Goal: Task Accomplishment & Management: Manage account settings

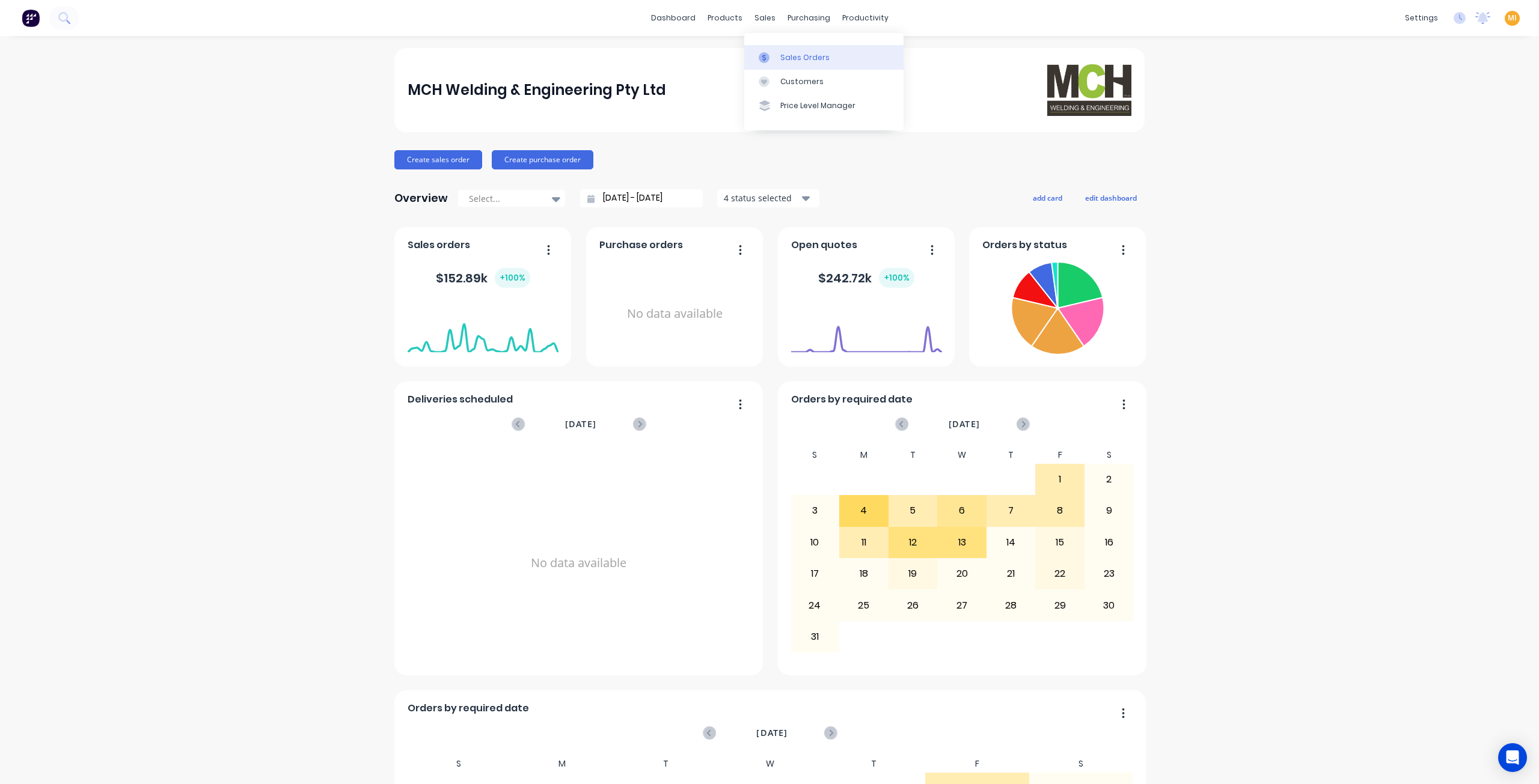
click at [766, 53] on icon at bounding box center [763, 57] width 11 height 11
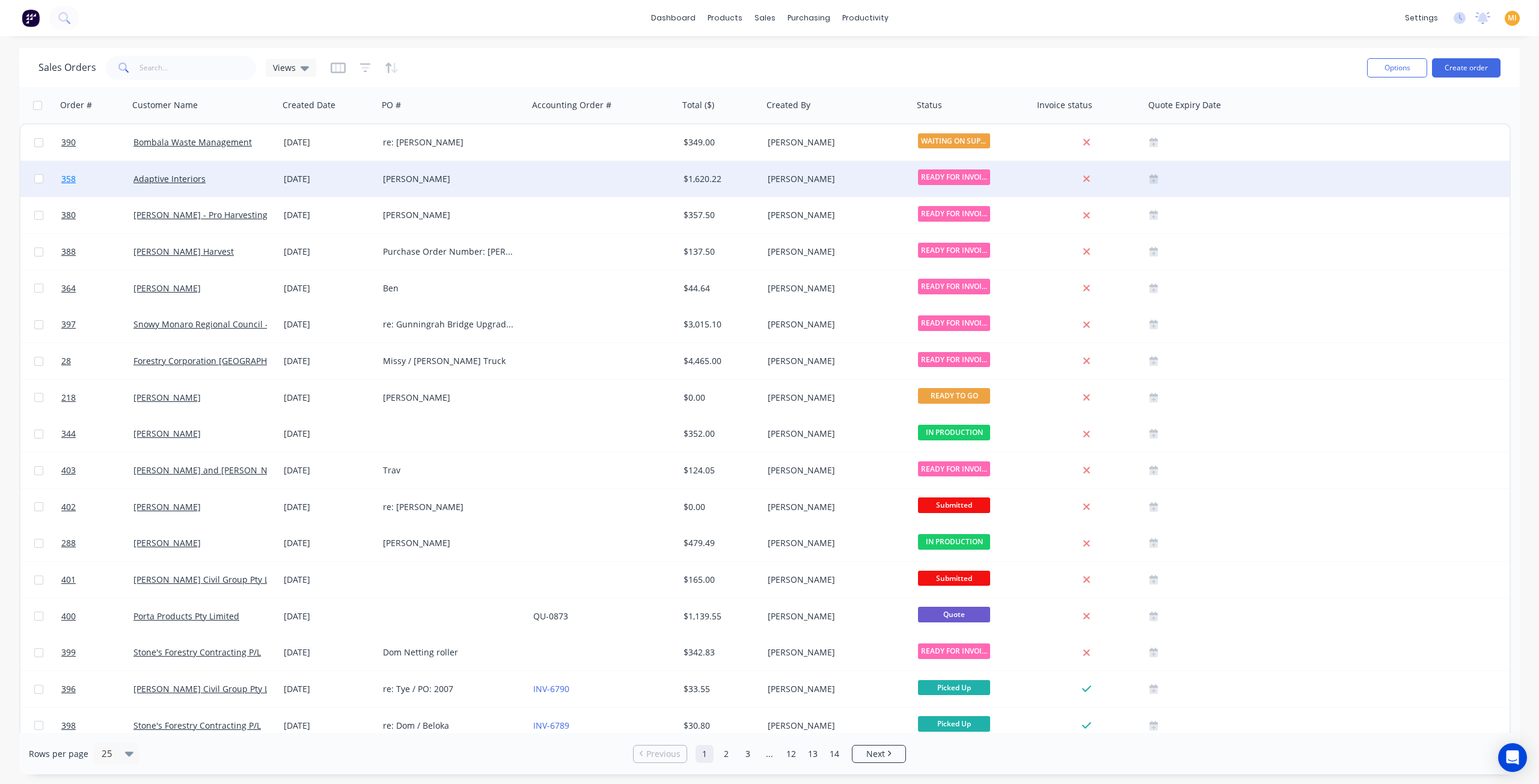
click at [67, 183] on span "358" at bounding box center [69, 179] width 15 height 12
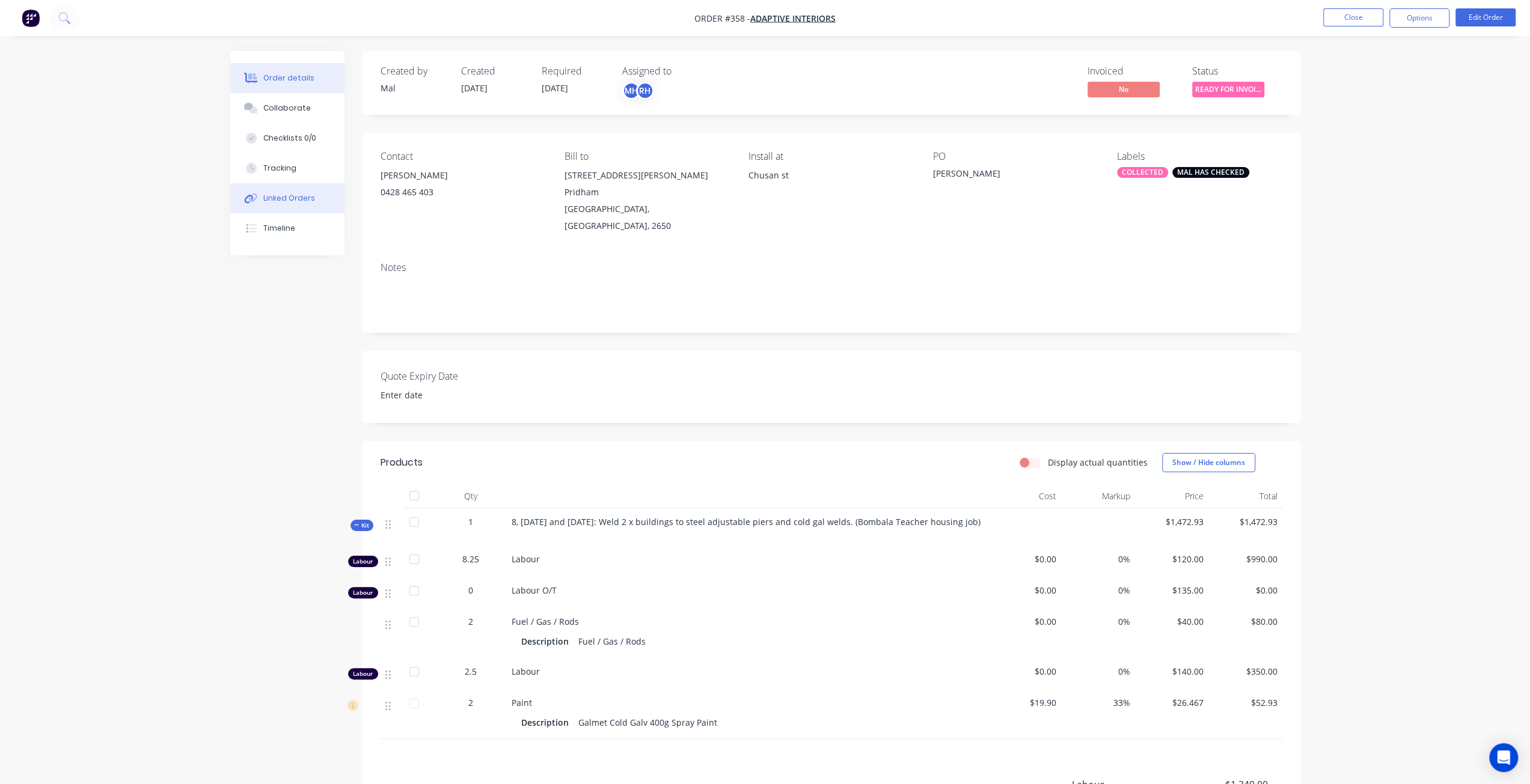
click at [305, 206] on button "Linked Orders" at bounding box center [288, 198] width 114 height 30
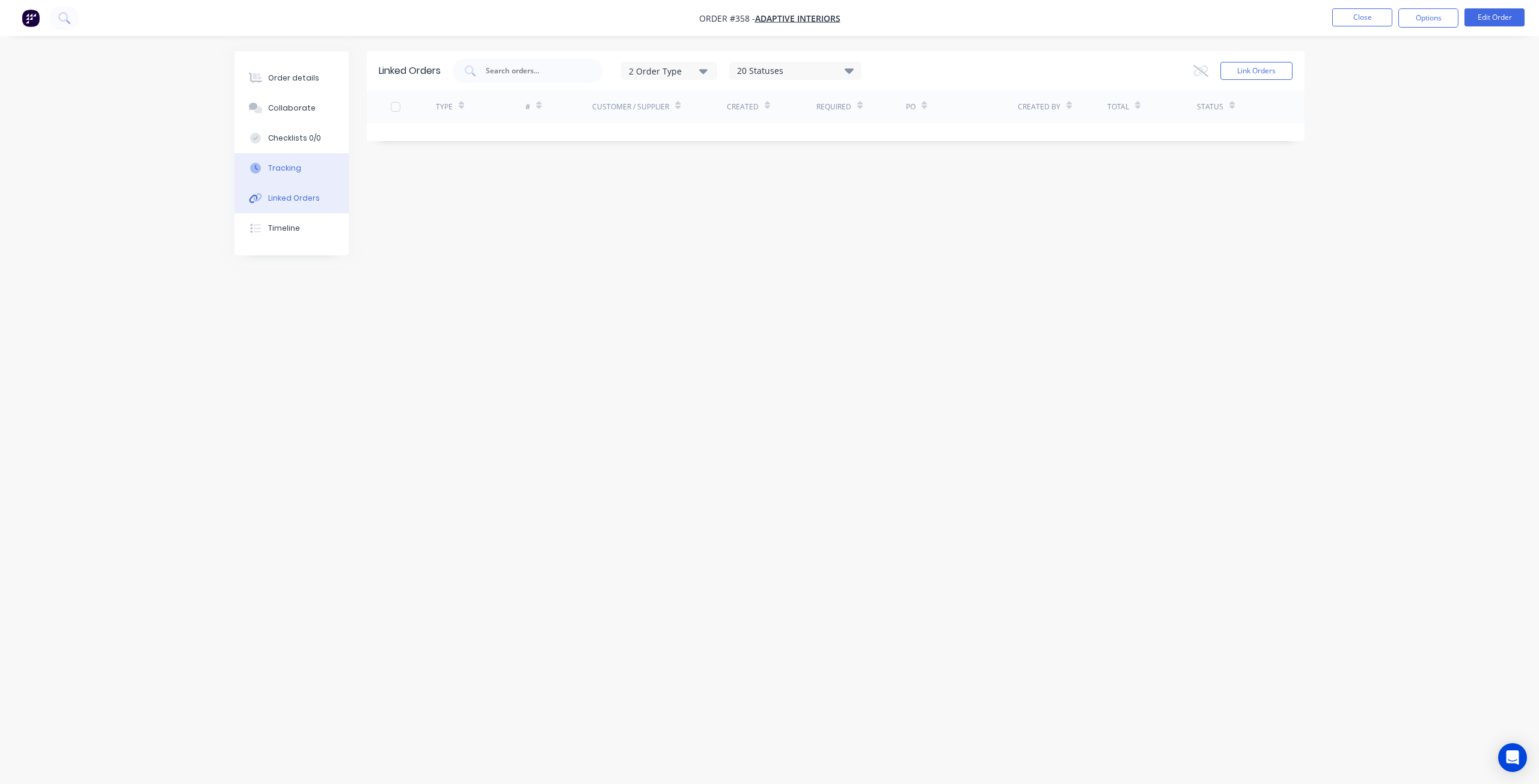
click at [280, 177] on button "Tracking" at bounding box center [292, 168] width 114 height 30
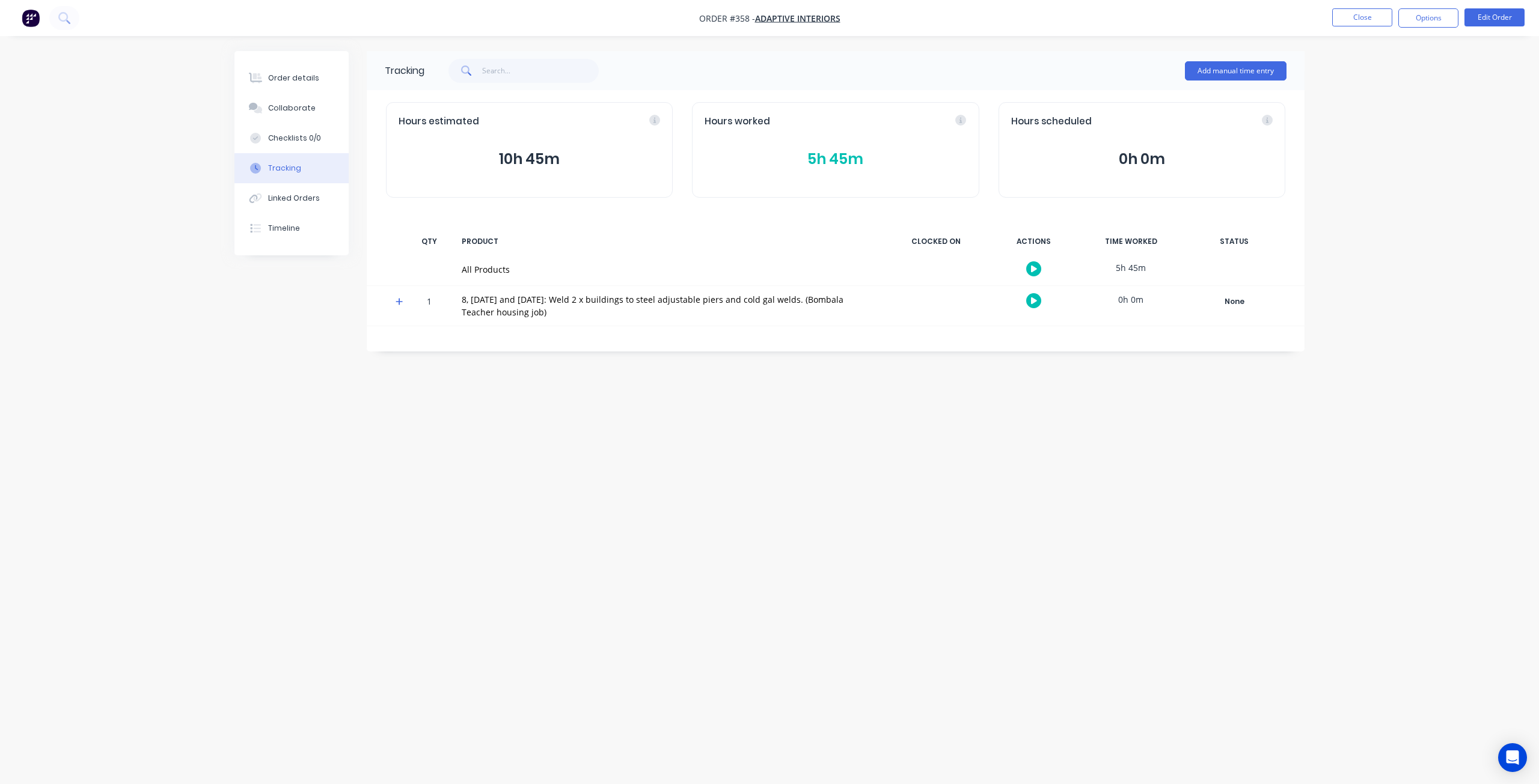
click at [400, 305] on icon at bounding box center [400, 302] width 8 height 8
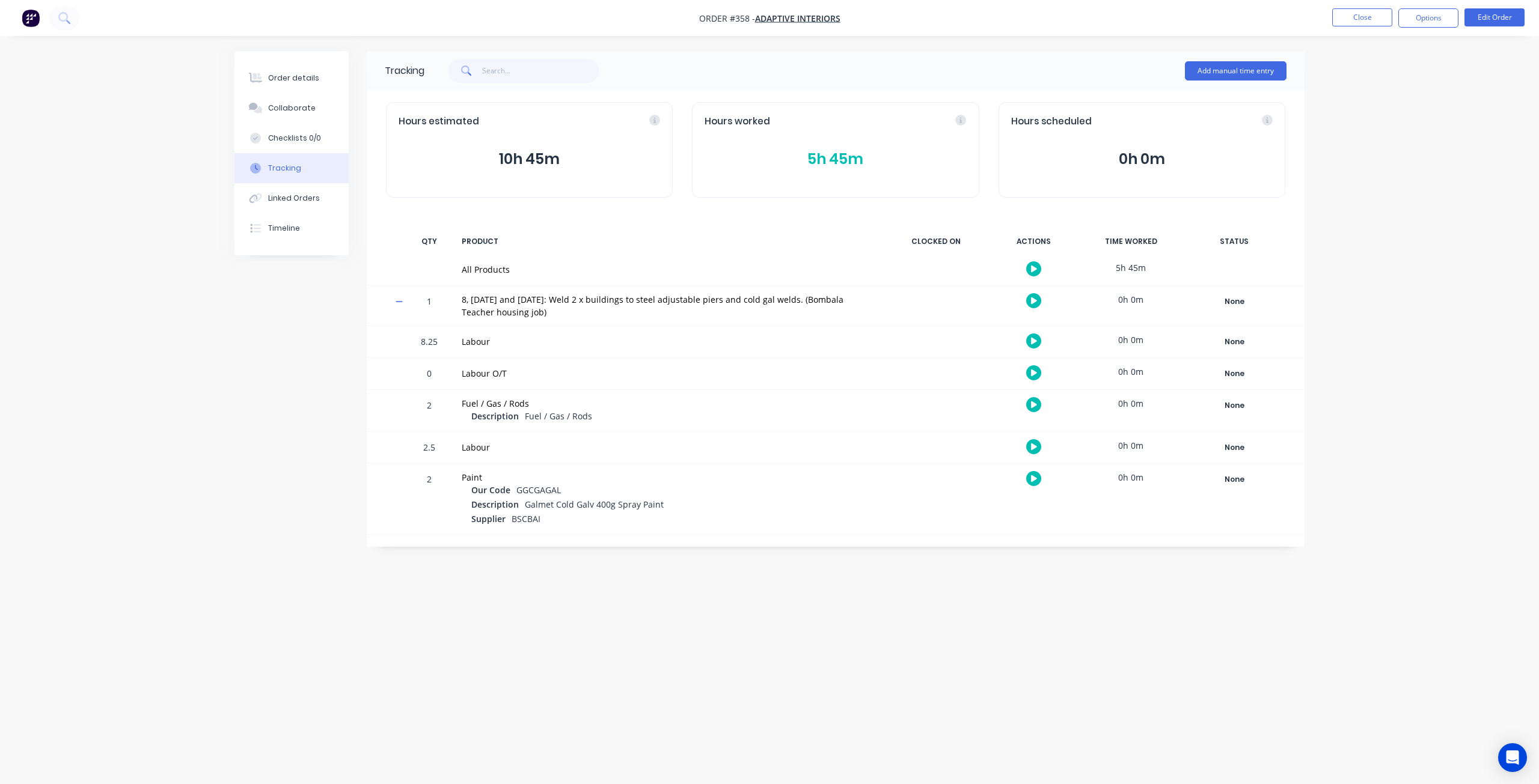
click at [831, 159] on button "5h 45m" at bounding box center [835, 159] width 262 height 23
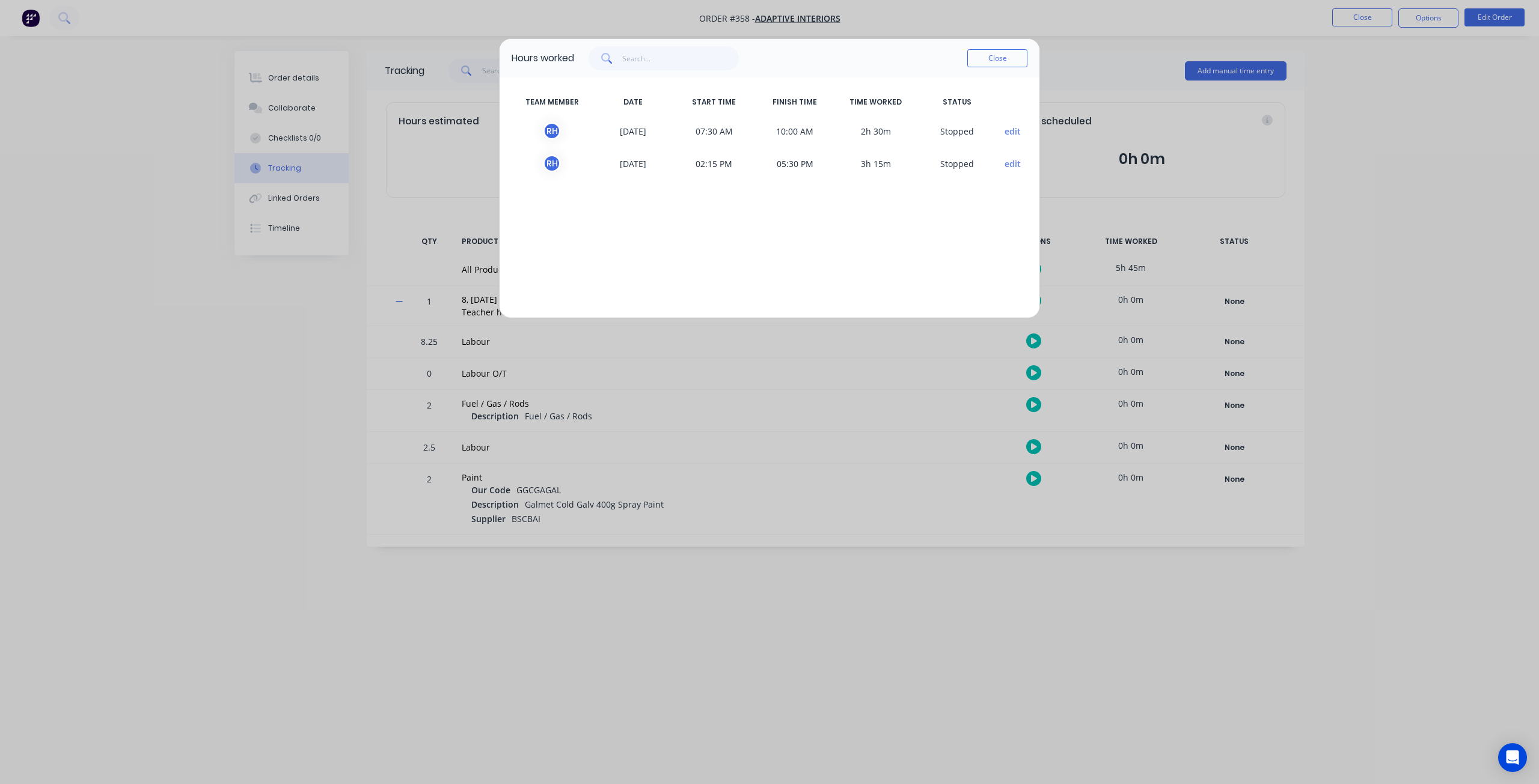
click at [306, 357] on div "Hours worked Close TEAM MEMBER DATE START TIME FINISH TIME TIME WORKED STATUS R…" at bounding box center [769, 392] width 1539 height 784
click at [985, 61] on button "Close" at bounding box center [997, 58] width 60 height 18
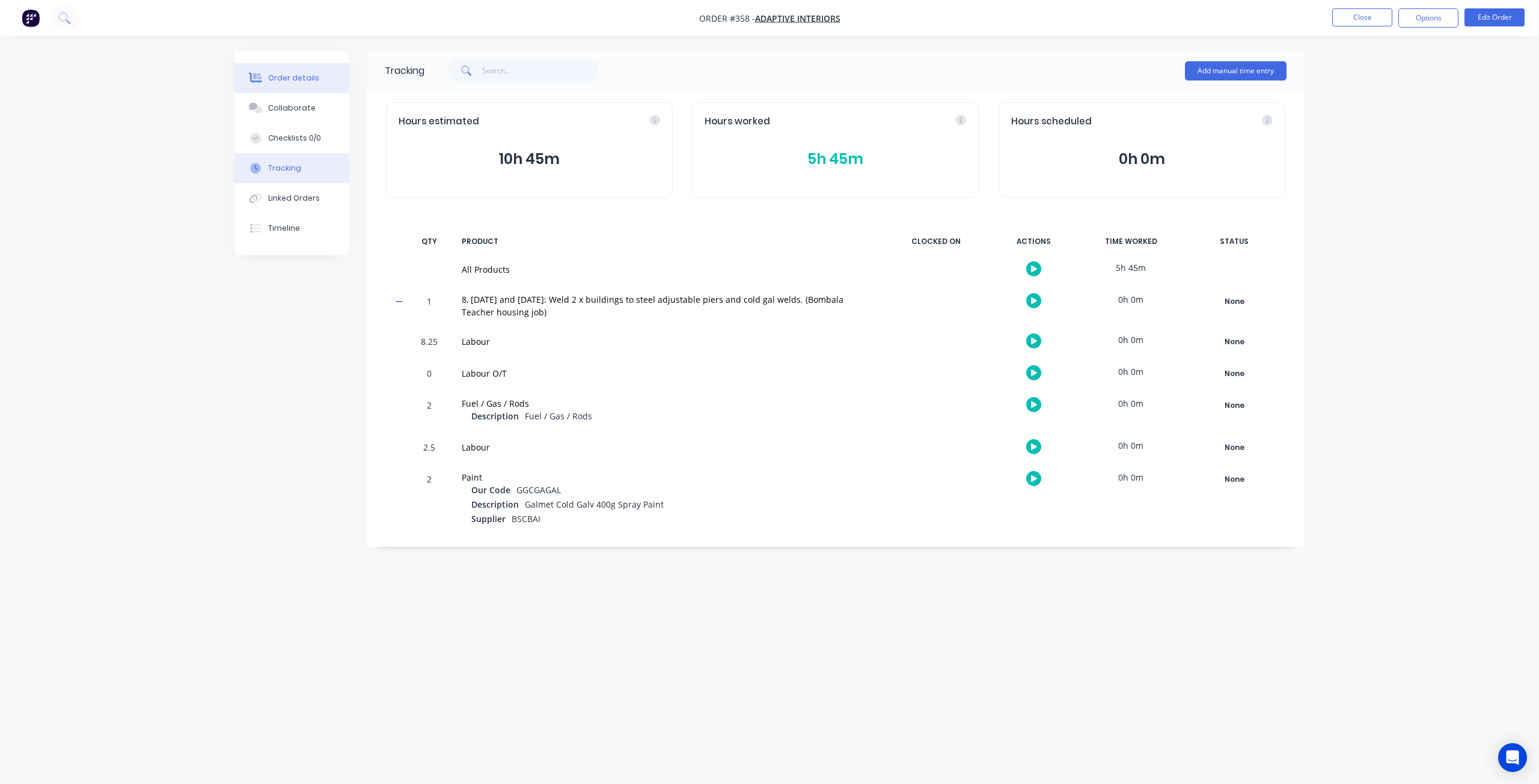
click at [302, 75] on div "Order details" at bounding box center [293, 78] width 51 height 11
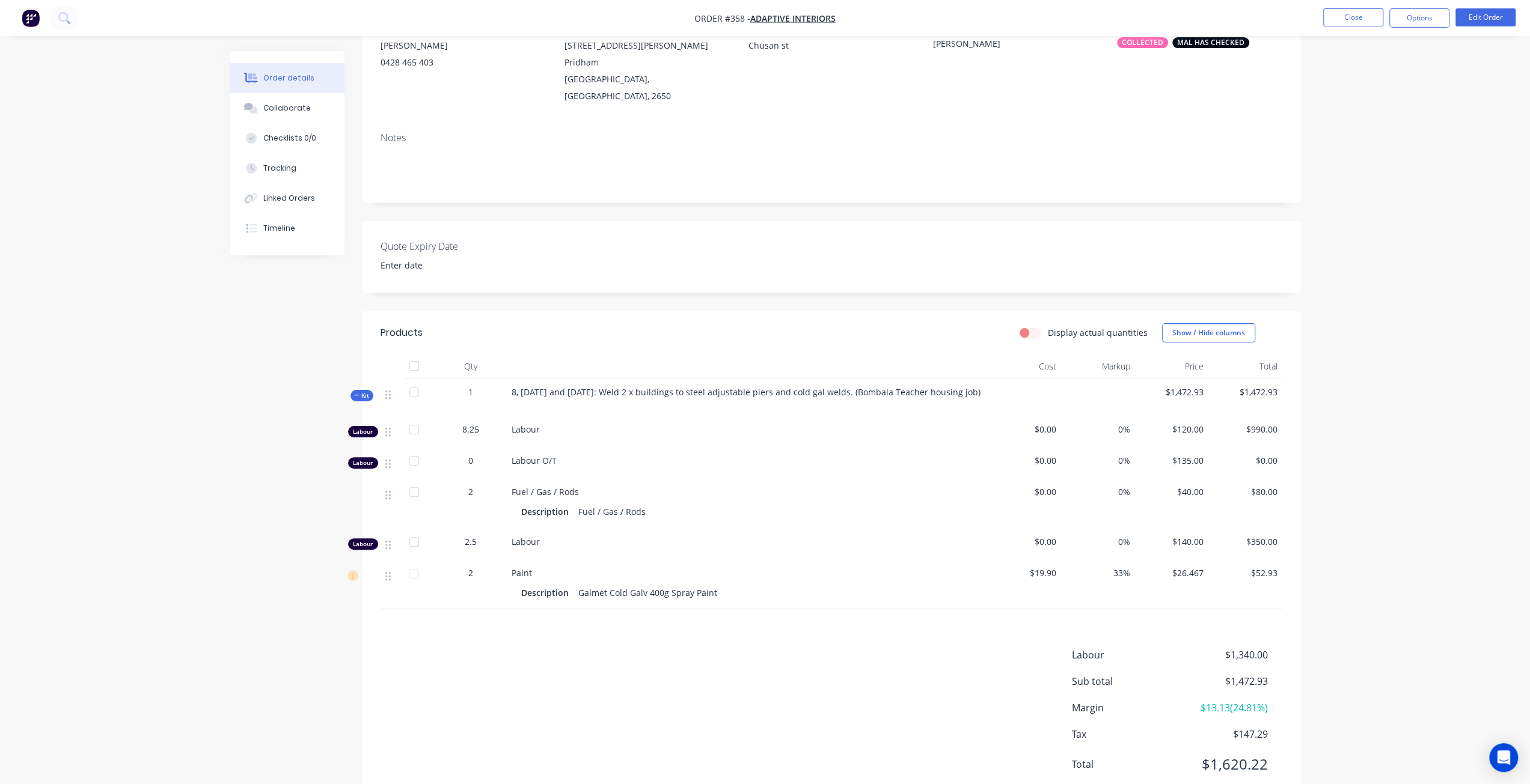
scroll to position [140, 0]
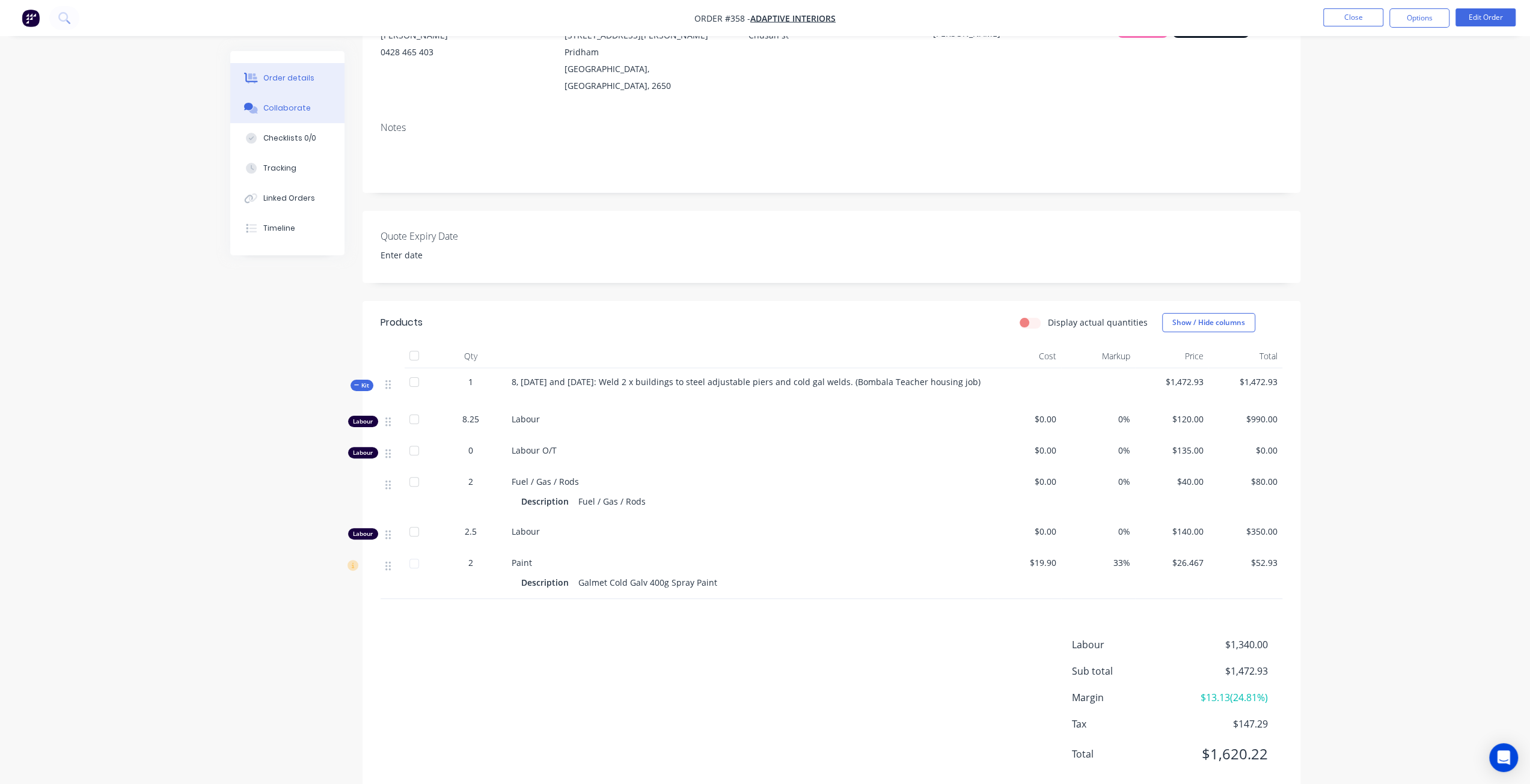
click at [269, 117] on button "Collaborate" at bounding box center [288, 108] width 114 height 30
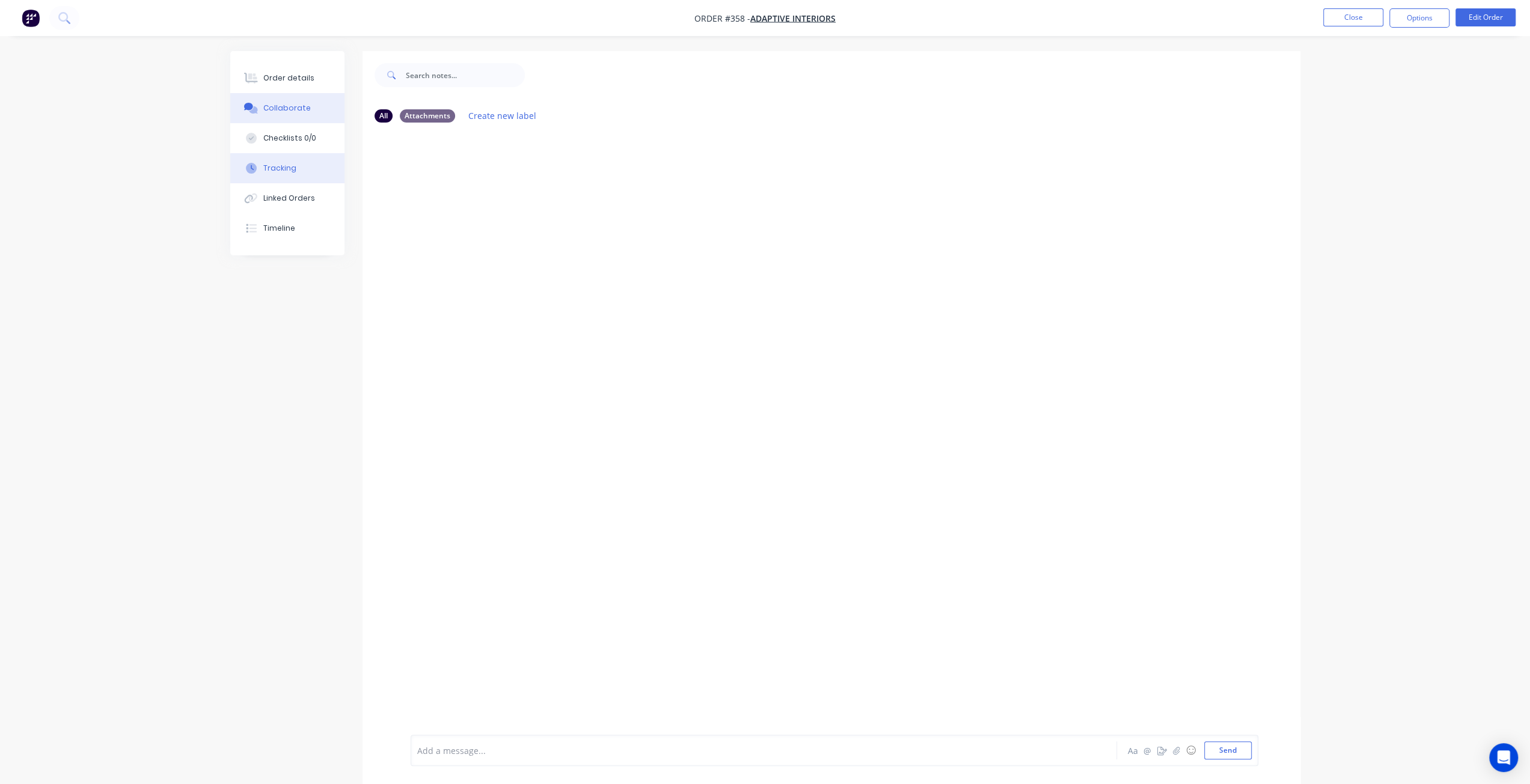
click at [274, 170] on div "Tracking" at bounding box center [280, 168] width 33 height 11
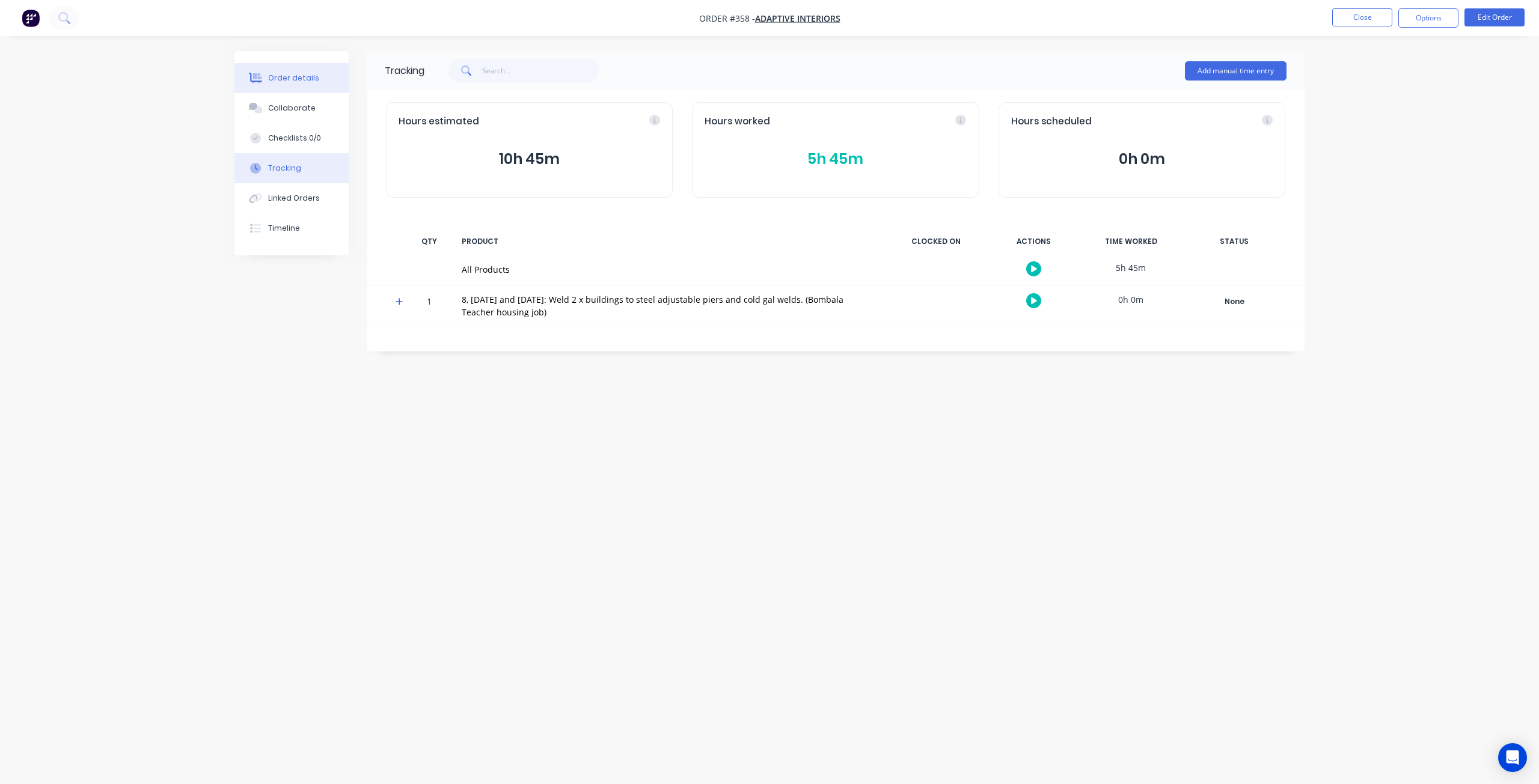
click at [294, 75] on div "Order details" at bounding box center [293, 78] width 51 height 11
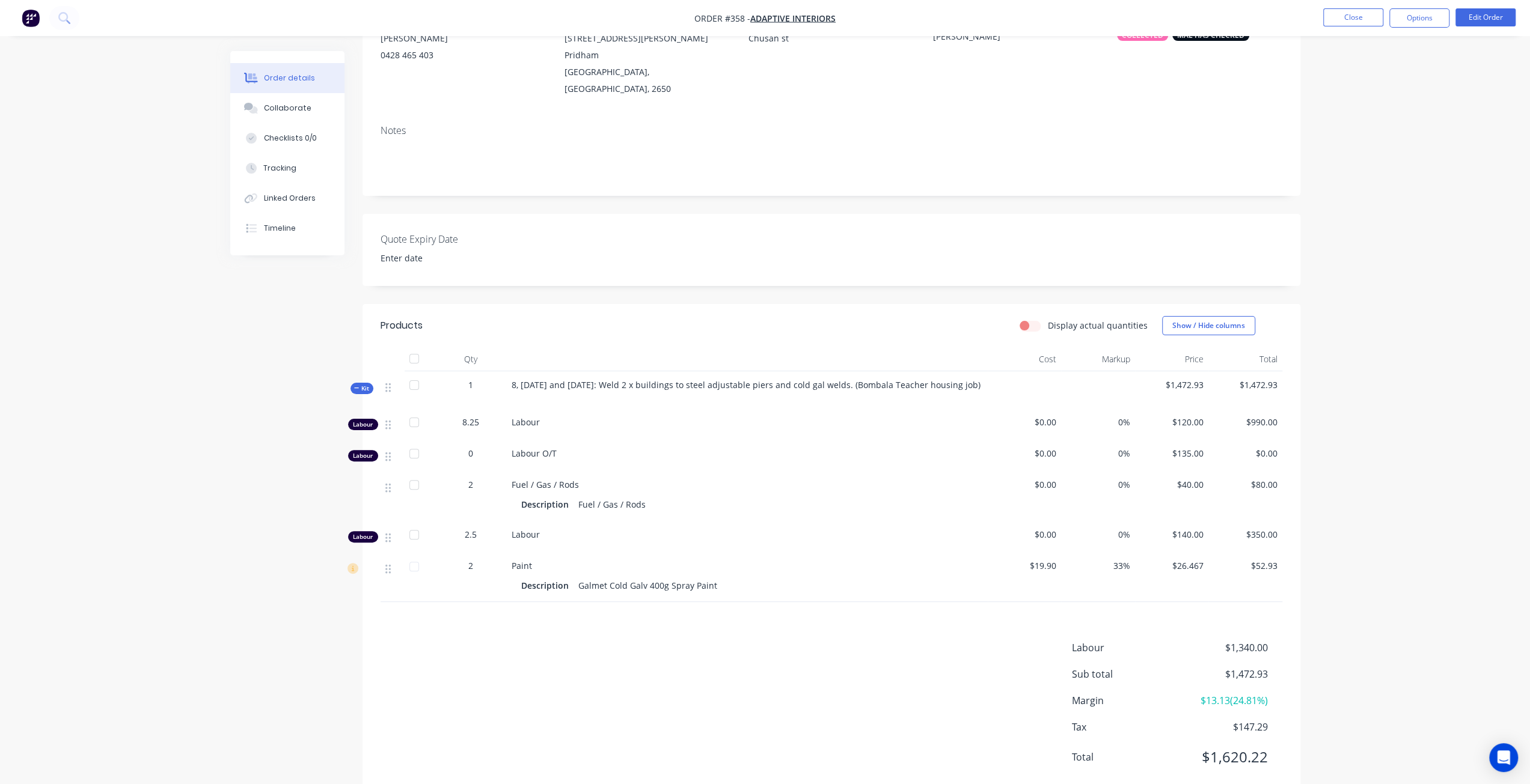
scroll to position [140, 0]
click at [239, 372] on div "Created by Mal Created 08/08/25 Required 12/08/25 Assigned to MH RH Invoiced No…" at bounding box center [765, 362] width 1070 height 902
click at [269, 173] on div "Tracking" at bounding box center [280, 168] width 33 height 11
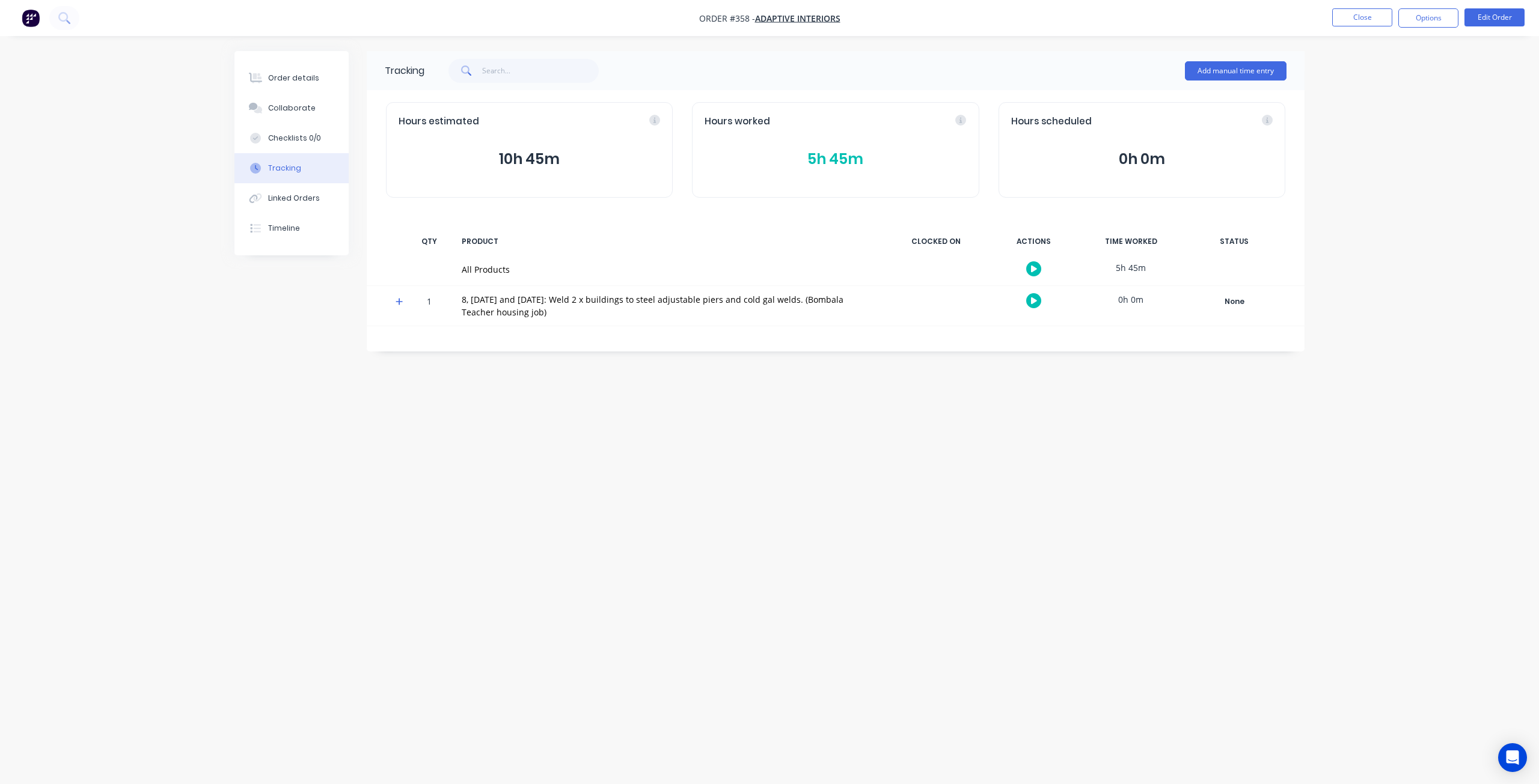
click at [397, 300] on icon at bounding box center [400, 302] width 8 height 8
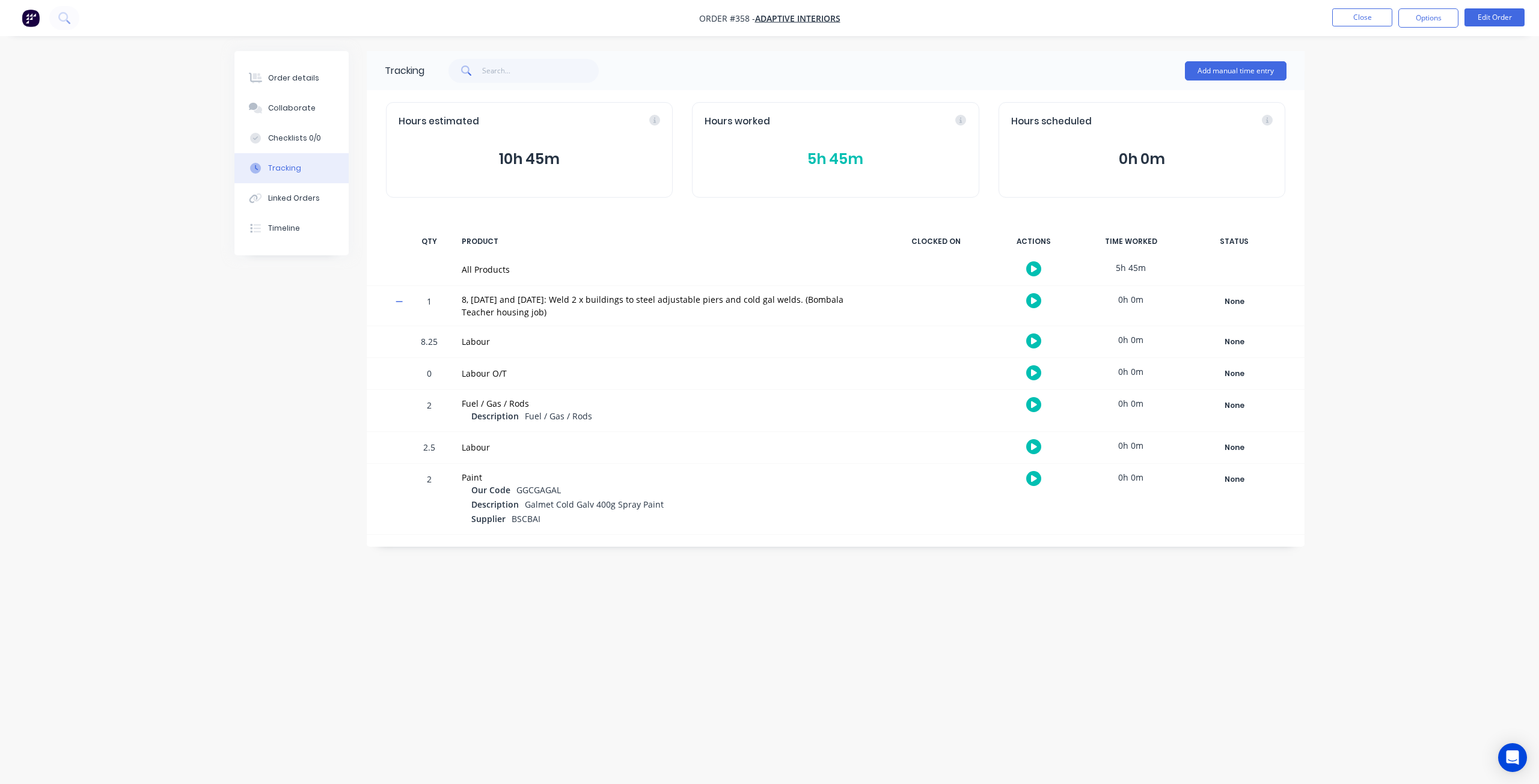
click at [1036, 369] on icon "button" at bounding box center [1033, 373] width 6 height 8
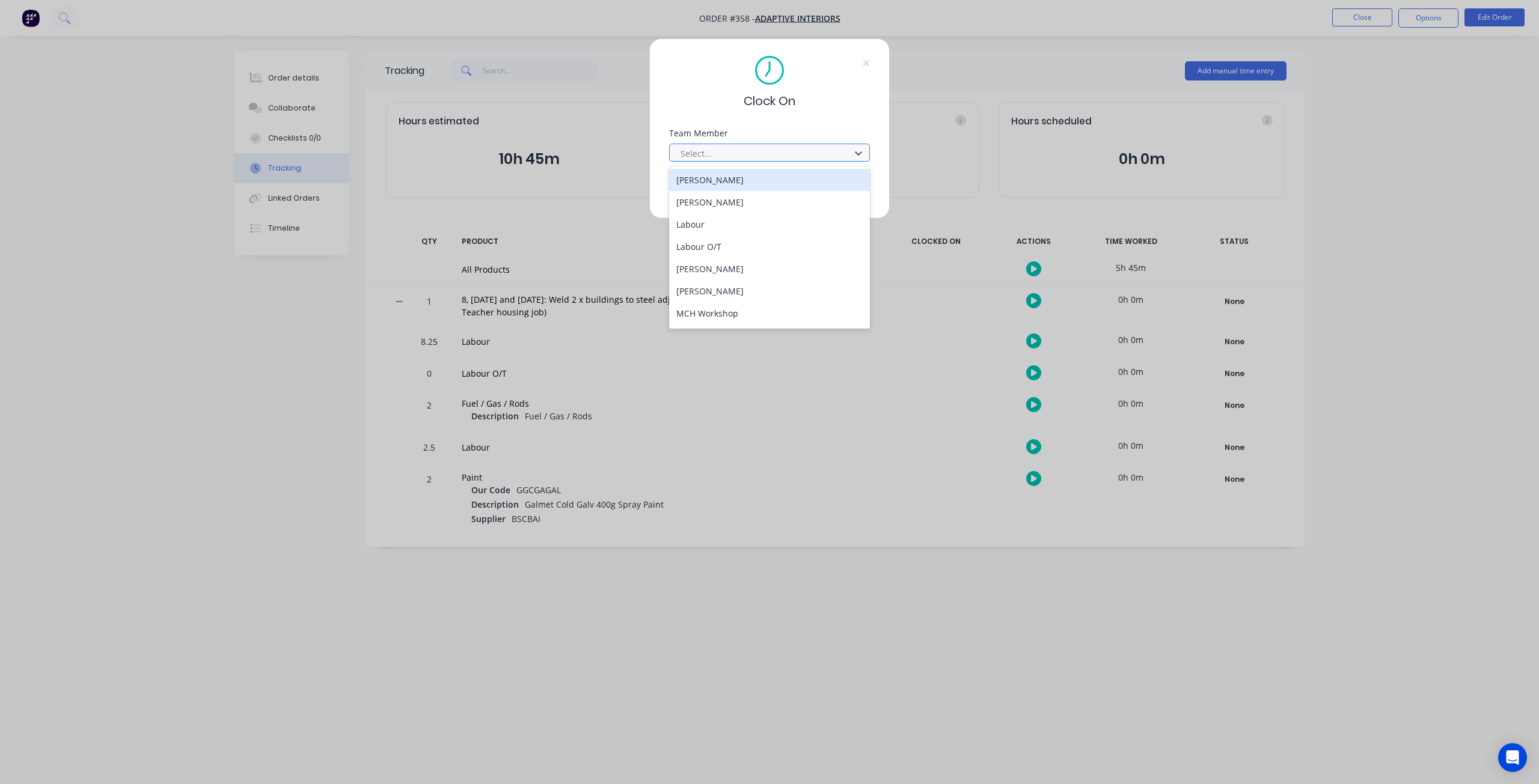
click at [776, 151] on div at bounding box center [762, 154] width 165 height 15
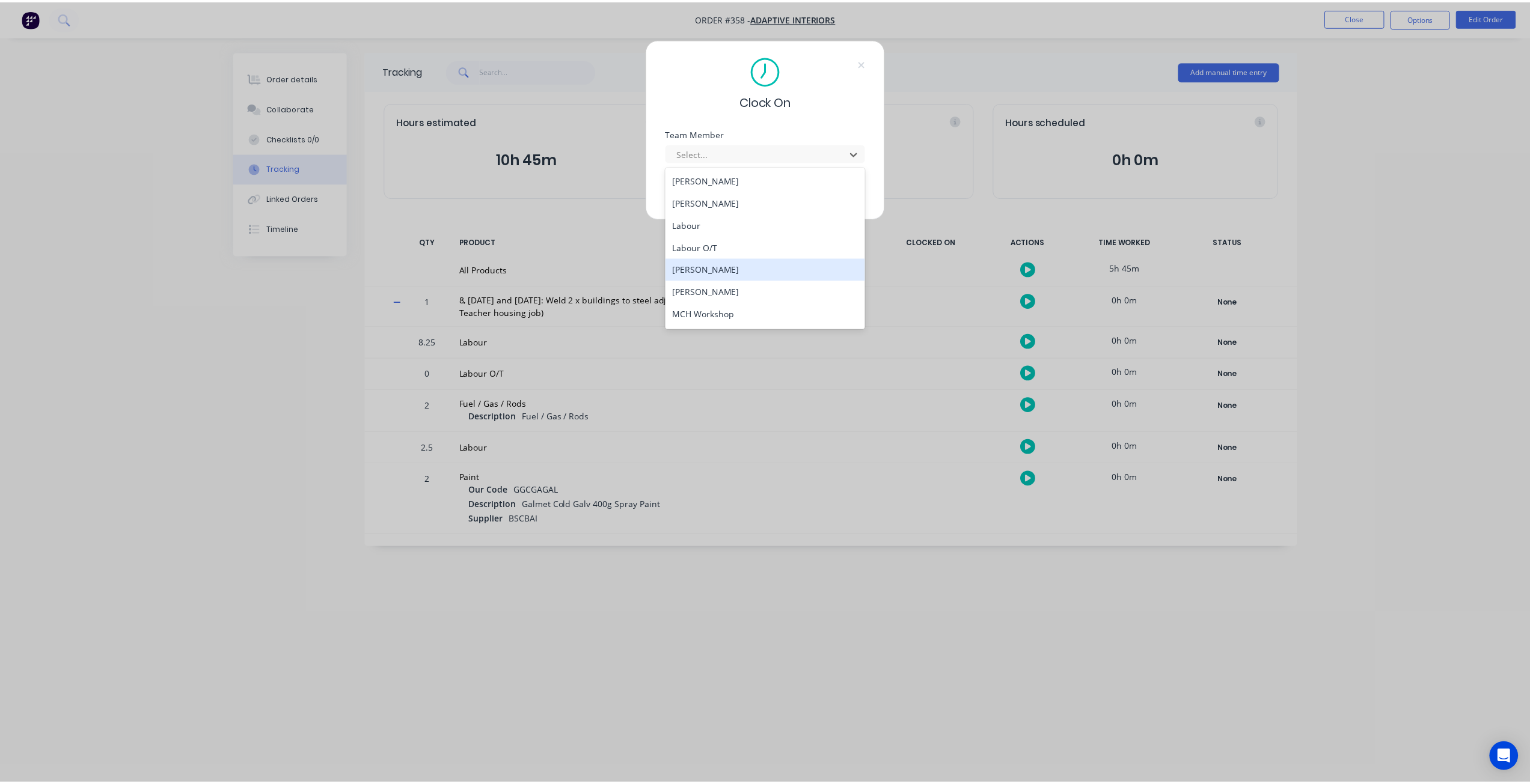
scroll to position [65, 0]
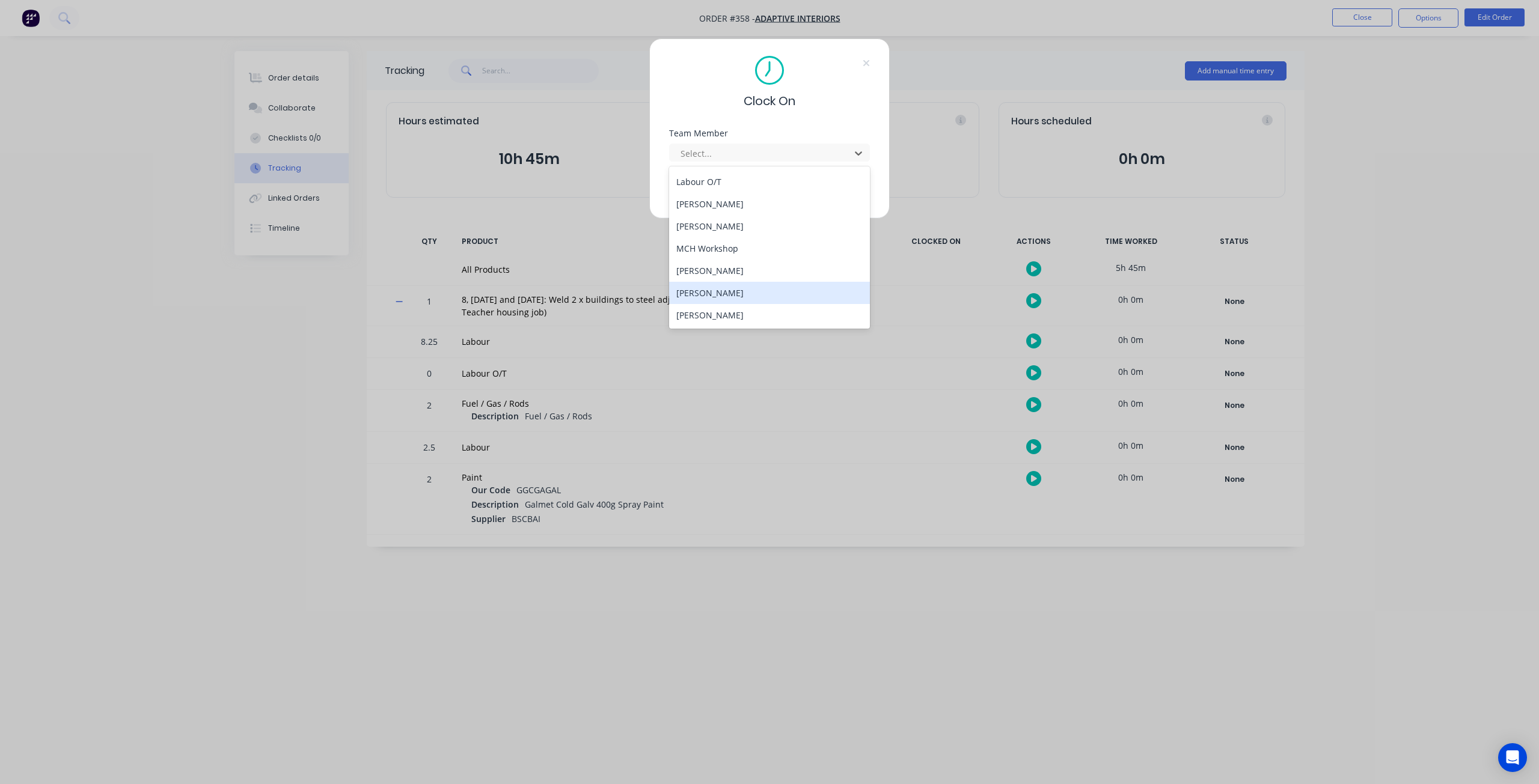
click at [738, 302] on div "Shevaun Heffernan" at bounding box center [769, 293] width 201 height 22
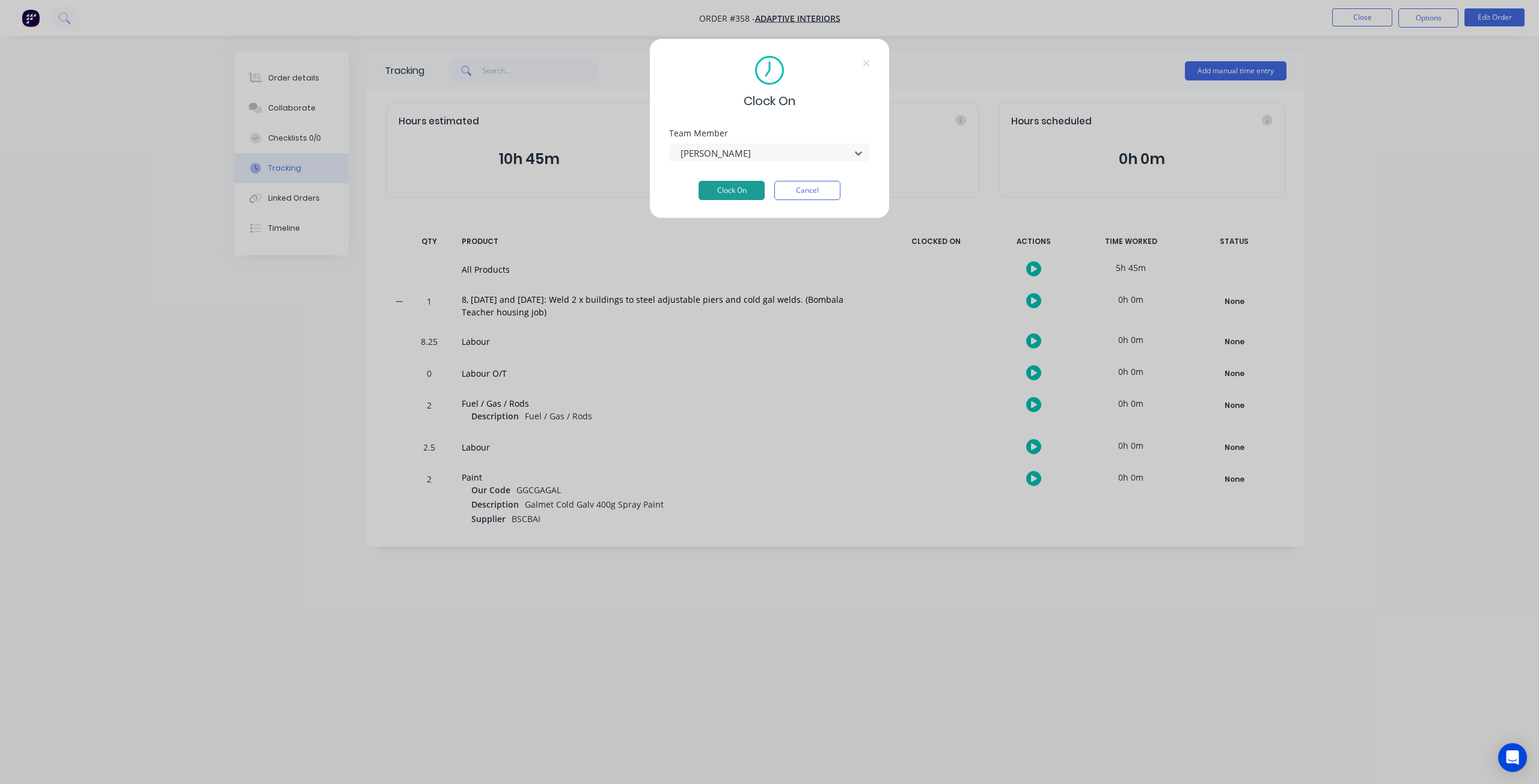
click at [739, 190] on button "Clock On" at bounding box center [732, 190] width 66 height 19
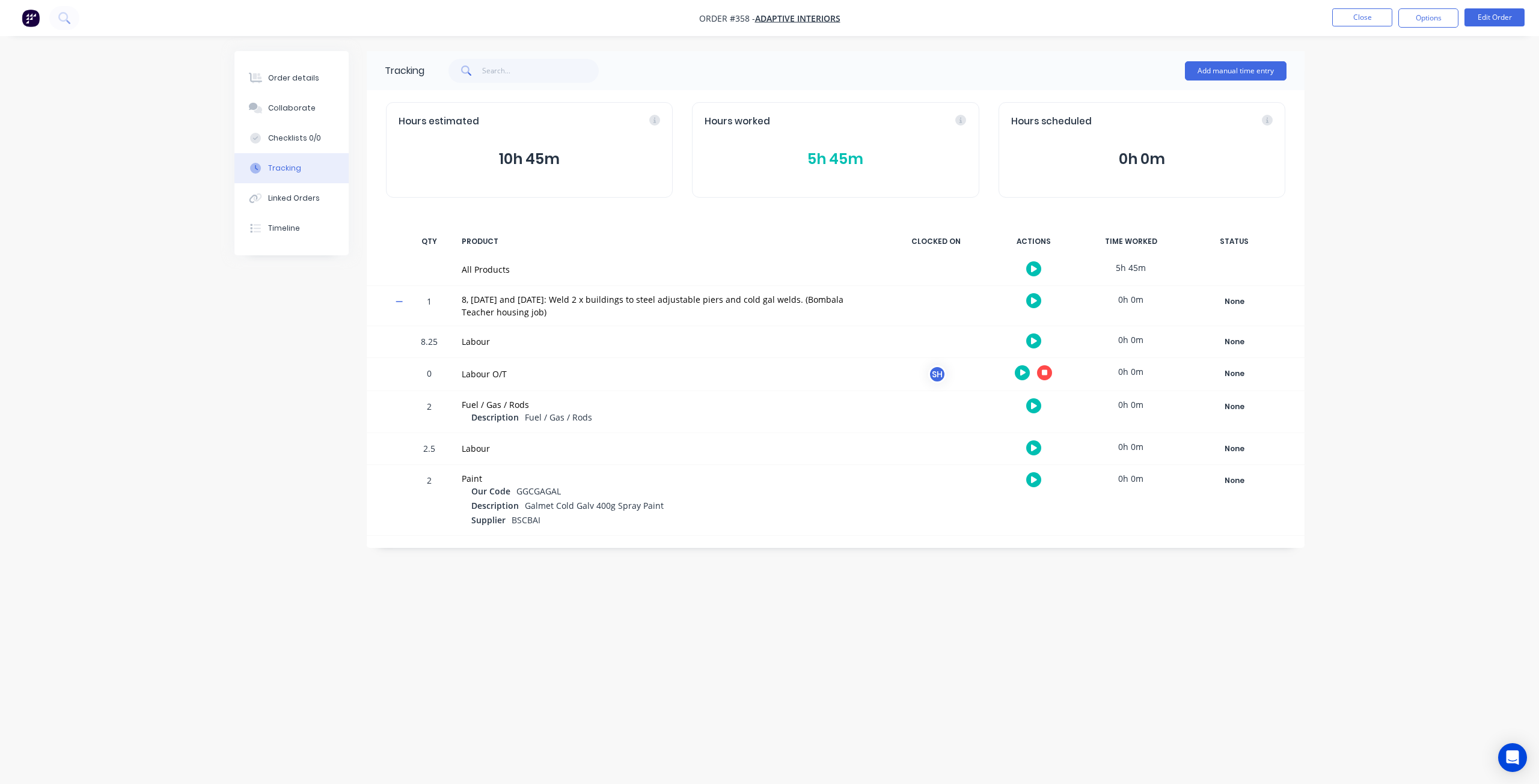
click at [1051, 371] on button "button" at bounding box center [1045, 373] width 15 height 15
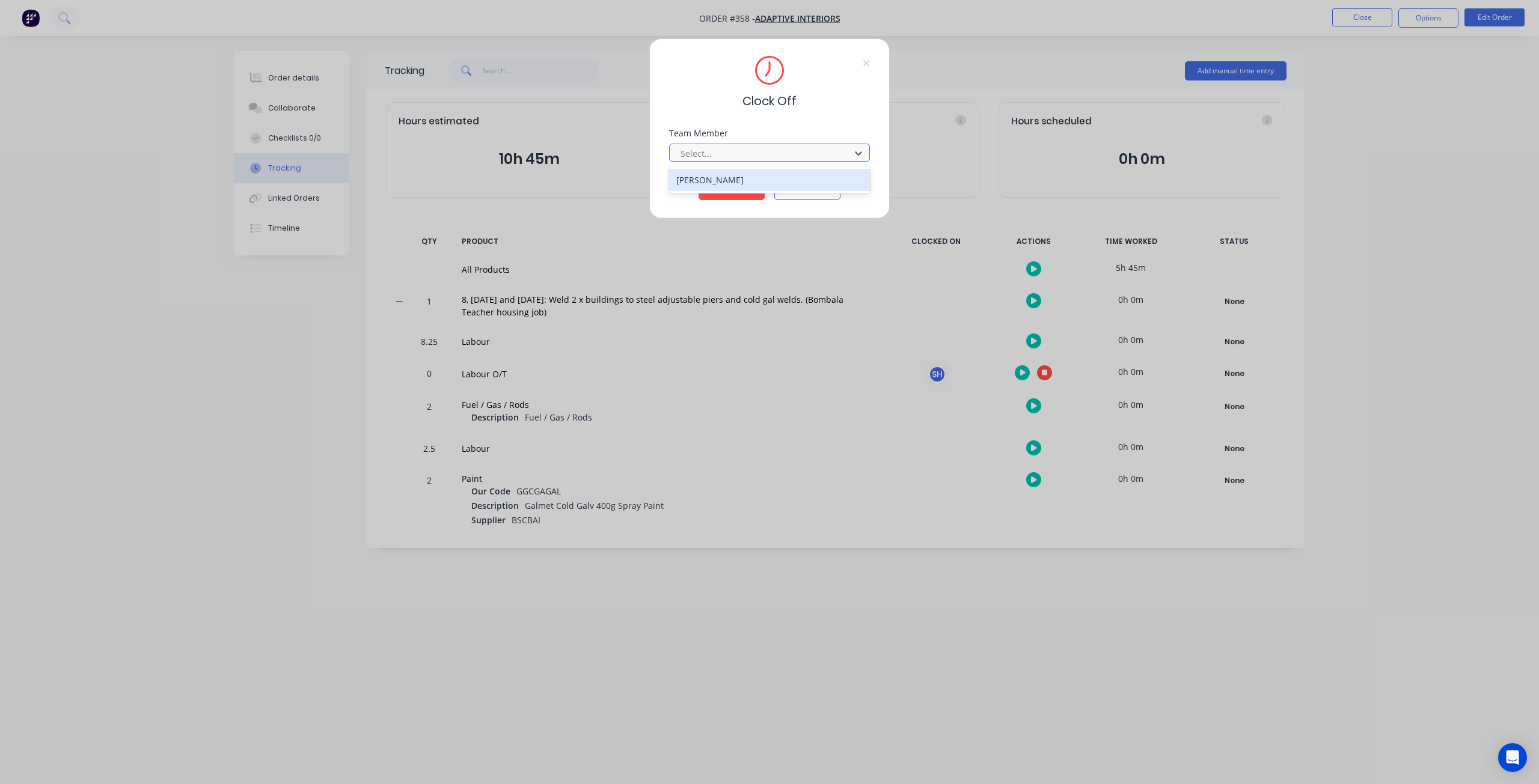
click at [730, 161] on div "Select..." at bounding box center [762, 153] width 172 height 18
click at [713, 185] on div "Shevaun Heffernan" at bounding box center [769, 180] width 201 height 22
click at [720, 187] on button "Clock Off" at bounding box center [732, 190] width 66 height 19
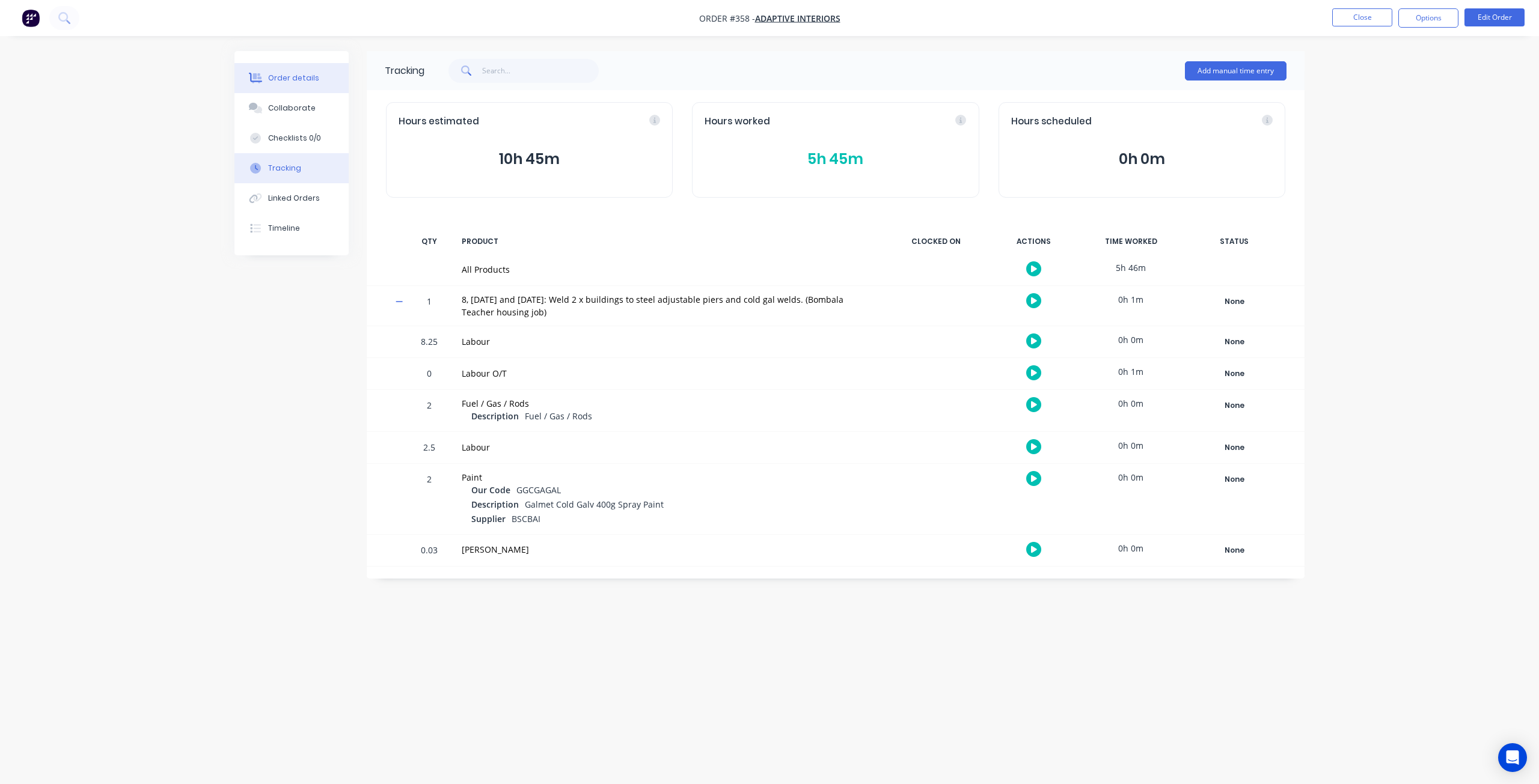
click at [292, 74] on div "Order details" at bounding box center [293, 78] width 51 height 11
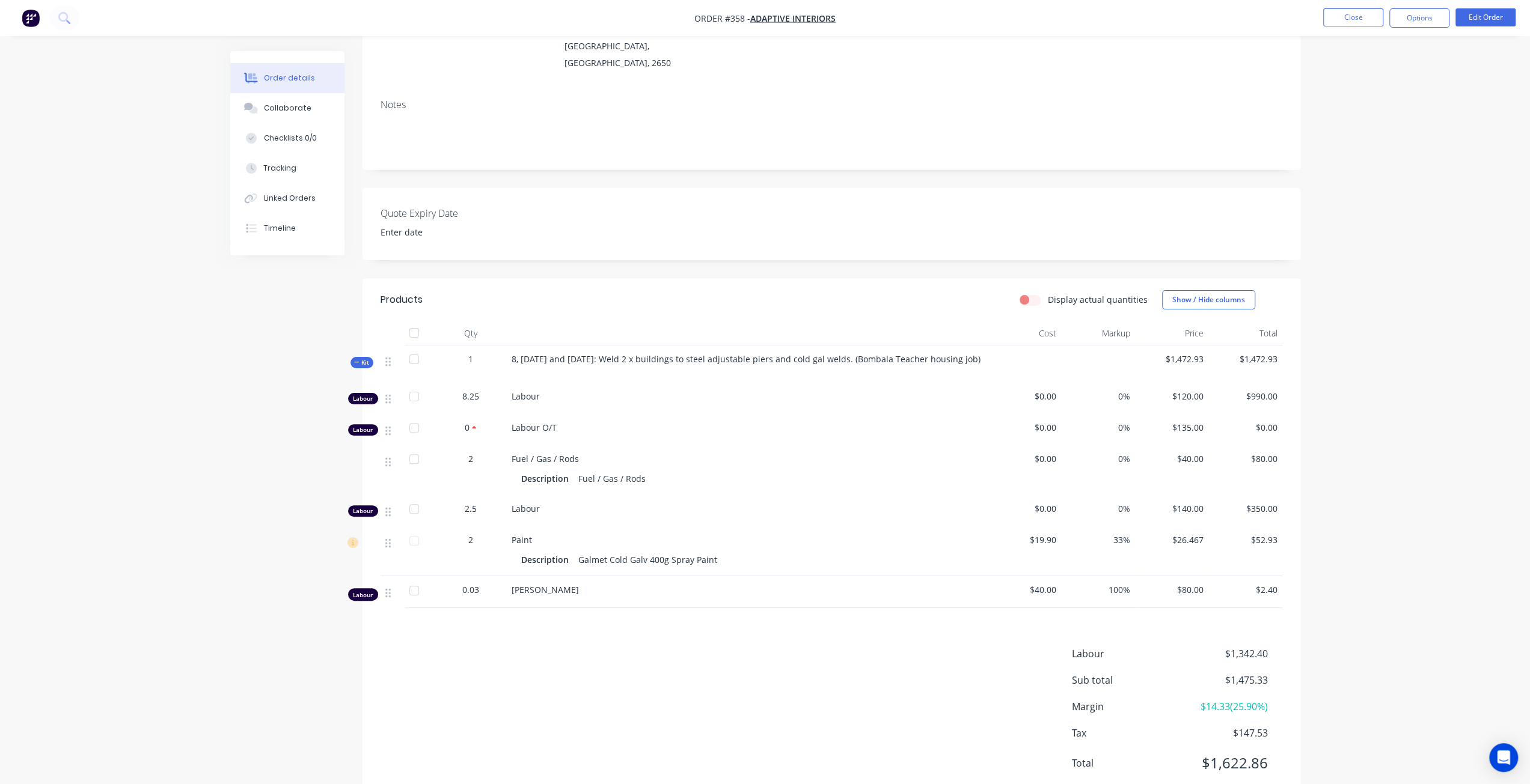
scroll to position [171, 0]
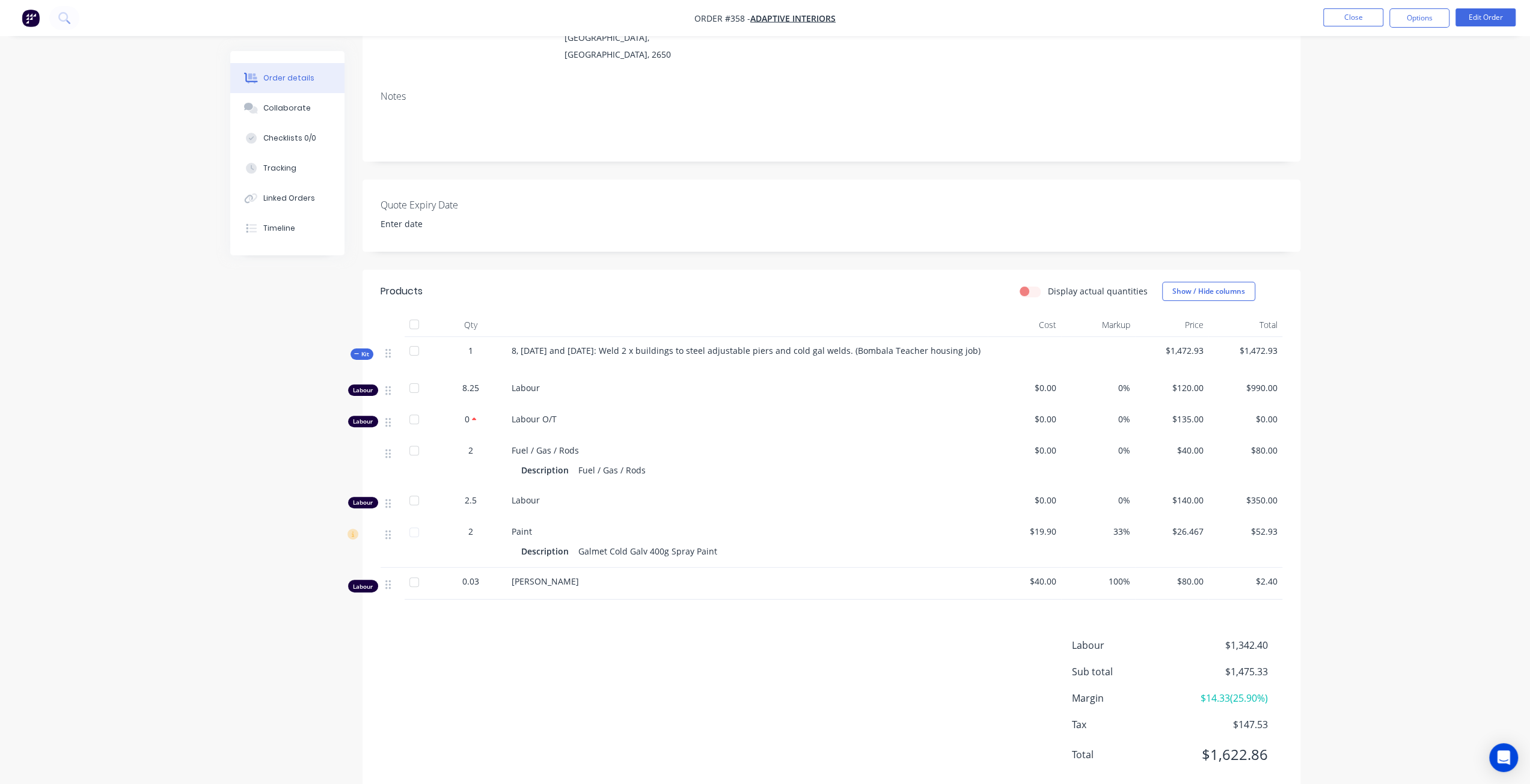
click at [358, 351] on icon at bounding box center [356, 354] width 6 height 6
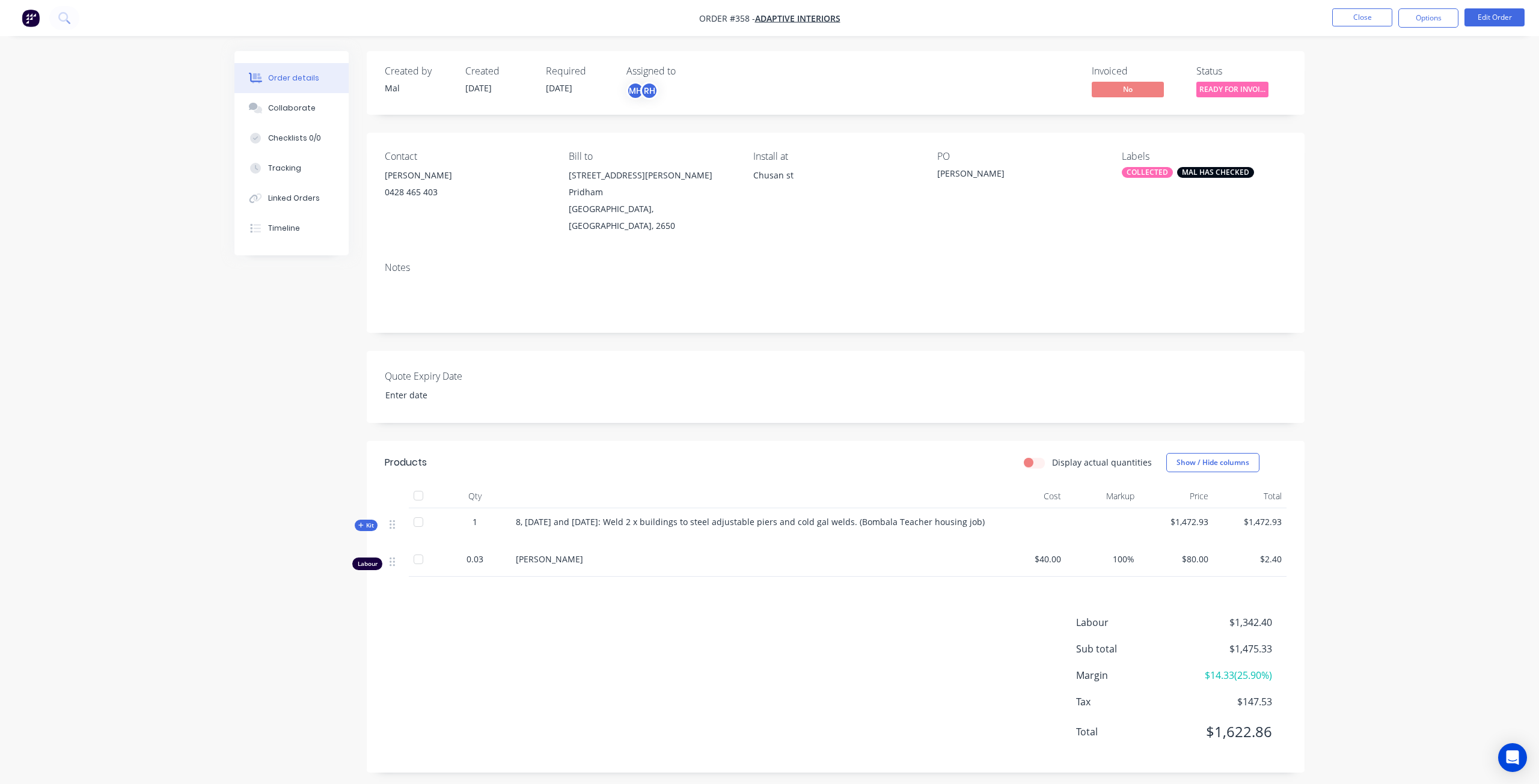
click at [370, 521] on span "Kit" at bounding box center [366, 526] width 16 height 9
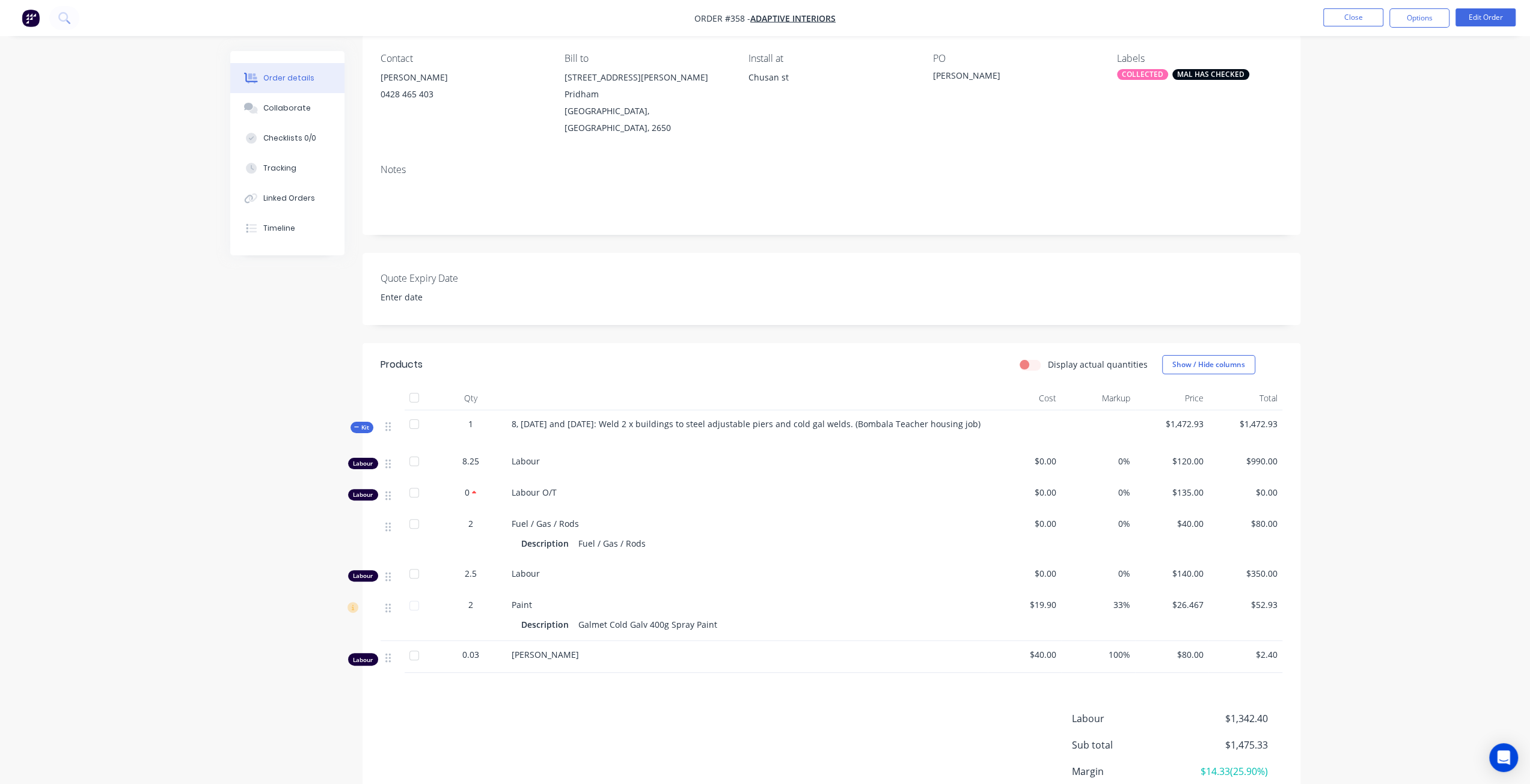
scroll to position [171, 0]
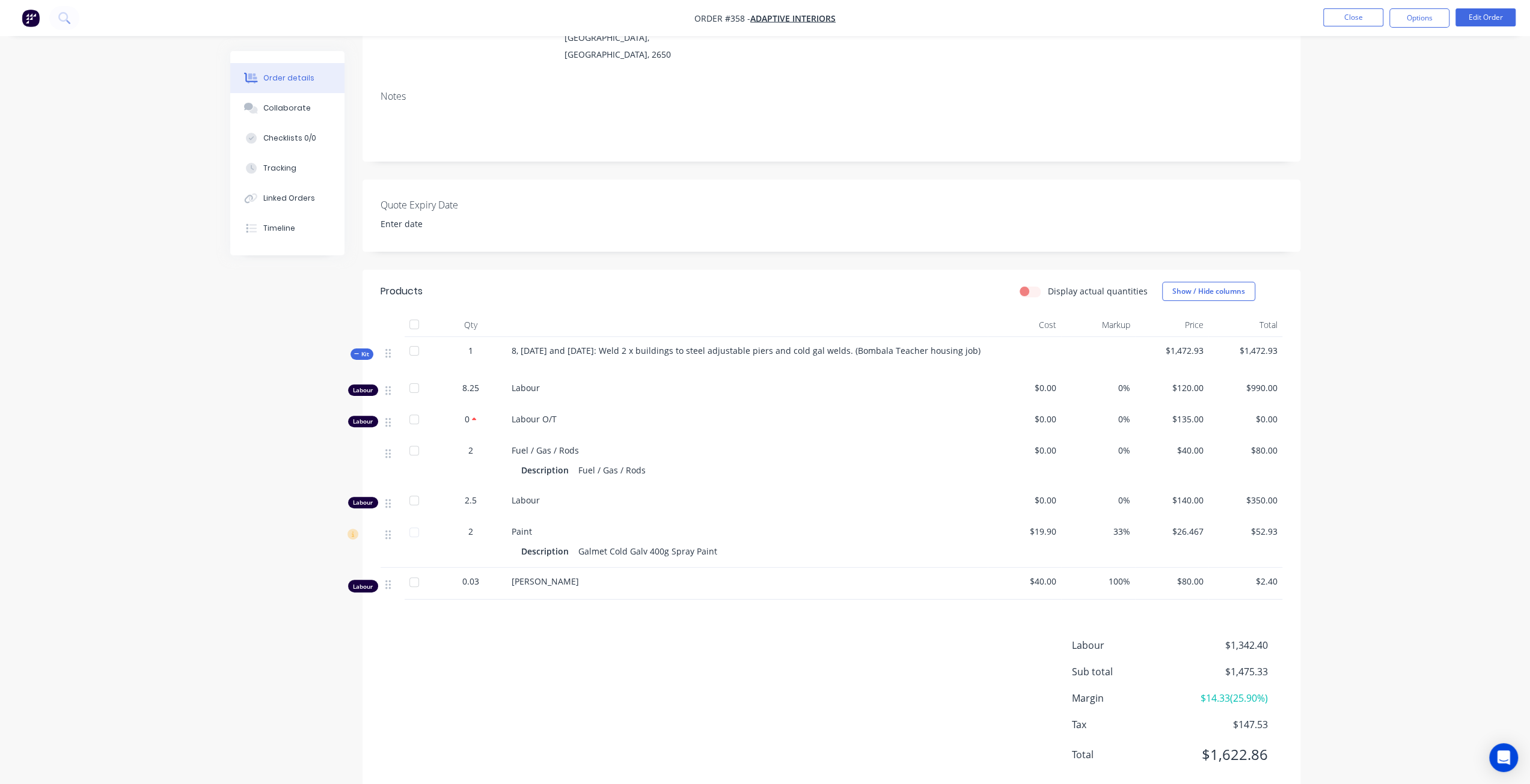
click at [367, 580] on div "Labour" at bounding box center [363, 586] width 30 height 13
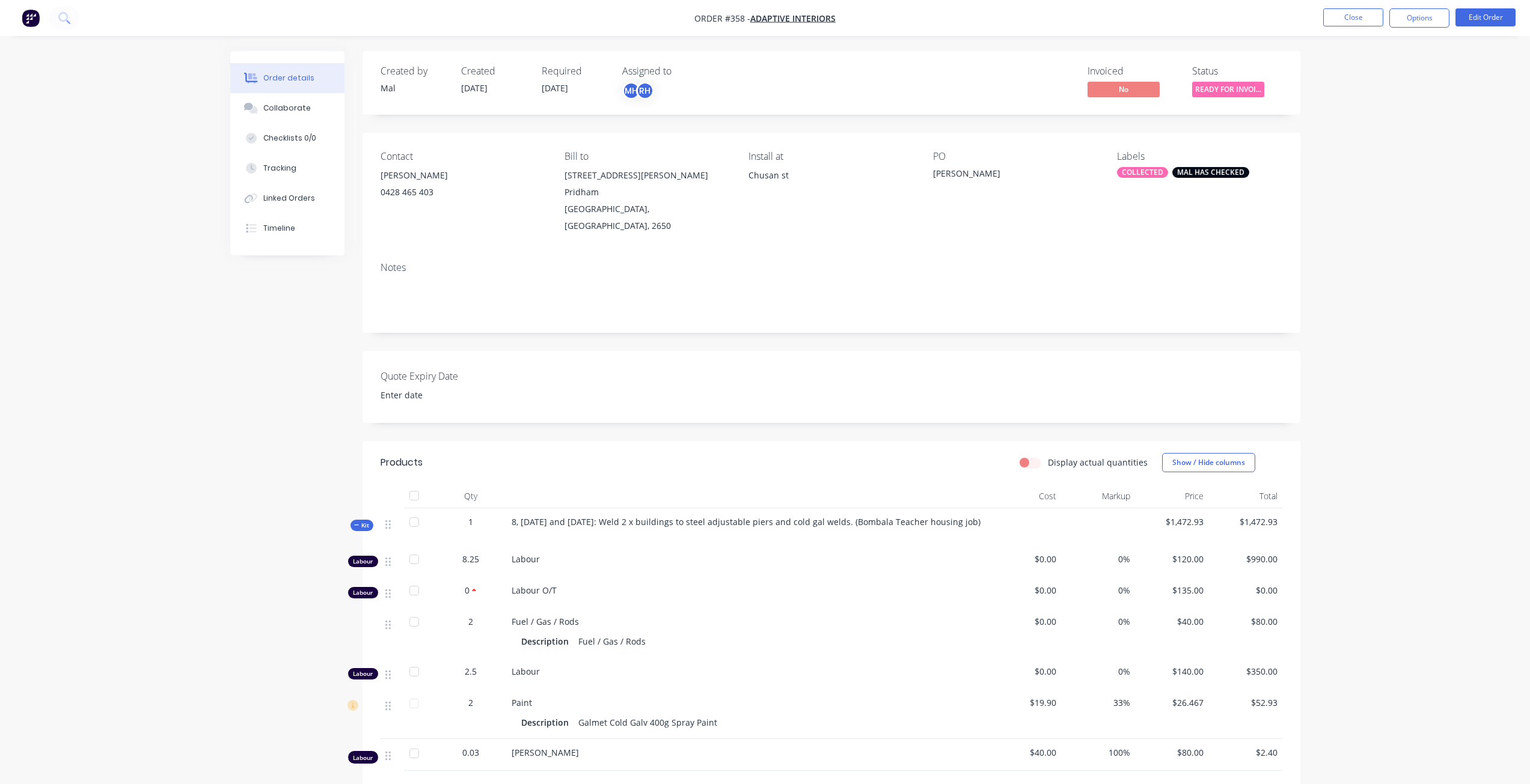
scroll to position [171, 0]
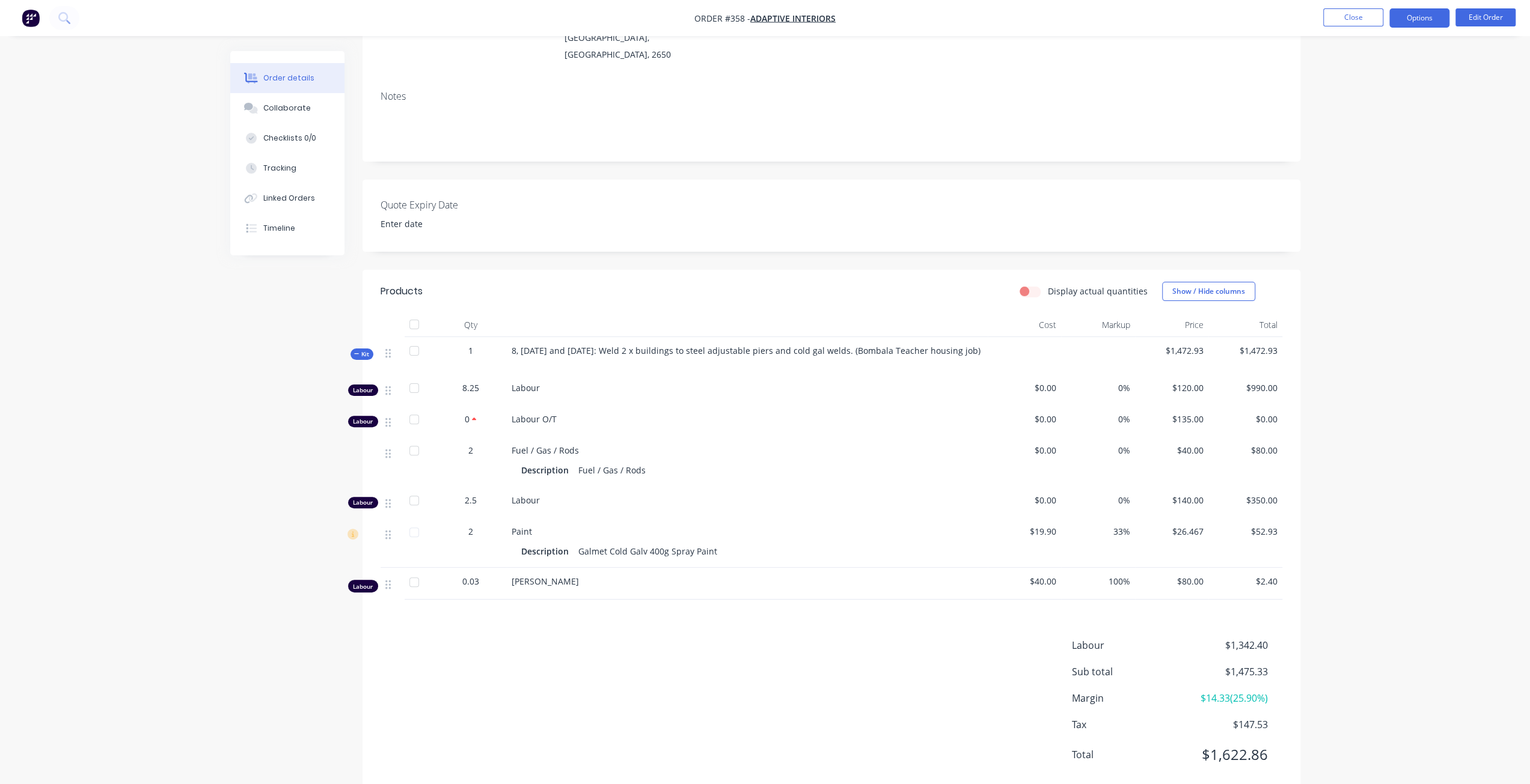
click at [1423, 22] on button "Options" at bounding box center [1419, 18] width 60 height 19
drag, startPoint x: 1018, startPoint y: 19, endPoint x: 1027, endPoint y: 20, distance: 9.1
click at [1024, 20] on nav "Order #358 - Adaptive Interiors Close Options EMAIL / PRINT Invoice Partial Inv…" at bounding box center [765, 18] width 1530 height 36
click at [1333, 21] on button "Close" at bounding box center [1353, 17] width 60 height 18
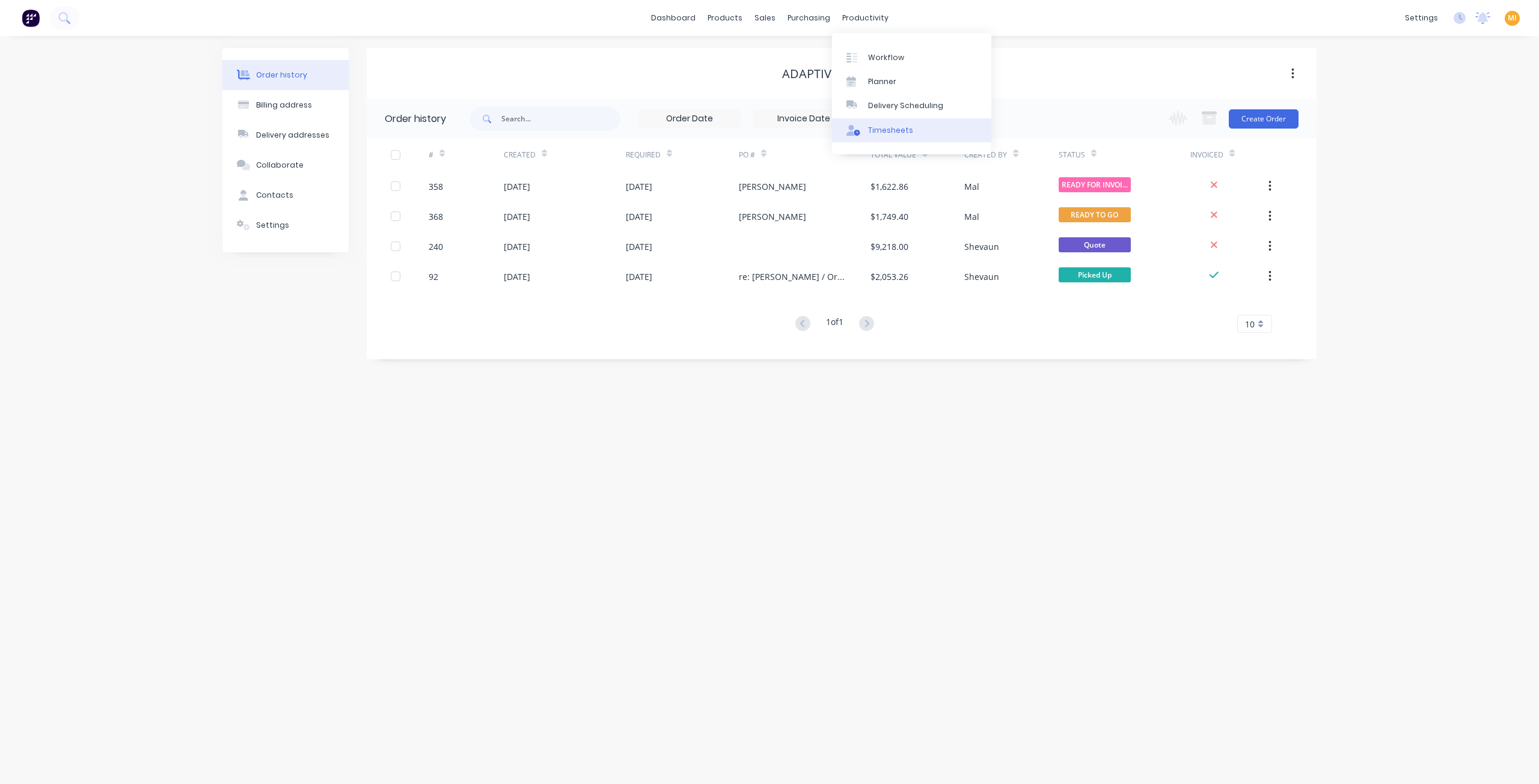
click at [887, 134] on div "Timesheets" at bounding box center [890, 130] width 45 height 11
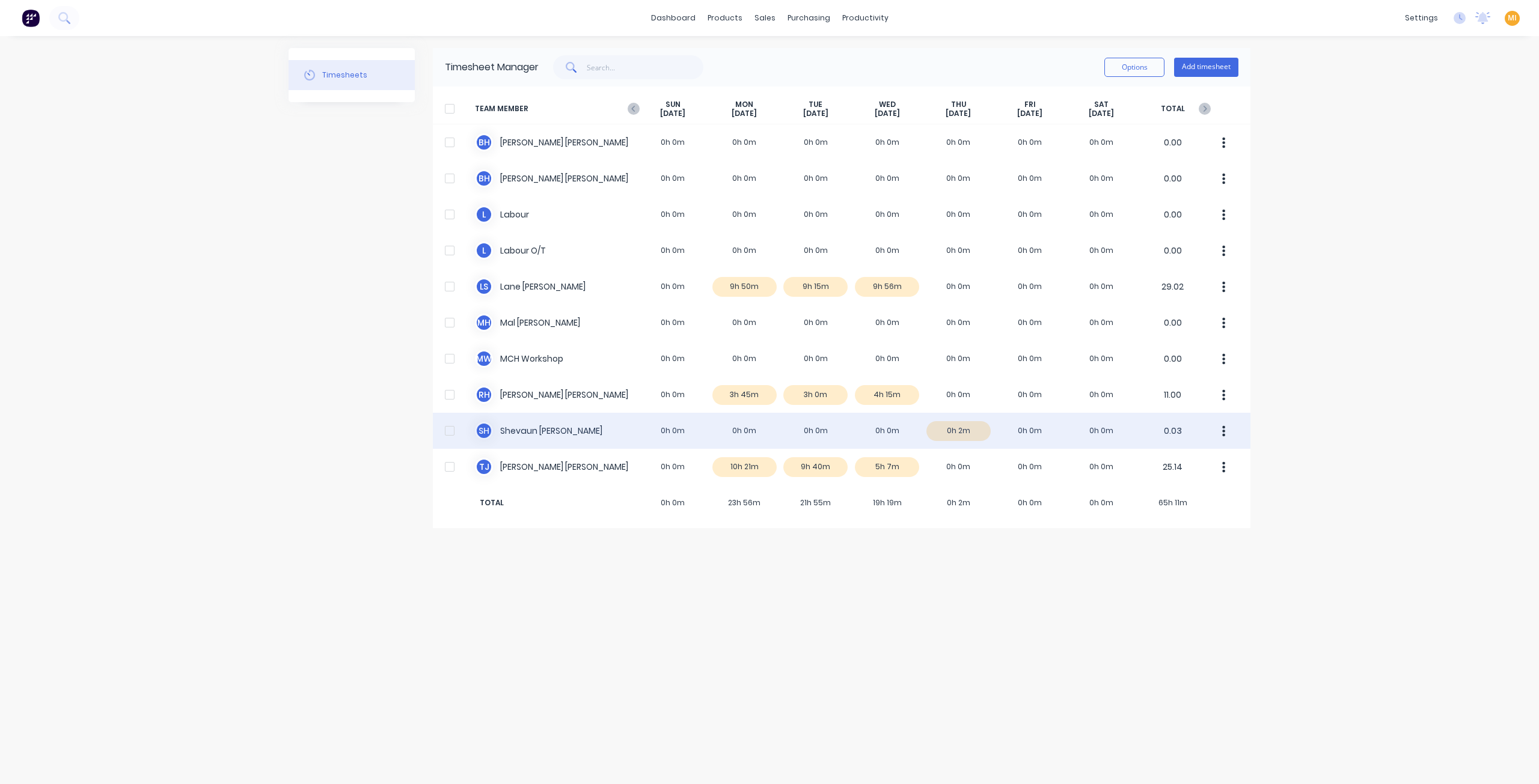
click at [744, 437] on div "S H Shevaun Heffernan 0h 0m 0h 0m 0h 0m 0h 0m 0h 2m 0h 0m 0h 0m 0.03" at bounding box center [841, 430] width 817 height 36
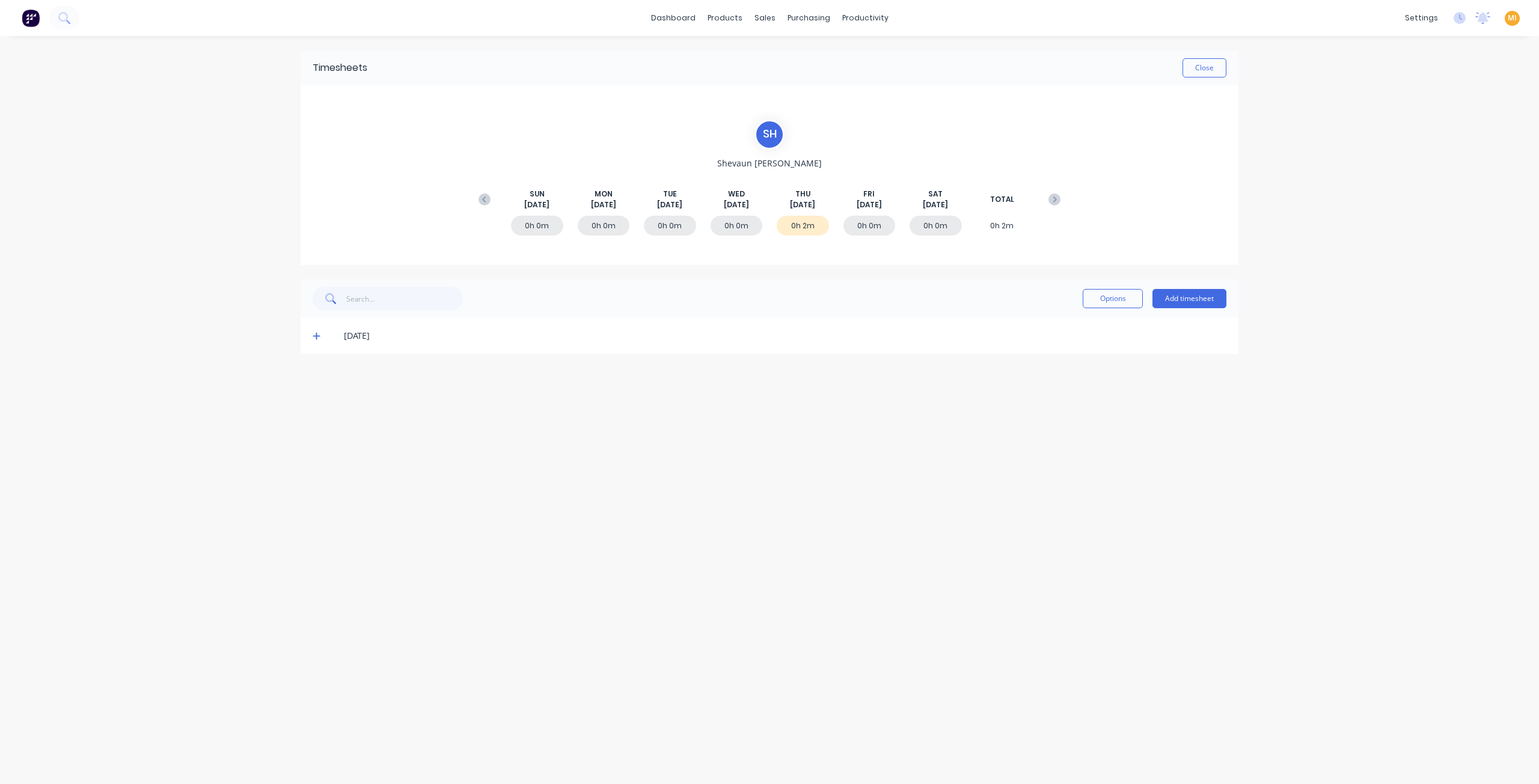
click at [314, 336] on icon at bounding box center [316, 335] width 8 height 8
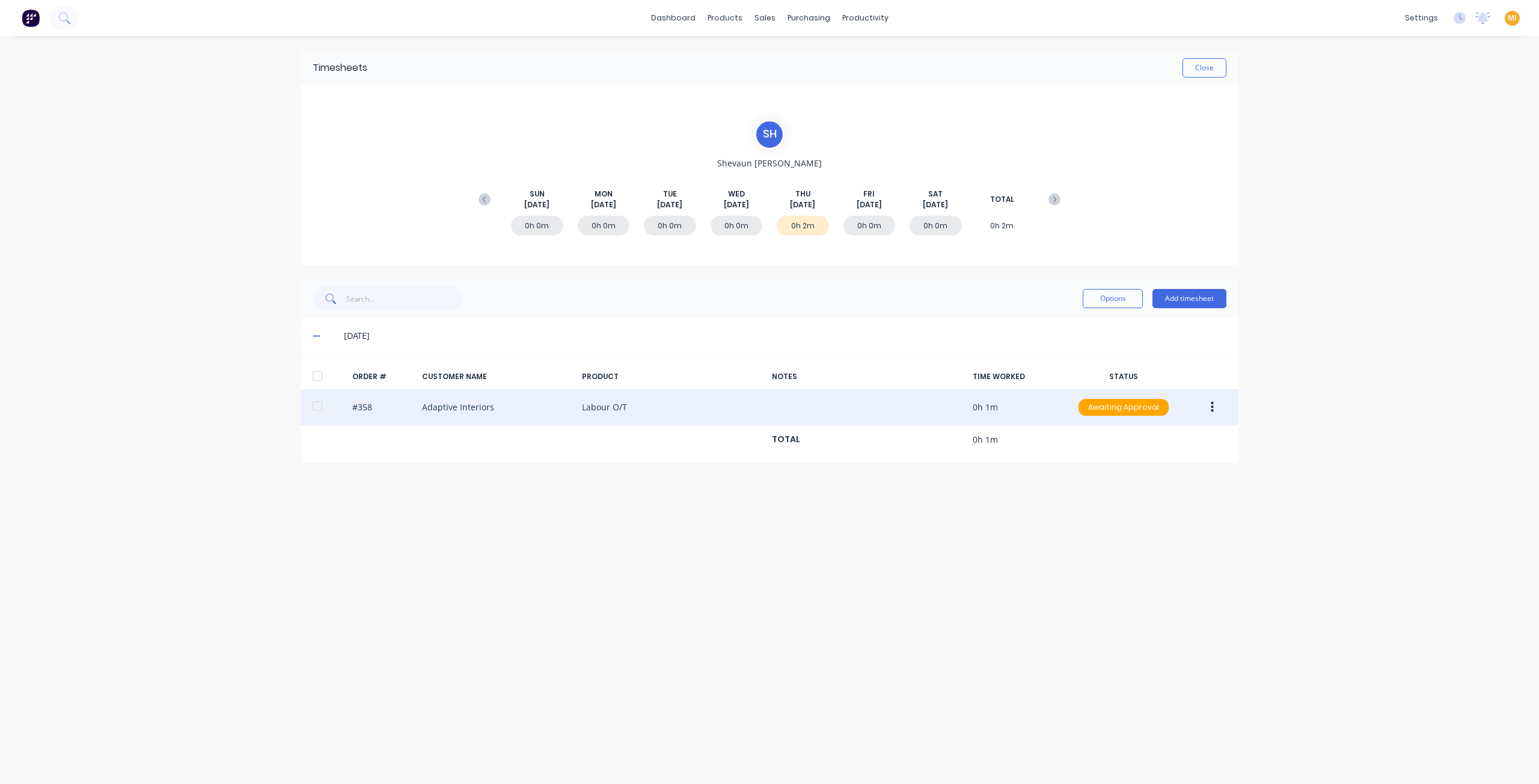
click at [1209, 406] on button "button" at bounding box center [1212, 408] width 28 height 22
click at [1166, 540] on div "Delete" at bounding box center [1169, 535] width 93 height 17
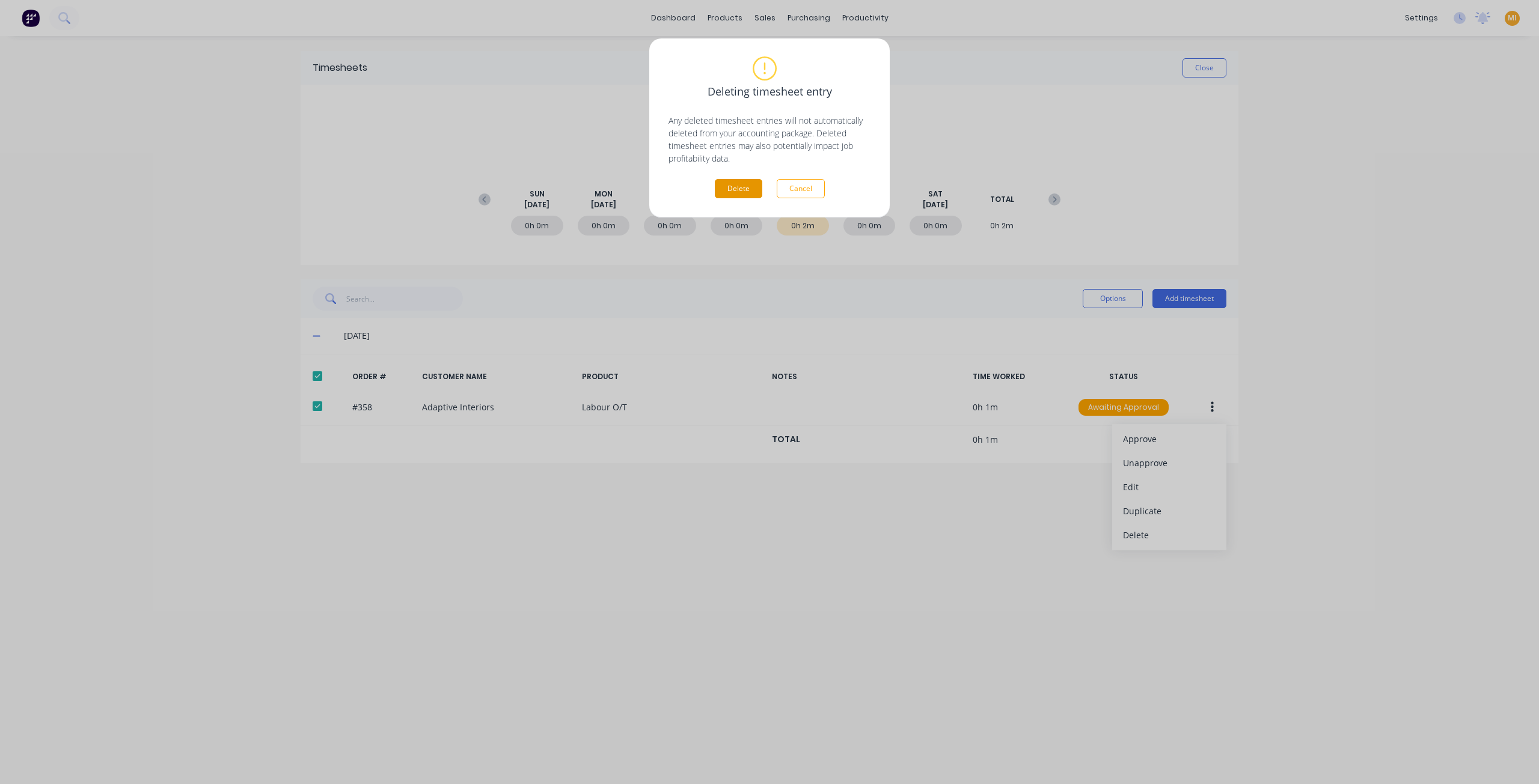
click at [749, 197] on button "Delete" at bounding box center [738, 189] width 48 height 19
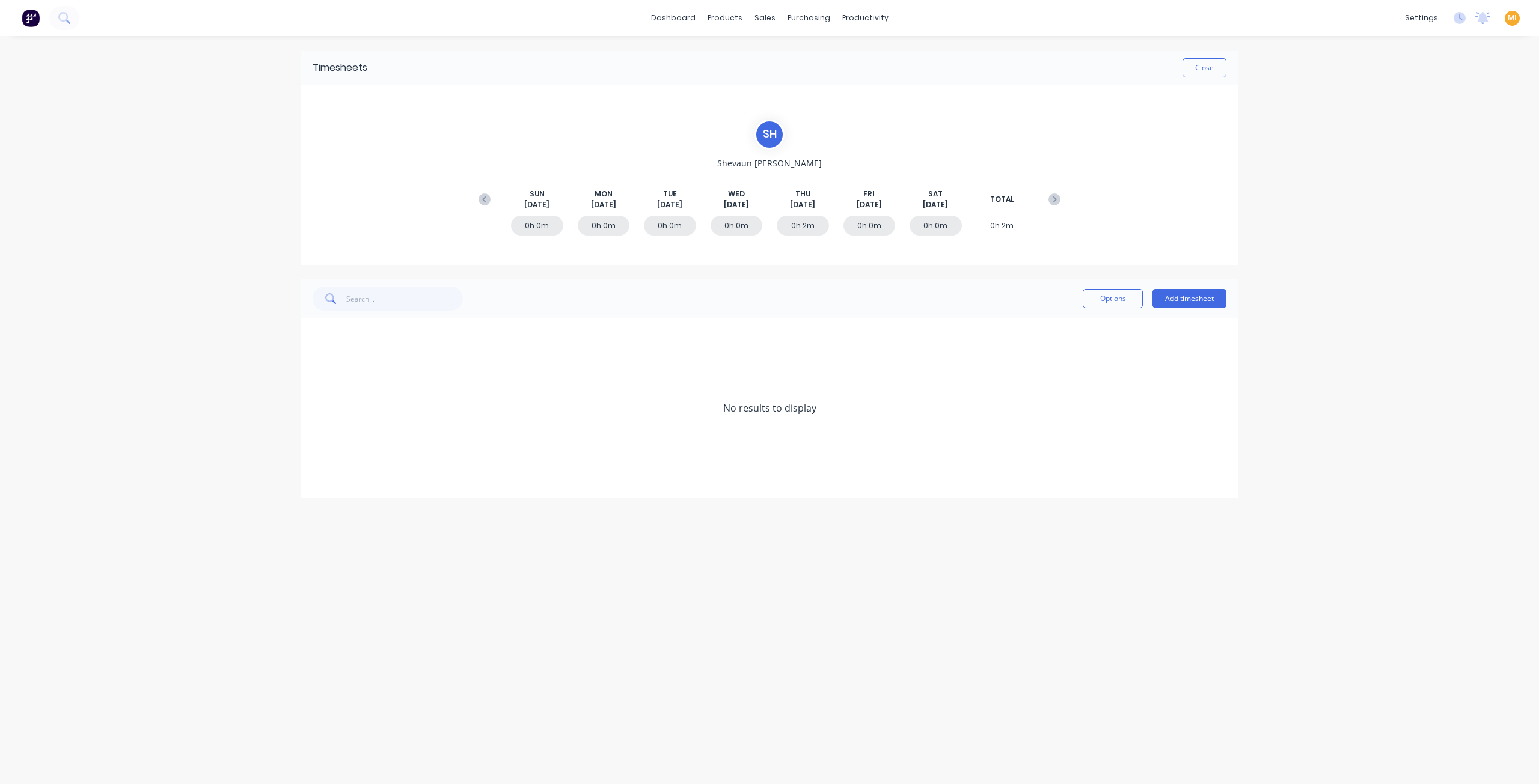
click at [22, 17] on img at bounding box center [30, 18] width 18 height 18
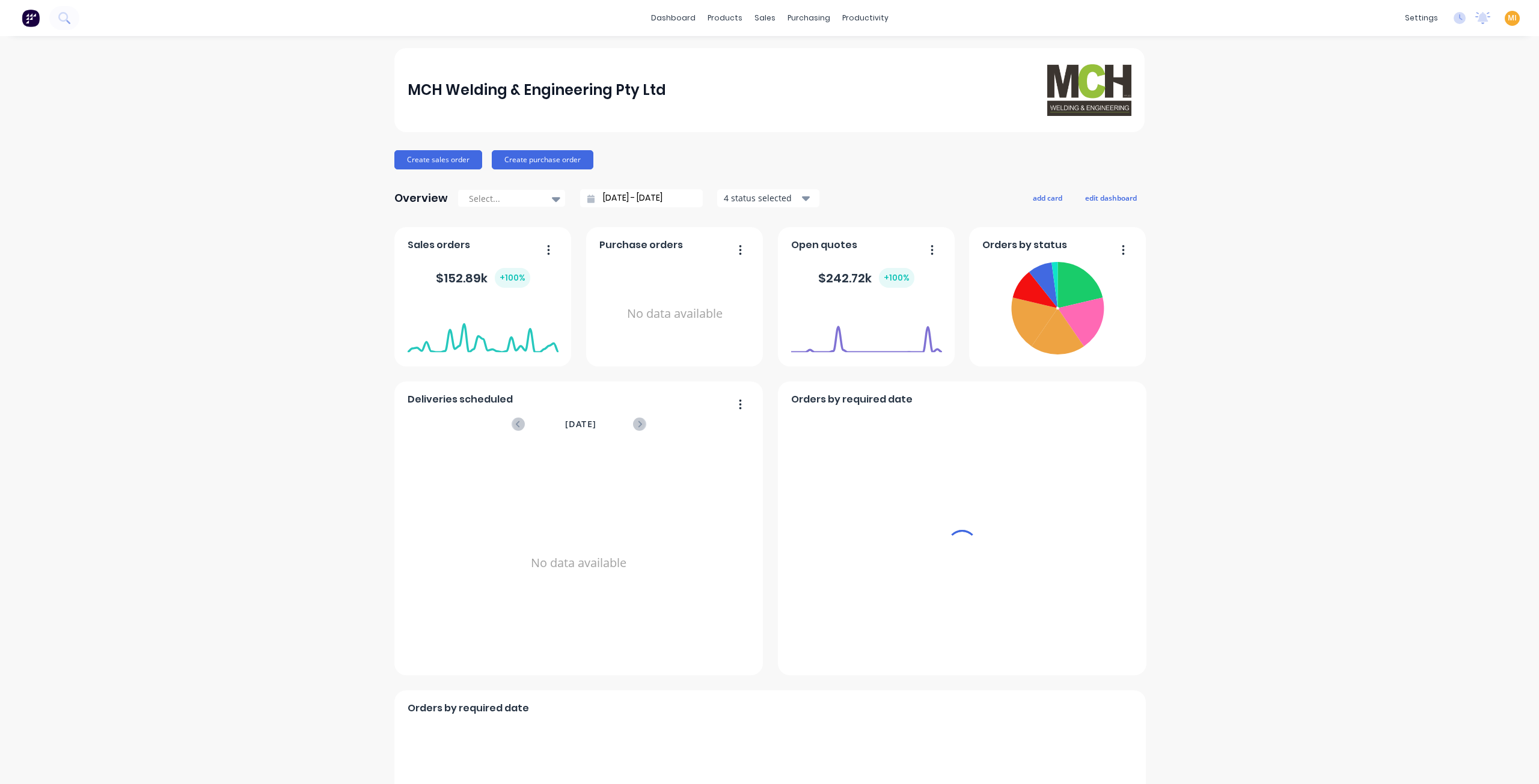
click at [1508, 20] on span "MI" at bounding box center [1512, 18] width 9 height 11
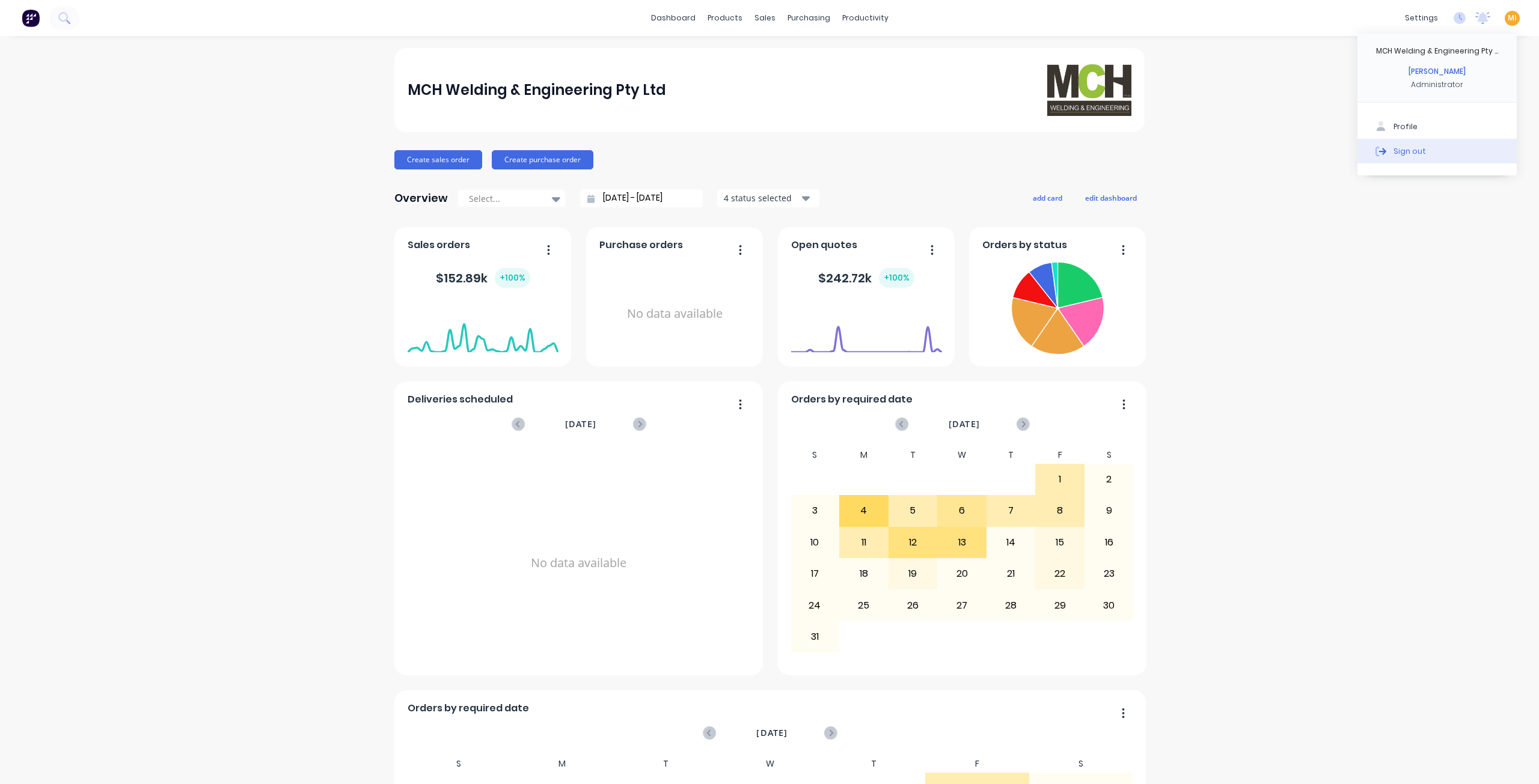
click at [1467, 146] on button "Sign out" at bounding box center [1437, 151] width 159 height 24
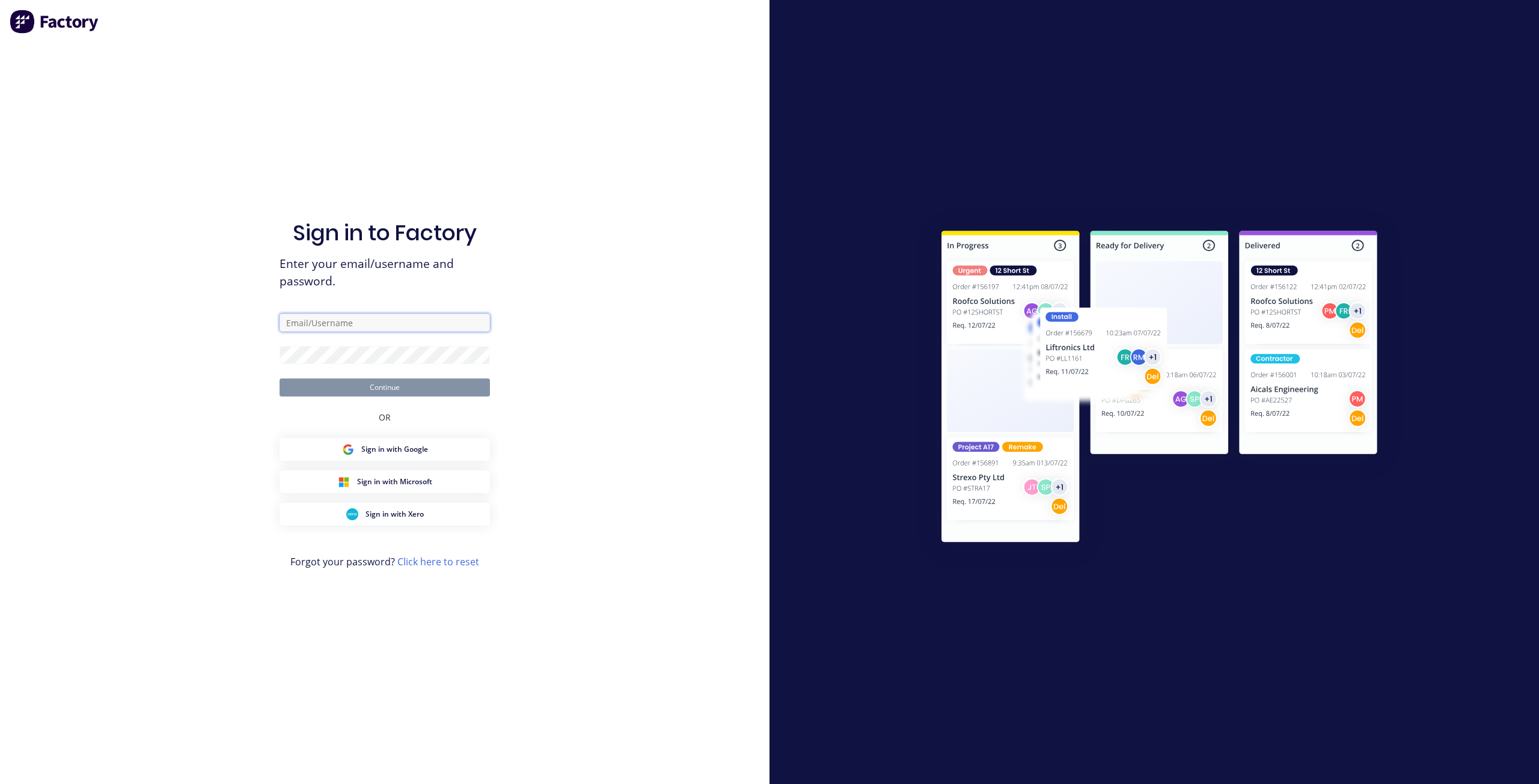
click at [400, 322] on input "text" at bounding box center [384, 322] width 210 height 18
type input "[EMAIL_ADDRESS][DOMAIN_NAME]"
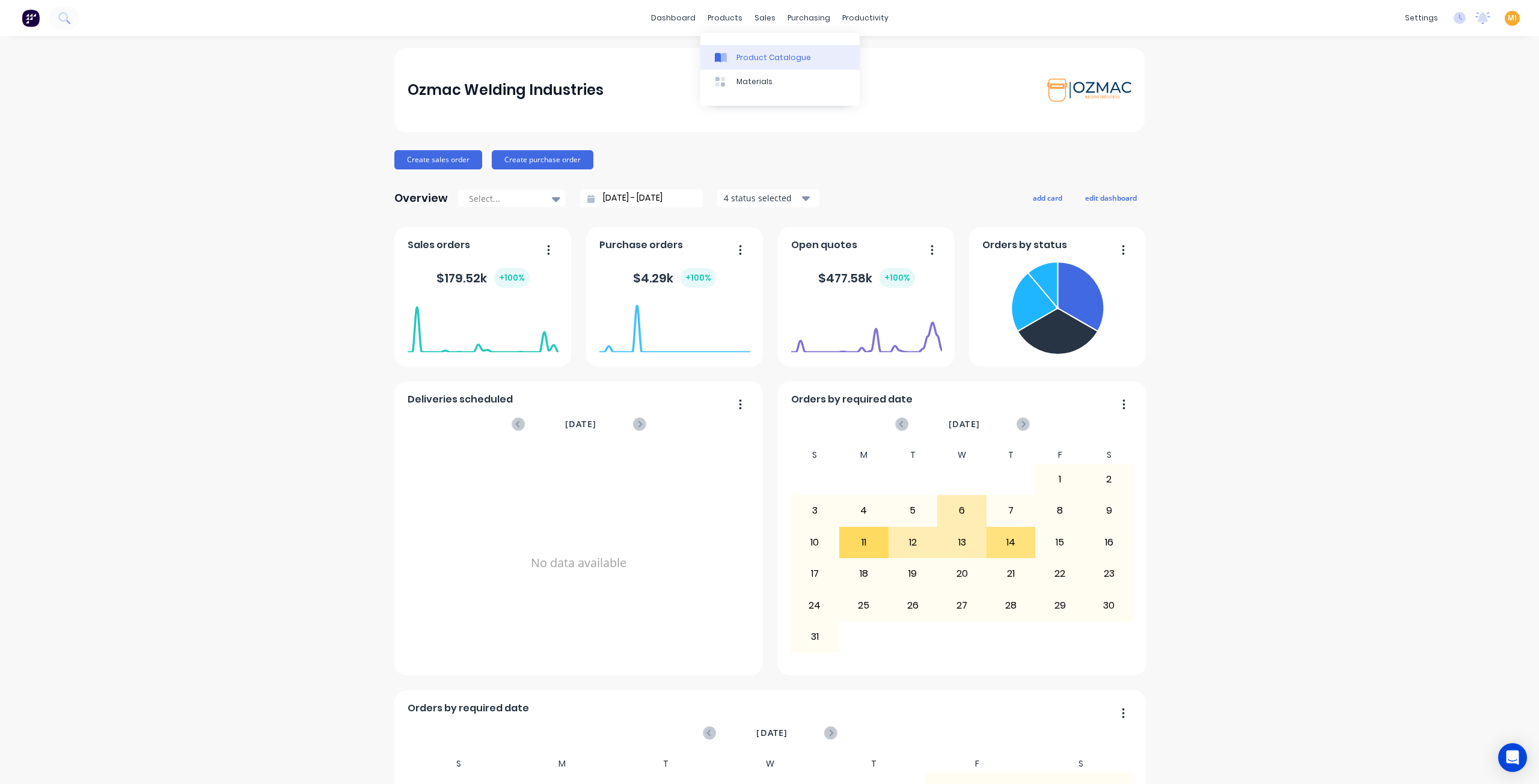
click at [754, 58] on div "Product Catalogue" at bounding box center [773, 57] width 74 height 11
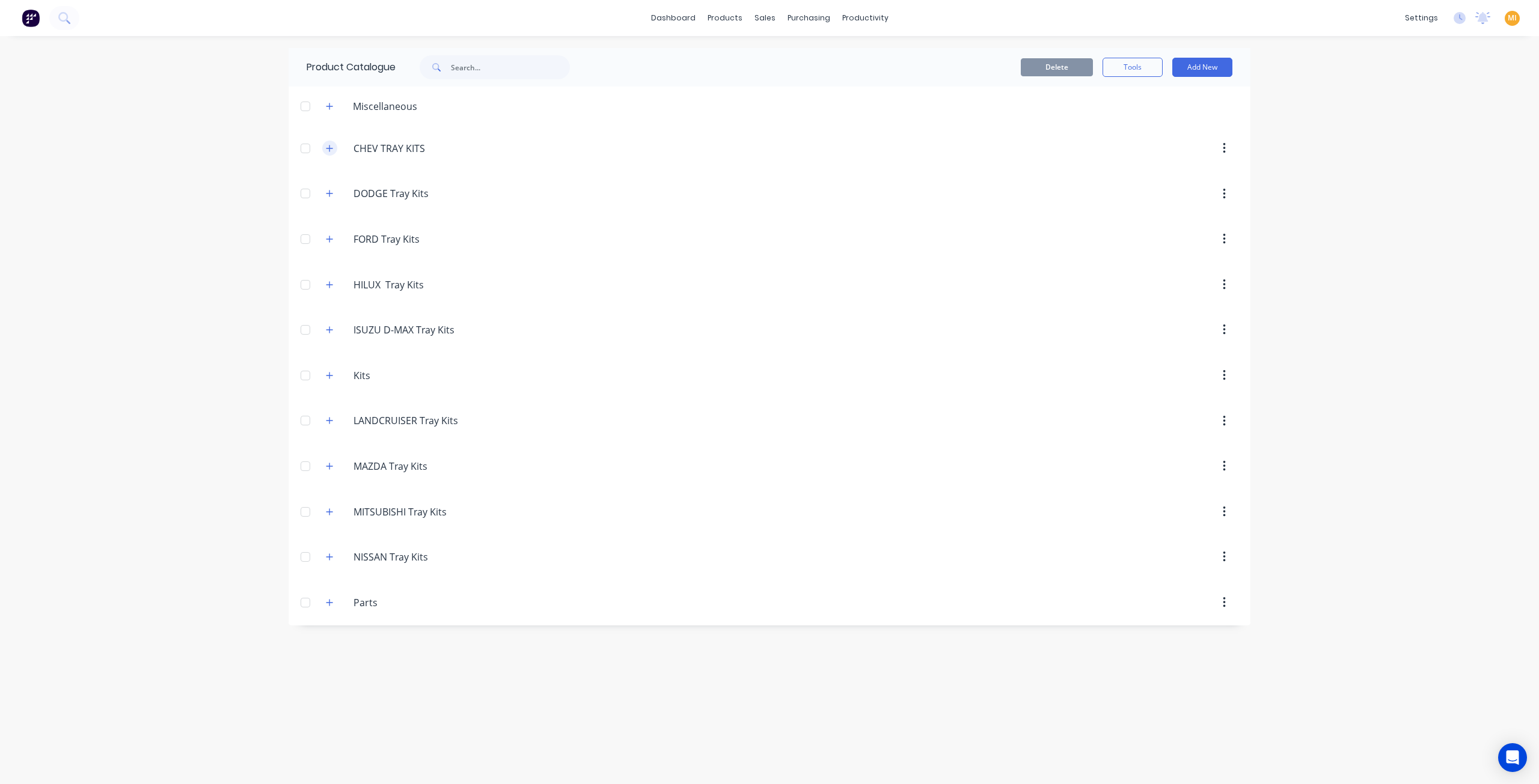
click at [329, 147] on icon "button" at bounding box center [329, 148] width 7 height 8
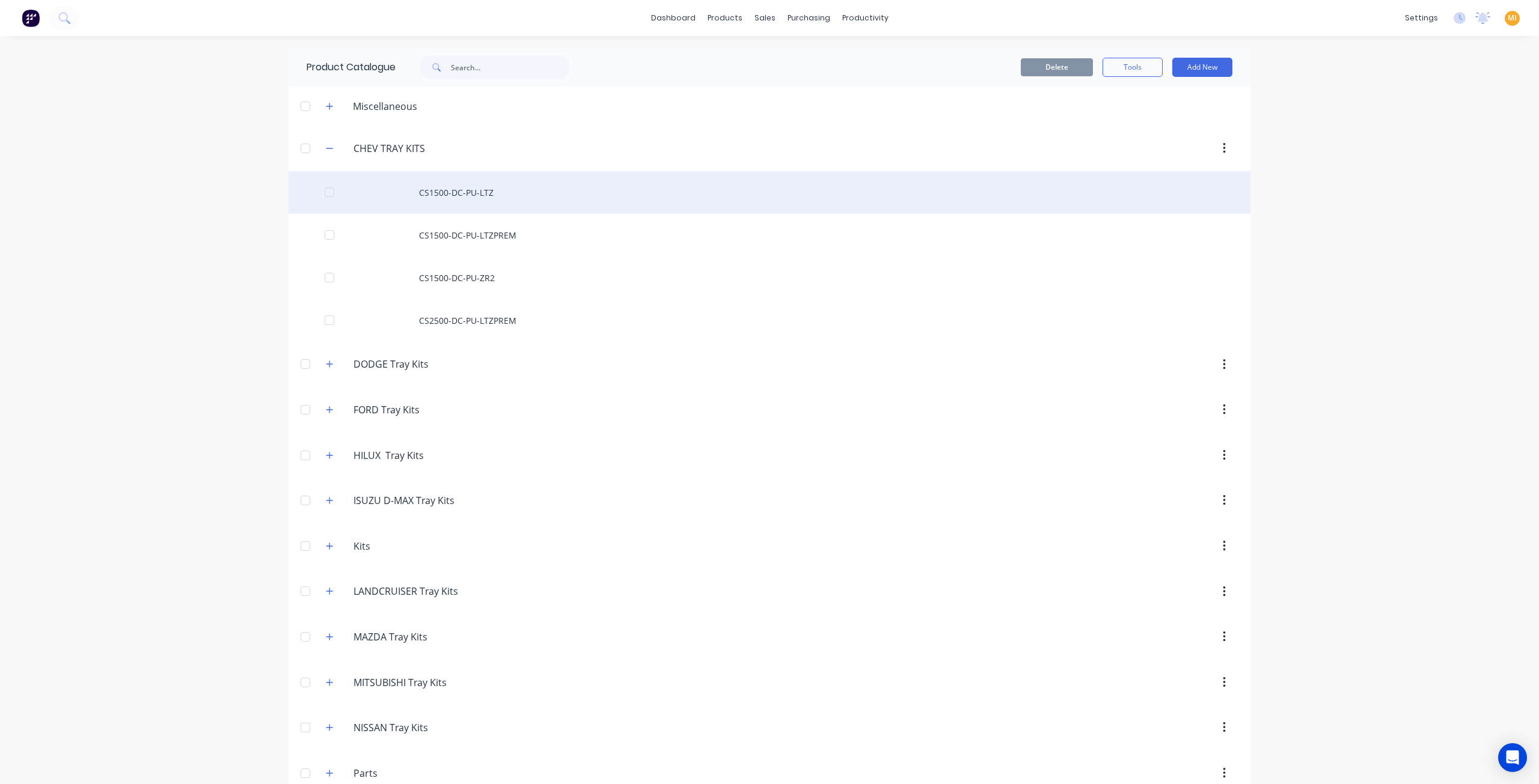
click at [402, 198] on div "CS1500-DC-PU-LTZ" at bounding box center [769, 192] width 962 height 43
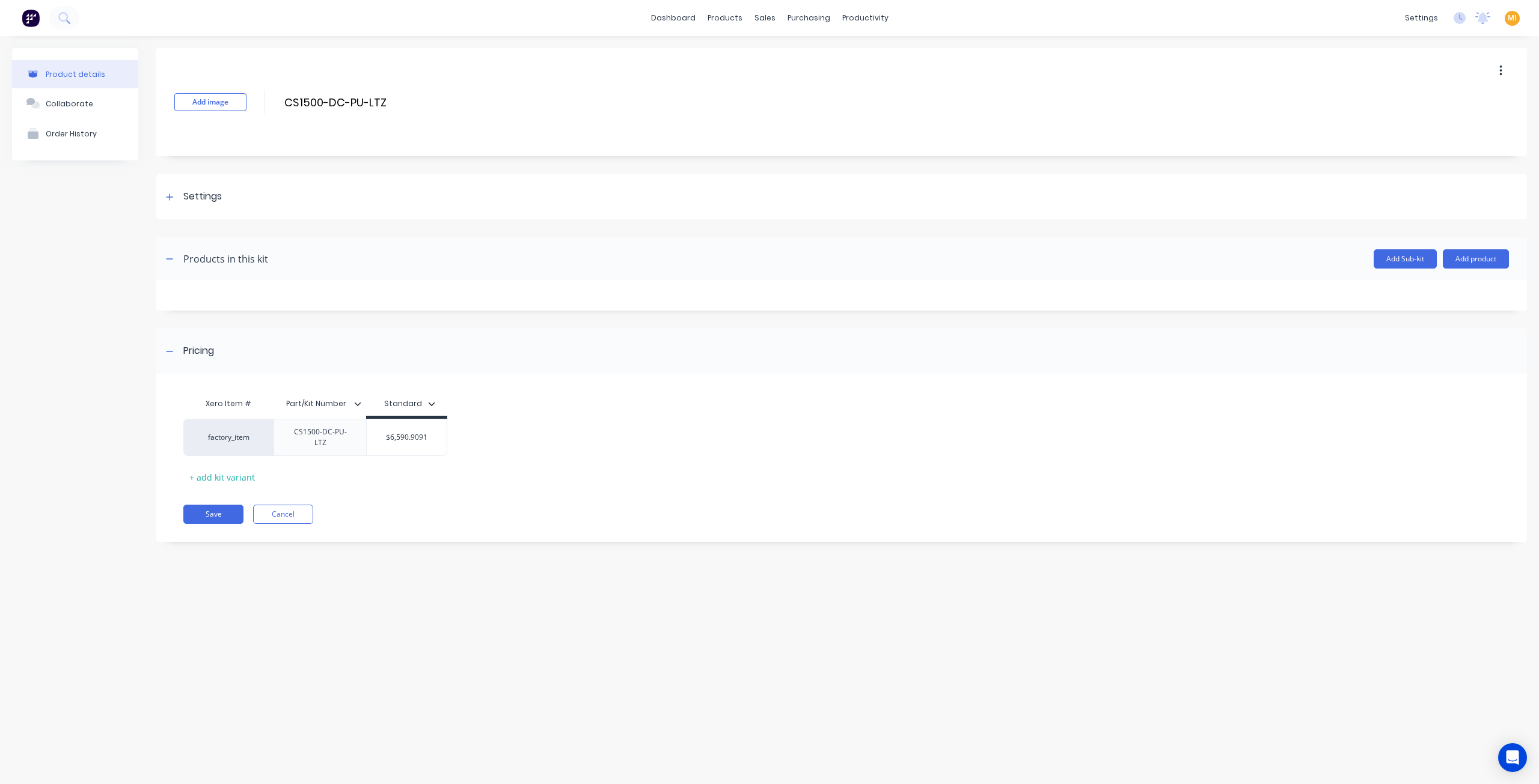
drag, startPoint x: 420, startPoint y: 102, endPoint x: 253, endPoint y: 105, distance: 167.0
click at [253, 105] on div "Add image CS1500-DC-PU-LTZ CS1500-DC-PU-LTZ Enter kit name" at bounding box center [842, 102] width 1371 height 108
click at [781, 46] on link "Sales Orders" at bounding box center [828, 57] width 159 height 24
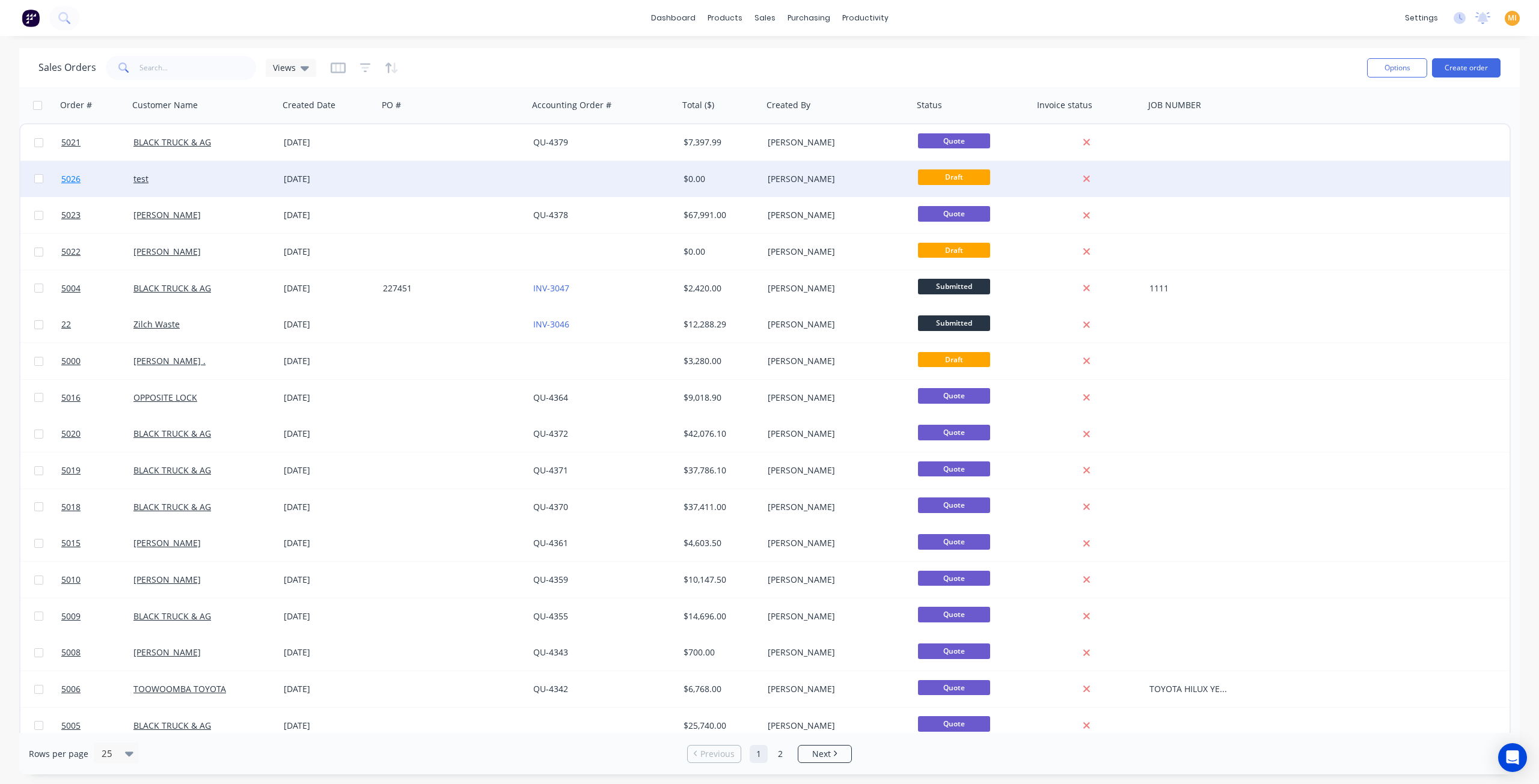
click at [106, 189] on link "5026" at bounding box center [98, 179] width 72 height 36
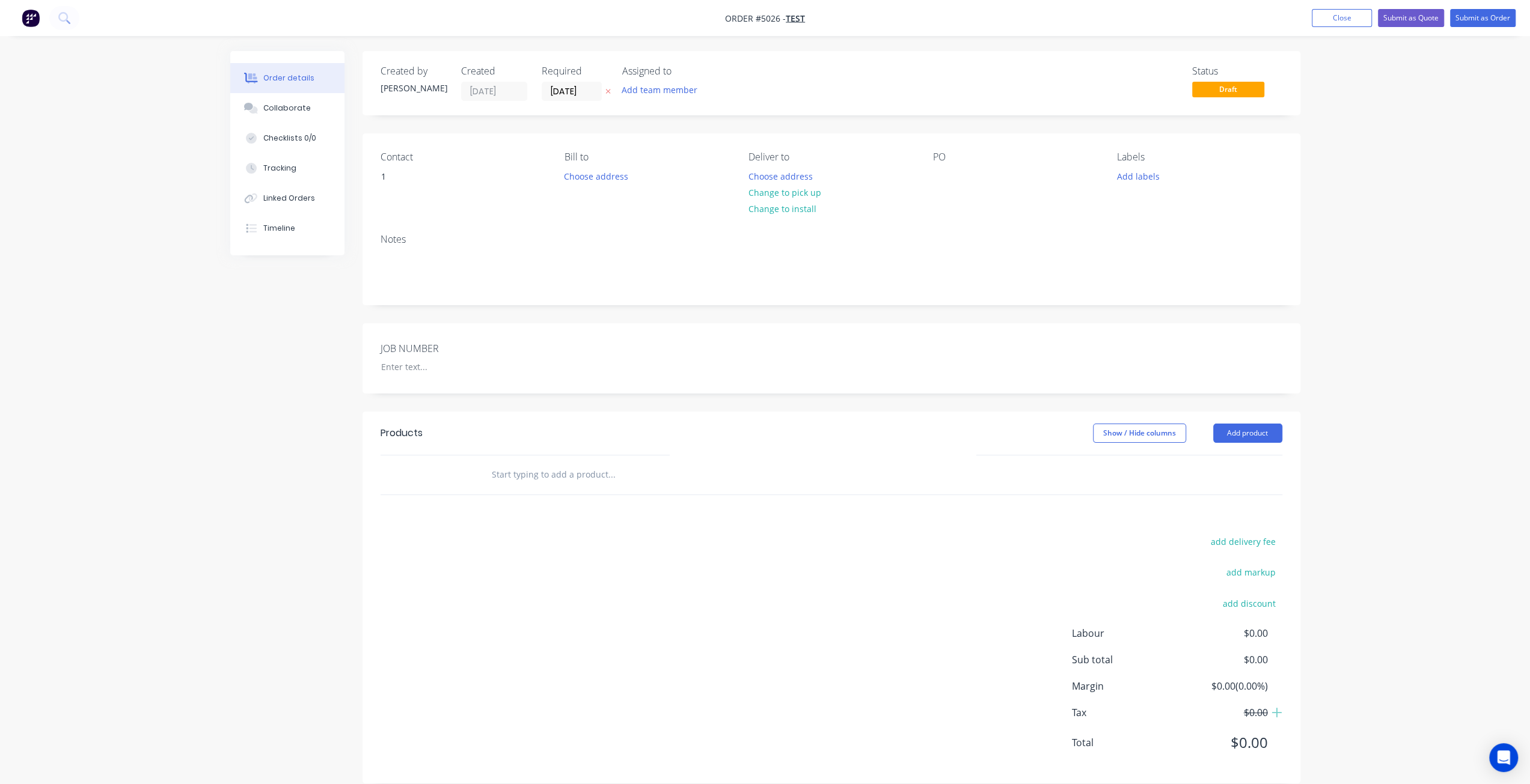
click at [555, 471] on input "text" at bounding box center [611, 475] width 241 height 24
paste input "CS1500-DC-PU-LTZ"
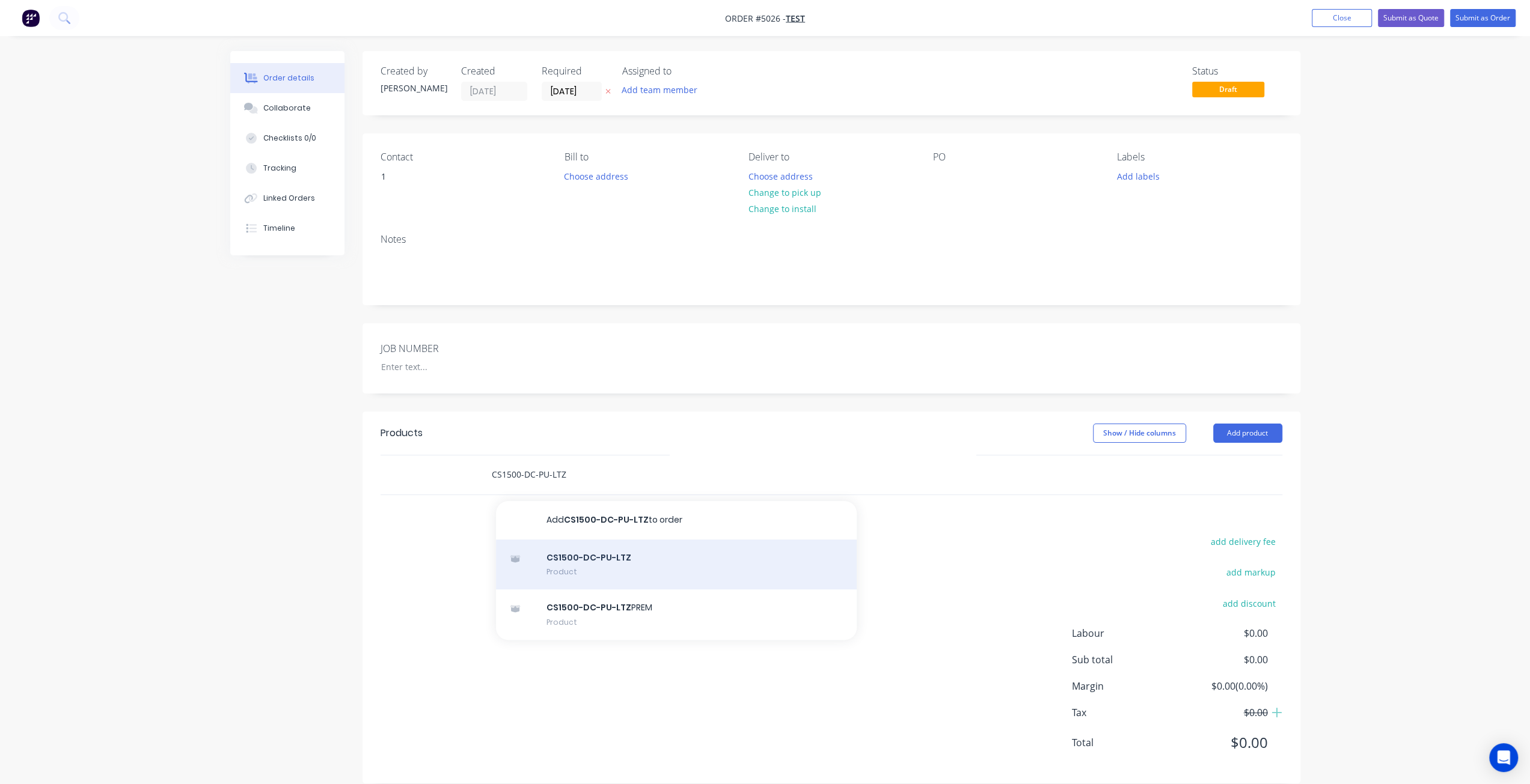
type input "CS1500-DC-PU-LTZ"
click at [587, 569] on div "CS1500-DC-PU-LTZ Product" at bounding box center [676, 565] width 361 height 51
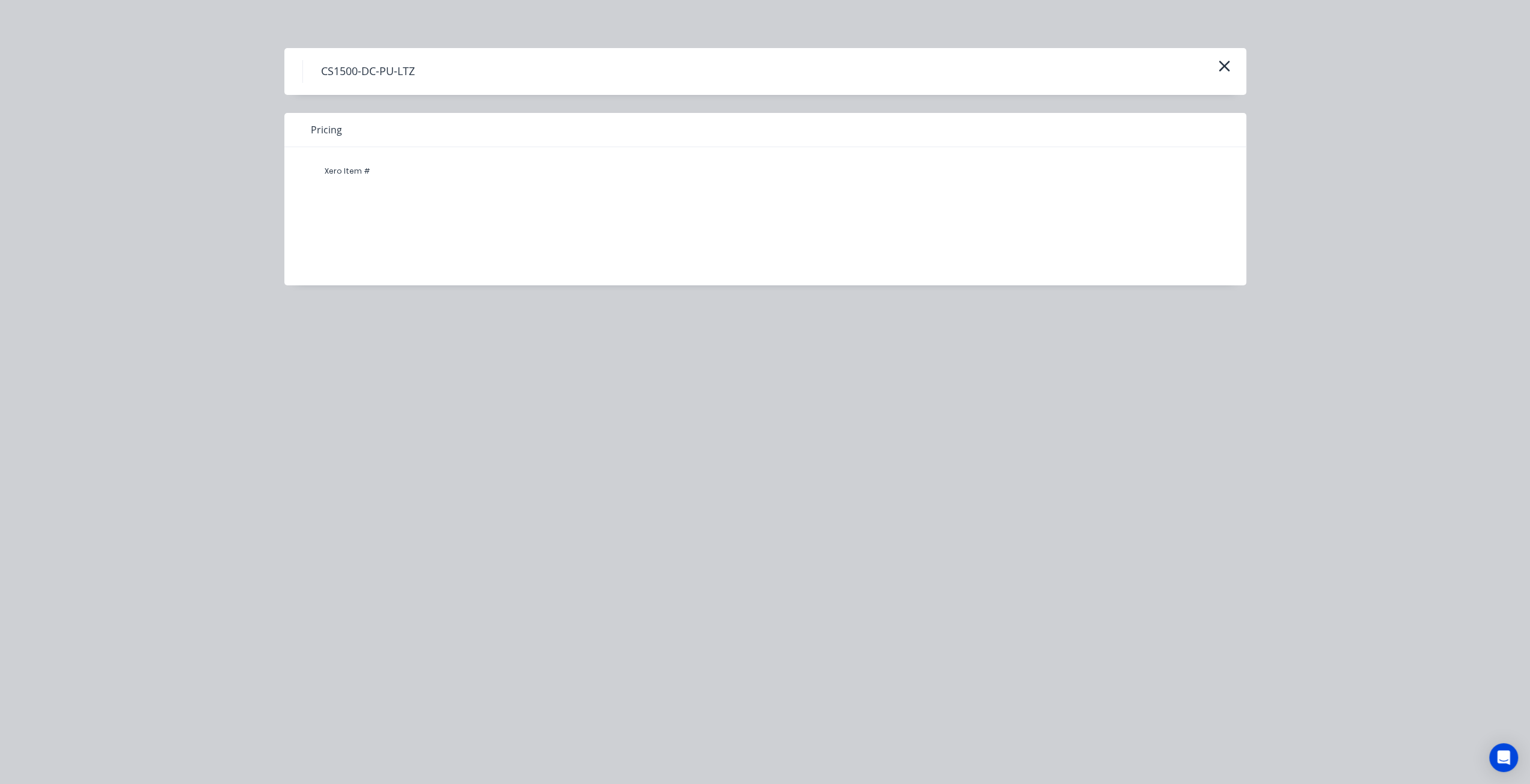
click at [354, 175] on div "Xero Item #" at bounding box center [347, 171] width 72 height 24
click at [1226, 63] on icon "button" at bounding box center [1224, 66] width 11 height 11
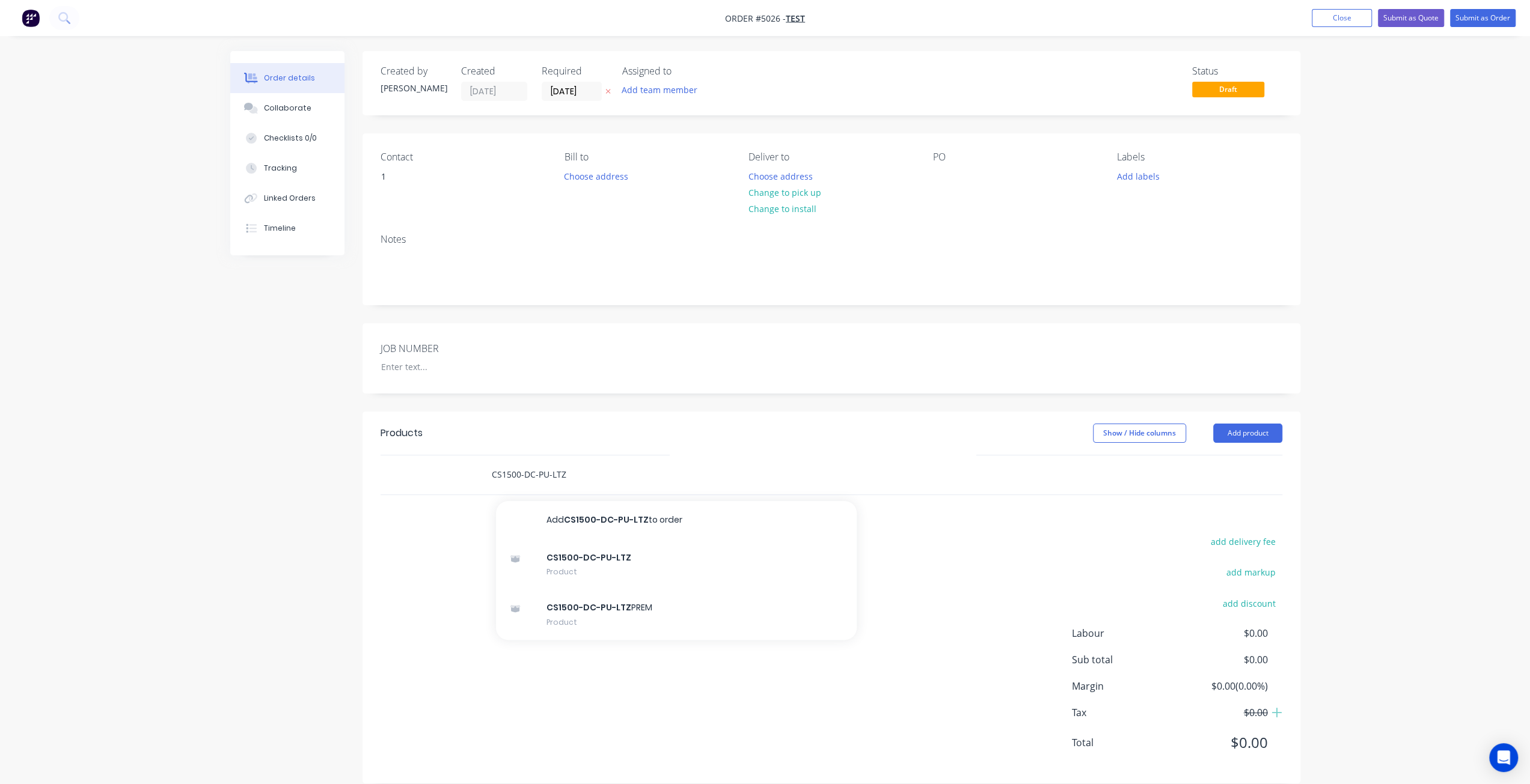
drag, startPoint x: 593, startPoint y: 473, endPoint x: 450, endPoint y: 480, distance: 143.2
click at [450, 480] on div "CS1500-DC-PU-LTZ Add CS1500-DC-PU-LTZ to order CS1500-DC-PU-LTZ Product CS1500-…" at bounding box center [831, 475] width 902 height 39
click at [555, 613] on div "CS1500-DC-PU-LTZ PREM Product" at bounding box center [676, 615] width 361 height 51
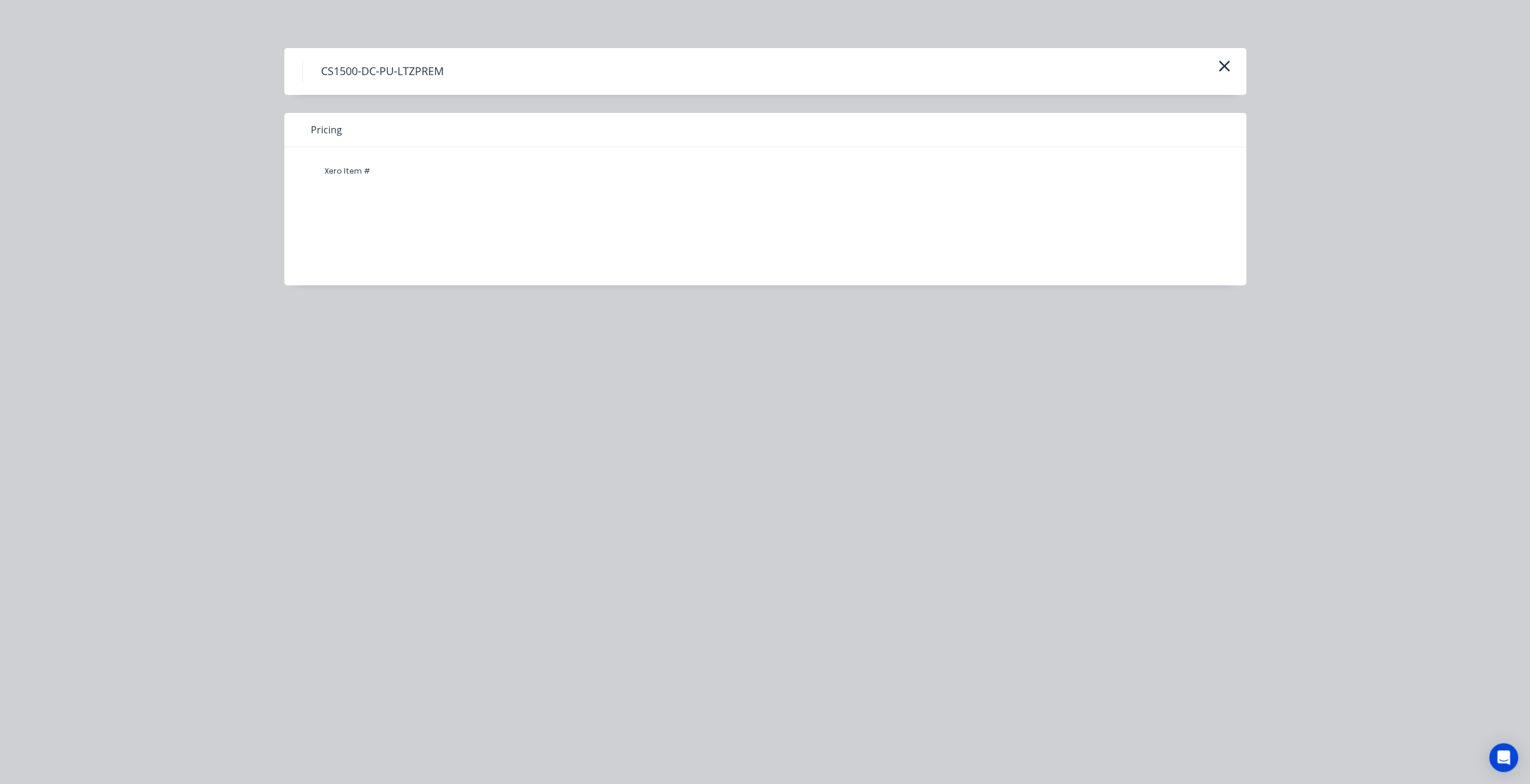
click at [1233, 61] on div "CS1500-DC-PU-LTZPREM" at bounding box center [765, 72] width 962 height 47
click at [1225, 63] on icon "button" at bounding box center [1225, 66] width 13 height 17
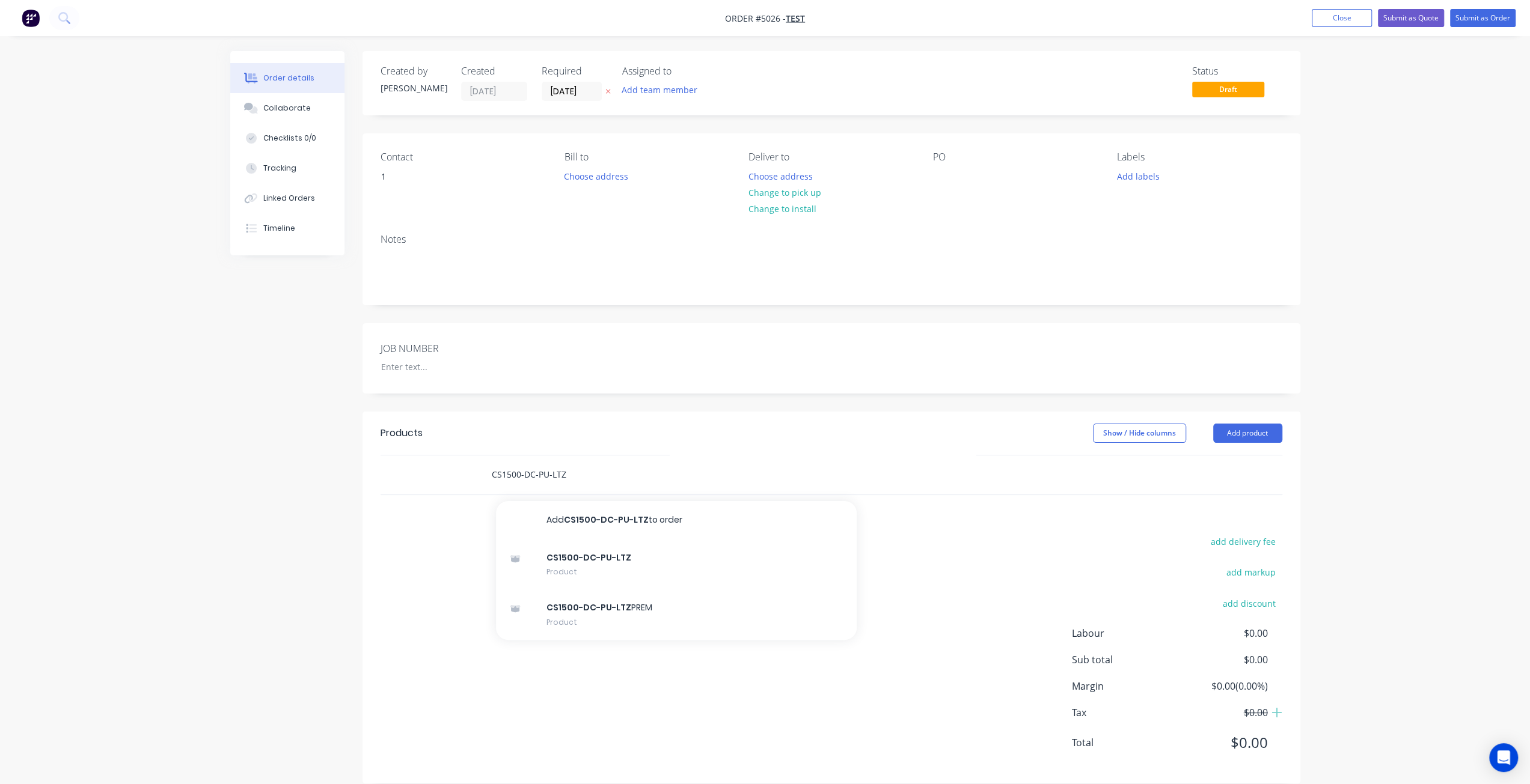
drag, startPoint x: 579, startPoint y: 474, endPoint x: 443, endPoint y: 474, distance: 136.0
click at [443, 474] on div "CS1500-DC-PU-LTZ Add CS1500-DC-PU-LTZ to order CS1500-DC-PU-LTZ Product CS1500-…" at bounding box center [831, 475] width 902 height 39
click at [1248, 430] on button "Add product" at bounding box center [1247, 433] width 69 height 19
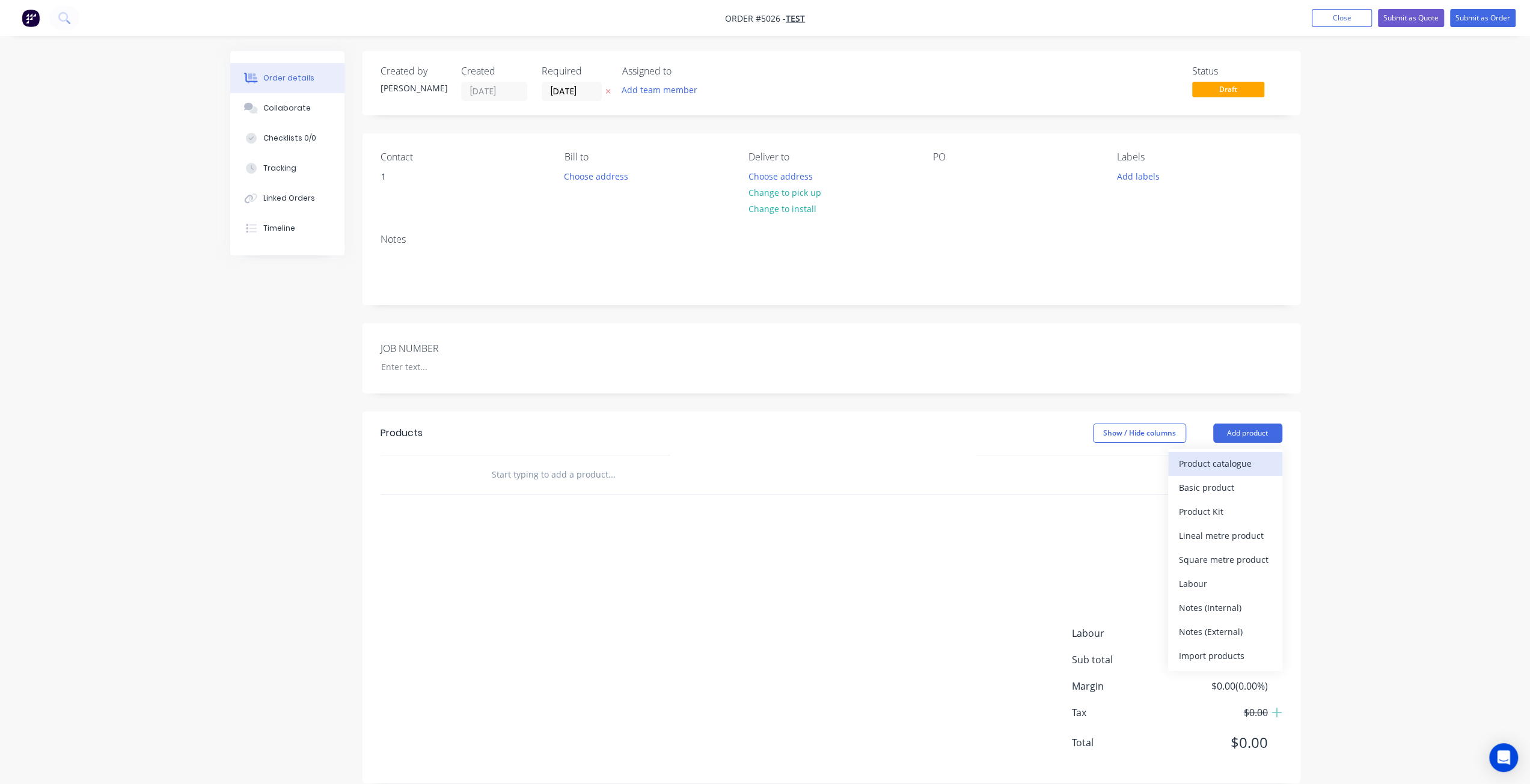
click at [1223, 465] on div "Product catalogue" at bounding box center [1225, 463] width 93 height 17
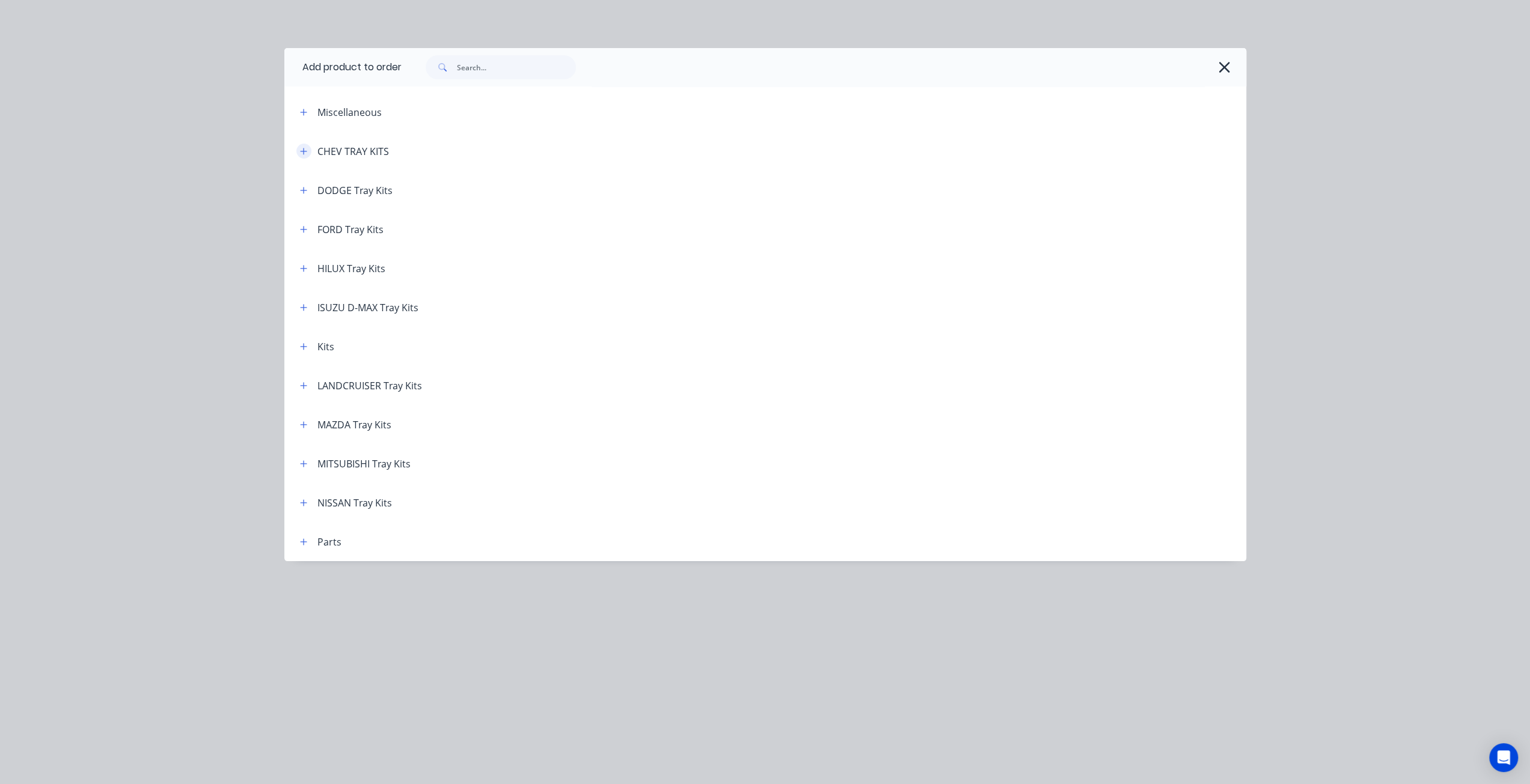
click at [302, 148] on icon "button" at bounding box center [303, 151] width 7 height 8
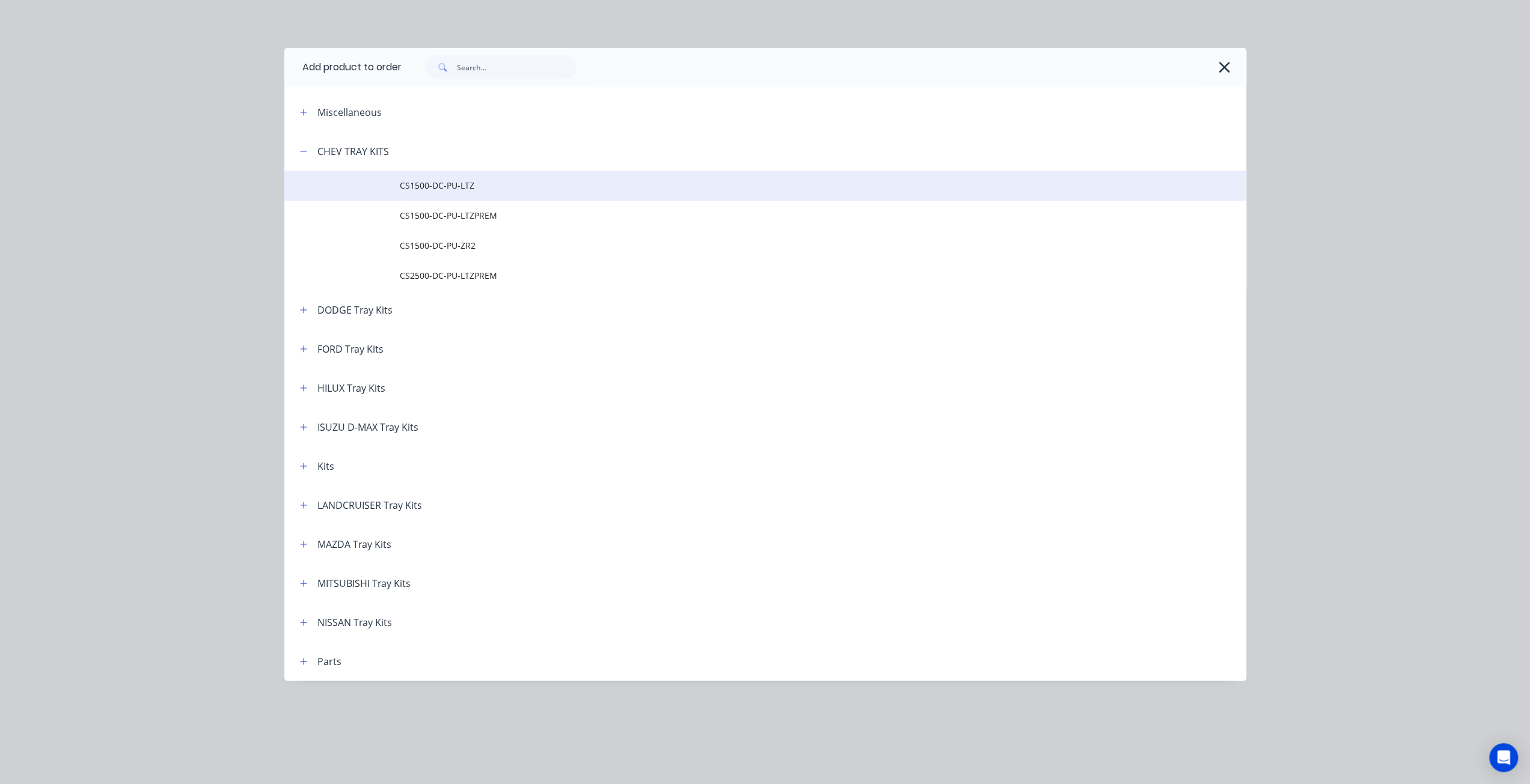
click at [387, 185] on td at bounding box center [342, 185] width 116 height 30
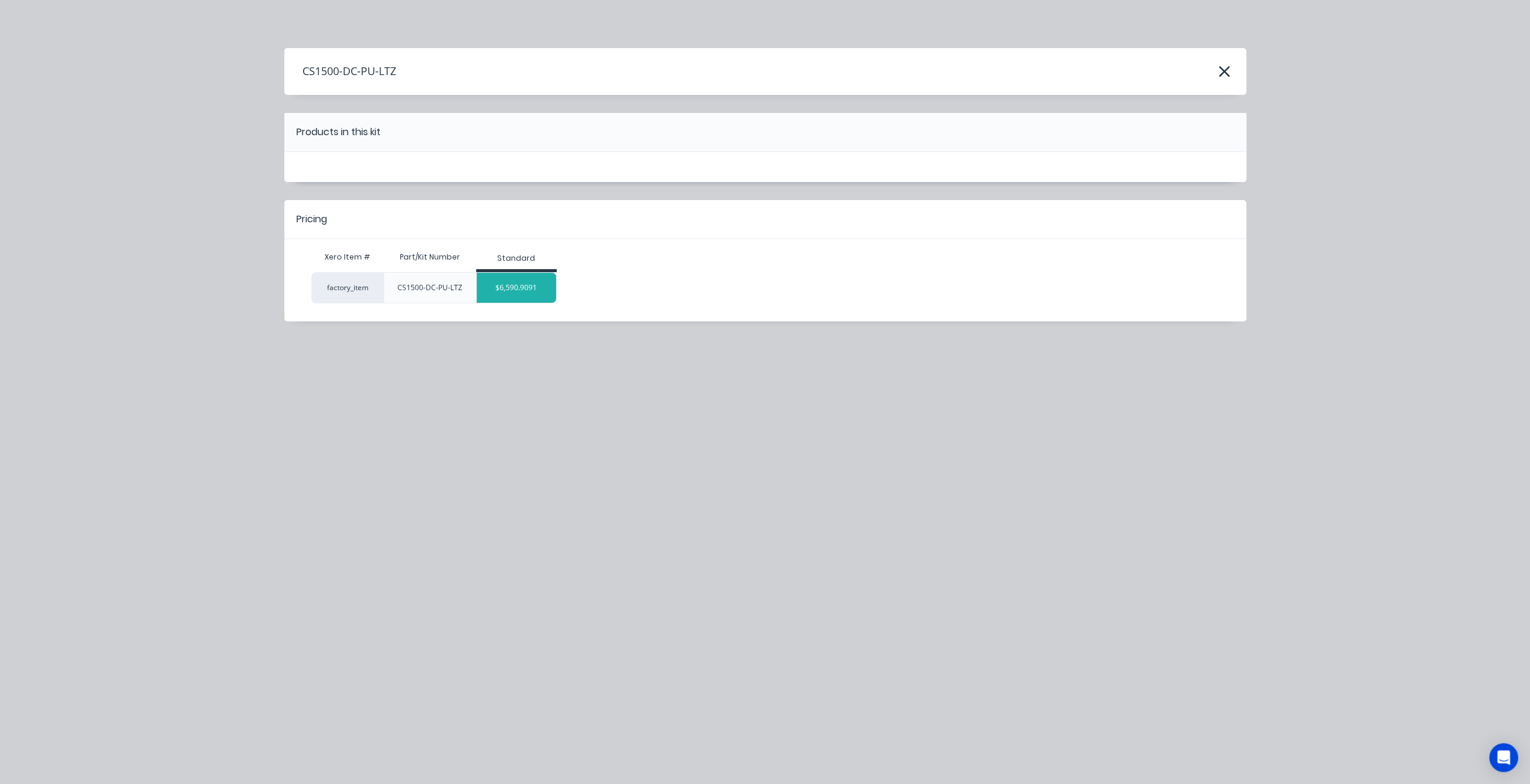
click at [528, 300] on div "$6,590.9091" at bounding box center [517, 288] width 80 height 30
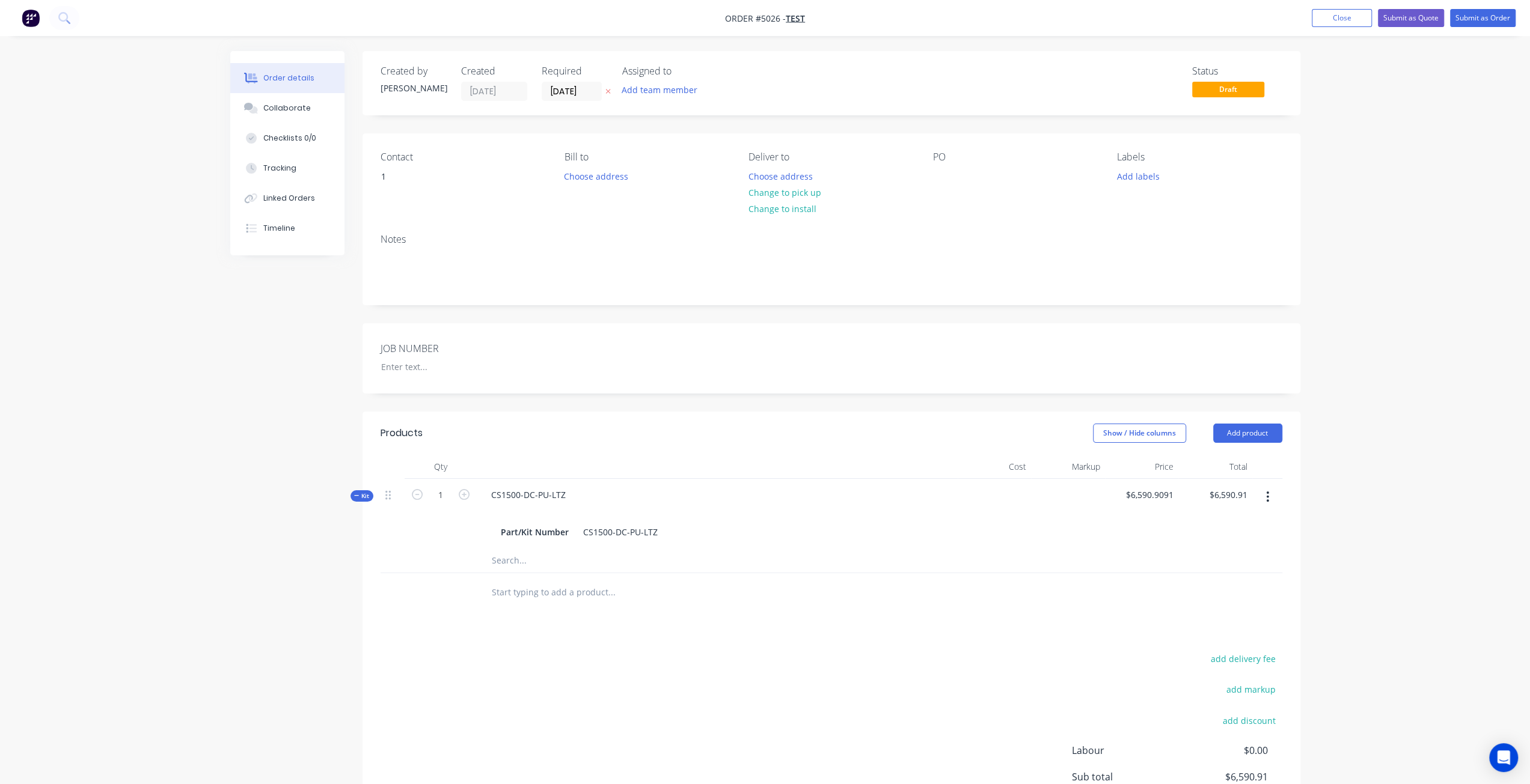
click at [520, 555] on input "text" at bounding box center [611, 561] width 241 height 24
click at [519, 591] on input "text" at bounding box center [611, 592] width 241 height 24
paste input "CS1500-DC-PU-LTZ"
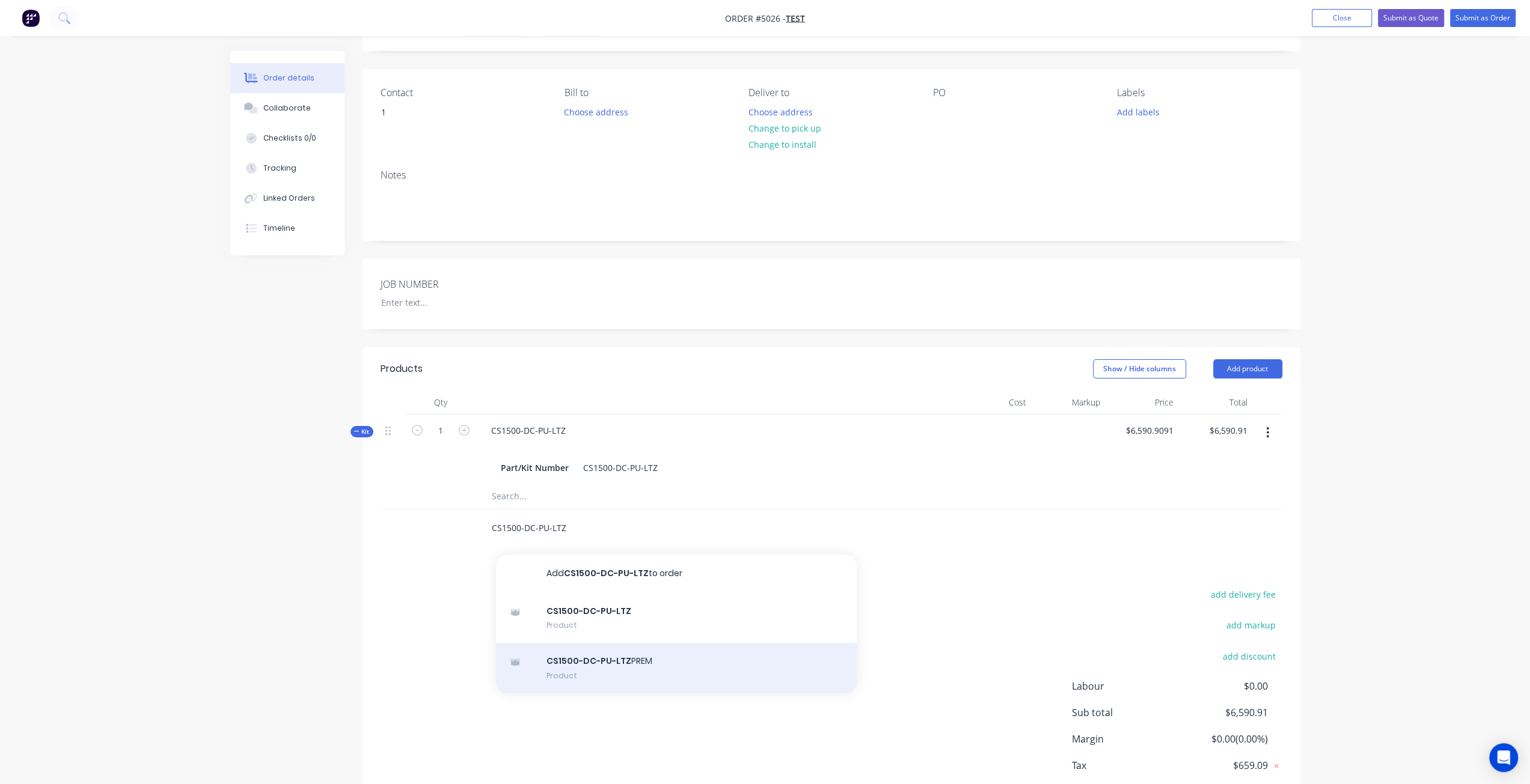
scroll to position [133, 0]
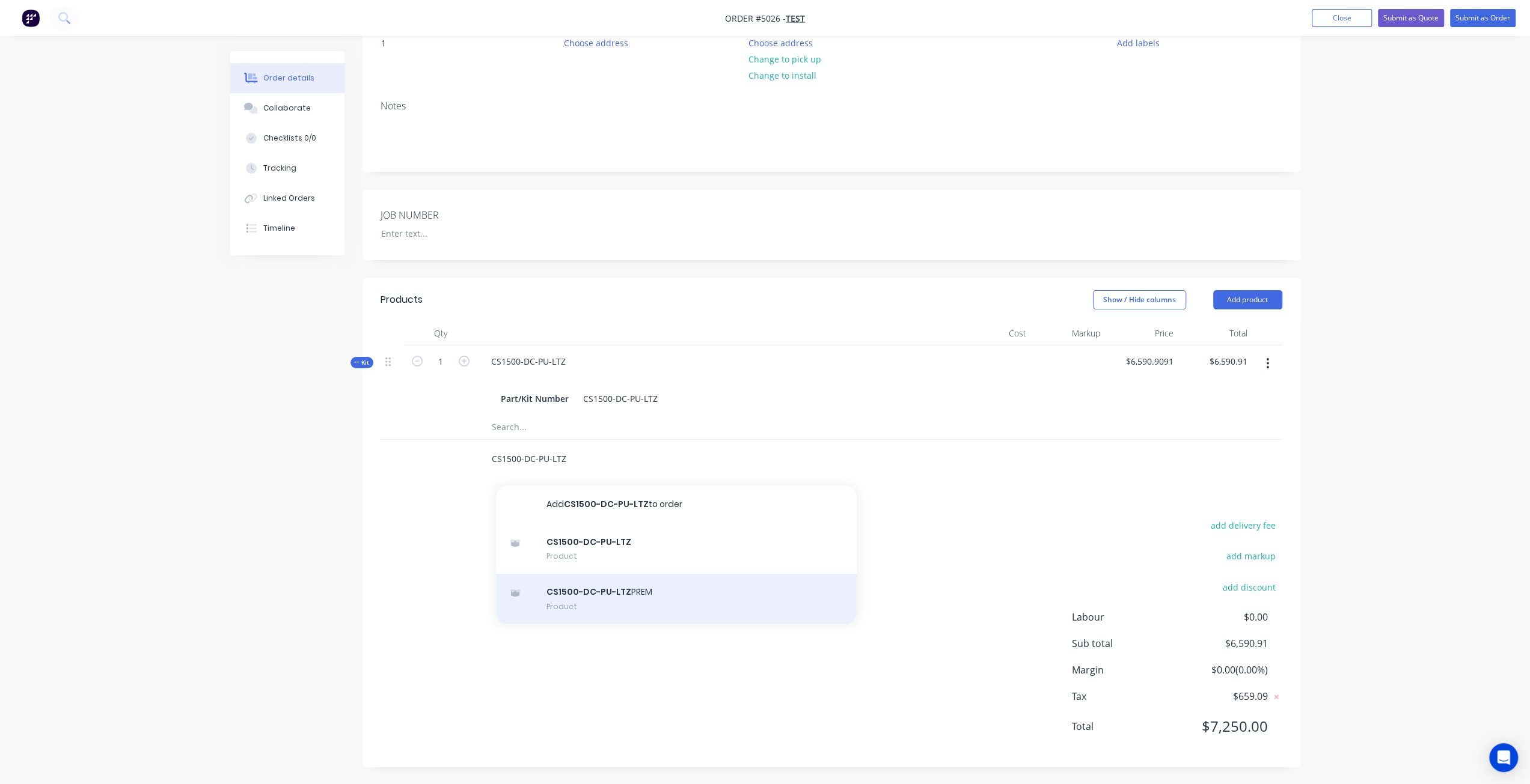
type input "CS1500-DC-PU-LTZ"
click at [584, 599] on div "CS1500-DC-PU-LTZ PREM Product" at bounding box center [676, 599] width 361 height 51
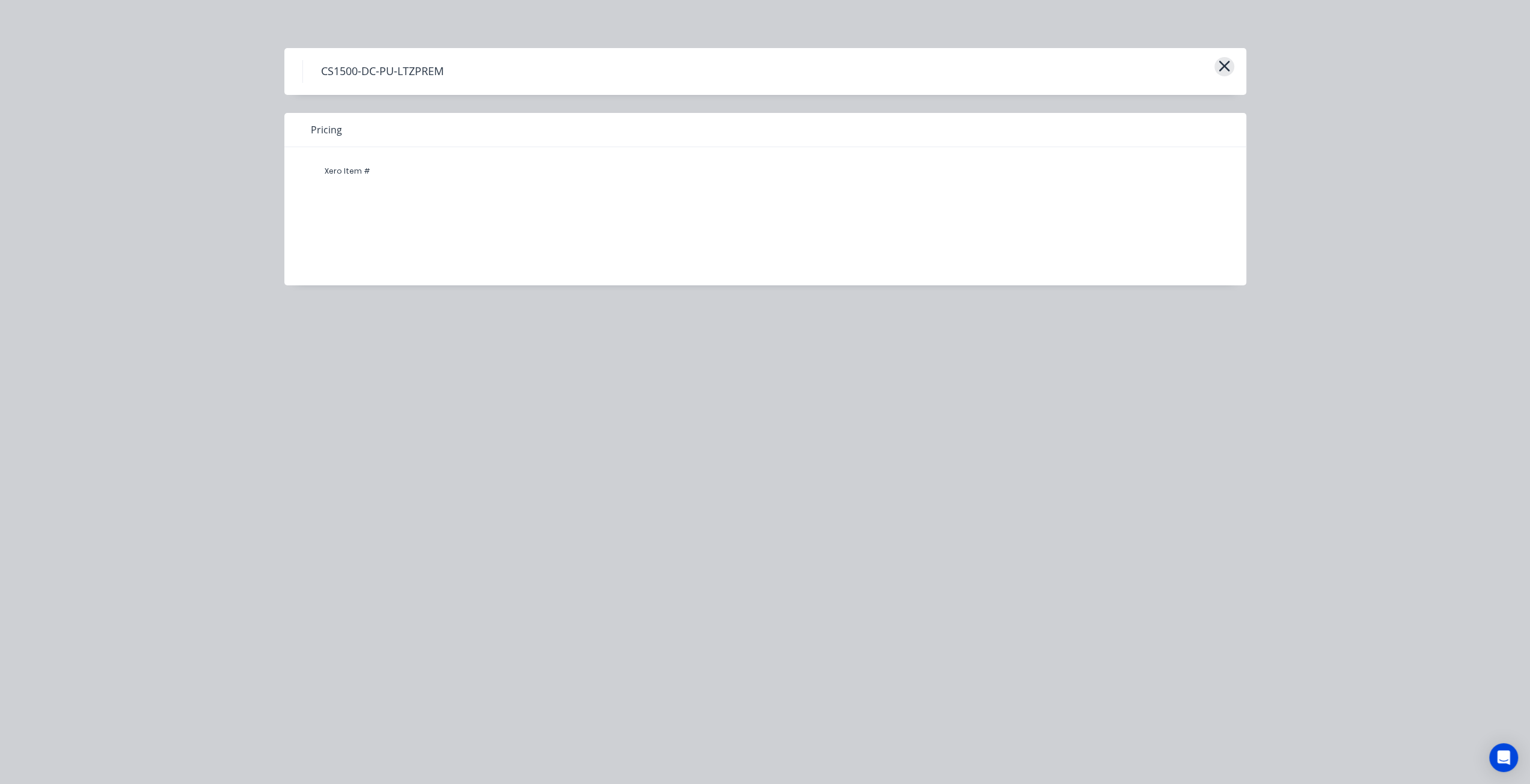
click at [1224, 67] on icon "button" at bounding box center [1225, 66] width 13 height 17
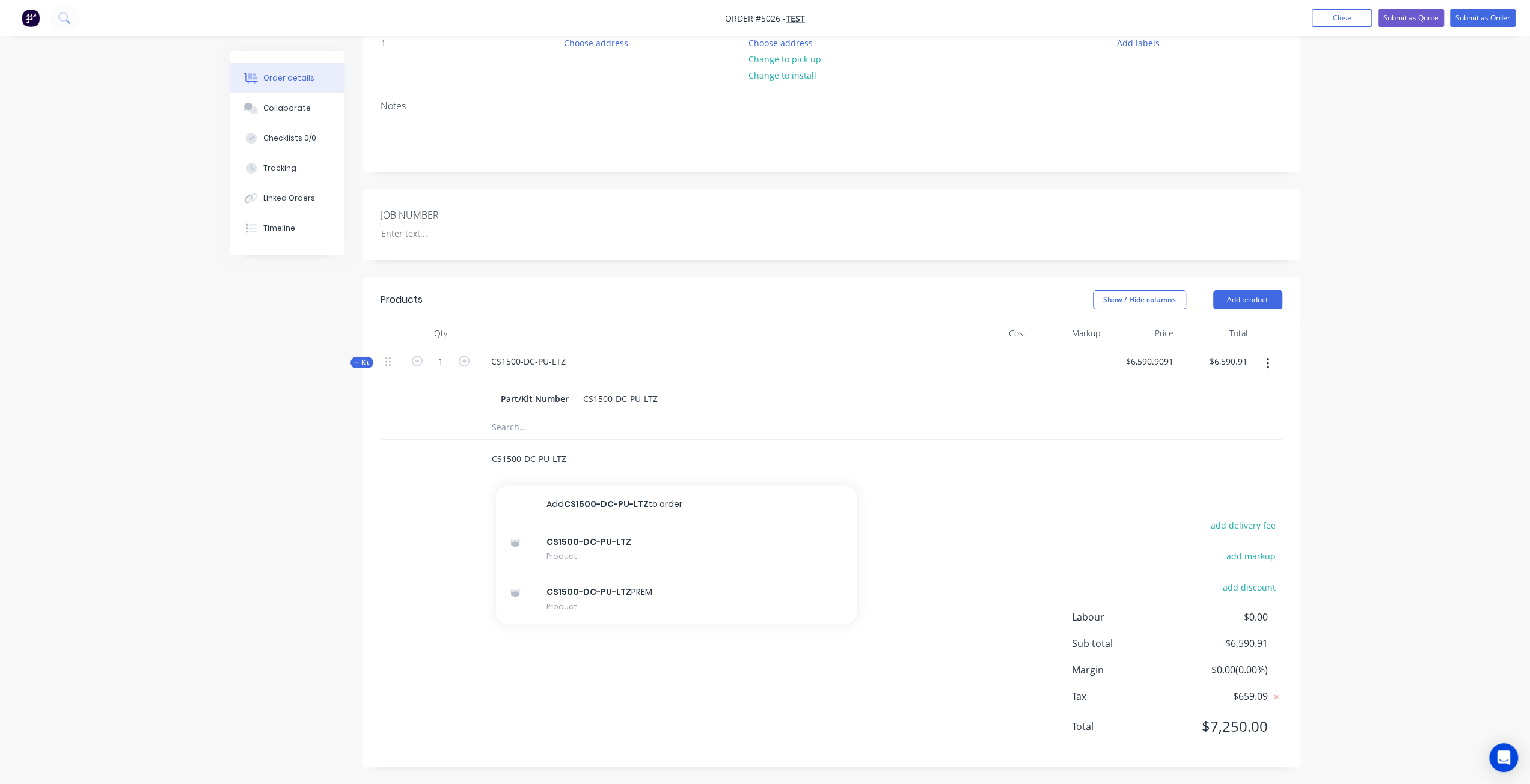
click at [610, 450] on input "CS1500-DC-PU-LTZ" at bounding box center [611, 459] width 241 height 24
drag, startPoint x: 606, startPoint y: 450, endPoint x: 488, endPoint y: 453, distance: 118.0
click at [488, 453] on div "CS1500-DC-PU-LTZ Add CS1500-DC-PU-LTZ to order CS1500-DC-PU-LTZ Product CS1500-…" at bounding box center [662, 459] width 361 height 24
type input "k"
click at [1265, 361] on button "button" at bounding box center [1267, 364] width 28 height 22
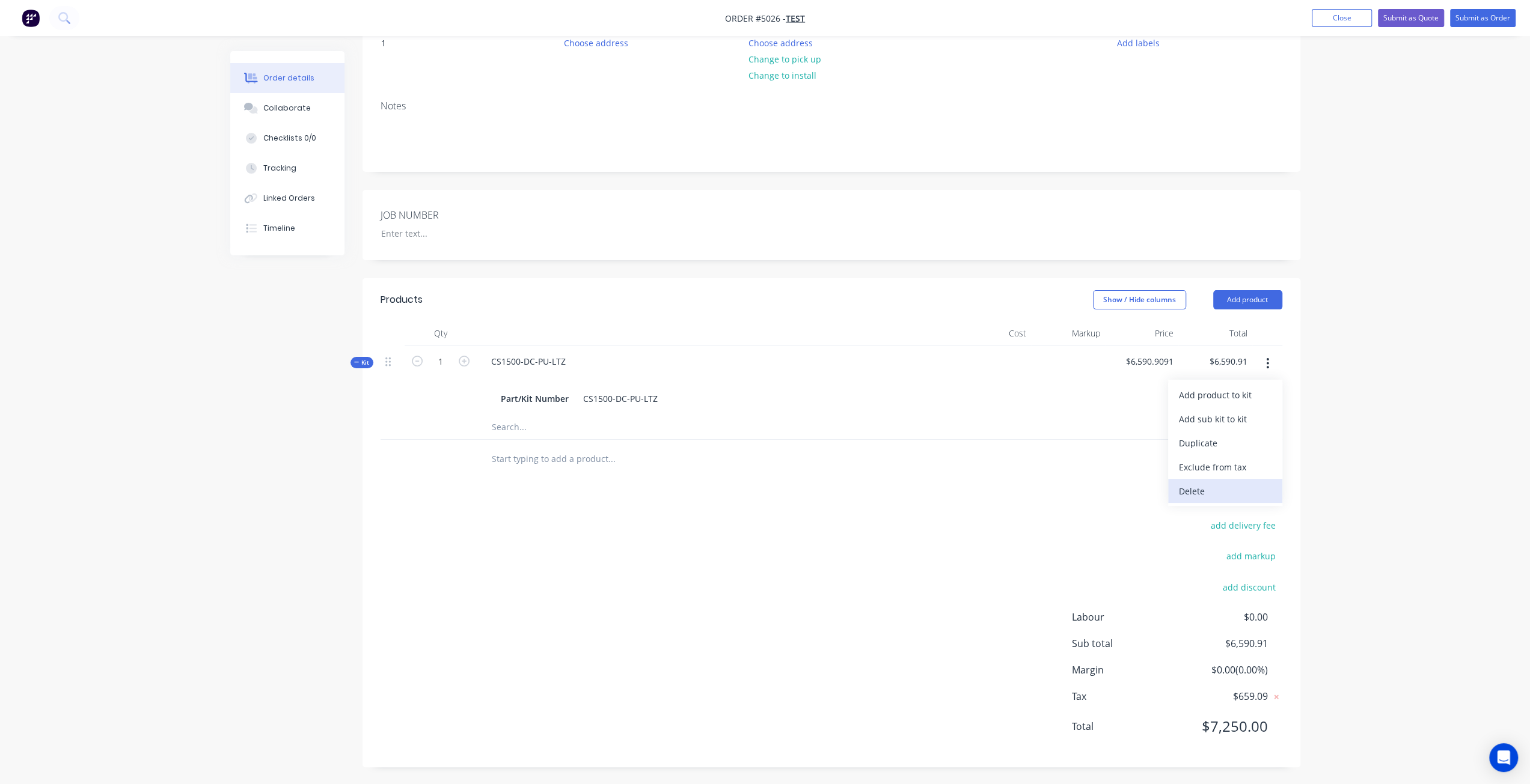
click at [1213, 488] on div "Delete" at bounding box center [1225, 491] width 93 height 17
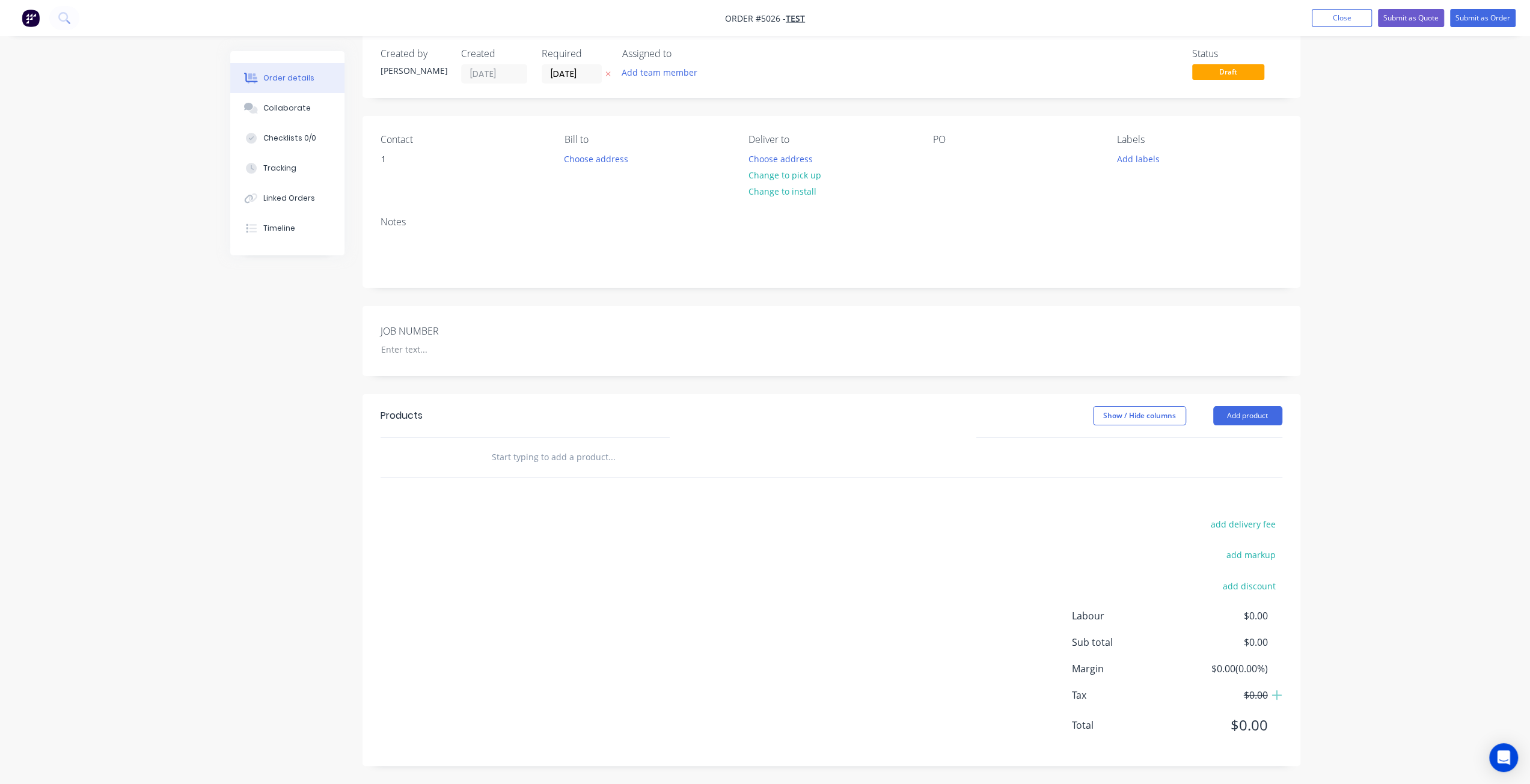
scroll to position [16, 0]
drag, startPoint x: 1334, startPoint y: 22, endPoint x: 564, endPoint y: 10, distance: 770.1
click at [1331, 21] on button "Close" at bounding box center [1341, 18] width 60 height 18
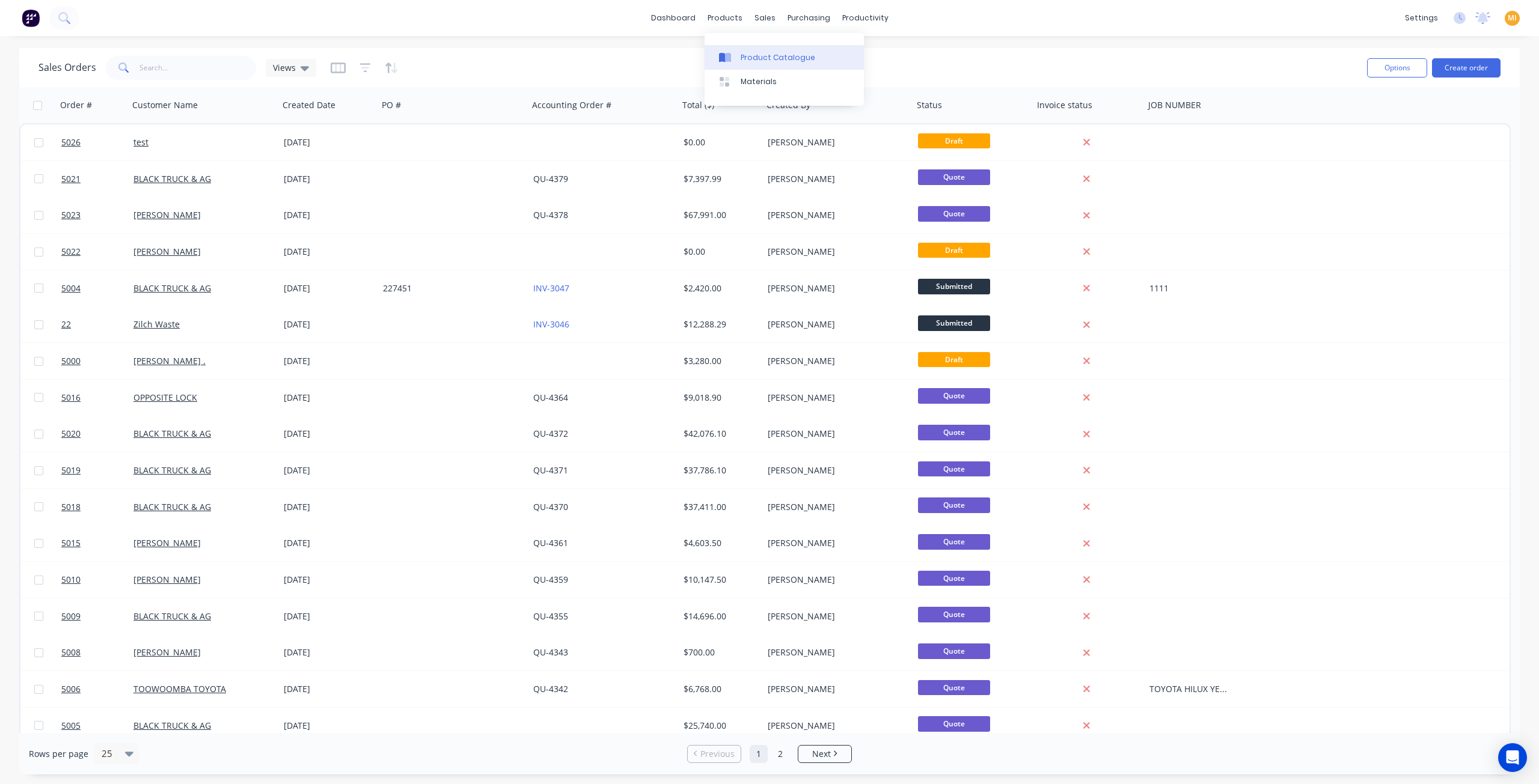
click at [763, 63] on link "Product Catalogue" at bounding box center [784, 57] width 159 height 24
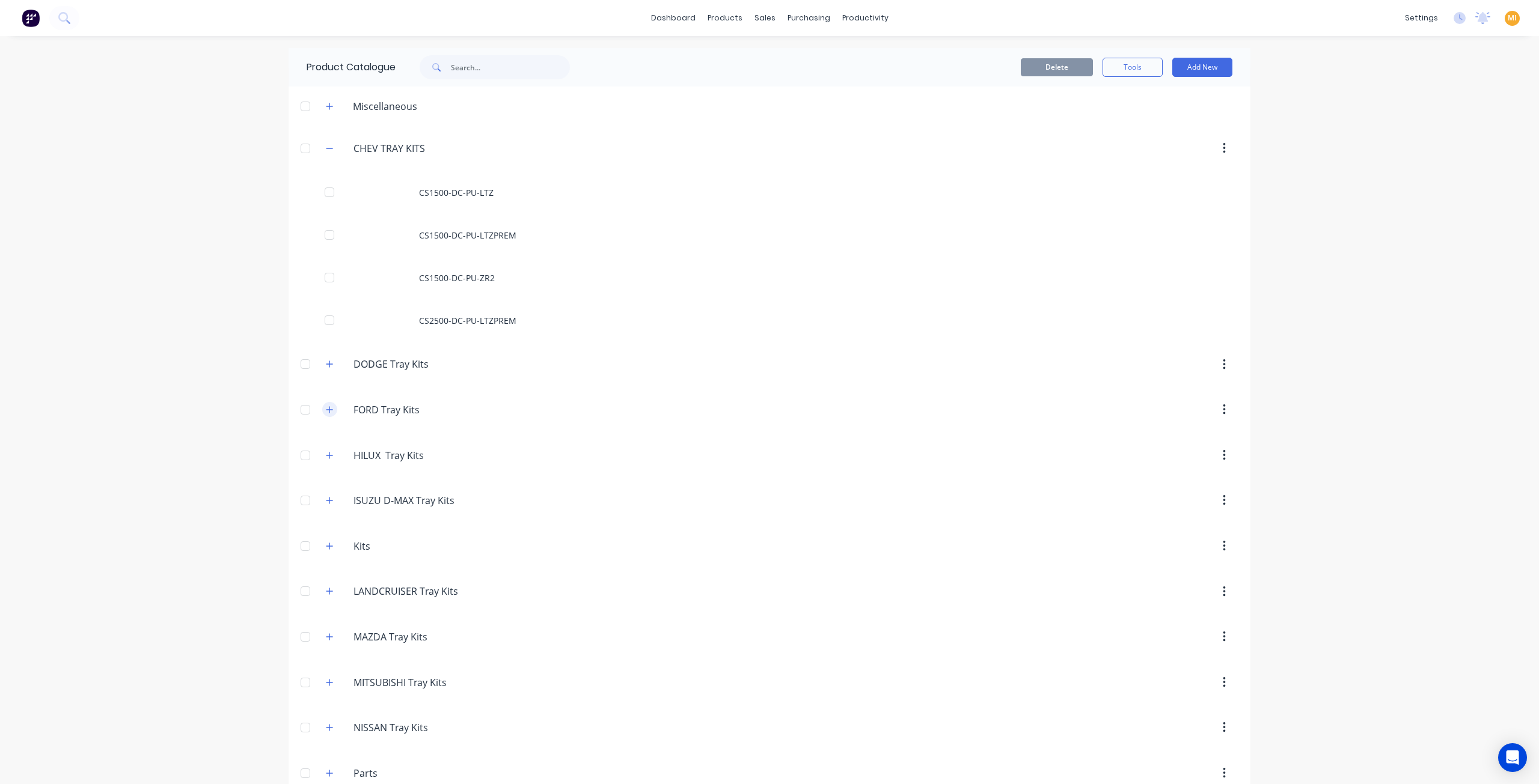
click at [325, 414] on button "button" at bounding box center [330, 409] width 15 height 15
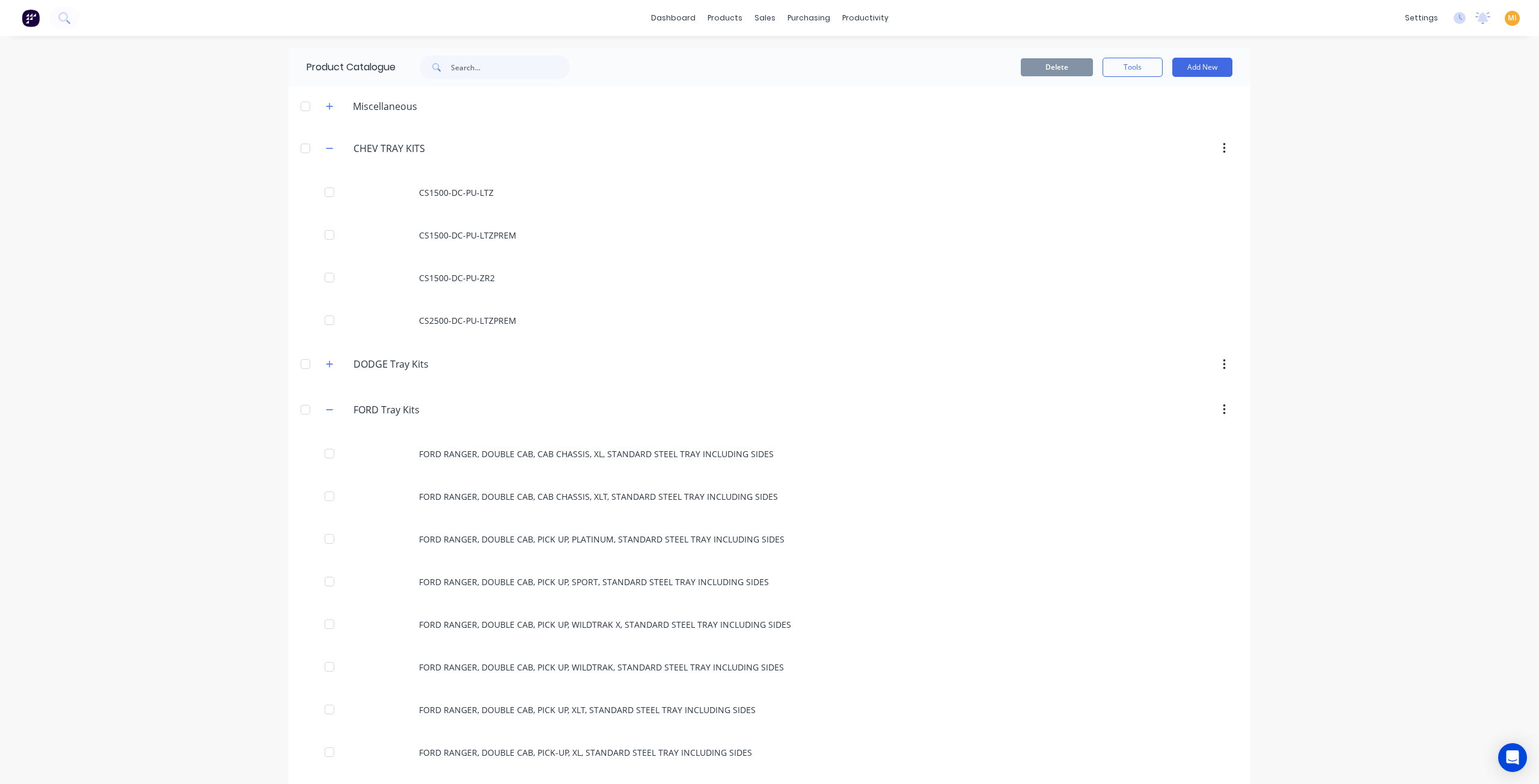
drag, startPoint x: 434, startPoint y: 358, endPoint x: 309, endPoint y: 356, distance: 125.0
click at [309, 356] on header "DODGE.Tray.Kits DODGE Tray Kits" at bounding box center [769, 365] width 962 height 46
click at [793, 60] on div "Sales Orders" at bounding box center [805, 57] width 50 height 11
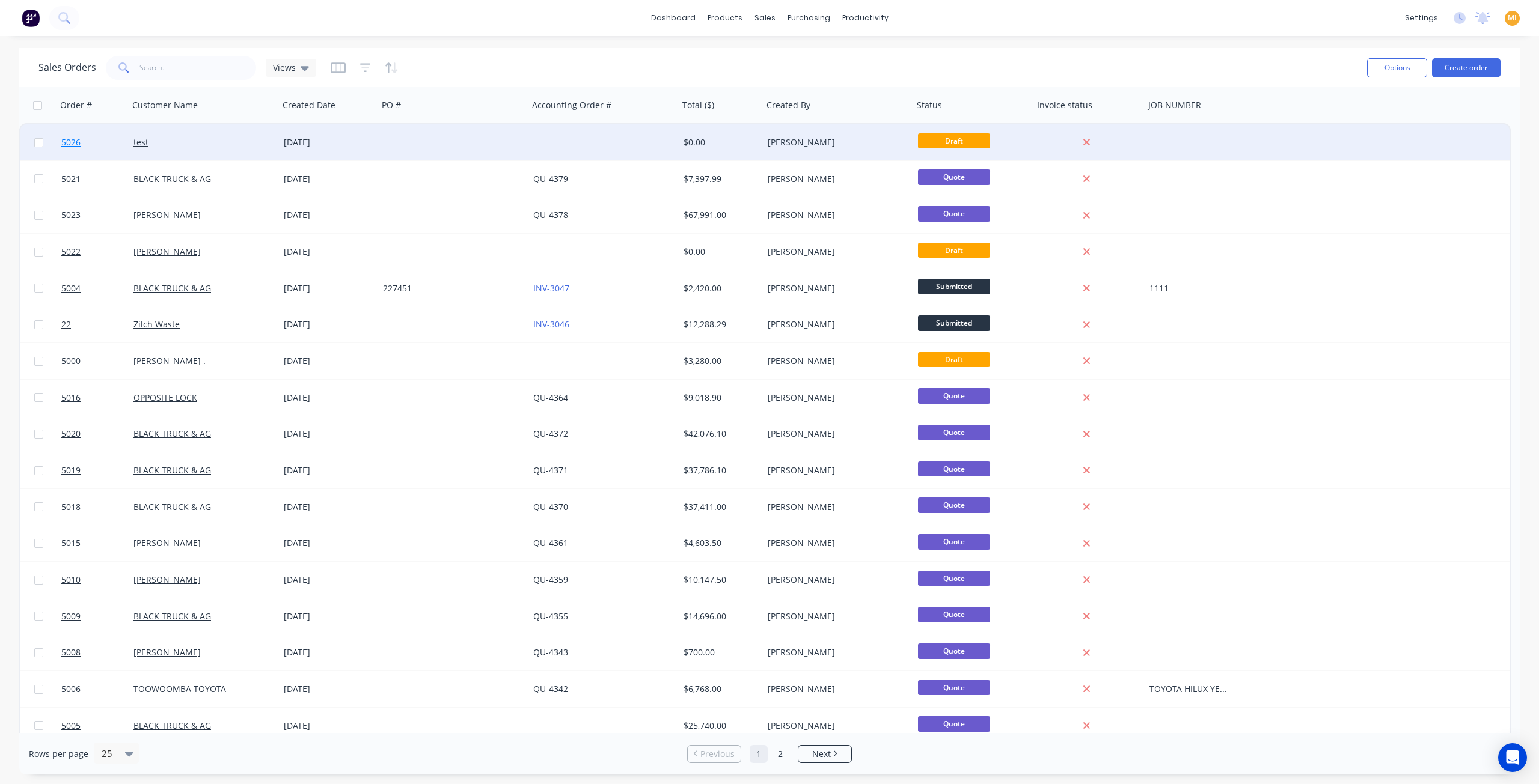
click at [113, 149] on link "5026" at bounding box center [98, 142] width 72 height 36
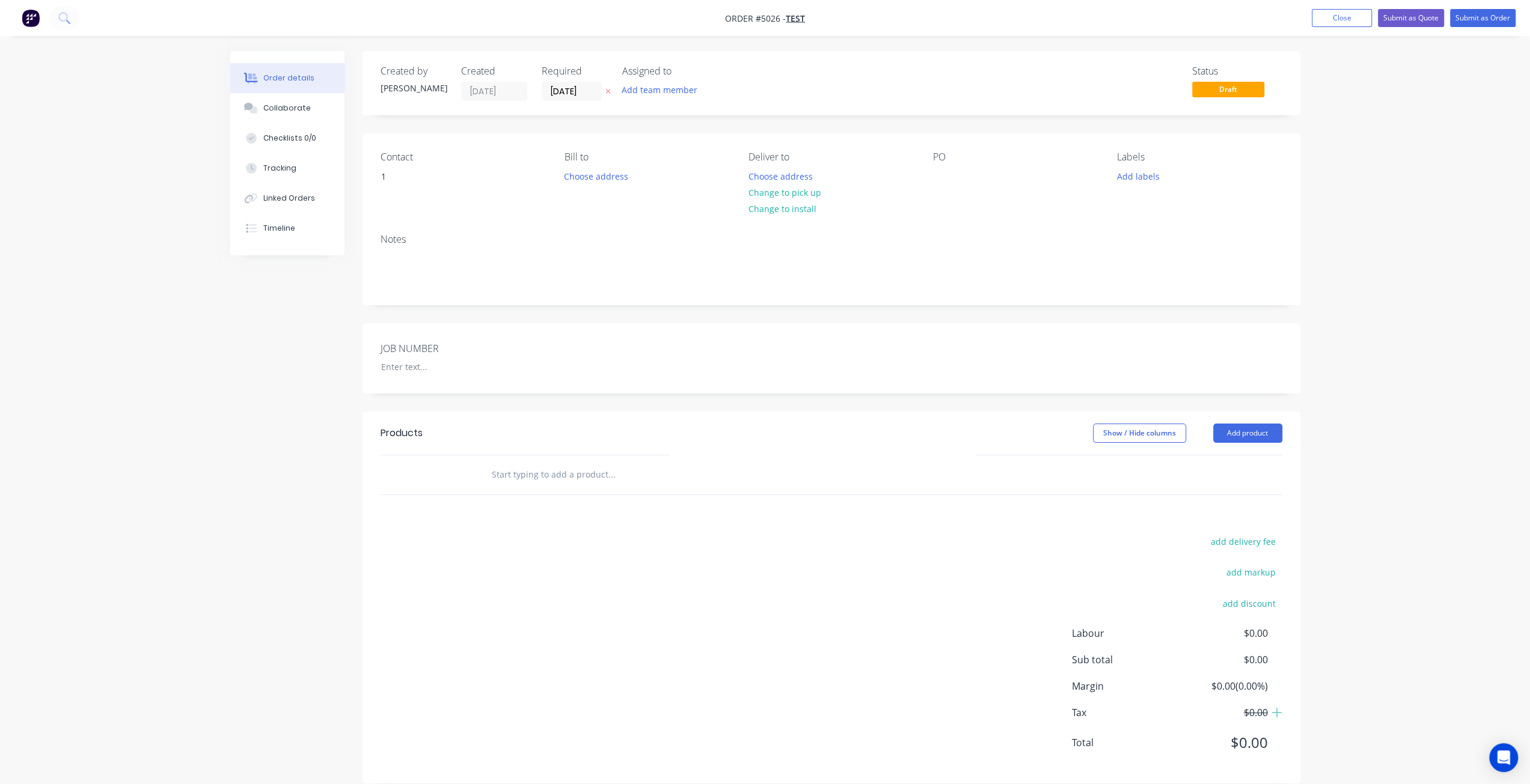
click at [546, 474] on input "text" at bounding box center [611, 475] width 241 height 24
paste input "DODGE Tray Kits"
type input "DODGE Tray Kits"
click at [1345, 10] on button "Close" at bounding box center [1341, 18] width 60 height 18
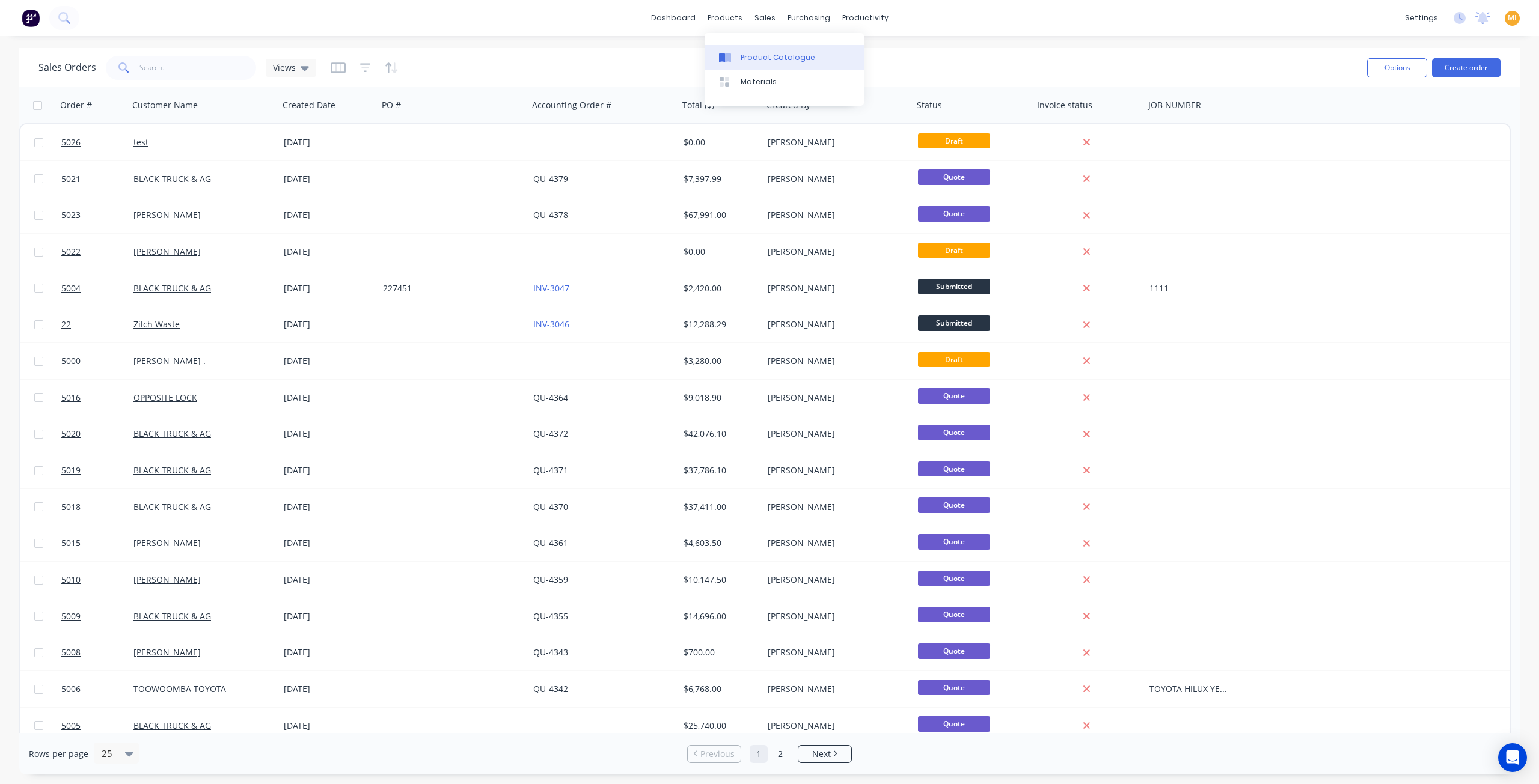
click at [753, 59] on div "Product Catalogue" at bounding box center [777, 57] width 74 height 11
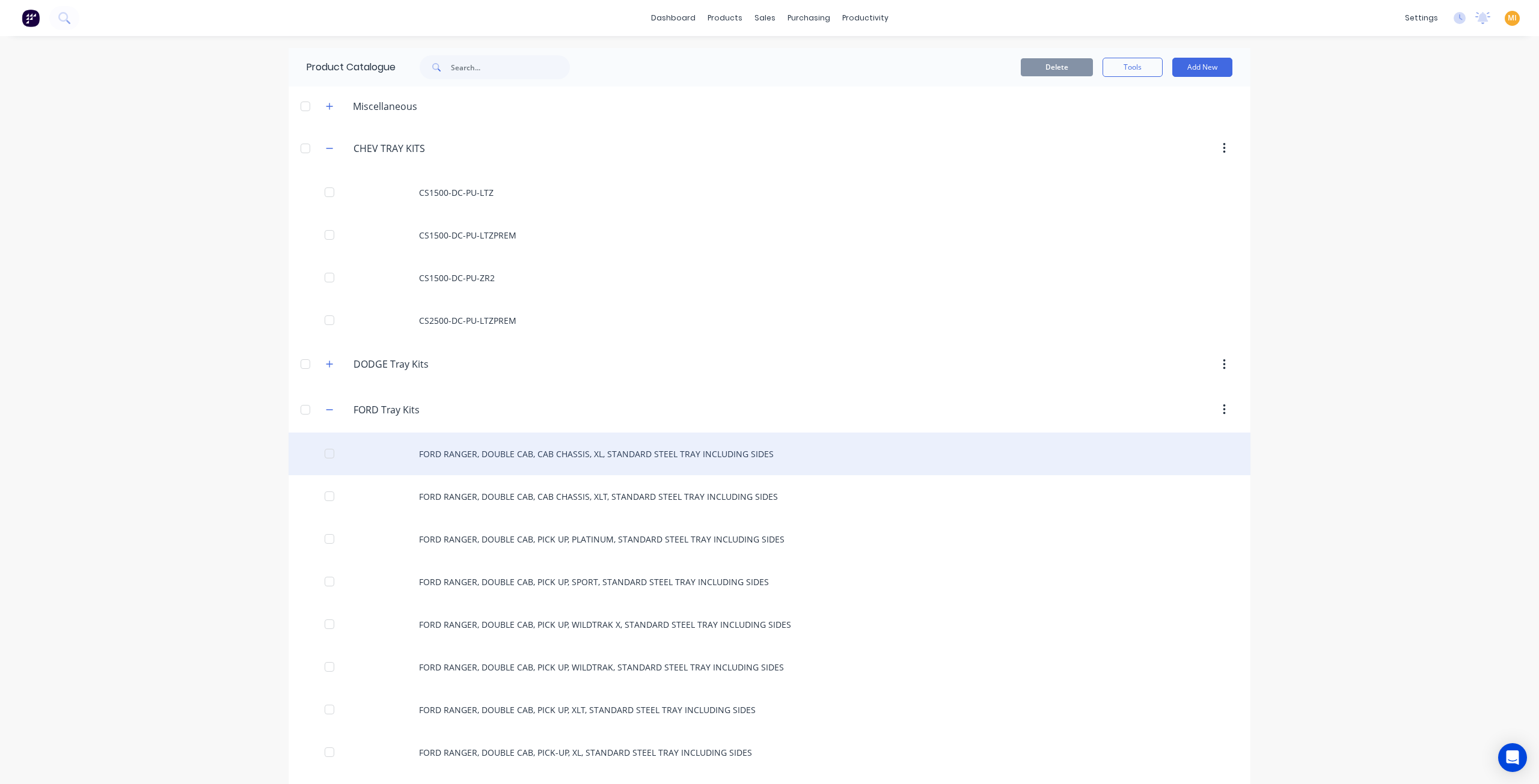
click at [459, 462] on div "FORD RANGER, DOUBLE CAB, CAB CHASSIS, XL, STANDARD STEEL TRAY INCLUDING SIDES" at bounding box center [769, 453] width 962 height 43
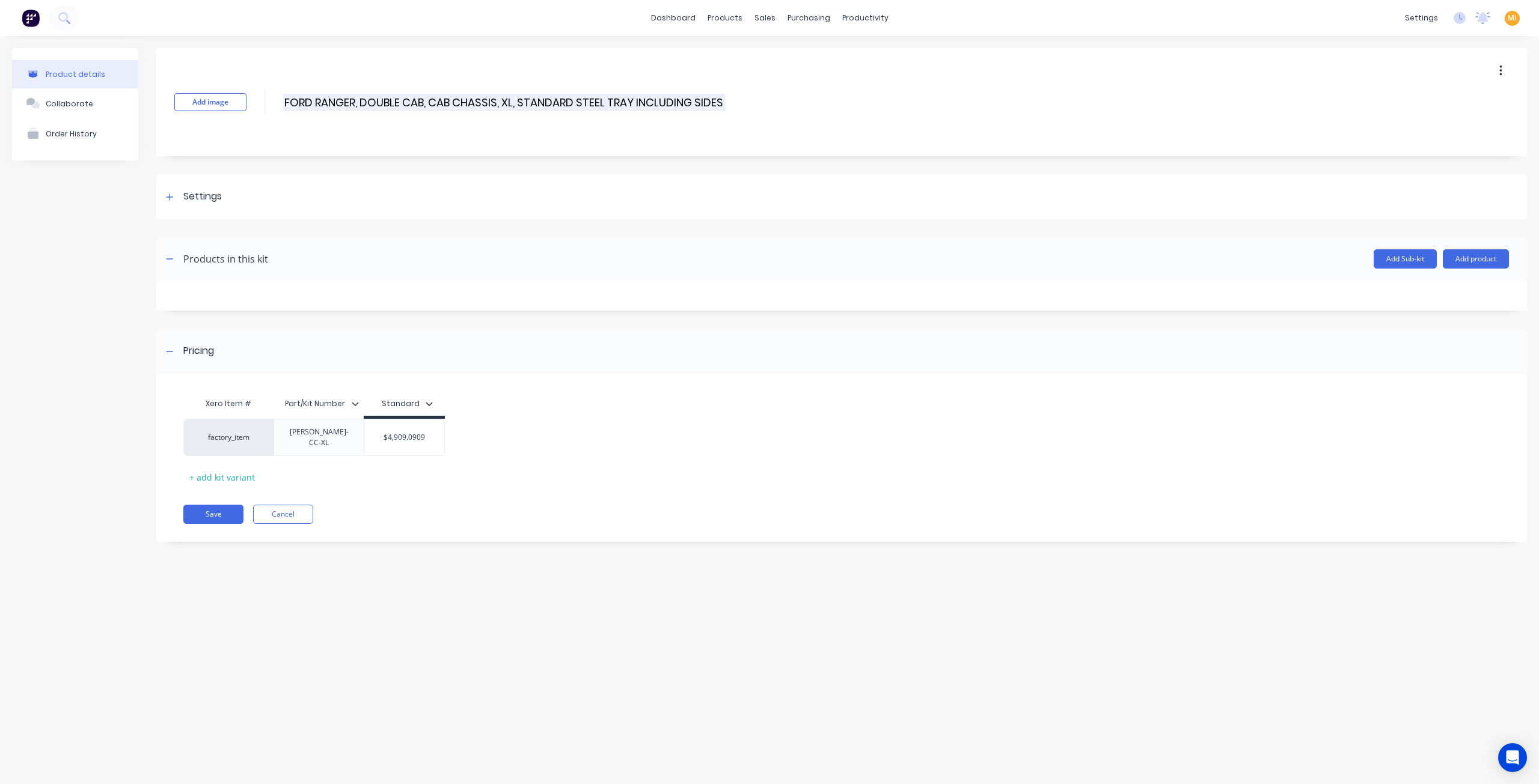
click at [633, 98] on input "FORD RANGER, DOUBLE CAB, CAB CHASSIS, XL, STANDARD STEEL TRAY INCLUDING SIDES" at bounding box center [504, 102] width 442 height 17
click at [801, 64] on link "Sales Orders" at bounding box center [828, 57] width 159 height 24
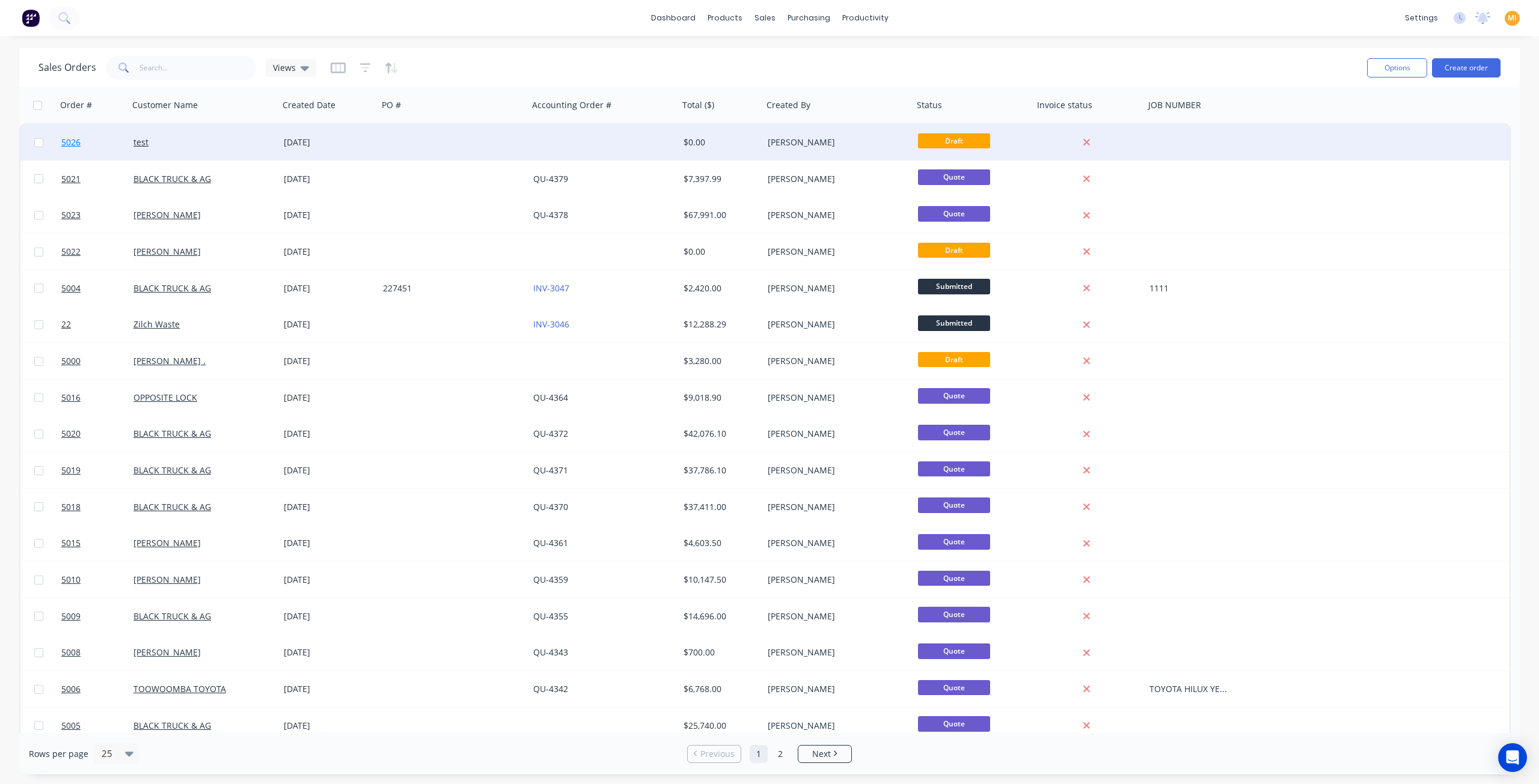
click at [100, 152] on link "5026" at bounding box center [98, 142] width 72 height 36
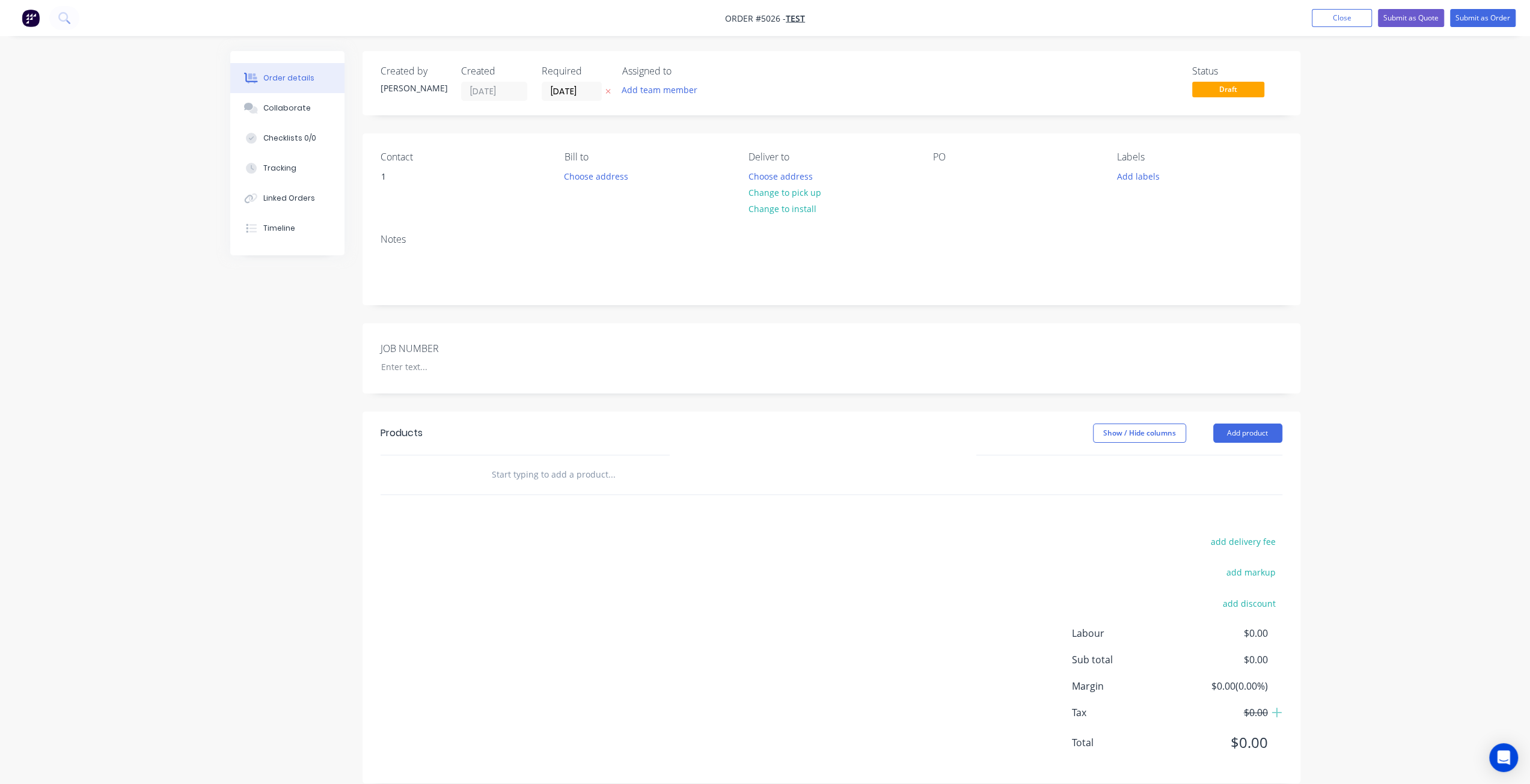
click at [537, 482] on input "text" at bounding box center [611, 475] width 241 height 24
paste input "FORD RANGER, DOUBLE CAB, CAB CHASSIS, XL, STANDARD STEEL TRAY INCLUDING SIDES"
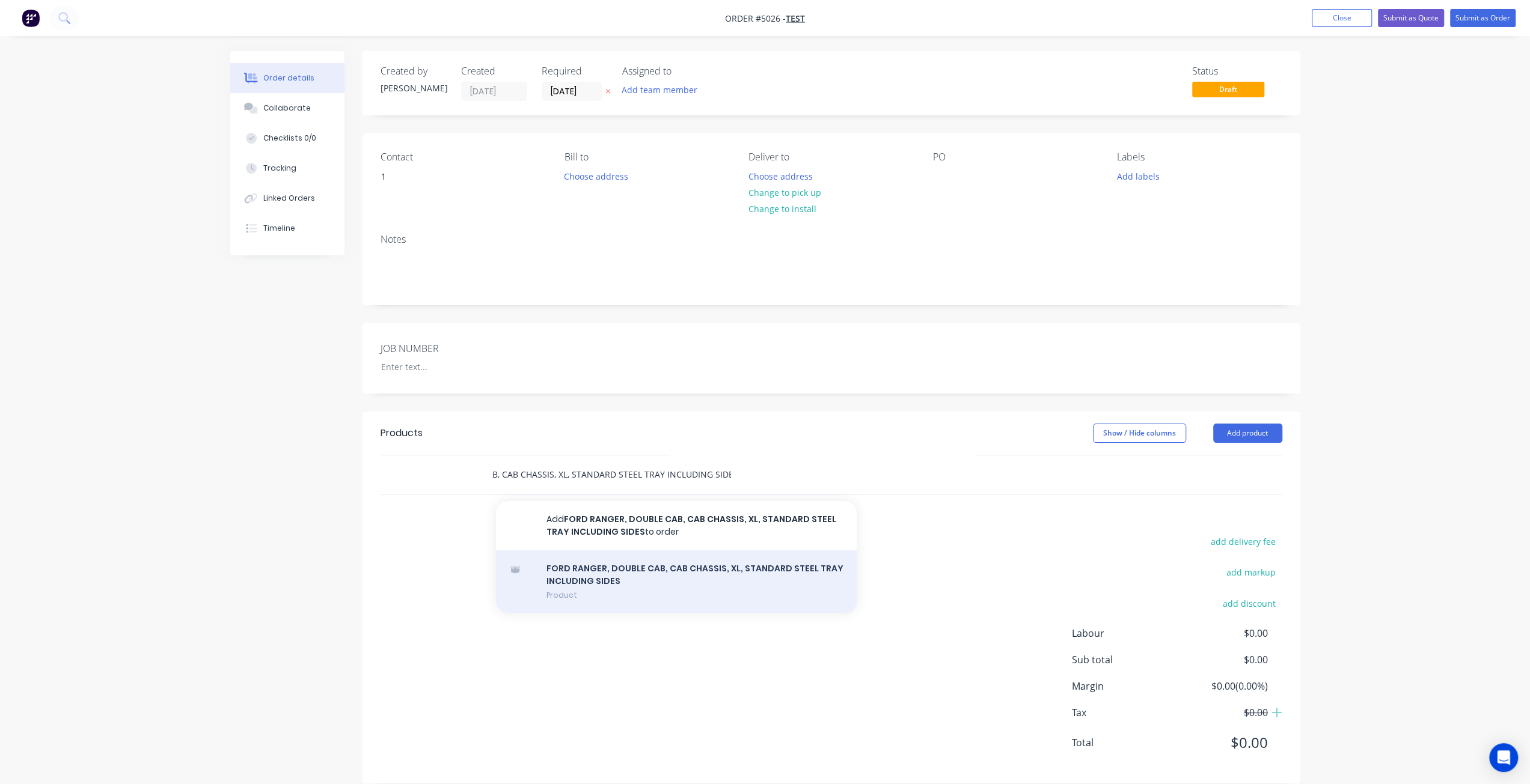
type input "FORD RANGER, DOUBLE CAB, CAB CHASSIS, XL, STANDARD STEEL TRAY INCLUDING SIDES"
click at [652, 573] on div "FORD RANGER, DOUBLE CAB, CAB CHASSIS, XL, STANDARD STEEL TRAY INCLUDING SIDES P…" at bounding box center [676, 581] width 361 height 63
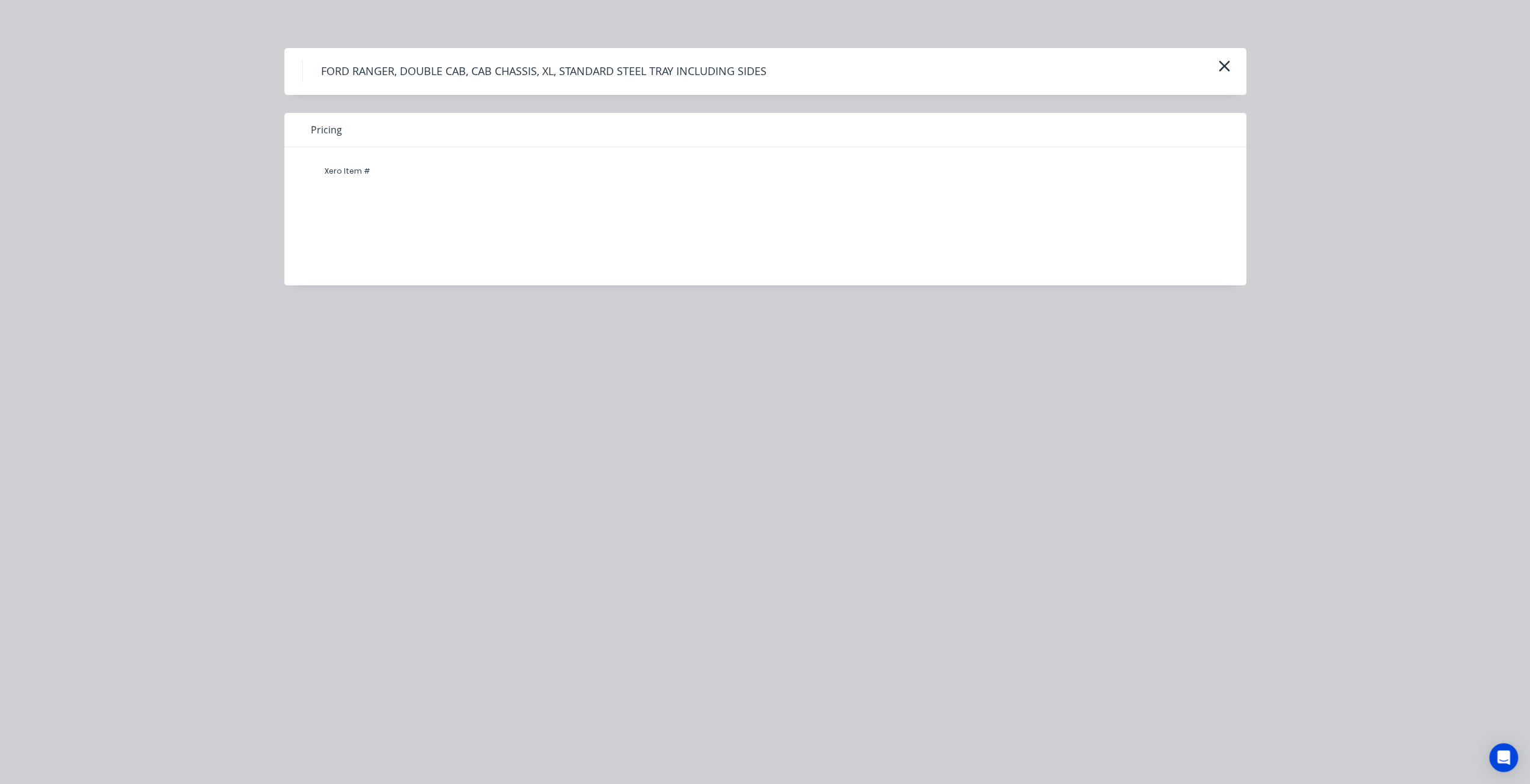
click at [320, 129] on span "Pricing" at bounding box center [326, 130] width 31 height 15
click at [339, 176] on div "Xero Item #" at bounding box center [347, 171] width 72 height 24
click at [1223, 67] on icon "button" at bounding box center [1224, 66] width 11 height 11
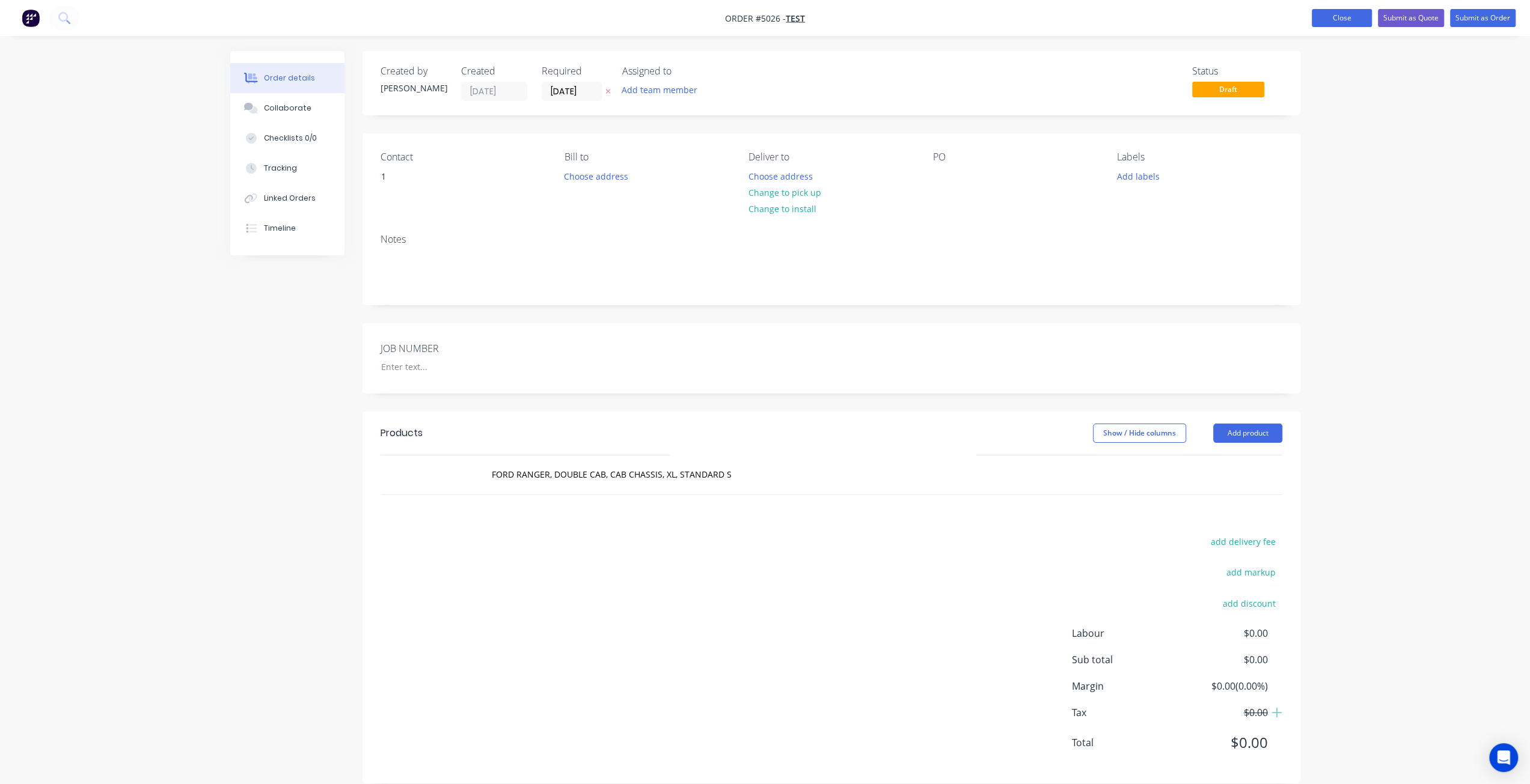
click at [1330, 14] on button "Close" at bounding box center [1341, 18] width 60 height 18
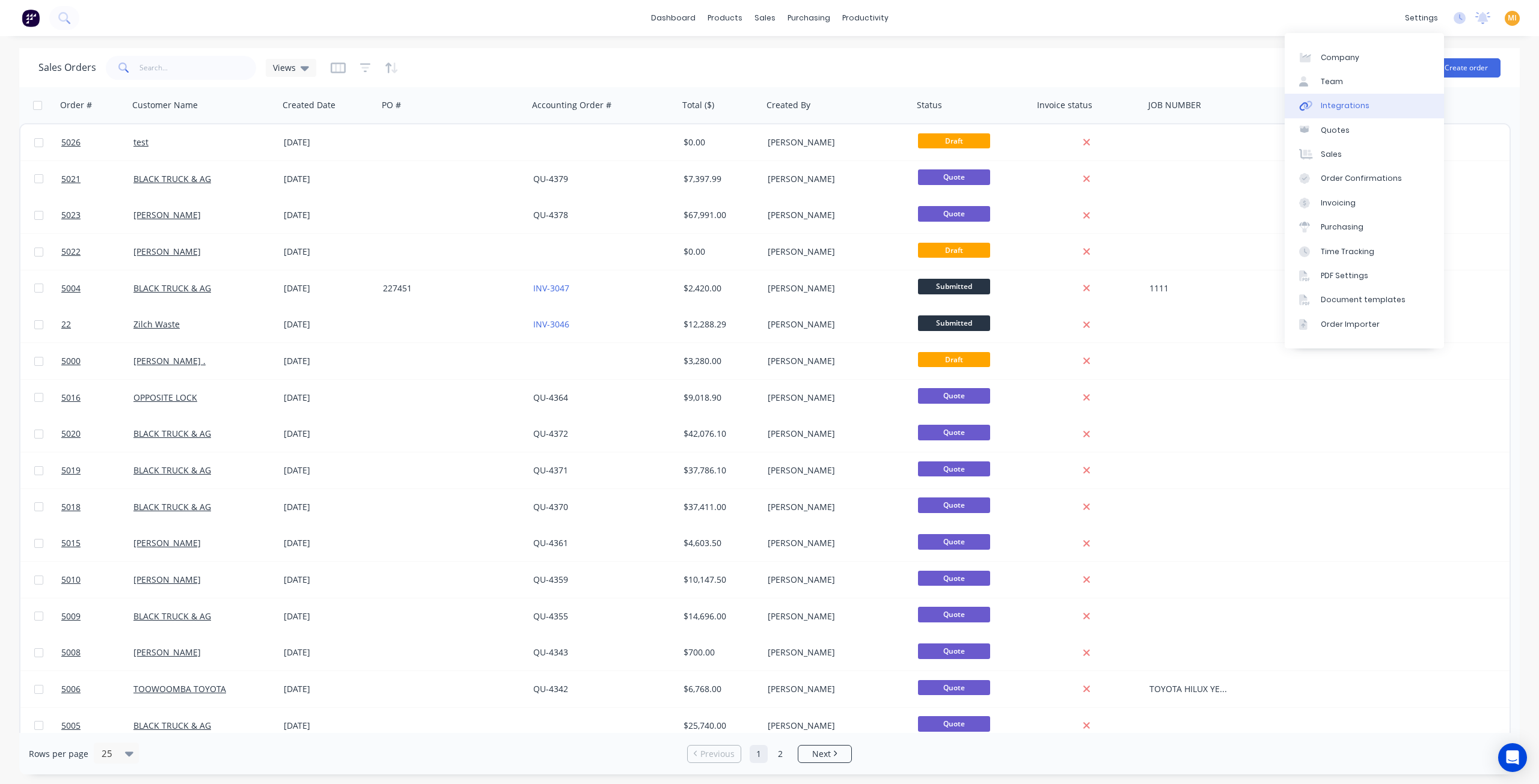
drag, startPoint x: 1342, startPoint y: 105, endPoint x: 1326, endPoint y: 111, distance: 17.1
click at [1341, 106] on div "Integrations" at bounding box center [1345, 105] width 49 height 11
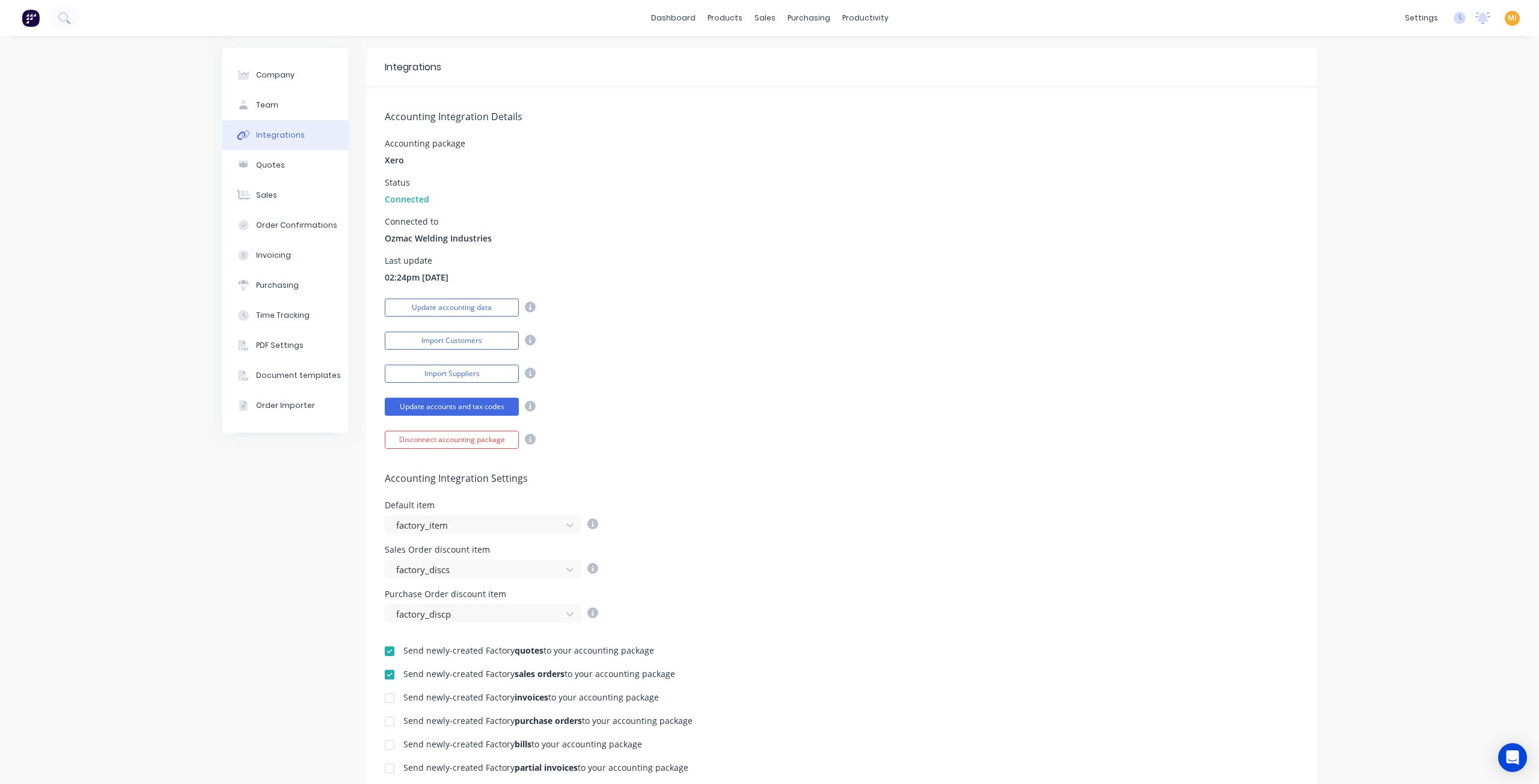
drag, startPoint x: 450, startPoint y: 301, endPoint x: 464, endPoint y: 291, distance: 17.2
click at [451, 300] on button "Update accounting data" at bounding box center [452, 307] width 134 height 18
click at [767, 56] on div "Product Catalogue" at bounding box center [773, 57] width 74 height 11
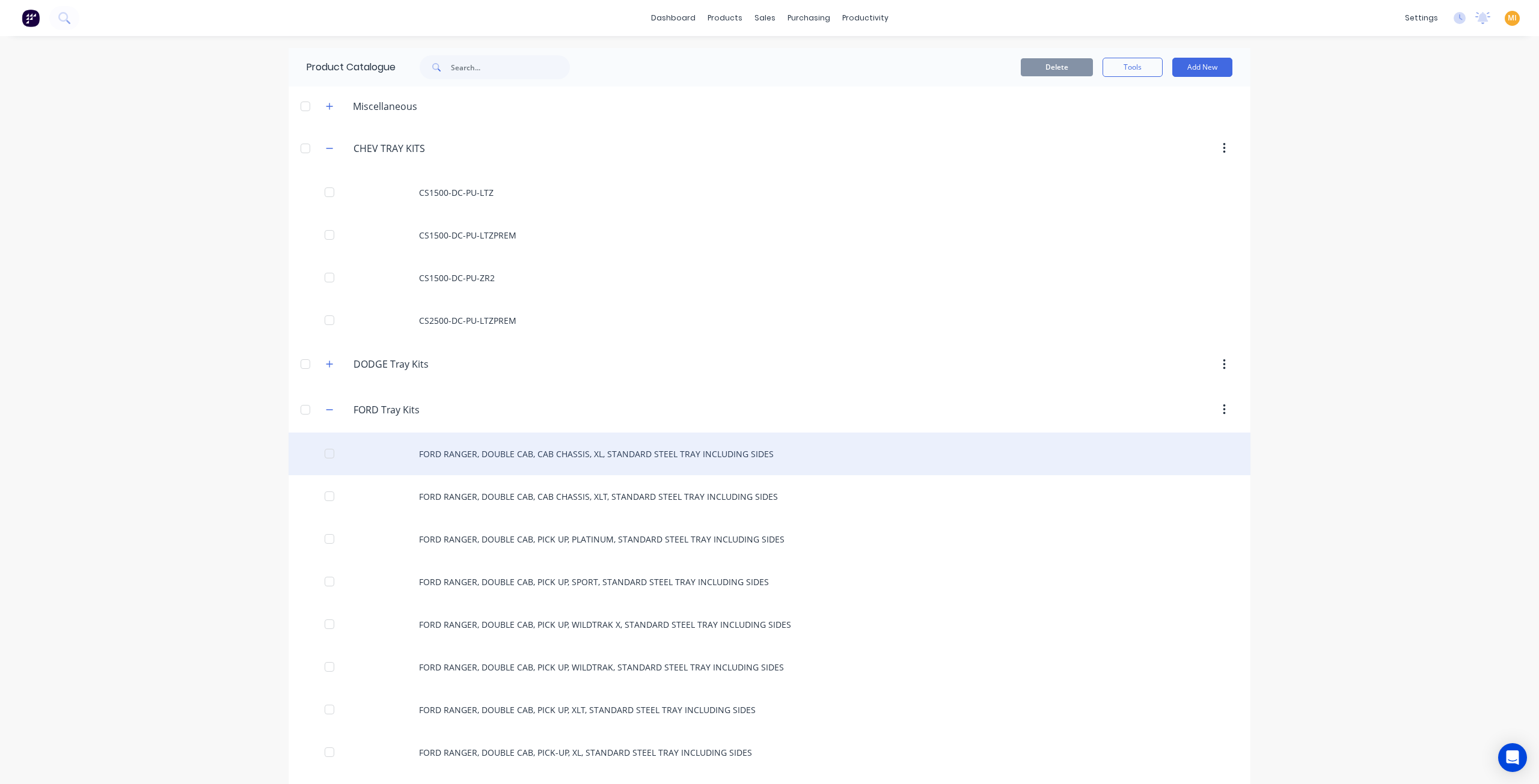
click at [455, 442] on div "FORD RANGER, DOUBLE CAB, CAB CHASSIS, XL, STANDARD STEEL TRAY INCLUDING SIDES" at bounding box center [769, 453] width 962 height 43
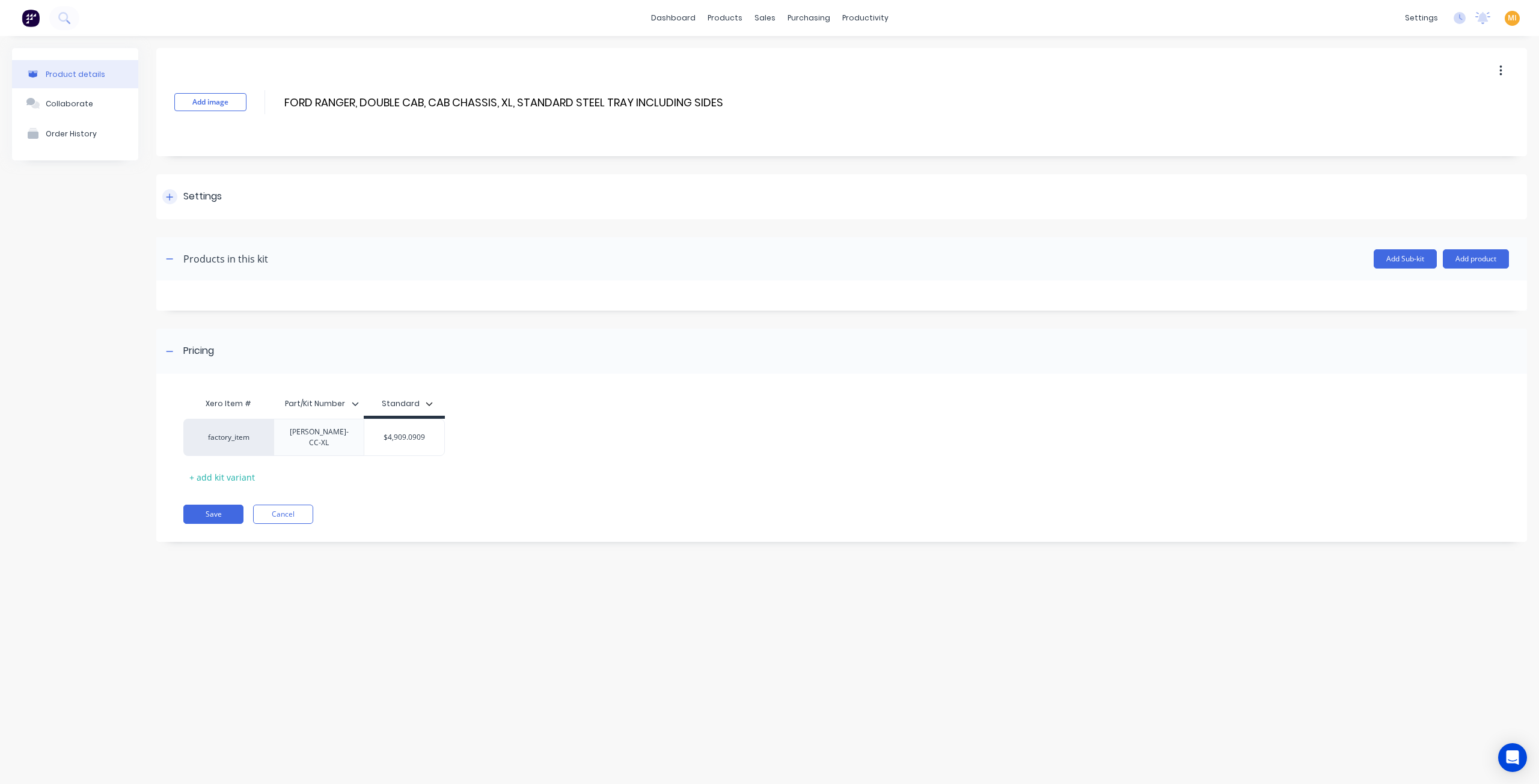
click at [175, 195] on div at bounding box center [170, 197] width 15 height 15
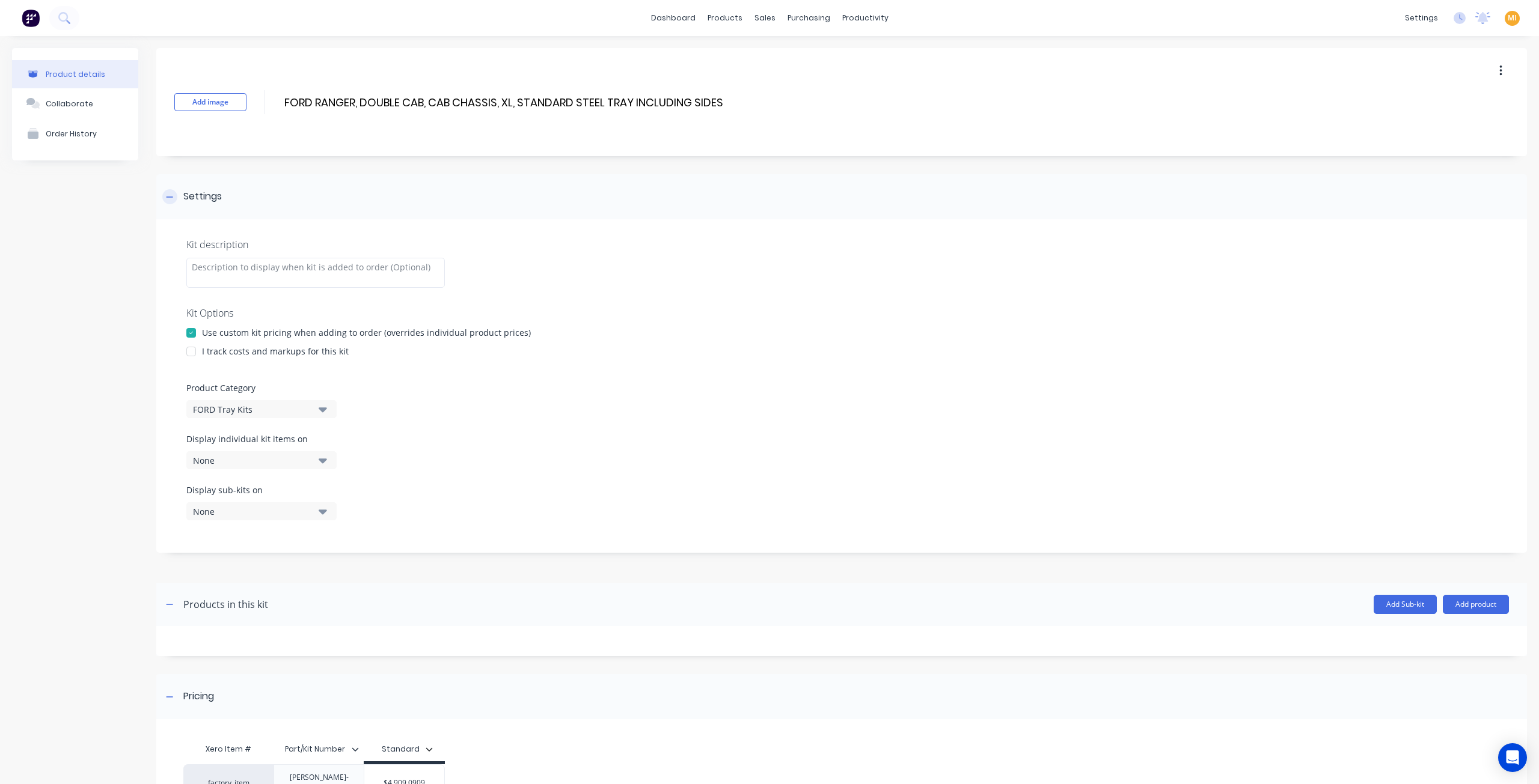
click at [175, 195] on div at bounding box center [170, 197] width 15 height 15
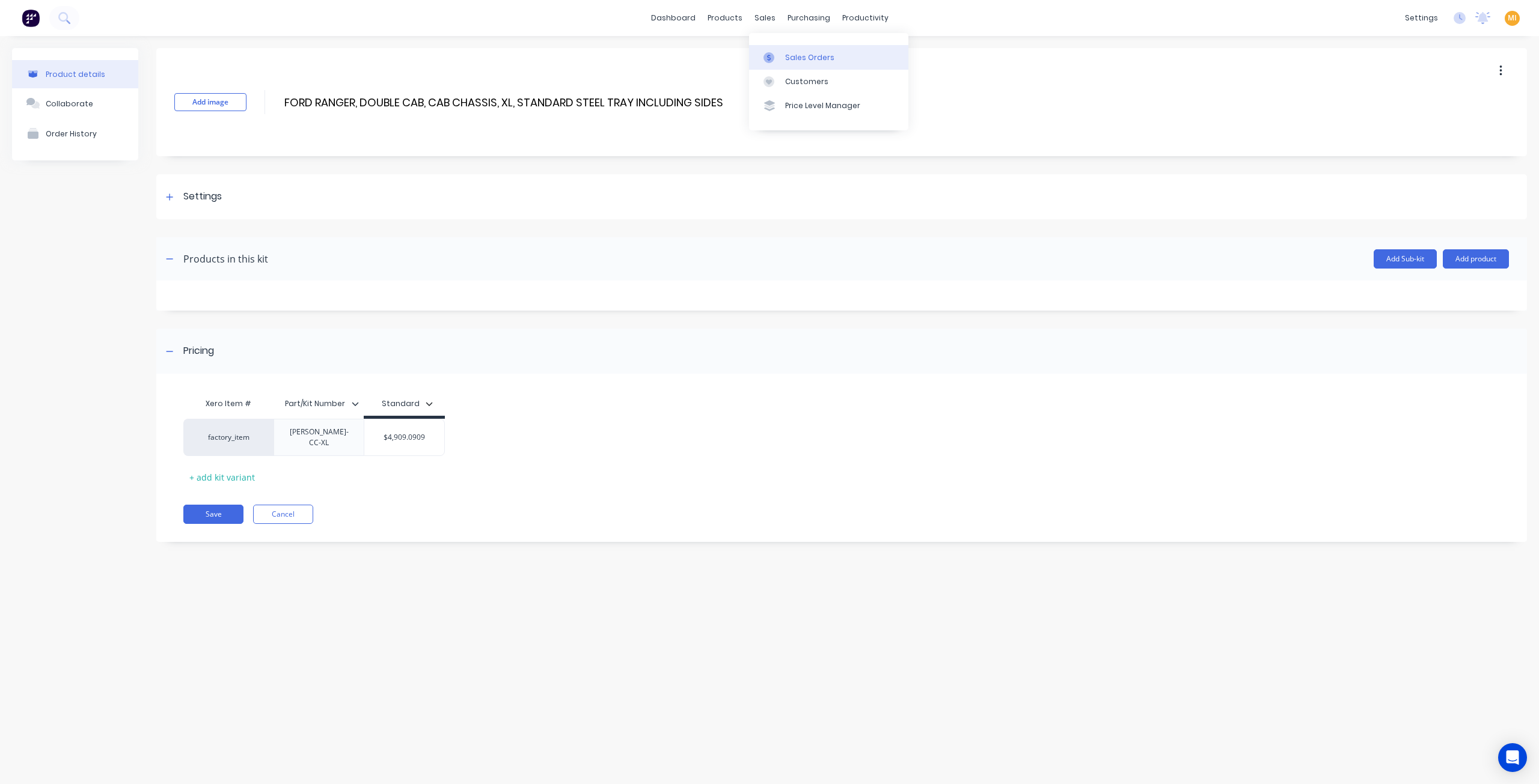
click at [814, 61] on div "Sales Orders" at bounding box center [810, 57] width 50 height 11
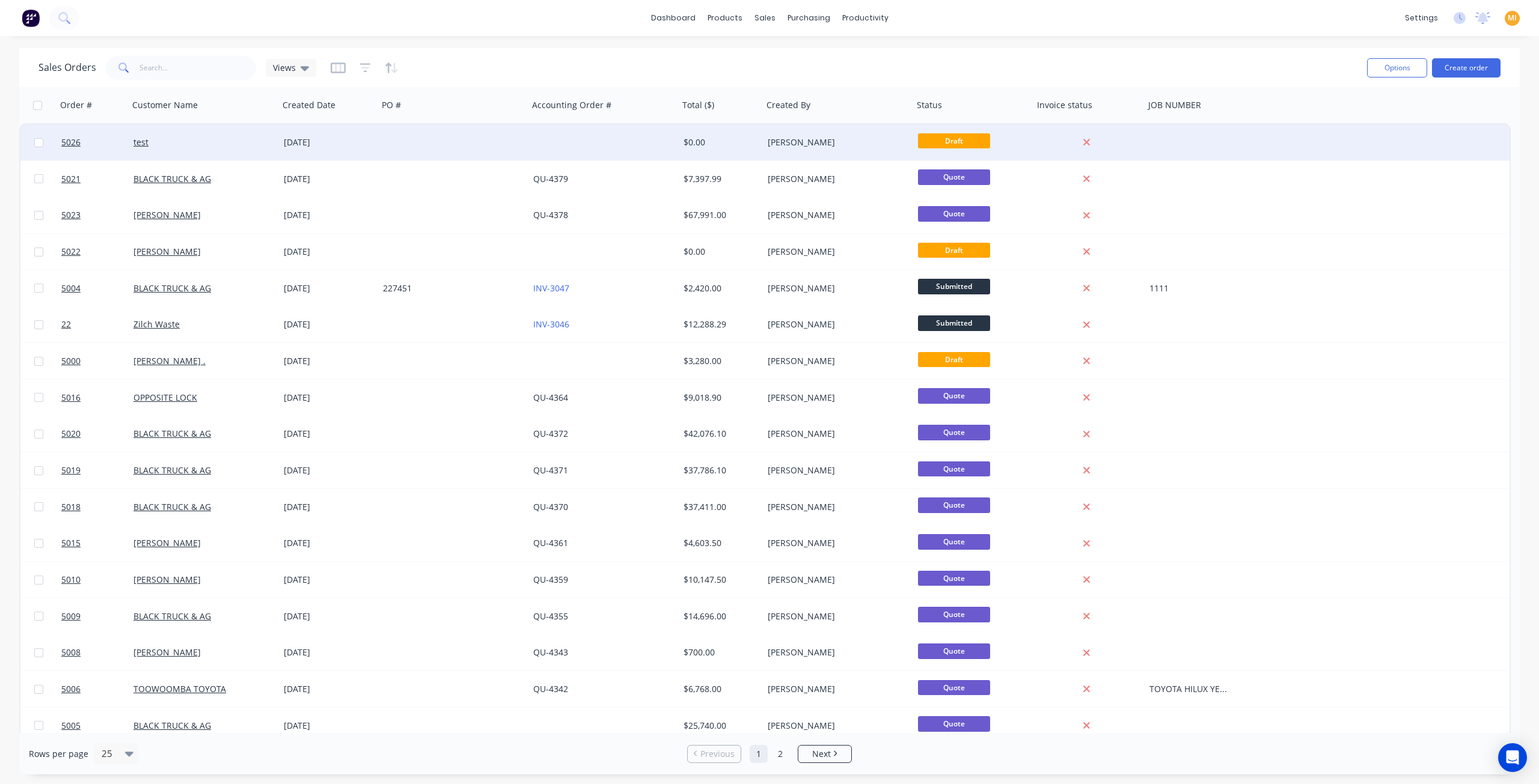
click at [161, 133] on div "test" at bounding box center [204, 142] width 151 height 36
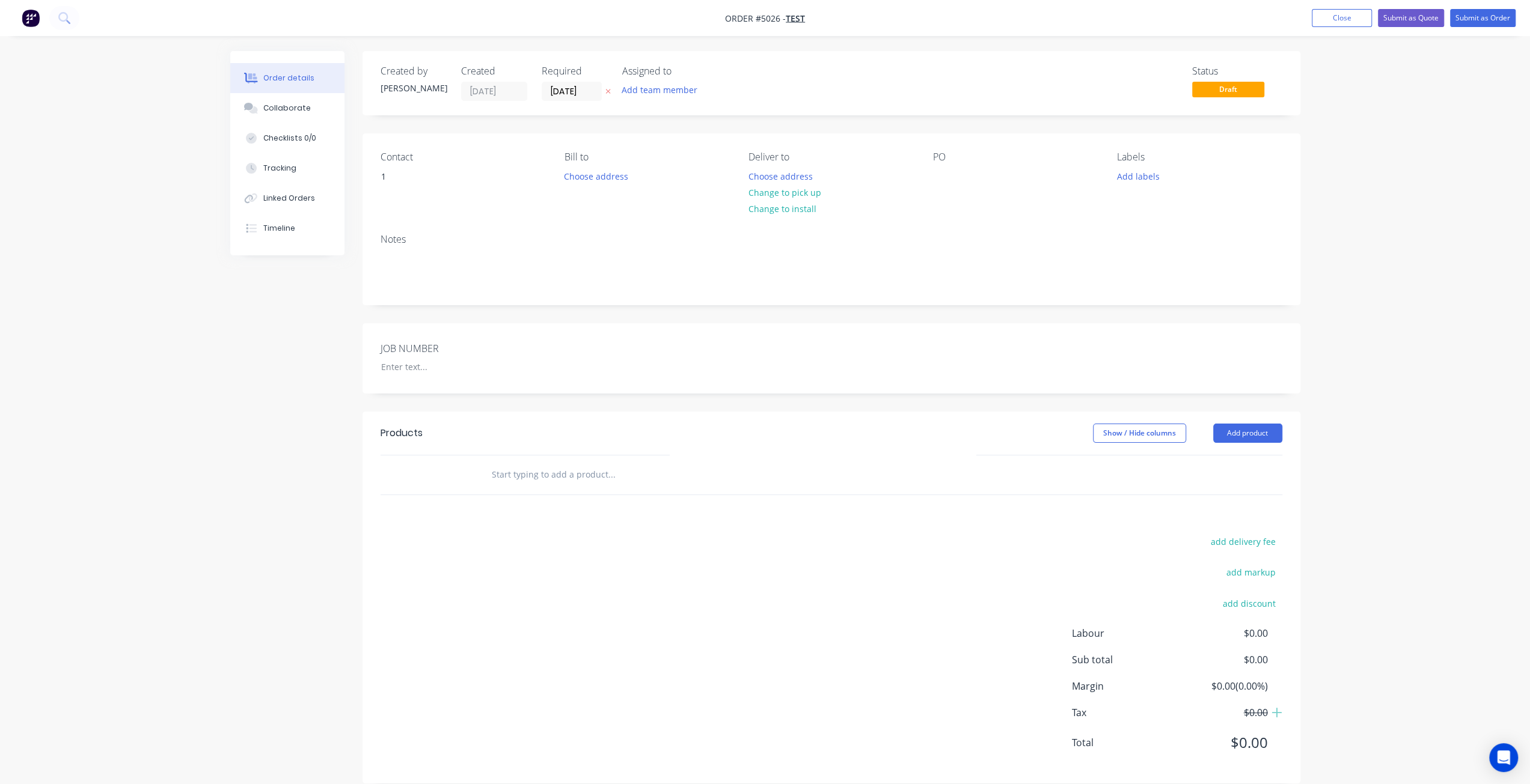
click at [545, 479] on input "text" at bounding box center [611, 475] width 241 height 24
paste input "FORD RANGER, DOUBLE CAB, CAB CHASSIS, XL, STANDARD STEEL TRAY INCLUDING SIDES"
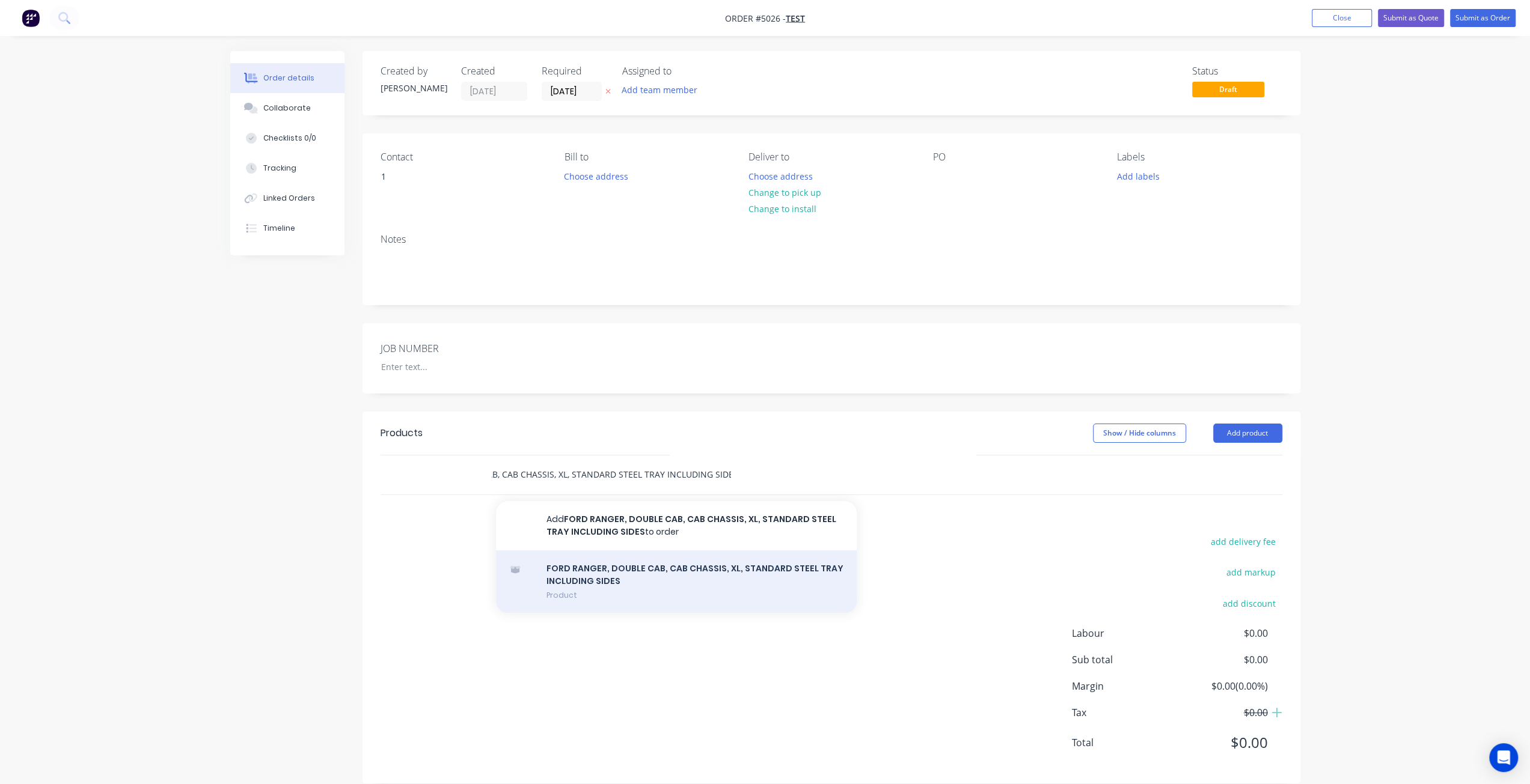
type input "FORD RANGER, DOUBLE CAB, CAB CHASSIS, XL, STANDARD STEEL TRAY INCLUDING SIDES"
click at [633, 590] on div "FORD RANGER, DOUBLE CAB, CAB CHASSIS, XL, STANDARD STEEL TRAY INCLUDING SIDES P…" at bounding box center [676, 581] width 361 height 63
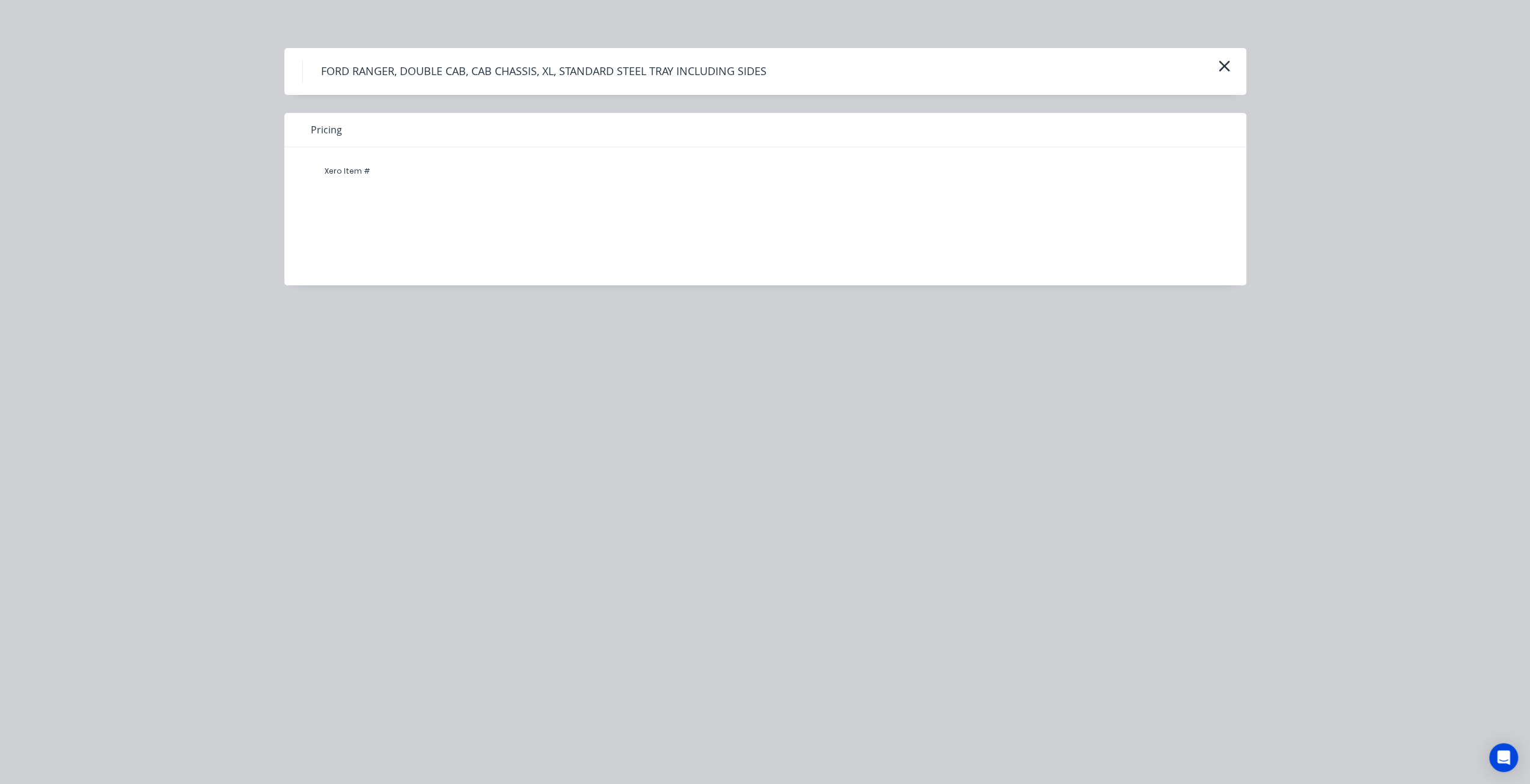
click at [326, 174] on div "Xero Item #" at bounding box center [347, 171] width 72 height 24
click at [330, 188] on div "Xero Item #" at bounding box center [756, 207] width 944 height 120
click at [305, 128] on div "Pricing" at bounding box center [765, 130] width 962 height 34
click at [310, 65] on h4 "FORD RANGER, DOUBLE CAB, CAB CHASSIS, XL, STANDARD STEEL TRAY INCLUDING SIDES" at bounding box center [543, 72] width 482 height 23
click at [344, 185] on div "Xero Item #" at bounding box center [756, 207] width 944 height 120
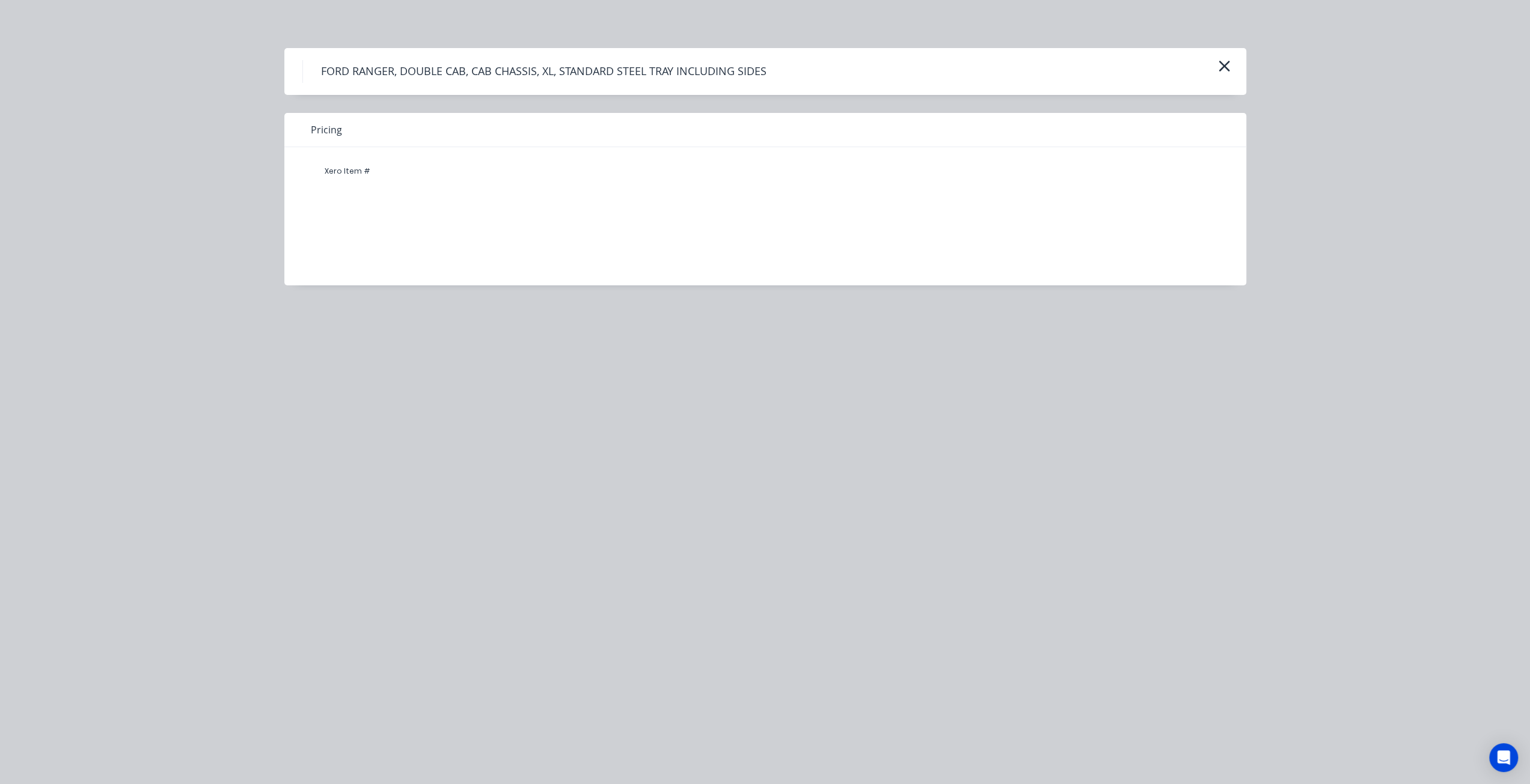
click at [351, 172] on div "Xero Item #" at bounding box center [347, 171] width 72 height 24
click at [1228, 63] on icon "button" at bounding box center [1224, 66] width 11 height 11
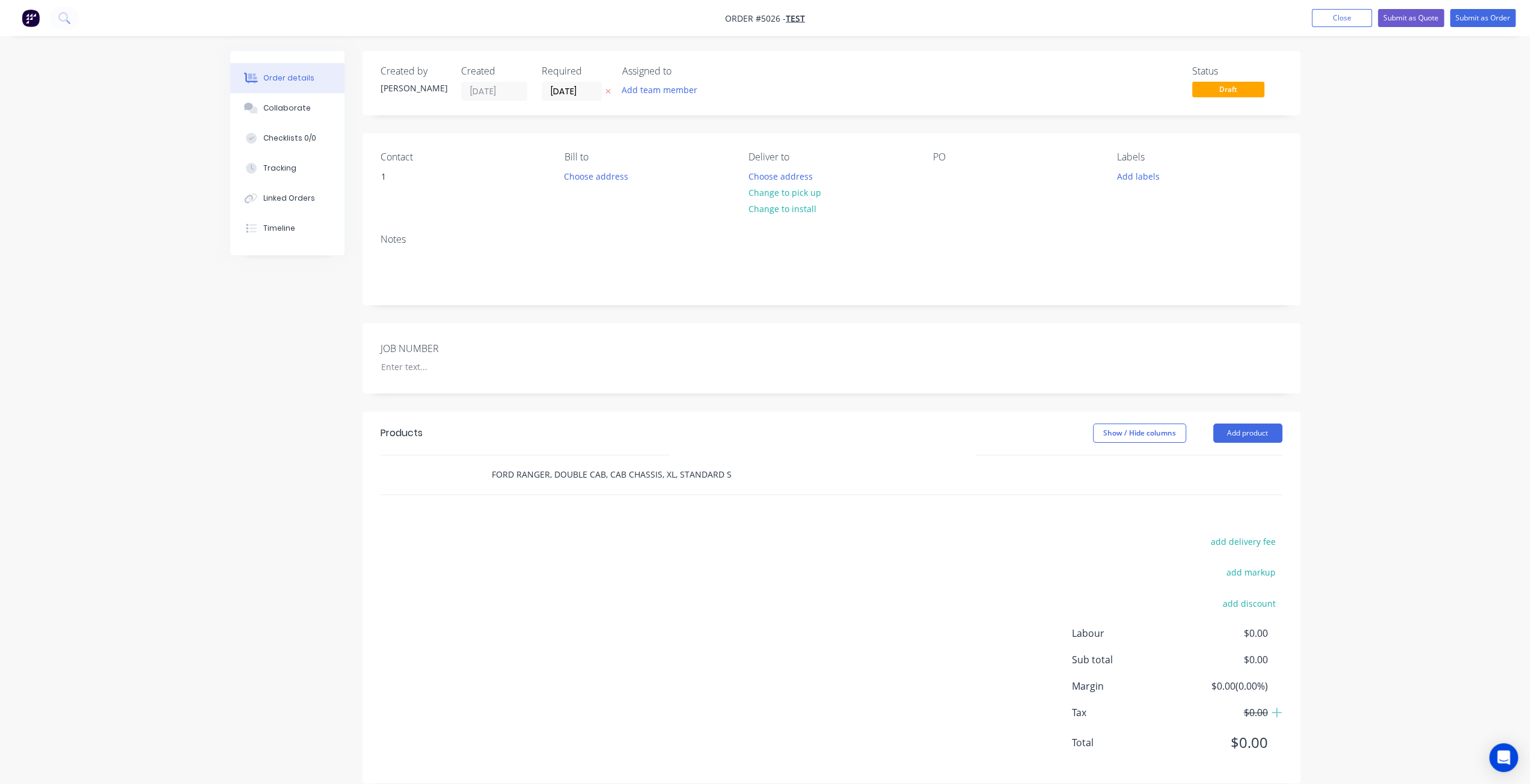
click at [629, 470] on input "FORD RANGER, DOUBLE CAB, CAB CHASSIS, XL, STANDARD STEEL TRAY INCLUDING SIDES" at bounding box center [611, 475] width 241 height 24
click at [596, 477] on input "FORD RANGER, DOUBLE CAB, CAB CHASSIS, XL, STANDARD STEEL TRAY INCLUDING SIDES" at bounding box center [611, 475] width 241 height 24
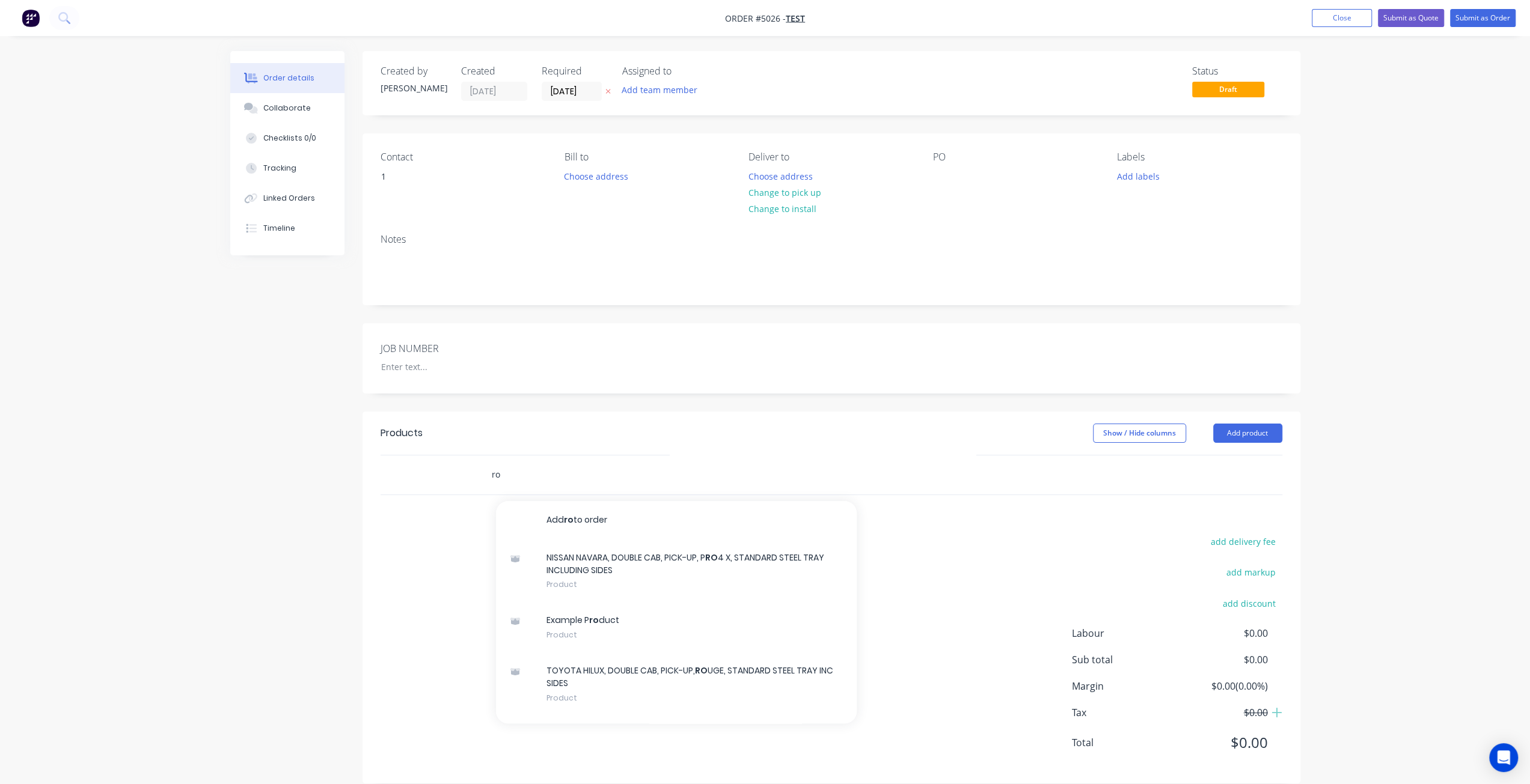
type input "r"
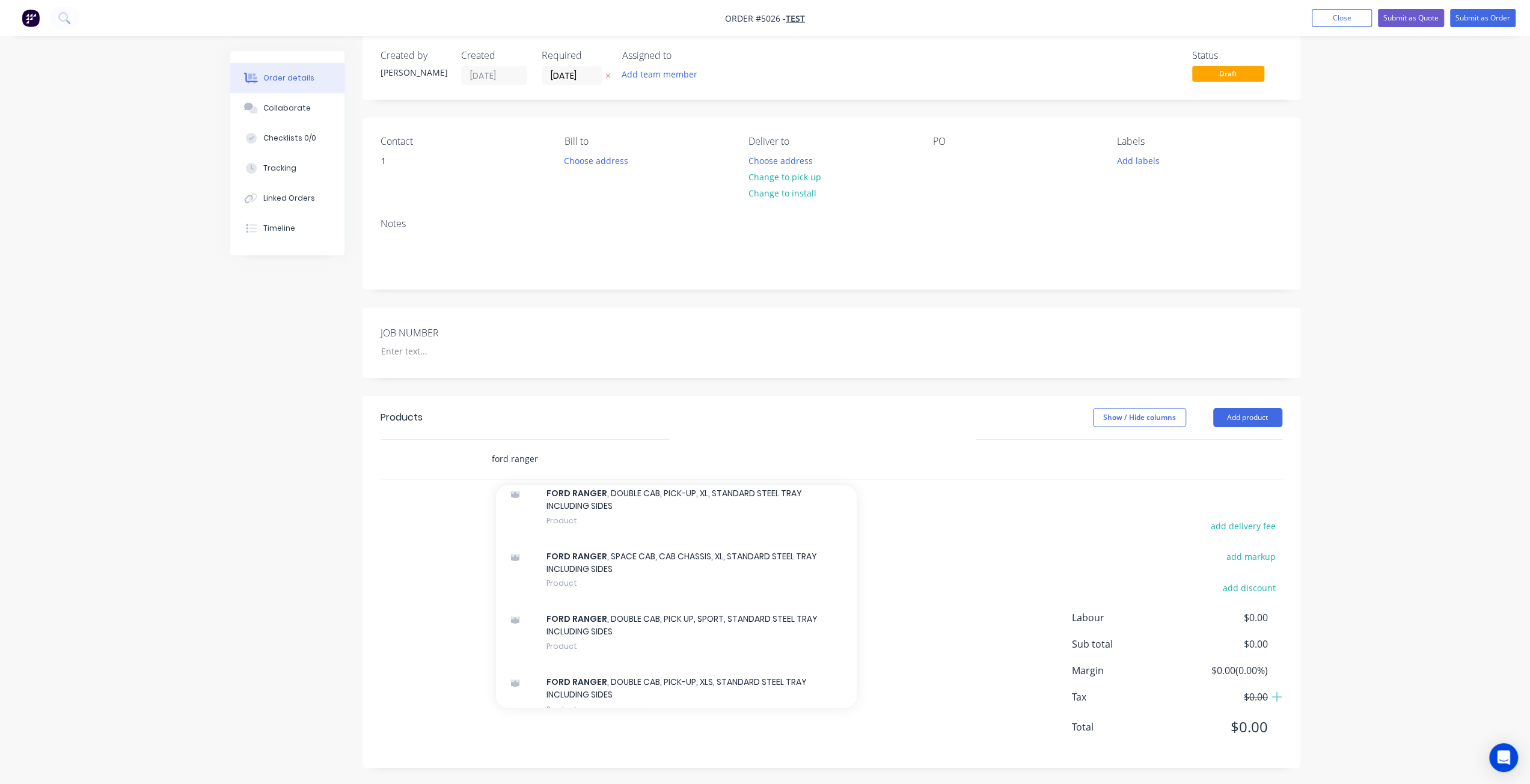
scroll to position [571, 0]
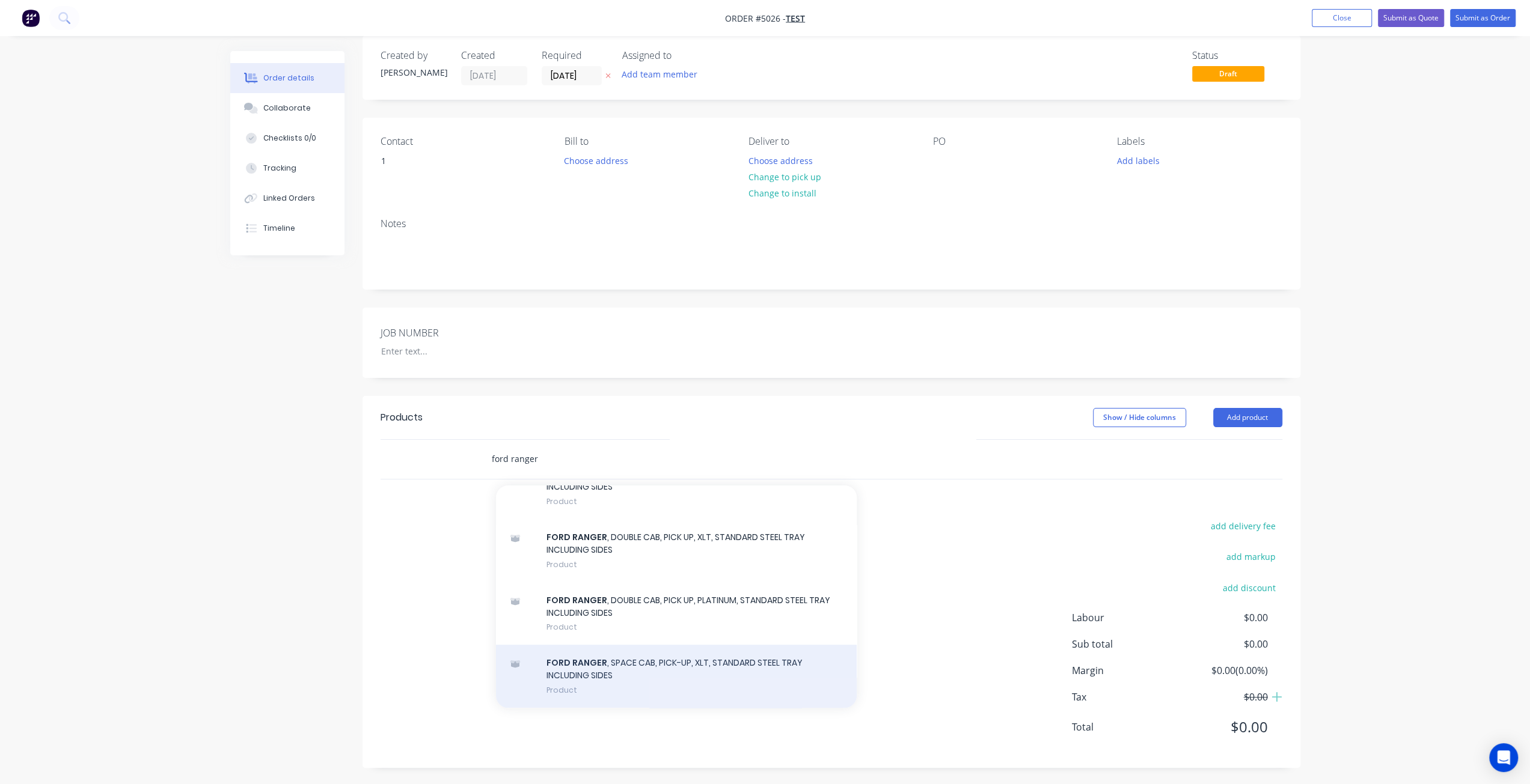
type input "ford ranger"
click at [598, 669] on div "FORD RANGER , SPACE CAB, PICK-UP, XLT, STANDARD STEEL TRAY INCLUDING SIDES Prod…" at bounding box center [676, 676] width 361 height 63
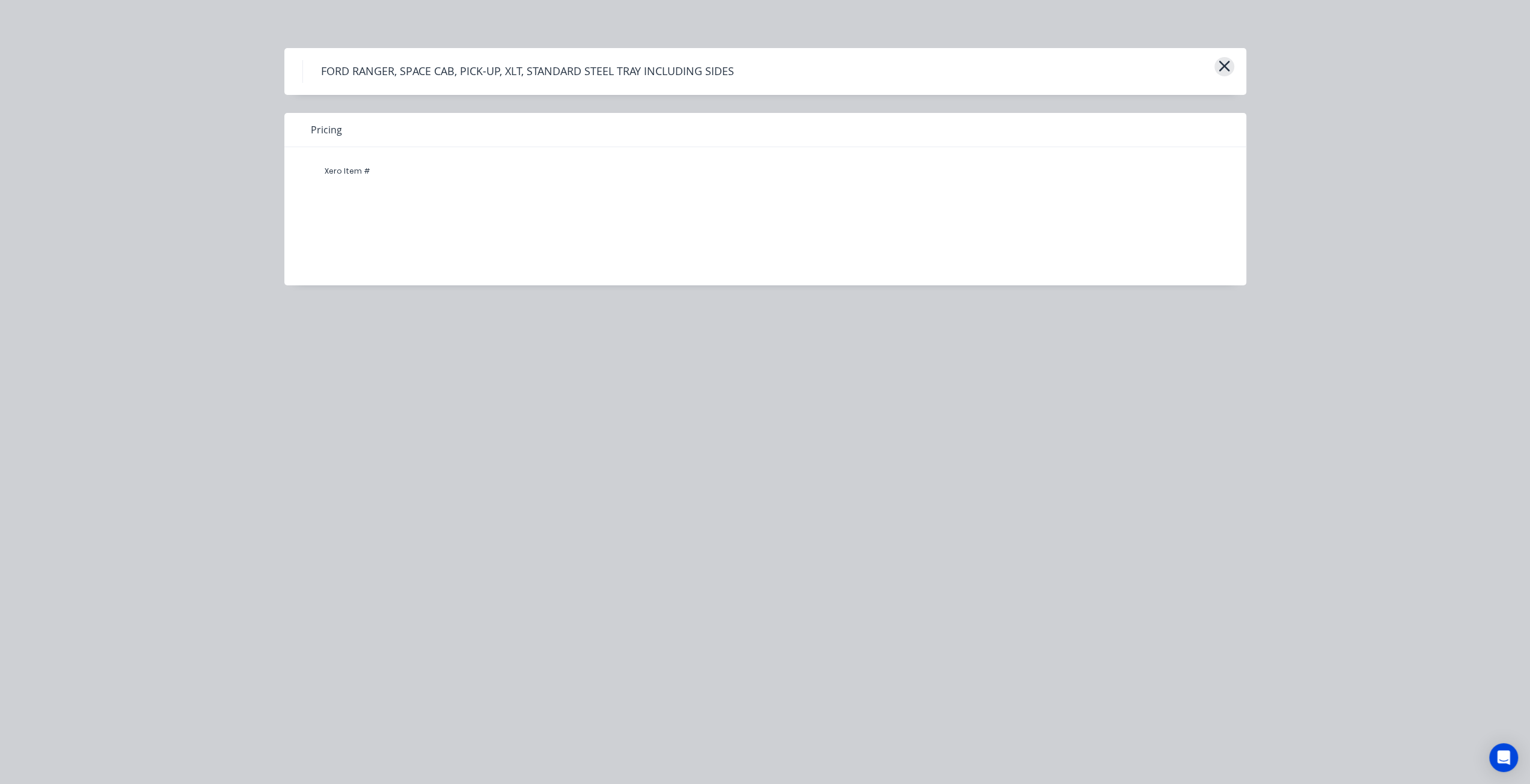
click at [1221, 60] on icon "button" at bounding box center [1225, 66] width 13 height 17
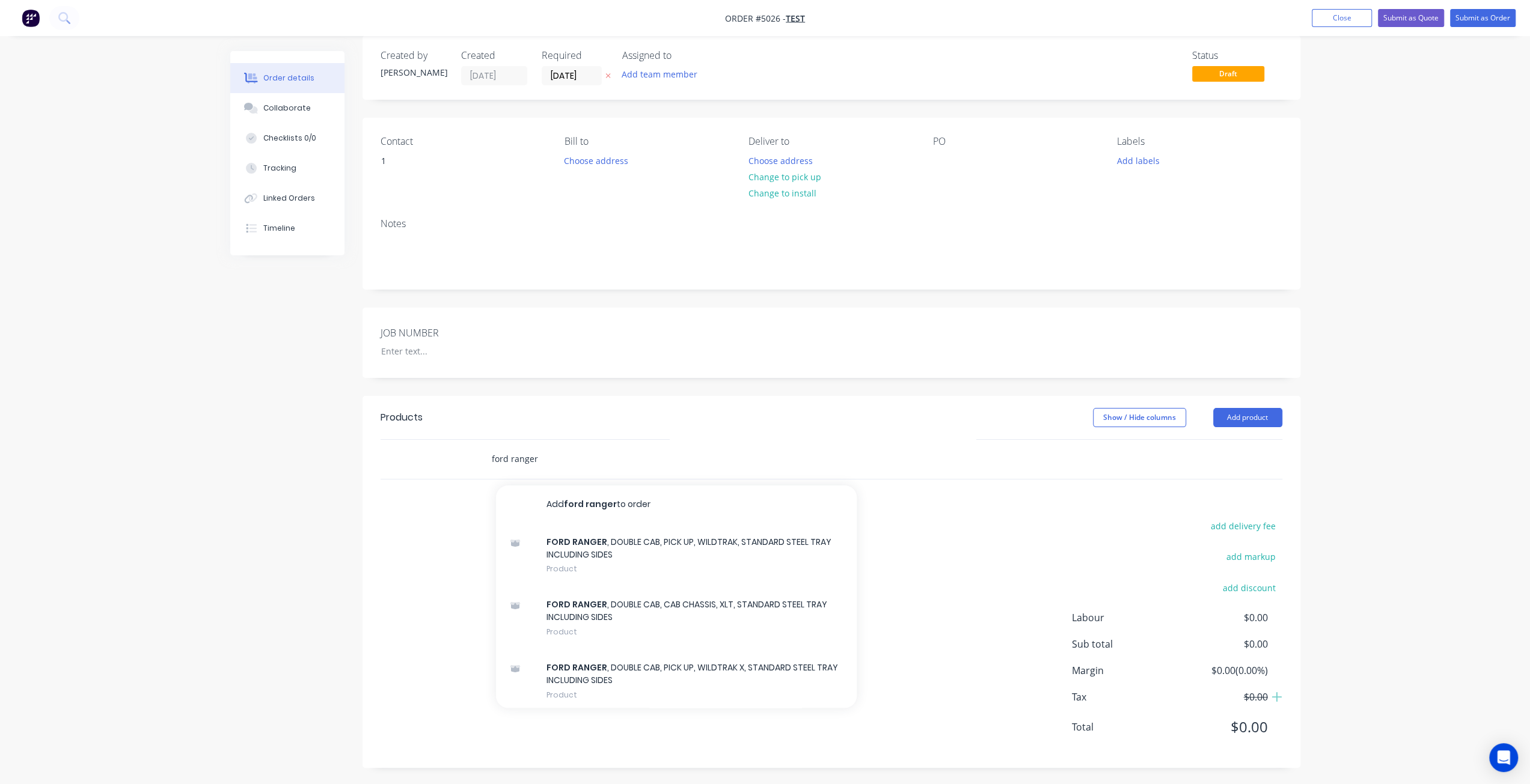
drag, startPoint x: 473, startPoint y: 455, endPoint x: 423, endPoint y: 451, distance: 50.2
click at [423, 451] on div "ford ranger Add ford ranger to order FORD RANGER , DOUBLE CAB, PICK UP, WILDTRA…" at bounding box center [831, 460] width 902 height 39
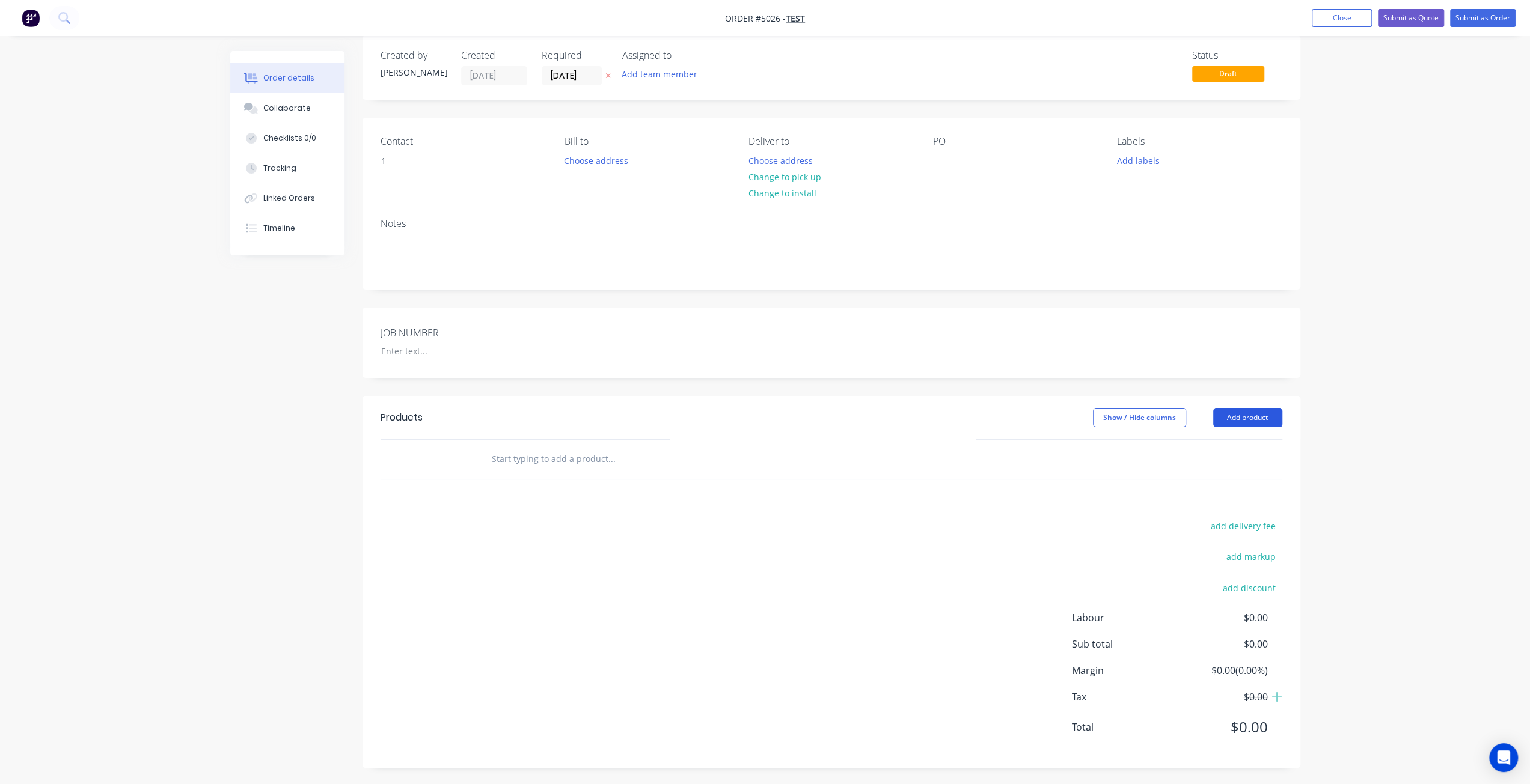
click at [1261, 415] on button "Add product" at bounding box center [1247, 418] width 69 height 19
click at [1228, 444] on div "Product catalogue" at bounding box center [1225, 448] width 93 height 17
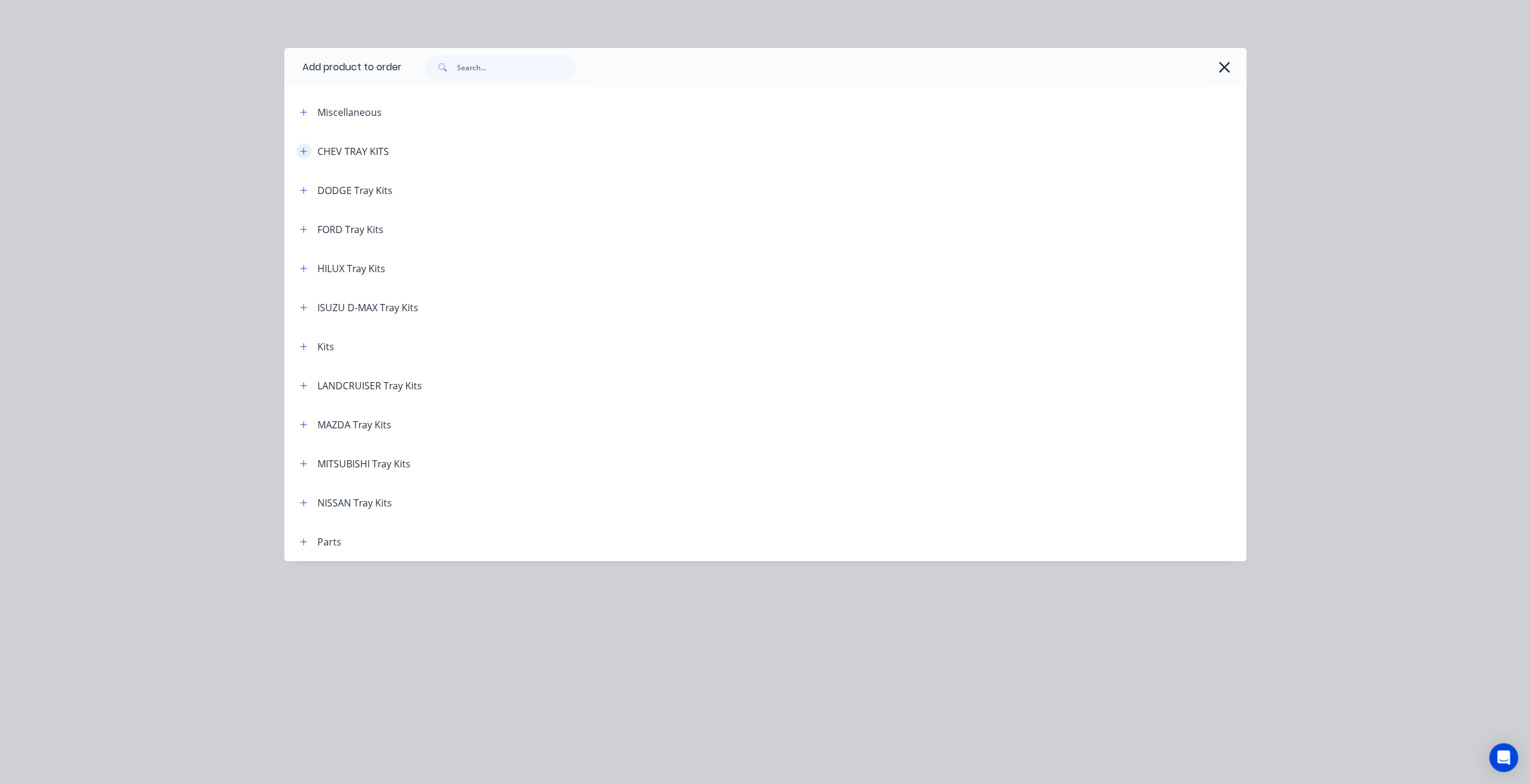
click at [297, 152] on button "button" at bounding box center [304, 151] width 15 height 15
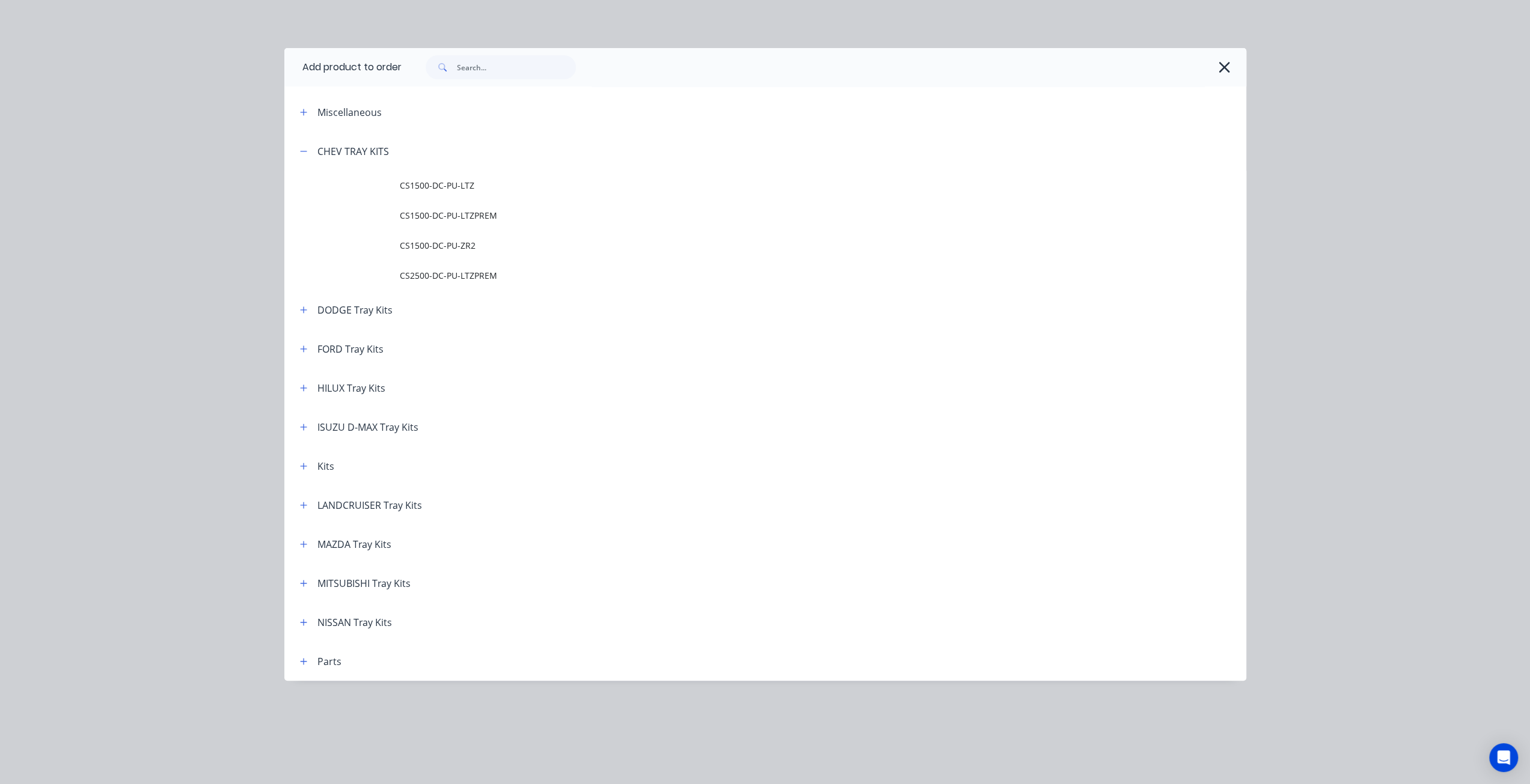
click at [401, 192] on span "CS1500-DC-PU-LTZ" at bounding box center [738, 185] width 677 height 13
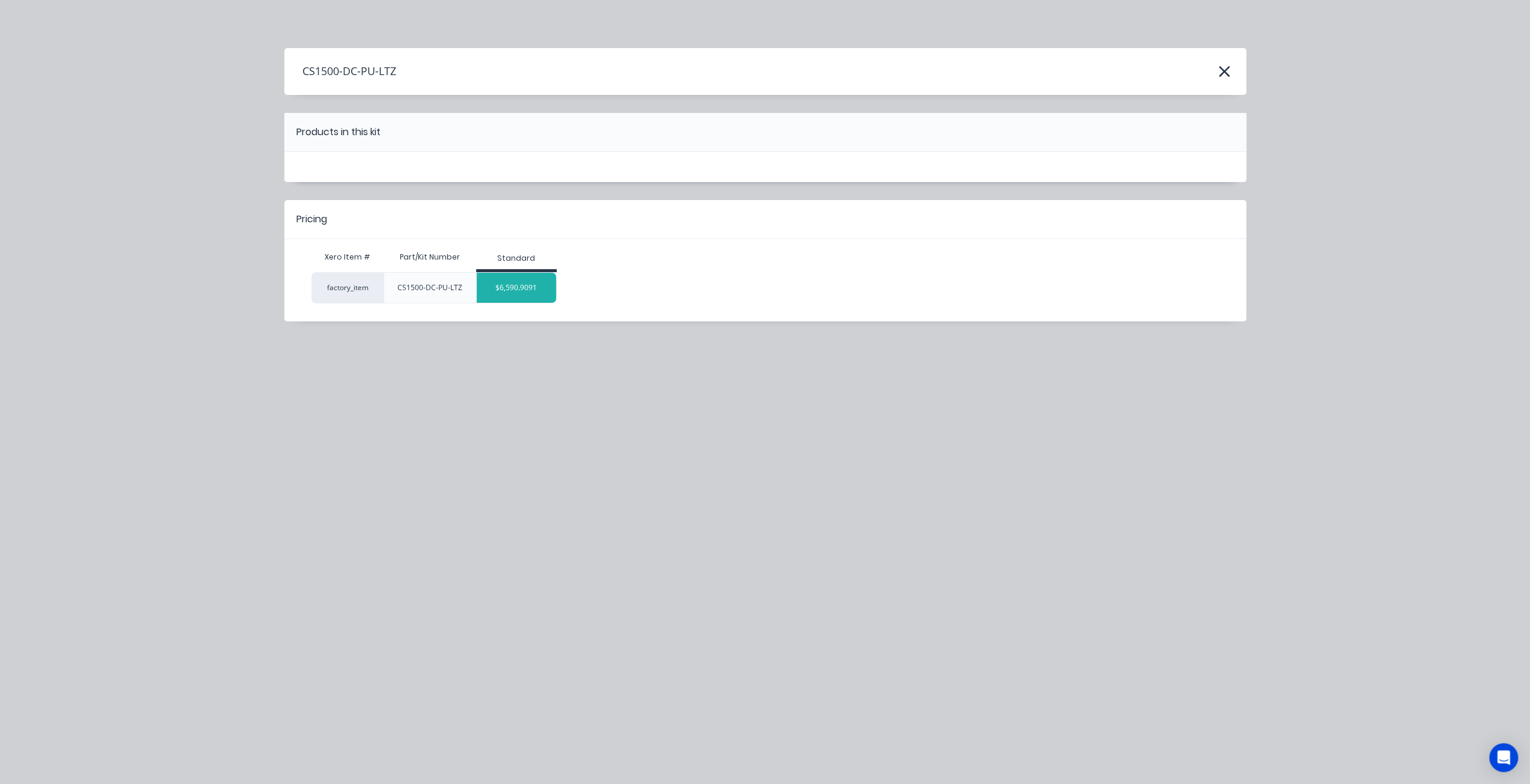
click at [512, 290] on div "$6,590.9091" at bounding box center [517, 288] width 80 height 30
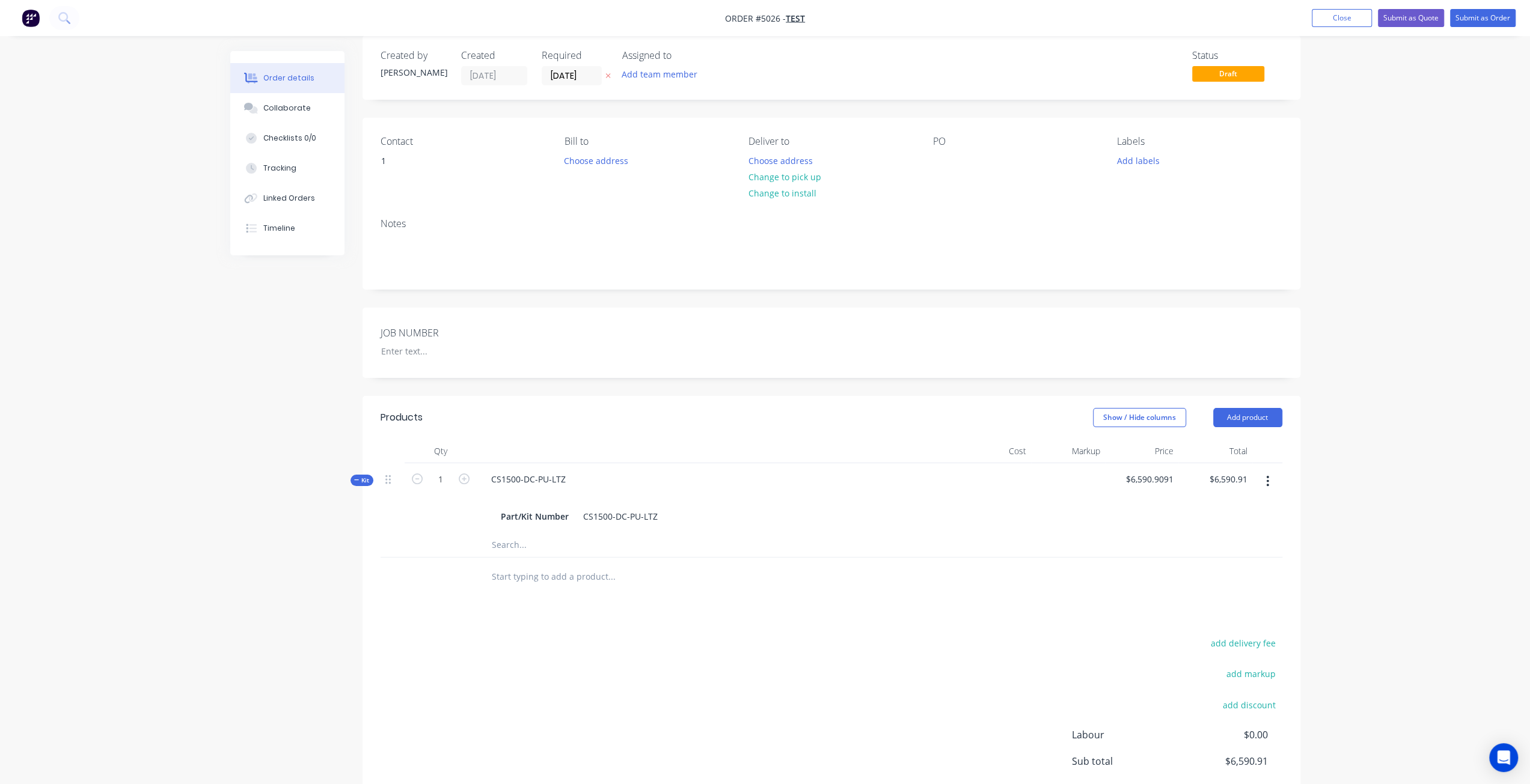
drag, startPoint x: 1268, startPoint y: 477, endPoint x: 1265, endPoint y: 496, distance: 19.2
click at [1268, 479] on icon "button" at bounding box center [1267, 481] width 3 height 13
drag, startPoint x: 1219, startPoint y: 598, endPoint x: 1173, endPoint y: 567, distance: 55.5
click at [1218, 598] on button "Delete" at bounding box center [1225, 609] width 114 height 24
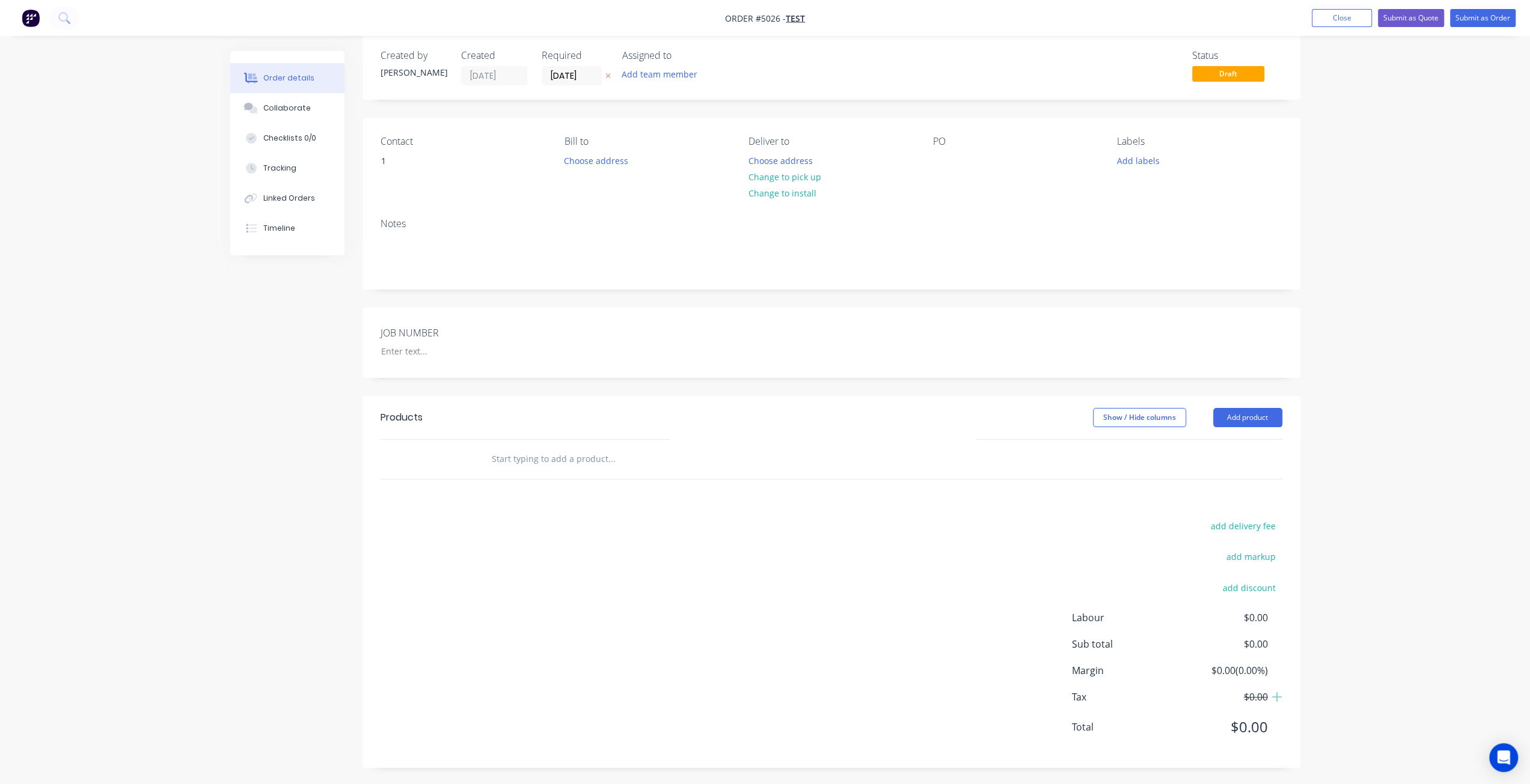
click at [556, 466] on input "text" at bounding box center [611, 459] width 241 height 24
click at [553, 741] on div "add delivery fee add markup add discount Labour $0.00 Sub total $0.00 Margin $0…" at bounding box center [831, 634] width 902 height 232
click at [553, 453] on input "text" at bounding box center [611, 459] width 241 height 24
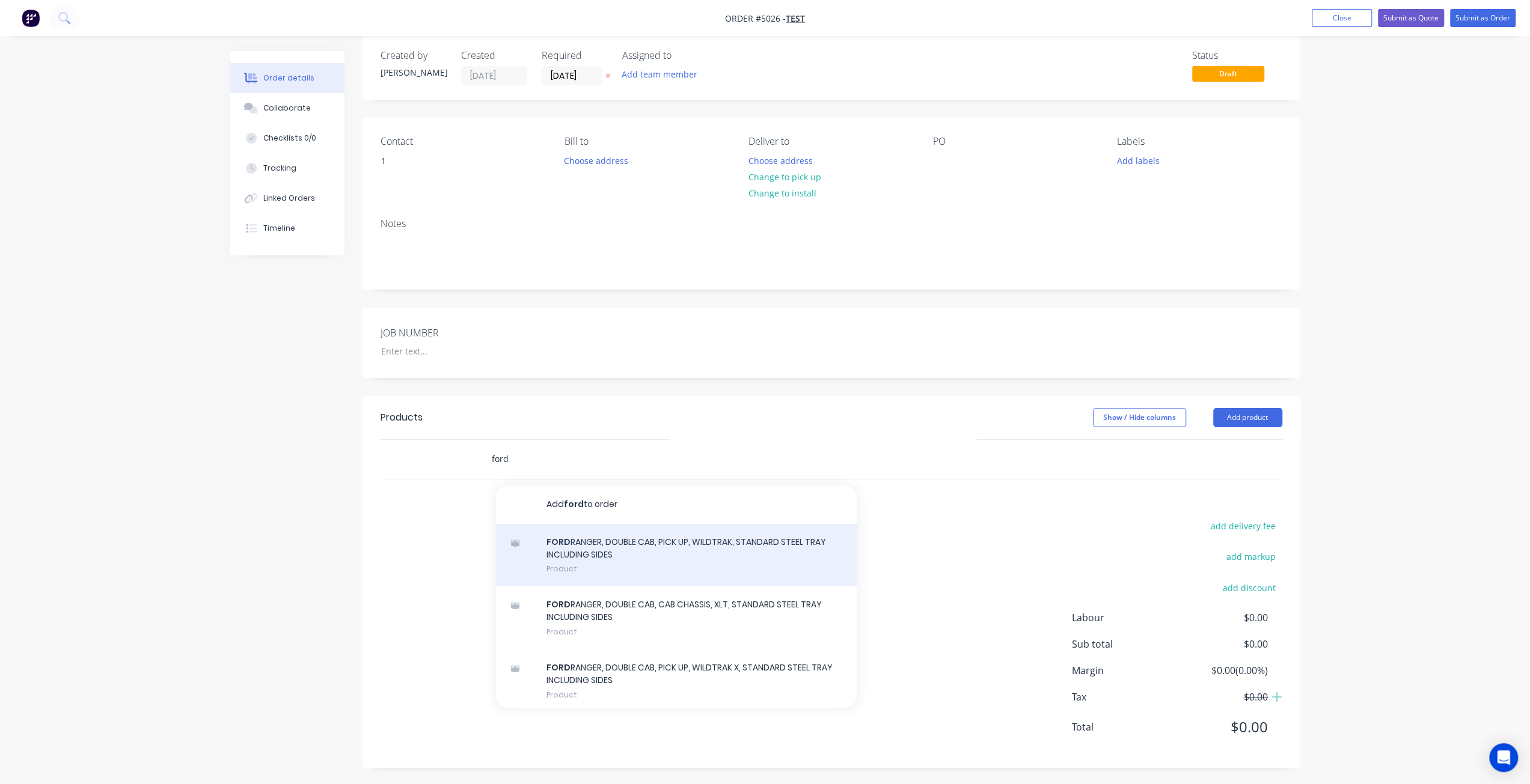
type input "ford"
click at [600, 566] on div "FORD RANGER, DOUBLE CAB, PICK UP, WILDTRAK, STANDARD STEEL TRAY INCLUDING SIDES…" at bounding box center [676, 555] width 361 height 63
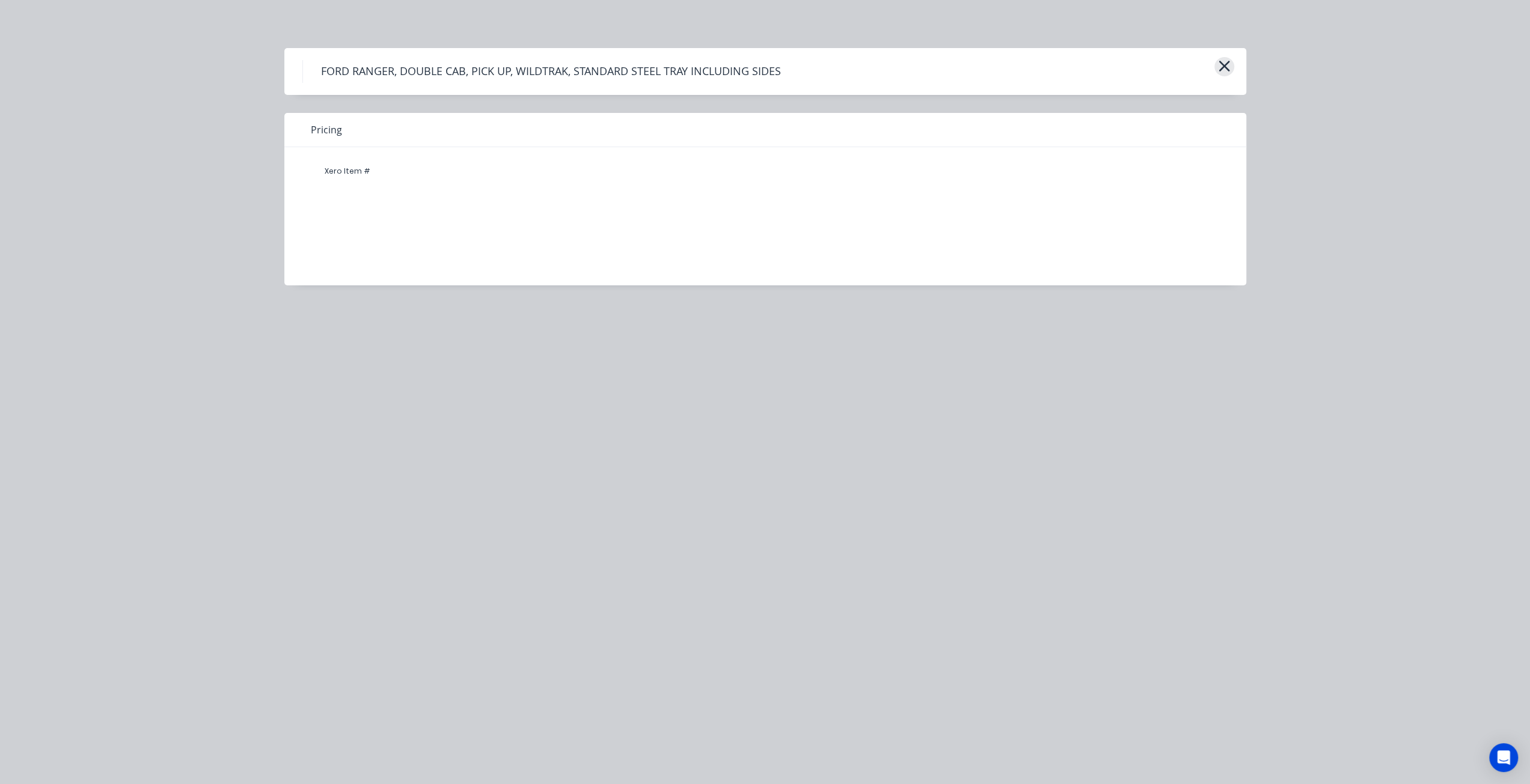
click at [1226, 60] on icon "button" at bounding box center [1225, 66] width 13 height 17
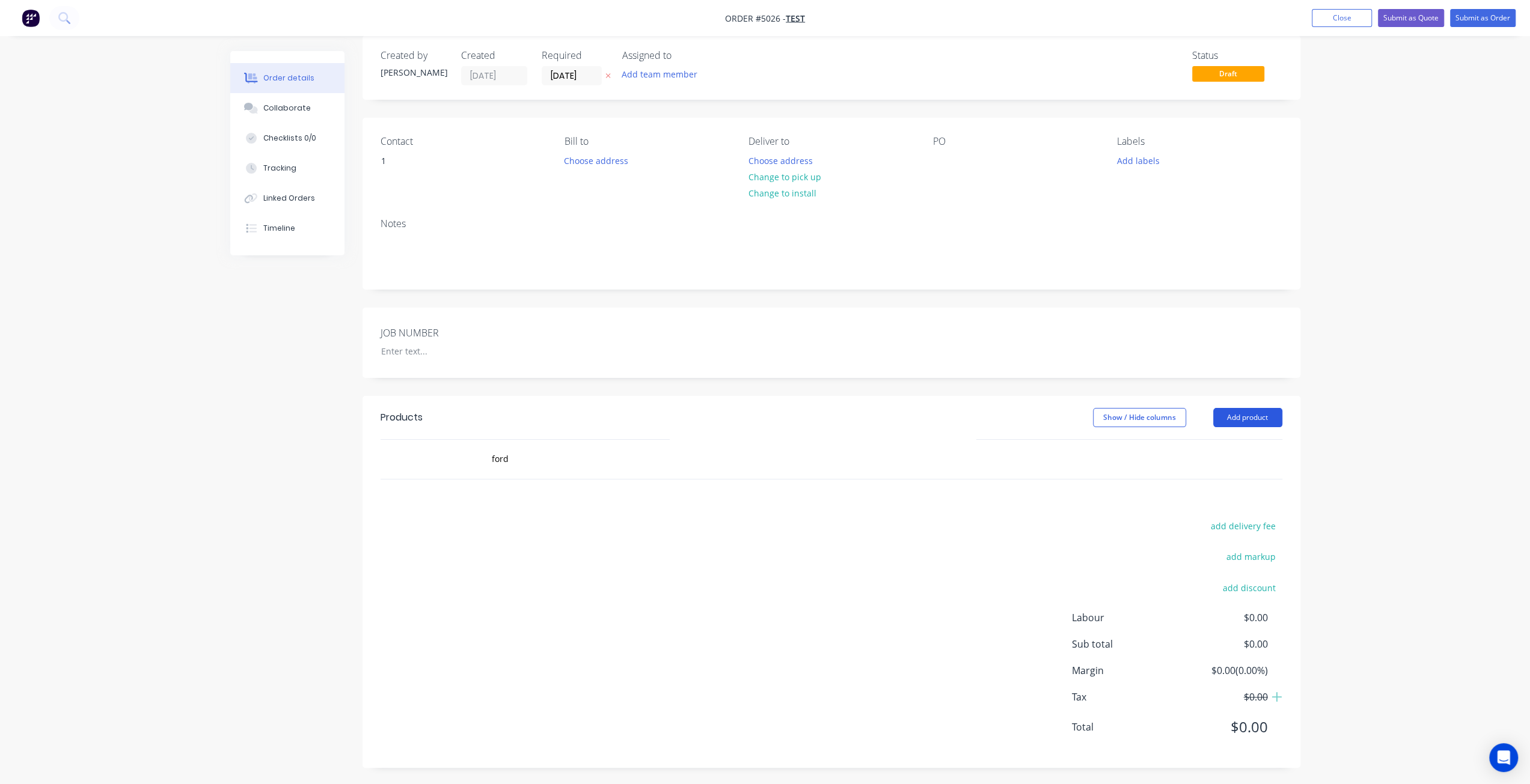
click at [1236, 417] on button "Add product" at bounding box center [1247, 418] width 69 height 19
click at [1225, 444] on div "Product catalogue" at bounding box center [1225, 448] width 93 height 17
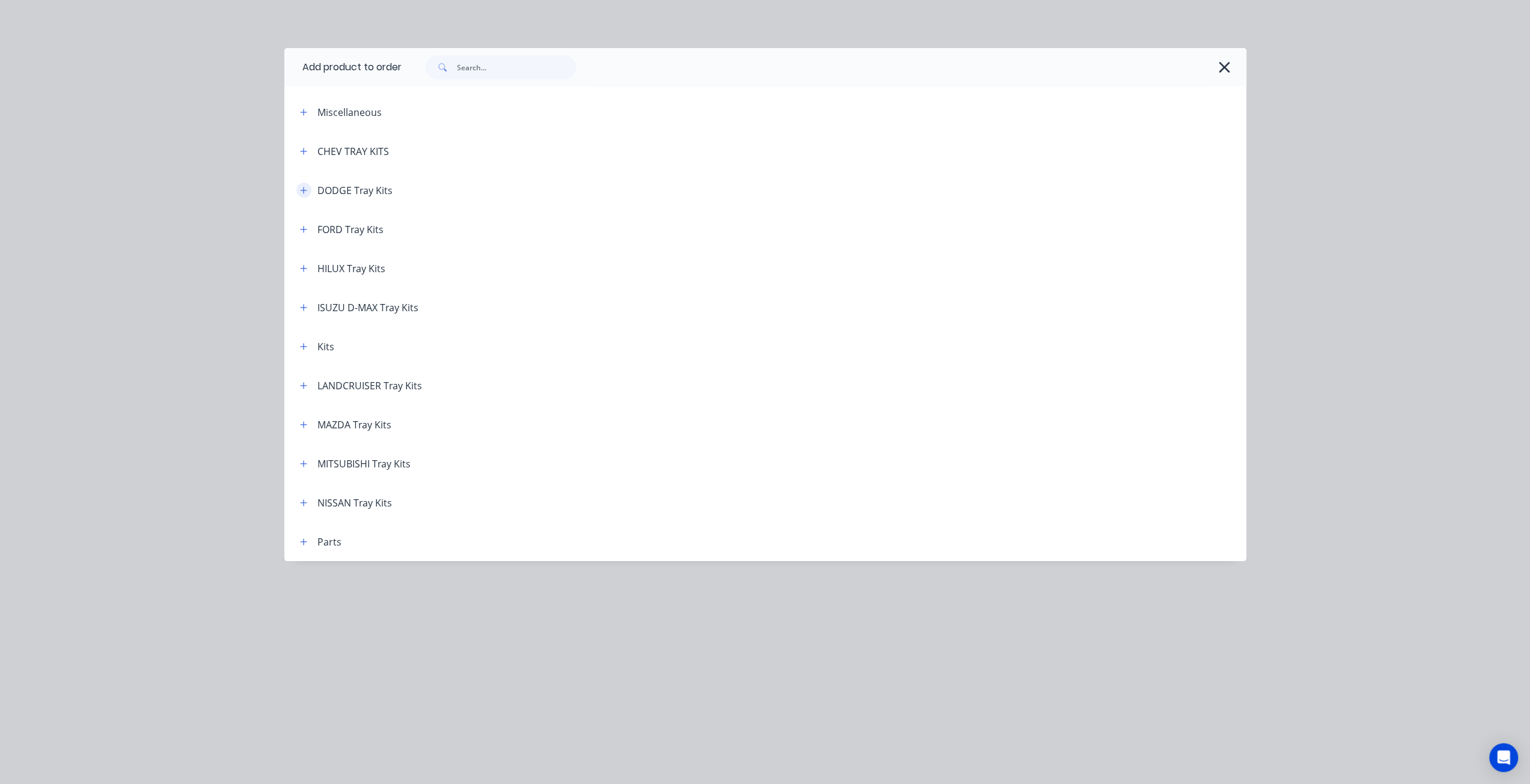
click at [305, 193] on icon "button" at bounding box center [303, 190] width 7 height 8
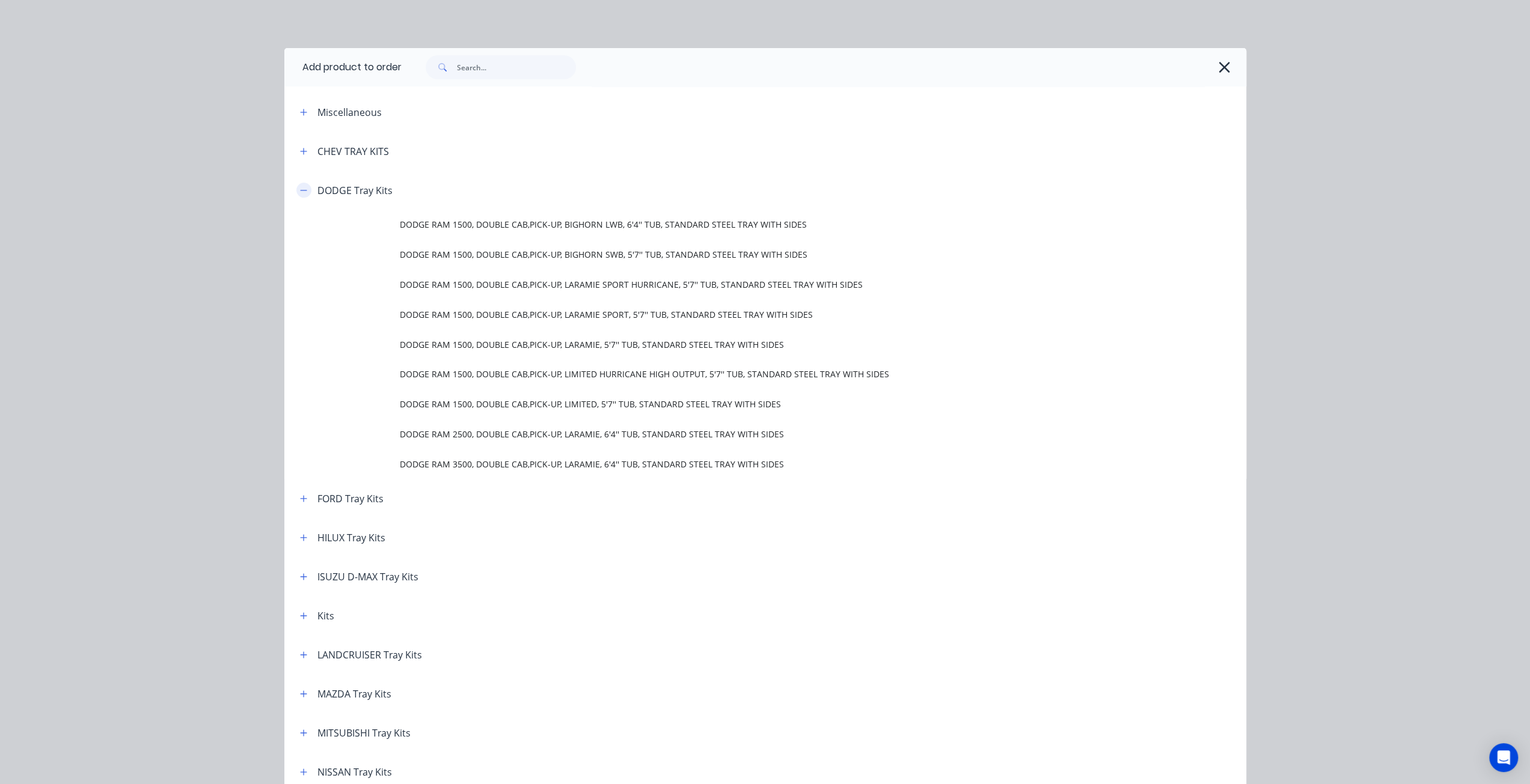
click at [305, 193] on button "button" at bounding box center [304, 190] width 15 height 15
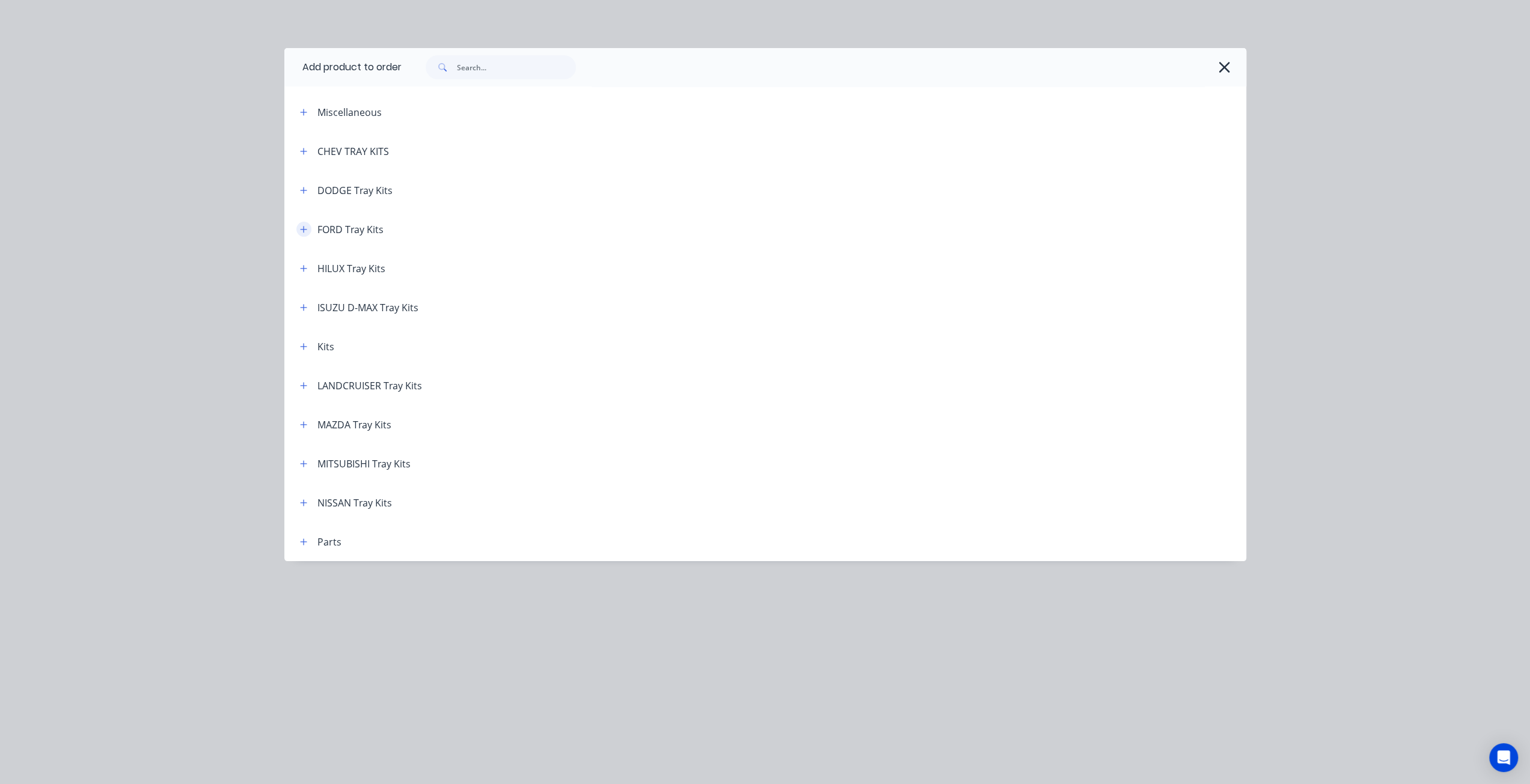
click at [305, 223] on button "button" at bounding box center [304, 229] width 15 height 15
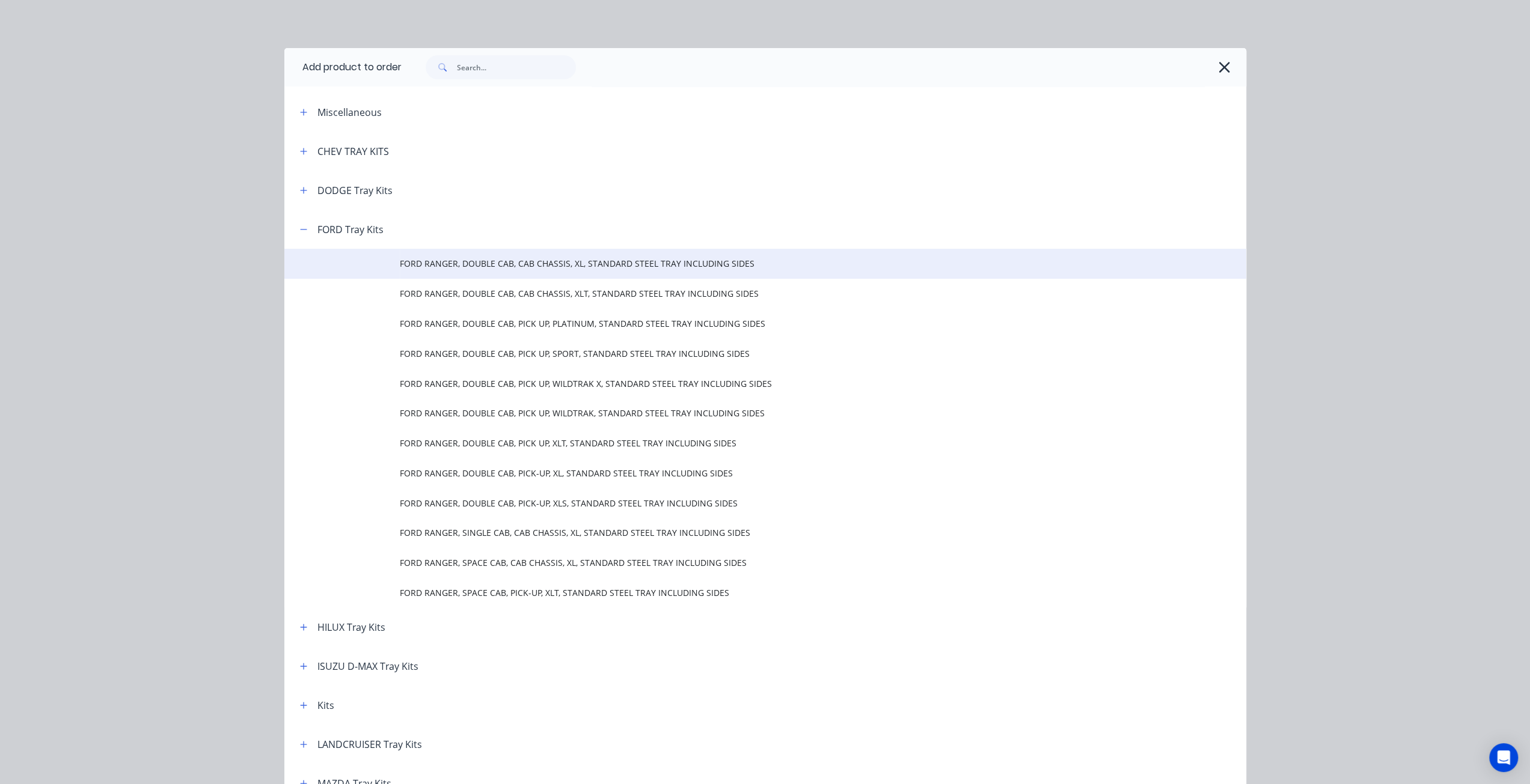
click at [399, 266] on span "FORD RANGER, DOUBLE CAB, CAB CHASSIS, XL, STANDARD STEEL TRAY INCLUDING SIDES" at bounding box center [738, 263] width 677 height 13
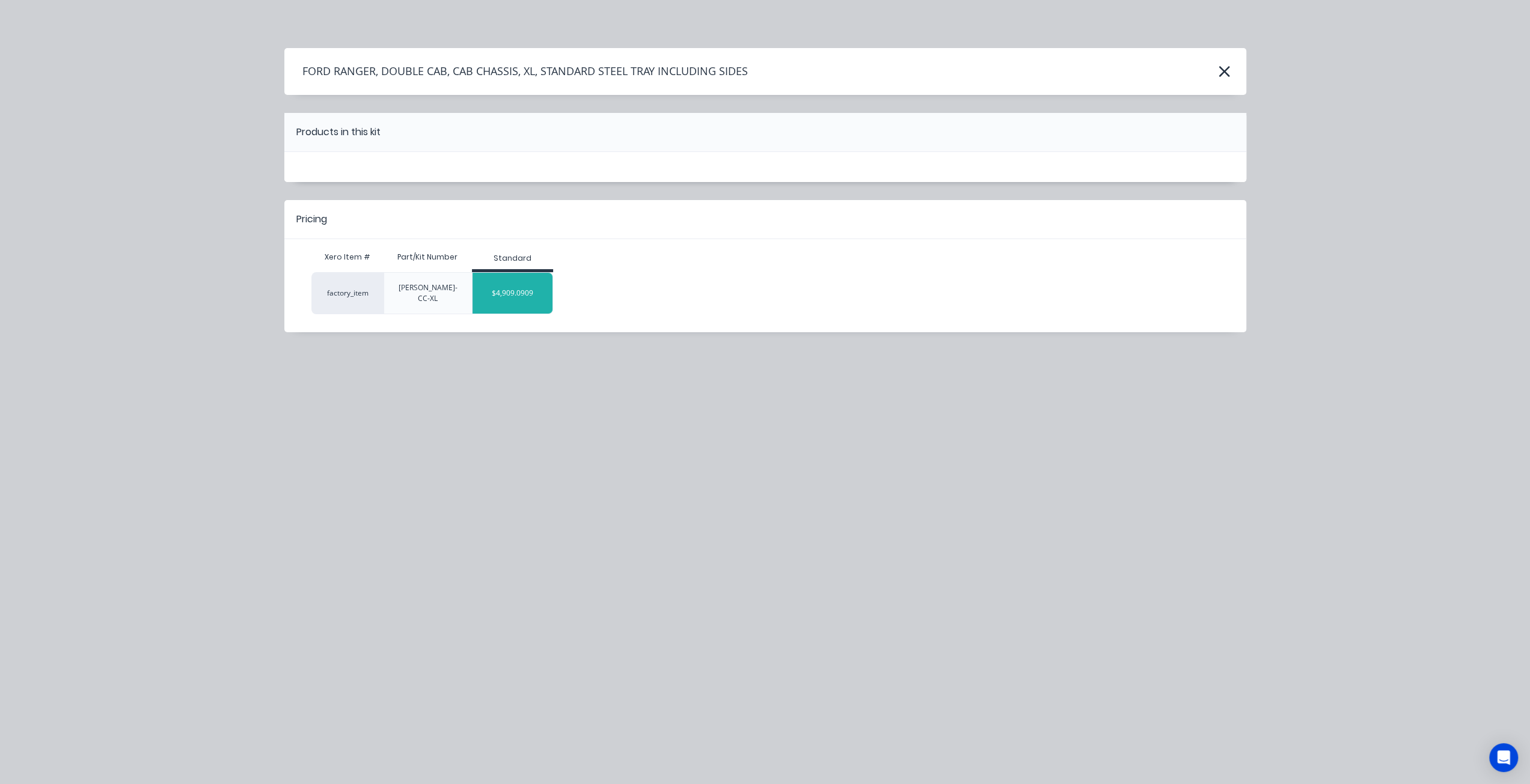
click at [516, 281] on div "$4,909.0909" at bounding box center [513, 293] width 80 height 30
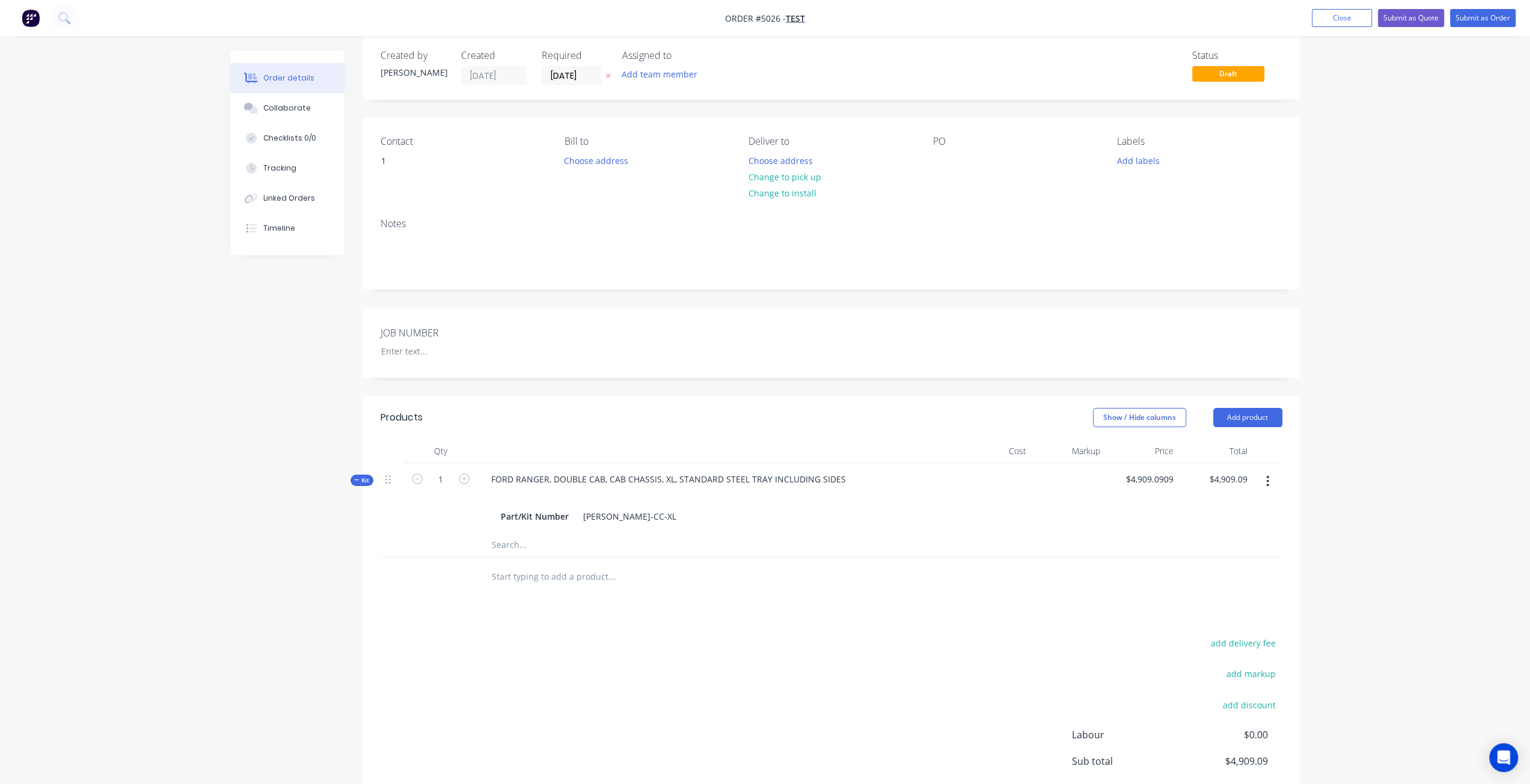
click at [528, 573] on input "text" at bounding box center [611, 577] width 241 height 24
drag, startPoint x: 547, startPoint y: 475, endPoint x: 469, endPoint y: 477, distance: 78.0
click at [469, 477] on div "Kit 1 FORD RANGER, DOUBLE CAB, CAB CHASSIS, XL, STANDARD STEEL TRAY INCLUDING S…" at bounding box center [831, 498] width 902 height 70
copy div "FORD RANGER"
click at [536, 575] on input "text" at bounding box center [611, 577] width 241 height 24
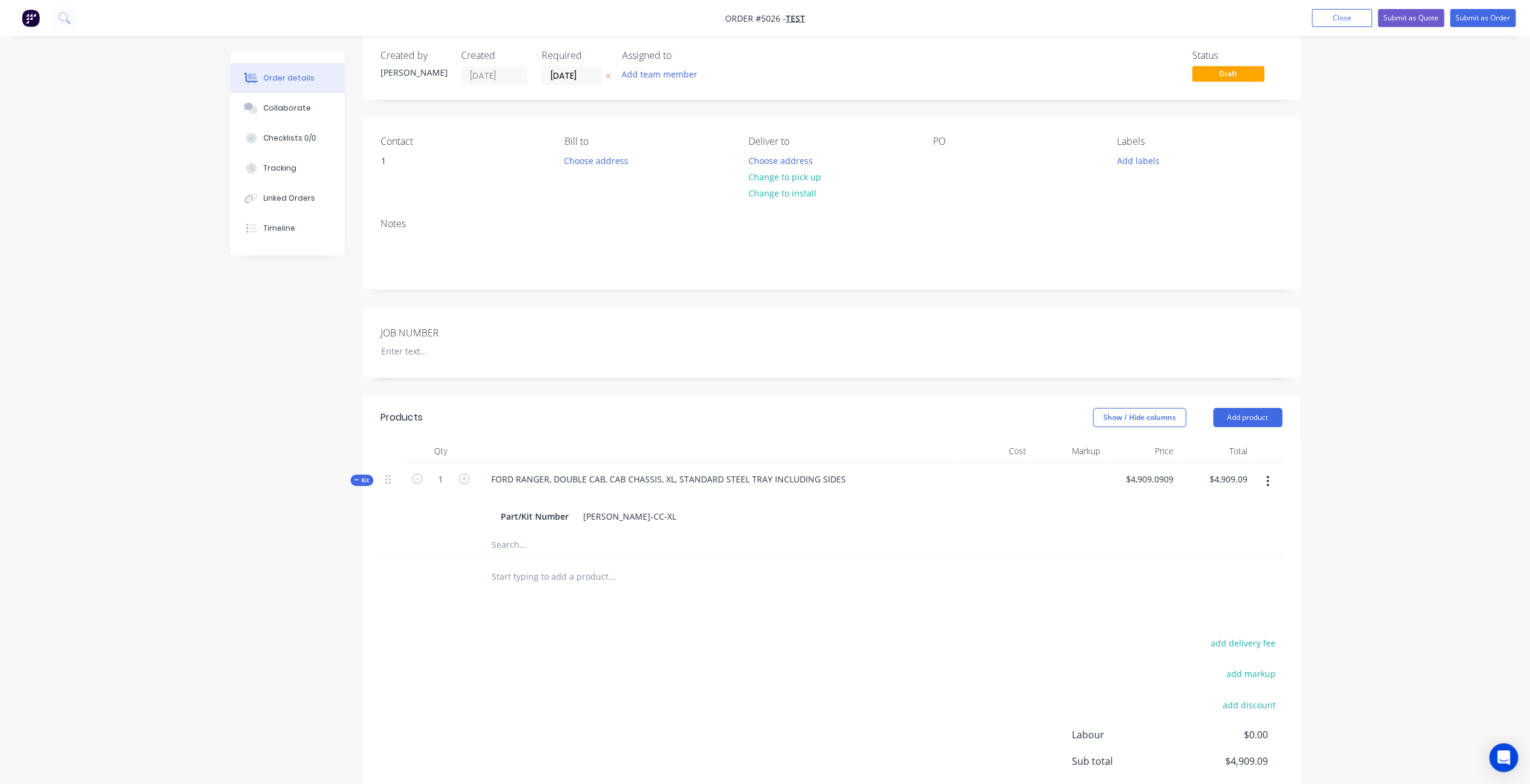
paste input "FORD RANGER"
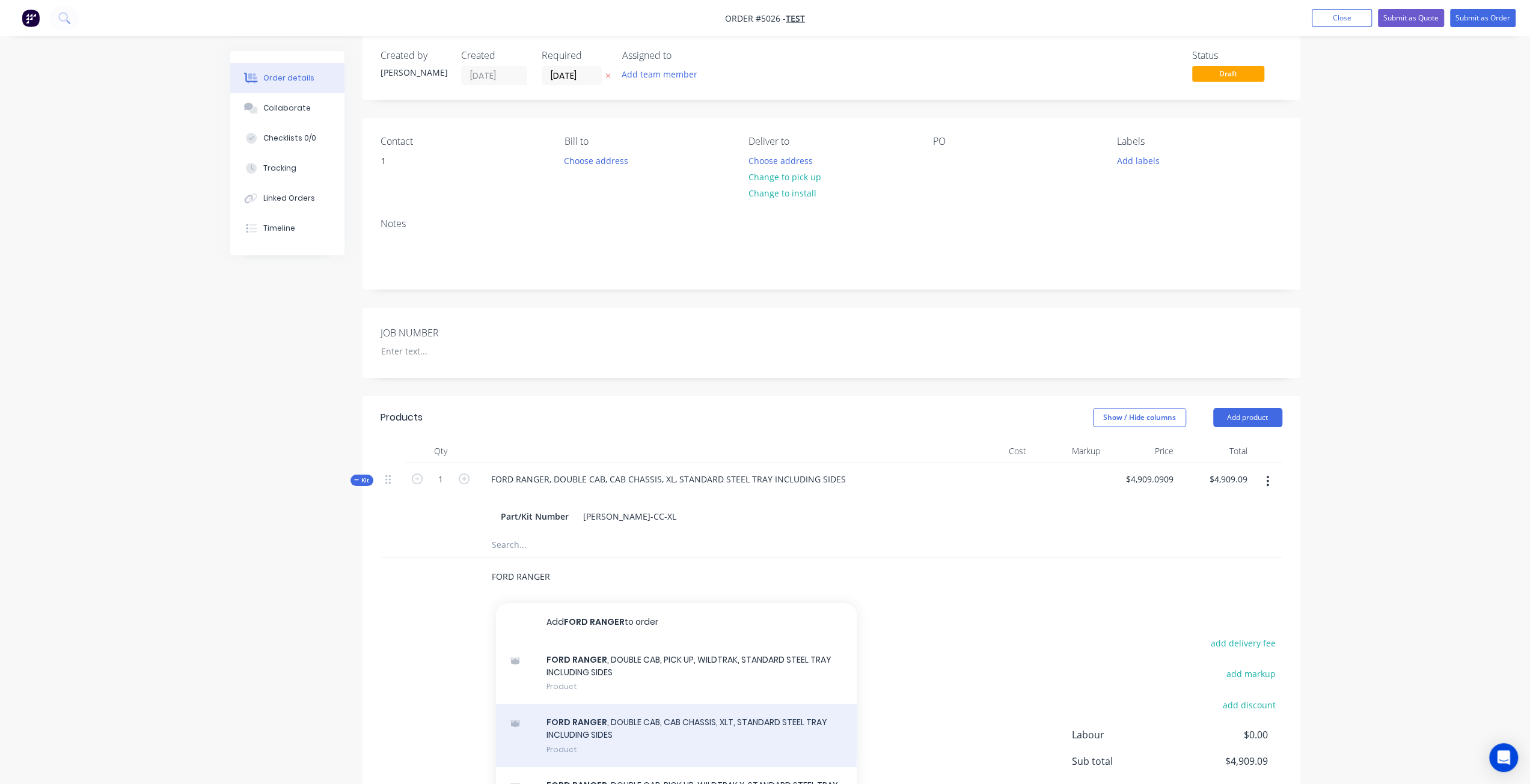
type input "FORD RANGER"
click at [622, 733] on div "FORD RANGER , DOUBLE CAB, CAB CHASSIS, XLT, STANDARD STEEL TRAY INCLUDING SIDES…" at bounding box center [676, 735] width 361 height 63
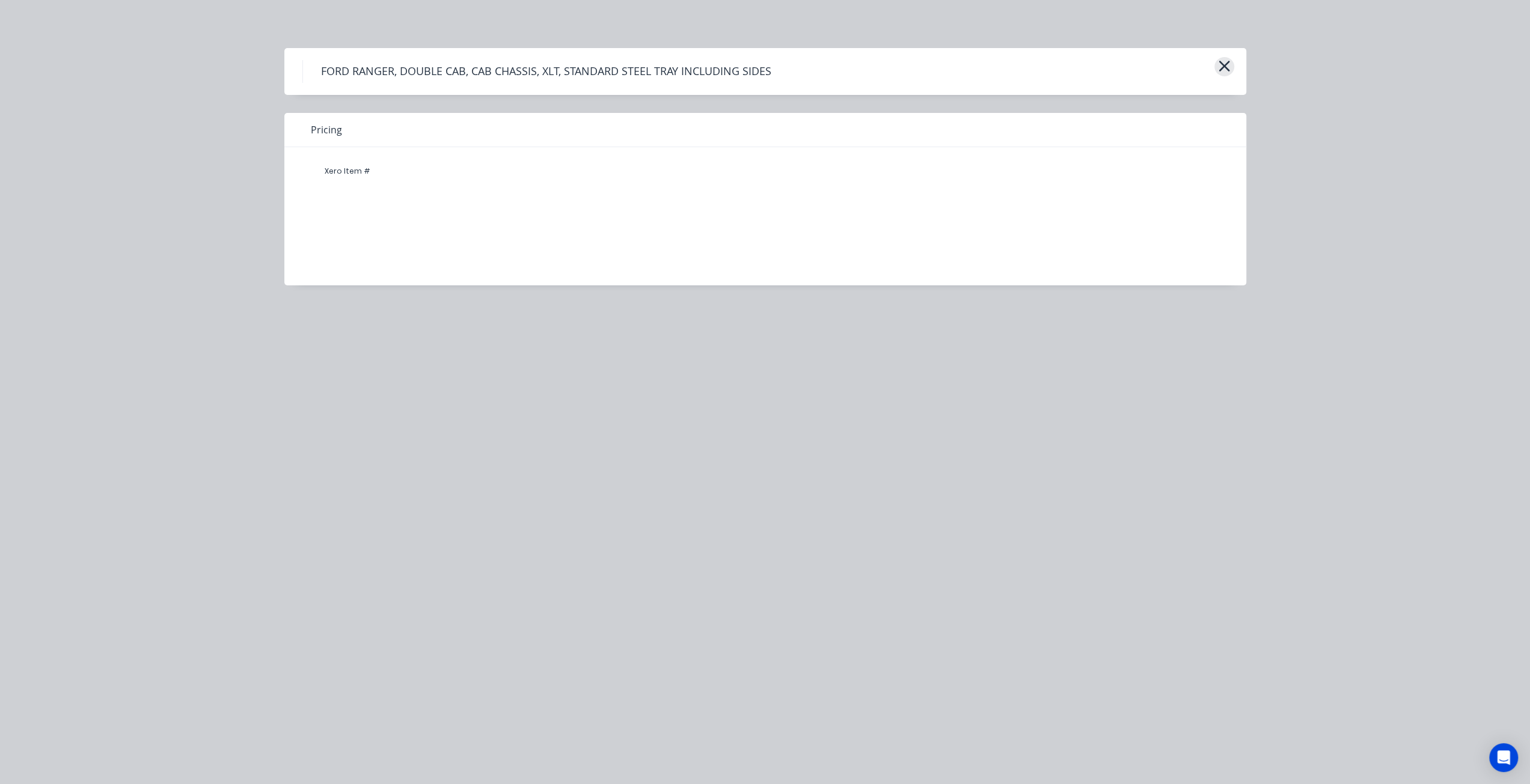
click at [1221, 65] on icon "button" at bounding box center [1225, 66] width 13 height 17
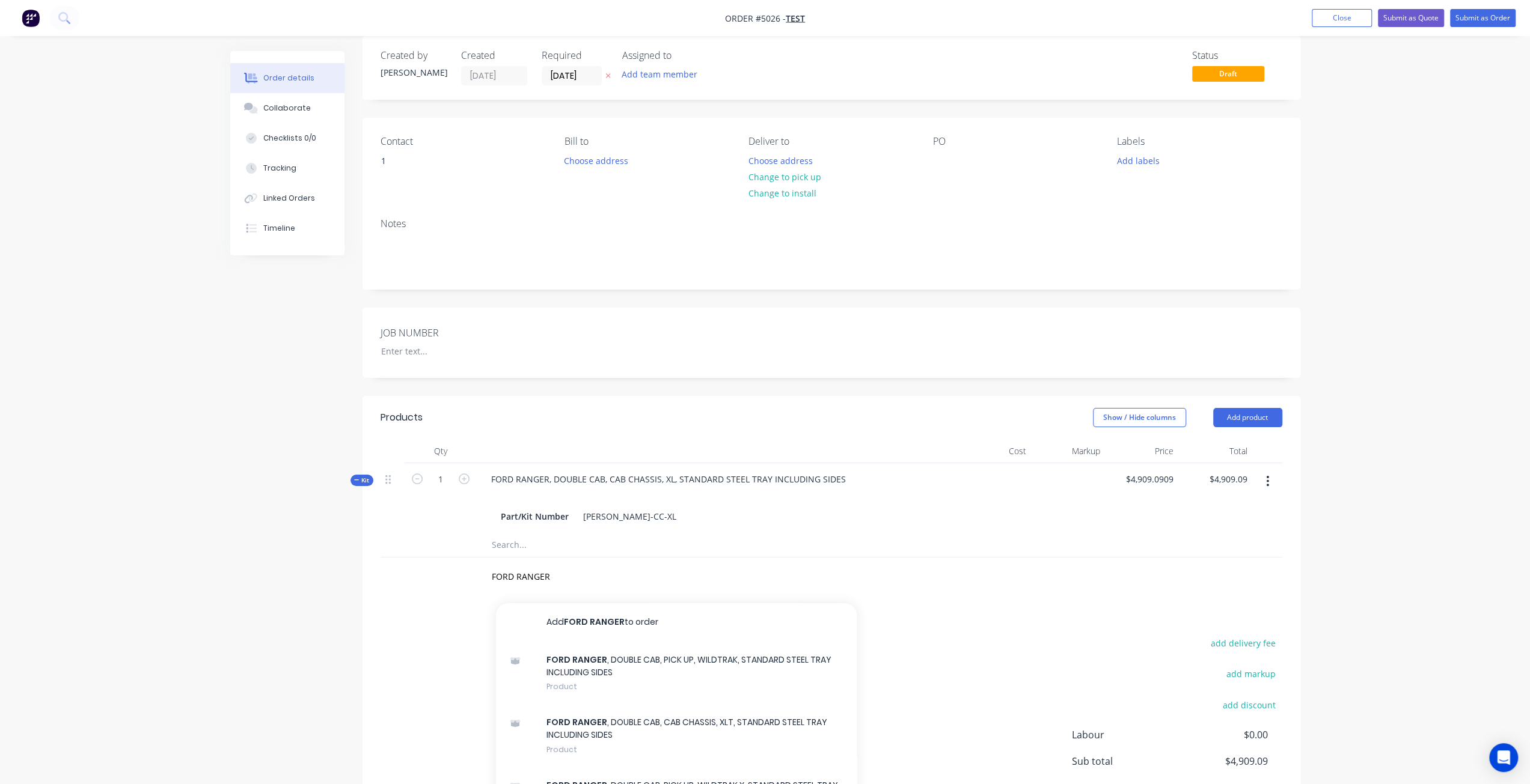
click at [24, 17] on img "button" at bounding box center [30, 18] width 18 height 18
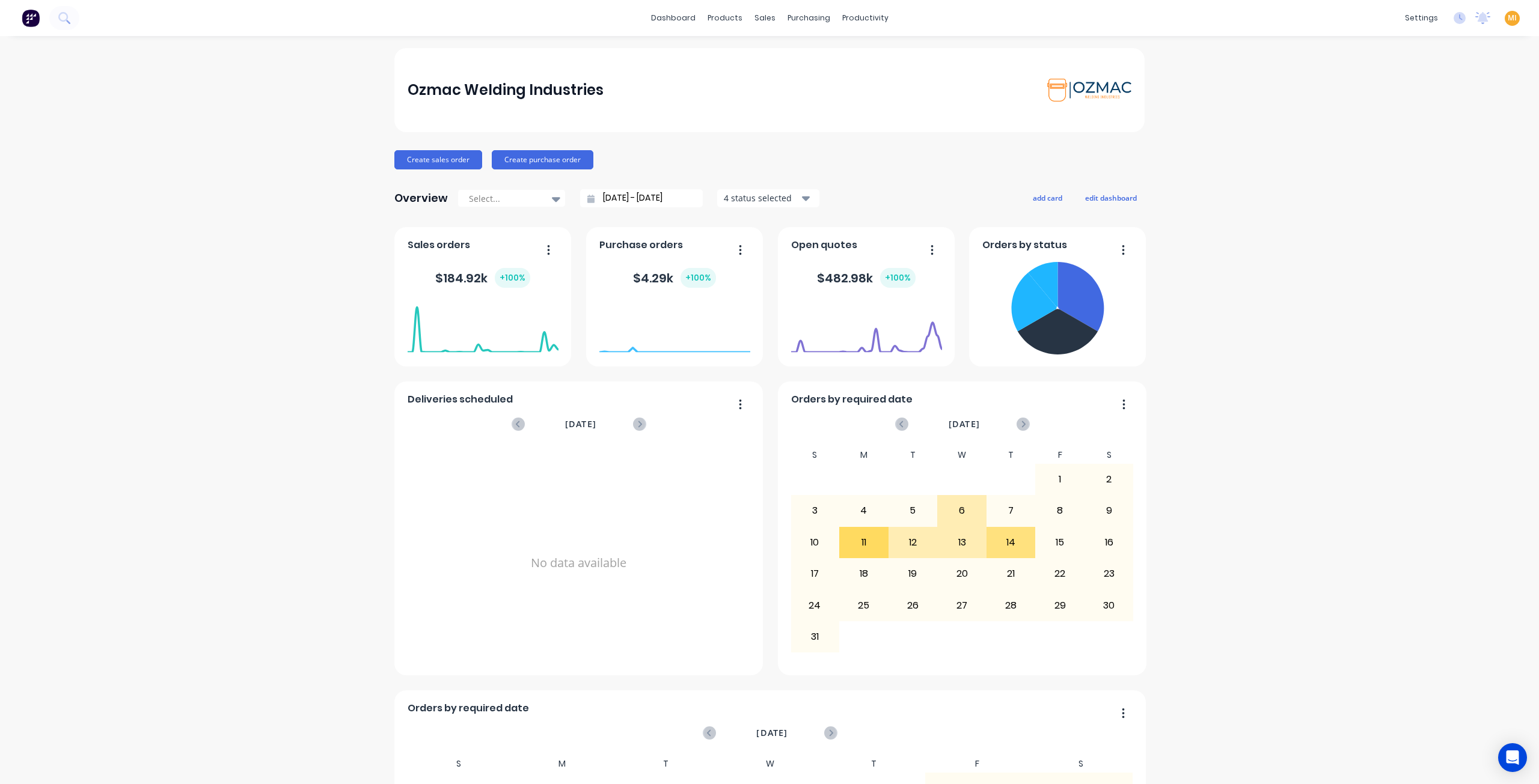
click at [1508, 17] on span "MI" at bounding box center [1512, 18] width 9 height 11
drag, startPoint x: 1399, startPoint y: 153, endPoint x: 1327, endPoint y: 114, distance: 81.9
click at [1399, 152] on div "Sign out" at bounding box center [1409, 150] width 32 height 11
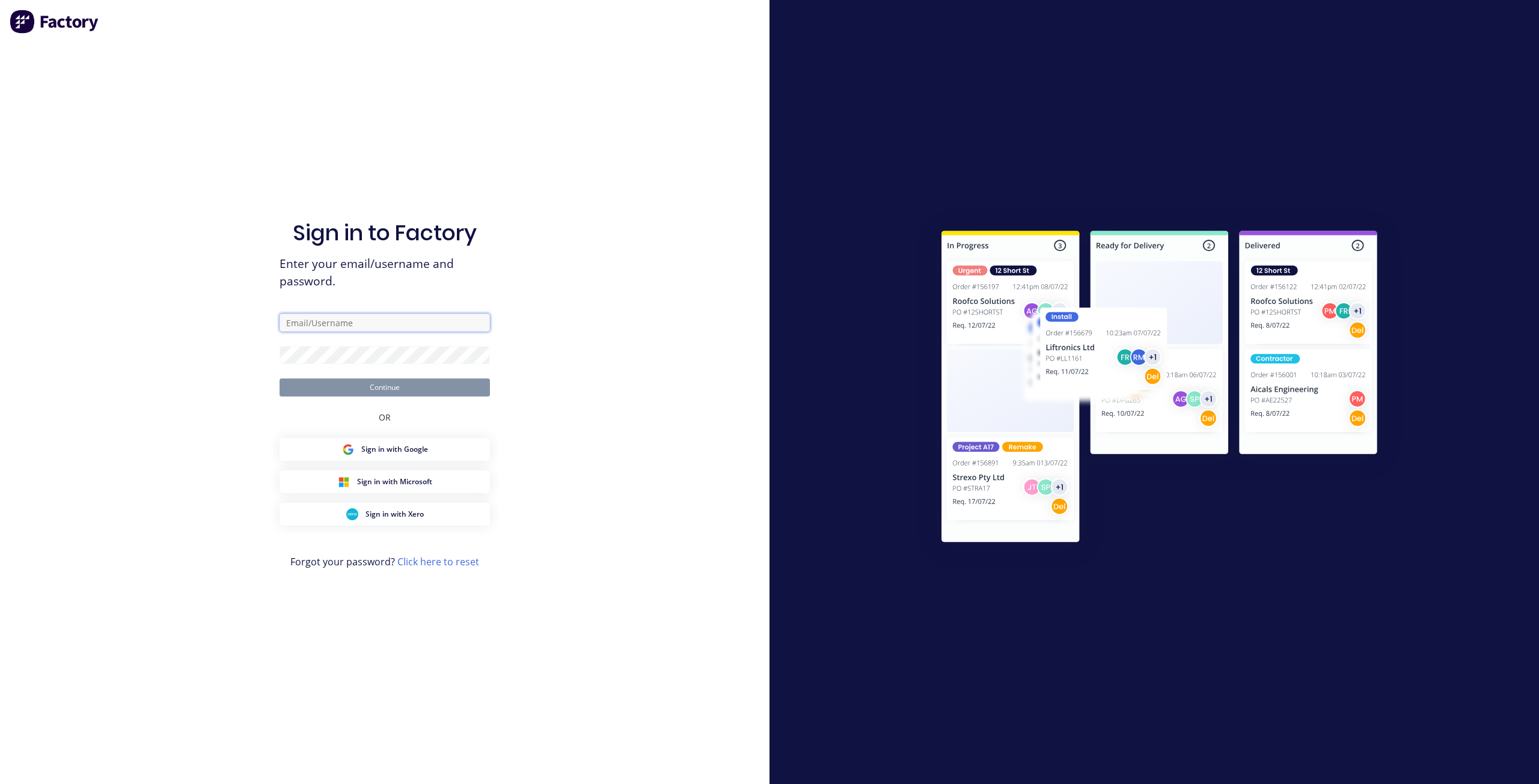
click at [388, 324] on input "text" at bounding box center [384, 322] width 210 height 18
paste input "team+maricardemo@tsametal.com.au"
click at [298, 324] on input "team+maricardemo@tsametal.com.au" at bounding box center [384, 322] width 210 height 18
type input "team+maricardemo@tsametal.com.au"
click at [230, 343] on div "Sign in to Factory Enter your email/username and password. team+maricardemo@tsa…" at bounding box center [385, 392] width 770 height 784
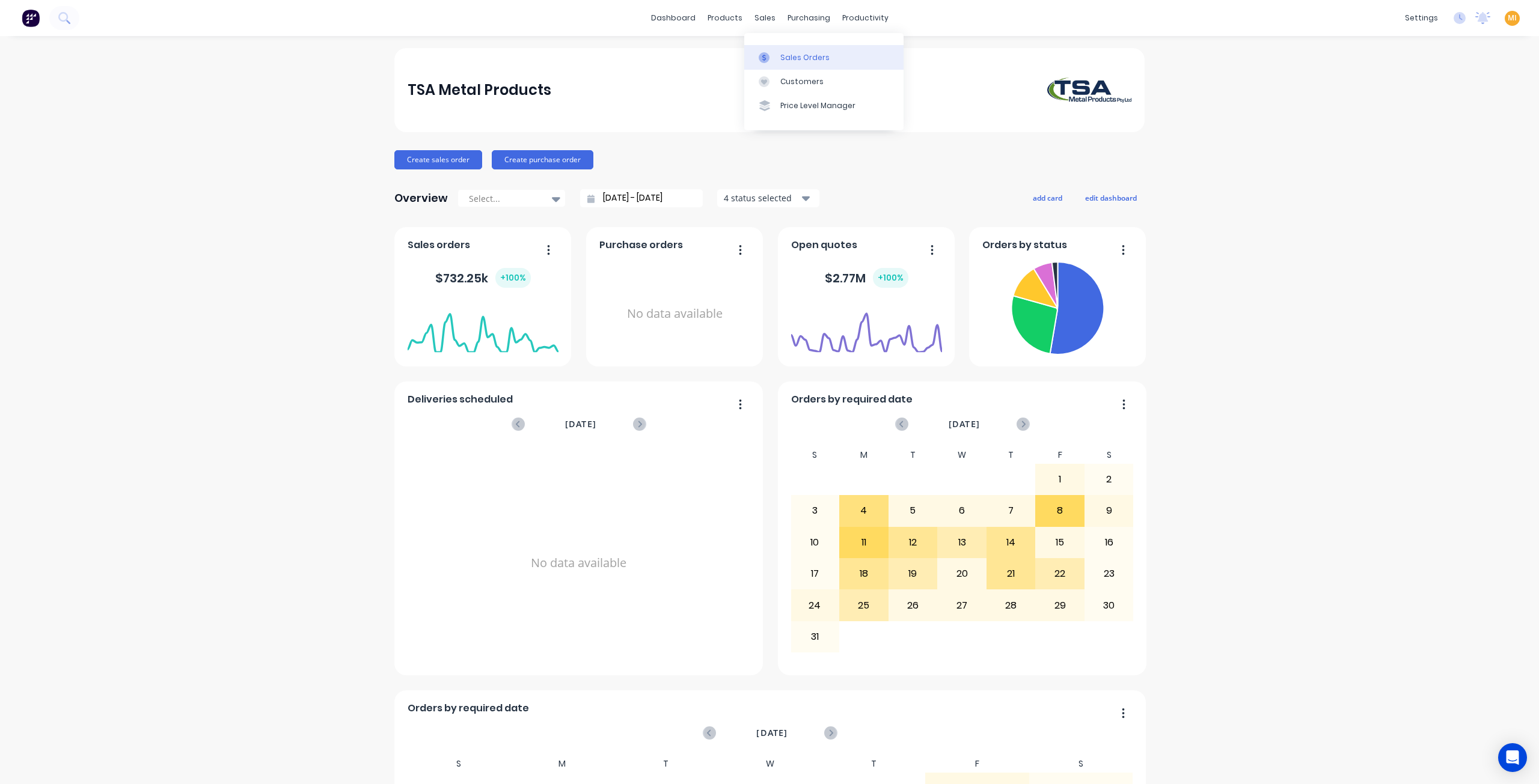
click at [800, 55] on div "Sales Orders" at bounding box center [805, 57] width 50 height 11
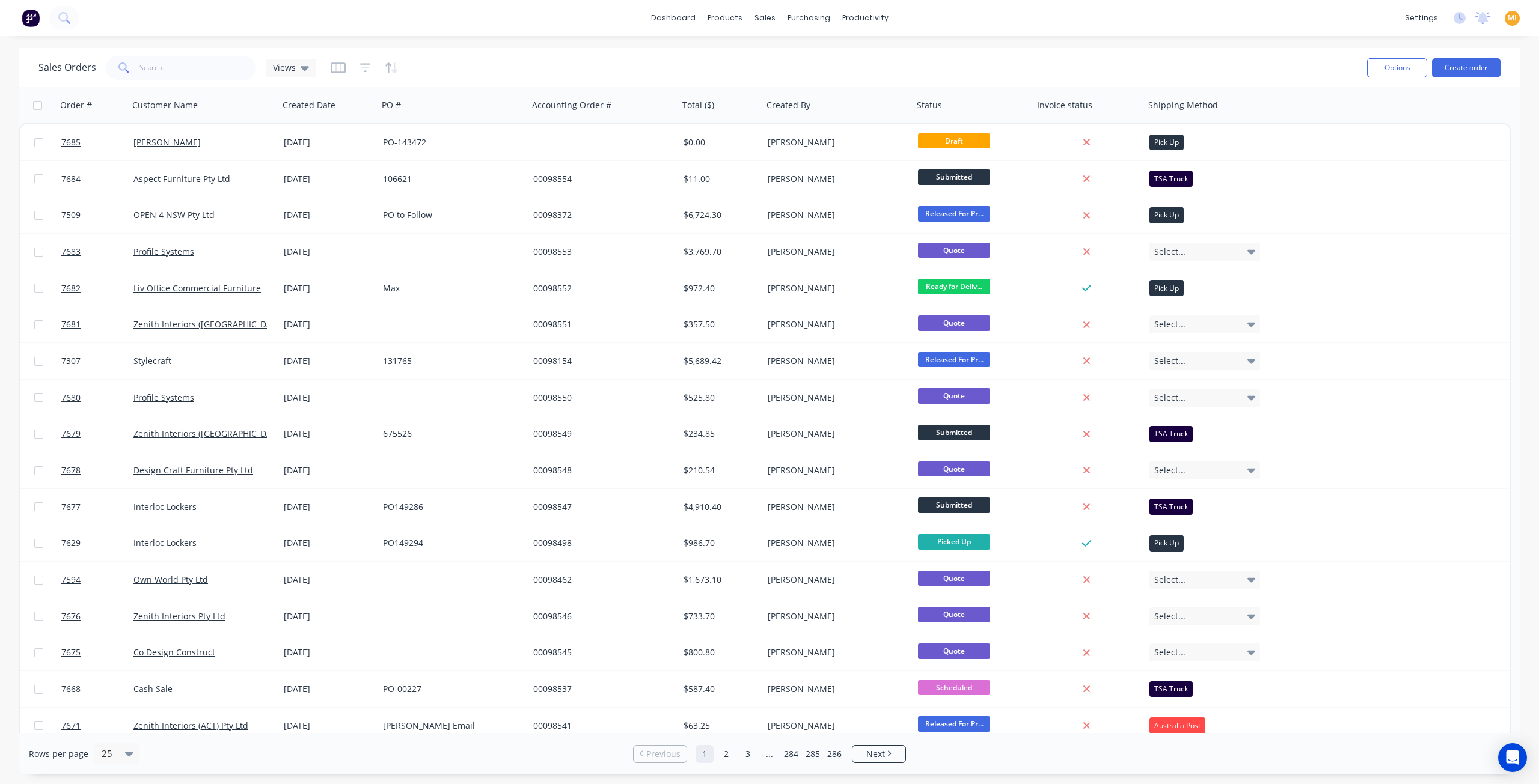
click at [31, 14] on img at bounding box center [30, 18] width 18 height 18
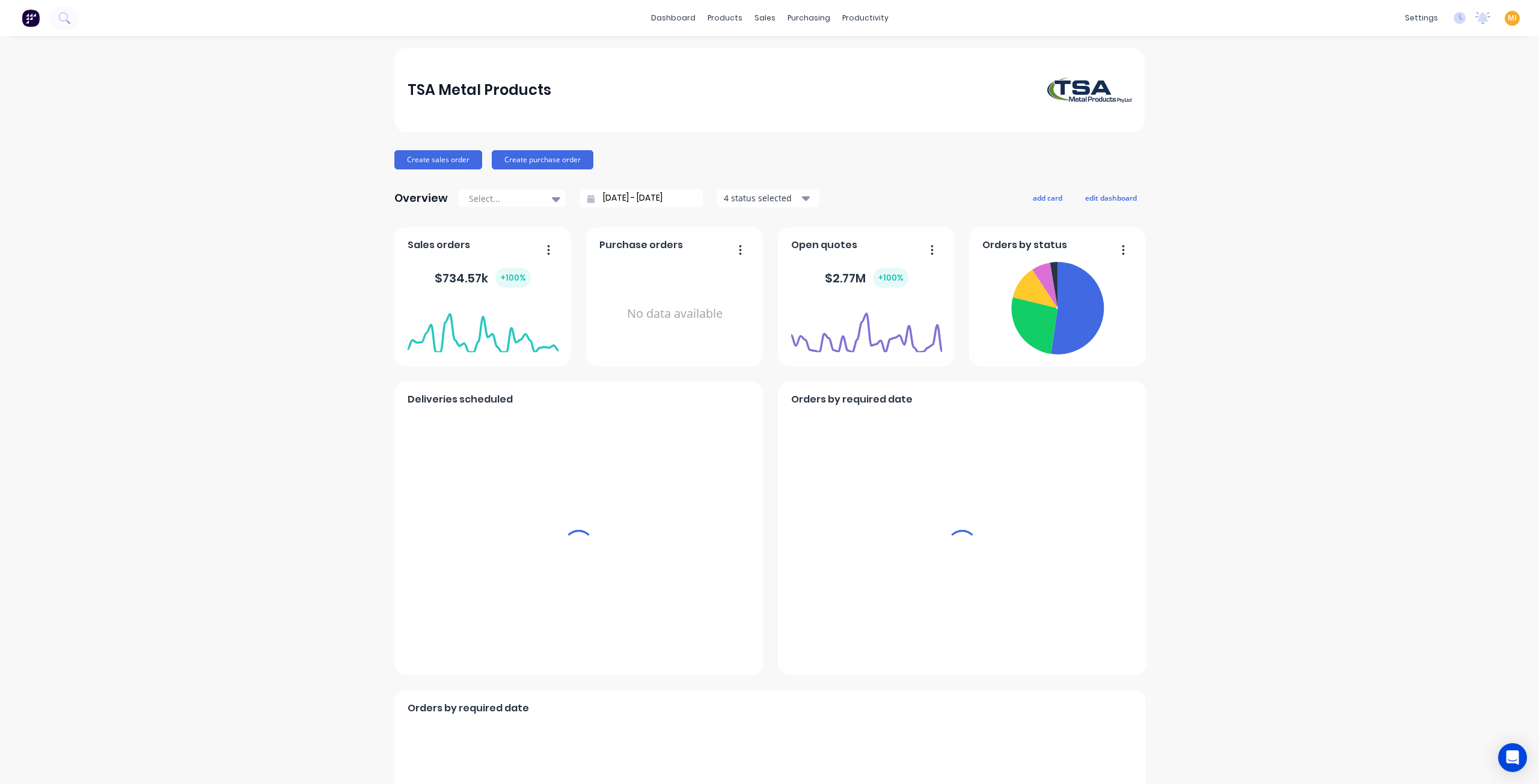
click at [1508, 18] on span "MI" at bounding box center [1512, 18] width 9 height 11
click at [1394, 150] on div "Sign out" at bounding box center [1409, 150] width 32 height 11
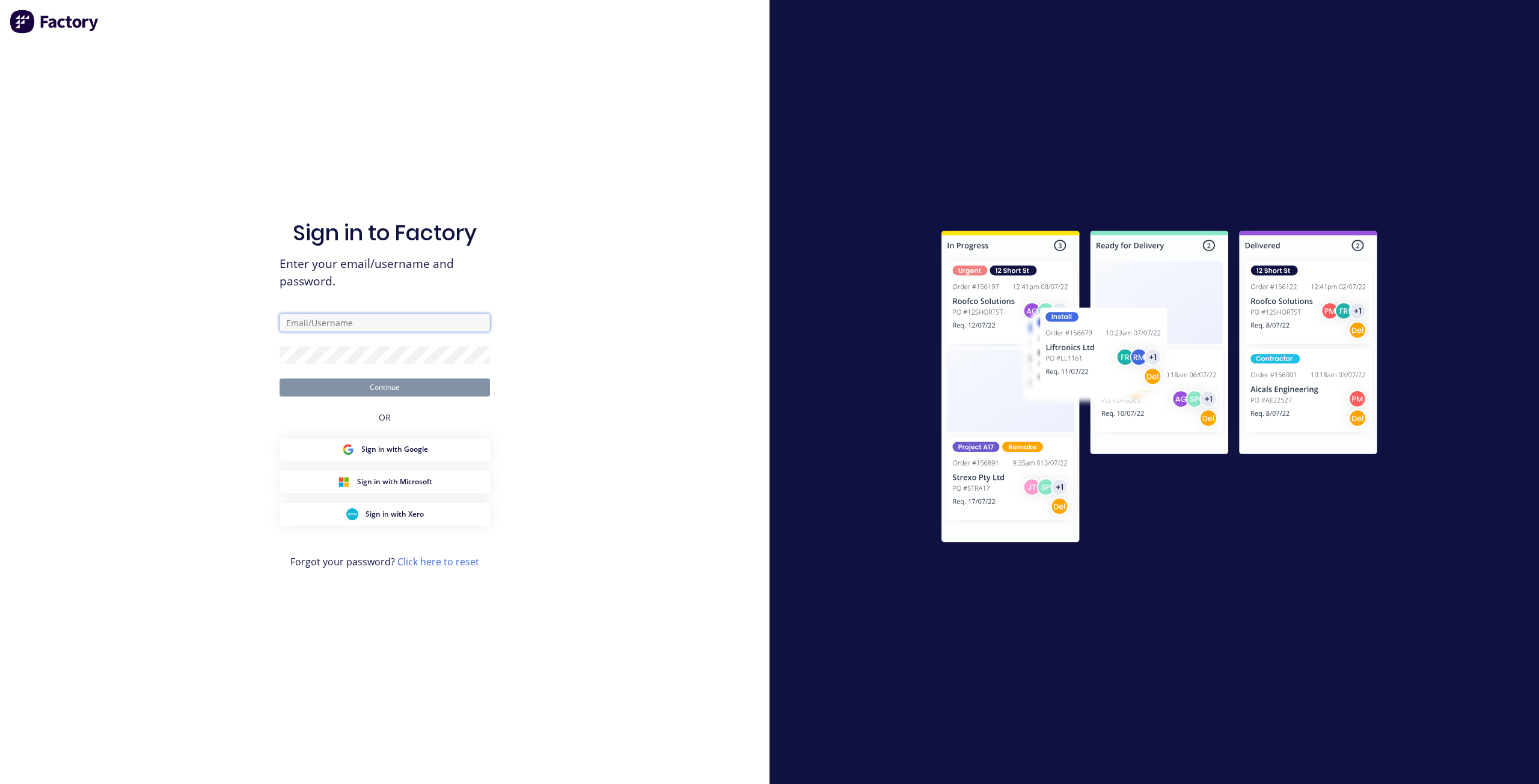
click at [391, 322] on input "text" at bounding box center [384, 322] width 210 height 18
type input "[EMAIL_ADDRESS][DOMAIN_NAME]"
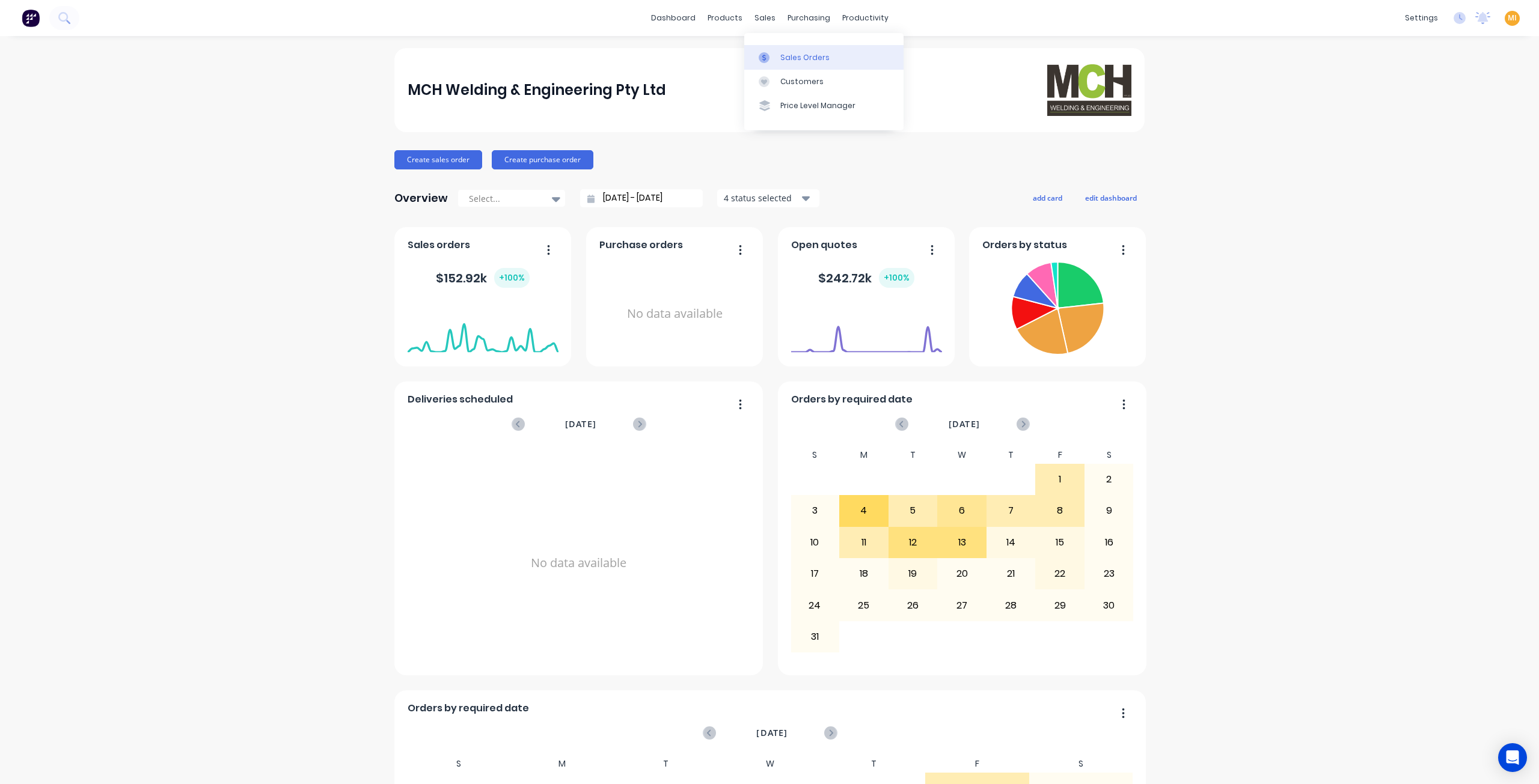
click at [781, 63] on link "Sales Orders" at bounding box center [824, 57] width 159 height 24
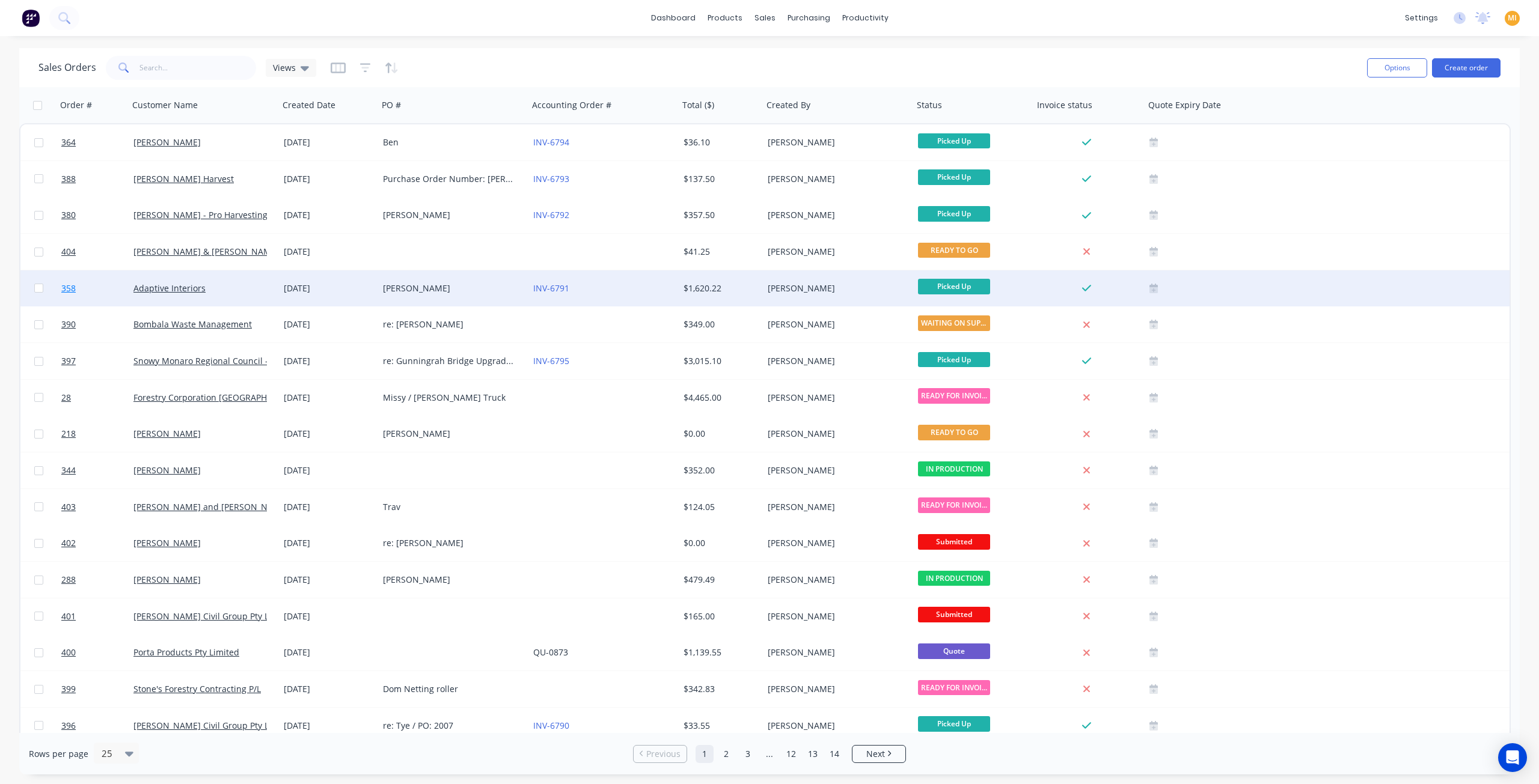
click at [74, 278] on link "358" at bounding box center [98, 288] width 72 height 36
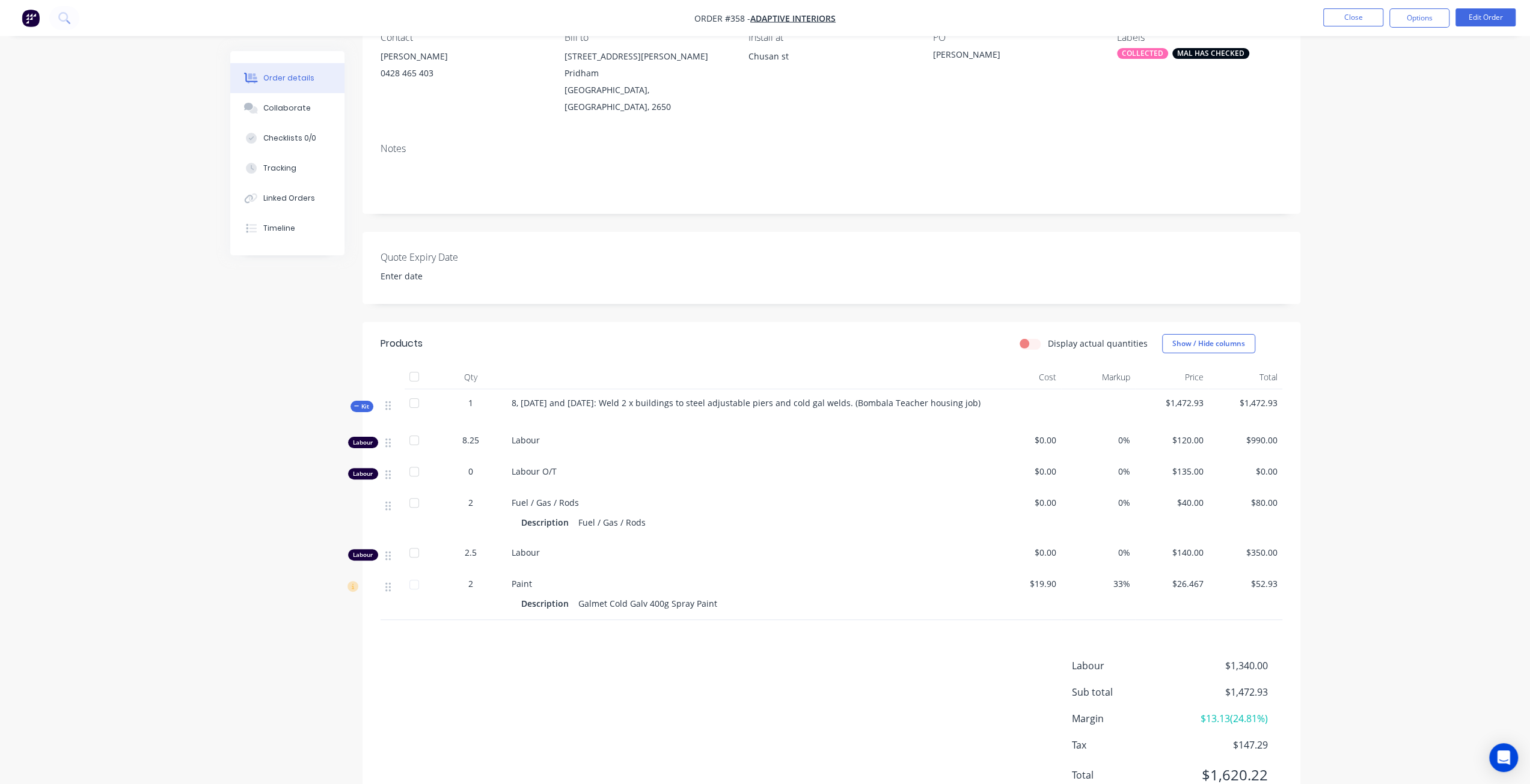
scroll to position [140, 0]
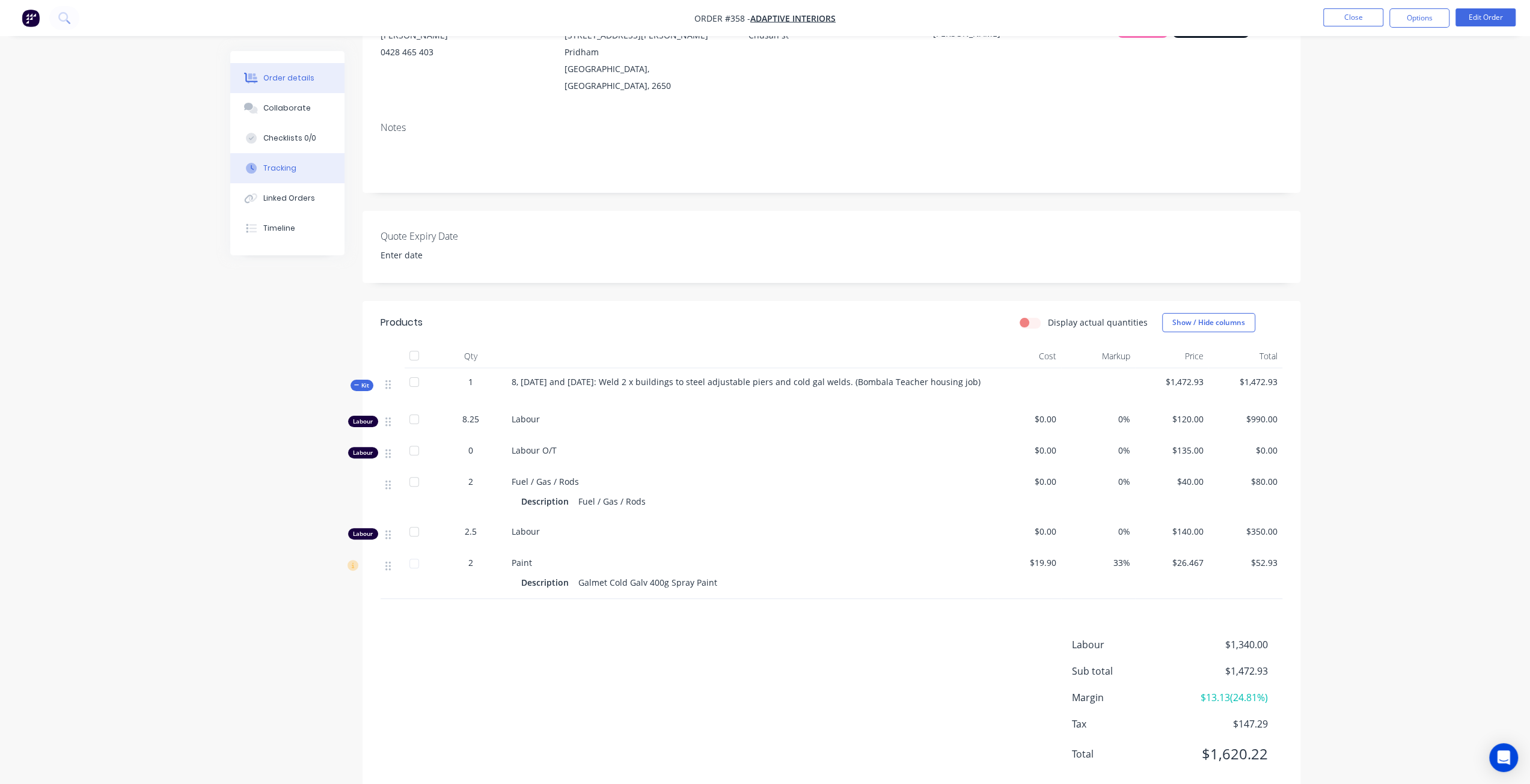
click at [284, 167] on div "Tracking" at bounding box center [280, 168] width 33 height 11
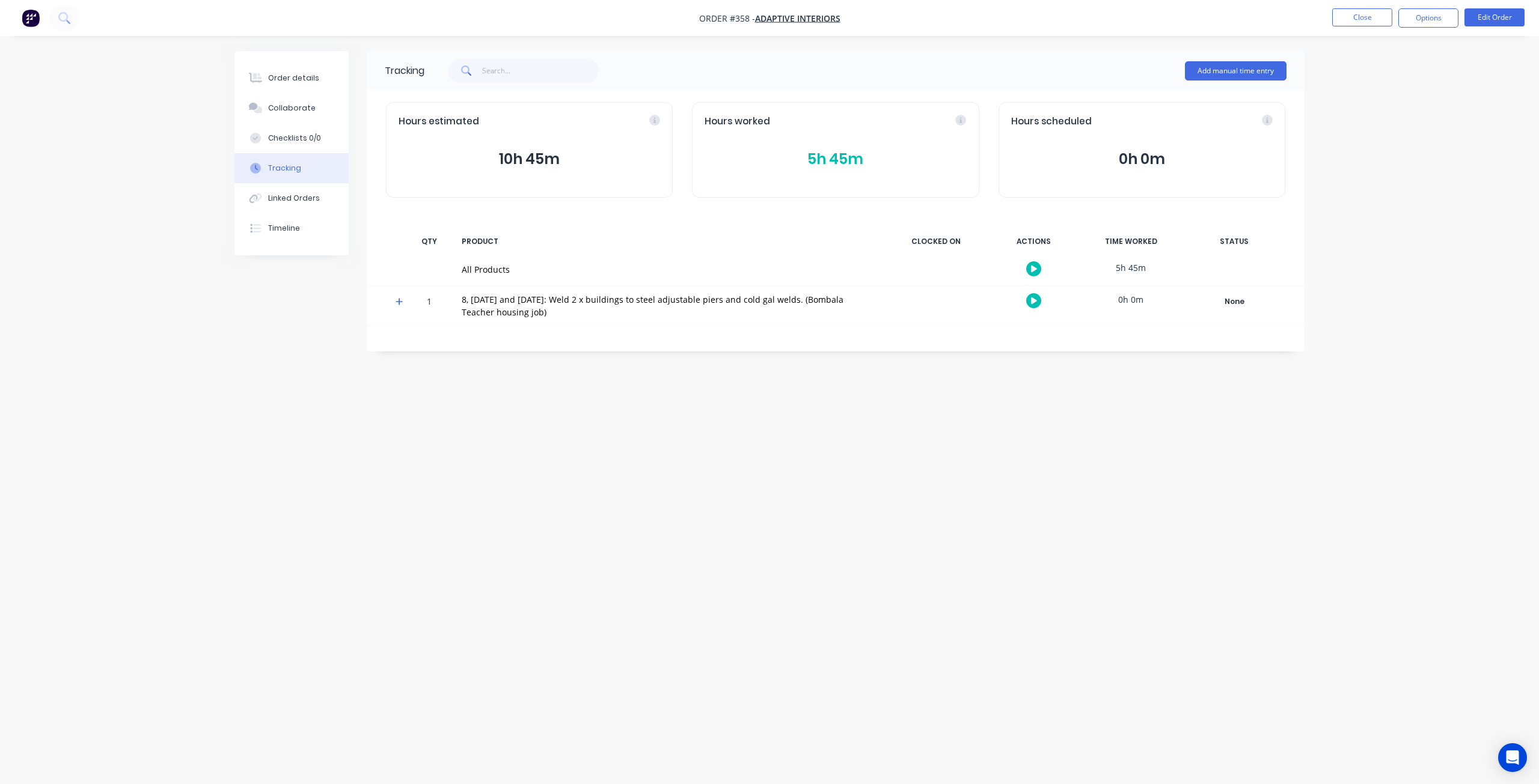
click at [396, 300] on icon at bounding box center [400, 302] width 8 height 8
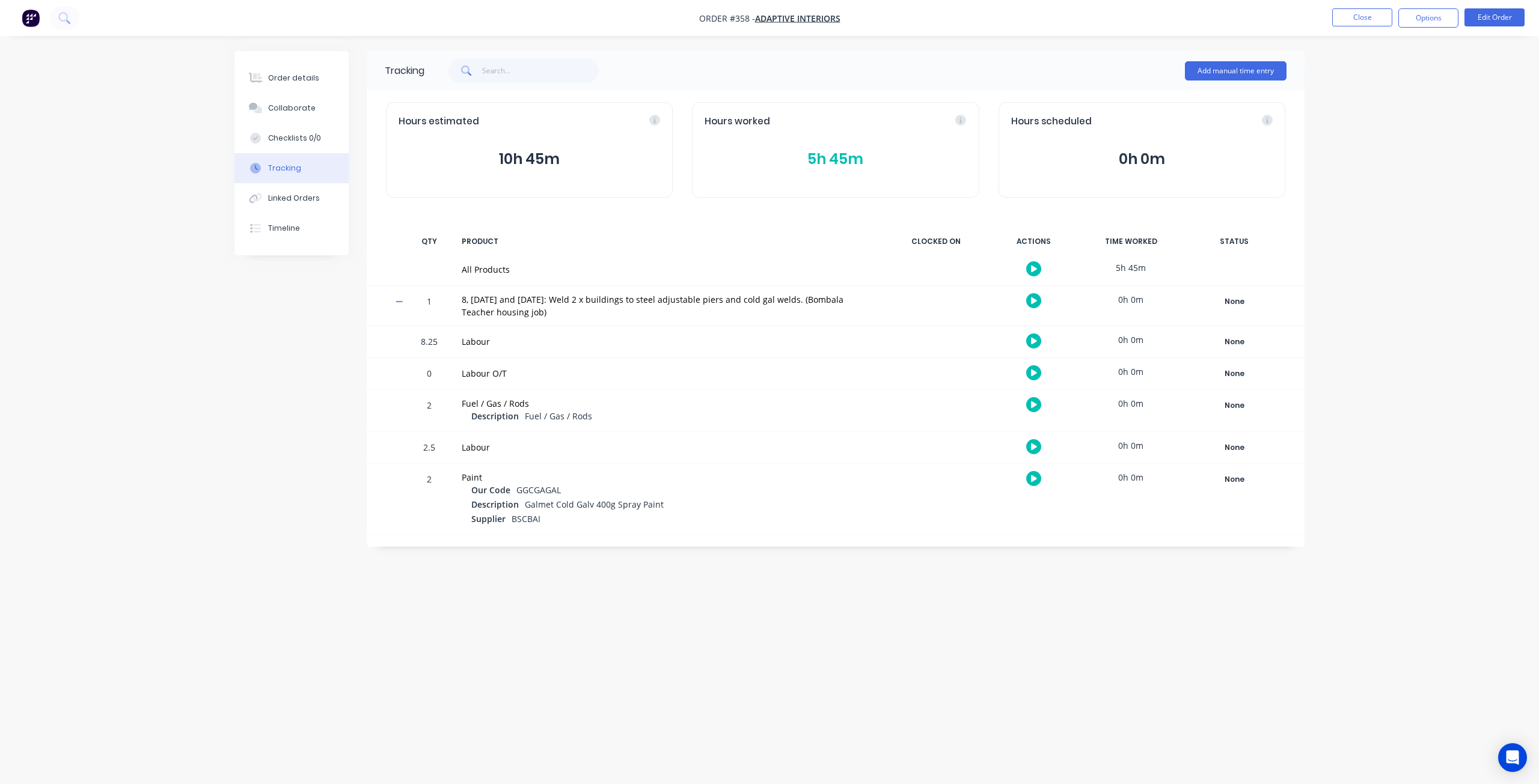
click at [28, 19] on img "button" at bounding box center [30, 18] width 18 height 18
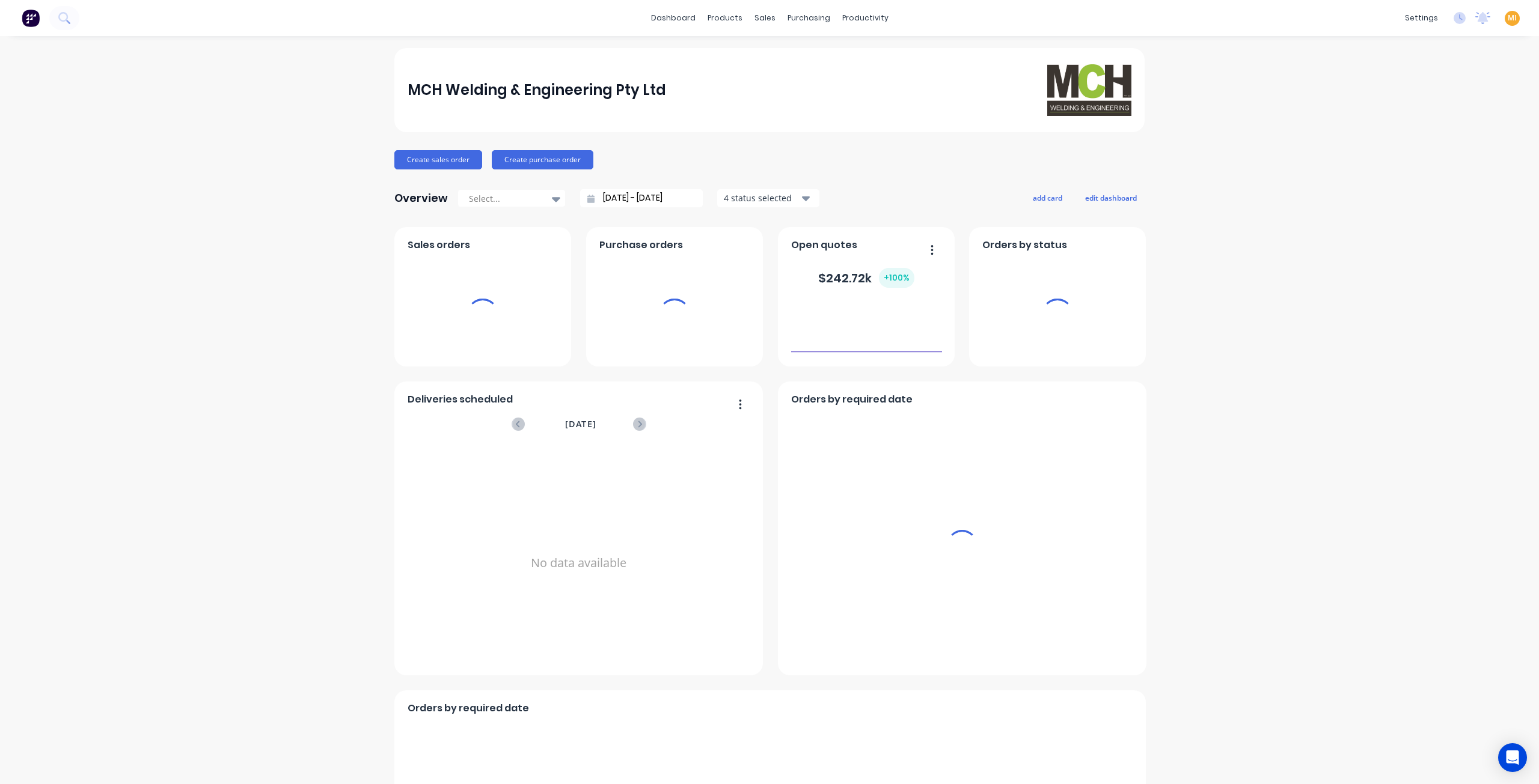
click at [1508, 17] on span "MI" at bounding box center [1512, 18] width 9 height 11
click at [1467, 154] on button "Sign out" at bounding box center [1519, 151] width 159 height 24
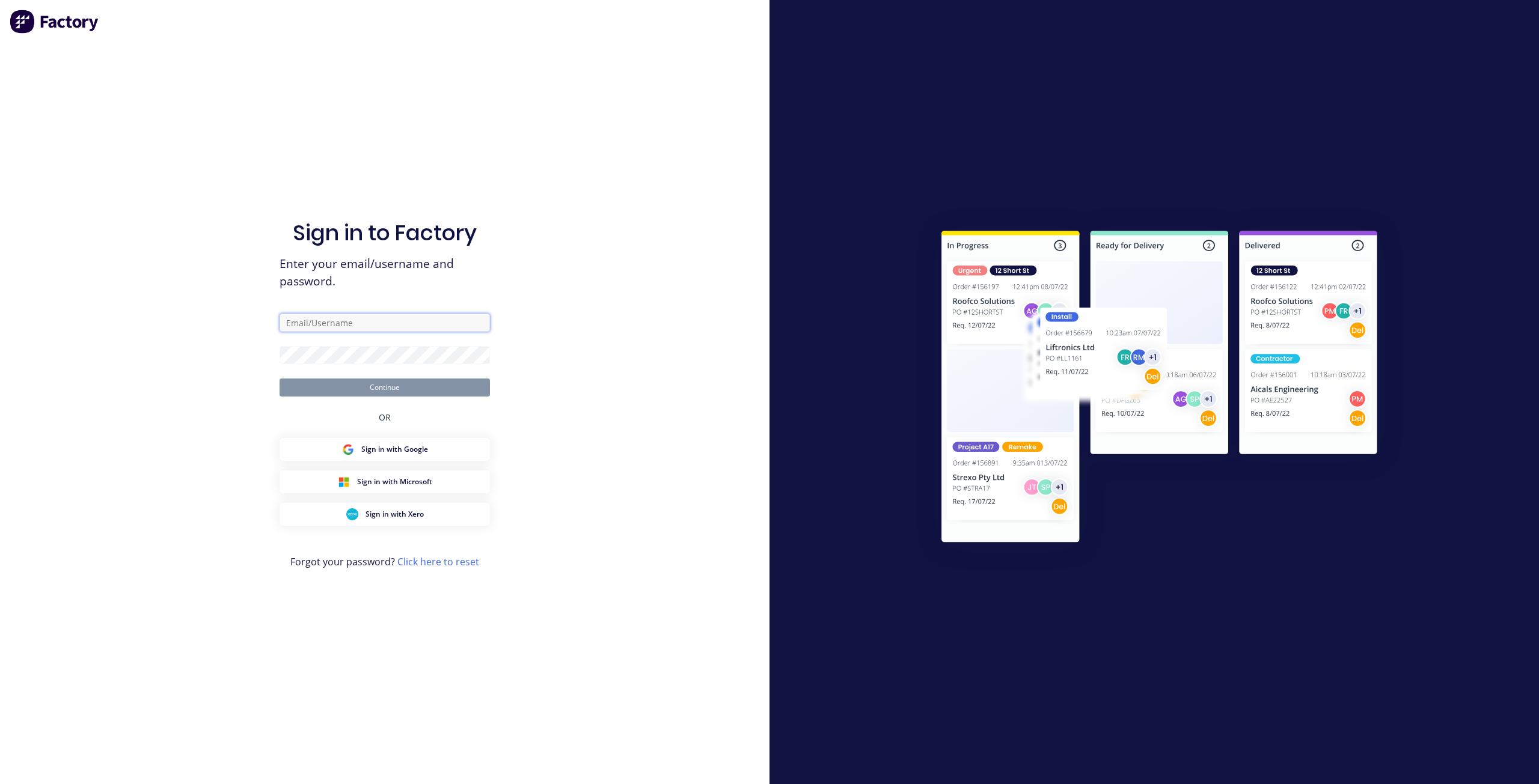
click at [422, 327] on input "text" at bounding box center [384, 322] width 210 height 18
type input "[EMAIL_ADDRESS][DOMAIN_NAME]"
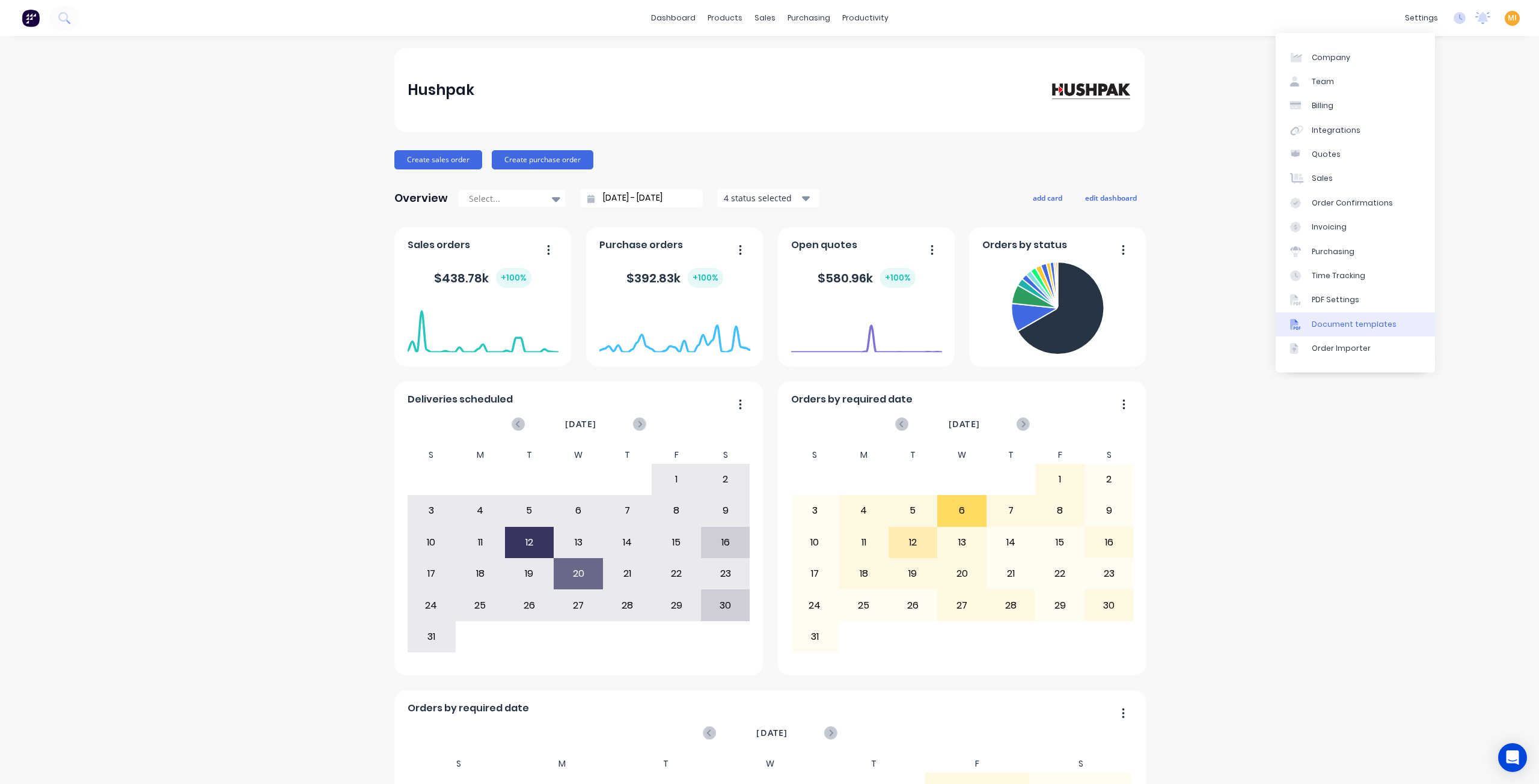
click at [1345, 314] on link "Document templates" at bounding box center [1355, 324] width 159 height 24
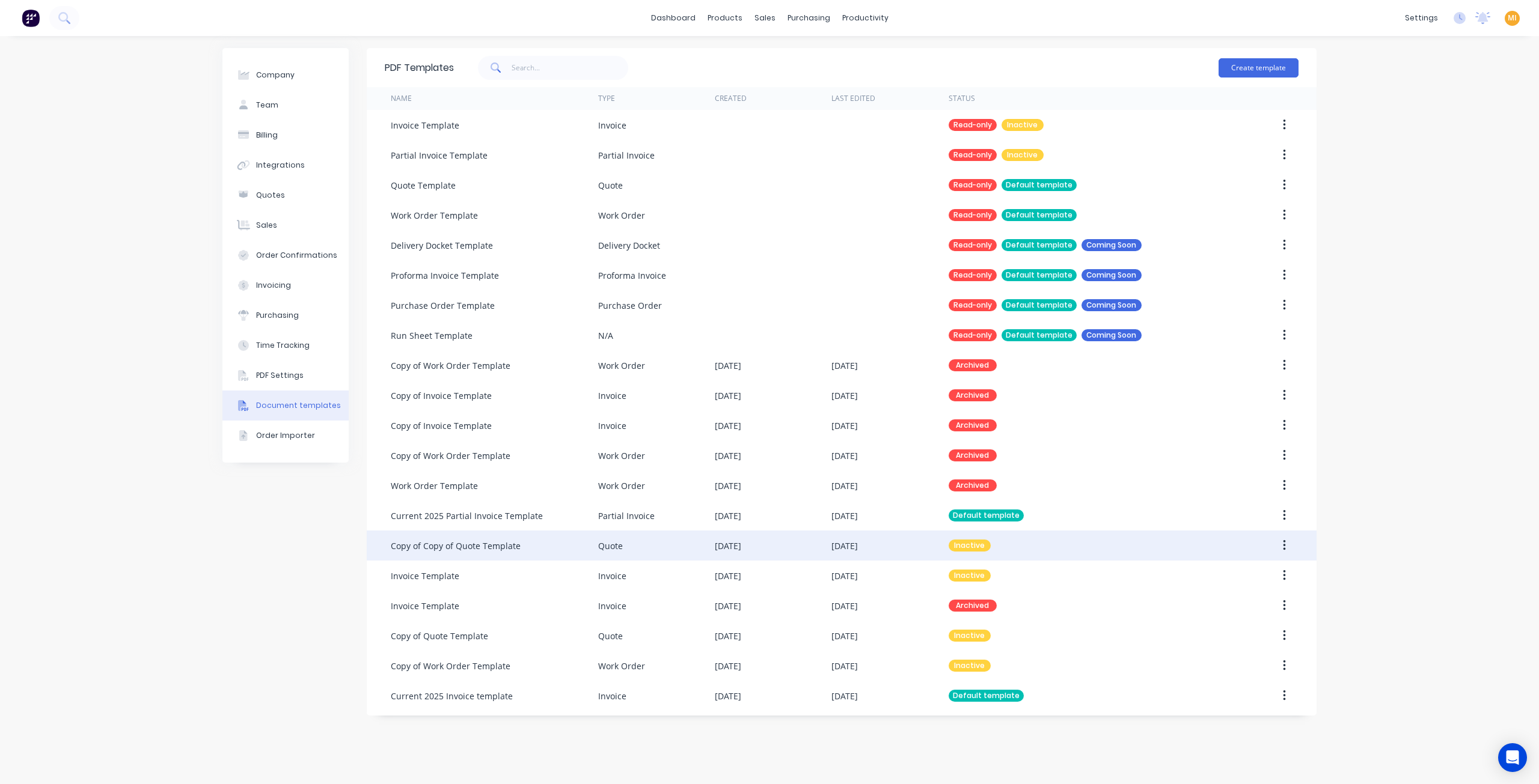
click at [532, 547] on div "Copy of Copy of Quote Template" at bounding box center [494, 545] width 208 height 30
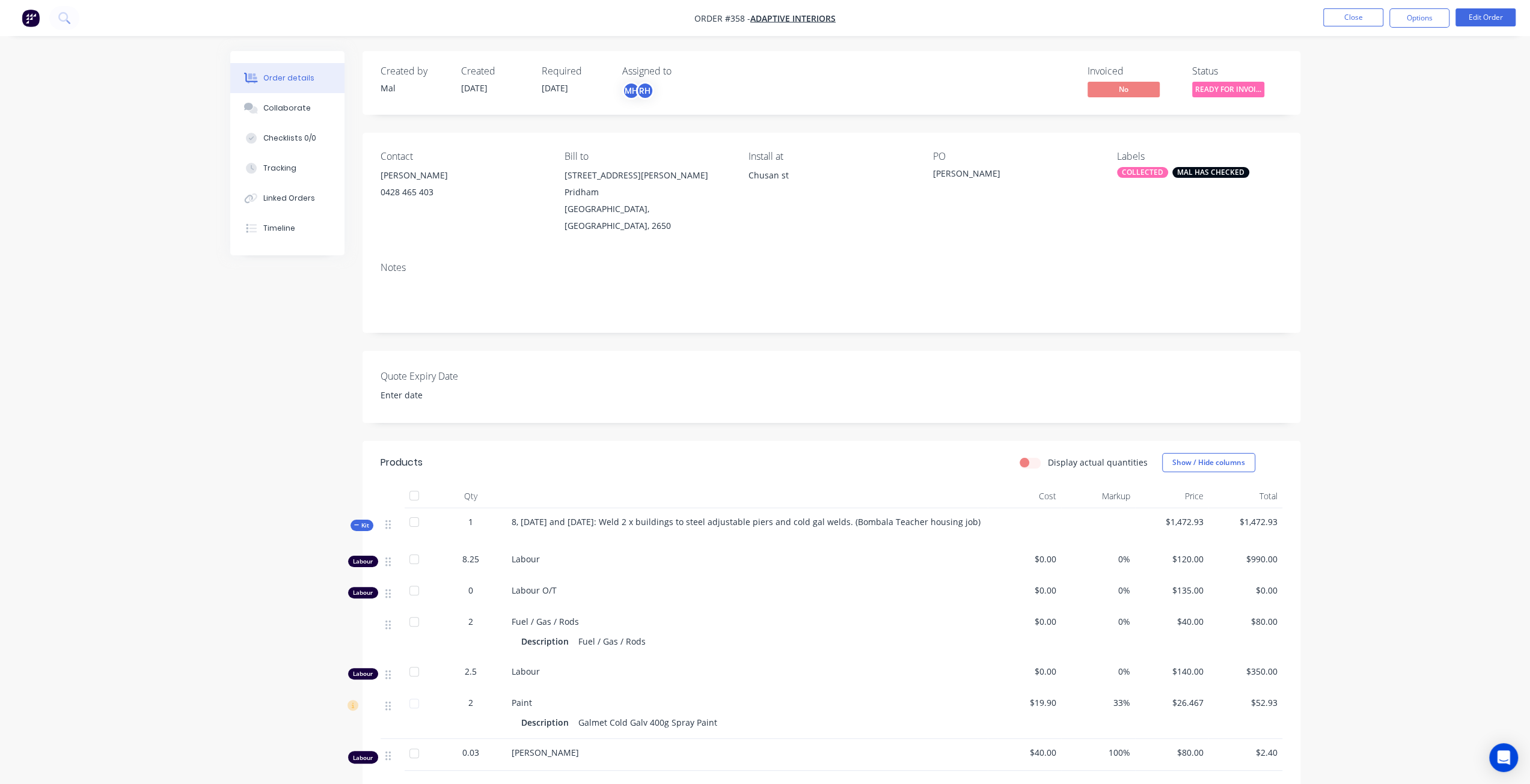
click at [1421, 230] on div "Order details Collaborate Checklists 0/0 Tracking Linked Orders Timeline Order …" at bounding box center [765, 492] width 1530 height 985
click at [1484, 20] on button "Edit Order" at bounding box center [1485, 17] width 60 height 18
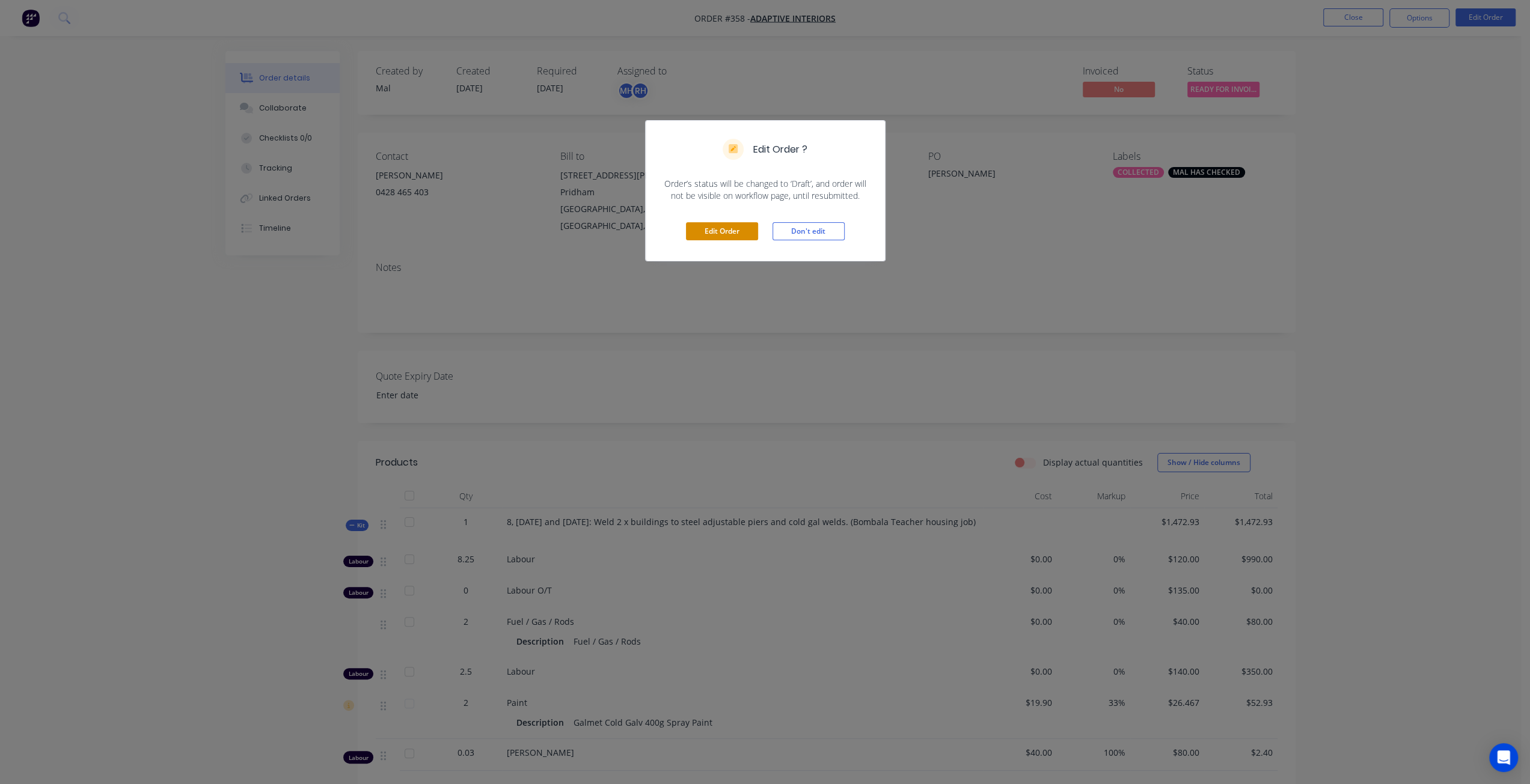
click at [728, 235] on button "Edit Order" at bounding box center [722, 231] width 72 height 18
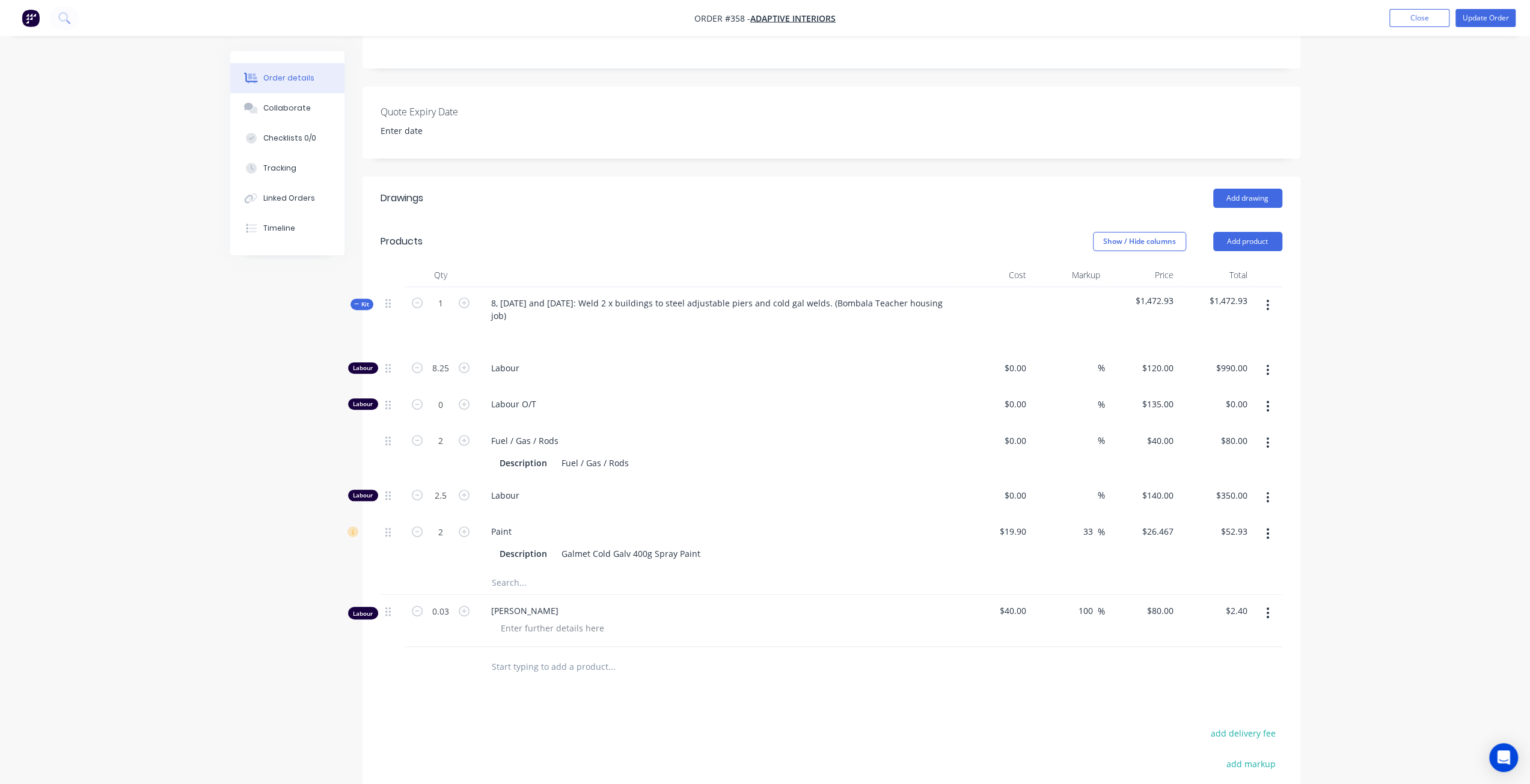
scroll to position [454, 0]
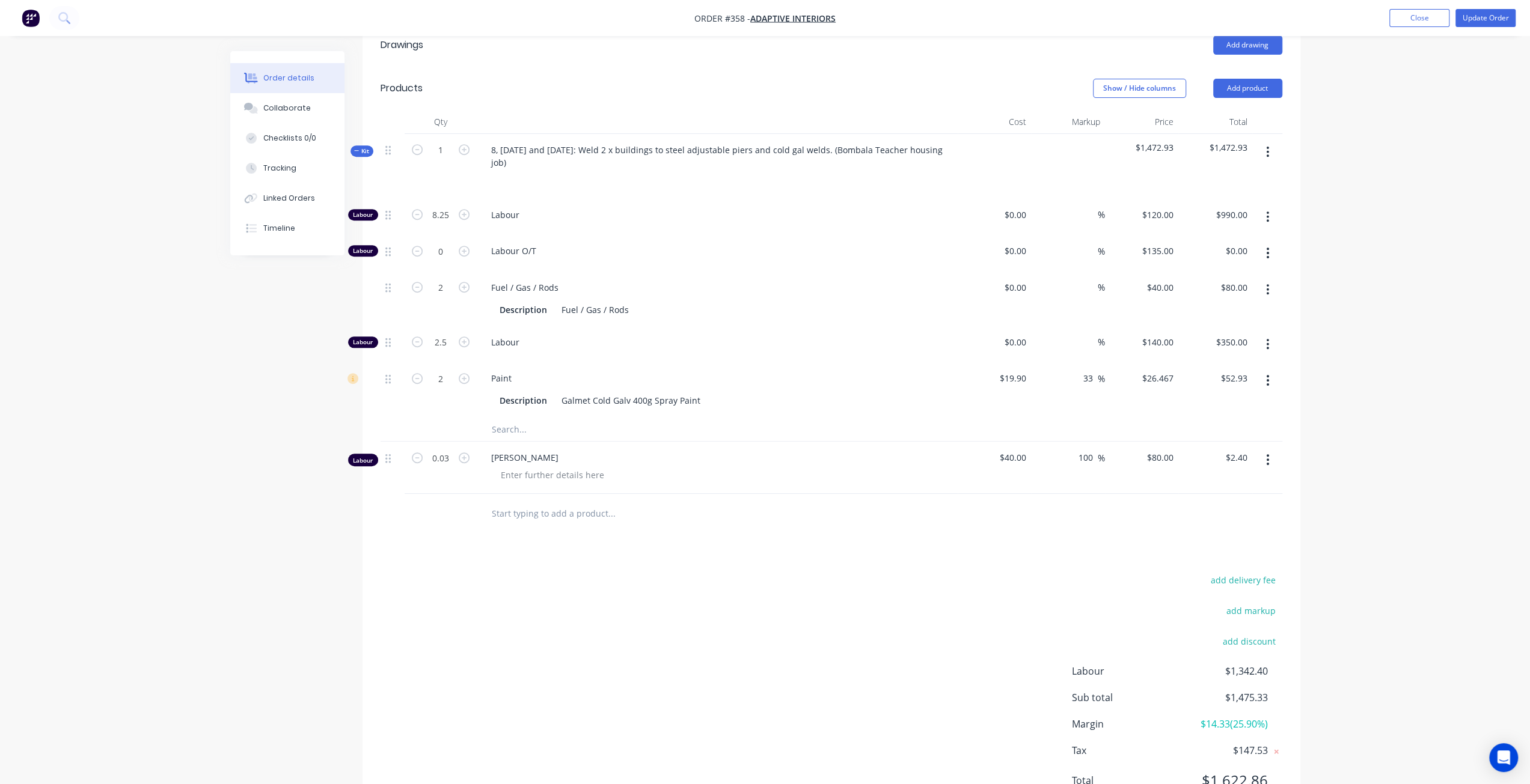
click at [1265, 449] on button "button" at bounding box center [1267, 460] width 28 height 22
drag, startPoint x: 1204, startPoint y: 507, endPoint x: 1212, endPoint y: 505, distance: 8.2
click at [1203, 555] on div "Delete" at bounding box center [1225, 563] width 93 height 17
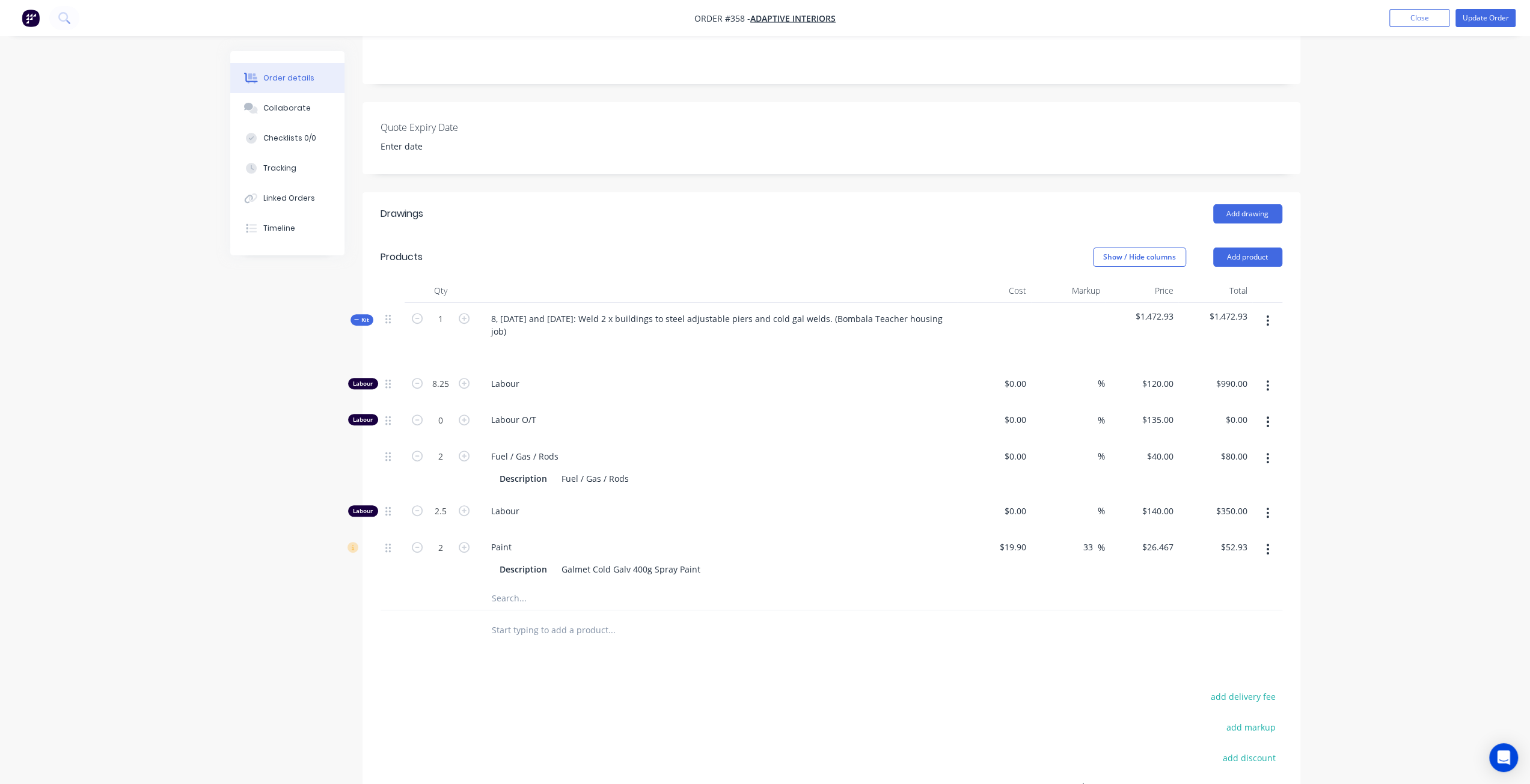
scroll to position [221, 0]
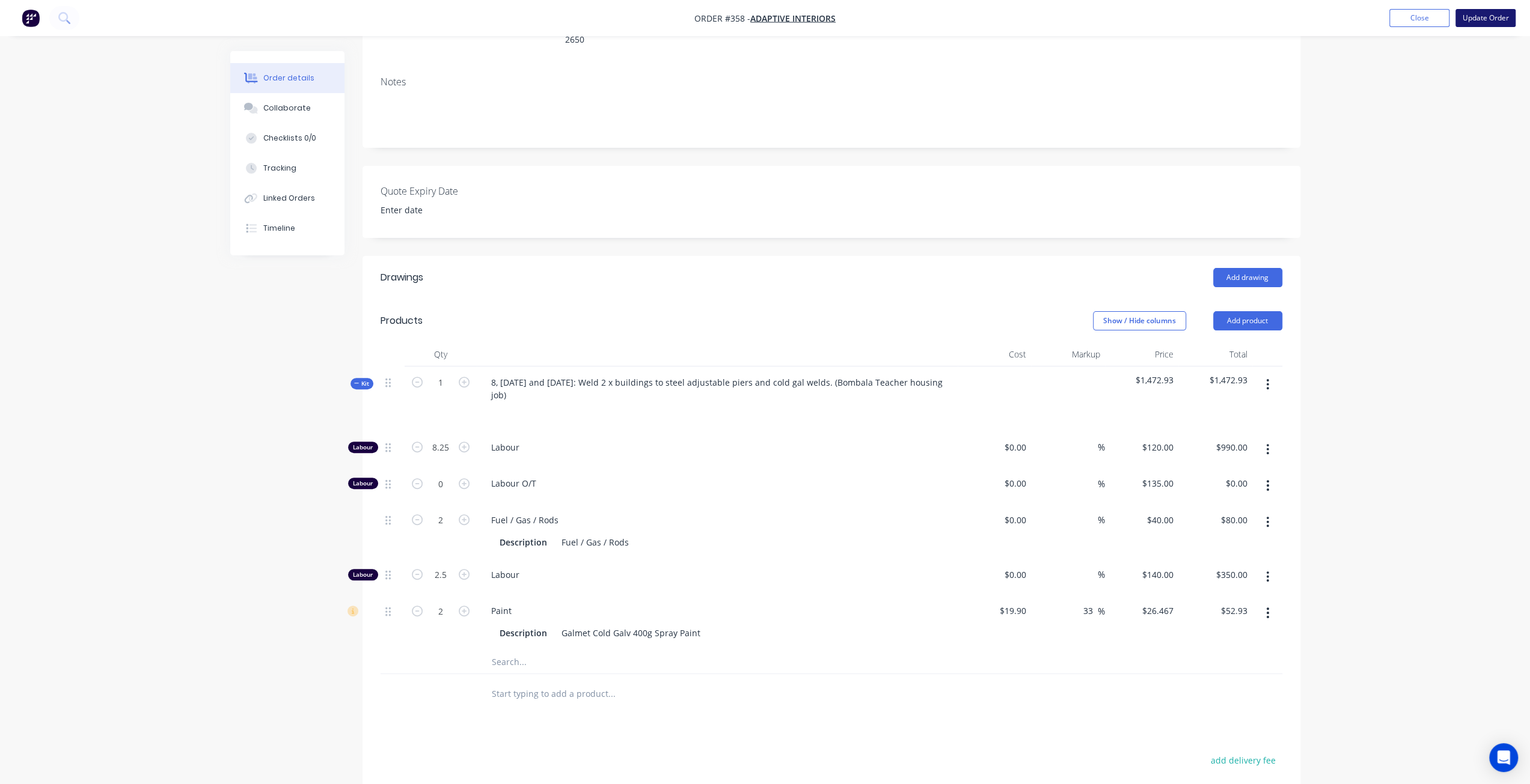
click at [1486, 17] on button "Update Order" at bounding box center [1485, 18] width 60 height 18
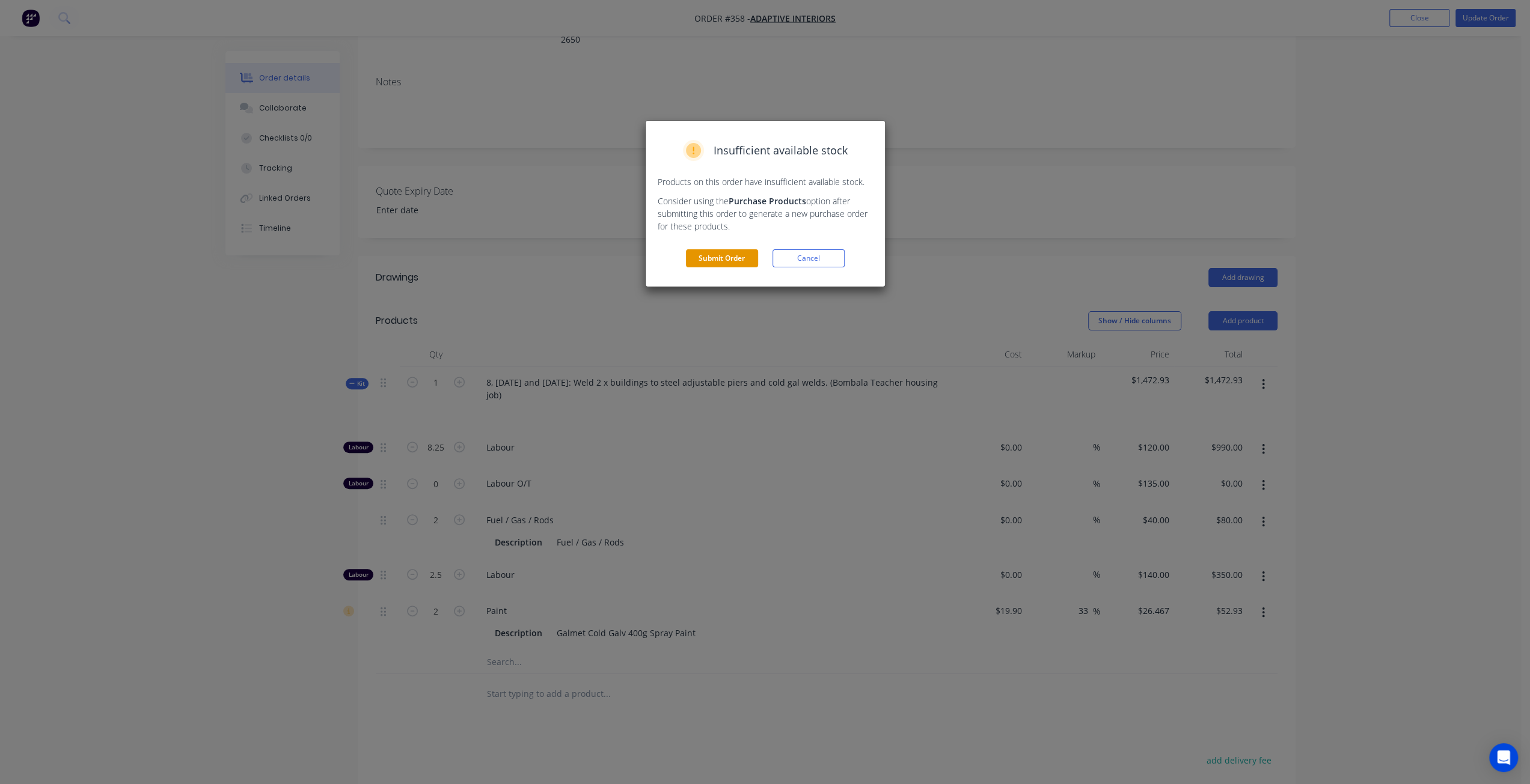
click at [732, 260] on button "Submit Order" at bounding box center [722, 258] width 72 height 18
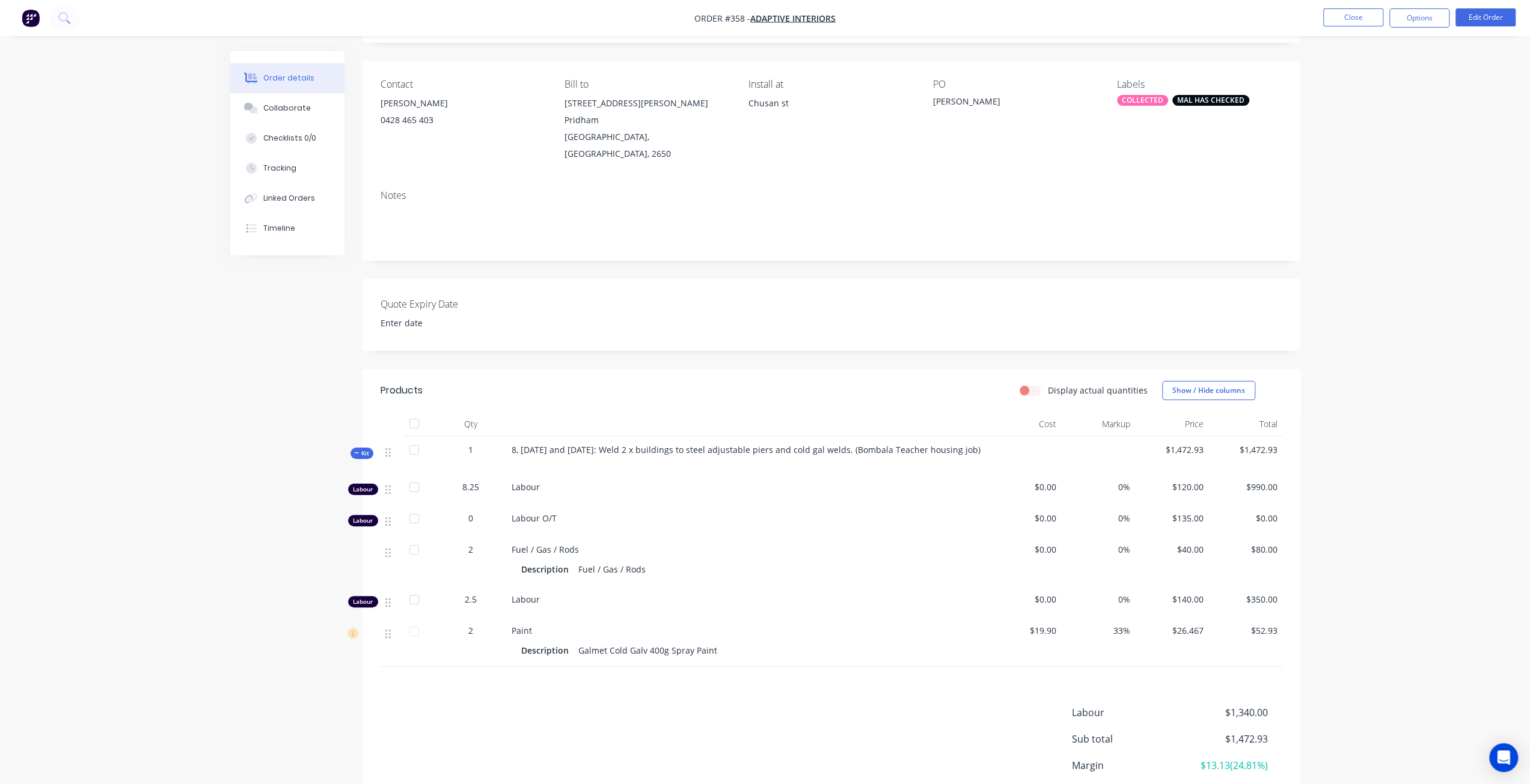
scroll to position [0, 0]
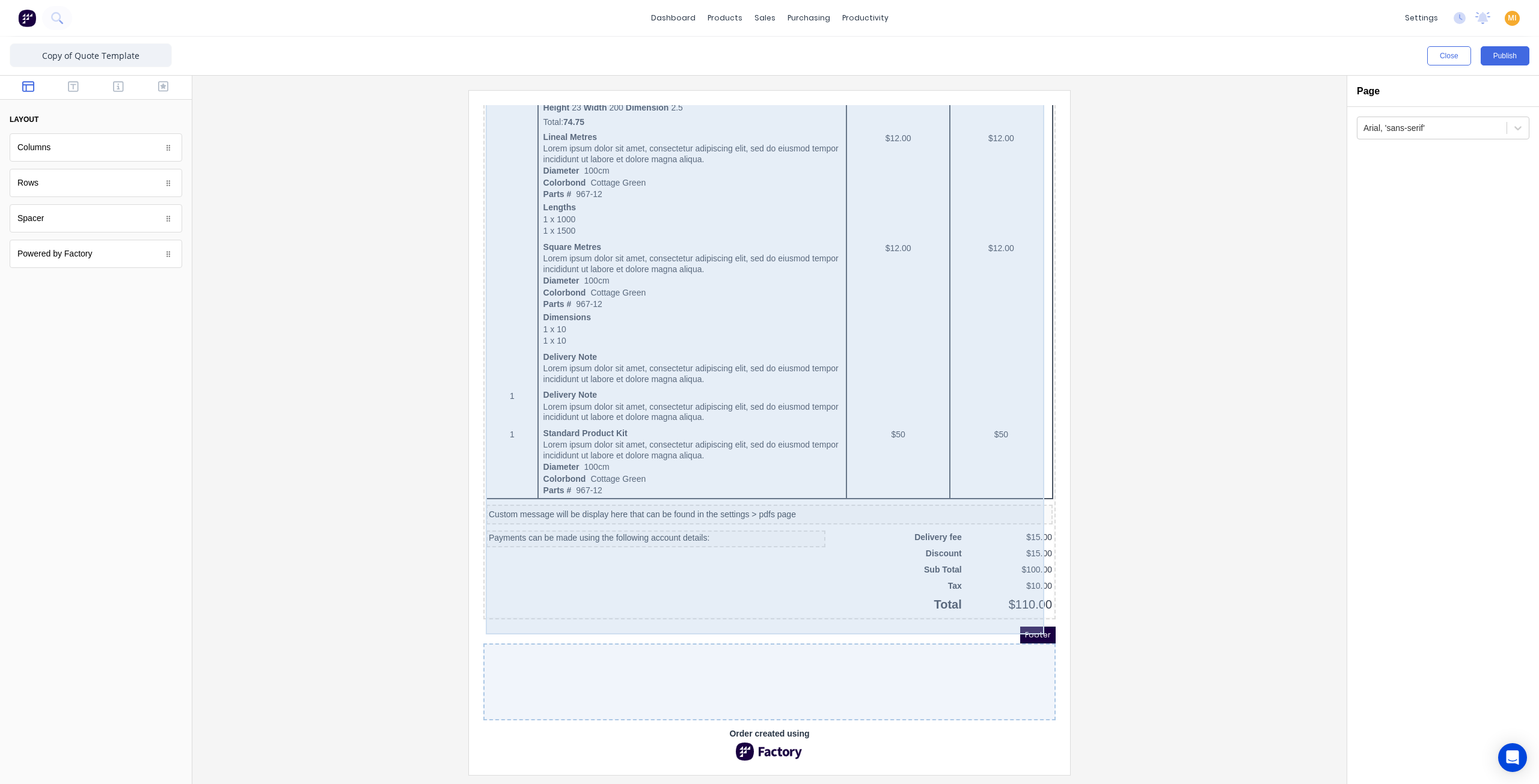
scroll to position [562, 0]
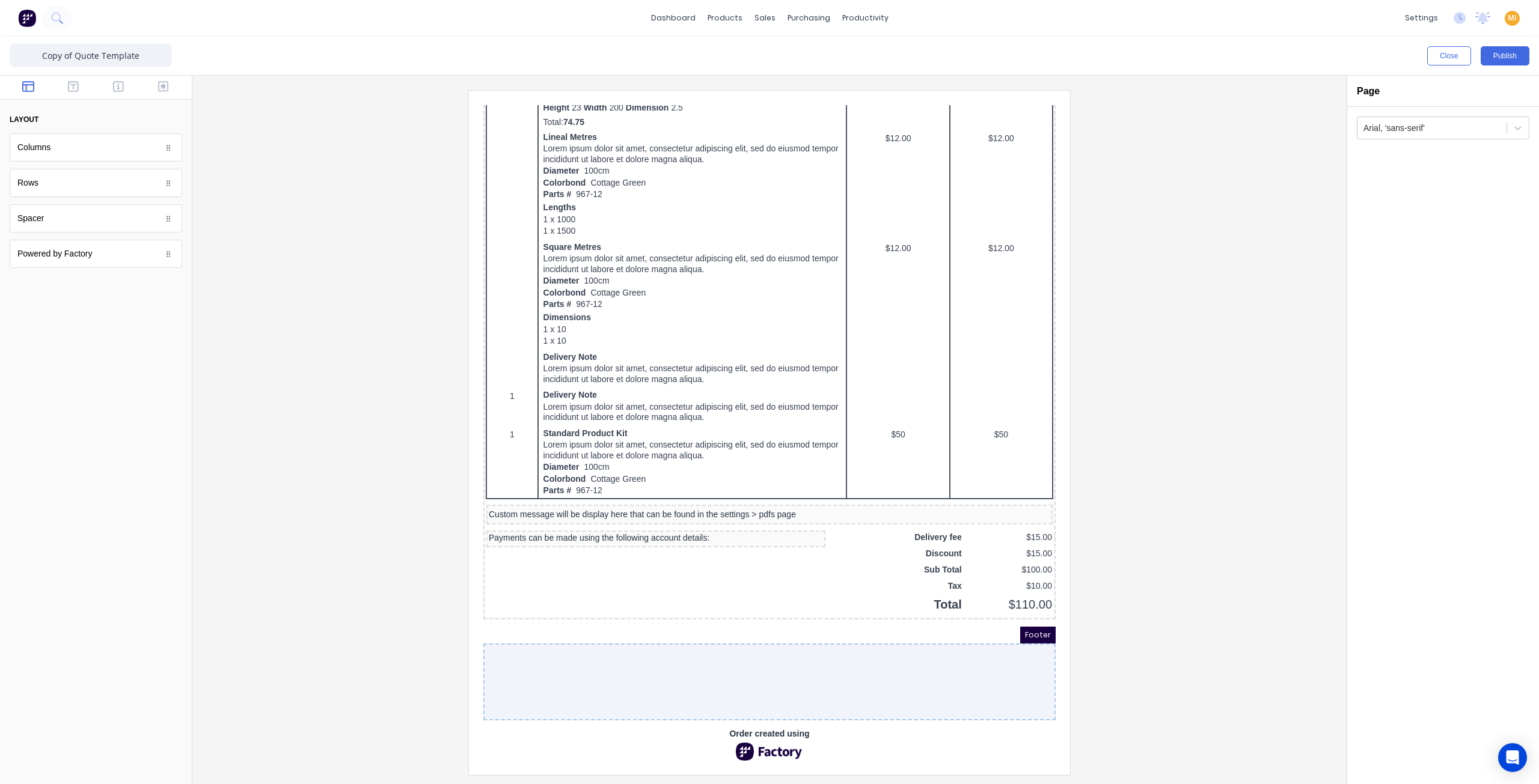
click at [354, 650] on div at bounding box center [769, 432] width 1135 height 684
click at [524, 495] on div "Custom message will be display here that can be found in the settings > pdfs pa…" at bounding box center [755, 500] width 561 height 11
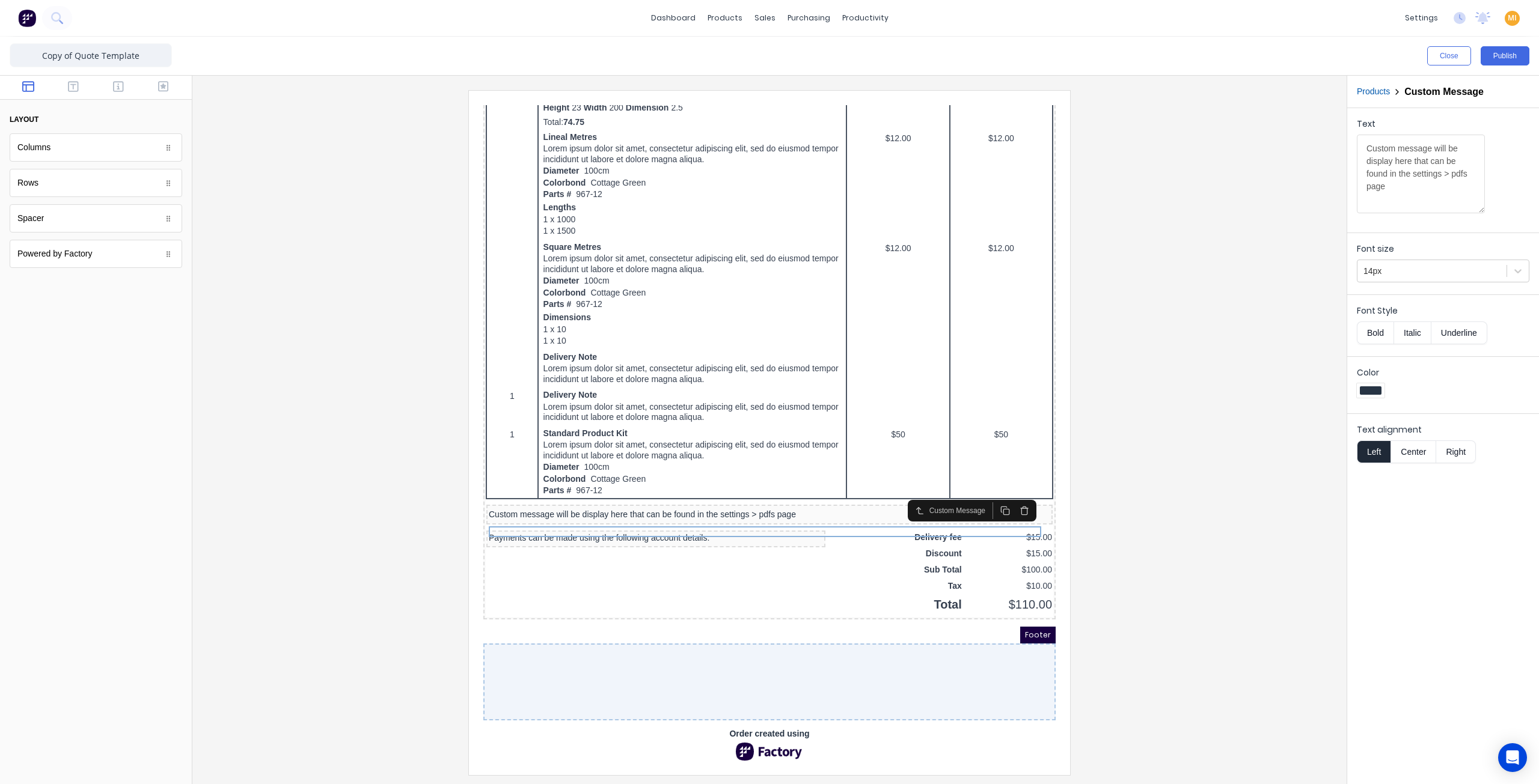
click at [399, 550] on div at bounding box center [769, 432] width 1135 height 684
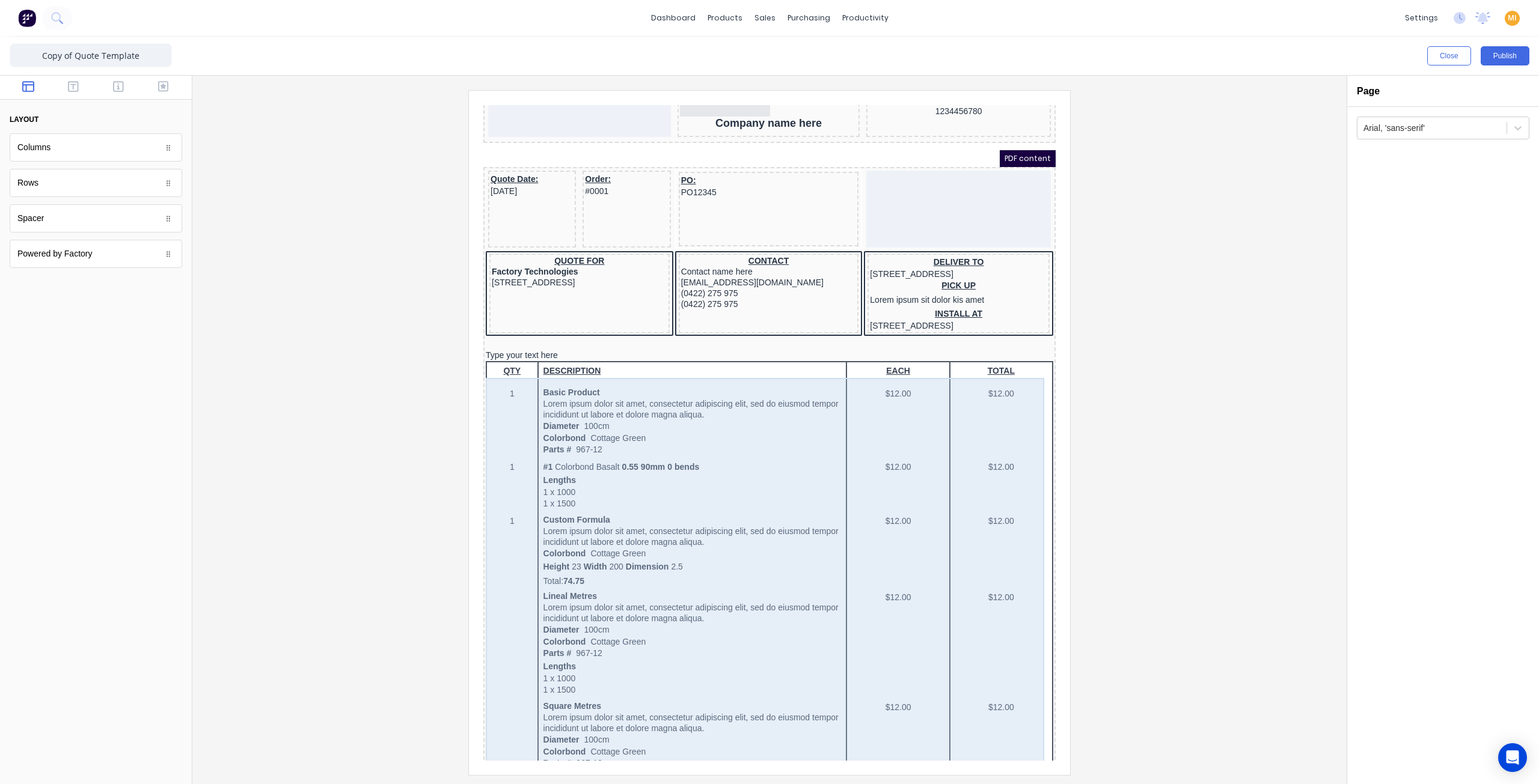
scroll to position [0, 0]
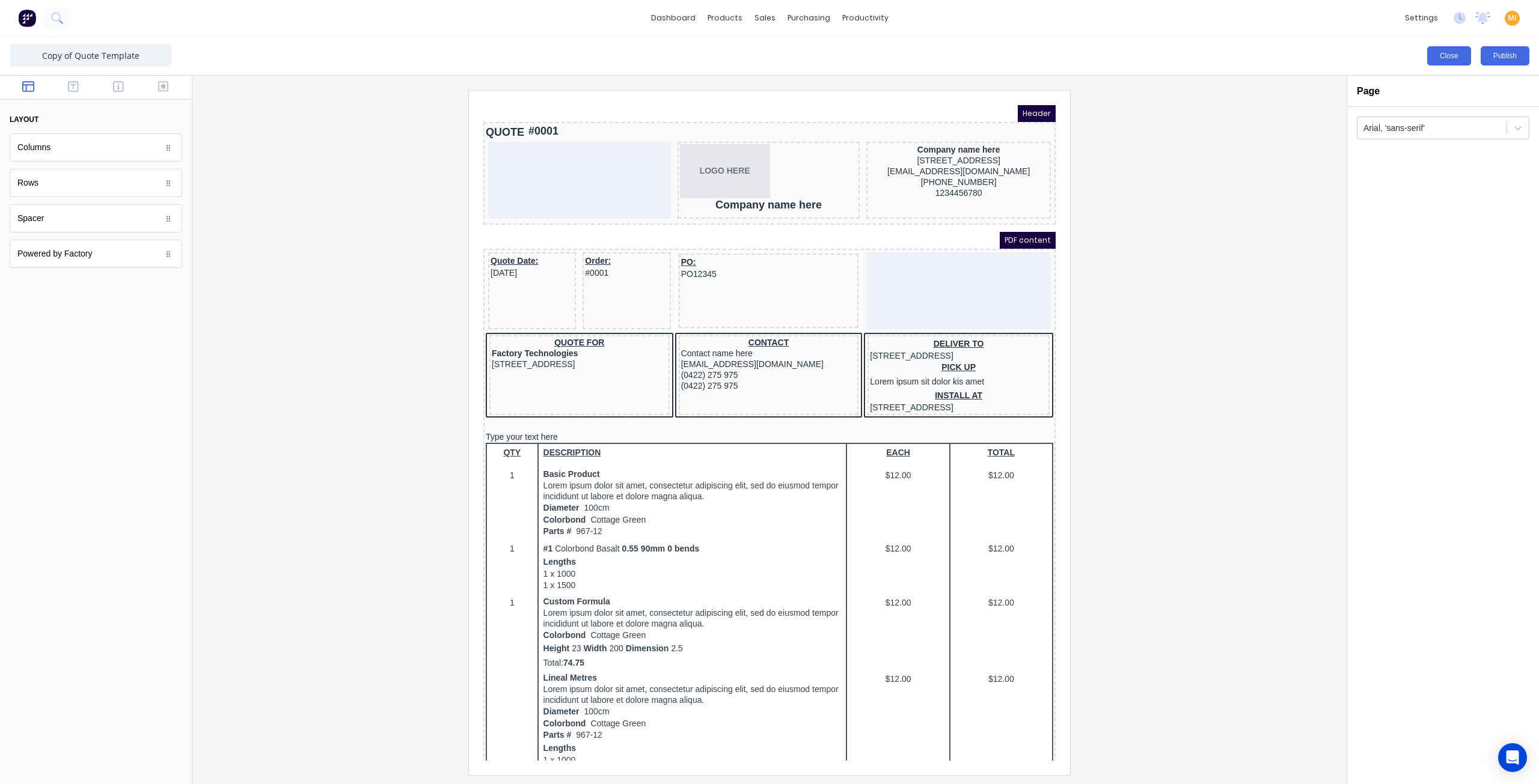
click at [1467, 60] on button "Close" at bounding box center [1449, 56] width 44 height 19
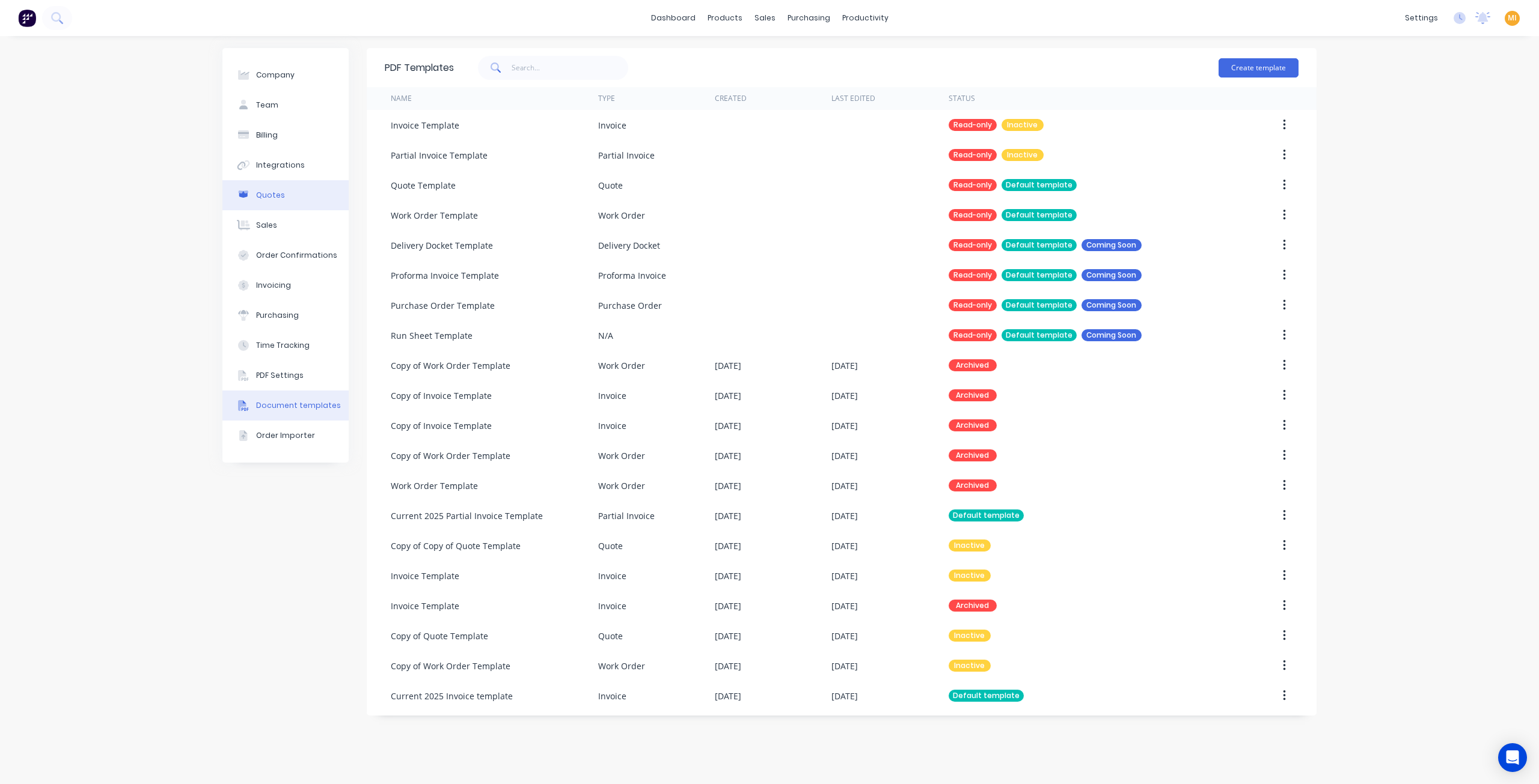
click at [298, 200] on button "Quotes" at bounding box center [285, 195] width 126 height 30
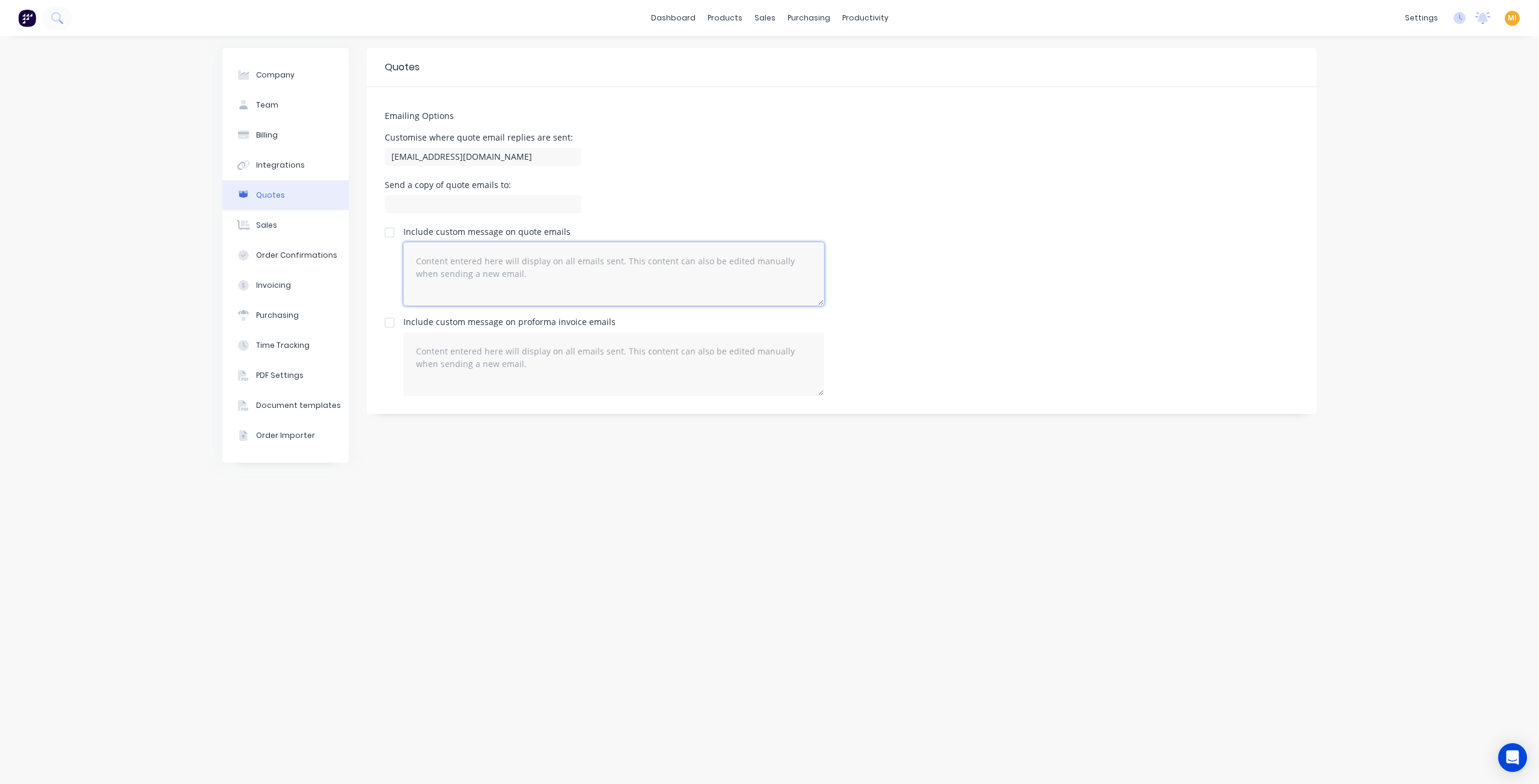
click at [576, 277] on textarea at bounding box center [614, 274] width 421 height 63
click at [434, 545] on div "Quotes Emailing Options Customise where quote email replies are sent: sales@hus…" at bounding box center [841, 410] width 950 height 724
click at [1369, 331] on link "Document templates" at bounding box center [1364, 324] width 159 height 24
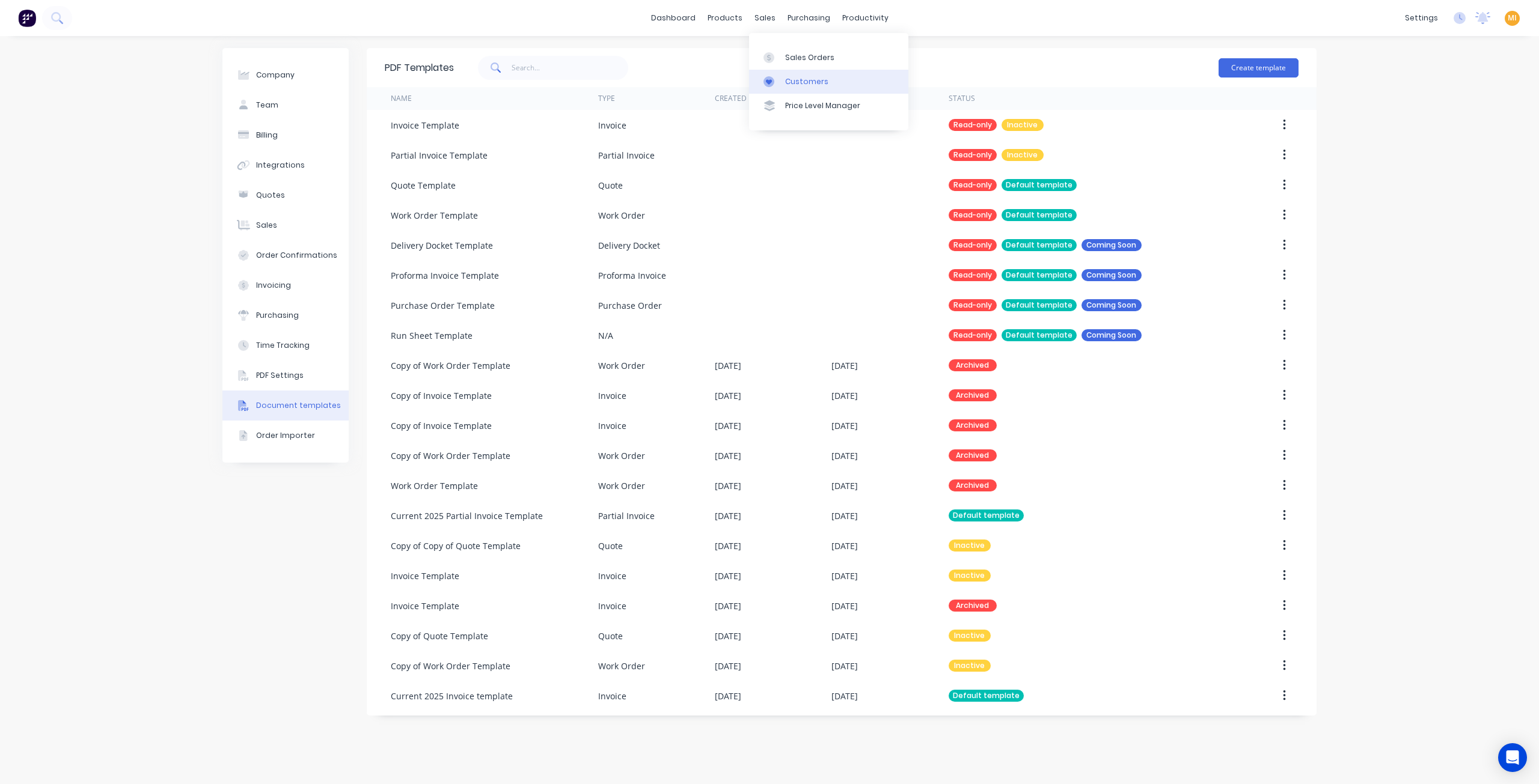
click at [795, 84] on div "Customers" at bounding box center [807, 81] width 43 height 11
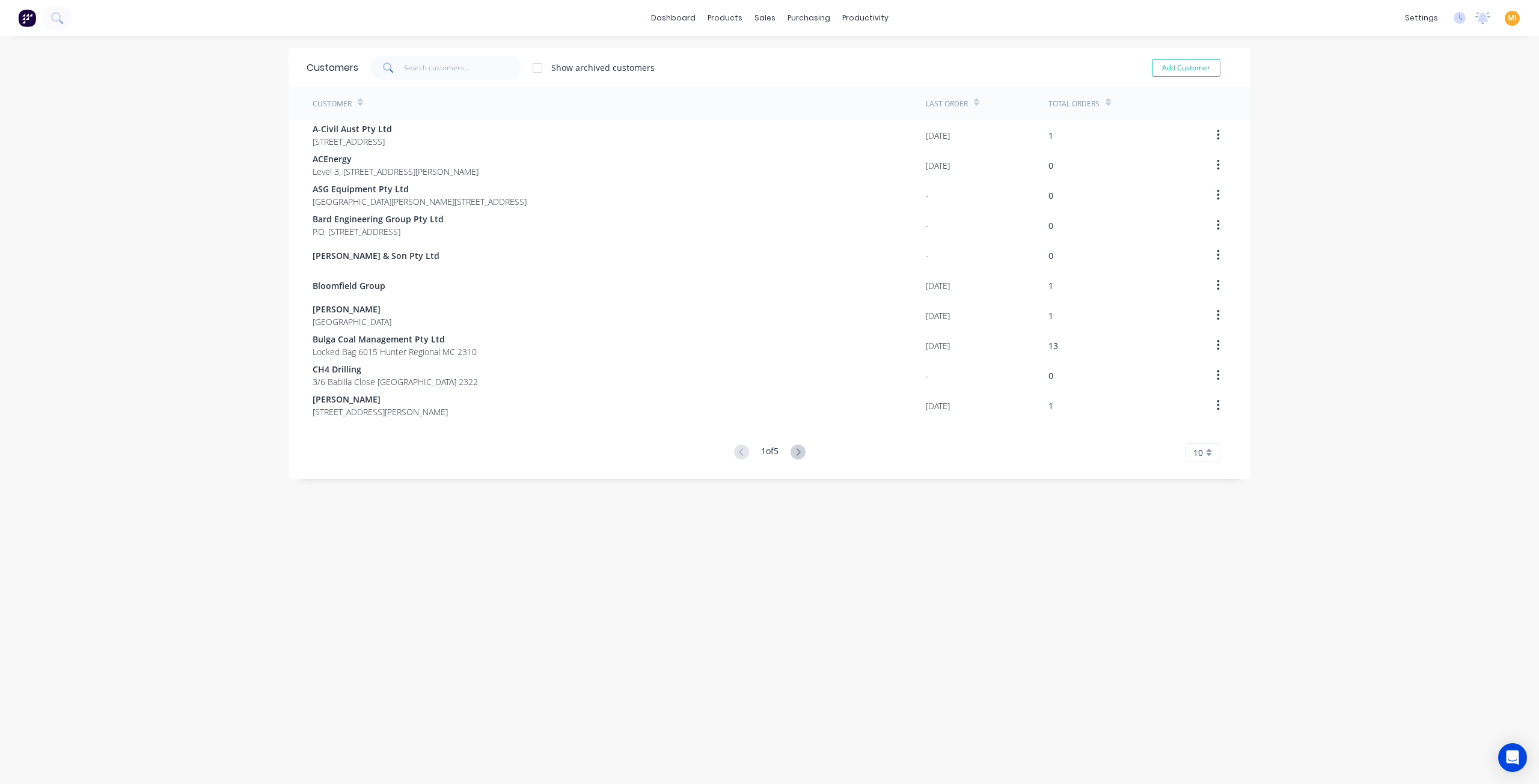
click at [1206, 454] on div "10" at bounding box center [1203, 453] width 35 height 18
click at [1197, 599] on div "35" at bounding box center [1202, 601] width 34 height 21
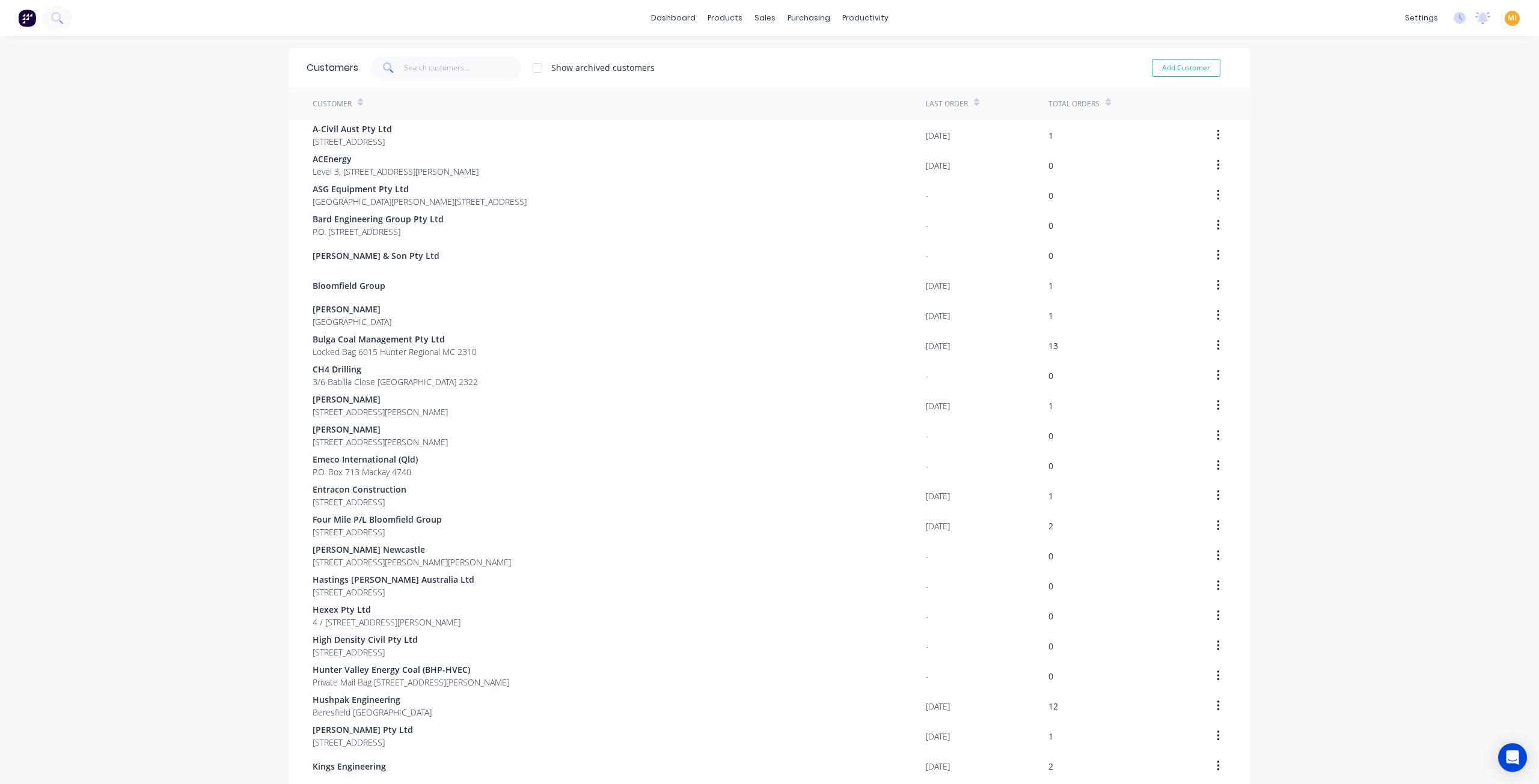
click at [27, 18] on img at bounding box center [27, 18] width 18 height 18
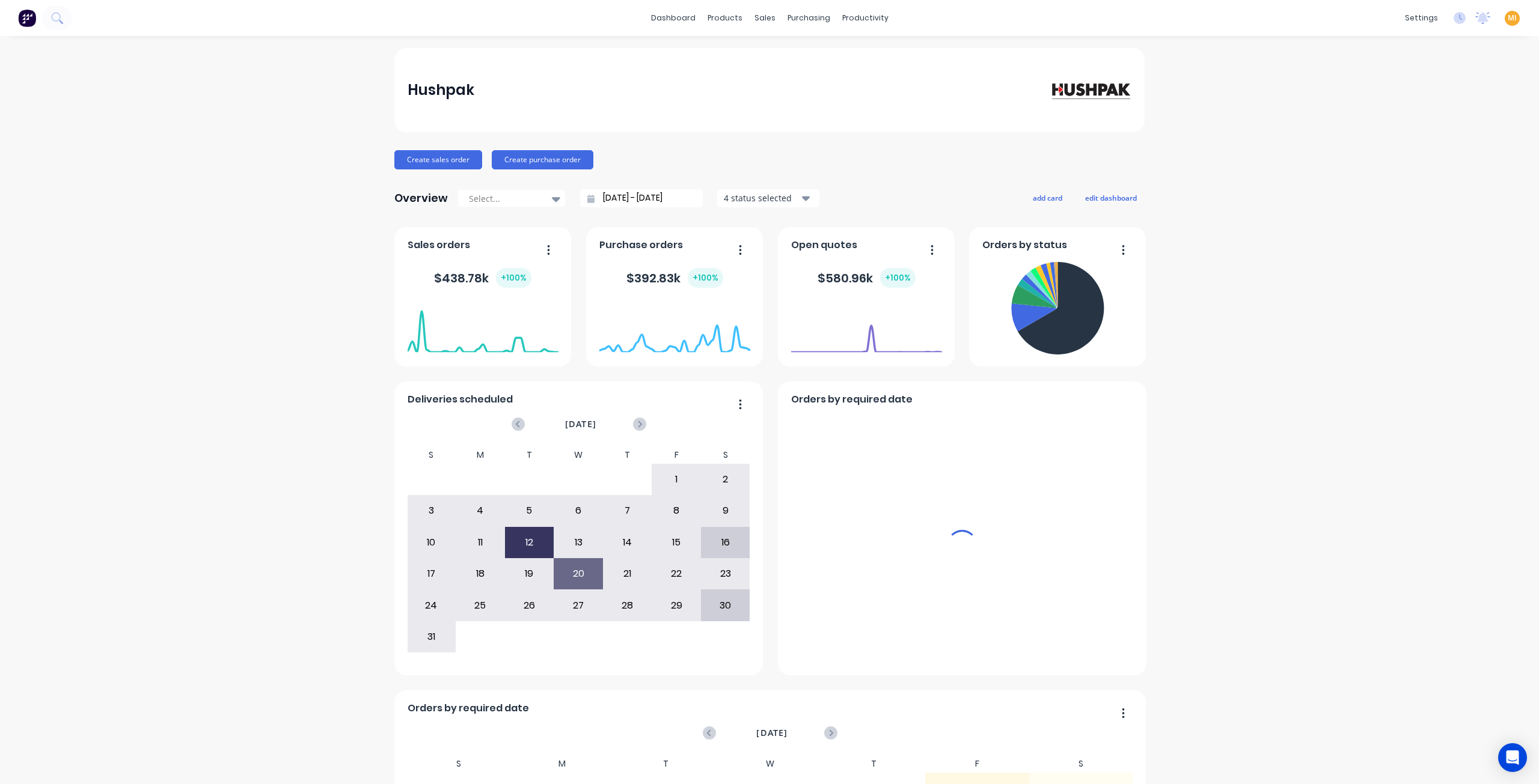
click at [1508, 15] on span "MI" at bounding box center [1512, 18] width 9 height 11
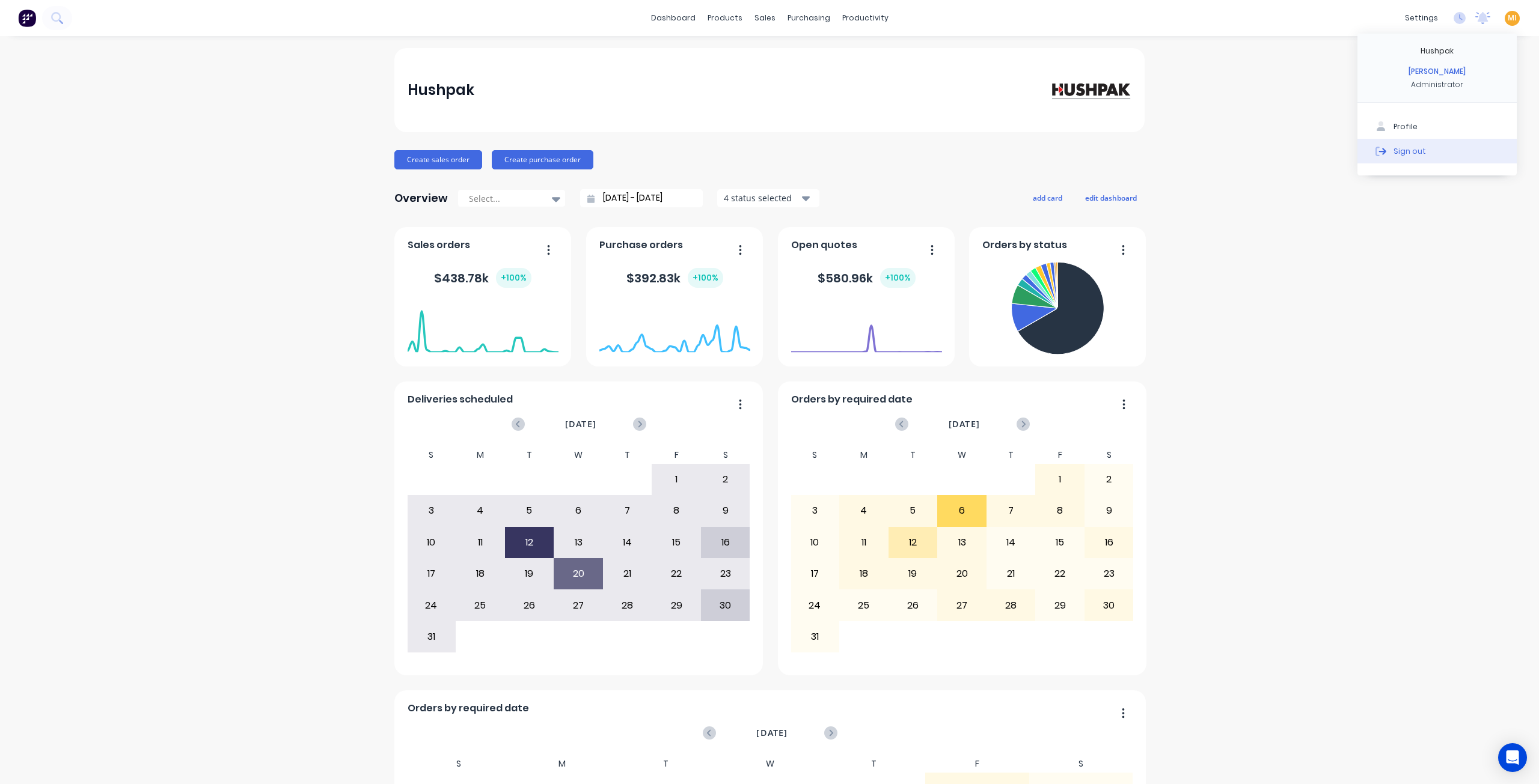
click at [1419, 152] on button "Sign out" at bounding box center [1437, 151] width 159 height 24
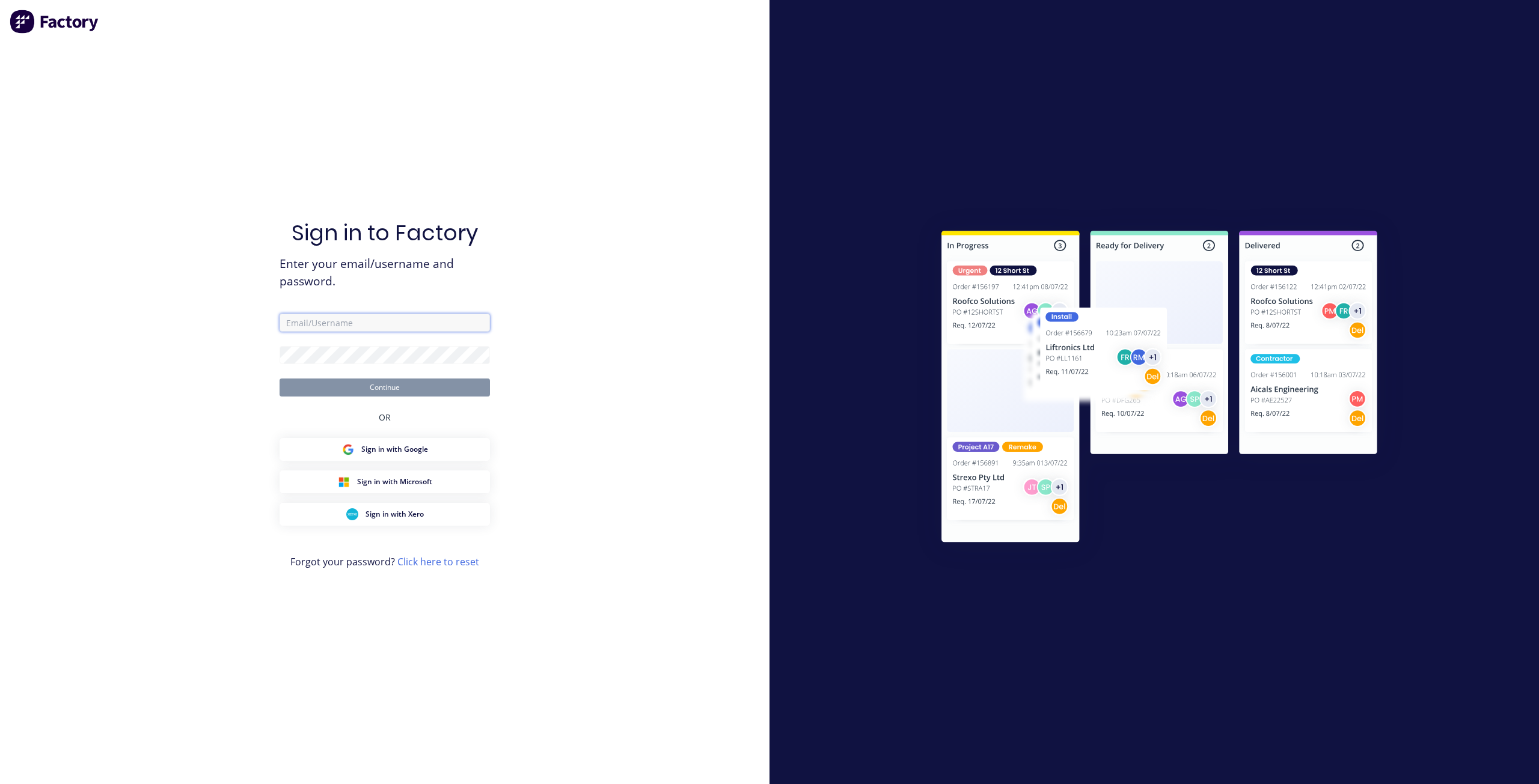
click at [397, 328] on input "text" at bounding box center [384, 322] width 210 height 18
type input "team+maricardemo@factory.app"
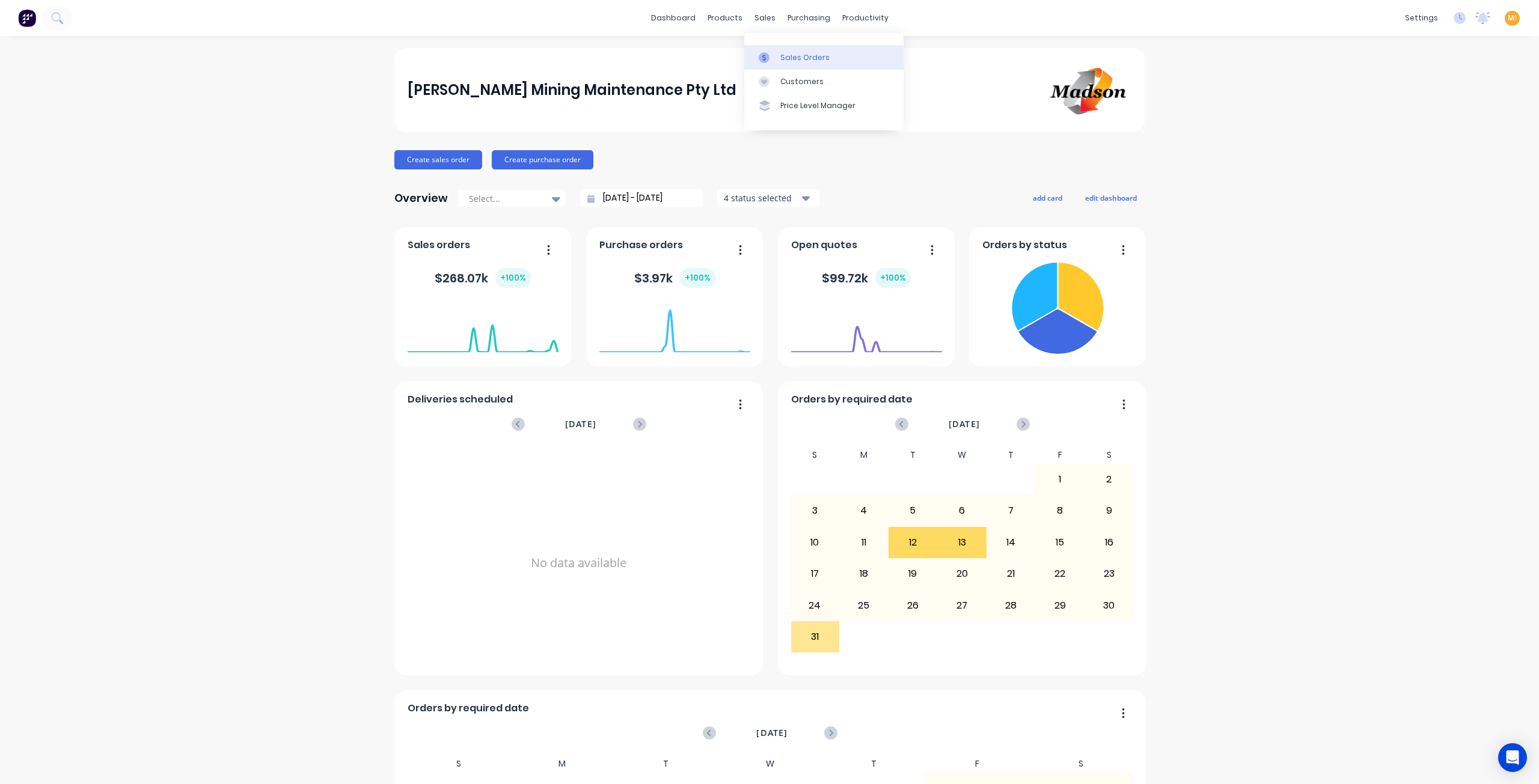
click at [788, 54] on div "Sales Orders" at bounding box center [805, 57] width 50 height 11
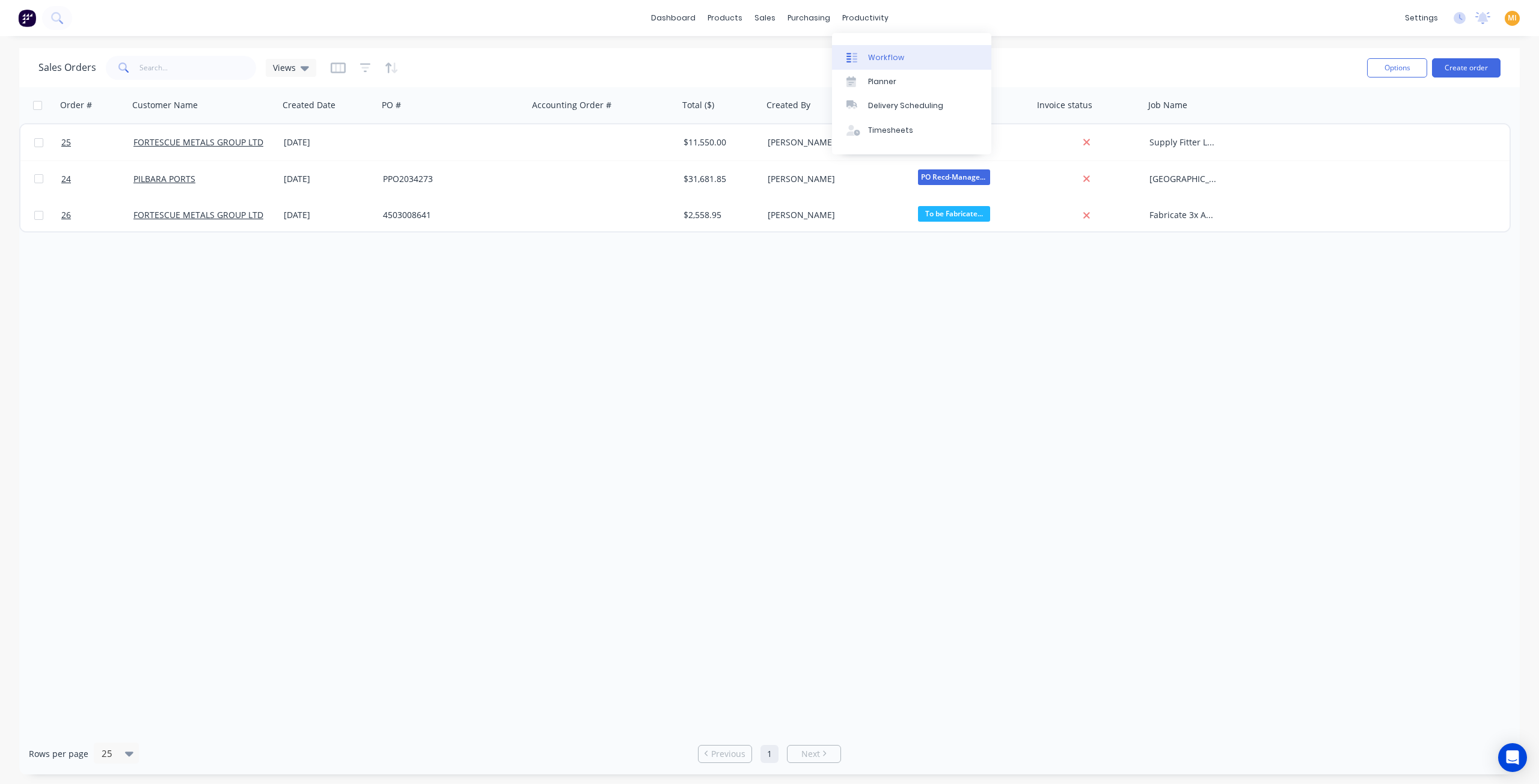
click at [866, 53] on link "Workflow" at bounding box center [911, 57] width 159 height 24
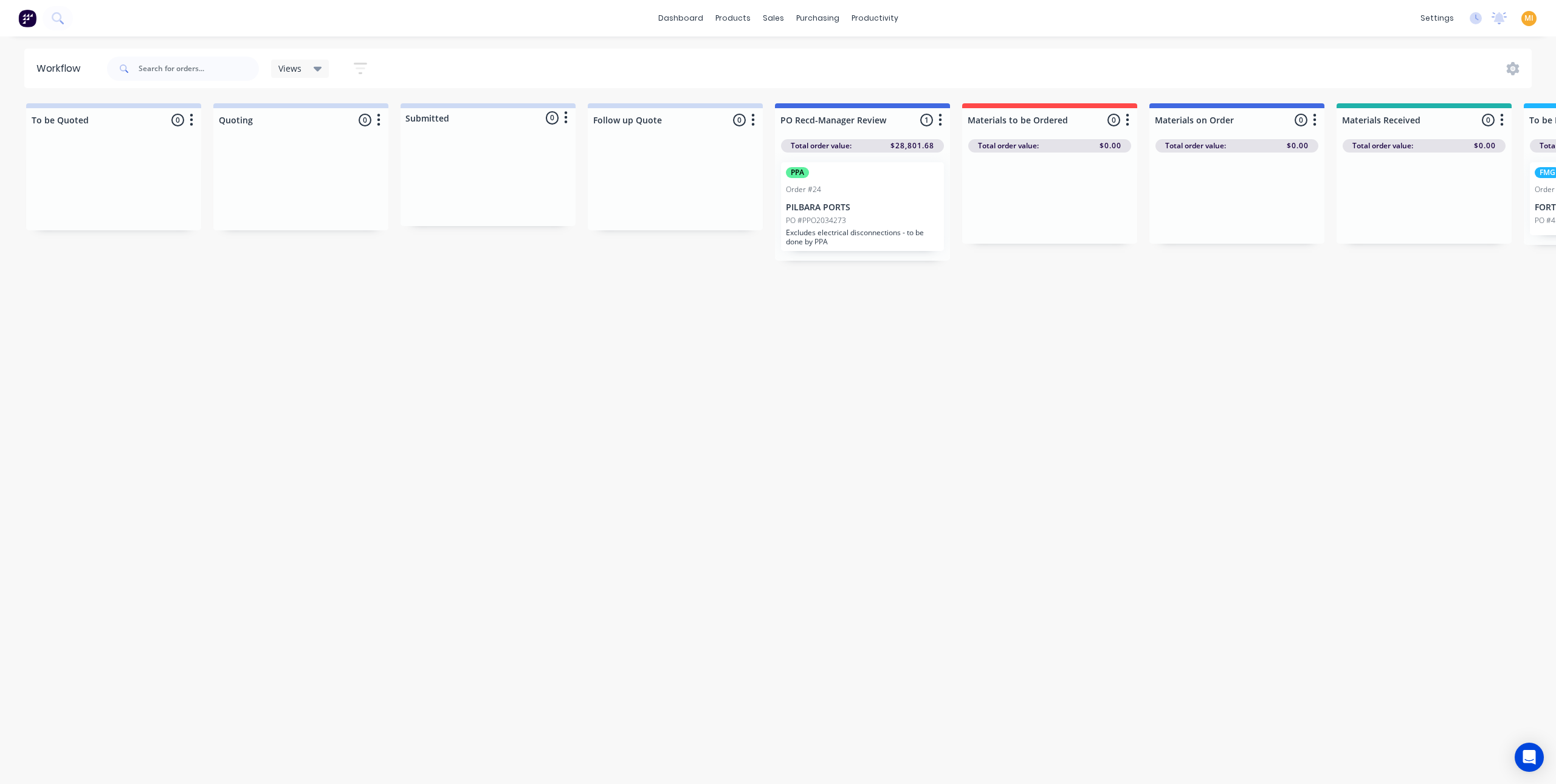
click at [299, 64] on span "Views" at bounding box center [290, 69] width 23 height 13
click at [307, 184] on button "VIEW ALL" at bounding box center [345, 183] width 130 height 13
drag, startPoint x: 443, startPoint y: 362, endPoint x: 513, endPoint y: 411, distance: 85.4
click at [444, 362] on div "Workflow VIEW ALL Save new view None (Default) edit VIEW ALL edit Show/Hide sta…" at bounding box center [778, 404] width 1556 height 711
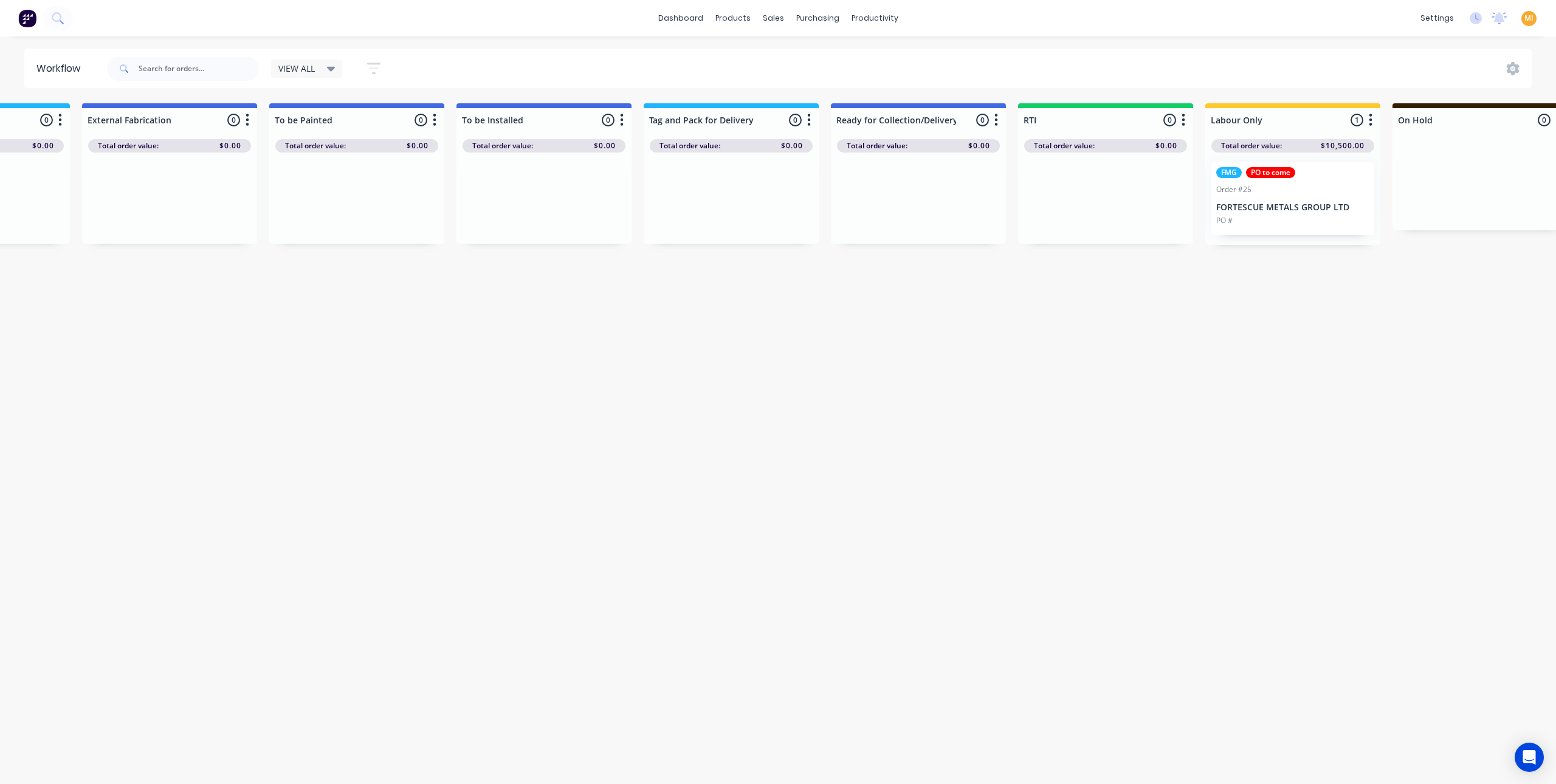
scroll to position [0, 1741]
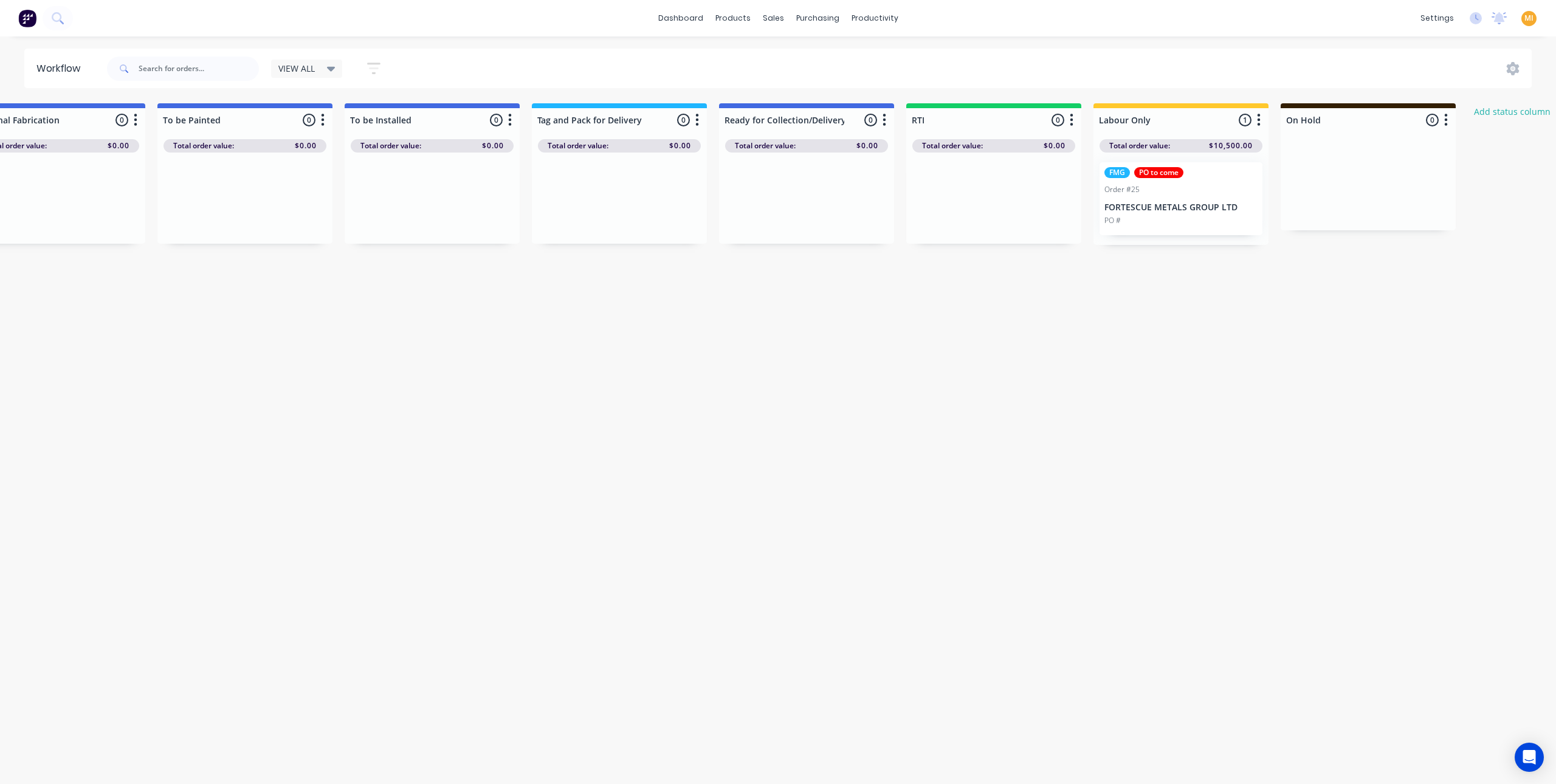
click at [28, 16] on img at bounding box center [27, 18] width 18 height 18
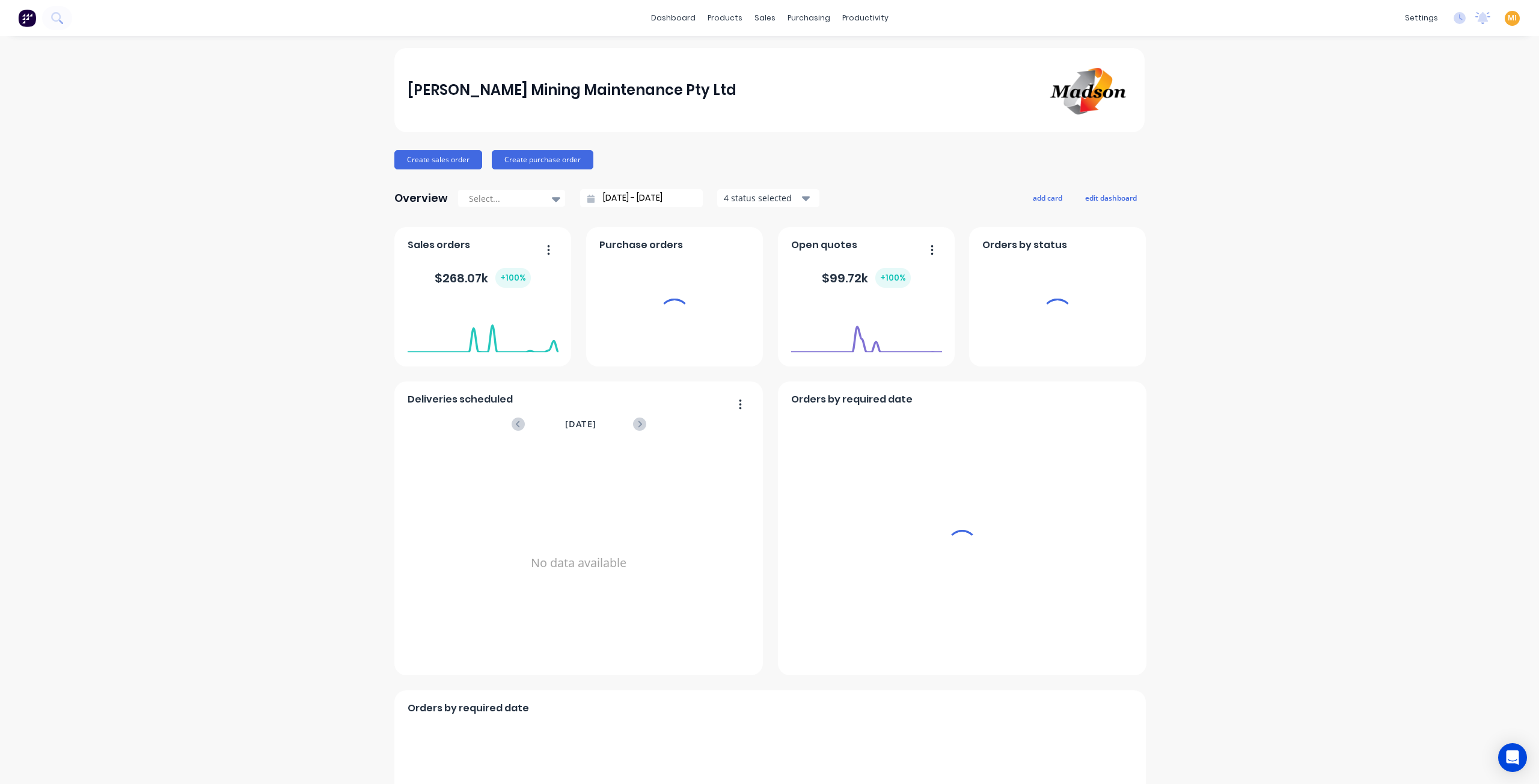
click at [1508, 18] on span "MI" at bounding box center [1512, 18] width 9 height 11
click at [1394, 156] on div "Sign out" at bounding box center [1409, 161] width 32 height 11
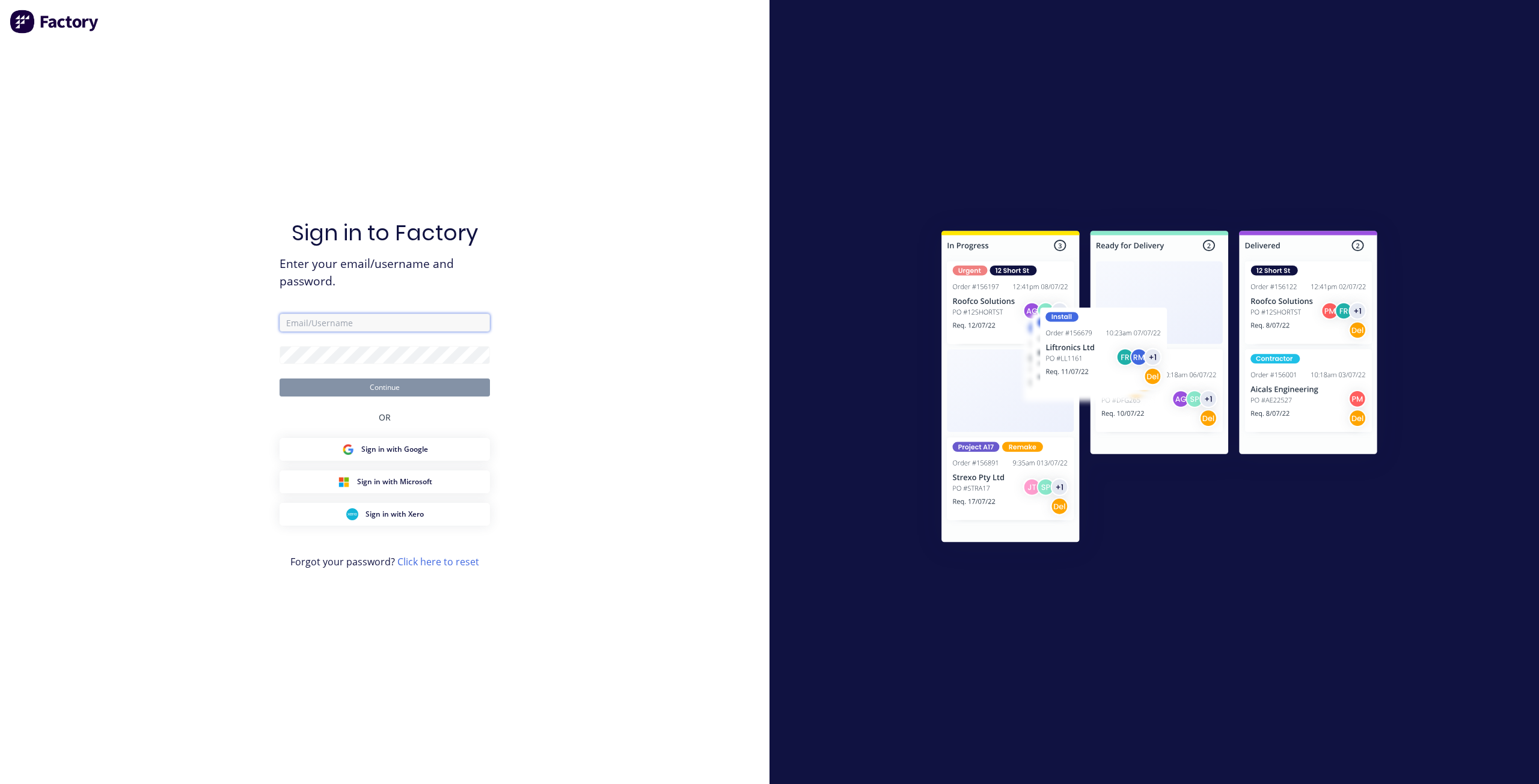
click at [410, 318] on input "text" at bounding box center [384, 322] width 210 height 18
type input "[EMAIL_ADDRESS][DOMAIN_NAME]"
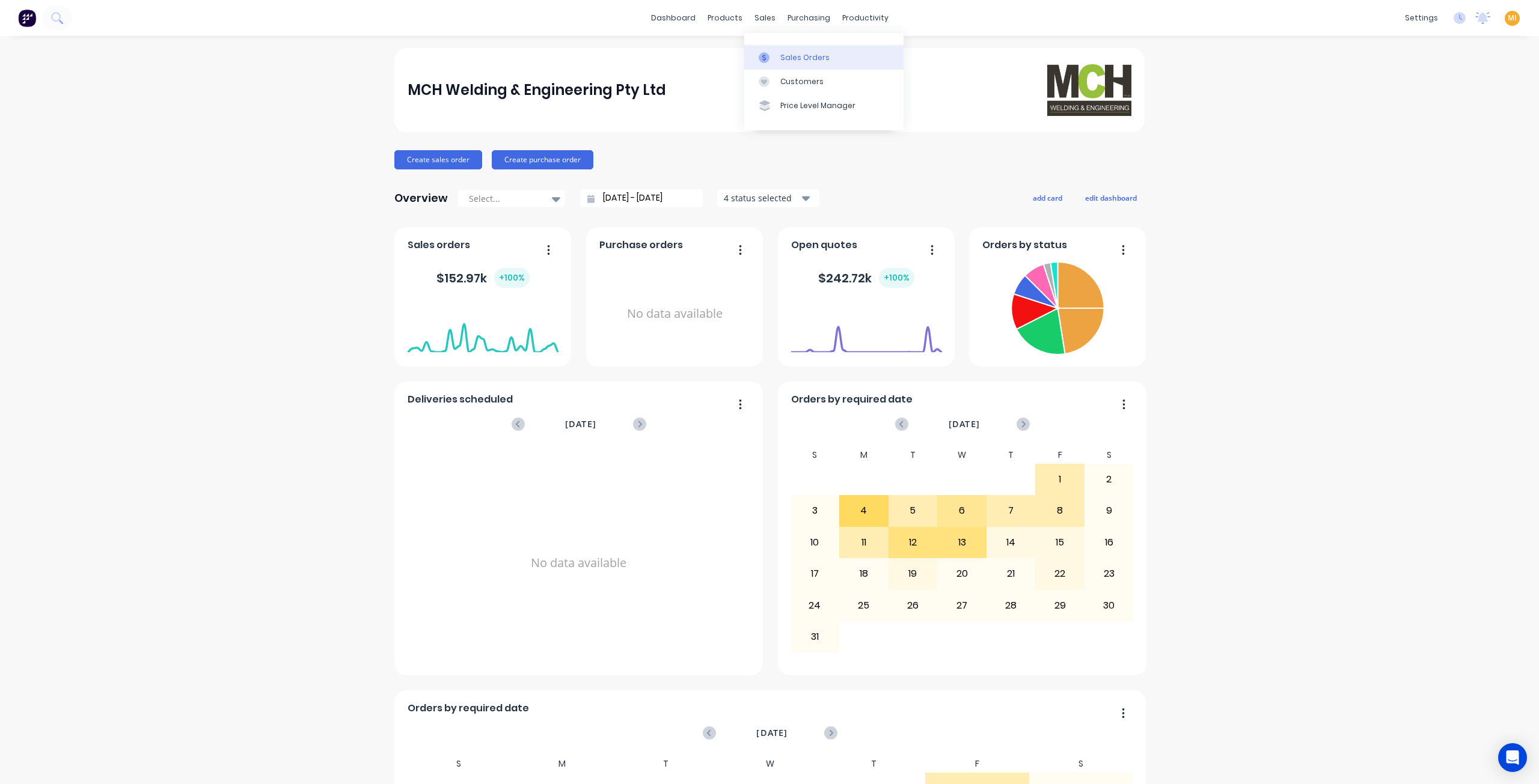
click at [776, 54] on div at bounding box center [767, 57] width 18 height 11
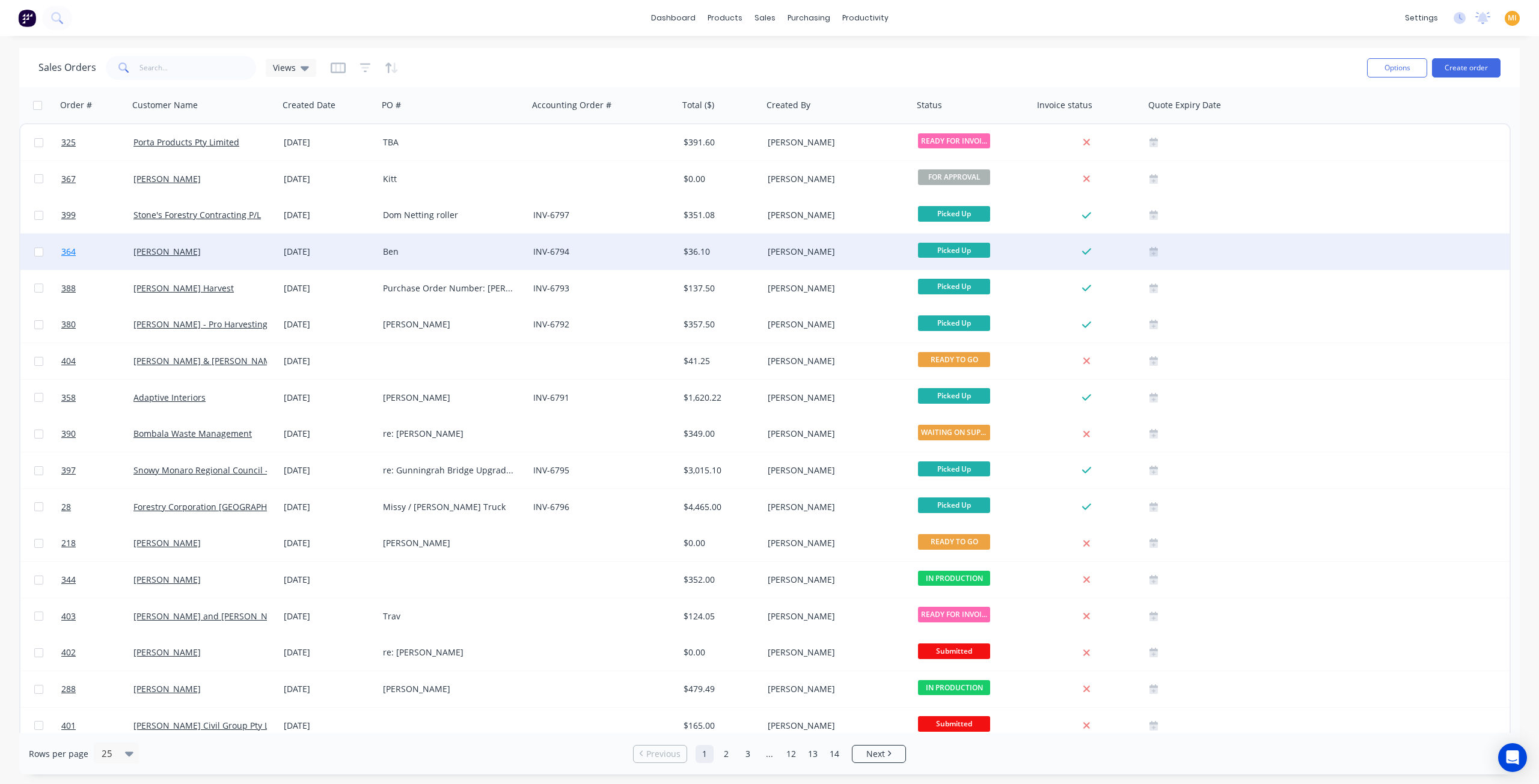
click at [91, 251] on link "364" at bounding box center [98, 251] width 72 height 36
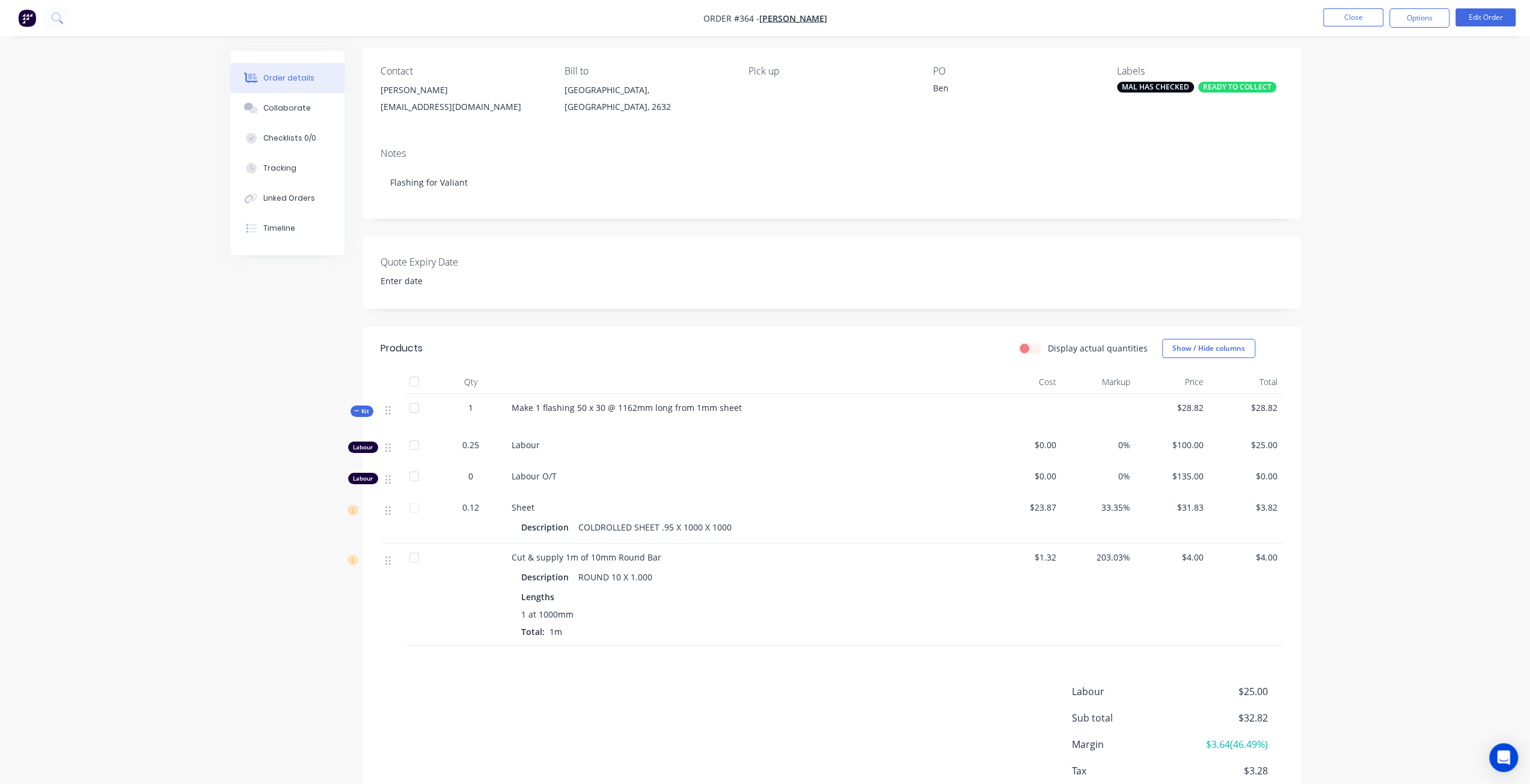
scroll to position [120, 0]
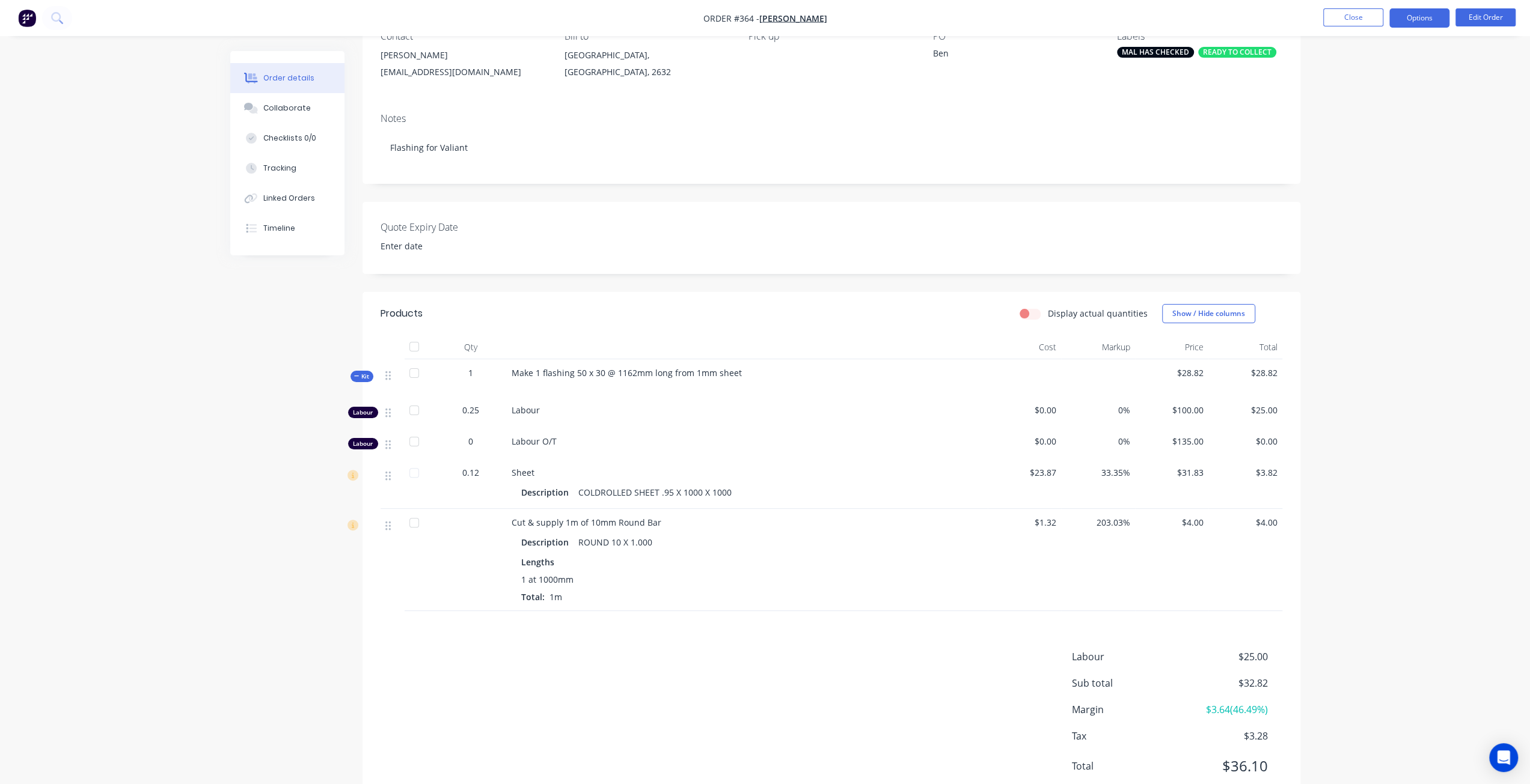
click at [1419, 16] on button "Options" at bounding box center [1419, 18] width 60 height 19
click at [1380, 70] on div "Invoice" at bounding box center [1383, 72] width 111 height 17
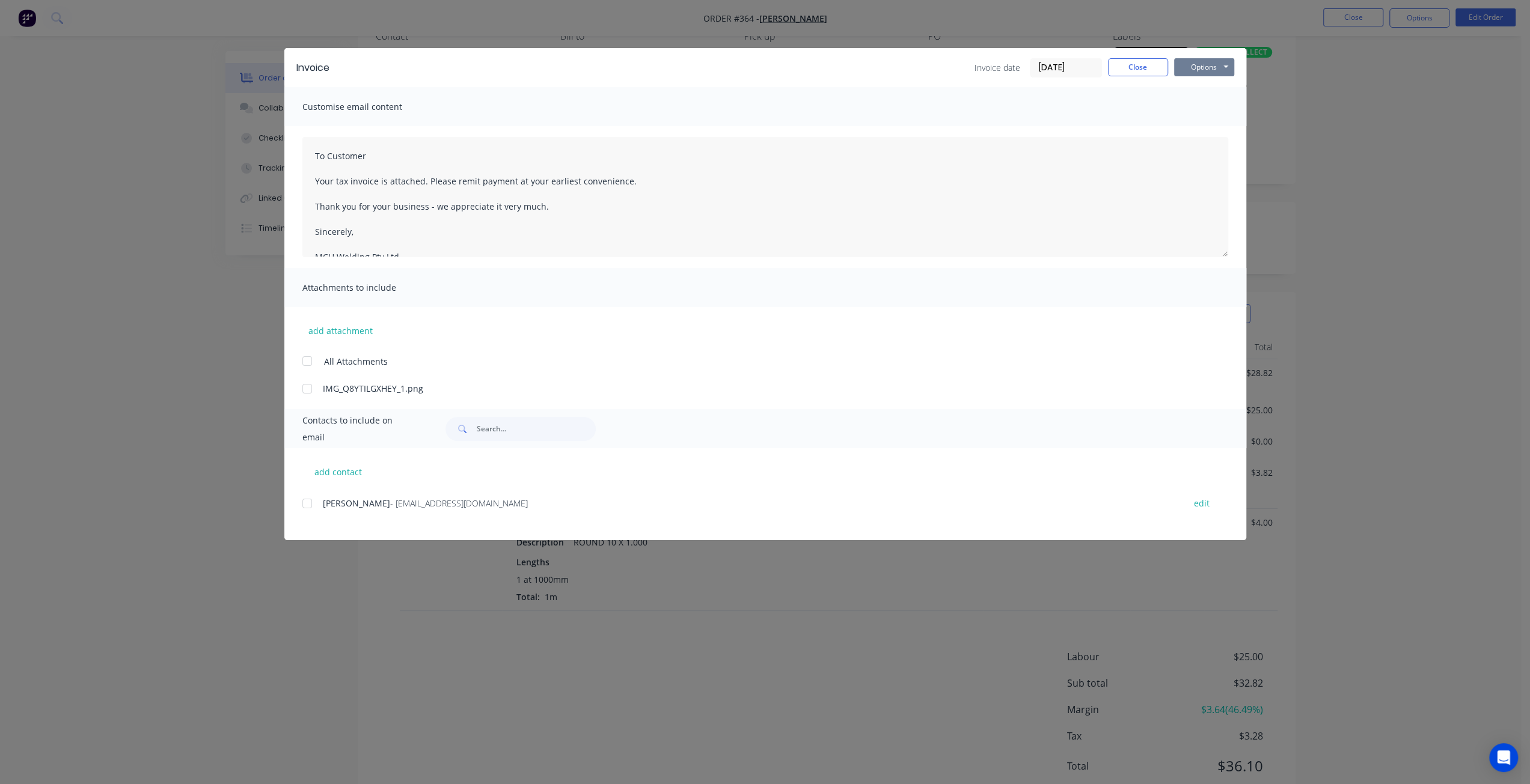
click at [1215, 65] on button "Options" at bounding box center [1204, 67] width 60 height 18
click at [1212, 84] on button "Preview" at bounding box center [1212, 88] width 77 height 20
click at [1124, 60] on button "Close" at bounding box center [1137, 67] width 60 height 18
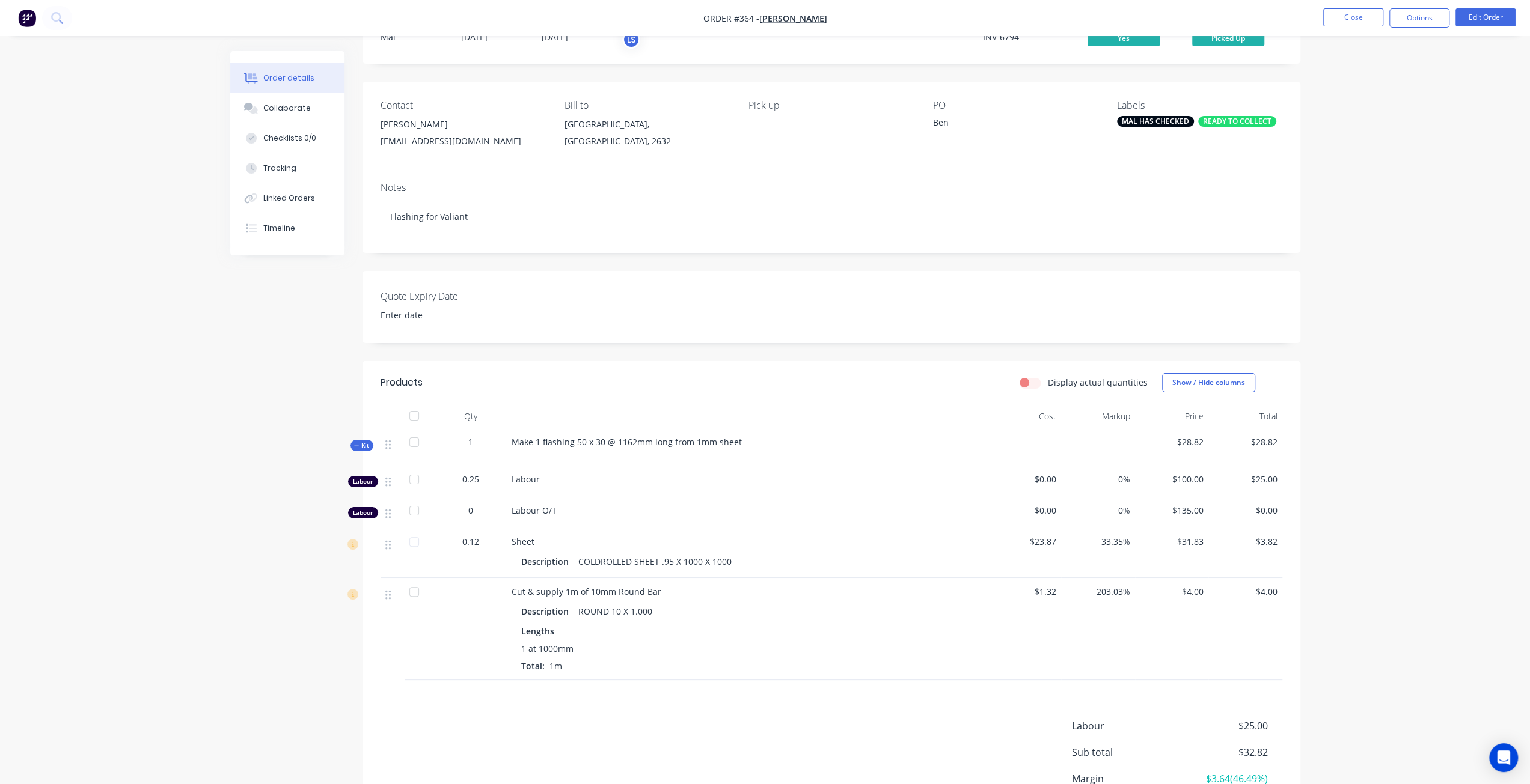
scroll to position [40, 0]
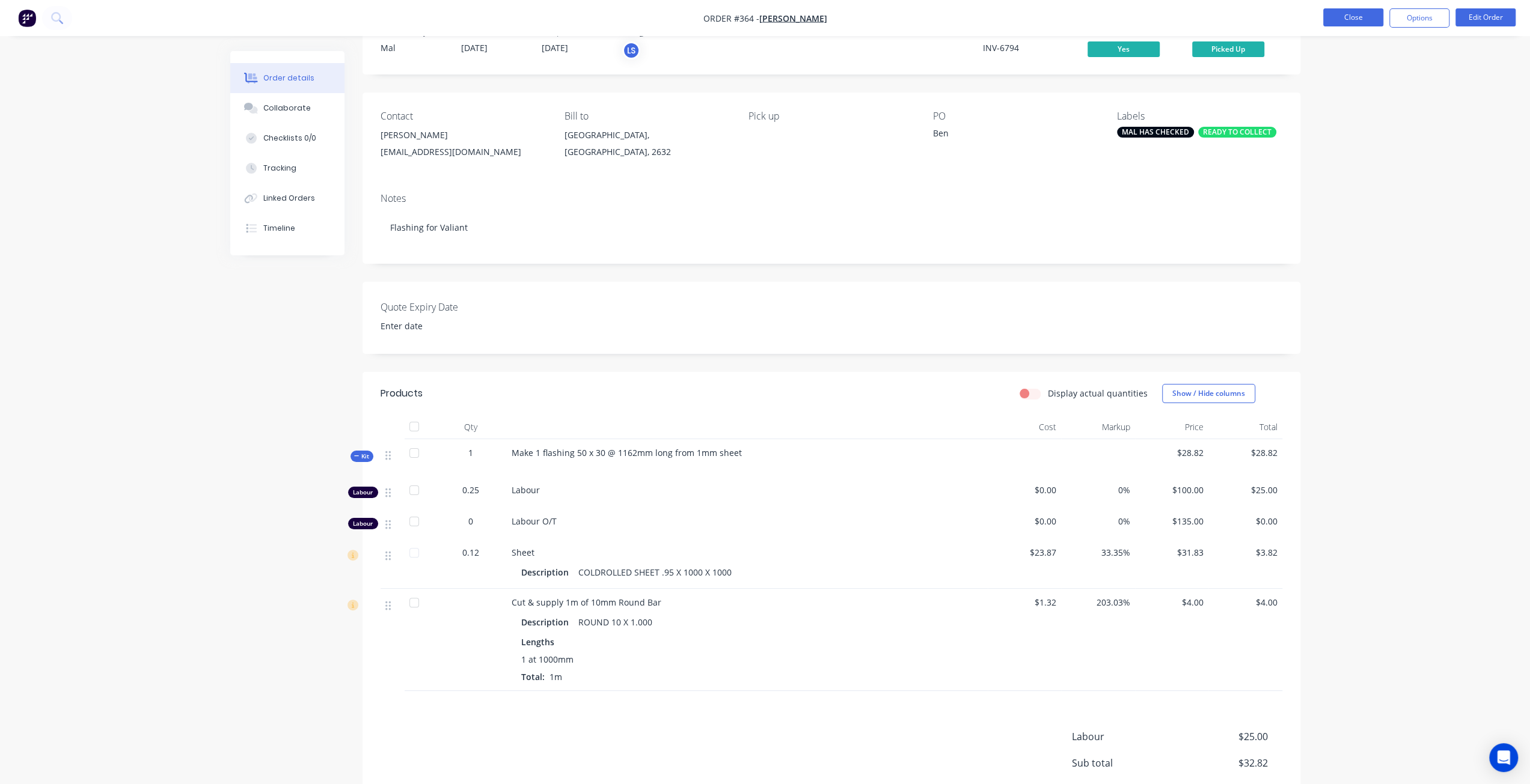
click at [1369, 17] on button "Close" at bounding box center [1353, 17] width 60 height 18
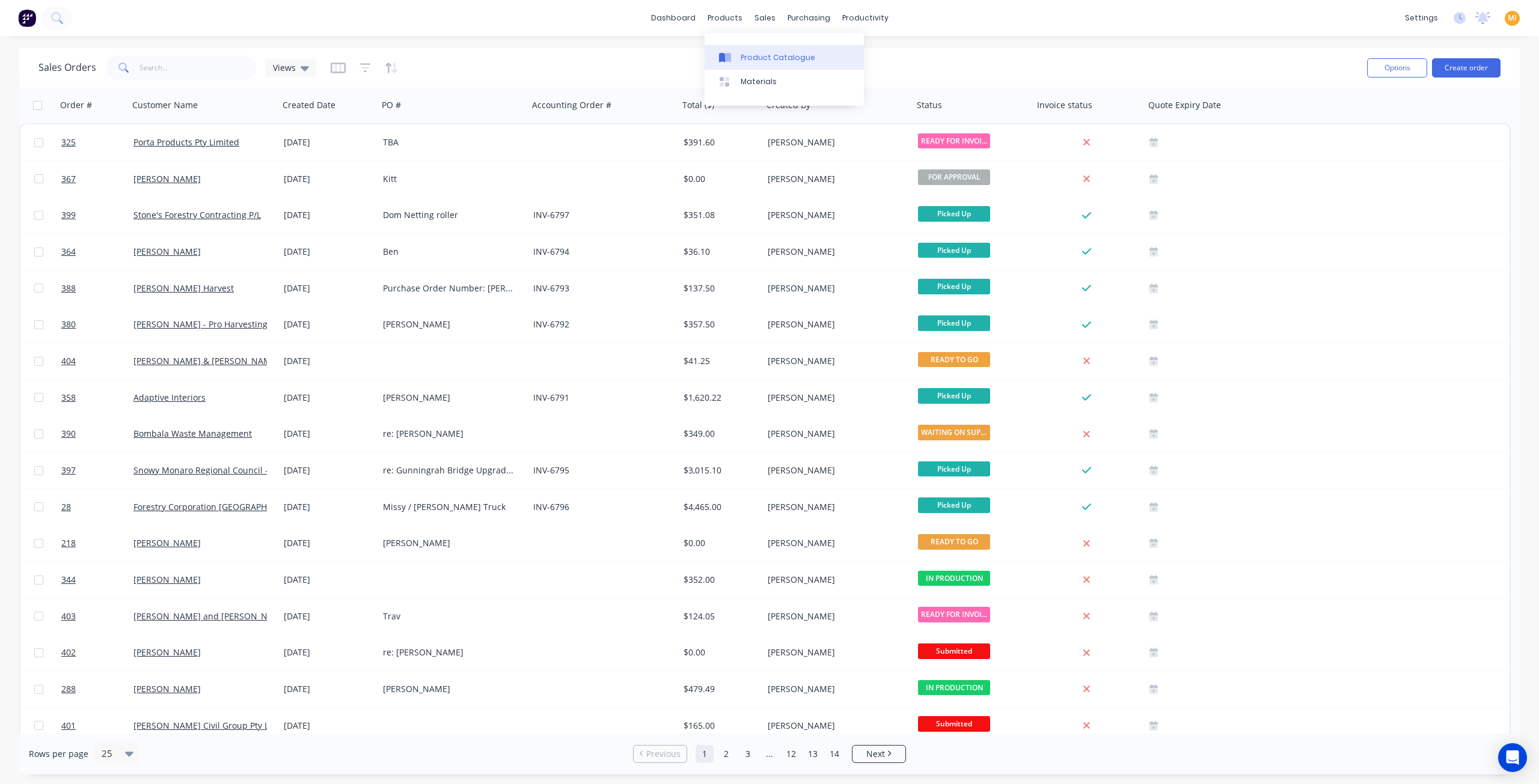
click at [767, 58] on div "Product Catalogue" at bounding box center [777, 57] width 74 height 11
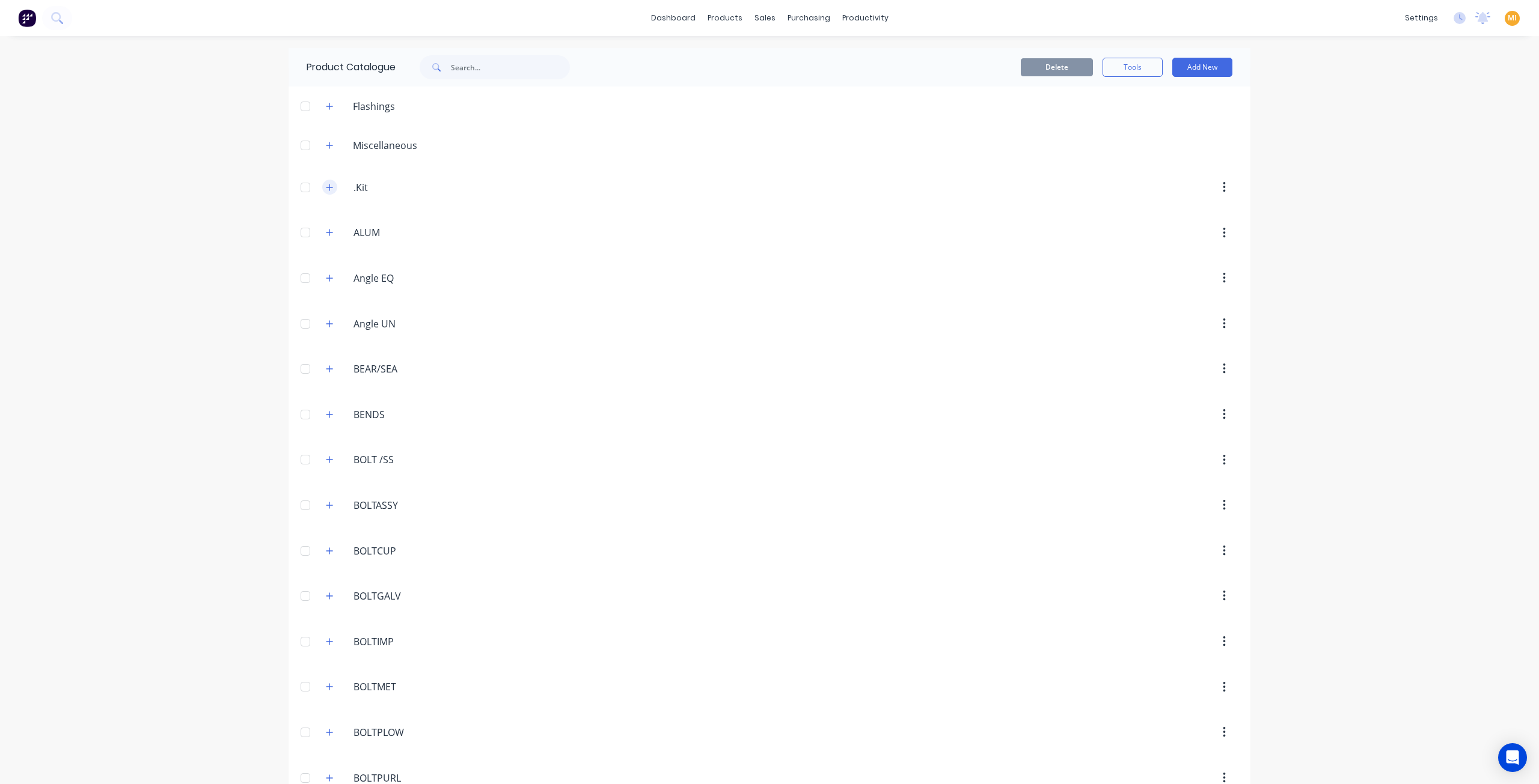
click at [325, 192] on button "button" at bounding box center [330, 187] width 15 height 15
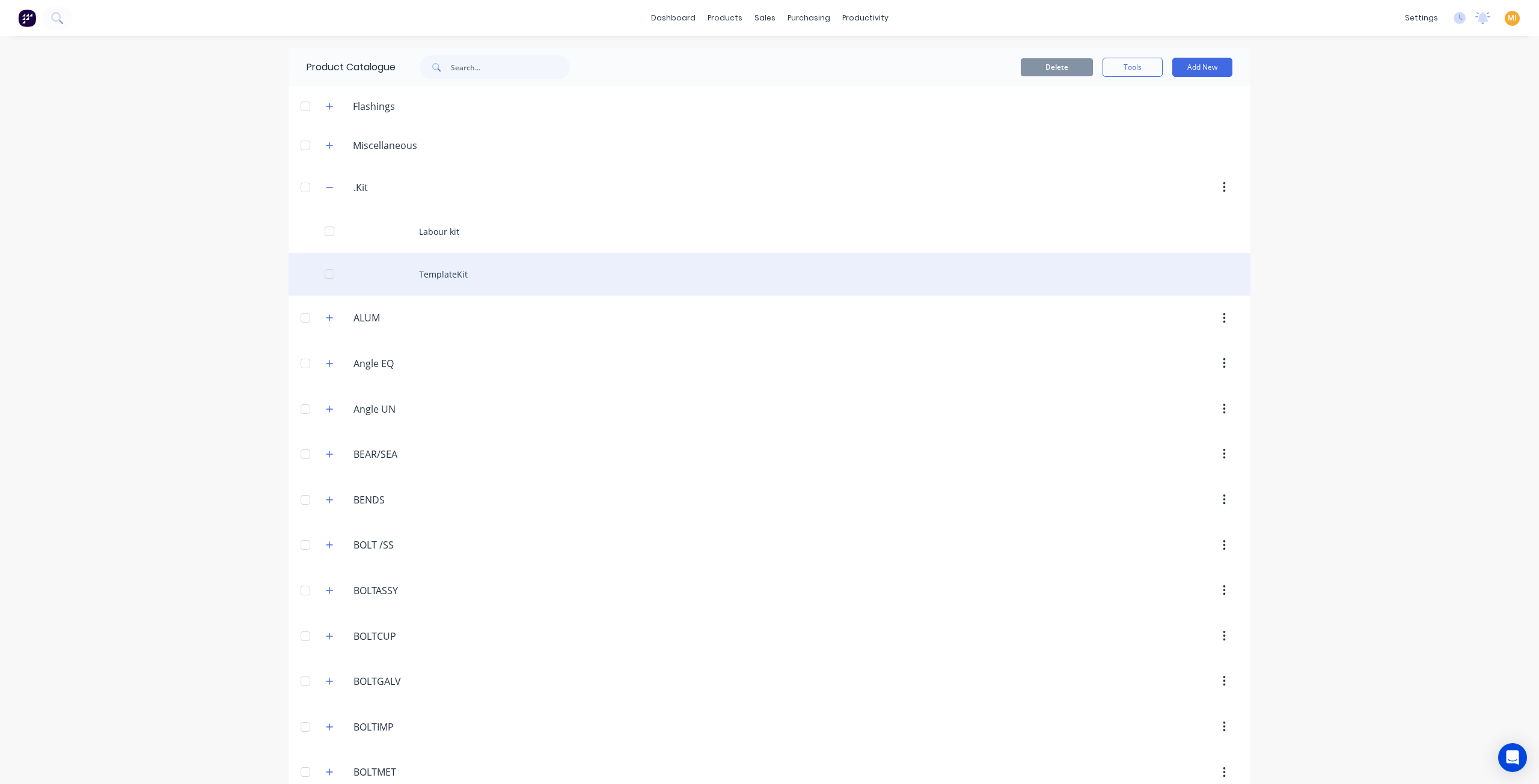
click at [443, 284] on div "TemplateKit" at bounding box center [769, 274] width 962 height 43
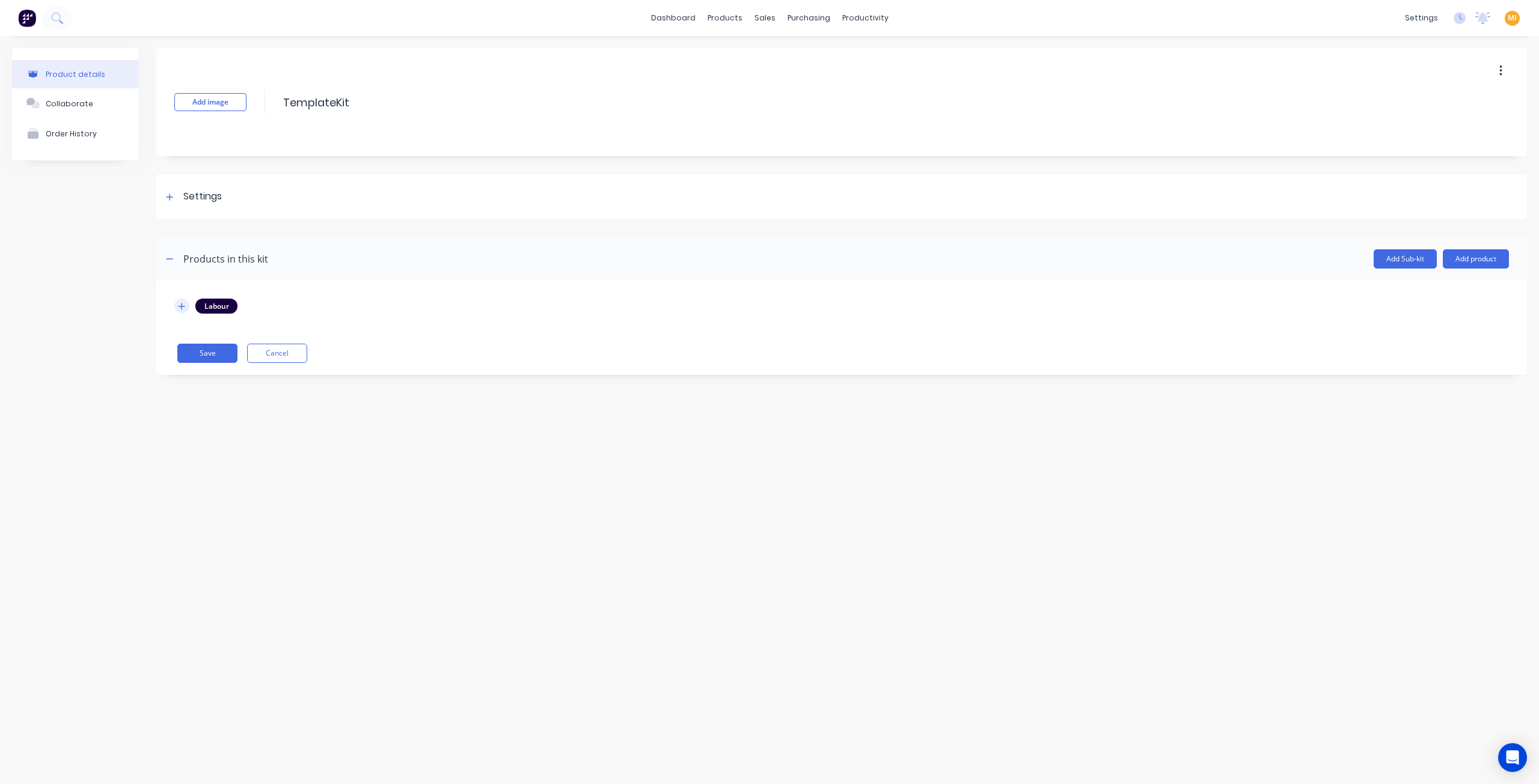
click at [182, 308] on icon "button" at bounding box center [181, 306] width 7 height 8
click at [220, 208] on div "Settings" at bounding box center [842, 196] width 1371 height 45
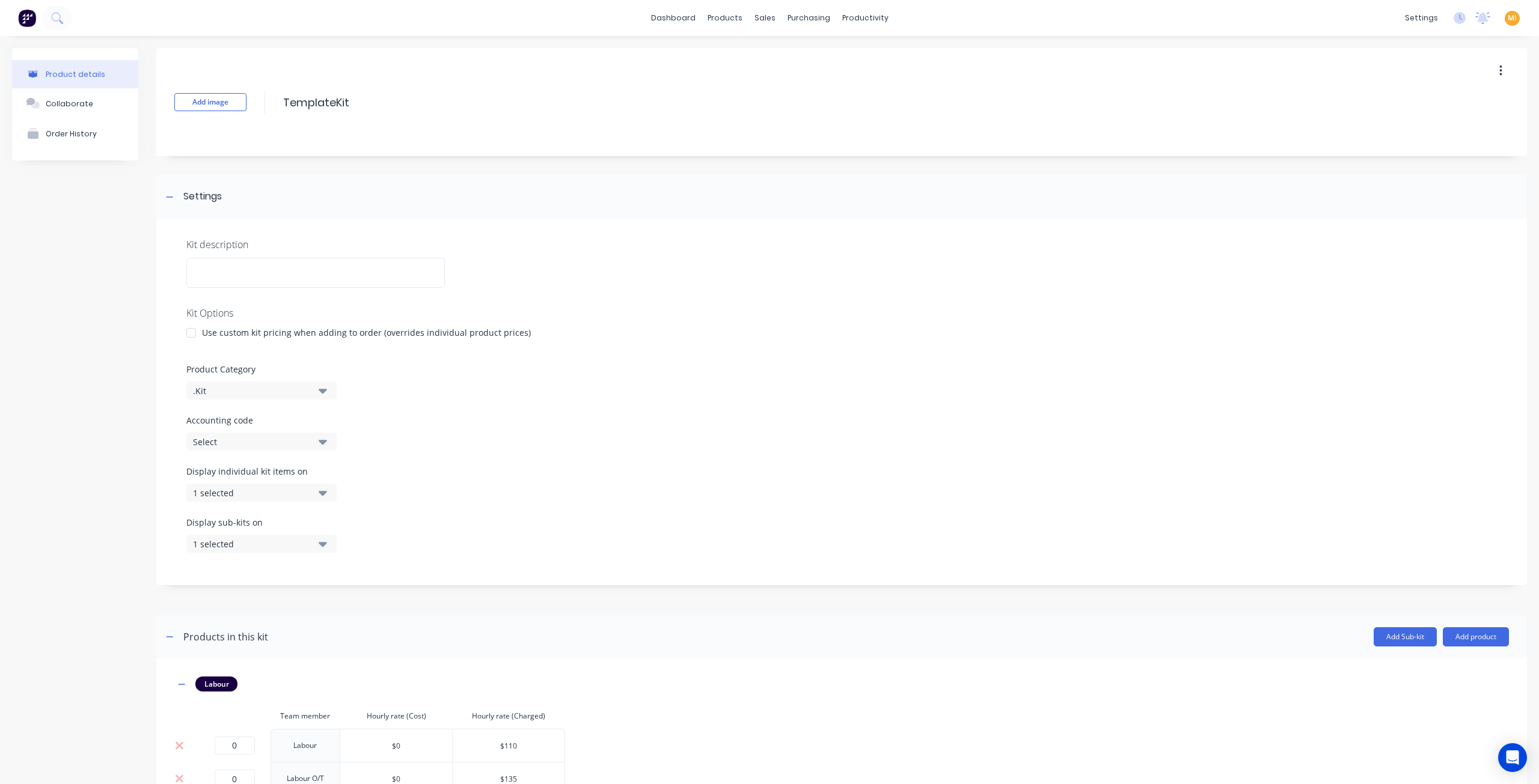
click at [259, 490] on div "1 selected" at bounding box center [252, 493] width 117 height 13
click at [510, 486] on div "Display individual kit items on 1 selected" at bounding box center [841, 491] width 1310 height 51
click at [463, 514] on div "Display individual kit items on 1 selected" at bounding box center [841, 491] width 1310 height 51
click at [482, 545] on div "Display sub-kits on 1 selected" at bounding box center [841, 541] width 1310 height 51
click at [208, 550] on button "1 selected" at bounding box center [261, 543] width 151 height 18
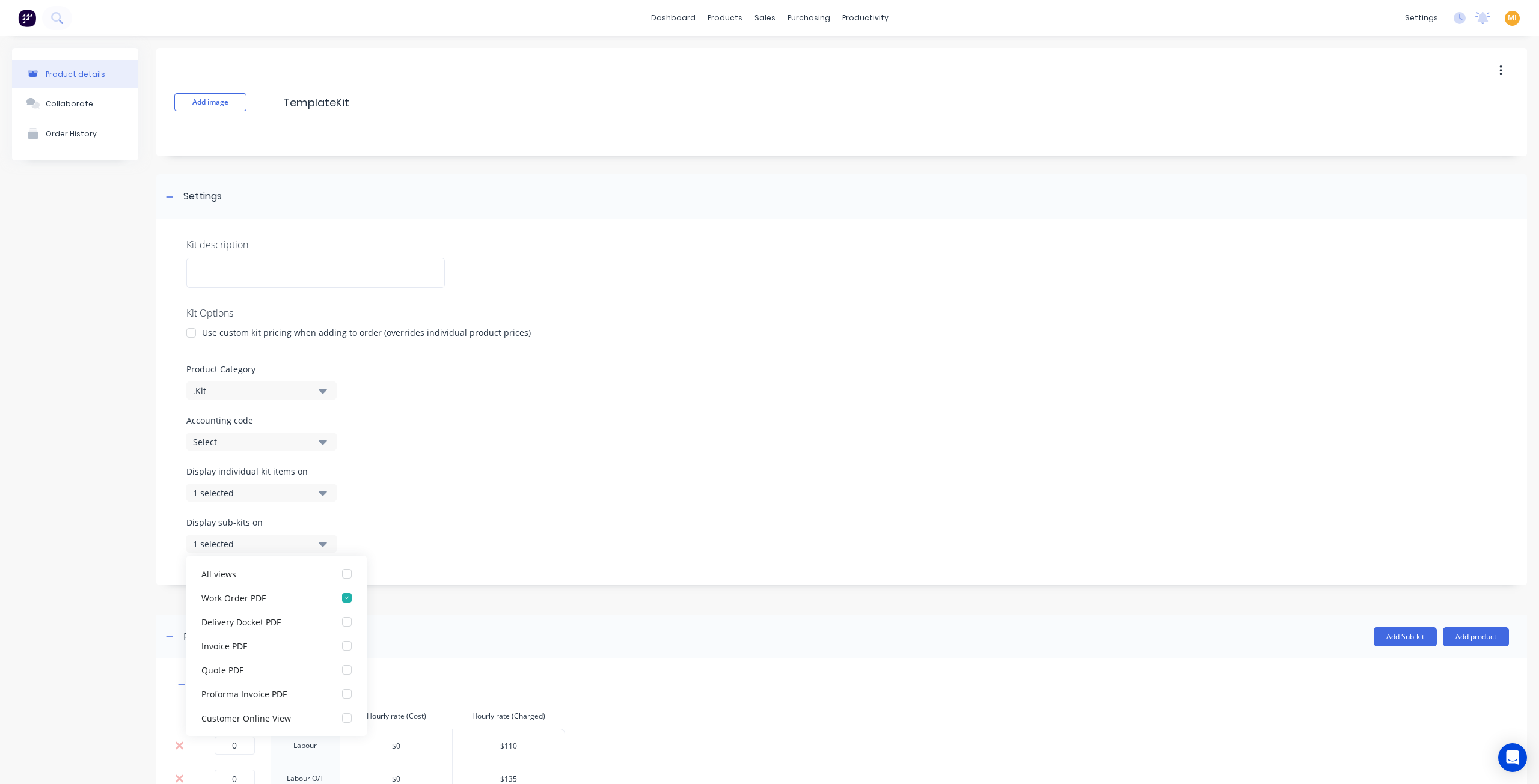
drag, startPoint x: 95, startPoint y: 546, endPoint x: 96, endPoint y: 536, distance: 10.0
click at [95, 546] on div "Product details Collaborate Order History" at bounding box center [75, 455] width 126 height 814
click at [763, 63] on link "Product Catalogue" at bounding box center [780, 57] width 159 height 24
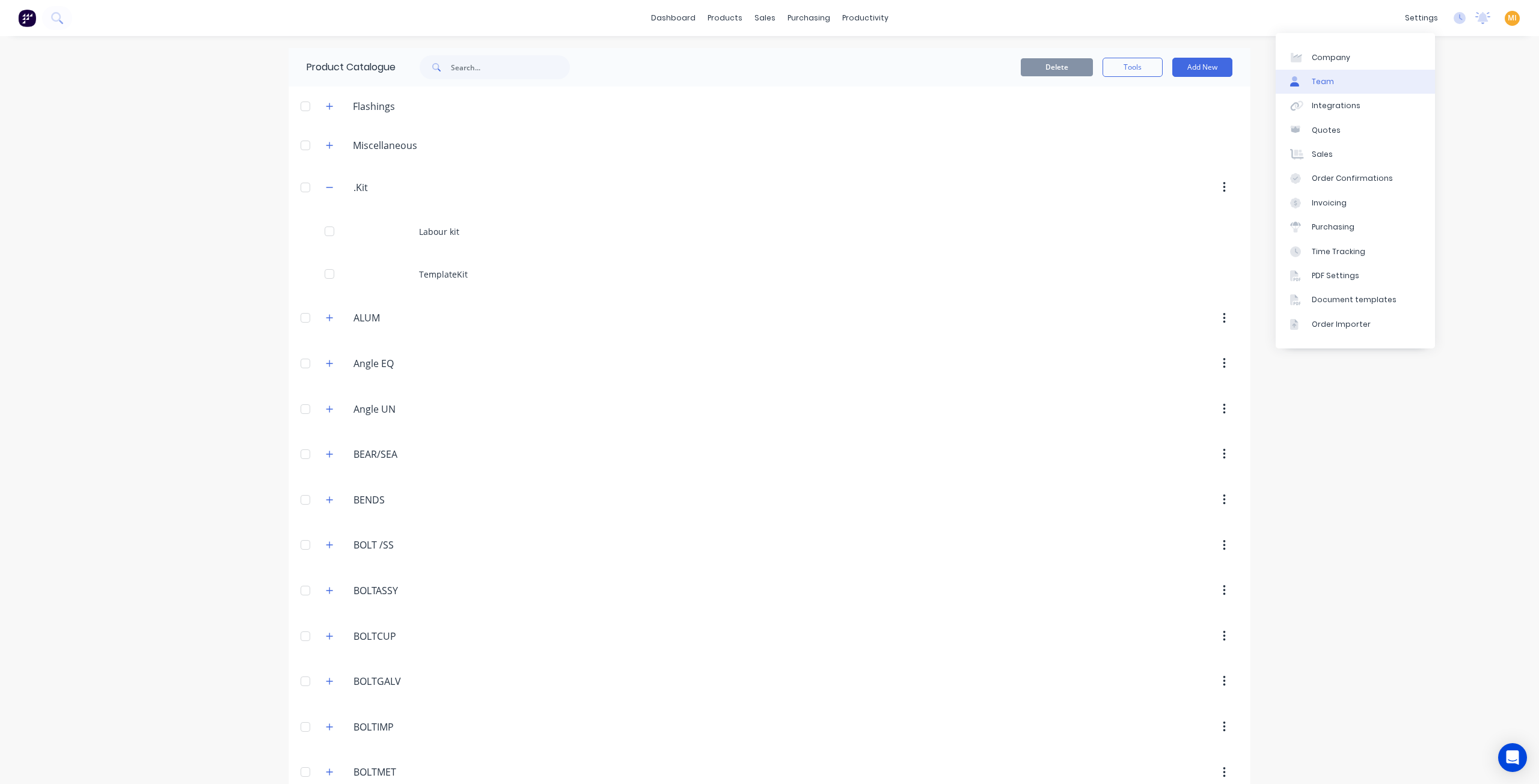
click at [1334, 84] on link "Team" at bounding box center [1355, 82] width 159 height 24
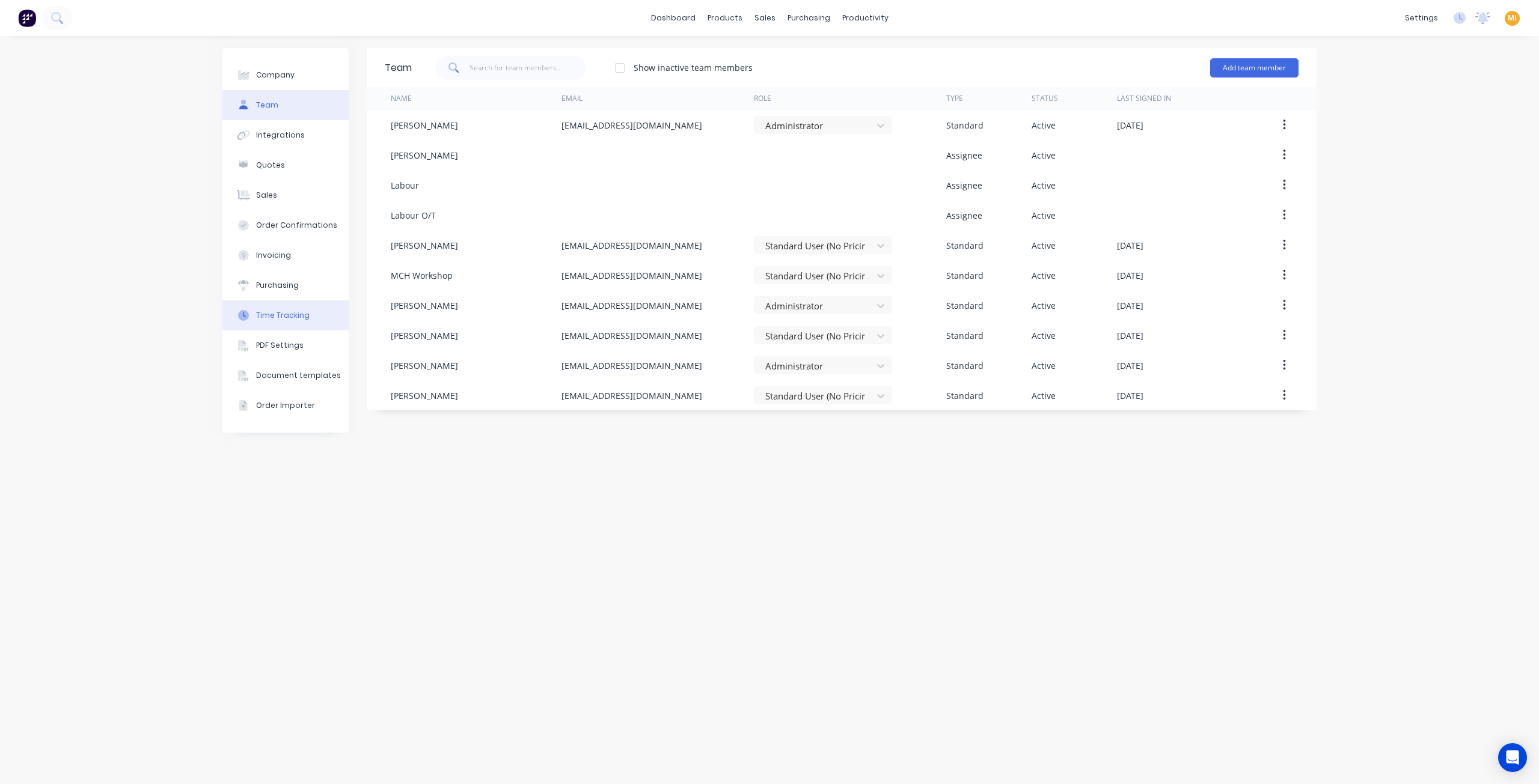
click at [293, 324] on button "Time Tracking" at bounding box center [285, 315] width 126 height 30
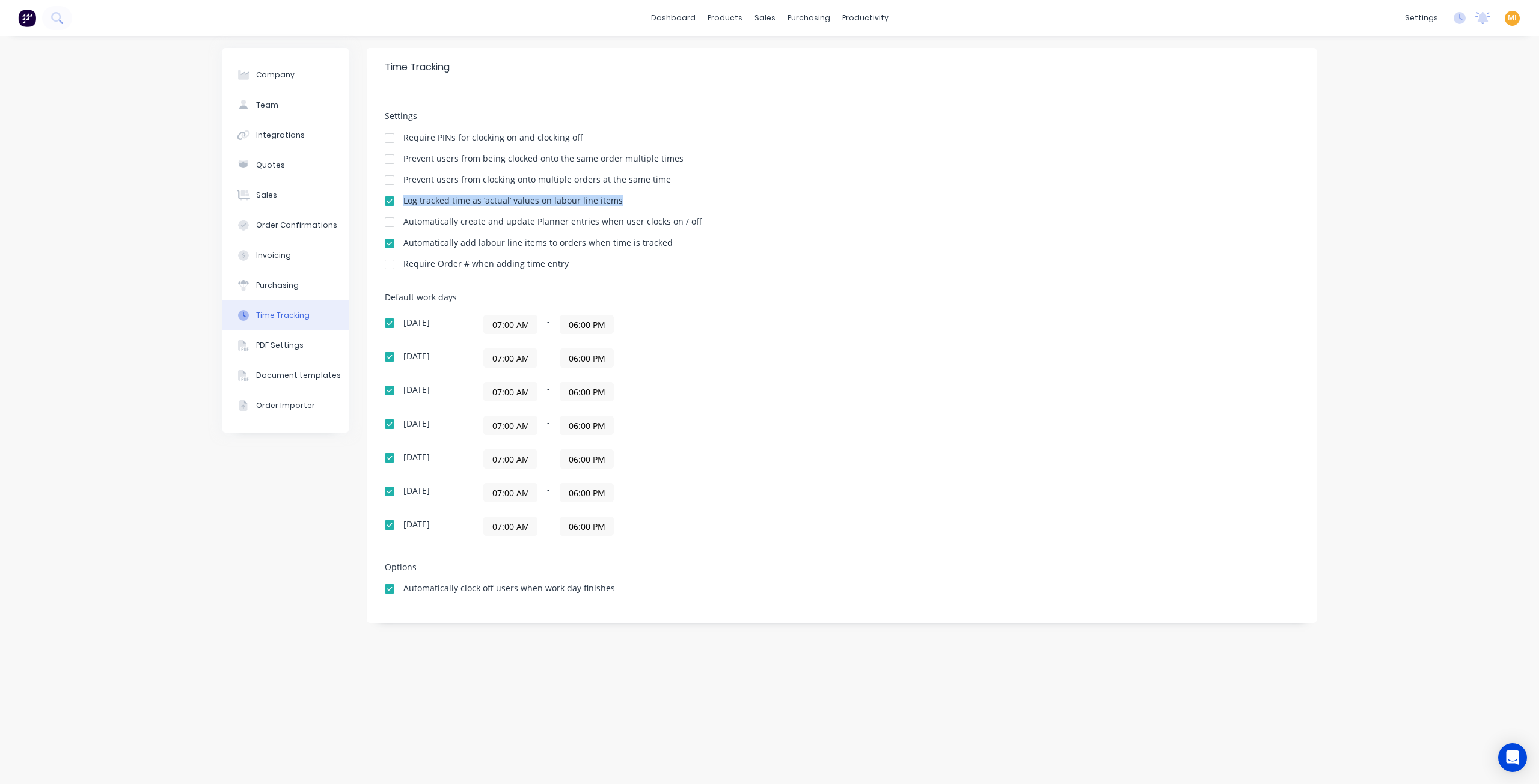
drag, startPoint x: 621, startPoint y: 199, endPoint x: 403, endPoint y: 204, distance: 218.1
click at [403, 204] on div "Log tracked time as ‘actual’ values on labour line items" at bounding box center [842, 203] width 914 height 11
copy div "Log tracked time as ‘actual’ values on labour line items"
click at [36, 15] on div at bounding box center [36, 18] width 72 height 24
click at [27, 15] on img at bounding box center [27, 18] width 18 height 18
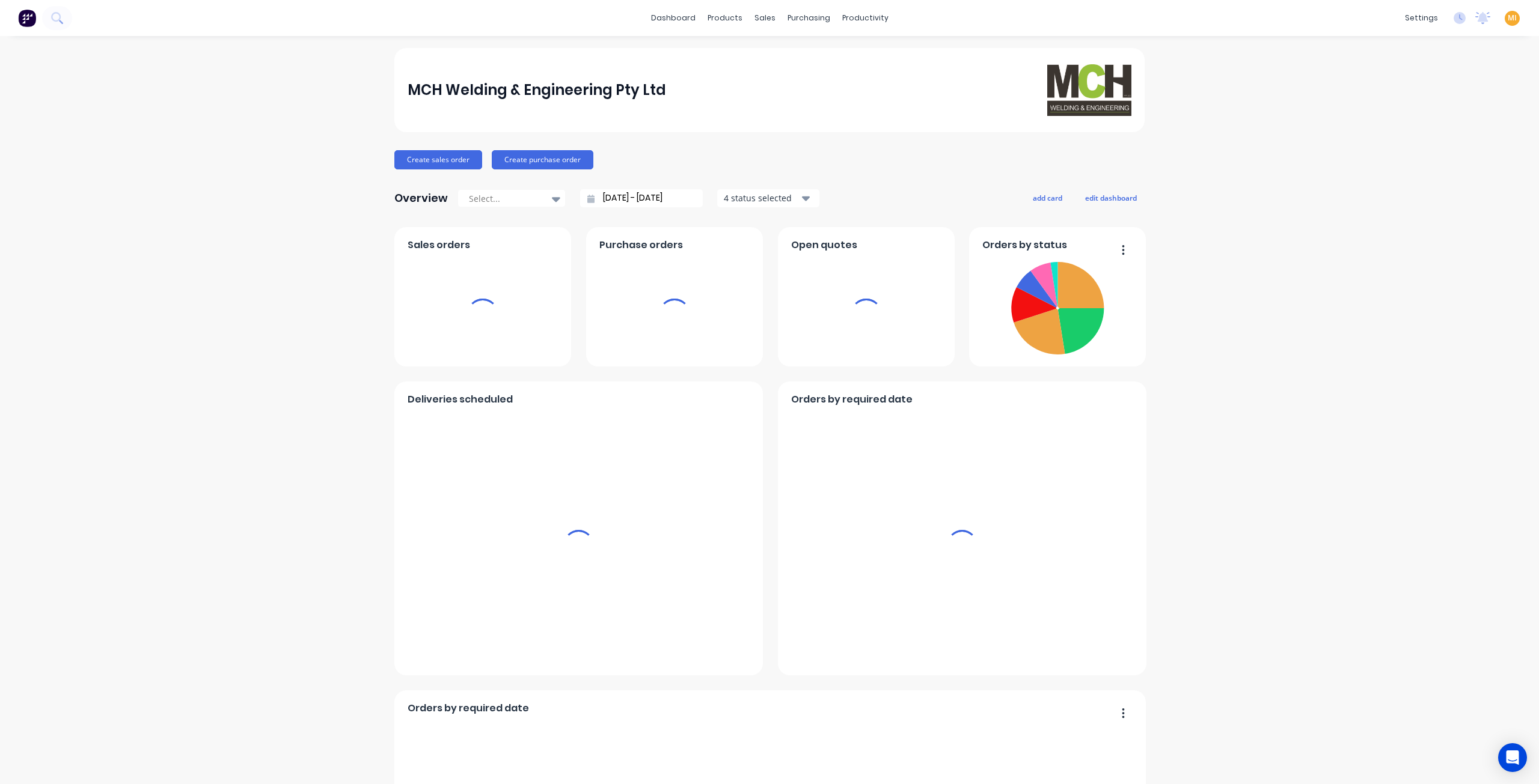
click at [1508, 18] on span "MI" at bounding box center [1512, 18] width 9 height 11
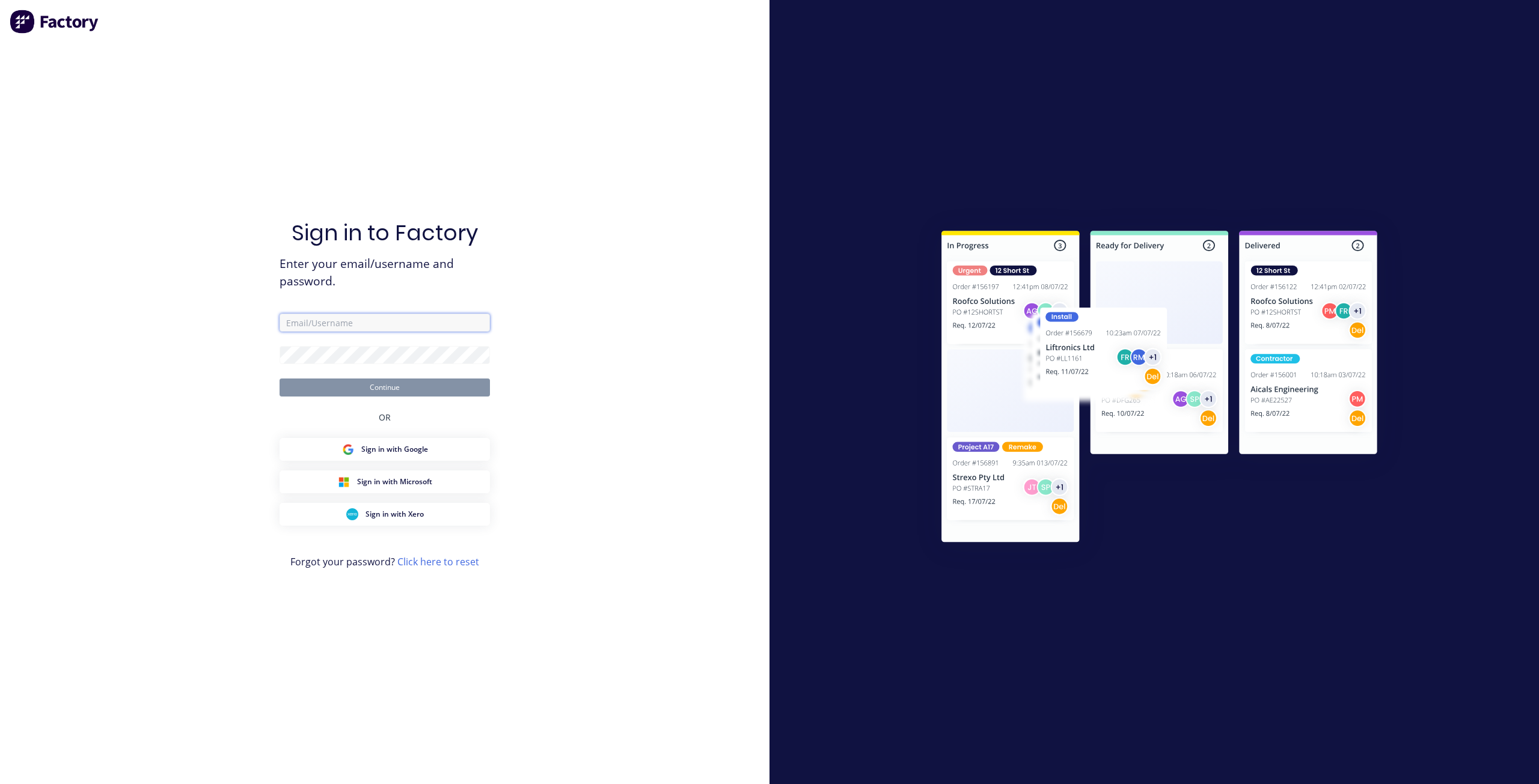
click at [382, 324] on input "text" at bounding box center [384, 322] width 210 height 18
type input "[EMAIL_ADDRESS][DOMAIN_NAME]"
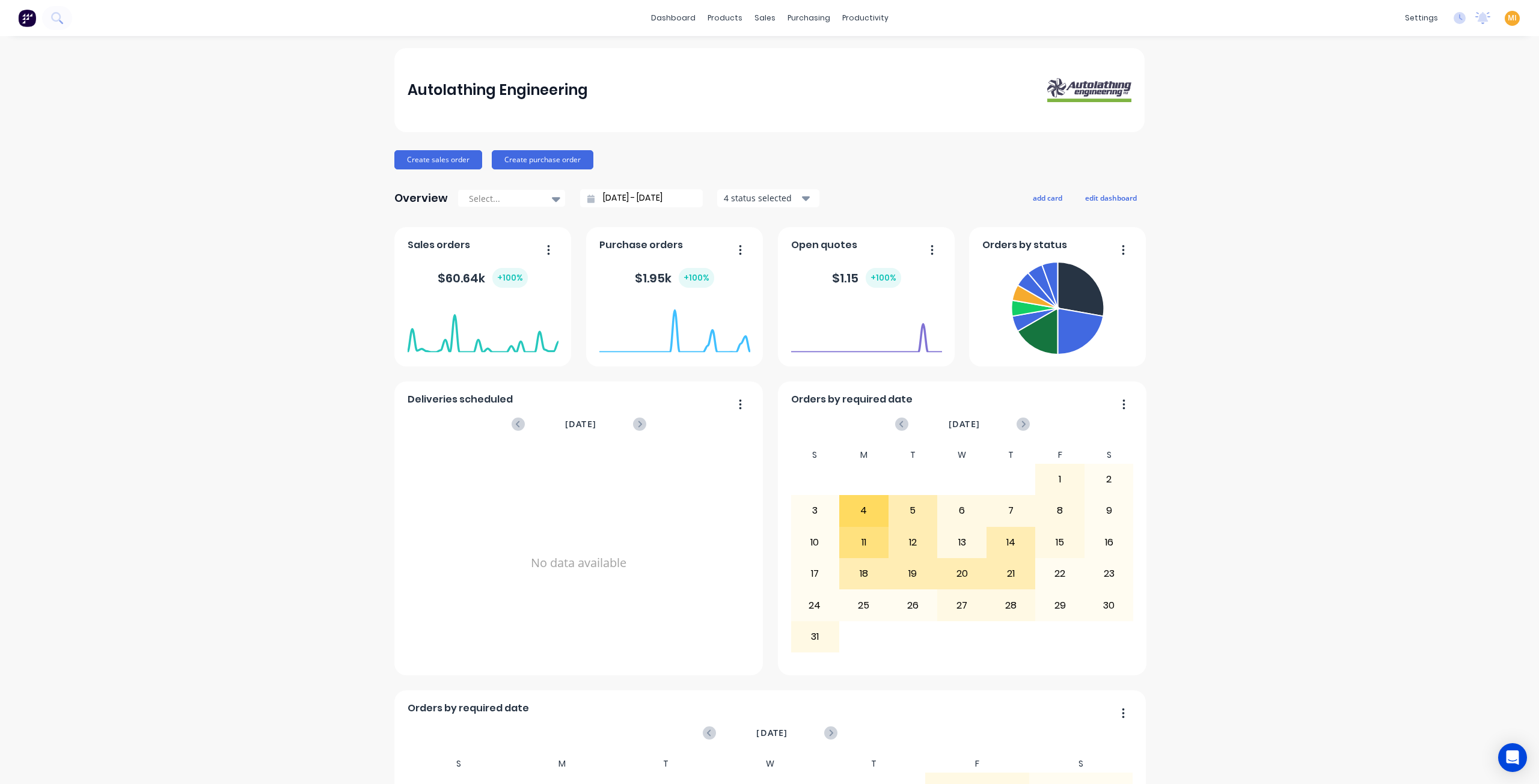
click at [1329, 84] on div "Team" at bounding box center [1322, 81] width 22 height 11
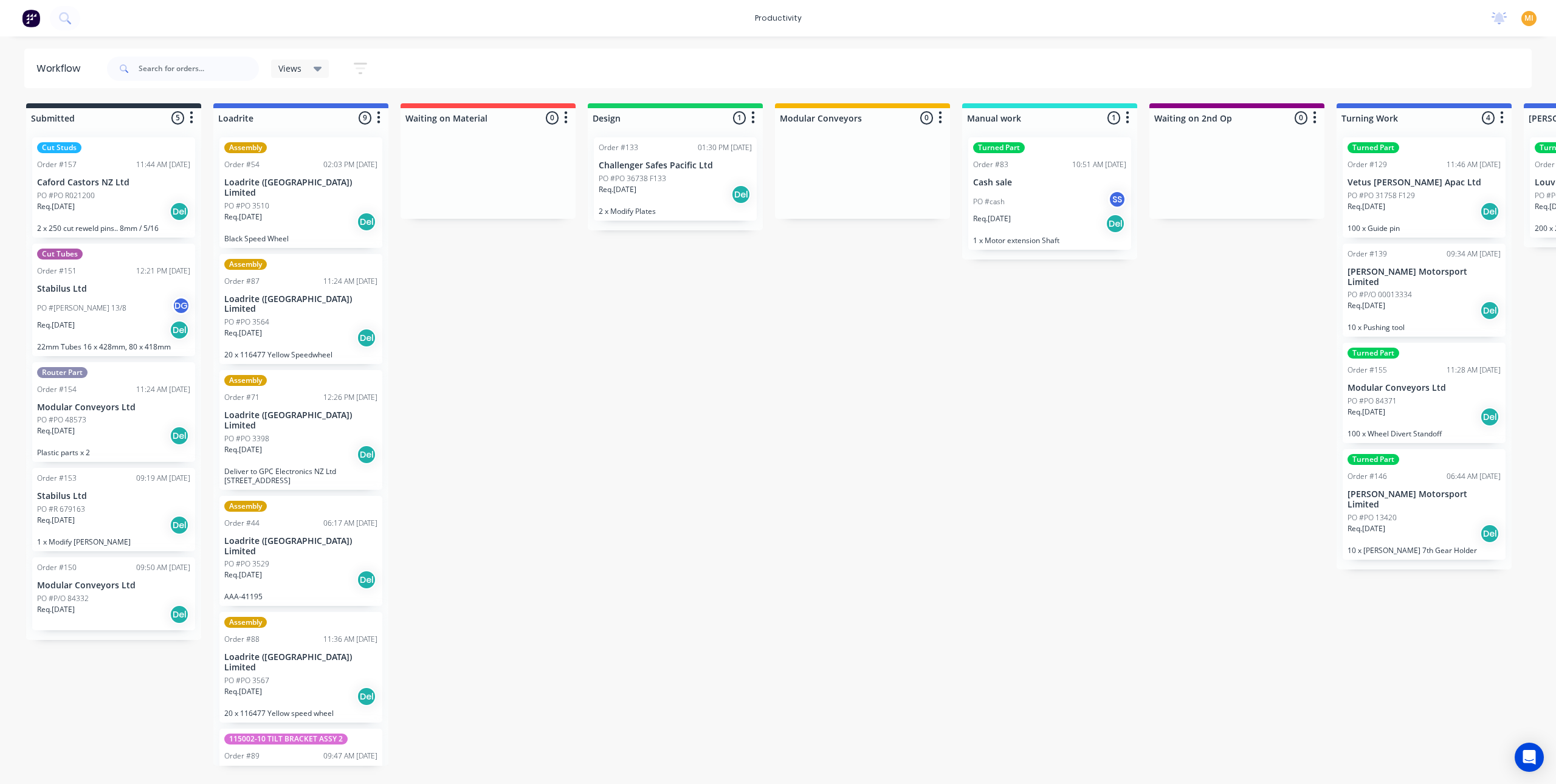
click at [636, 191] on p "Req. [DATE]" at bounding box center [617, 189] width 38 height 11
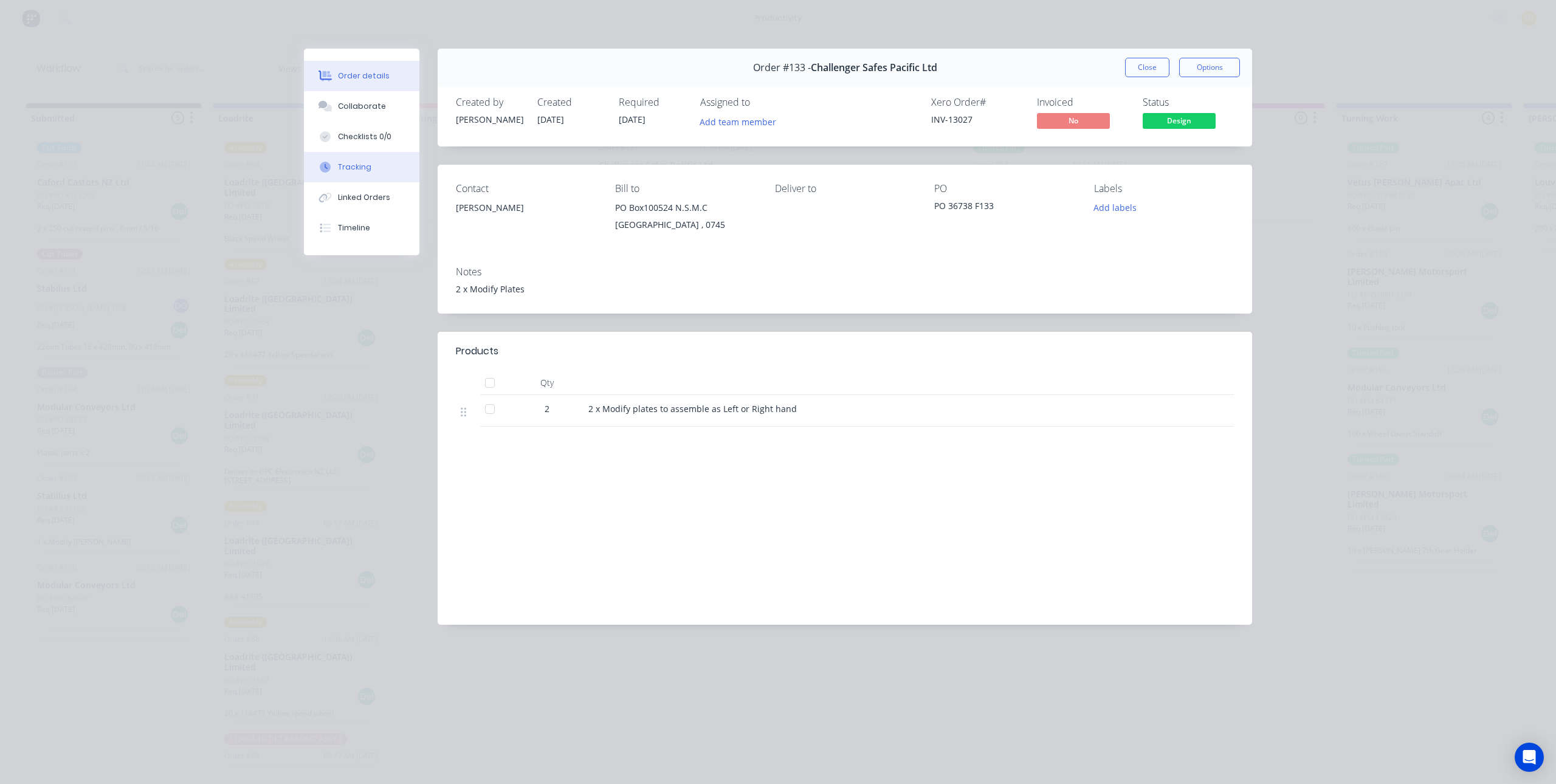
click at [351, 170] on div "Tracking" at bounding box center [354, 167] width 33 height 11
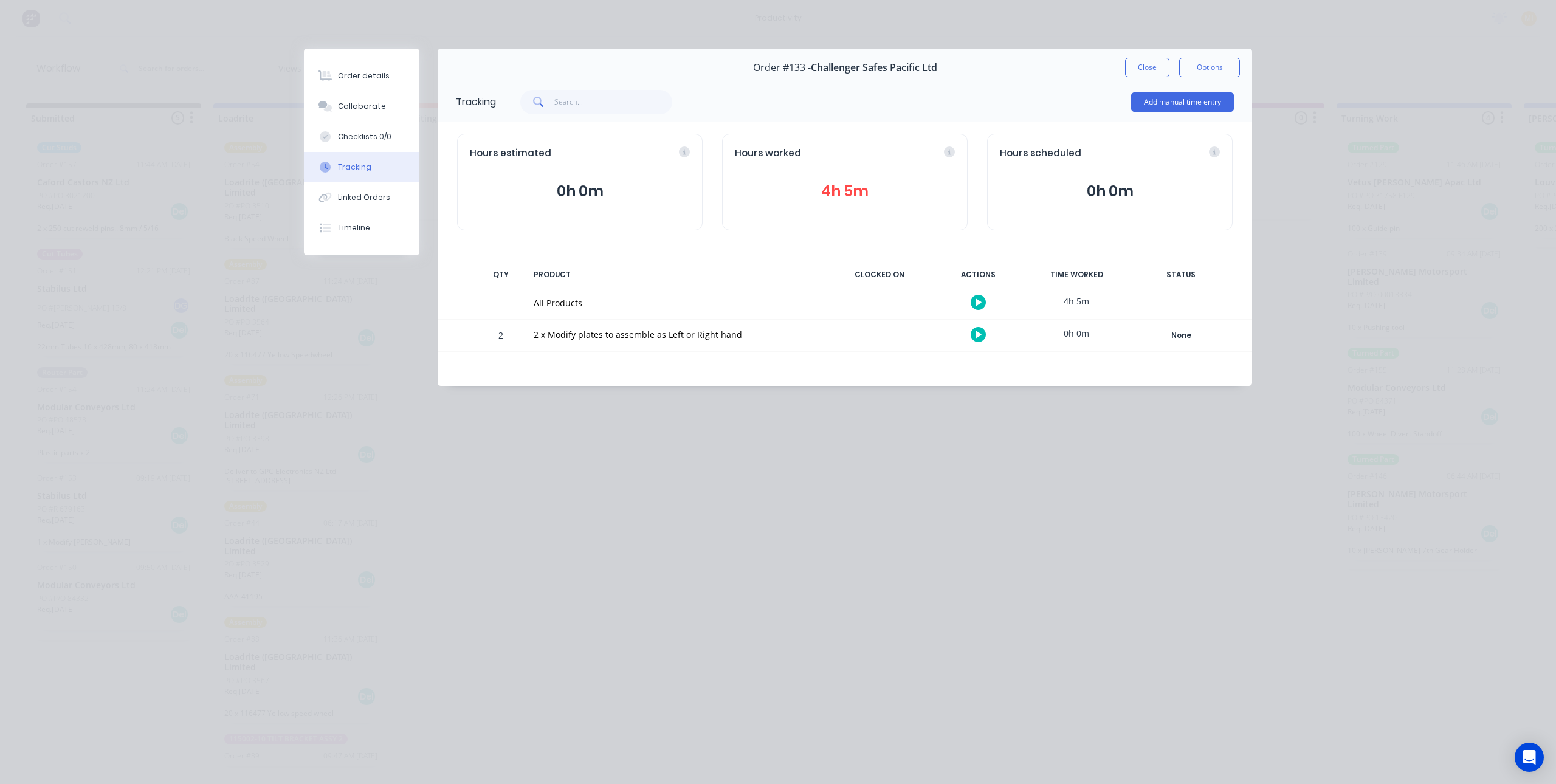
click at [852, 192] on button "4h 5m" at bounding box center [844, 191] width 220 height 23
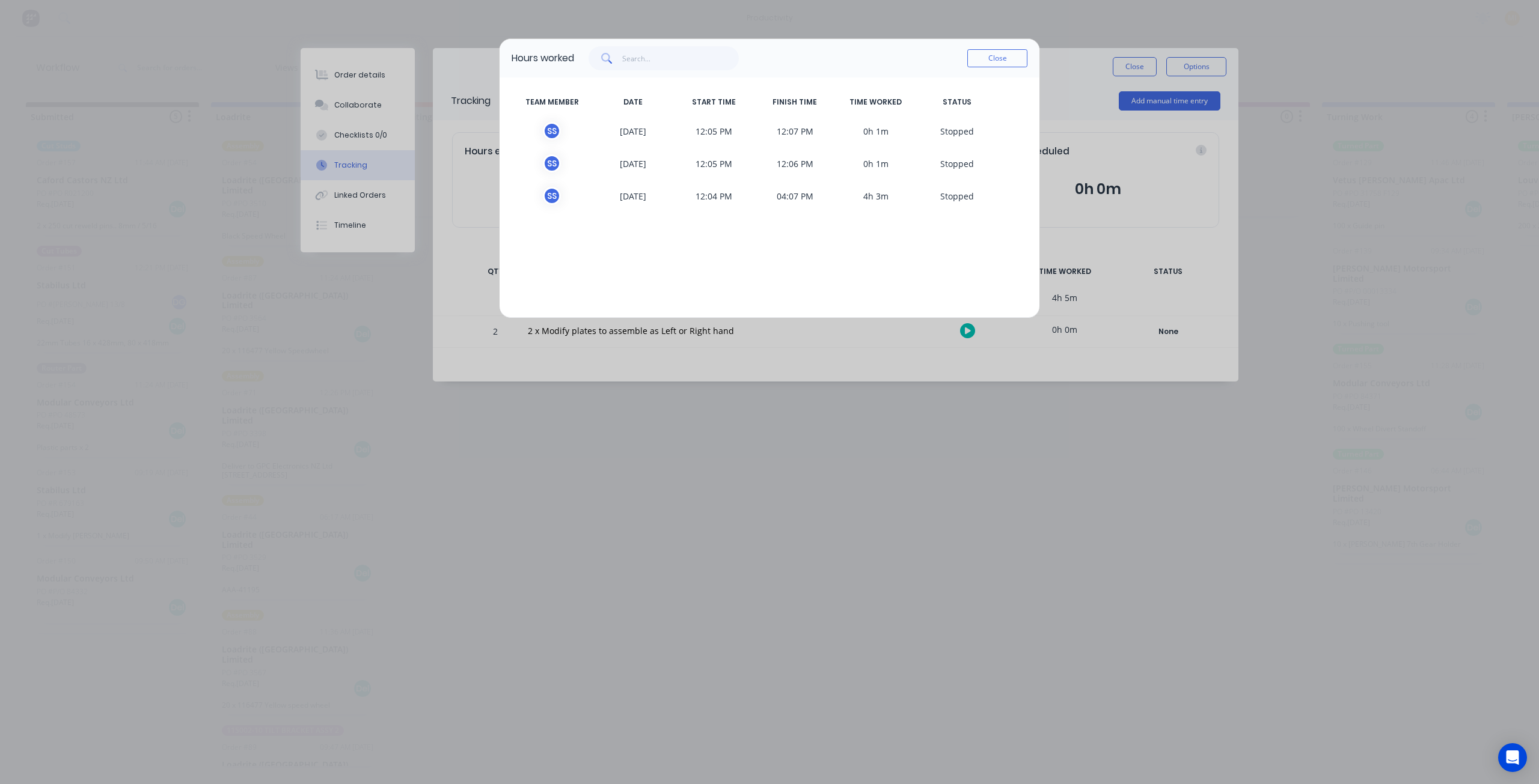
click at [998, 114] on div "TEAM MEMBER DATE START TIME FINISH TIME TIME WORKED STATUS" at bounding box center [769, 102] width 516 height 25
click at [996, 56] on button "Close" at bounding box center [997, 58] width 60 height 18
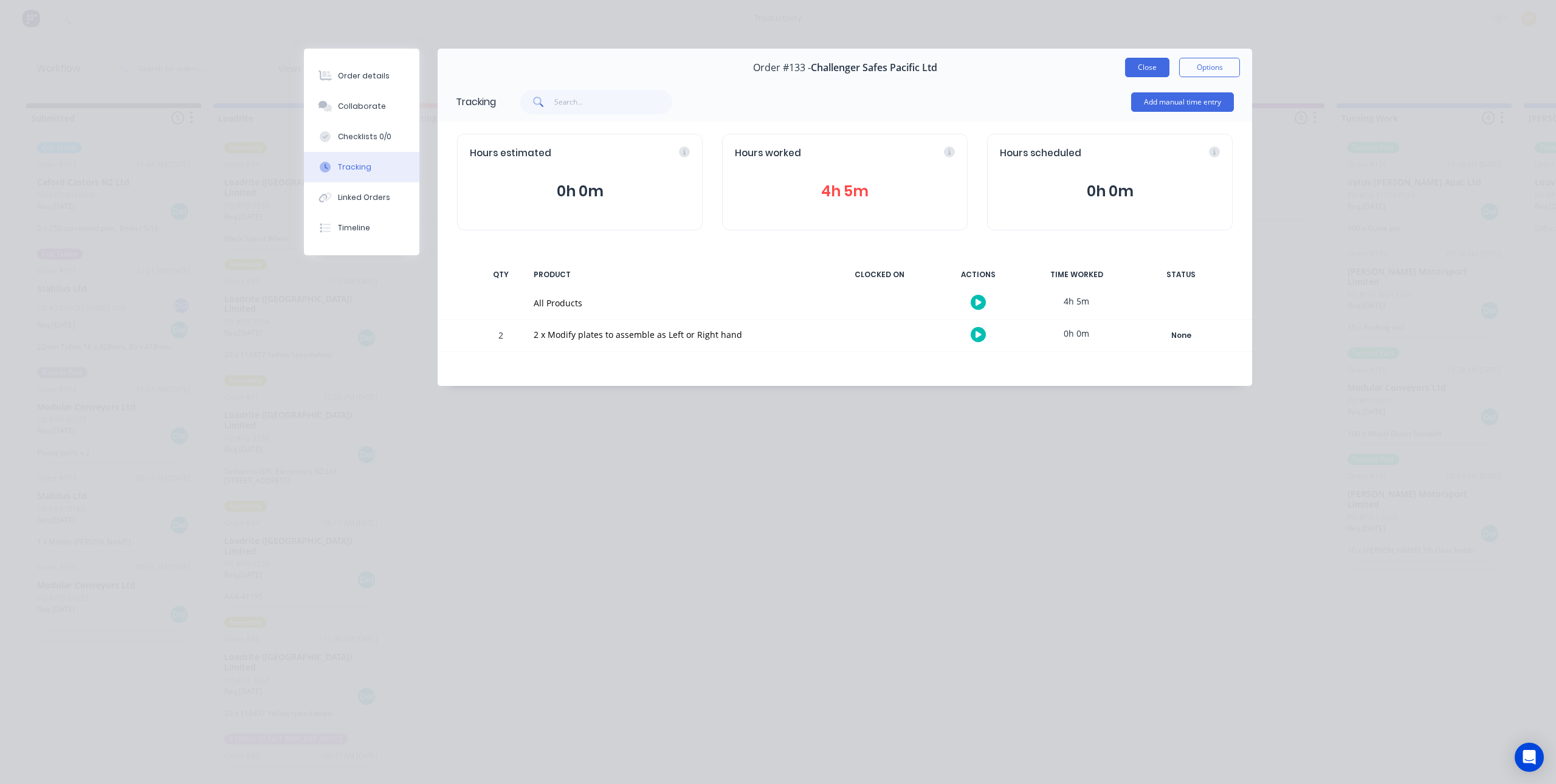
click at [1146, 74] on button "Close" at bounding box center [1147, 67] width 44 height 19
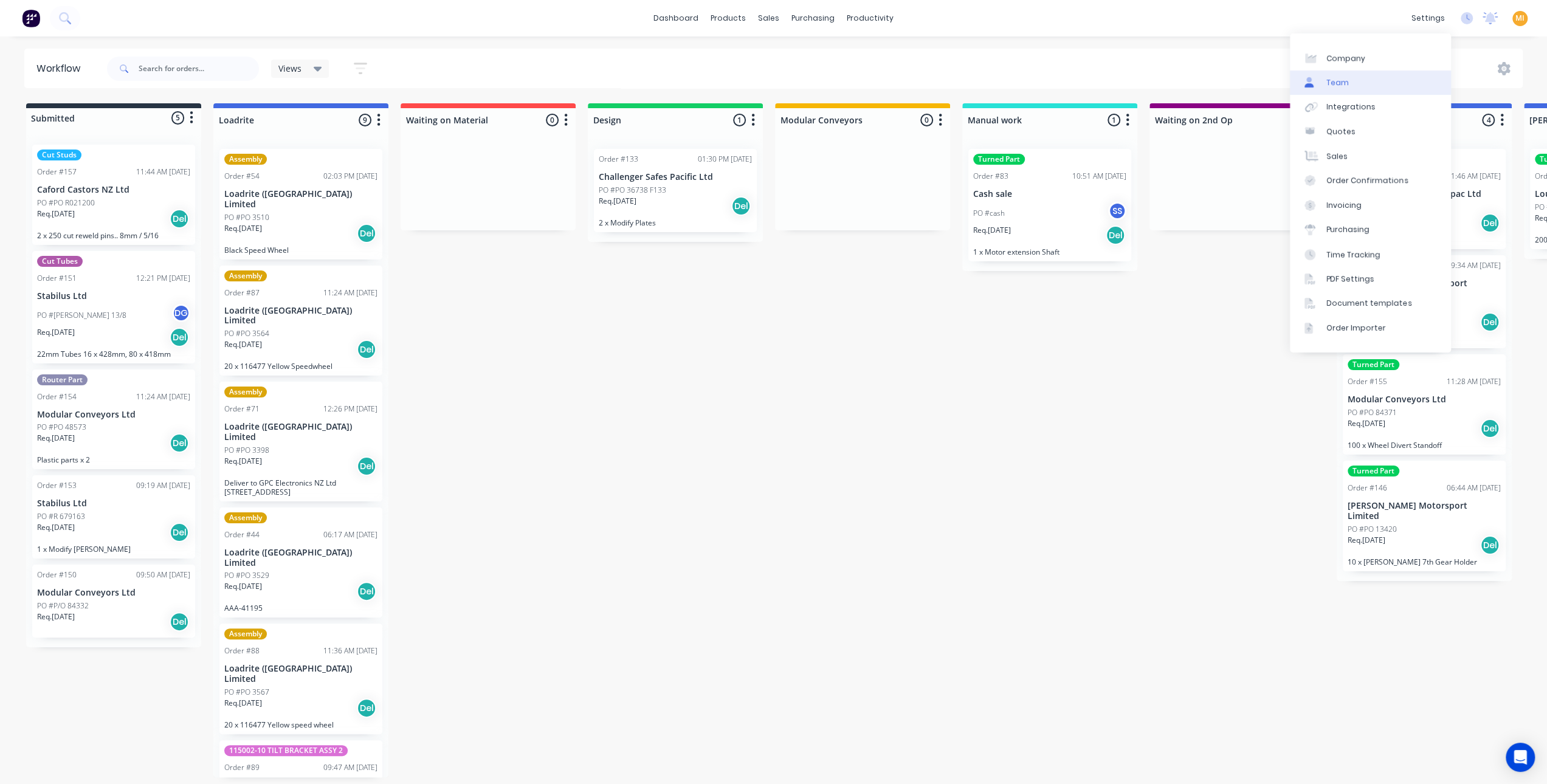
click at [1374, 82] on link "Team" at bounding box center [1370, 83] width 161 height 24
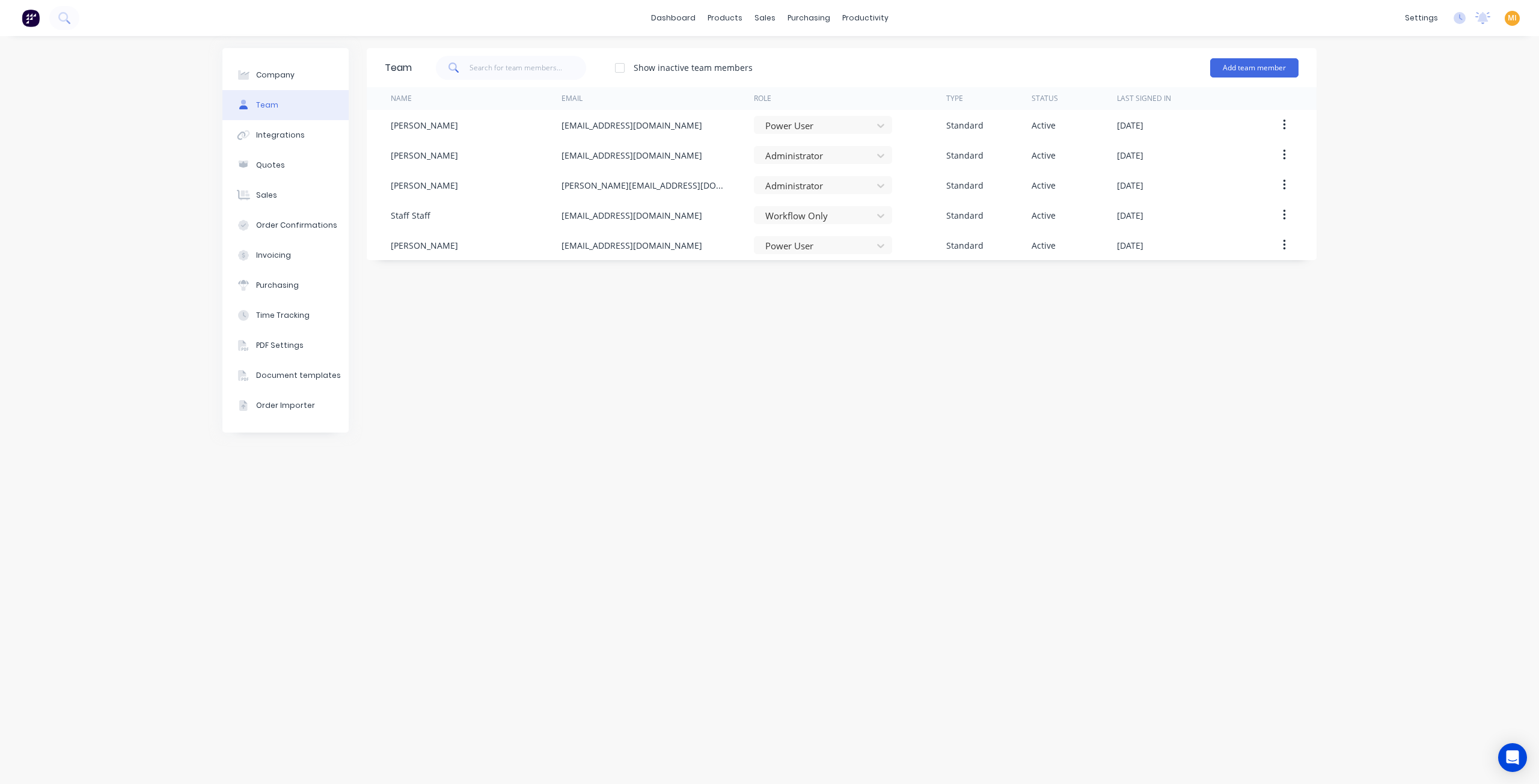
click at [28, 17] on img at bounding box center [30, 18] width 18 height 18
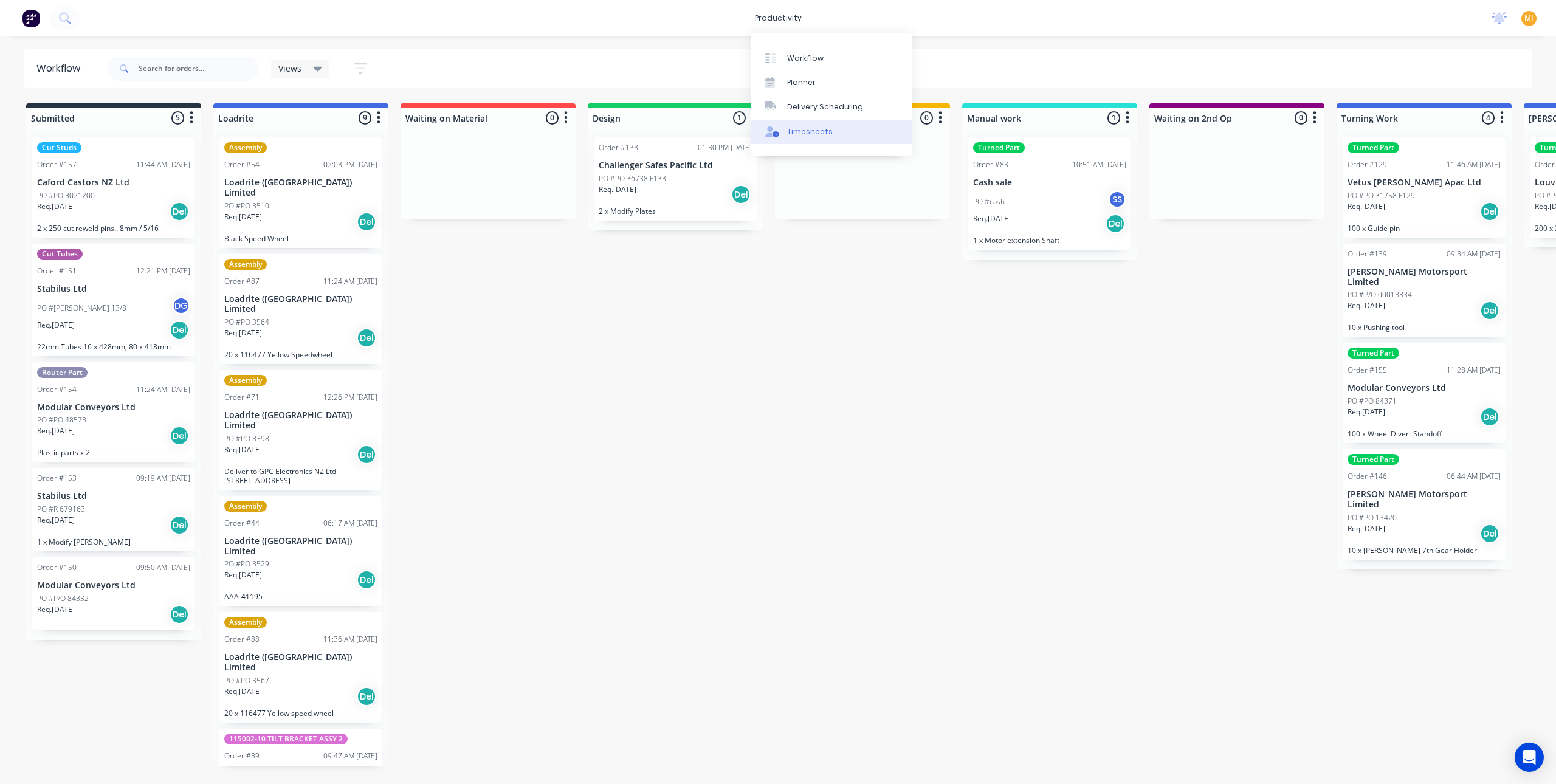
click at [819, 134] on div "Timesheets" at bounding box center [810, 132] width 46 height 11
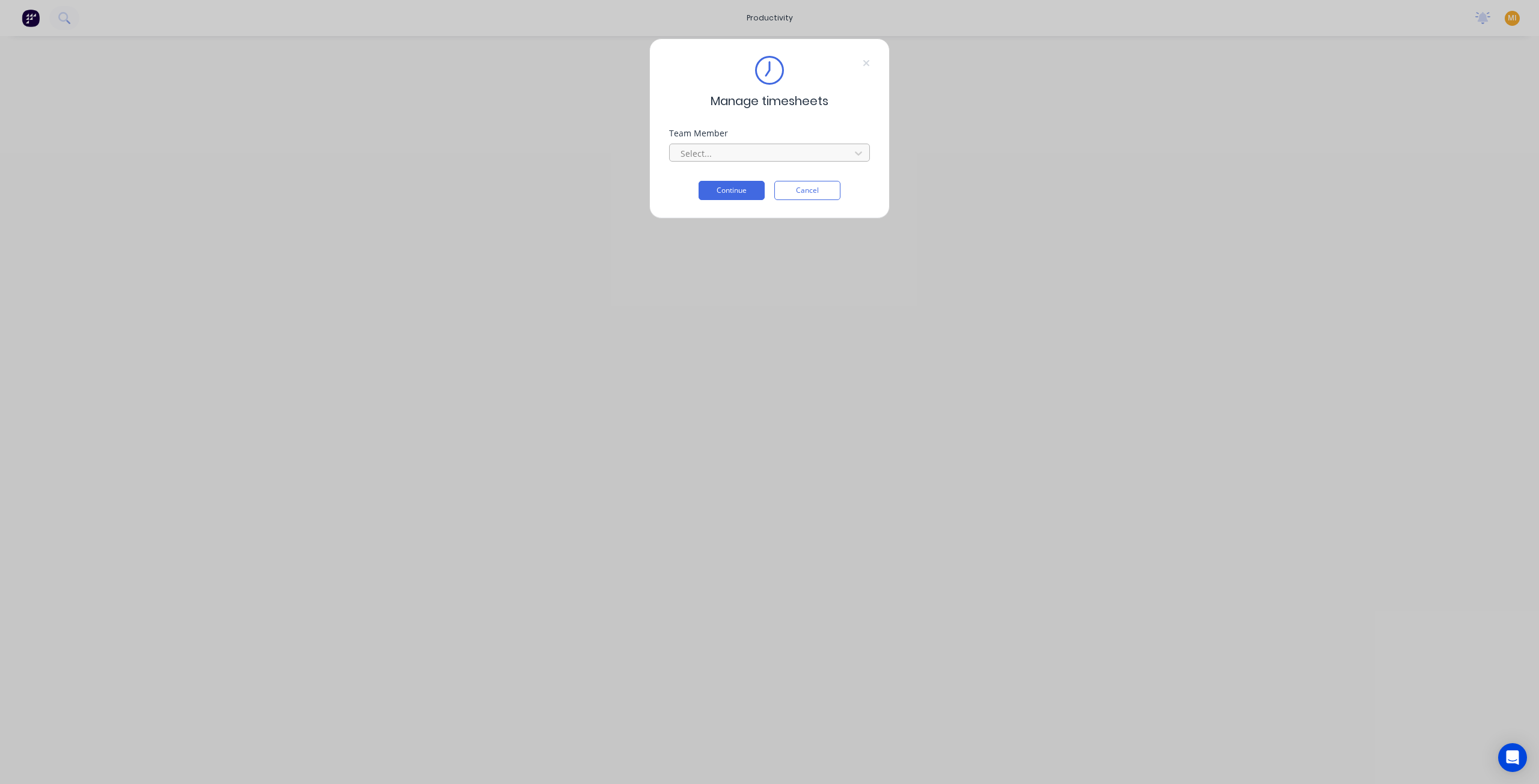
click at [715, 159] on div at bounding box center [762, 154] width 165 height 15
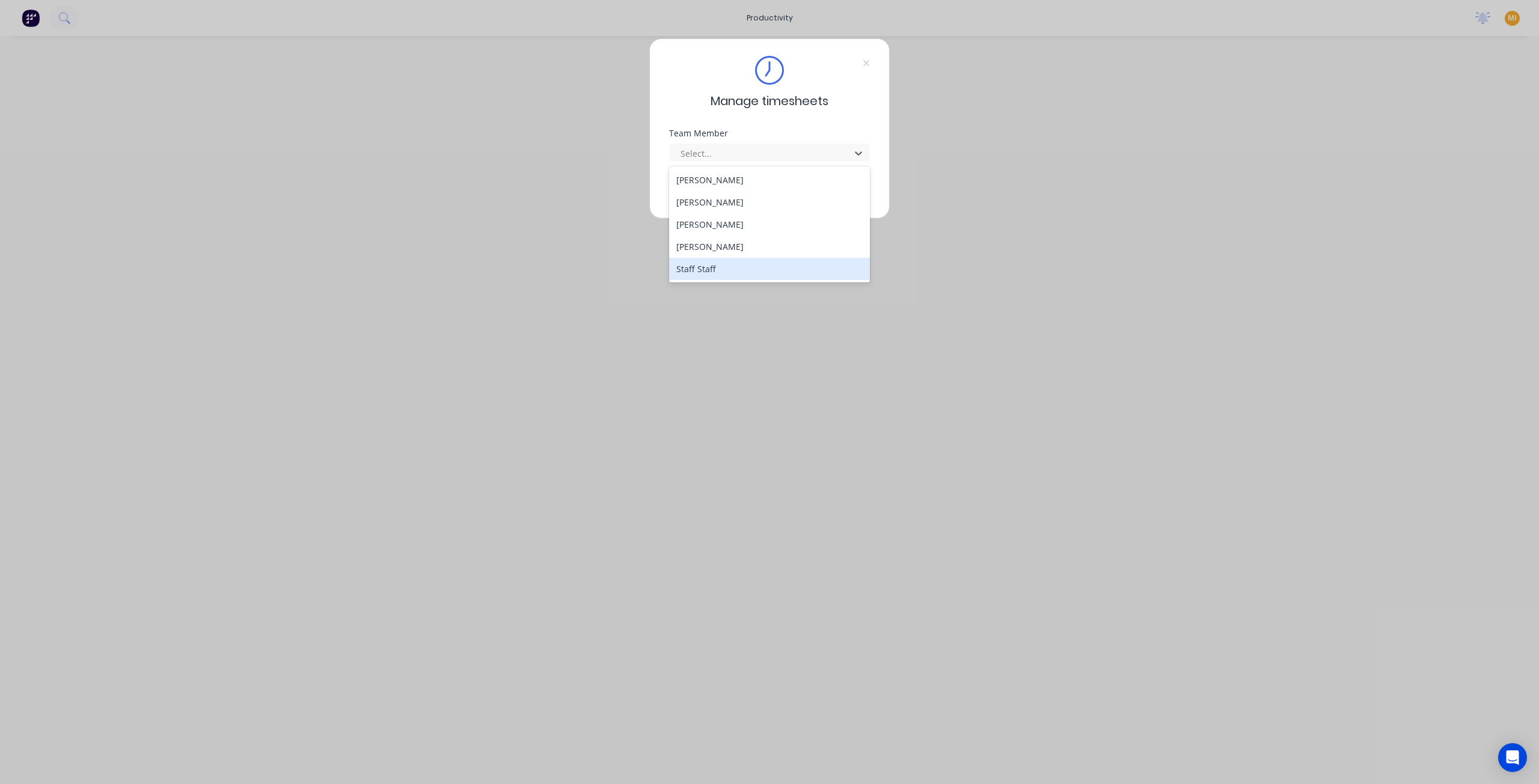
click at [709, 266] on div "Staff Staff" at bounding box center [769, 269] width 201 height 22
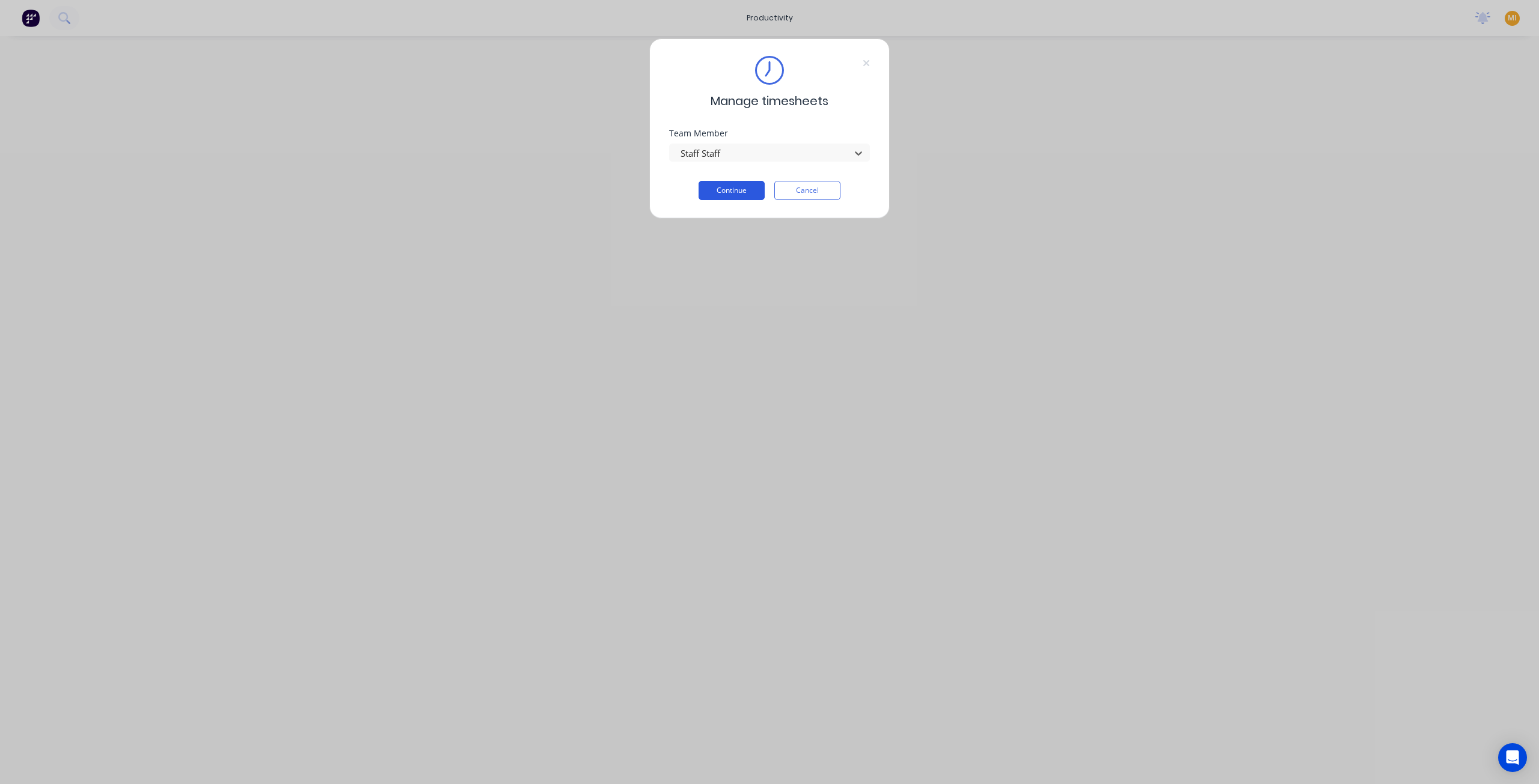
click at [732, 190] on button "Continue" at bounding box center [732, 190] width 66 height 19
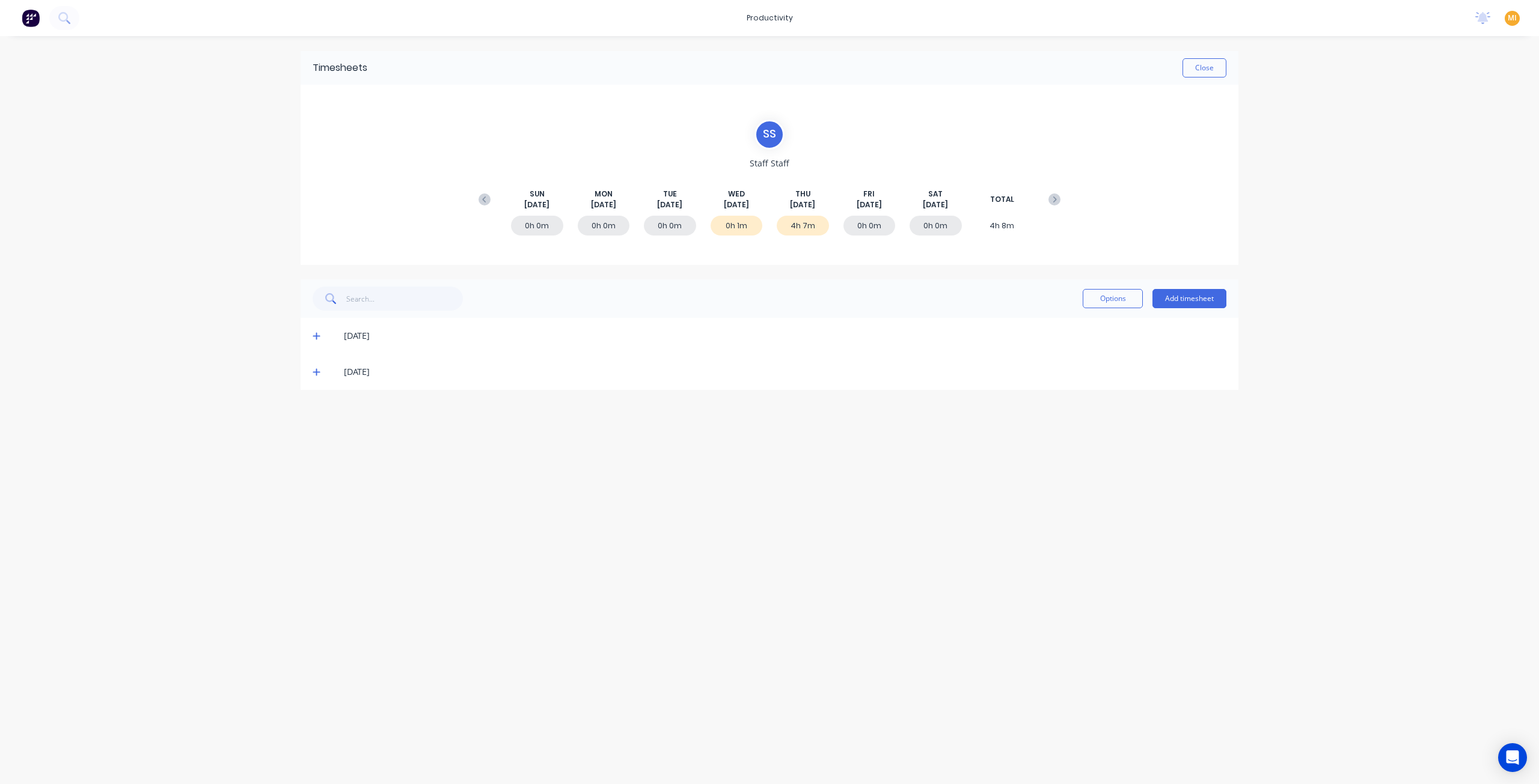
click at [314, 336] on icon at bounding box center [316, 335] width 8 height 8
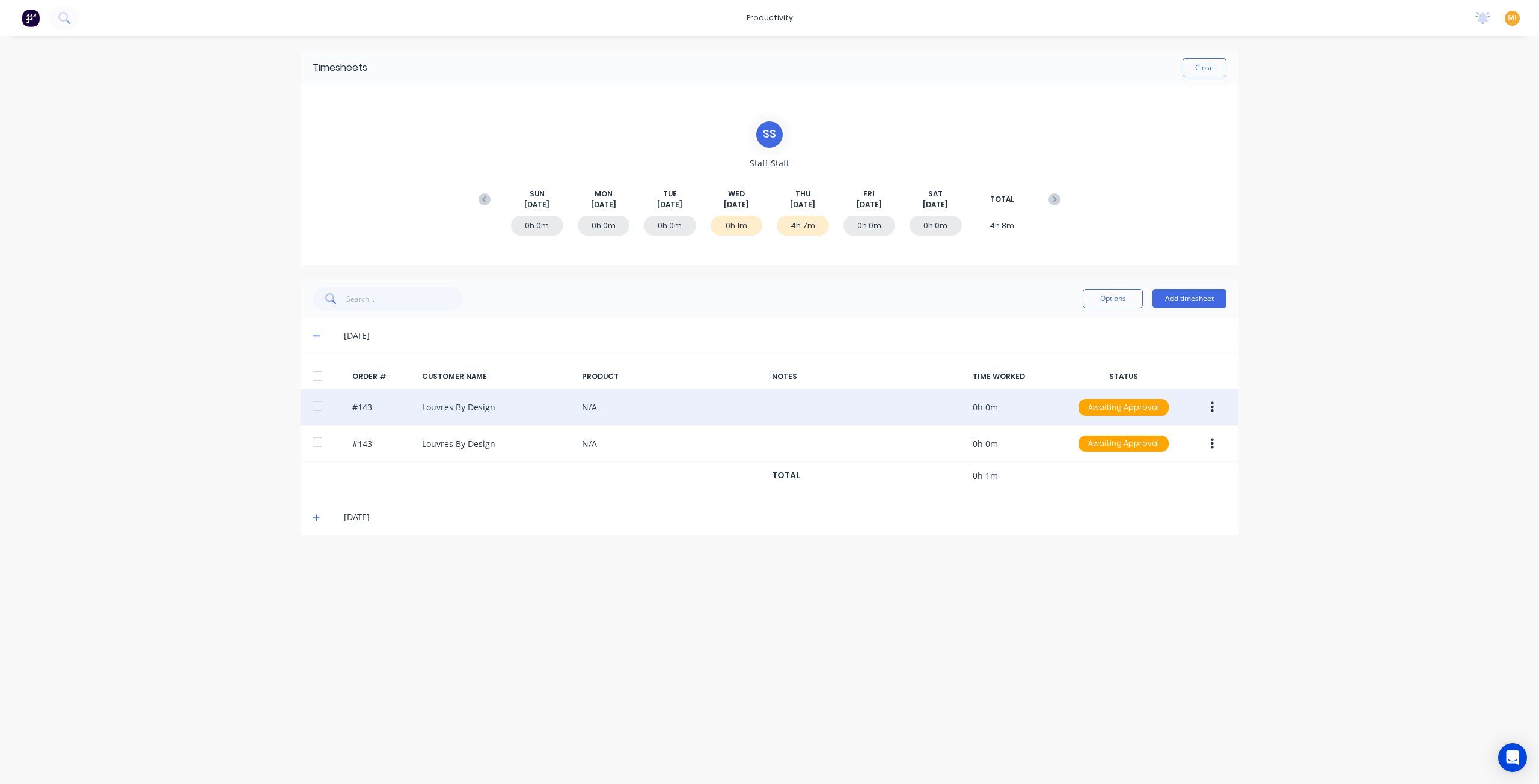
click at [1220, 407] on button "button" at bounding box center [1212, 408] width 28 height 22
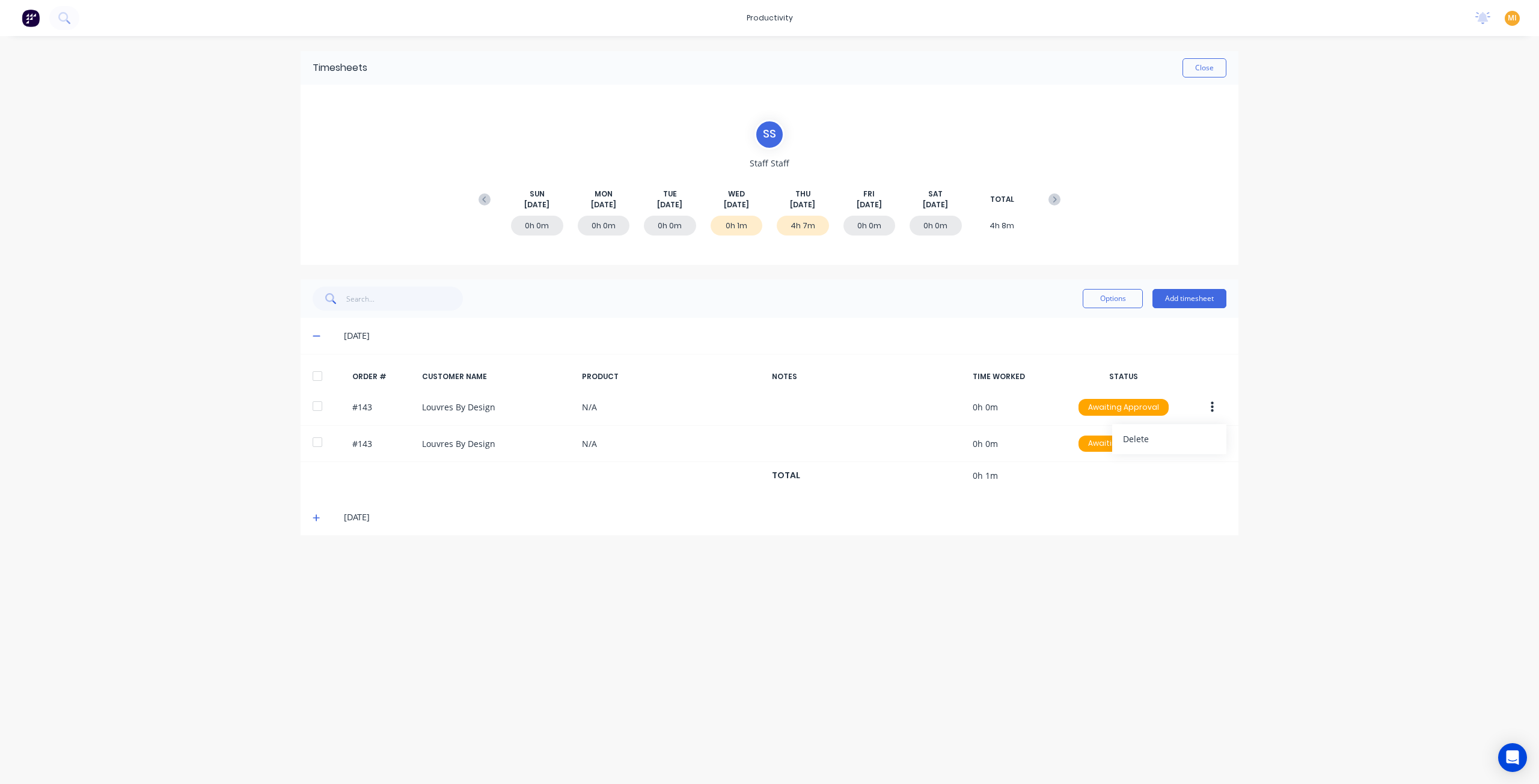
drag, startPoint x: 422, startPoint y: 564, endPoint x: 380, endPoint y: 532, distance: 52.8
click at [415, 559] on div "Timesheets Close S S Staff Staff [DATE] [DATE] [DATE] [DATE] [DATE] [DATE] [DAT…" at bounding box center [769, 398] width 962 height 724
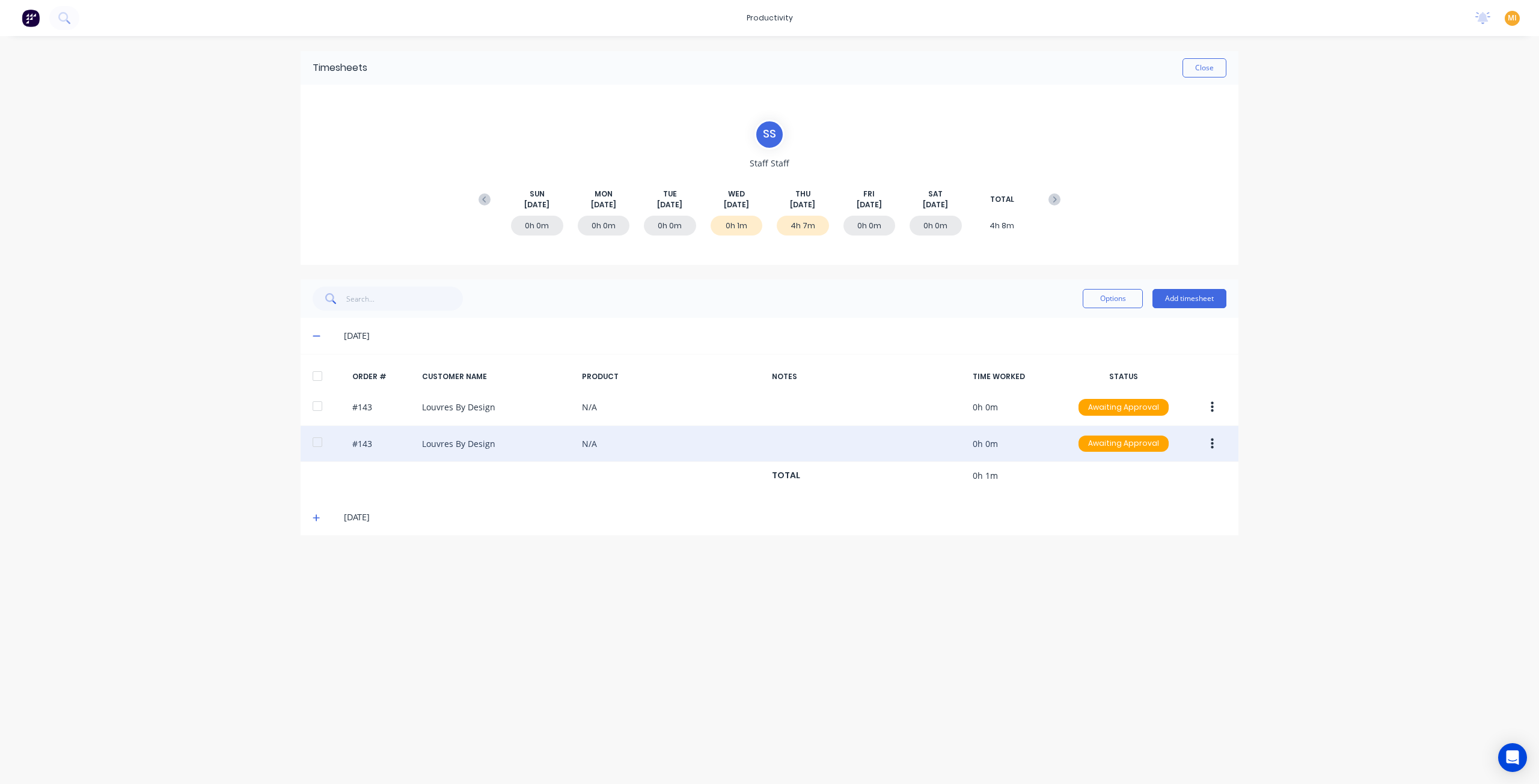
click at [1212, 444] on icon "button" at bounding box center [1212, 444] width 3 height 13
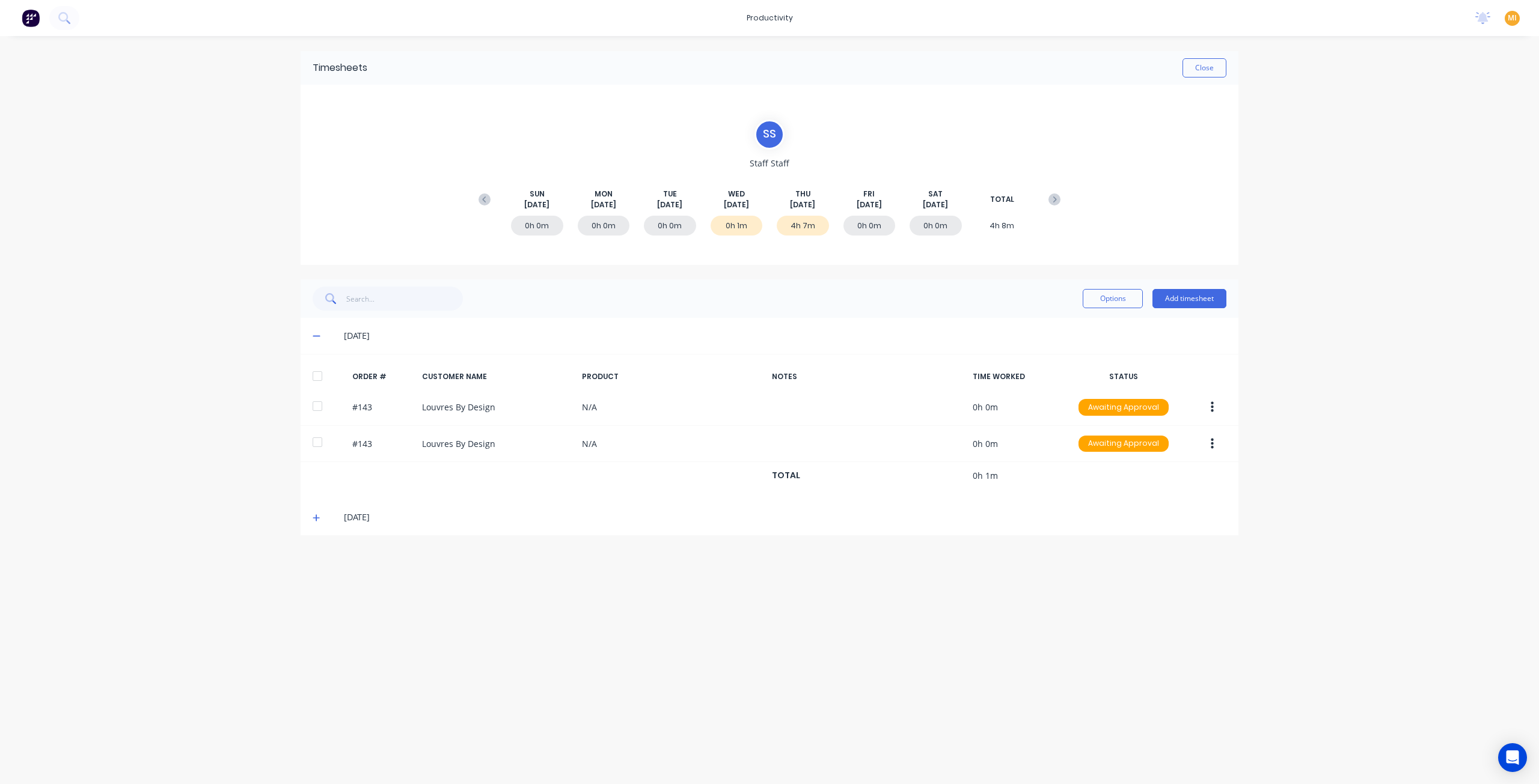
click at [1028, 606] on div "Timesheets Close S S Staff Staff [DATE] [DATE] [DATE] [DATE] [DATE] [DATE] [DAT…" at bounding box center [769, 398] width 962 height 724
click at [1206, 59] on button "Close" at bounding box center [1204, 68] width 44 height 19
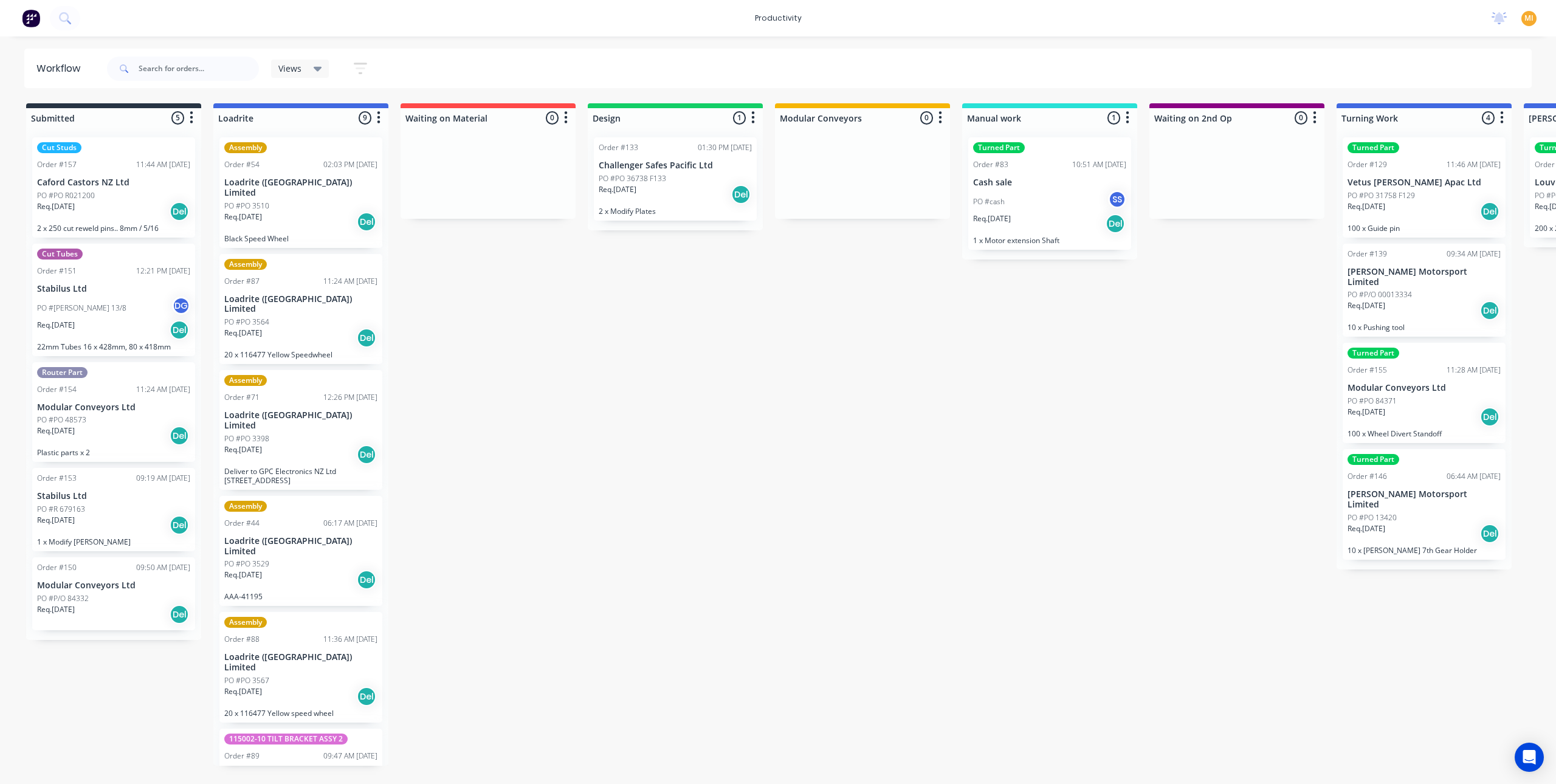
click at [31, 22] on img at bounding box center [31, 18] width 18 height 18
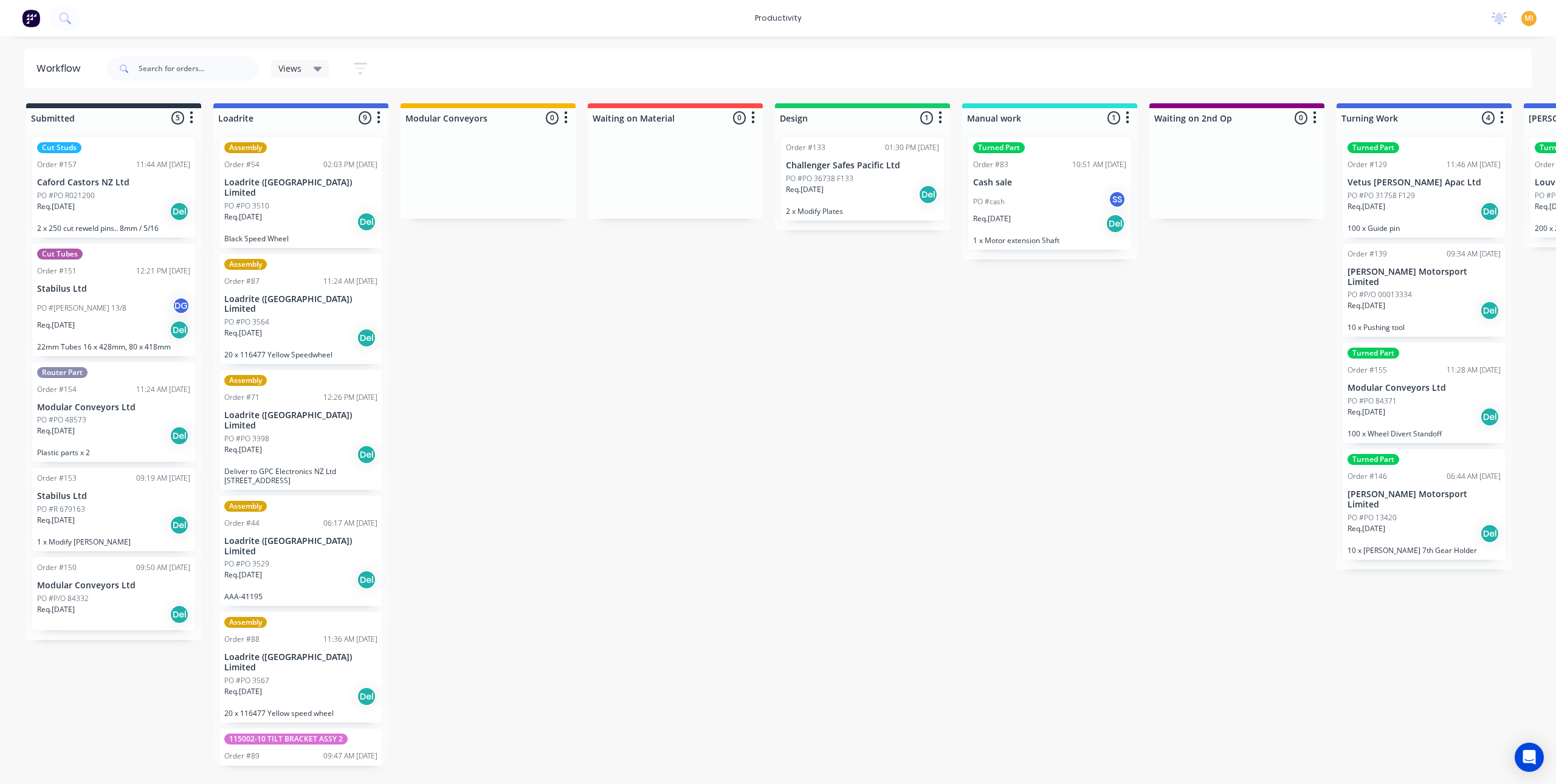
click at [1527, 19] on span "MI" at bounding box center [1529, 18] width 9 height 11
click at [1464, 153] on button "Sign out" at bounding box center [1453, 153] width 161 height 24
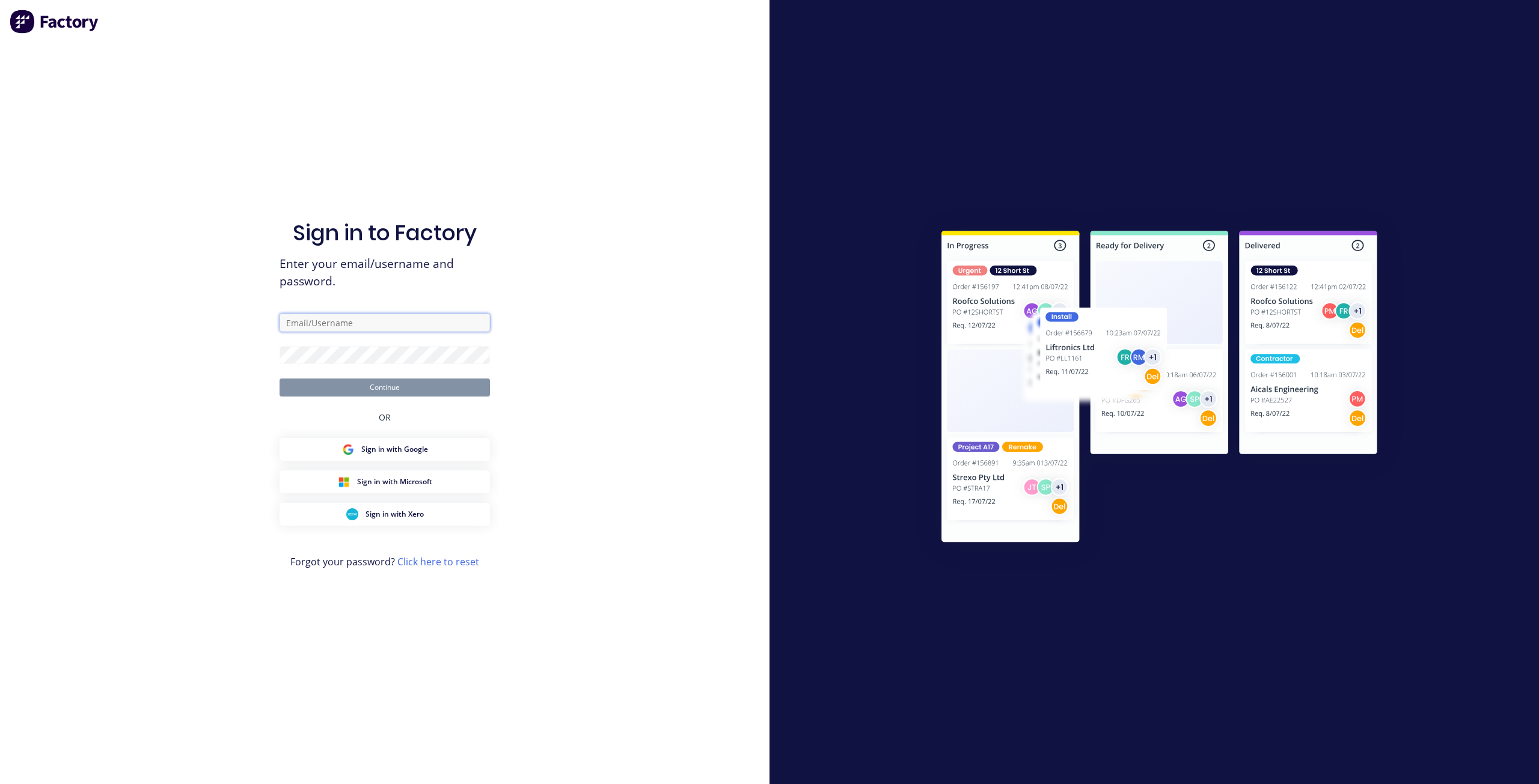
click at [322, 320] on input "text" at bounding box center [384, 322] width 210 height 18
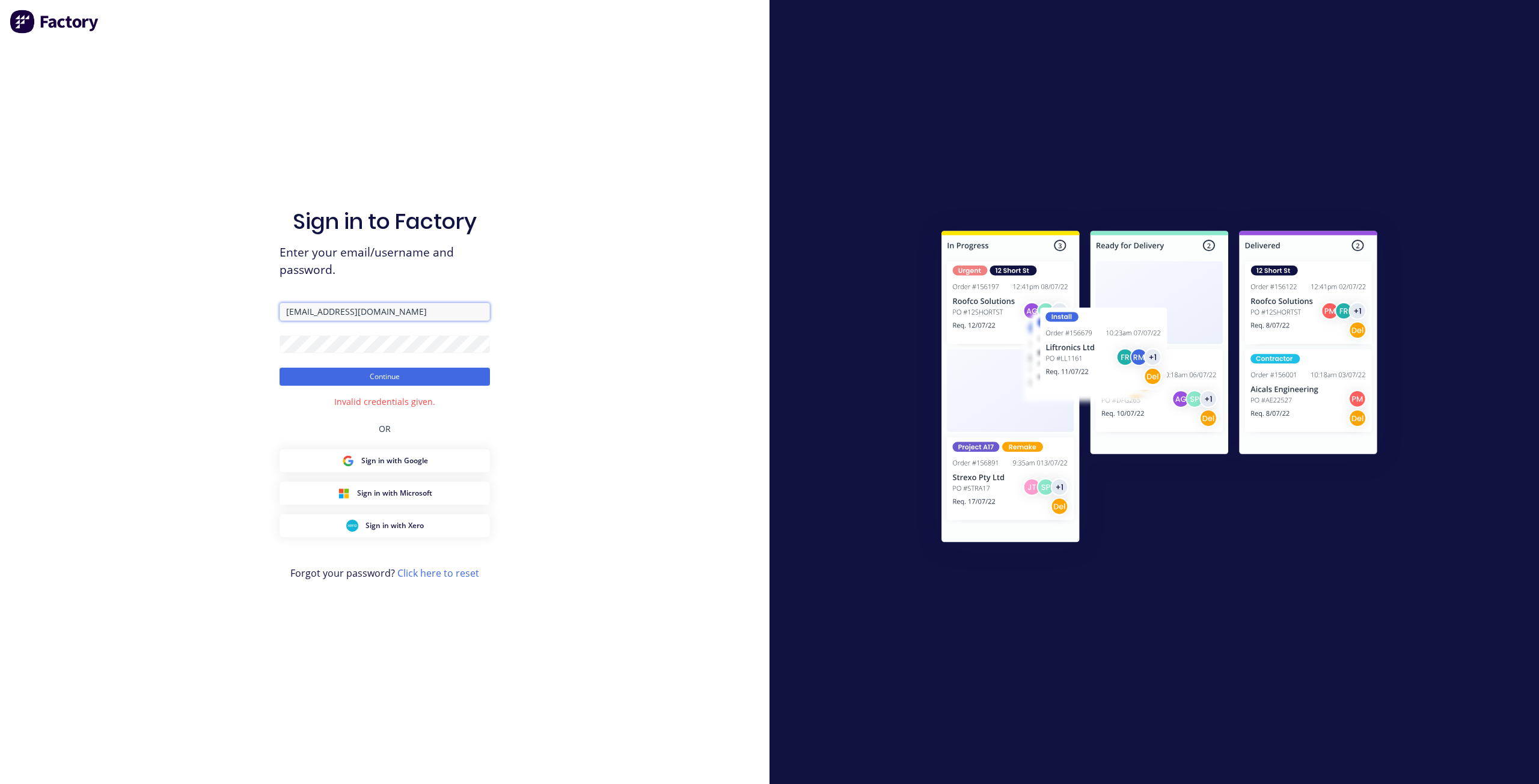
click at [439, 314] on input "[EMAIL_ADDRESS][DOMAIN_NAME]" at bounding box center [384, 312] width 210 height 18
drag, startPoint x: 436, startPoint y: 316, endPoint x: 253, endPoint y: 316, distance: 183.0
click at [257, 316] on div "Sign in to Factory Enter your email/username and password. team+maricardemo@fac…" at bounding box center [385, 392] width 770 height 784
paste input "tsametal.com.au"
type input "team+maricardemo@tsametal.com.au"
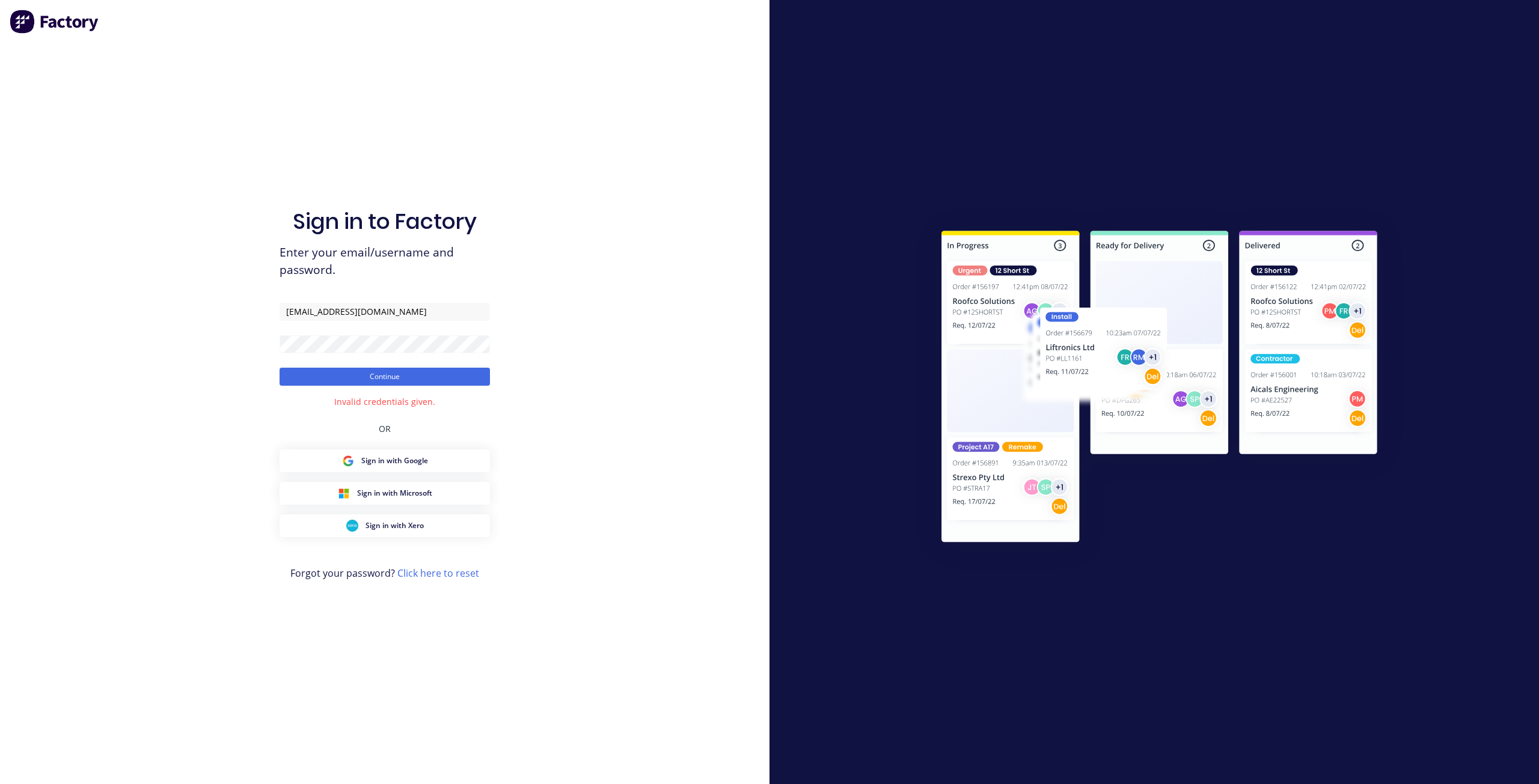
click at [203, 321] on div "Sign in to Factory Enter your email/username and password. team+maricardemo@tsa…" at bounding box center [385, 392] width 770 height 784
click at [311, 372] on button "Continue" at bounding box center [384, 376] width 210 height 18
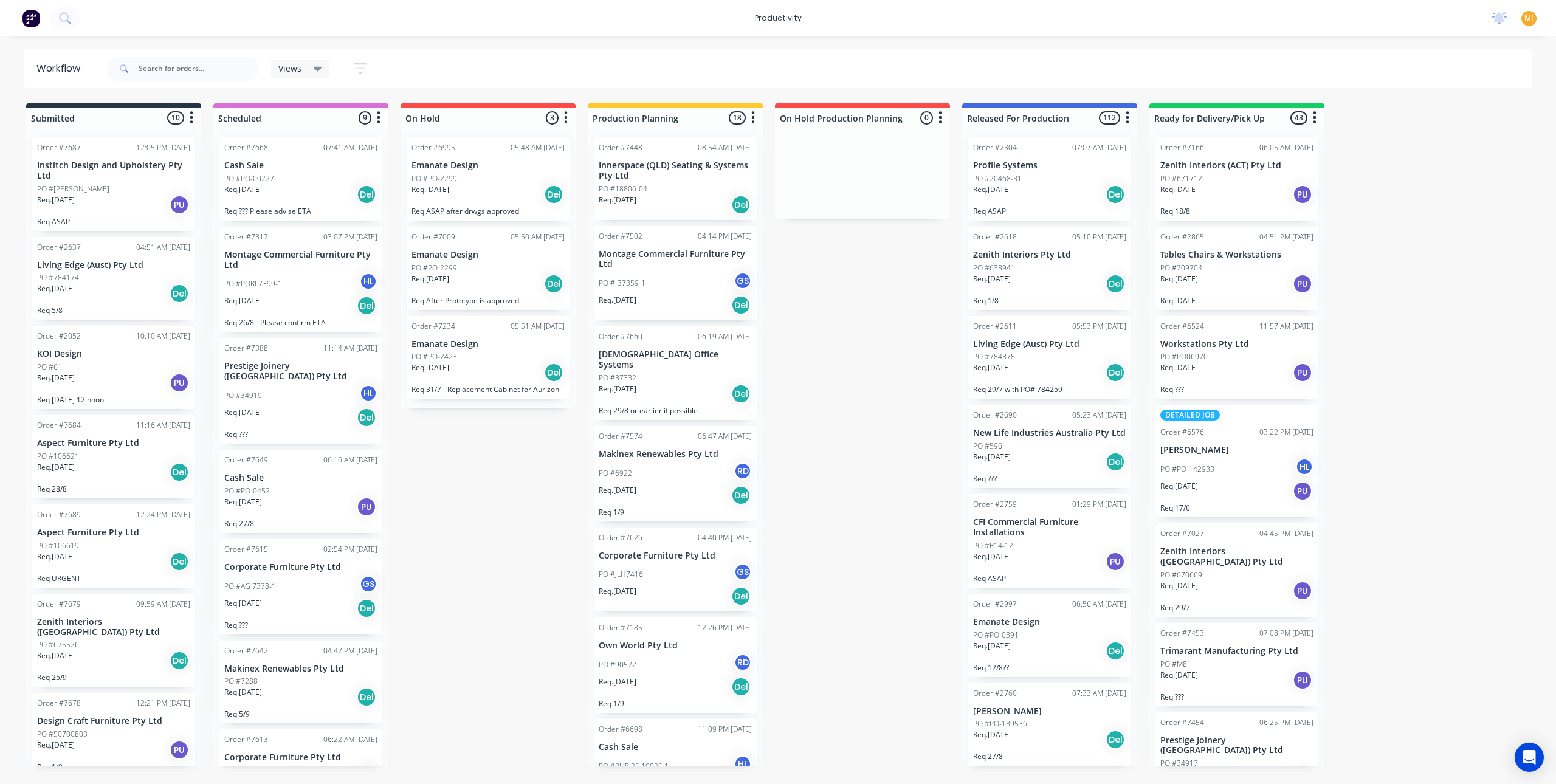
click at [458, 512] on div "Submitted 10 Sort By Created date Required date Order number Customer name Most…" at bounding box center [828, 435] width 1675 height 663
click at [1528, 17] on span "MI" at bounding box center [1529, 18] width 9 height 11
click at [1466, 141] on button "Sign out" at bounding box center [1453, 153] width 161 height 24
click at [1432, 154] on div "Sign out" at bounding box center [1425, 152] width 33 height 11
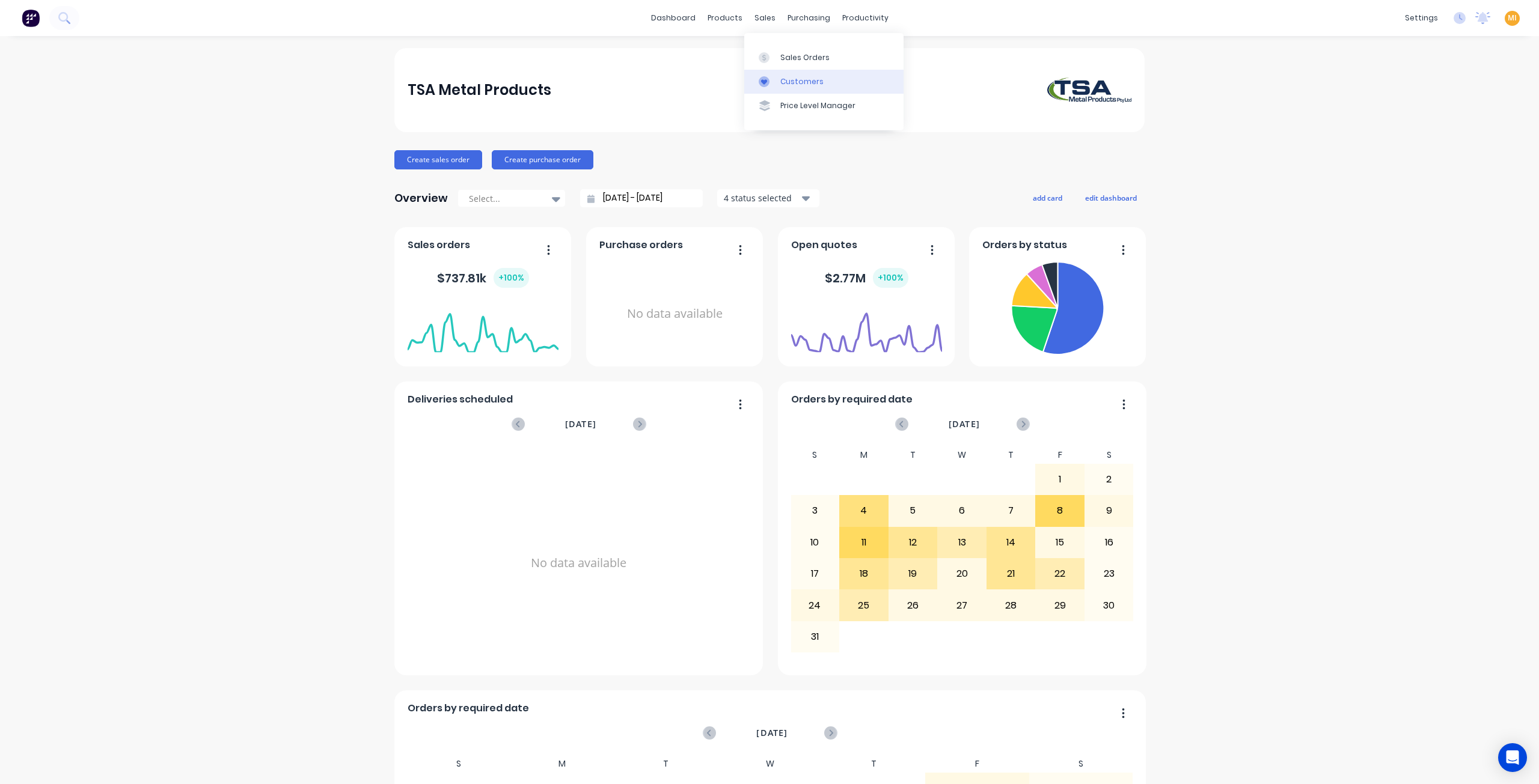
click at [769, 77] on icon at bounding box center [763, 81] width 11 height 11
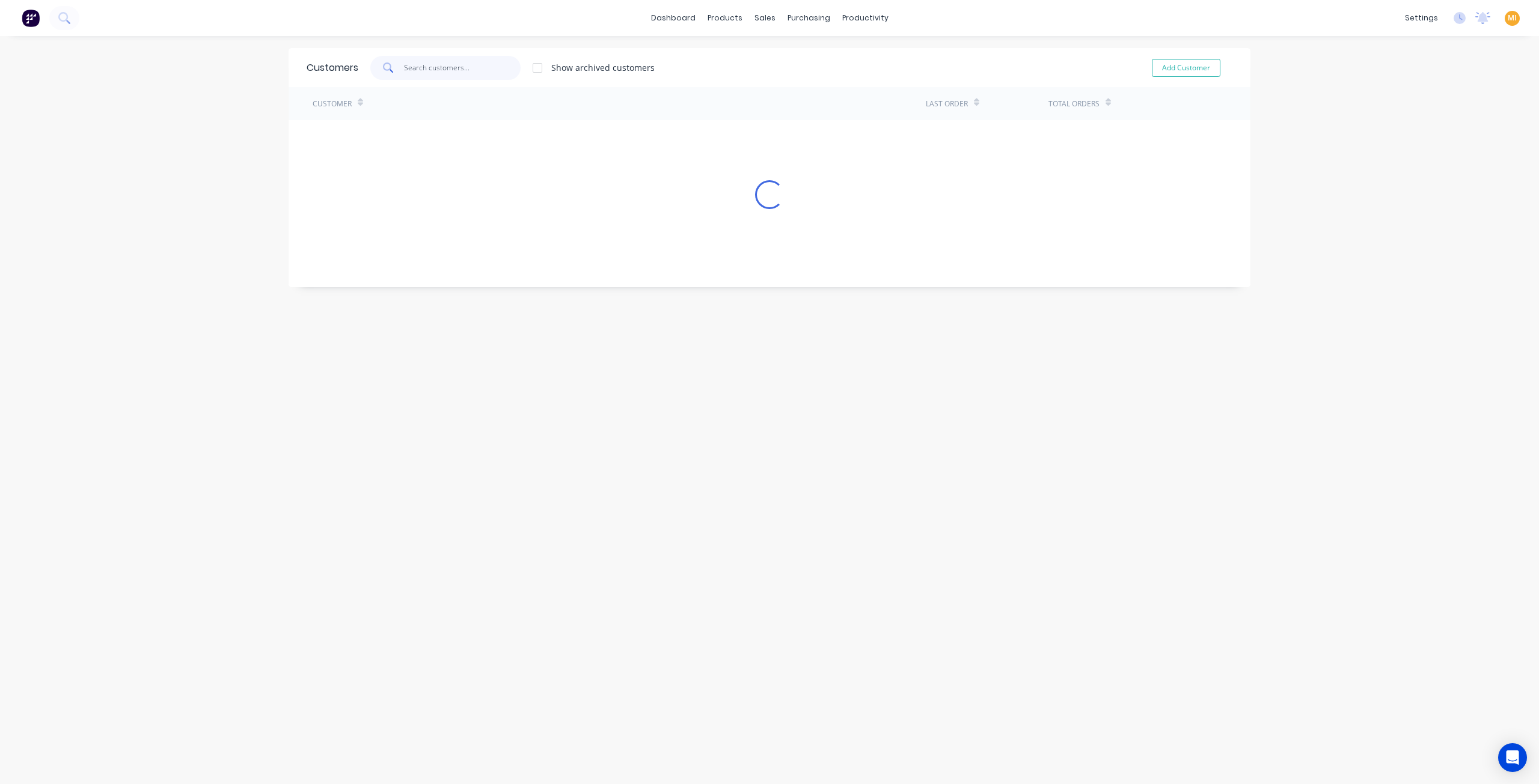
click at [455, 69] on input "text" at bounding box center [462, 68] width 118 height 24
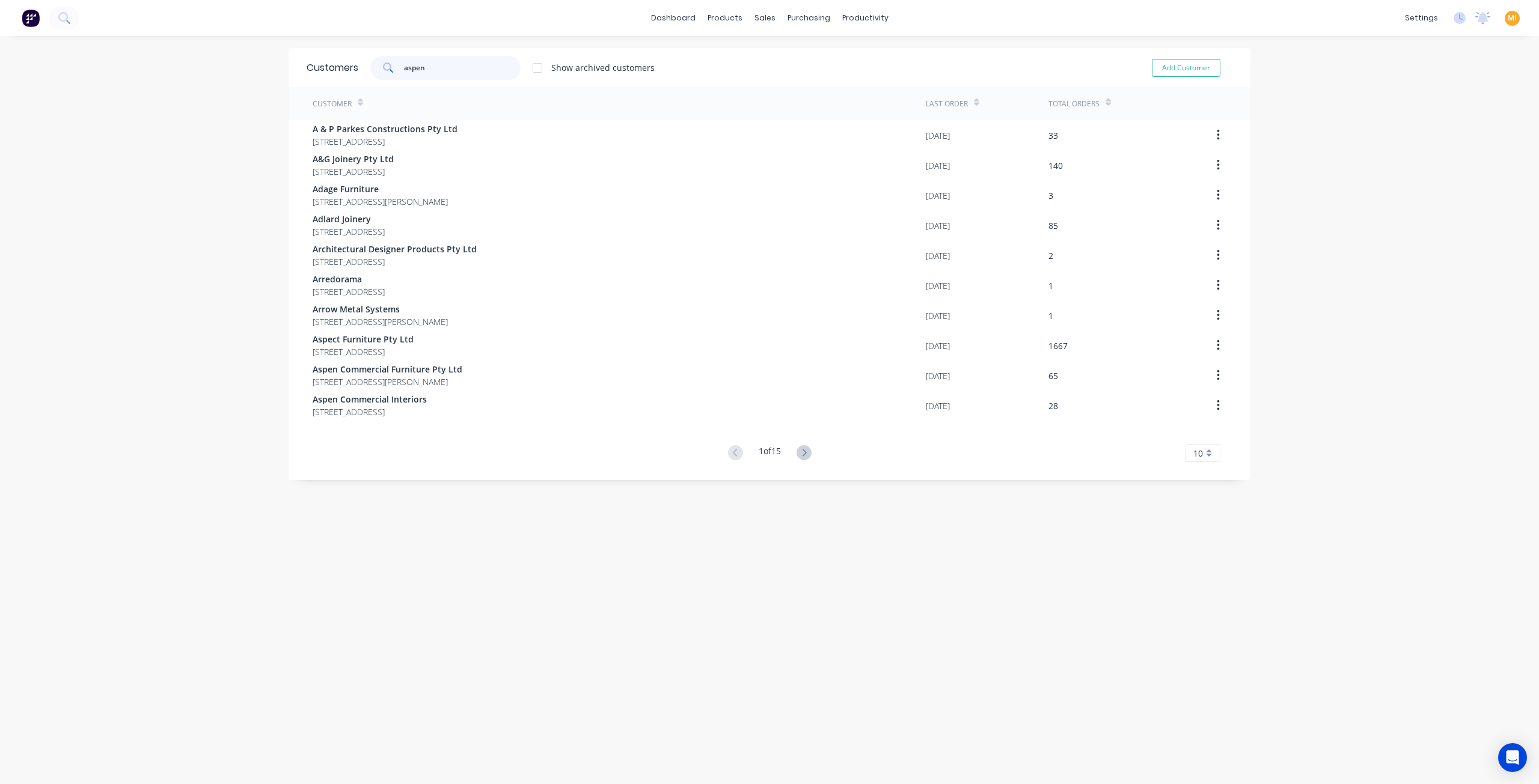
scroll to position [24, 0]
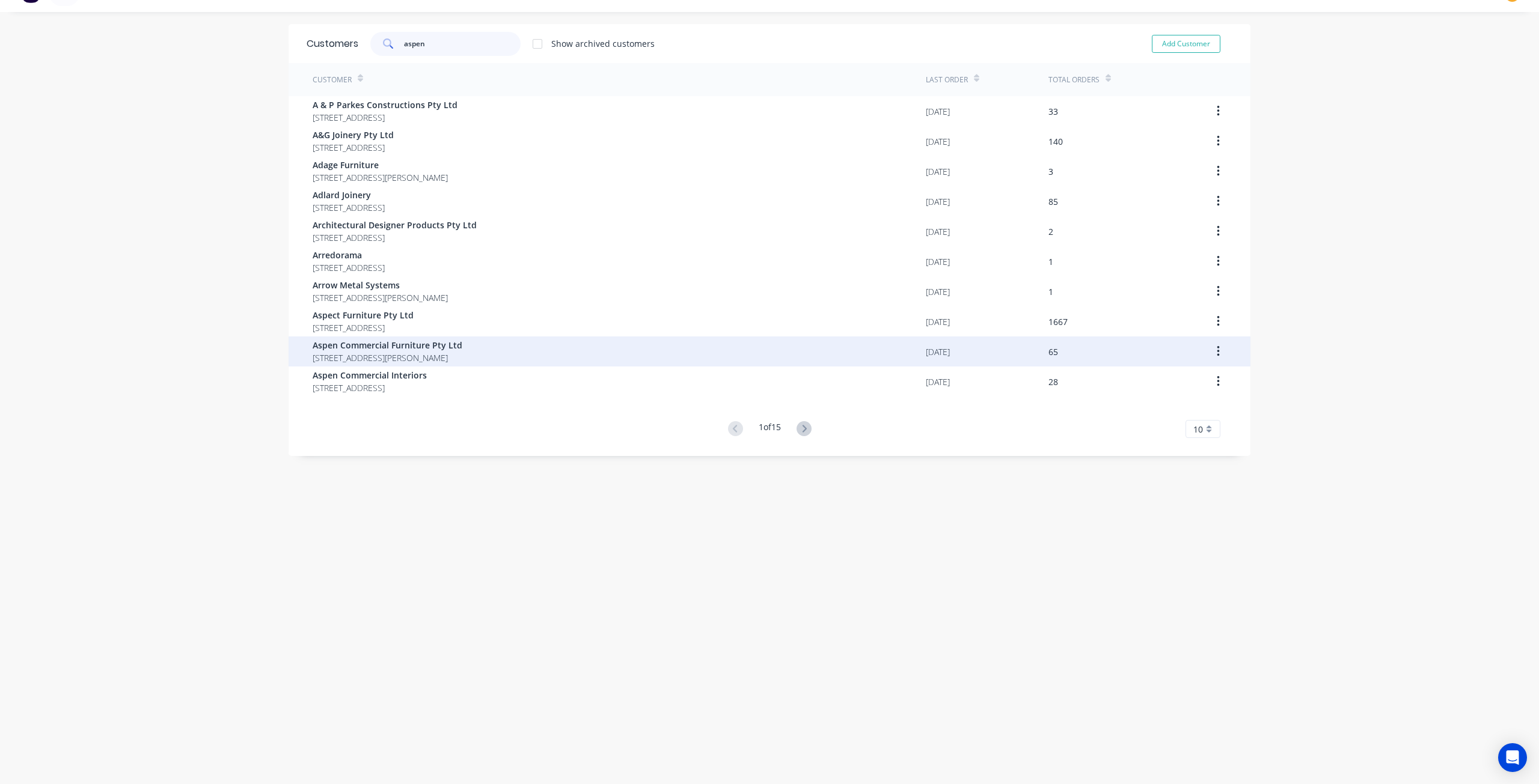
type input "aspen"
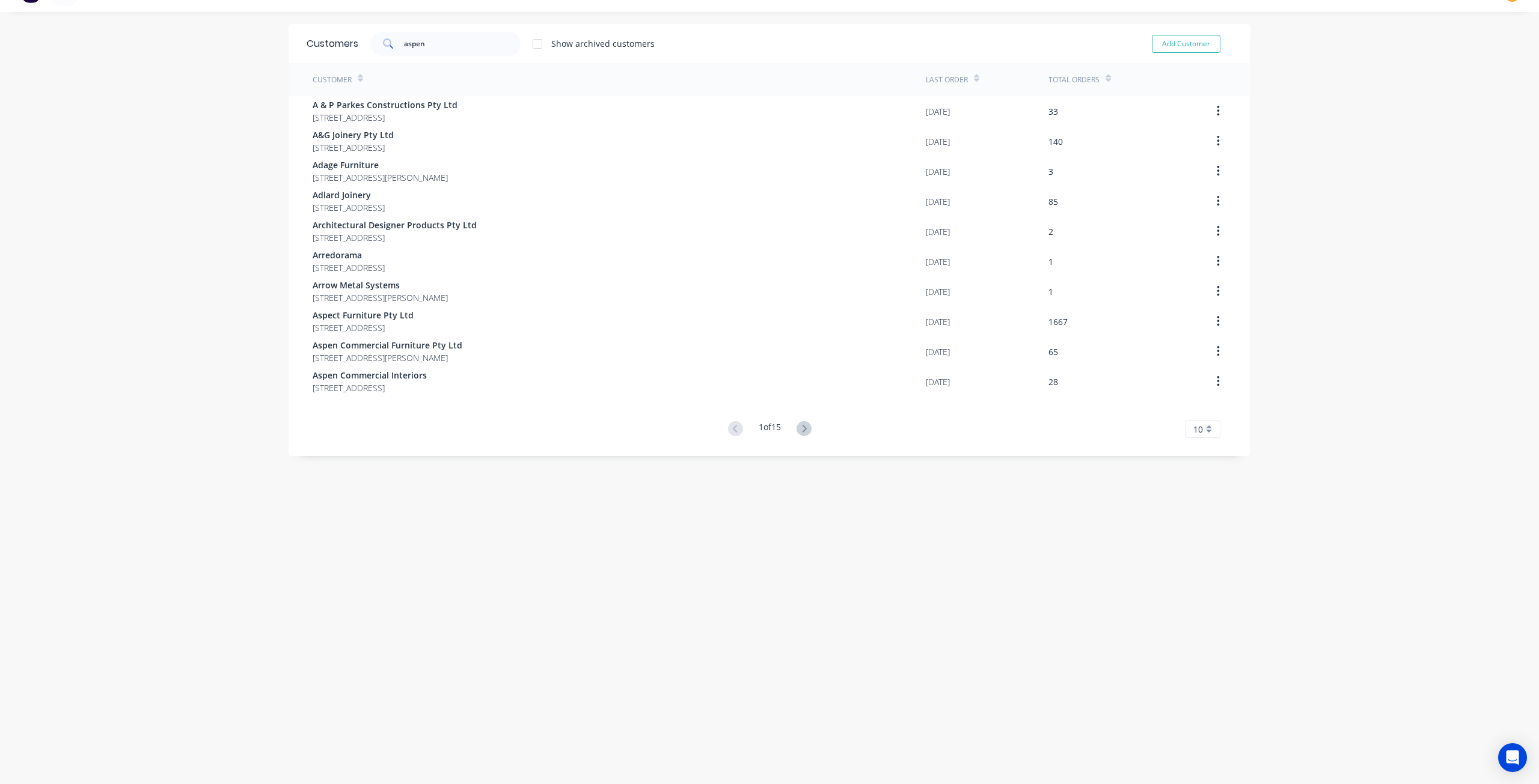
drag, startPoint x: 424, startPoint y: 355, endPoint x: 323, endPoint y: 419, distance: 119.6
click at [323, 419] on div "Customer Last Order Total Orders A & P Parkes Constructions Pty Ltd PO Box 39 C…" at bounding box center [769, 250] width 962 height 375
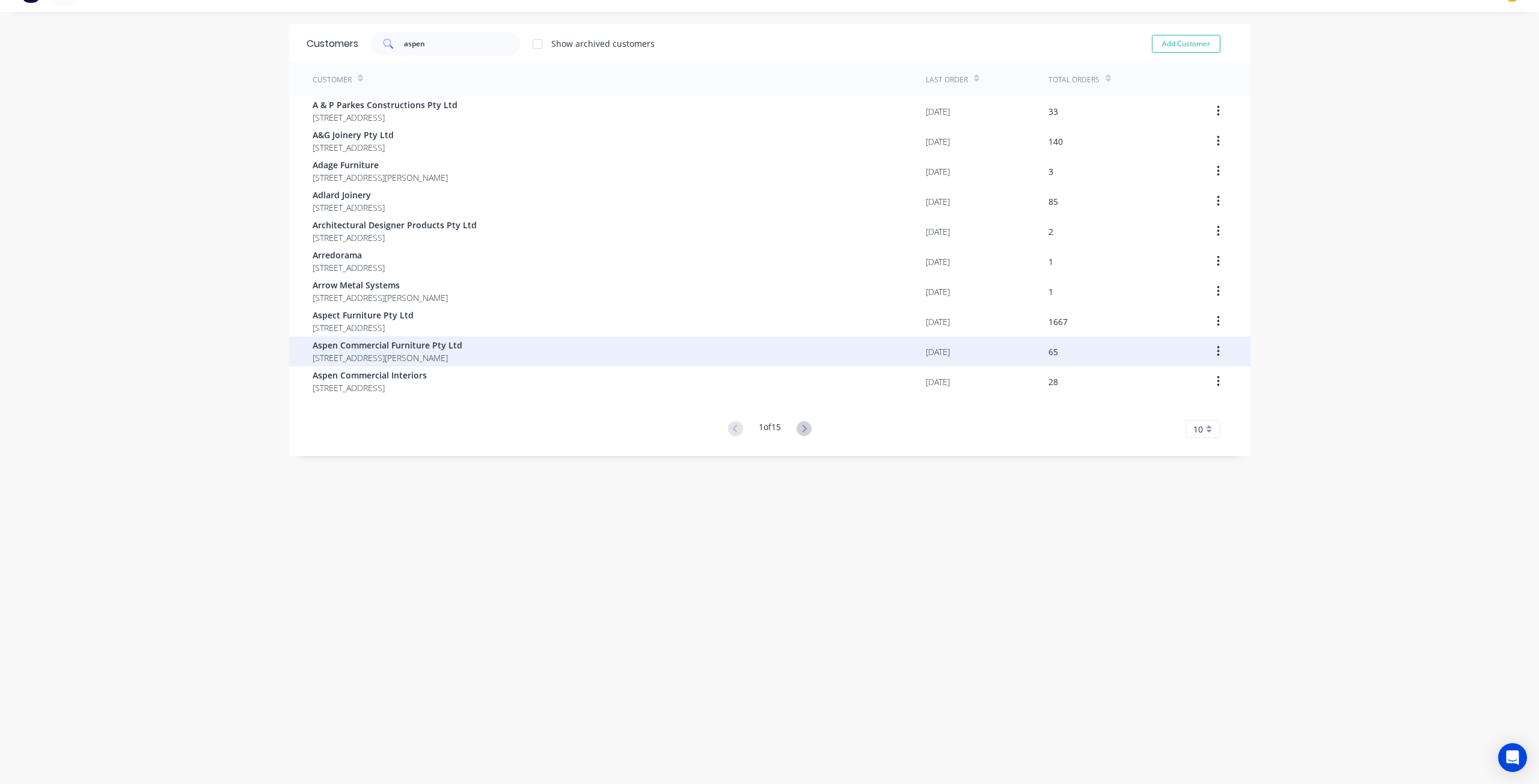
click at [369, 361] on span "65 Seaton St Armidale New South Wales 2350" at bounding box center [387, 358] width 150 height 13
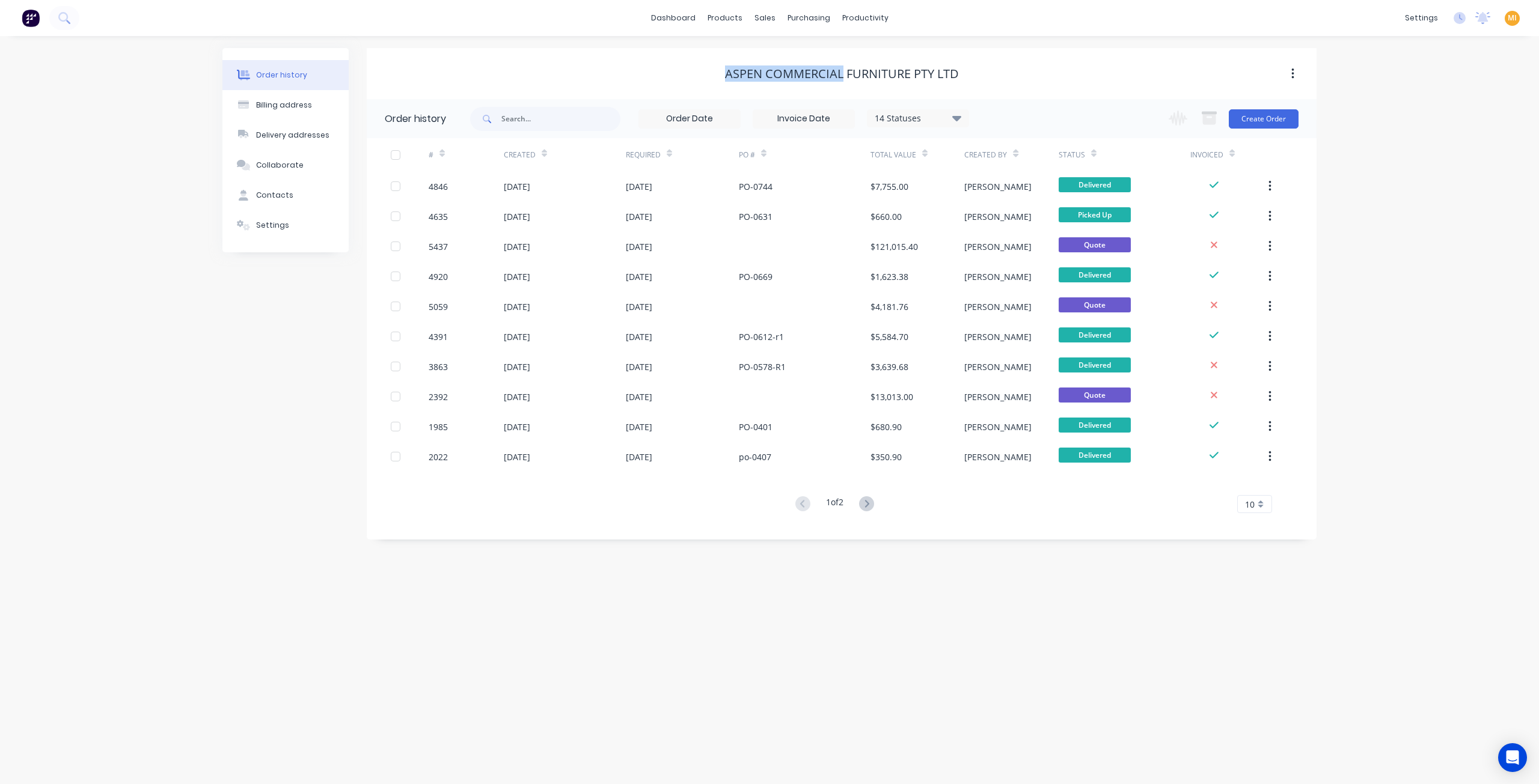
drag, startPoint x: 843, startPoint y: 74, endPoint x: 687, endPoint y: 70, distance: 156.1
click at [687, 70] on div "Aspen Commercial Furniture Pty Ltd" at bounding box center [841, 74] width 950 height 15
copy div "Aspen Commercial"
click at [292, 112] on button "Billing address" at bounding box center [285, 105] width 126 height 30
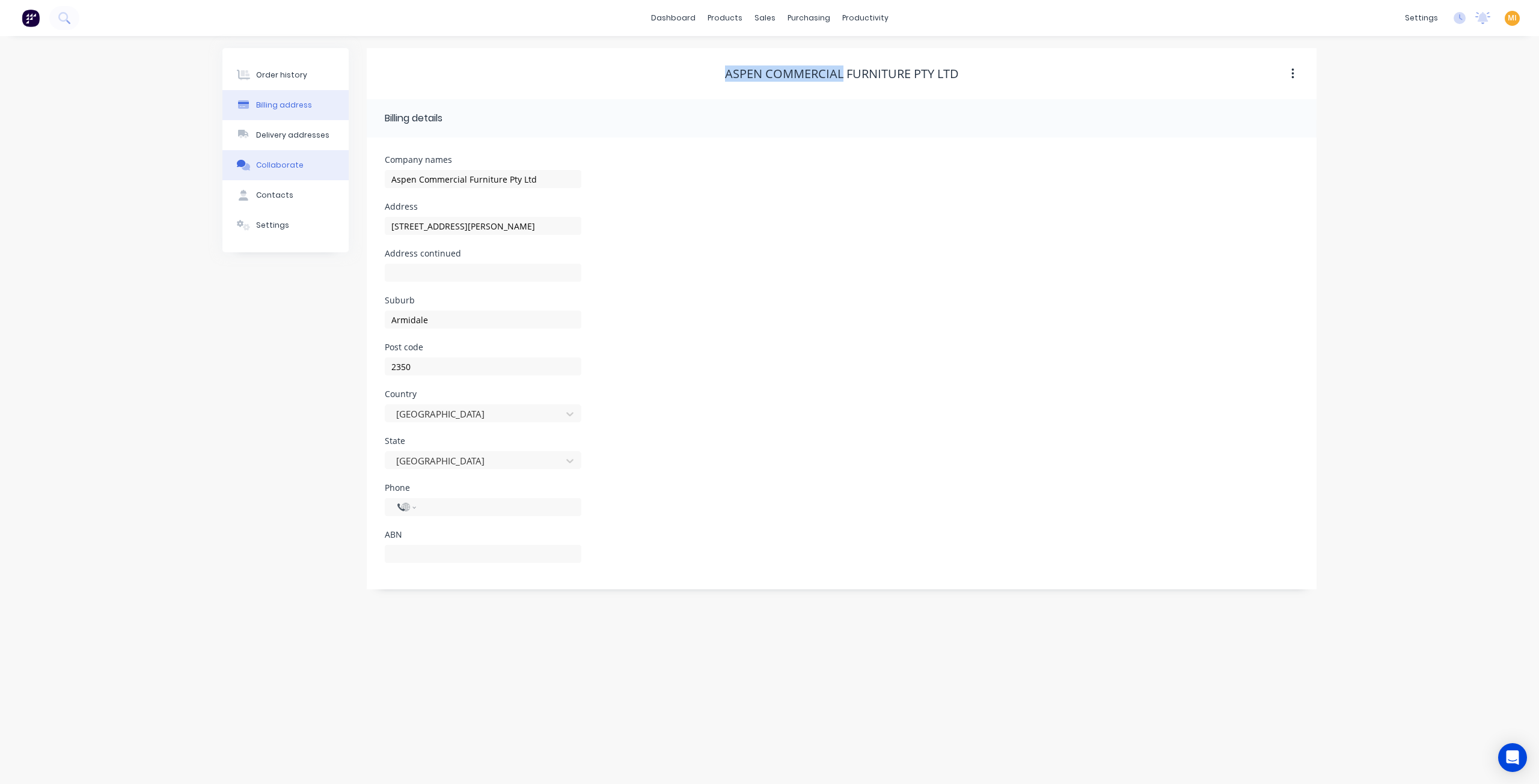
select select "AU"
click at [274, 135] on div "Delivery addresses" at bounding box center [292, 135] width 73 height 11
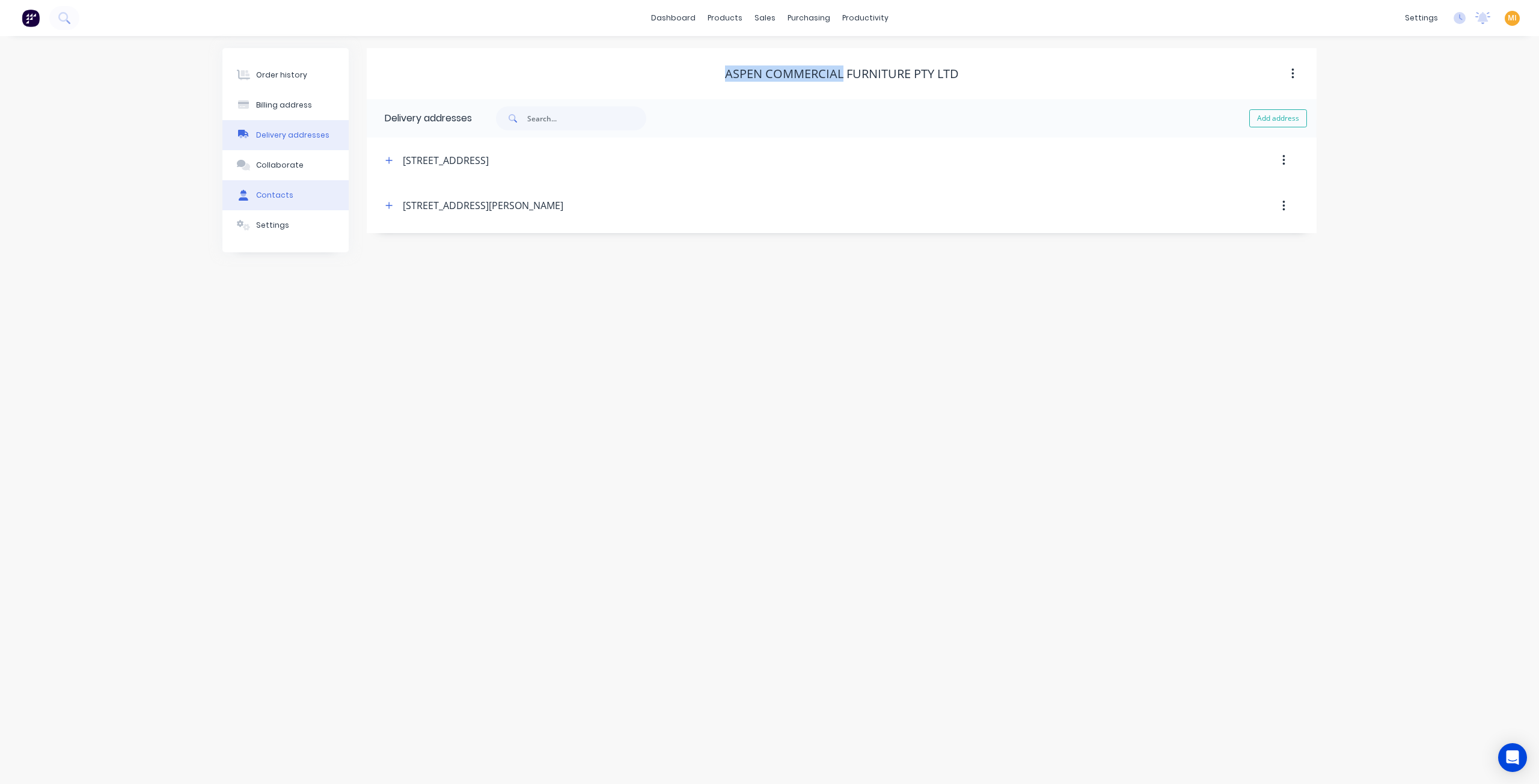
click at [292, 192] on button "Contacts" at bounding box center [285, 195] width 126 height 30
click at [266, 227] on div "Settings" at bounding box center [272, 225] width 33 height 11
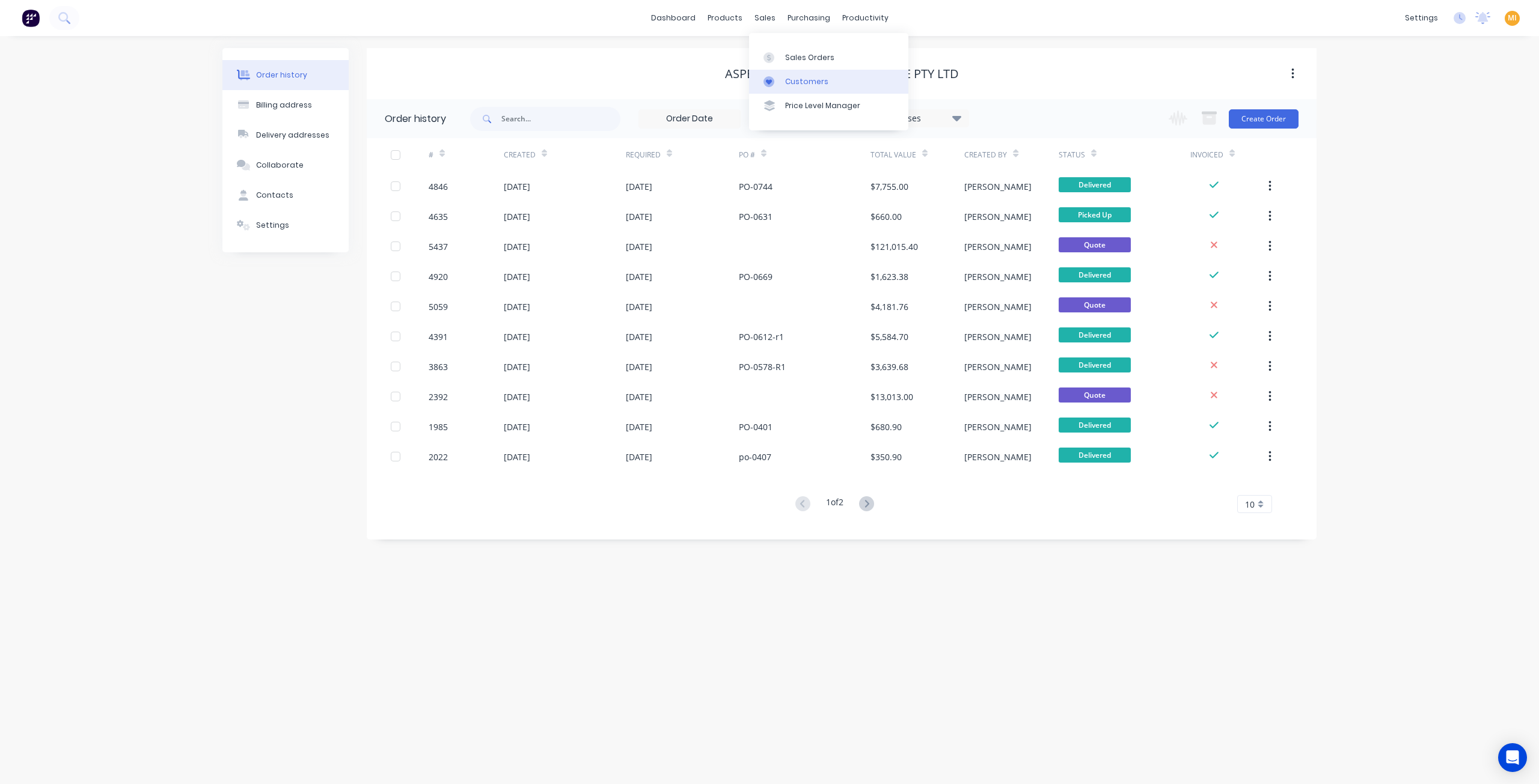
drag, startPoint x: 802, startPoint y: 78, endPoint x: 786, endPoint y: 79, distance: 16.0
click at [802, 78] on div "Customers" at bounding box center [807, 81] width 43 height 11
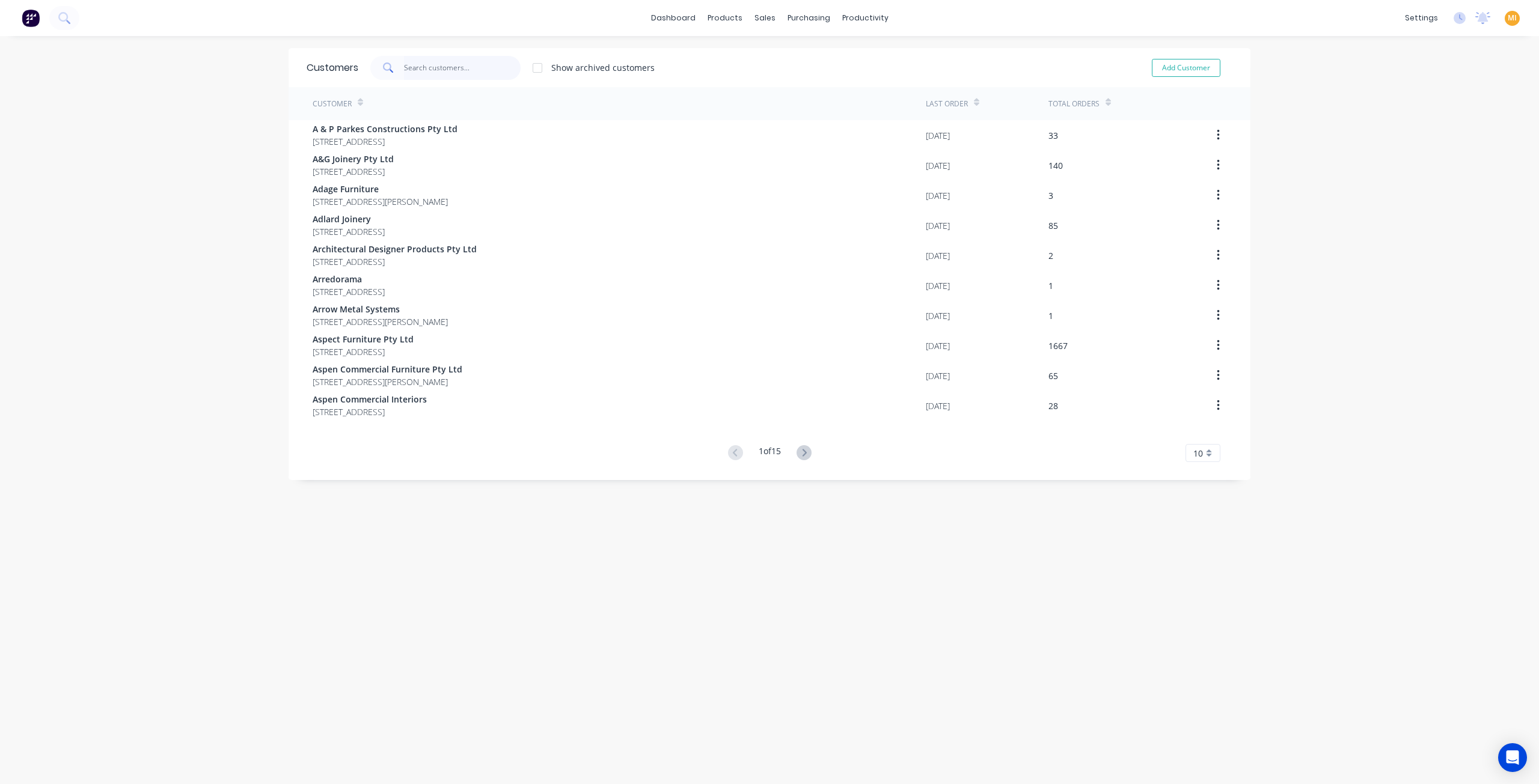
click at [420, 69] on input "text" at bounding box center [462, 68] width 118 height 24
paste input "Aspen Commercial"
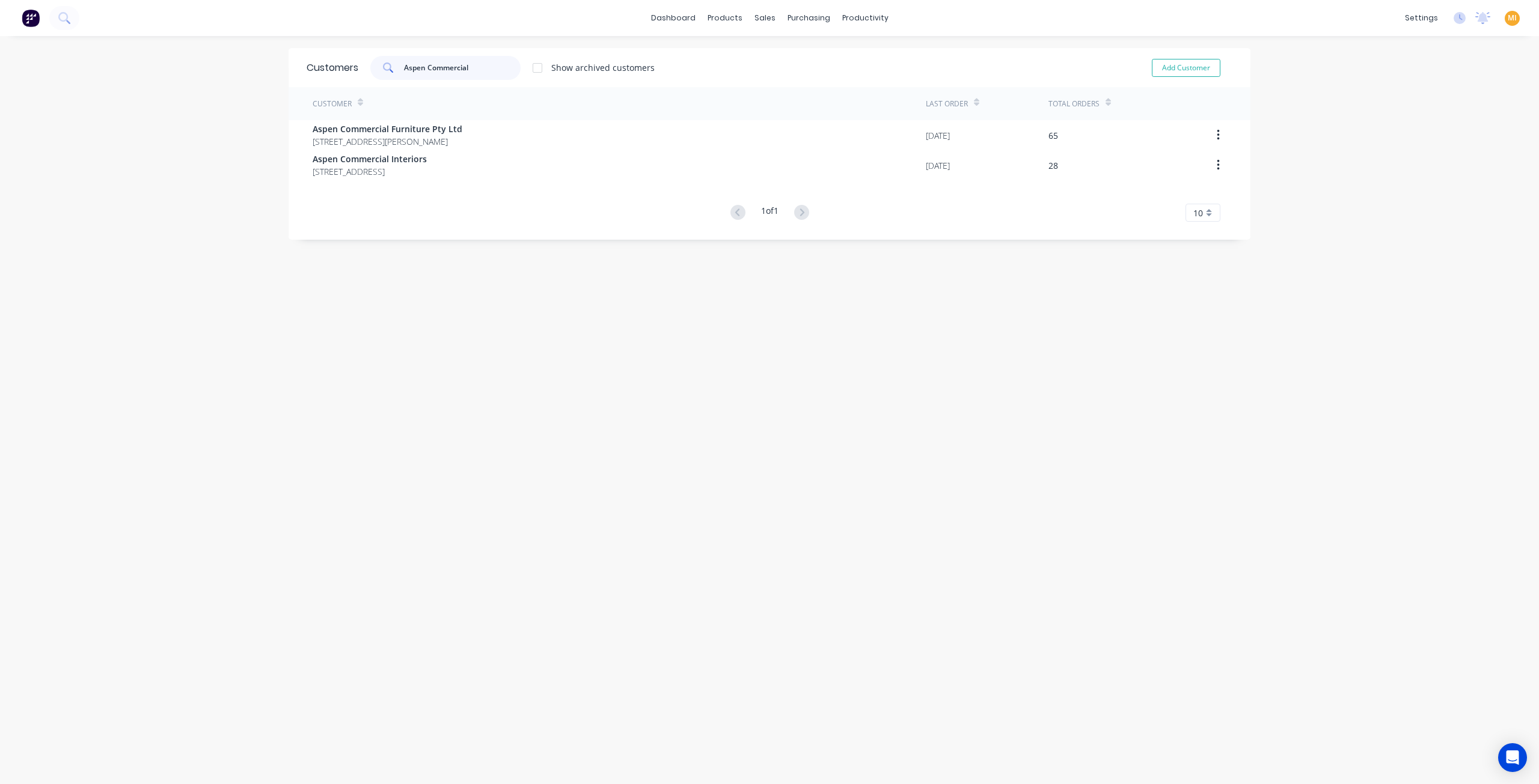
type input "Aspen Commercial"
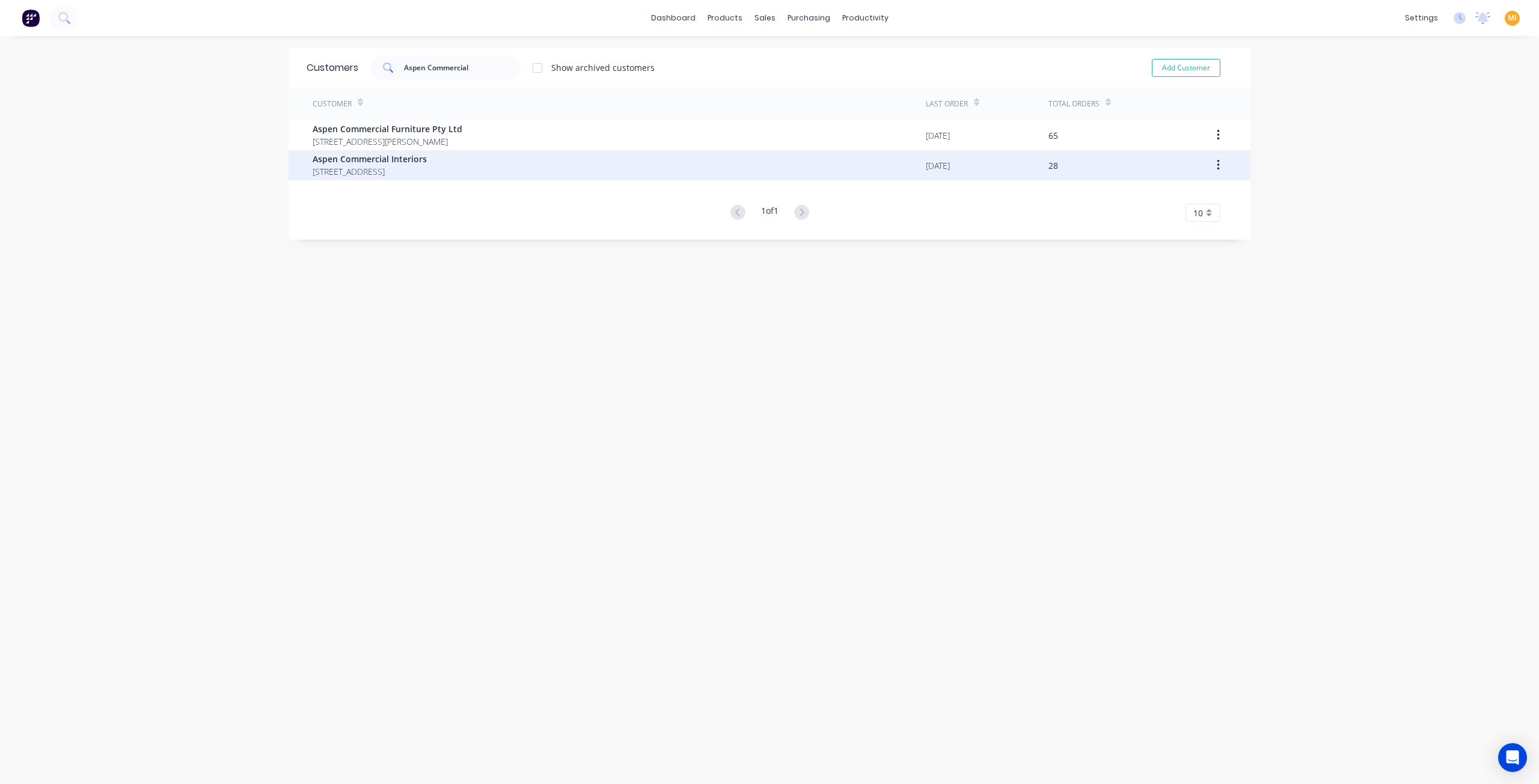
click at [427, 161] on span "Aspen Commercial Interiors" at bounding box center [370, 159] width 114 height 13
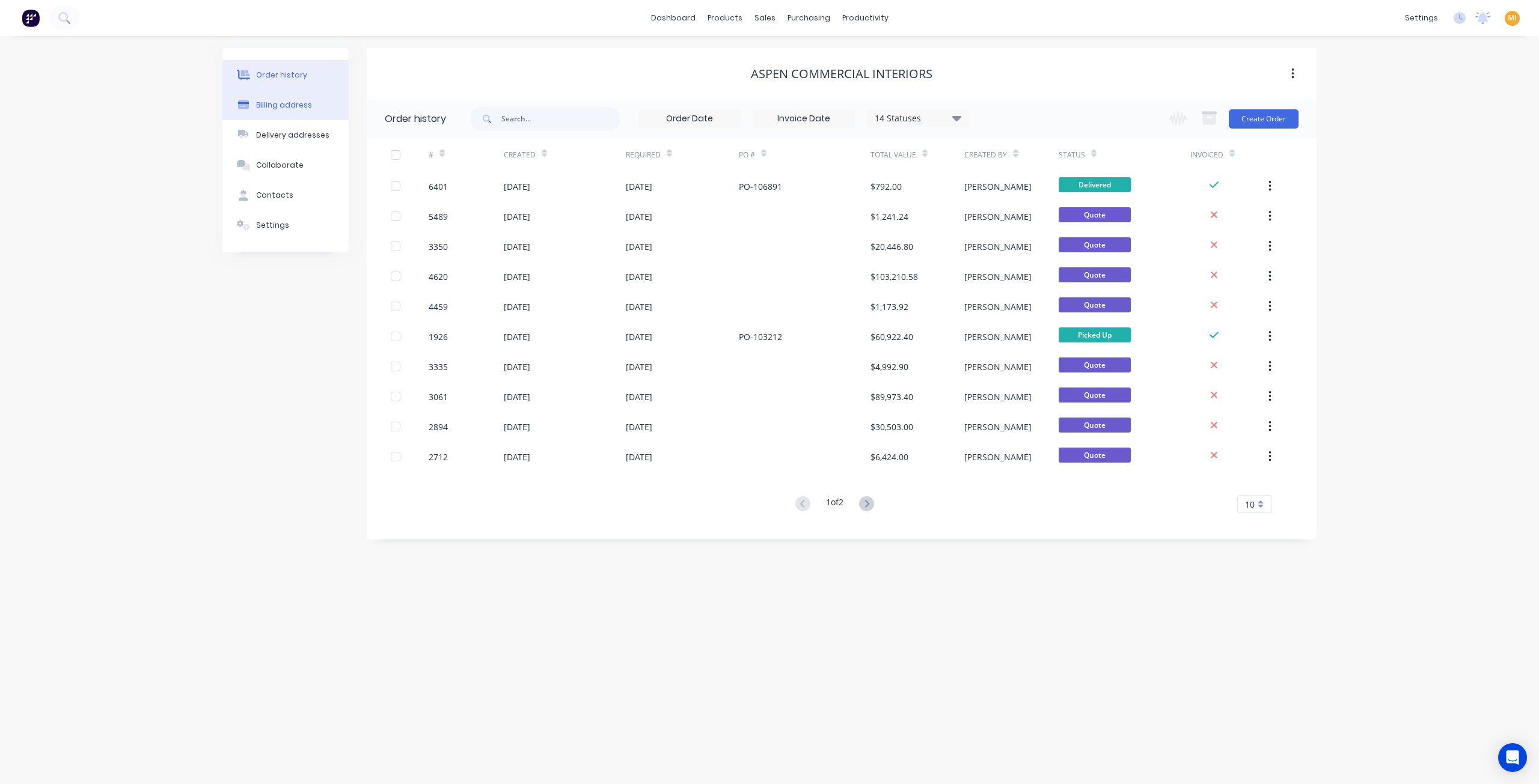
click at [299, 105] on div "Billing address" at bounding box center [284, 105] width 56 height 11
select select "AU"
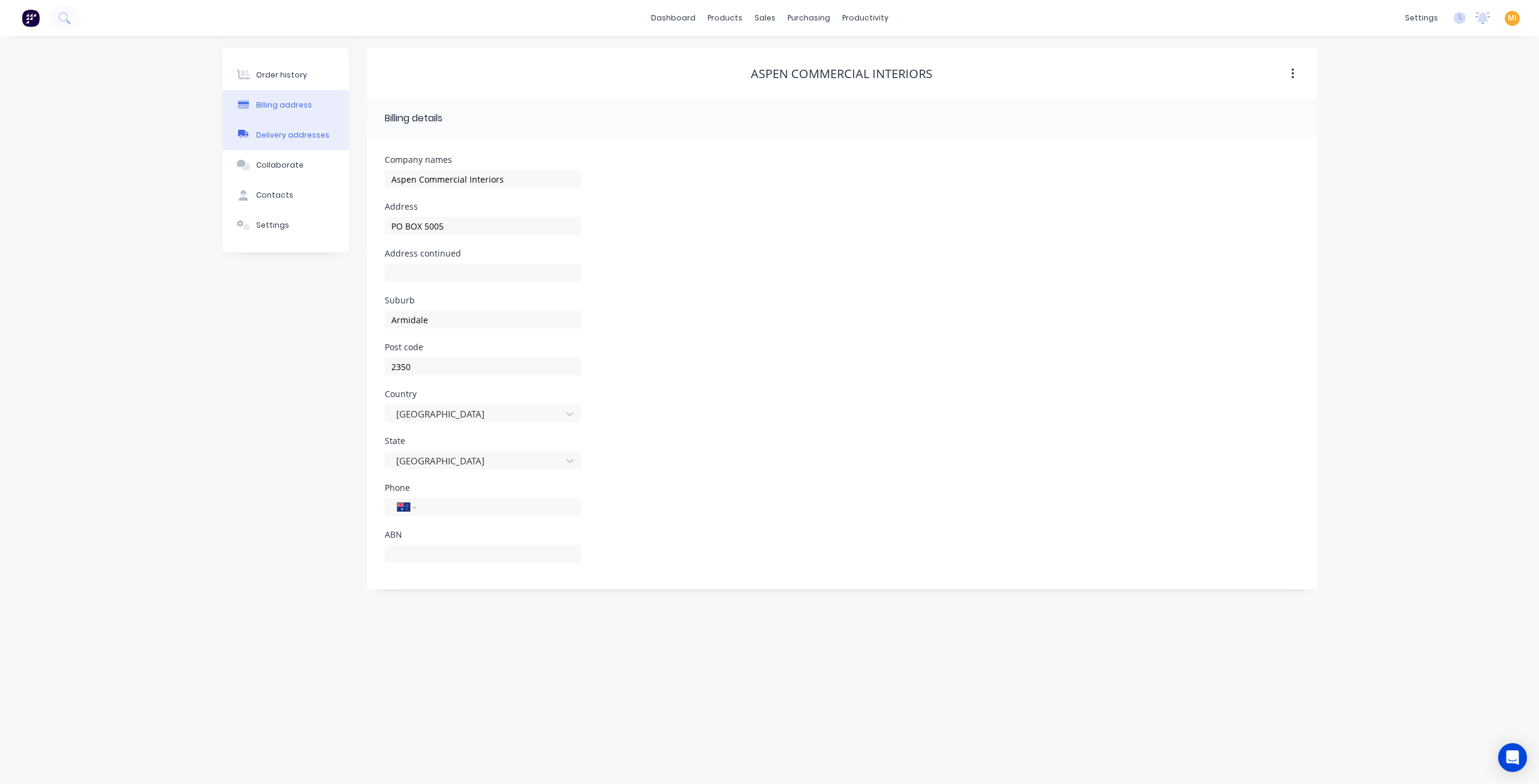
click at [286, 137] on div "Delivery addresses" at bounding box center [292, 135] width 73 height 11
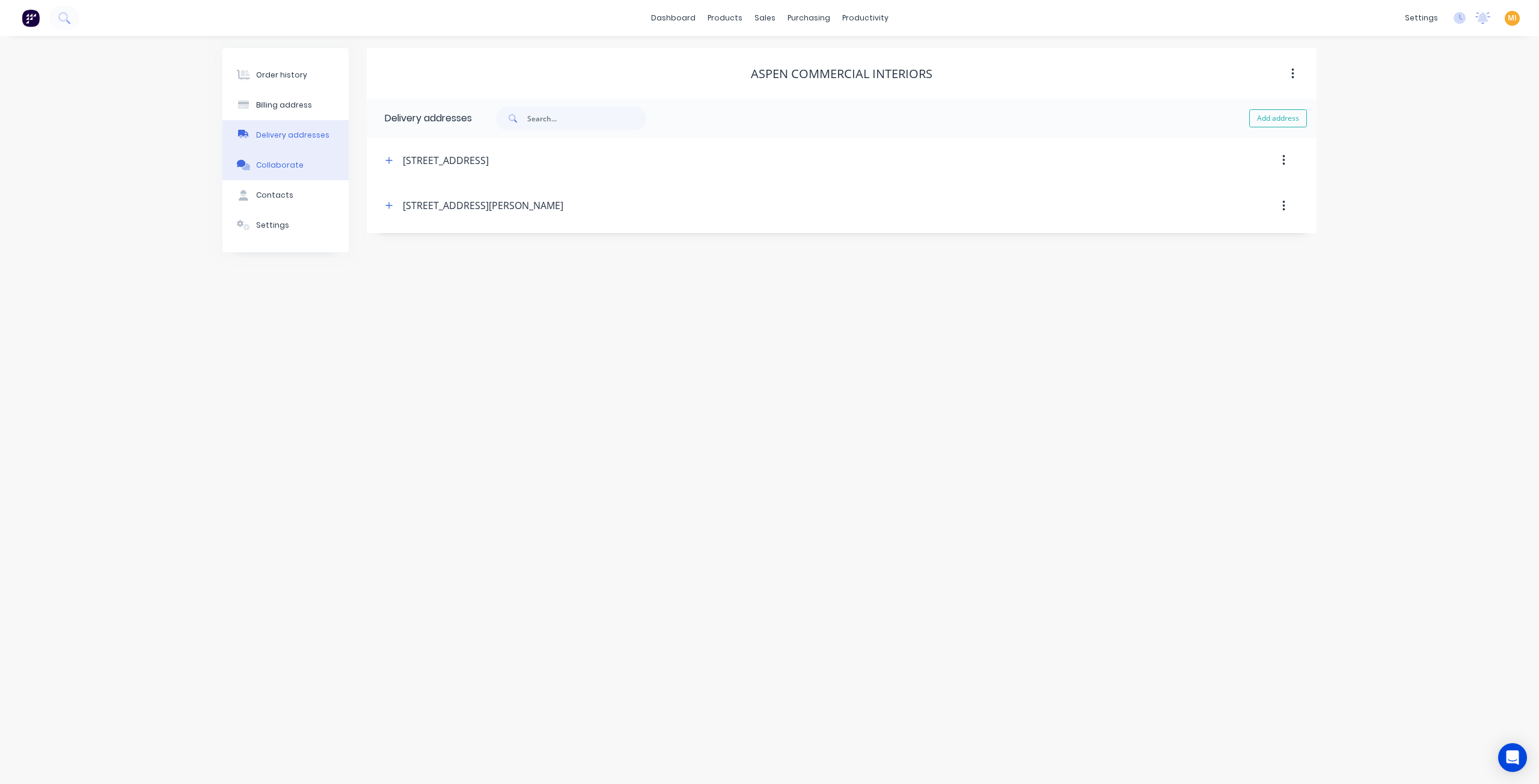
click at [293, 159] on button "Collaborate" at bounding box center [285, 165] width 126 height 30
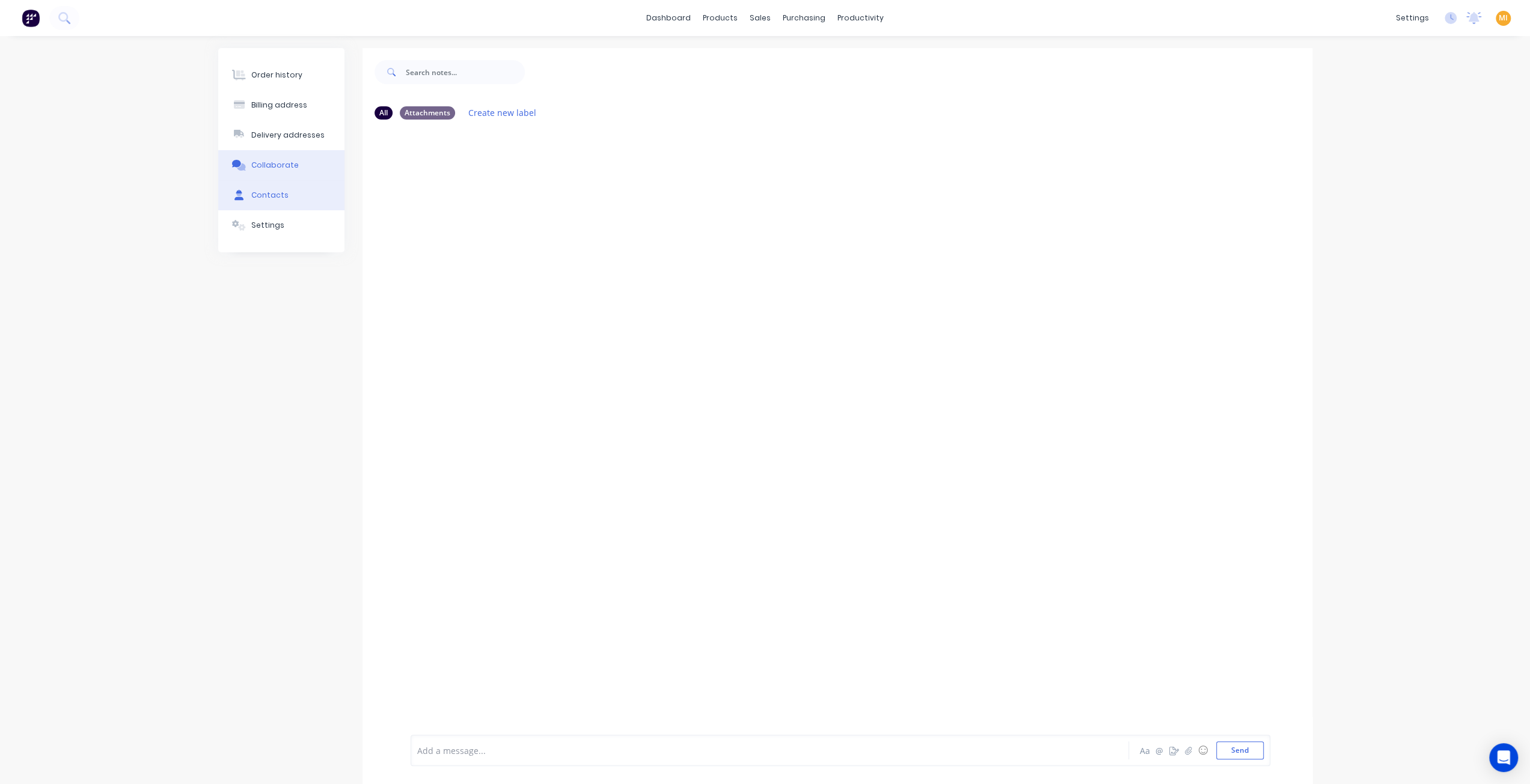
click at [285, 195] on button "Contacts" at bounding box center [281, 195] width 126 height 30
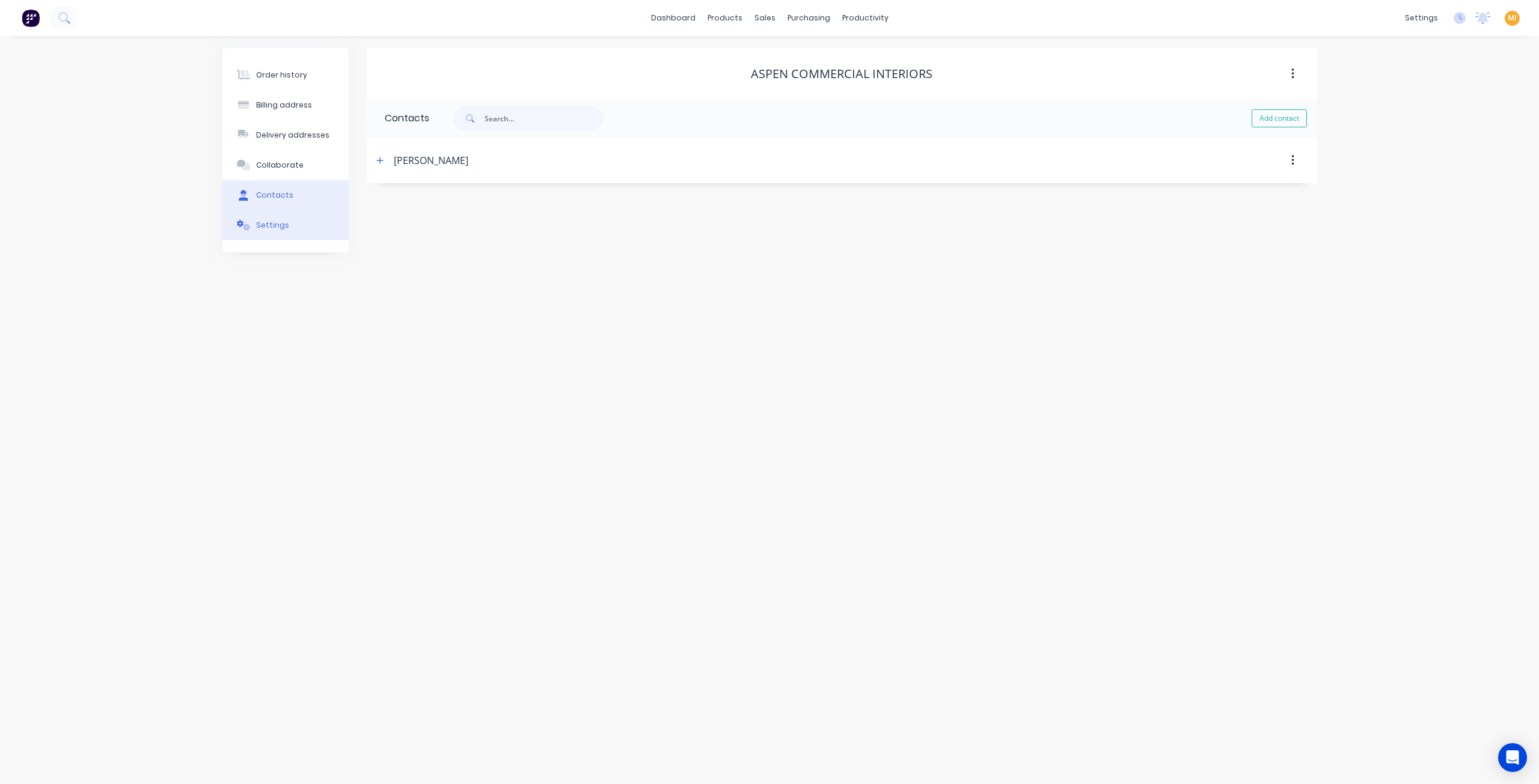
click at [290, 224] on button "Settings" at bounding box center [285, 225] width 126 height 30
click at [28, 17] on img at bounding box center [30, 18] width 18 height 18
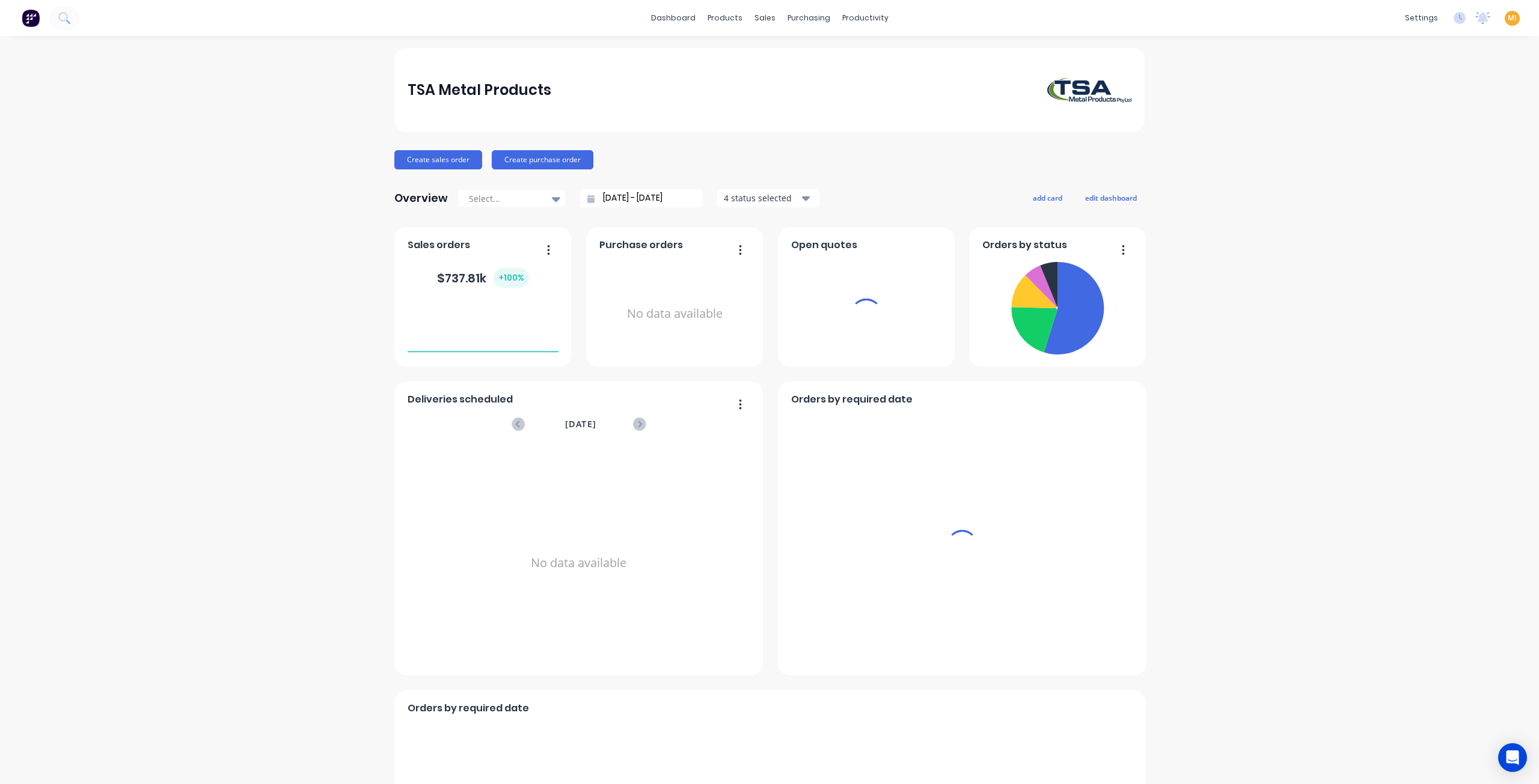
click at [1508, 18] on span "MI" at bounding box center [1512, 18] width 9 height 11
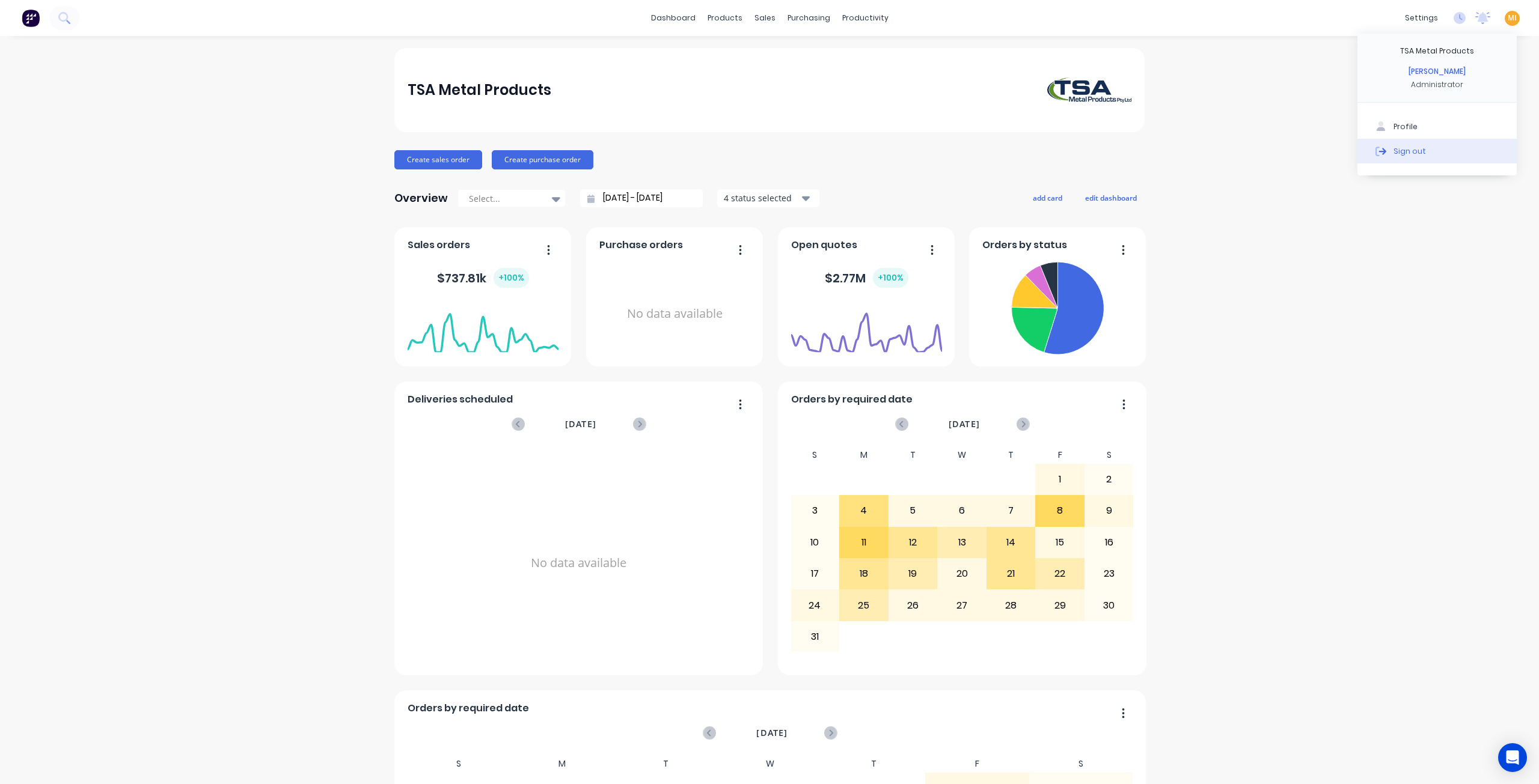
click at [1458, 148] on button "Sign out" at bounding box center [1437, 151] width 159 height 24
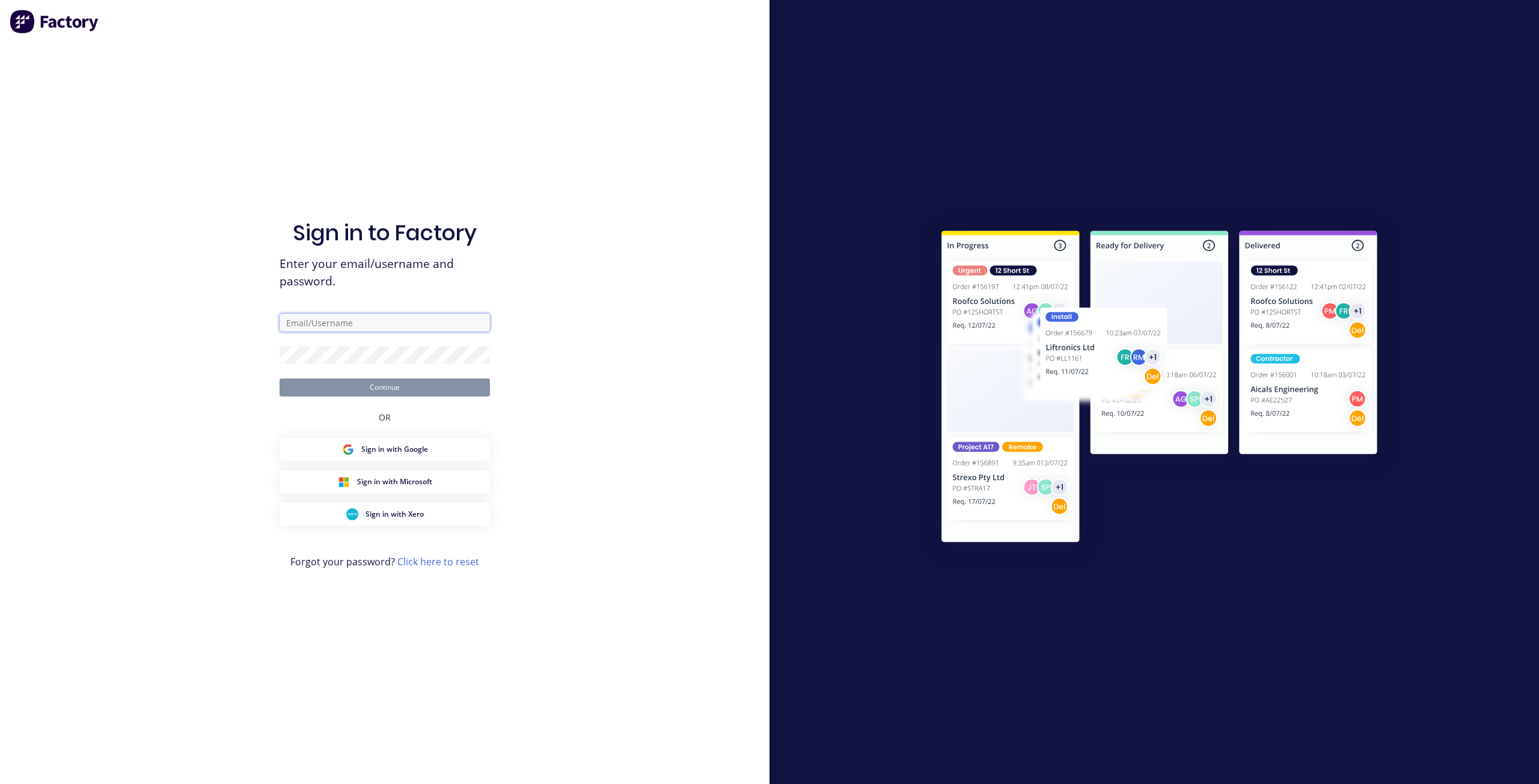
click at [366, 320] on input "text" at bounding box center [384, 322] width 210 height 18
type input "[EMAIL_ADDRESS][DOMAIN_NAME]"
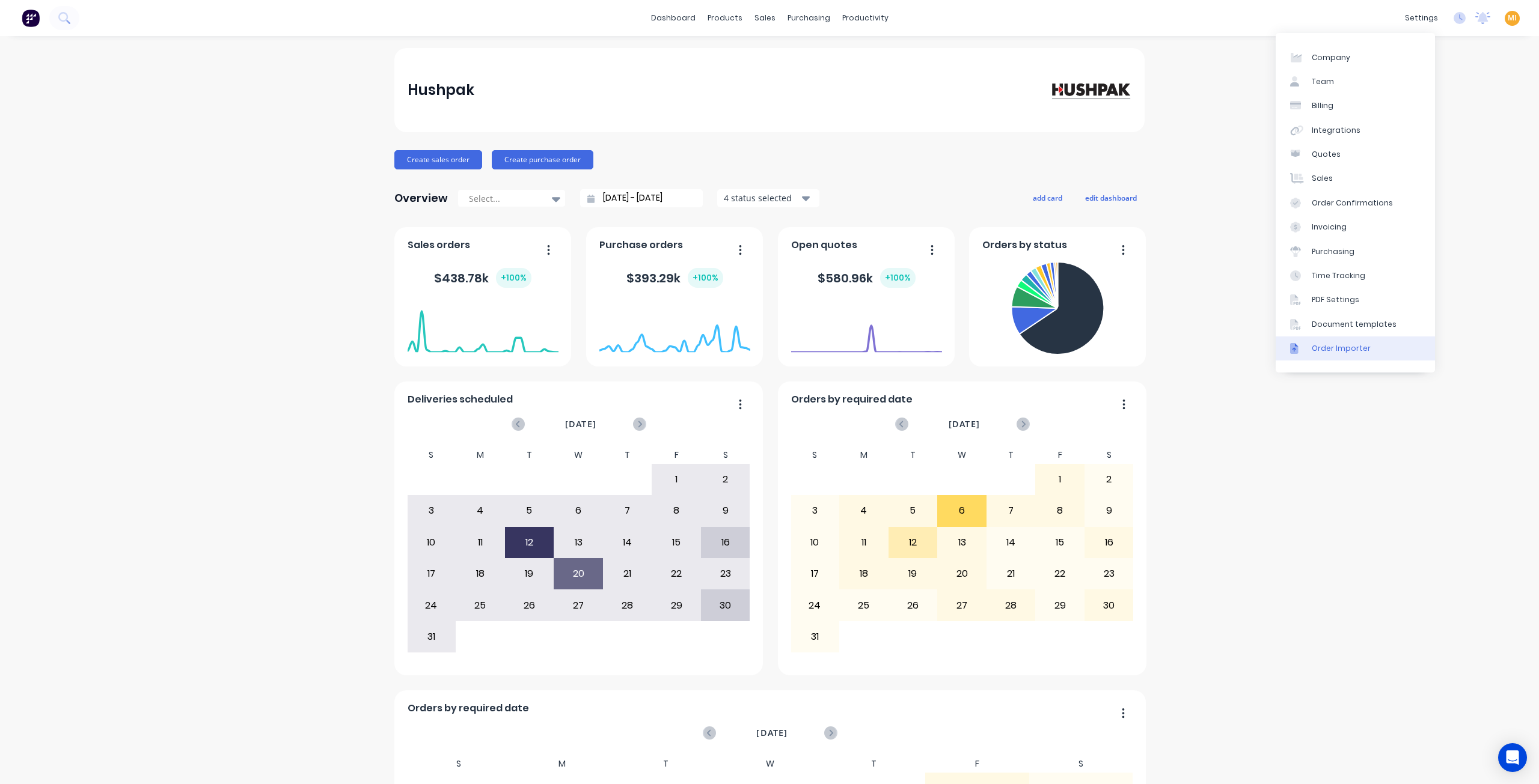
drag, startPoint x: 1367, startPoint y: 324, endPoint x: 1289, endPoint y: 341, distance: 79.8
click at [1367, 324] on div "Document templates" at bounding box center [1354, 324] width 84 height 11
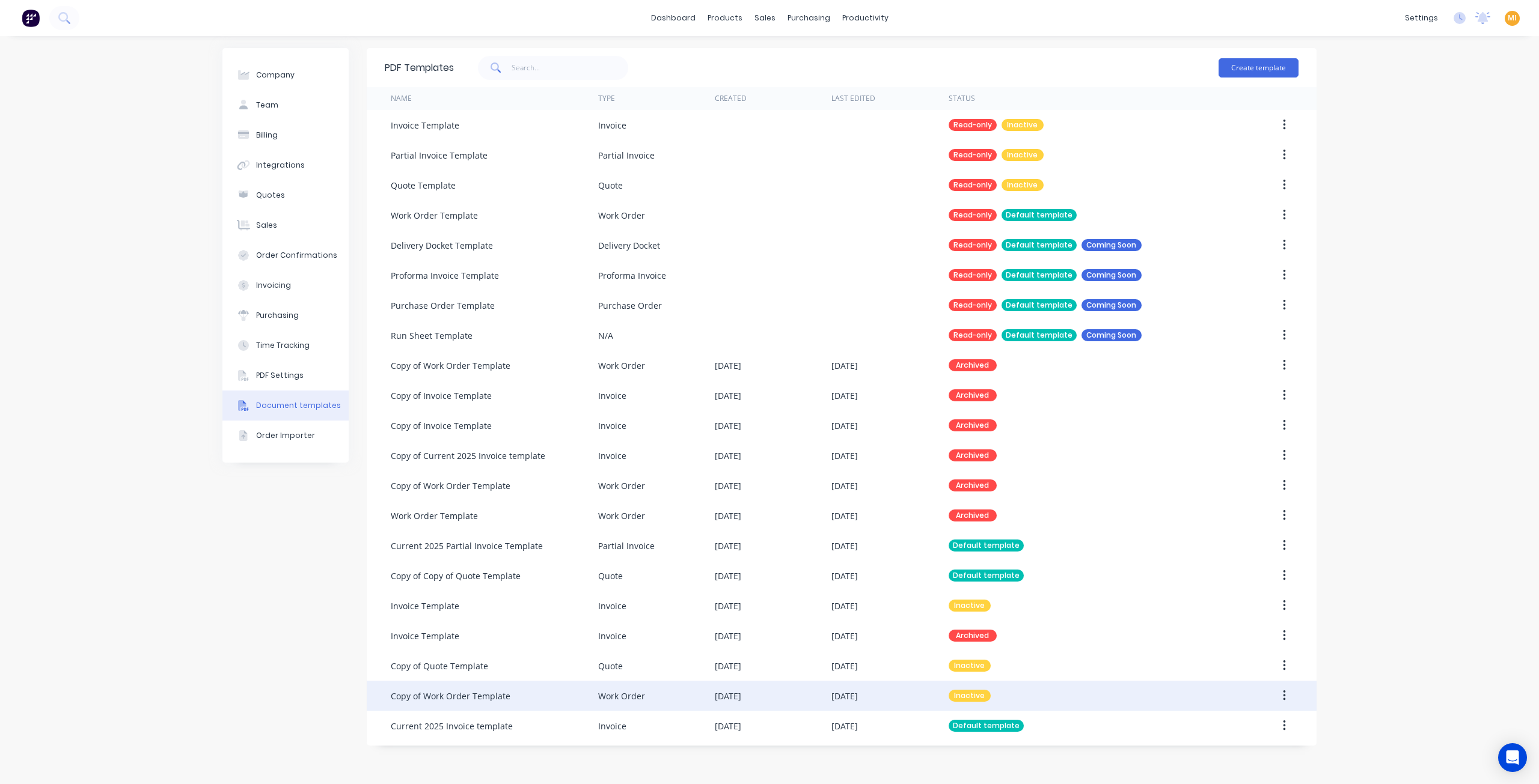
drag, startPoint x: 574, startPoint y: 719, endPoint x: 572, endPoint y: 710, distance: 9.2
click at [574, 714] on div "Current 2025 Invoice template" at bounding box center [494, 726] width 208 height 30
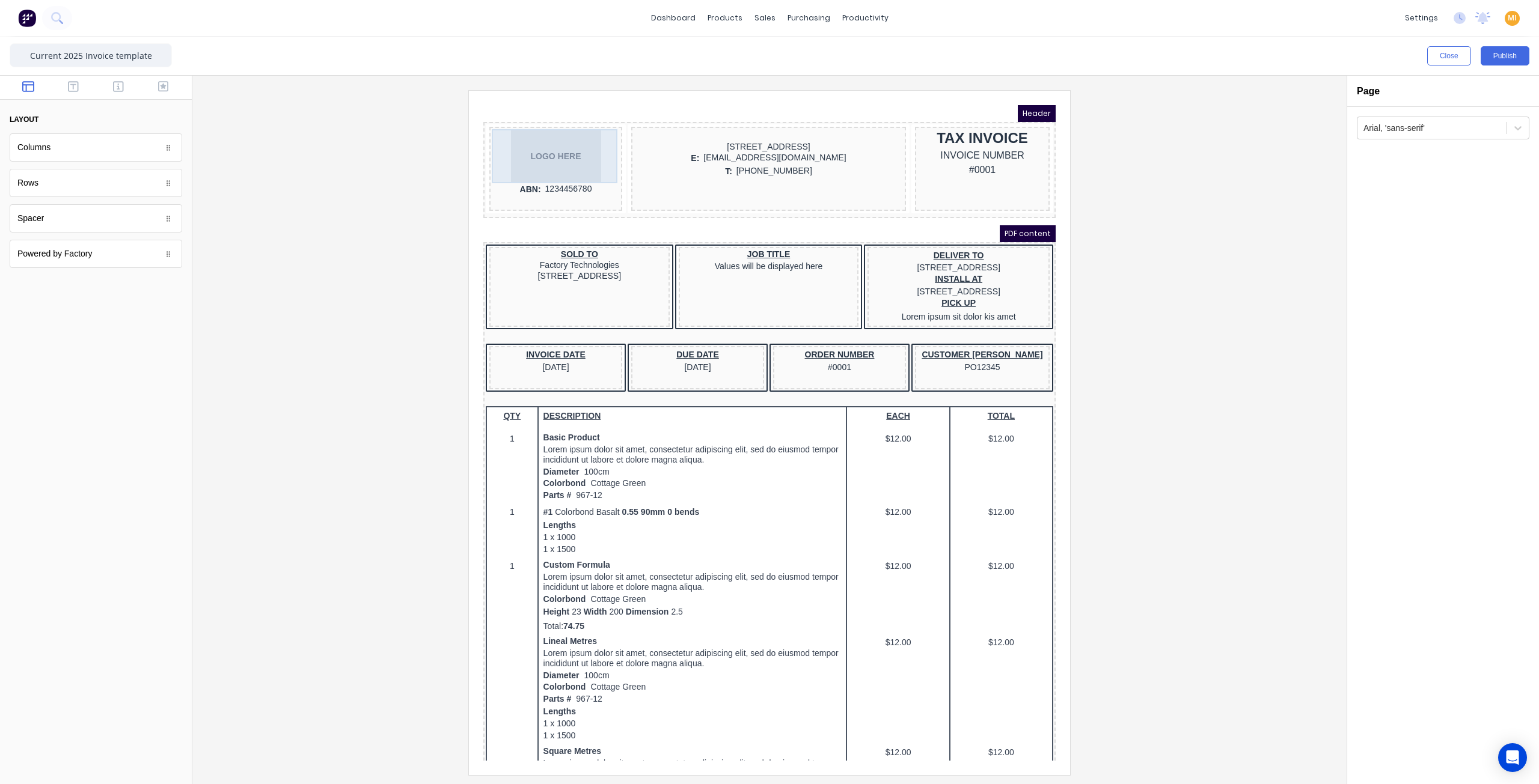
click at [556, 150] on div "LOGO HERE" at bounding box center [542, 142] width 128 height 54
click at [551, 171] on body "Header LOGO HERE ABN: 1234456780 [STREET_ADDRESS], 4217 E: [EMAIL_ADDRESS][DOMA…" at bounding box center [755, 418] width 572 height 656
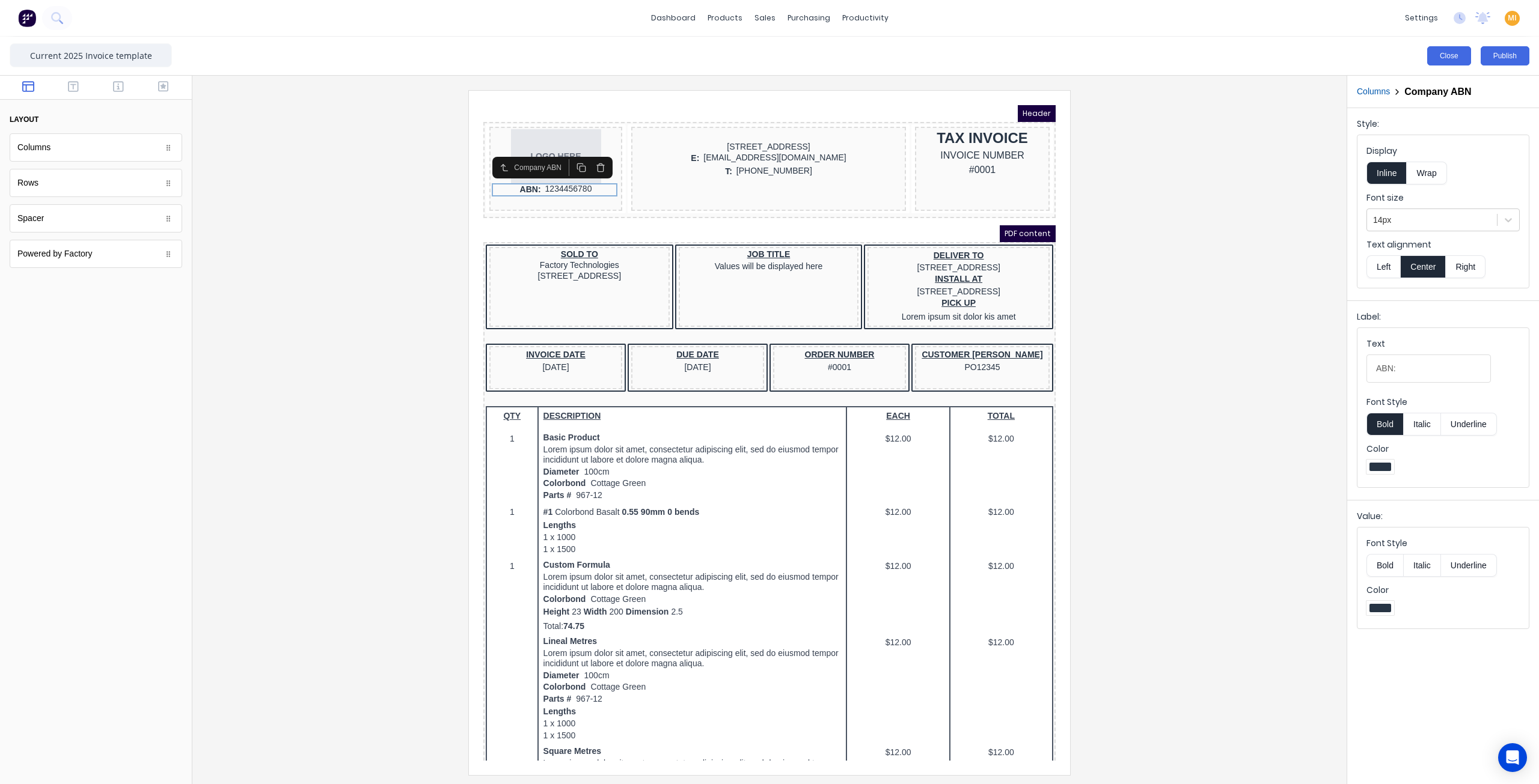
click at [1445, 58] on button "Close" at bounding box center [1449, 56] width 44 height 19
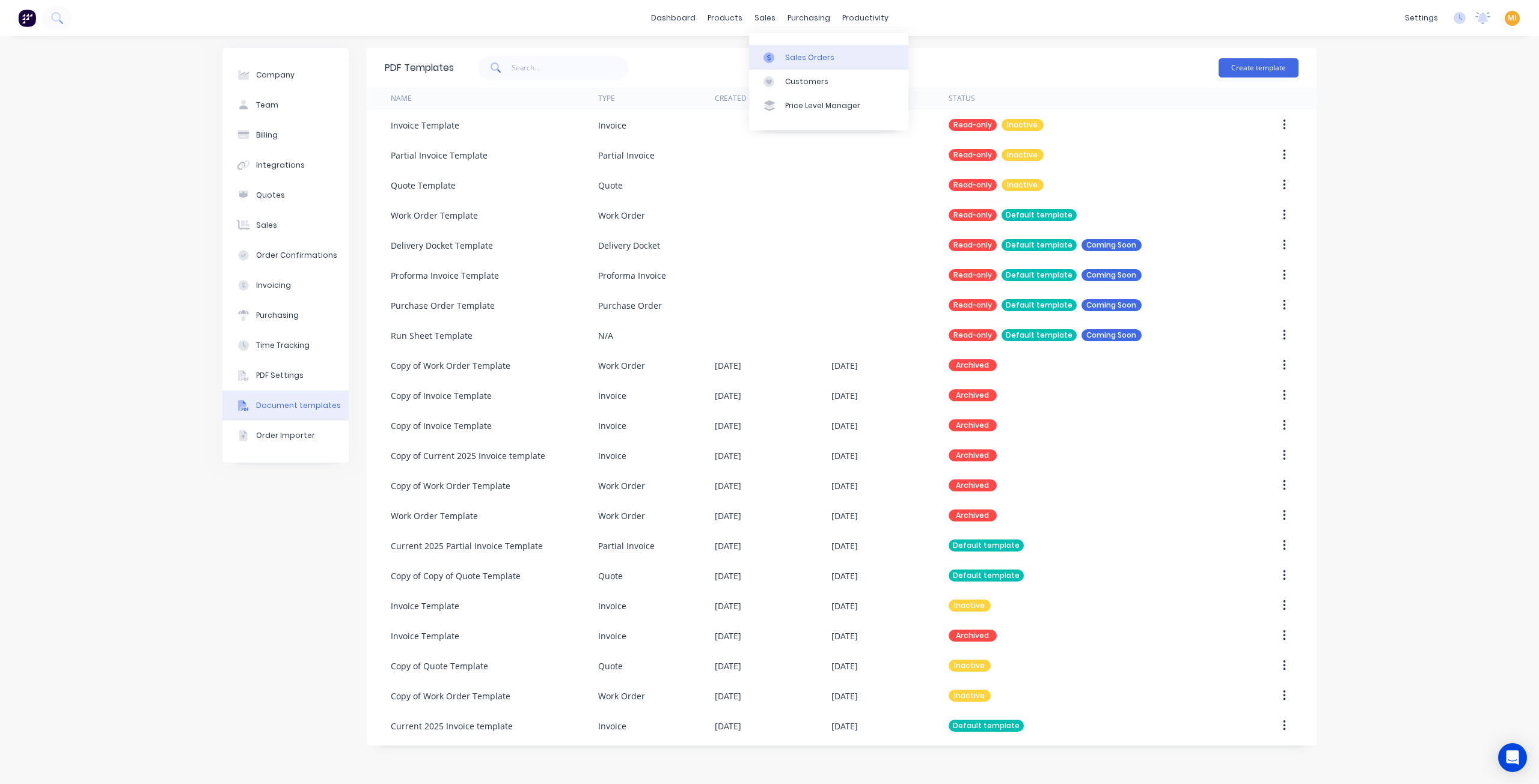
click at [802, 59] on div "Sales Orders" at bounding box center [810, 57] width 50 height 11
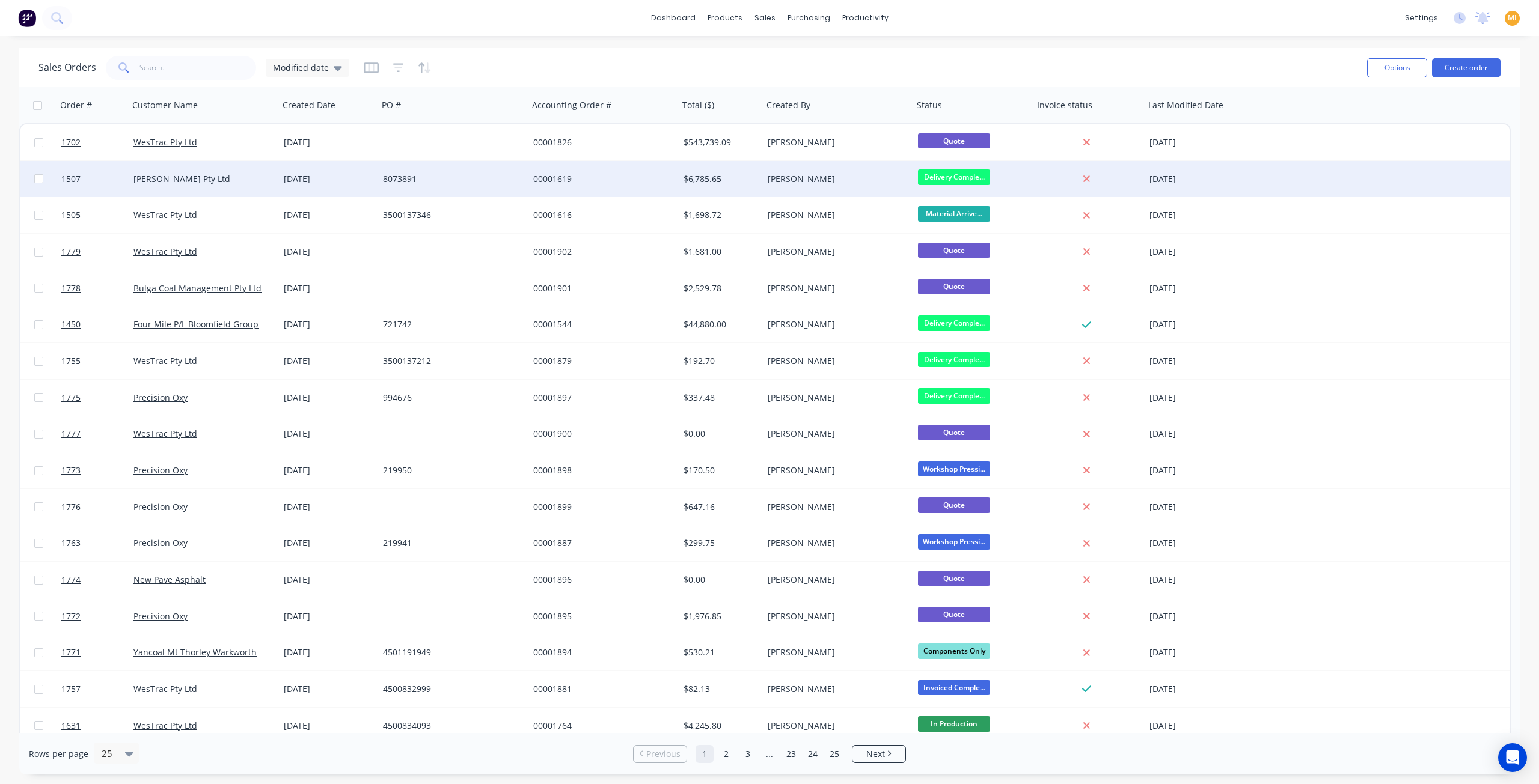
click at [755, 176] on div "$6,785.65" at bounding box center [720, 179] width 74 height 12
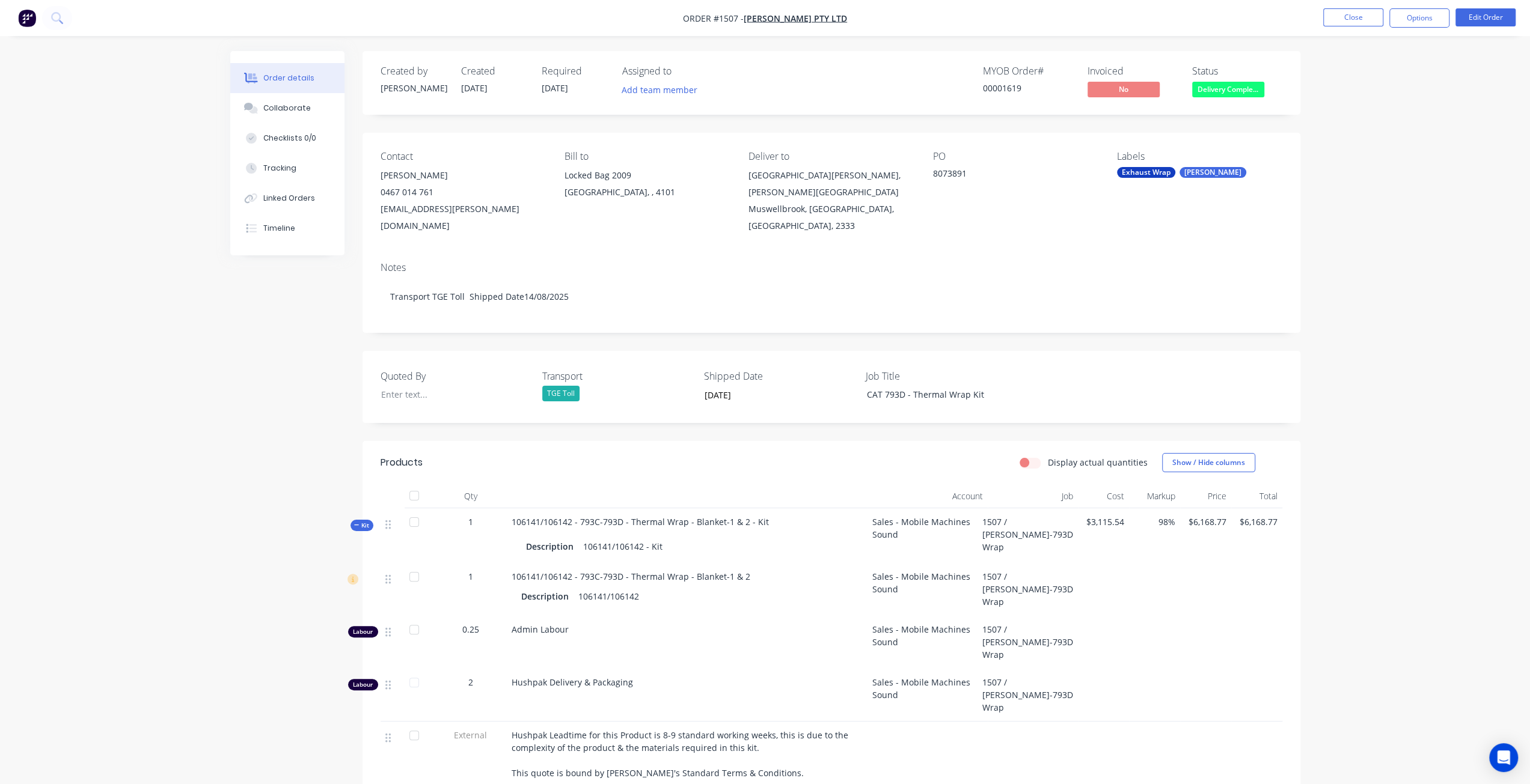
click at [1393, 8] on nav "Order #1507 - [PERSON_NAME] Pty Ltd Close Options Edit Order" at bounding box center [765, 18] width 1530 height 36
click at [1414, 14] on button "Options" at bounding box center [1419, 18] width 60 height 19
click at [1357, 66] on div "Invoice" at bounding box center [1383, 72] width 111 height 17
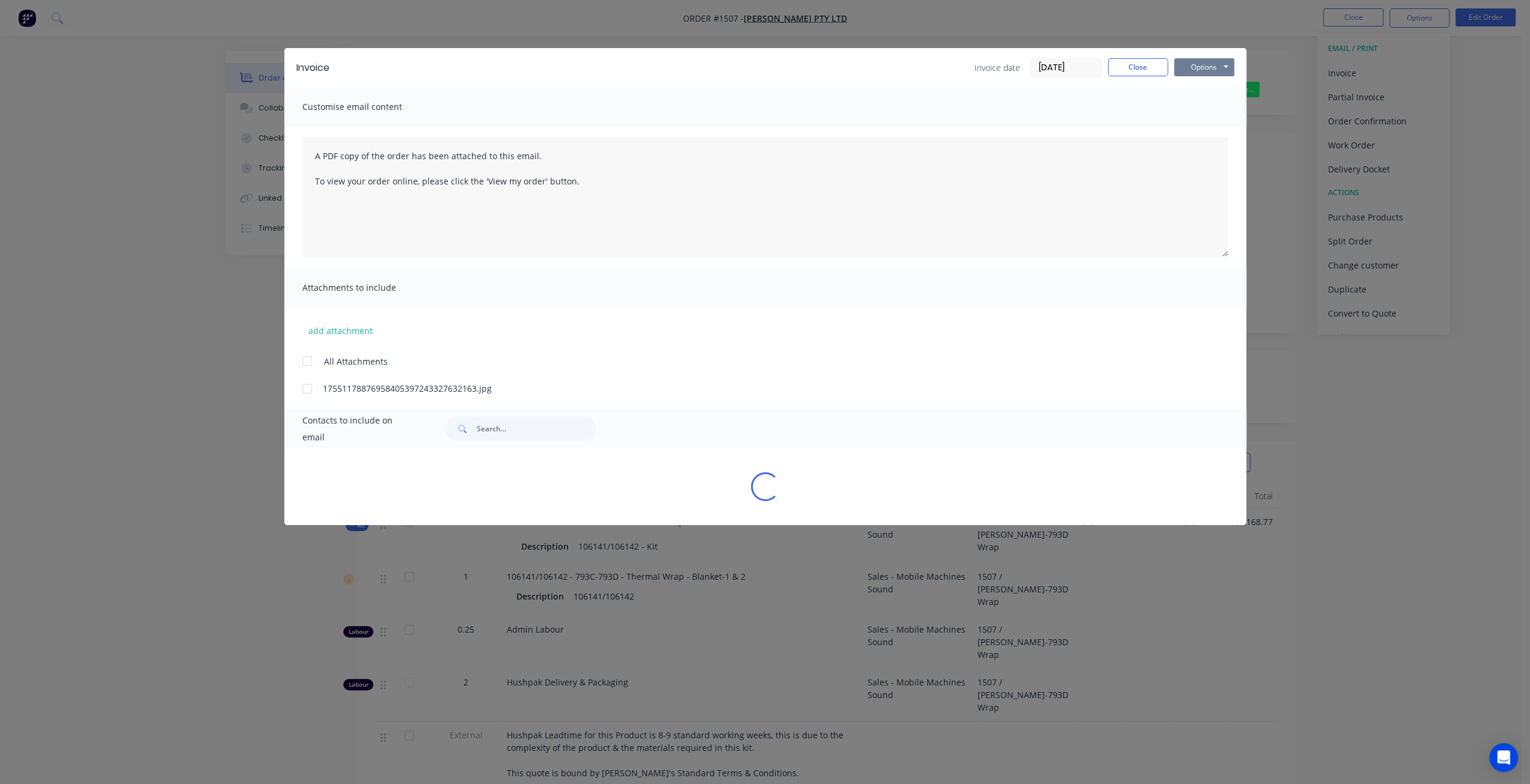
click at [1202, 67] on button "Options" at bounding box center [1204, 67] width 60 height 18
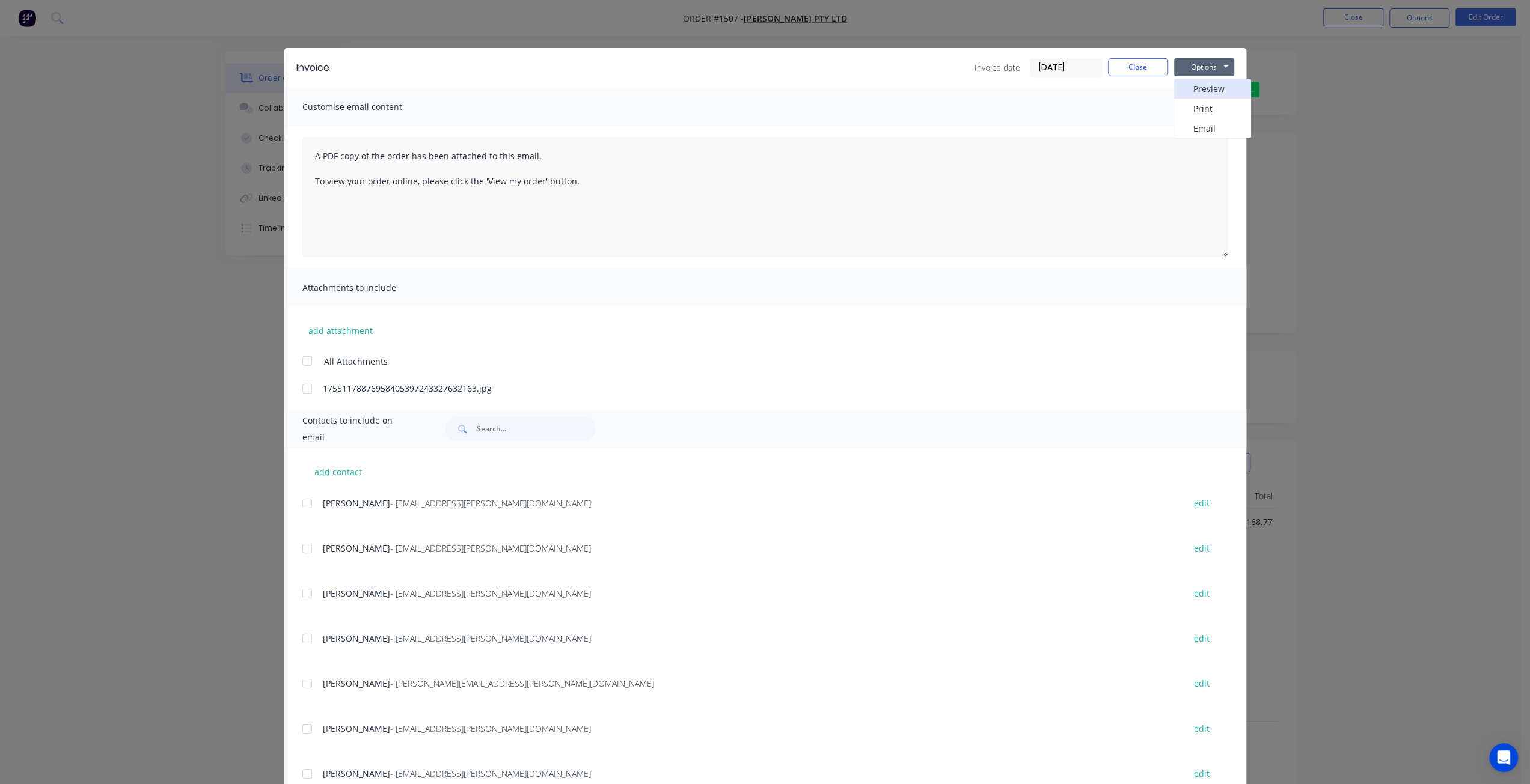
click at [1203, 86] on button "Preview" at bounding box center [1212, 88] width 77 height 20
click at [1132, 65] on button "Close" at bounding box center [1137, 67] width 60 height 18
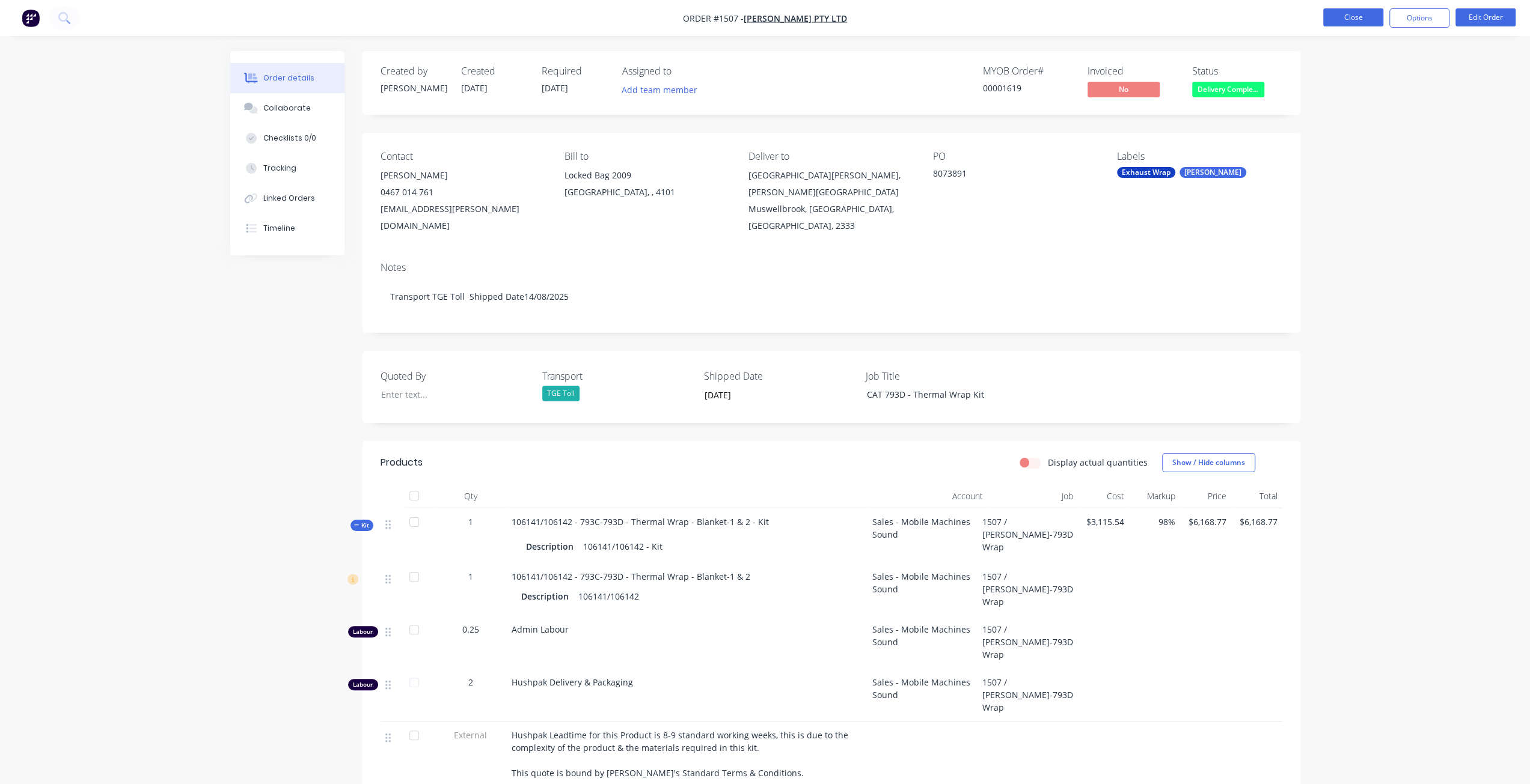
click at [1348, 18] on button "Close" at bounding box center [1353, 17] width 60 height 18
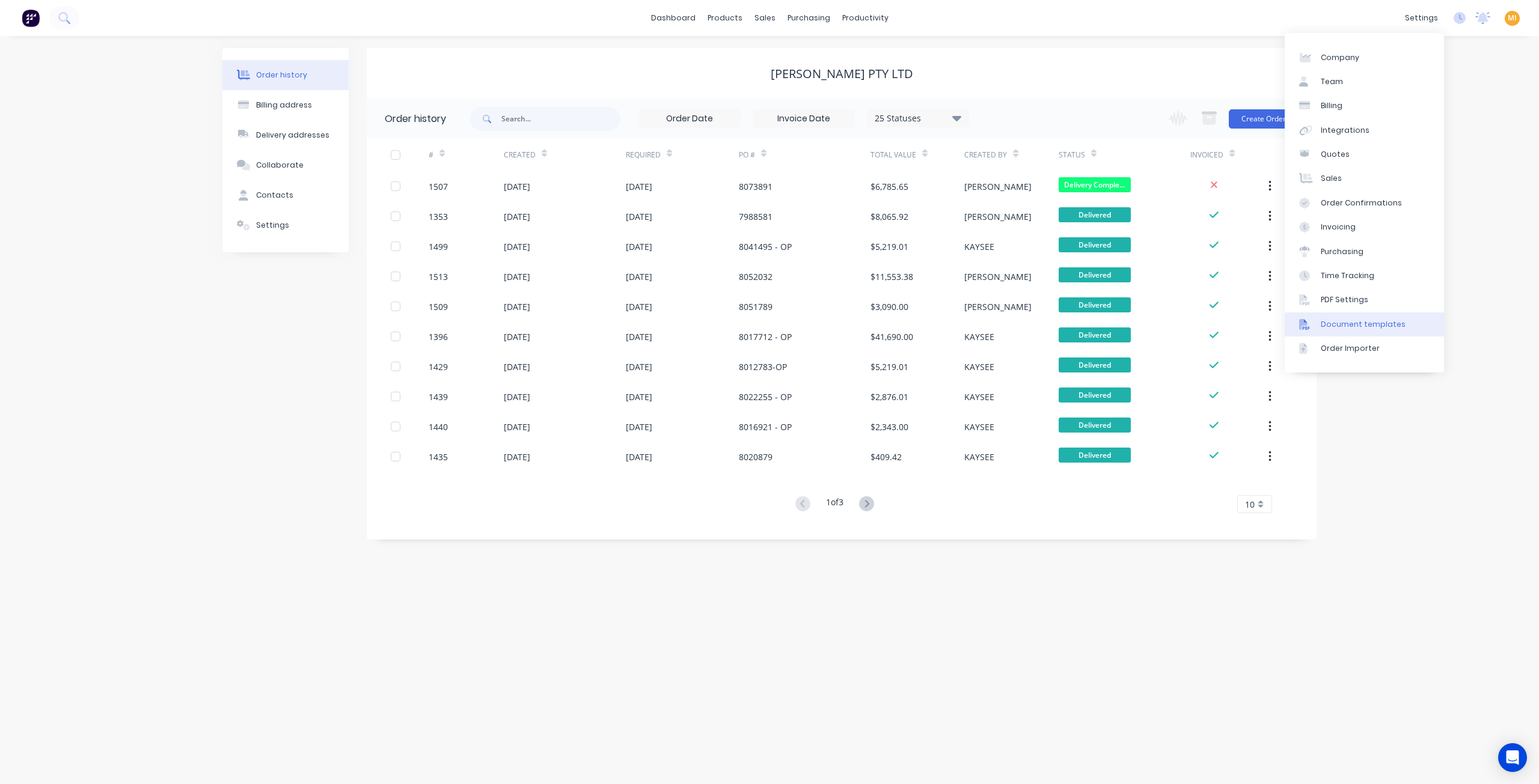
click at [1387, 330] on link "Document templates" at bounding box center [1364, 324] width 159 height 24
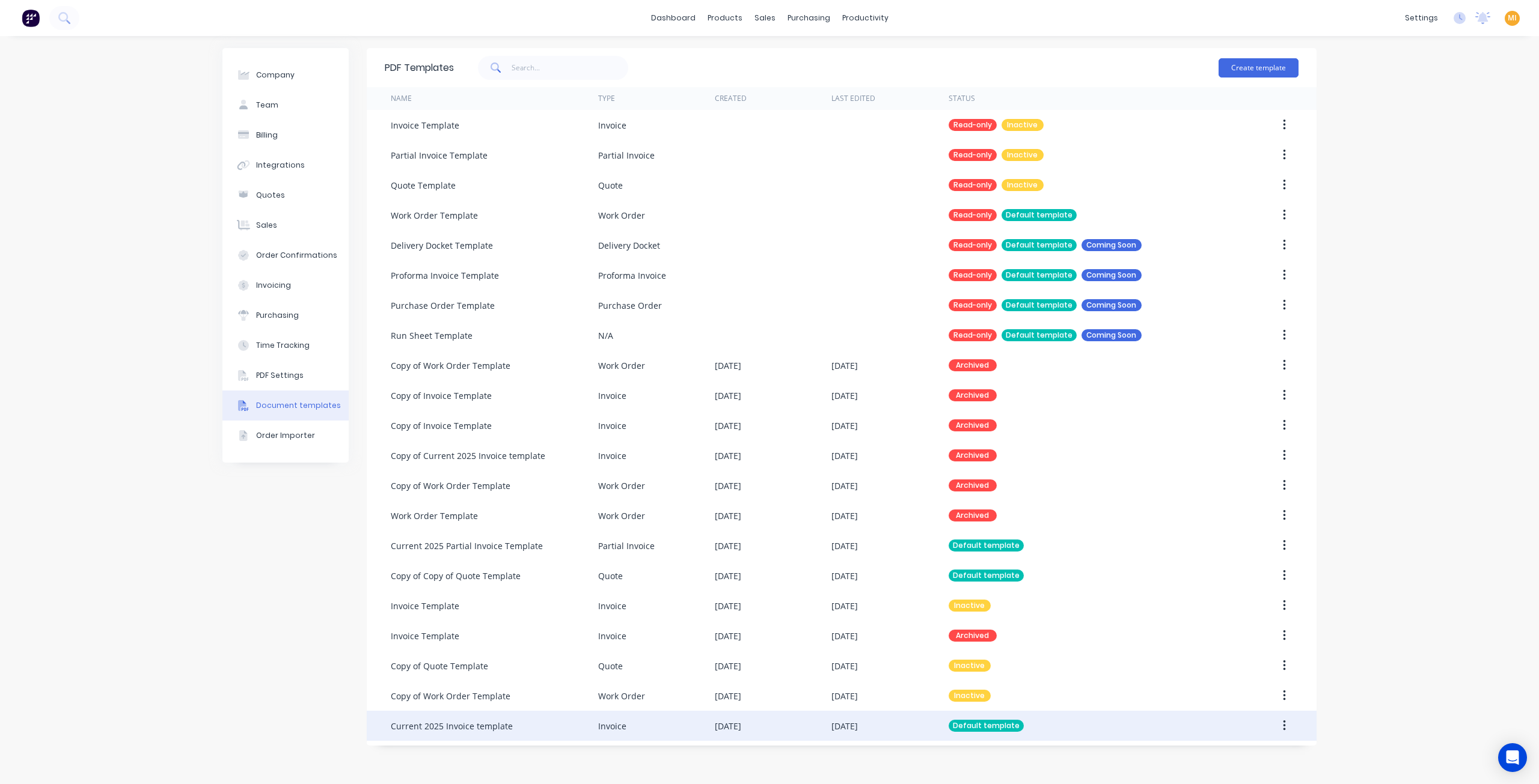
click at [579, 729] on div "Current 2025 Invoice template" at bounding box center [494, 726] width 208 height 30
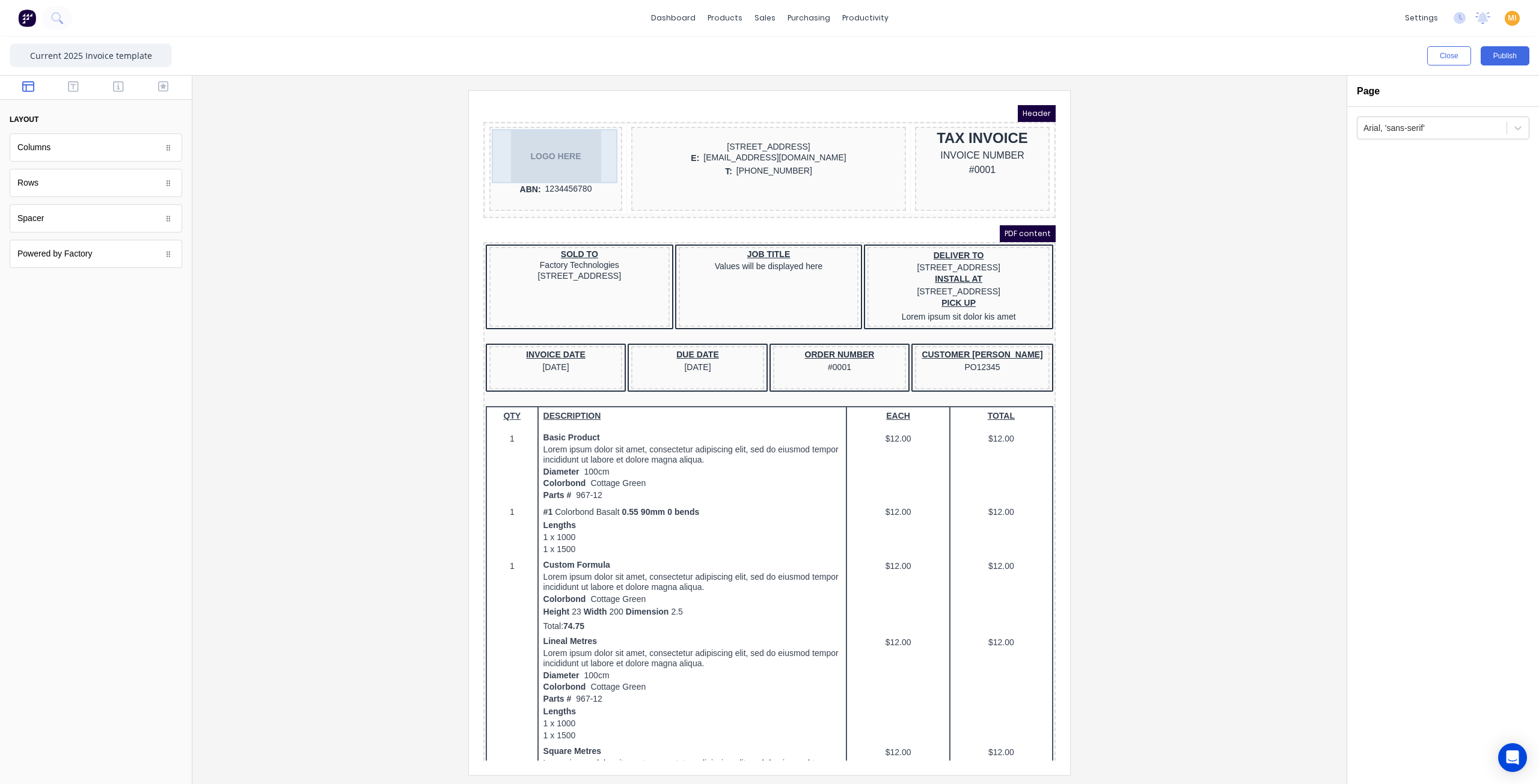
click at [580, 133] on div "LOGO HERE" at bounding box center [542, 142] width 128 height 54
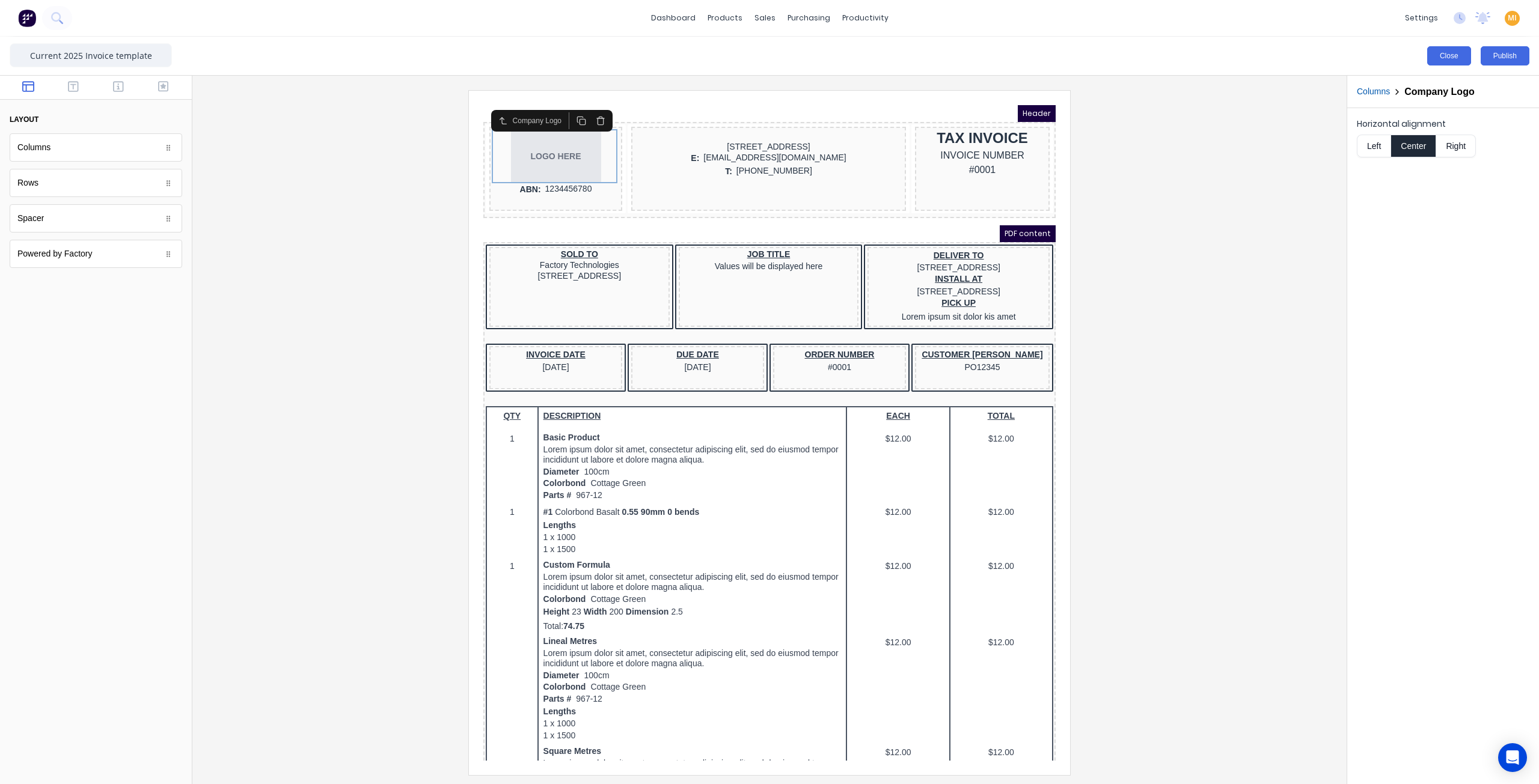
click at [1446, 51] on button "Close" at bounding box center [1449, 56] width 44 height 19
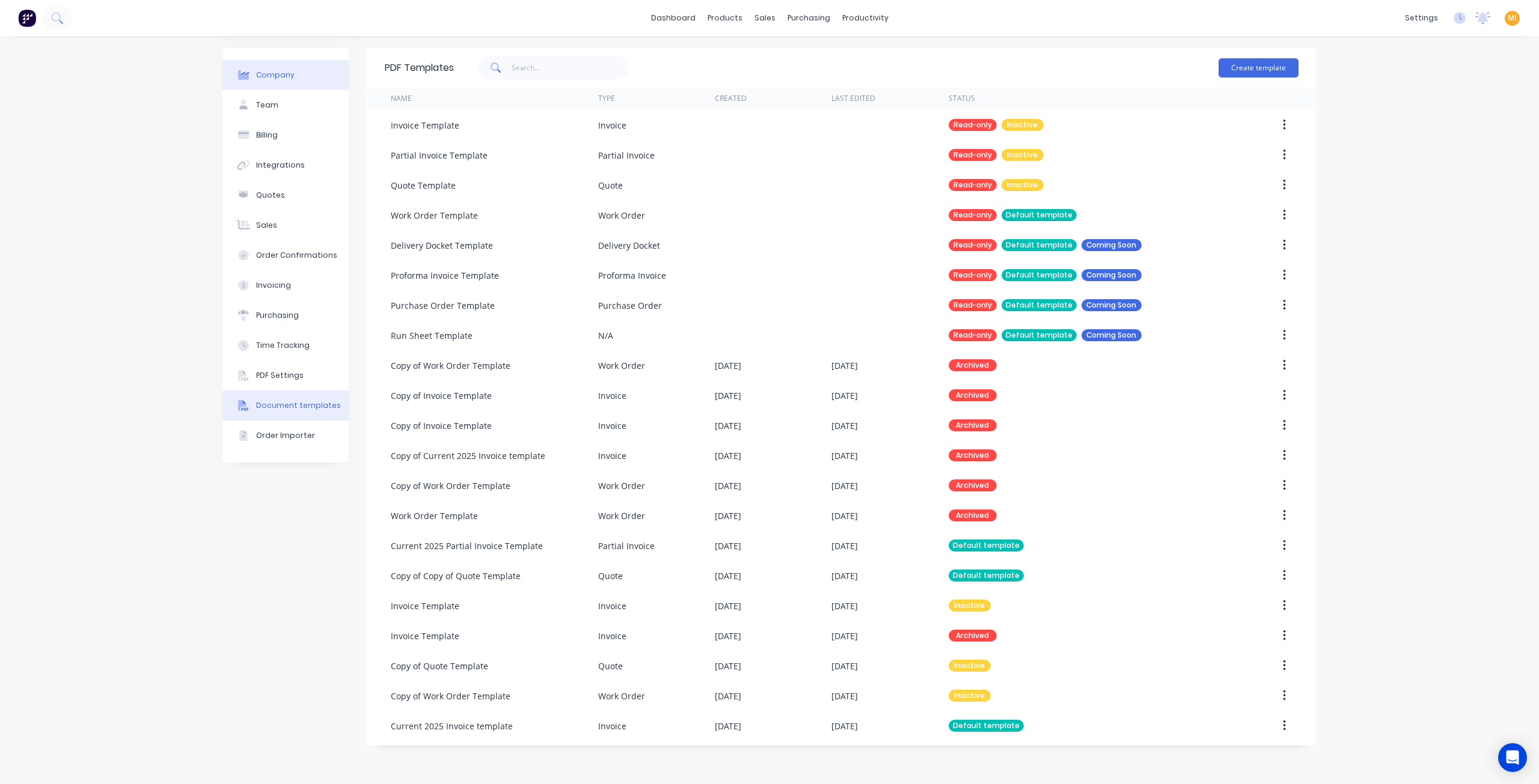
click at [300, 81] on button "Company" at bounding box center [285, 75] width 126 height 30
select select "AU"
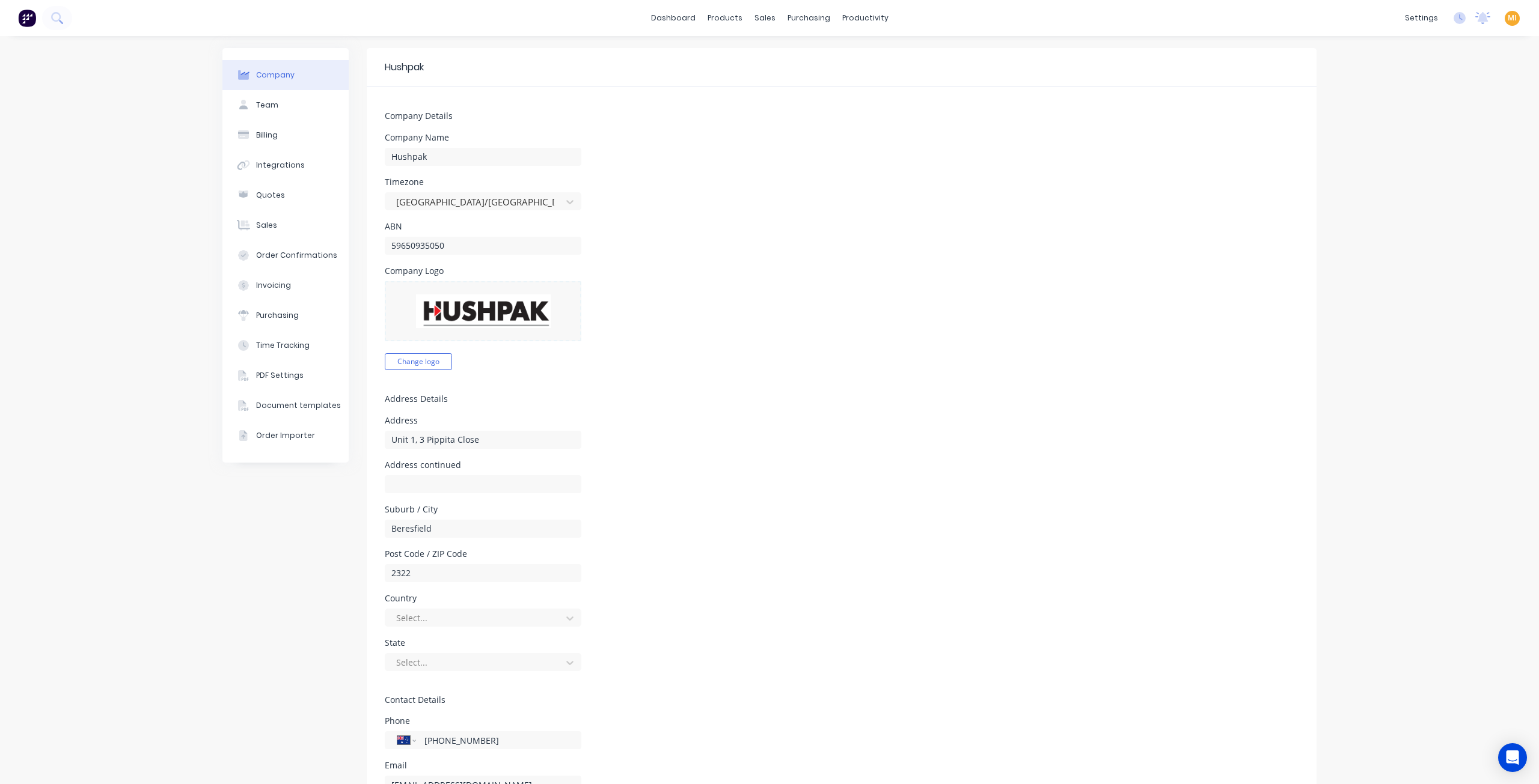
click at [25, 28] on button at bounding box center [27, 18] width 18 height 24
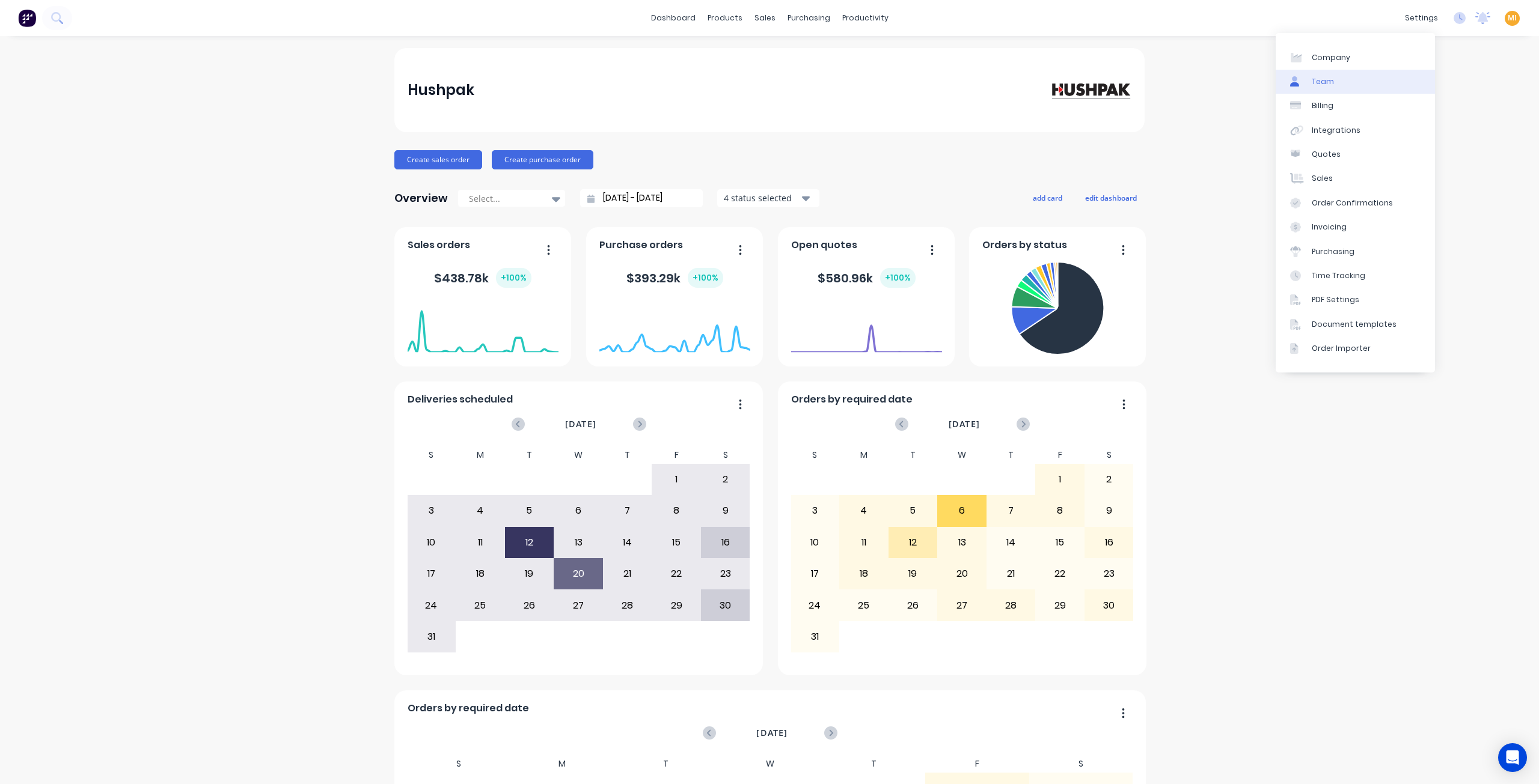
click at [1338, 86] on link "Team" at bounding box center [1355, 82] width 159 height 24
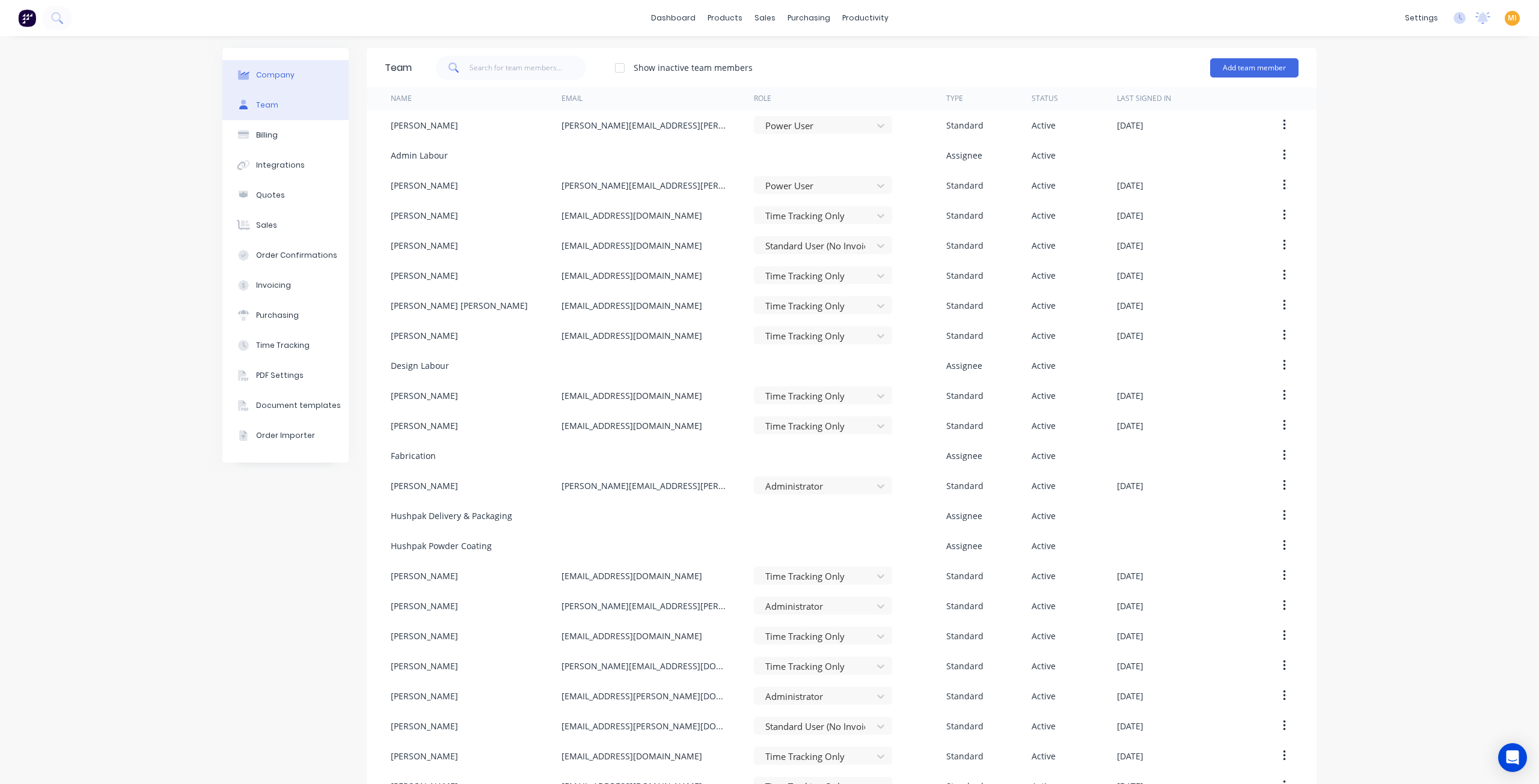
click at [274, 87] on button "Company" at bounding box center [285, 75] width 126 height 30
select select "AU"
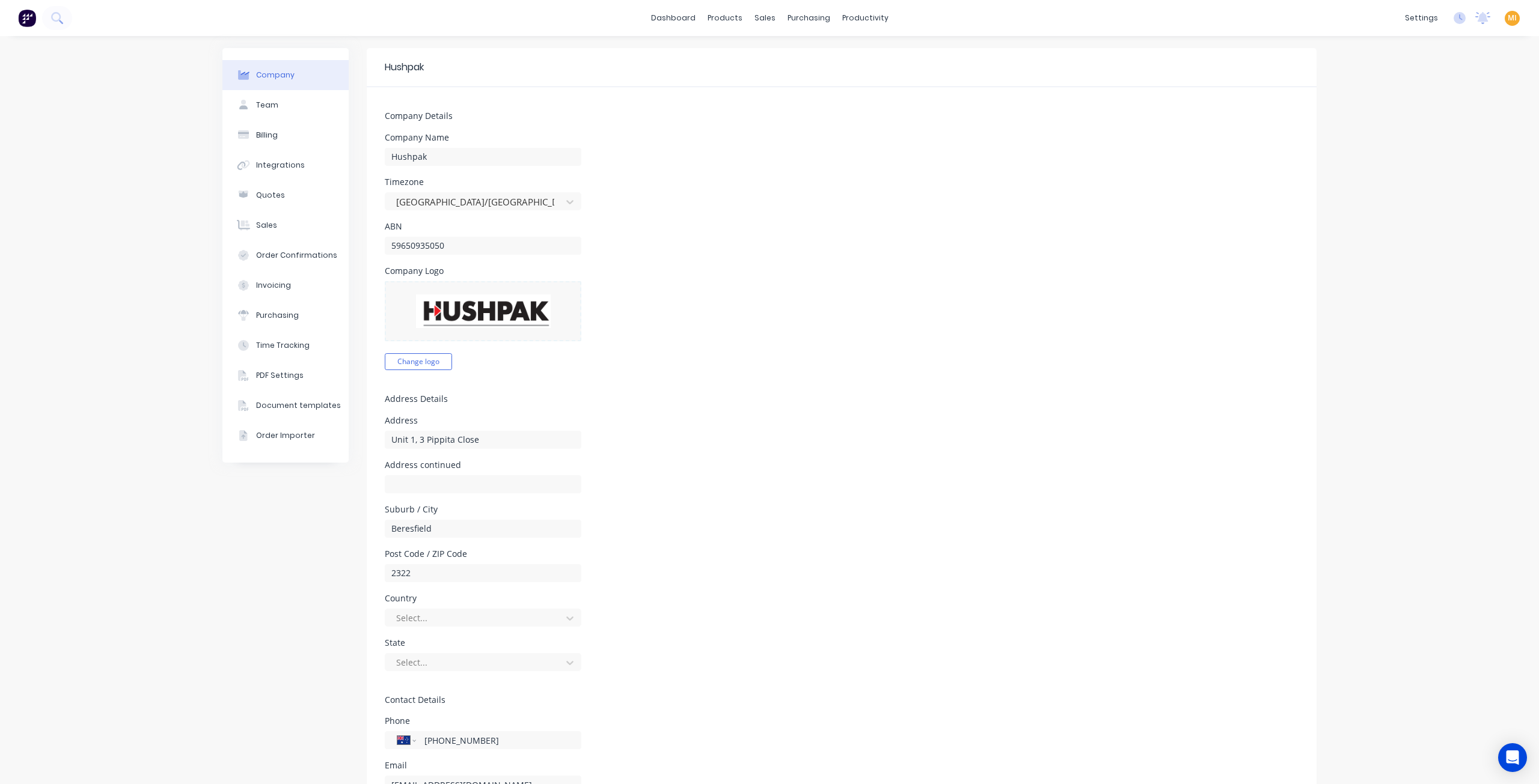
click at [490, 317] on img at bounding box center [483, 311] width 135 height 34
click at [224, 547] on div "Company Team Billing Integrations Quotes Sales Order Confirmations Invoicing Pu…" at bounding box center [285, 526] width 126 height 955
click at [447, 320] on img at bounding box center [483, 311] width 135 height 34
click at [426, 370] on form "Company Details Company Name Hushpak Timezone [GEOGRAPHIC_DATA]/[GEOGRAPHIC_DAT…" at bounding box center [841, 545] width 950 height 916
click at [422, 366] on button "Change logo" at bounding box center [419, 362] width 67 height 17
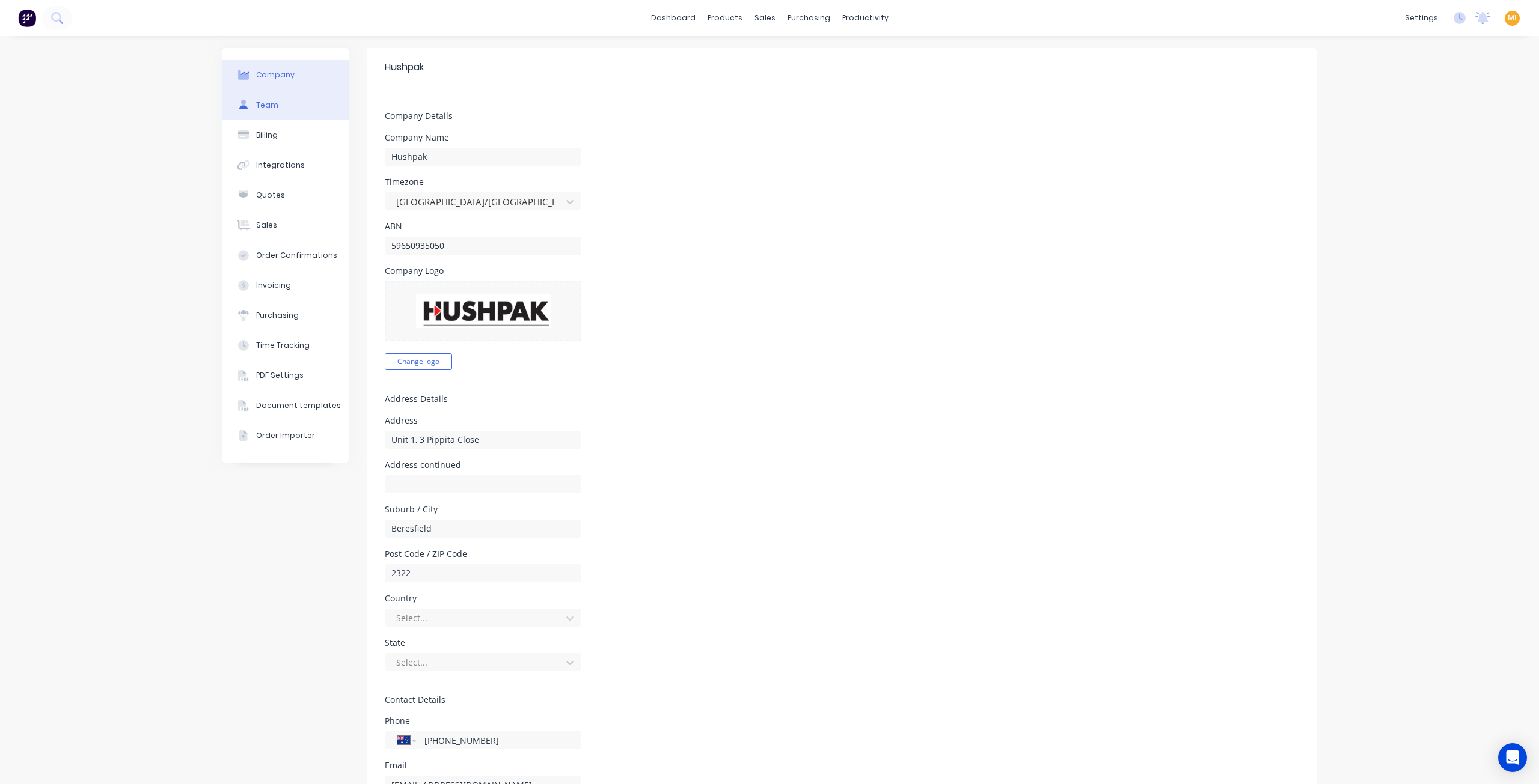
click at [287, 118] on button "Team" at bounding box center [285, 105] width 126 height 30
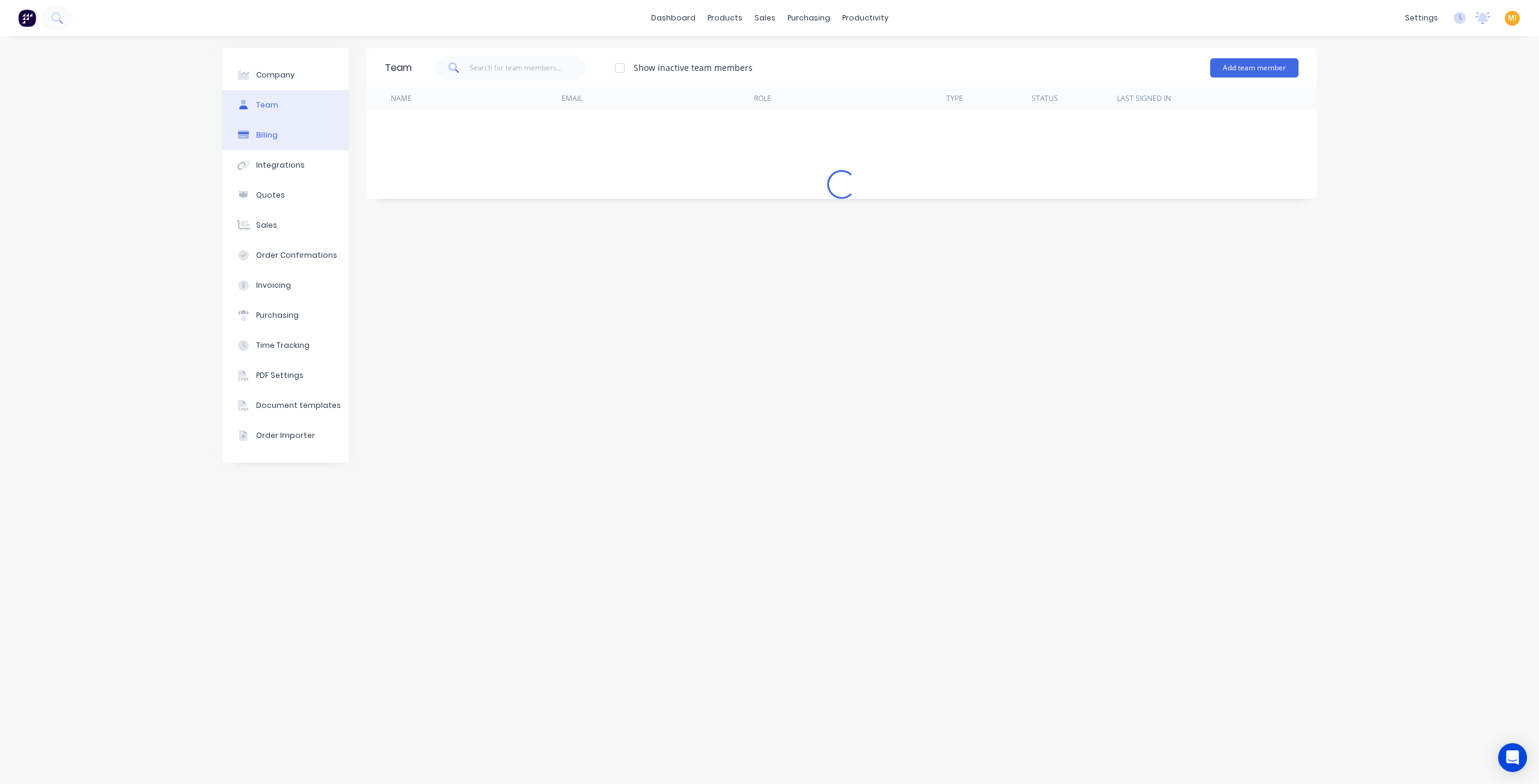
click at [278, 131] on button "Billing" at bounding box center [285, 135] width 126 height 30
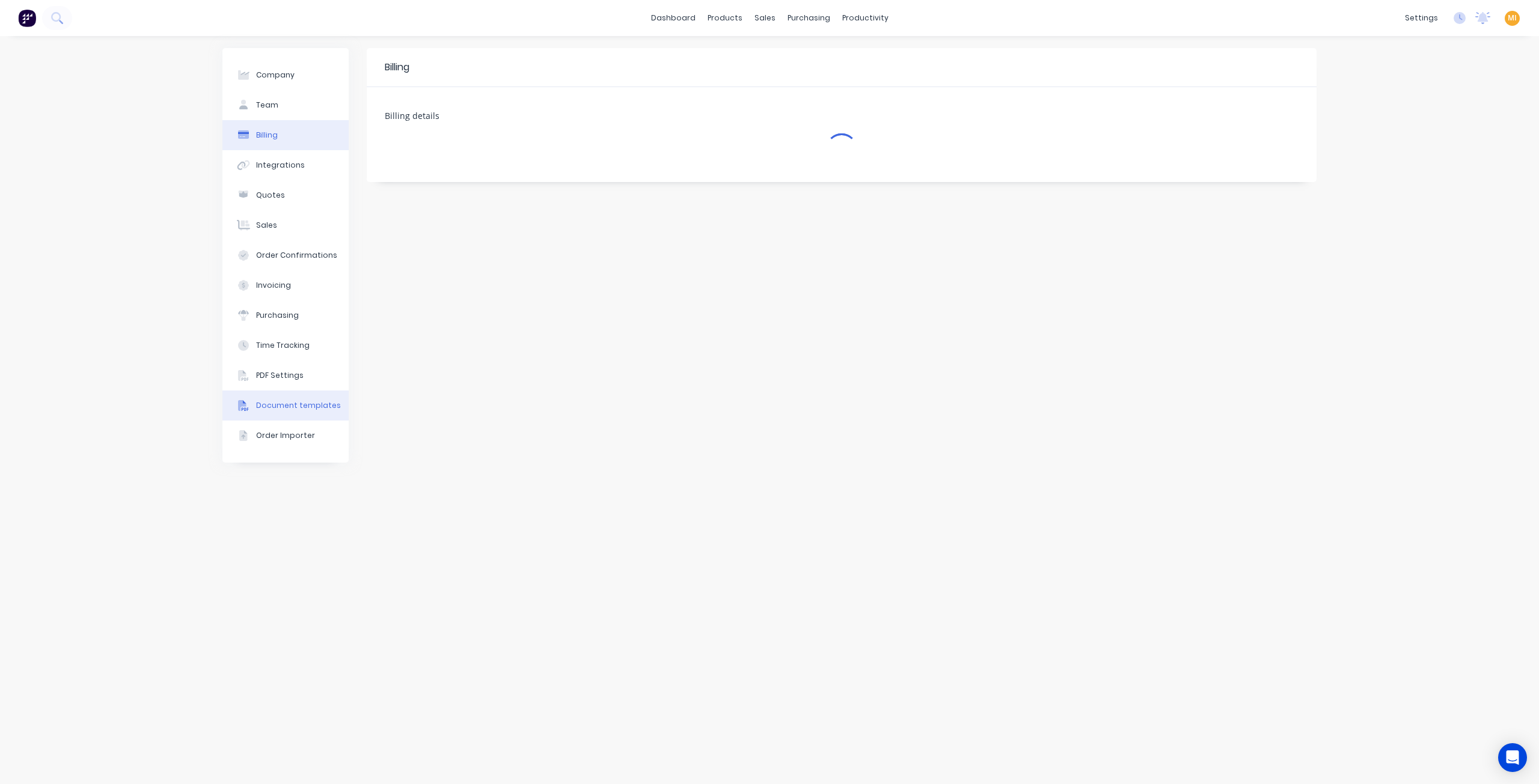
click at [275, 403] on div "Document templates" at bounding box center [298, 405] width 84 height 11
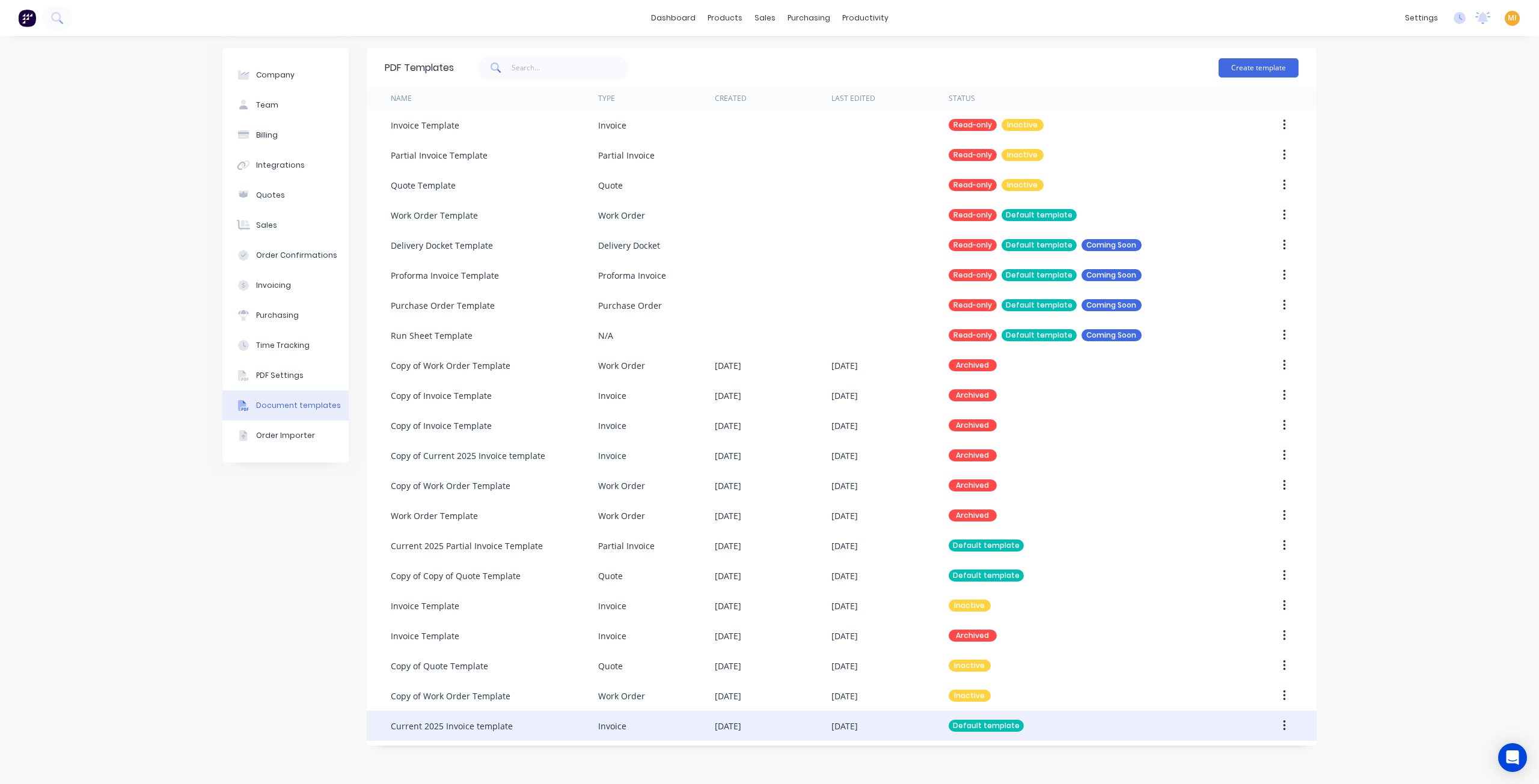
click at [858, 730] on div "[DATE]" at bounding box center [845, 726] width 27 height 13
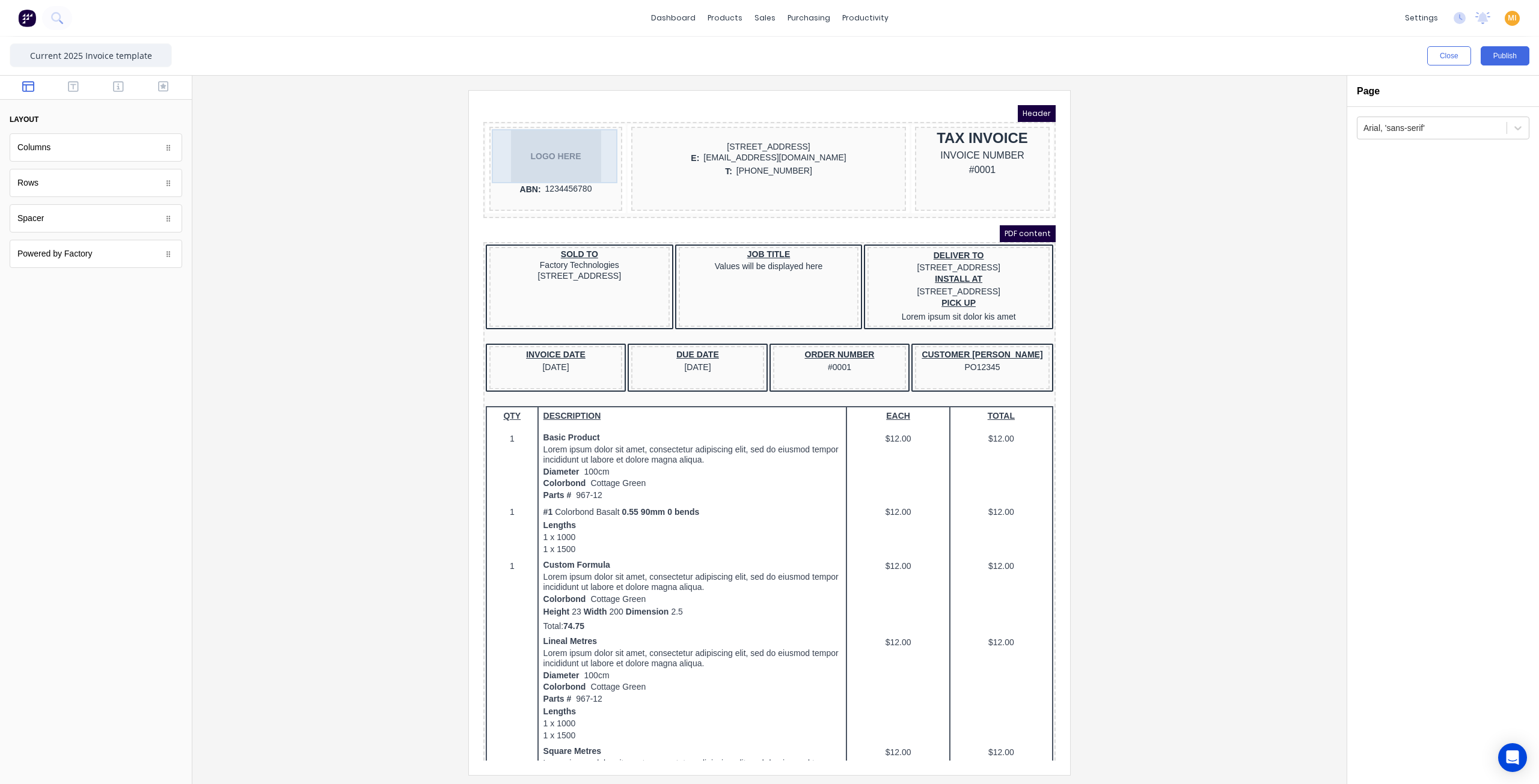
click at [555, 149] on div "LOGO HERE" at bounding box center [542, 142] width 128 height 54
click at [592, 96] on div "Company Logo" at bounding box center [537, 106] width 121 height 22
click at [586, 103] on icon "button" at bounding box center [586, 106] width 10 height 10
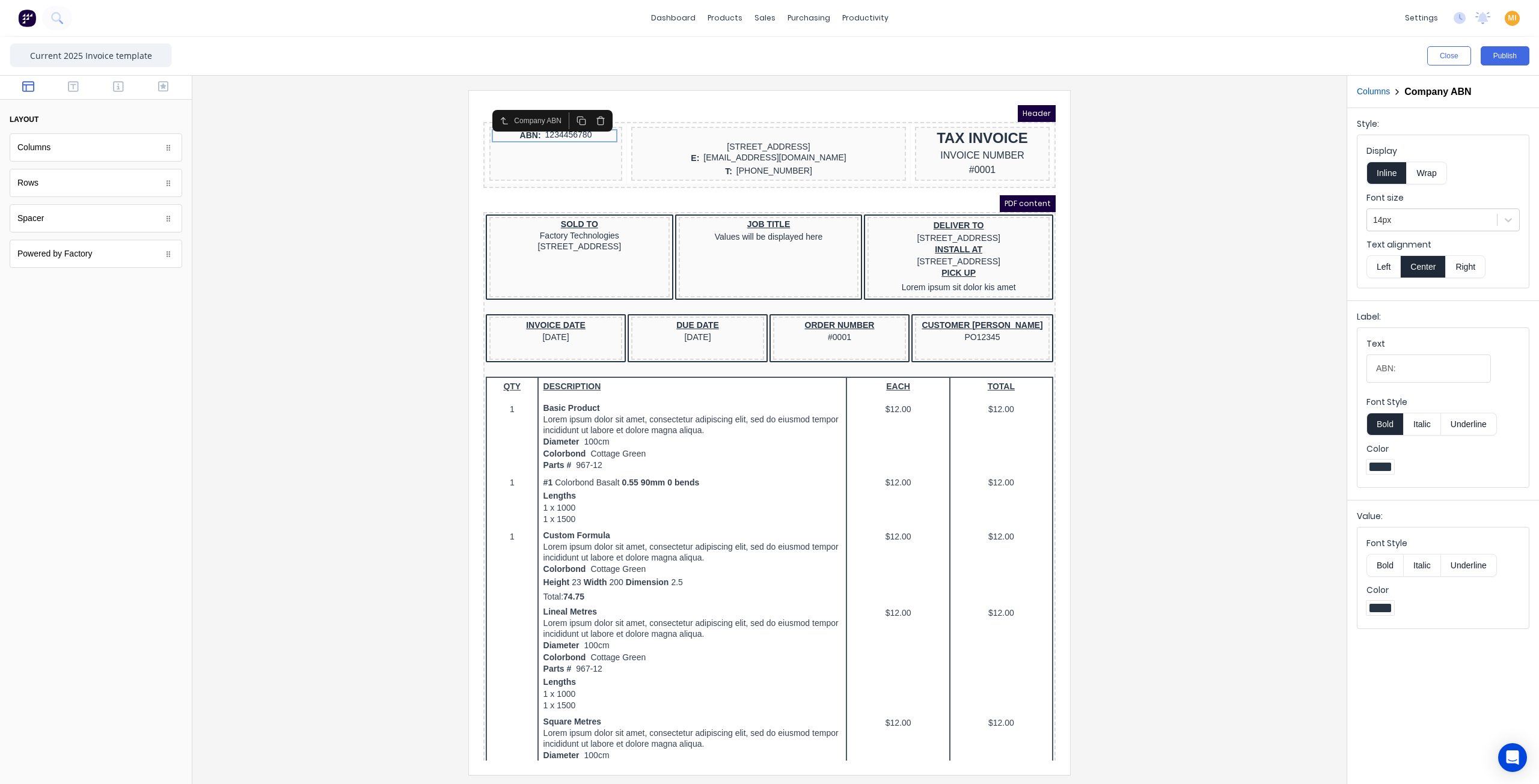
click at [79, 80] on div at bounding box center [96, 88] width 192 height 24
click at [79, 90] on button "button" at bounding box center [74, 88] width 38 height 15
click at [115, 91] on icon "button" at bounding box center [118, 86] width 11 height 12
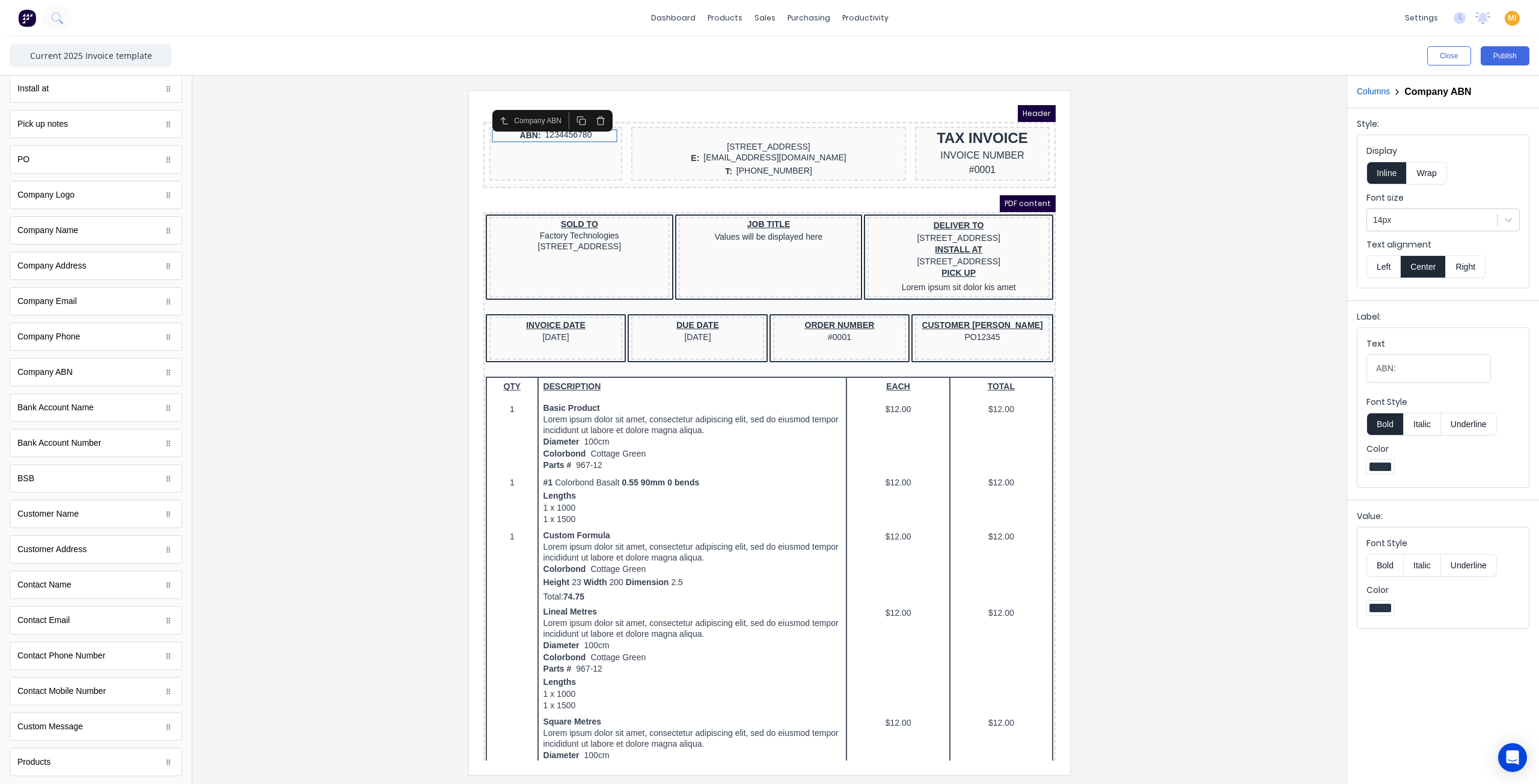
scroll to position [289, 0]
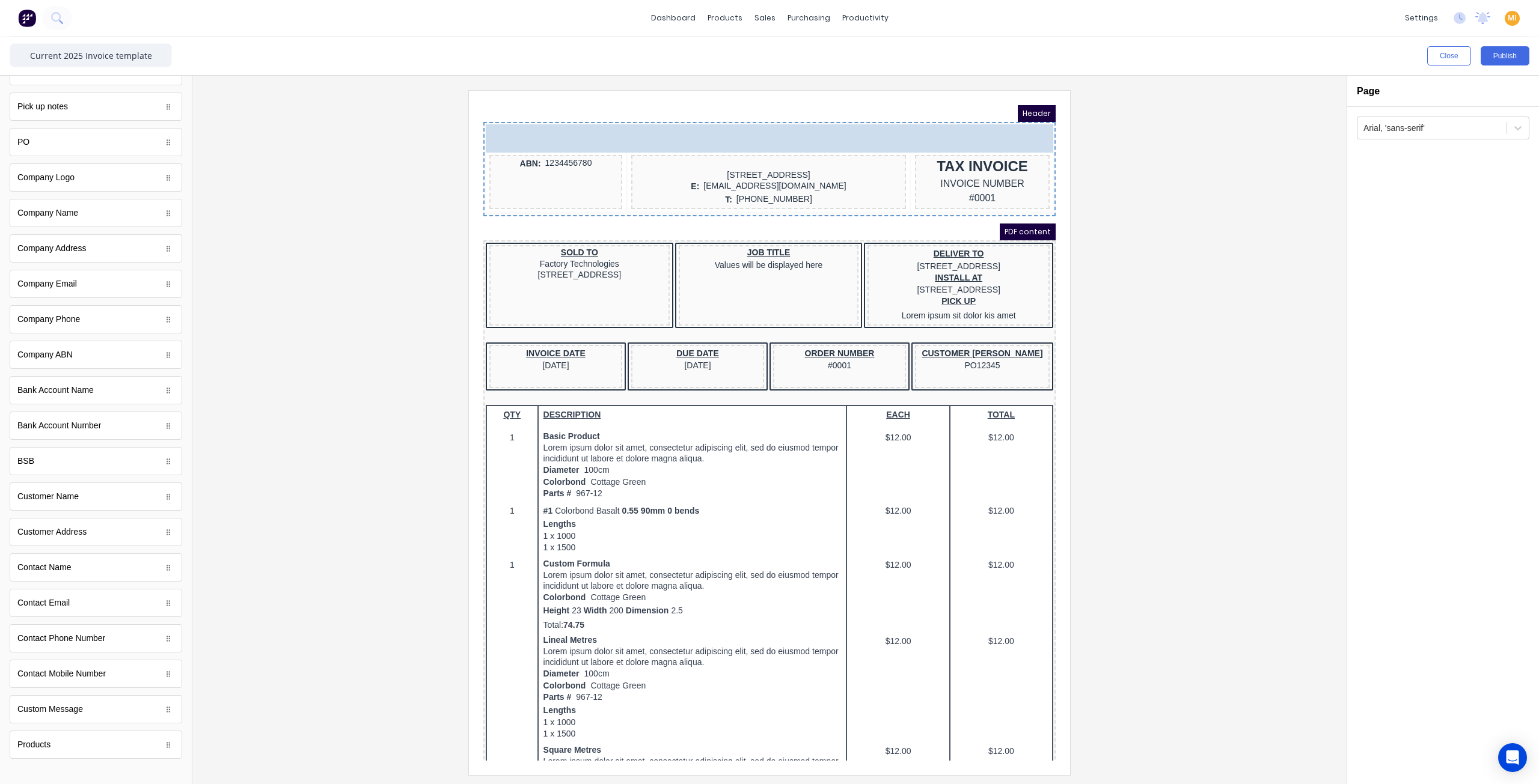
drag, startPoint x: 93, startPoint y: 177, endPoint x: 523, endPoint y: 113, distance: 434.7
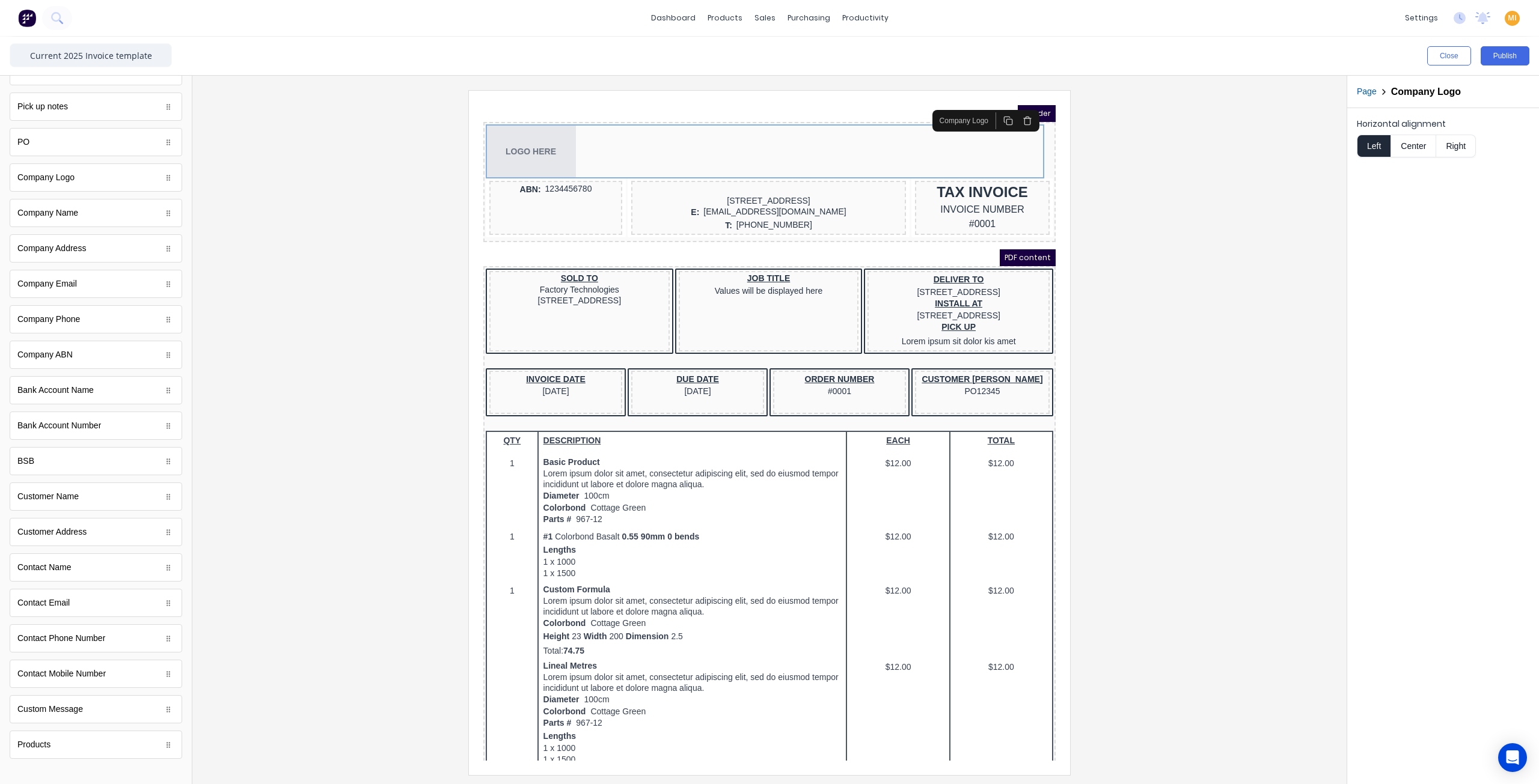
click at [1011, 107] on icon "button" at bounding box center [1012, 106] width 10 height 10
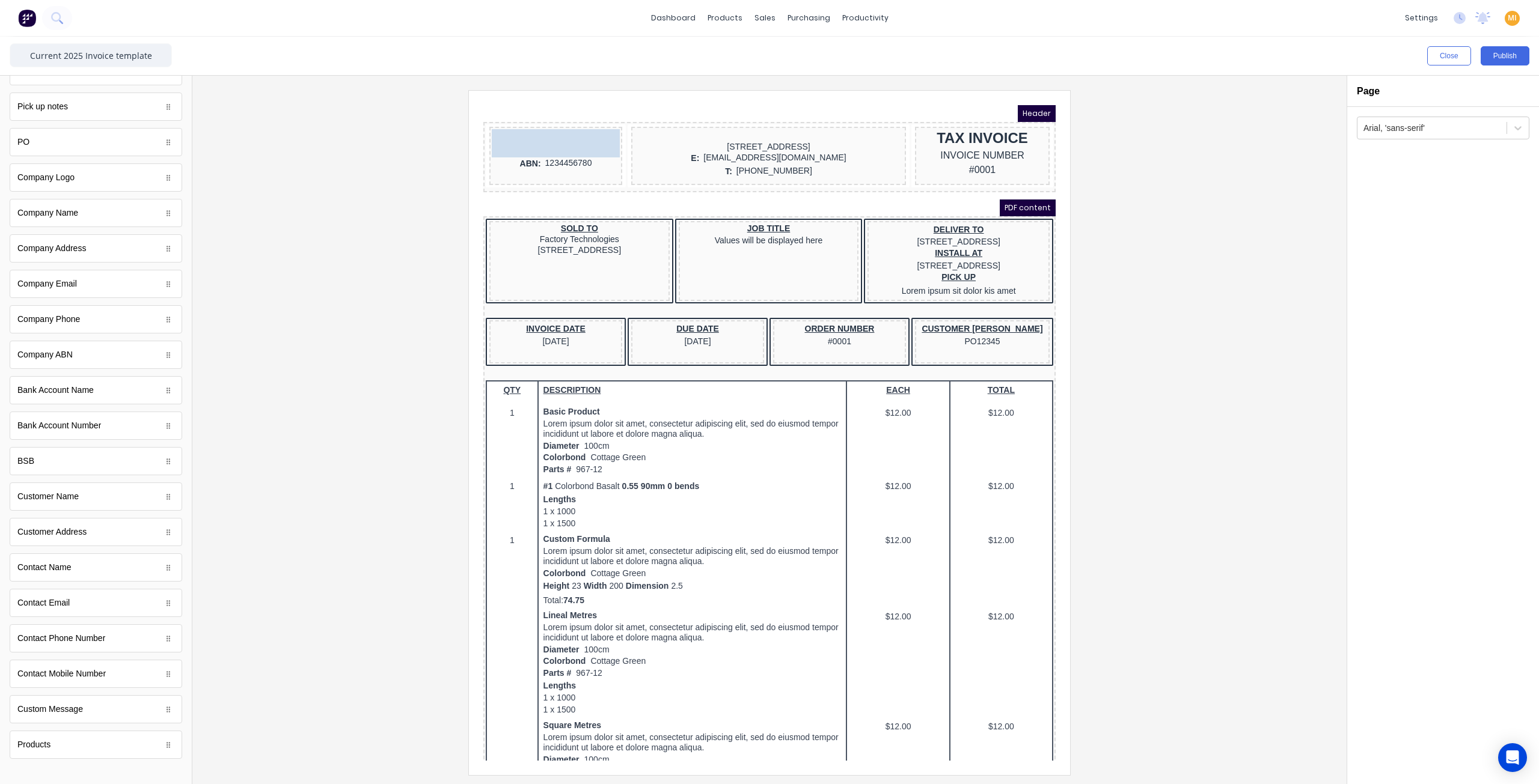
drag, startPoint x: 83, startPoint y: 180, endPoint x: 560, endPoint y: 126, distance: 480.0
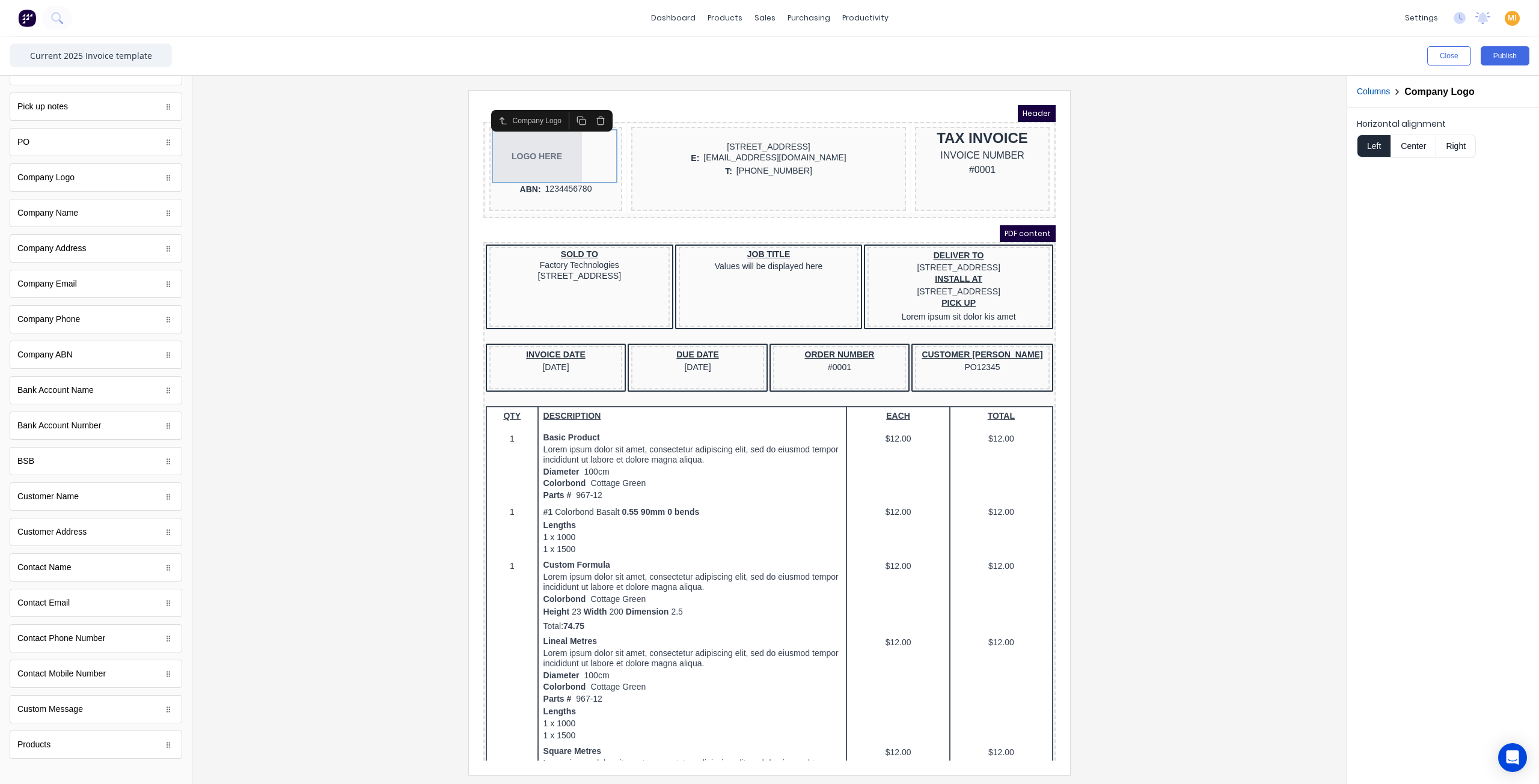
click at [1415, 152] on button "Center" at bounding box center [1413, 146] width 46 height 23
click at [363, 251] on div at bounding box center [769, 432] width 1135 height 684
click at [1515, 54] on button "Publish" at bounding box center [1505, 56] width 49 height 19
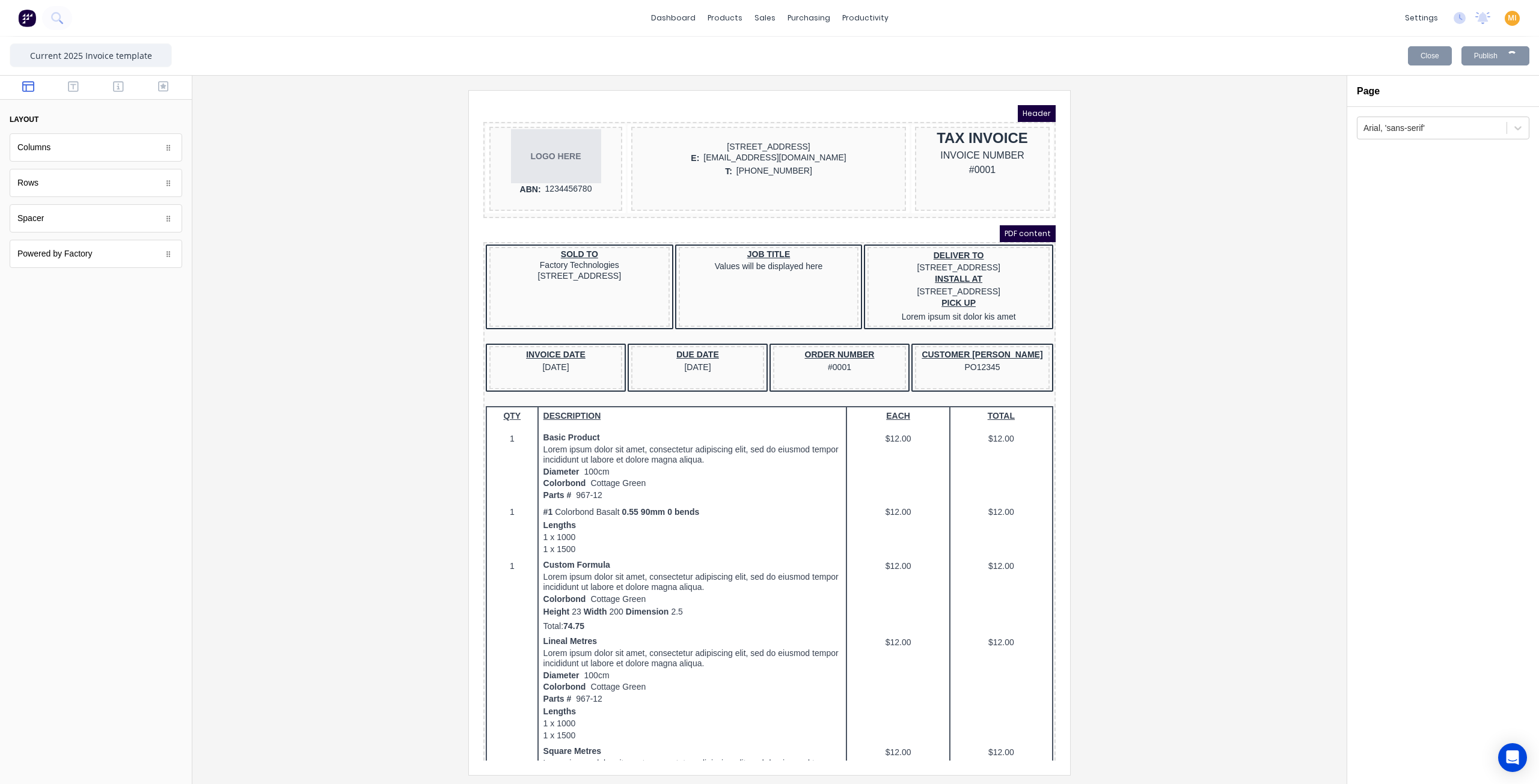
scroll to position [0, 0]
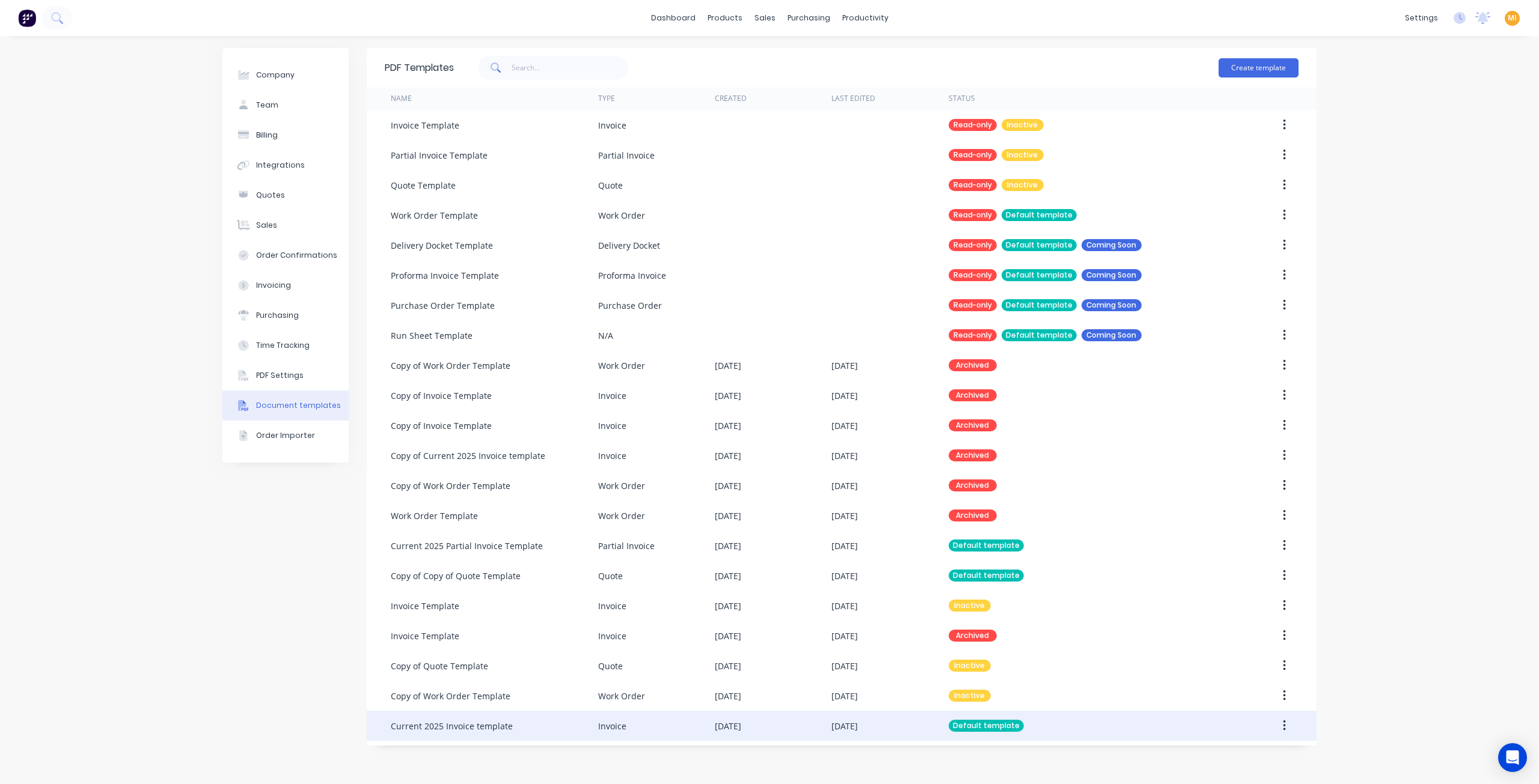
click at [886, 738] on div "[DATE]" at bounding box center [890, 726] width 117 height 30
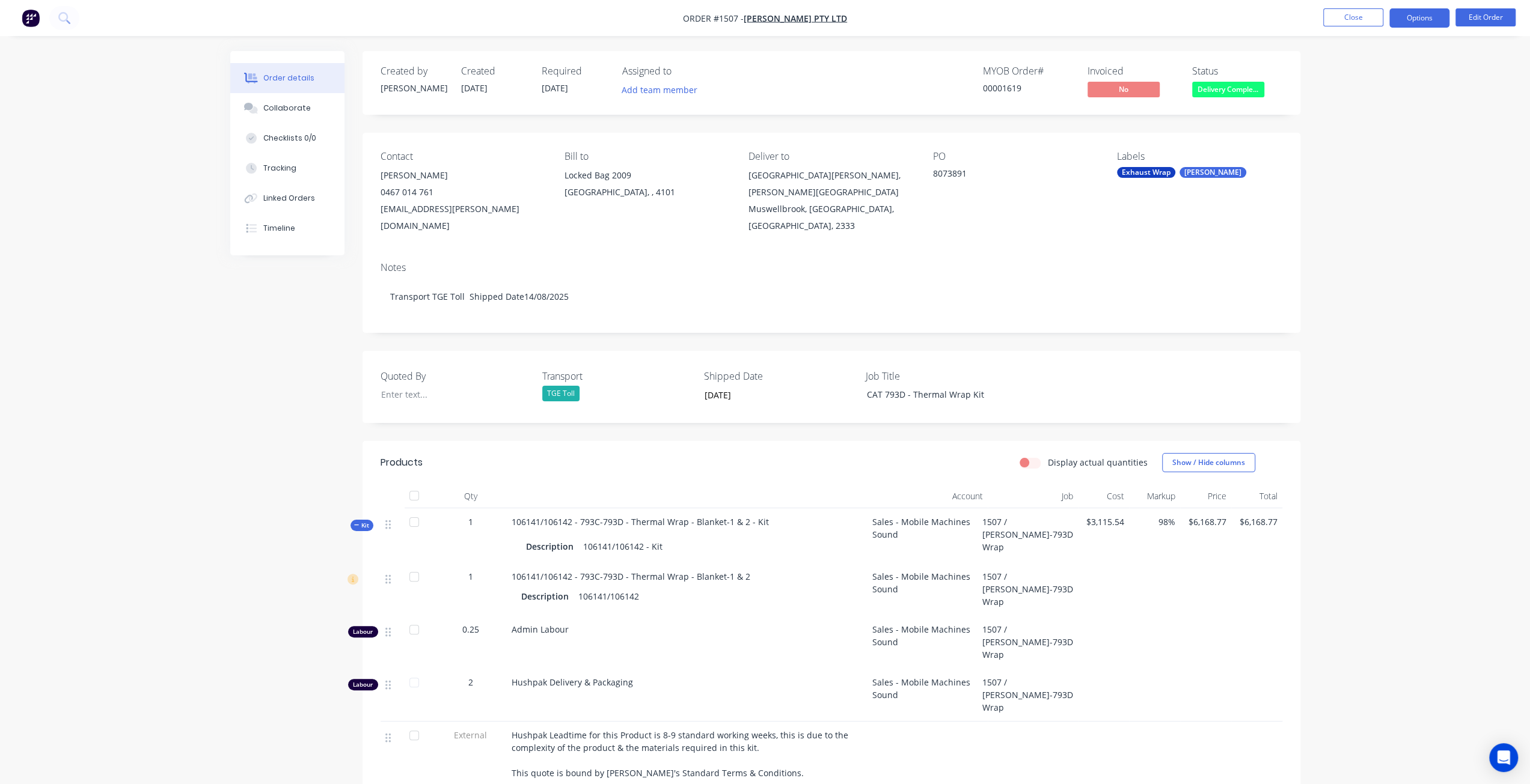
click at [1418, 18] on button "Options" at bounding box center [1419, 18] width 60 height 19
click at [1349, 66] on div "Invoice" at bounding box center [1383, 72] width 111 height 17
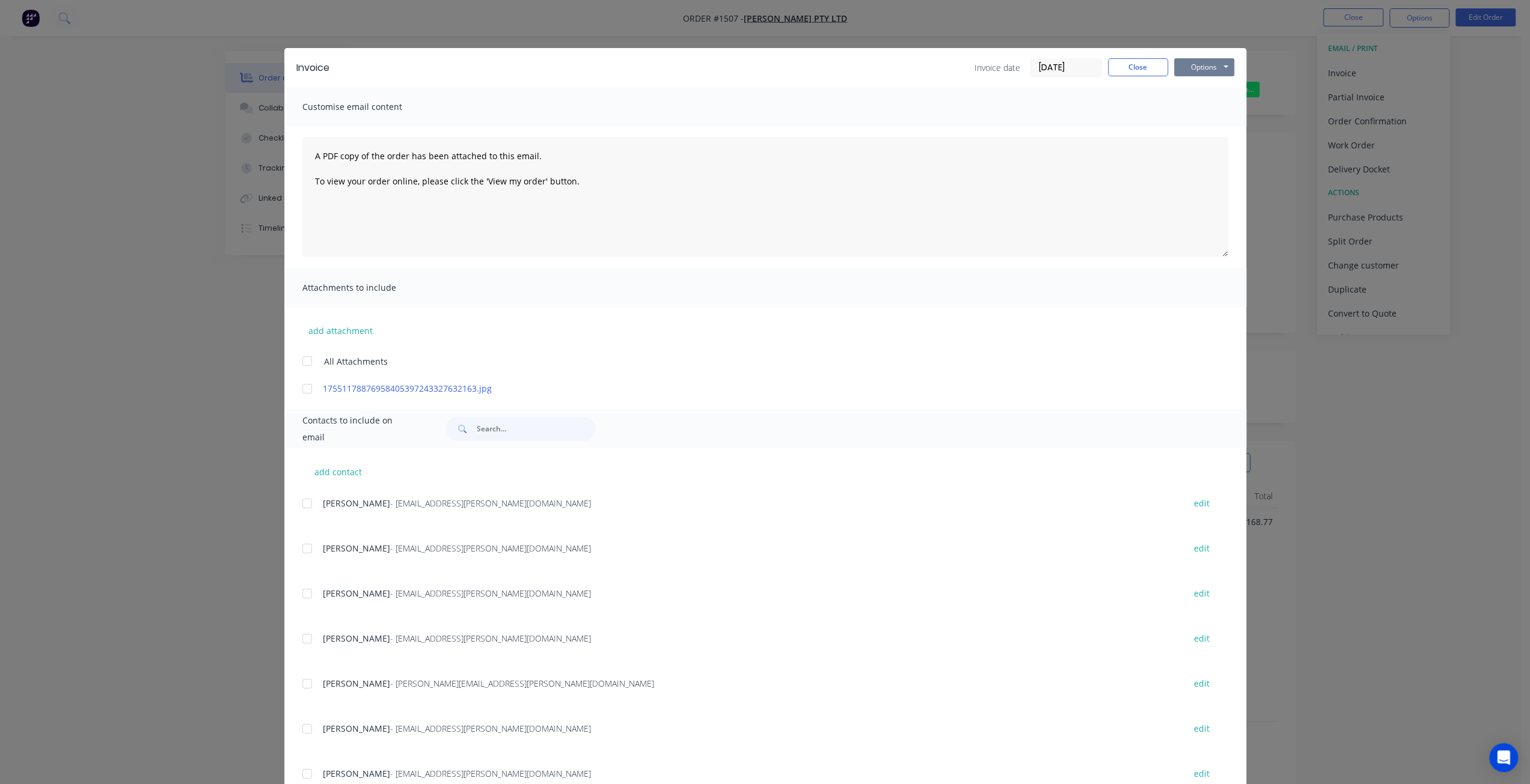
click at [1186, 71] on button "Options" at bounding box center [1204, 67] width 60 height 18
click at [1183, 84] on button "Preview" at bounding box center [1212, 88] width 77 height 20
click at [1134, 67] on button "Close" at bounding box center [1137, 67] width 60 height 18
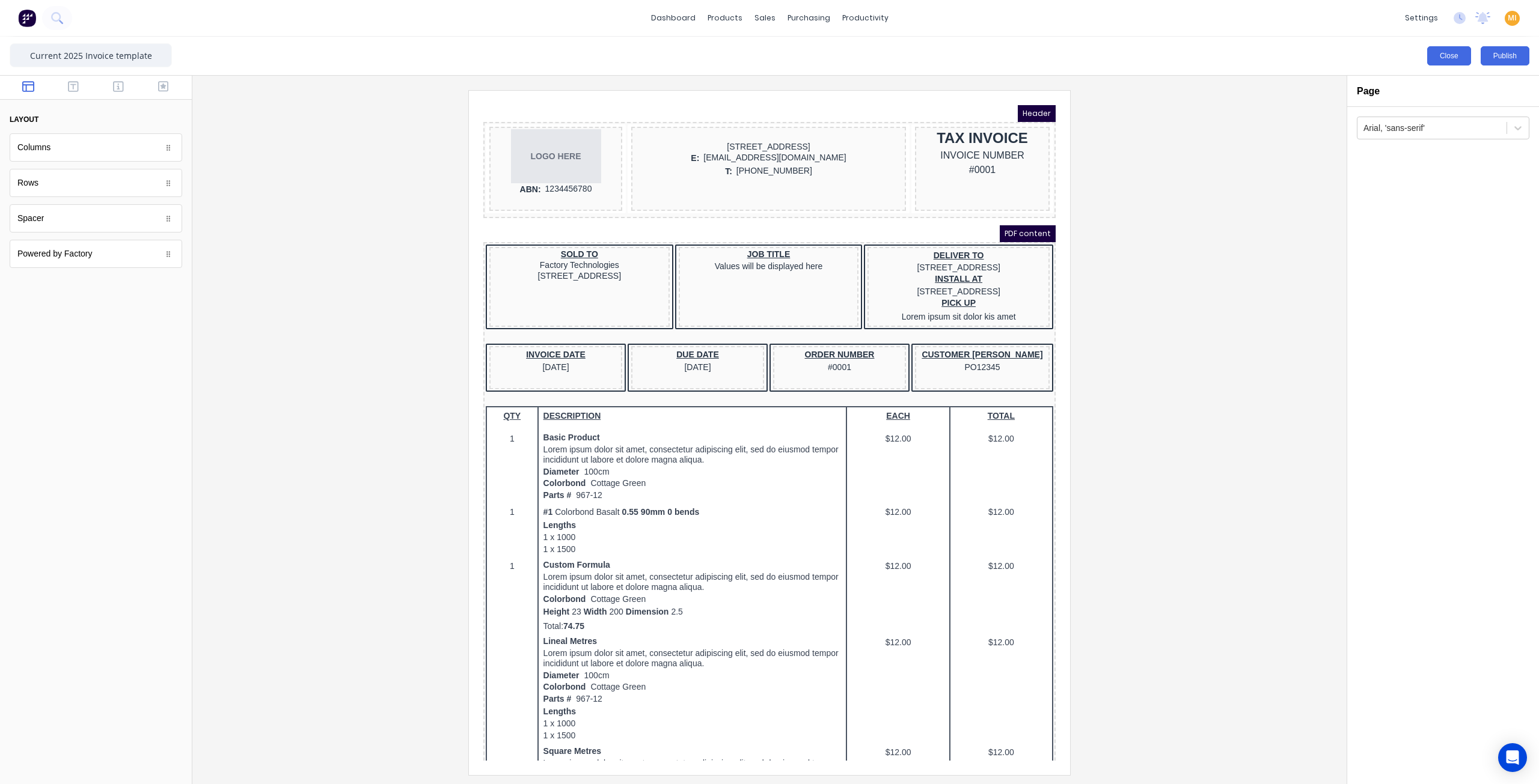
click at [1444, 52] on button "Close" at bounding box center [1449, 56] width 44 height 19
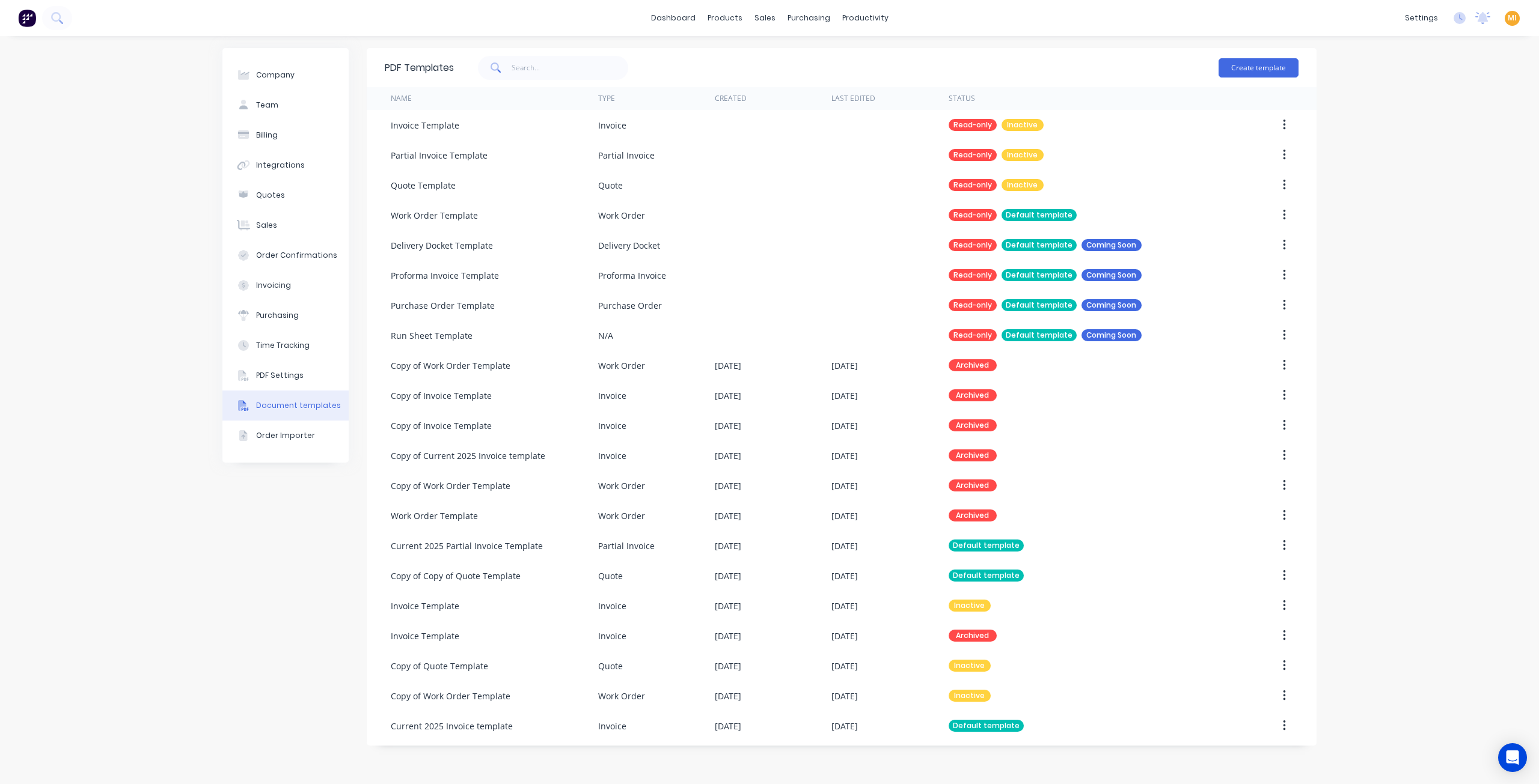
click at [29, 18] on img at bounding box center [27, 18] width 18 height 18
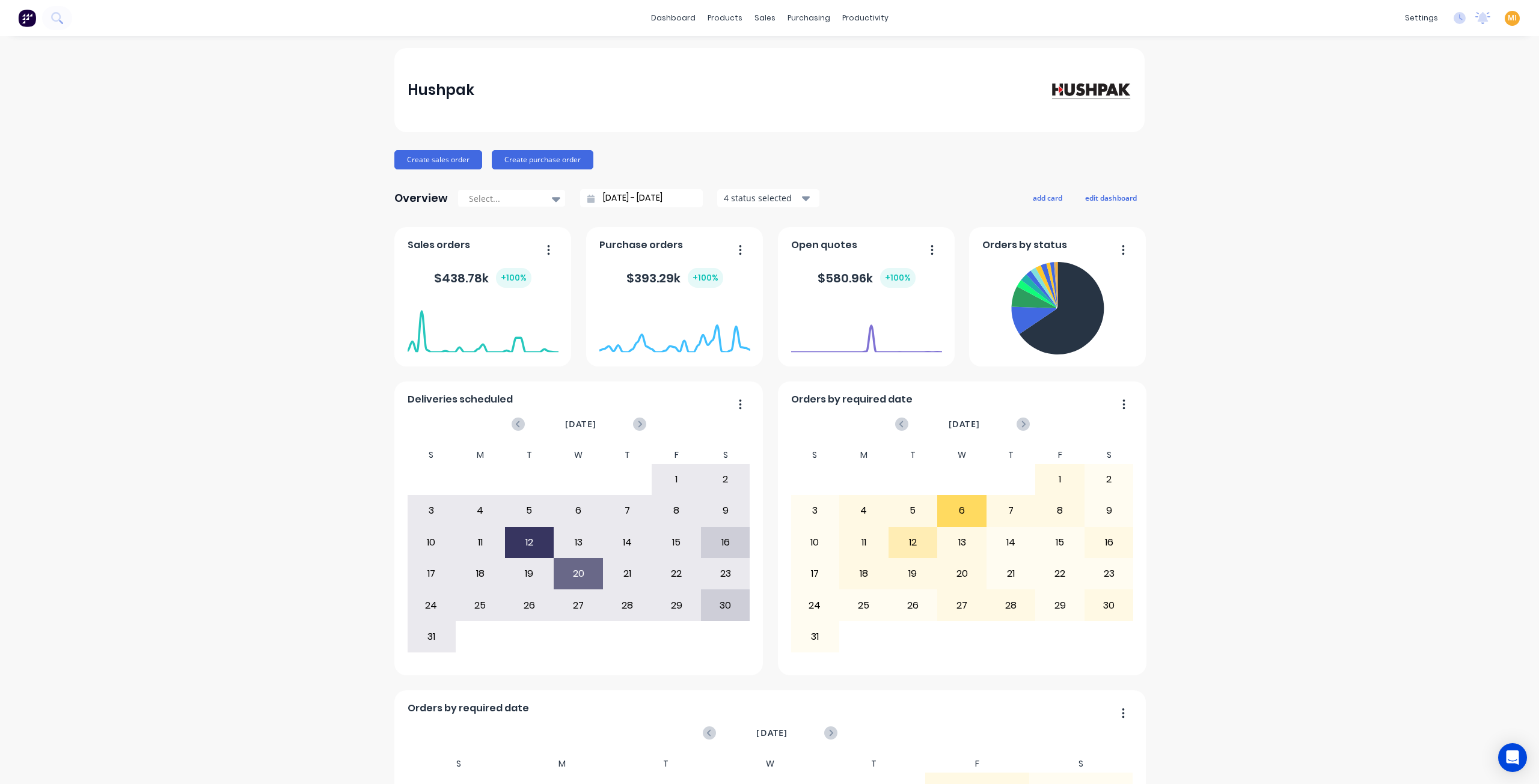
click at [1508, 17] on span "MI" at bounding box center [1512, 18] width 9 height 11
click at [1415, 143] on button "Sign out" at bounding box center [1437, 151] width 159 height 24
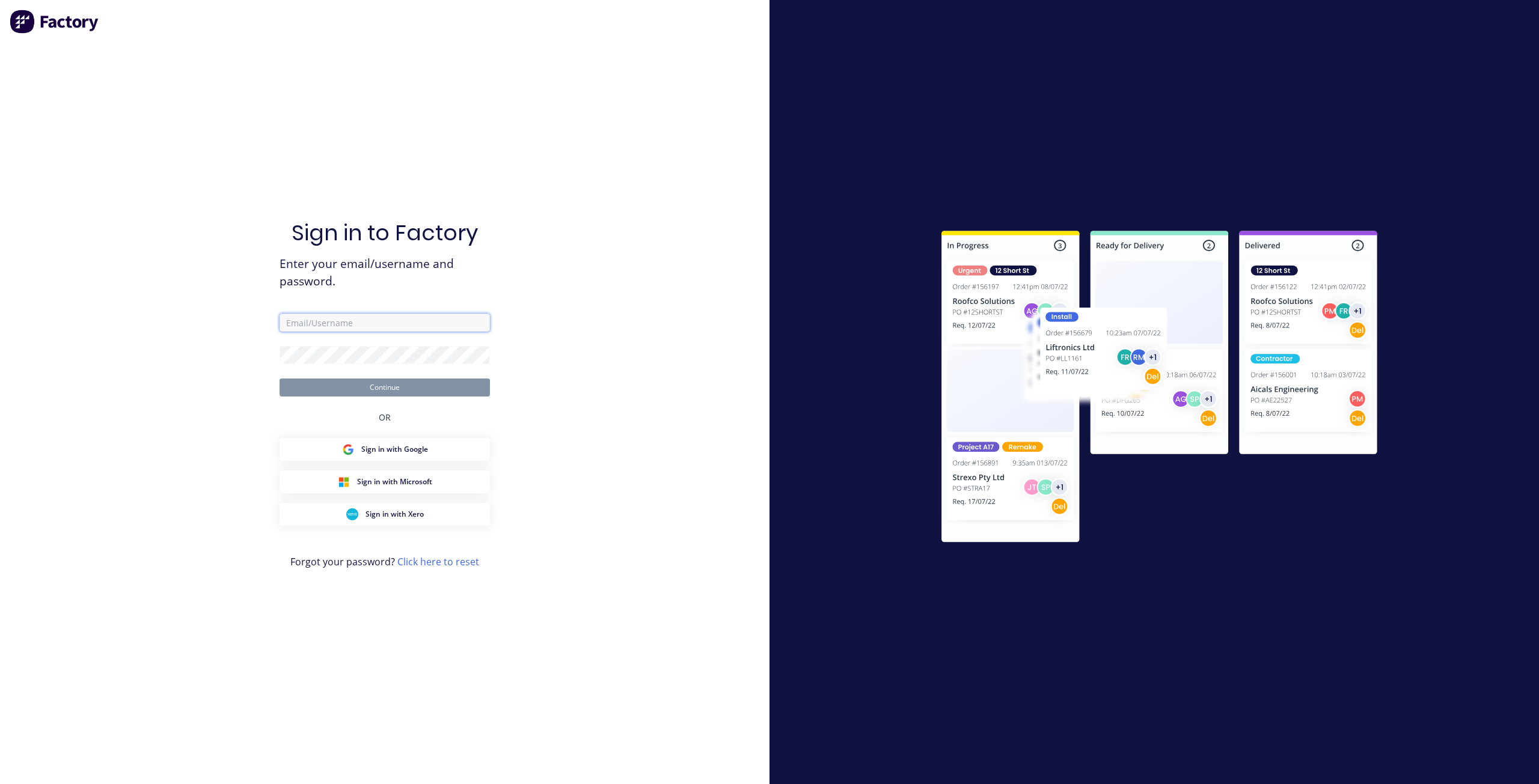
click at [318, 327] on input "text" at bounding box center [384, 322] width 210 height 18
type input "[EMAIL_ADDRESS][DOMAIN_NAME]"
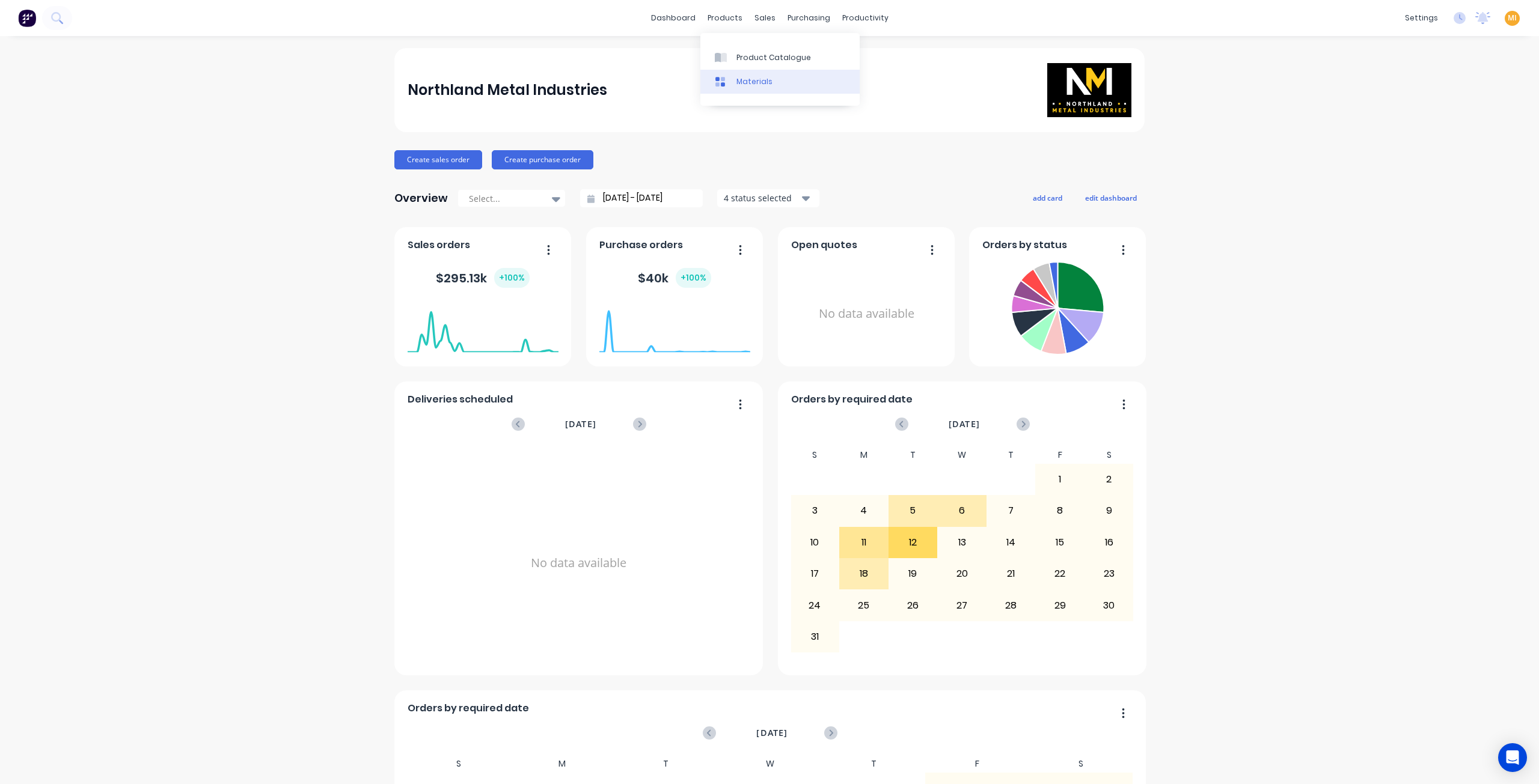
click at [729, 79] on div at bounding box center [723, 81] width 18 height 11
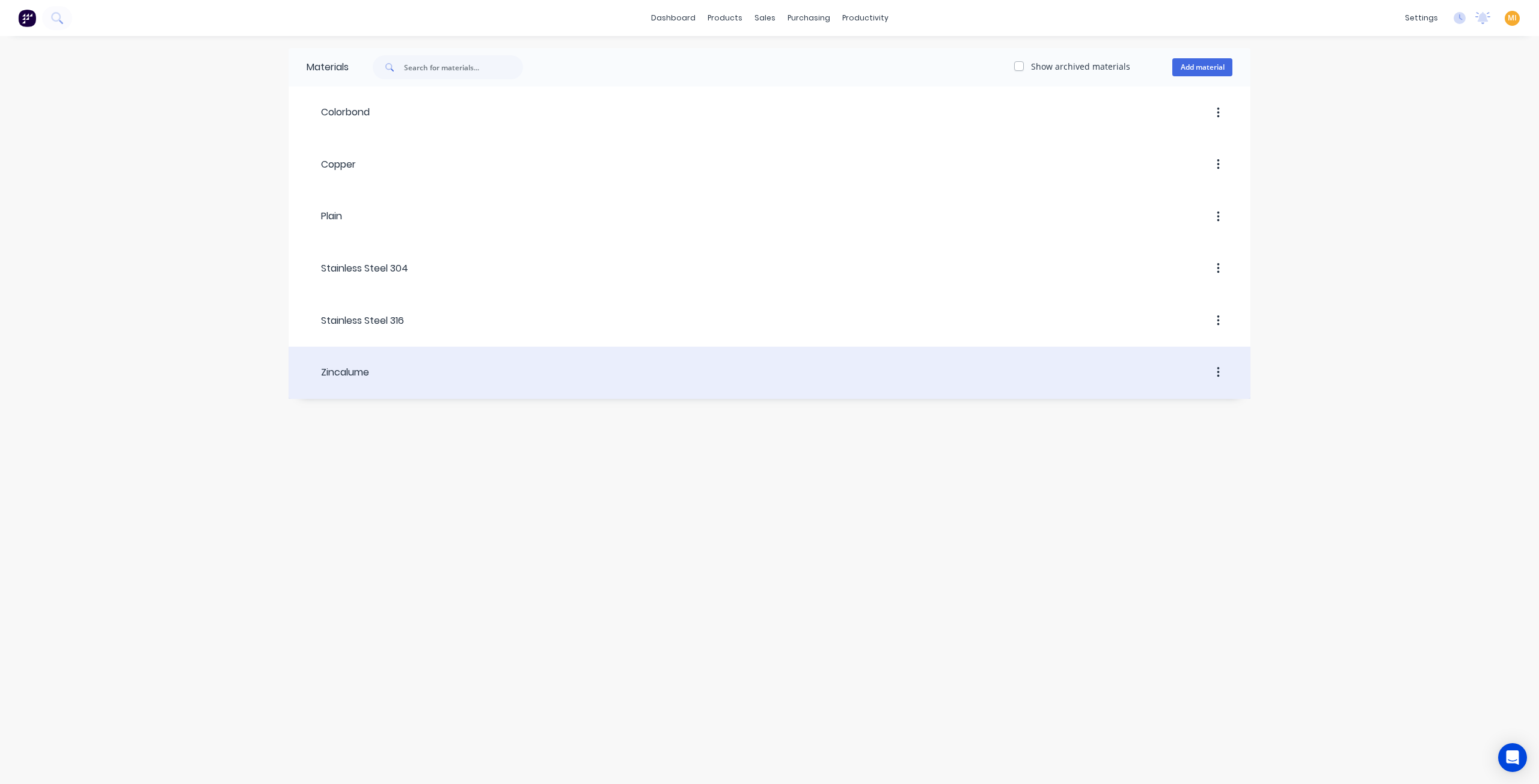
click at [1225, 369] on button "button" at bounding box center [1218, 373] width 28 height 22
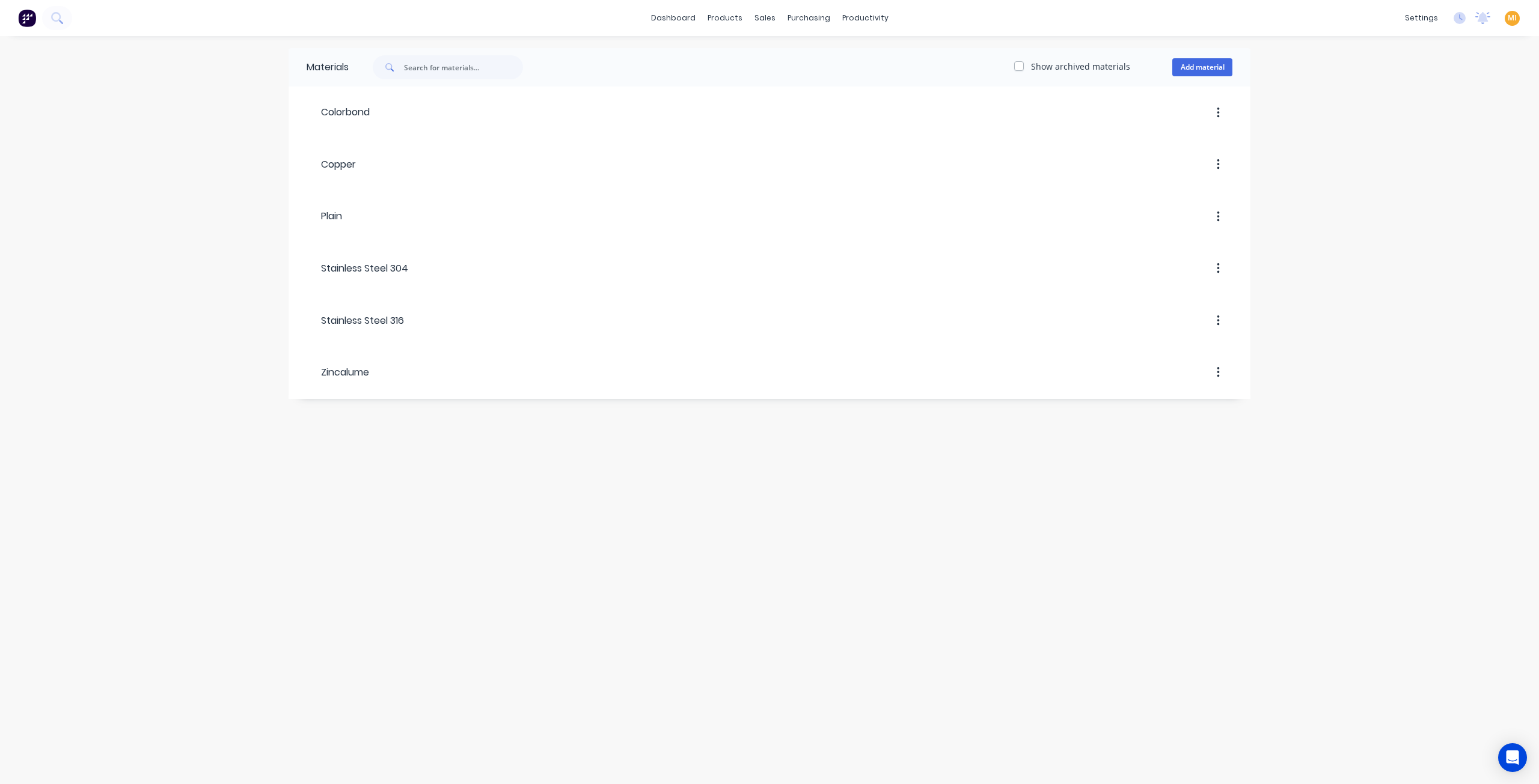
click at [1031, 64] on label "Show archived materials" at bounding box center [1080, 67] width 99 height 13
click at [1022, 64] on input "Show archived materials" at bounding box center [1019, 66] width 10 height 11
checkbox input "true"
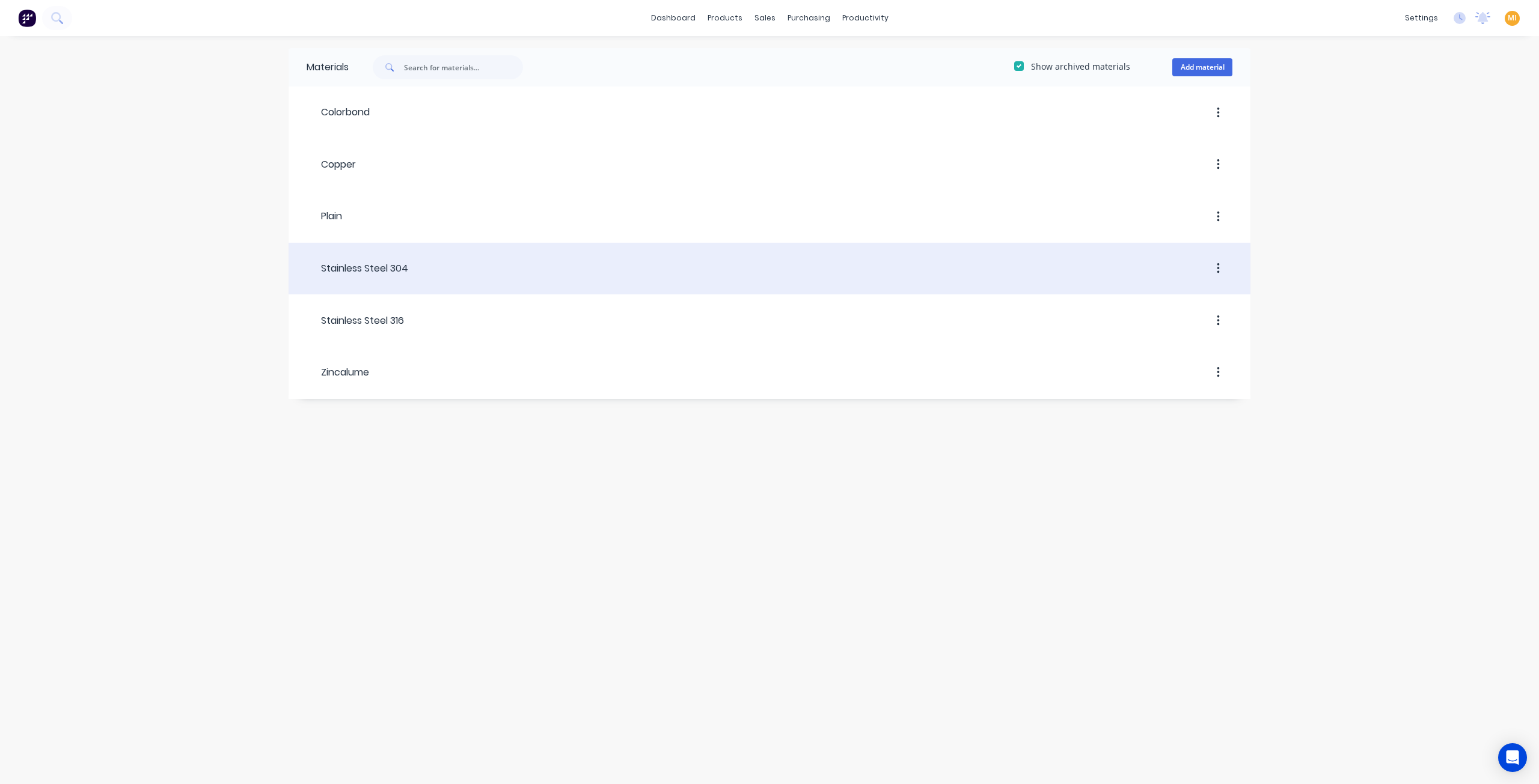
click at [361, 275] on div "Stainless Steel 304" at bounding box center [358, 269] width 102 height 22
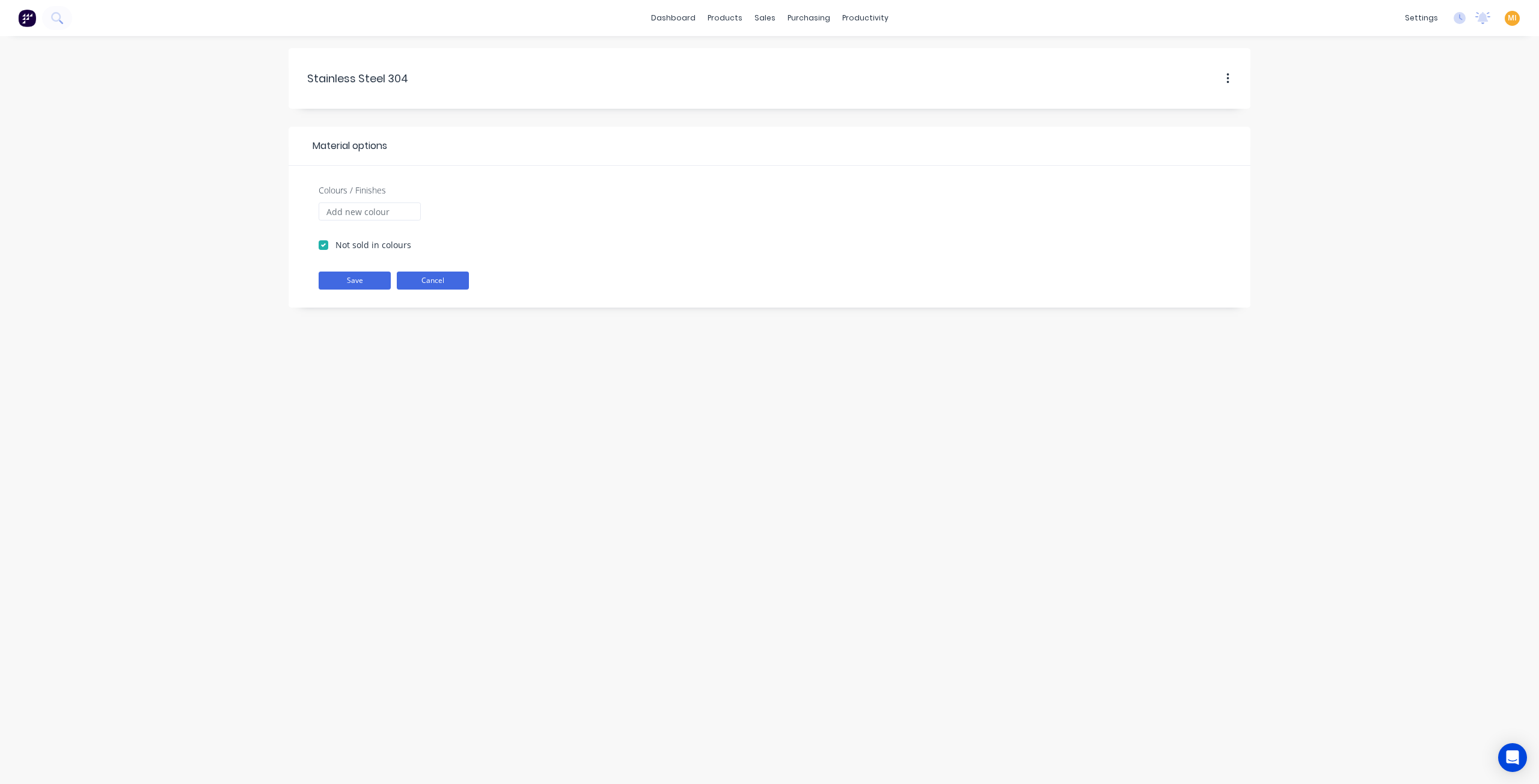
click at [435, 282] on button "Cancel" at bounding box center [433, 281] width 72 height 18
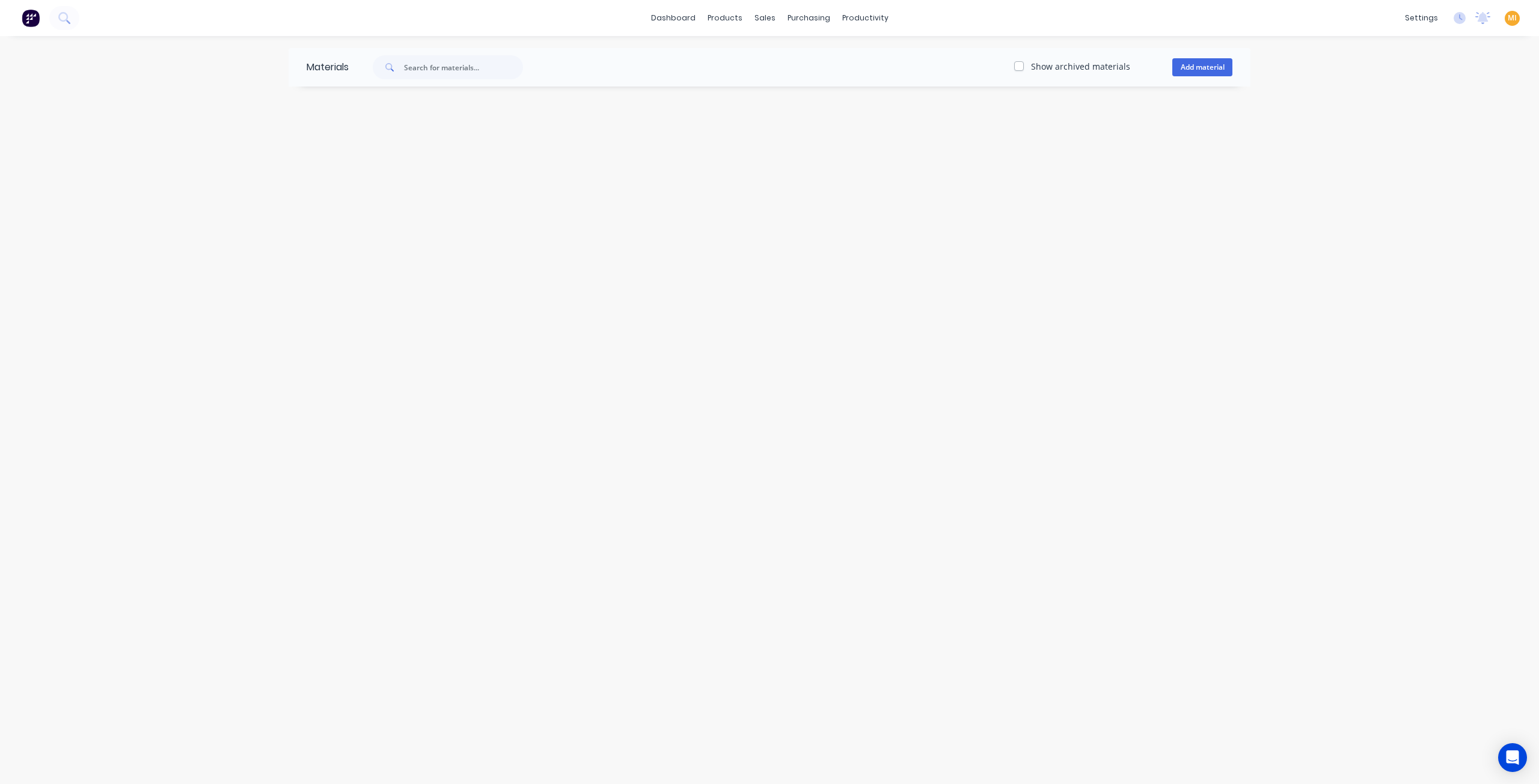
click at [385, 267] on div "Materials Show archived materials Add material" at bounding box center [769, 410] width 1539 height 748
click at [31, 18] on img at bounding box center [30, 18] width 18 height 18
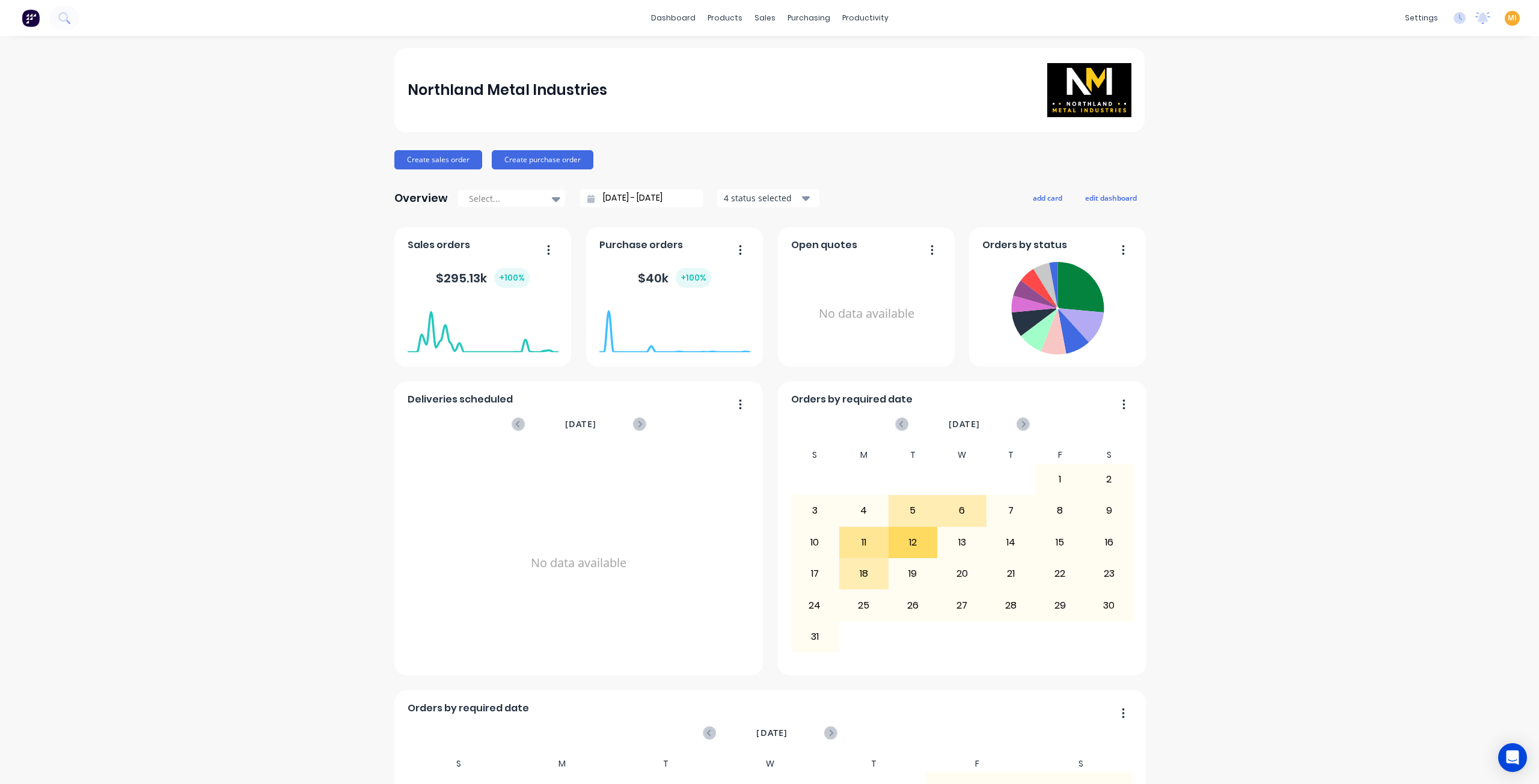
click at [1505, 12] on div "MI Northland Metal Industries [PERSON_NAME] Administrator Profile Sign out" at bounding box center [1512, 18] width 15 height 15
click at [1505, 18] on div "MI Northland Metal Industries [PERSON_NAME] Administrator Profile Sign out" at bounding box center [1512, 18] width 15 height 15
click at [1508, 20] on span "MI" at bounding box center [1512, 18] width 9 height 11
click at [1421, 153] on button "Sign out" at bounding box center [1437, 151] width 159 height 24
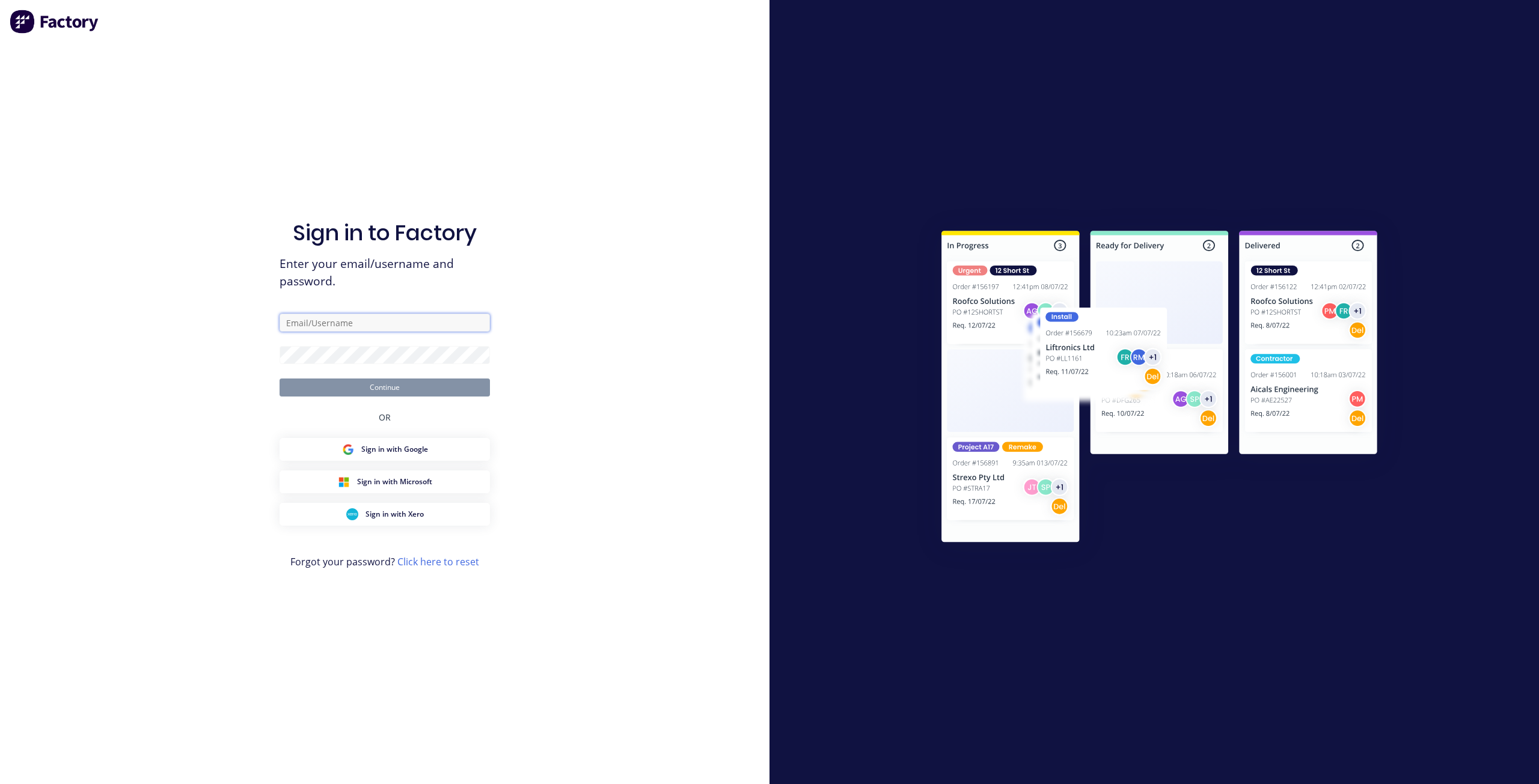
click at [358, 331] on input "text" at bounding box center [384, 322] width 210 height 18
type input "[EMAIL_ADDRESS][DOMAIN_NAME]"
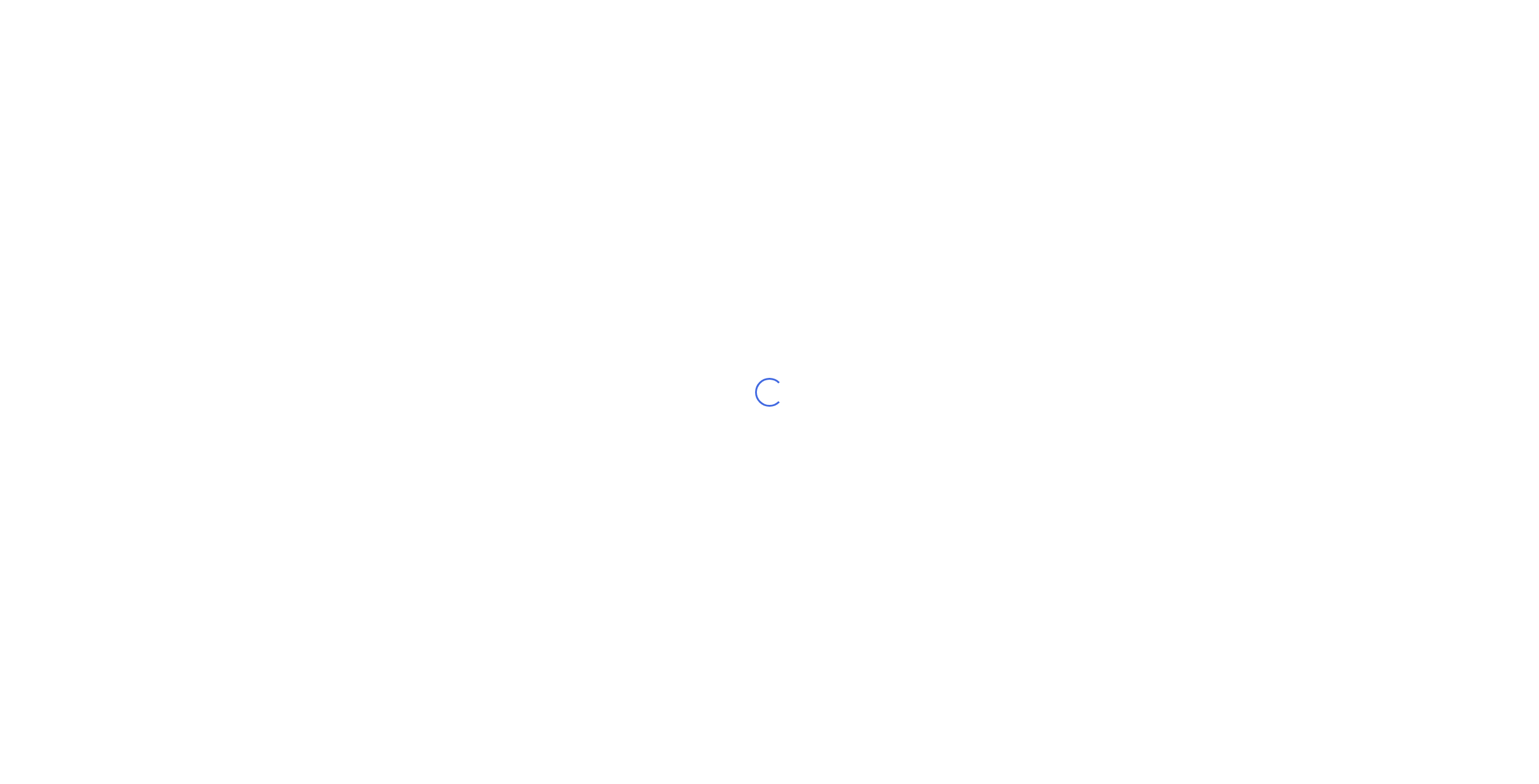
click at [259, 368] on div "Loading..." at bounding box center [769, 392] width 1539 height 784
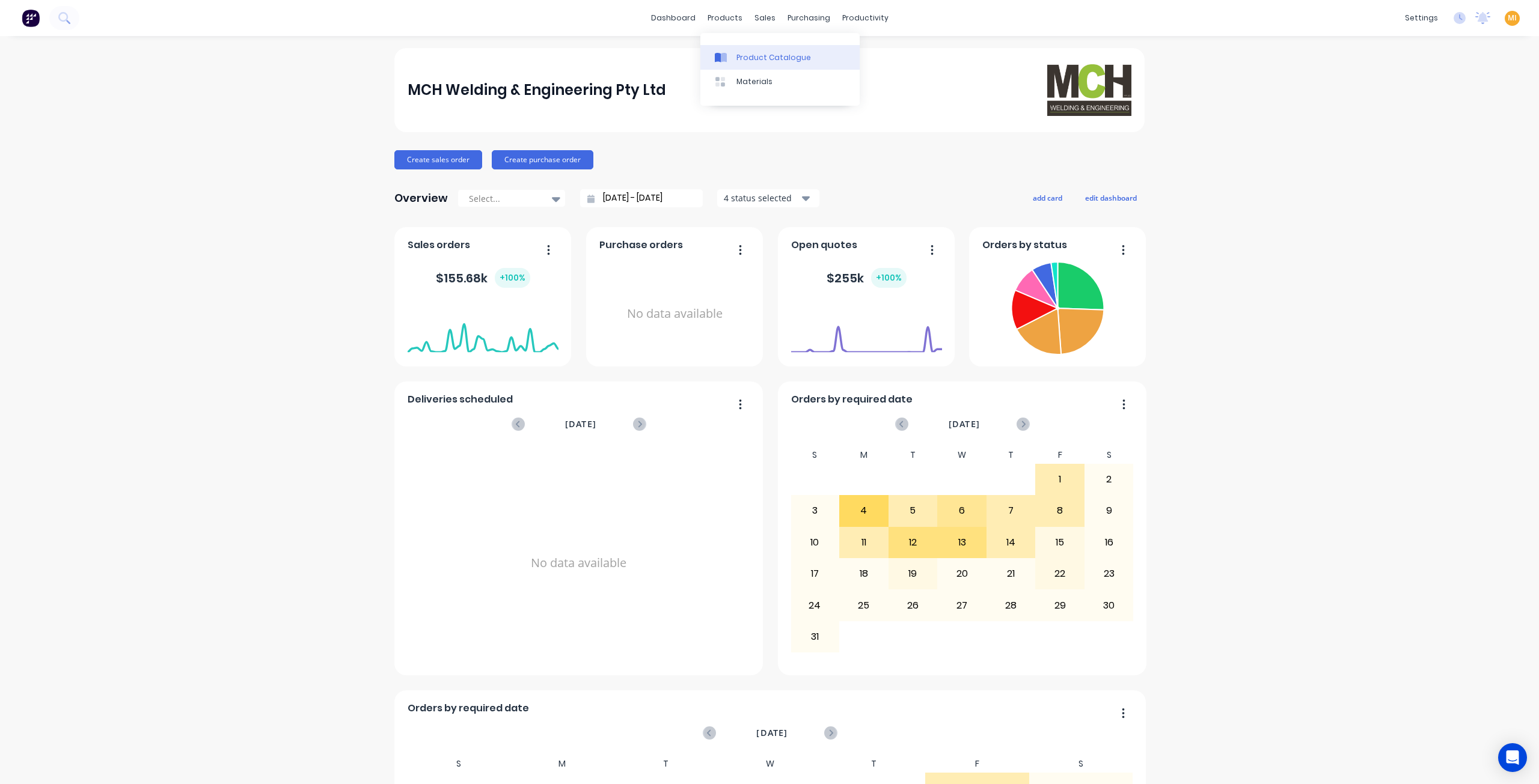
click at [741, 58] on div "Product Catalogue" at bounding box center [773, 57] width 74 height 11
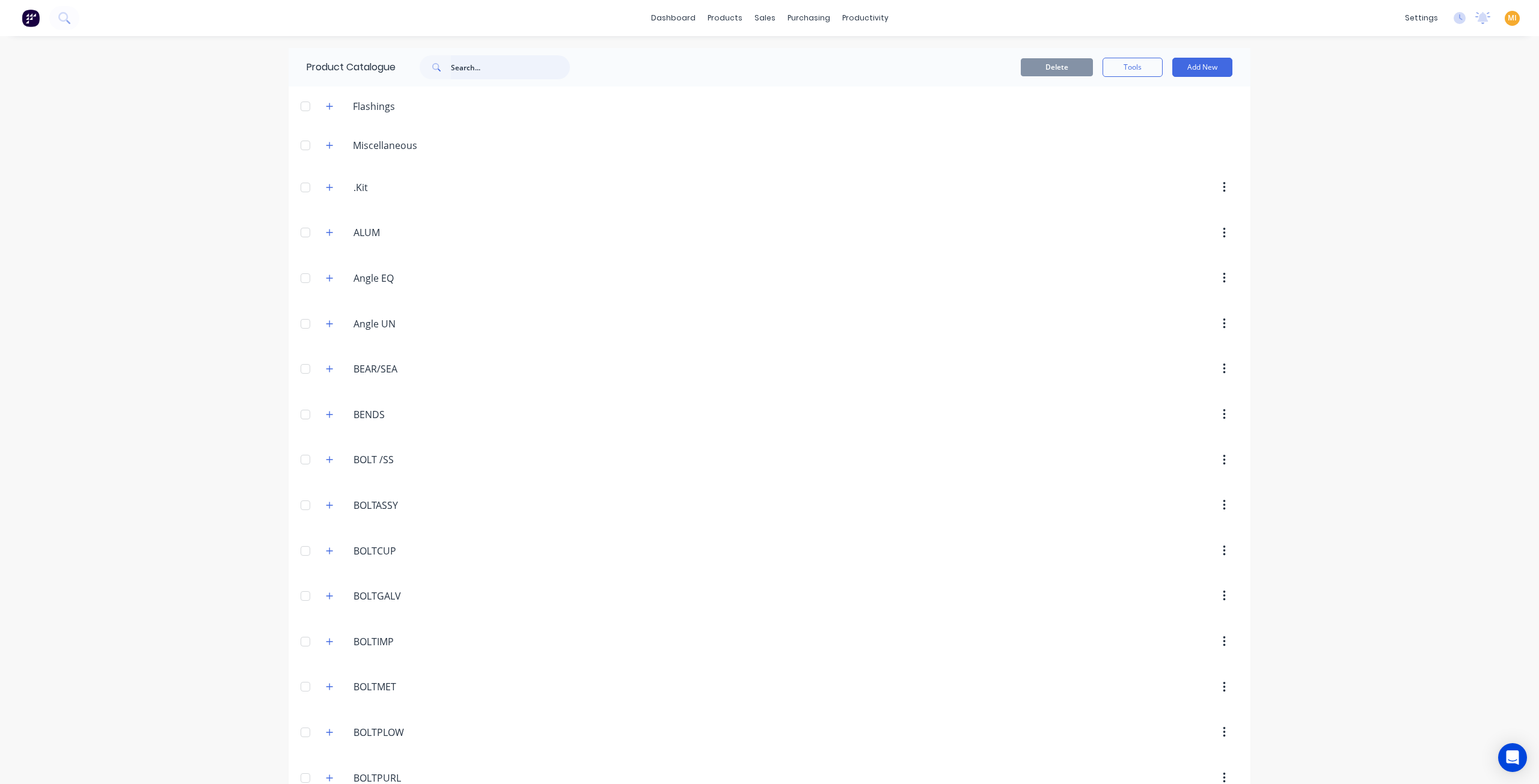
click at [467, 67] on input "text" at bounding box center [510, 67] width 119 height 24
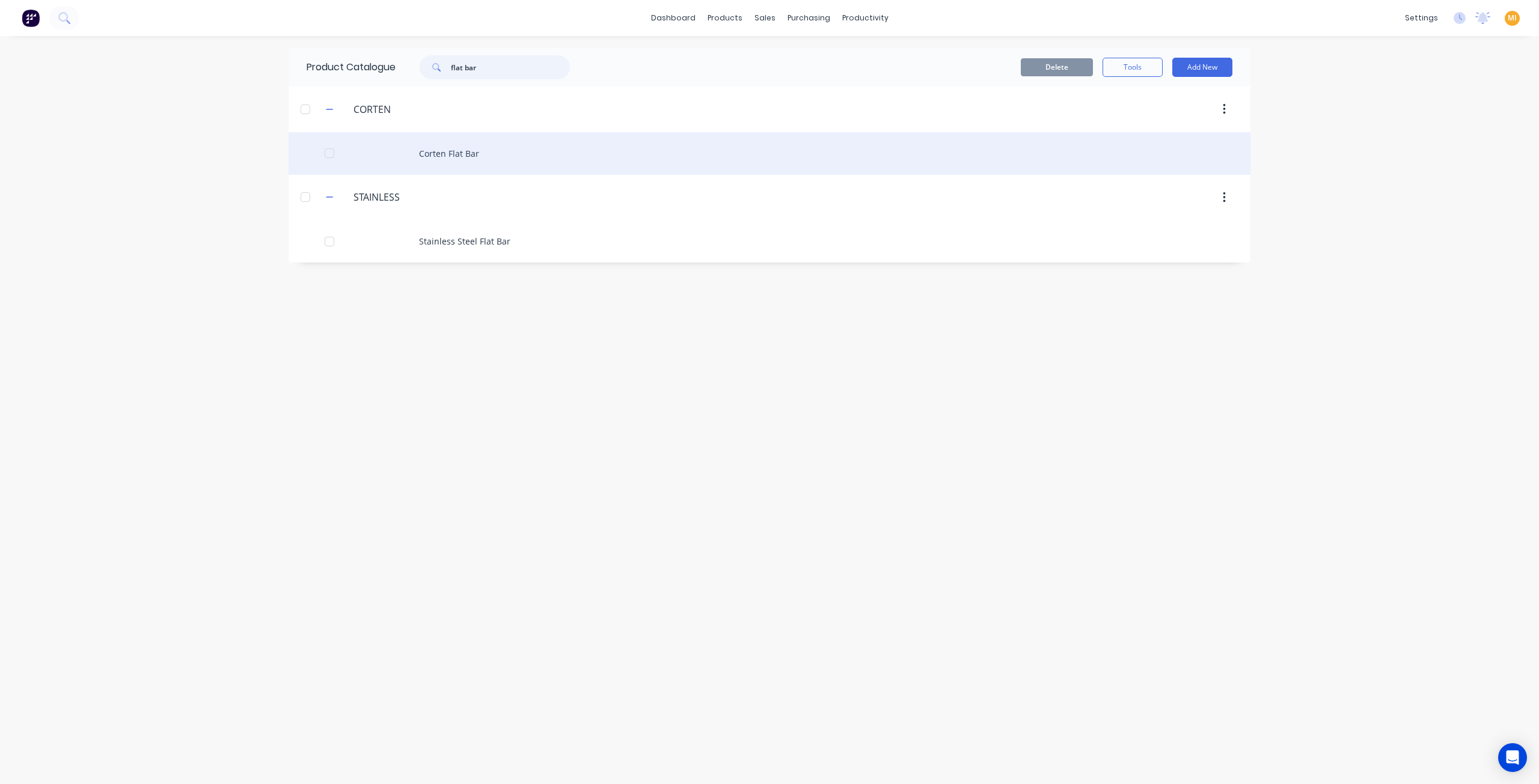
type input "flat bar"
click at [474, 157] on div "Corten Flat Bar" at bounding box center [769, 153] width 962 height 43
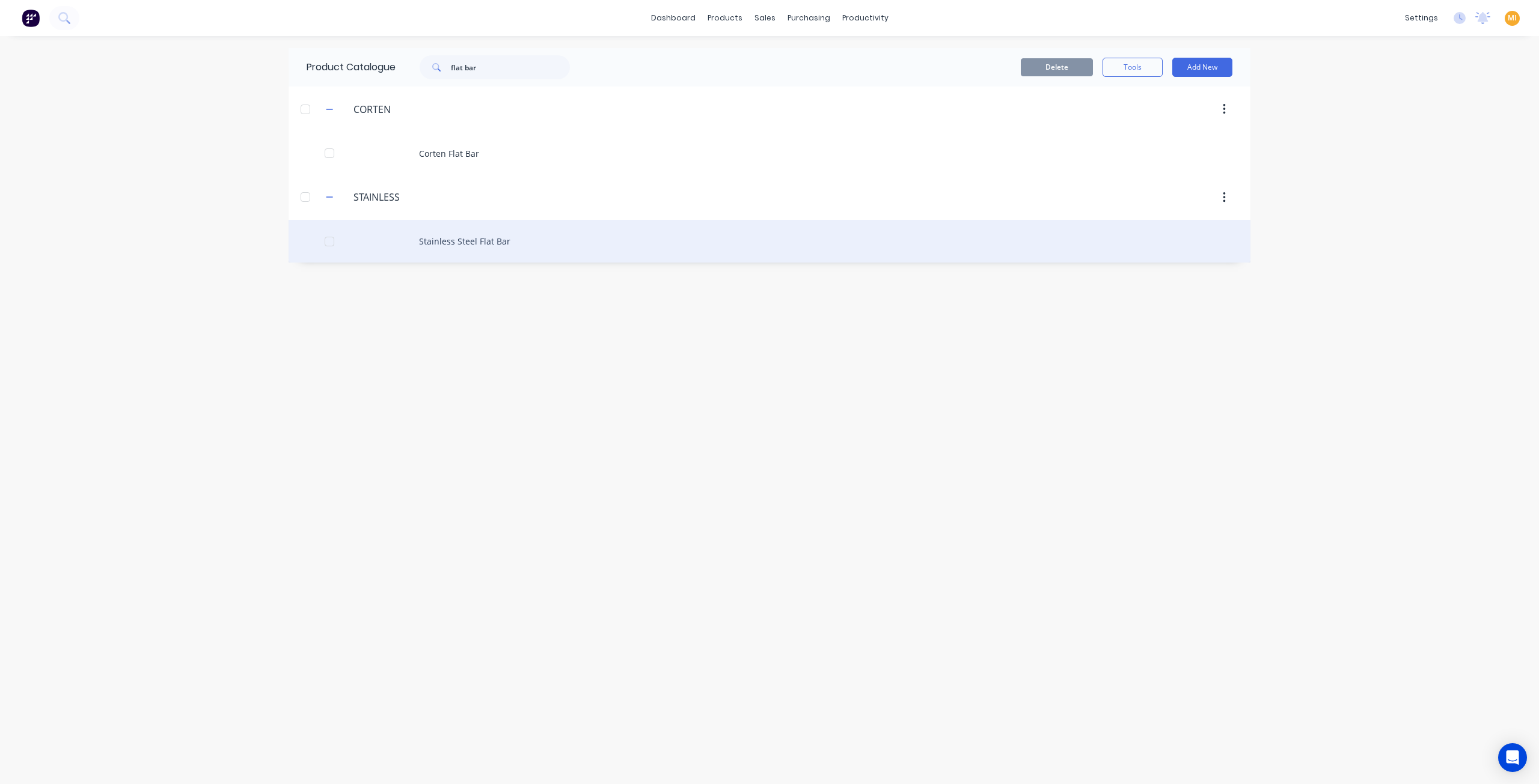
click at [391, 244] on div "Stainless Steel Flat Bar" at bounding box center [769, 241] width 962 height 43
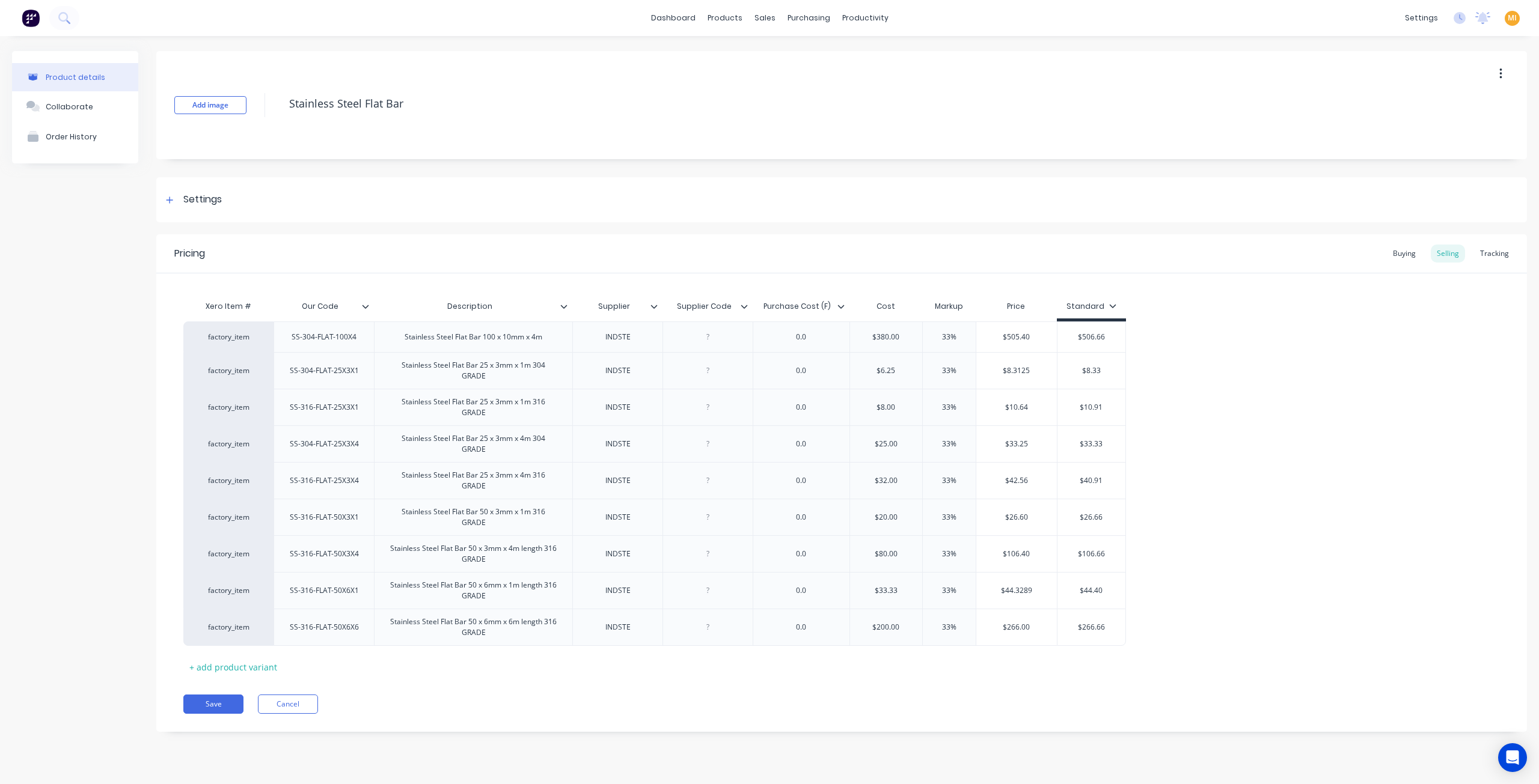
type textarea "x"
click at [787, 60] on div "Sales Orders" at bounding box center [810, 57] width 50 height 11
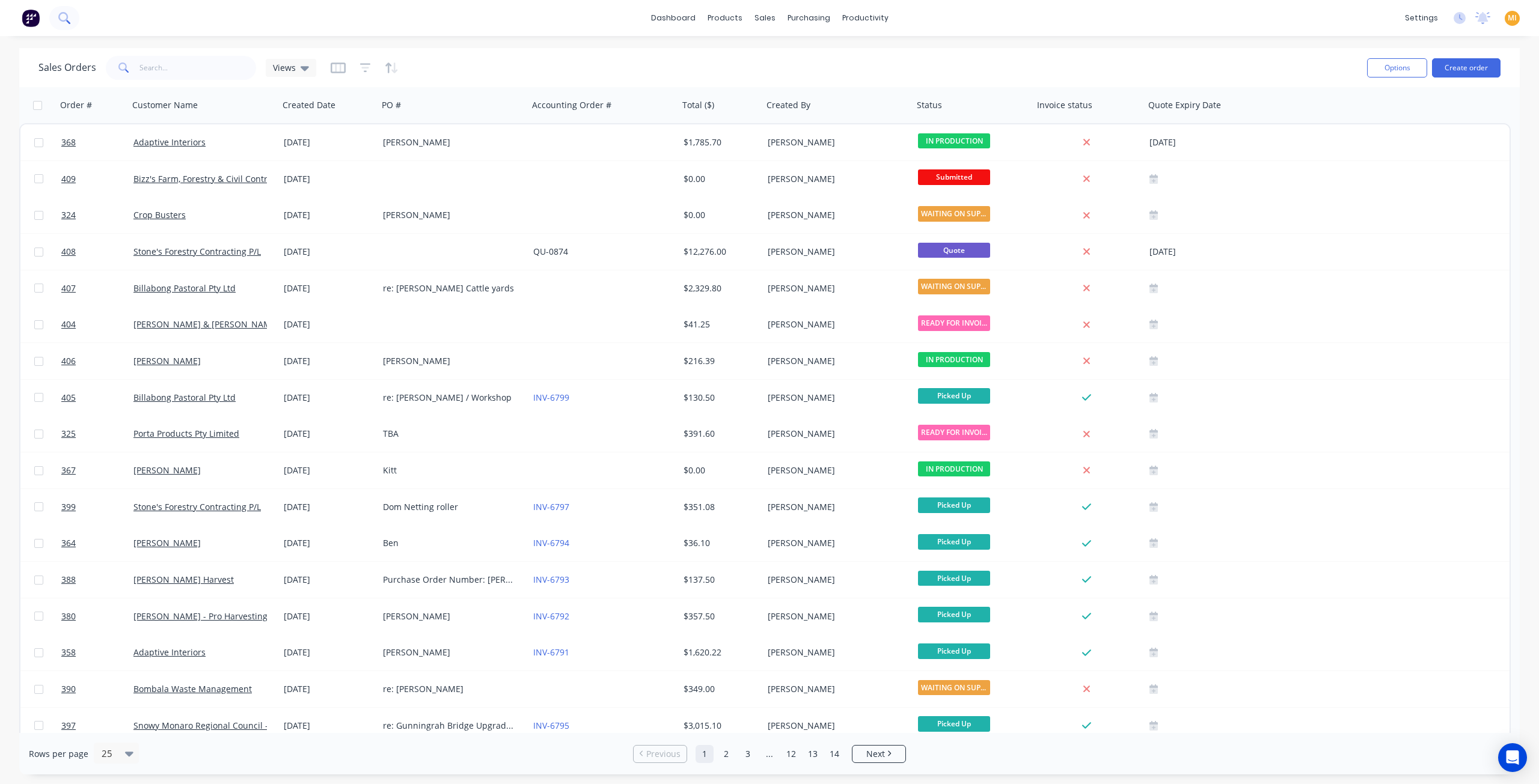
click at [62, 15] on icon at bounding box center [64, 18] width 11 height 11
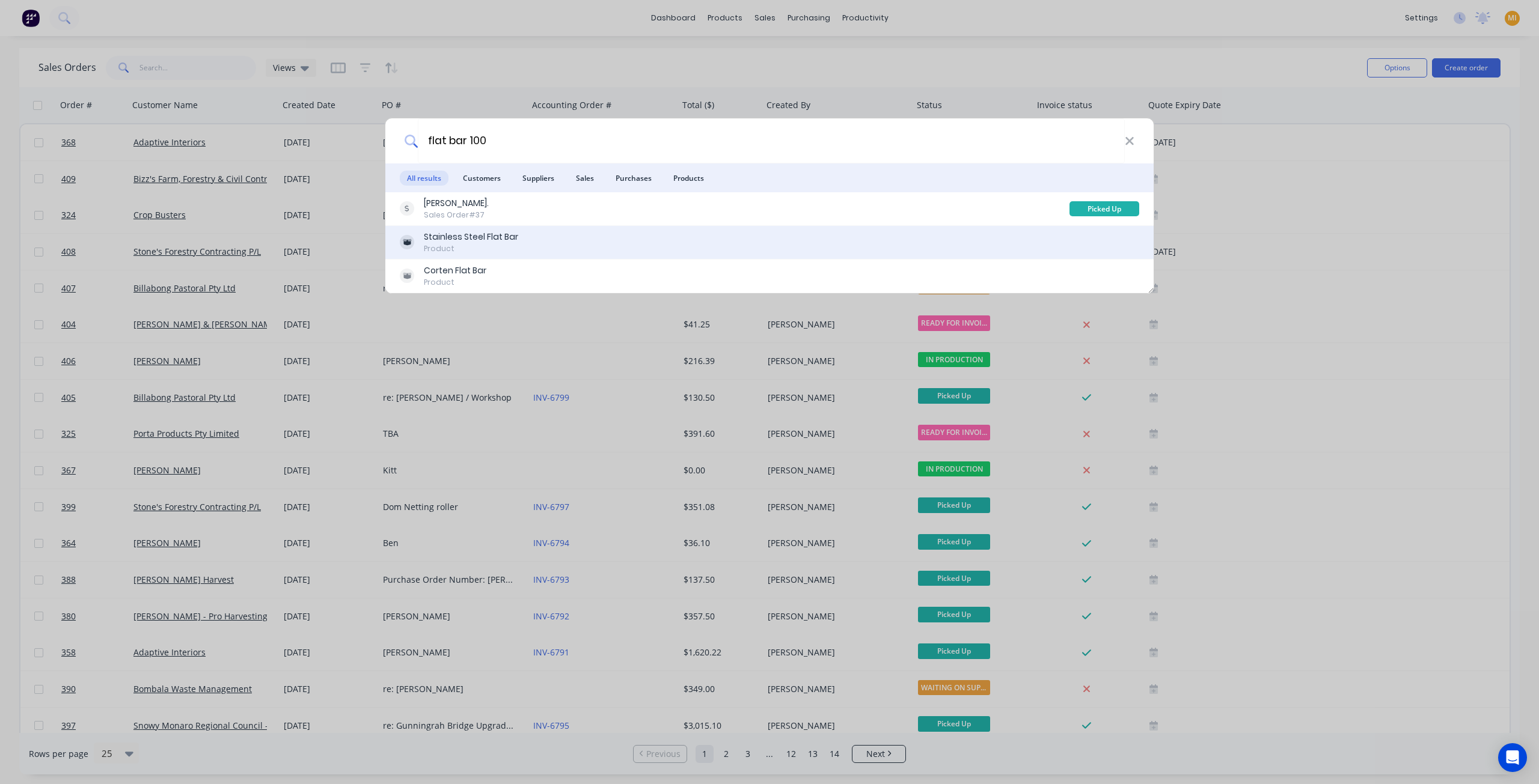
type input "flat bar 100"
click at [465, 246] on div "Product" at bounding box center [471, 248] width 95 height 11
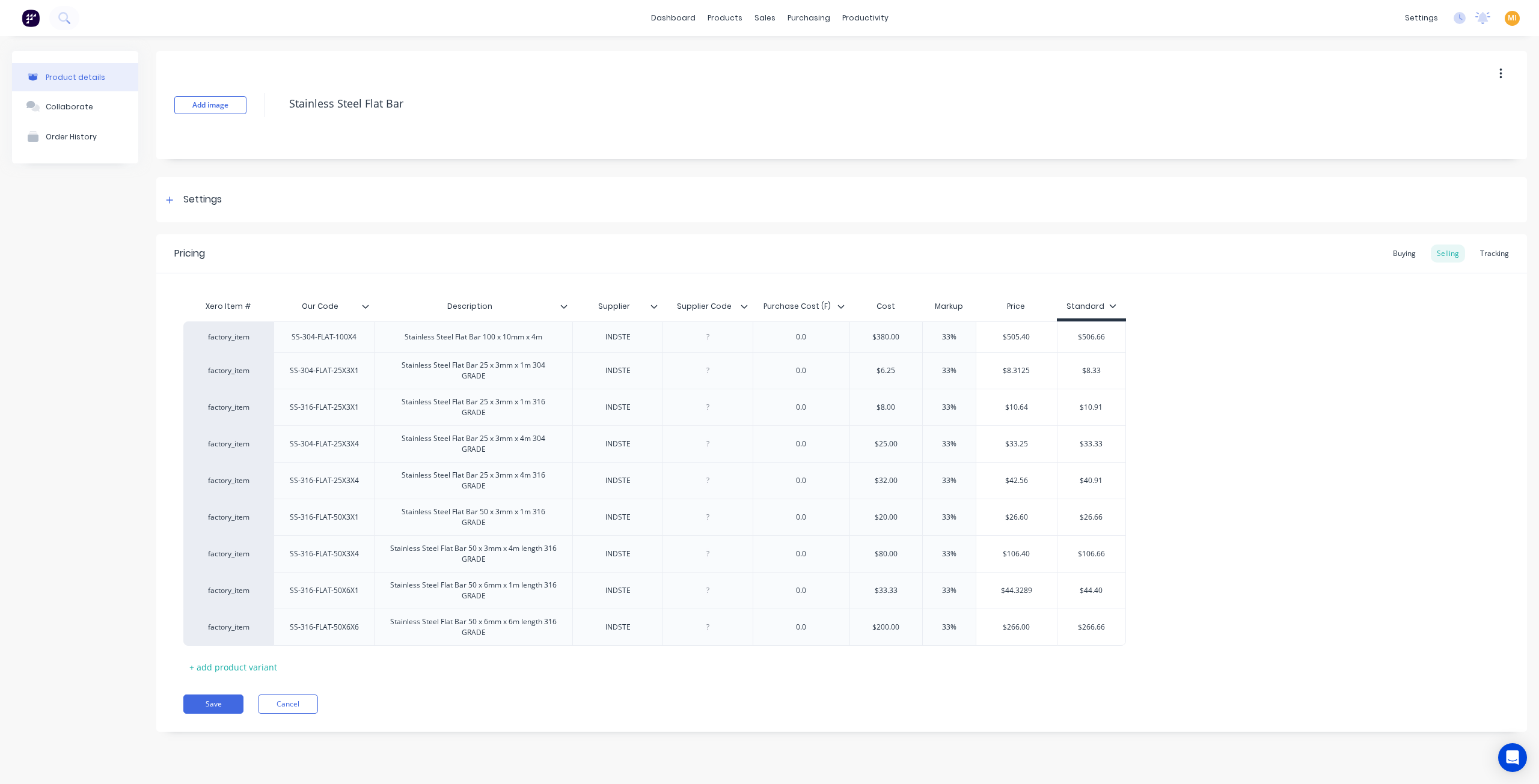
type textarea "x"
click at [465, 246] on div "Pricing Buying Selling Tracking" at bounding box center [842, 254] width 1371 height 39
click at [32, 22] on img at bounding box center [30, 18] width 18 height 18
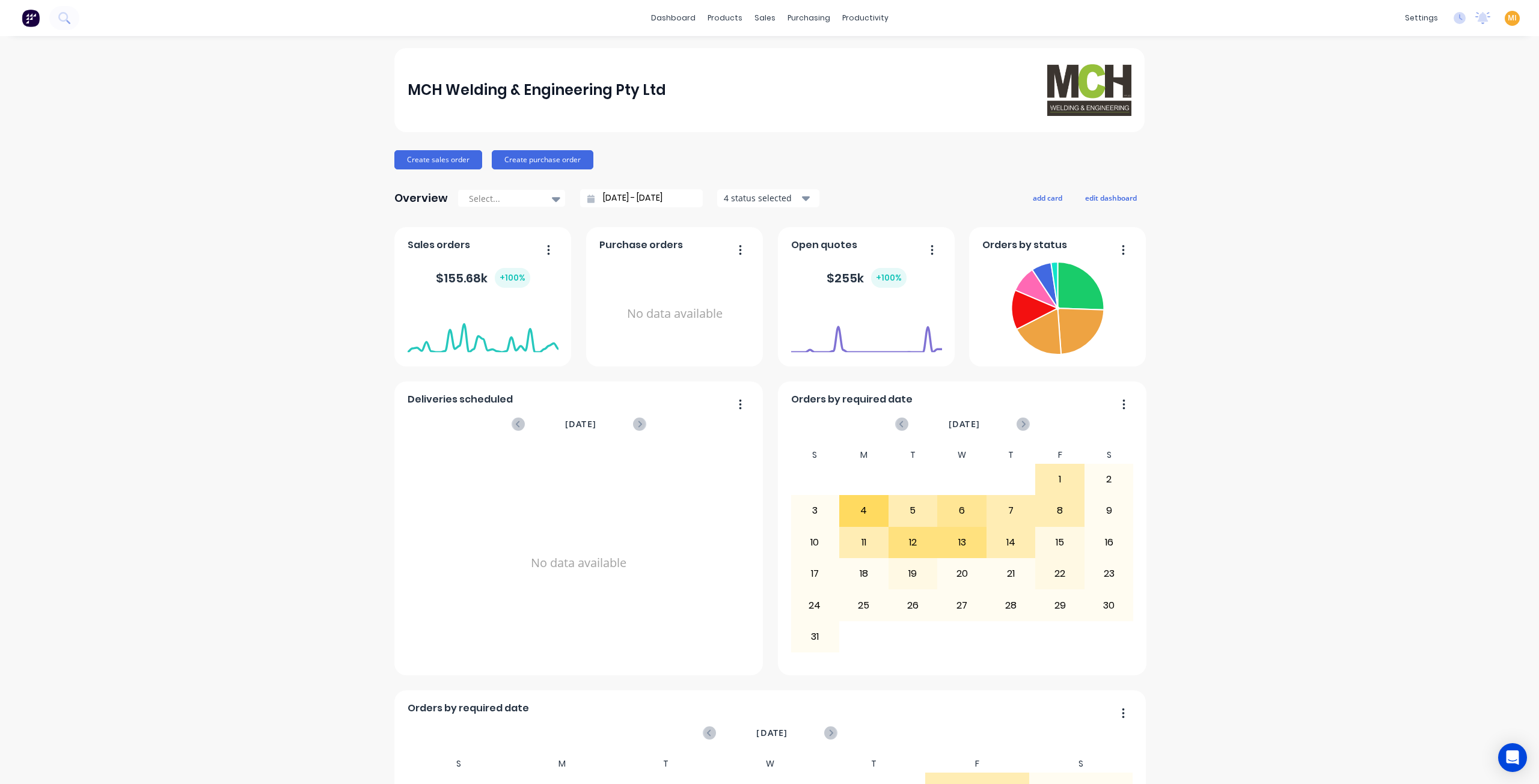
click at [1508, 22] on span "MI" at bounding box center [1512, 18] width 9 height 11
click at [1396, 157] on button "Sign out" at bounding box center [1437, 151] width 159 height 24
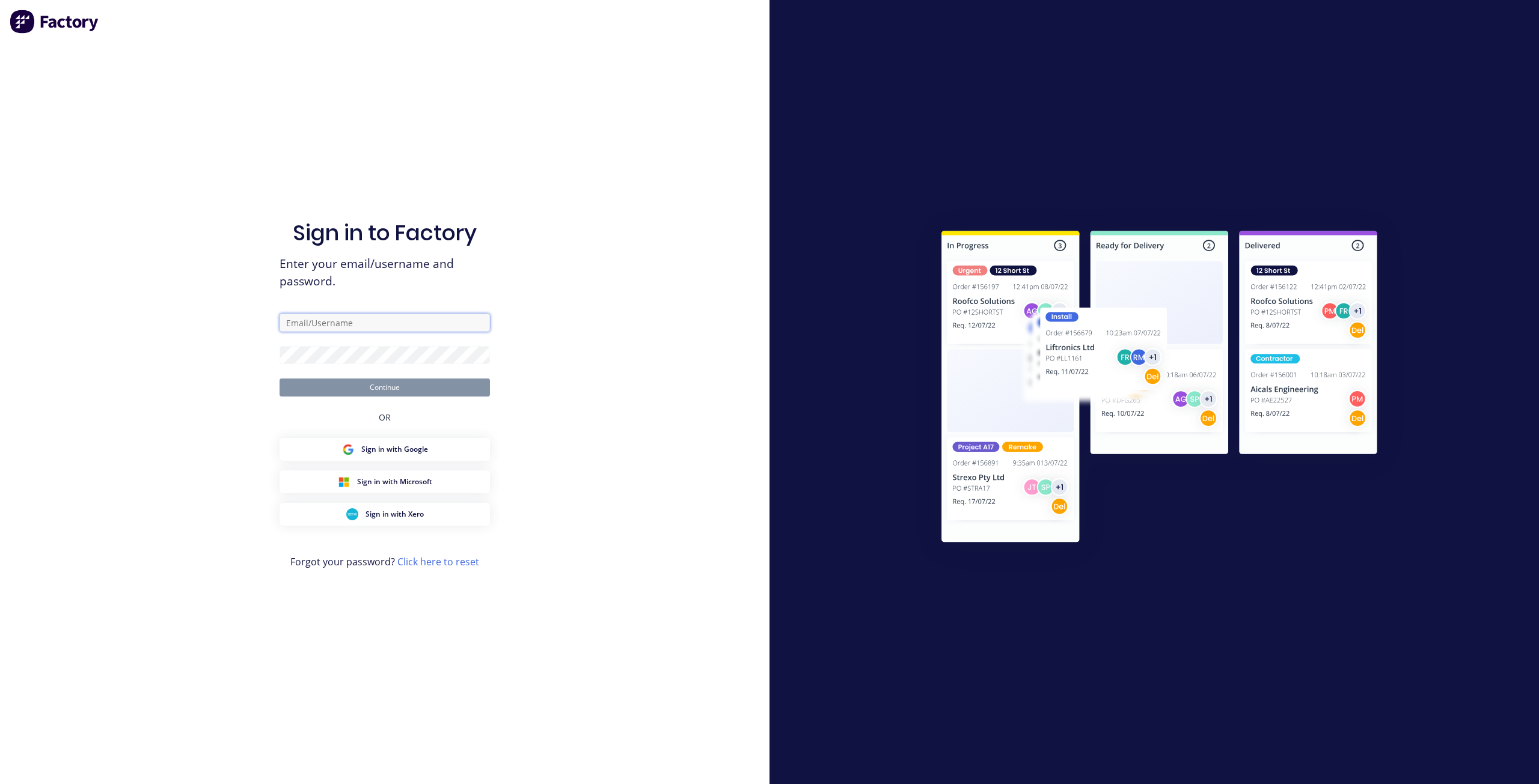
click at [358, 325] on input "text" at bounding box center [384, 322] width 210 height 18
type input "[EMAIL_ADDRESS][DOMAIN_NAME]"
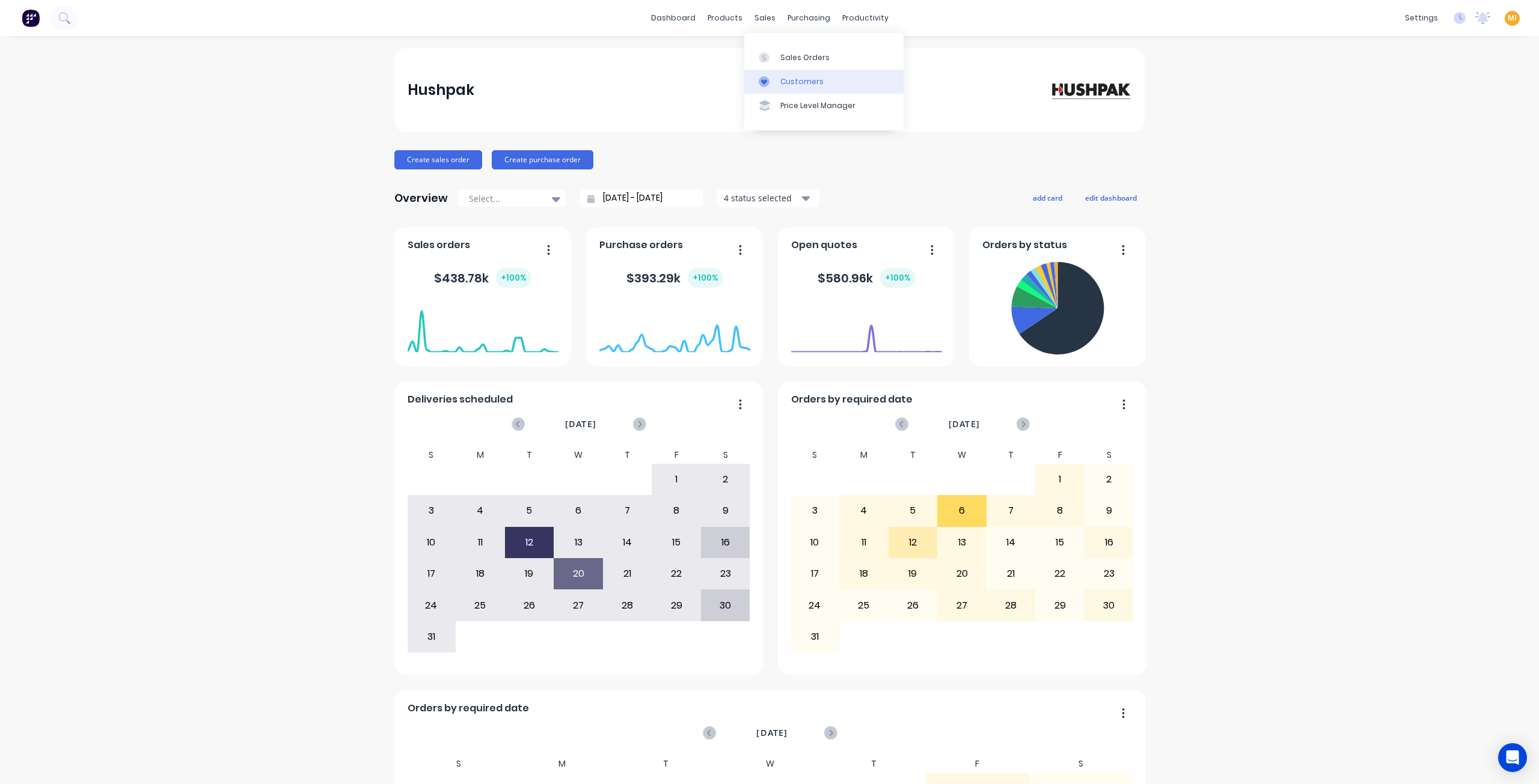
click at [784, 78] on div "Customers" at bounding box center [802, 81] width 43 height 11
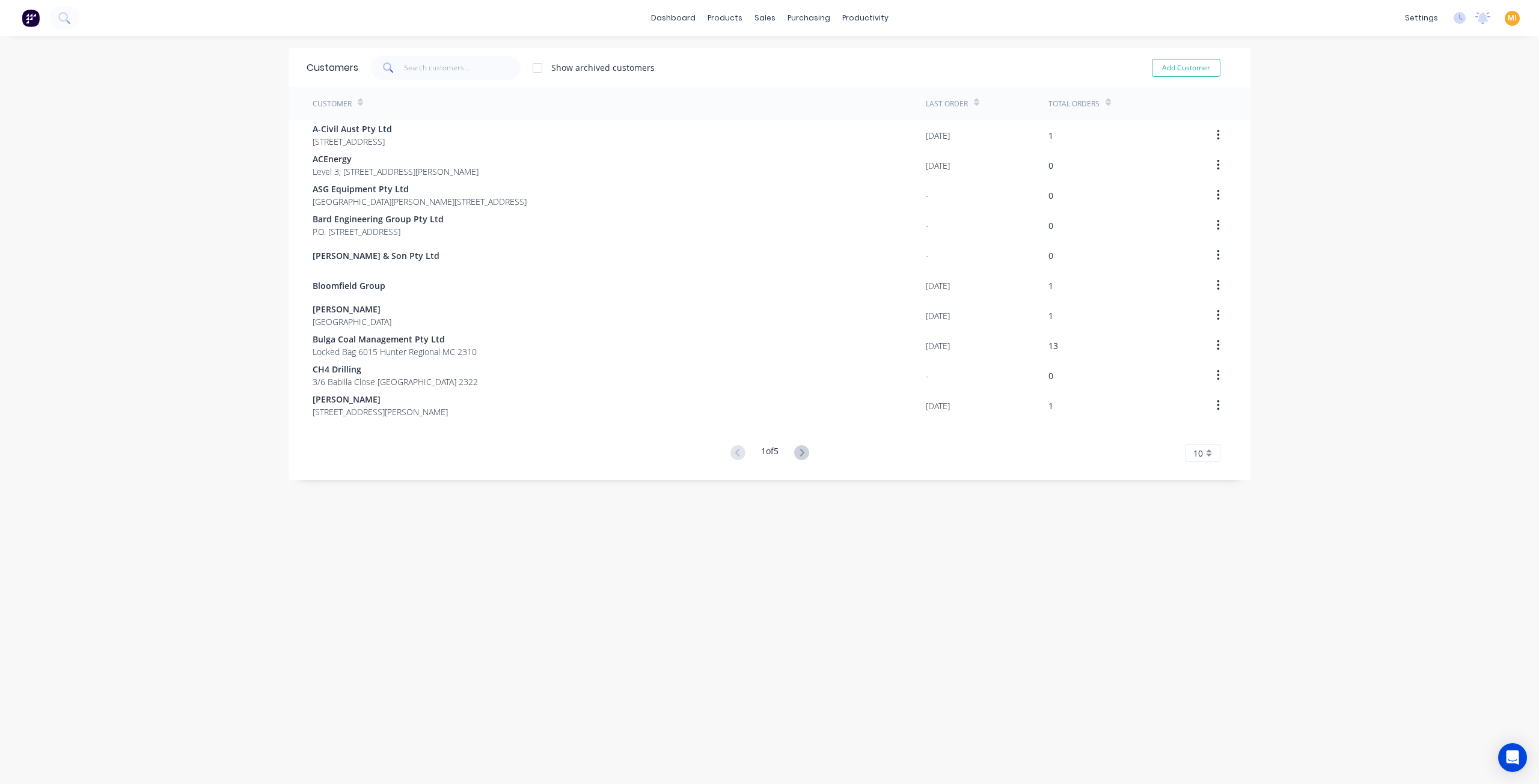
click at [1193, 456] on span "10" at bounding box center [1198, 453] width 10 height 13
click at [1195, 601] on div "35" at bounding box center [1202, 602] width 34 height 21
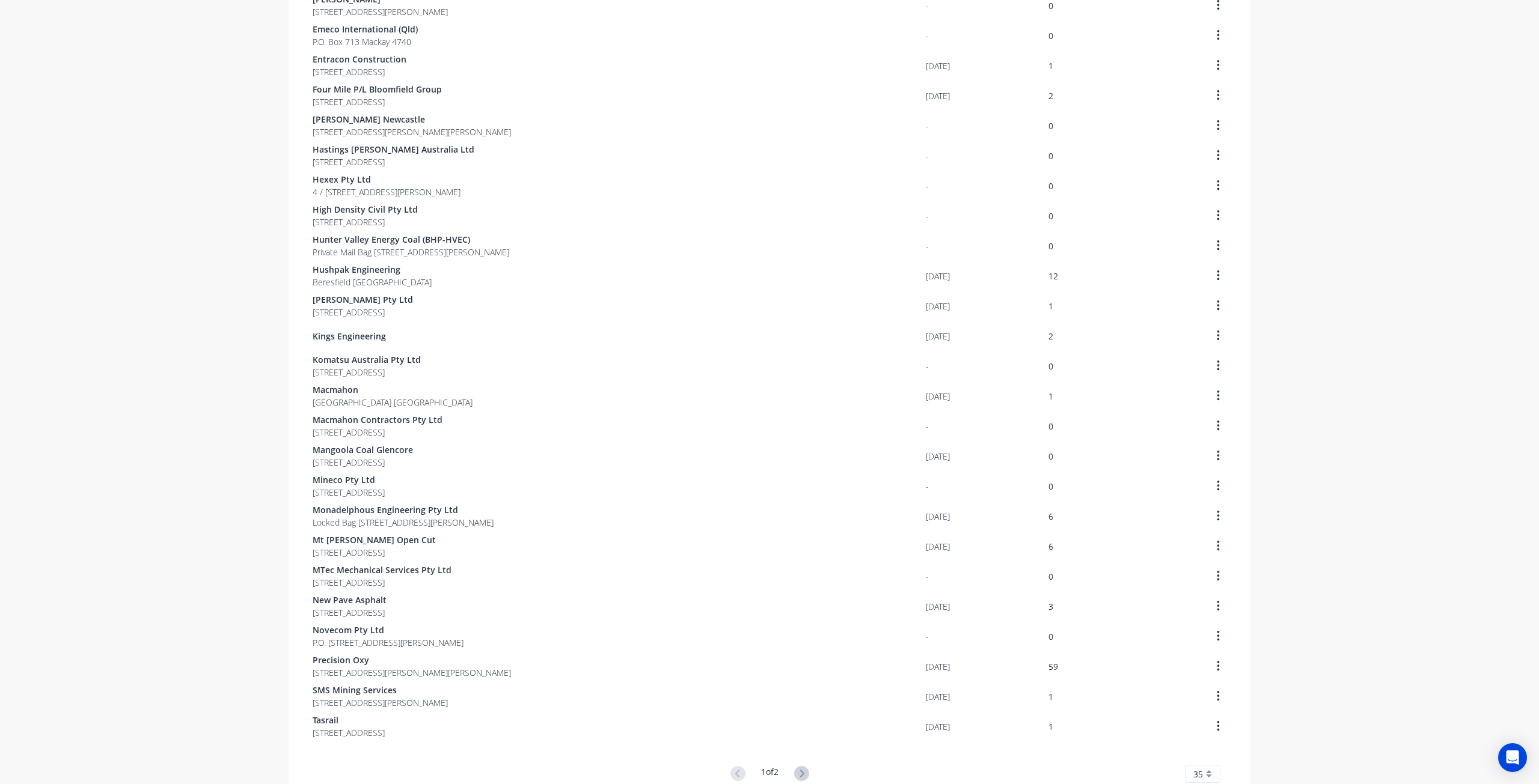
scroll to position [489, 0]
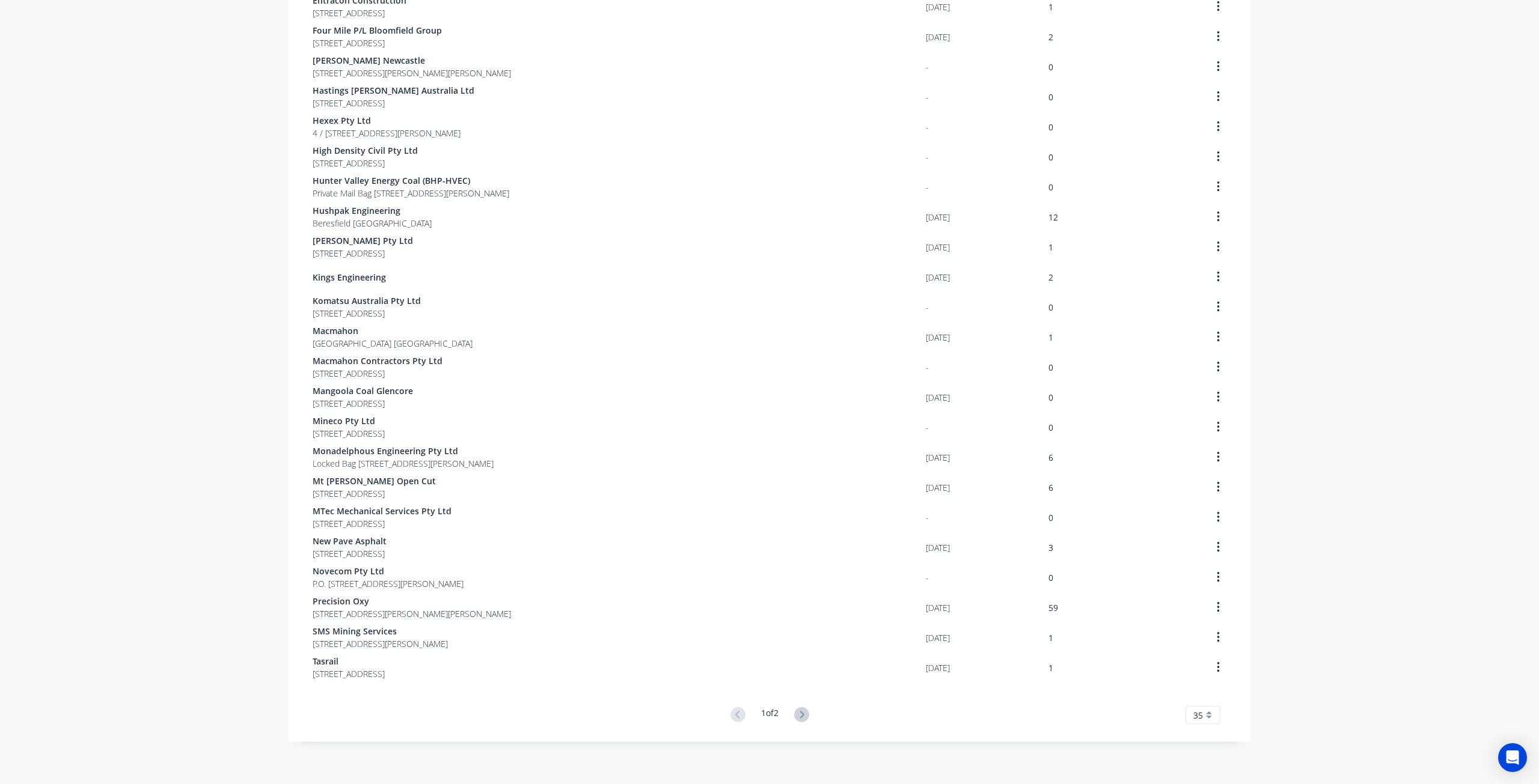
click at [1200, 714] on div "35" at bounding box center [1203, 715] width 35 height 18
click at [1202, 588] on div "10" at bounding box center [1202, 592] width 34 height 21
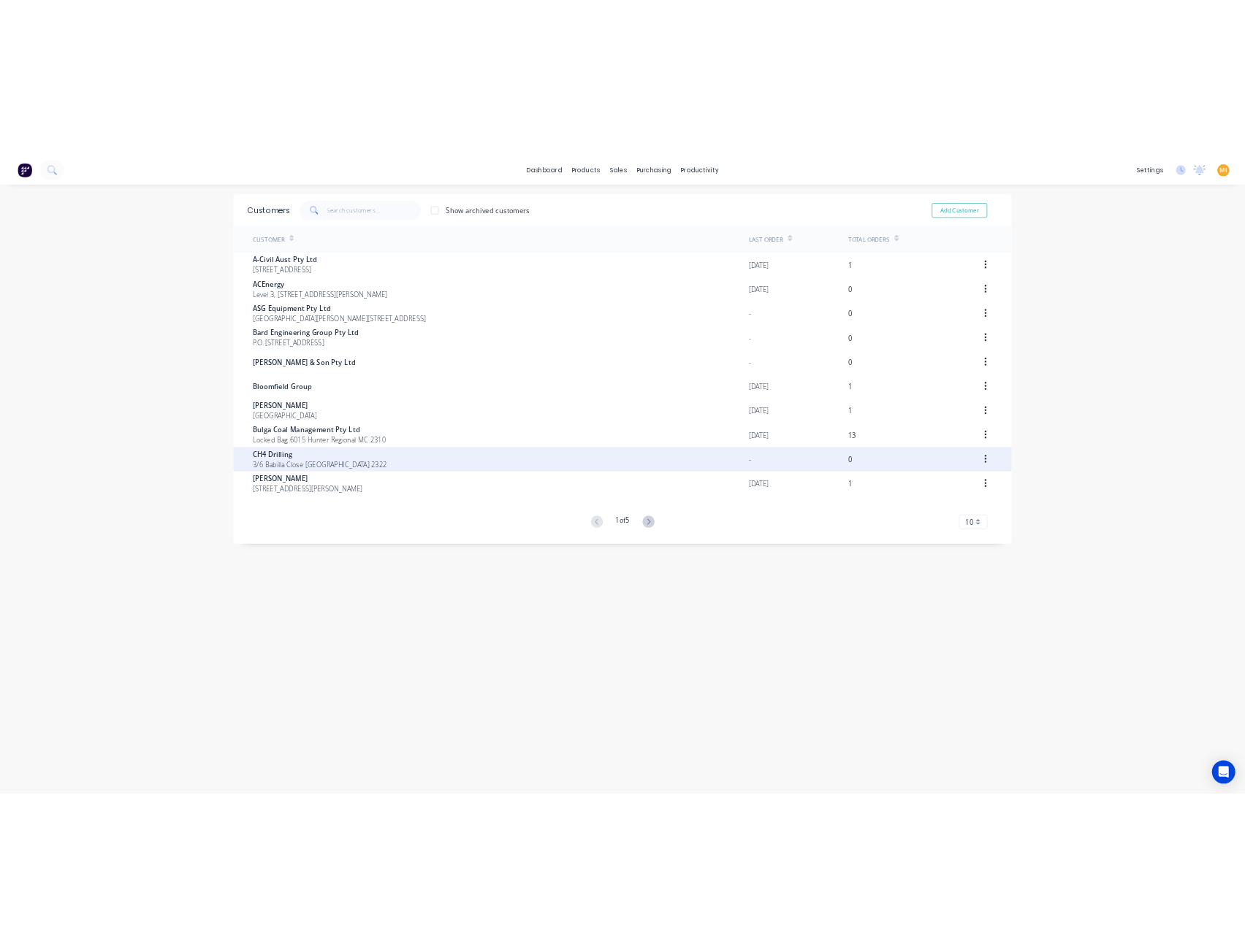
scroll to position [0, 0]
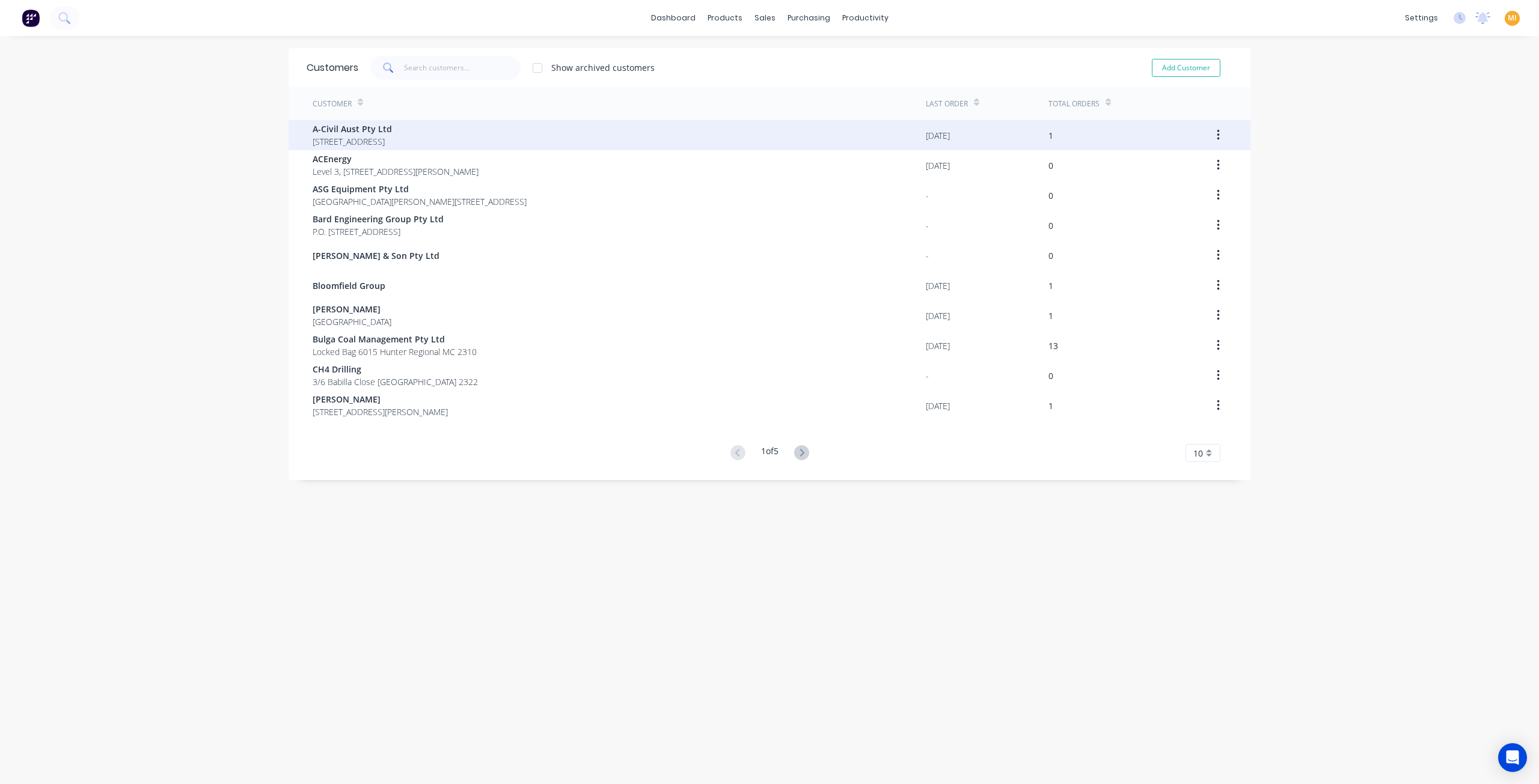
click at [370, 121] on div "A-Civil Aust Pty Ltd 3 Tarlington Pl Smithfield New South Wales Australia 2164" at bounding box center [619, 135] width 613 height 30
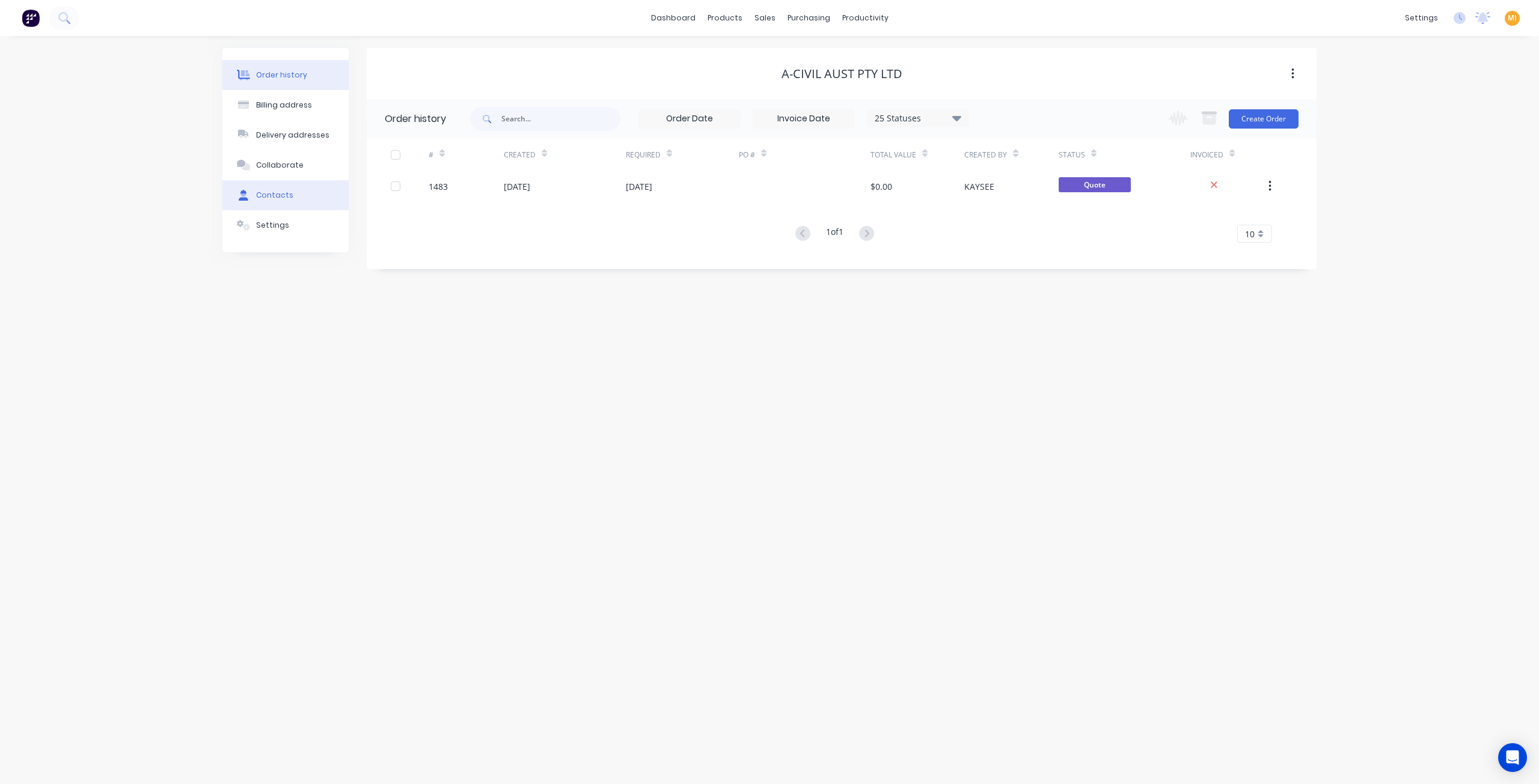
click at [264, 194] on div "Contacts" at bounding box center [274, 195] width 37 height 11
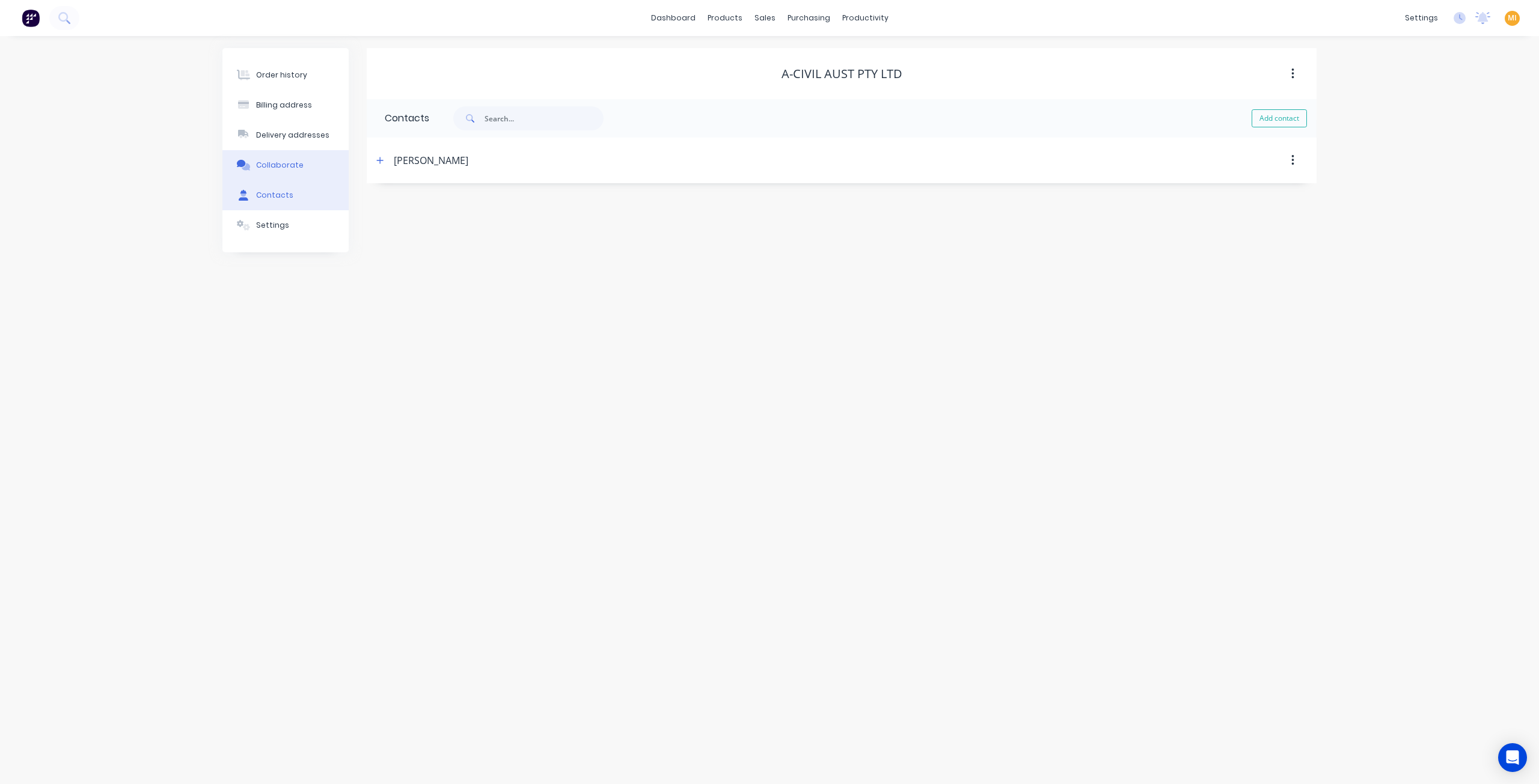
click at [272, 169] on div "Collaborate" at bounding box center [279, 165] width 48 height 11
click at [1187, 754] on icon "button" at bounding box center [1188, 750] width 7 height 8
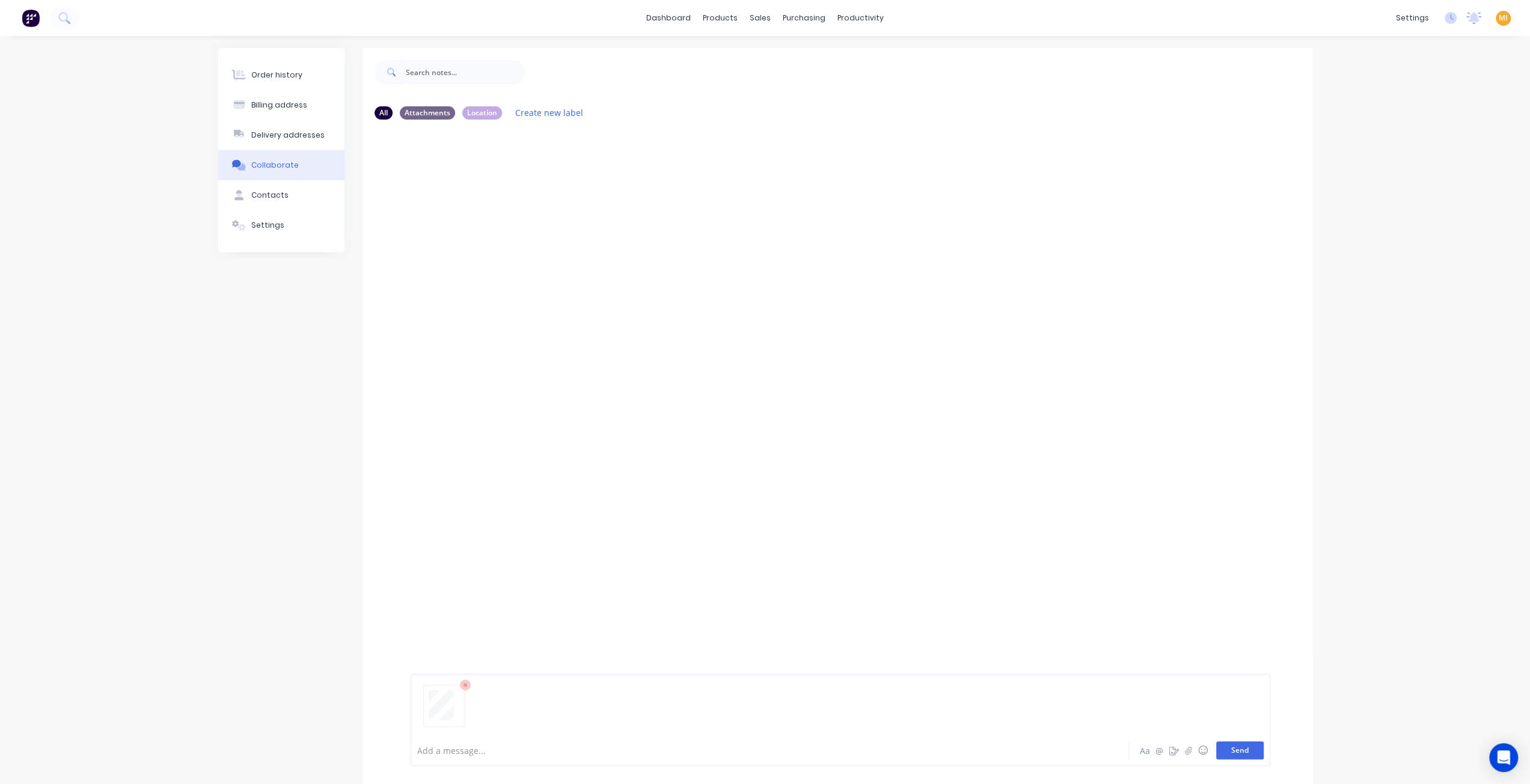
drag, startPoint x: 1244, startPoint y: 757, endPoint x: 1237, endPoint y: 750, distance: 9.9
click at [1244, 755] on button "Send" at bounding box center [1240, 750] width 48 height 18
click at [506, 219] on icon "button" at bounding box center [507, 222] width 4 height 14
drag, startPoint x: 549, startPoint y: 246, endPoint x: 634, endPoint y: 256, distance: 85.6
click at [549, 246] on button "Auto-attach to new orders" at bounding box center [585, 254] width 135 height 28
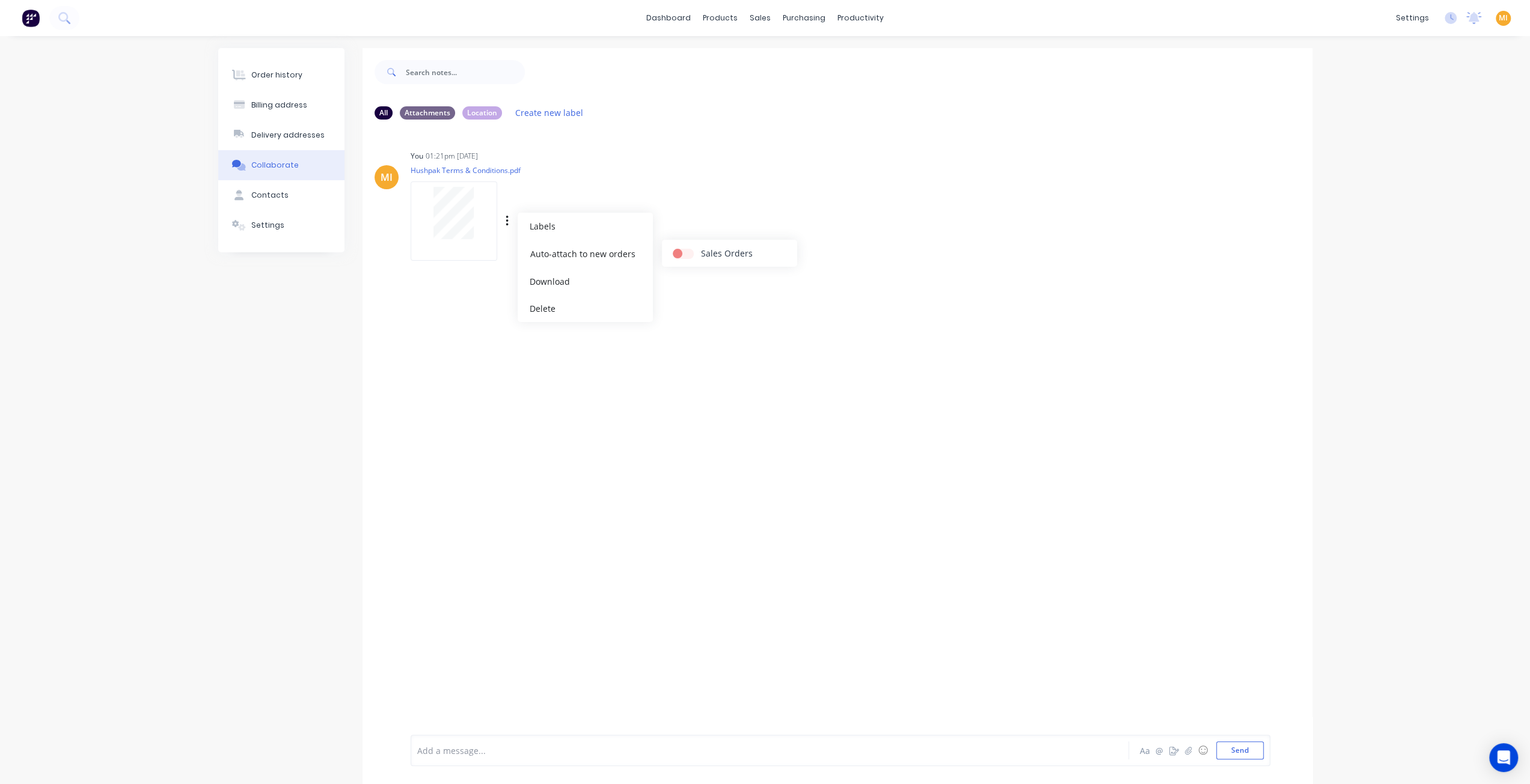
click at [701, 247] on label at bounding box center [701, 247] width 0 height 0
click at [682, 258] on input "checkbox" at bounding box center [677, 253] width 10 height 11
checkbox input "true"
click at [476, 451] on div "MI You 01:21pm 14/08/25 Hushpak Terms & Conditions.pdf Labels Auto-attach to ne…" at bounding box center [837, 430] width 950 height 602
click at [781, 65] on link "Sales Orders" at bounding box center [824, 57] width 159 height 24
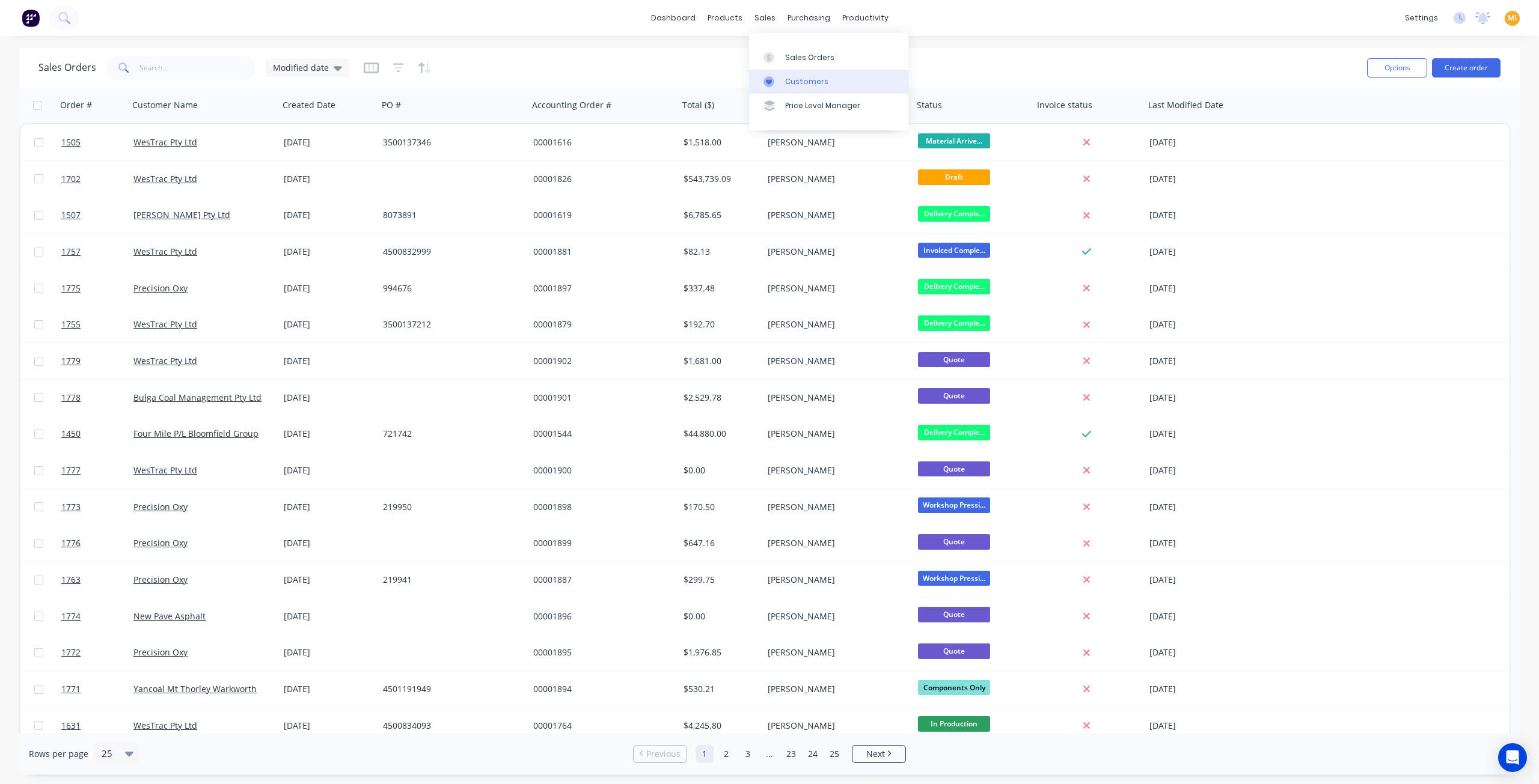
click at [778, 81] on div at bounding box center [772, 81] width 18 height 11
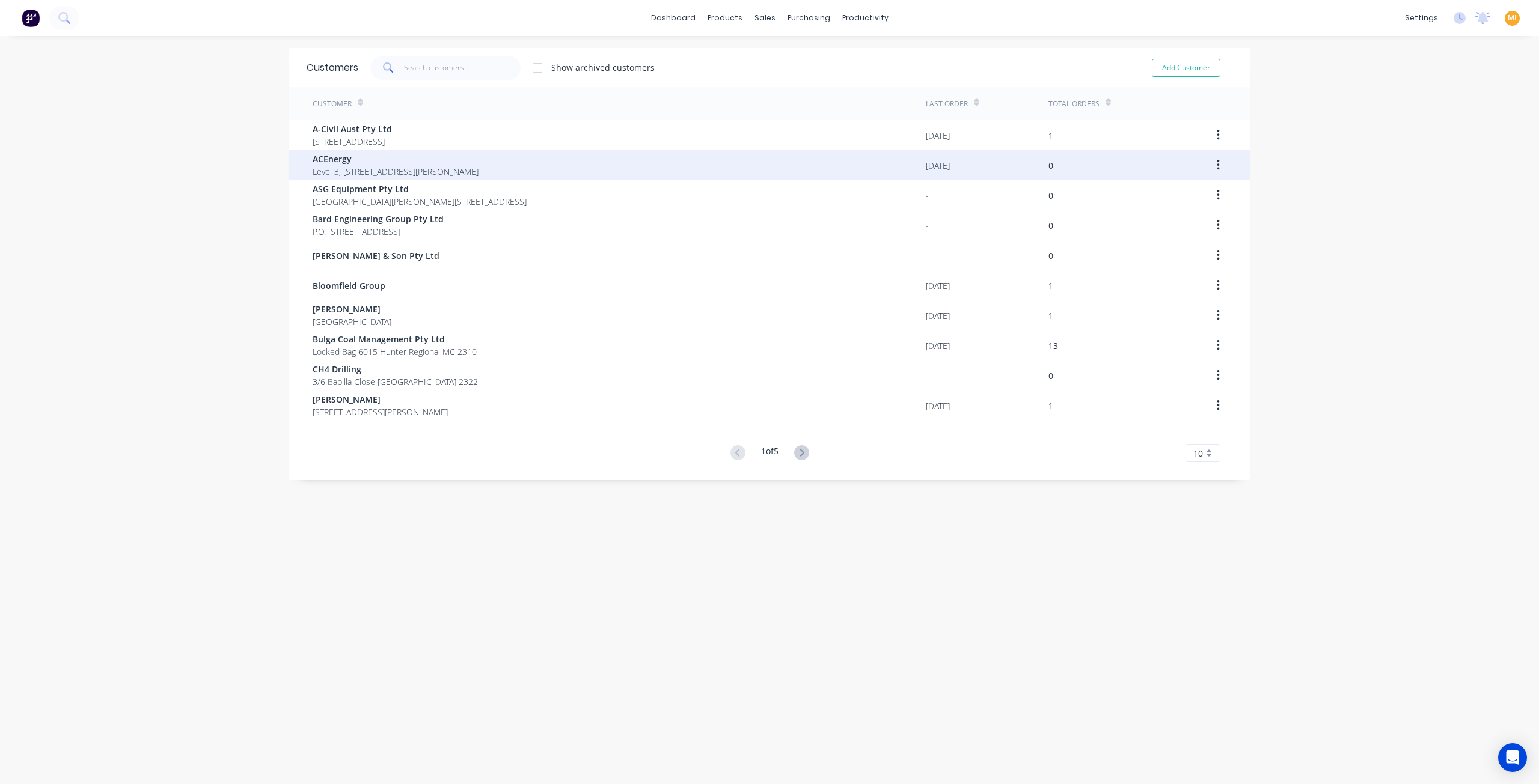
click at [425, 161] on span "ACEnergy" at bounding box center [395, 159] width 166 height 13
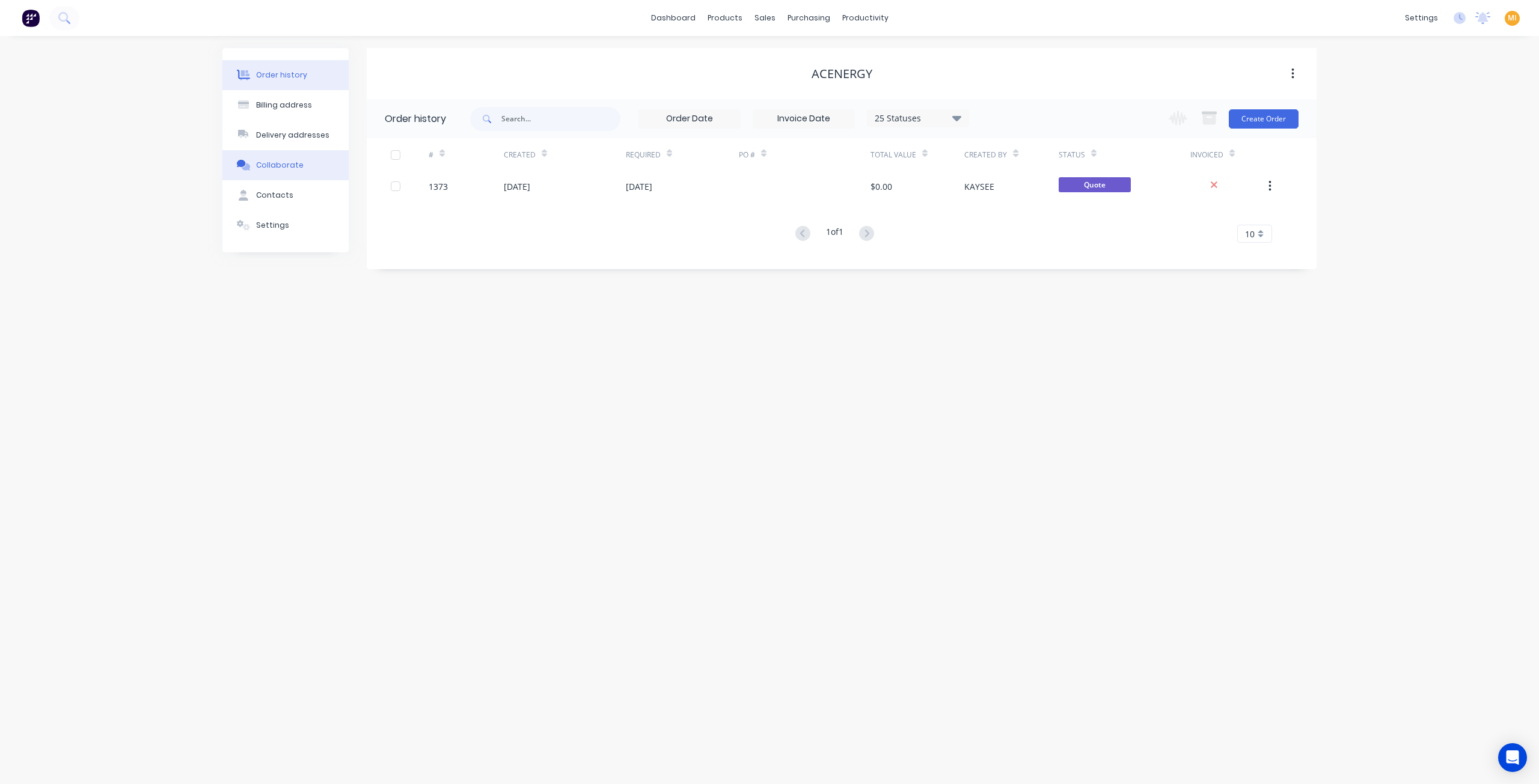
click at [278, 163] on div "Collaborate" at bounding box center [279, 165] width 48 height 11
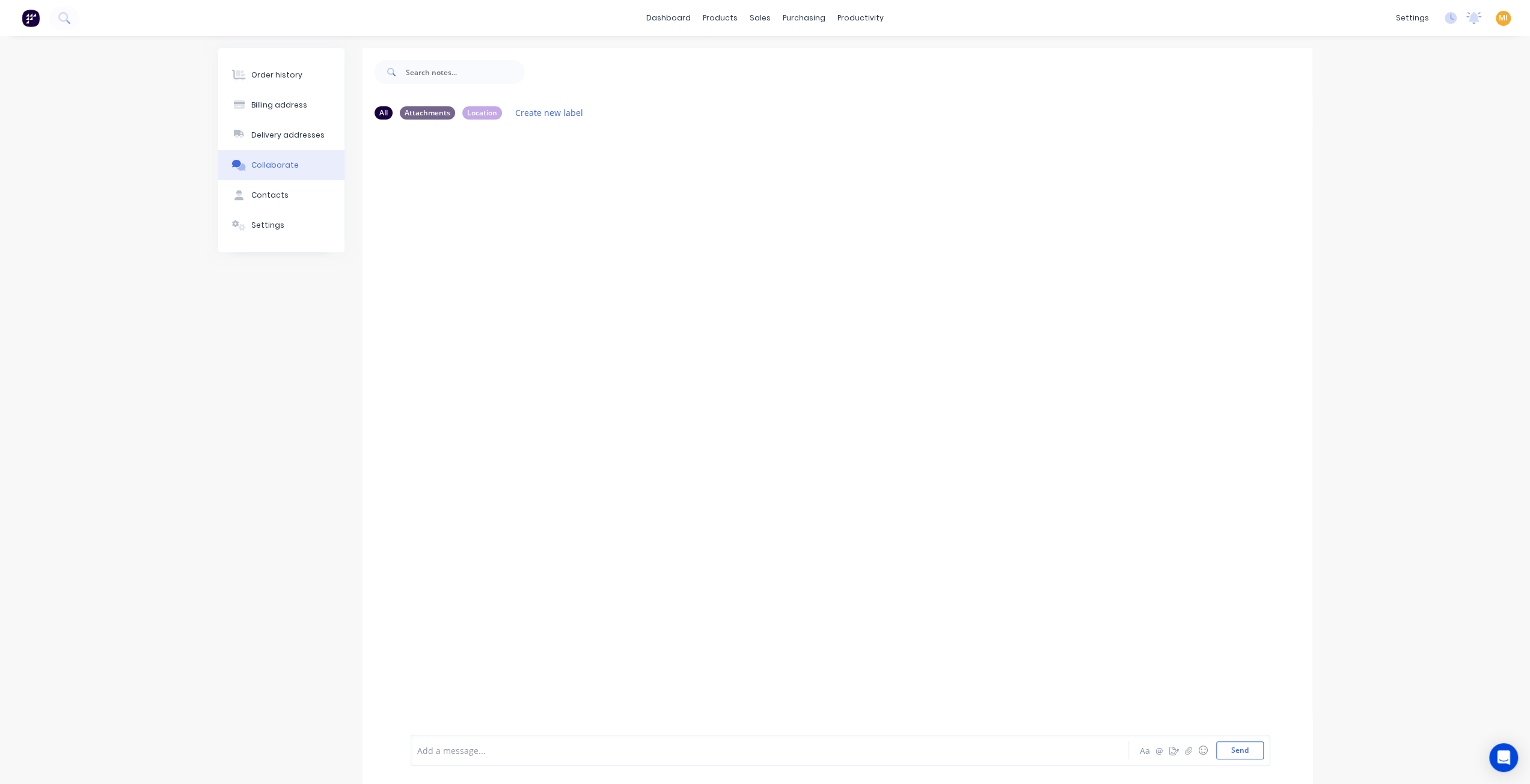
click at [1500, 20] on span "MI" at bounding box center [1503, 18] width 9 height 11
click at [1191, 754] on icon "button" at bounding box center [1188, 750] width 7 height 8
click at [1233, 751] on button "Send" at bounding box center [1240, 750] width 48 height 18
click at [506, 217] on icon "button" at bounding box center [507, 221] width 3 height 11
click at [548, 251] on button "Auto-attach to new orders" at bounding box center [585, 254] width 135 height 28
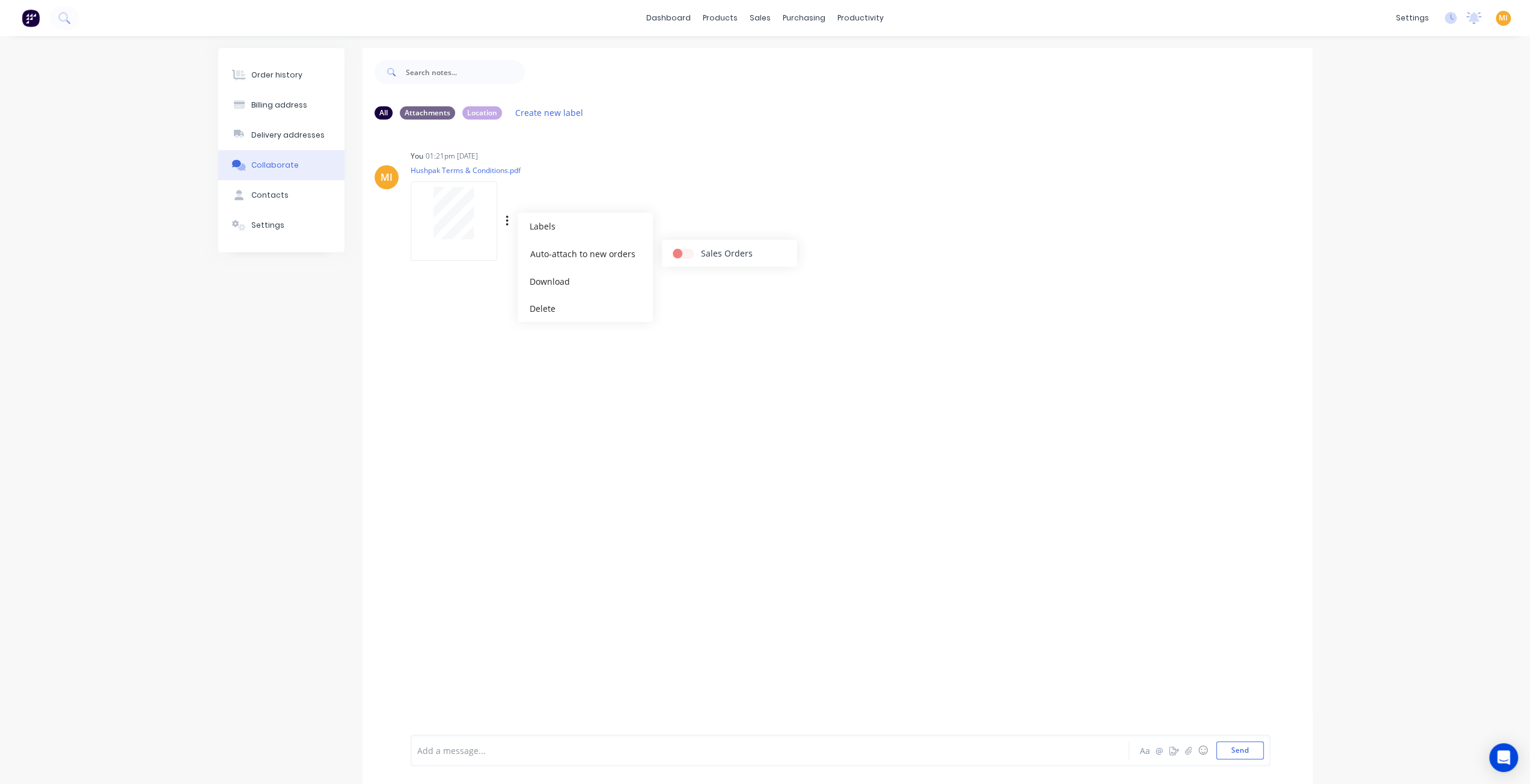
click at [701, 247] on label at bounding box center [701, 247] width 0 height 0
click at [682, 255] on input "checkbox" at bounding box center [677, 253] width 10 height 11
checkbox input "true"
click at [734, 416] on div "MI You 01:21pm 14/08/25 Hushpak Terms & Conditions.pdf Labels Auto-attach to ne…" at bounding box center [837, 430] width 950 height 602
click at [509, 223] on div "Labels Auto-attach to new orders Sales Orders Download Delete" at bounding box center [569, 221] width 135 height 17
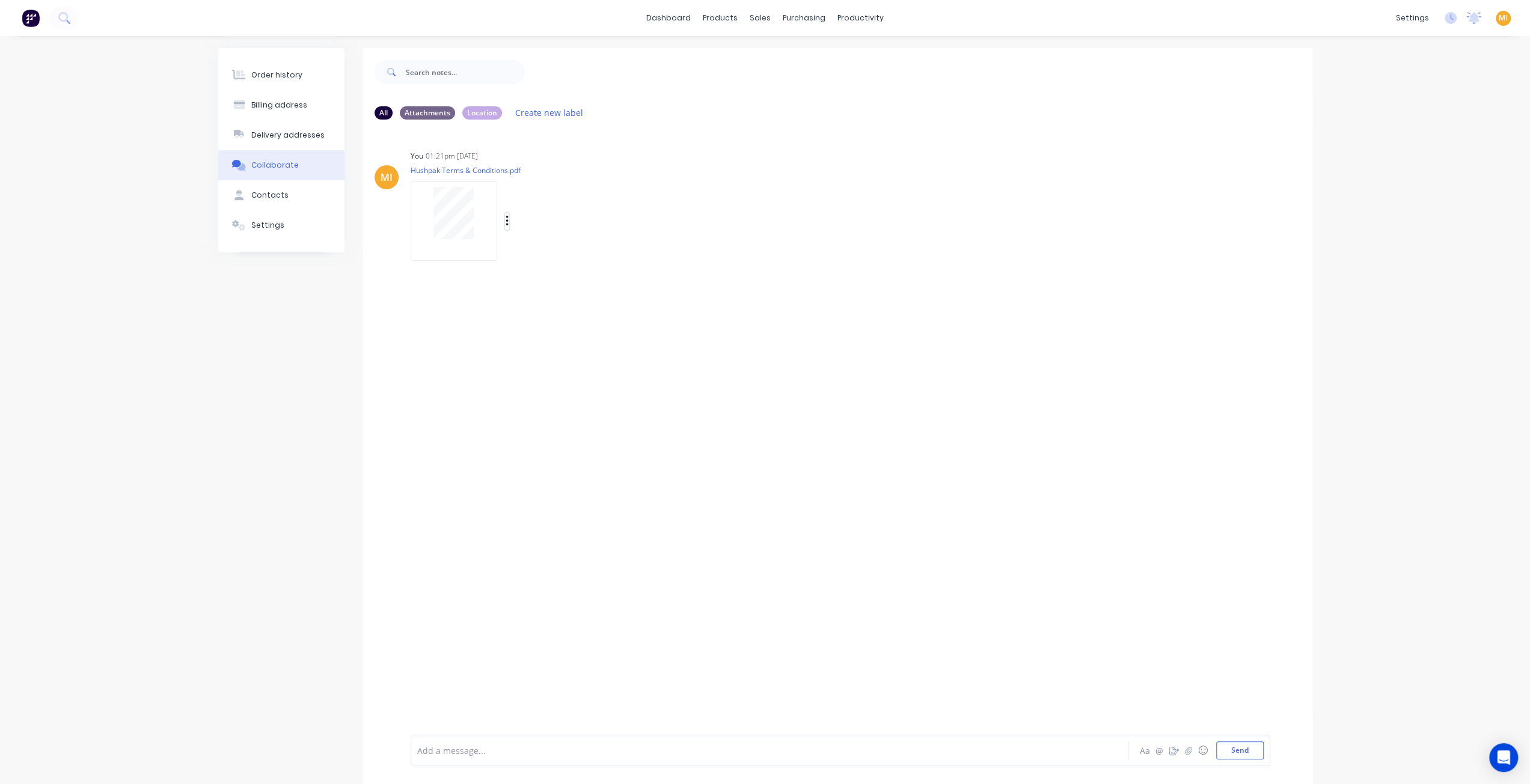
click at [506, 220] on icon "button" at bounding box center [507, 221] width 3 height 11
click at [622, 256] on button "Auto-attach to new orders" at bounding box center [585, 254] width 135 height 28
click at [788, 81] on div "Customers" at bounding box center [802, 81] width 43 height 11
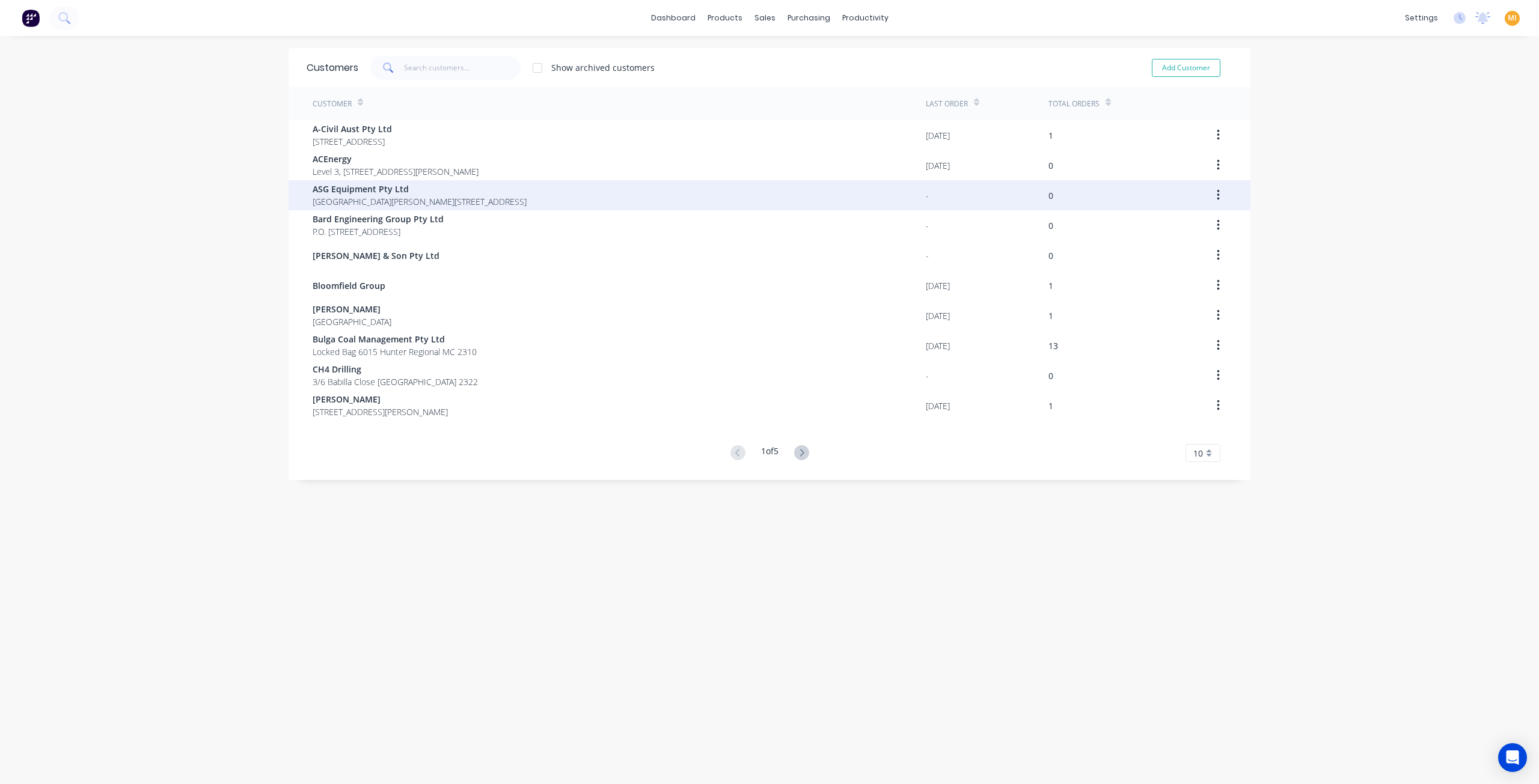
click at [387, 194] on span "ASG Equipment Pty Ltd" at bounding box center [419, 189] width 214 height 13
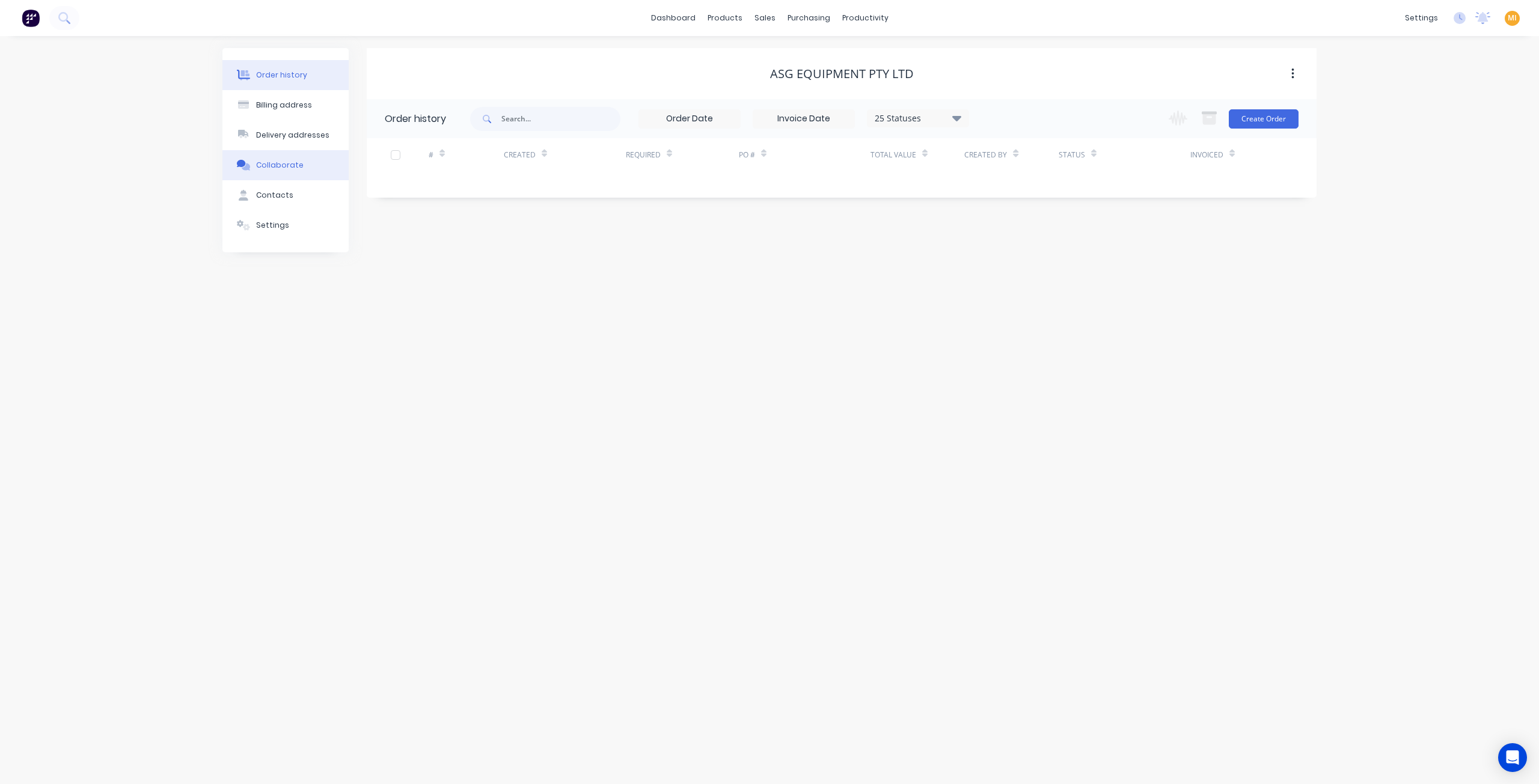
click at [293, 169] on div "Collaborate" at bounding box center [279, 165] width 48 height 11
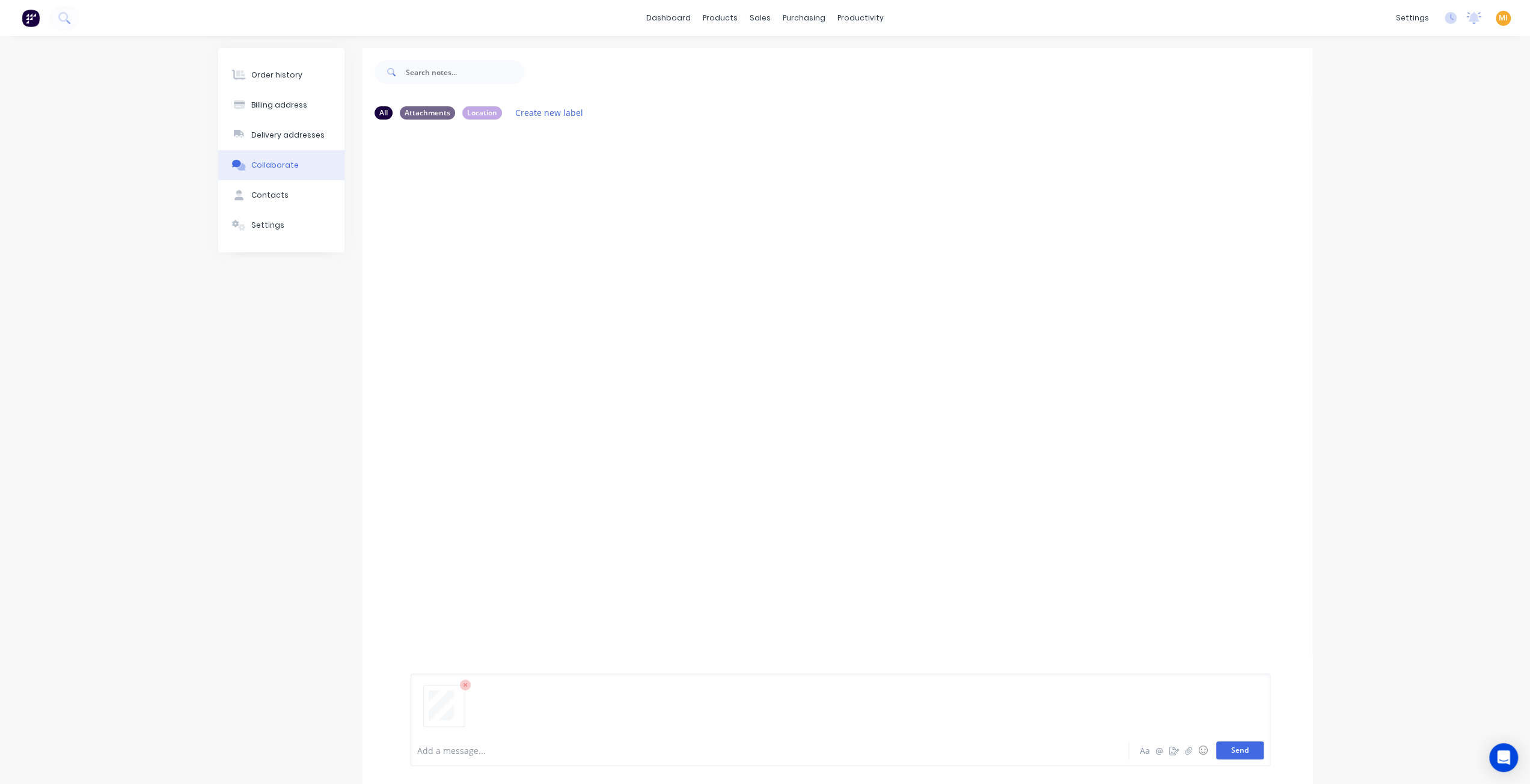
drag, startPoint x: 1254, startPoint y: 755, endPoint x: 1247, endPoint y: 758, distance: 7.6
click at [1254, 755] on button "Send" at bounding box center [1240, 750] width 48 height 18
click at [506, 219] on icon "button" at bounding box center [507, 222] width 4 height 14
click at [559, 255] on button "Auto-attach to new orders" at bounding box center [585, 254] width 135 height 28
click at [701, 247] on label at bounding box center [701, 247] width 0 height 0
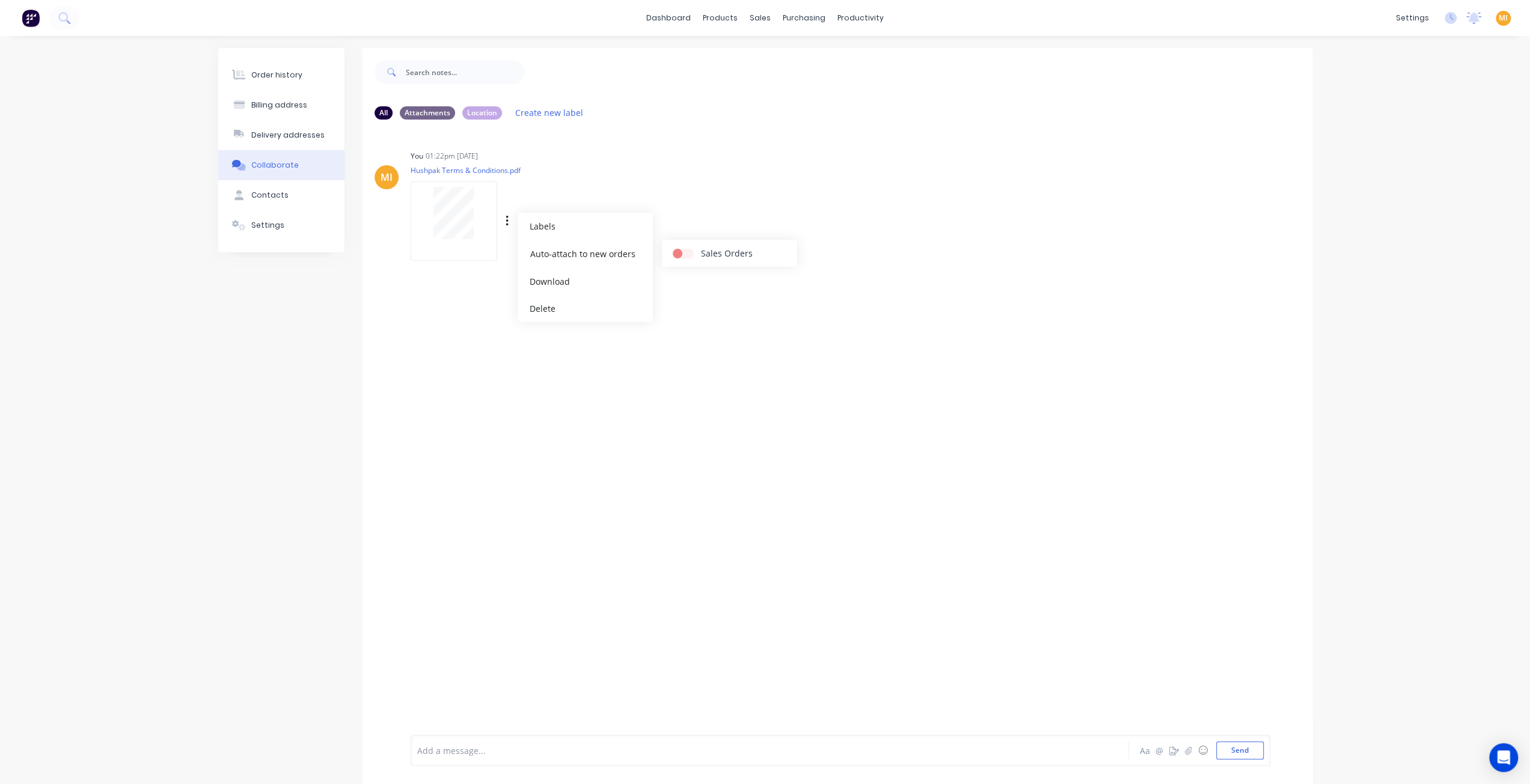
click at [682, 258] on input "checkbox" at bounding box center [677, 253] width 10 height 11
checkbox input "true"
click at [758, 411] on div "MI You 01:22pm 14/08/25 Hushpak Terms & Conditions.pdf Labels Auto-attach to ne…" at bounding box center [837, 430] width 950 height 602
click at [278, 77] on div "Order history" at bounding box center [277, 75] width 51 height 11
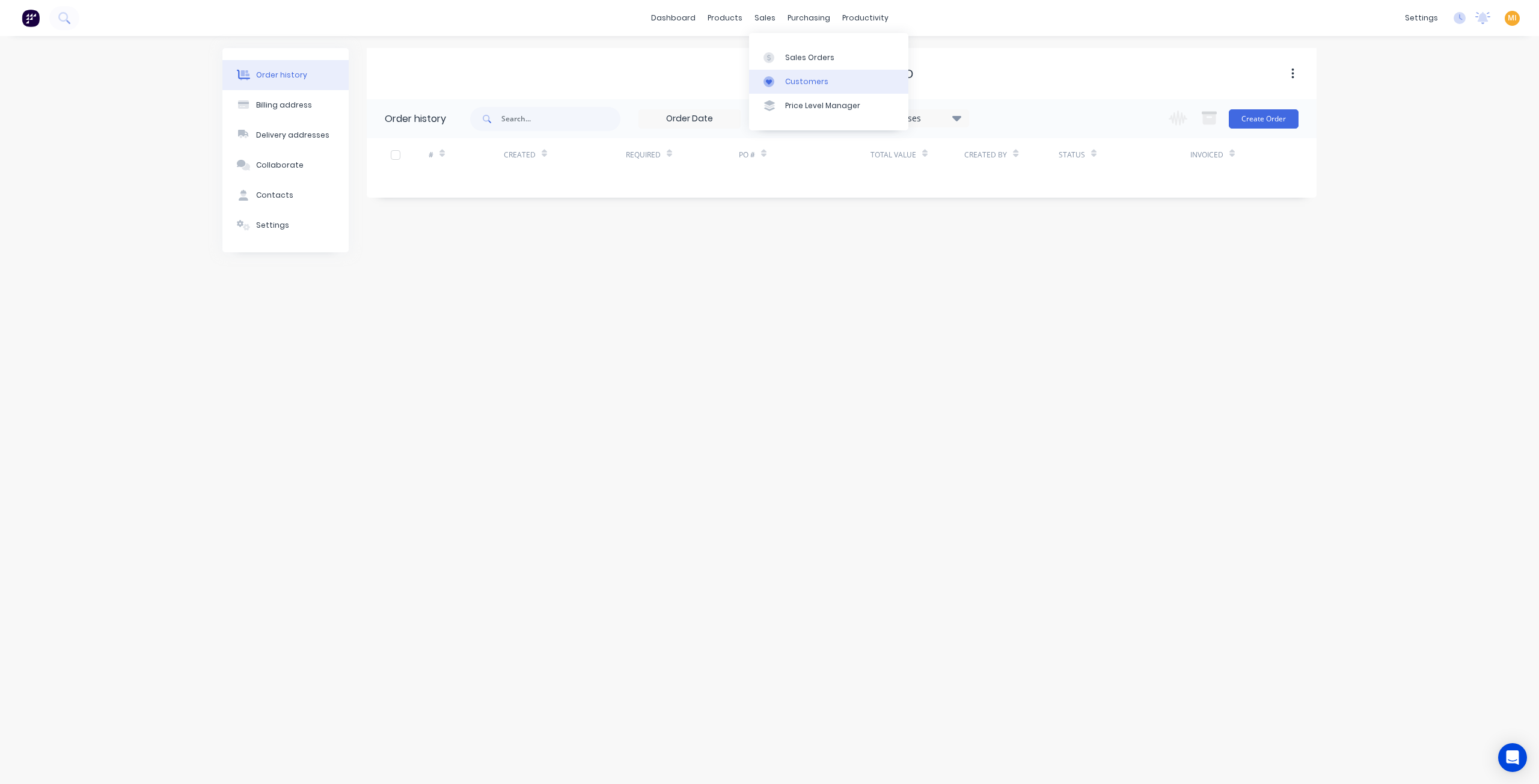
click at [792, 83] on div "Customers" at bounding box center [807, 81] width 43 height 11
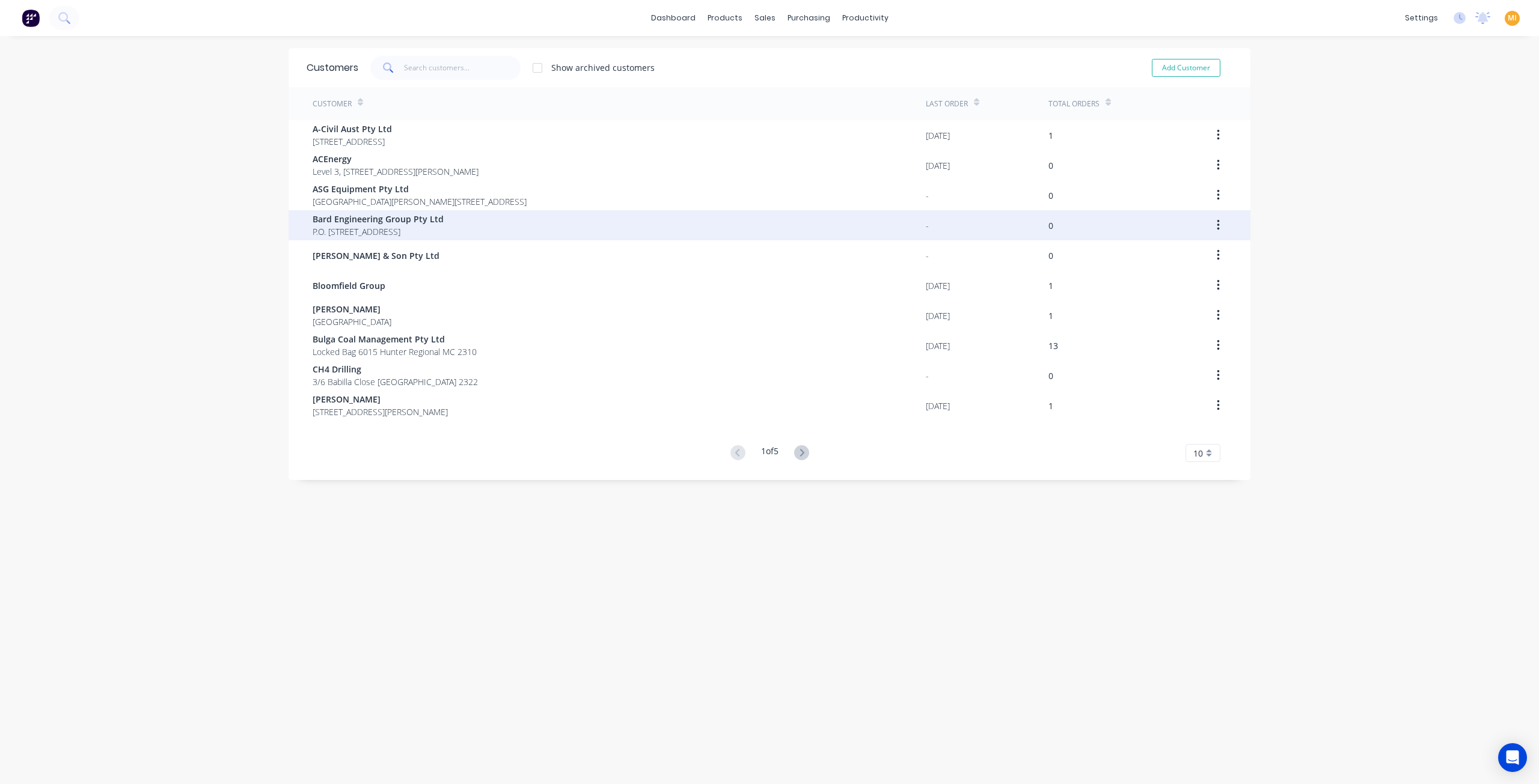
click at [377, 229] on span "P.O. [STREET_ADDRESS]" at bounding box center [378, 232] width 131 height 13
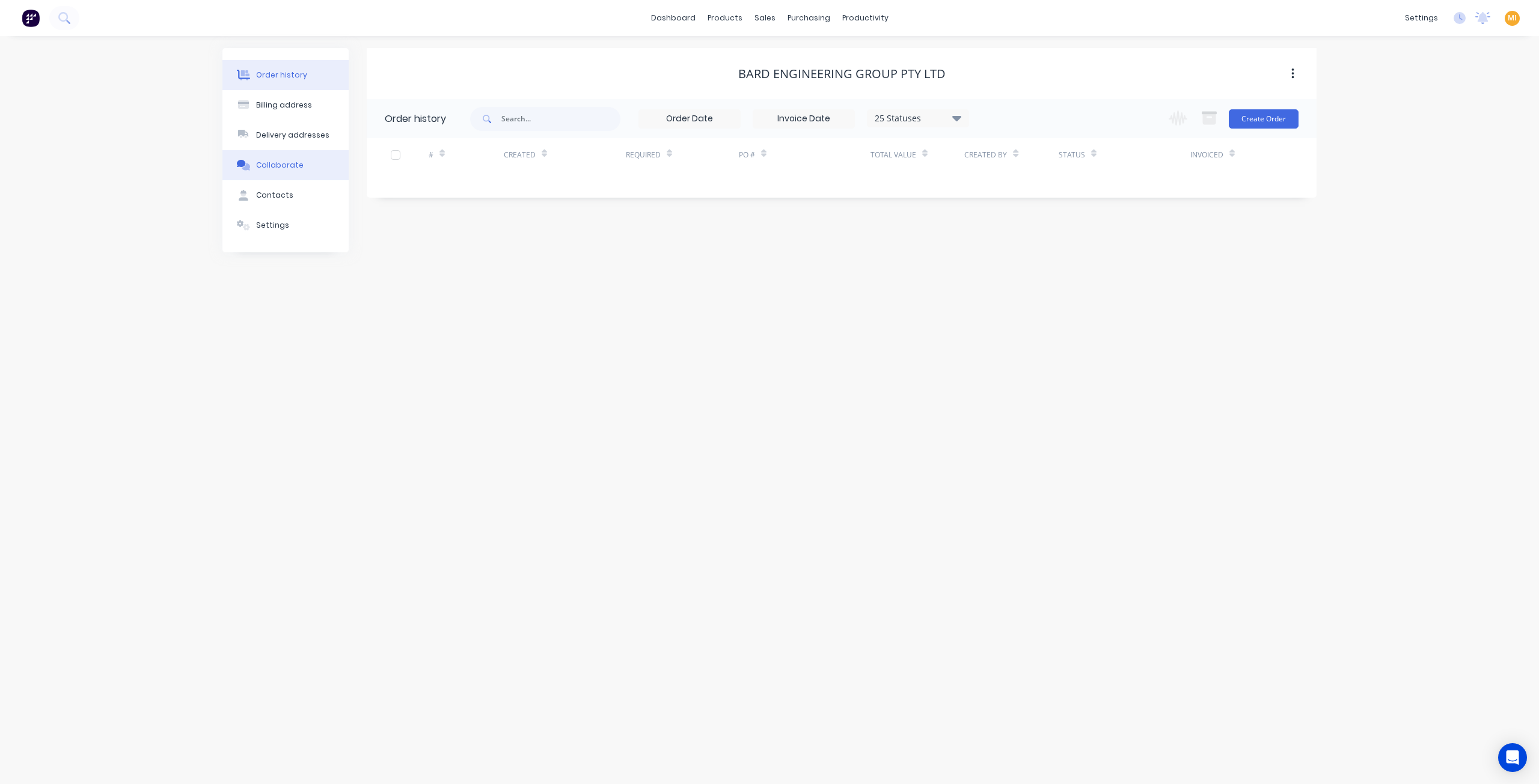
click at [311, 150] on button "Collaborate" at bounding box center [285, 165] width 126 height 30
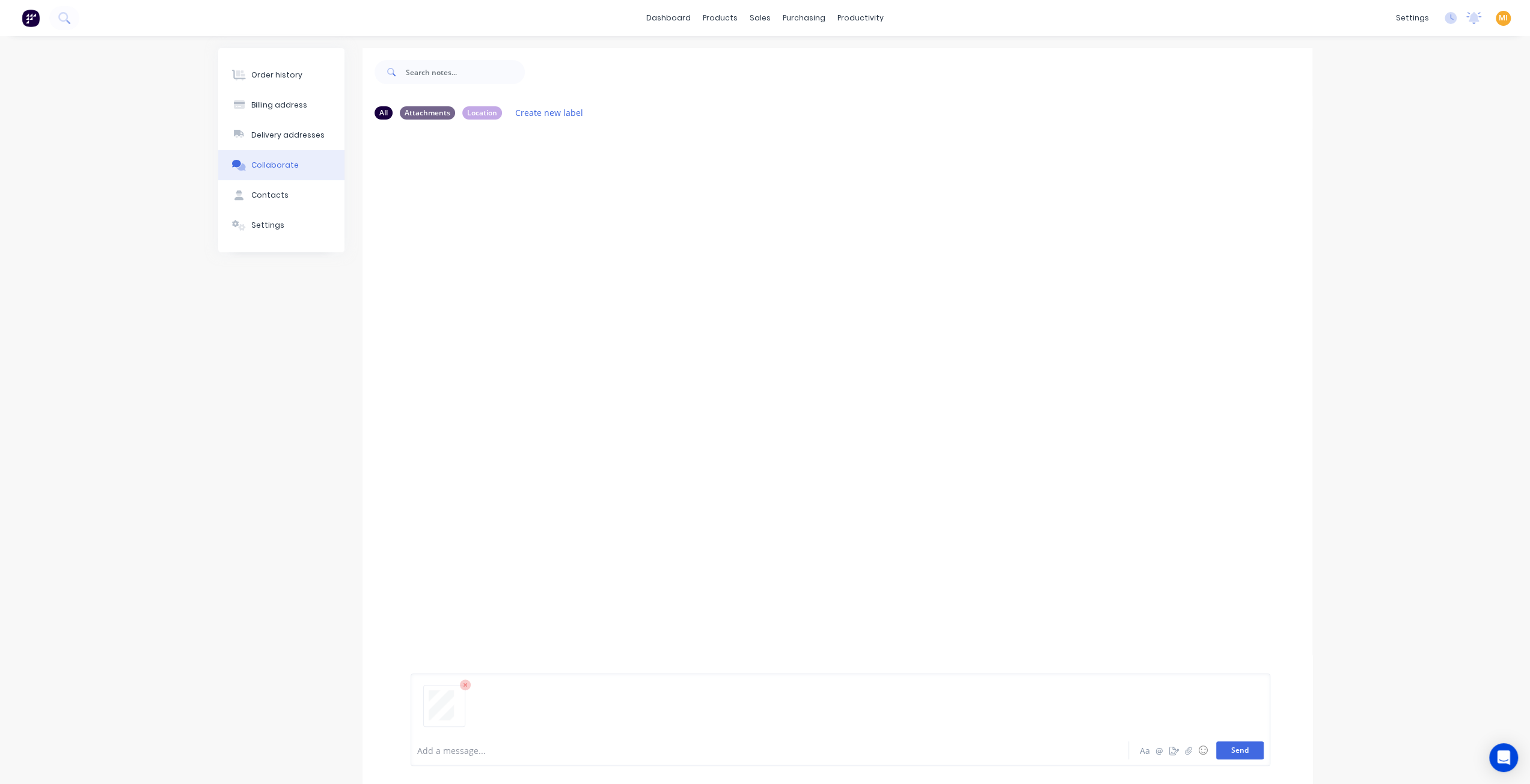
drag, startPoint x: 1231, startPoint y: 754, endPoint x: 1225, endPoint y: 745, distance: 10.8
click at [1231, 754] on button "Send" at bounding box center [1240, 750] width 48 height 18
click at [507, 223] on icon "button" at bounding box center [507, 222] width 4 height 14
drag, startPoint x: 545, startPoint y: 255, endPoint x: 673, endPoint y: 267, distance: 128.6
click at [0, 0] on button "Auto-attach to new orders" at bounding box center [0, 0] width 0 height 0
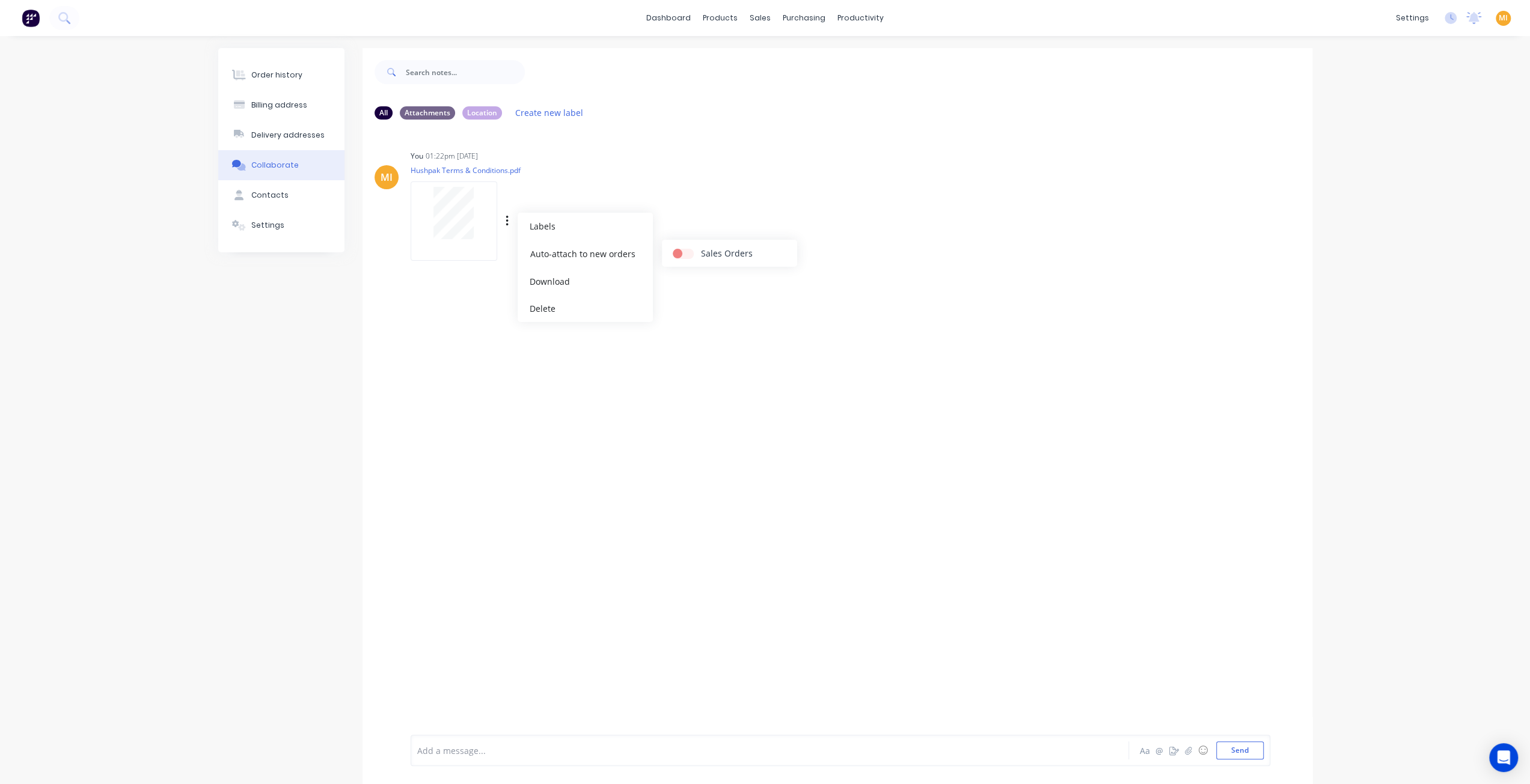
click at [701, 247] on label at bounding box center [701, 247] width 0 height 0
click at [682, 253] on input "checkbox" at bounding box center [677, 253] width 10 height 11
checkbox input "true"
drag, startPoint x: 798, startPoint y: 490, endPoint x: 921, endPoint y: 623, distance: 181.2
click at [814, 510] on div "MI You 01:22pm 14/08/25 Hushpak Terms & Conditions.pdf Labels Auto-attach to ne…" at bounding box center [837, 430] width 950 height 602
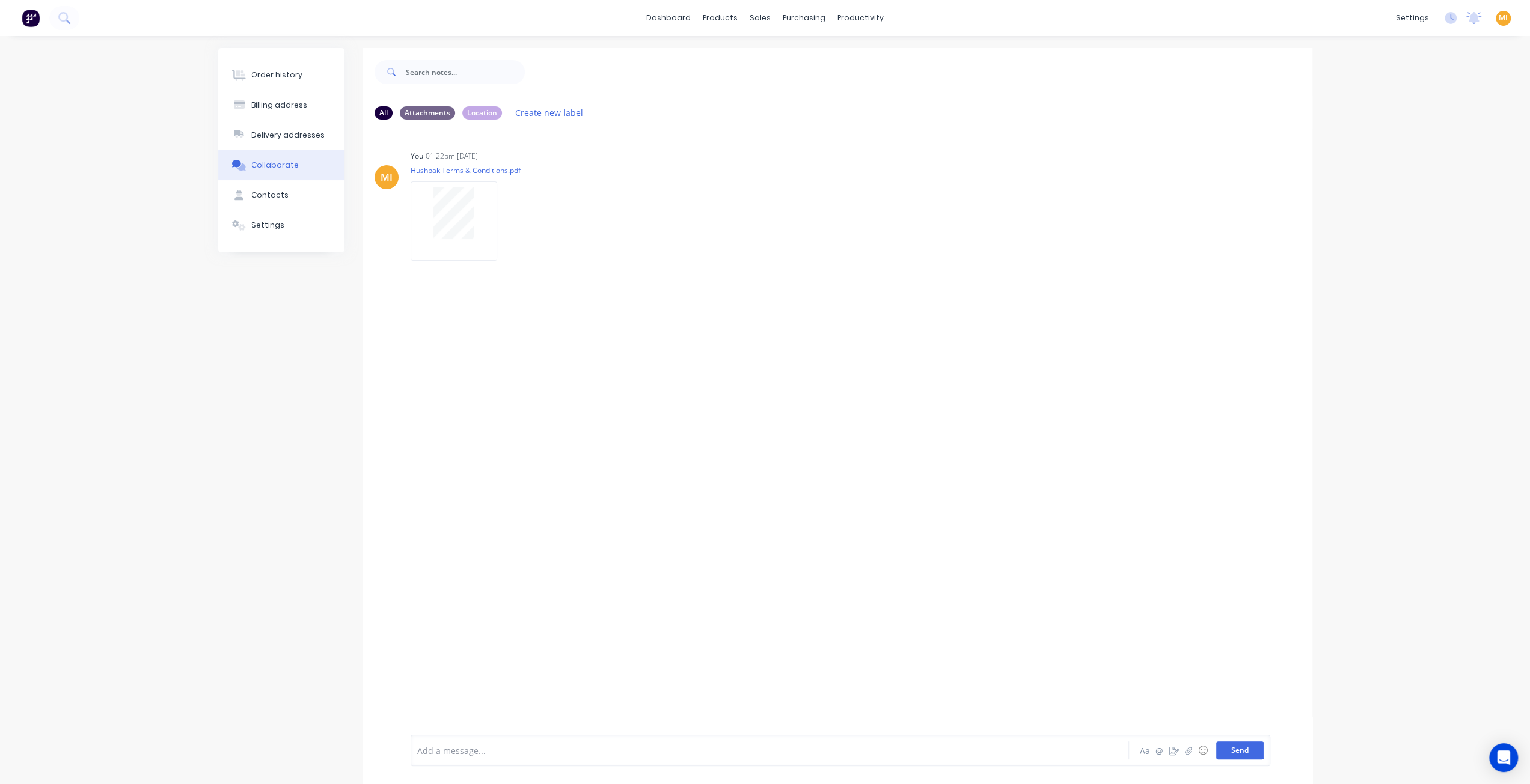
click at [1245, 751] on button "Send" at bounding box center [1240, 750] width 48 height 18
click at [695, 550] on div "MI You 01:22pm 14/08/25 Hushpak Terms & Conditions.pdf Labels Auto-attach to ne…" at bounding box center [837, 430] width 950 height 602
click at [502, 223] on div "Labels Auto-attach to new orders Sales Orders Download Delete" at bounding box center [569, 221] width 135 height 17
click at [302, 76] on button "Order history" at bounding box center [281, 75] width 126 height 30
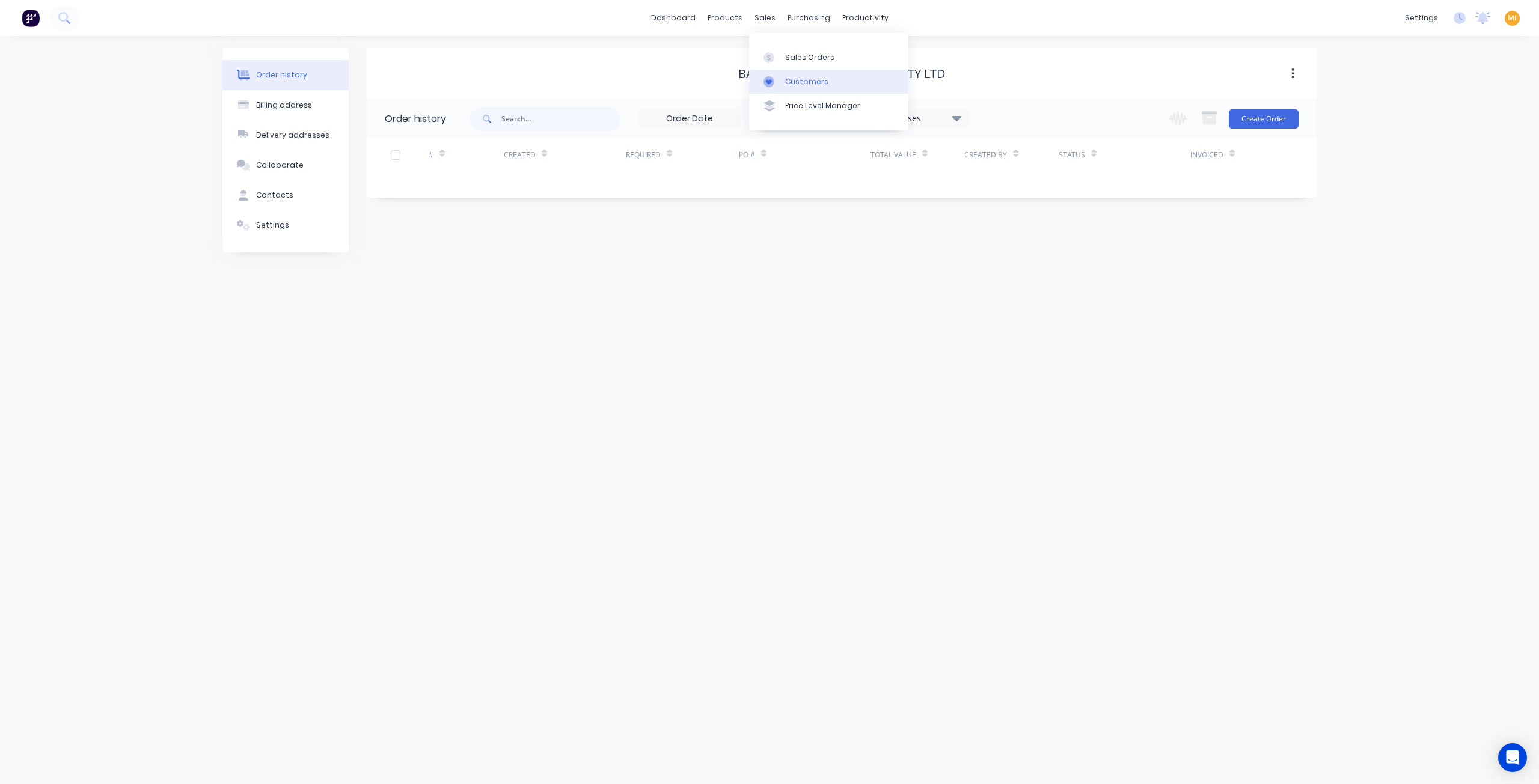
click at [787, 85] on div "Customers" at bounding box center [807, 81] width 43 height 11
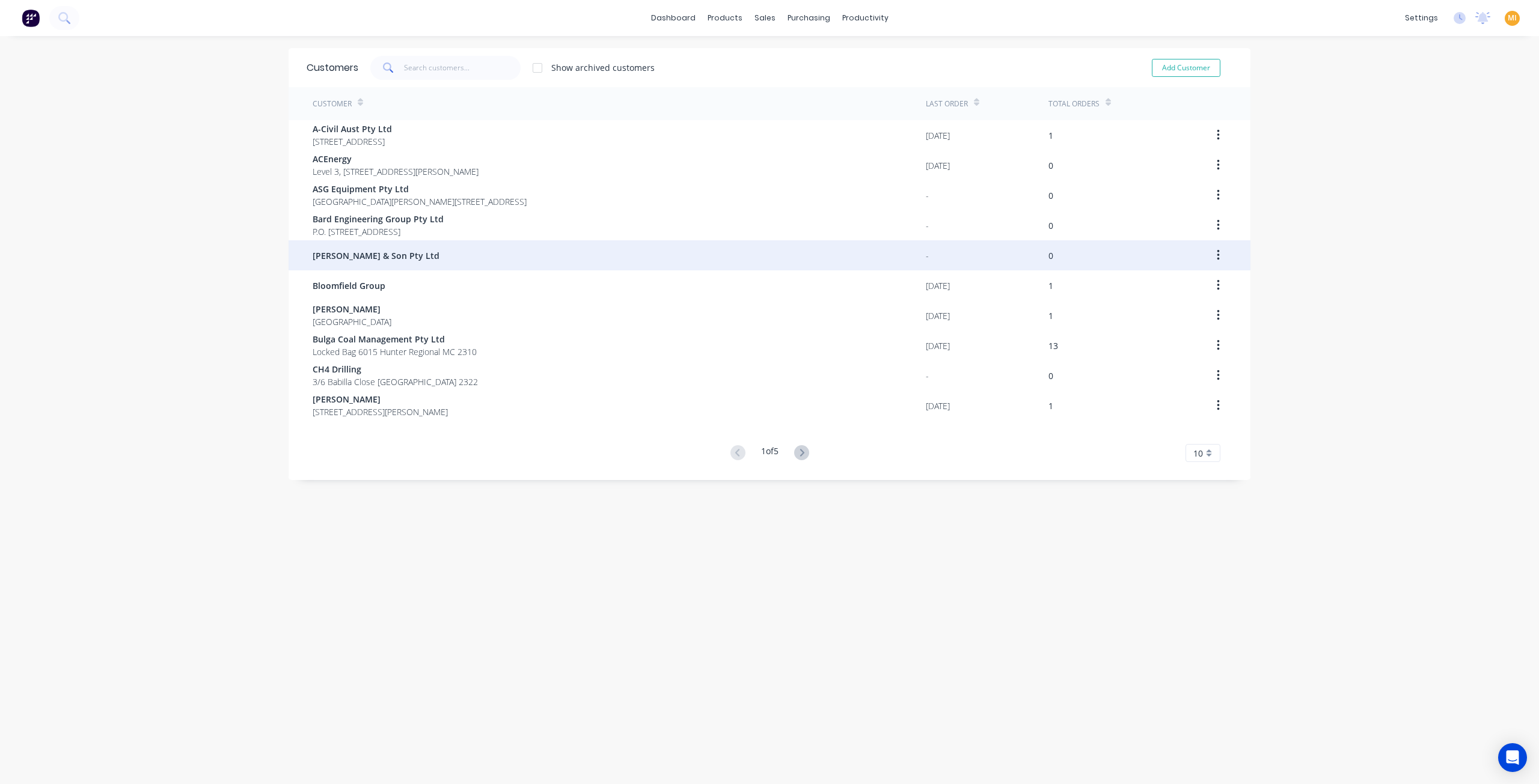
click at [380, 252] on span "[PERSON_NAME] & Son Pty Ltd" at bounding box center [376, 256] width 127 height 13
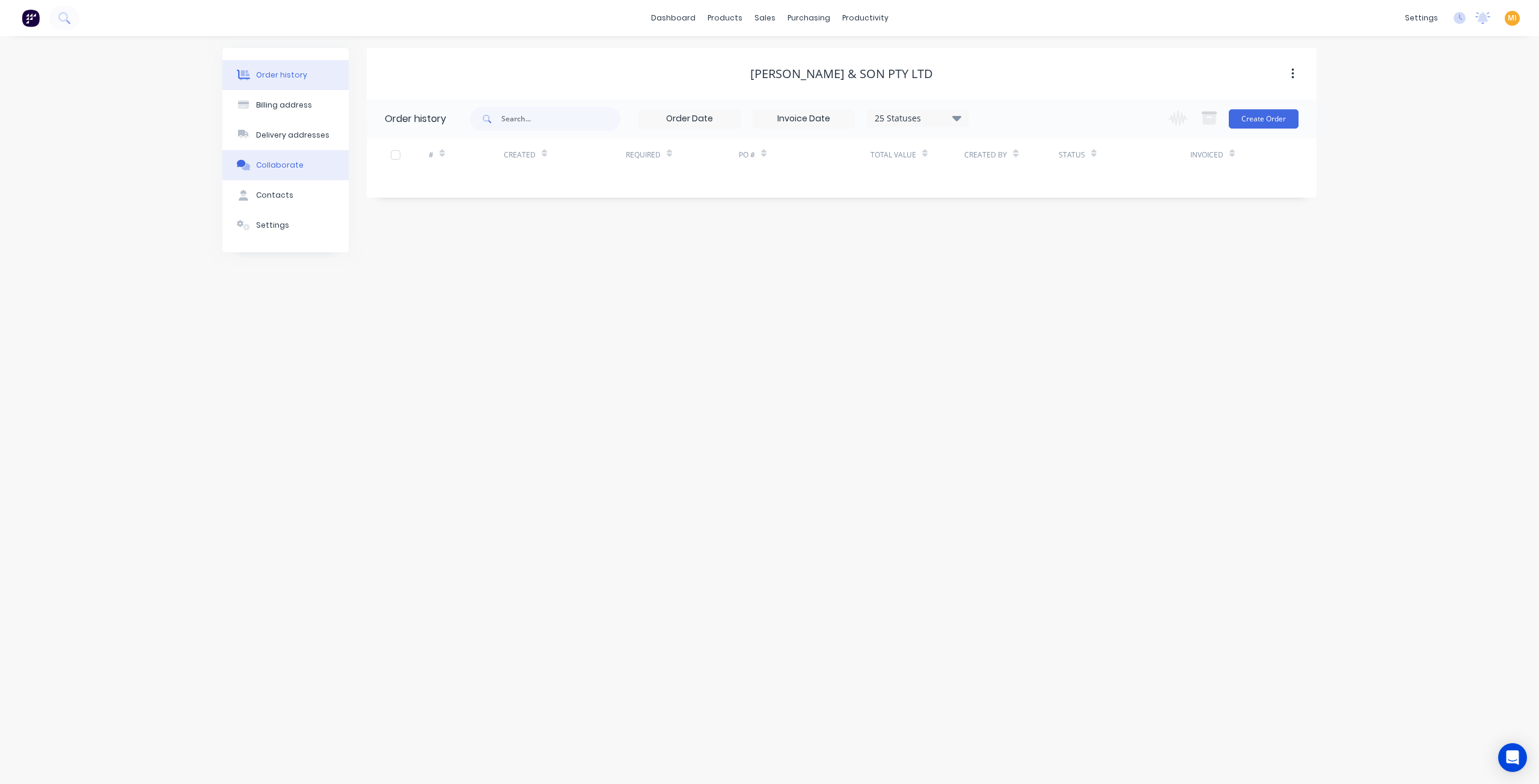
click at [298, 161] on div "Collaborate" at bounding box center [279, 165] width 48 height 11
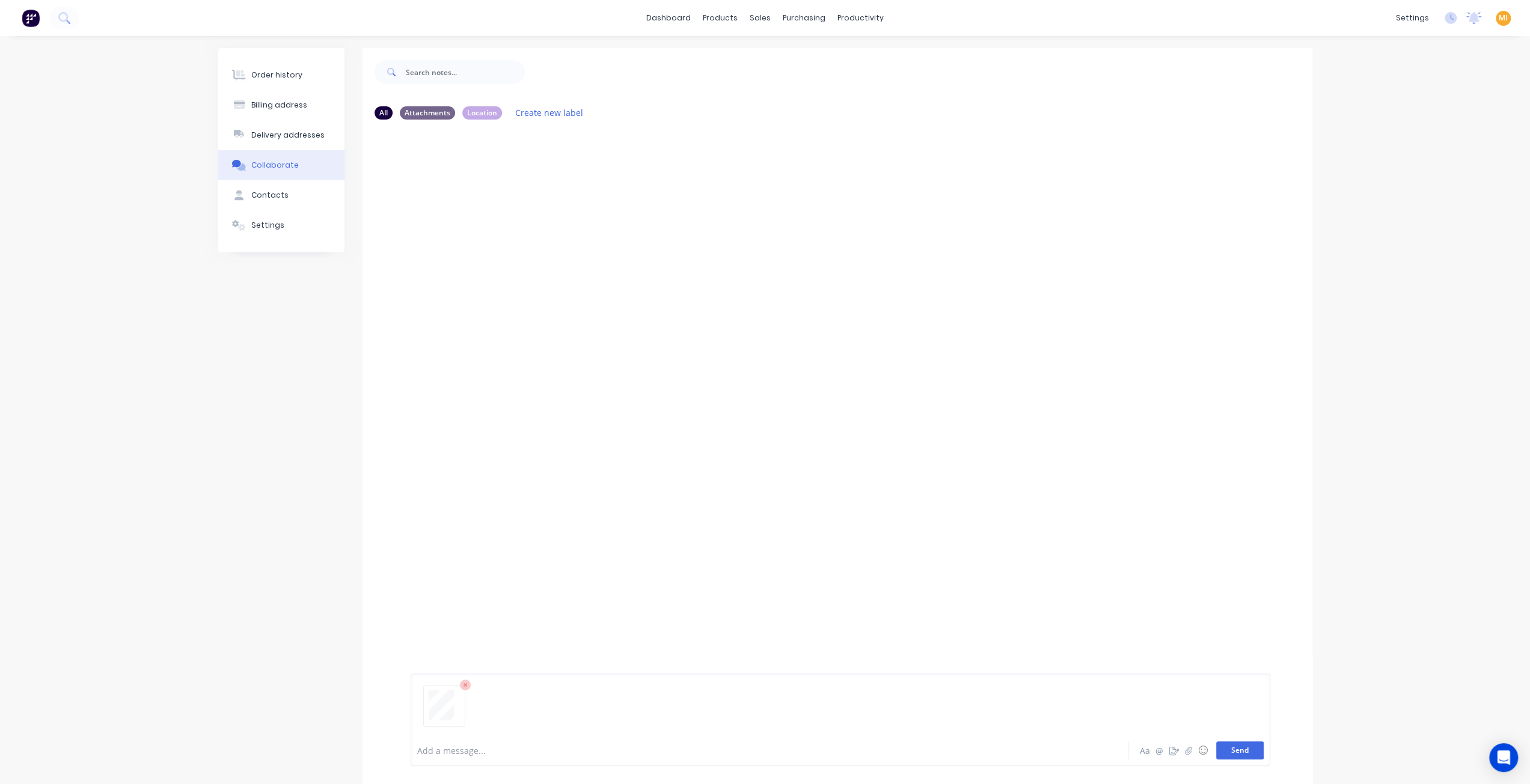
click at [1242, 758] on button "Send" at bounding box center [1240, 750] width 48 height 18
click at [506, 223] on icon "button" at bounding box center [507, 222] width 4 height 14
click at [545, 247] on button "Auto-attach to new orders" at bounding box center [585, 254] width 135 height 28
click at [701, 247] on label at bounding box center [701, 247] width 0 height 0
click at [682, 253] on input "checkbox" at bounding box center [677, 253] width 10 height 11
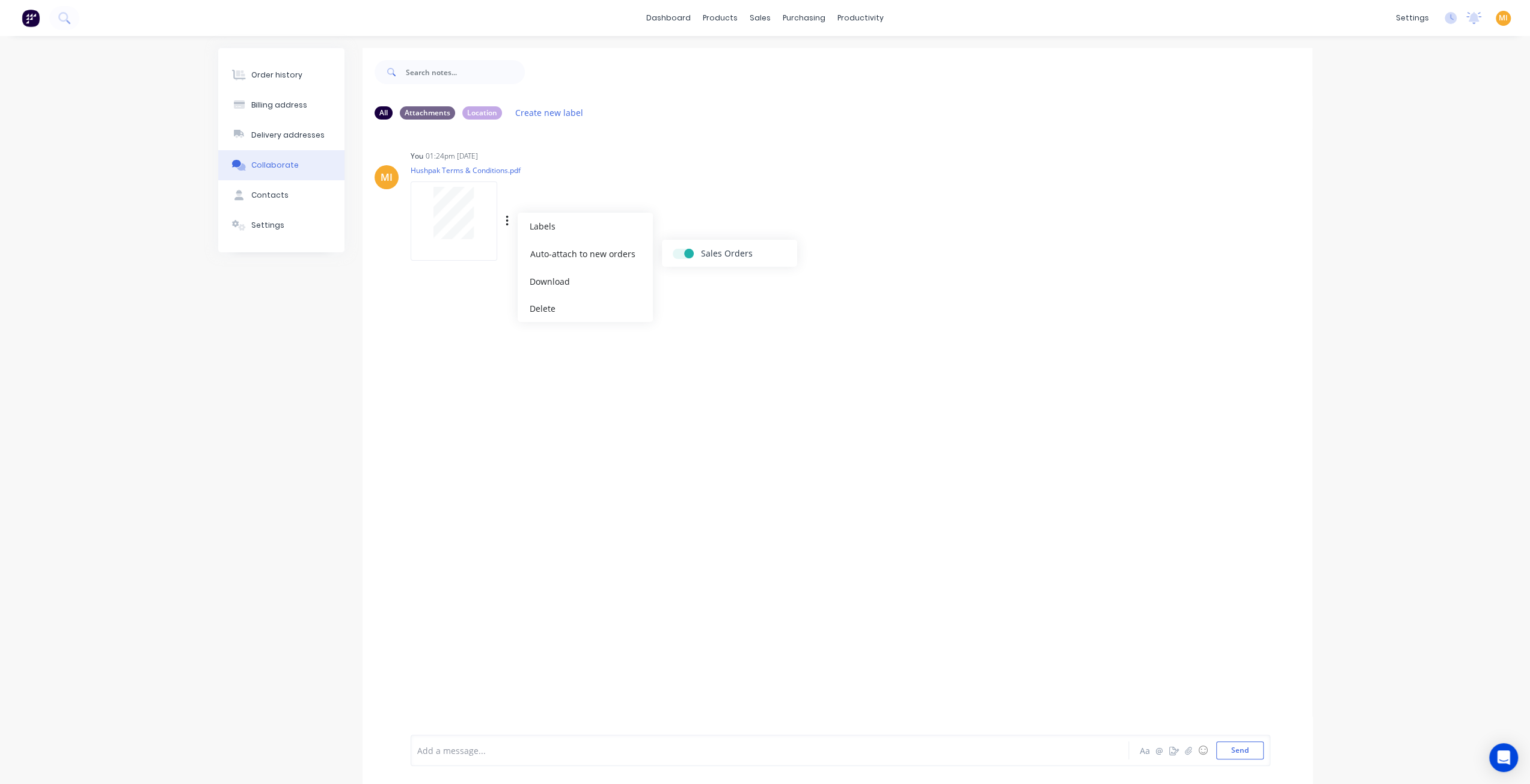
checkbox input "true"
click at [265, 73] on div "Order history" at bounding box center [277, 75] width 51 height 11
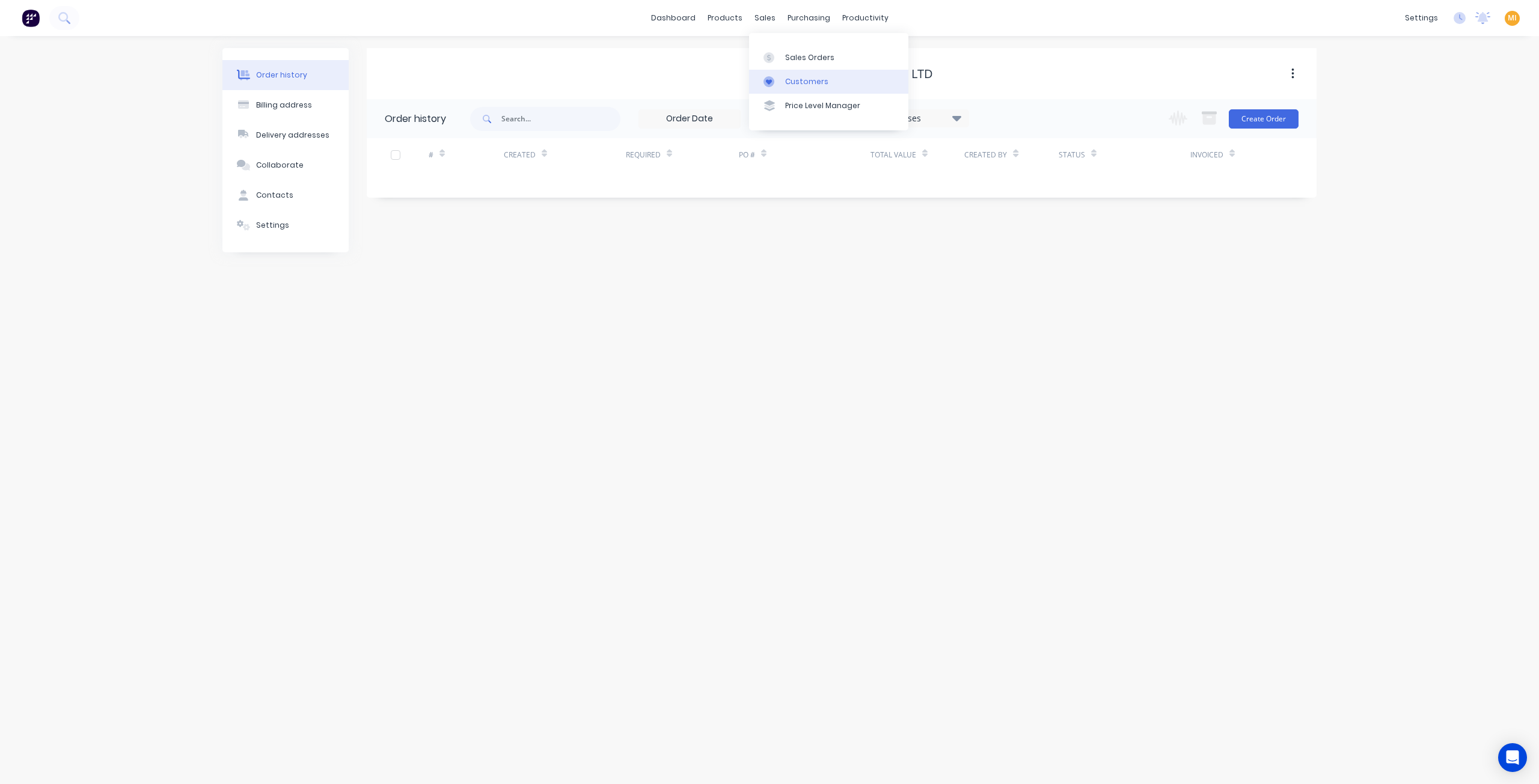
click at [789, 82] on div "Customers" at bounding box center [807, 81] width 43 height 11
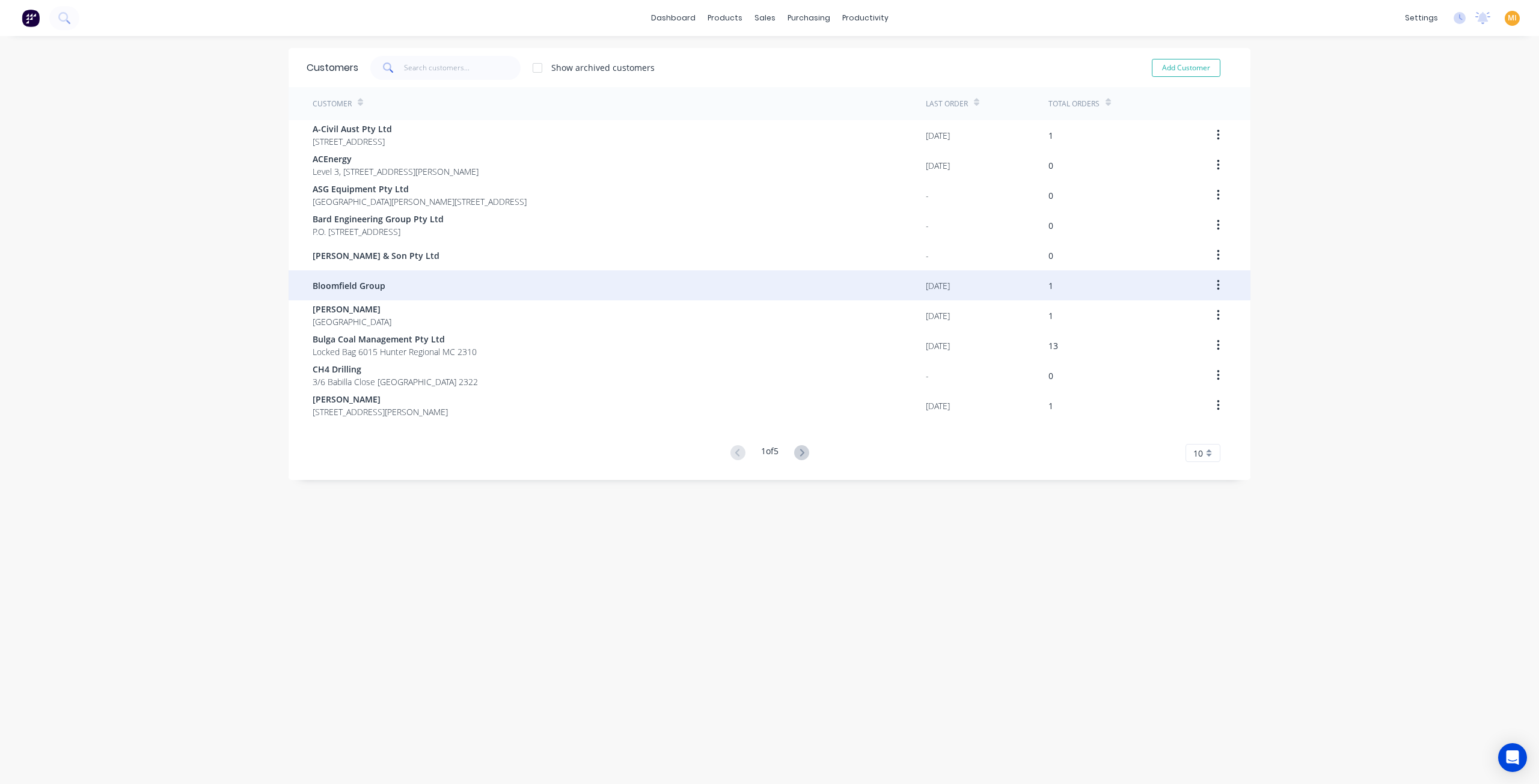
click at [384, 294] on div "Bloomfield Group" at bounding box center [619, 285] width 613 height 30
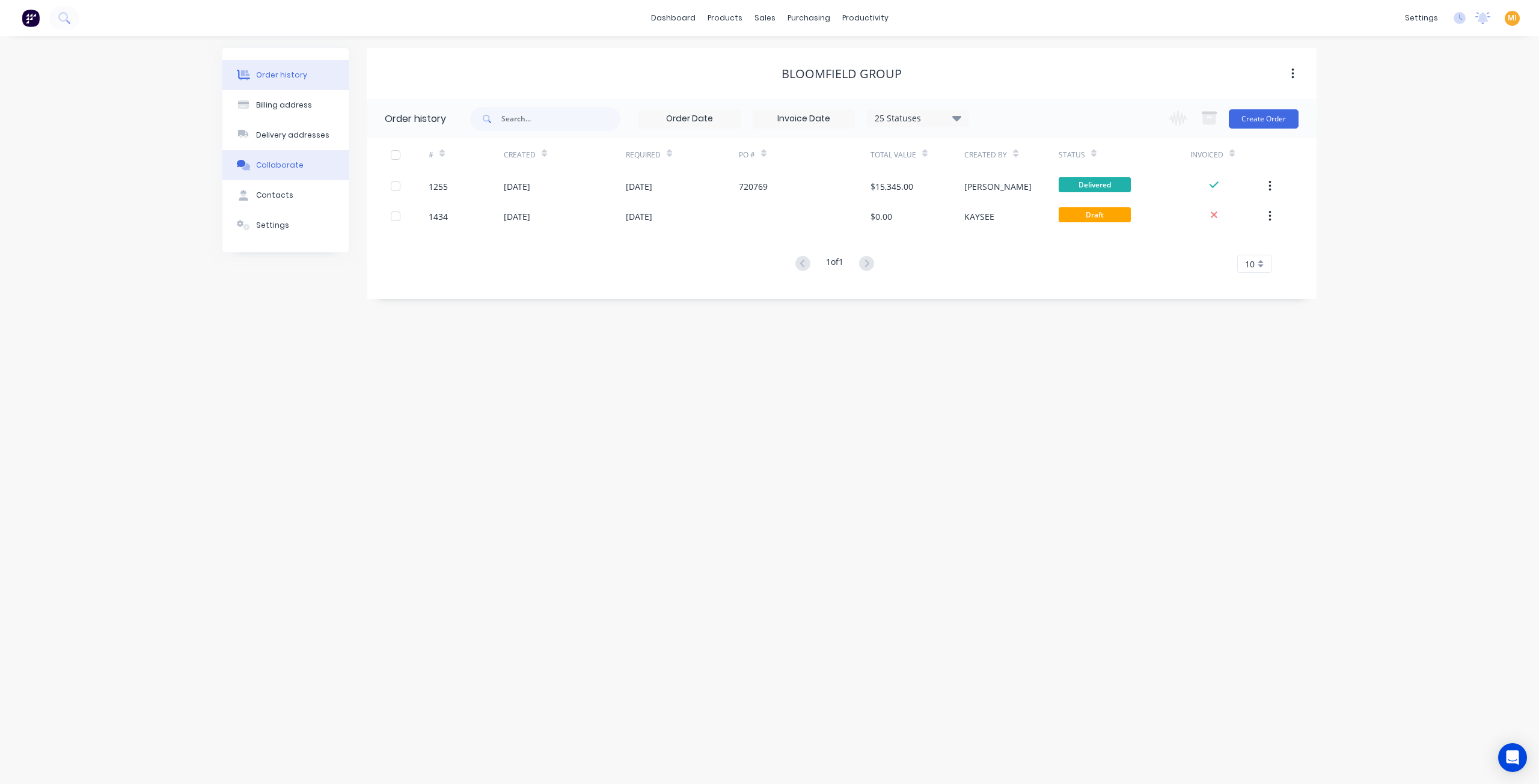
click at [292, 167] on div "Collaborate" at bounding box center [279, 165] width 48 height 11
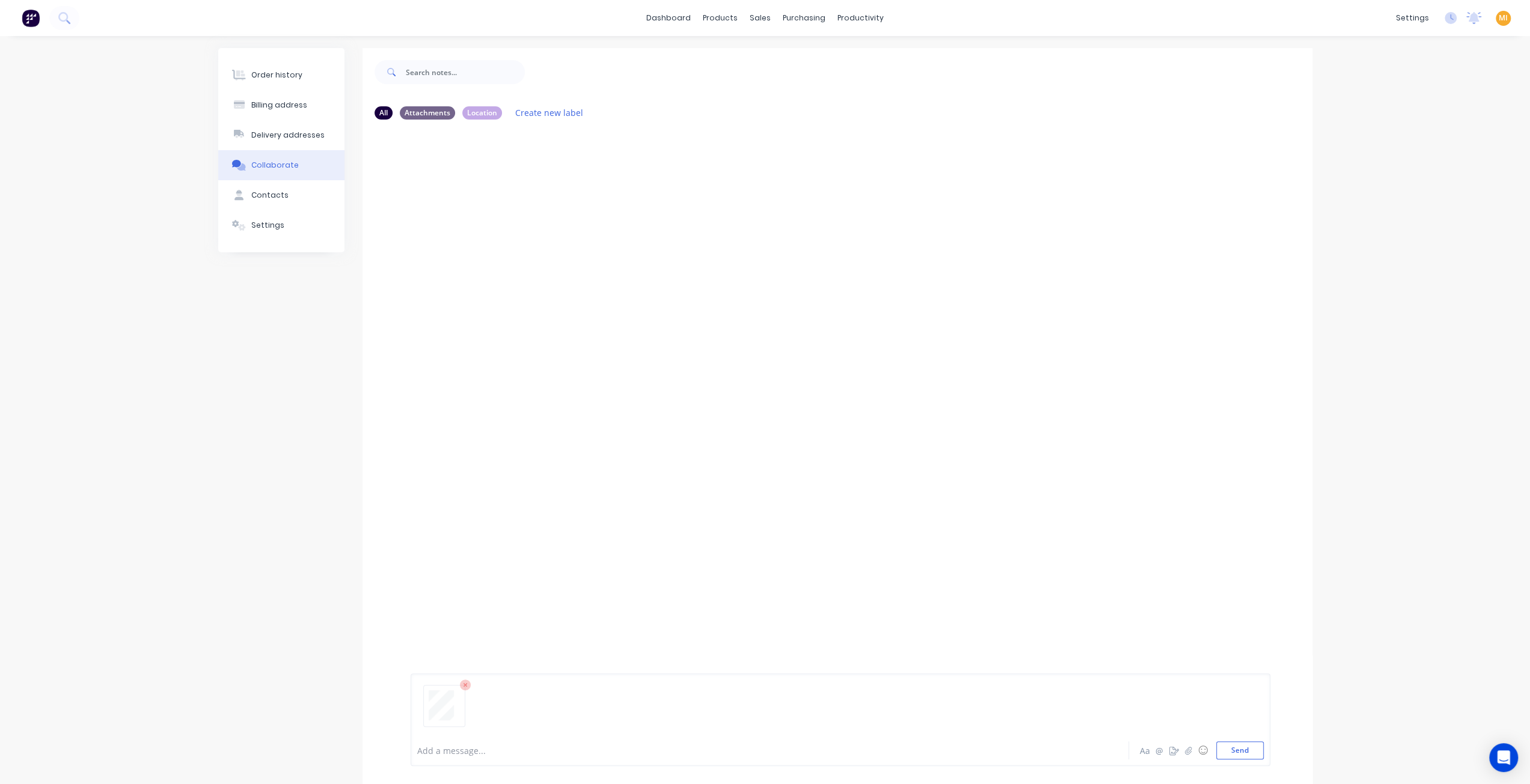
drag, startPoint x: 1233, startPoint y: 755, endPoint x: 1183, endPoint y: 716, distance: 63.4
click at [1232, 753] on button "Send" at bounding box center [1240, 750] width 48 height 18
click at [506, 219] on icon "button" at bounding box center [507, 222] width 4 height 14
click at [537, 248] on button "Auto-attach to new orders" at bounding box center [585, 254] width 135 height 28
click at [701, 247] on label at bounding box center [701, 247] width 0 height 0
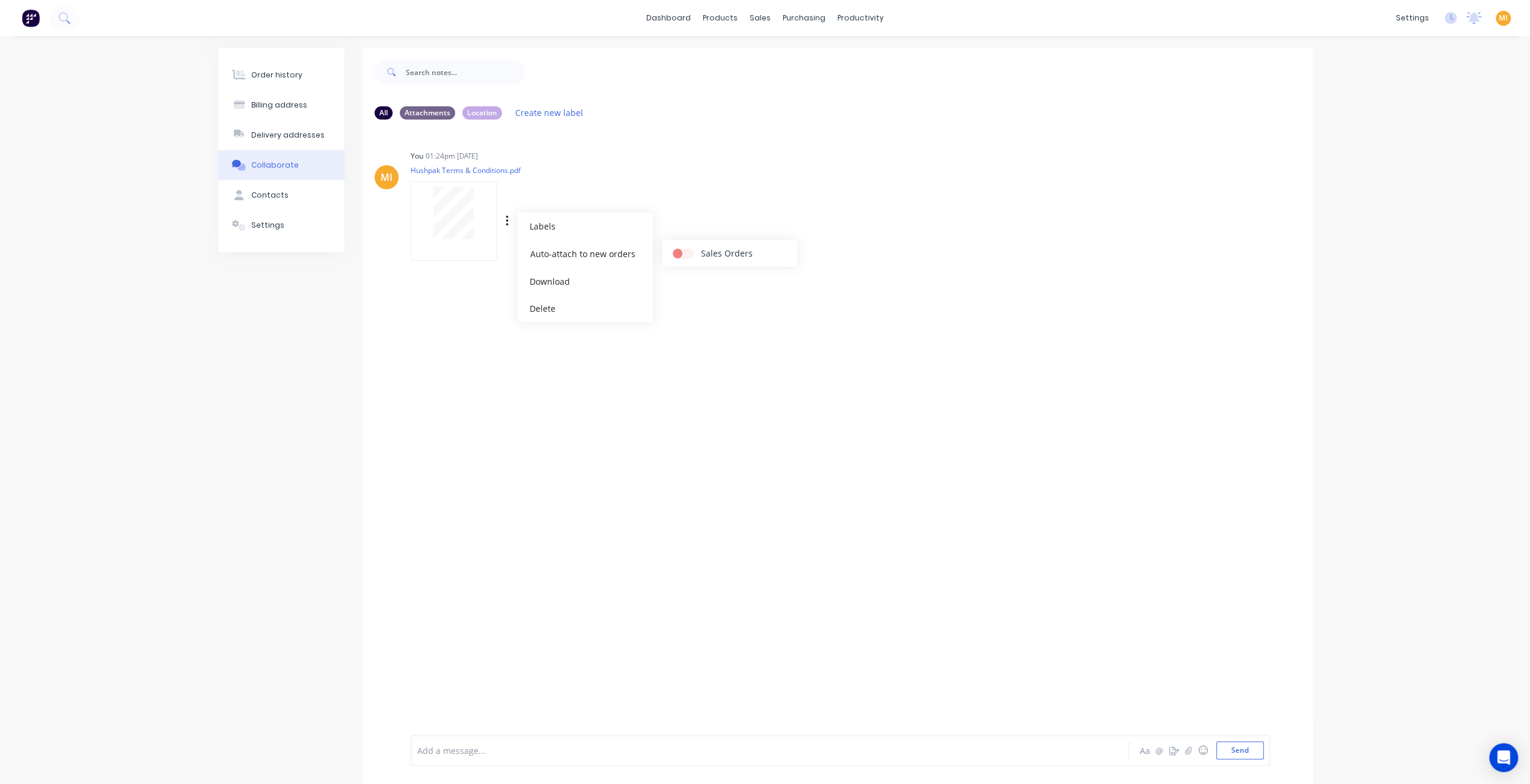
click at [682, 252] on input "checkbox" at bounding box center [677, 253] width 10 height 11
checkbox input "true"
click at [302, 77] on button "Order history" at bounding box center [281, 75] width 126 height 30
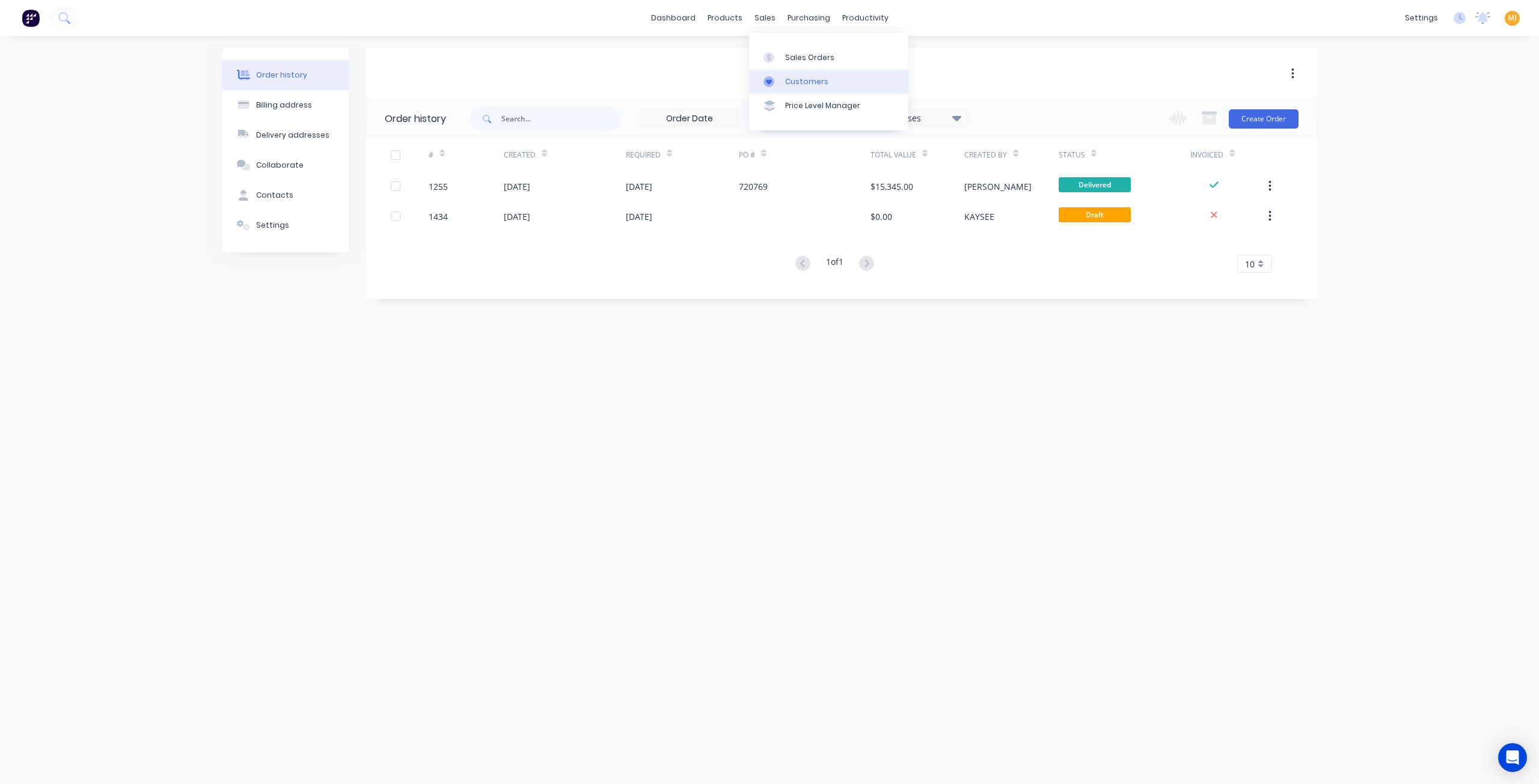
click at [814, 84] on div "Customers" at bounding box center [807, 81] width 43 height 11
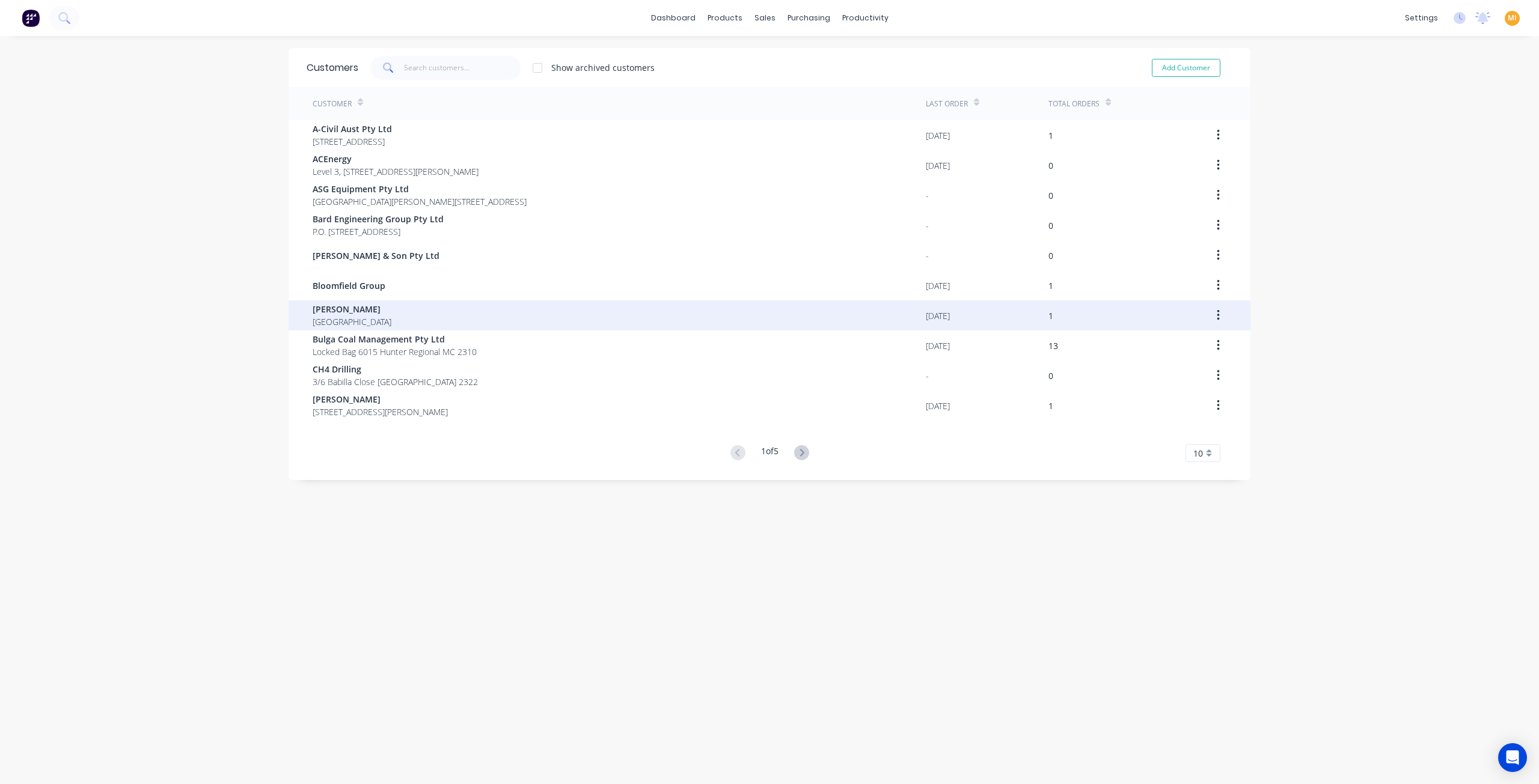
click at [372, 314] on span "[PERSON_NAME]" at bounding box center [352, 309] width 79 height 13
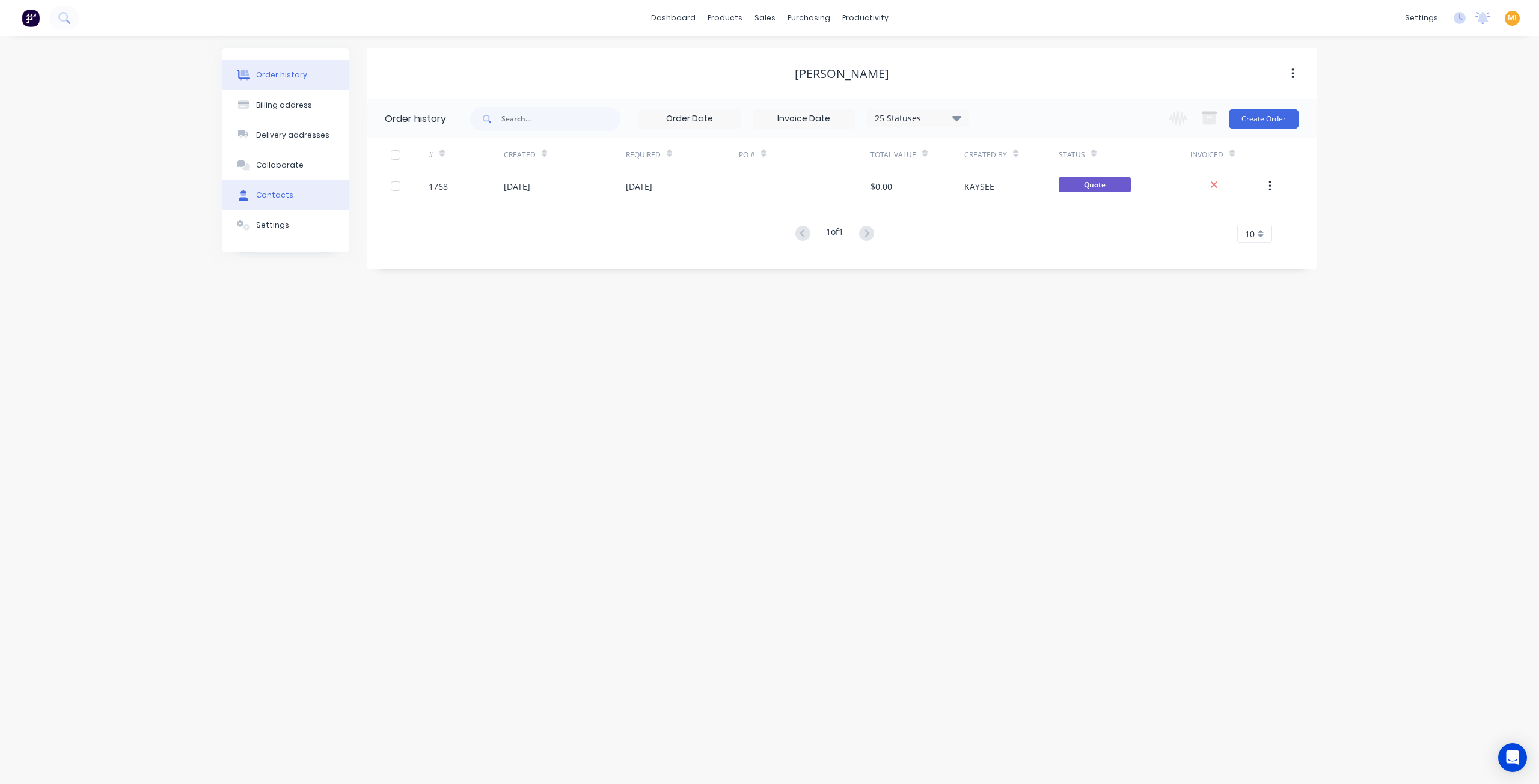
click at [275, 205] on button "Contacts" at bounding box center [285, 195] width 126 height 30
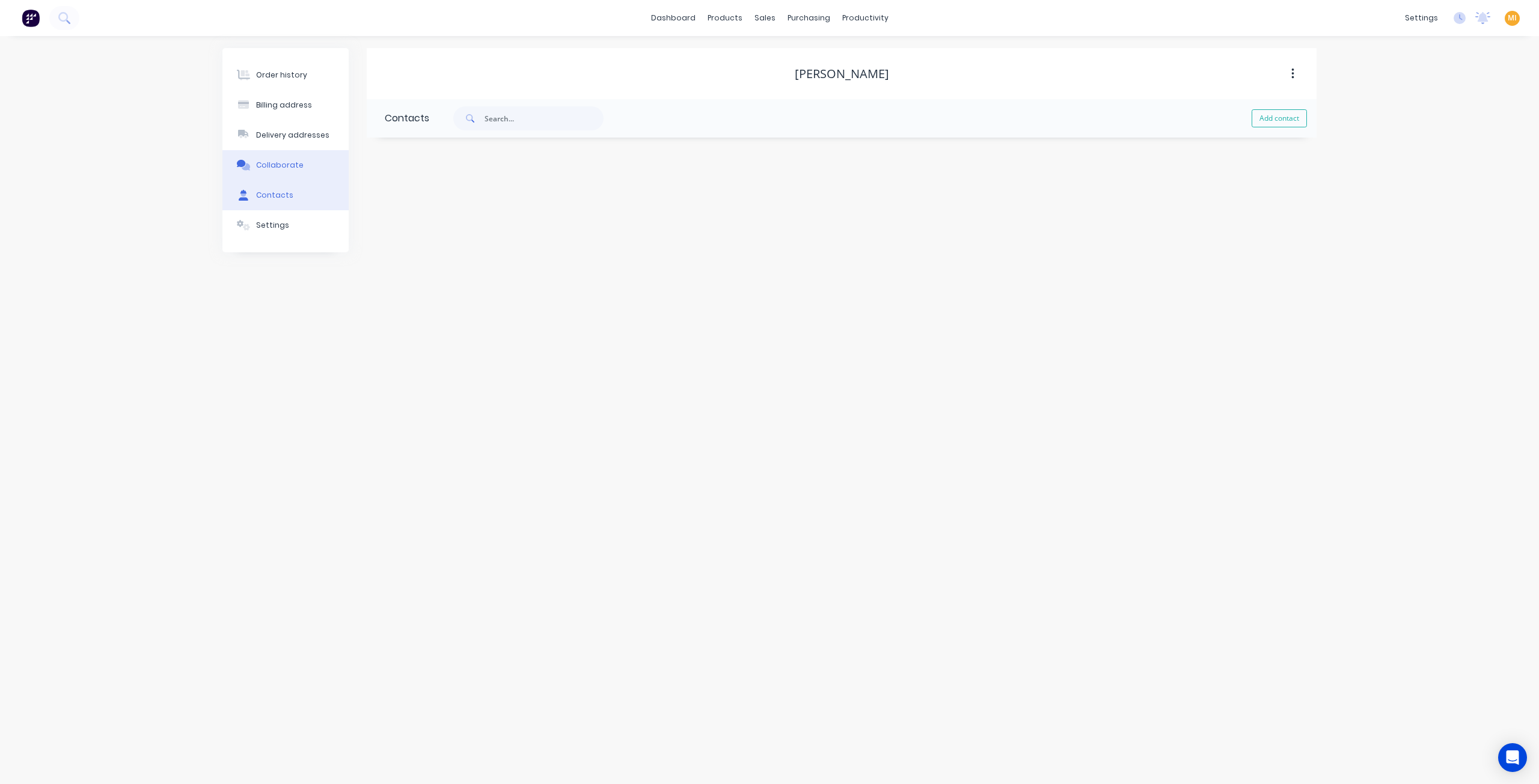
click at [286, 163] on div "Collaborate" at bounding box center [279, 165] width 48 height 11
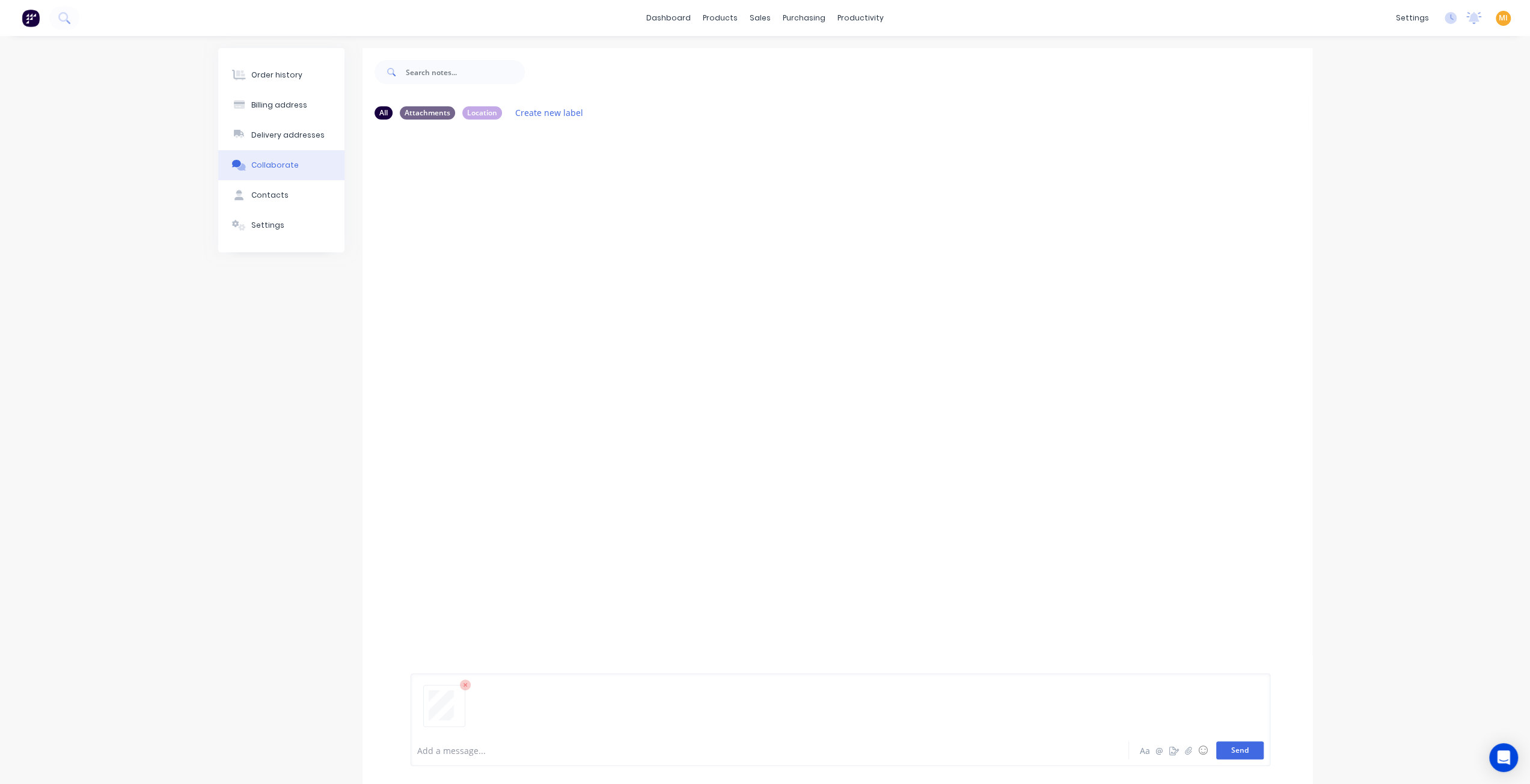
click at [1240, 749] on button "Send" at bounding box center [1240, 750] width 48 height 18
click at [506, 216] on icon "button" at bounding box center [507, 221] width 3 height 11
click at [553, 251] on button "Auto-attach to new orders" at bounding box center [585, 254] width 135 height 28
click at [701, 247] on label at bounding box center [701, 247] width 0 height 0
click at [682, 253] on input "checkbox" at bounding box center [677, 253] width 10 height 11
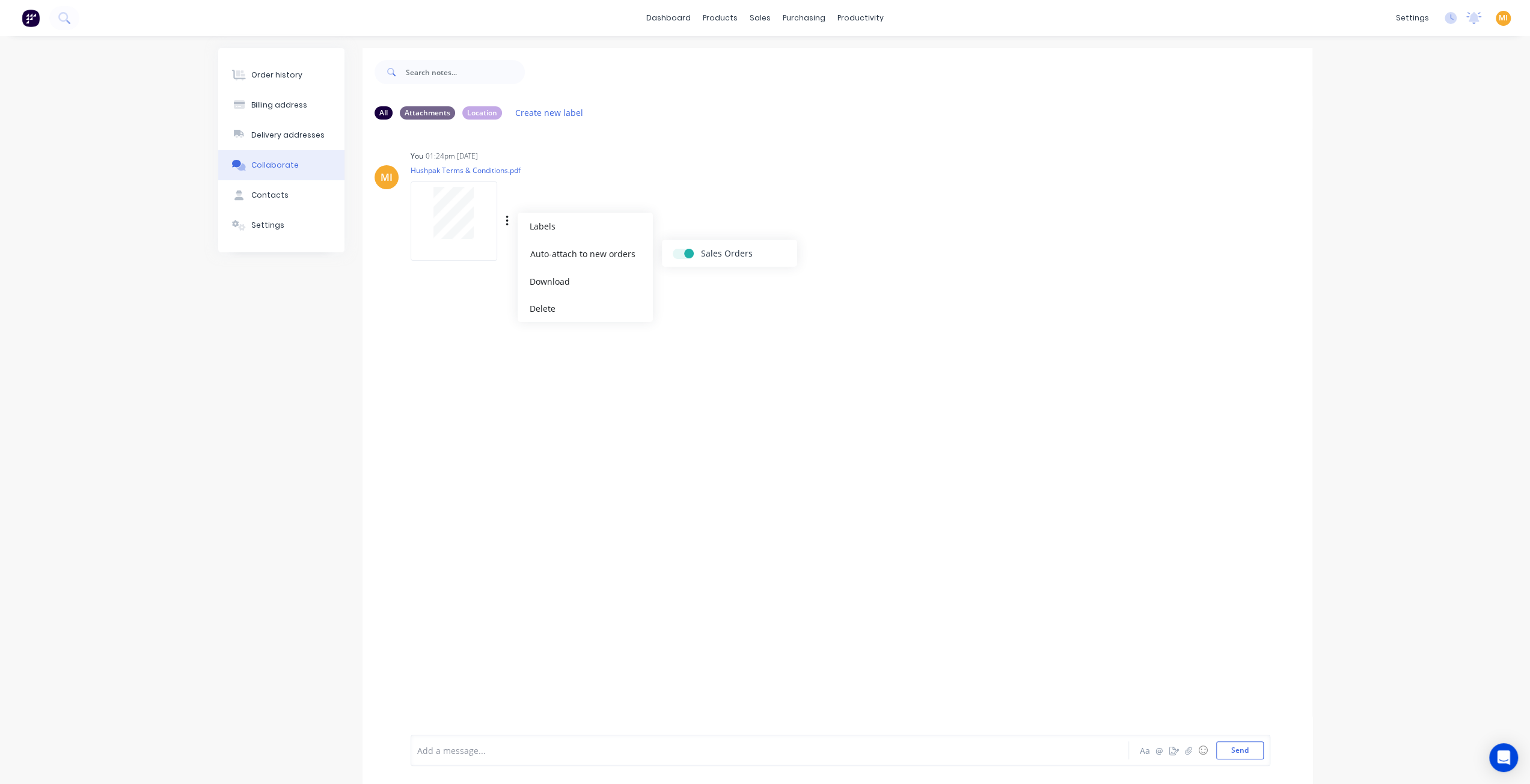
checkbox input "true"
click at [620, 477] on div "MI You 01:24pm 14/08/25 Hushpak Terms & Conditions.pdf Labels Auto-attach to ne…" at bounding box center [837, 430] width 950 height 602
click at [282, 77] on div "Order history" at bounding box center [277, 75] width 51 height 11
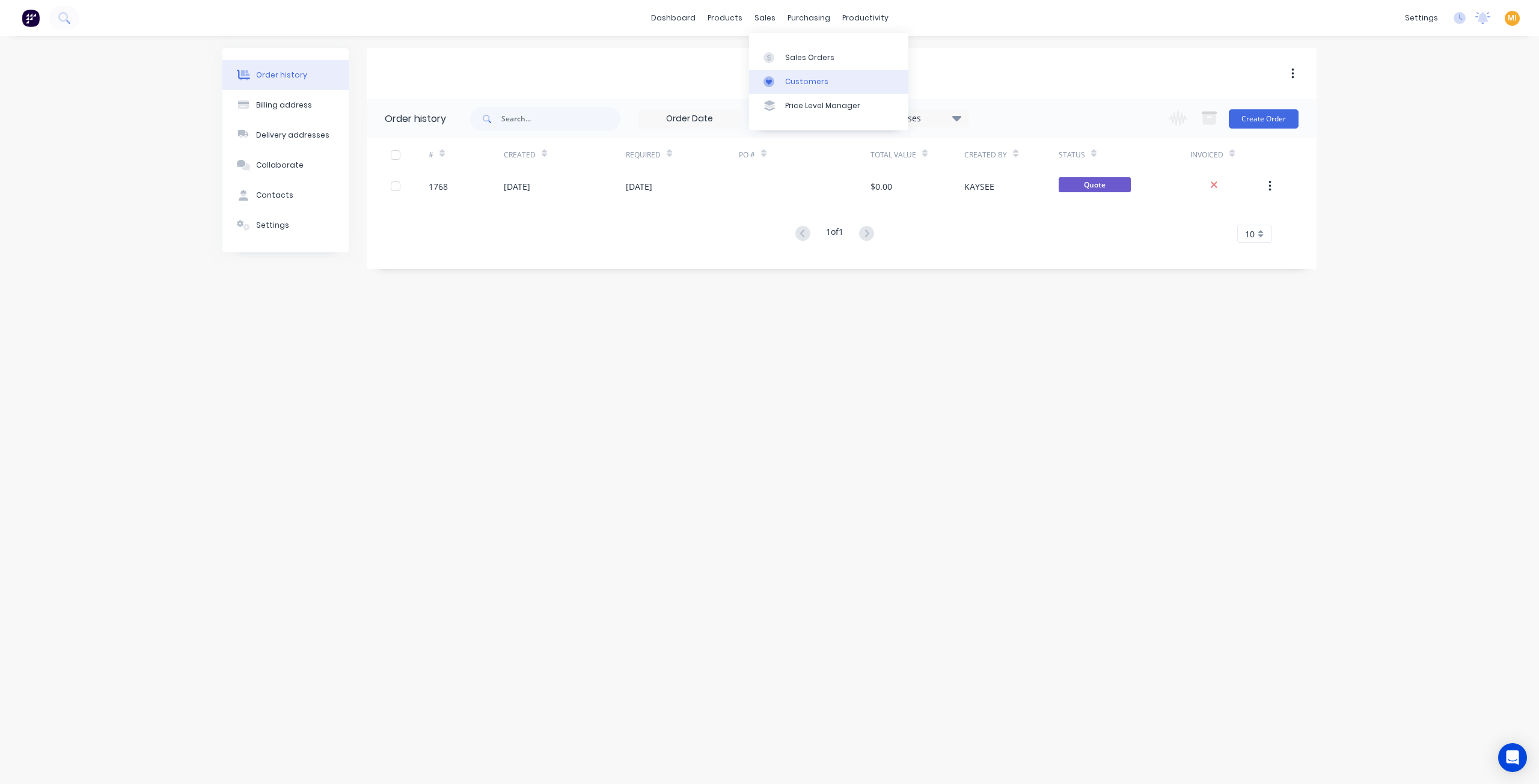
click at [798, 76] on div "Customers" at bounding box center [807, 81] width 43 height 11
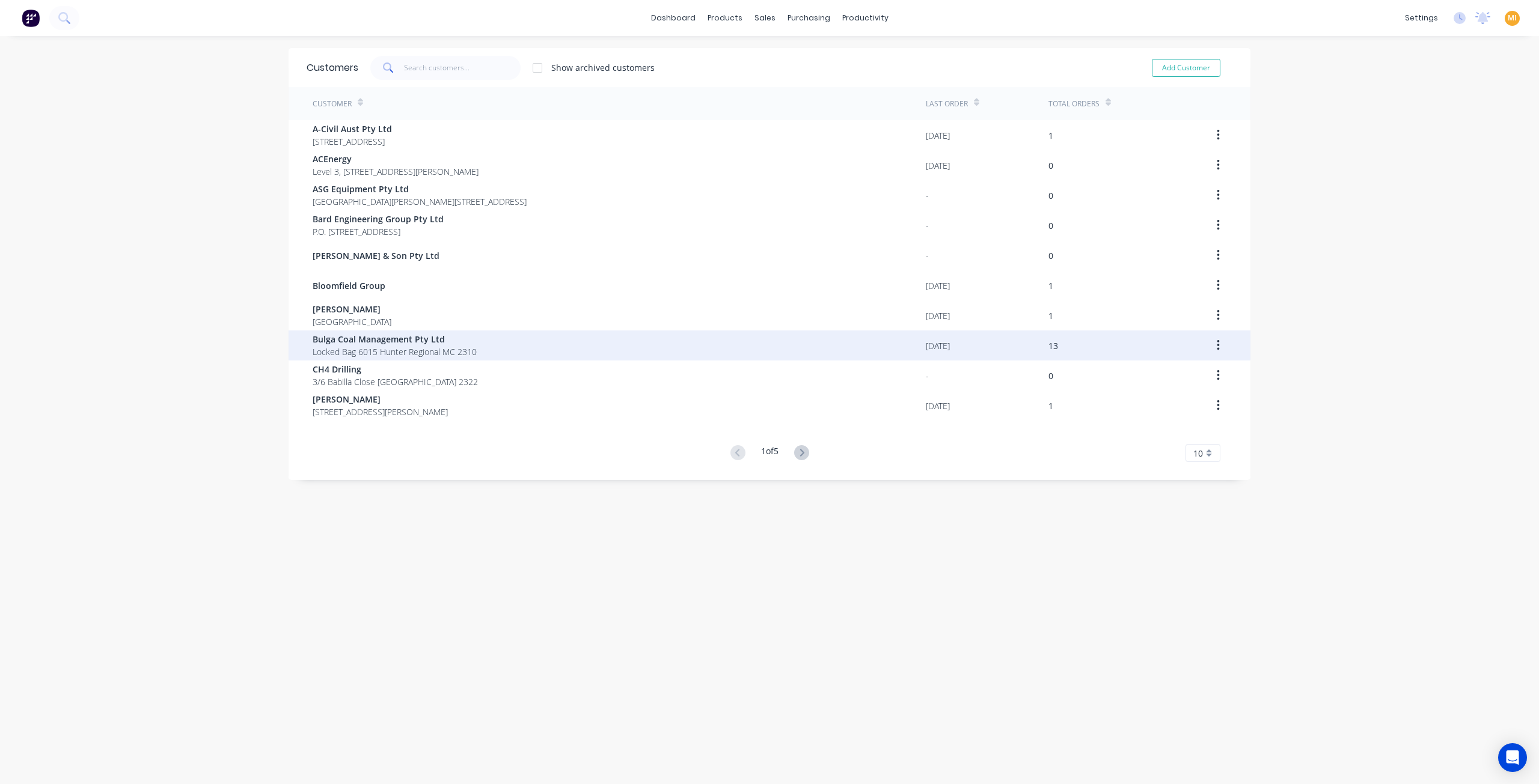
click at [362, 343] on span "Bulga Coal Management Pty Ltd" at bounding box center [394, 339] width 164 height 13
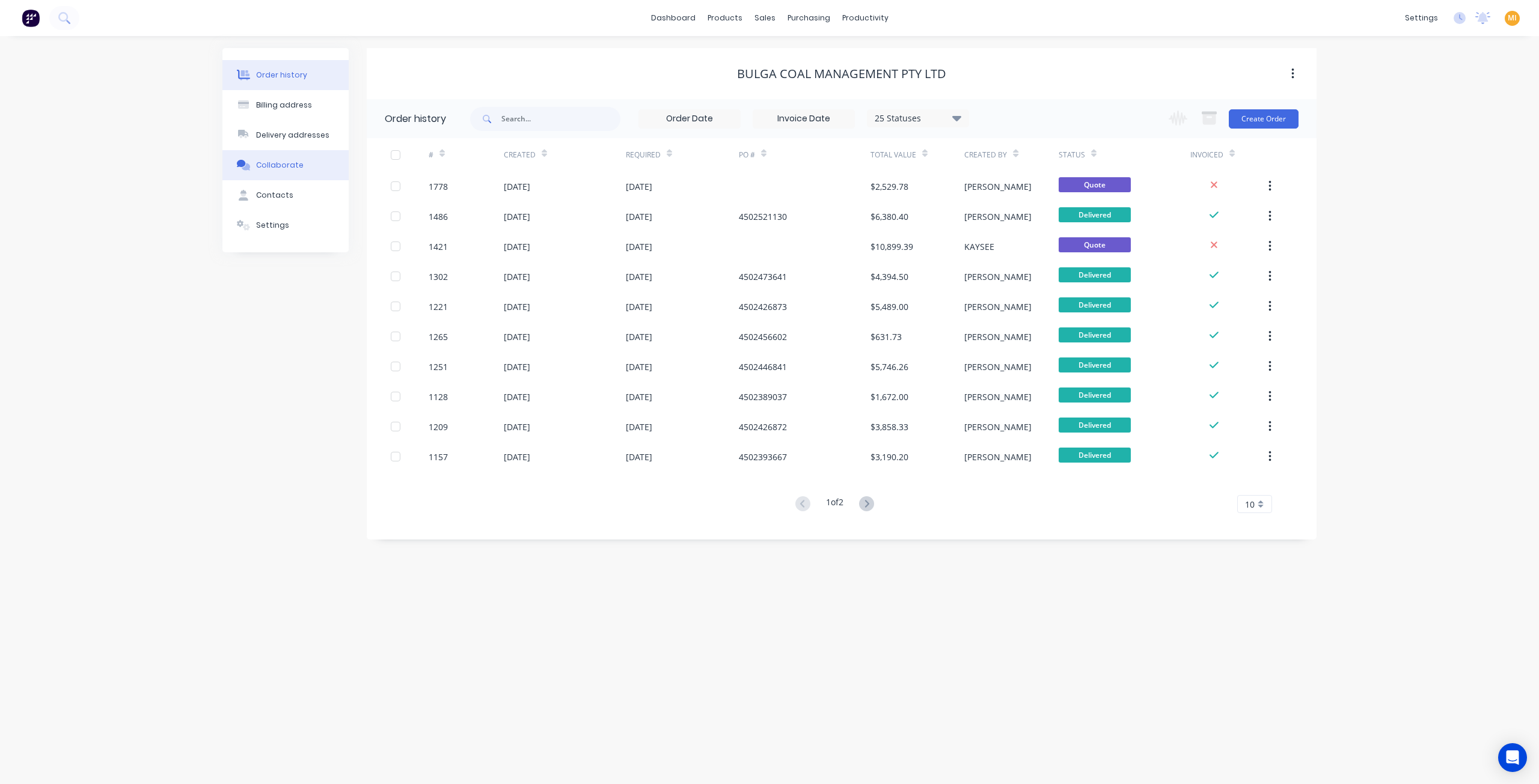
click at [286, 158] on button "Collaborate" at bounding box center [285, 165] width 126 height 30
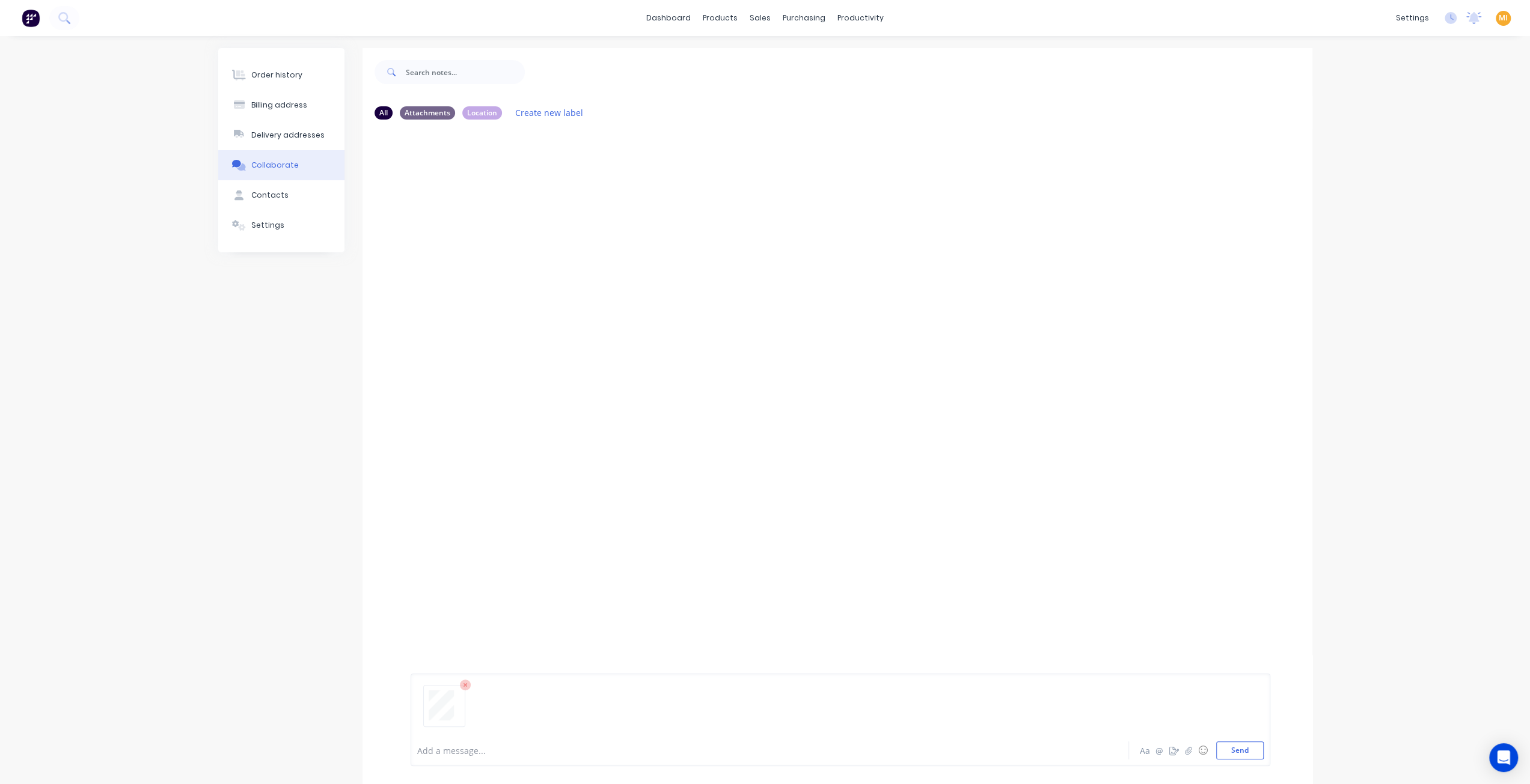
drag, startPoint x: 1239, startPoint y: 754, endPoint x: 843, endPoint y: 491, distance: 475.4
click at [1240, 754] on button "Send" at bounding box center [1240, 750] width 48 height 18
click at [506, 220] on icon "button" at bounding box center [507, 222] width 4 height 14
click at [555, 251] on button "Auto-attach to new orders" at bounding box center [585, 254] width 135 height 28
click at [701, 247] on label at bounding box center [701, 247] width 0 height 0
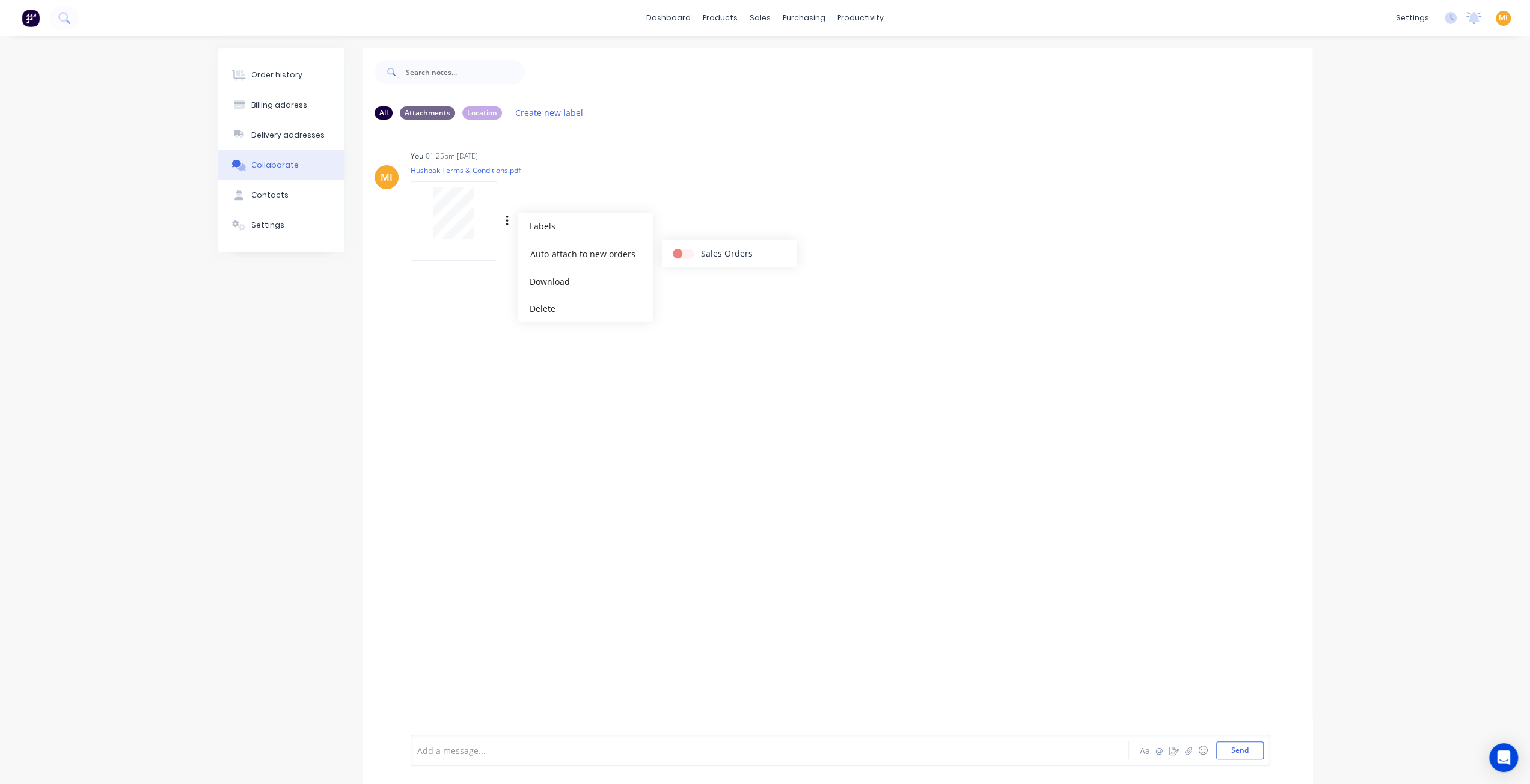
click at [682, 253] on input "checkbox" at bounding box center [677, 253] width 10 height 11
checkbox input "true"
click at [693, 394] on div "MI You 01:25pm 14/08/25 Hushpak Terms & Conditions.pdf Labels Auto-attach to ne…" at bounding box center [837, 430] width 950 height 602
click at [274, 73] on div "Order history" at bounding box center [277, 75] width 51 height 11
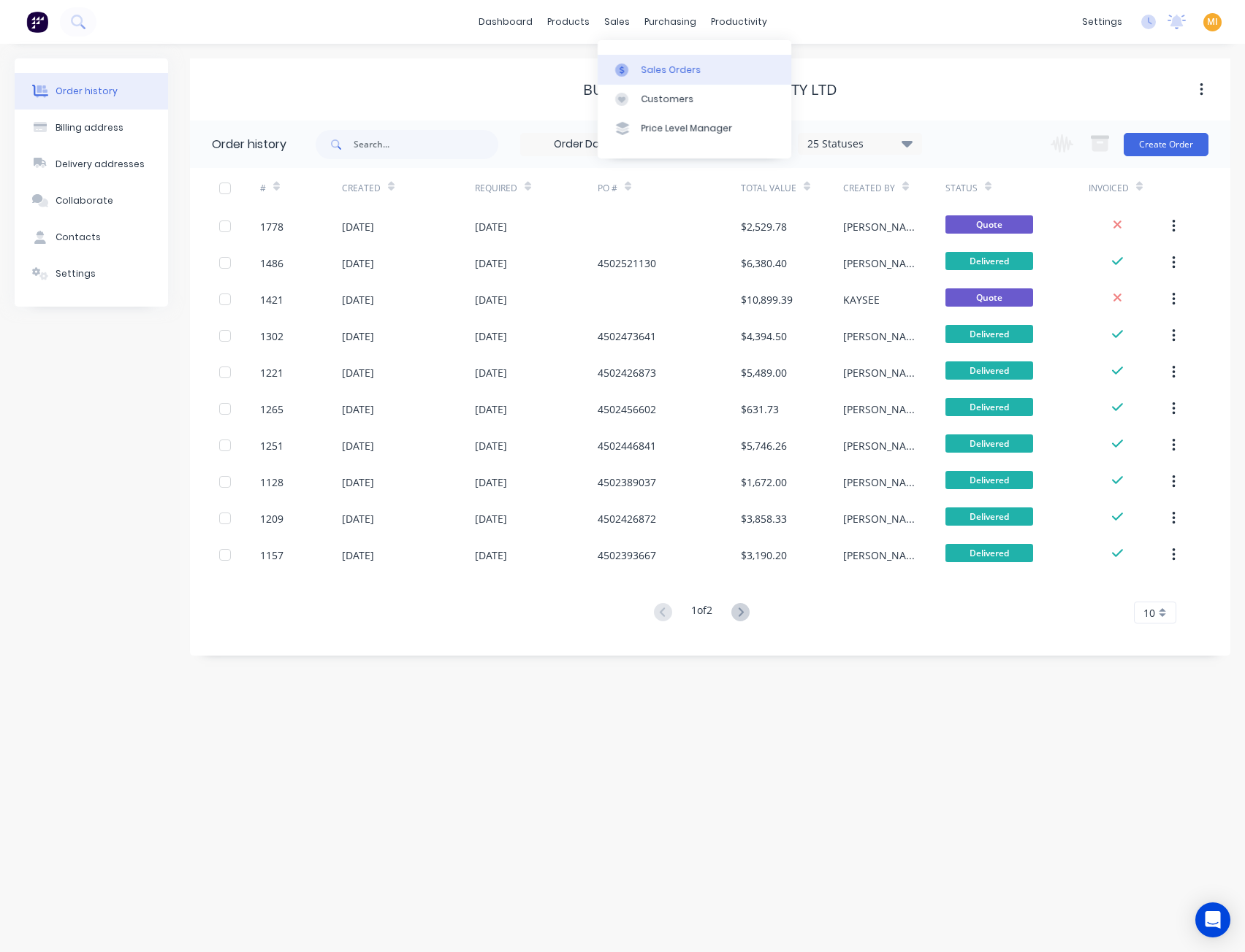
click at [645, 84] on link "Sales Orders" at bounding box center [694, 69] width 194 height 29
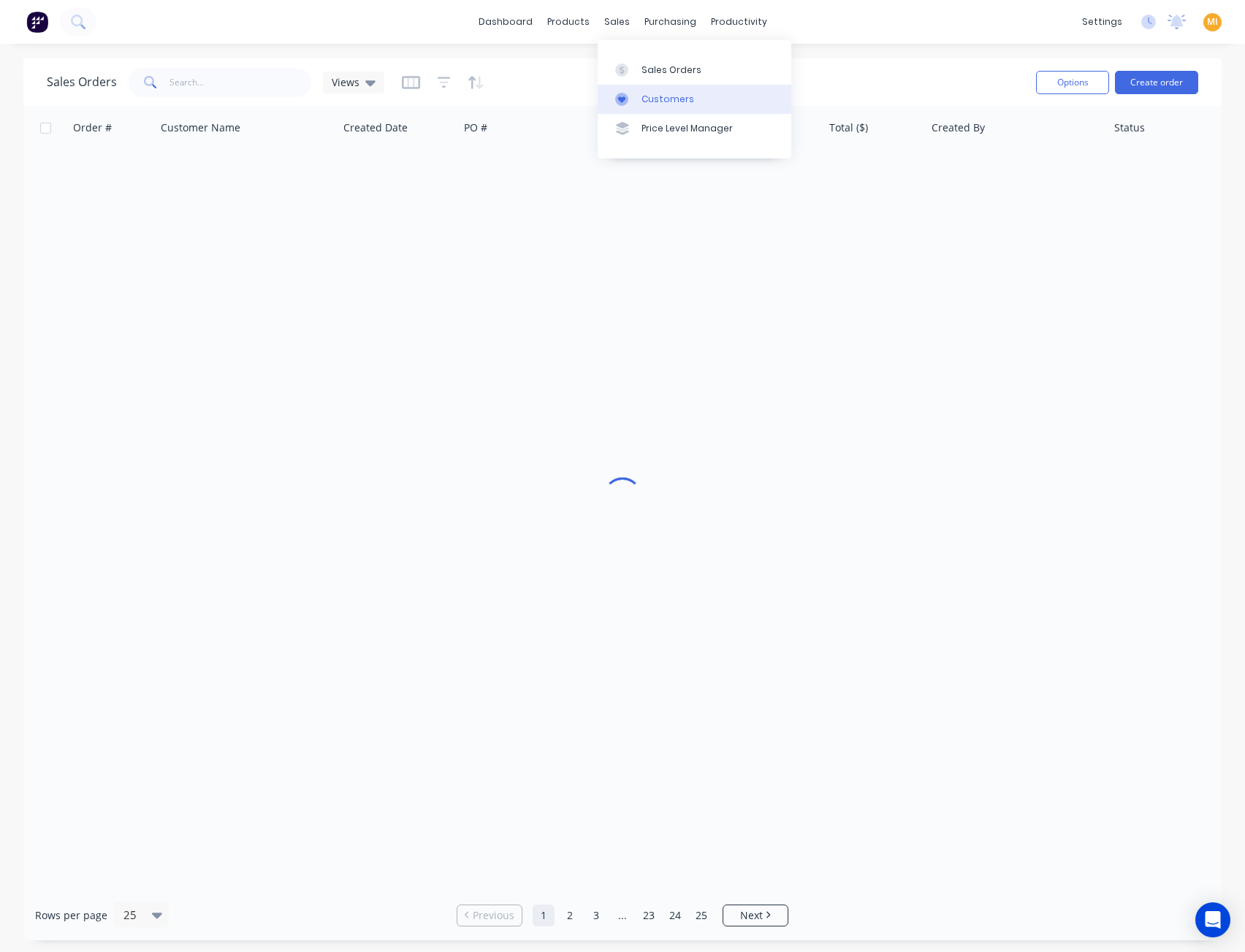
click at [652, 89] on link "Customers" at bounding box center [694, 100] width 194 height 29
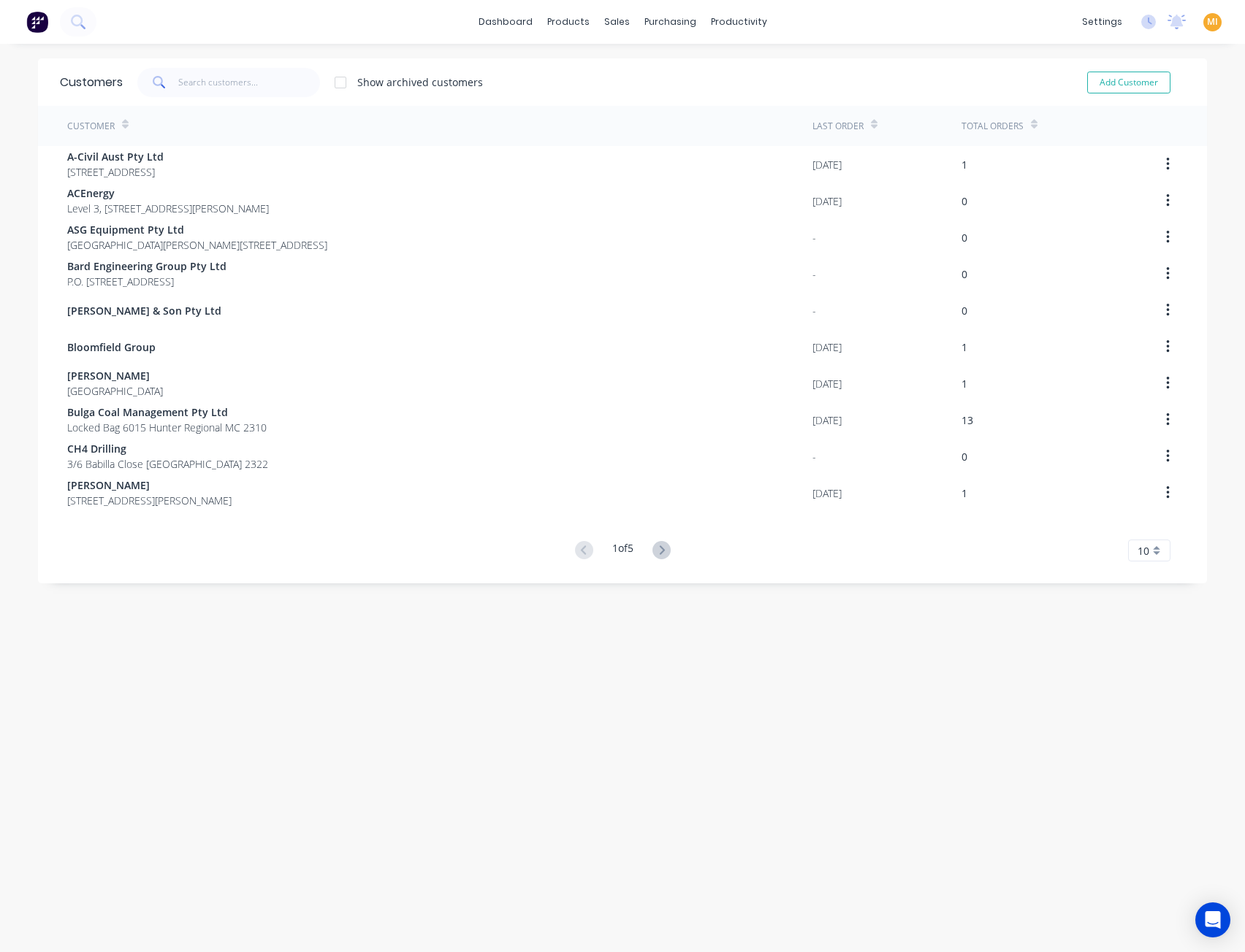
click at [1142, 550] on div "10" at bounding box center [1149, 550] width 42 height 22
click at [1145, 731] on div "35" at bounding box center [1149, 731] width 41 height 25
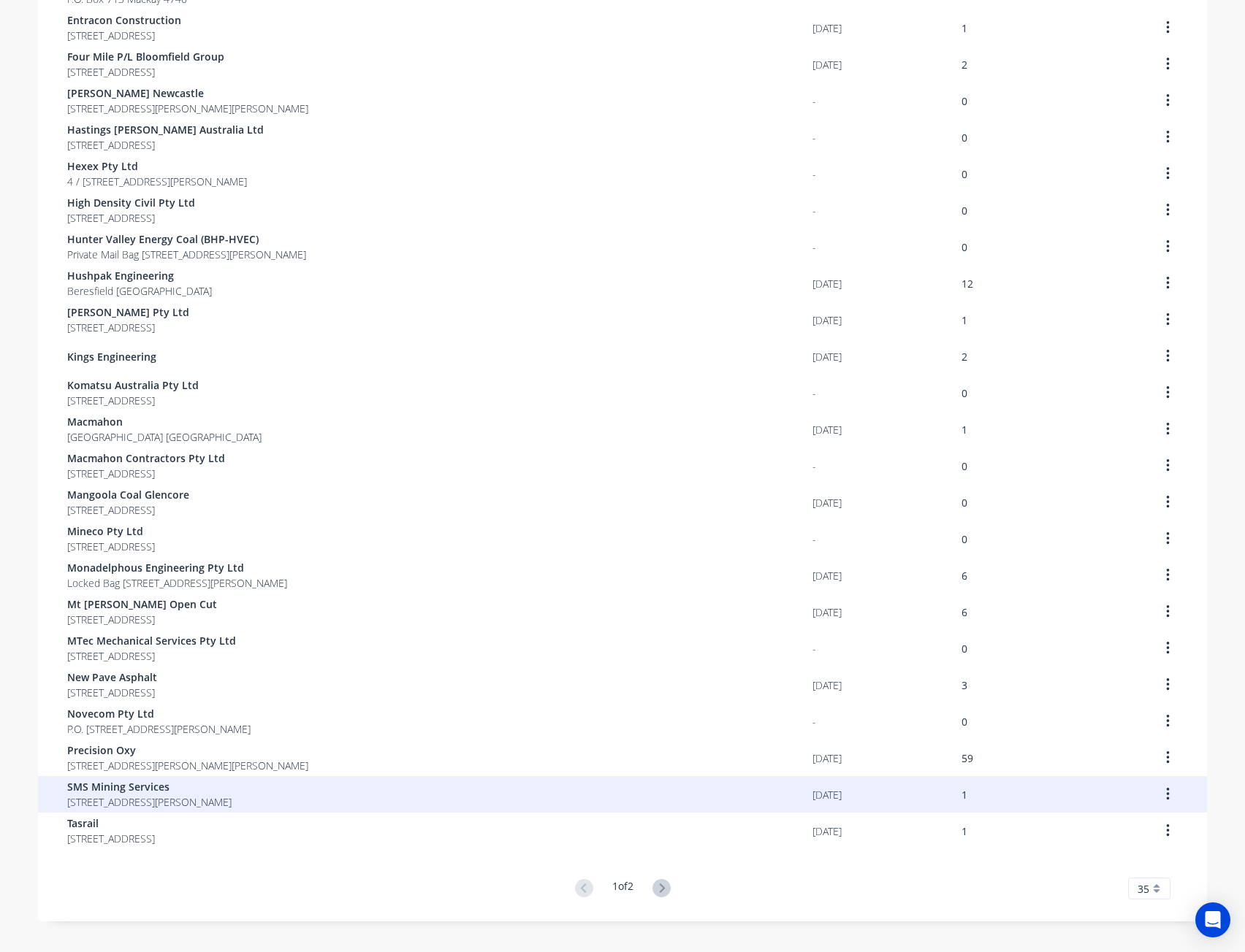
scroll to position [595, 0]
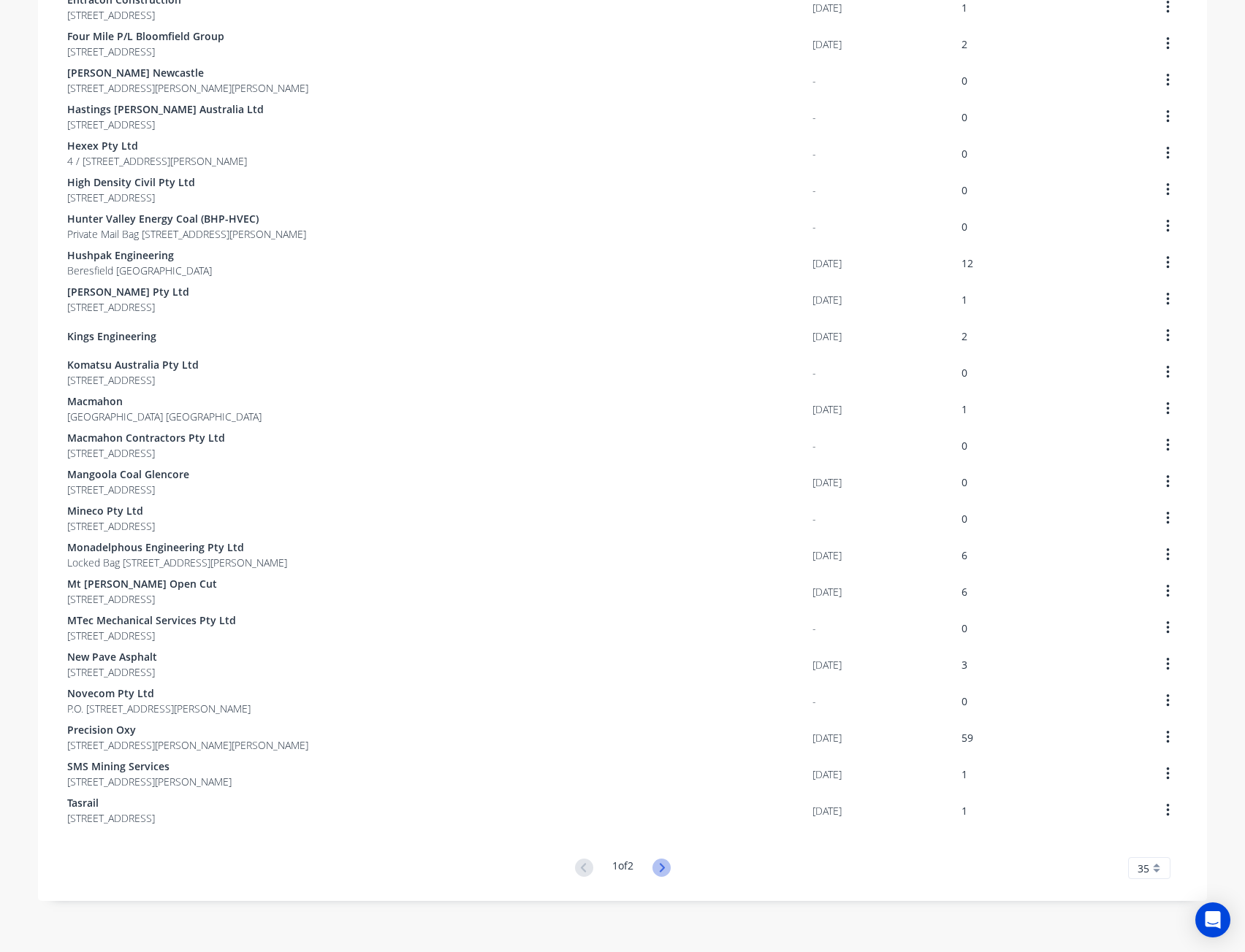
click at [652, 863] on icon at bounding box center [661, 868] width 19 height 19
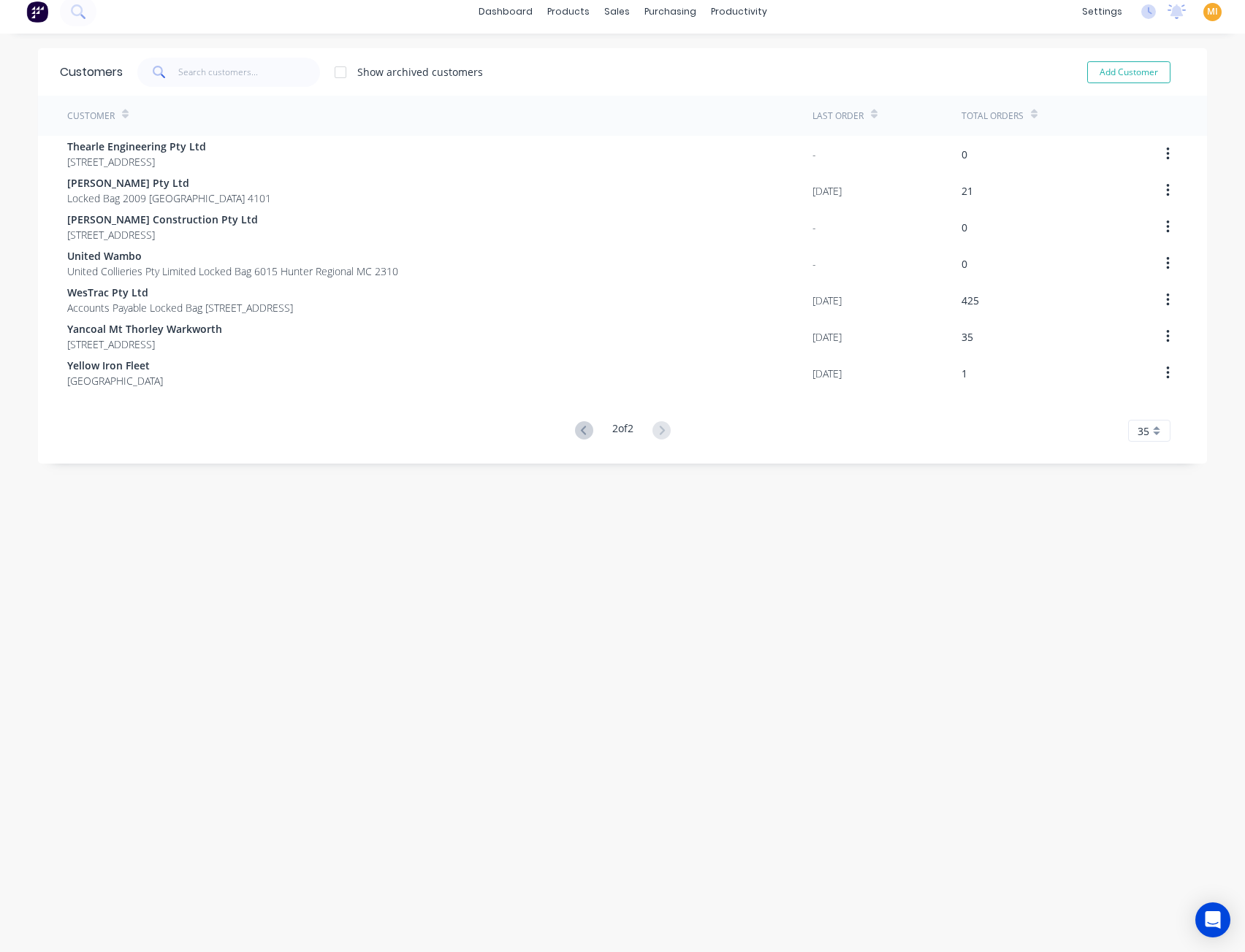
scroll to position [0, 0]
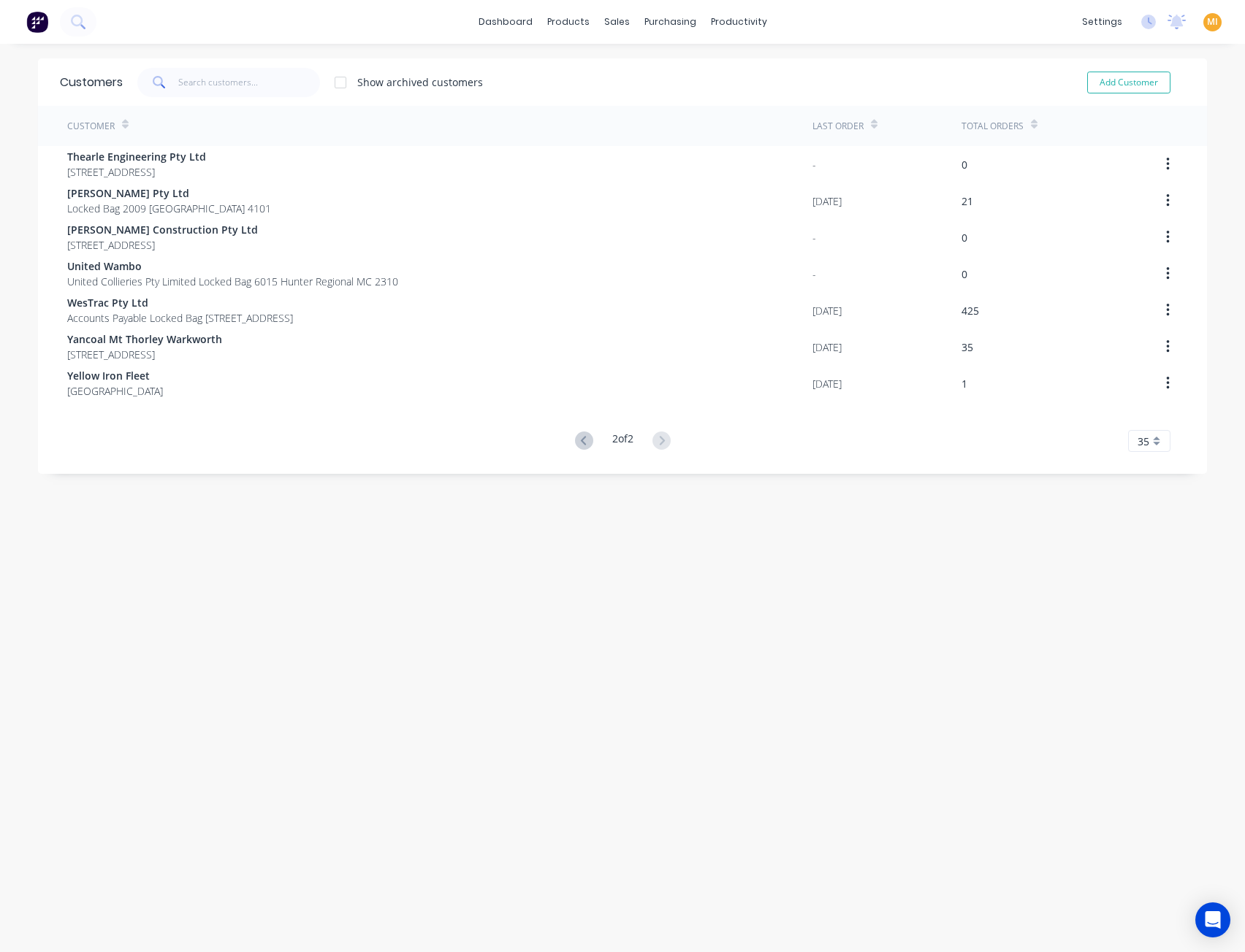
click at [40, 21] on img at bounding box center [37, 22] width 22 height 22
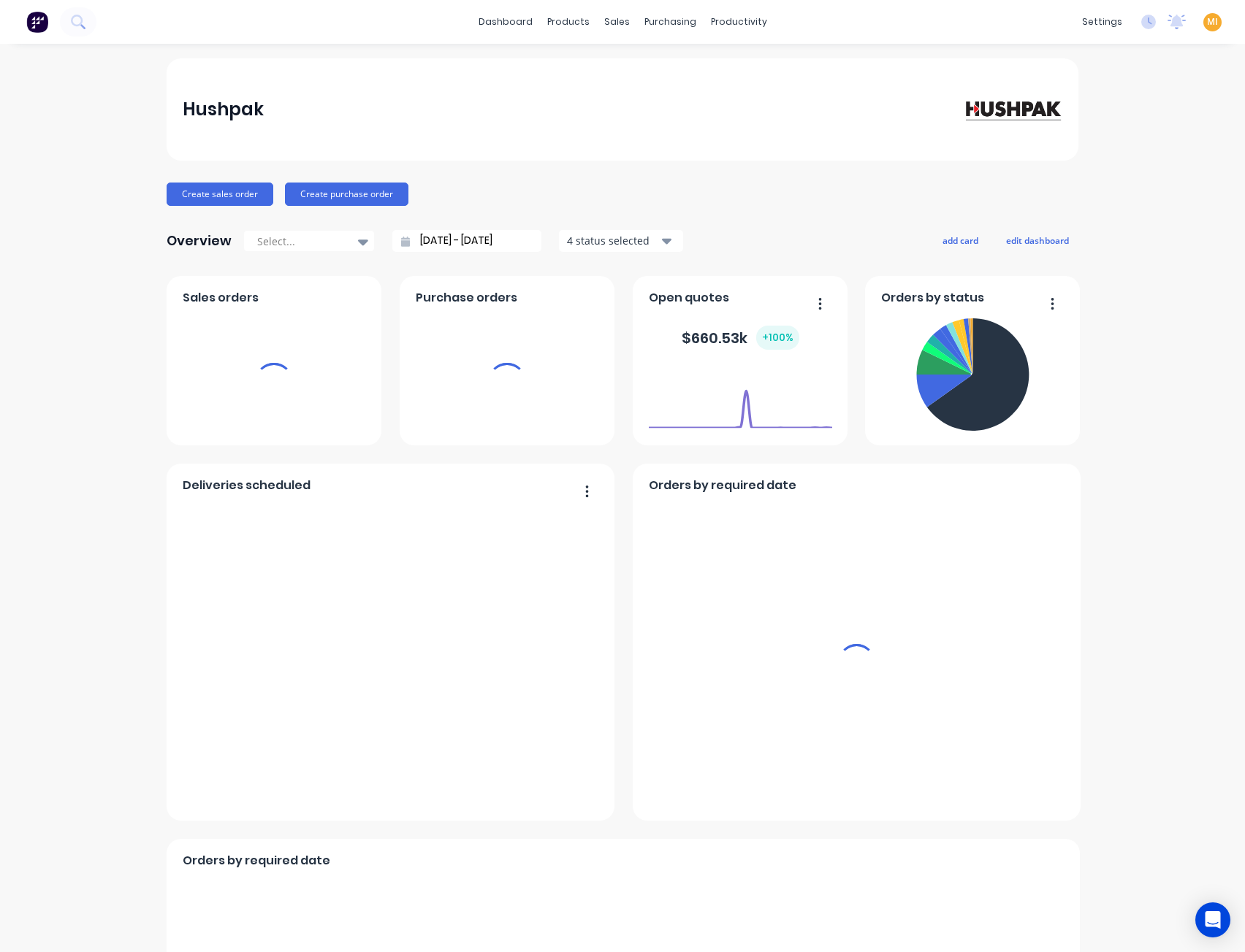
click at [1207, 17] on span "MI" at bounding box center [1213, 22] width 11 height 13
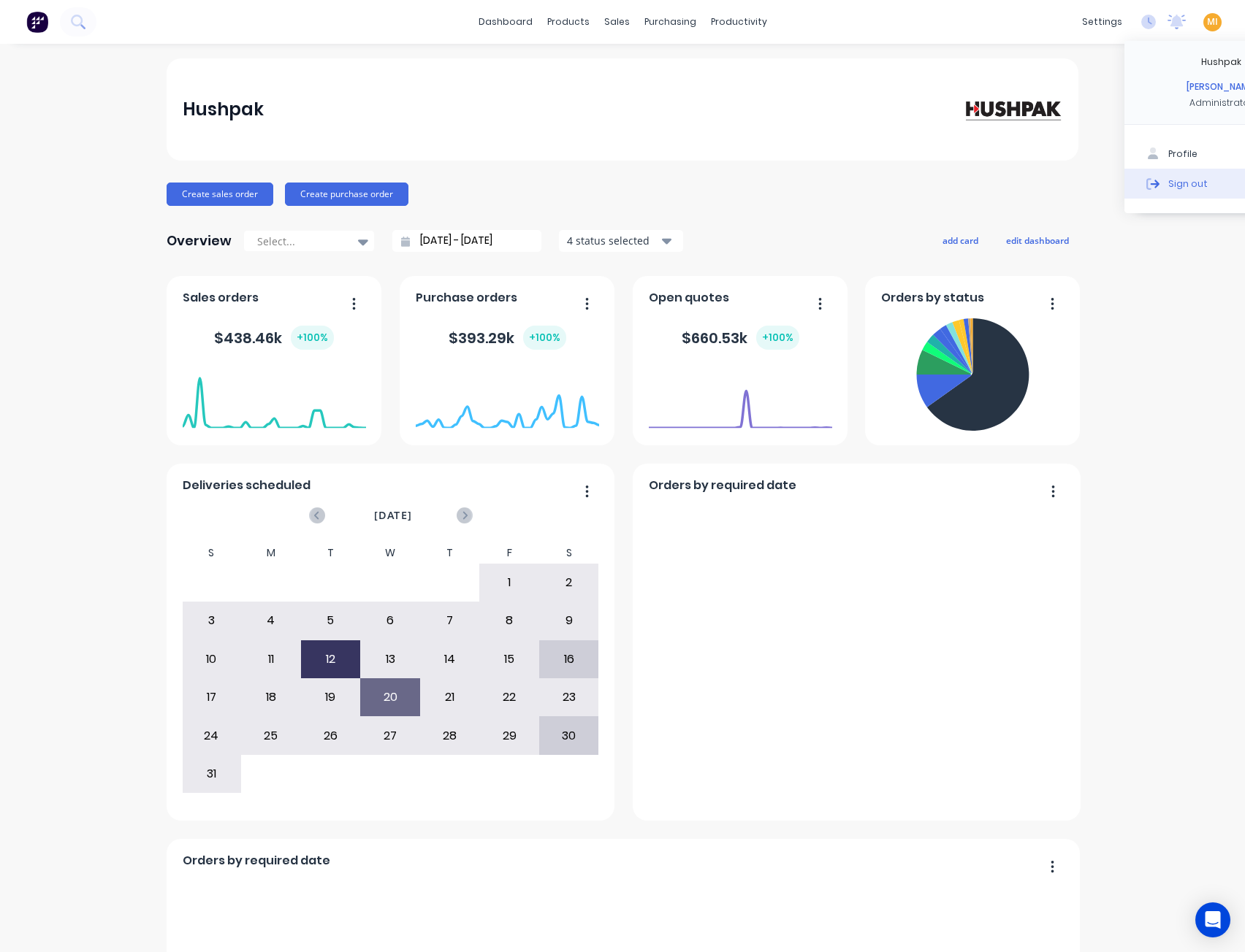
click at [1166, 177] on button "Sign out" at bounding box center [1221, 184] width 194 height 29
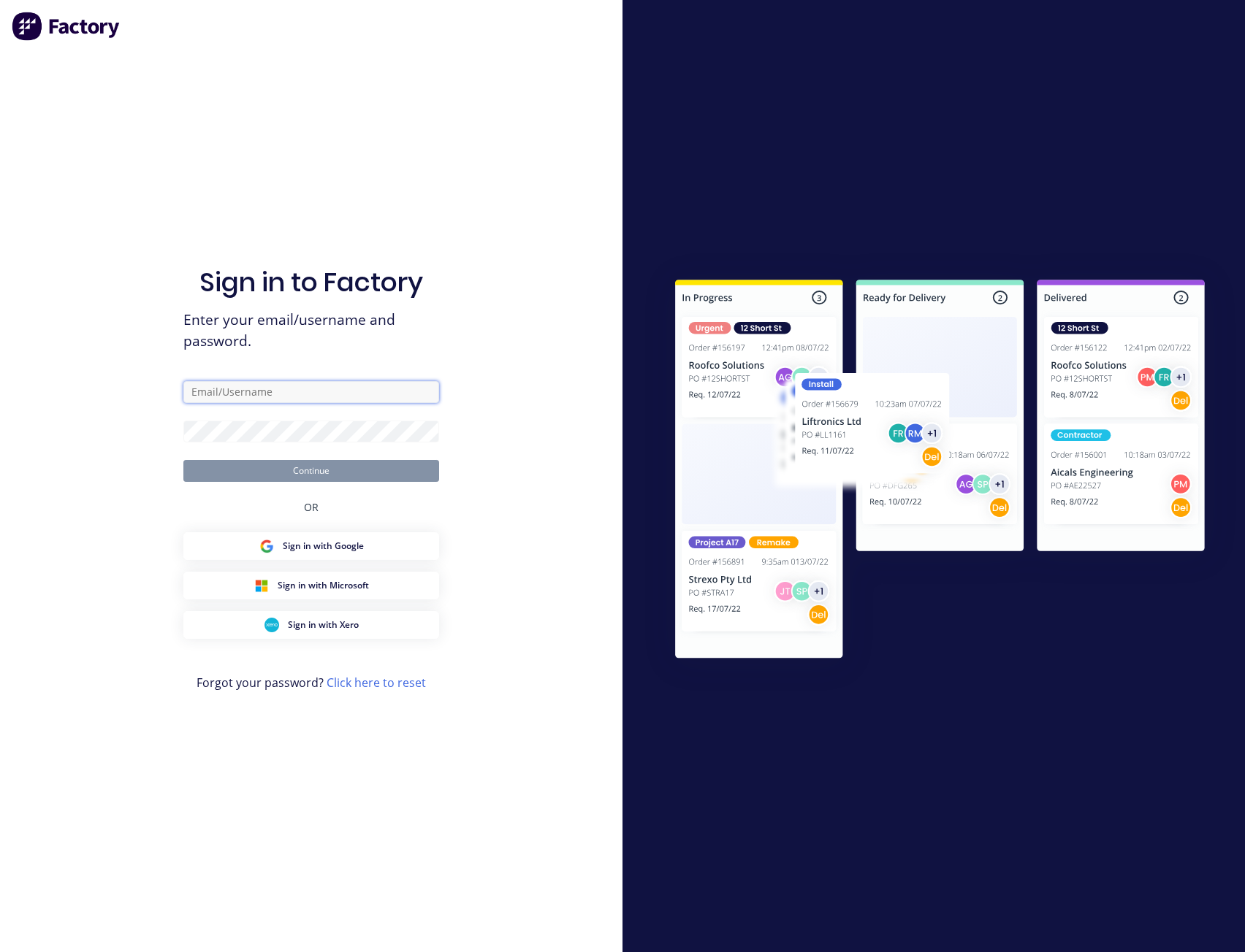
click at [285, 393] on input "text" at bounding box center [311, 392] width 255 height 22
type input "[EMAIL_ADDRESS][DOMAIN_NAME]"
click at [428, 61] on div "Sign in to Factory Enter your email/username and password. team+maricardemo@fac…" at bounding box center [311, 491] width 255 height 900
type input "[EMAIL_ADDRESS][DOMAIN_NAME]"
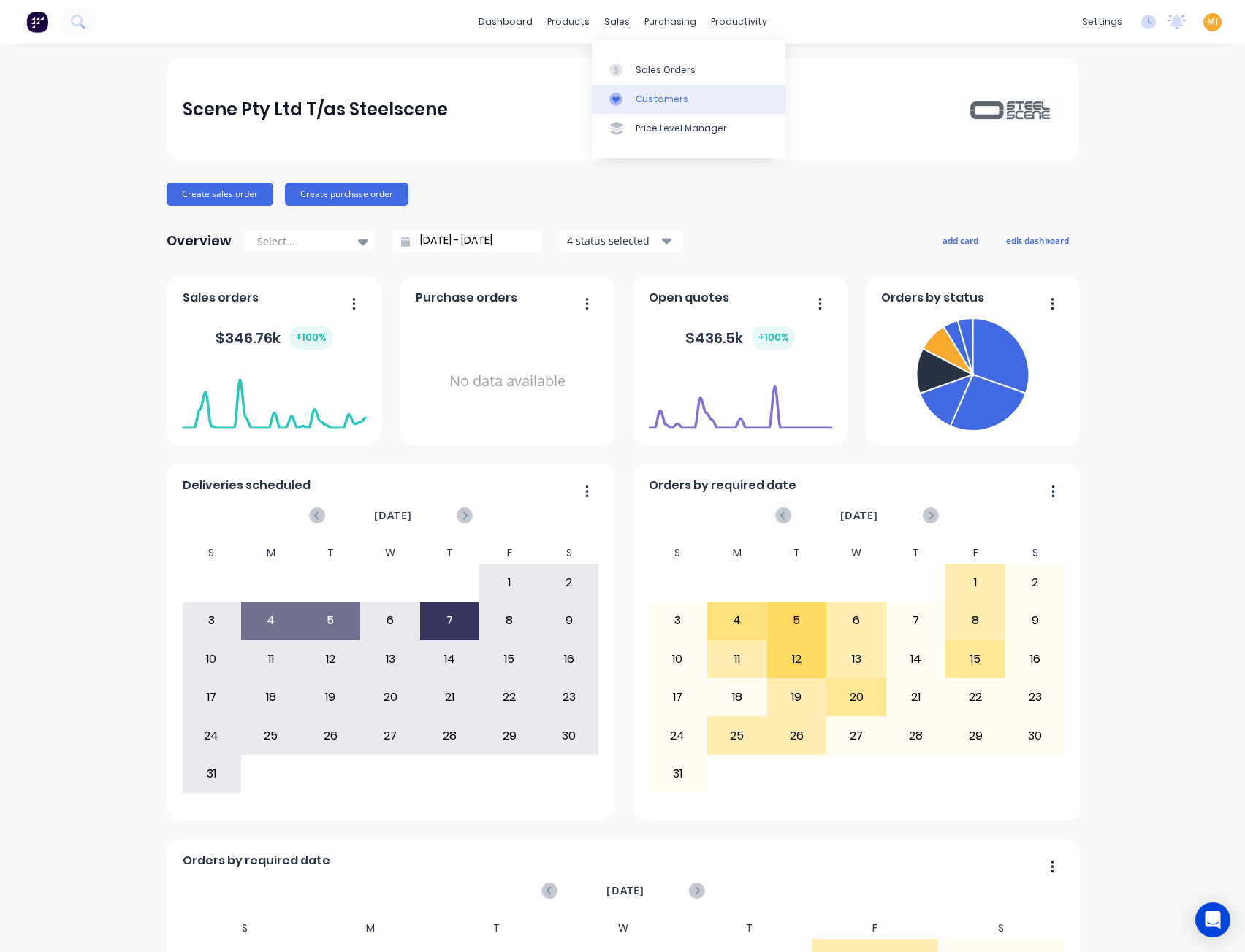
click at [650, 86] on link "Customers" at bounding box center [688, 100] width 194 height 29
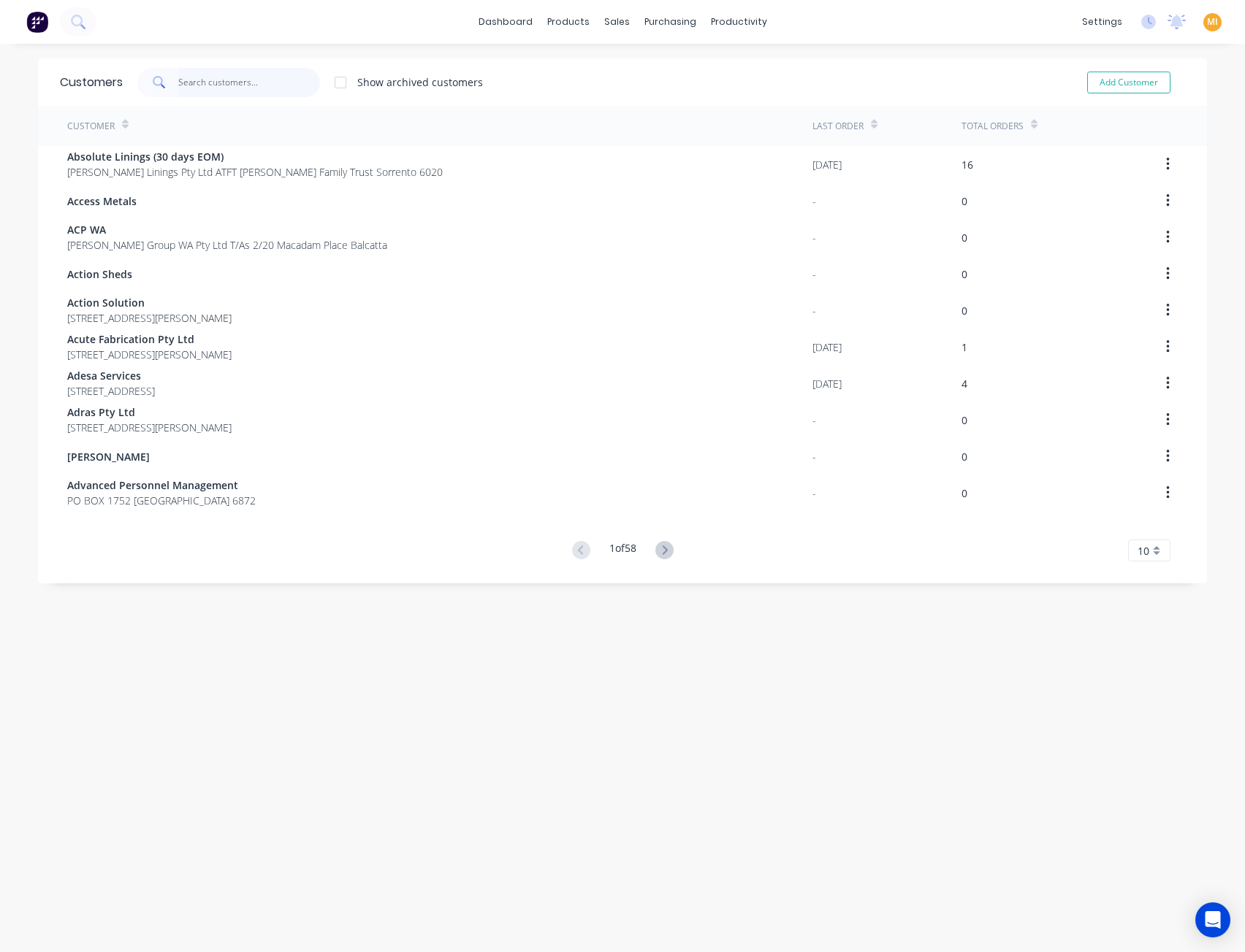
click at [265, 84] on input "text" at bounding box center [249, 83] width 143 height 29
paste input "5930"
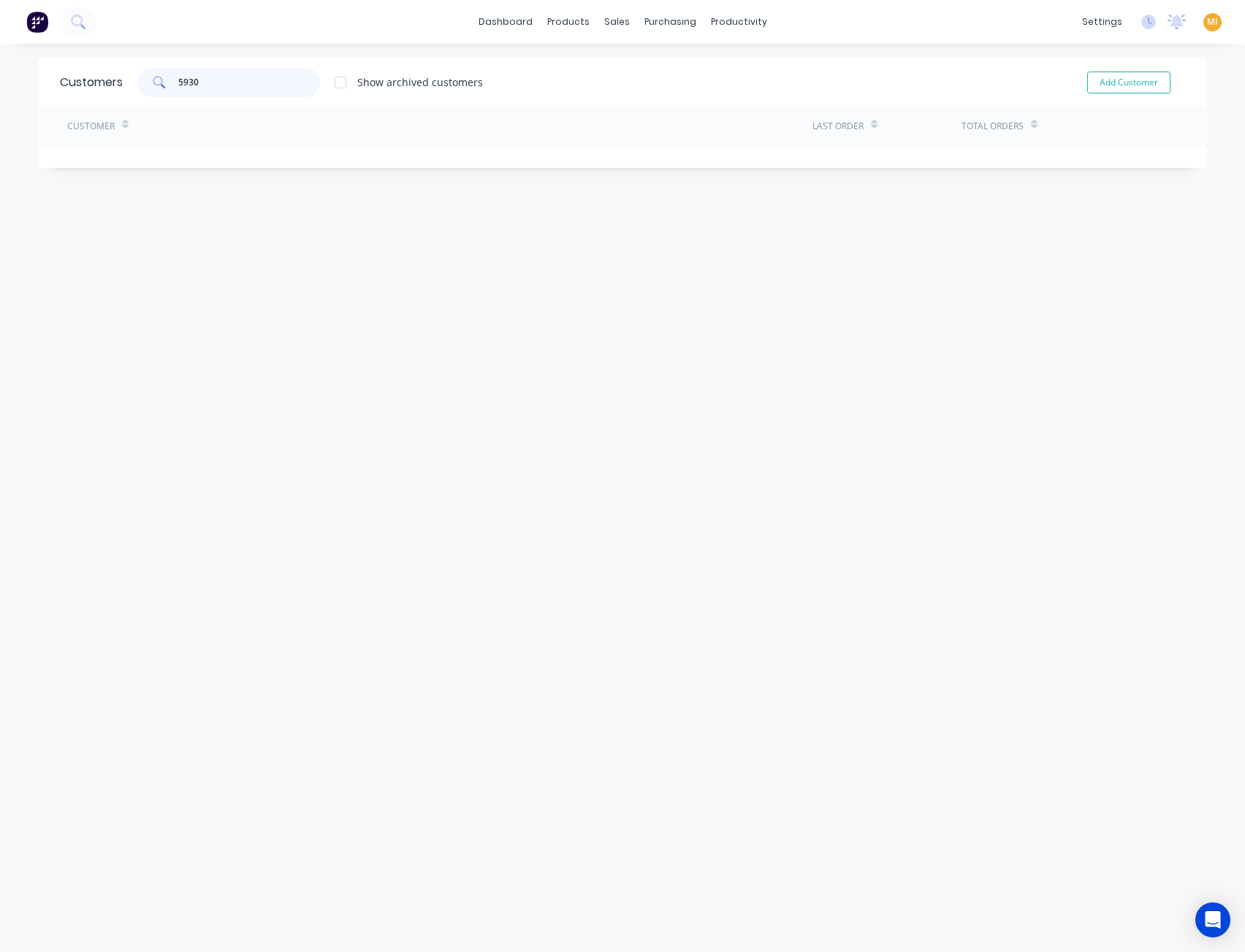
type input "5930"
click at [171, 81] on span at bounding box center [157, 83] width 41 height 29
click at [631, 65] on link "Sales Orders" at bounding box center [688, 69] width 194 height 29
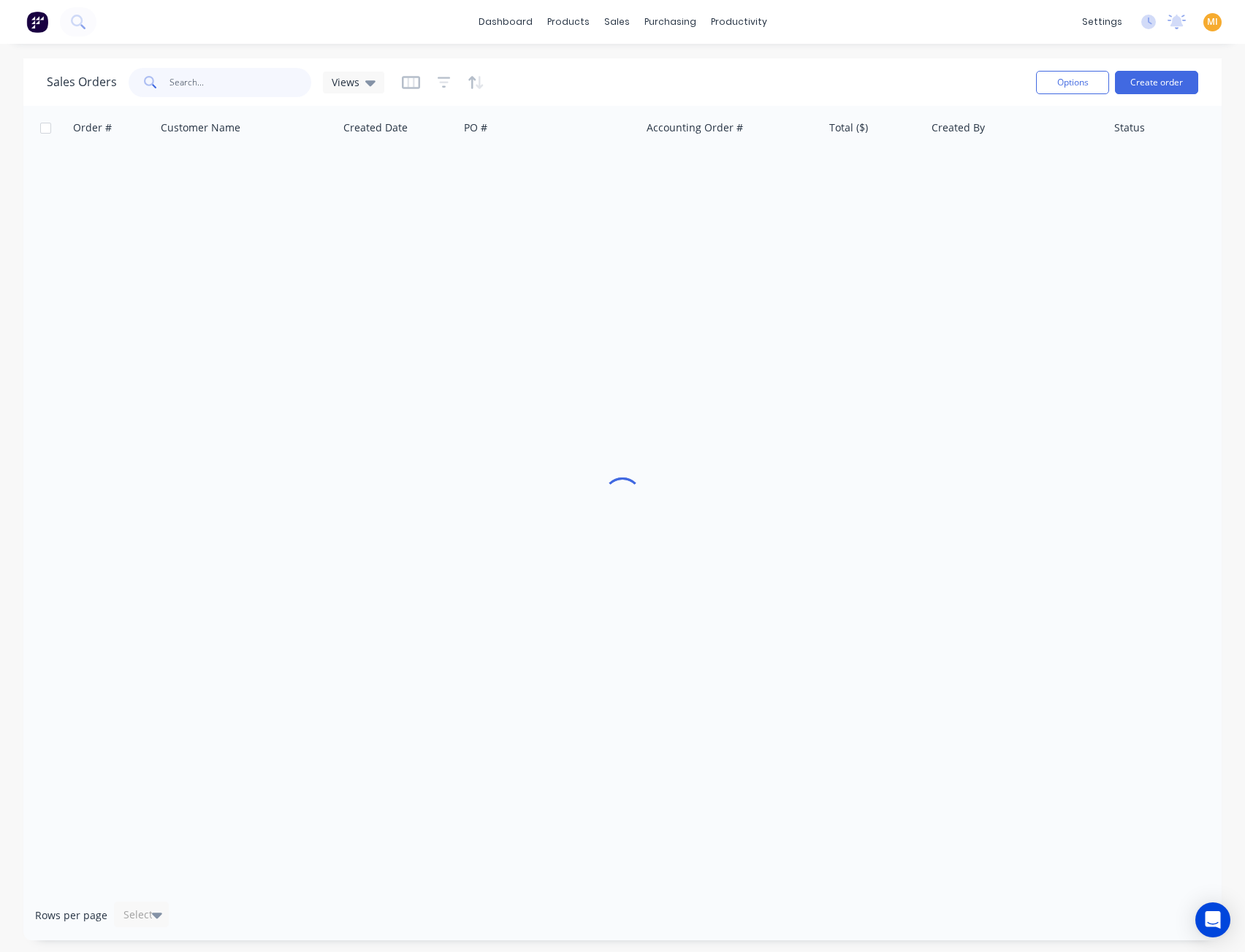
click at [205, 83] on input "text" at bounding box center [241, 83] width 143 height 29
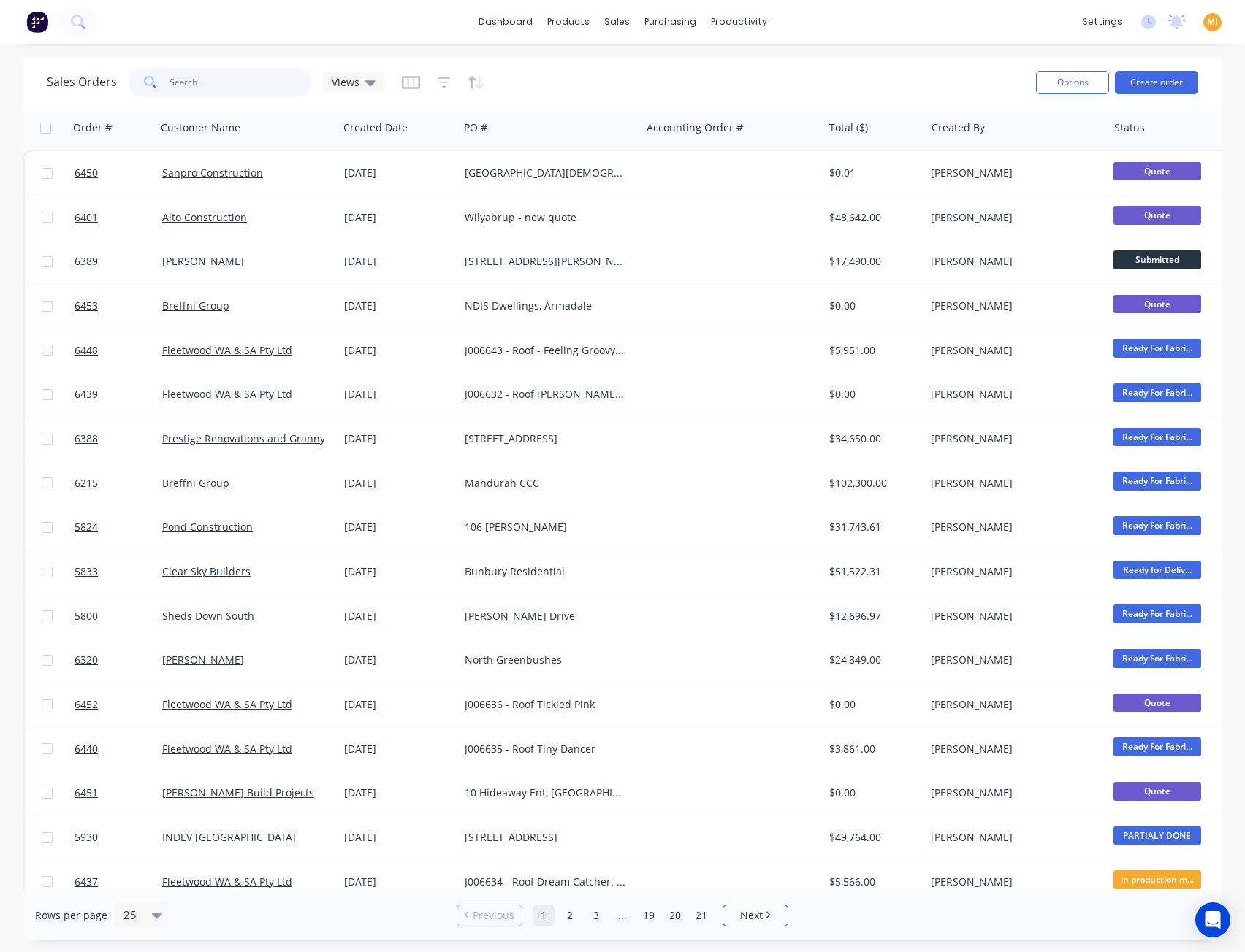
paste input "5930"
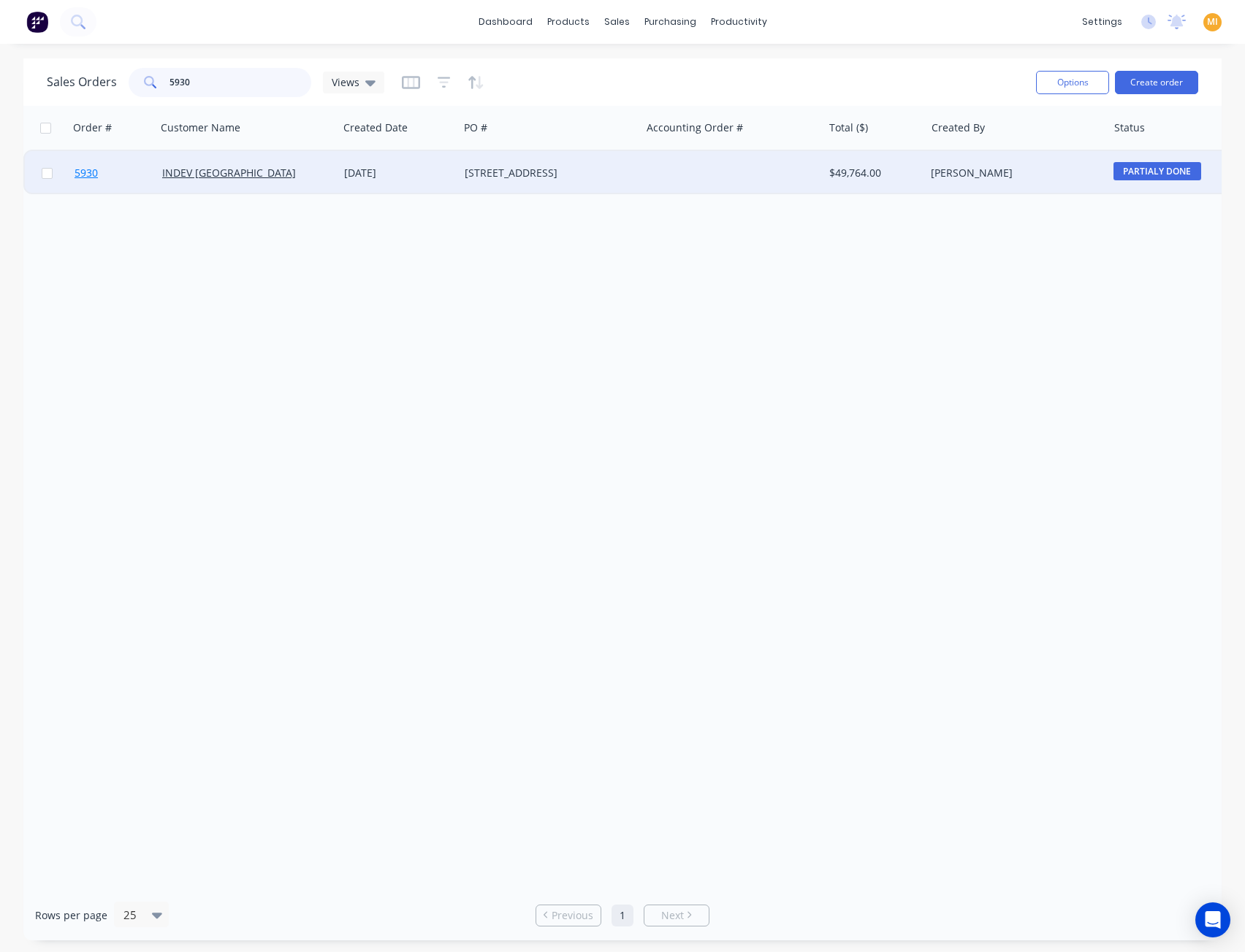
type input "5930"
click at [90, 170] on span "5930" at bounding box center [86, 173] width 23 height 15
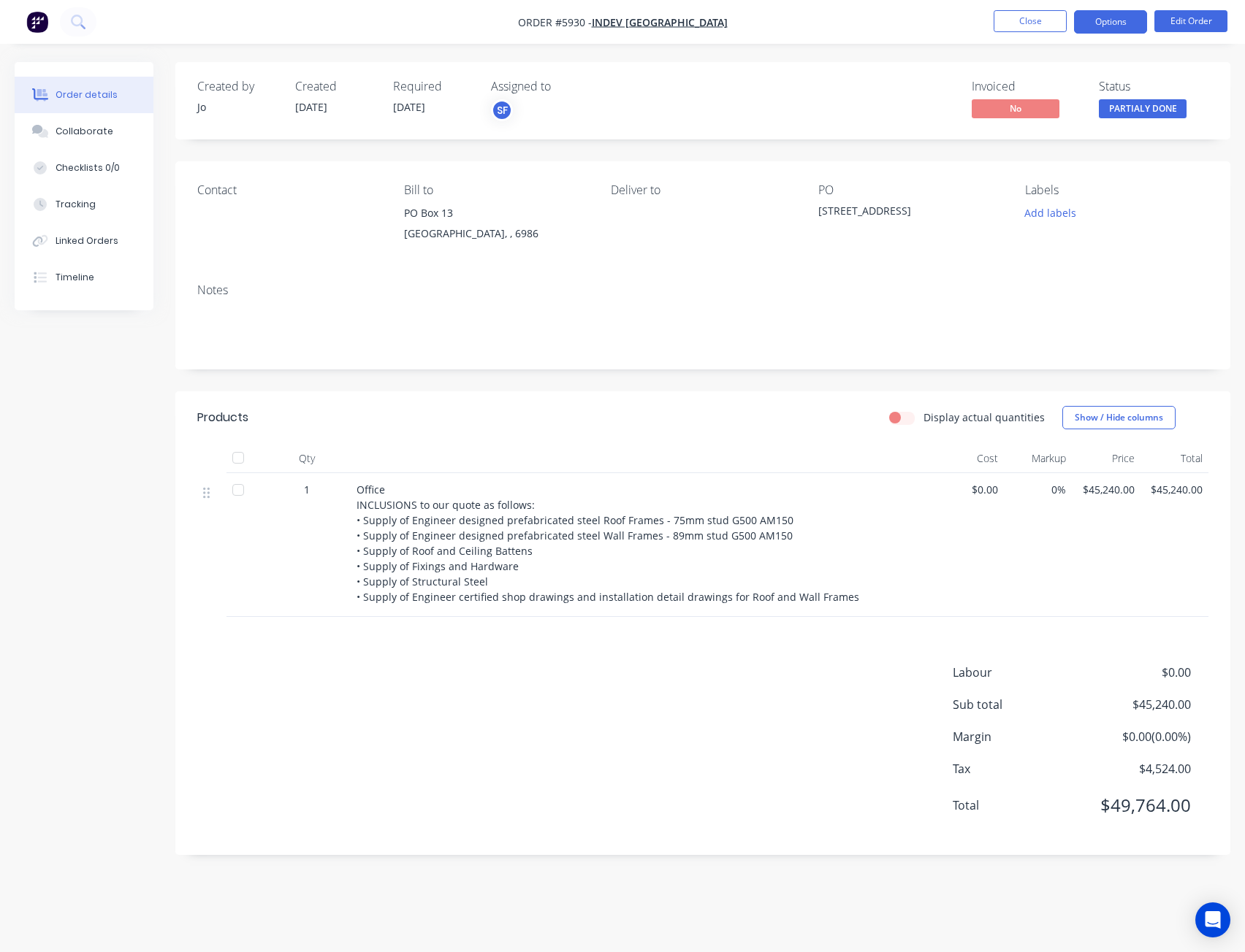
click at [1105, 19] on button "Options" at bounding box center [1110, 22] width 73 height 23
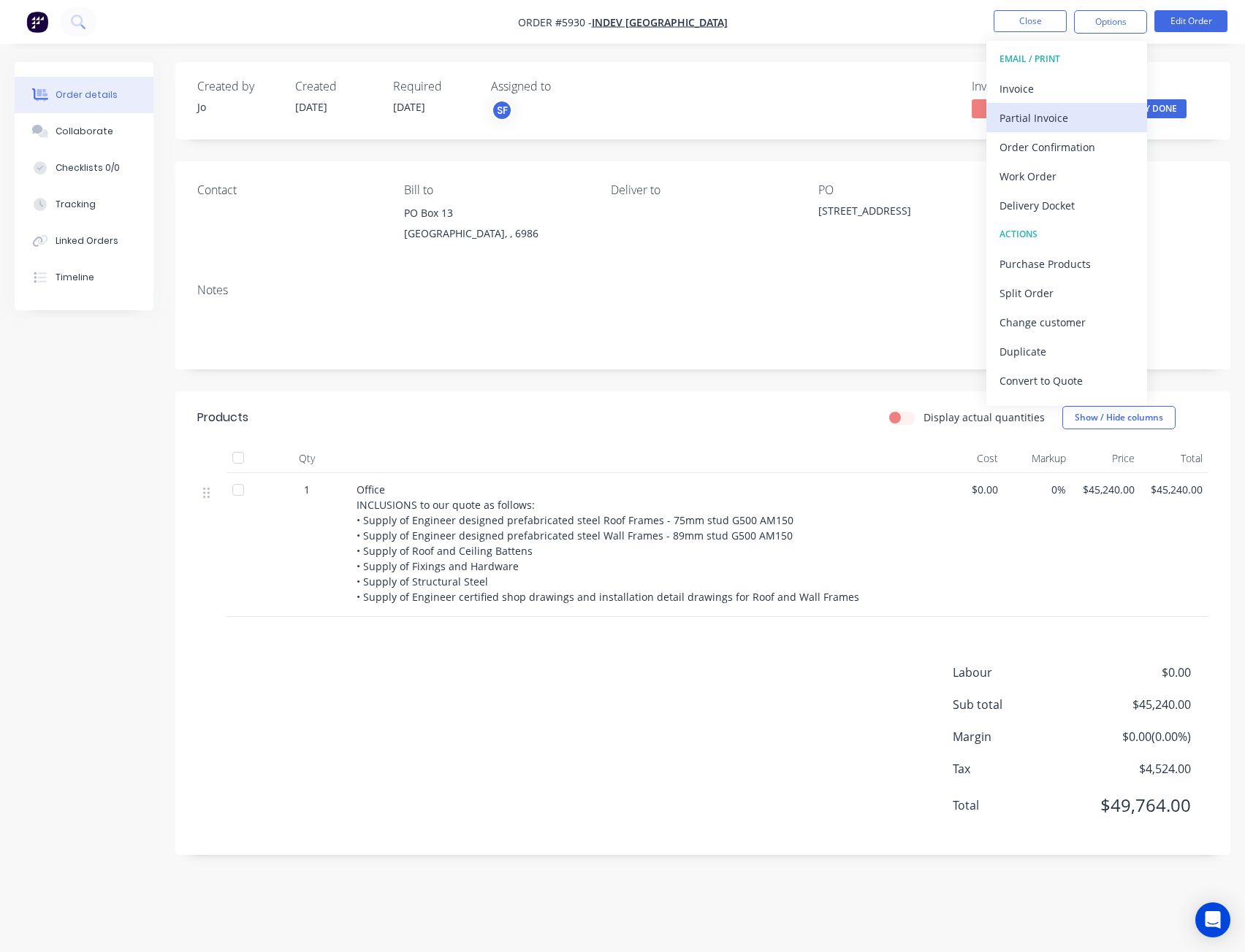
click at [1044, 122] on div "Partial Invoice" at bounding box center [1067, 117] width 134 height 21
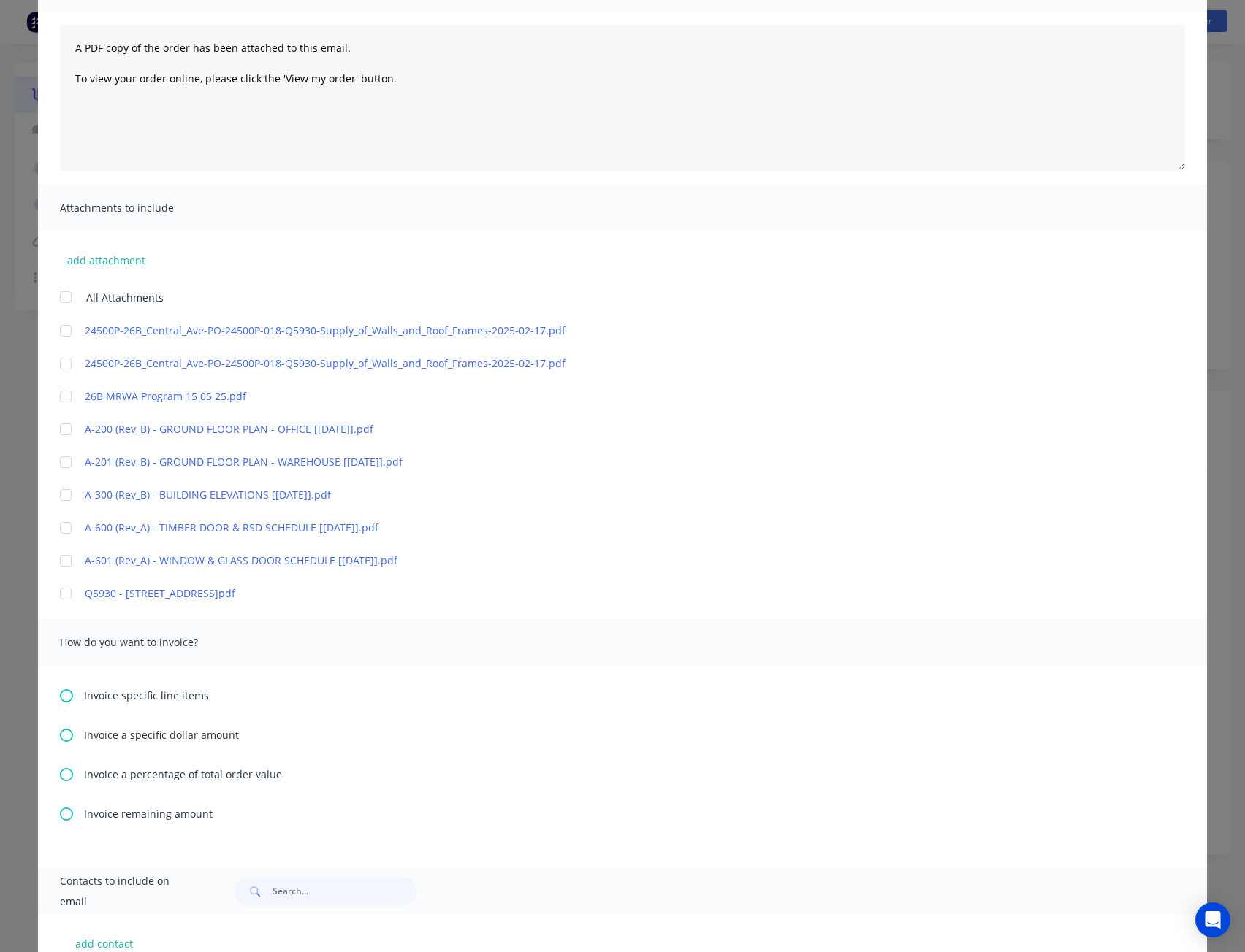
scroll to position [346, 0]
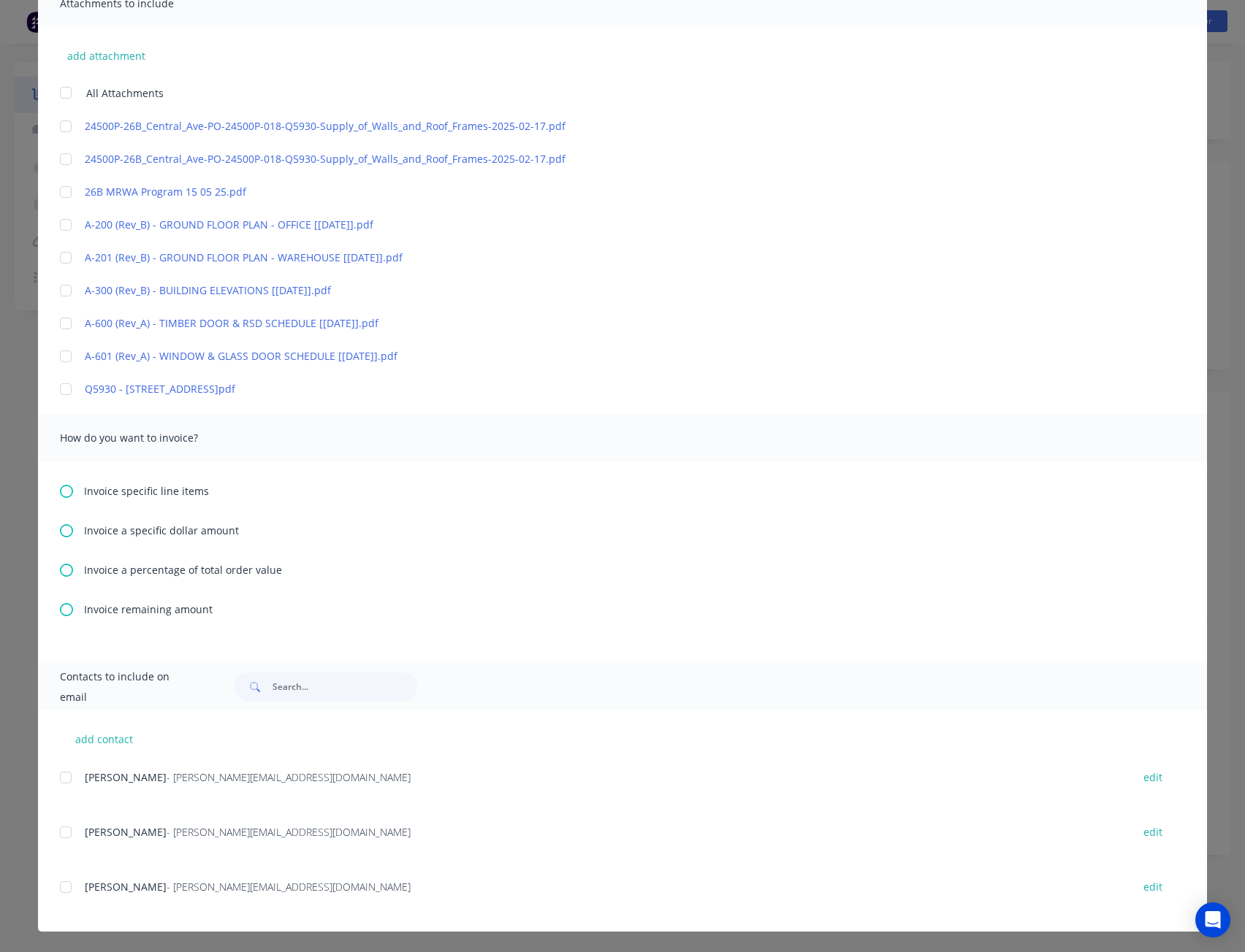
click at [188, 569] on span "Invoice a percentage of total order value" at bounding box center [183, 570] width 198 height 15
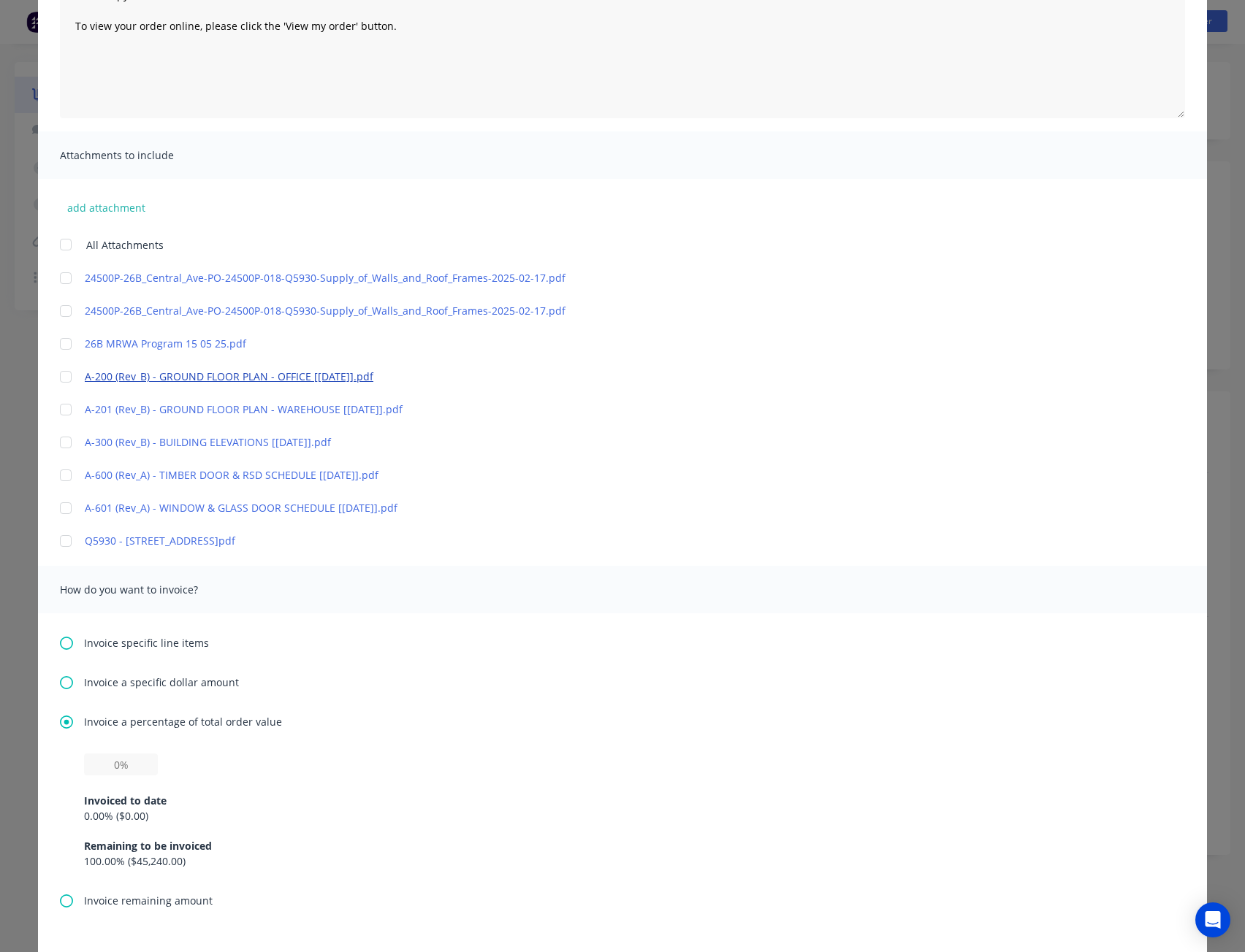
scroll to position [365, 0]
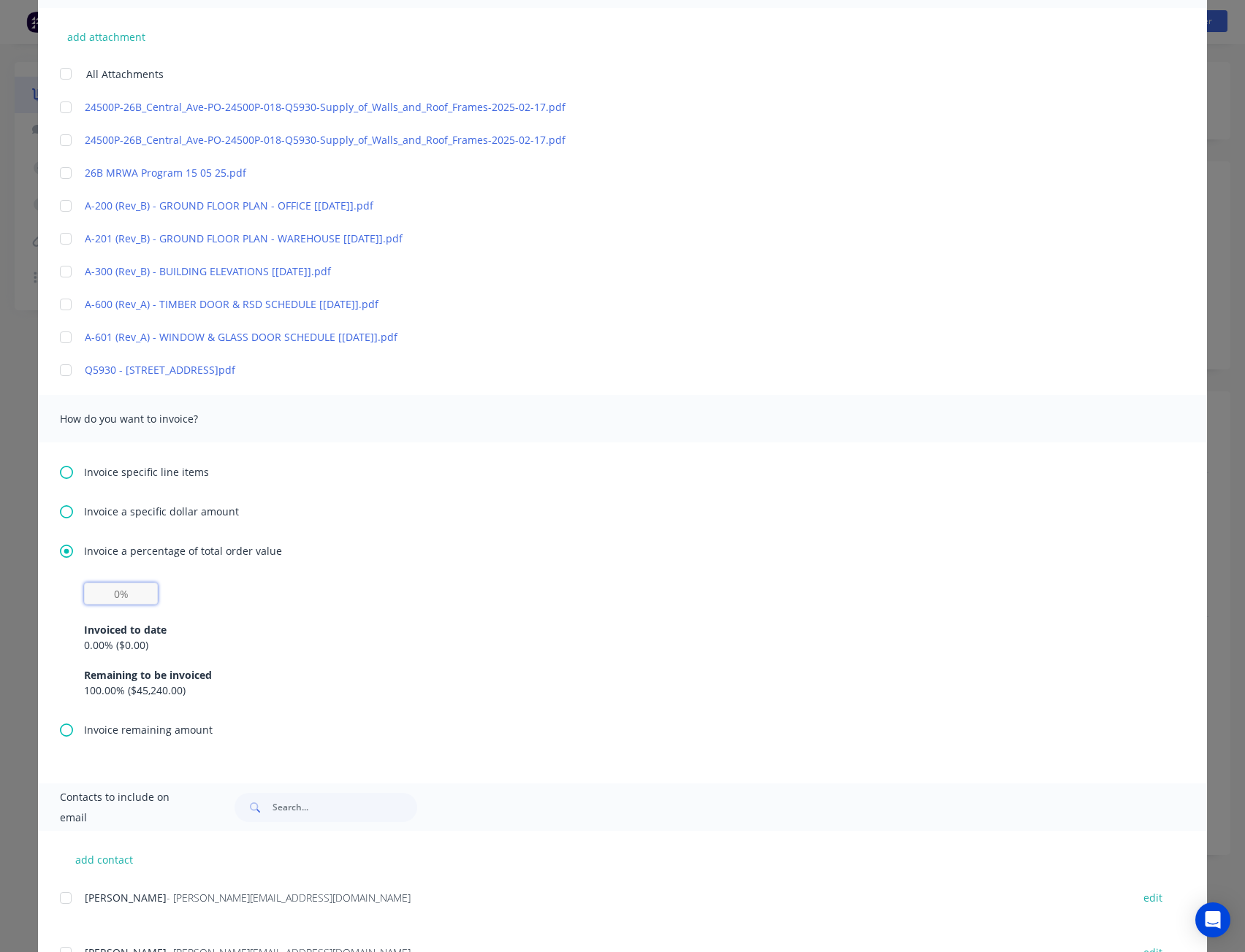
click at [131, 588] on input "text" at bounding box center [121, 593] width 74 height 22
type input "40%"
click at [238, 595] on div "40% Invoiced to date 0.00 % ( $0.00 ) Remaining to be invoiced 100.00 % ( $45,2…" at bounding box center [622, 640] width 1077 height 116
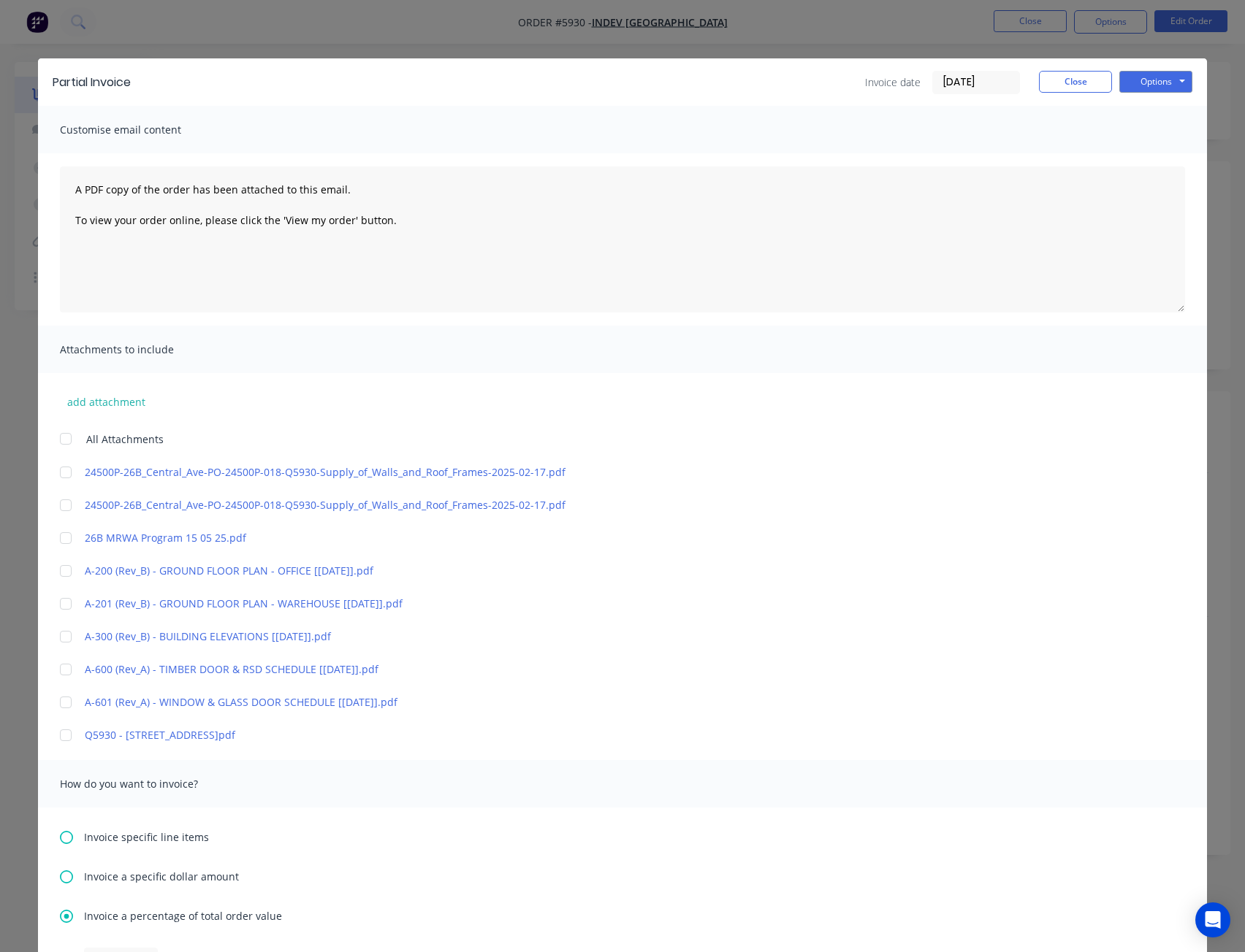
scroll to position [292, 0]
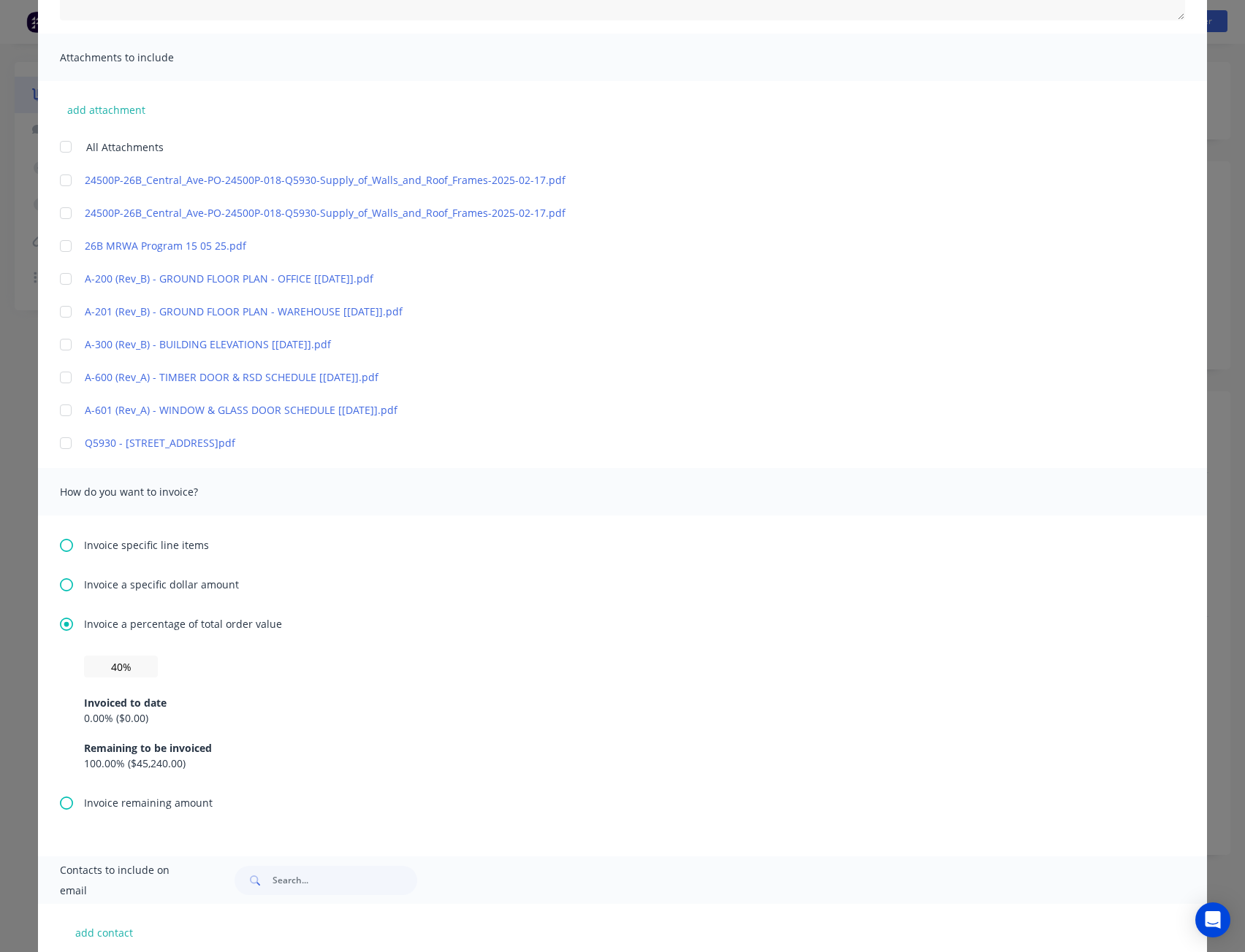
click at [337, 549] on div "Invoice specific line items" at bounding box center [623, 545] width 1125 height 15
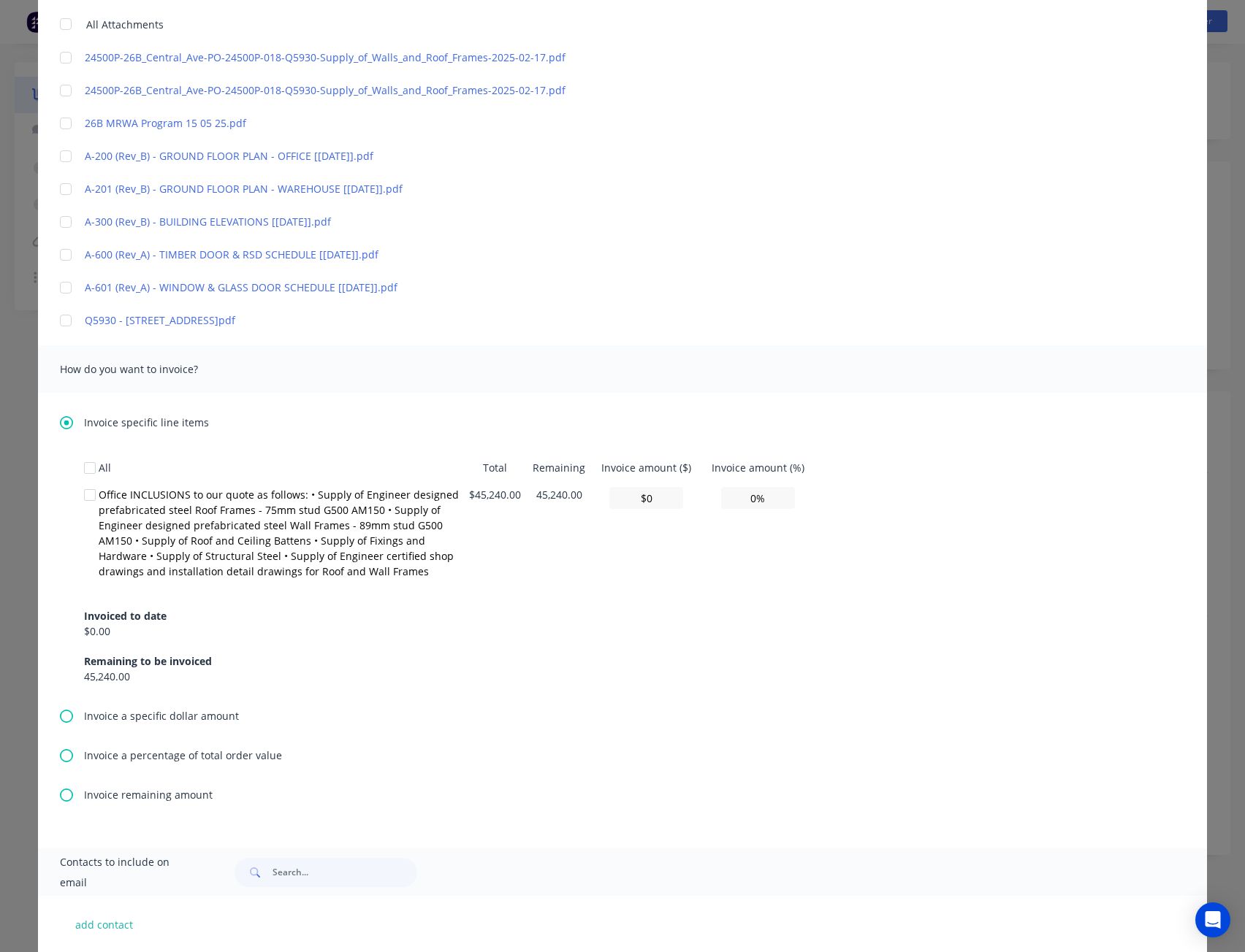
scroll to position [438, 0]
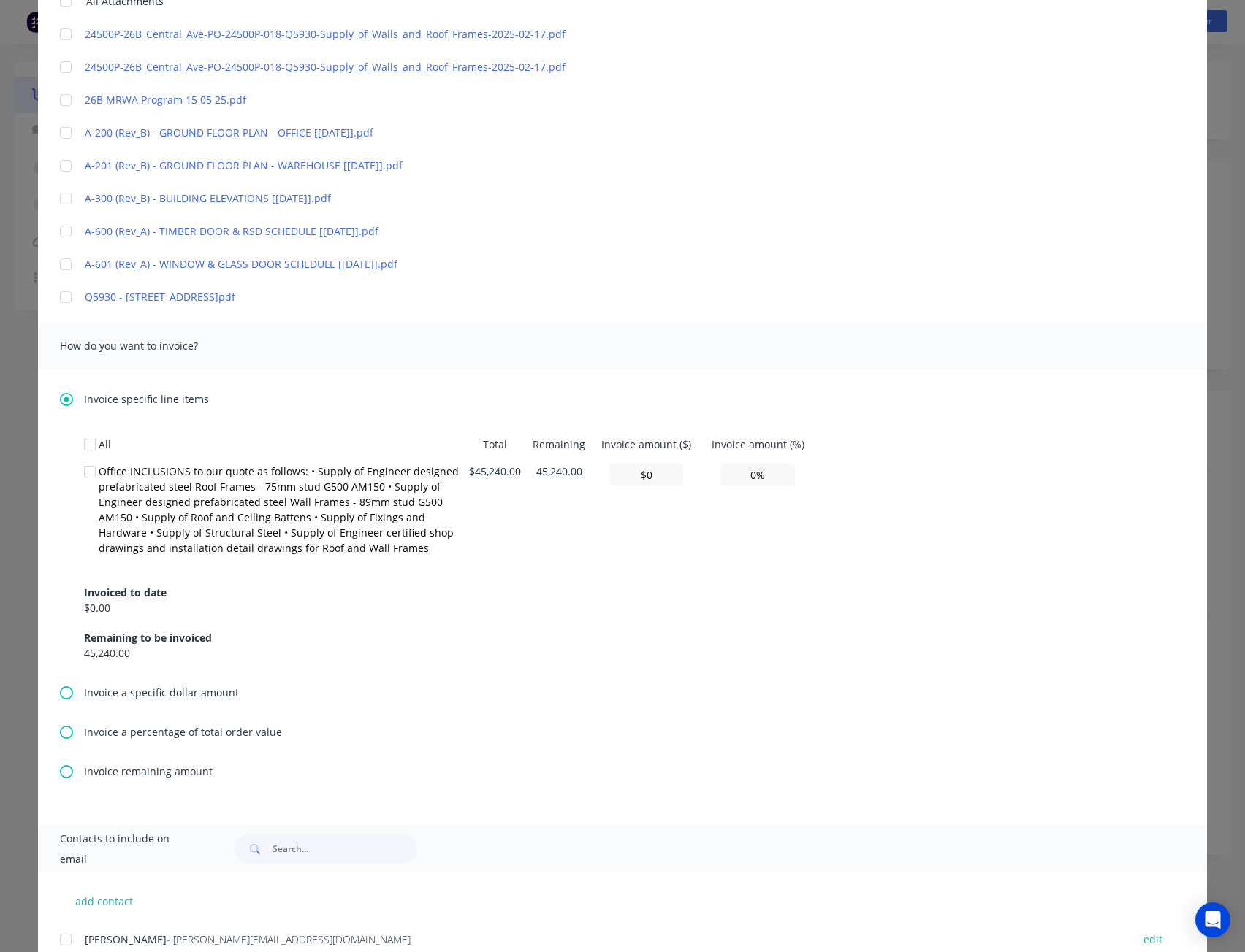
click at [167, 728] on span "Invoice a percentage of total order value" at bounding box center [183, 732] width 198 height 15
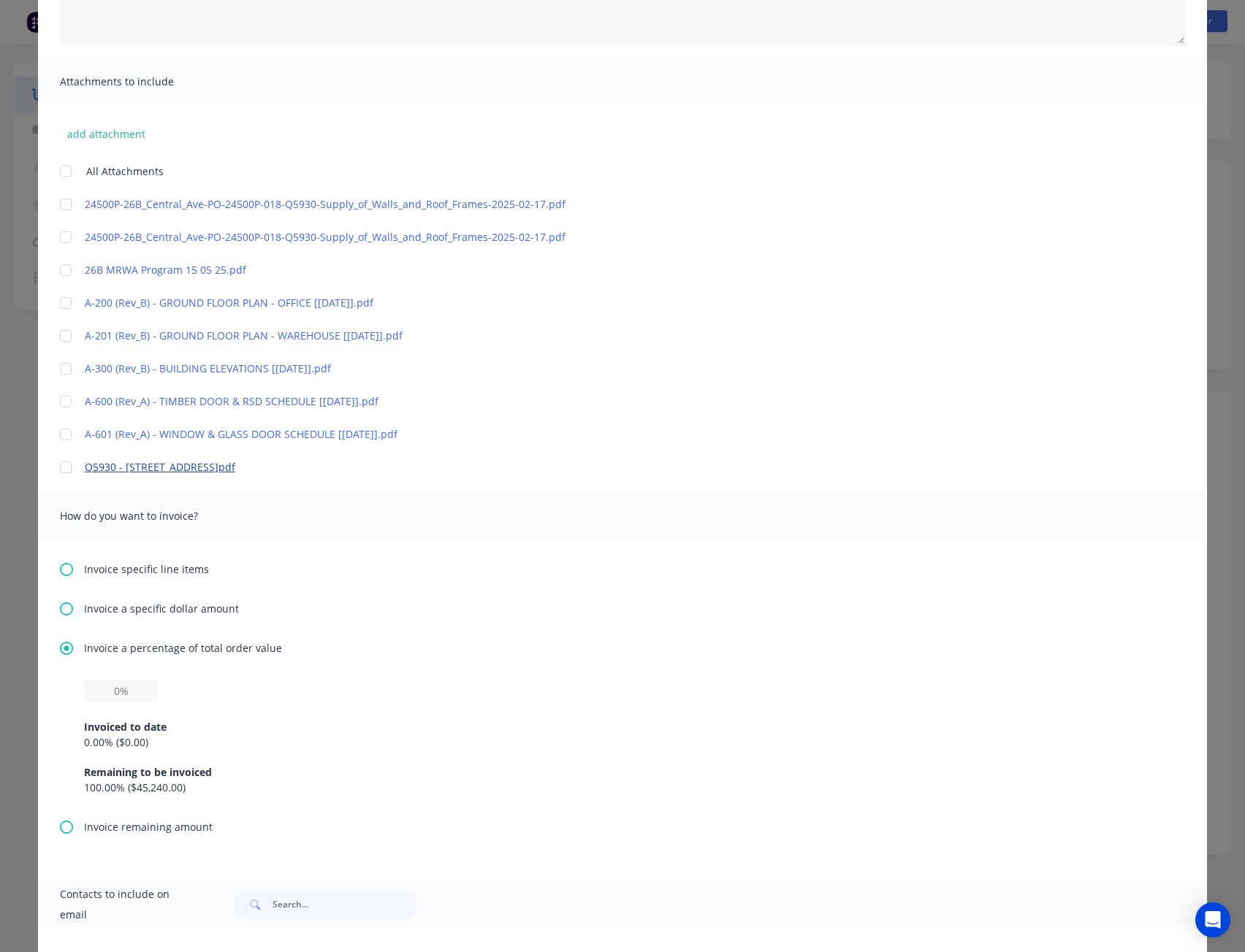
scroll to position [365, 0]
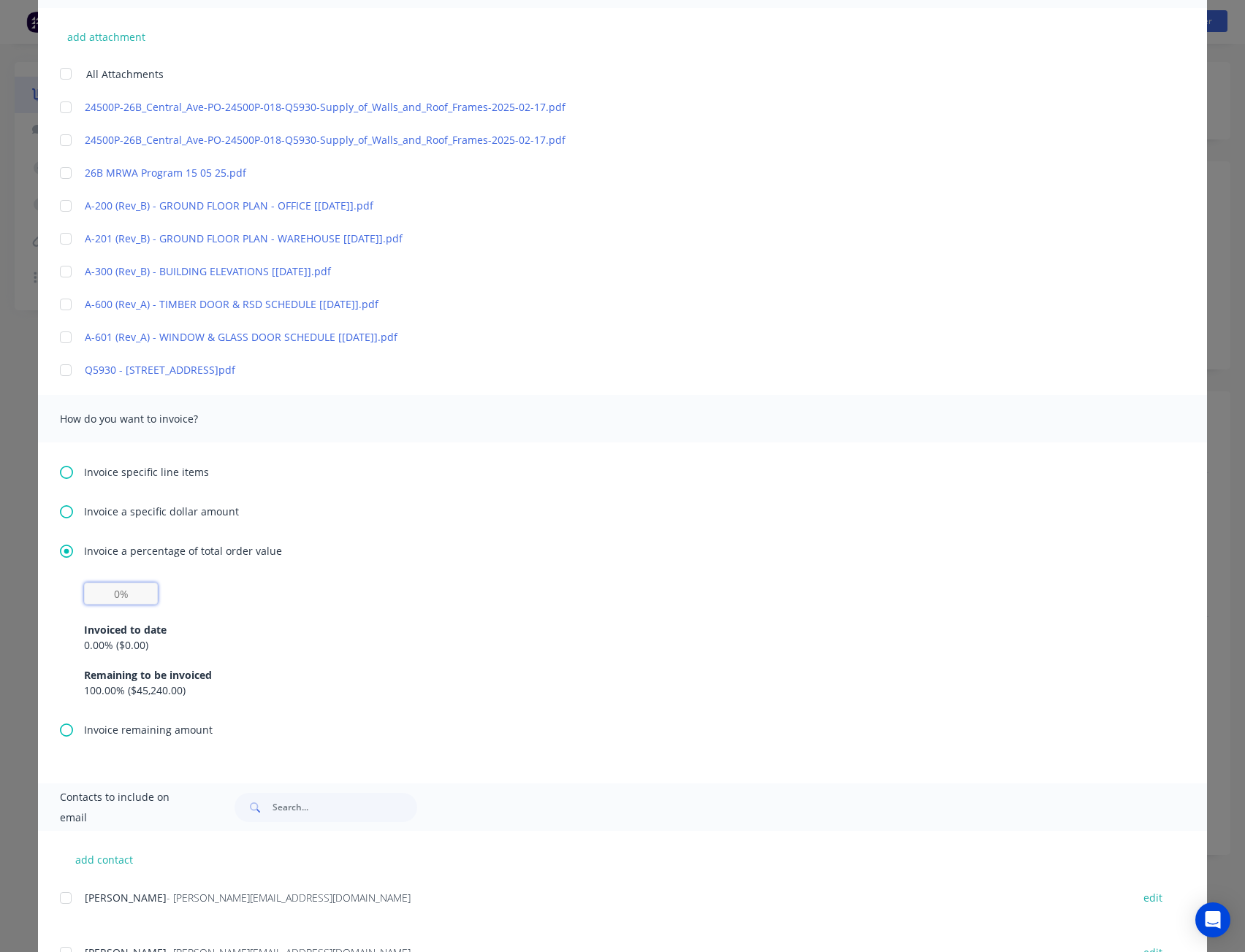
click at [130, 590] on input "text" at bounding box center [121, 593] width 74 height 22
type input "40%"
click at [174, 607] on div "Invoiced to date 0.00 % ( $0.00 ) Remaining to be invoiced 100.00 % ( $45,240.0…" at bounding box center [622, 651] width 1077 height 93
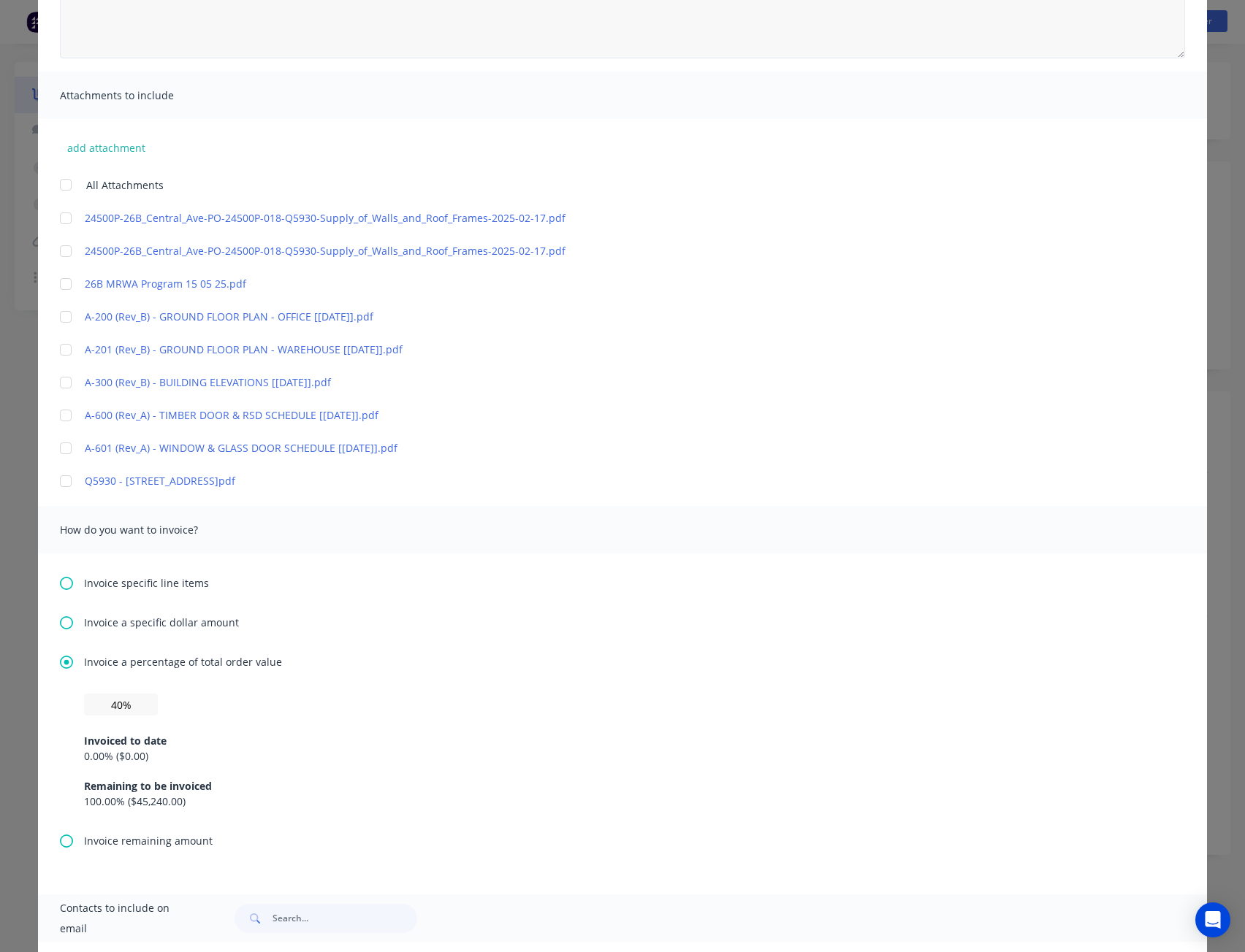
scroll to position [0, 0]
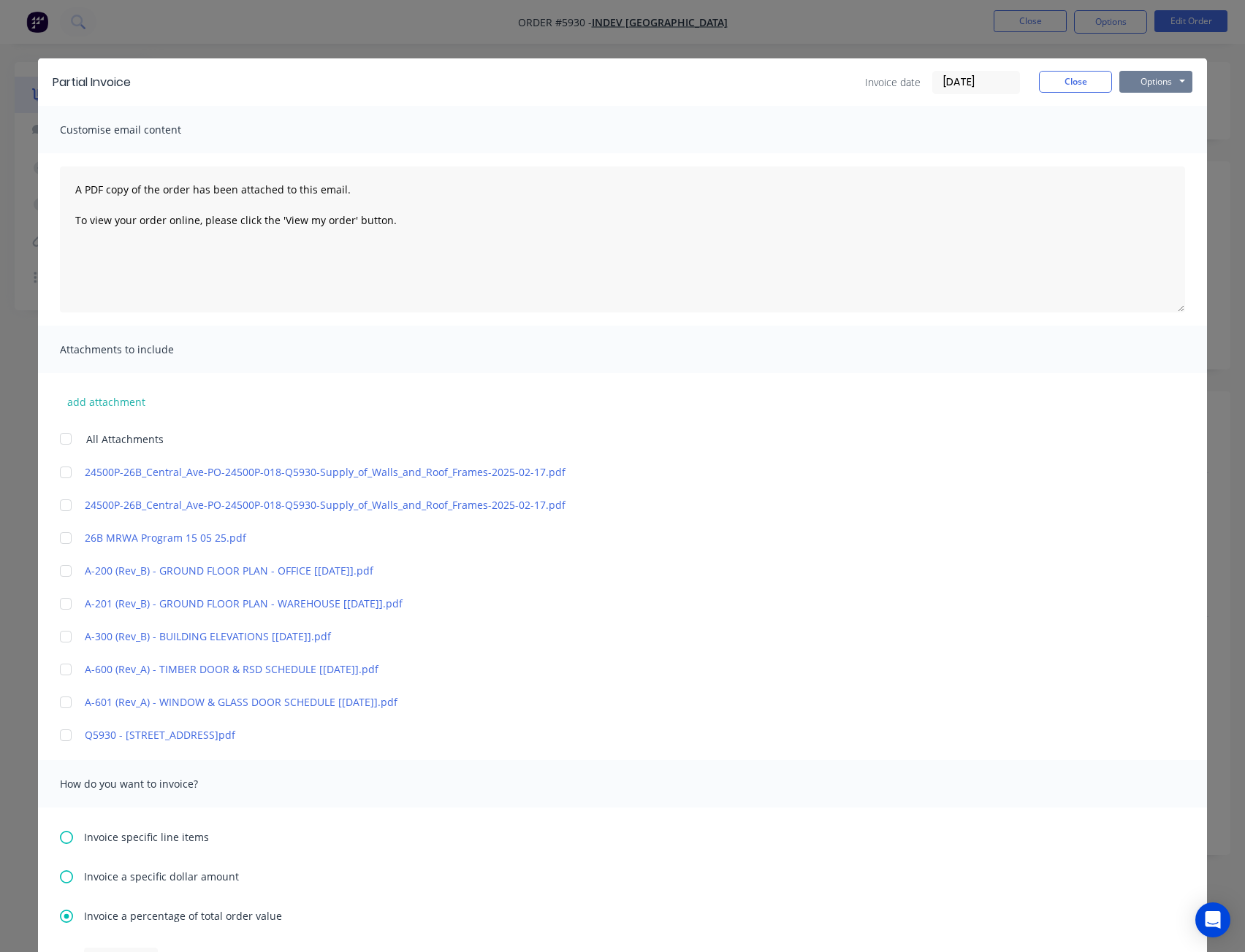
click at [1138, 87] on button "Options" at bounding box center [1155, 82] width 73 height 22
click at [1152, 99] on button "Preview" at bounding box center [1165, 107] width 93 height 24
click at [1071, 83] on button "Close" at bounding box center [1075, 82] width 73 height 22
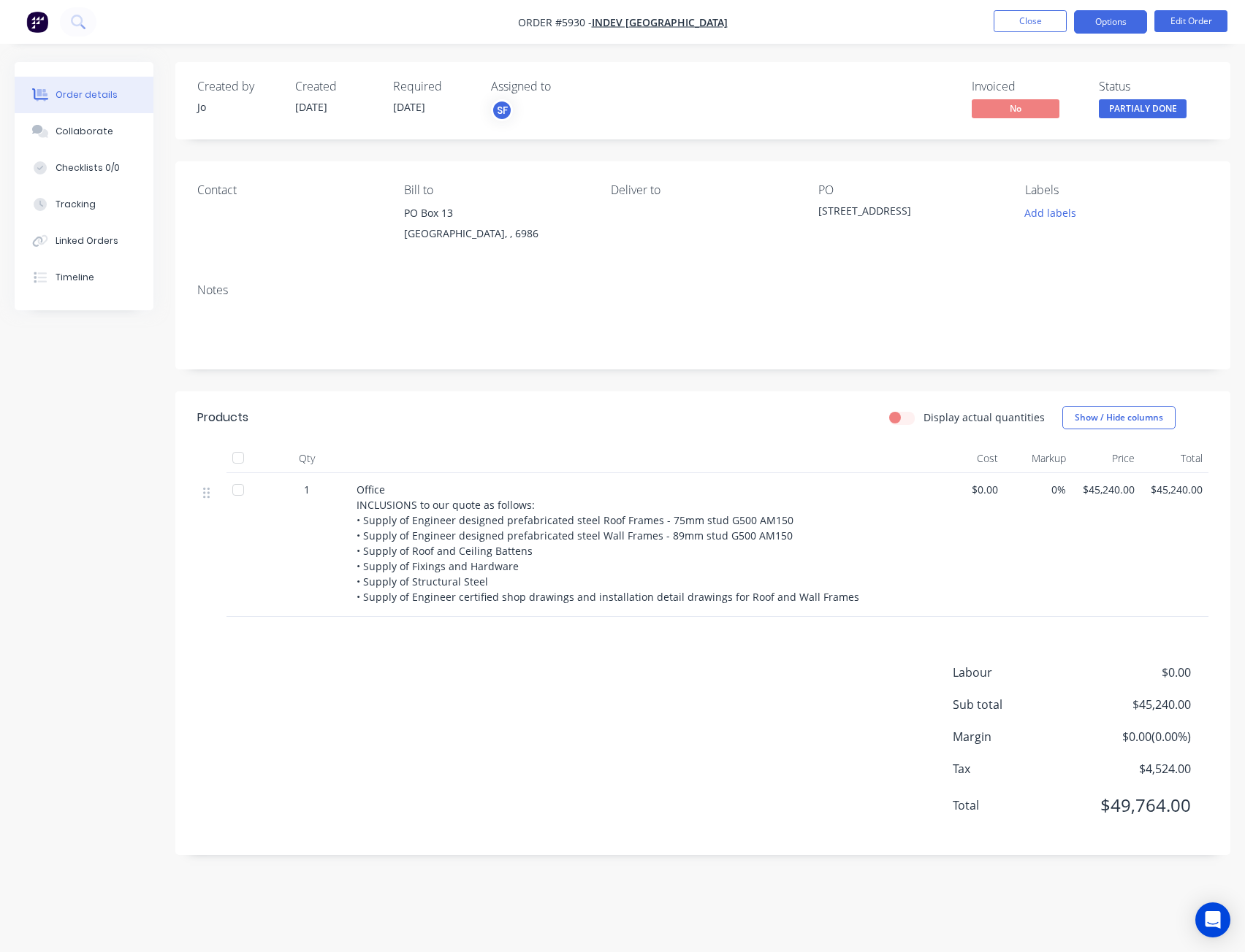
click at [1105, 25] on button "Options" at bounding box center [1110, 22] width 73 height 23
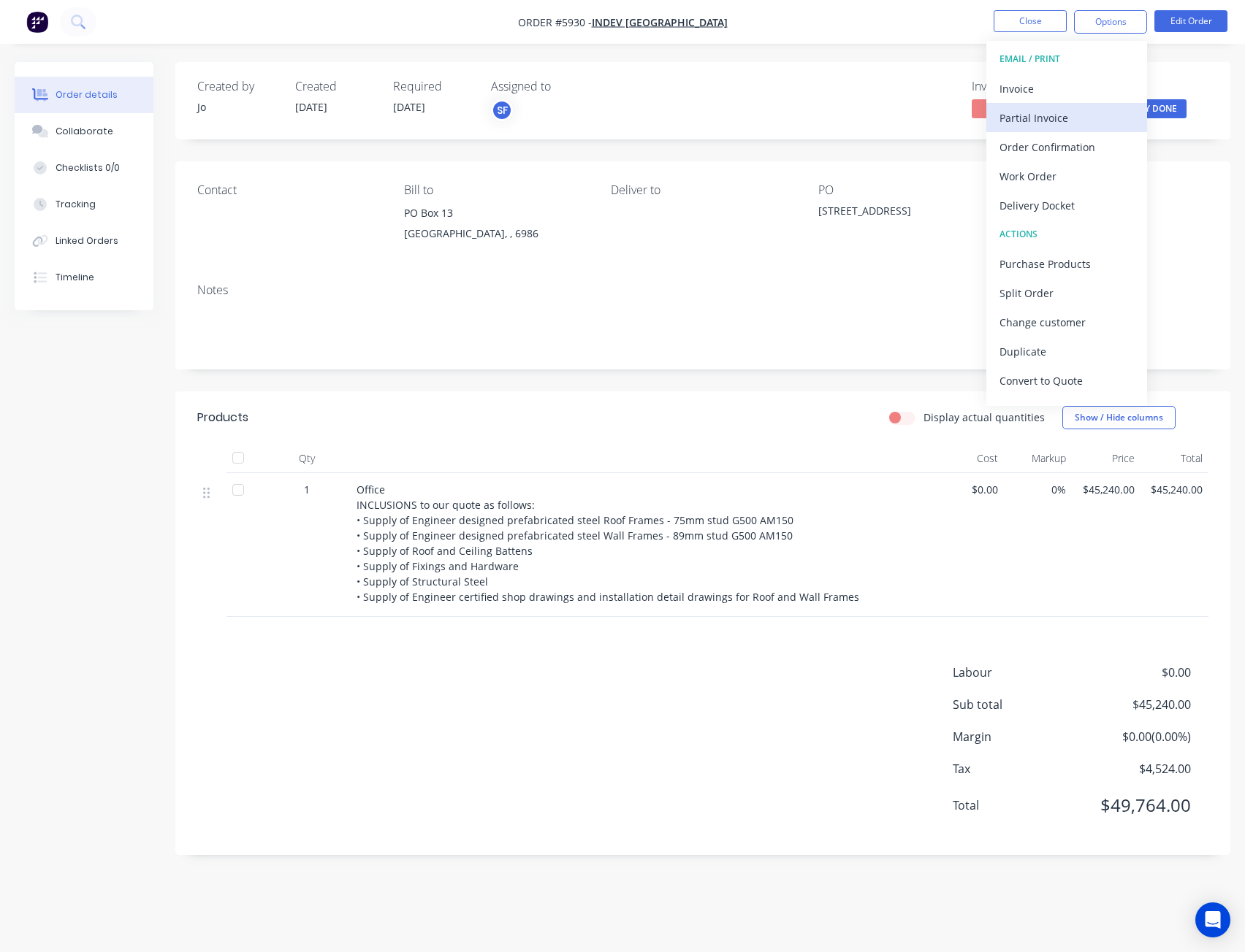
click at [1059, 108] on div "Partial Invoice" at bounding box center [1067, 117] width 134 height 21
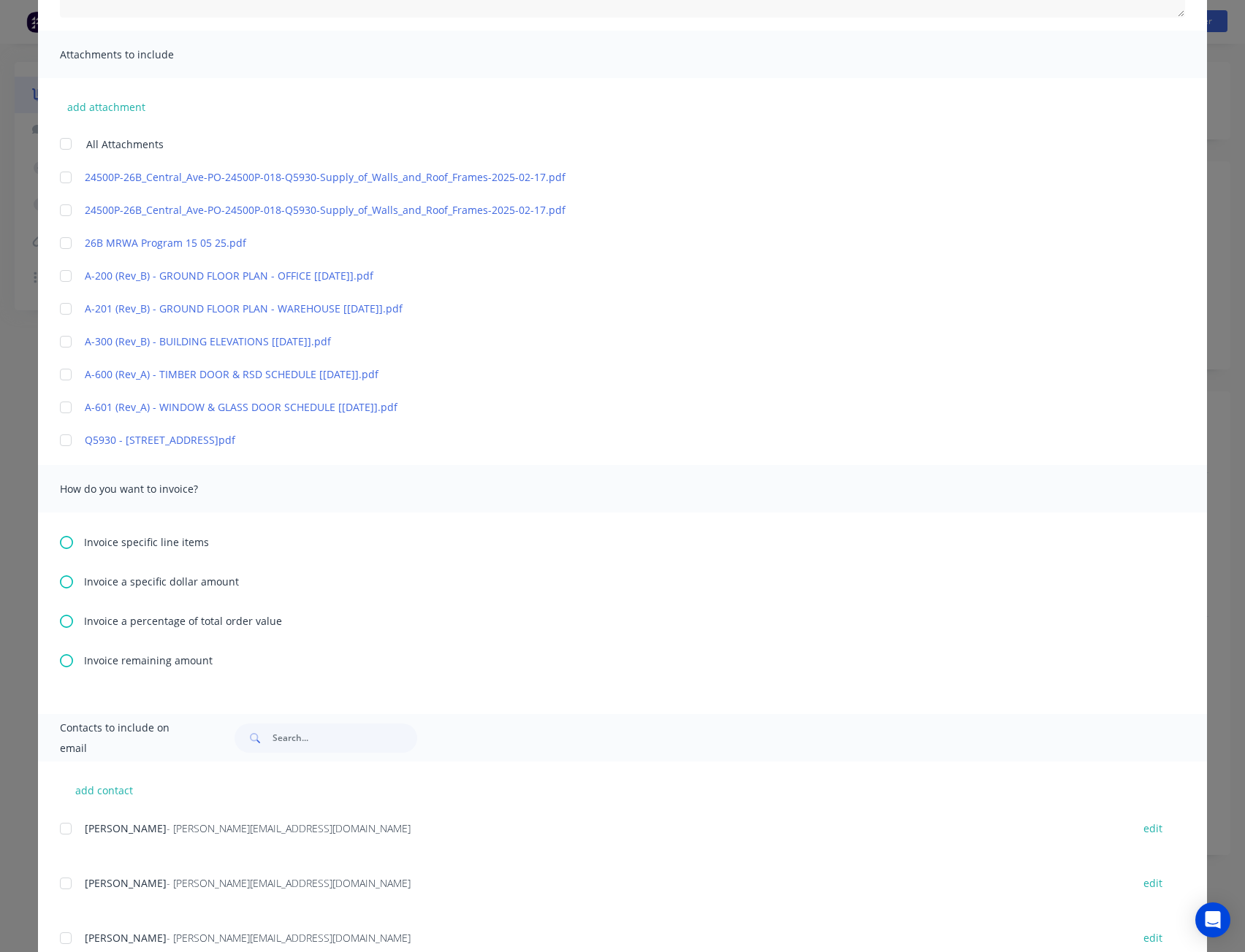
scroll to position [346, 0]
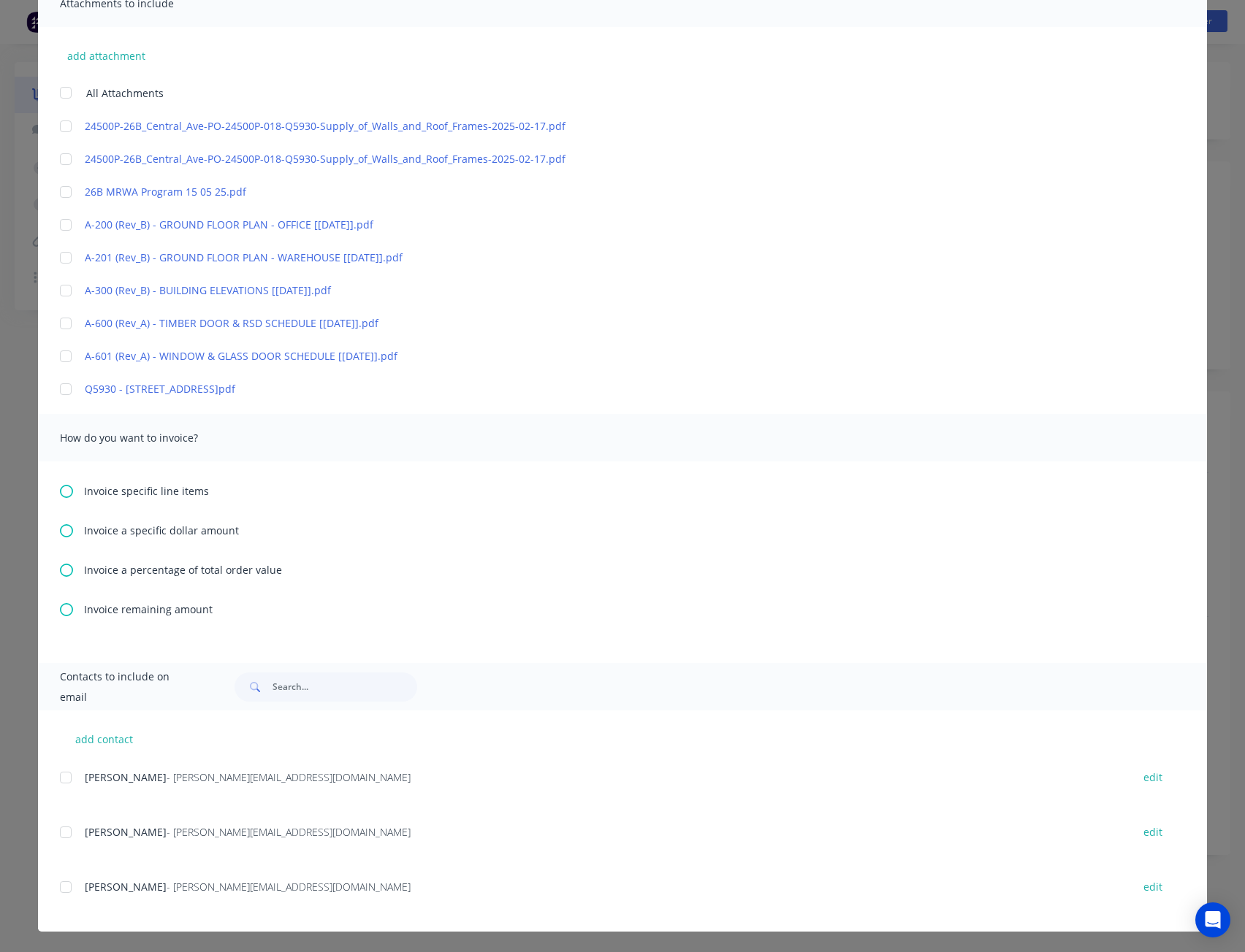
click at [154, 567] on span "Invoice a percentage of total order value" at bounding box center [183, 570] width 198 height 15
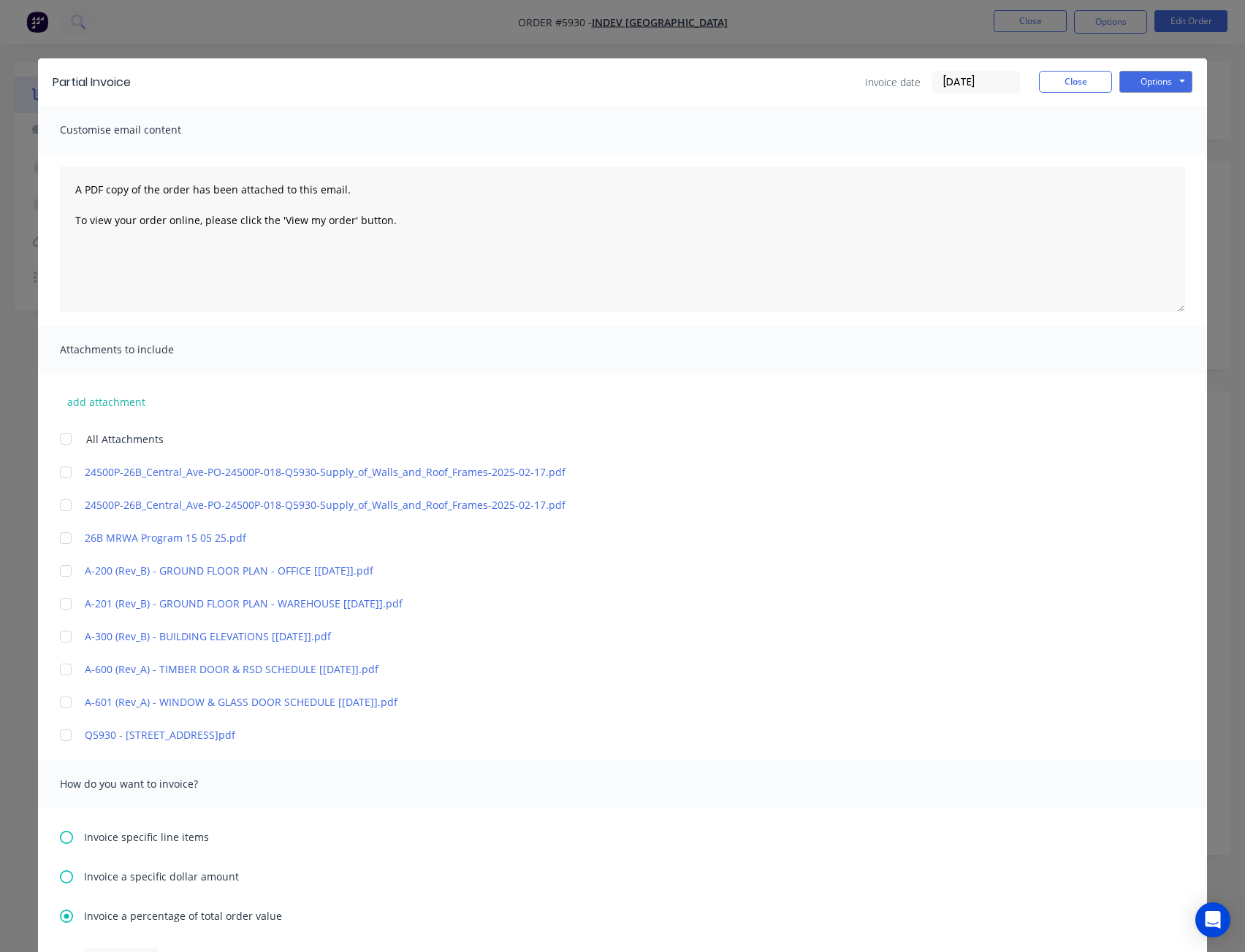
scroll to position [365, 0]
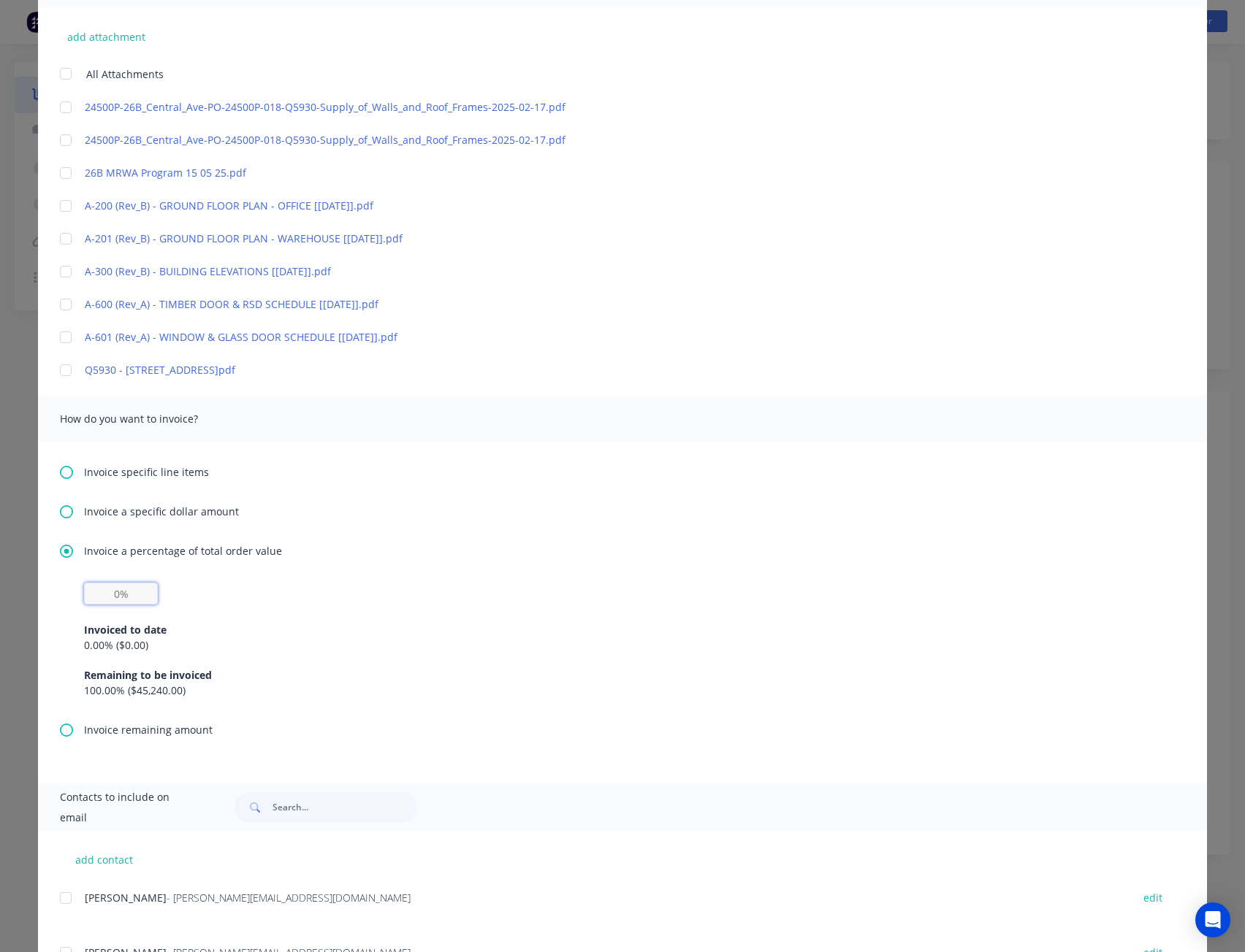
click at [132, 586] on input "text" at bounding box center [121, 593] width 74 height 22
type input "40%"
click at [244, 629] on div "Invoiced to date" at bounding box center [622, 630] width 1077 height 15
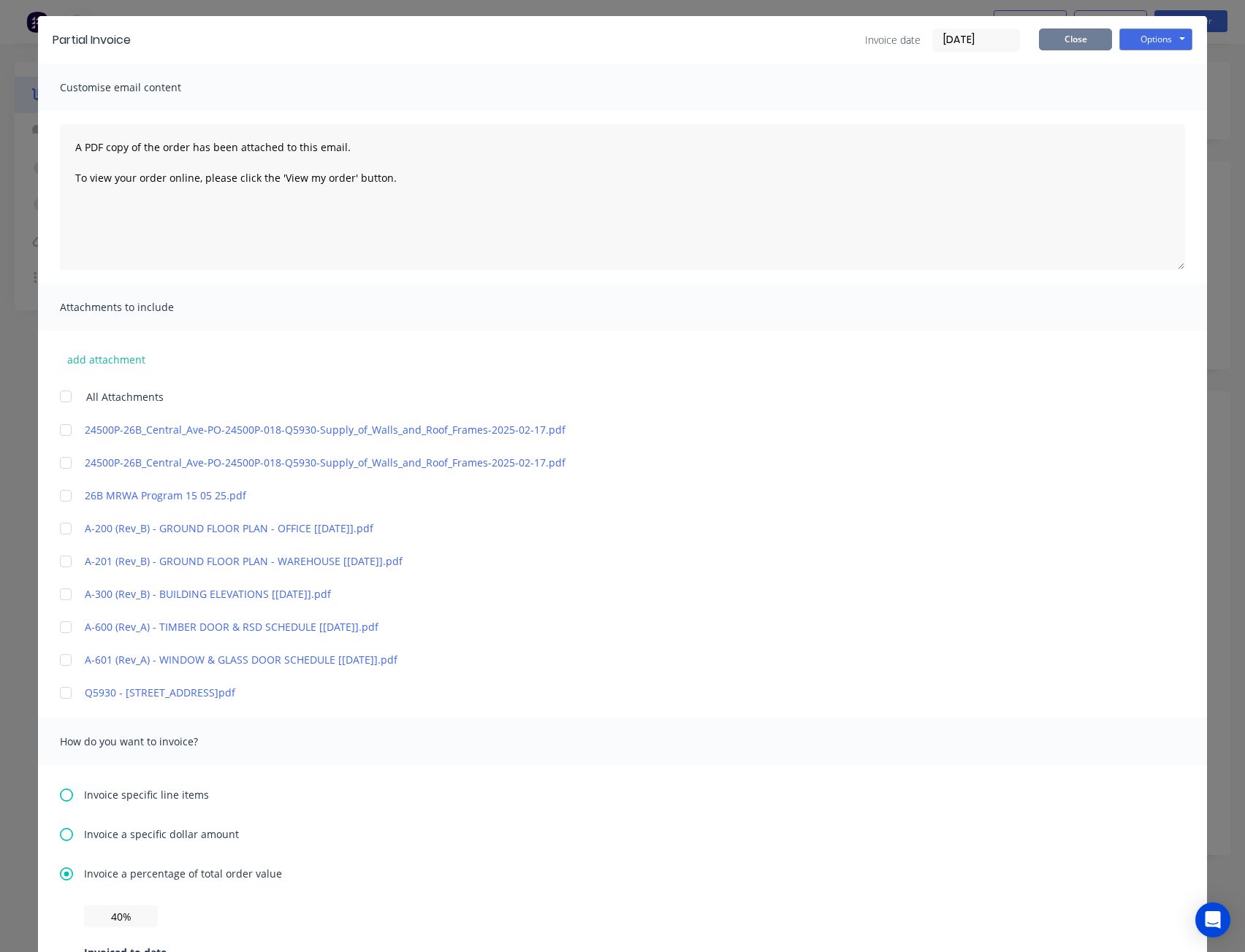
scroll to position [0, 0]
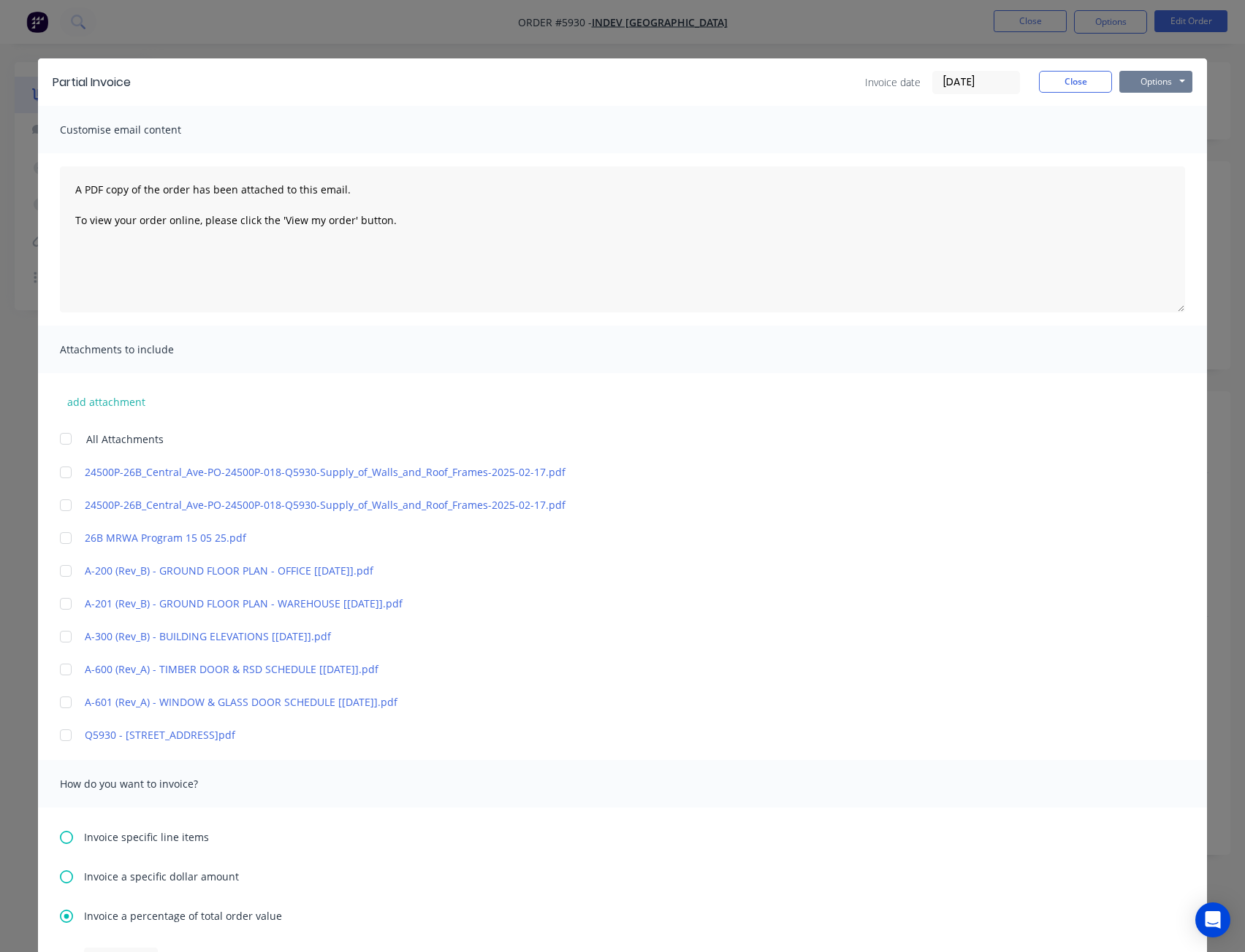
click at [1147, 74] on button "Options" at bounding box center [1155, 82] width 73 height 22
click at [1141, 130] on button "Print" at bounding box center [1165, 131] width 93 height 24
click at [1150, 78] on button "Options" at bounding box center [1155, 82] width 73 height 22
click at [1137, 130] on button "Print" at bounding box center [1165, 131] width 93 height 24
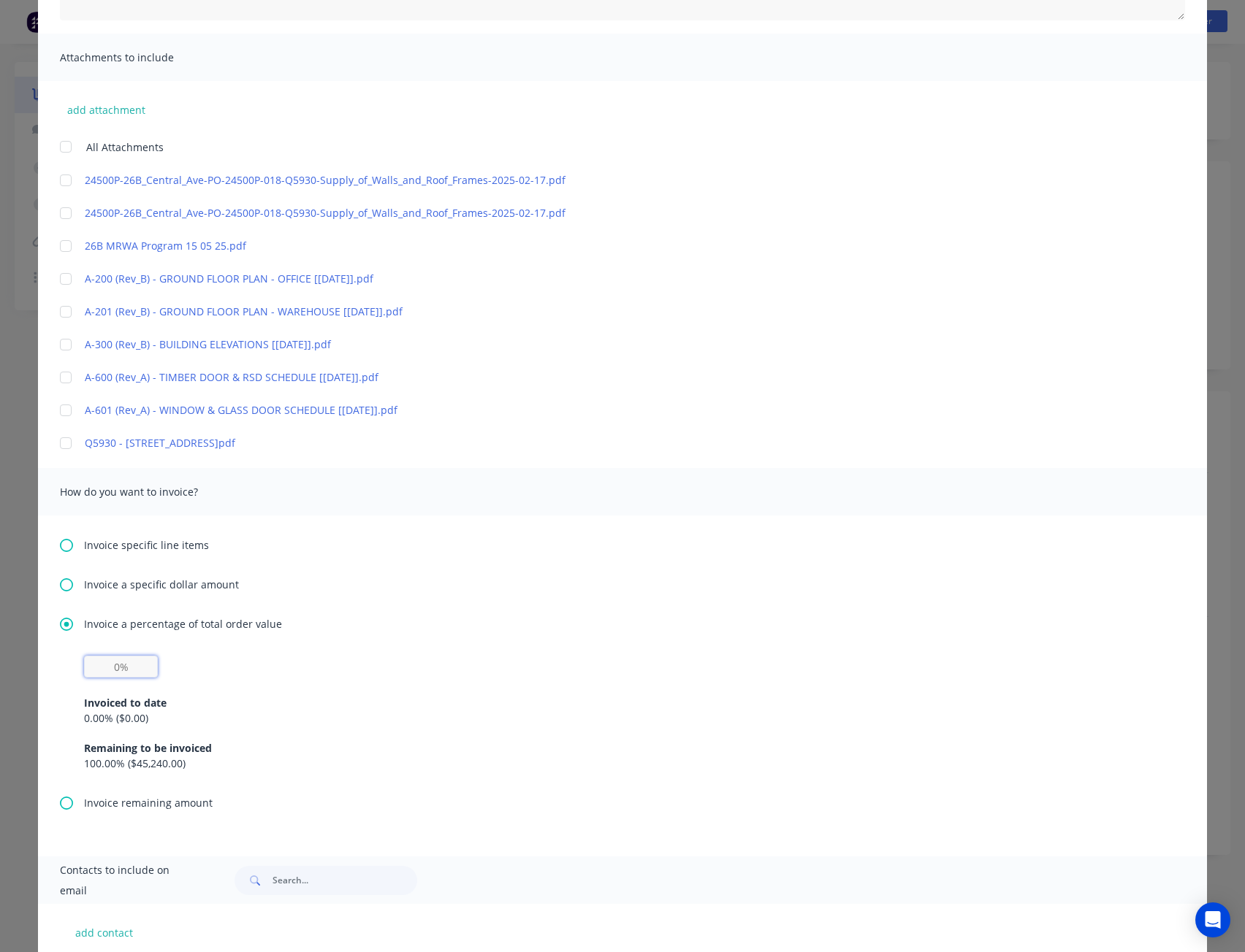
click at [118, 669] on input "text" at bounding box center [121, 667] width 74 height 22
type input "40%"
drag, startPoint x: 412, startPoint y: 735, endPoint x: 419, endPoint y: 740, distance: 8.6
click at [413, 735] on div "Invoiced to date 0.00 % ( $0.00 ) Remaining to be invoiced 100.00 % ( $45,240.0…" at bounding box center [622, 724] width 1077 height 93
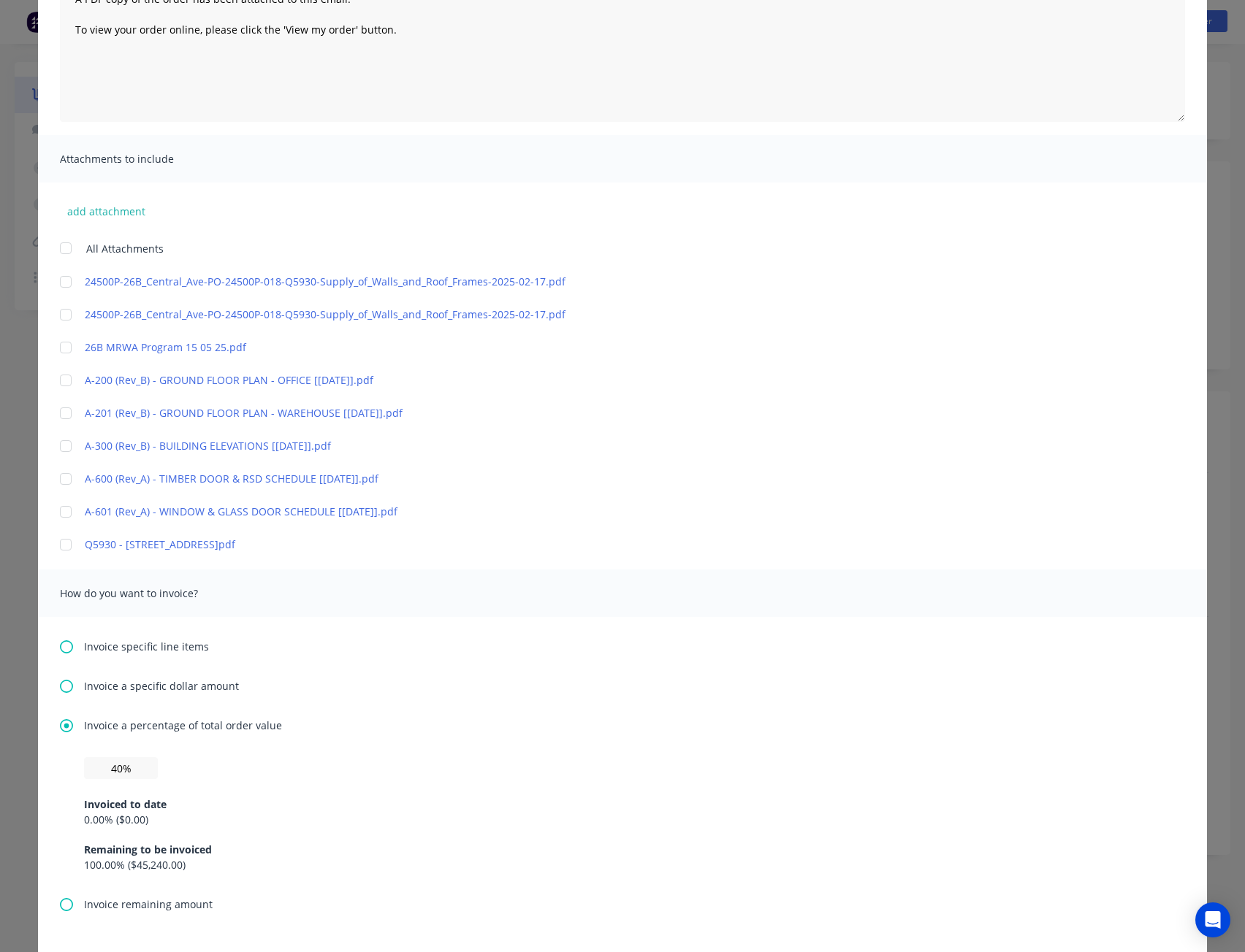
scroll to position [0, 0]
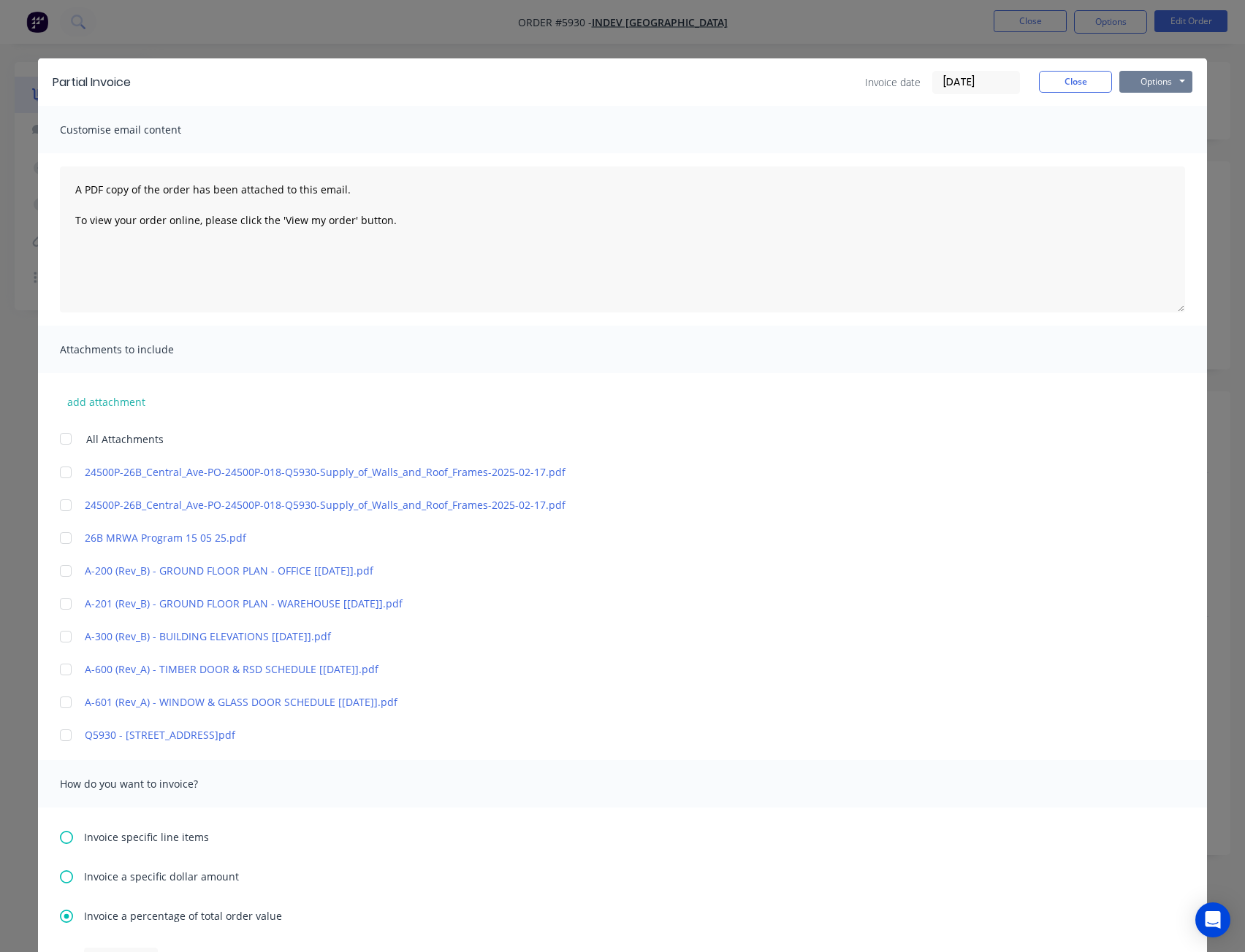
click at [1162, 76] on button "Options" at bounding box center [1155, 82] width 73 height 22
click at [1163, 128] on button "Print" at bounding box center [1165, 131] width 93 height 24
click at [1085, 82] on button "Close" at bounding box center [1075, 82] width 73 height 22
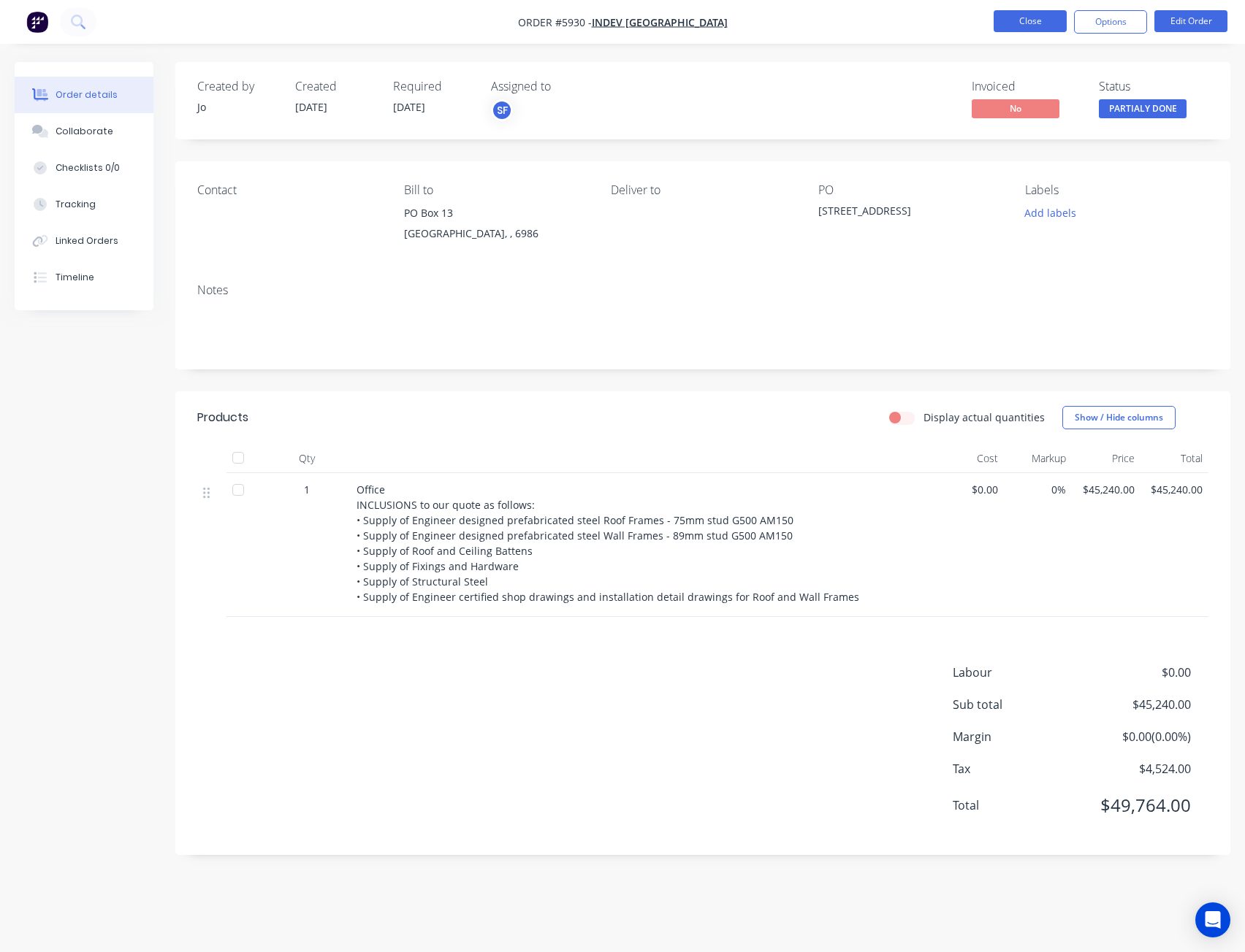
click at [1031, 23] on button "Close" at bounding box center [1030, 21] width 73 height 22
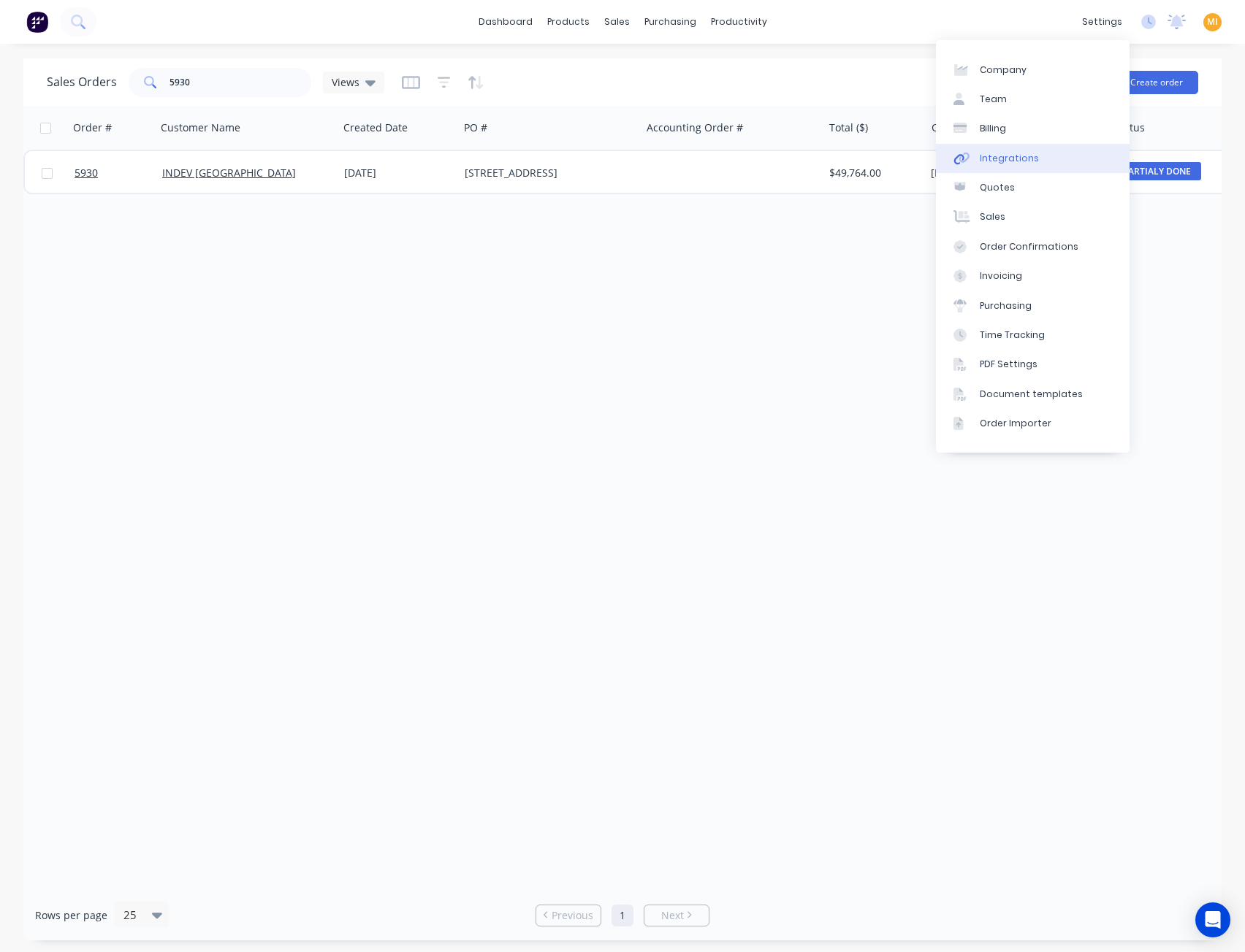
click at [1029, 154] on div "Integrations" at bounding box center [1009, 158] width 59 height 13
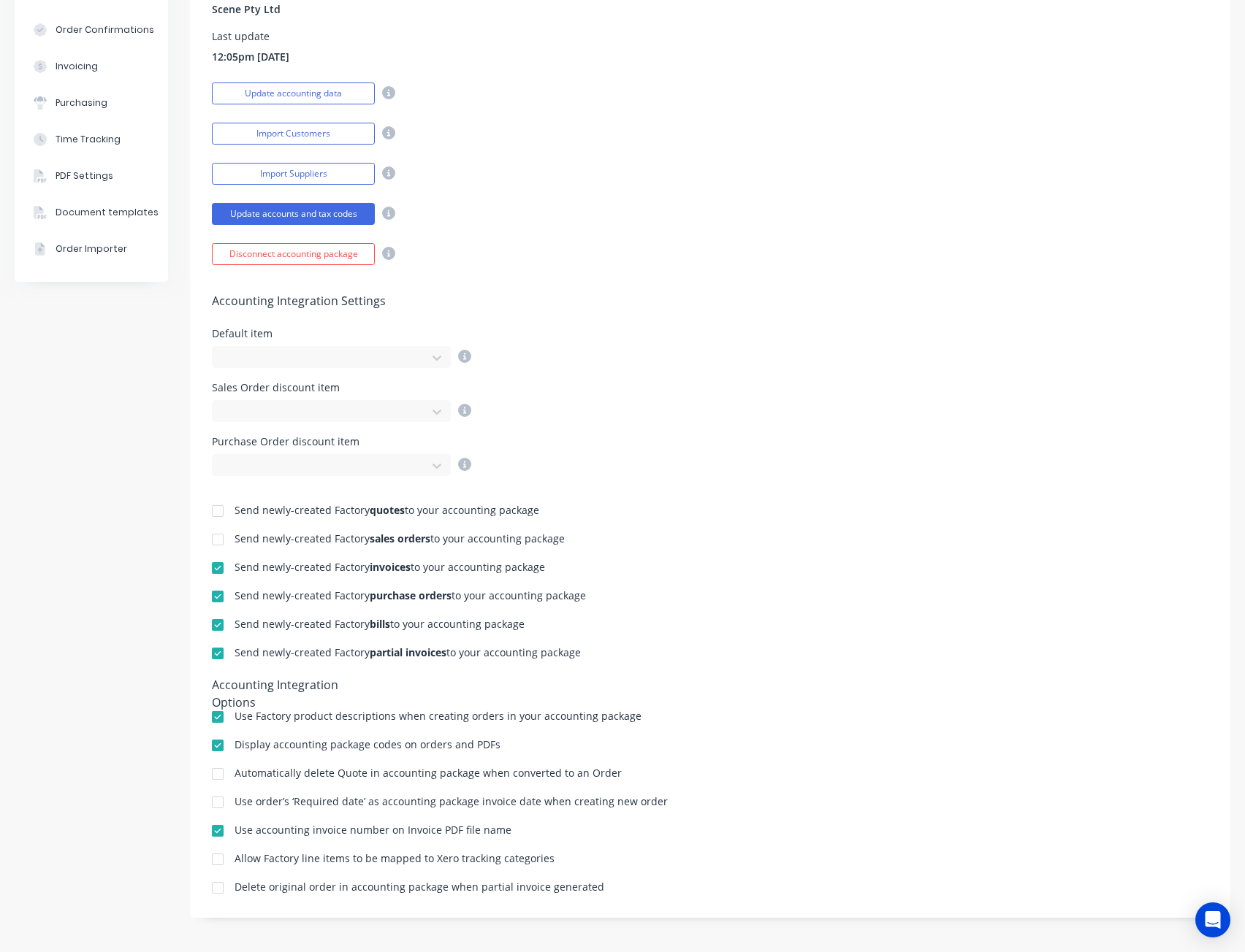
scroll to position [134, 0]
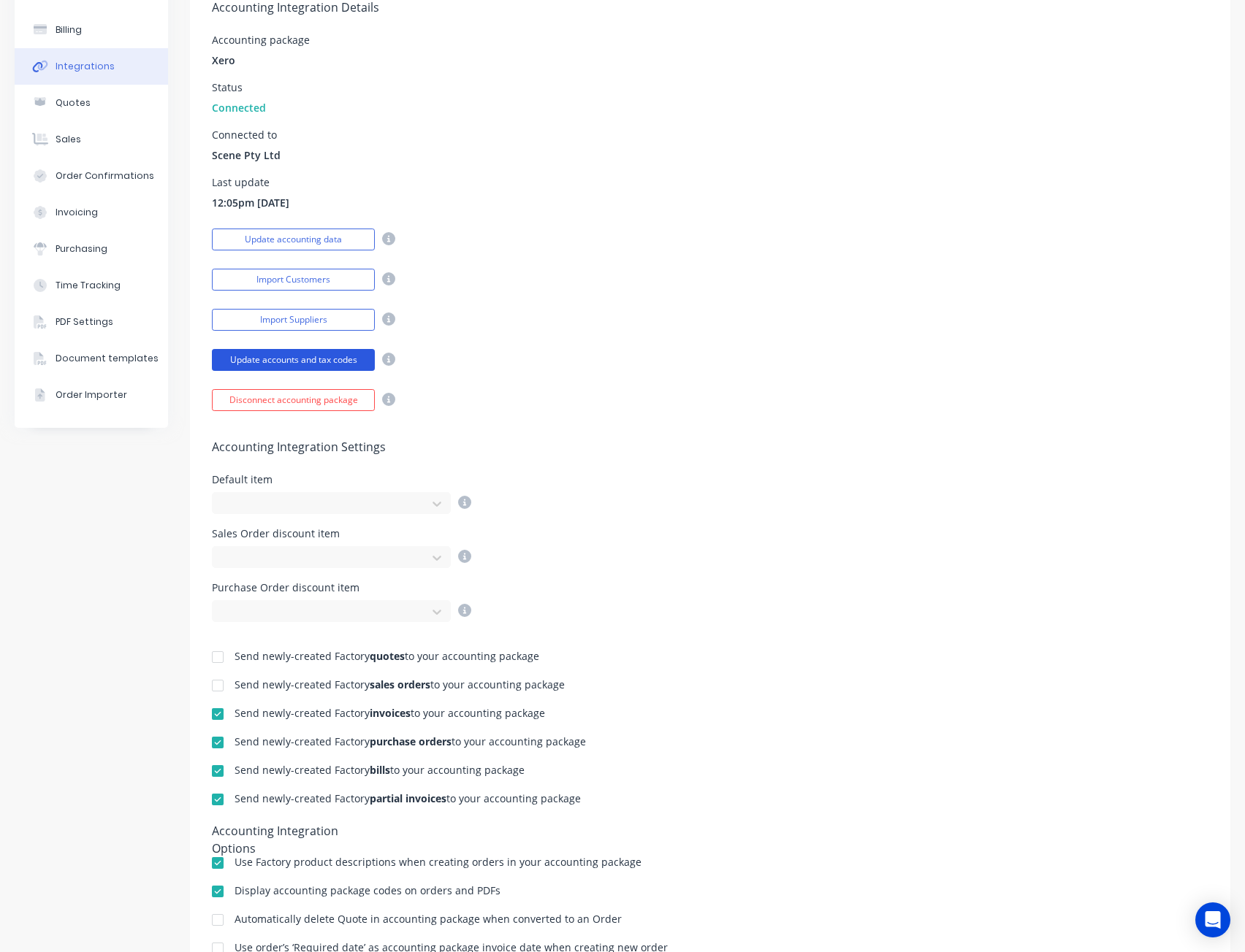
click at [292, 362] on button "Update accounts and tax codes" at bounding box center [293, 360] width 163 height 22
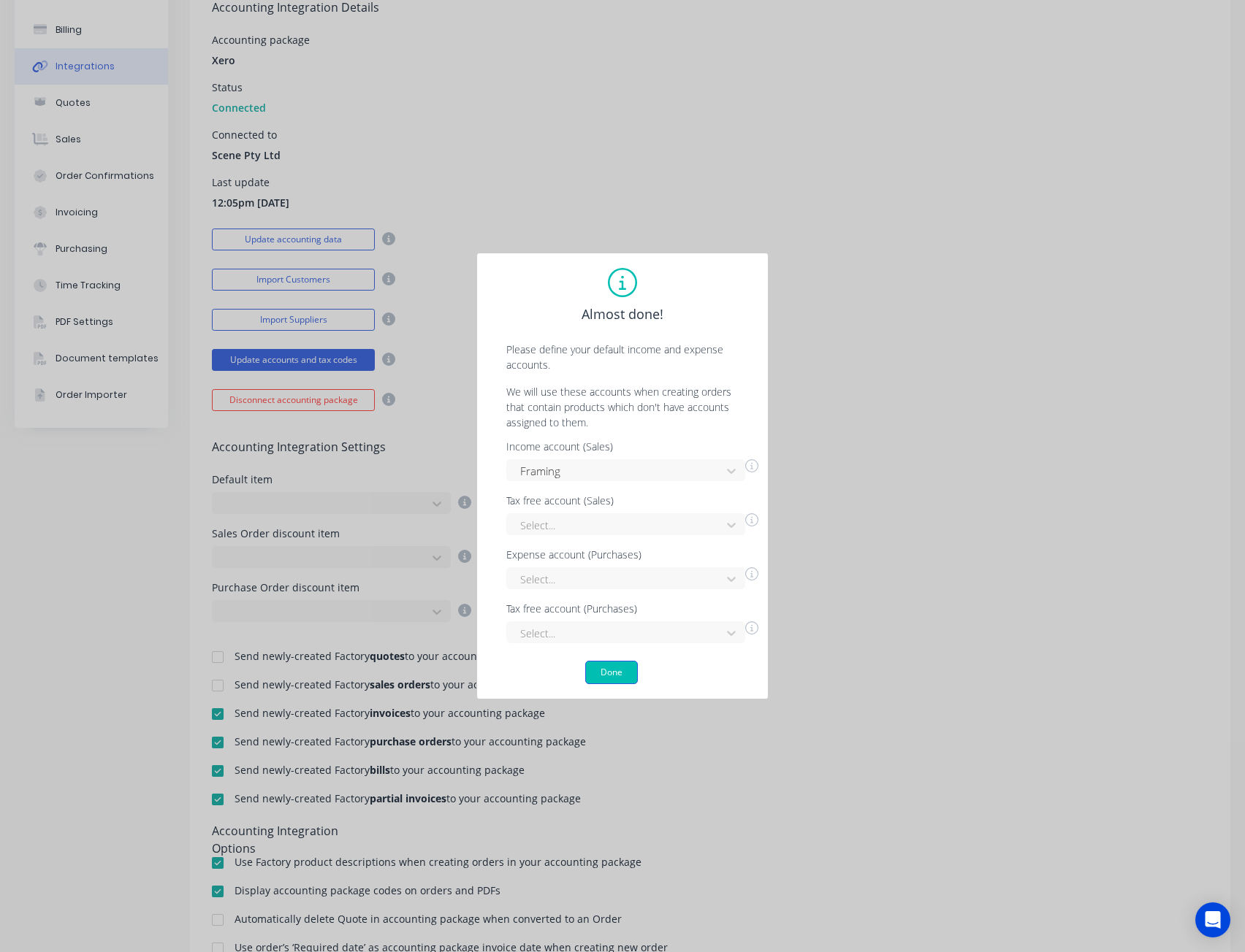
click at [607, 677] on button "Done" at bounding box center [611, 673] width 52 height 23
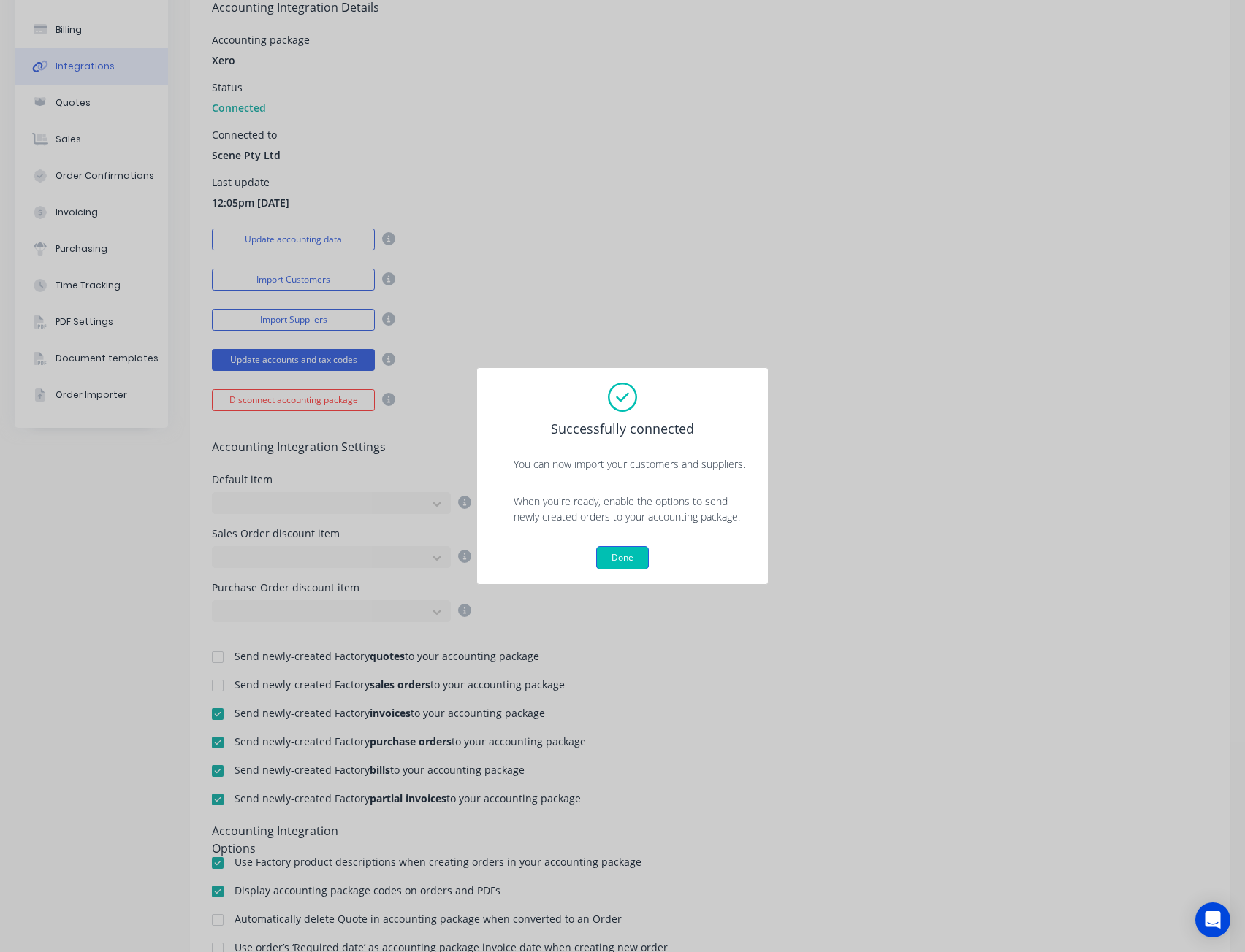
click at [613, 561] on button "Done" at bounding box center [622, 558] width 52 height 23
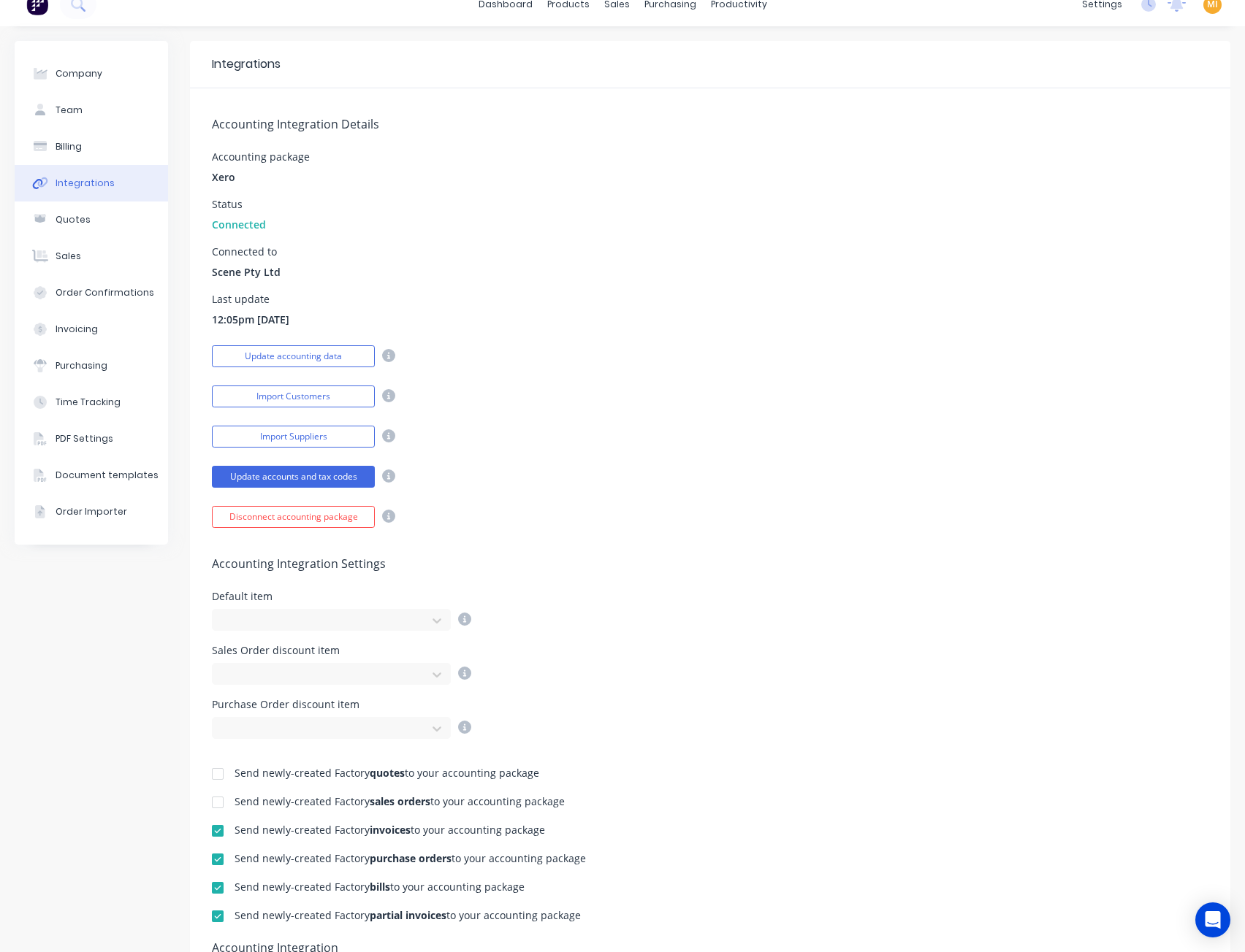
scroll to position [0, 0]
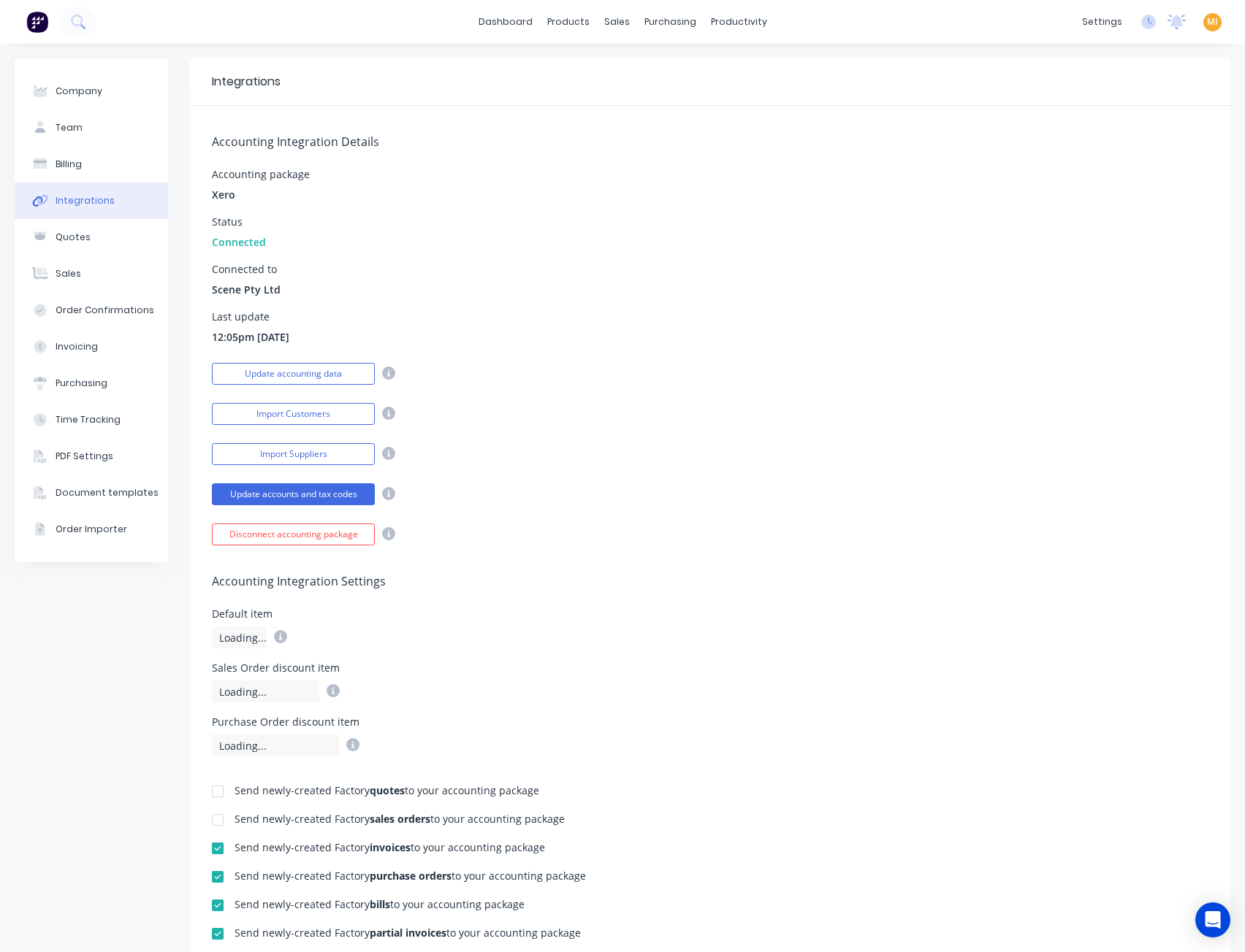
click at [32, 23] on img at bounding box center [37, 22] width 22 height 22
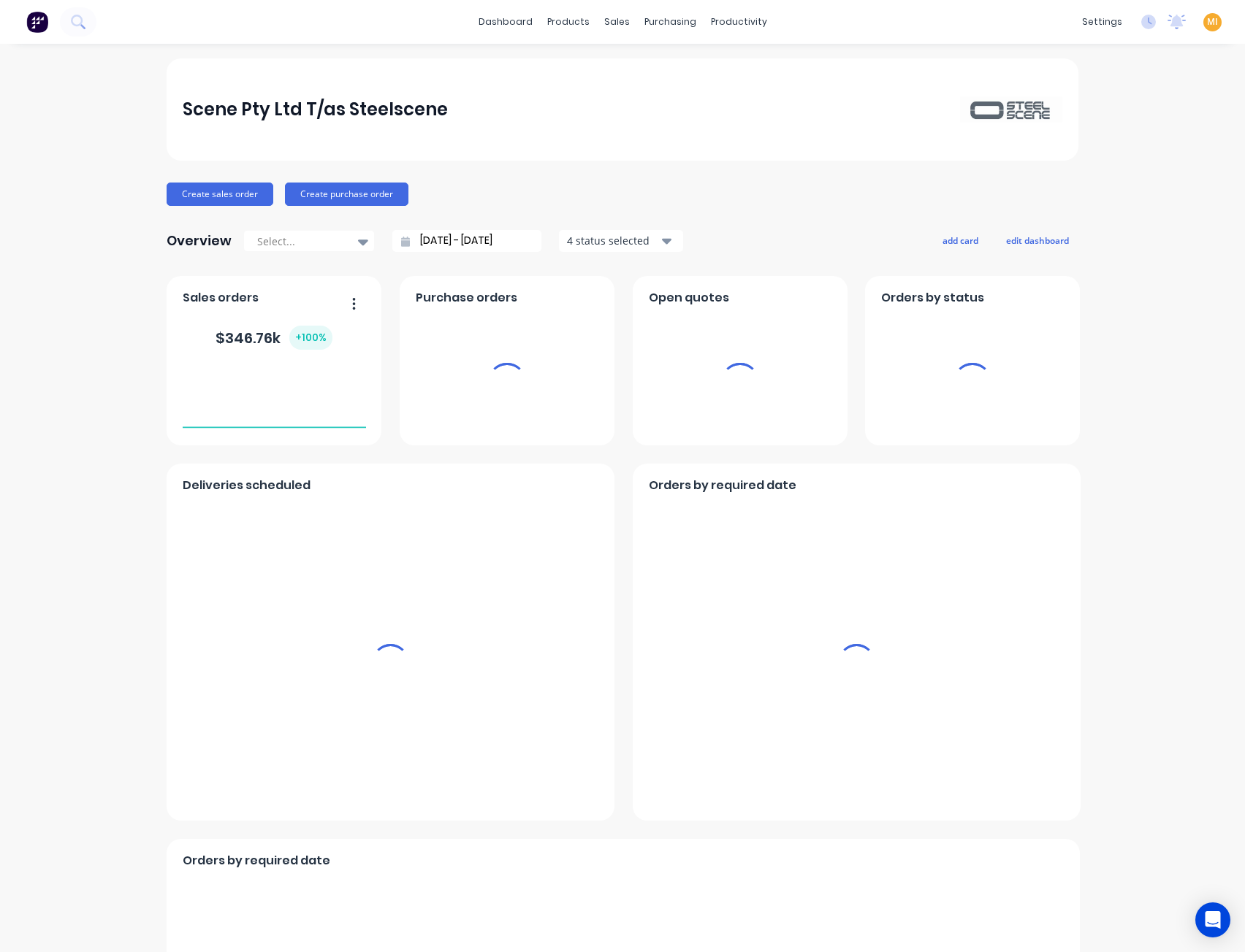
click at [1207, 23] on span "MI" at bounding box center [1213, 22] width 11 height 13
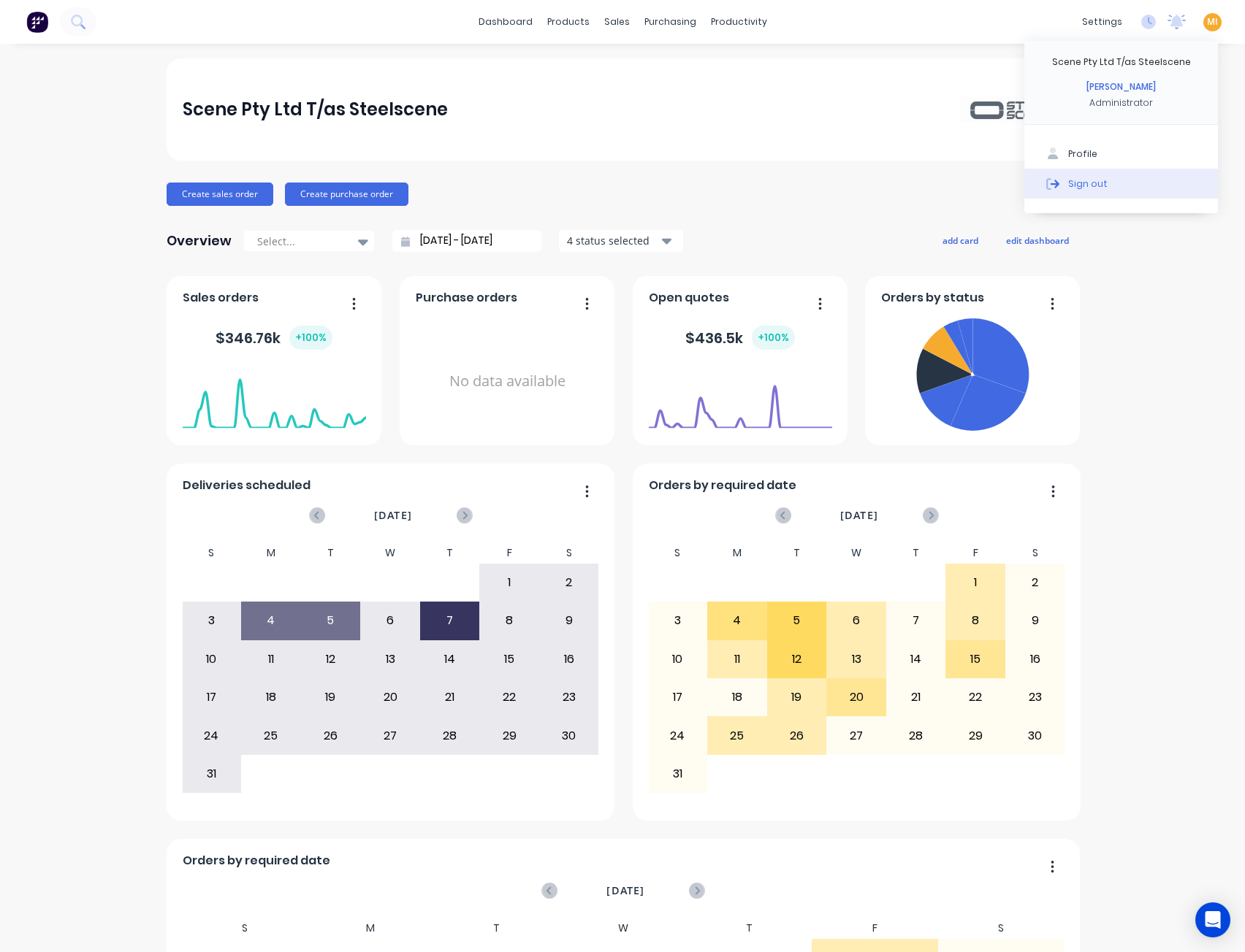
click at [1167, 177] on button "Sign out" at bounding box center [1121, 184] width 194 height 29
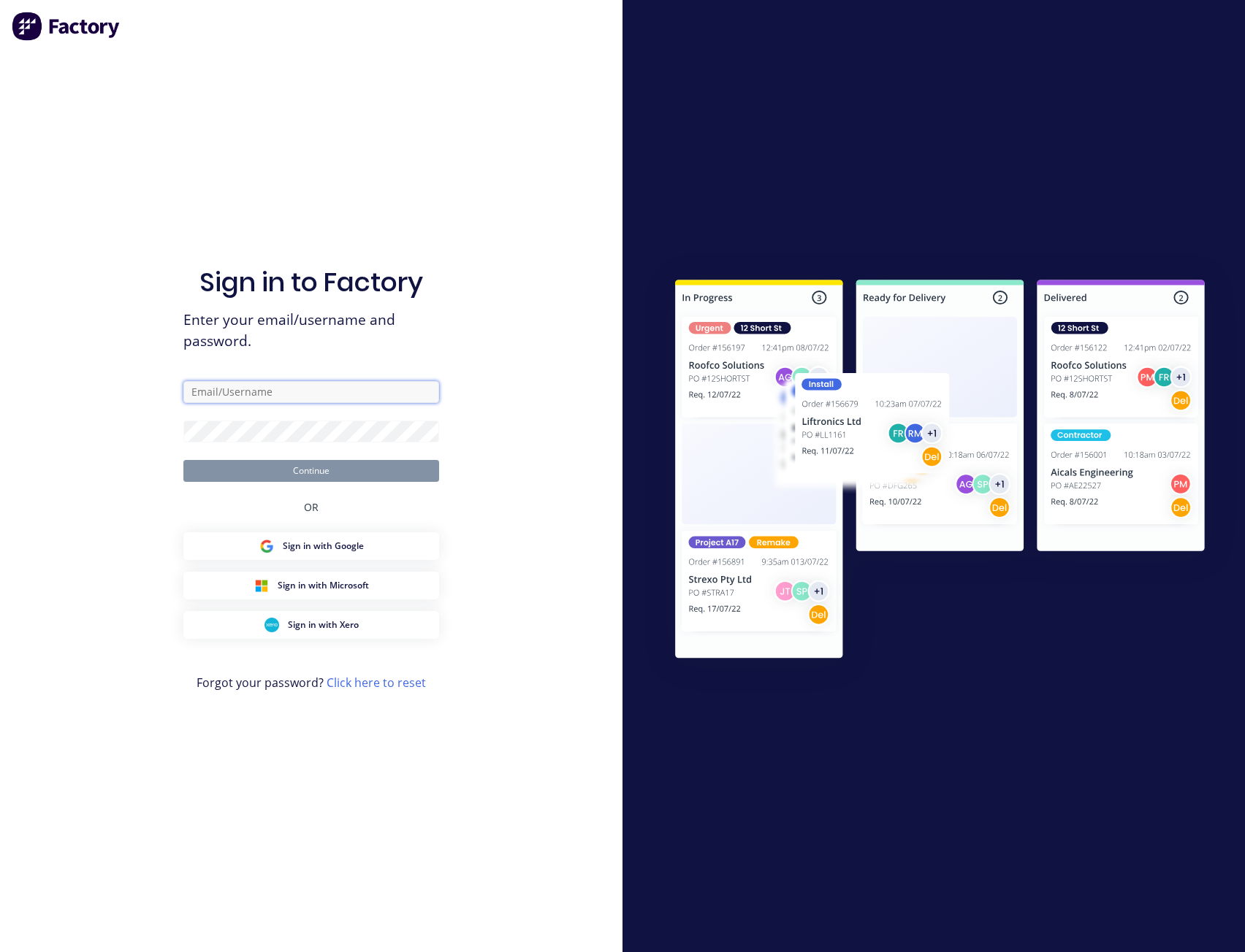
drag, startPoint x: 330, startPoint y: 397, endPoint x: 264, endPoint y: 417, distance: 69.0
click at [330, 397] on input "text" at bounding box center [311, 392] width 255 height 22
paste input "team+maricardemo@tsametal.com.au"
type input "team+maricardemo@tsametal.com.au"
drag, startPoint x: 113, startPoint y: 427, endPoint x: 164, endPoint y: 434, distance: 51.5
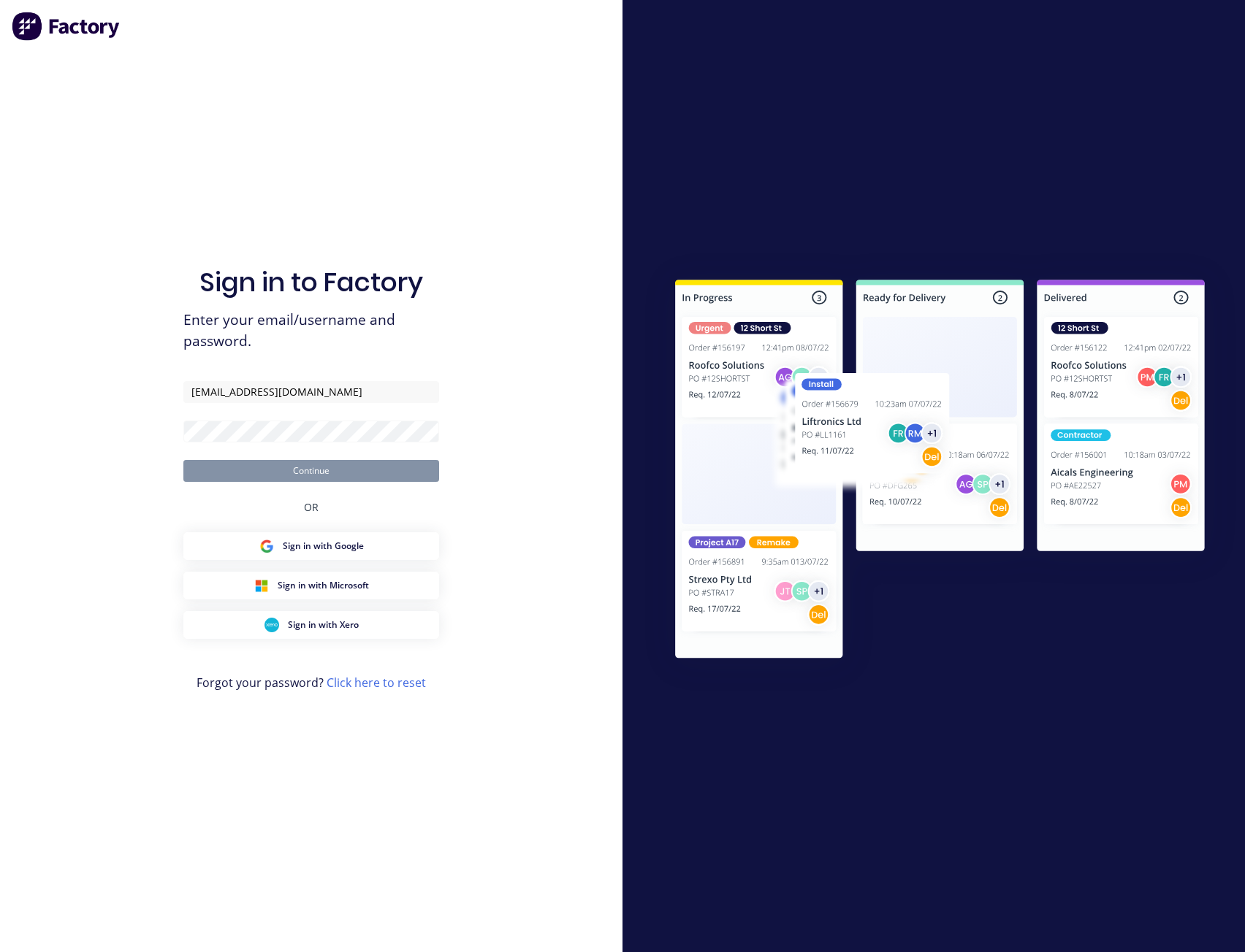
click at [114, 427] on div "Sign in to Factory Enter your email/username and password. team+maricardemo@tsa…" at bounding box center [311, 476] width 622 height 952
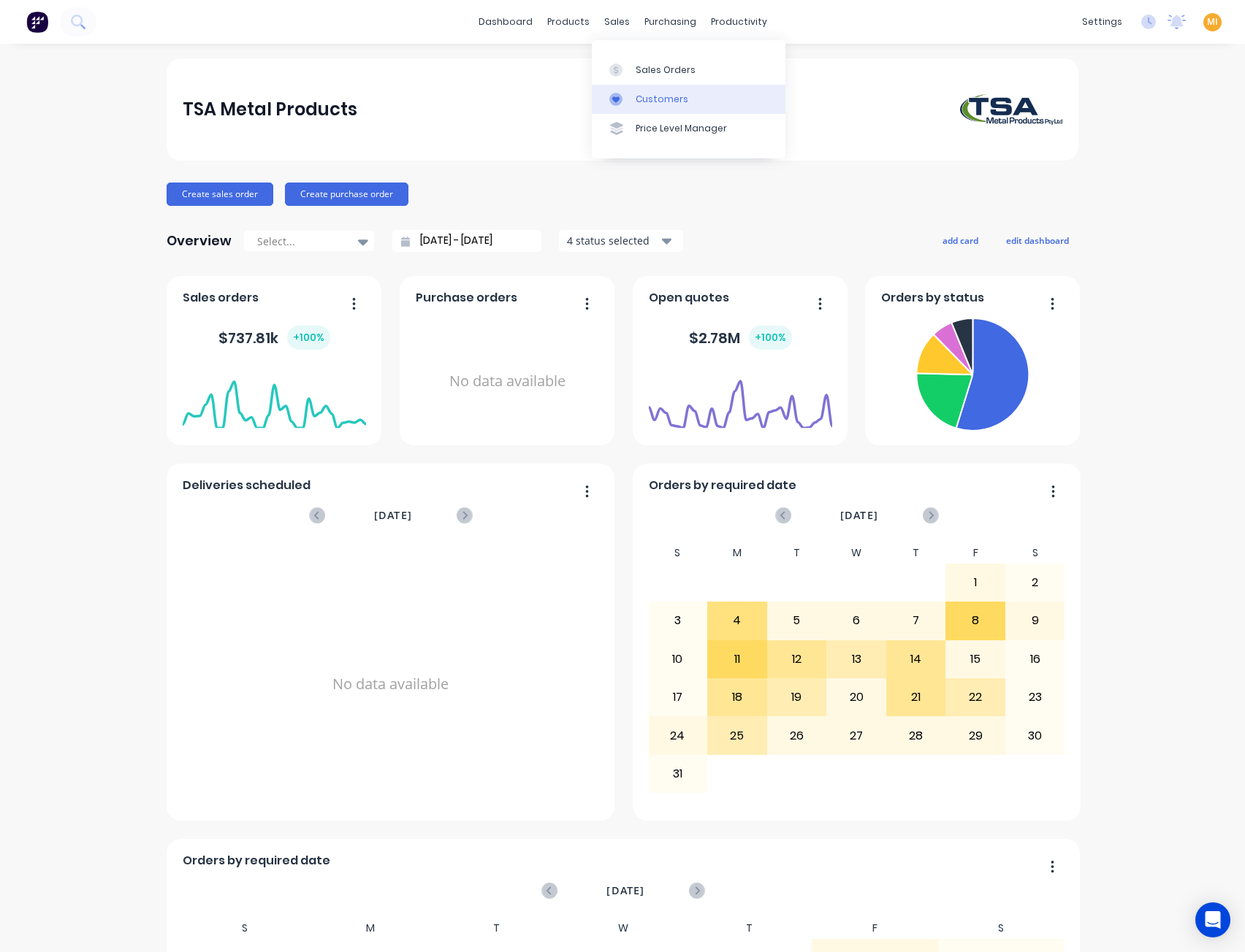
click at [653, 91] on link "Customers" at bounding box center [688, 100] width 194 height 29
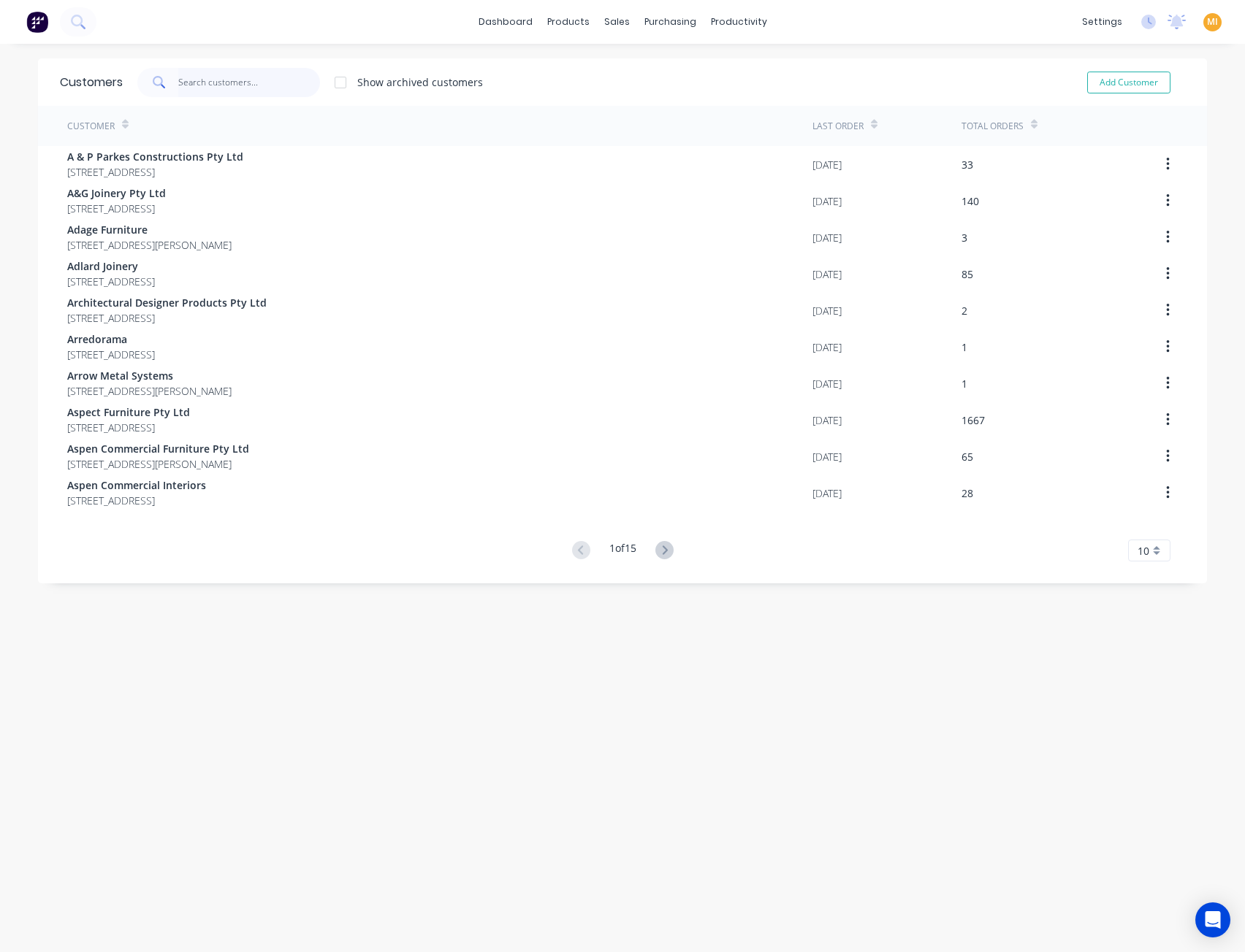
click at [272, 73] on input "text" at bounding box center [249, 83] width 143 height 29
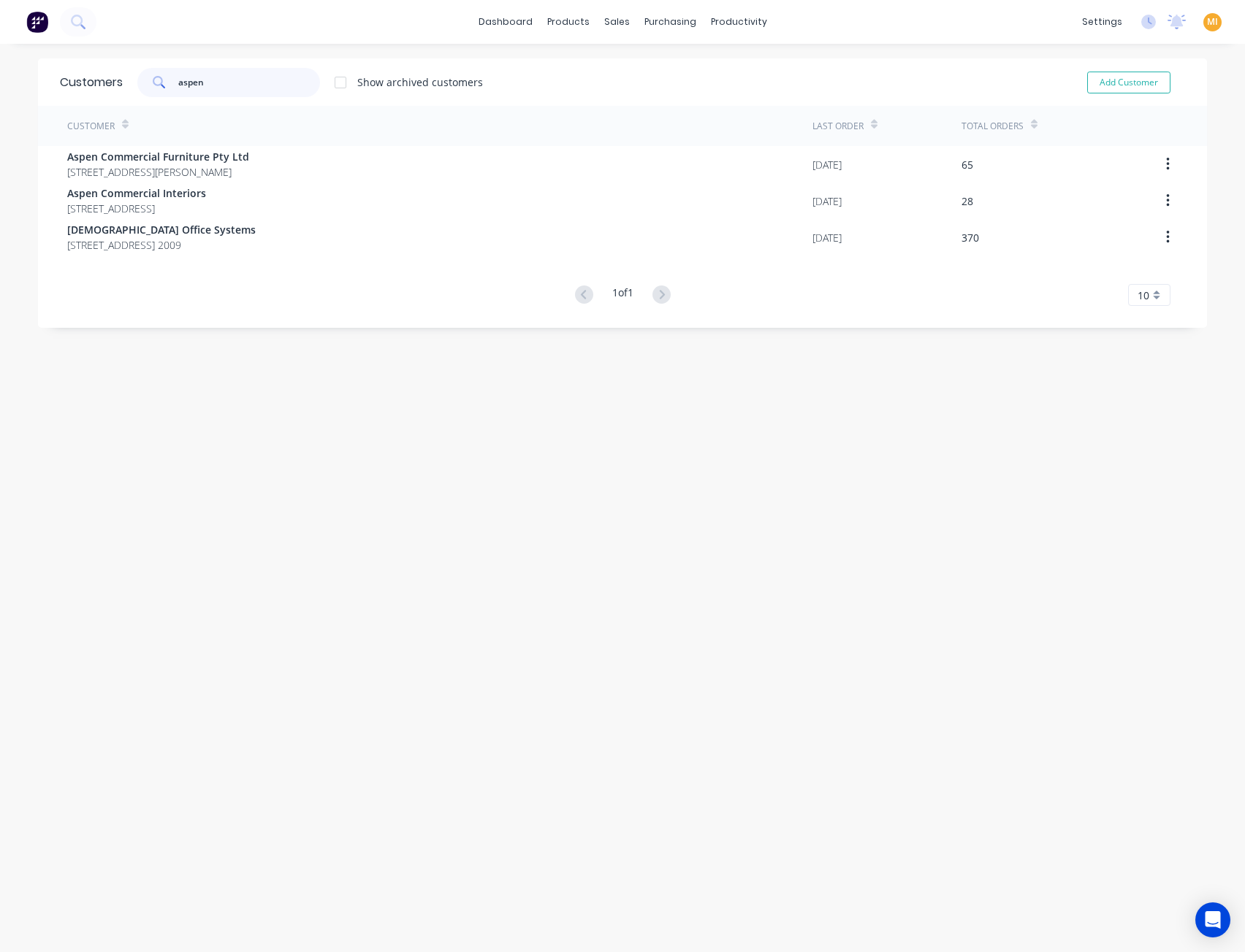
type input "aspen"
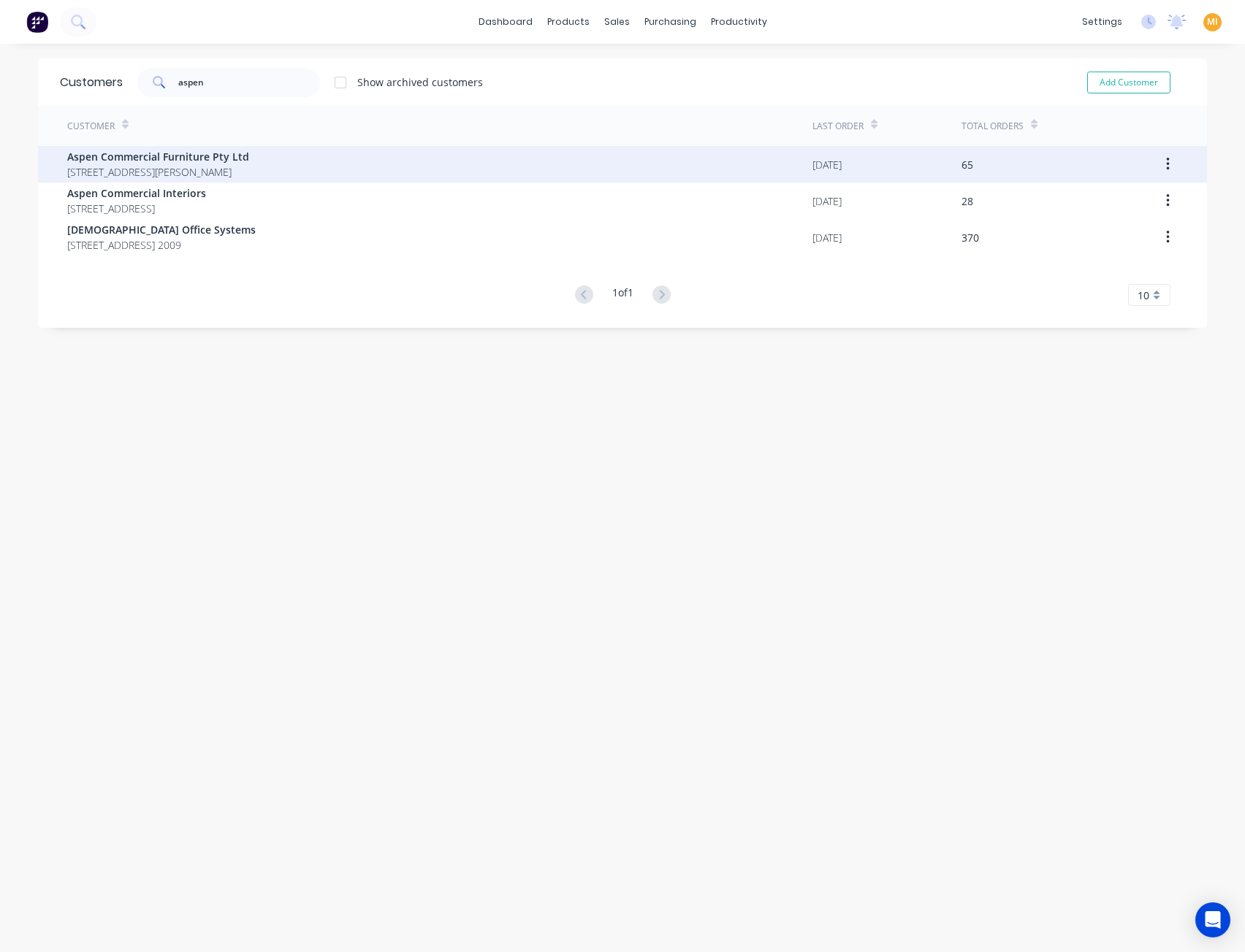
click at [198, 163] on span "Aspen Commercial Furniture Pty Ltd" at bounding box center [158, 157] width 182 height 15
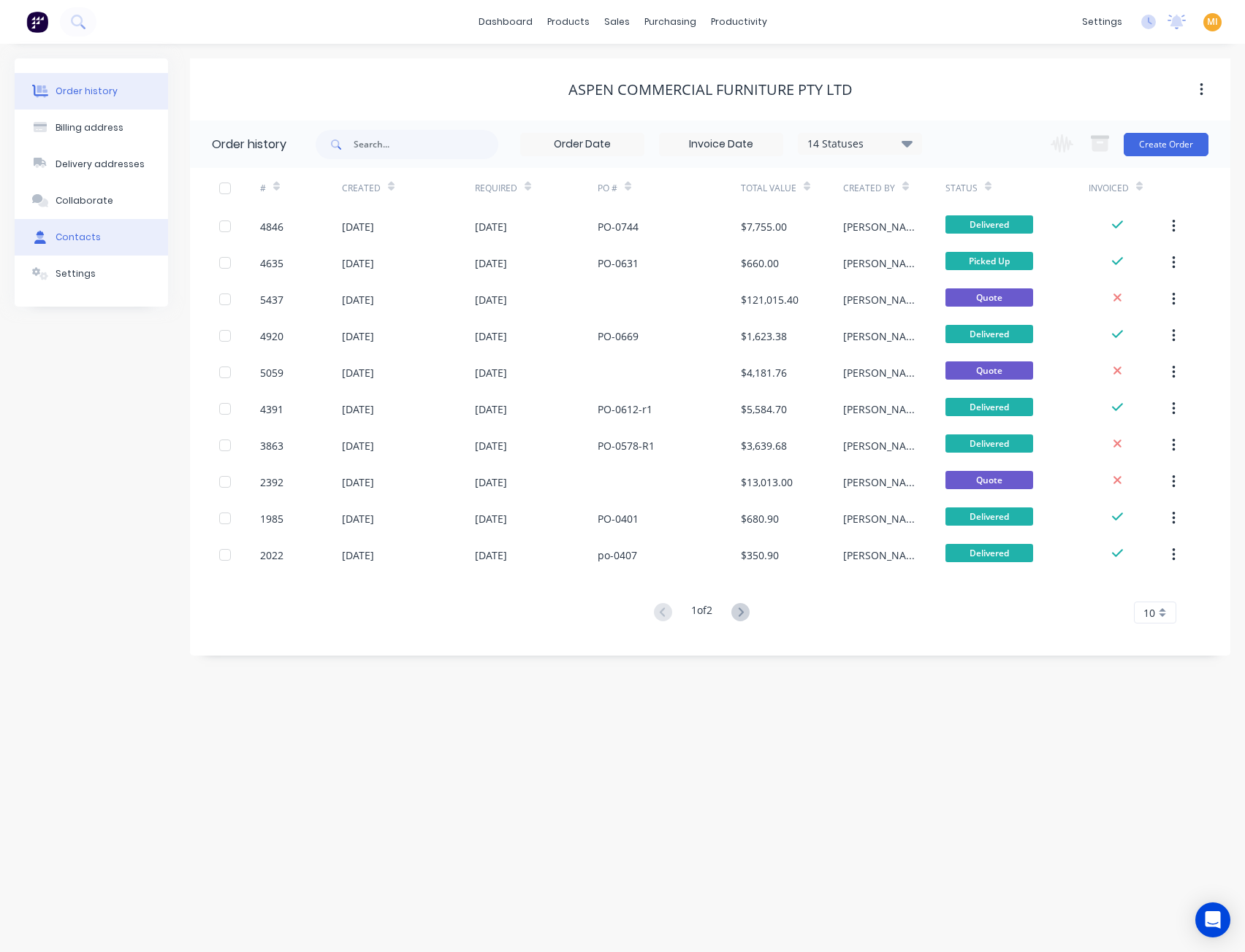
drag, startPoint x: 92, startPoint y: 241, endPoint x: 149, endPoint y: 228, distance: 58.5
click at [93, 241] on div "Contacts" at bounding box center [78, 237] width 46 height 13
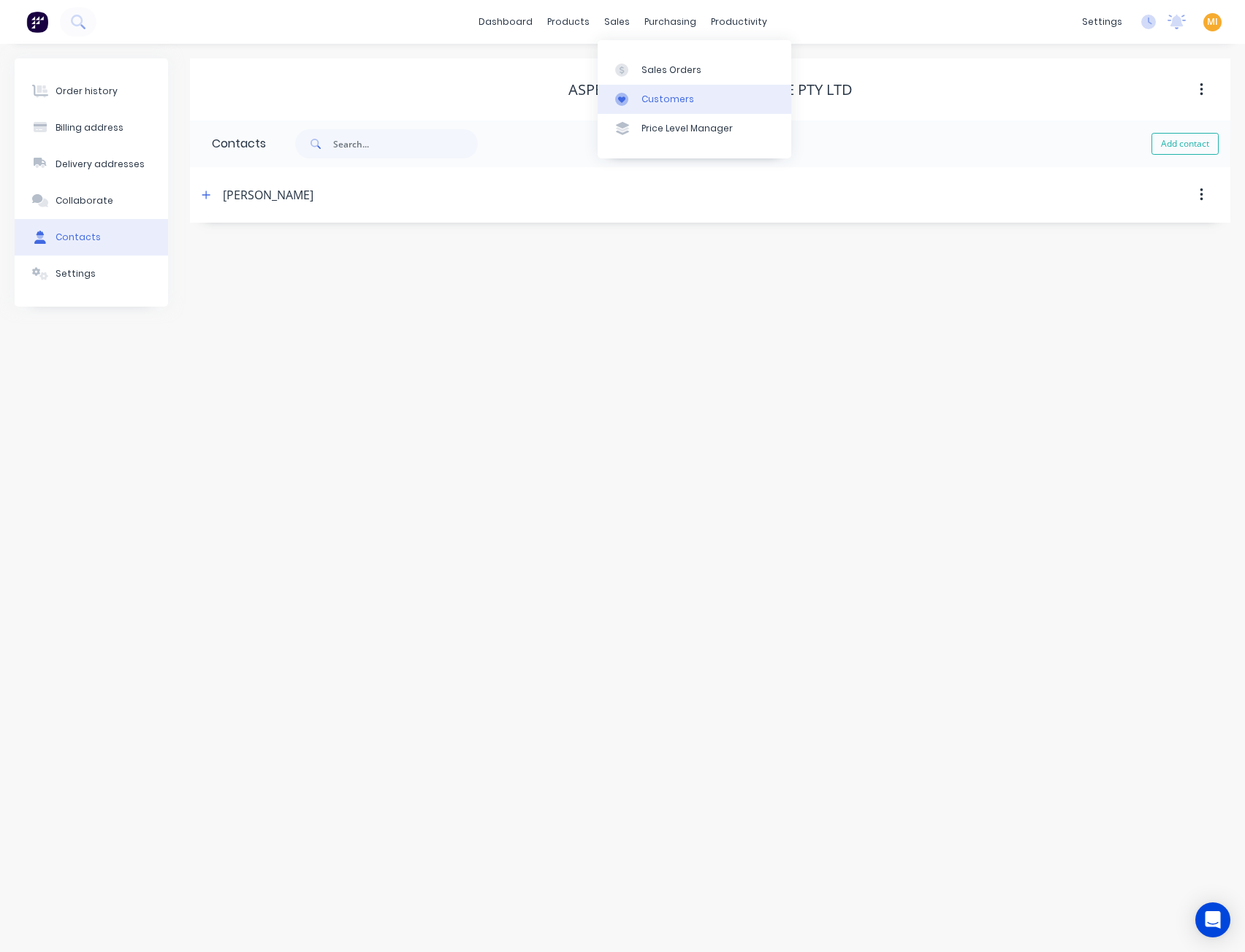
click at [656, 93] on div "Customers" at bounding box center [668, 99] width 52 height 13
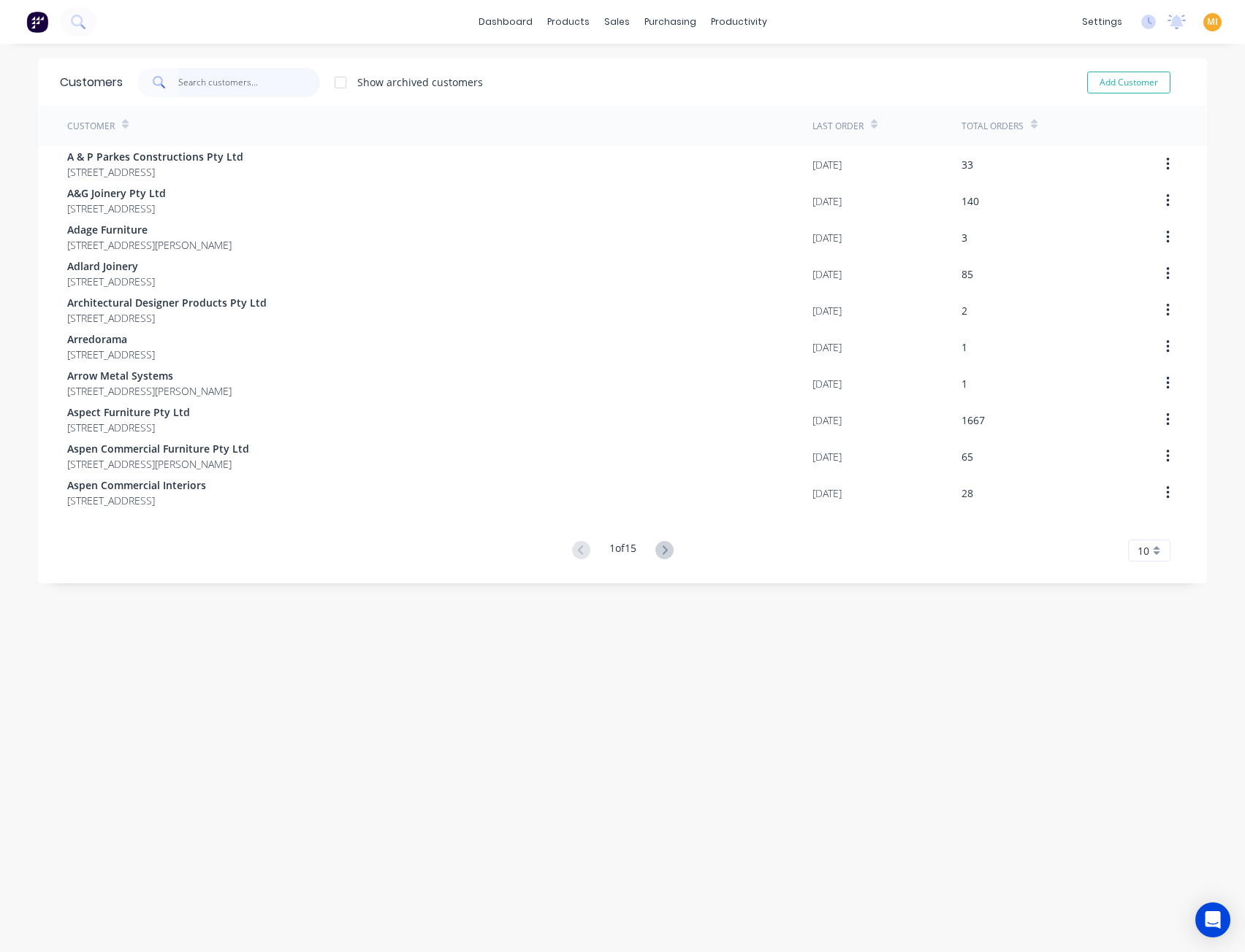
click at [267, 89] on input "text" at bounding box center [249, 83] width 143 height 29
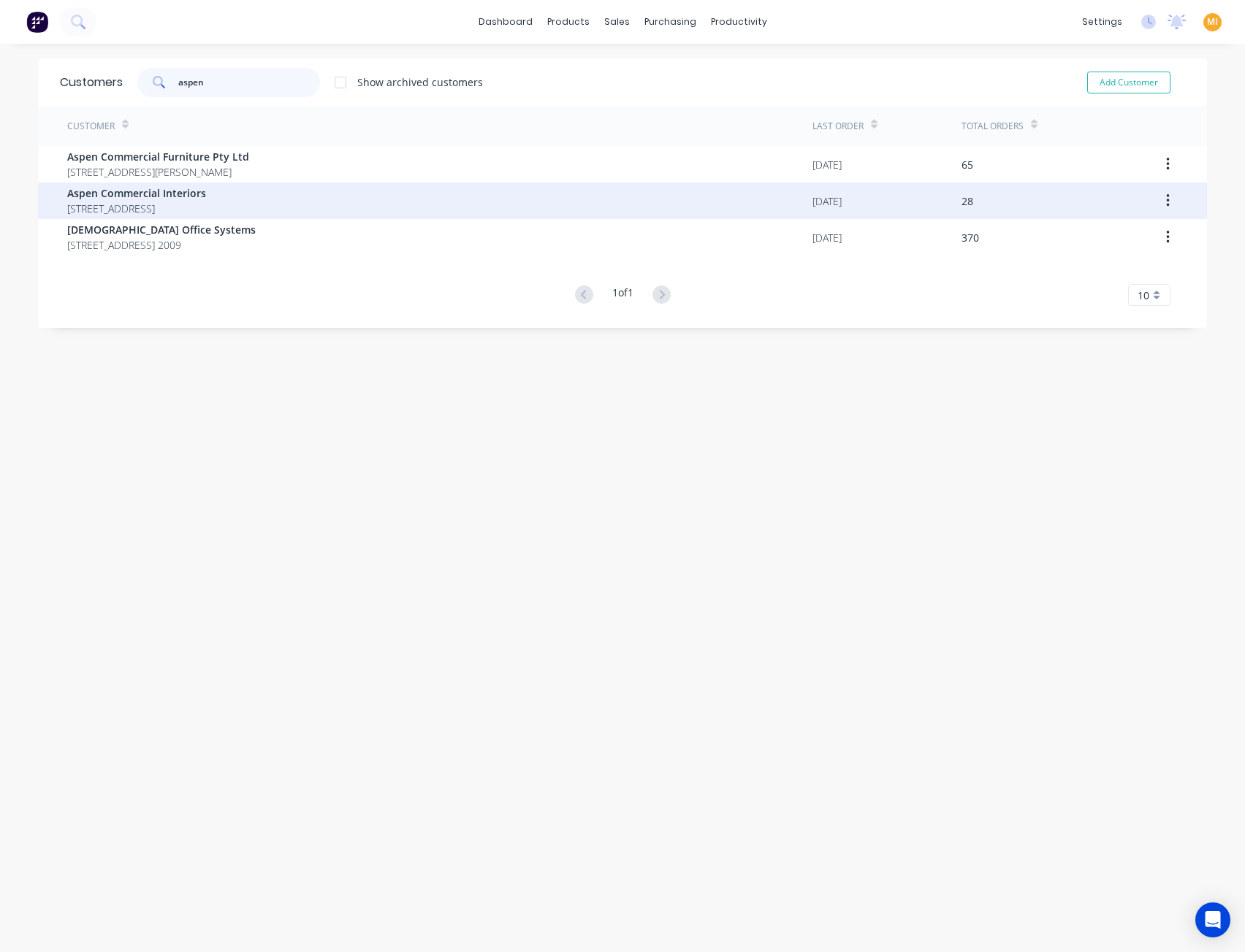
type input "aspen"
click at [206, 202] on div "Aspen Commercial Interiors PO BOX 5005 Armidale New South Wales 2350" at bounding box center [137, 201] width 139 height 31
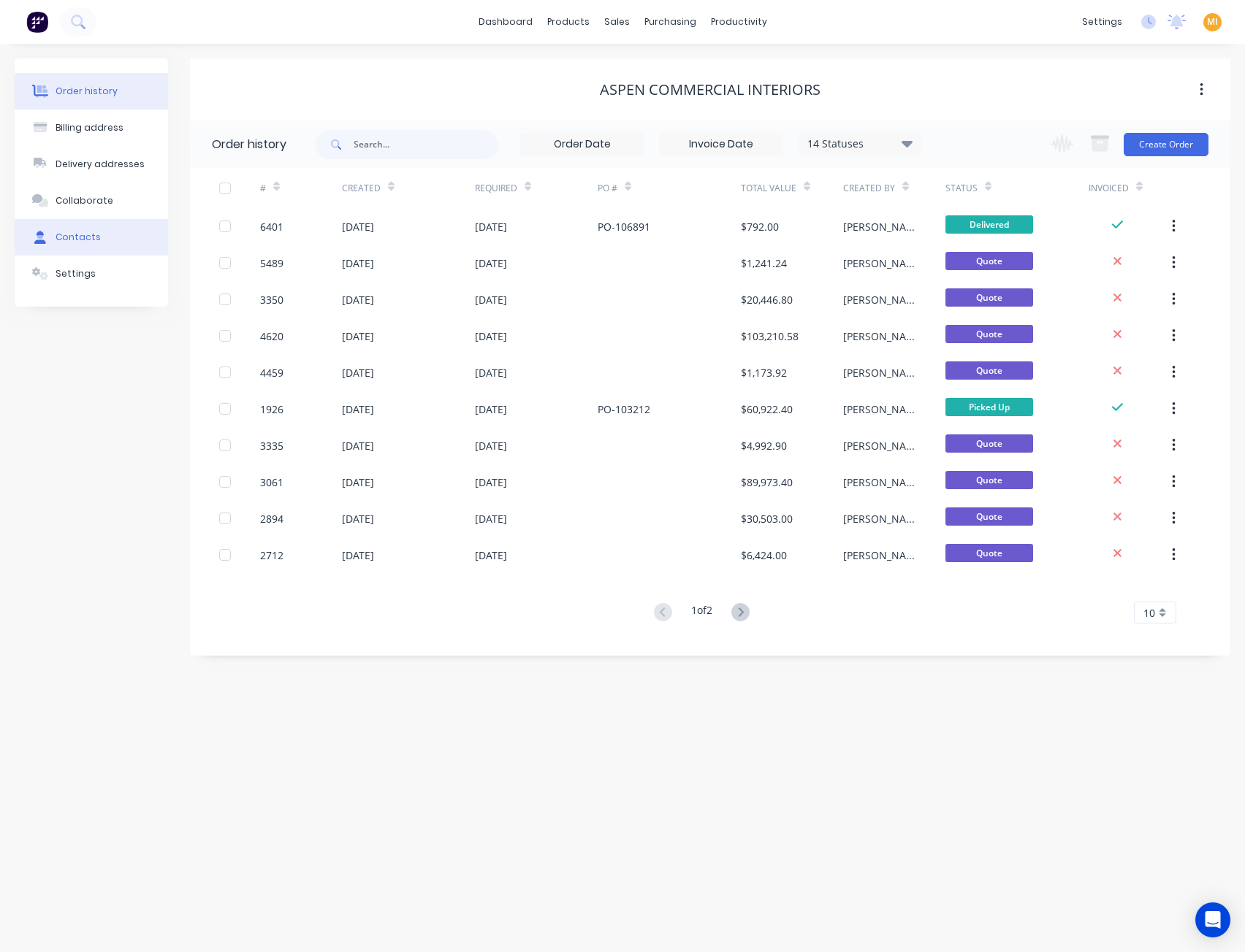
click at [113, 235] on button "Contacts" at bounding box center [91, 237] width 154 height 36
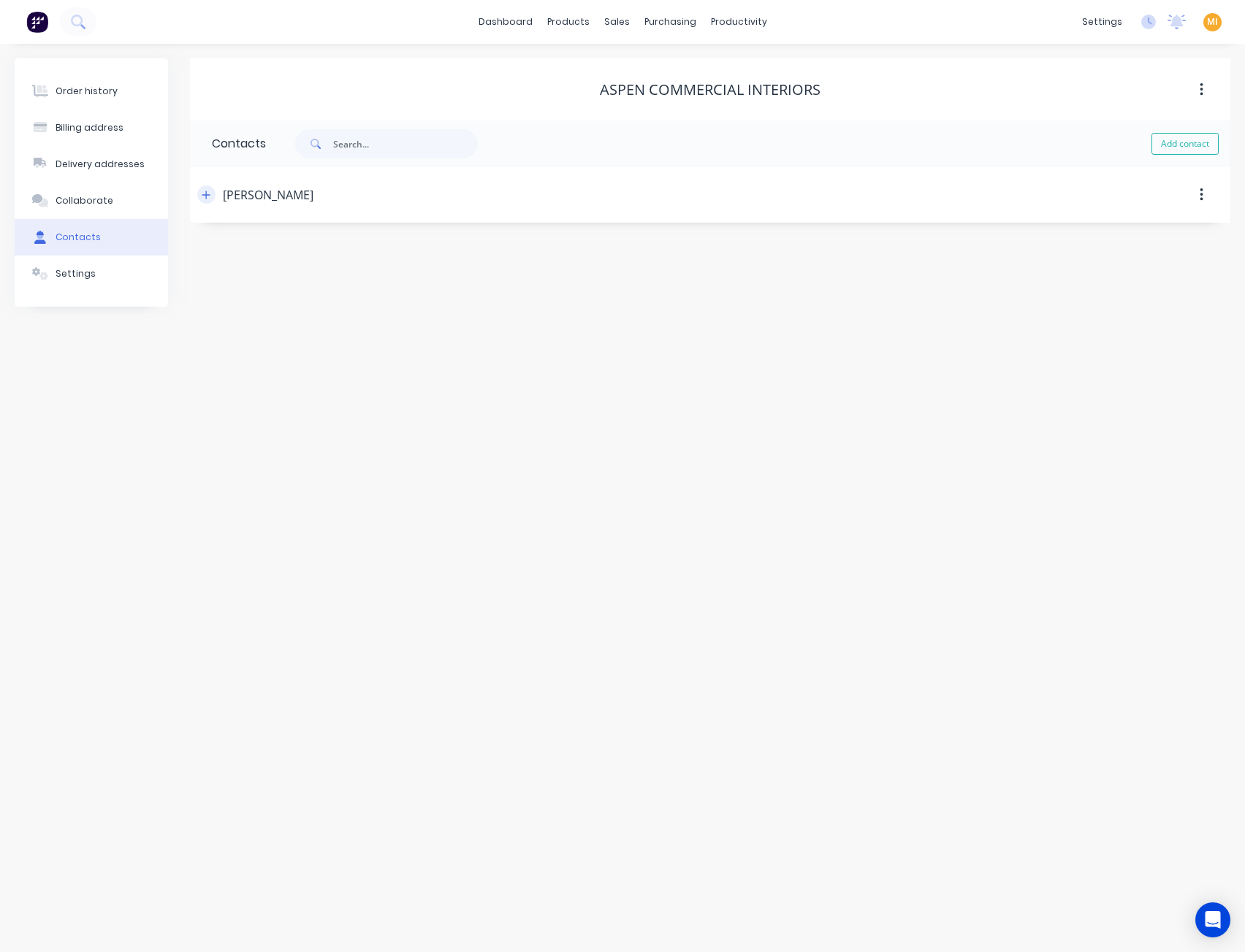
click at [210, 197] on icon "button" at bounding box center [205, 194] width 8 height 10
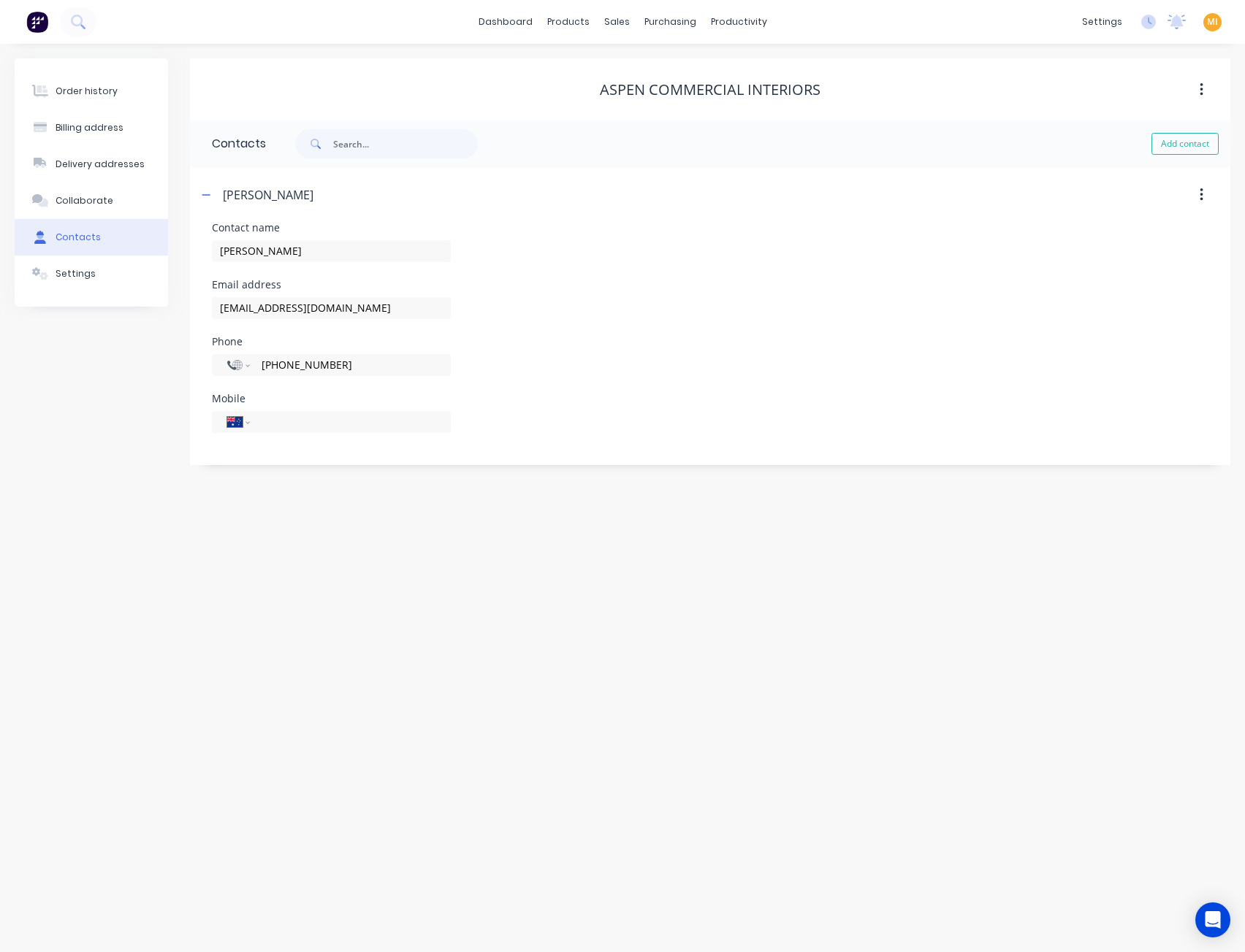
click at [33, 28] on img at bounding box center [37, 22] width 22 height 22
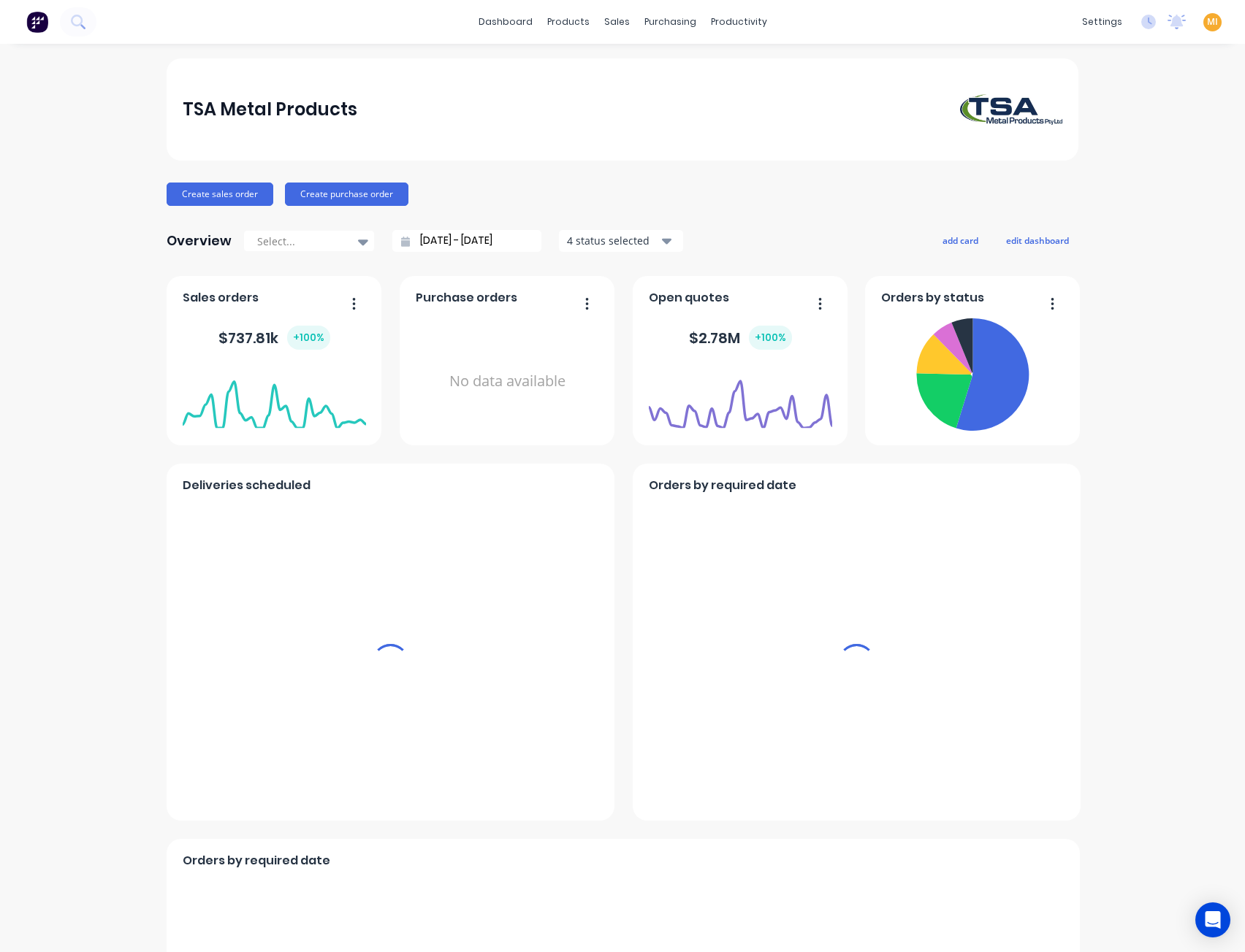
click at [1207, 19] on span "MI" at bounding box center [1213, 22] width 11 height 13
click at [1168, 184] on div "Sign out" at bounding box center [1187, 183] width 39 height 13
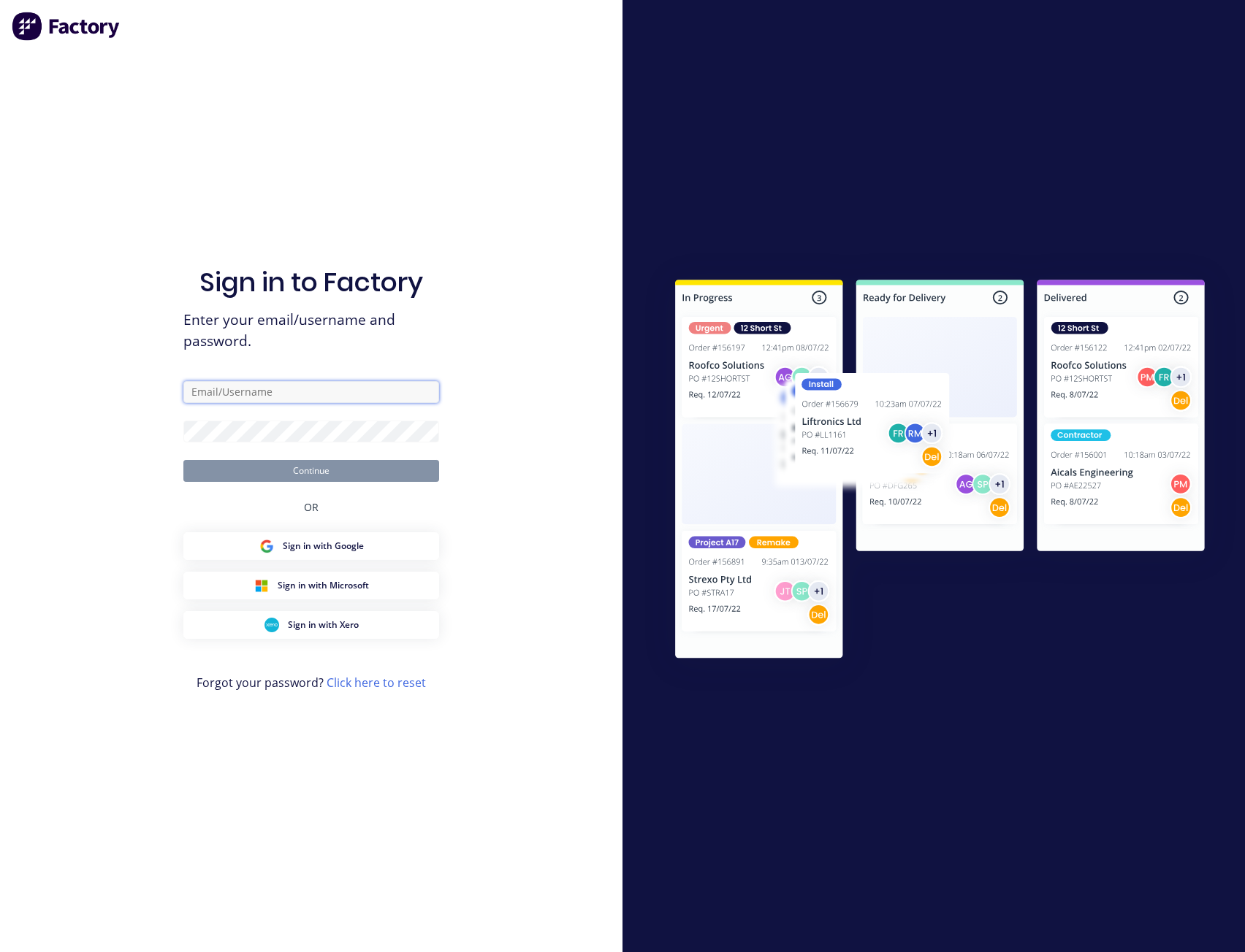
click at [305, 396] on input "text" at bounding box center [311, 392] width 255 height 22
type input "[EMAIL_ADDRESS][DOMAIN_NAME]"
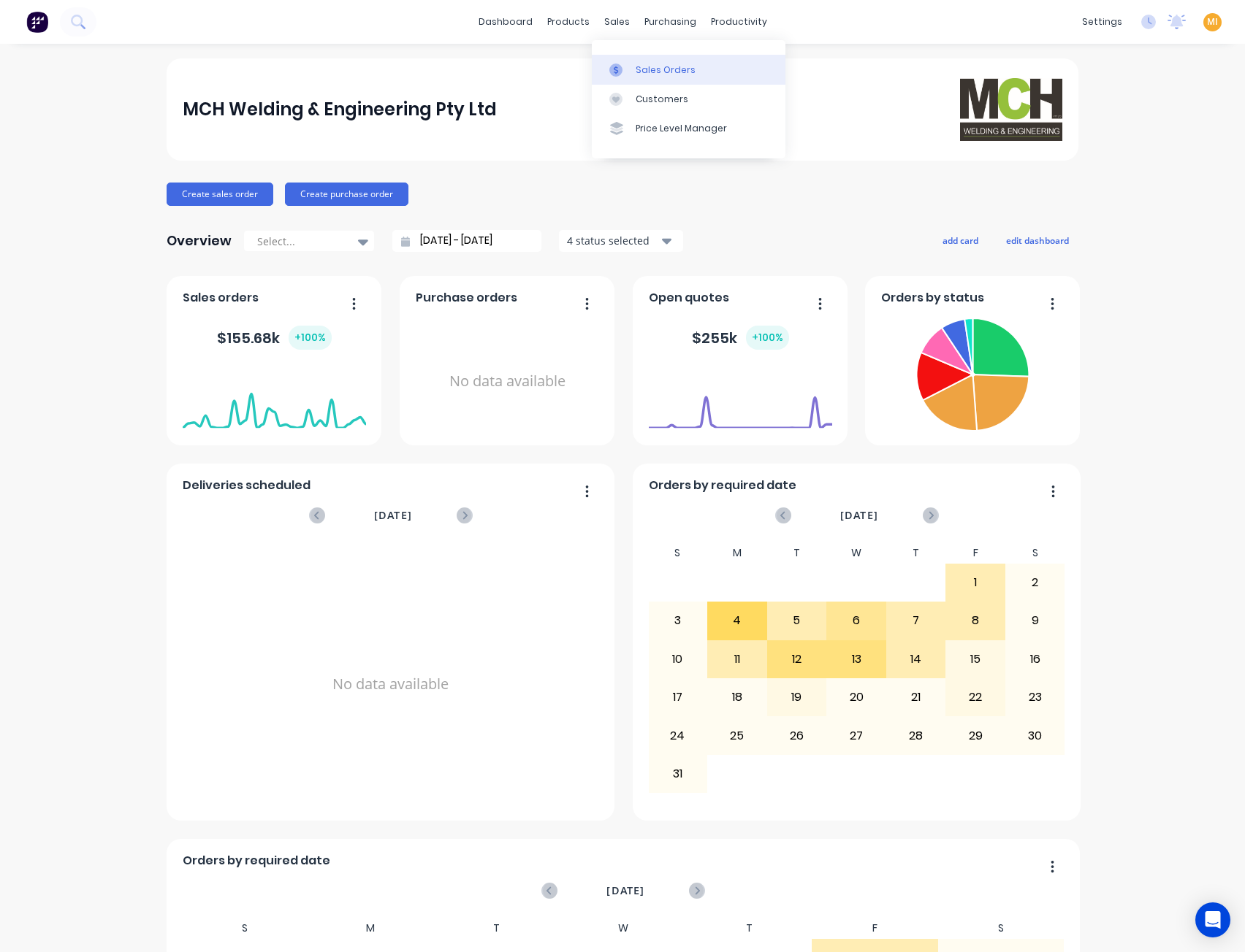
click at [630, 70] on div at bounding box center [620, 69] width 22 height 13
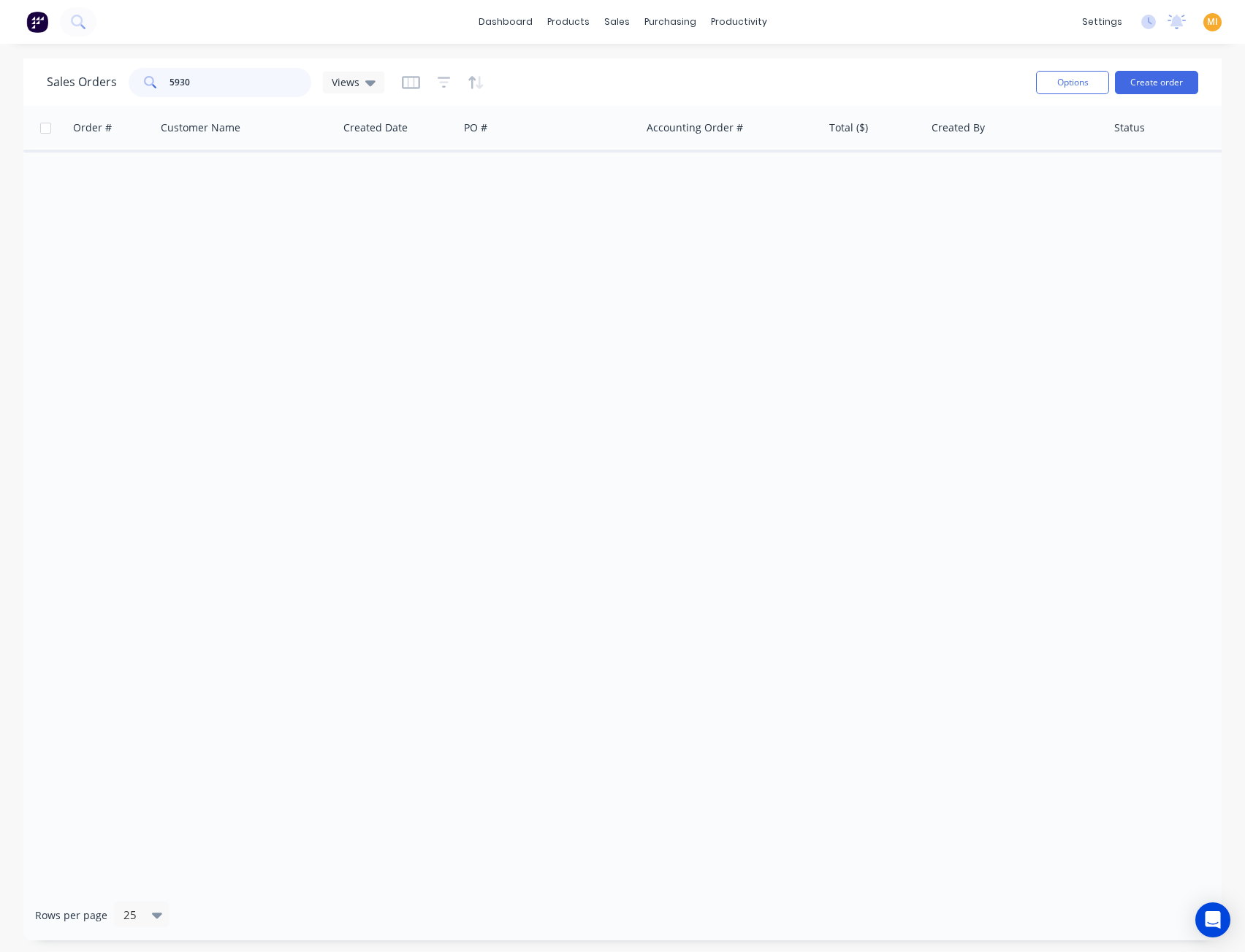
drag, startPoint x: 239, startPoint y: 76, endPoint x: 102, endPoint y: 79, distance: 137.0
click at [102, 79] on div "Sales Orders 5930 Views" at bounding box center [215, 83] width 337 height 29
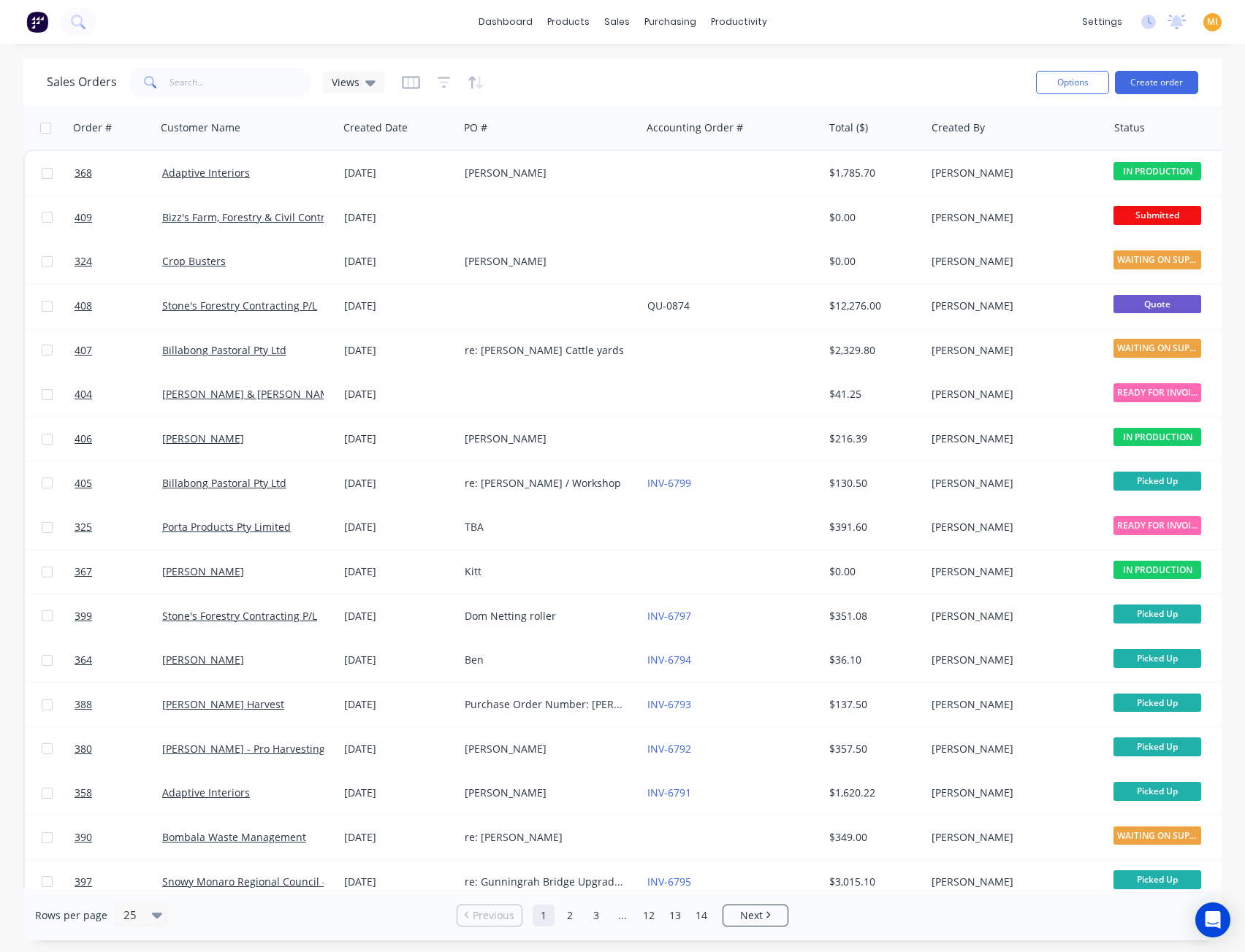
click at [171, 62] on div "Sales Orders Views Options Create order" at bounding box center [622, 83] width 1198 height 48
click at [635, 96] on div at bounding box center [626, 99] width 22 height 13
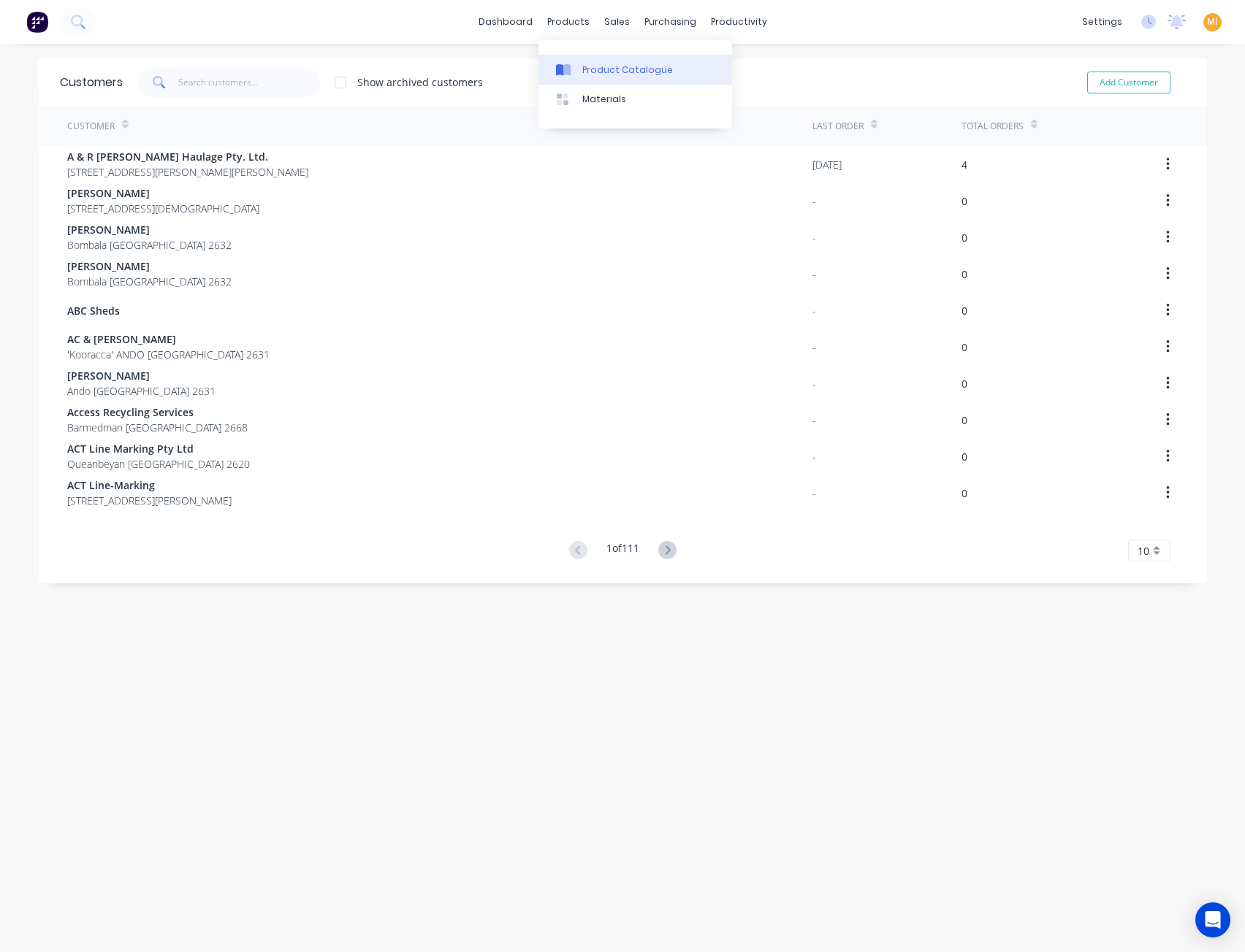
click at [627, 73] on div "Product Catalogue" at bounding box center [627, 69] width 90 height 13
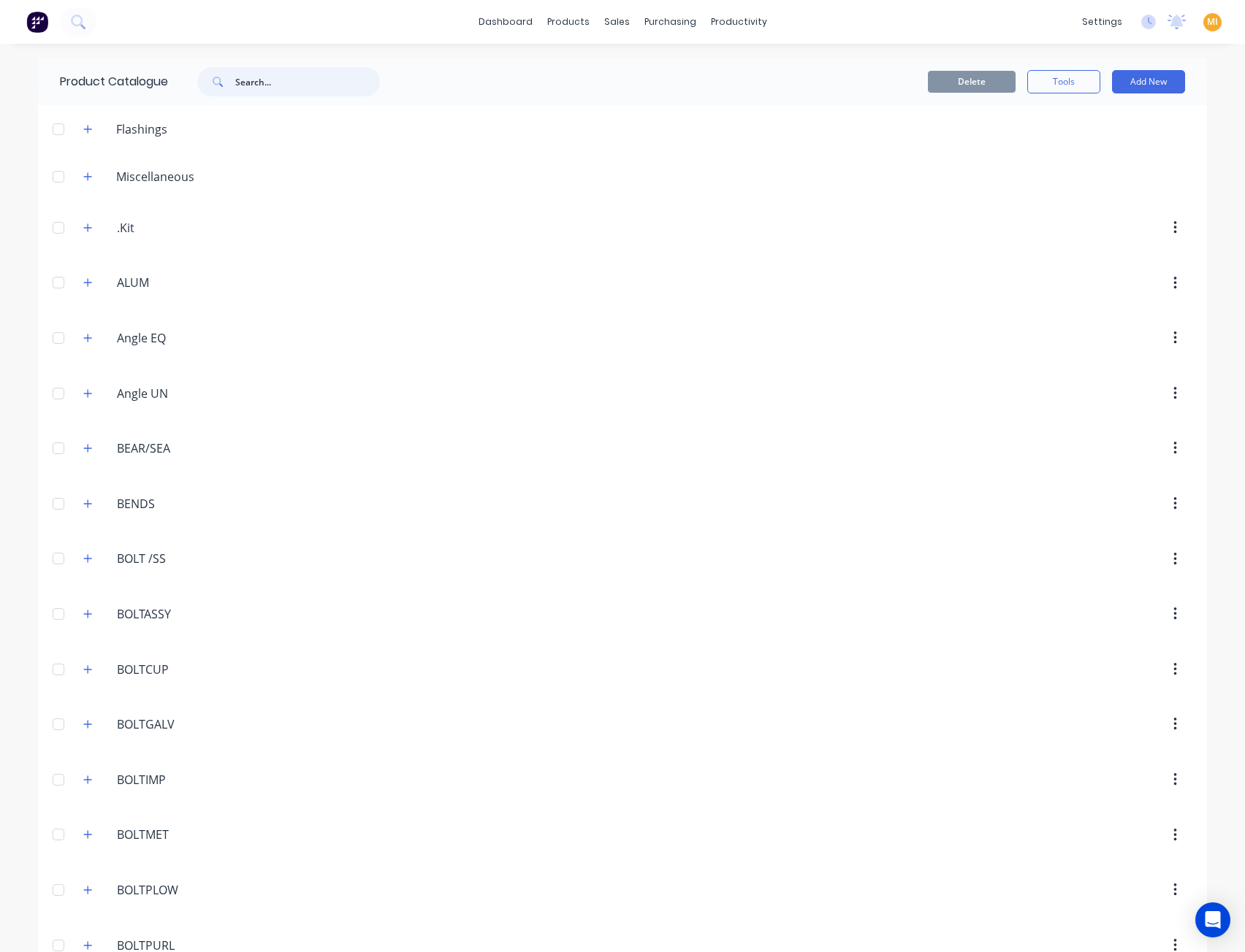
click at [239, 81] on input "text" at bounding box center [307, 82] width 144 height 29
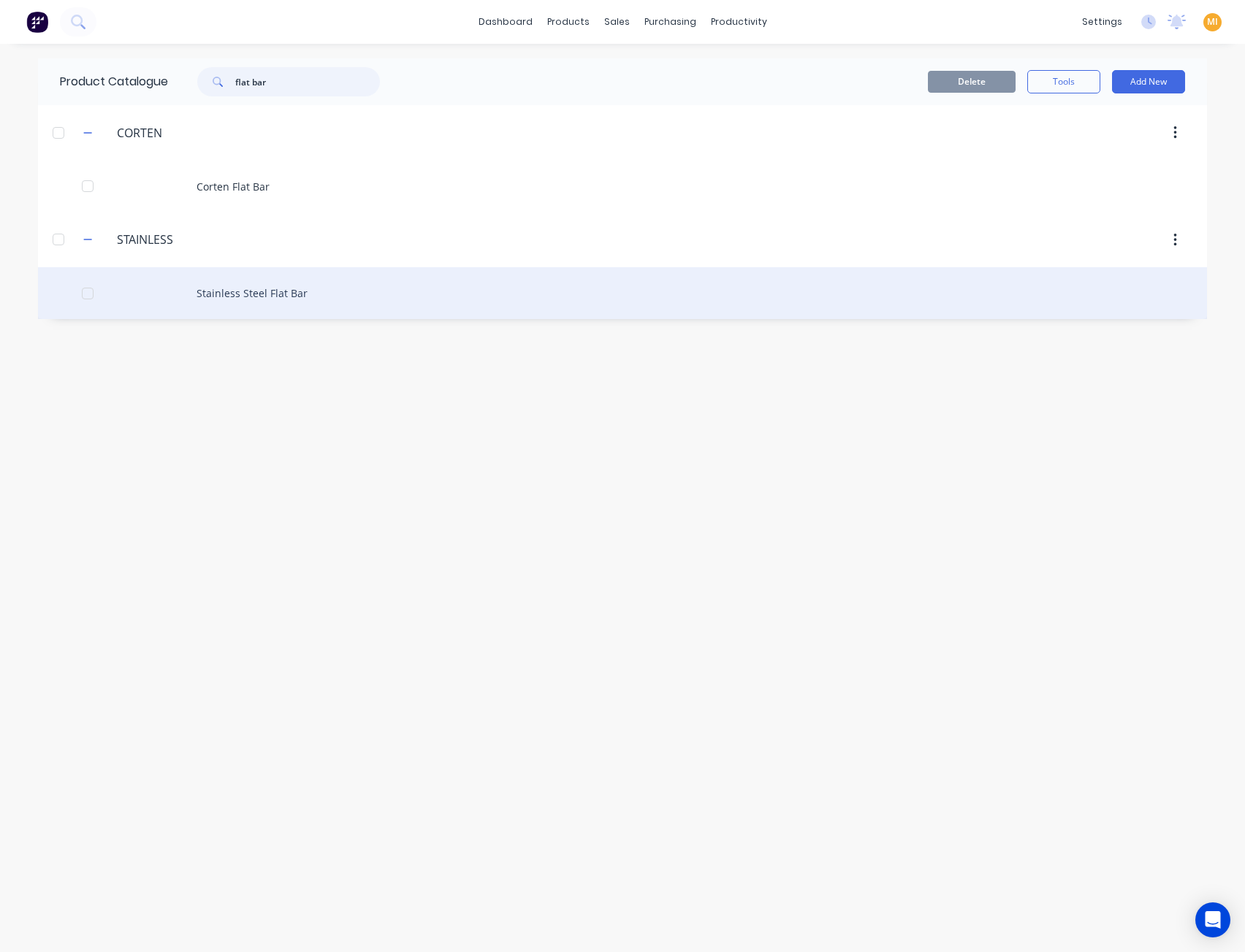
type input "flat bar"
click at [200, 290] on div "Stainless Steel Flat Bar" at bounding box center [622, 292] width 1169 height 52
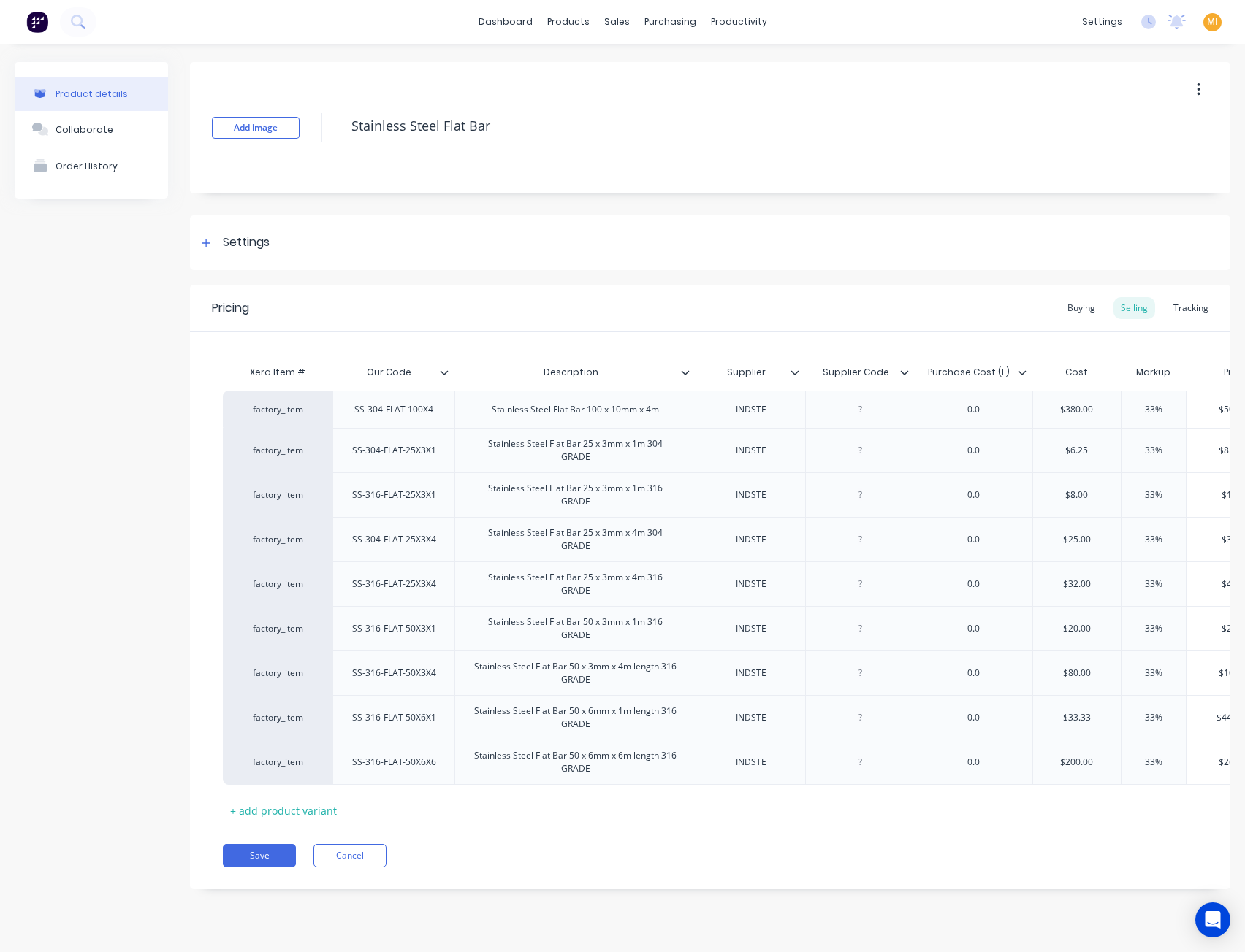
type textarea "x"
click at [109, 293] on div "Product details Collaborate Order History" at bounding box center [91, 486] width 154 height 849
click at [34, 19] on img at bounding box center [37, 22] width 22 height 22
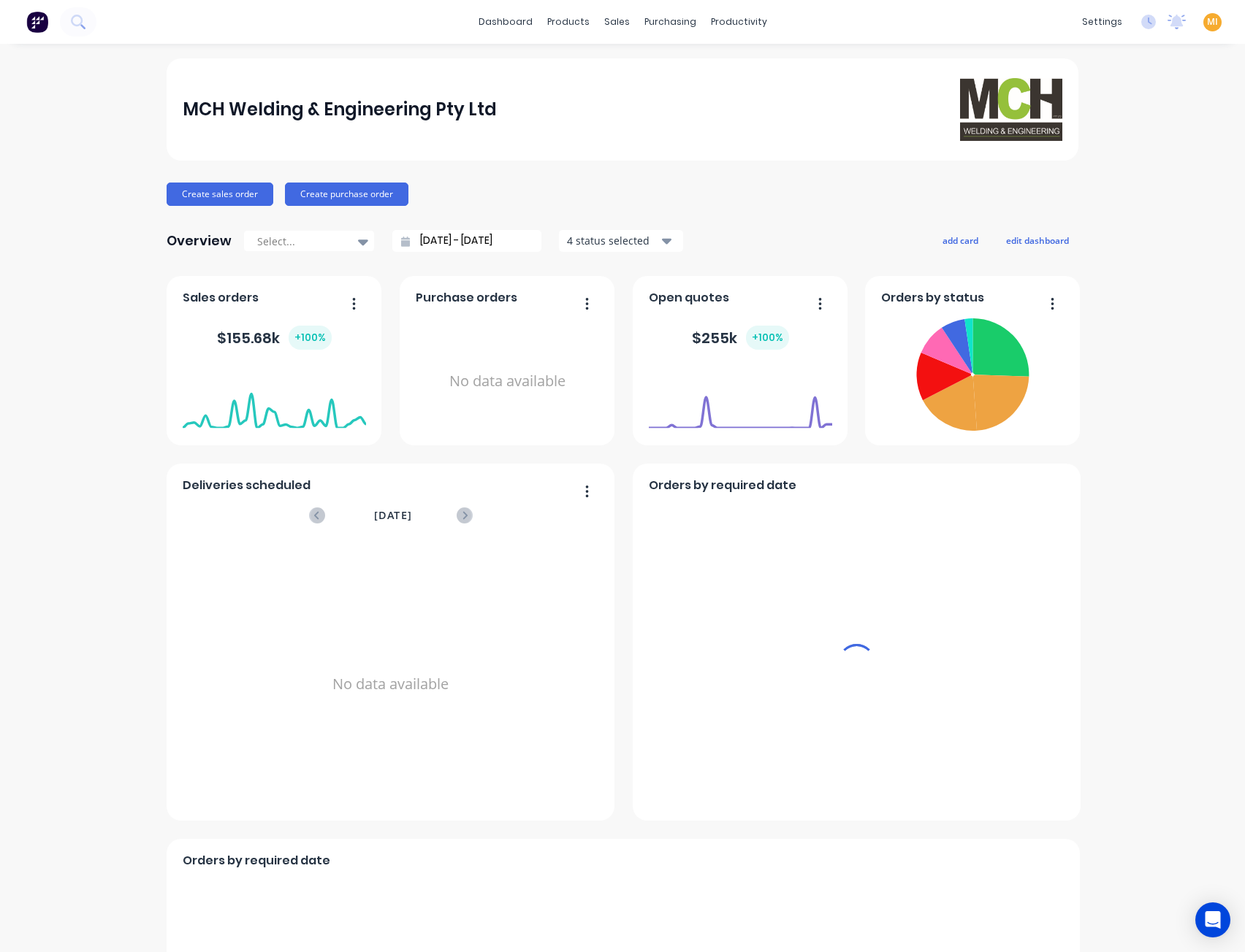
click at [1207, 21] on span "MI" at bounding box center [1213, 22] width 11 height 13
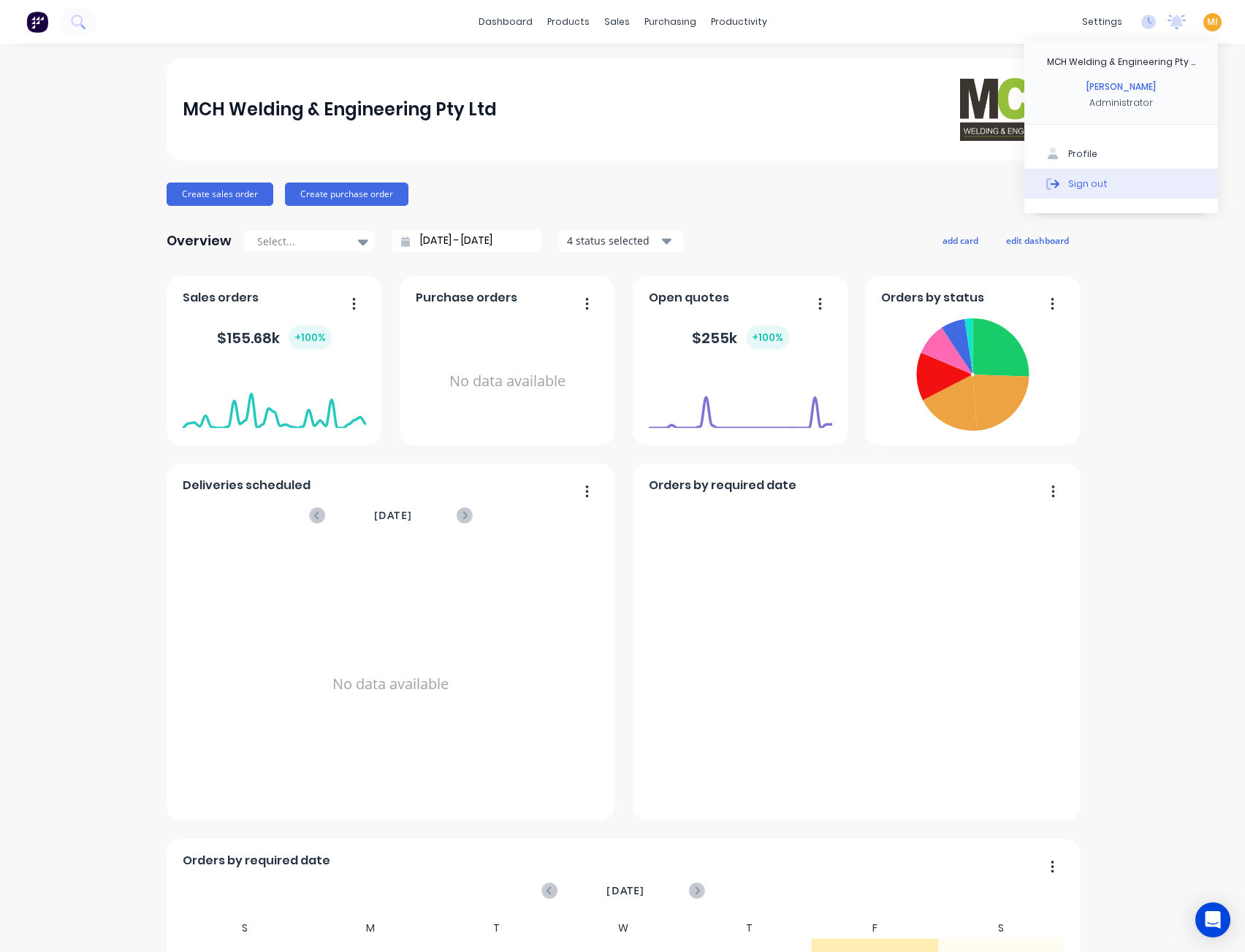
click at [1118, 184] on button "Sign out" at bounding box center [1121, 184] width 194 height 29
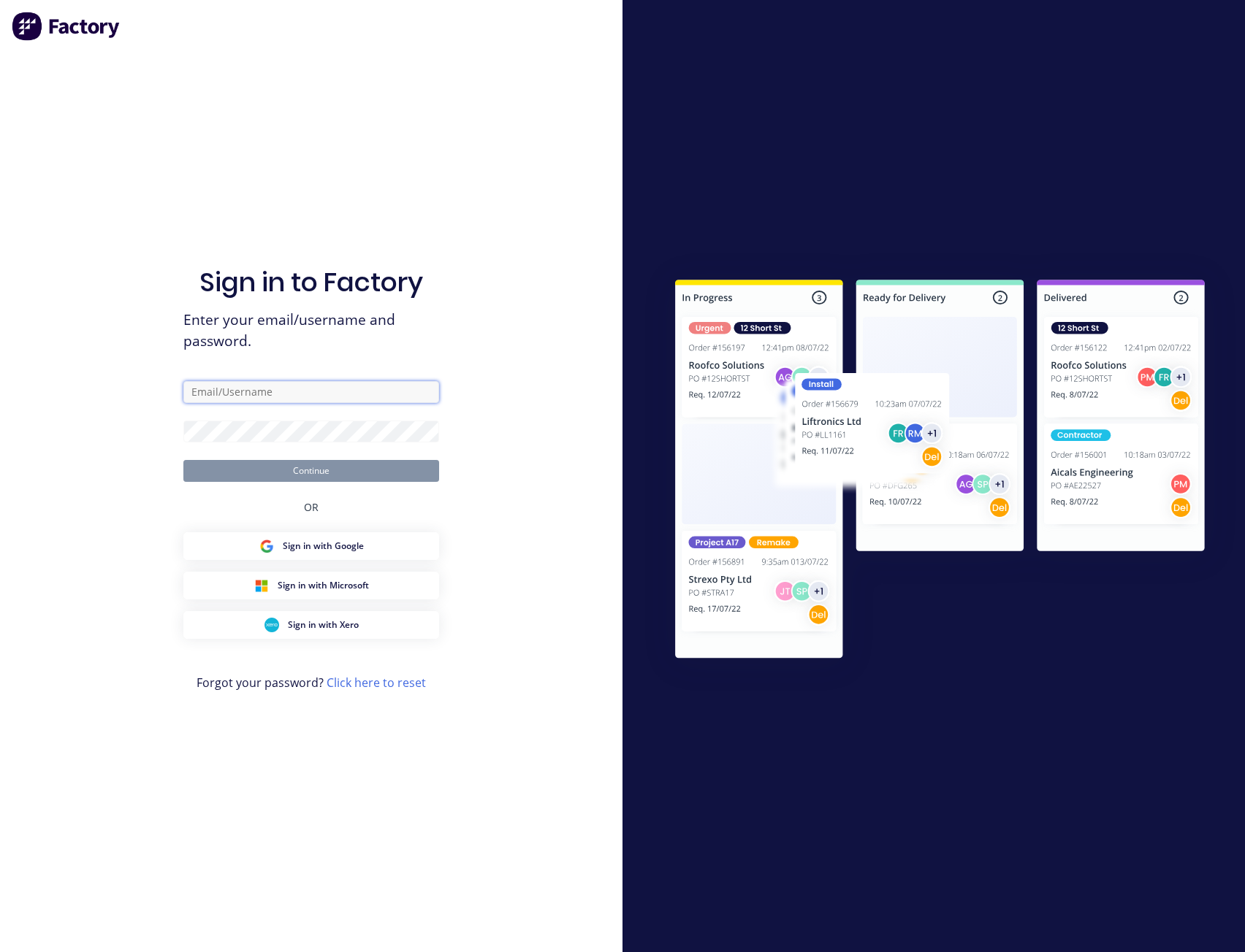
click at [287, 387] on input "text" at bounding box center [311, 392] width 255 height 22
type input "[EMAIL_ADDRESS][DOMAIN_NAME]"
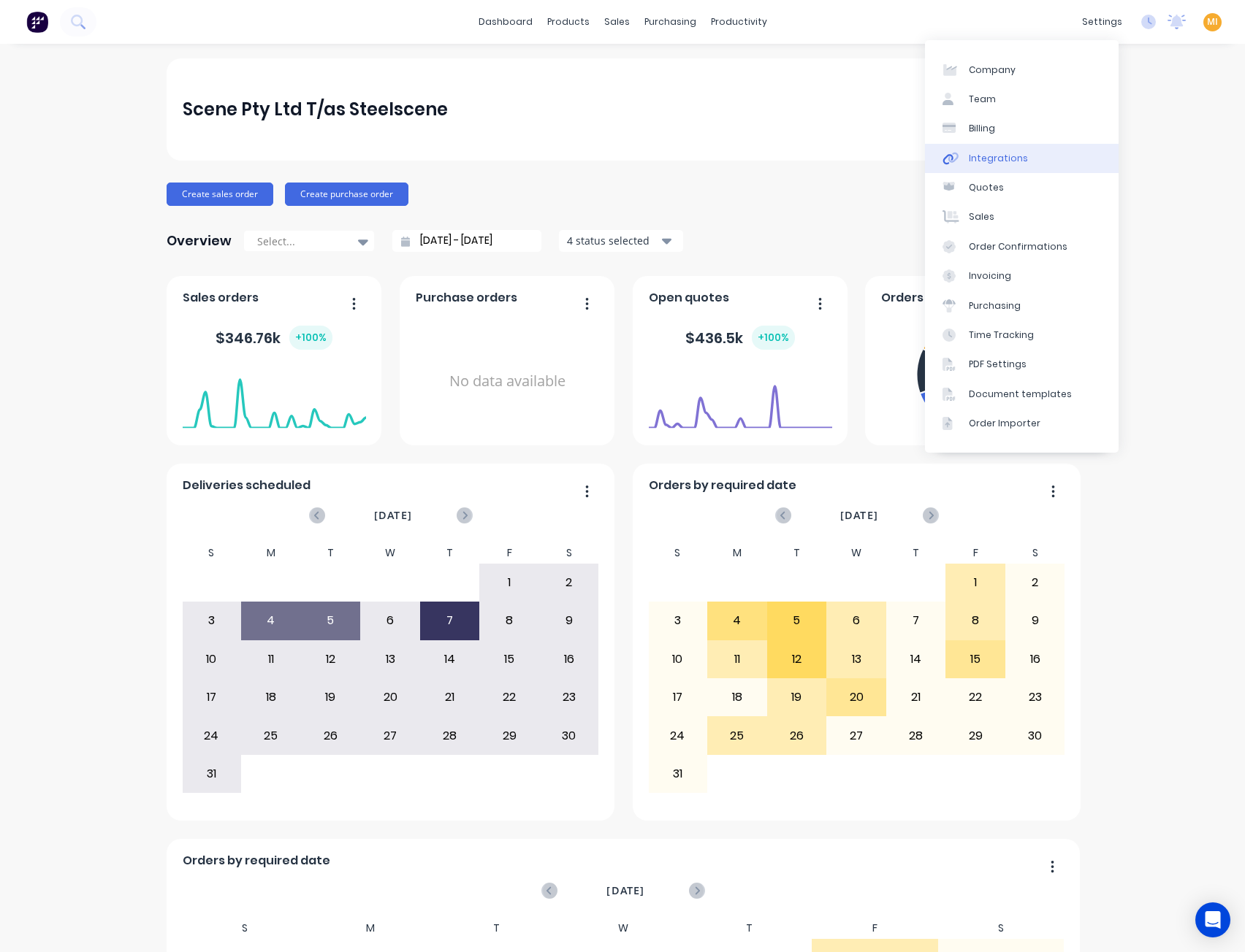
click at [1026, 160] on link "Integrations" at bounding box center [1021, 158] width 194 height 29
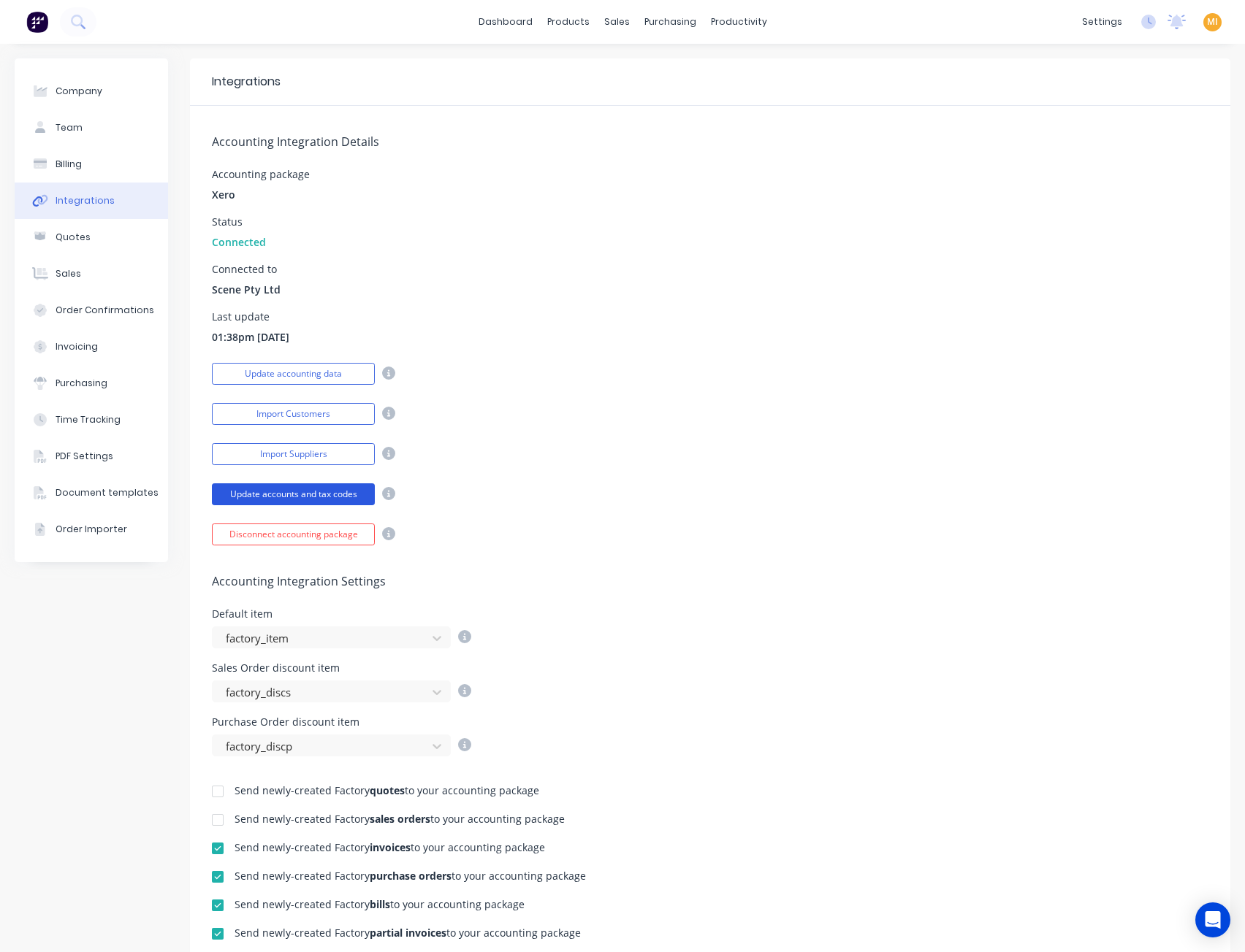
click at [303, 490] on button "Update accounts and tax codes" at bounding box center [293, 495] width 163 height 22
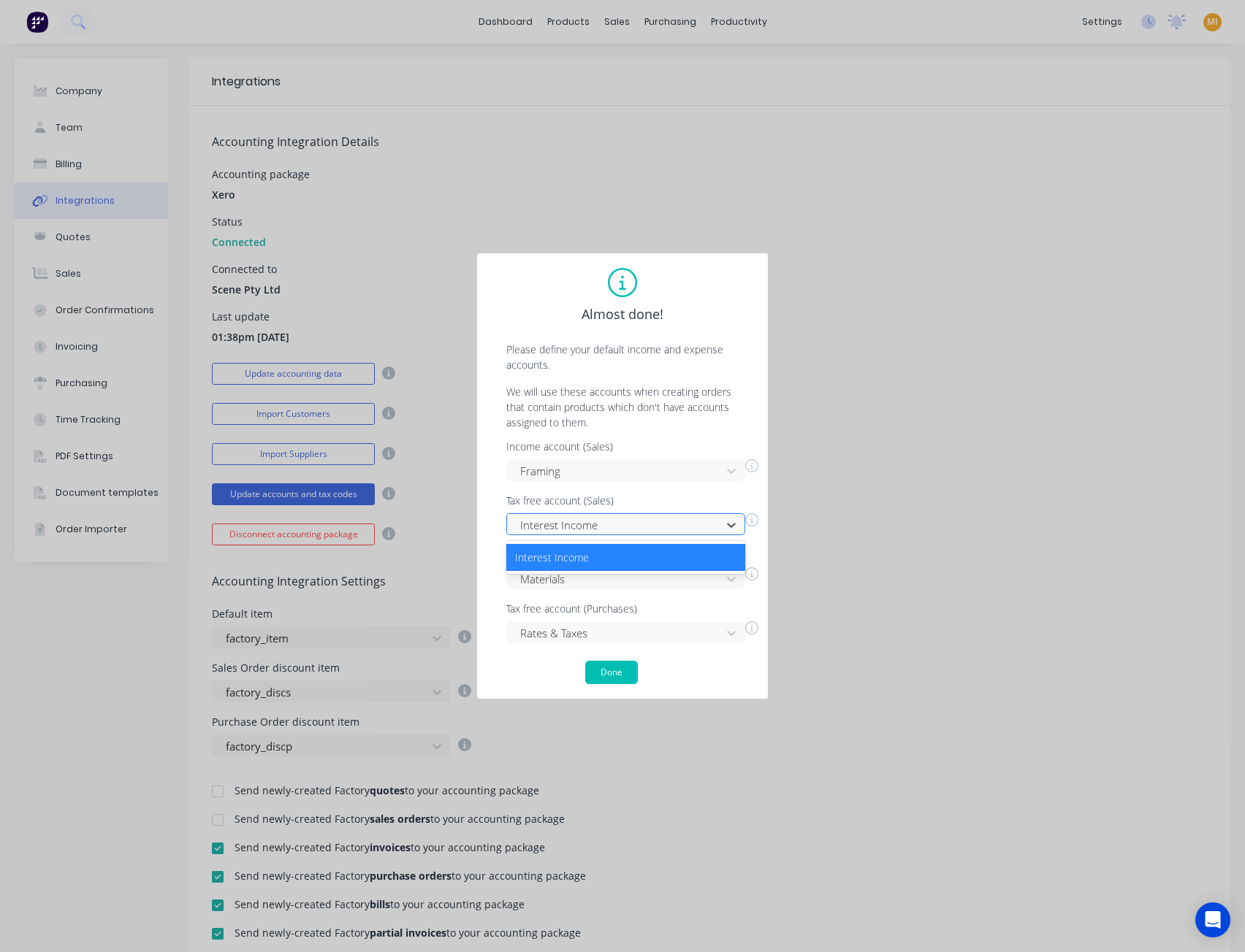
click at [540, 525] on div at bounding box center [616, 525] width 195 height 19
click at [494, 515] on div "Income account (Sales) Framing Tax free account (Sales) 1 result available. Use…" at bounding box center [622, 542] width 262 height 201
click at [625, 671] on button "Done" at bounding box center [611, 673] width 52 height 23
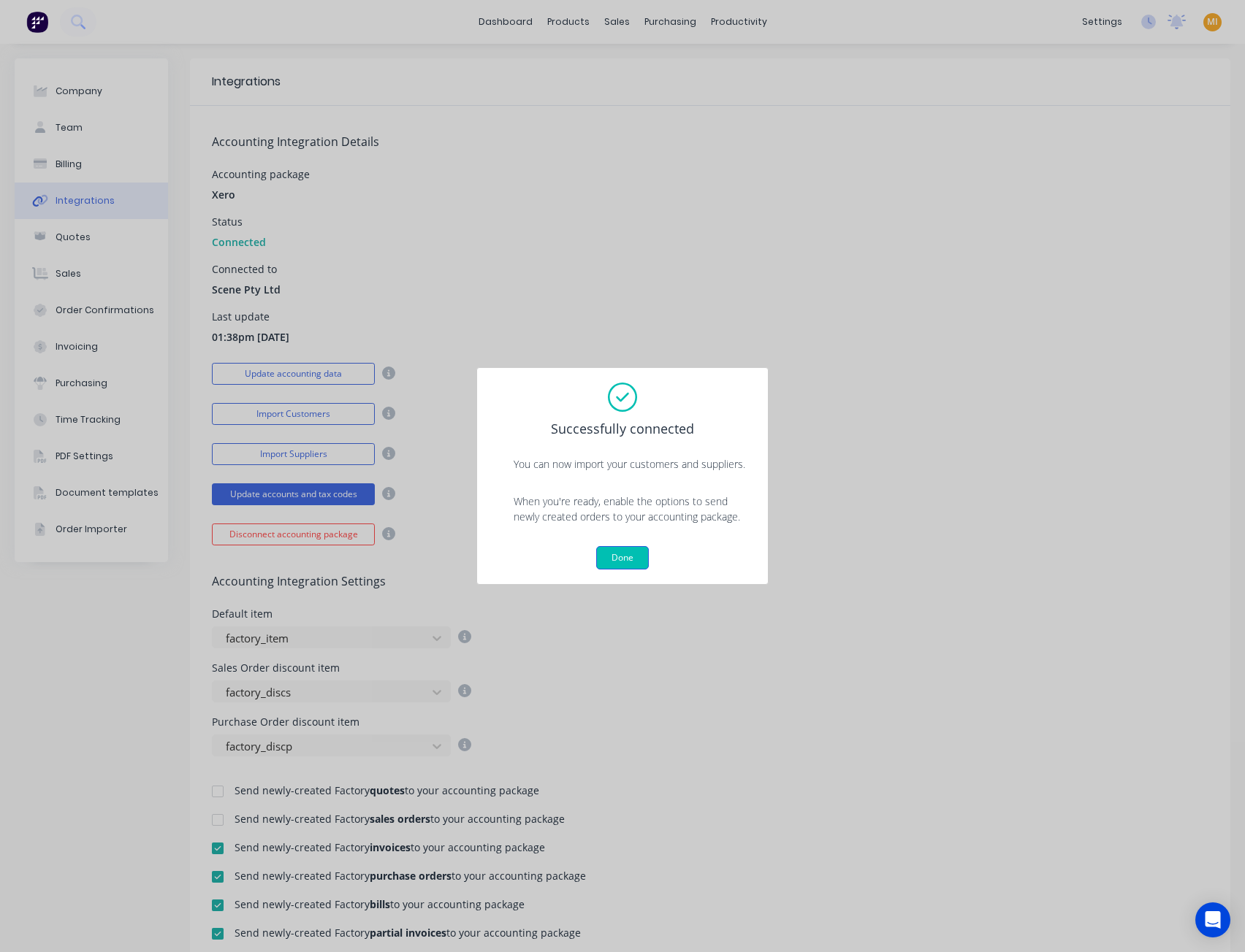
click at [637, 557] on button "Done" at bounding box center [622, 558] width 52 height 23
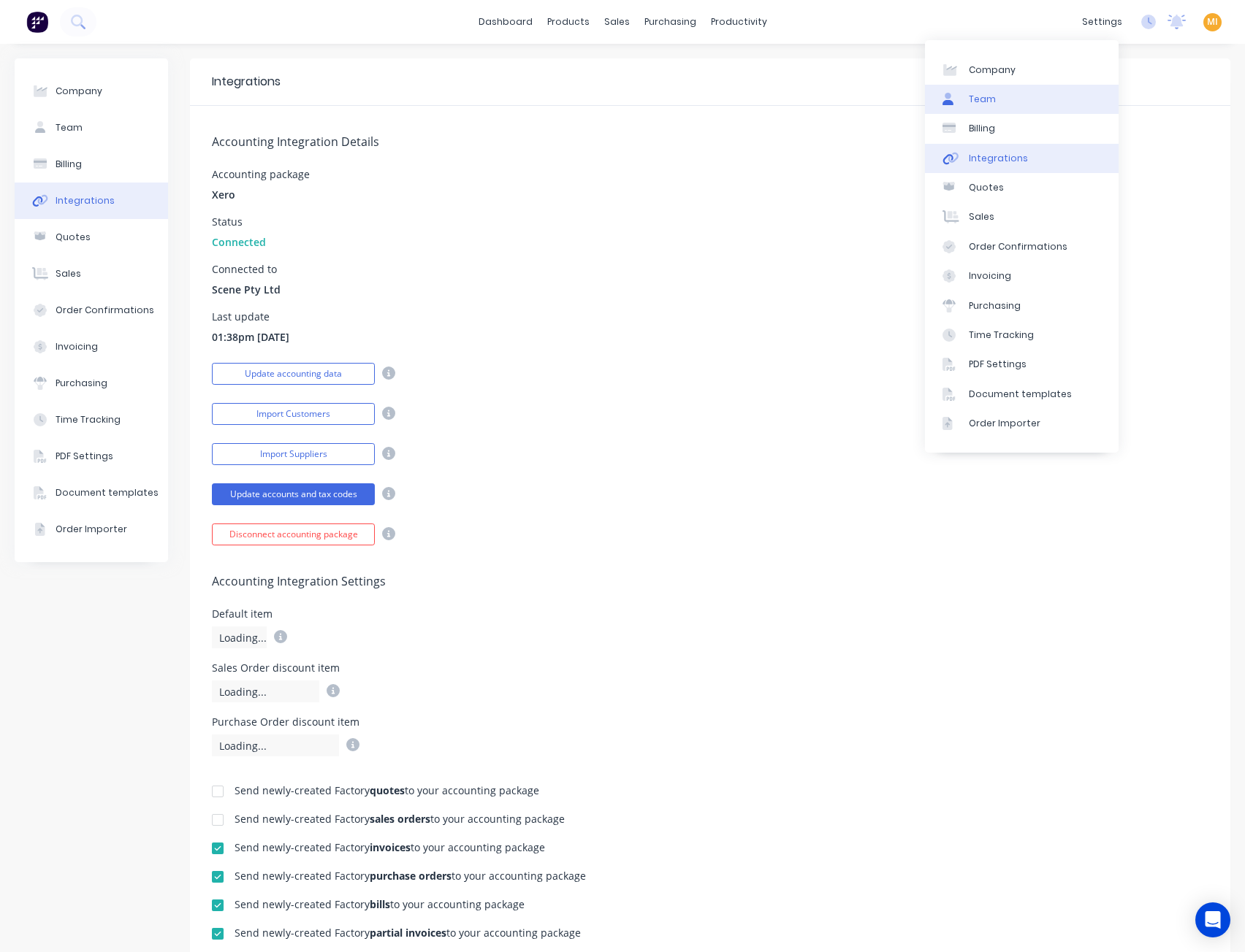
click at [1044, 100] on link "Team" at bounding box center [1021, 100] width 194 height 29
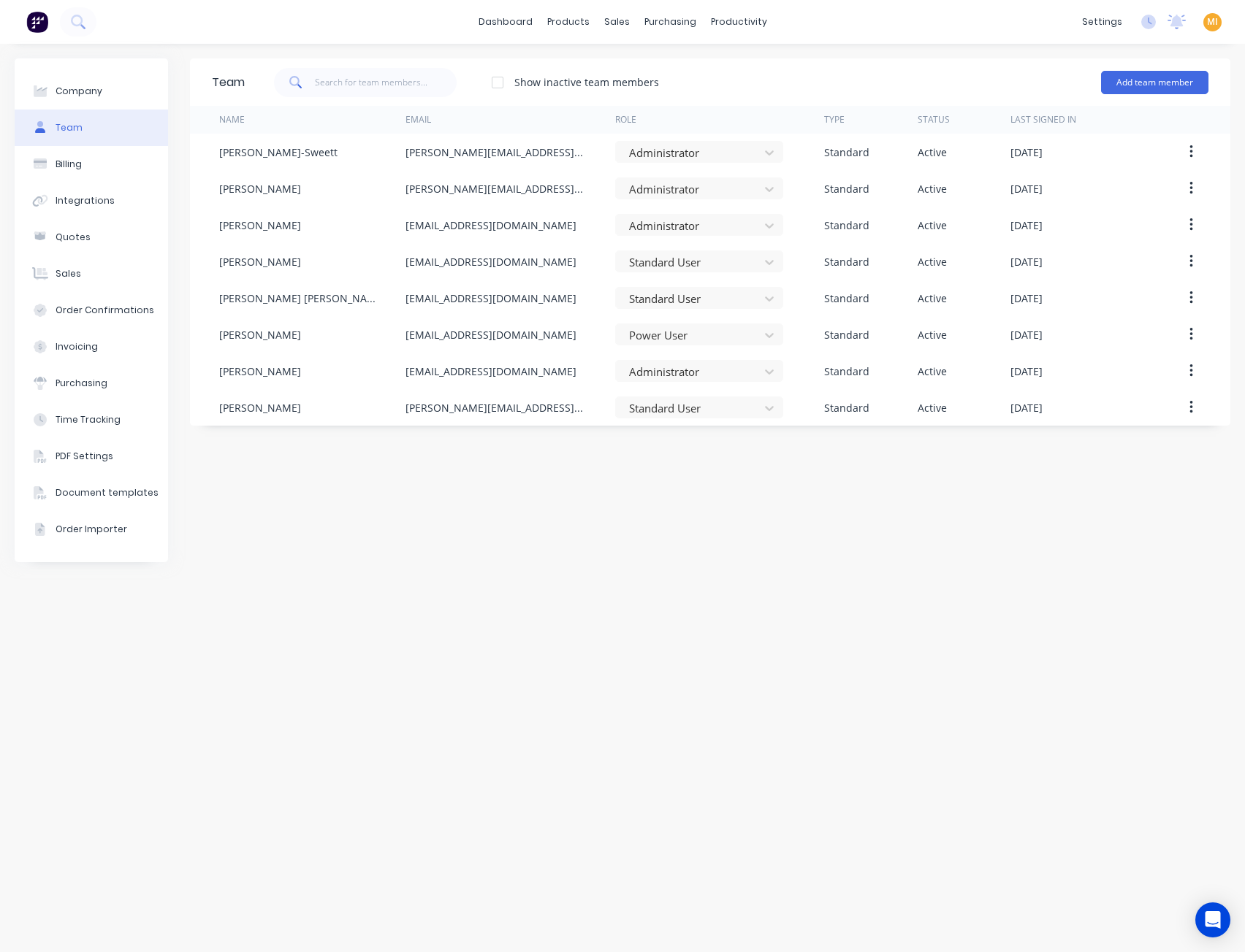
click at [523, 510] on div "Team Show inactive team members Add team member Name Email Role Type Status Las…" at bounding box center [710, 498] width 1040 height 879
click at [1209, 23] on span "MI" at bounding box center [1213, 22] width 11 height 13
click at [1113, 189] on button "Sign out" at bounding box center [1121, 184] width 194 height 29
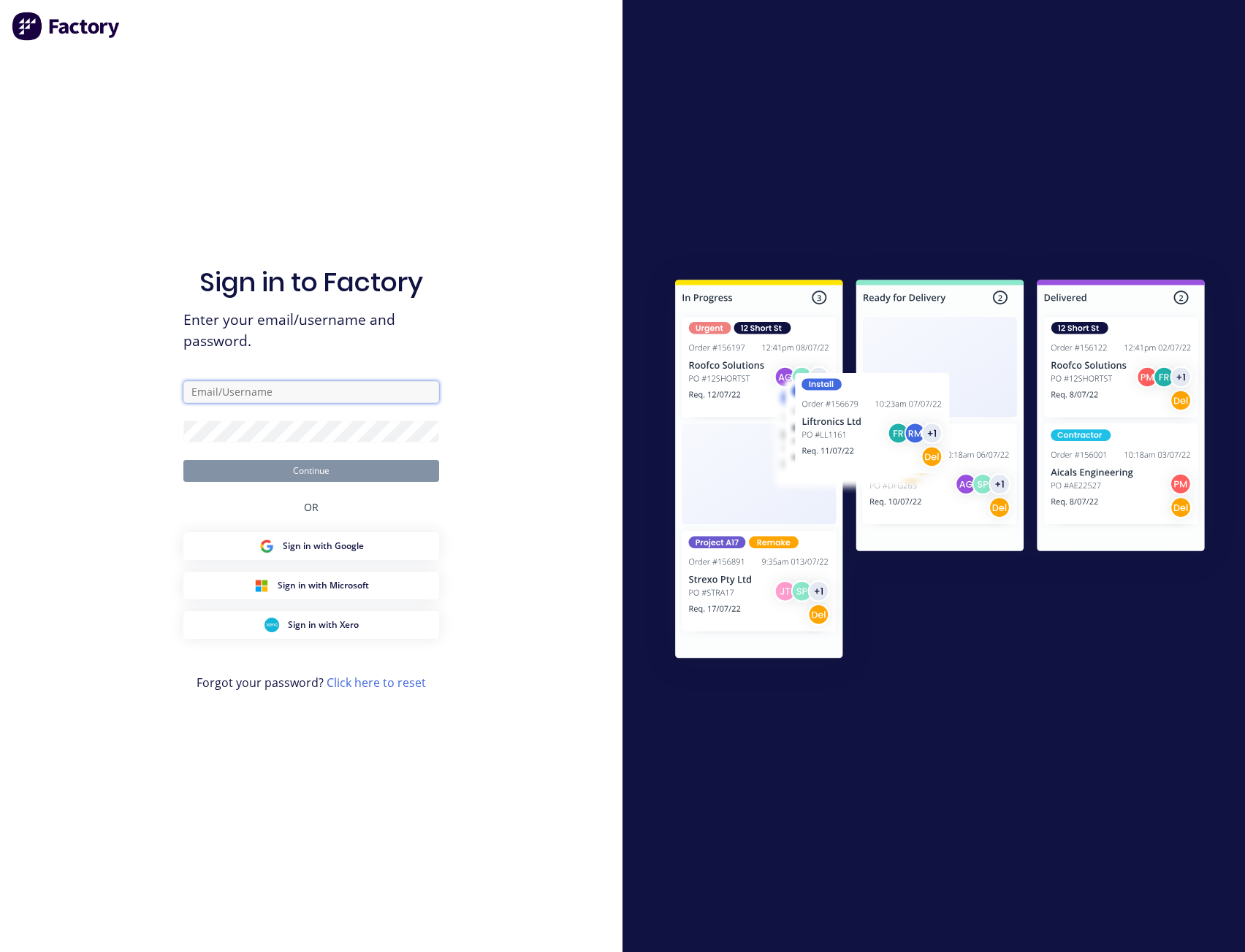
click at [304, 395] on input "text" at bounding box center [311, 392] width 255 height 22
type input "team+maricardemo@factory.app"
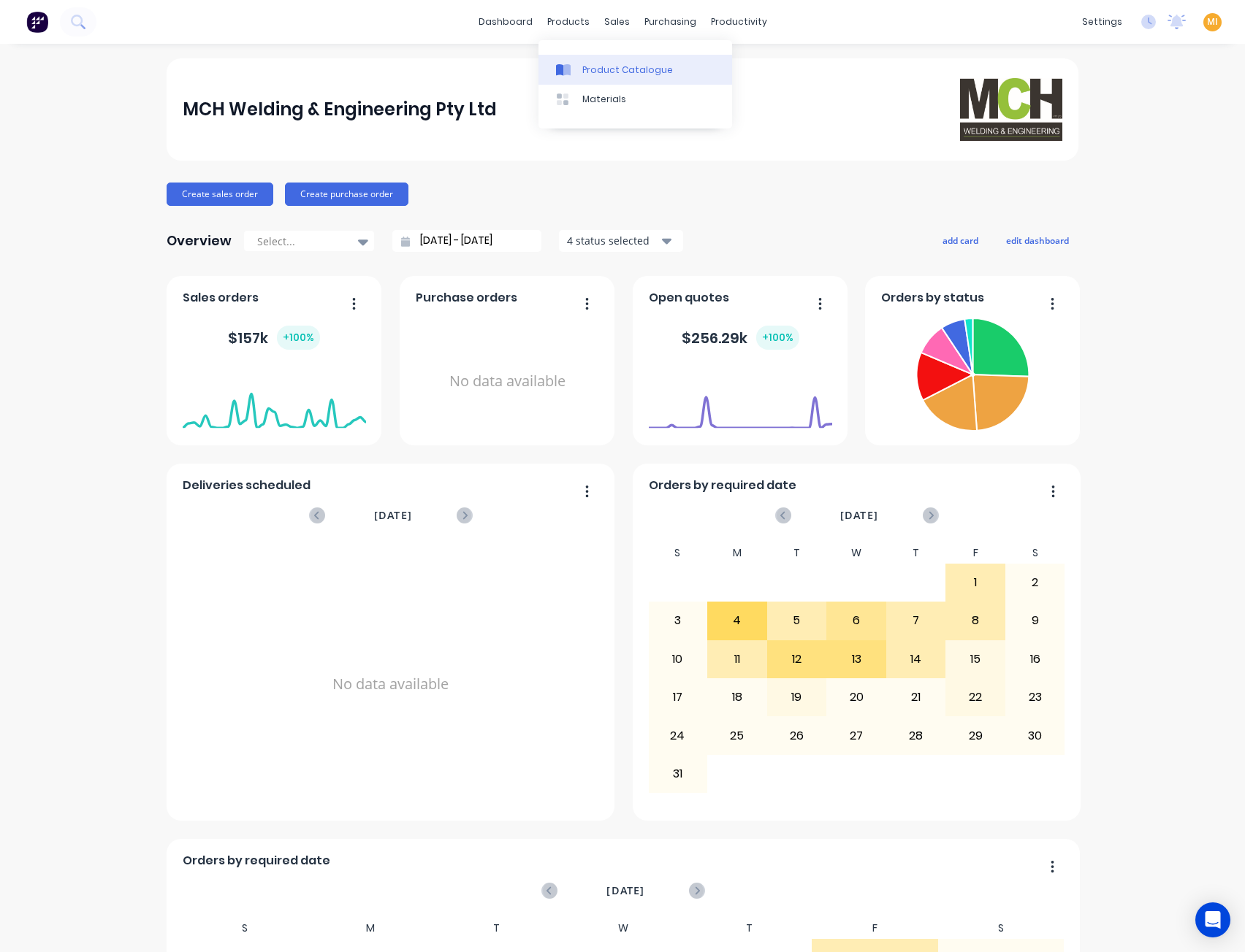
click at [594, 65] on div "Product Catalogue" at bounding box center [627, 69] width 90 height 13
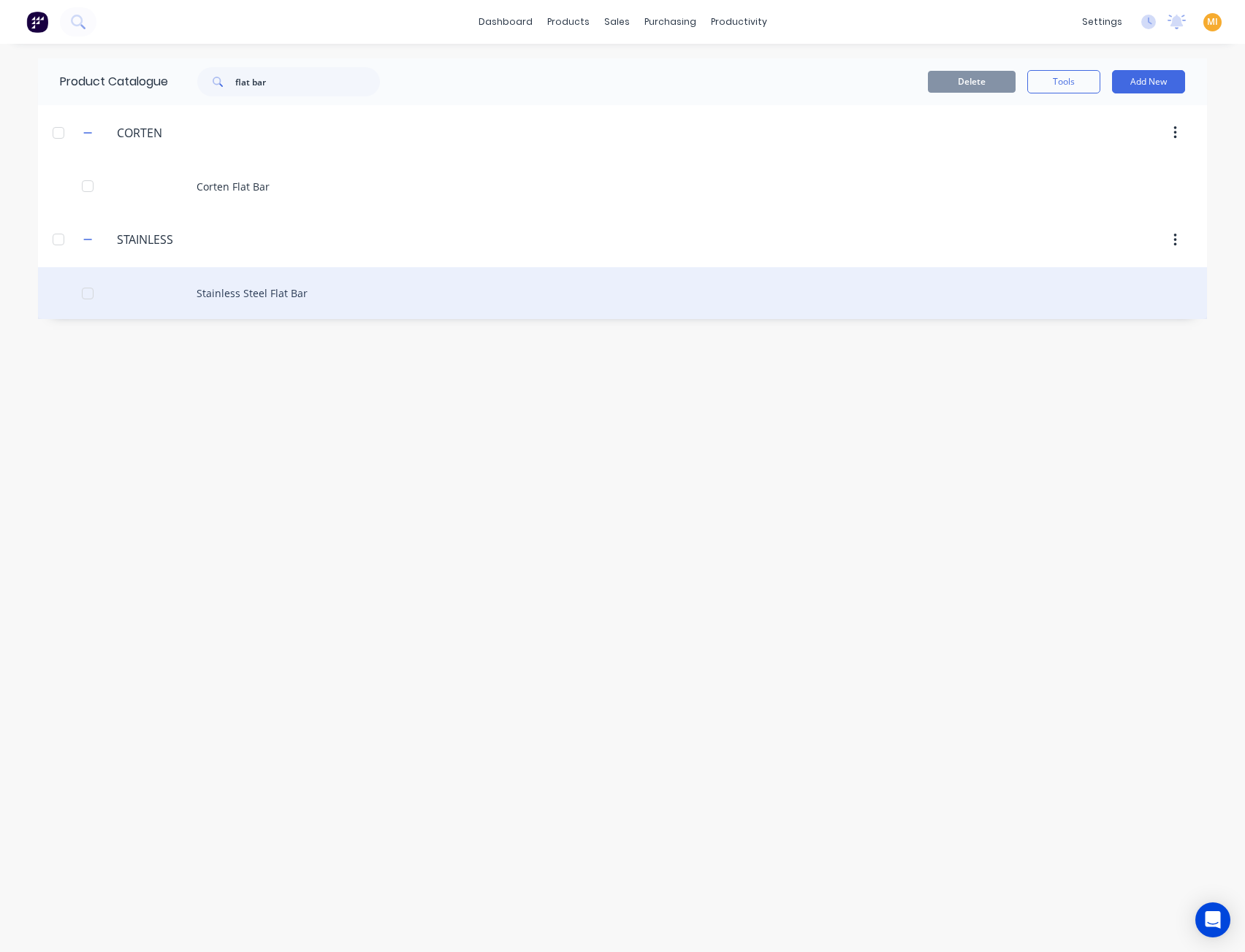
click at [230, 279] on div "Stainless Steel Flat Bar" at bounding box center [622, 292] width 1169 height 52
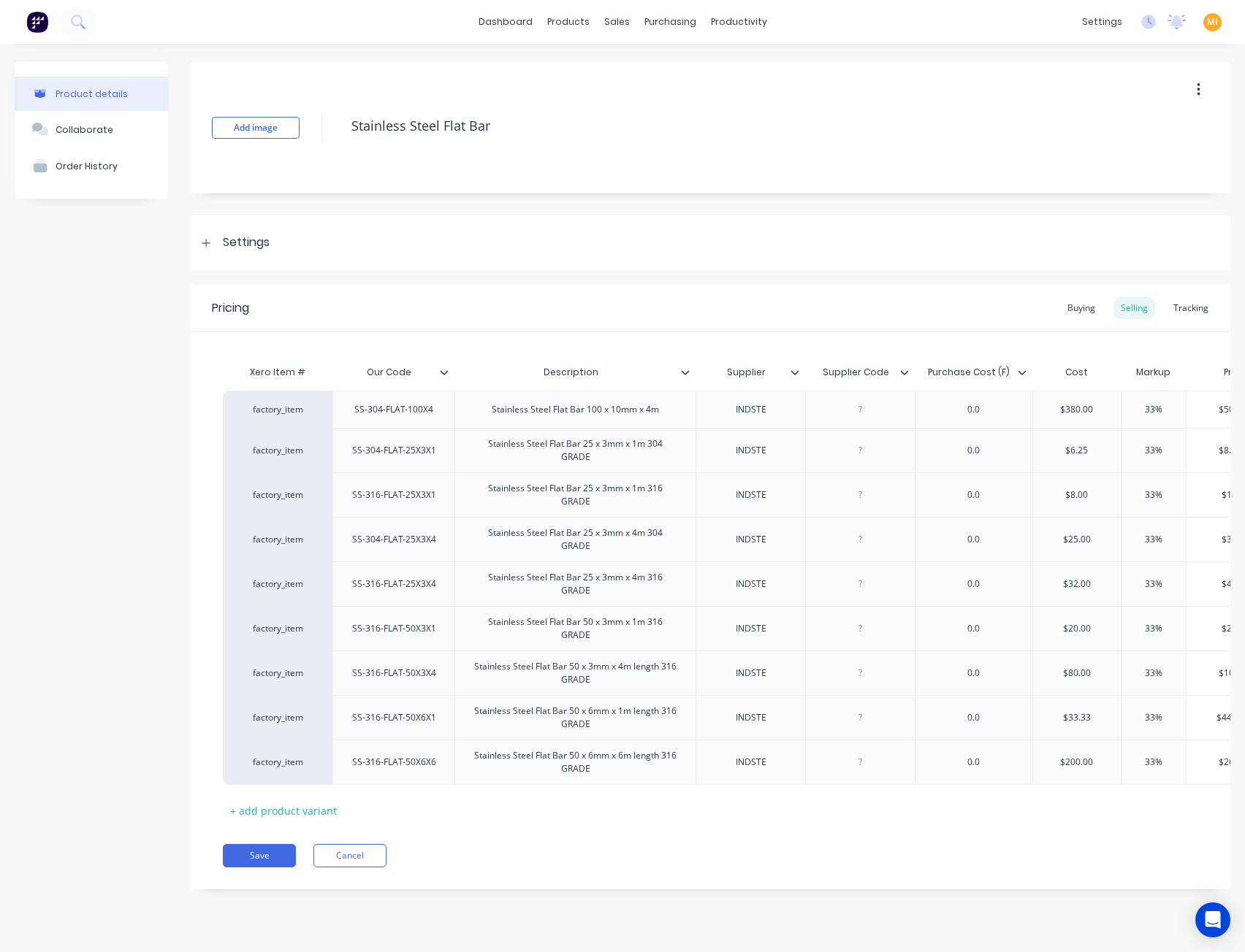
type textarea "x"
click at [34, 20] on img at bounding box center [37, 22] width 22 height 22
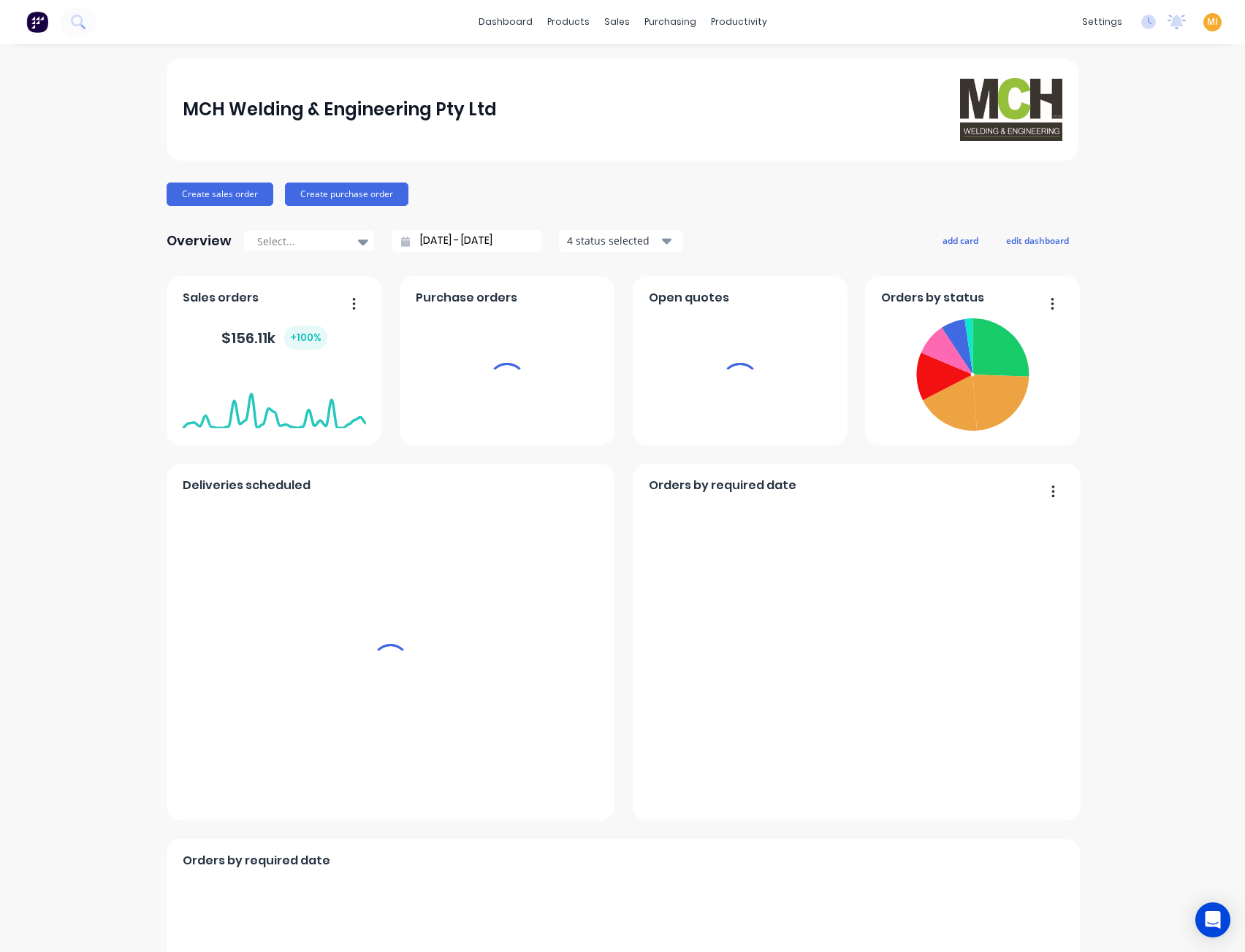
click at [1207, 22] on span "MI" at bounding box center [1213, 22] width 11 height 13
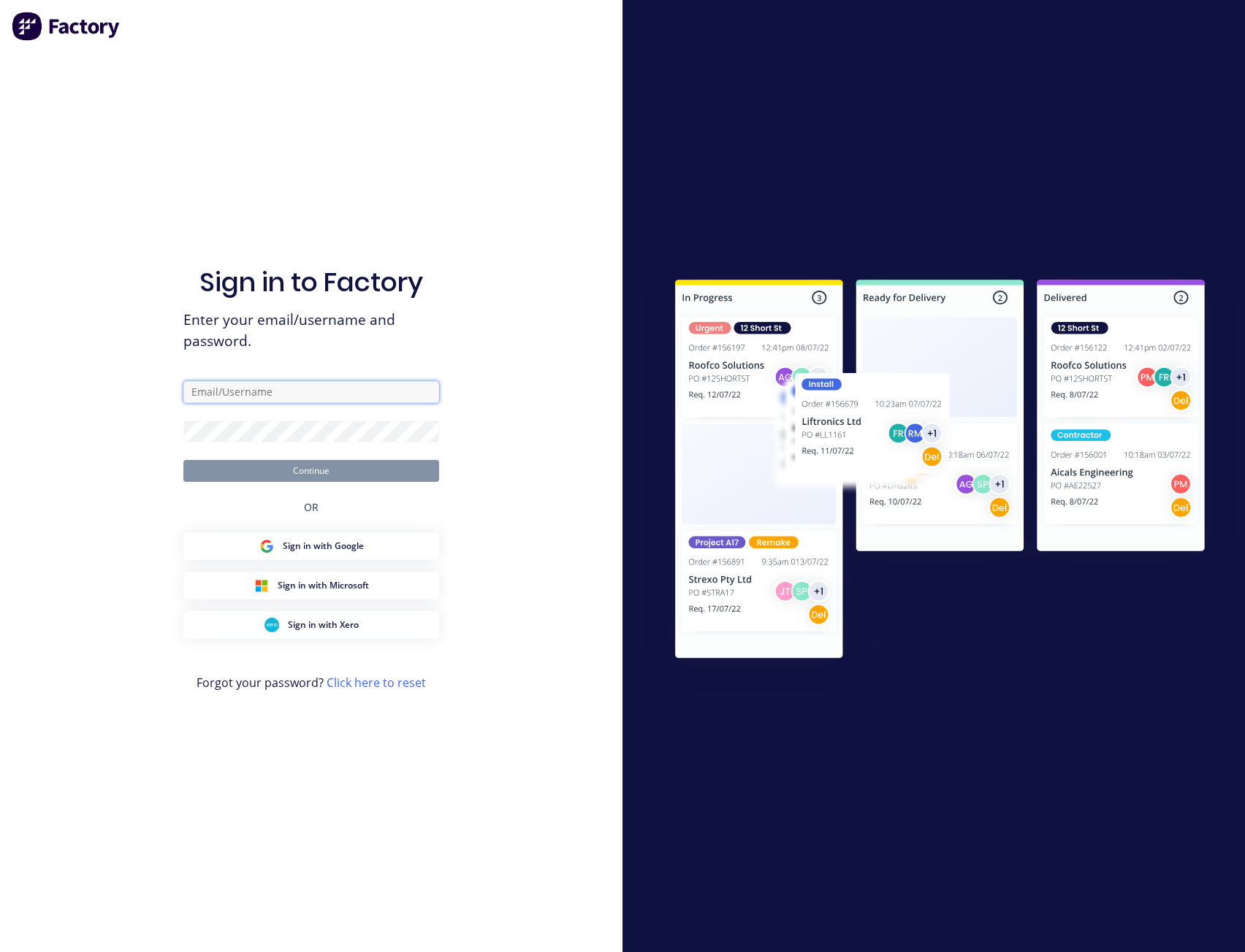
click at [351, 400] on input "text" at bounding box center [311, 392] width 255 height 22
type input "[EMAIL_ADDRESS][DOMAIN_NAME]"
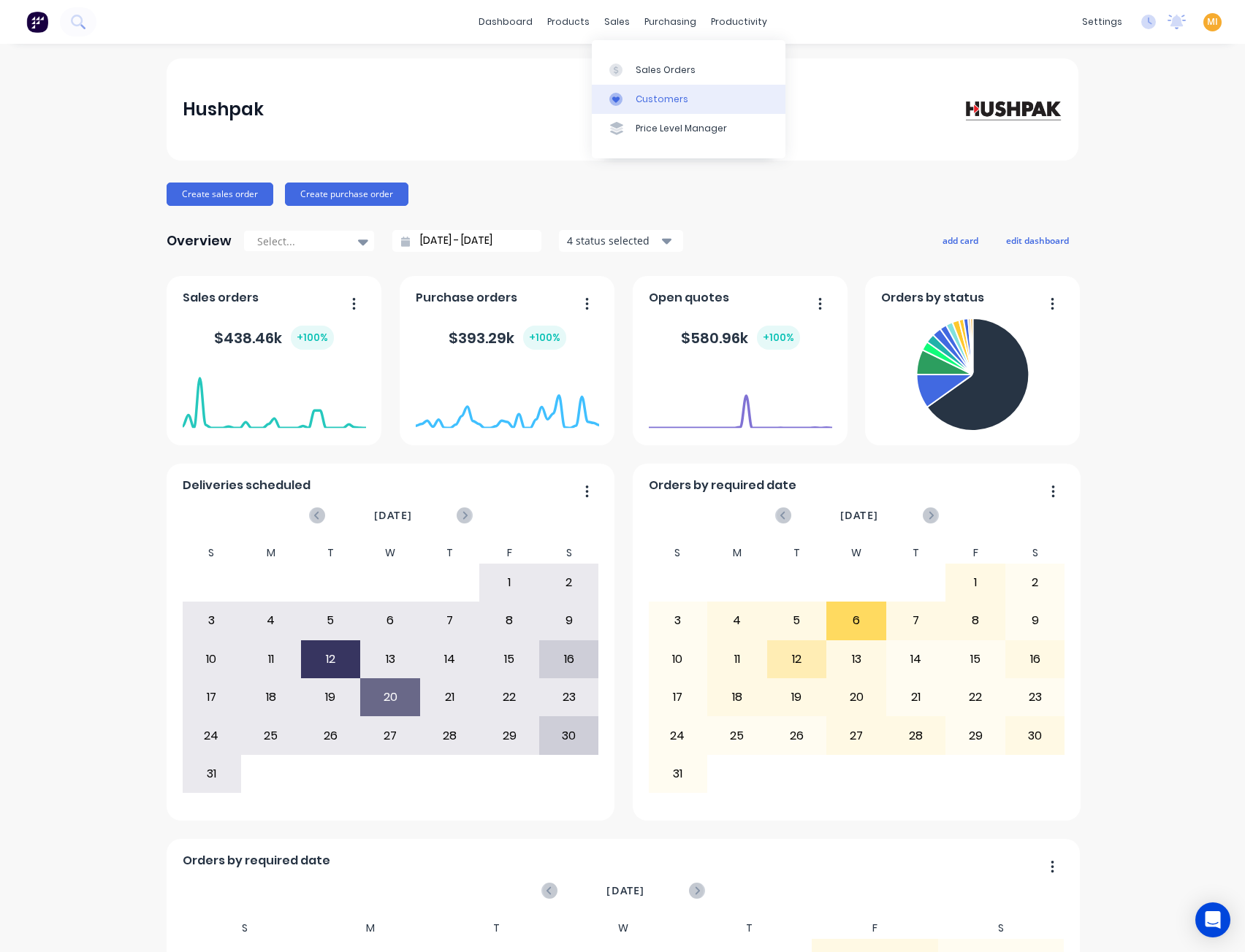
click at [628, 103] on div at bounding box center [620, 99] width 22 height 13
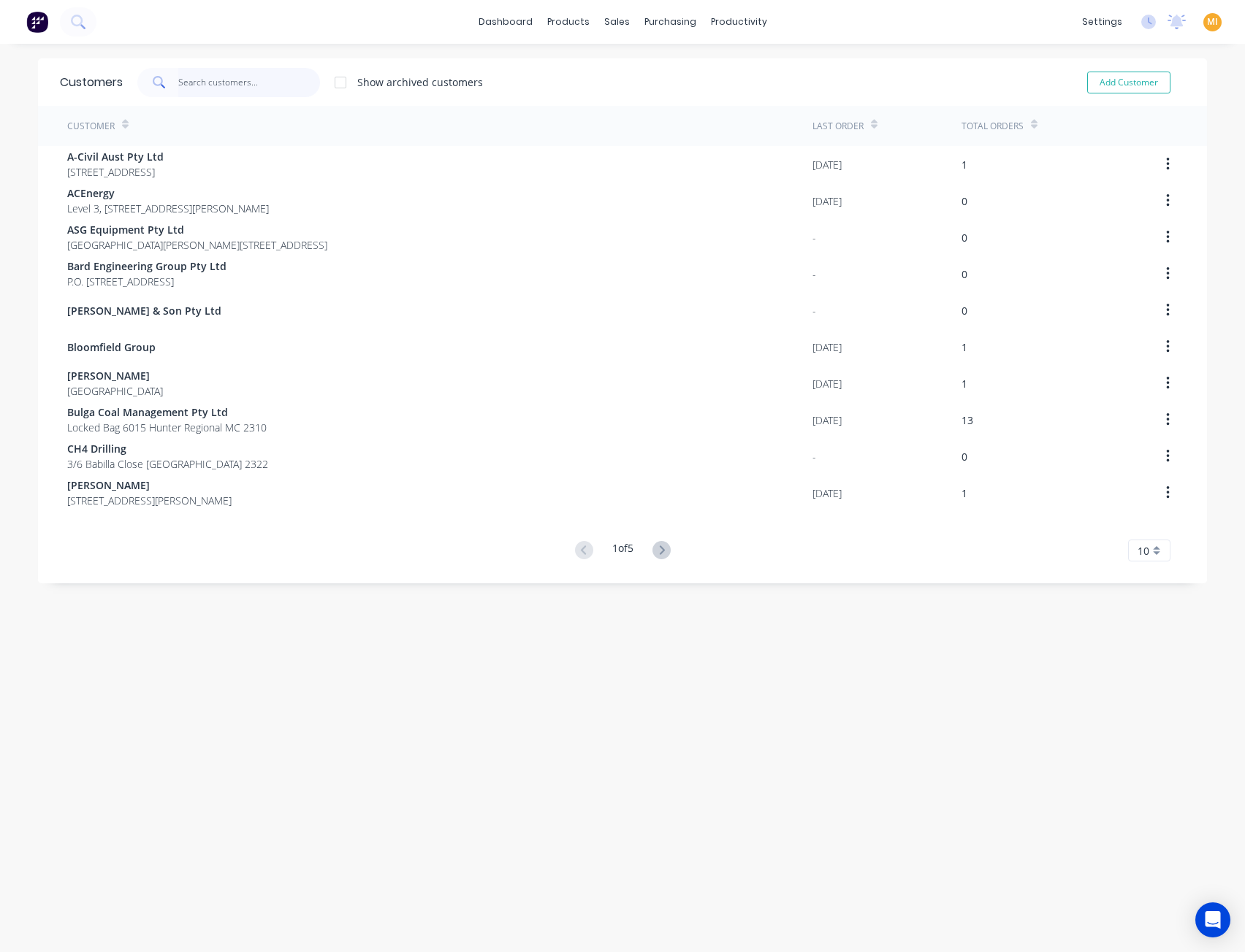
click at [299, 79] on input "text" at bounding box center [249, 83] width 143 height 29
paste input "CH4 Drilling"
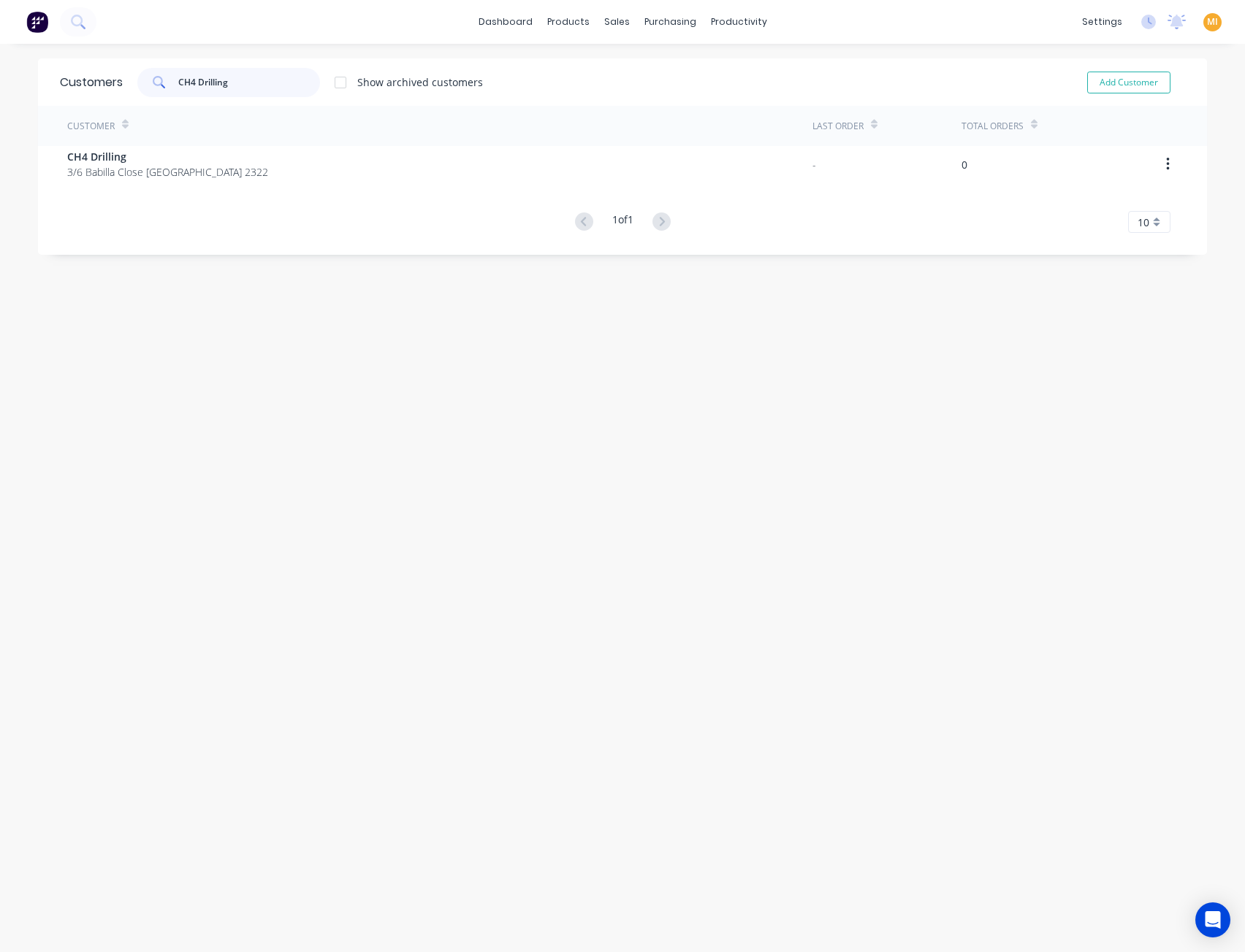
type input "CH4 Drilling"
click at [97, 183] on div "Customer Last Order Total Orders CH4 Drilling 3/6 Babilla Close Beresfield 2322…" at bounding box center [622, 169] width 1169 height 127
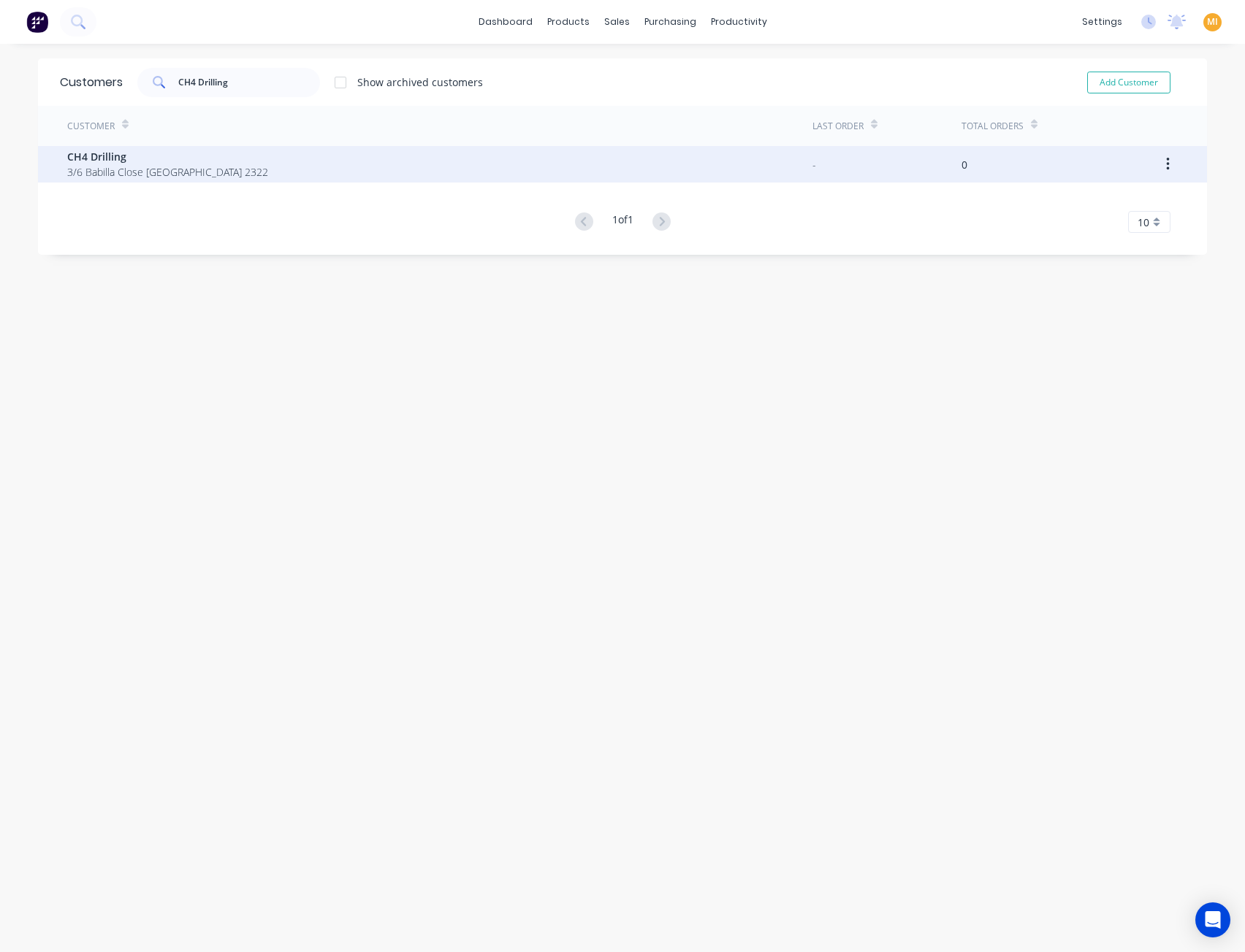
drag, startPoint x: 82, startPoint y: 146, endPoint x: 80, endPoint y: 157, distance: 11.2
click at [80, 157] on div "CH4 Drilling 3/6 Babilla Close Beresfield 2322" at bounding box center [439, 164] width 745 height 36
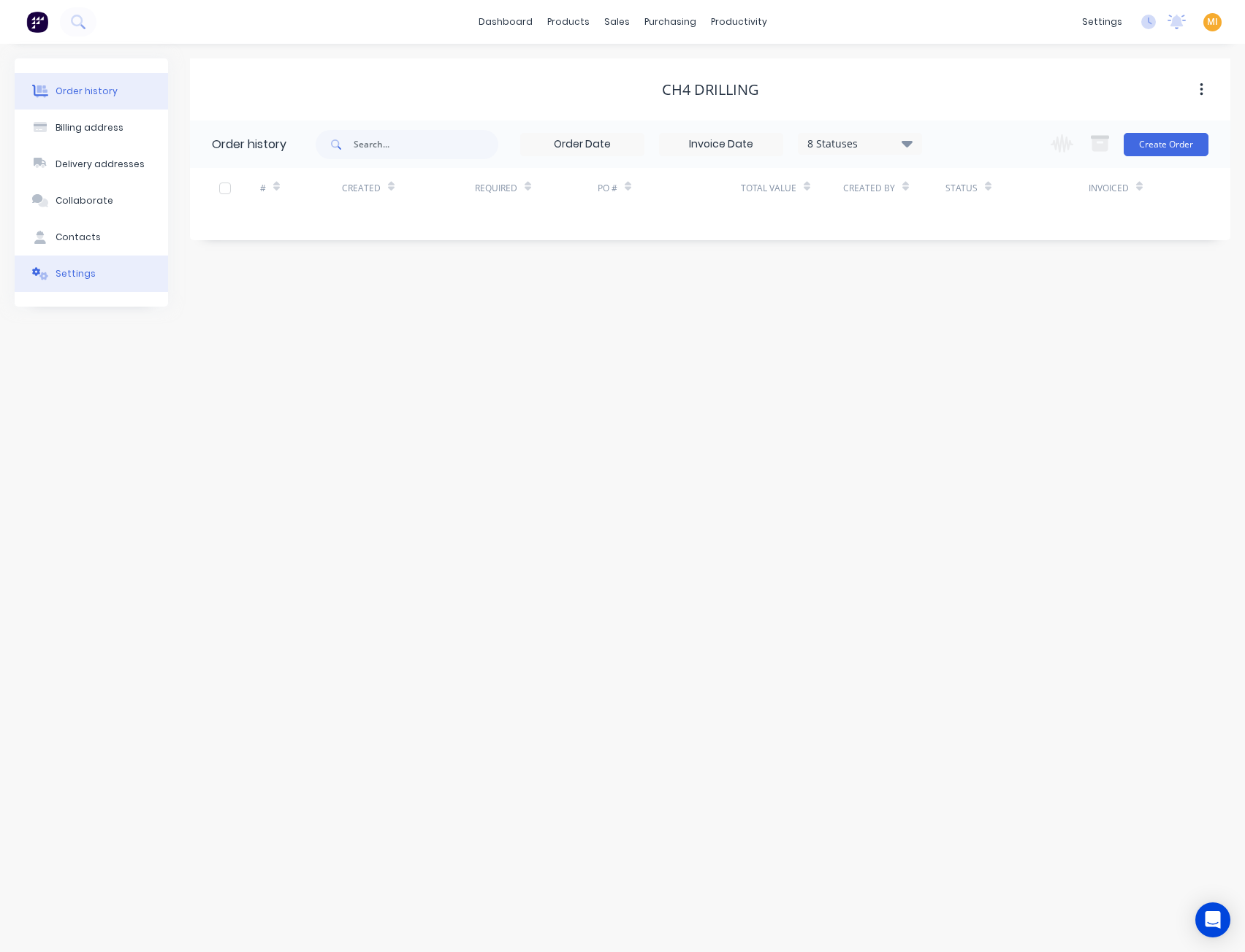
click at [107, 275] on button "Settings" at bounding box center [91, 273] width 154 height 36
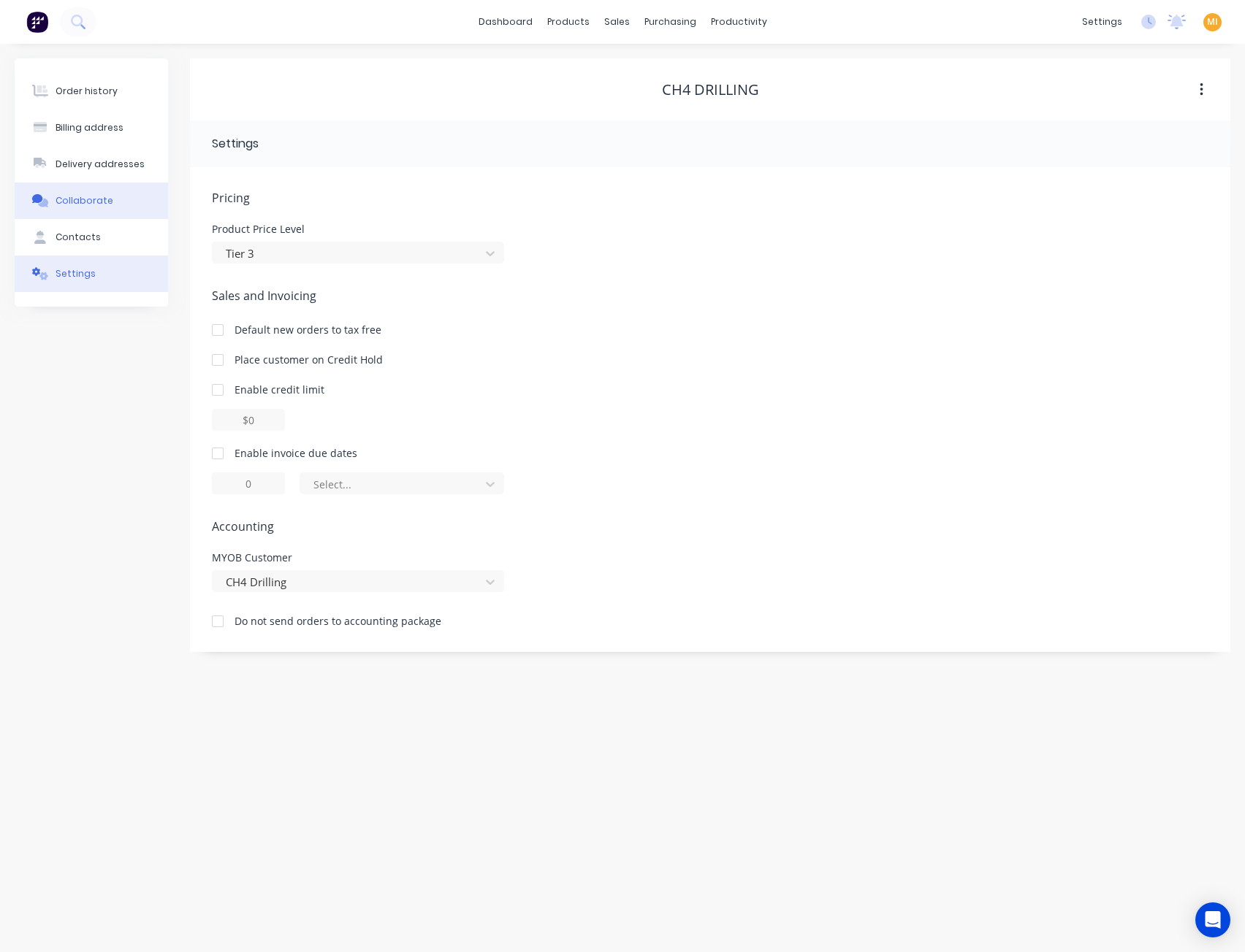
click at [104, 189] on button "Collaborate" at bounding box center [91, 201] width 154 height 36
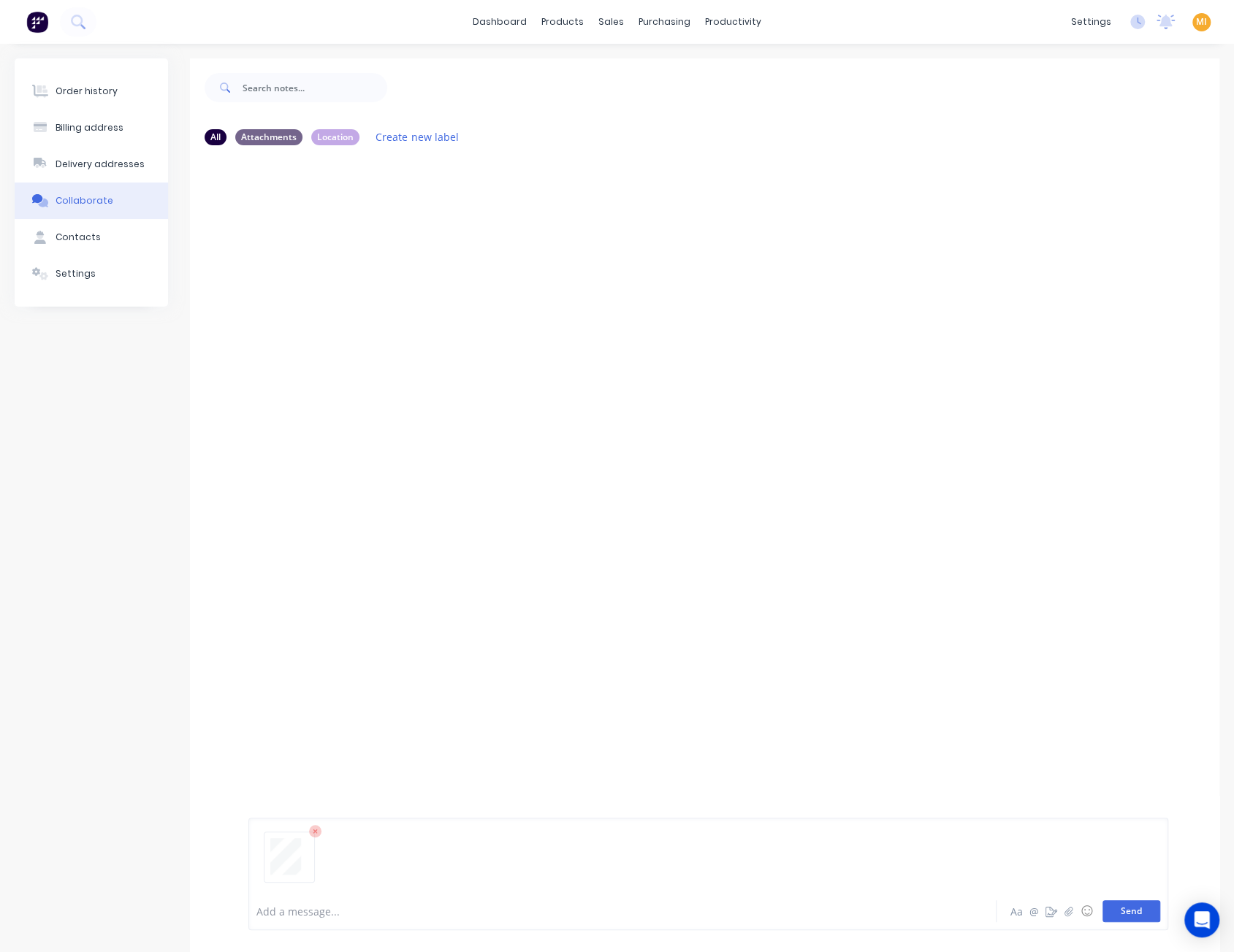
click at [1119, 912] on button "Send" at bounding box center [1131, 911] width 58 height 22
click at [365, 272] on icon "button" at bounding box center [366, 268] width 3 height 13
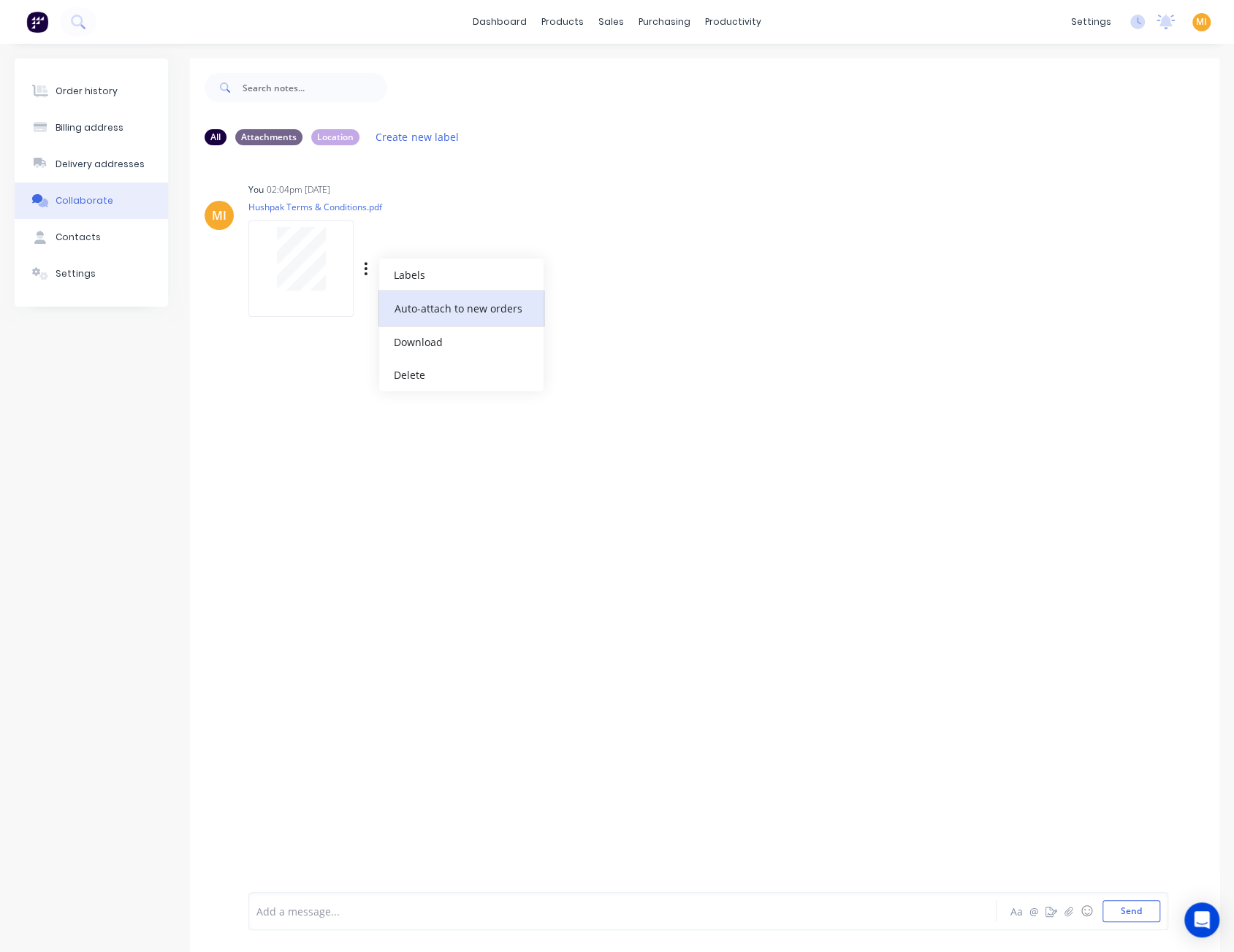
click at [430, 309] on button "Auto-attach to new orders" at bounding box center [461, 309] width 164 height 34
click at [602, 300] on label at bounding box center [602, 300] width 0 height 0
click at [580, 312] on input "checkbox" at bounding box center [573, 307] width 12 height 14
checkbox input "true"
click at [685, 501] on div "MI You 02:04pm 14/08/25 Hushpak Terms & Conditions.pdf Labels Auto-attach to ne…" at bounding box center [705, 522] width 1029 height 731
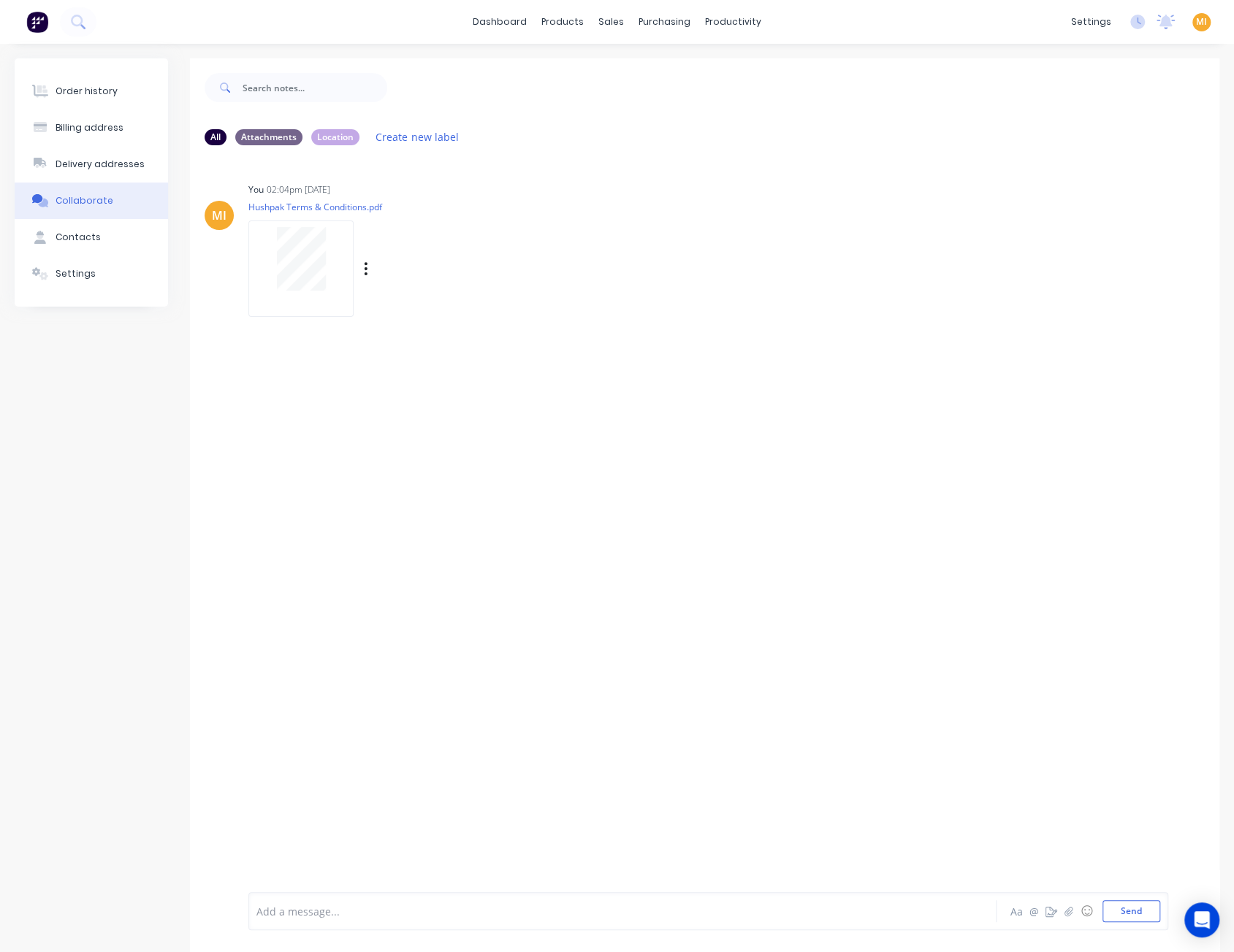
click at [362, 268] on div "Labels Auto-attach to new orders Sales Orders Download Delete" at bounding box center [441, 268] width 164 height 21
click at [365, 271] on icon "button" at bounding box center [366, 269] width 5 height 17
click at [481, 310] on button "Auto-attach to new orders" at bounding box center [461, 309] width 164 height 34
click at [651, 93] on div "Customers" at bounding box center [661, 99] width 52 height 13
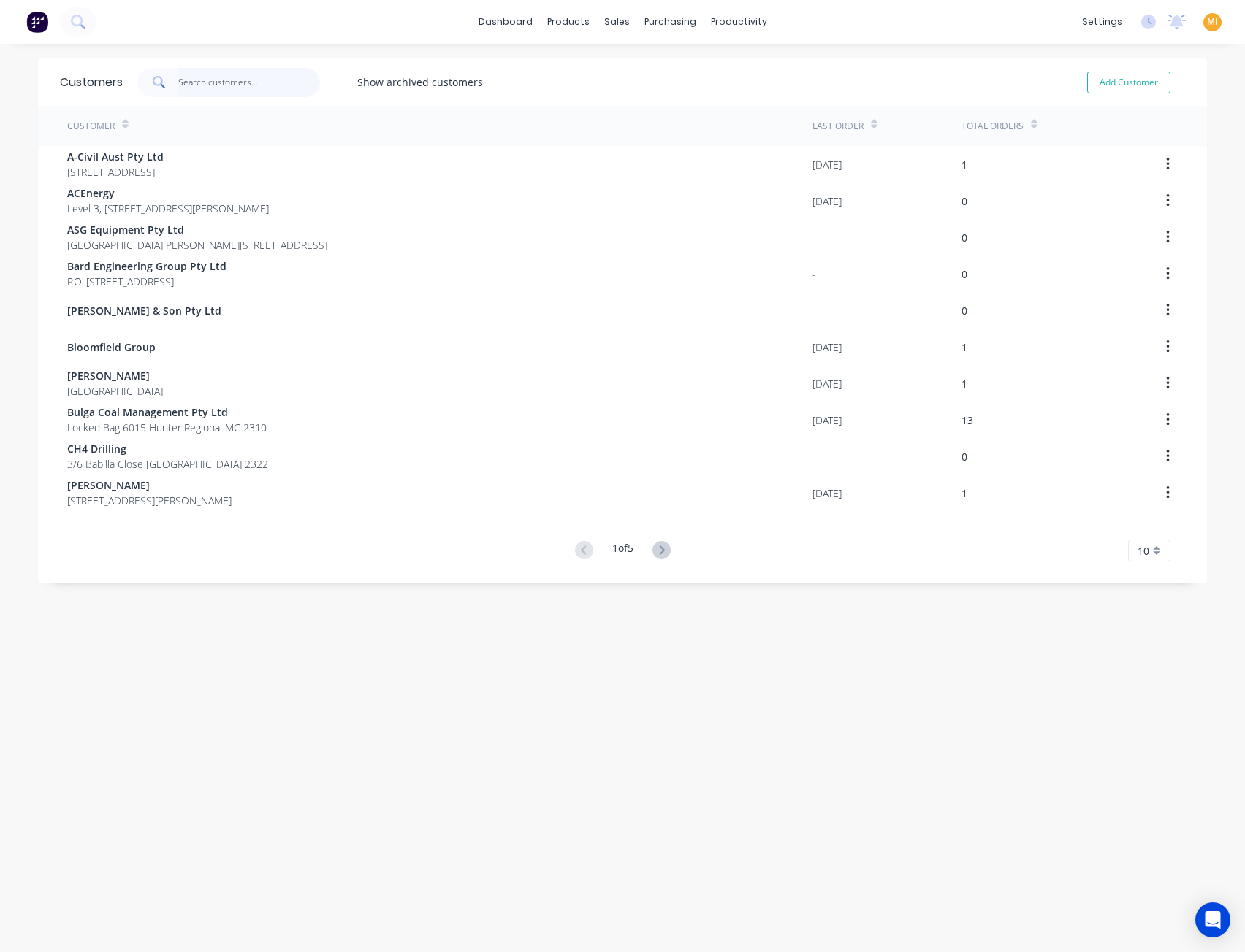
click at [289, 84] on input "text" at bounding box center [249, 83] width 143 height 29
paste input "Coates"
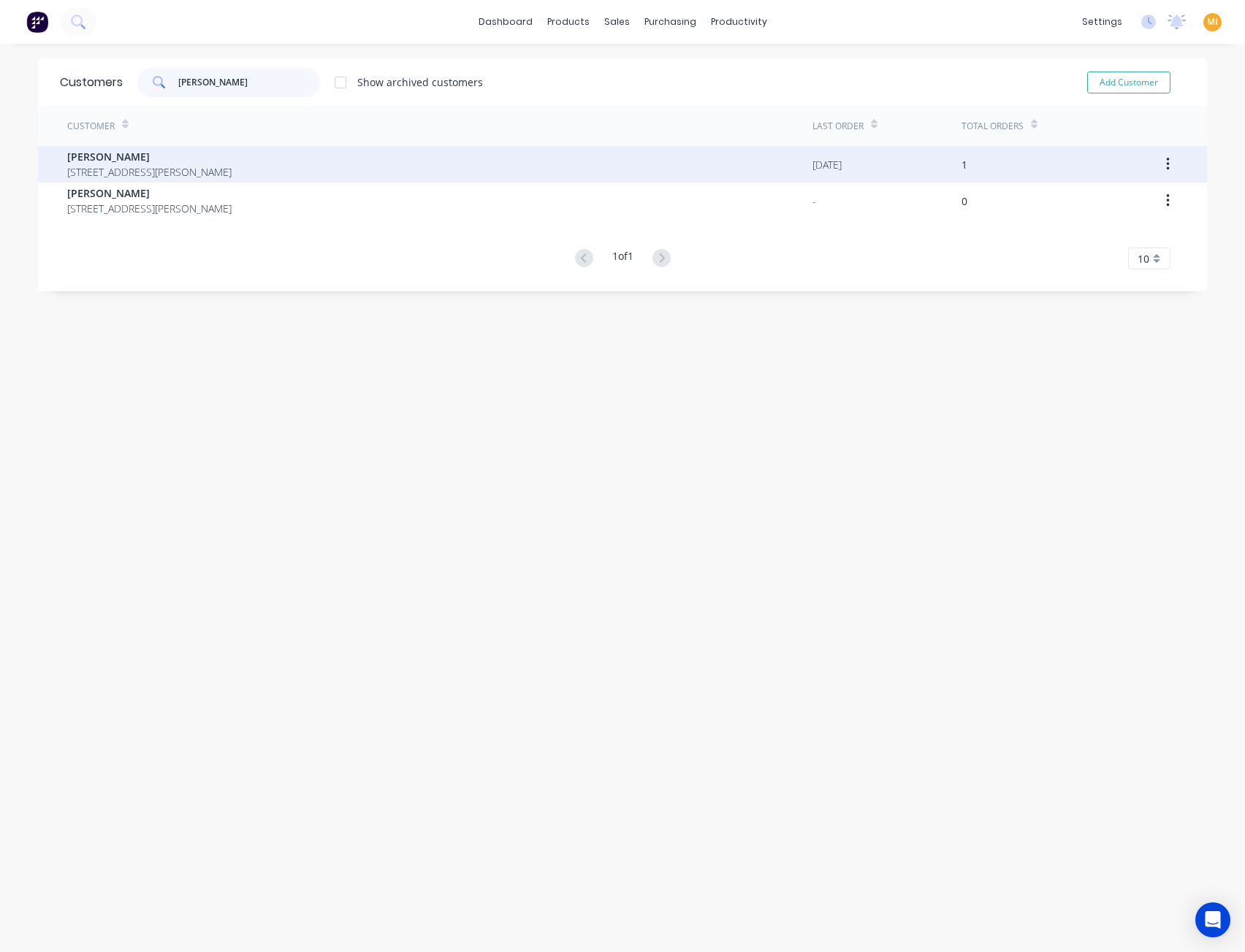
type input "Coates"
click at [175, 167] on span "19 Sandringham Ave Thornton New South Wales Australia 2322" at bounding box center [149, 172] width 164 height 15
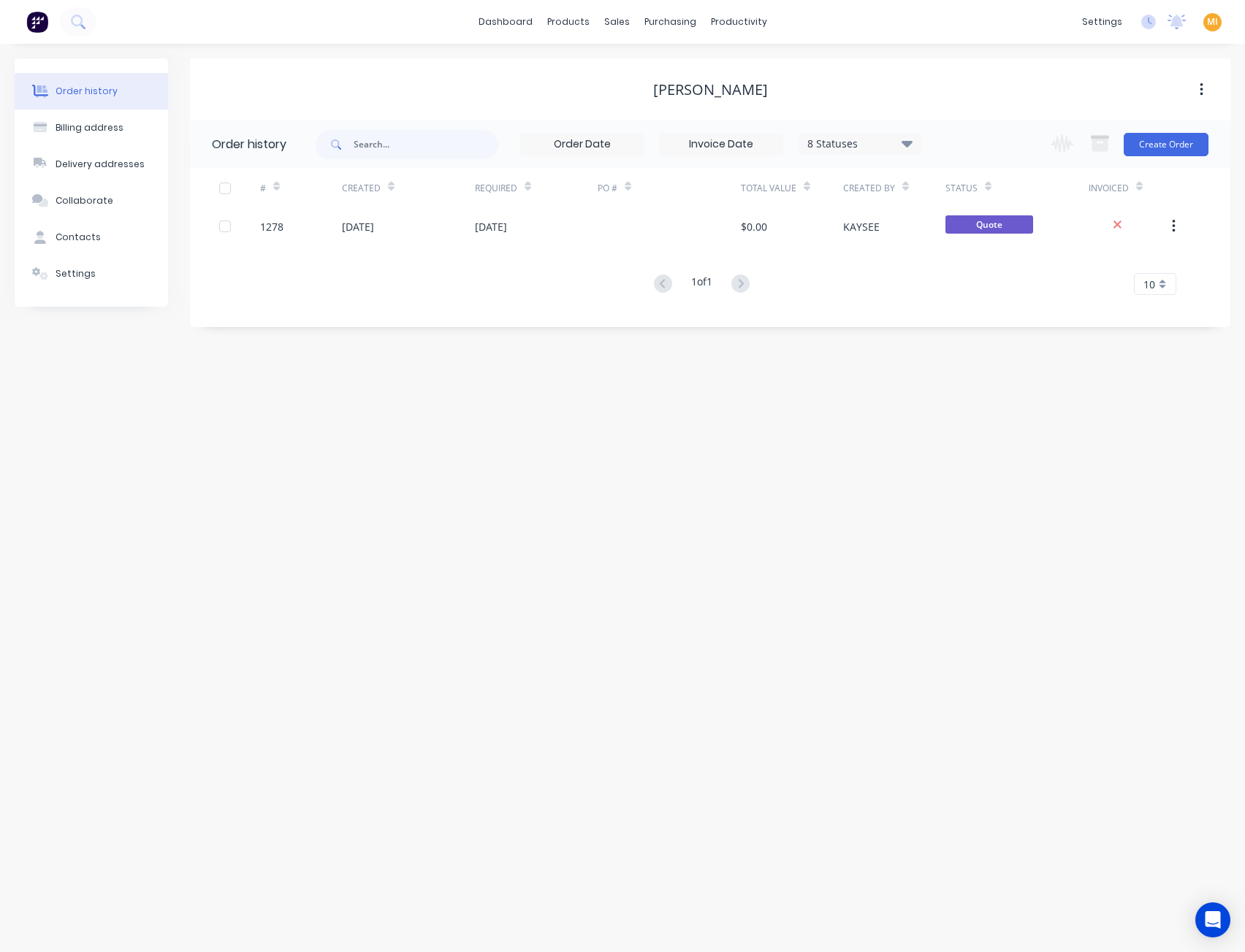
click at [1211, 20] on span "MI" at bounding box center [1213, 22] width 11 height 13
drag, startPoint x: 637, startPoint y: 522, endPoint x: 627, endPoint y: 315, distance: 207.2
click at [635, 521] on div "Order history Billing address Delivery addresses Collaborate Contacts Settings …" at bounding box center [622, 498] width 1245 height 908
click at [117, 208] on button "Collaborate" at bounding box center [91, 201] width 154 height 36
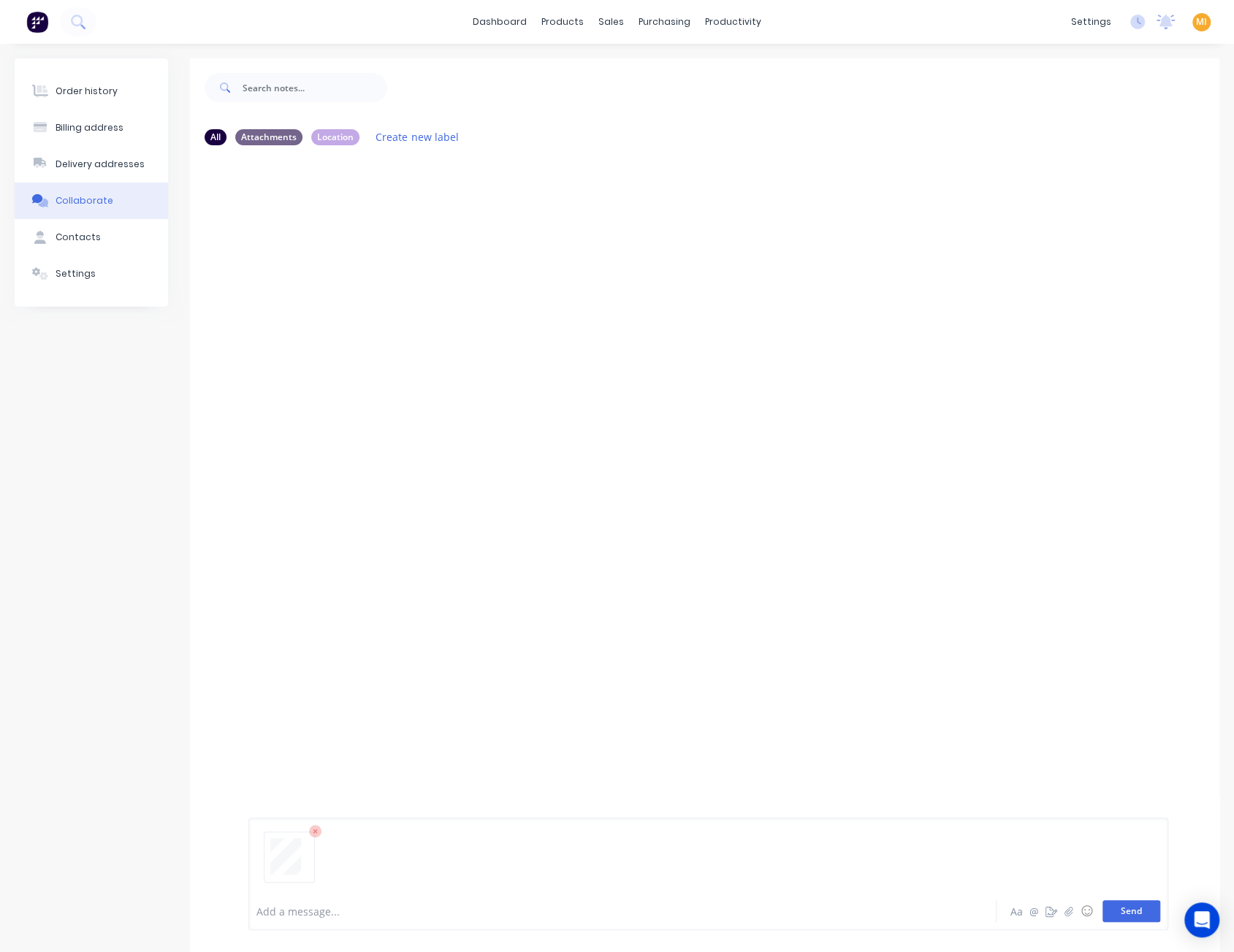
click at [1121, 910] on button "Send" at bounding box center [1131, 911] width 58 height 22
click at [367, 275] on icon "button" at bounding box center [366, 269] width 5 height 17
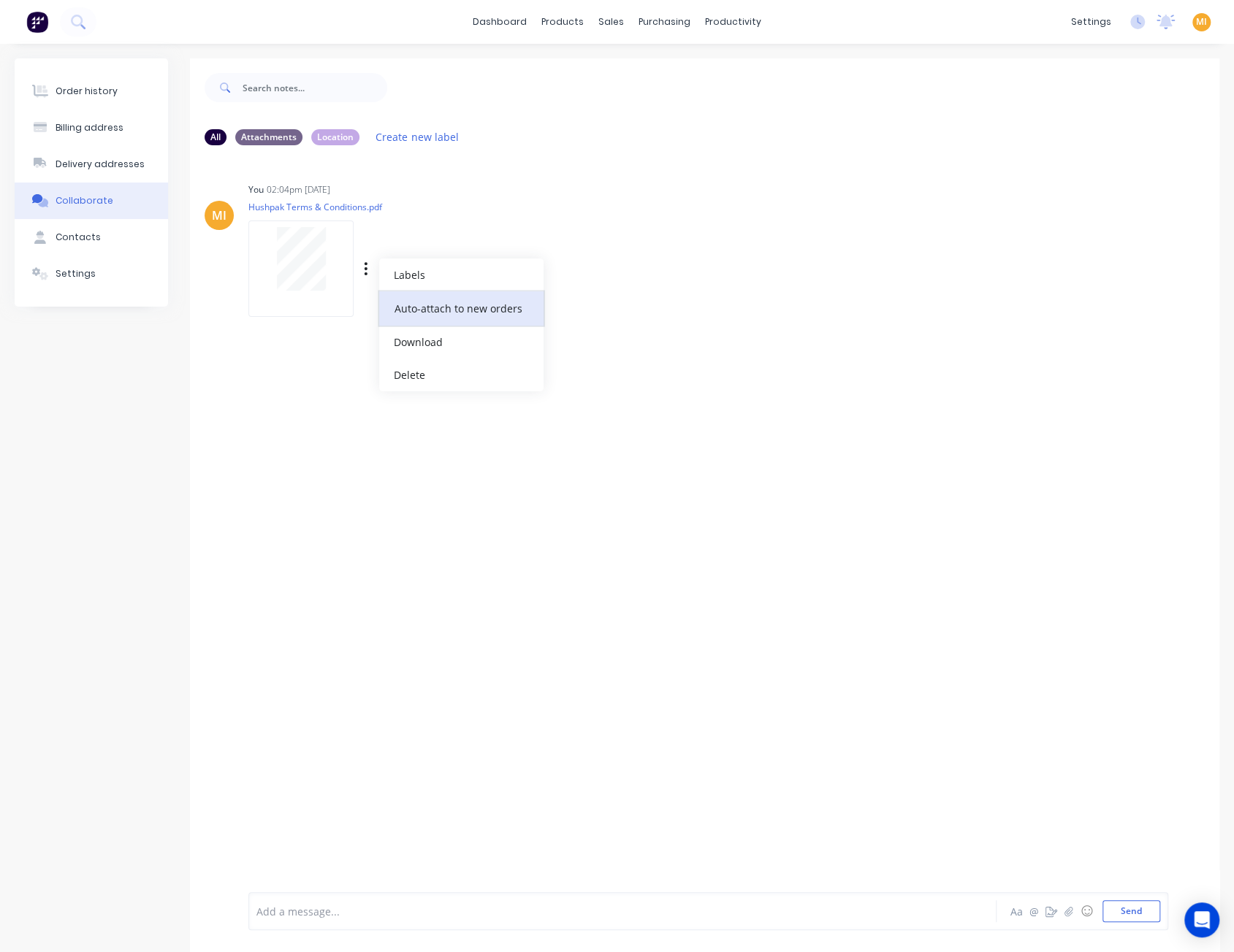
click at [396, 298] on button "Auto-attach to new orders" at bounding box center [461, 309] width 164 height 34
click at [602, 300] on label at bounding box center [602, 300] width 0 height 0
click at [577, 305] on input "checkbox" at bounding box center [573, 307] width 12 height 14
checkbox input "true"
click at [752, 491] on div "MI You 02:04pm 14/08/25 Hushpak Terms & Conditions.pdf Labels Auto-attach to ne…" at bounding box center [705, 522] width 1029 height 731
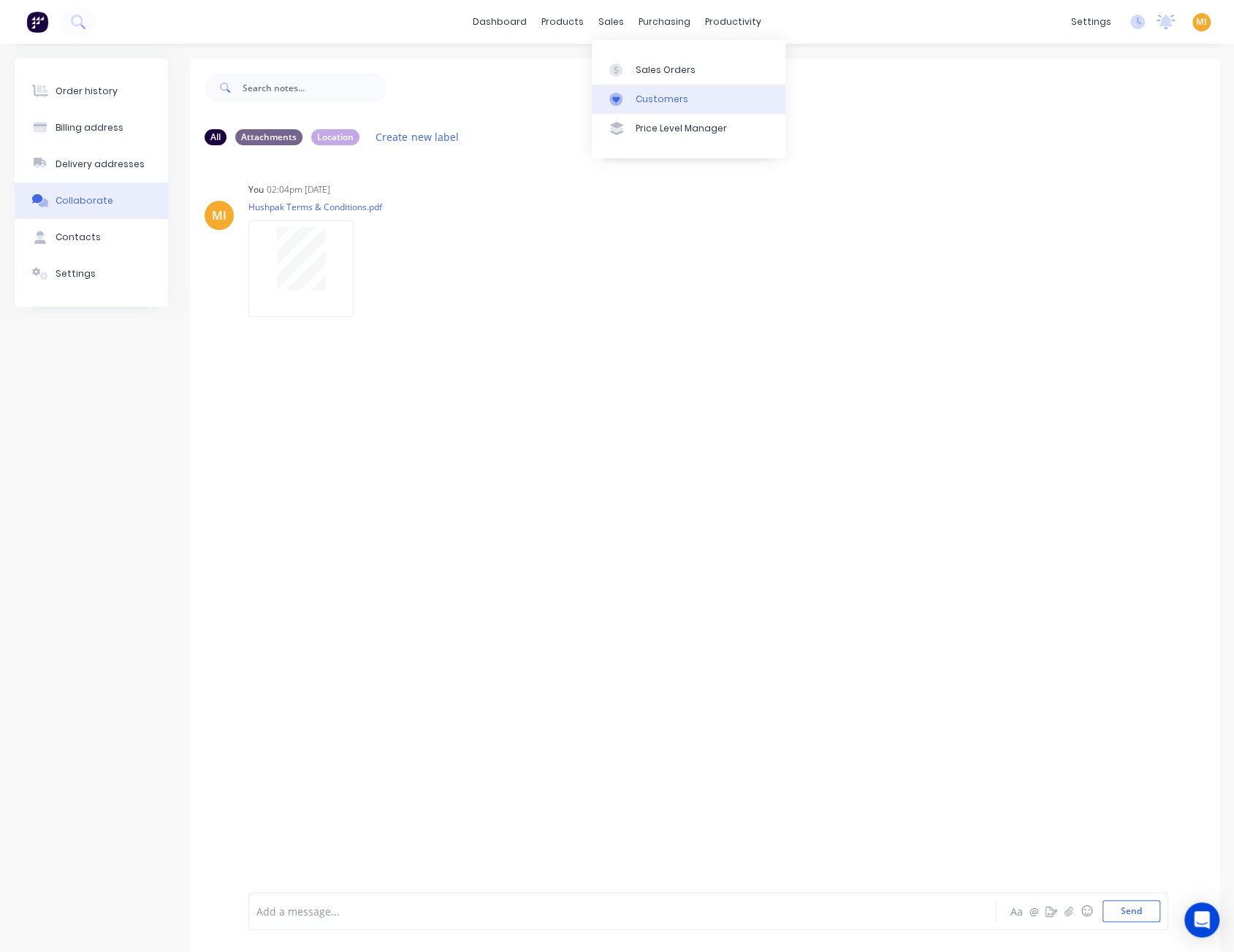
click at [640, 99] on div "Customers" at bounding box center [661, 99] width 52 height 13
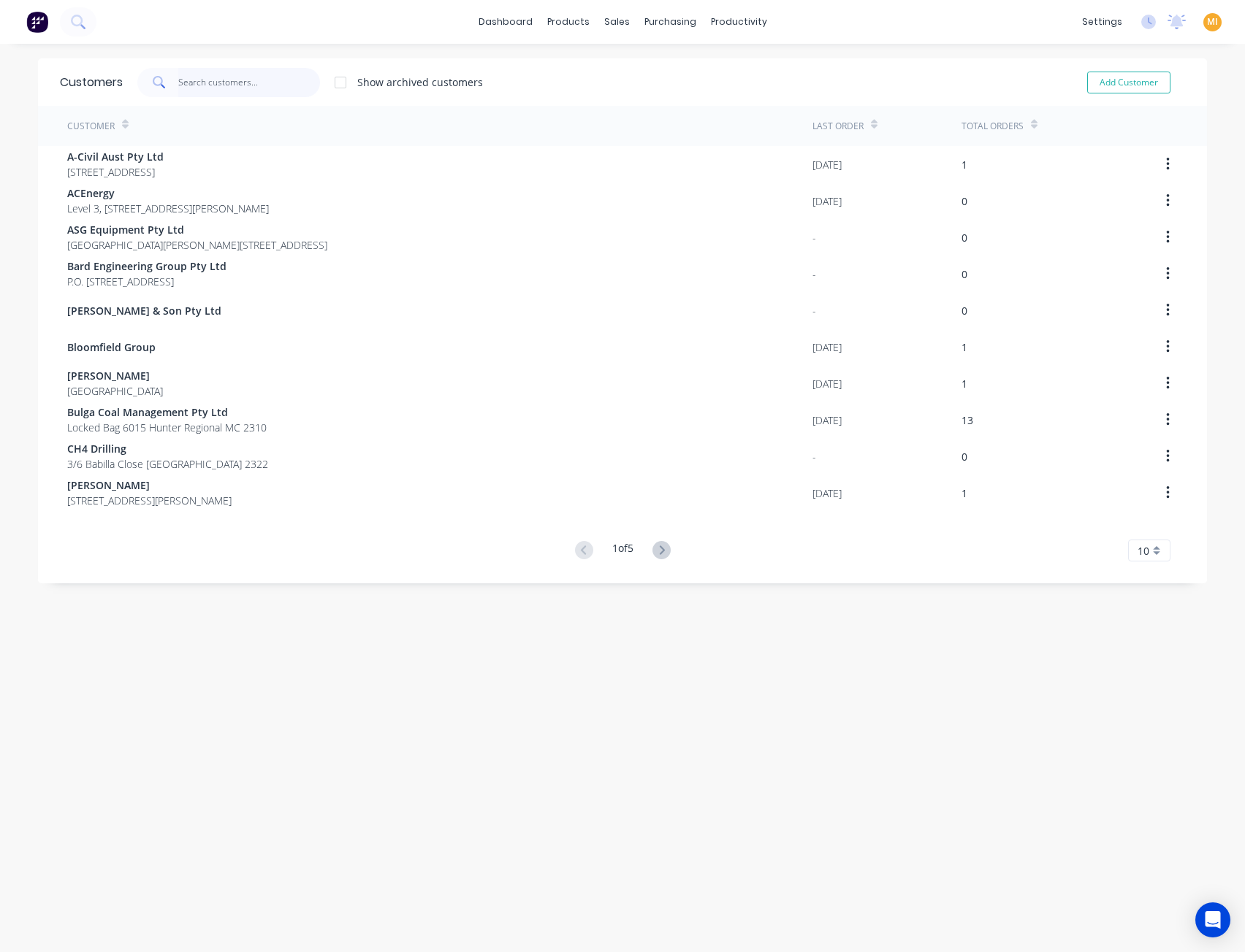
click at [260, 86] on input "text" at bounding box center [249, 83] width 143 height 29
paste input "Coates"
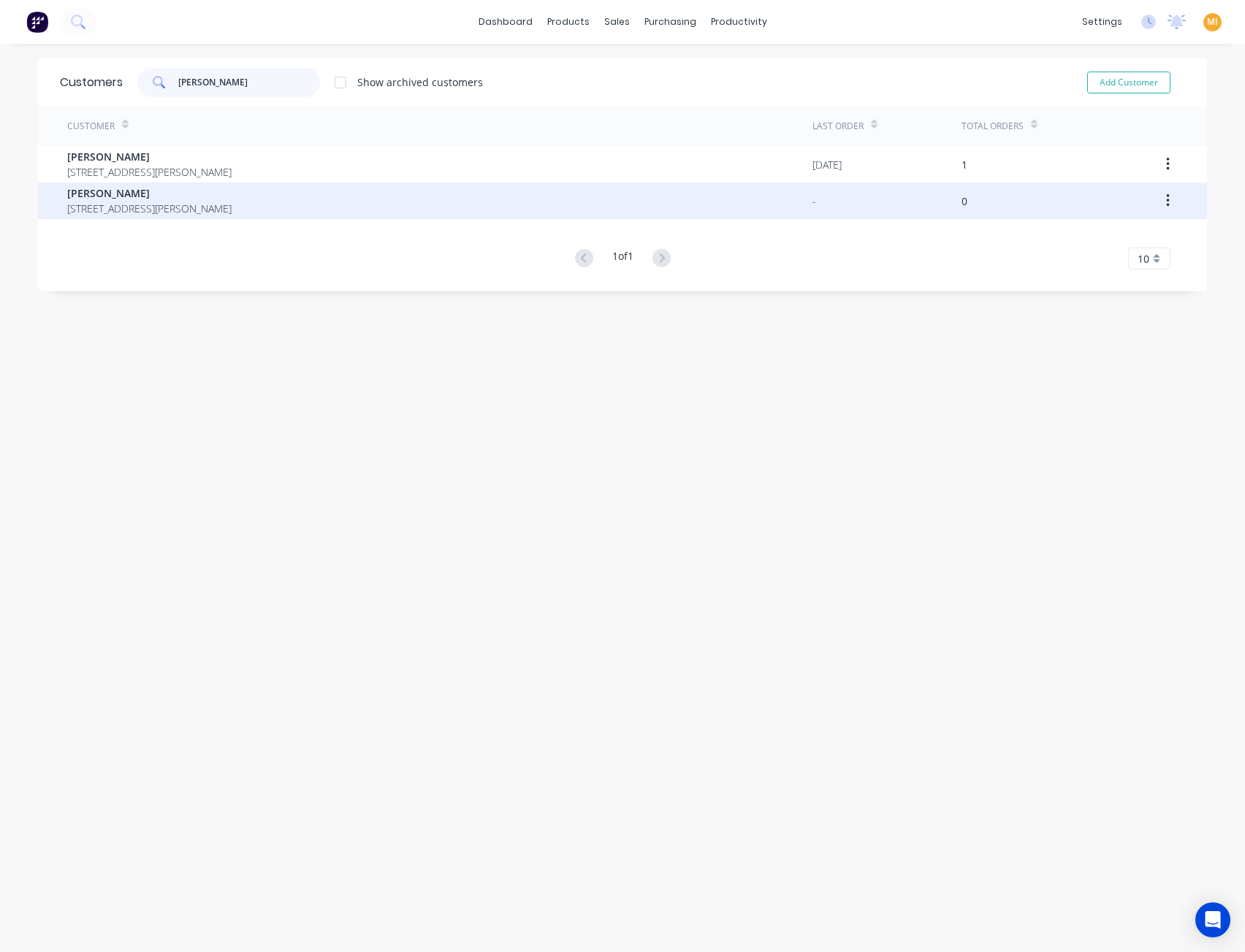
type input "Coates"
click at [162, 189] on span "Coates" at bounding box center [149, 193] width 164 height 15
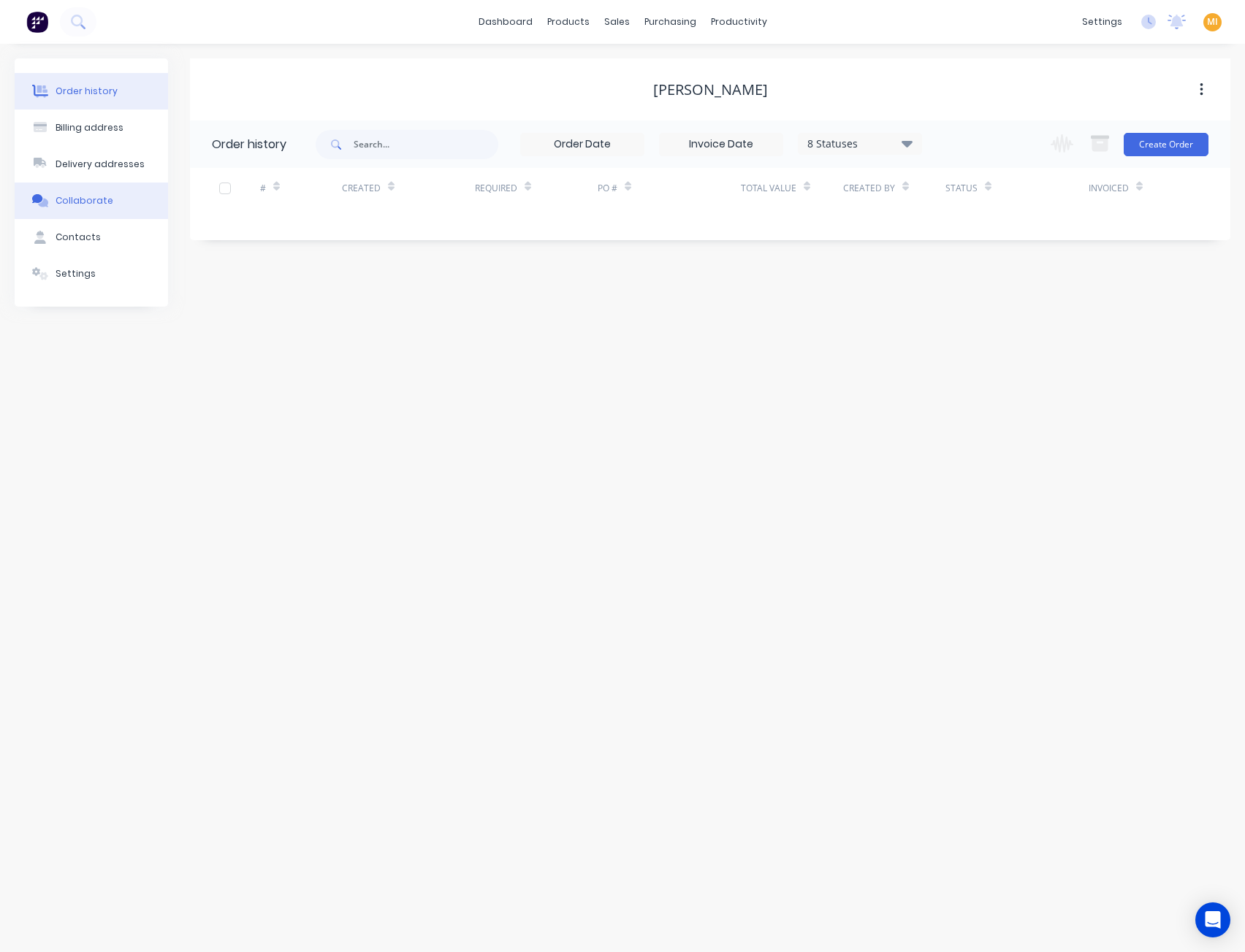
click at [71, 207] on div "Collaborate" at bounding box center [84, 201] width 58 height 13
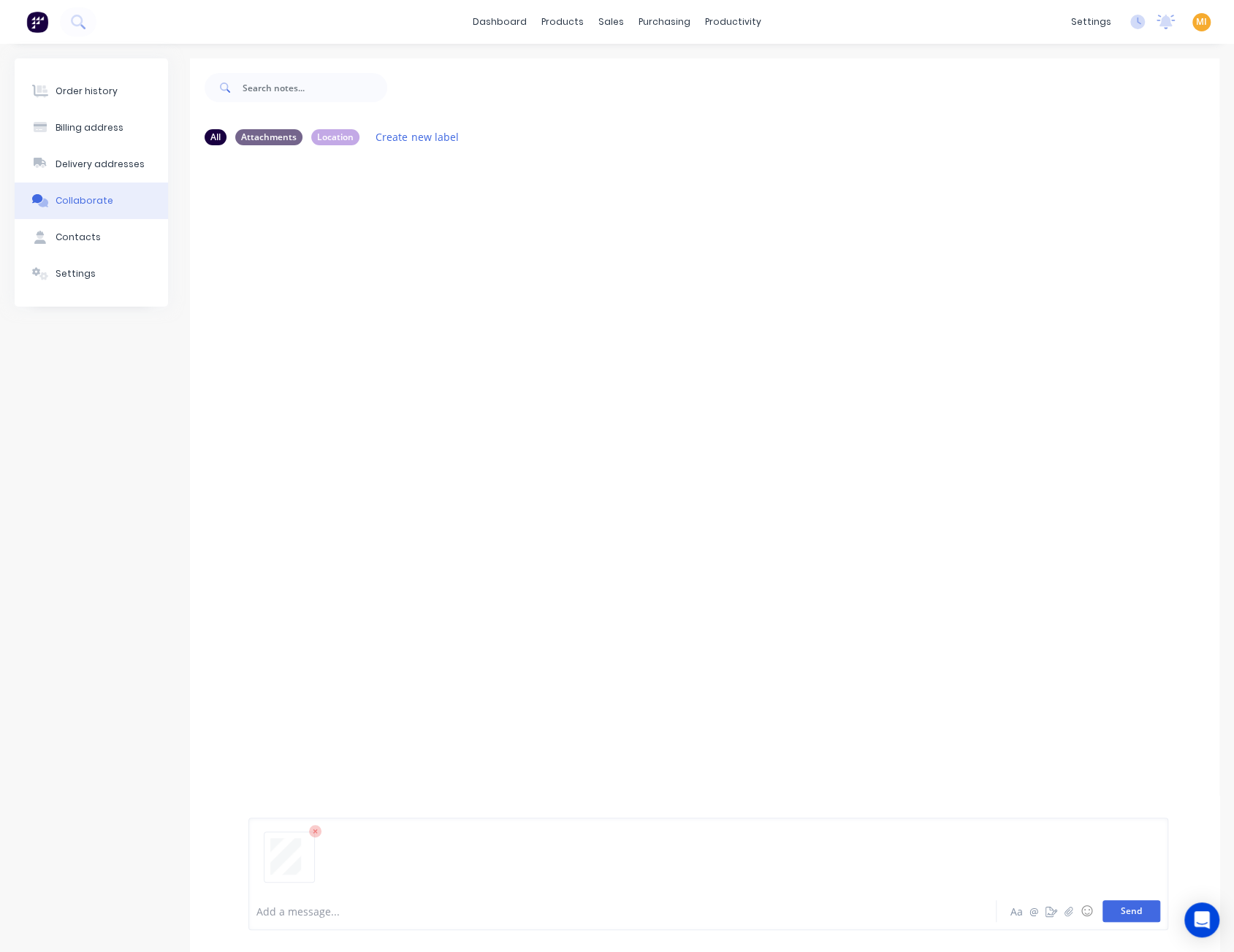
drag, startPoint x: 1132, startPoint y: 918, endPoint x: 931, endPoint y: 707, distance: 291.4
click at [1129, 917] on button "Send" at bounding box center [1131, 911] width 58 height 22
click at [361, 268] on div "Labels Auto-attach to new orders Sales Orders Download Delete" at bounding box center [441, 268] width 164 height 21
click at [362, 272] on div "Labels Auto-attach to new orders Sales Orders Download Delete" at bounding box center [441, 268] width 164 height 21
click at [365, 268] on icon "button" at bounding box center [366, 268] width 3 height 13
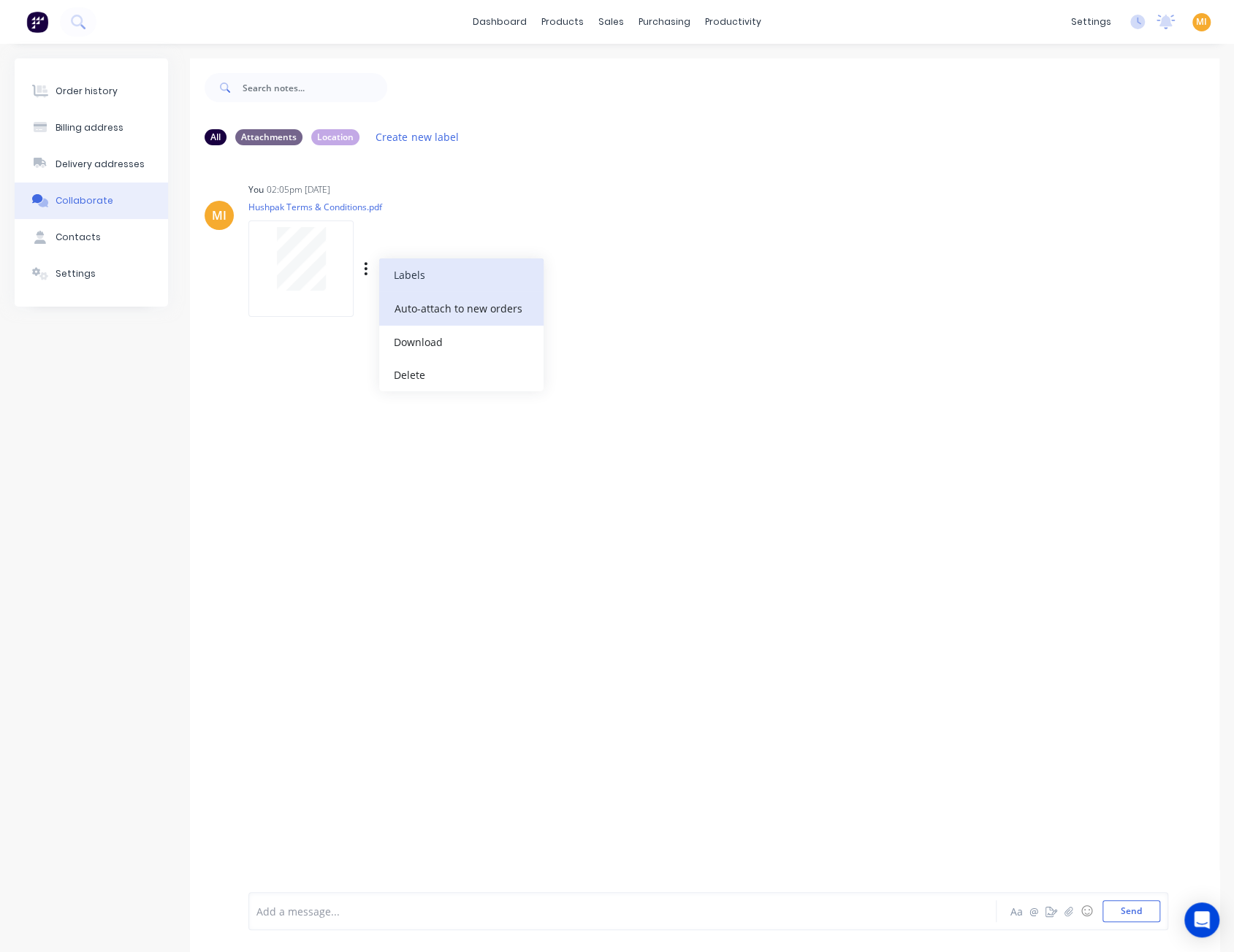
drag, startPoint x: 403, startPoint y: 282, endPoint x: 408, endPoint y: 305, distance: 23.5
click at [408, 305] on div "Labels Auto-attach to new orders Sales Orders Download Delete" at bounding box center [461, 325] width 164 height 133
click at [409, 305] on button "Auto-attach to new orders" at bounding box center [461, 309] width 164 height 34
click at [602, 300] on label at bounding box center [602, 300] width 0 height 0
click at [580, 307] on input "checkbox" at bounding box center [573, 307] width 12 height 14
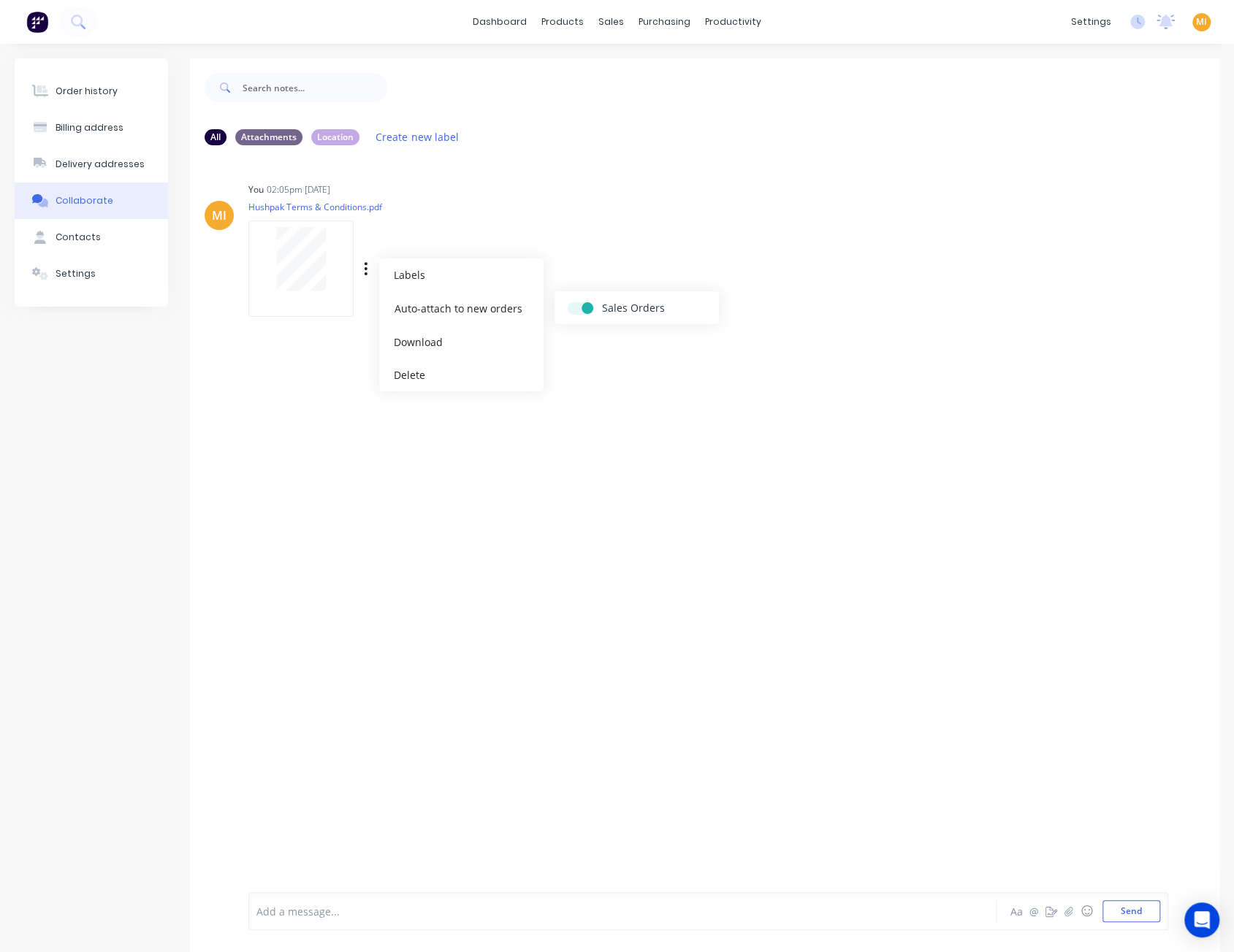
checkbox input "true"
click at [642, 409] on div "MI You 02:05pm 14/08/25 Hushpak Terms & Conditions.pdf Labels Auto-attach to ne…" at bounding box center [705, 522] width 1029 height 731
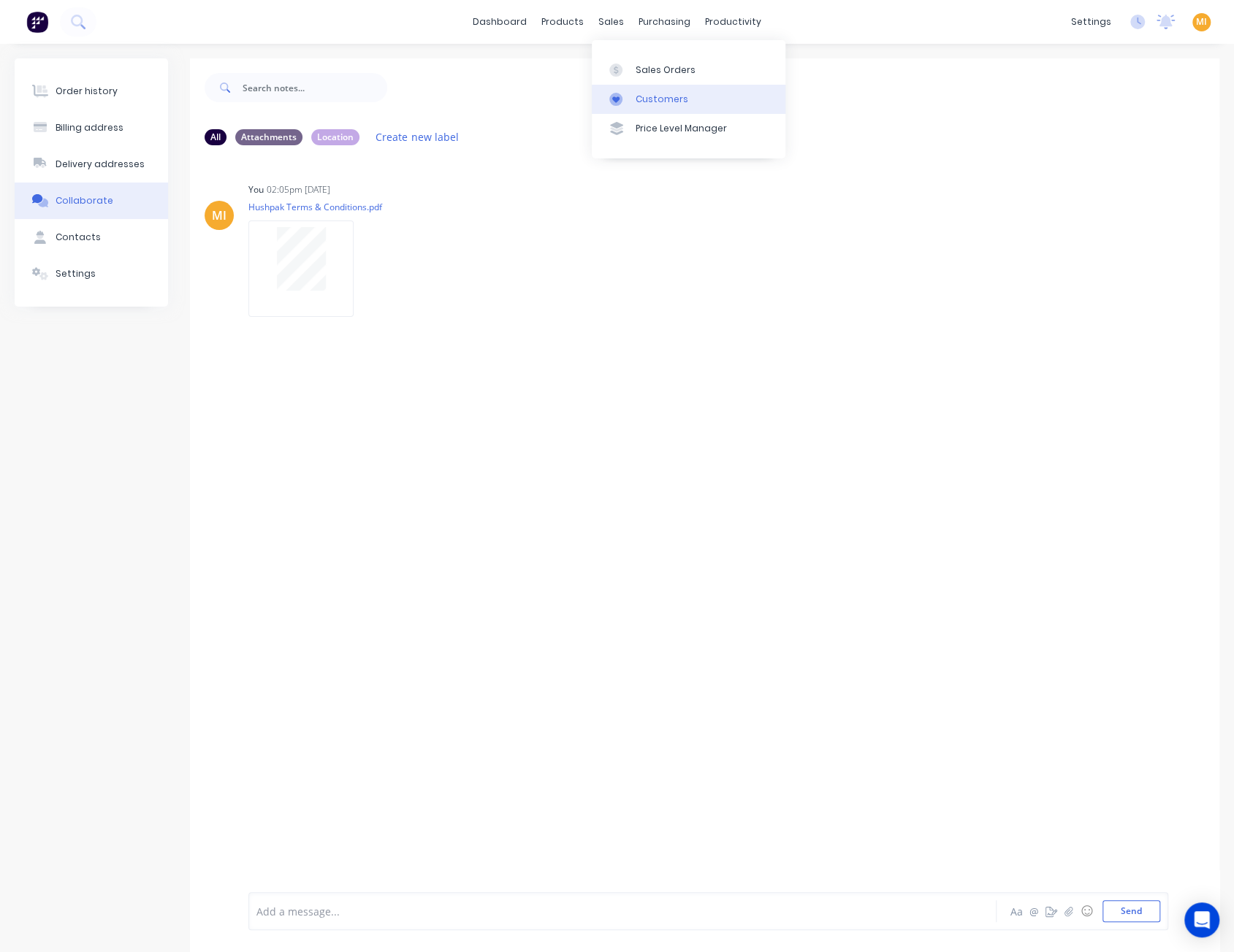
click at [664, 103] on div "Customers" at bounding box center [661, 99] width 52 height 13
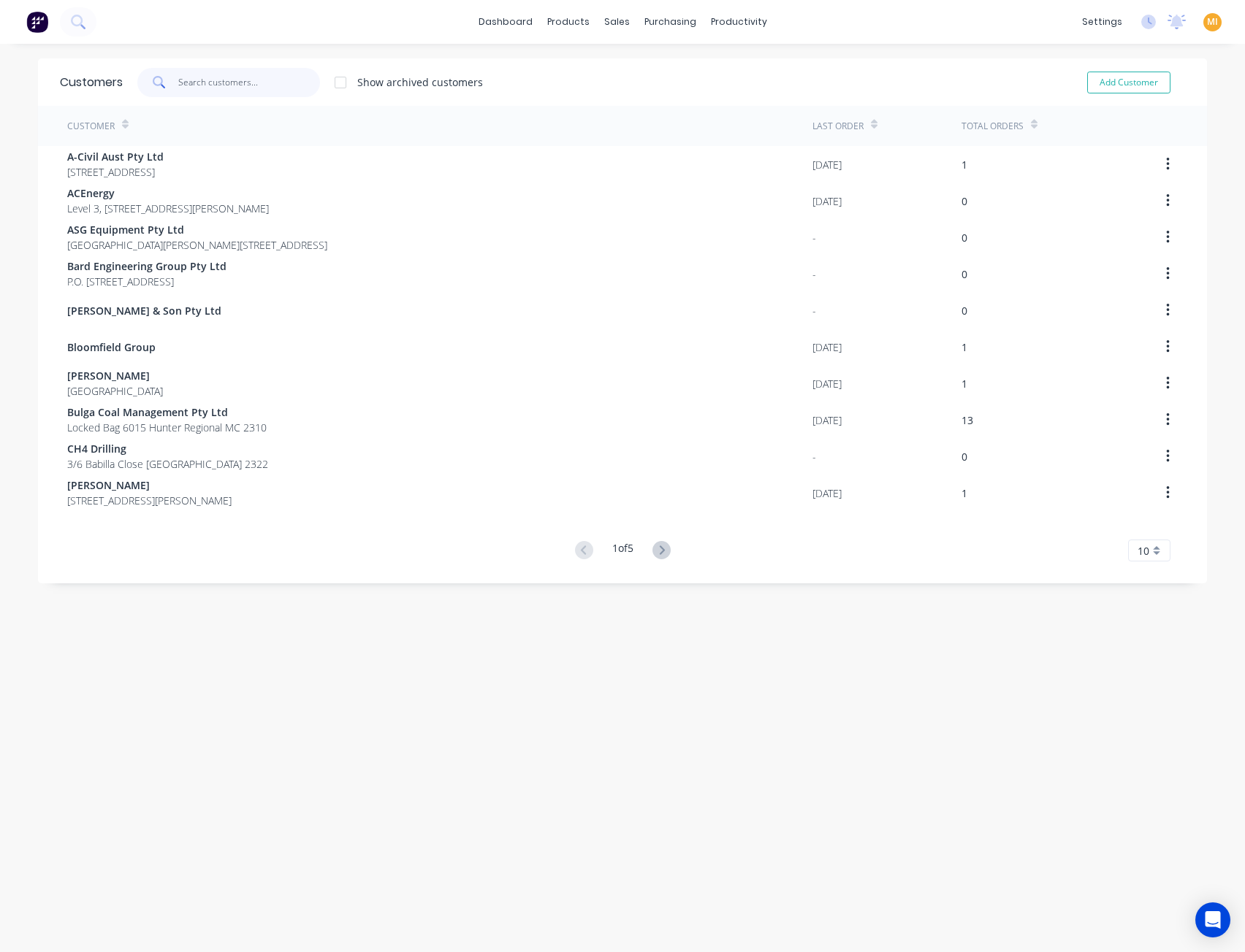
click at [234, 83] on input "text" at bounding box center [249, 83] width 143 height 29
paste input "Emeco International (Qld)"
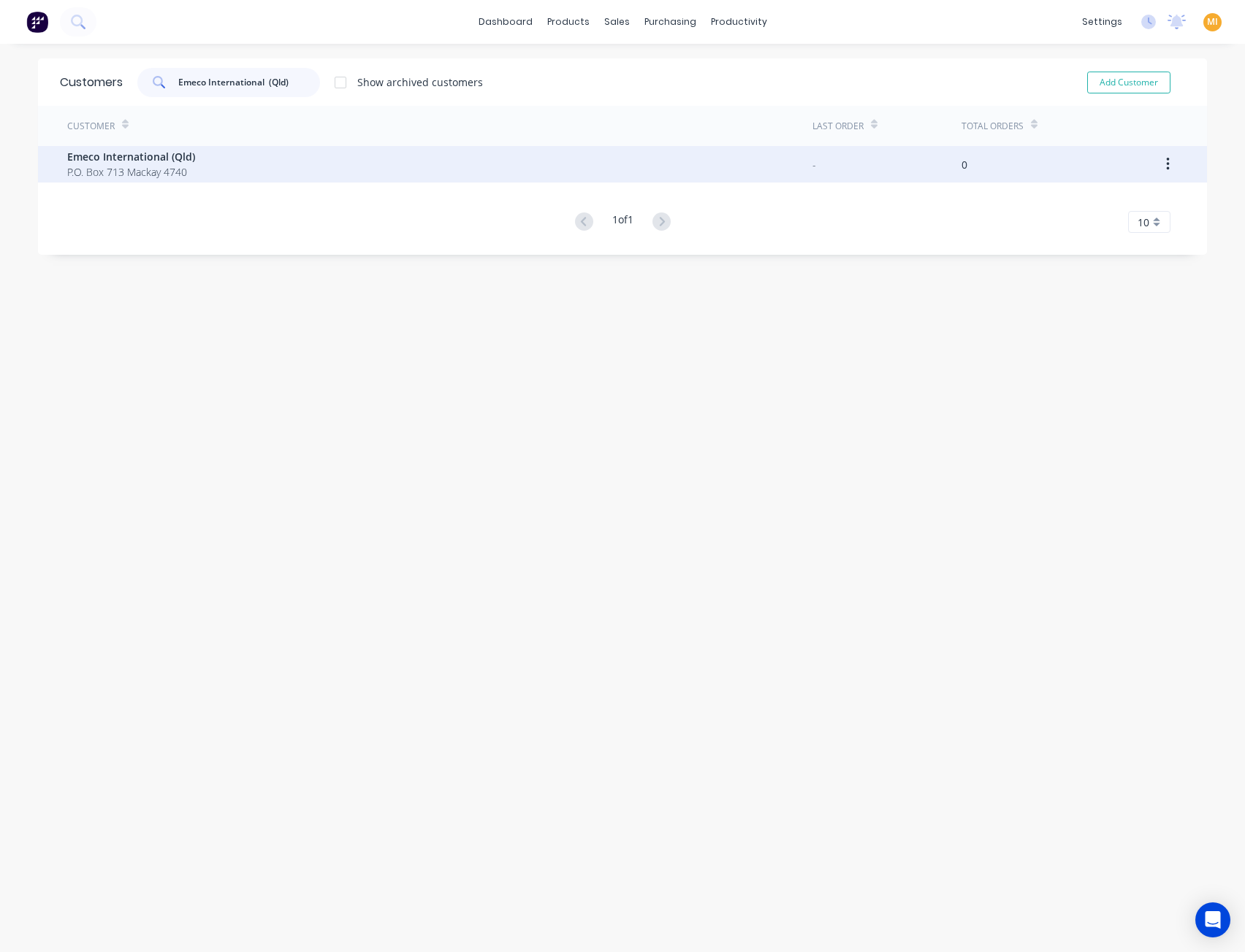
type input "Emeco International (Qld)"
click at [226, 161] on div "Emeco International (Qld) P.O. Box 713 Mackay 4740" at bounding box center [439, 164] width 745 height 36
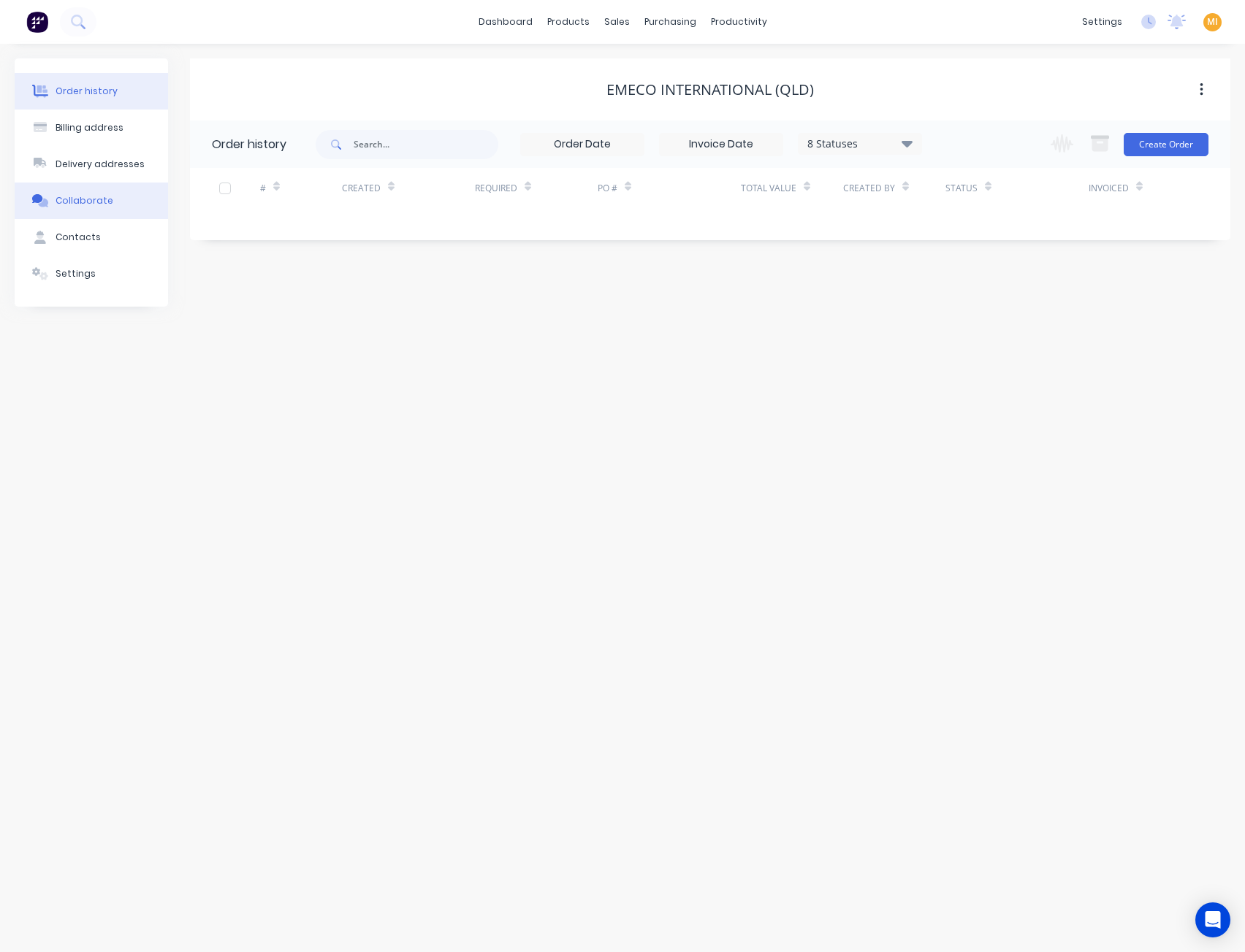
click at [105, 194] on div "Collaborate" at bounding box center [84, 201] width 58 height 13
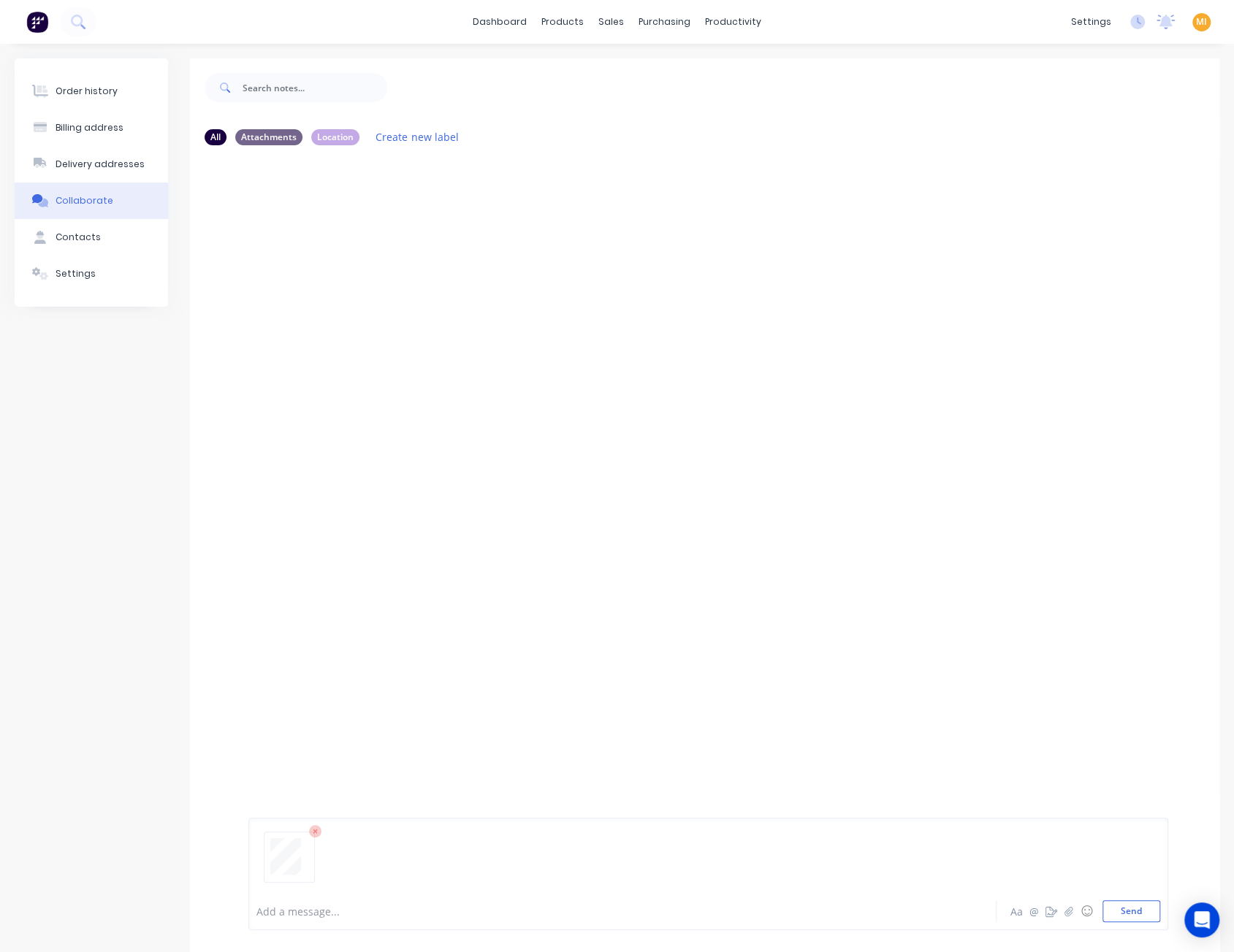
drag, startPoint x: 1132, startPoint y: 913, endPoint x: 566, endPoint y: 508, distance: 696.0
click at [1131, 911] on button "Send" at bounding box center [1131, 911] width 58 height 22
click at [327, 252] on div at bounding box center [300, 258] width 92 height 63
click at [364, 266] on icon "button" at bounding box center [366, 269] width 5 height 17
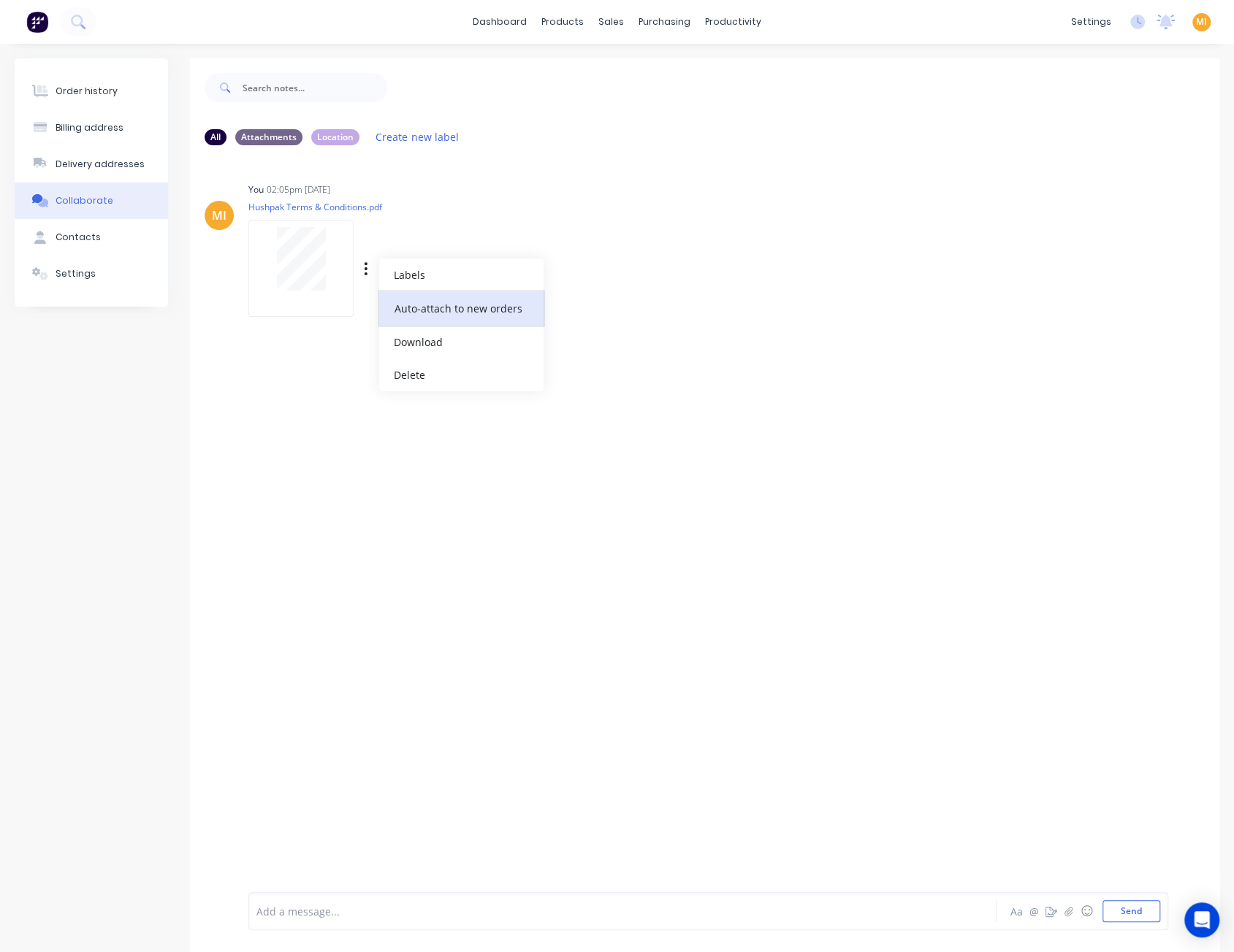
click at [461, 312] on button "Auto-attach to new orders" at bounding box center [461, 309] width 164 height 34
click at [600, 307] on div at bounding box center [584, 308] width 34 height 15
click at [593, 305] on div at bounding box center [584, 308] width 34 height 15
click at [602, 300] on label at bounding box center [602, 300] width 0 height 0
click at [580, 306] on input "checkbox" at bounding box center [573, 307] width 12 height 14
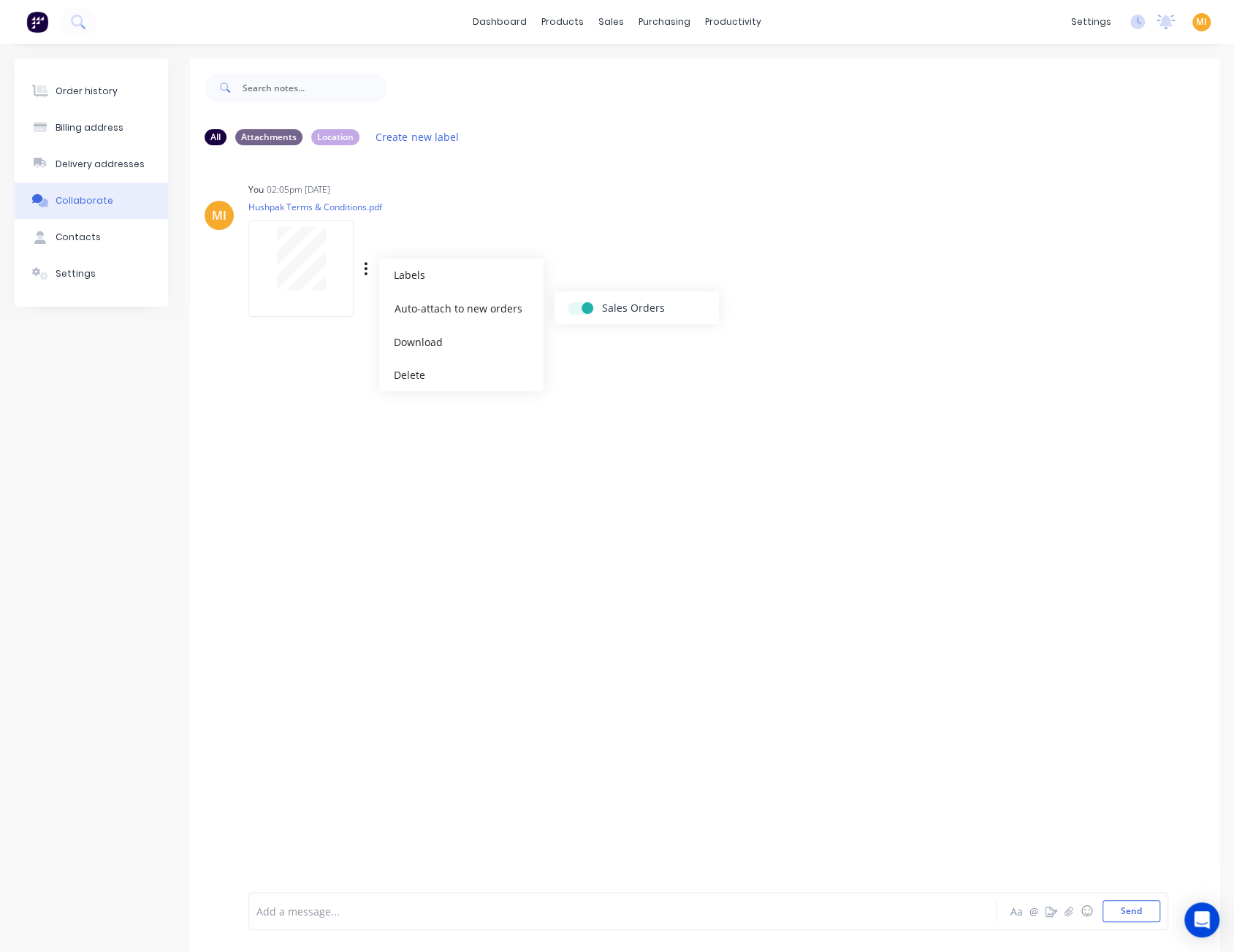
checkbox input "true"
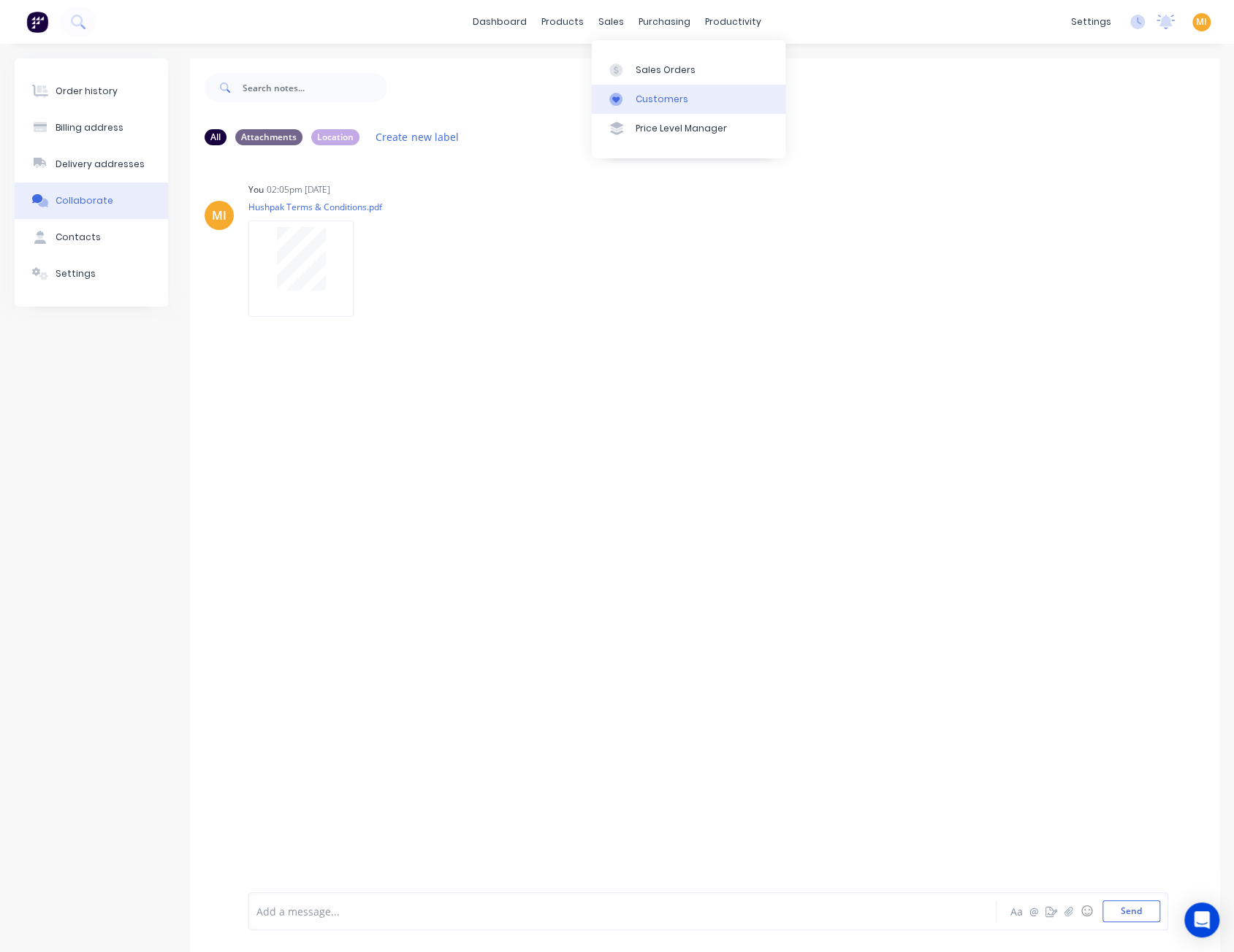
click at [663, 102] on div "Customers" at bounding box center [661, 99] width 52 height 13
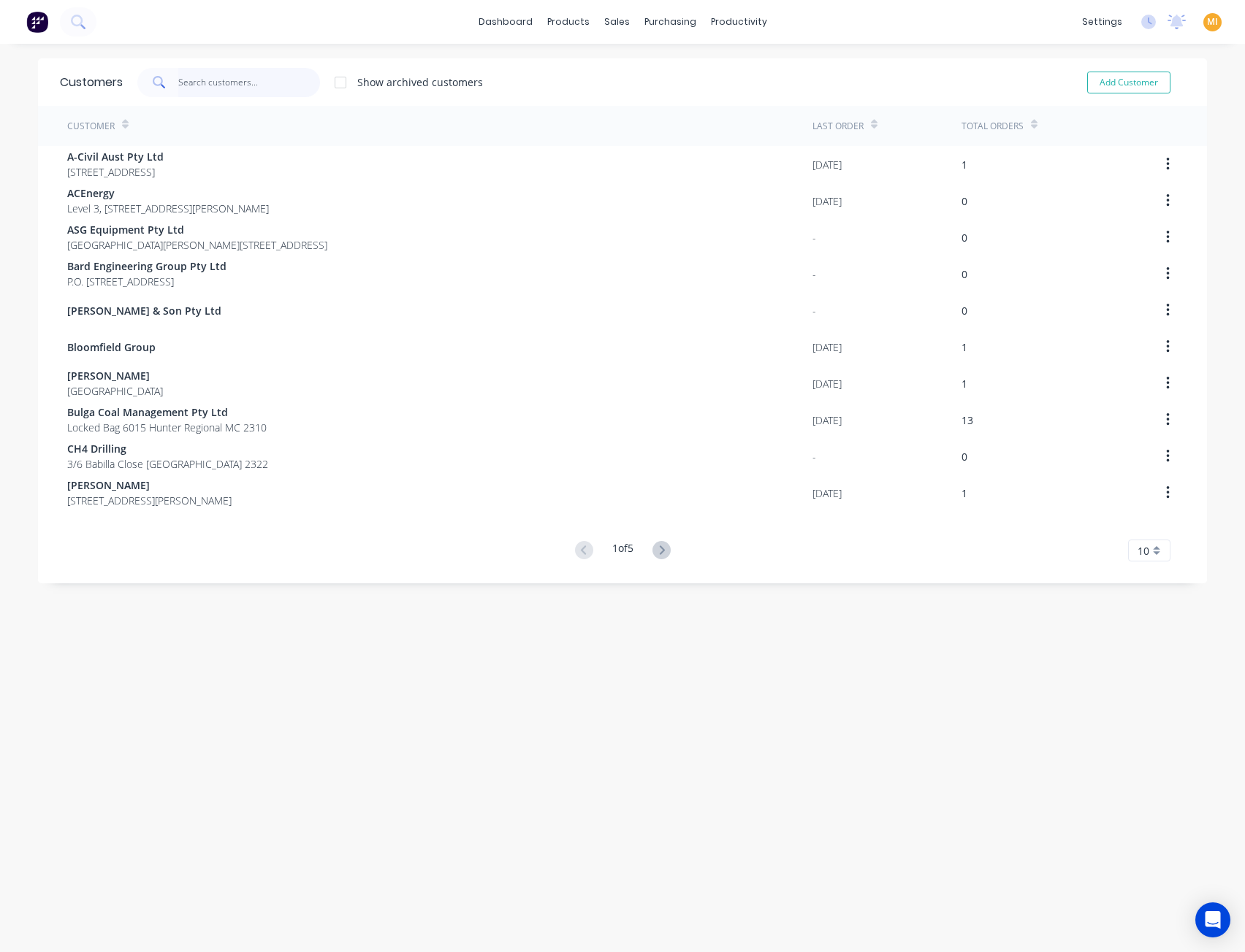
click at [288, 82] on input "text" at bounding box center [249, 83] width 143 height 29
paste input "Entracon Construction"
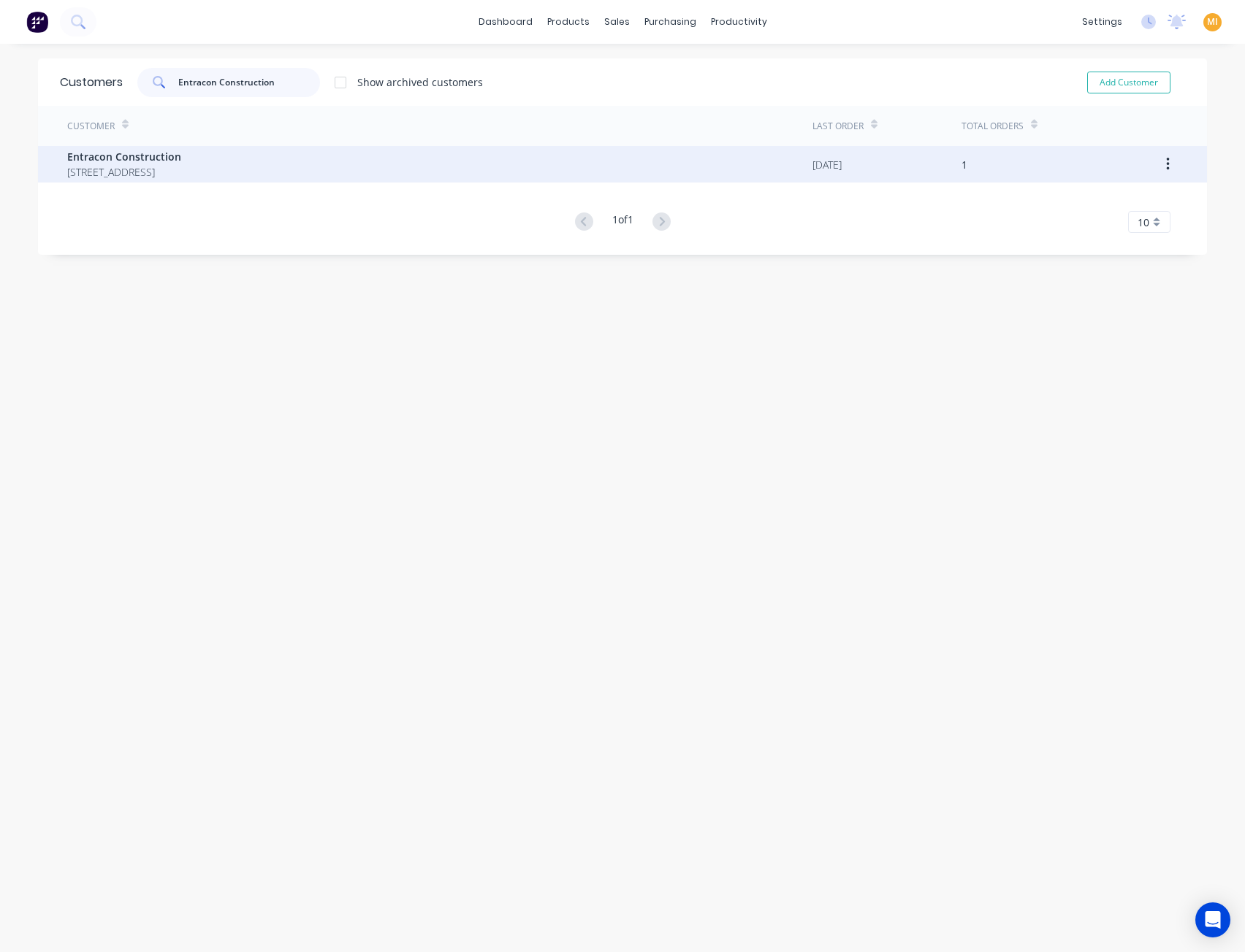
type input "Entracon Construction"
click at [181, 152] on span "Entracon Construction" at bounding box center [124, 157] width 114 height 15
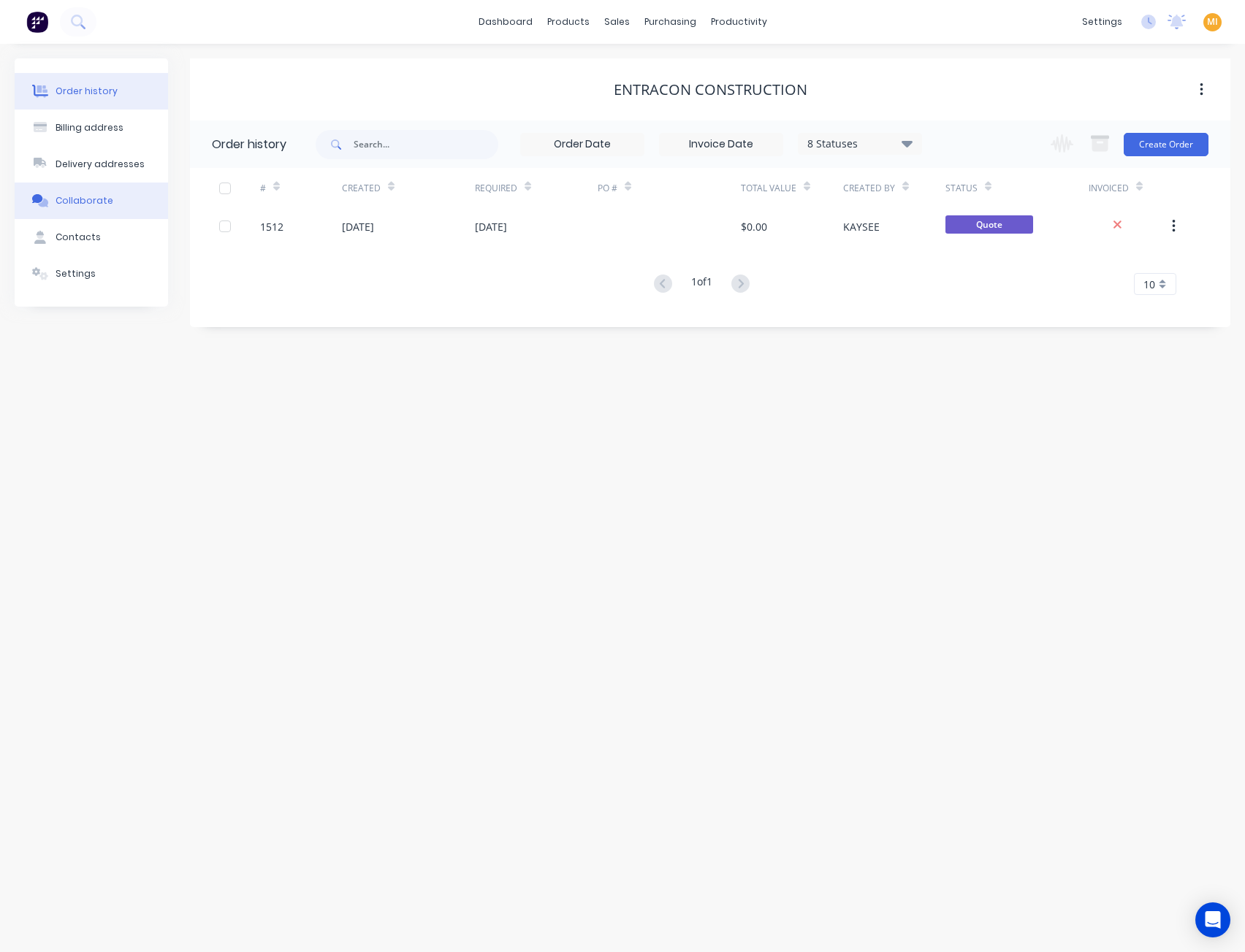
click at [101, 195] on div "Collaborate" at bounding box center [84, 201] width 58 height 13
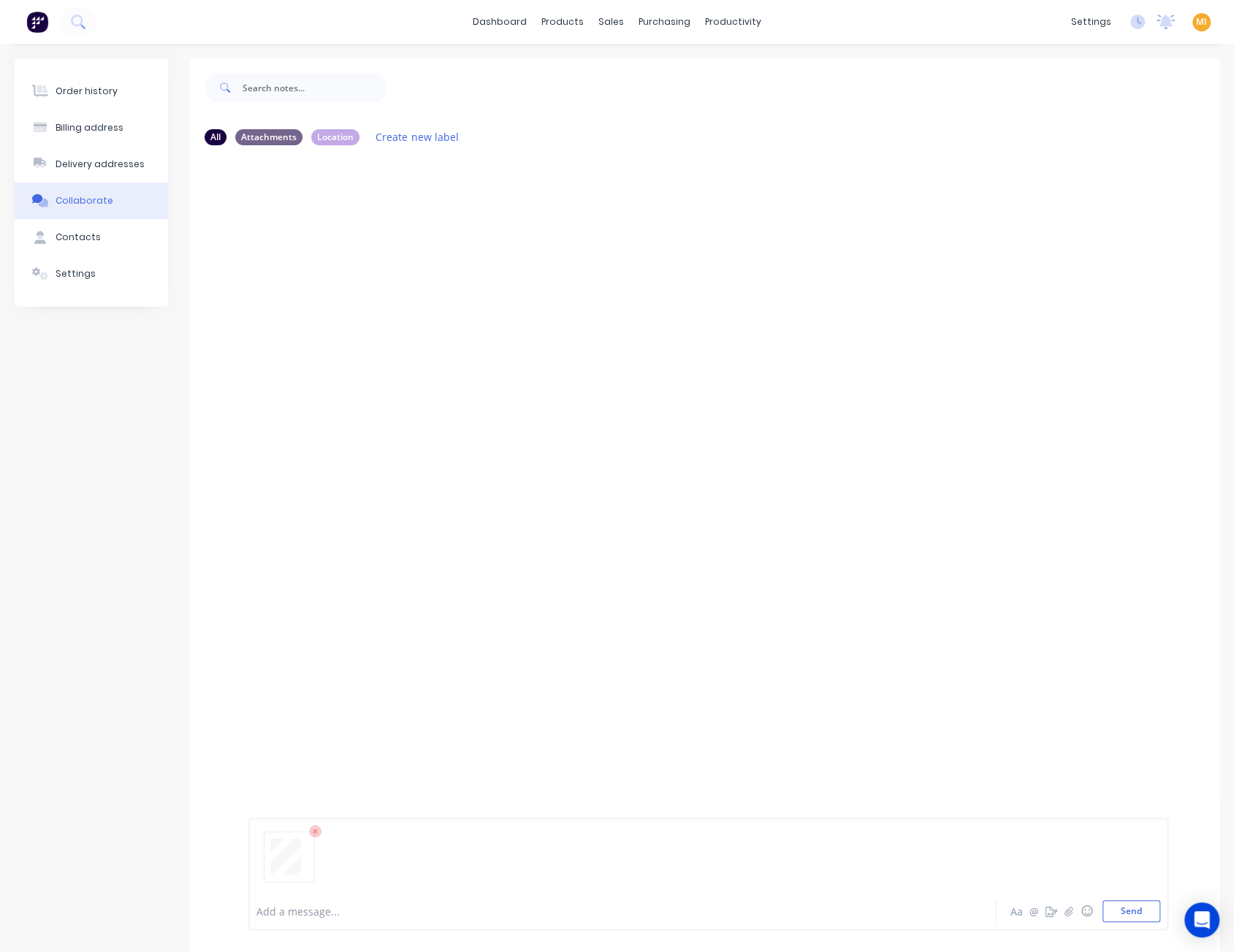
drag, startPoint x: 1127, startPoint y: 912, endPoint x: 820, endPoint y: 637, distance: 412.2
click at [1127, 910] on button "Send" at bounding box center [1131, 911] width 58 height 22
click at [365, 270] on icon "button" at bounding box center [366, 269] width 5 height 17
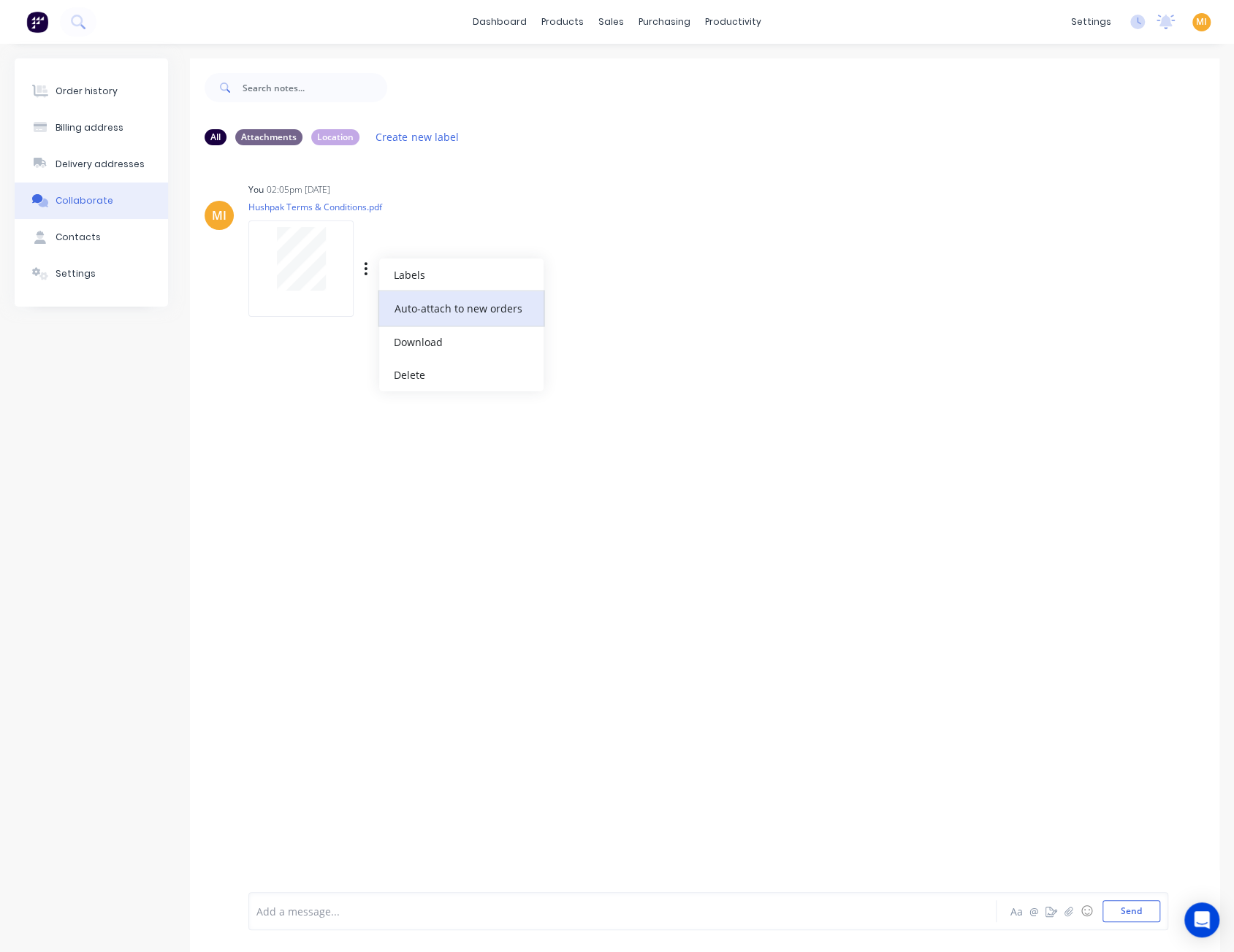
click at [412, 312] on button "Auto-attach to new orders" at bounding box center [461, 309] width 164 height 34
click at [602, 300] on label at bounding box center [602, 300] width 0 height 0
click at [580, 309] on input "checkbox" at bounding box center [573, 307] width 12 height 14
checkbox input "true"
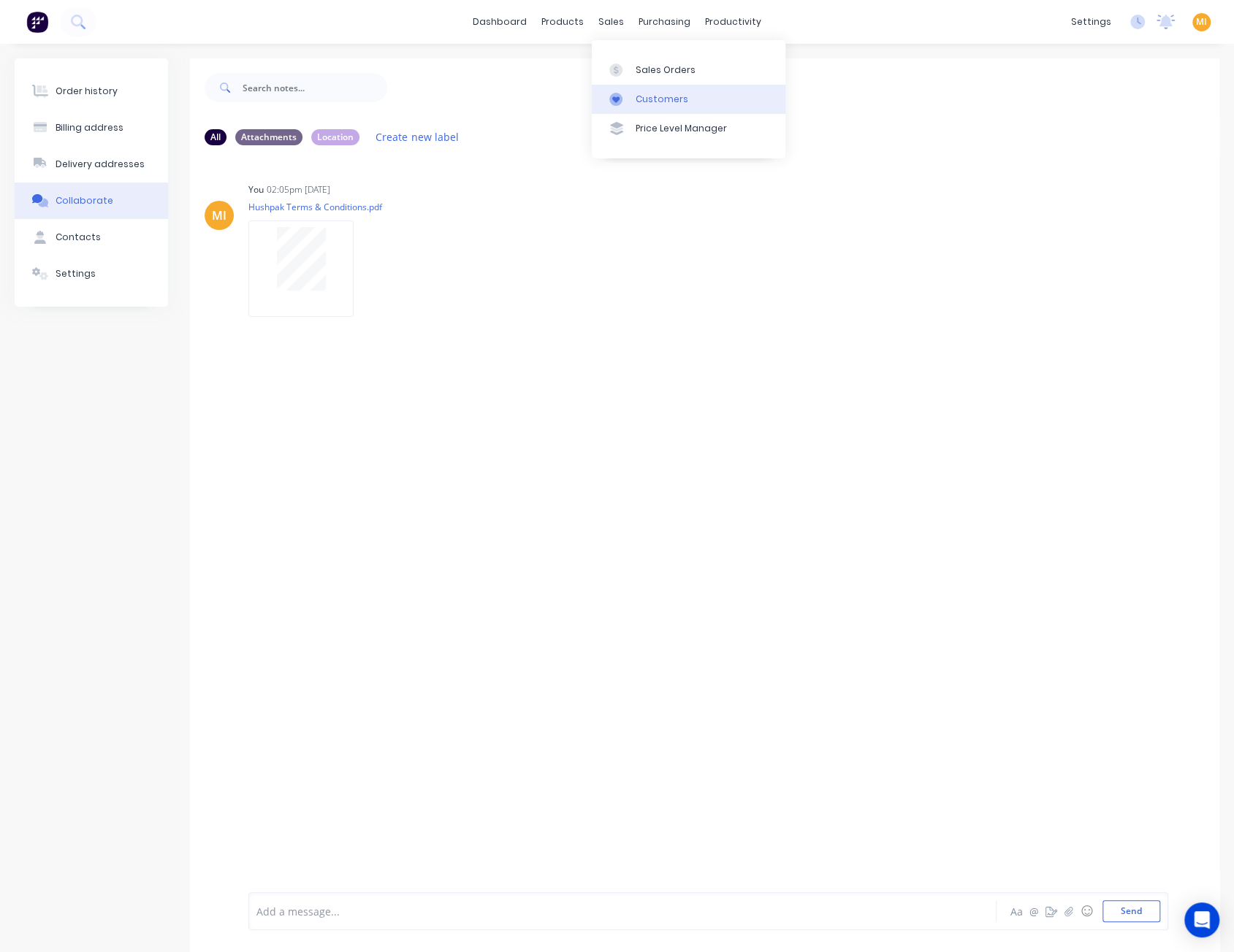
click at [648, 103] on div "Customers" at bounding box center [661, 99] width 52 height 13
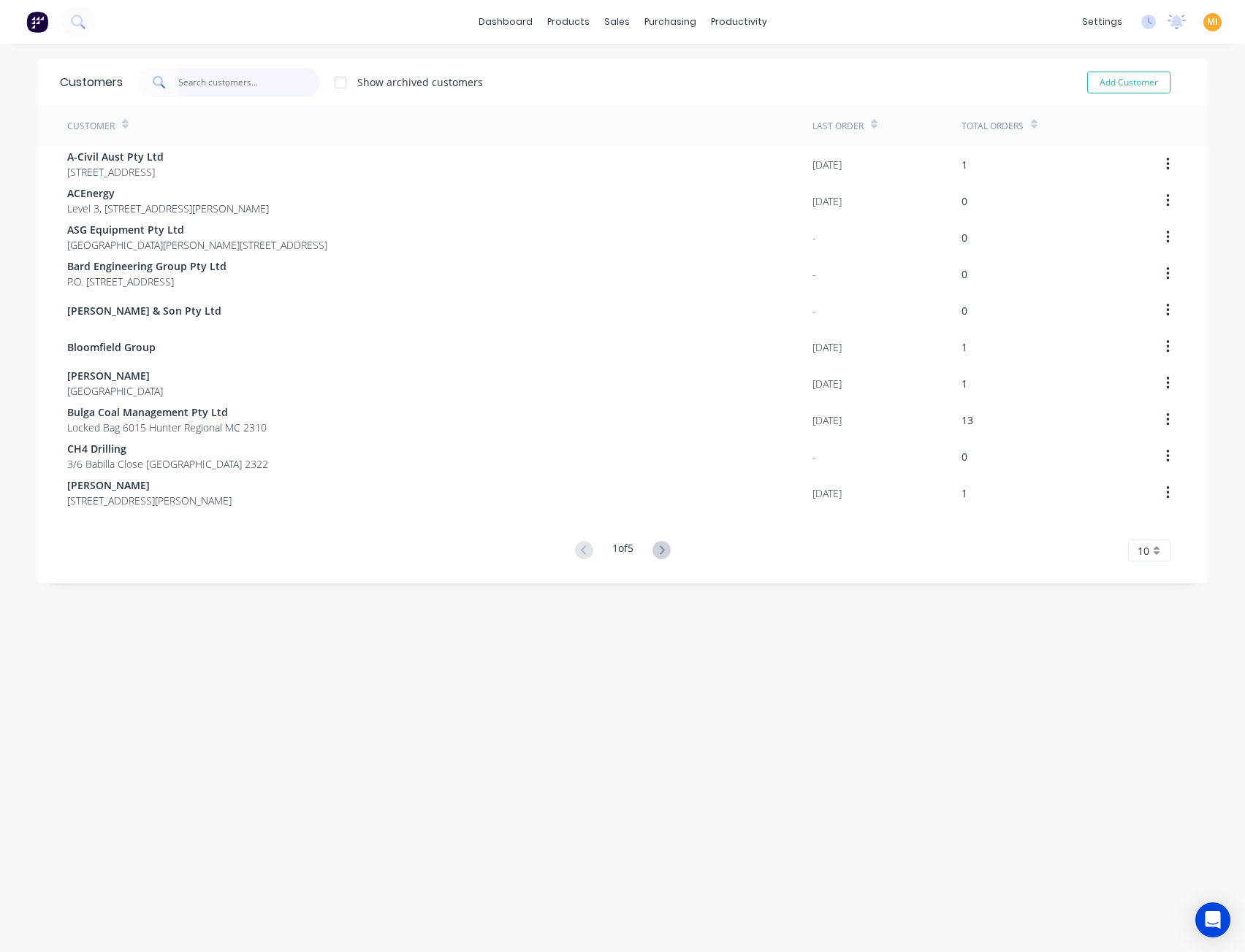
click at [270, 83] on input "text" at bounding box center [249, 83] width 143 height 29
paste input "Four Mile P/L Bloomfield Group"
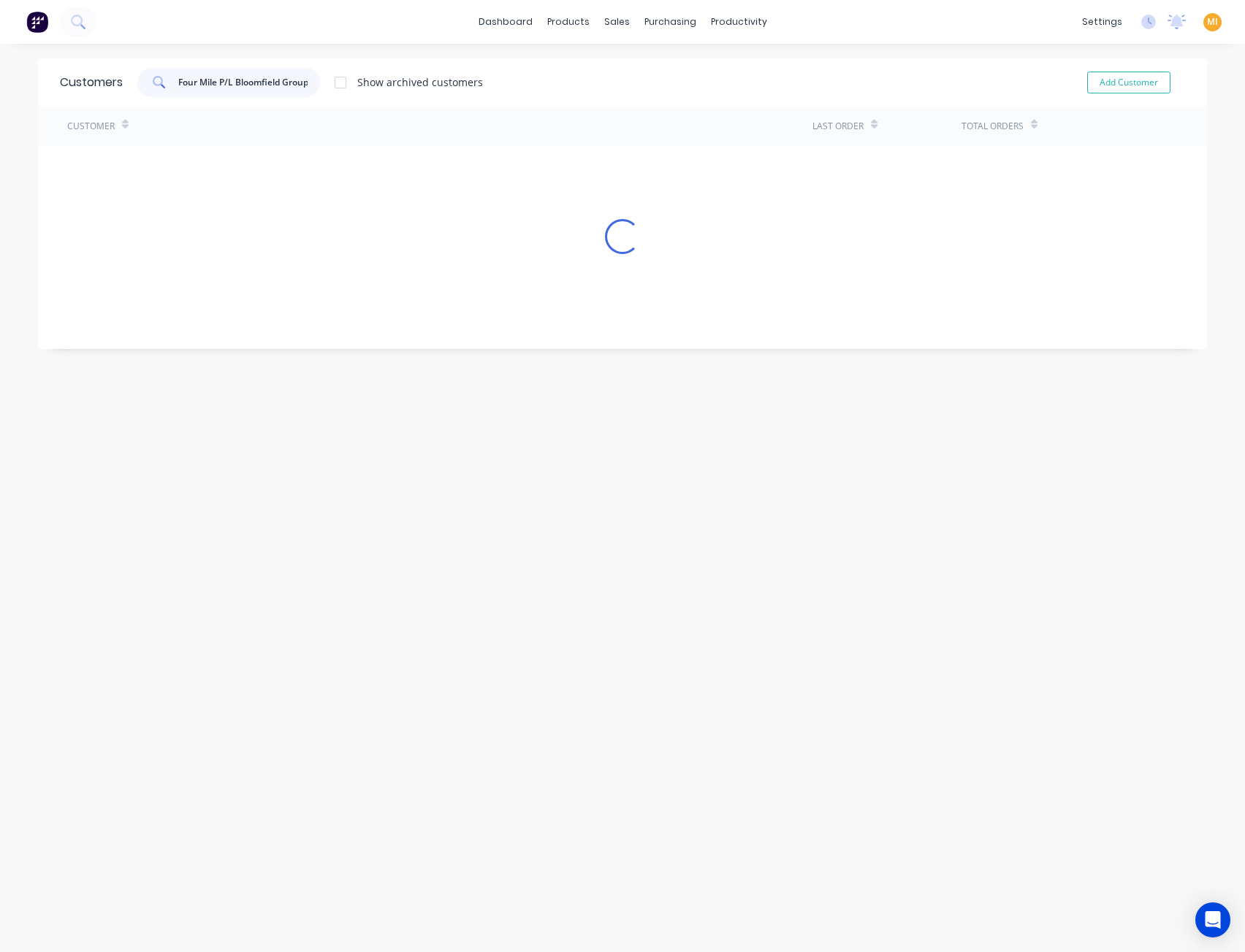
scroll to position [0, 2]
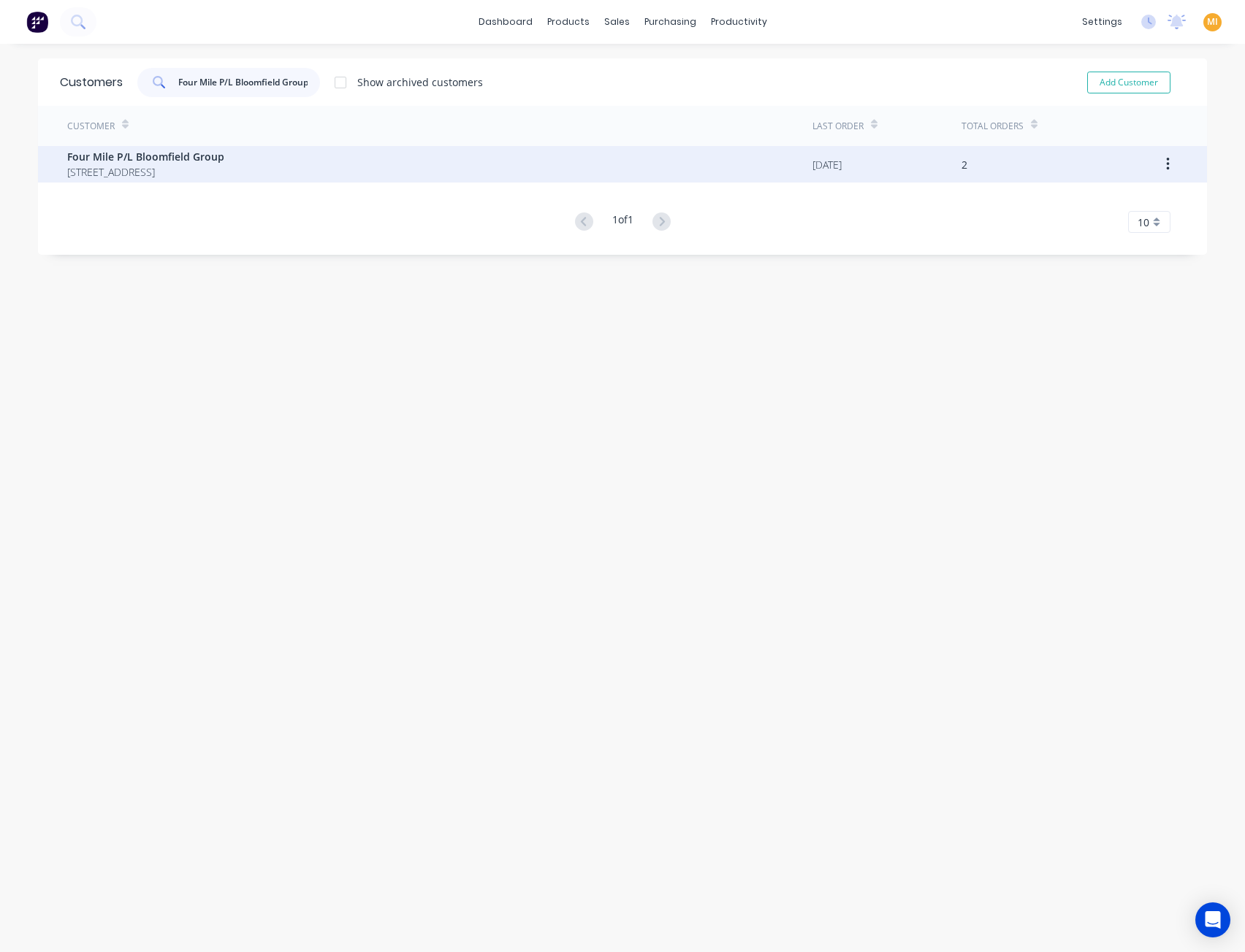
type input "Four Mile P/L Bloomfield Group"
click at [191, 161] on span "Four Mile P/L Bloomfield Group" at bounding box center [145, 157] width 157 height 15
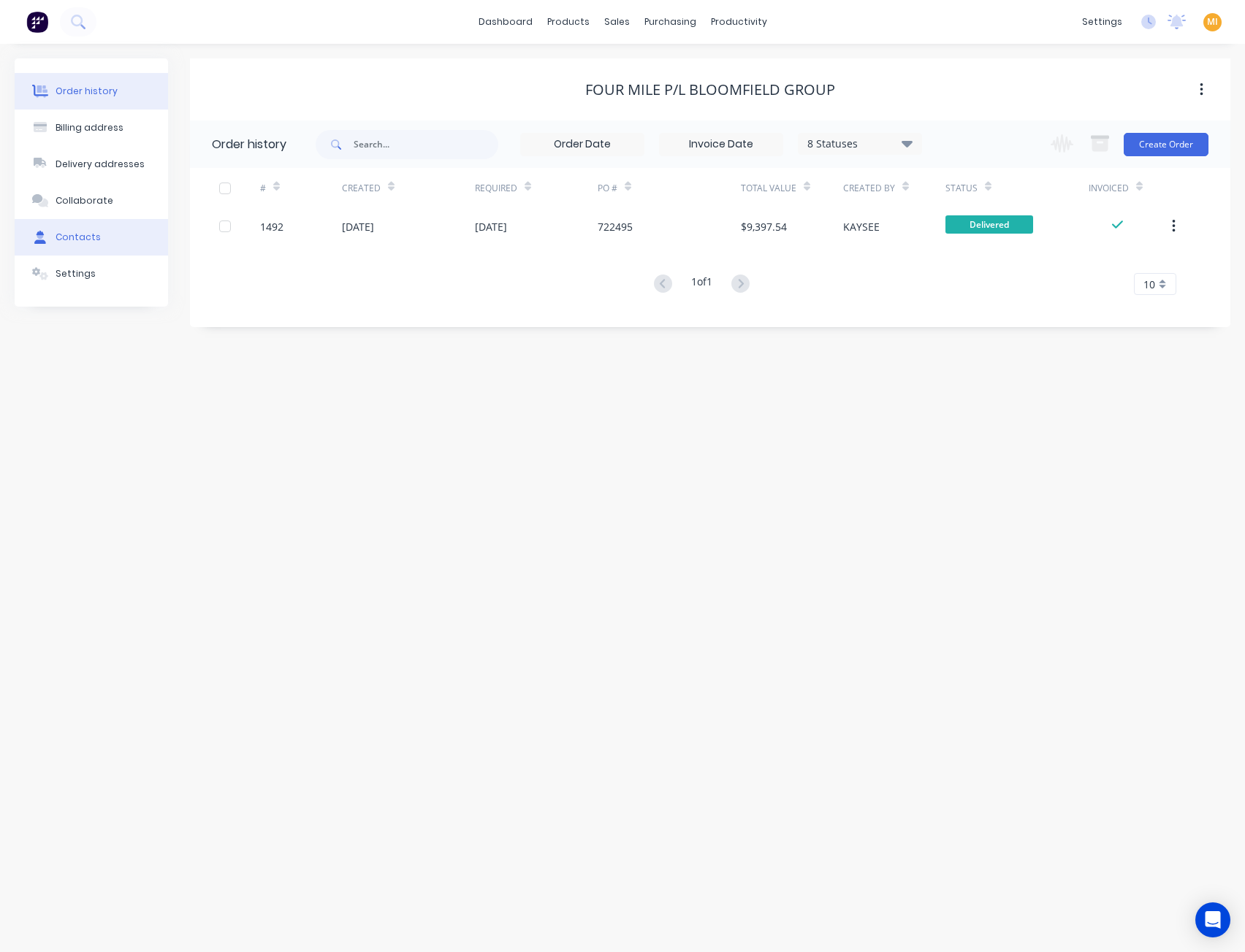
click at [148, 232] on button "Contacts" at bounding box center [91, 237] width 154 height 36
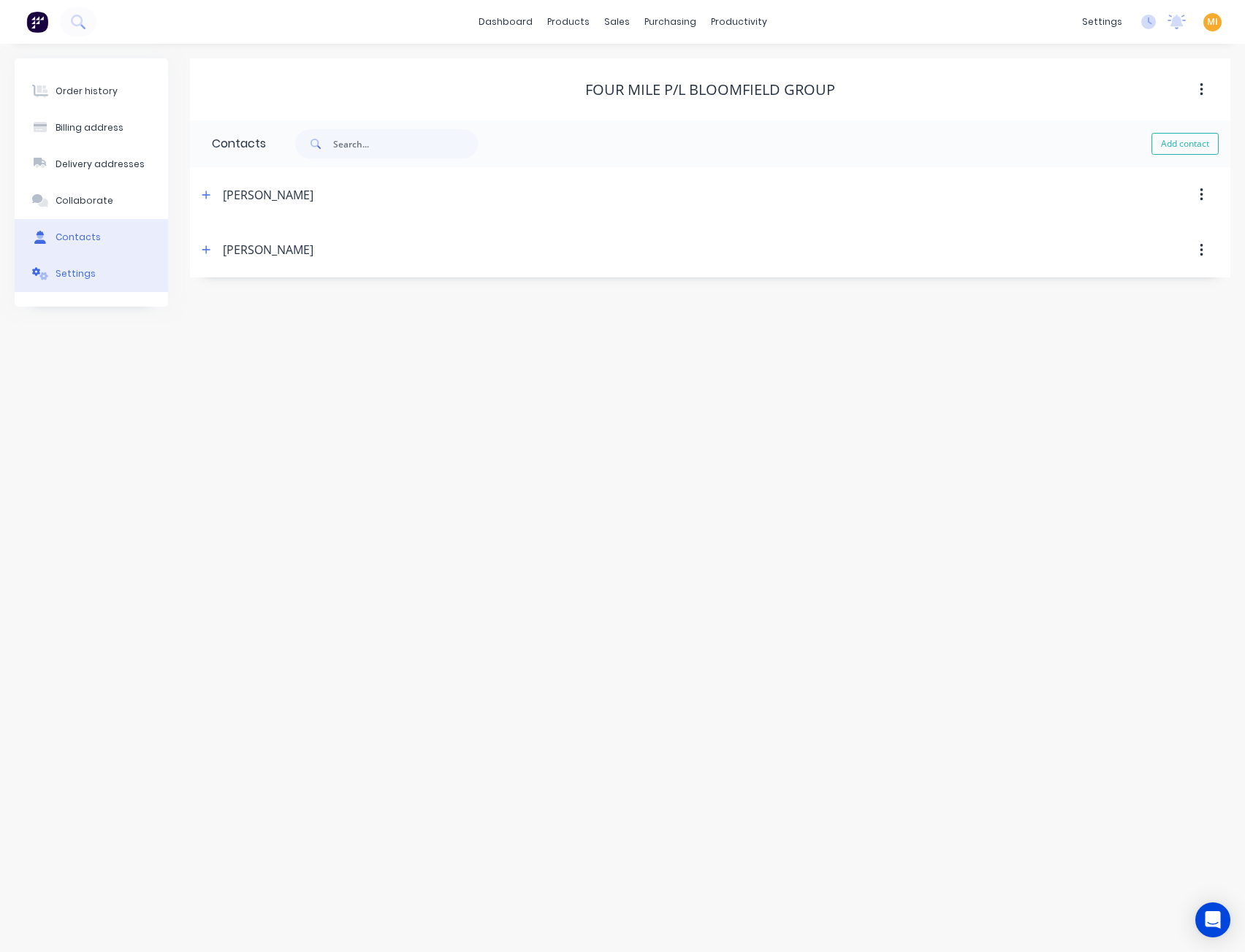
click at [121, 267] on button "Settings" at bounding box center [91, 273] width 154 height 36
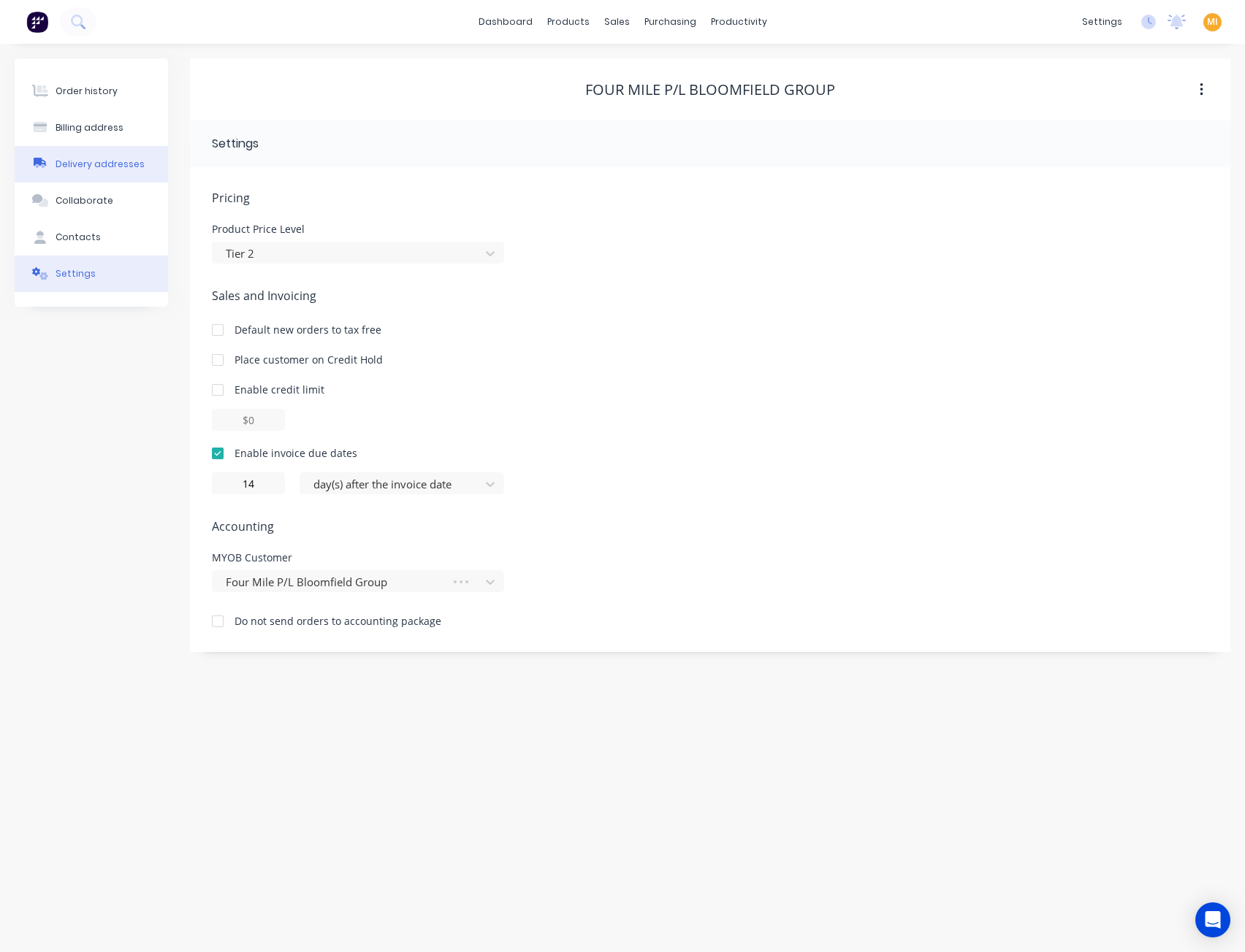
click at [103, 170] on div "Delivery addresses" at bounding box center [100, 164] width 89 height 13
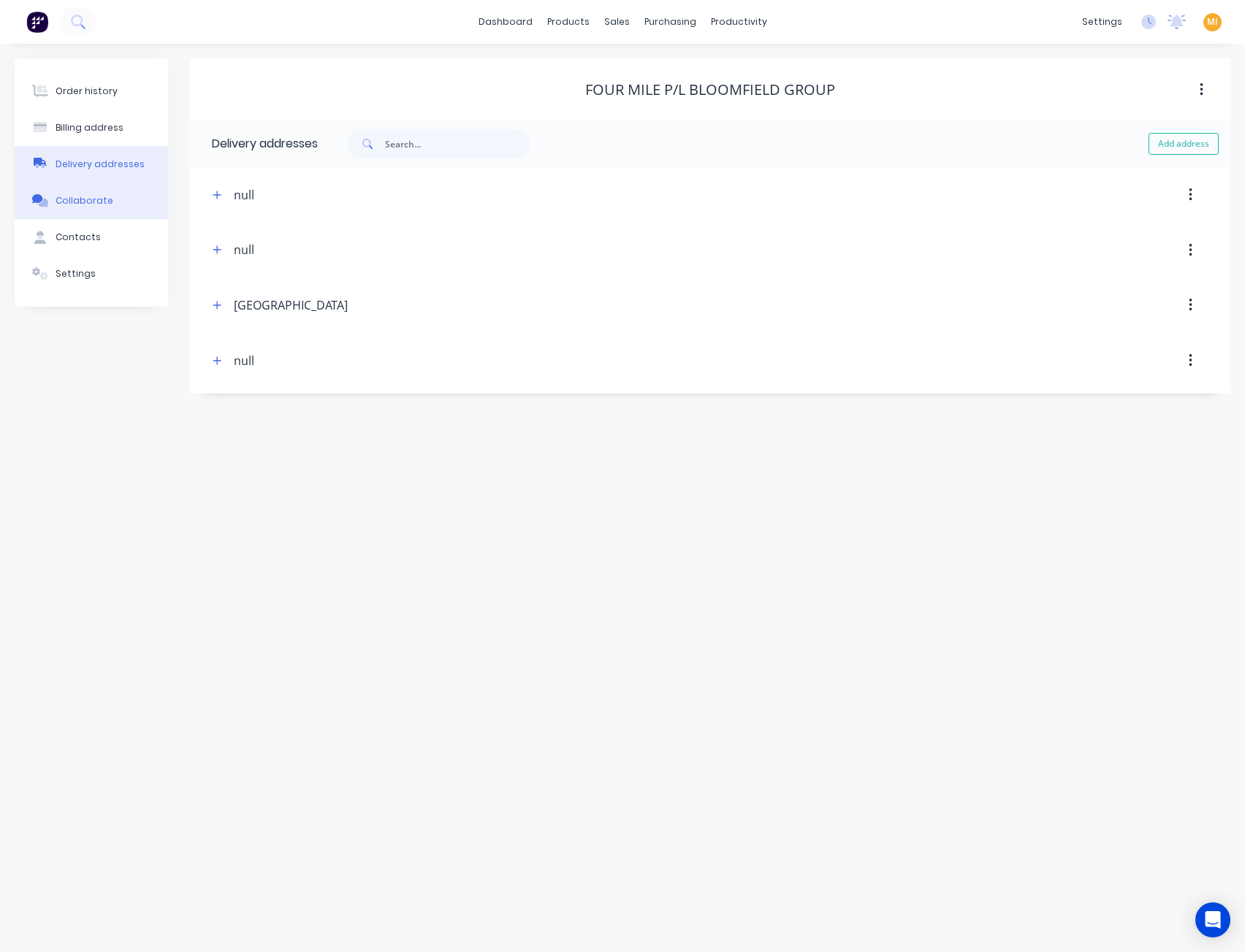
click at [90, 198] on div "Collaborate" at bounding box center [84, 201] width 58 height 13
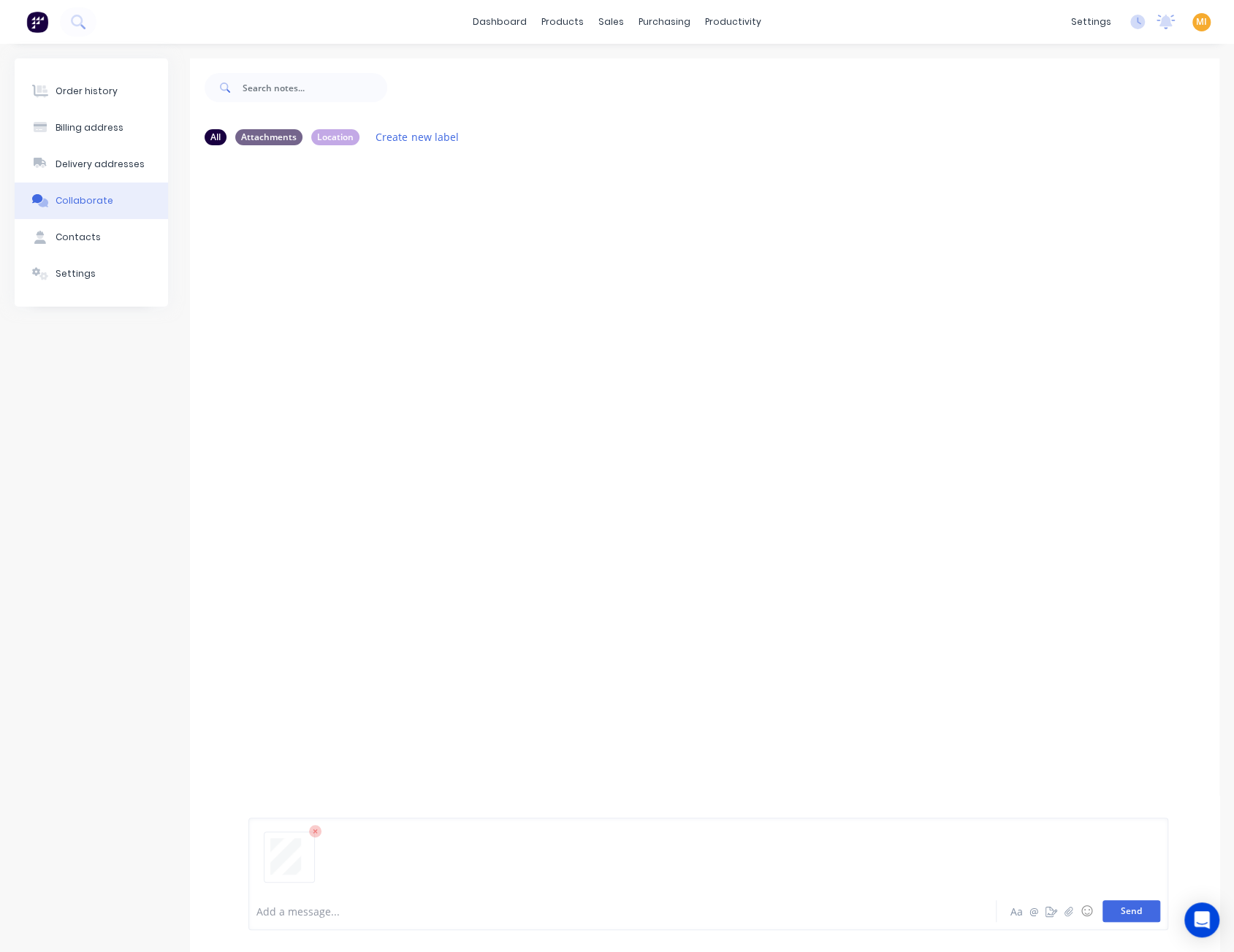
click at [1145, 906] on button "Send" at bounding box center [1131, 911] width 58 height 22
click at [363, 272] on icon "button" at bounding box center [366, 269] width 5 height 17
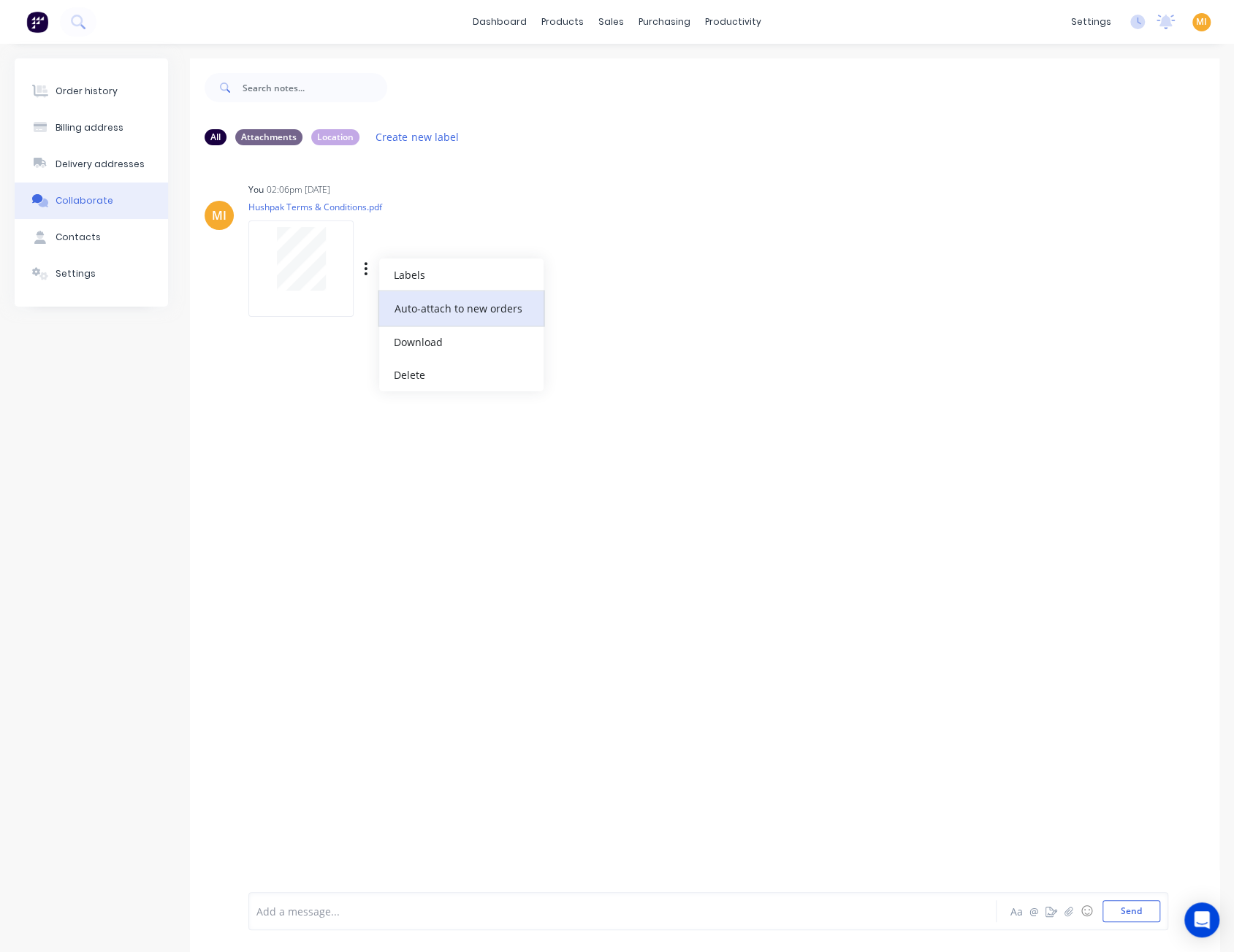
click at [422, 310] on button "Auto-attach to new orders" at bounding box center [461, 309] width 164 height 34
click at [602, 300] on label at bounding box center [602, 300] width 0 height 0
click at [577, 307] on input "checkbox" at bounding box center [573, 307] width 12 height 14
checkbox input "true"
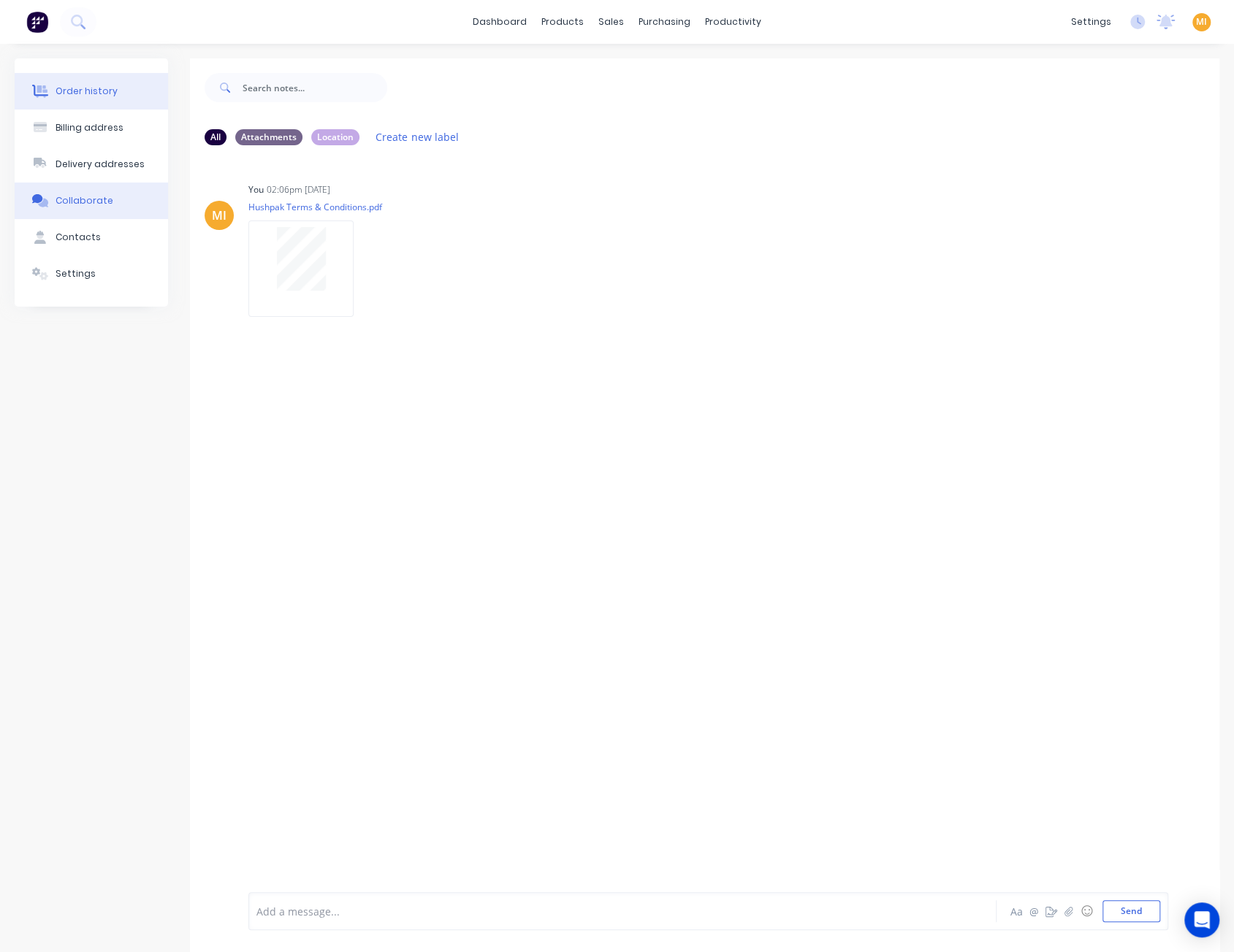
click at [103, 101] on button "Order history" at bounding box center [91, 91] width 154 height 36
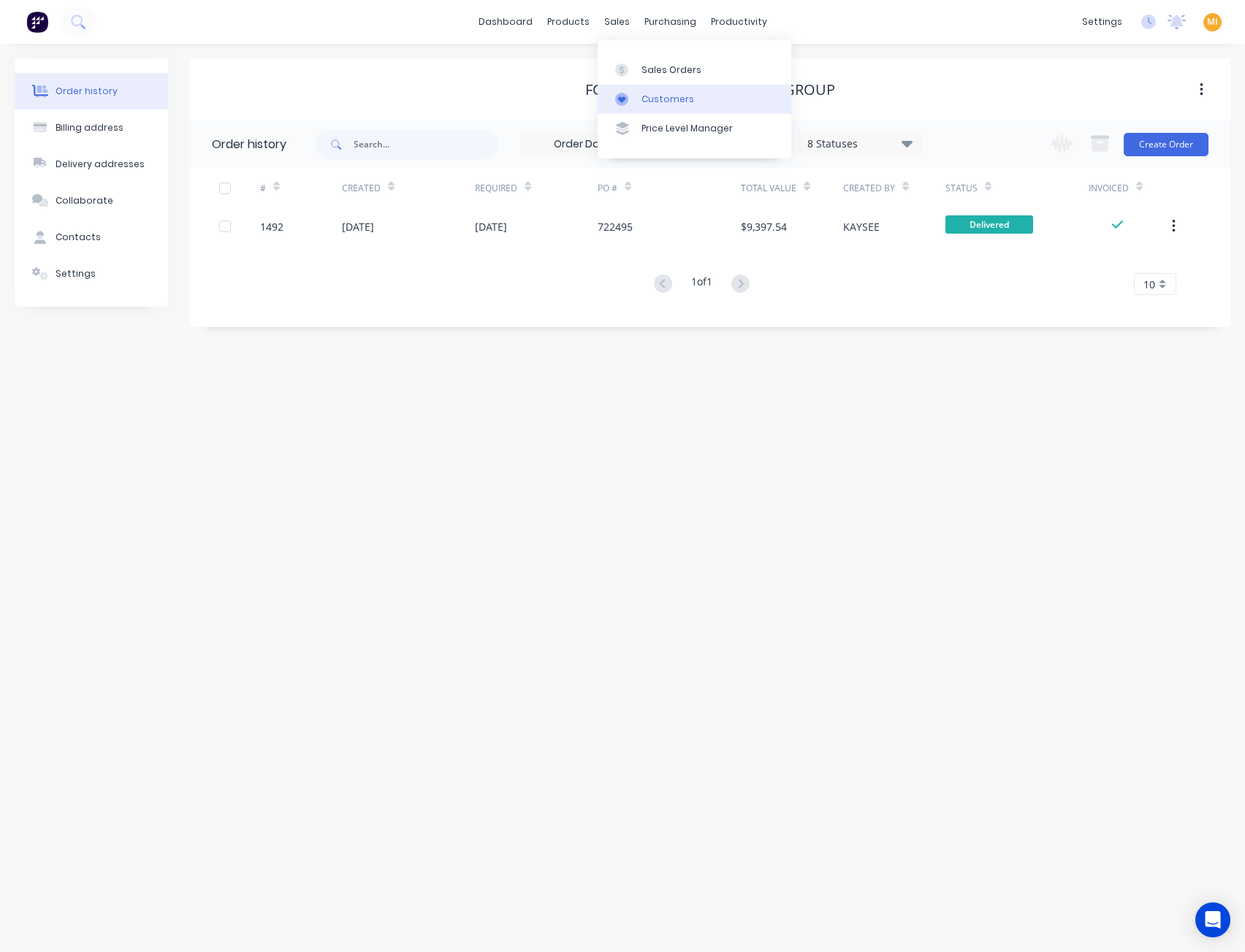
click at [653, 109] on link "Customers" at bounding box center [694, 100] width 194 height 29
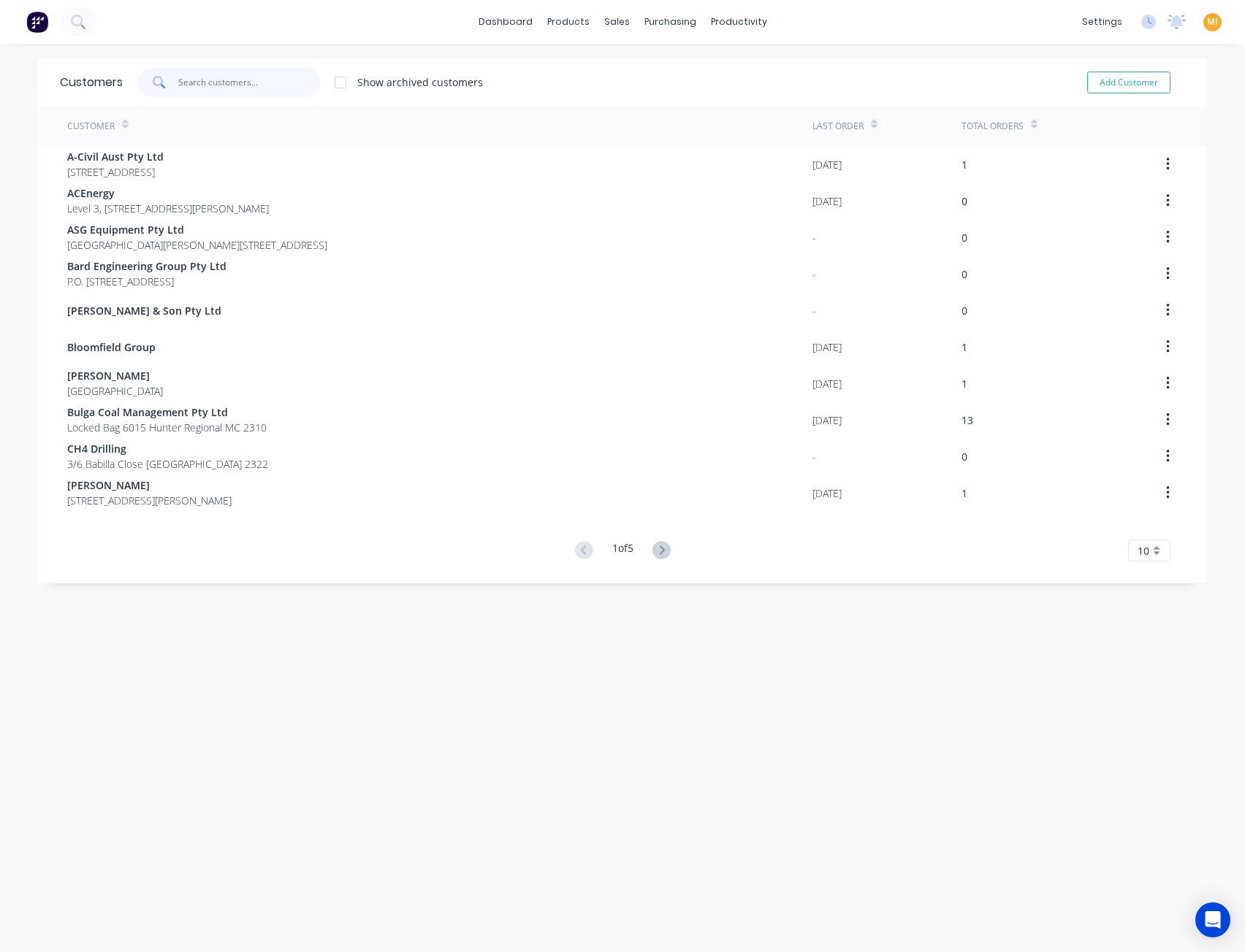
click at [211, 82] on input "text" at bounding box center [249, 83] width 143 height 29
paste input "Harvey's Newcastle"
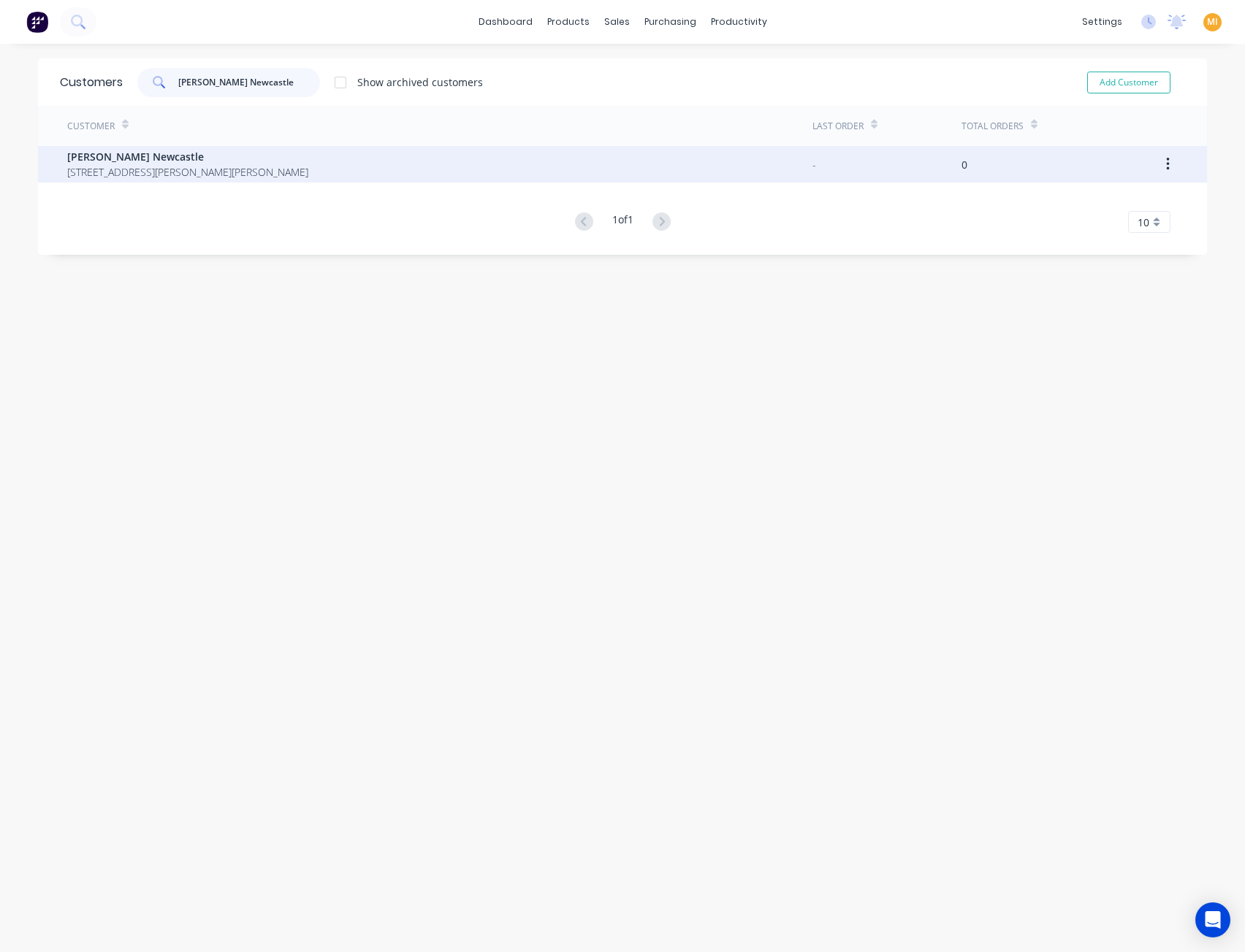
type input "Harvey's Newcastle"
click at [193, 159] on span "Harvey's Newcastle" at bounding box center [188, 157] width 241 height 15
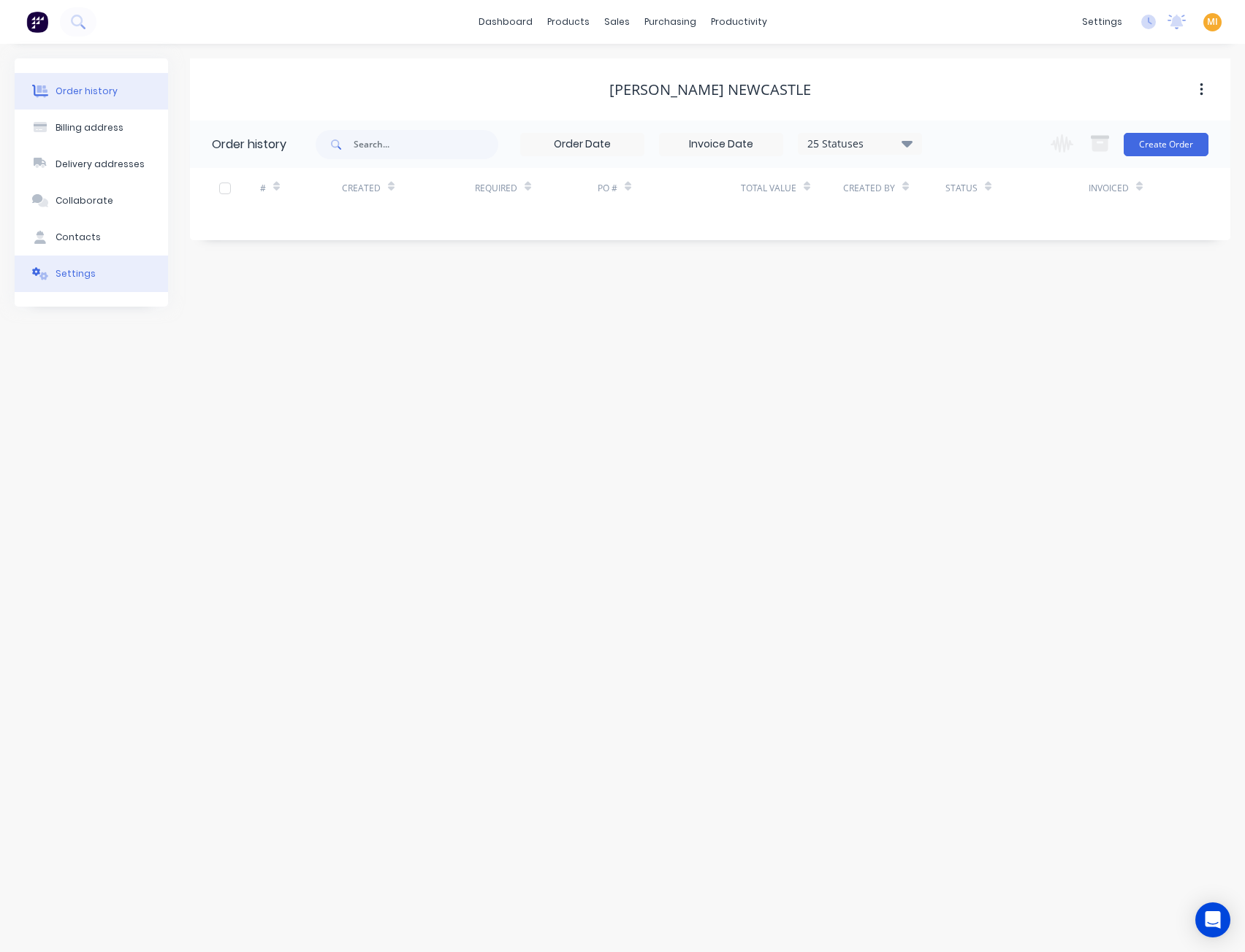
click at [100, 277] on button "Settings" at bounding box center [91, 273] width 154 height 36
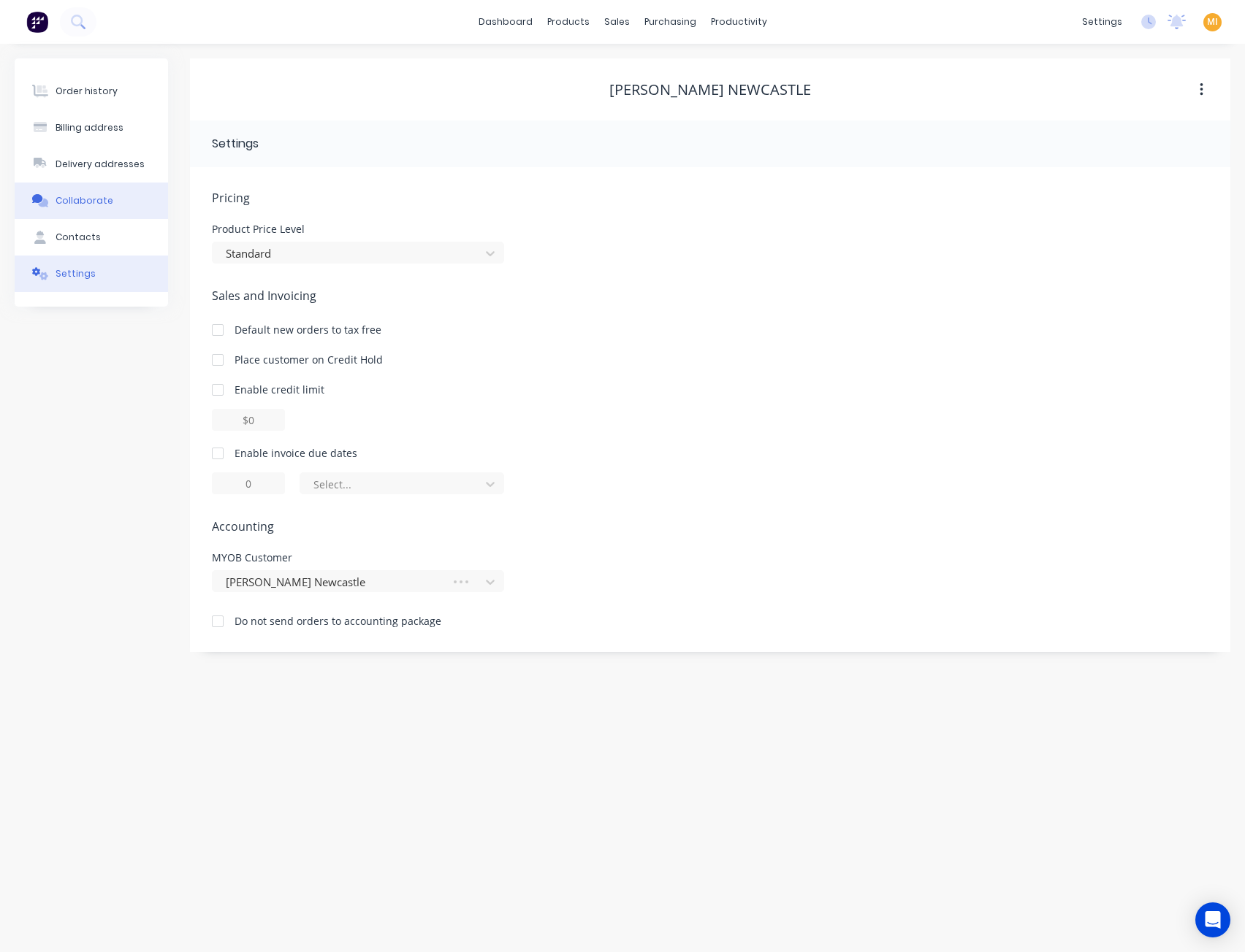
click at [92, 211] on button "Collaborate" at bounding box center [91, 201] width 154 height 36
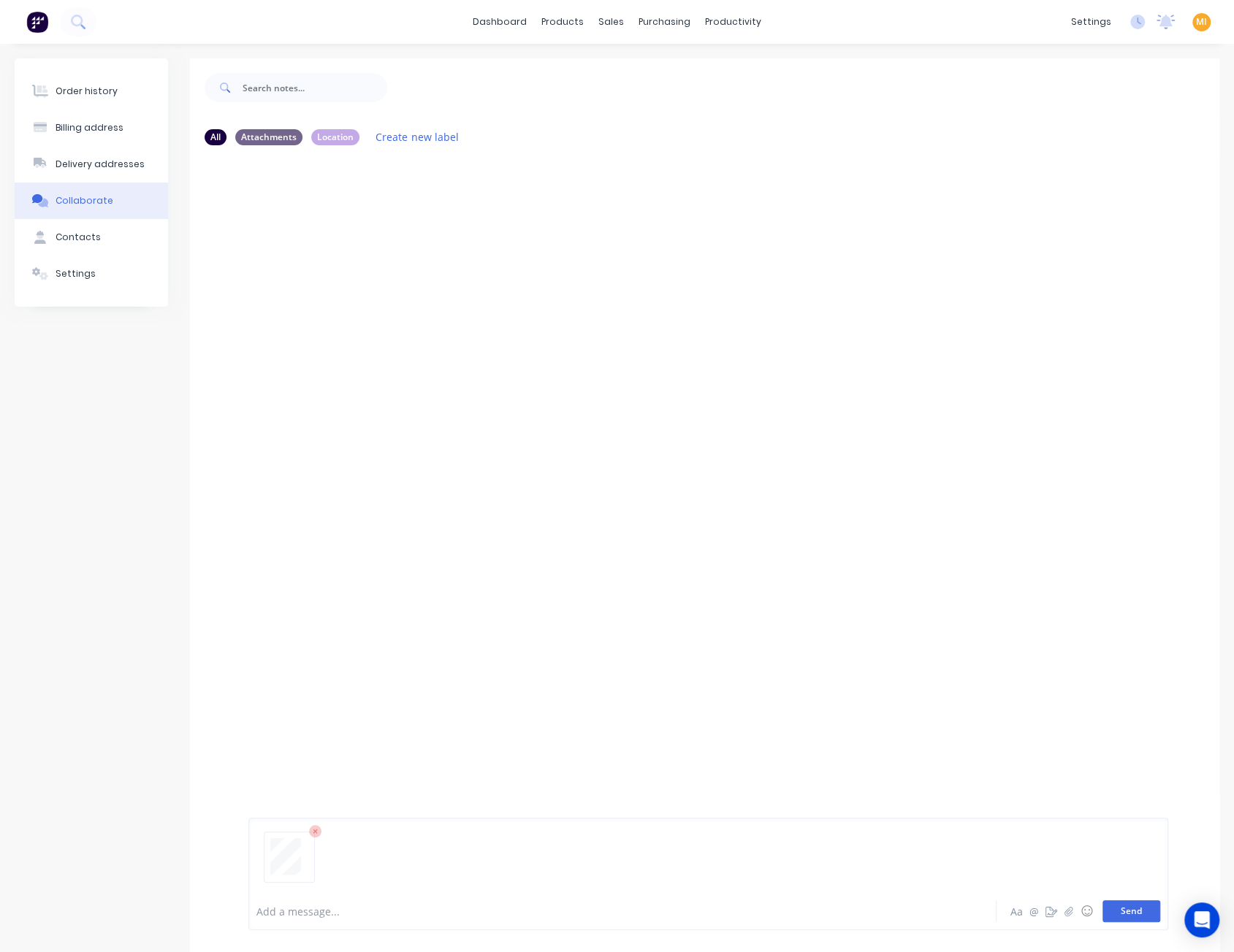
click at [1131, 906] on button "Send" at bounding box center [1131, 911] width 58 height 22
click at [365, 274] on icon "button" at bounding box center [366, 268] width 3 height 13
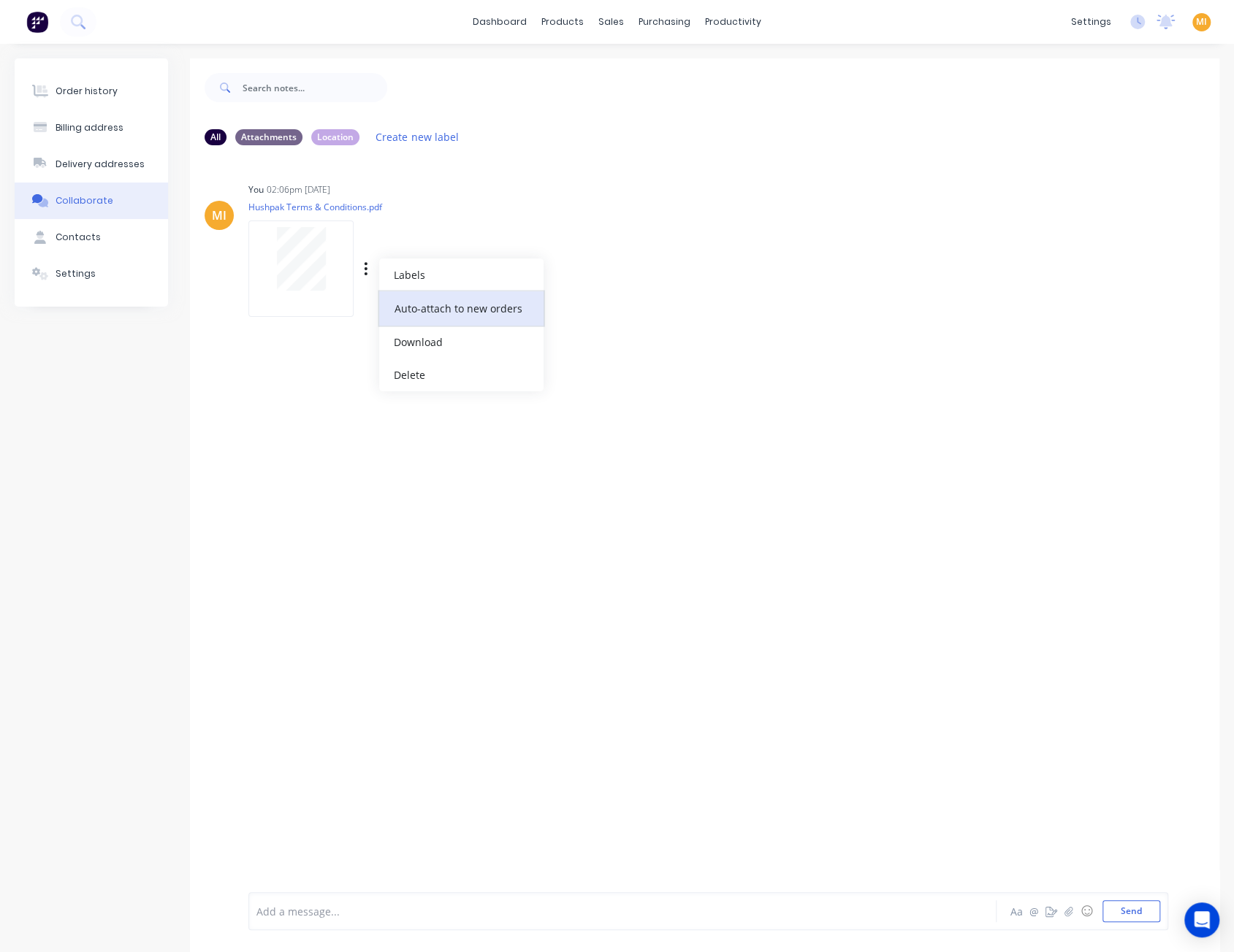
click at [427, 316] on button "Auto-attach to new orders" at bounding box center [461, 309] width 164 height 34
click at [602, 300] on label at bounding box center [602, 300] width 0 height 0
click at [580, 306] on input "checkbox" at bounding box center [573, 307] width 12 height 14
checkbox input "true"
click at [654, 458] on div "MI You 02:06pm 14/08/25 Hushpak Terms & Conditions.pdf Labels Auto-attach to ne…" at bounding box center [705, 522] width 1029 height 731
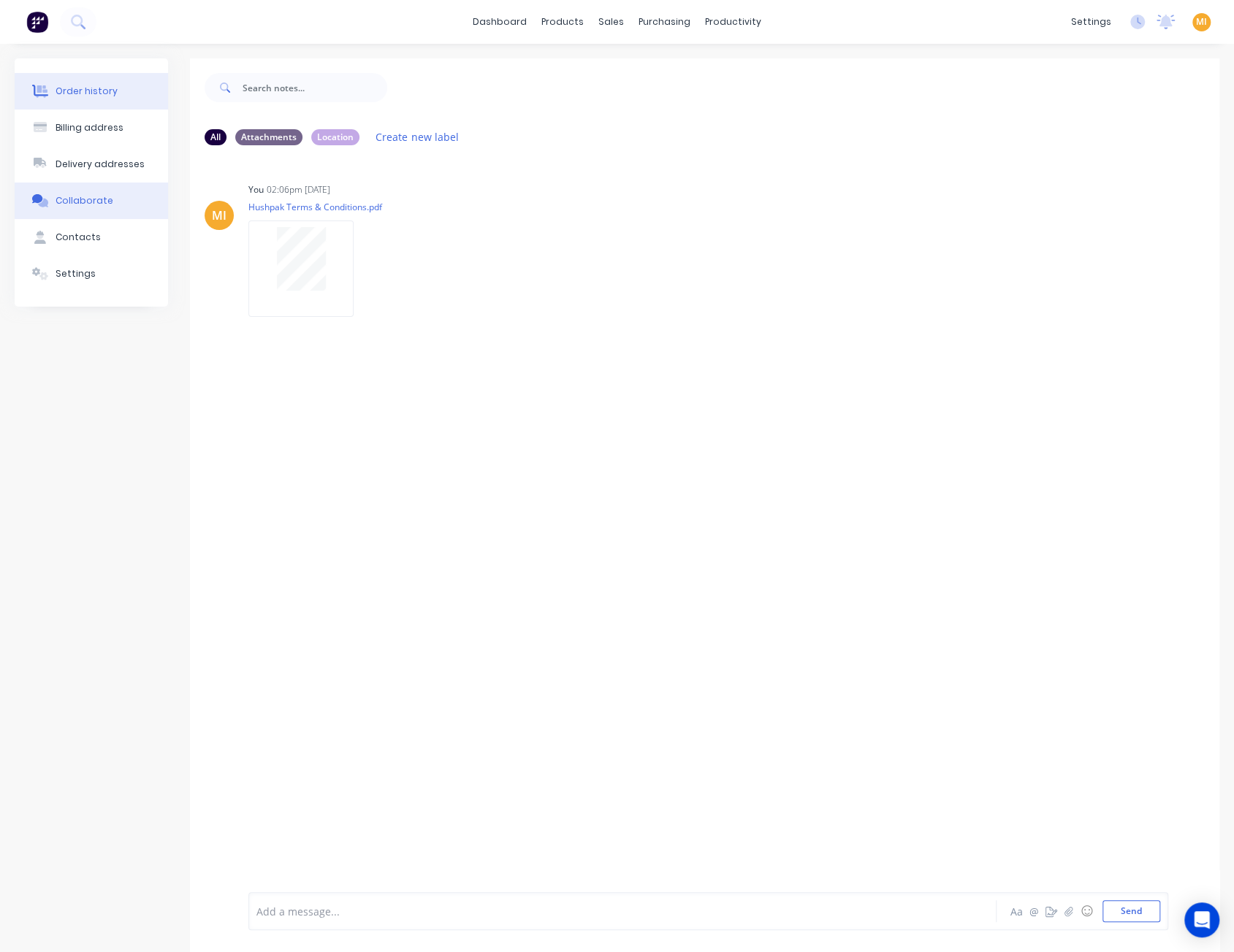
click at [117, 89] on button "Order history" at bounding box center [91, 91] width 154 height 36
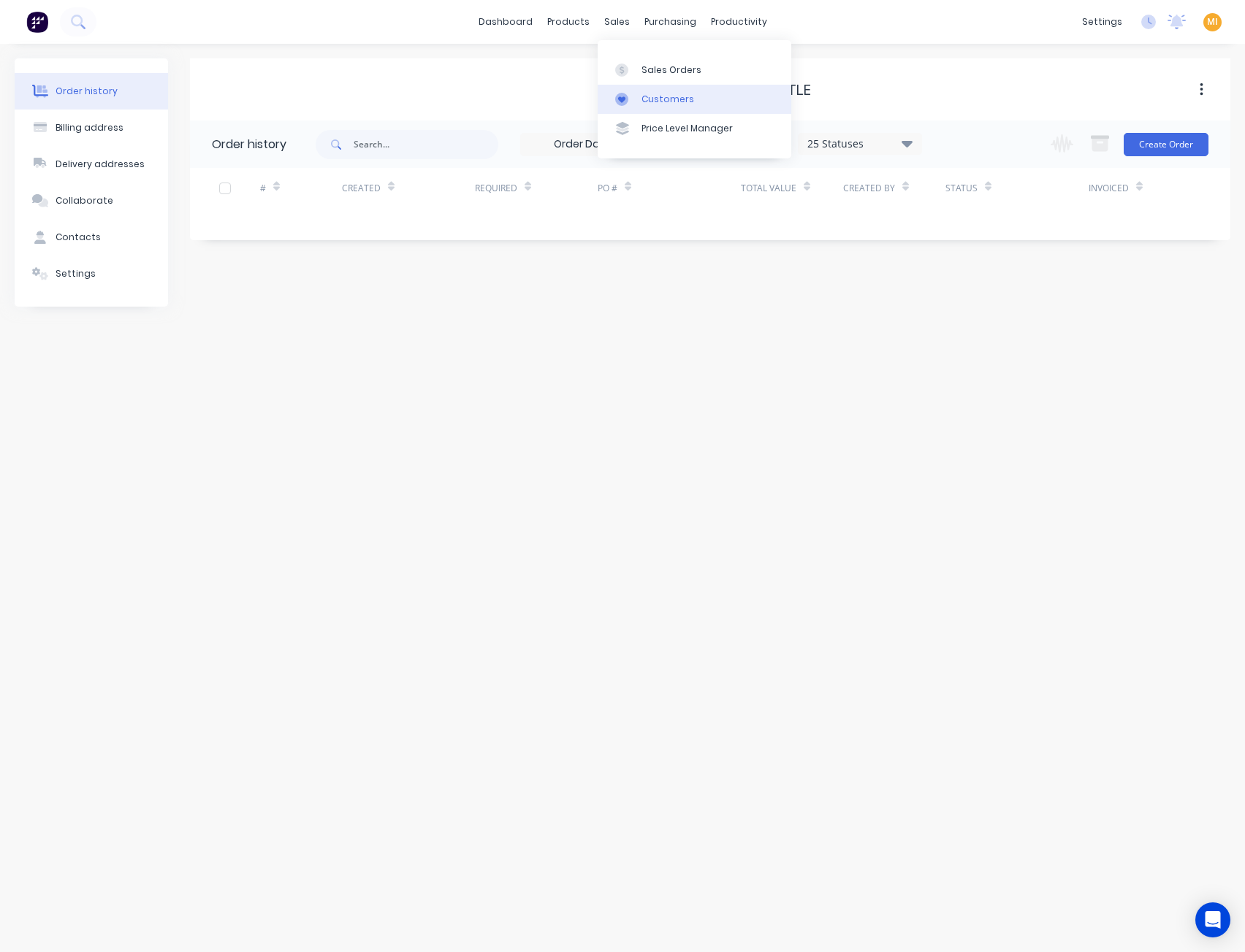
click at [647, 95] on div "Customers" at bounding box center [668, 99] width 52 height 13
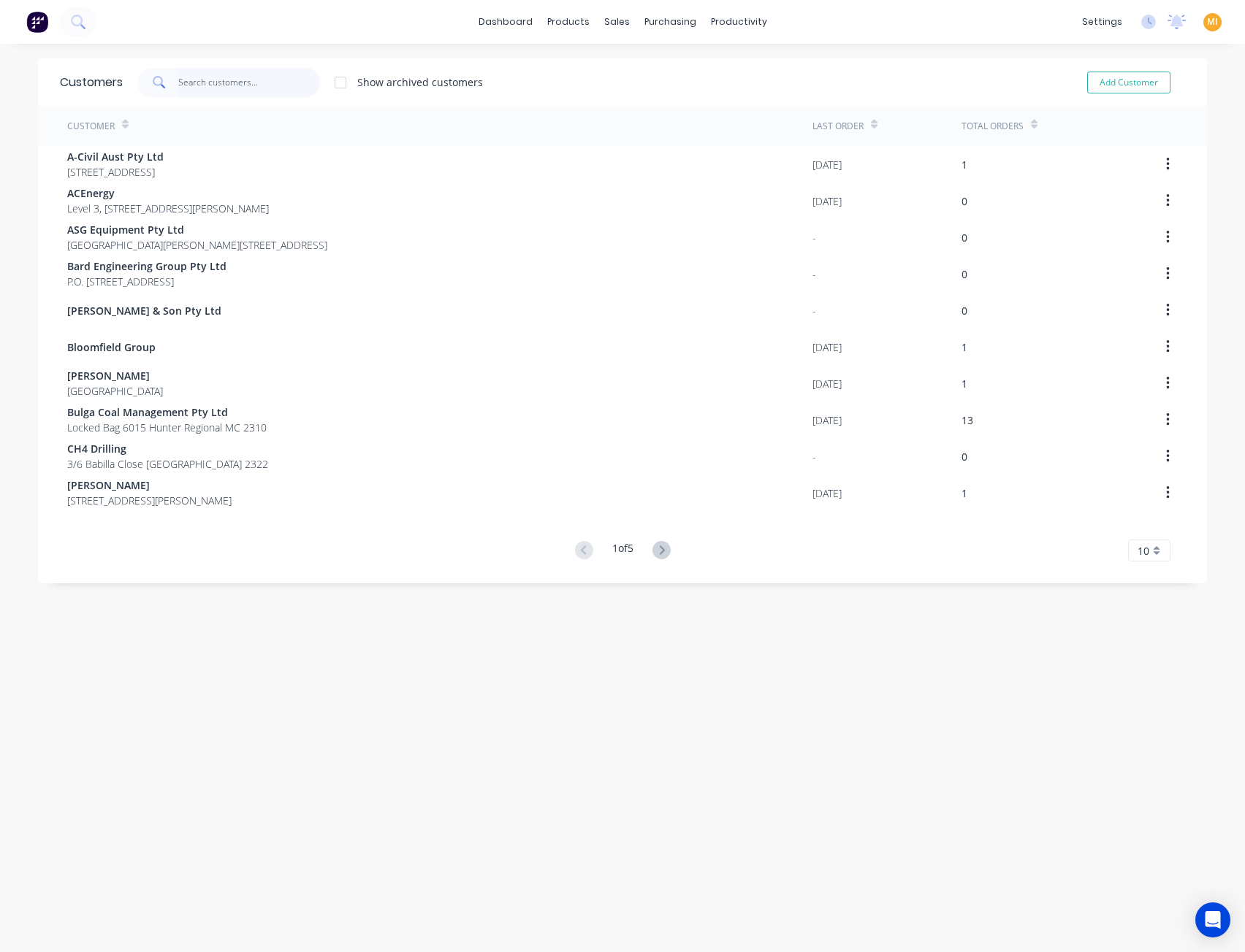
click at [261, 78] on input "text" at bounding box center [249, 83] width 143 height 29
paste input "Hastings Deering Australia Ltd"
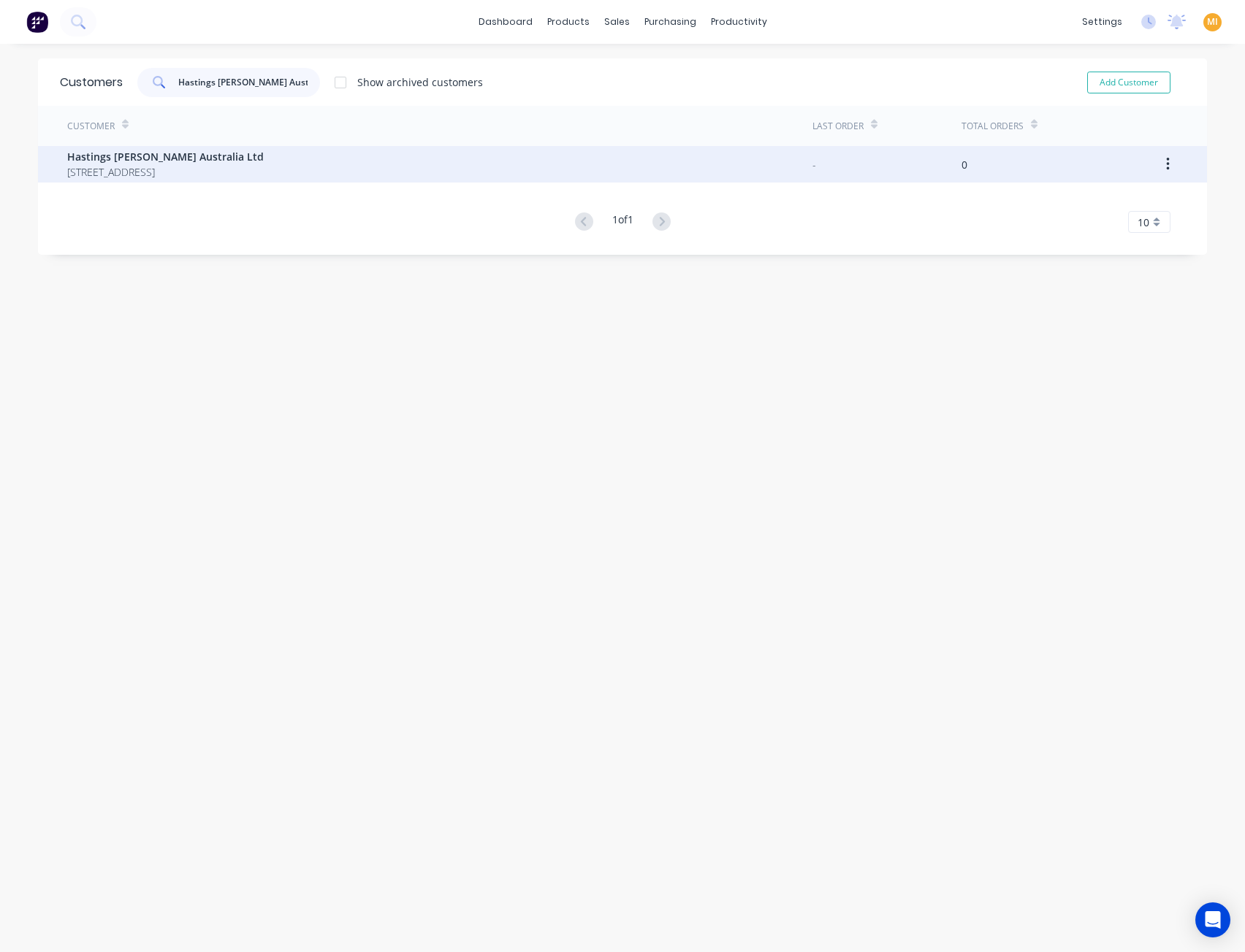
type input "Hastings Deering Australia Ltd"
click at [171, 154] on span "Hastings Deering Australia Ltd" at bounding box center [165, 157] width 197 height 15
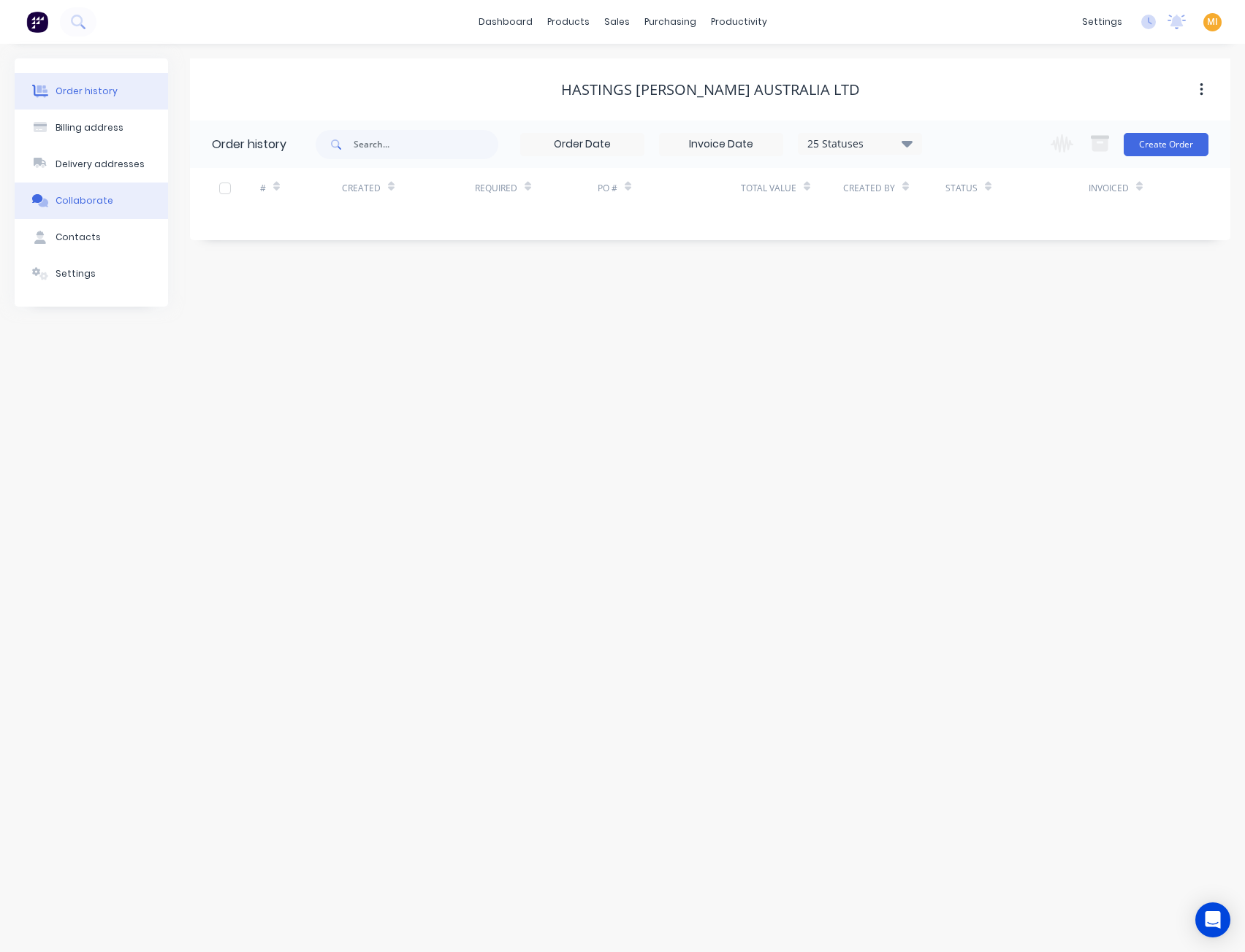
click at [103, 202] on div "Collaborate" at bounding box center [84, 201] width 58 height 13
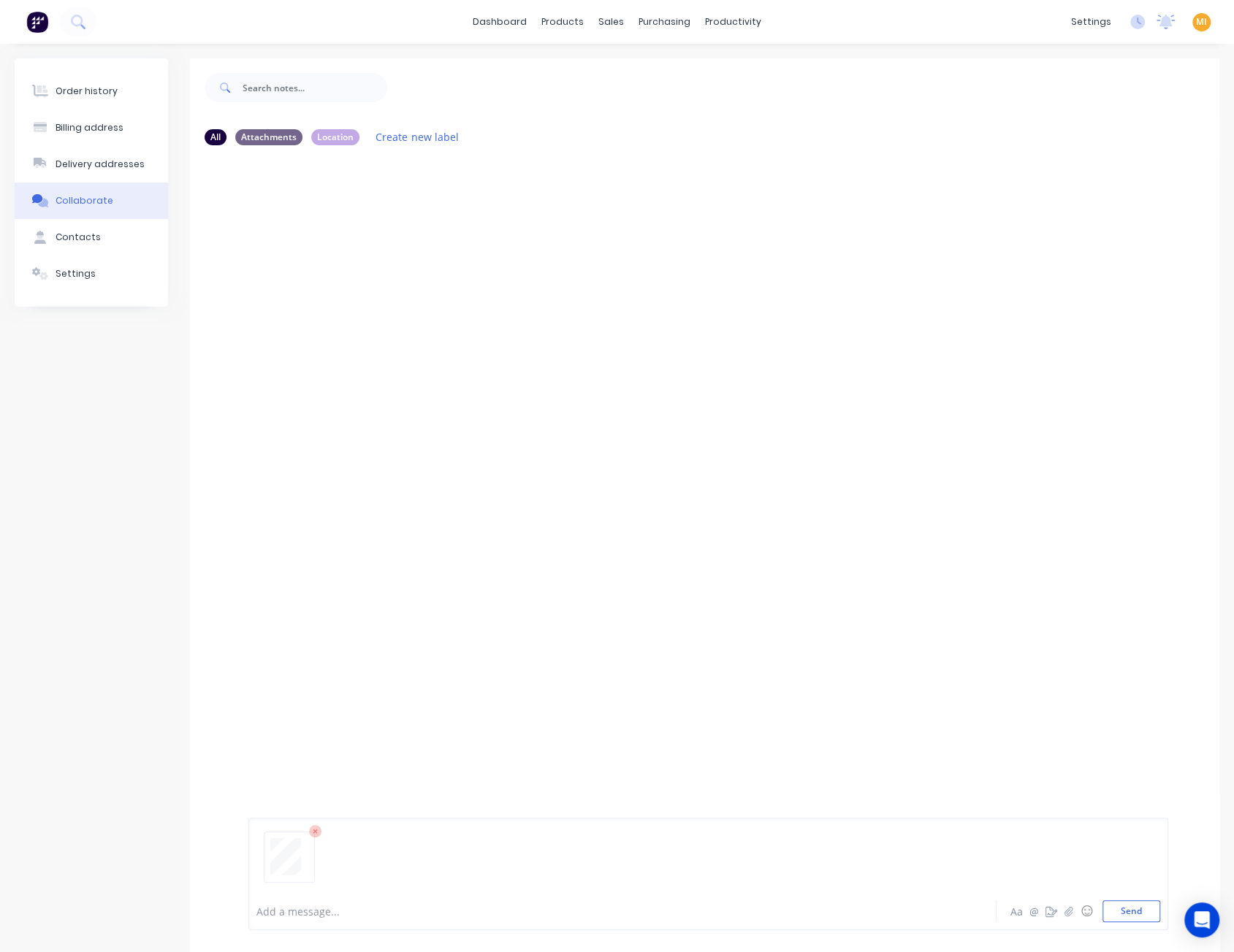
drag, startPoint x: 1137, startPoint y: 916, endPoint x: 596, endPoint y: 437, distance: 722.6
click at [1134, 913] on button "Send" at bounding box center [1131, 911] width 58 height 22
click at [368, 265] on div "Labels Auto-attach to new orders Sales Orders Download Delete" at bounding box center [441, 268] width 164 height 21
click at [367, 265] on button "button" at bounding box center [366, 268] width 6 height 21
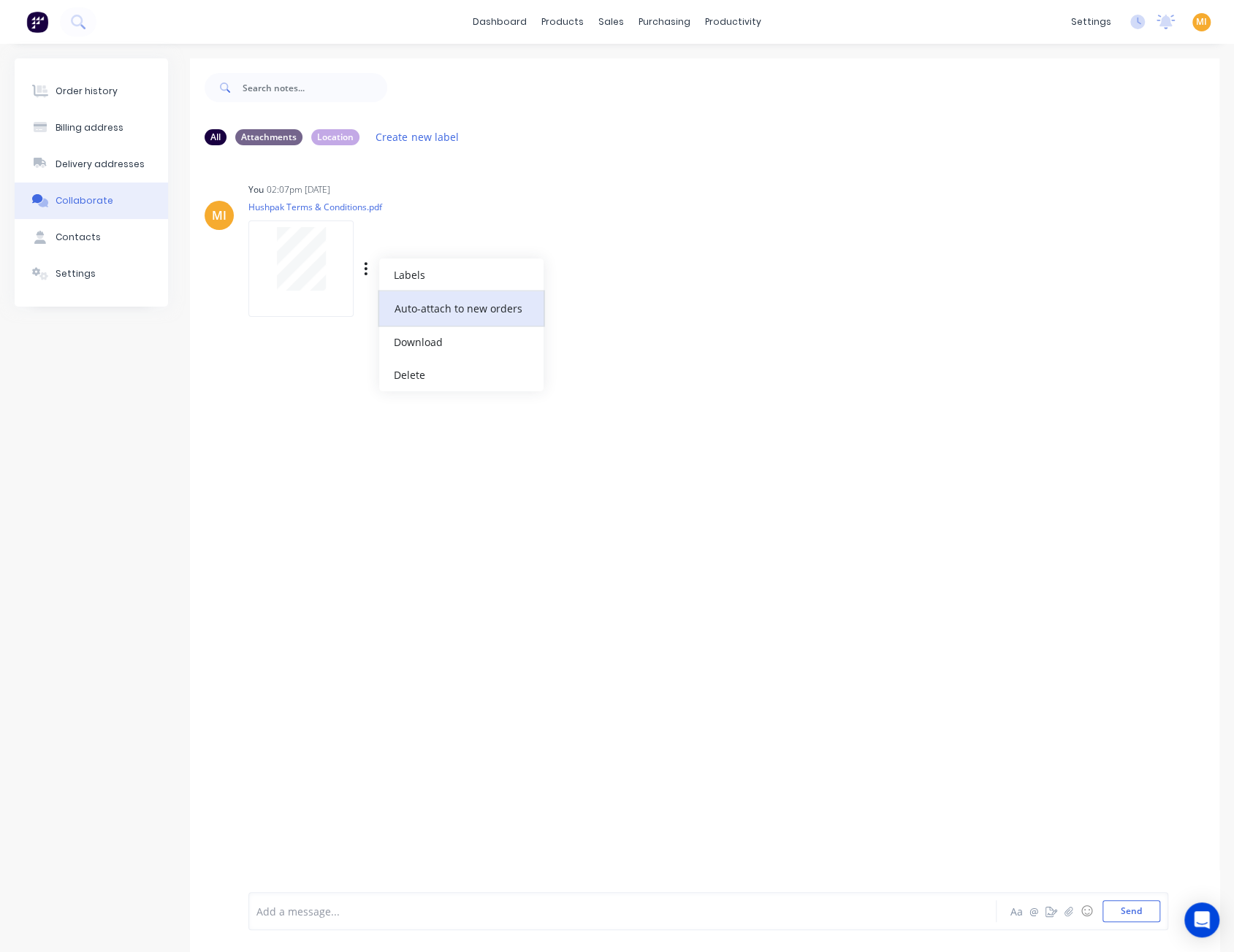
drag, startPoint x: 418, startPoint y: 313, endPoint x: 438, endPoint y: 314, distance: 20.0
click at [419, 313] on button "Auto-attach to new orders" at bounding box center [461, 309] width 164 height 34
click at [602, 300] on label at bounding box center [602, 300] width 0 height 0
click at [580, 303] on input "checkbox" at bounding box center [573, 307] width 12 height 14
checkbox input "true"
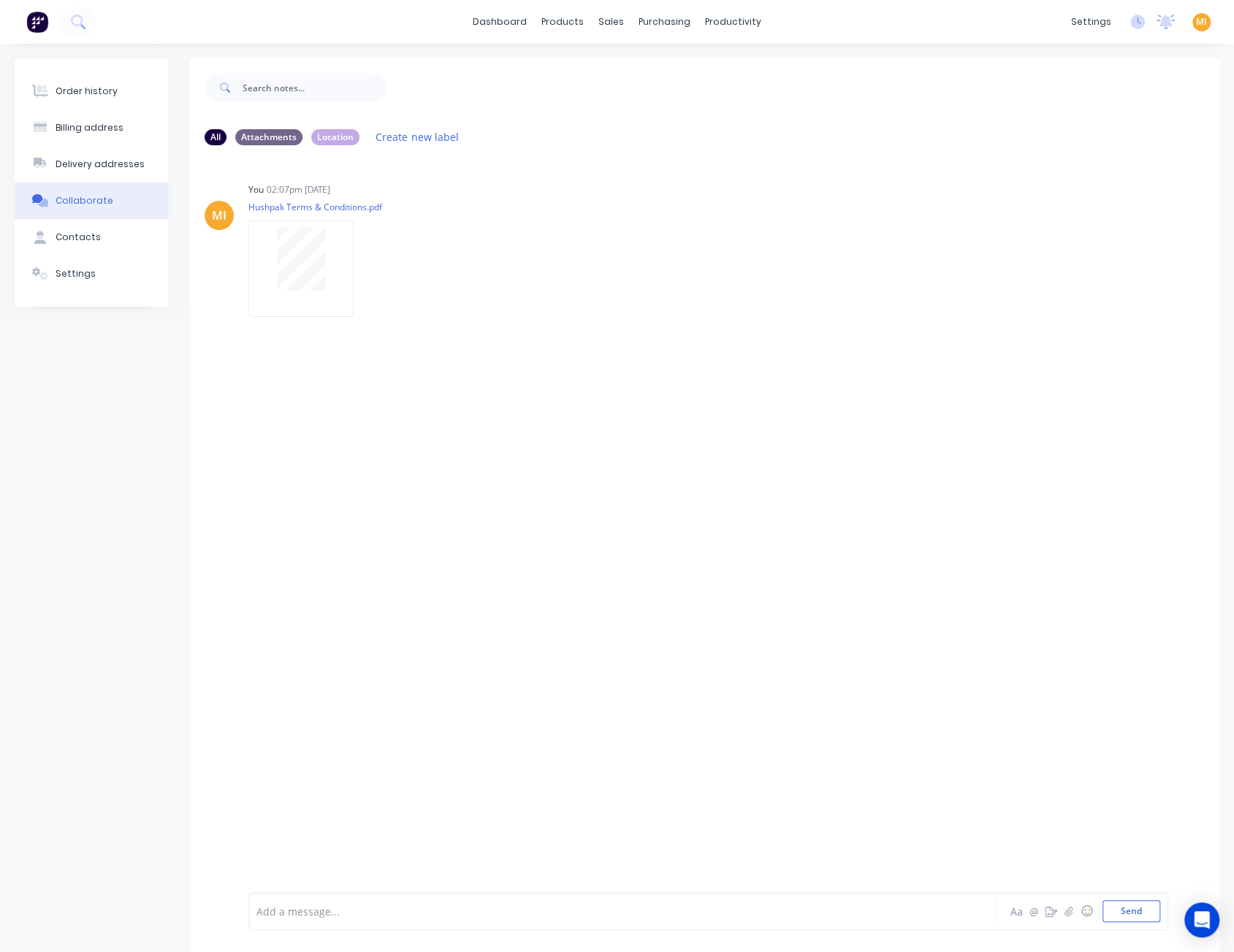
click at [630, 456] on div "MI You 02:07pm 14/08/25 Hushpak Terms & Conditions.pdf Labels Auto-attach to ne…" at bounding box center [705, 522] width 1029 height 731
click at [120, 89] on button "Order history" at bounding box center [91, 91] width 154 height 36
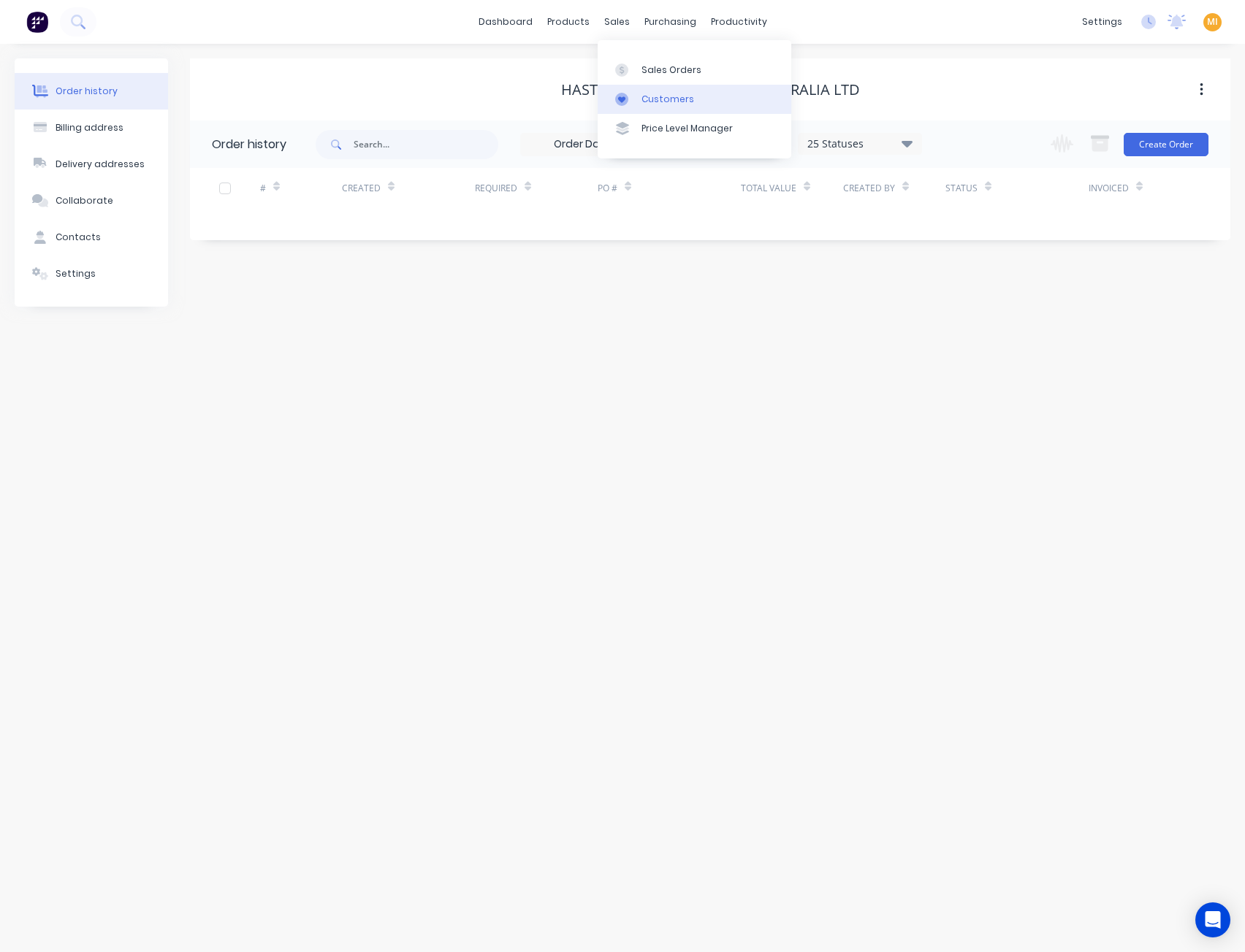
click at [635, 94] on div at bounding box center [626, 99] width 22 height 13
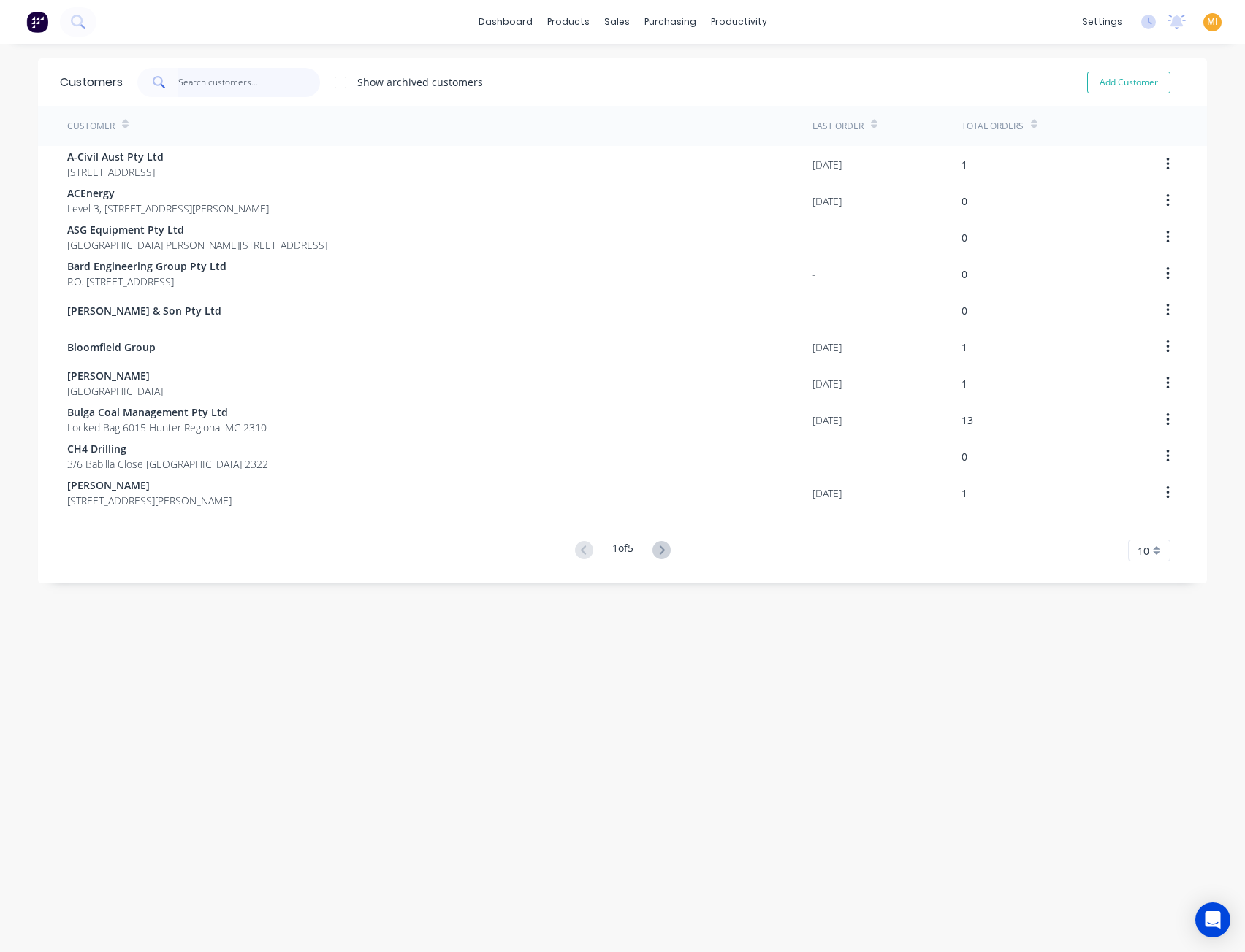
click at [270, 90] on input "text" at bounding box center [249, 83] width 143 height 29
paste input "Hexex Pty Ltd"
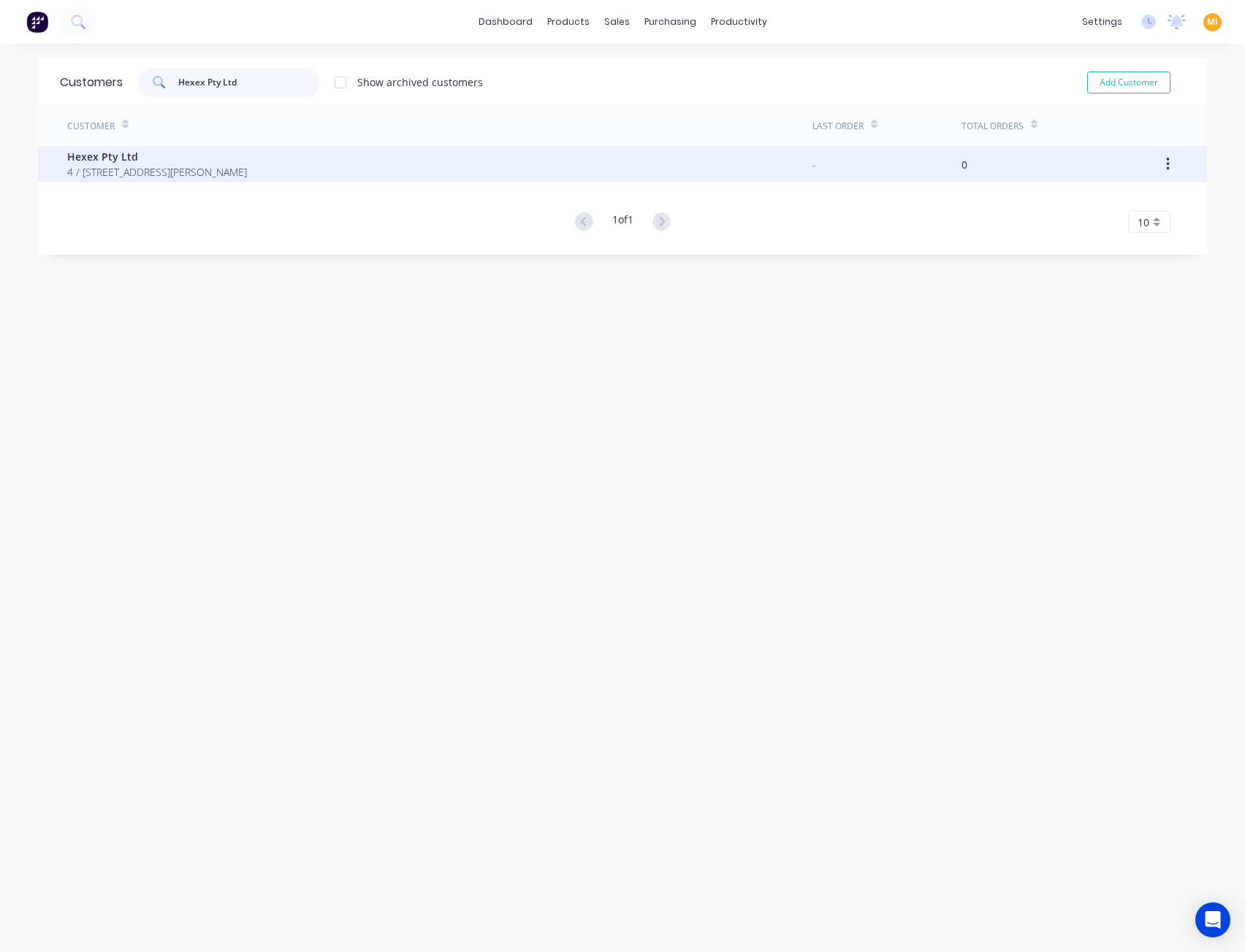
type input "Hexex Pty Ltd"
click at [226, 160] on span "Hexex Pty Ltd" at bounding box center [157, 157] width 180 height 15
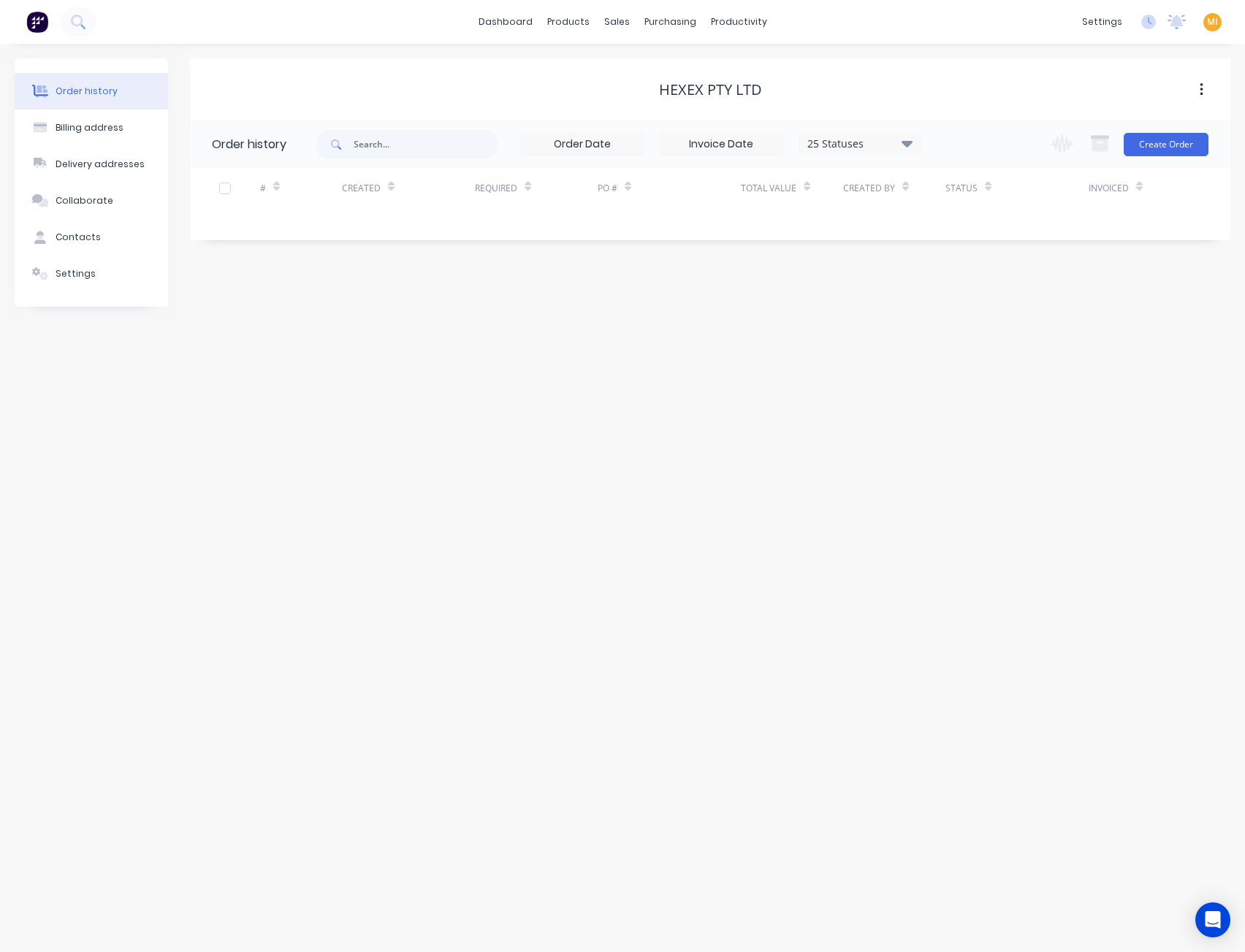
drag, startPoint x: 71, startPoint y: 284, endPoint x: 161, endPoint y: 319, distance: 96.6
click at [71, 285] on button "Settings" at bounding box center [91, 273] width 154 height 36
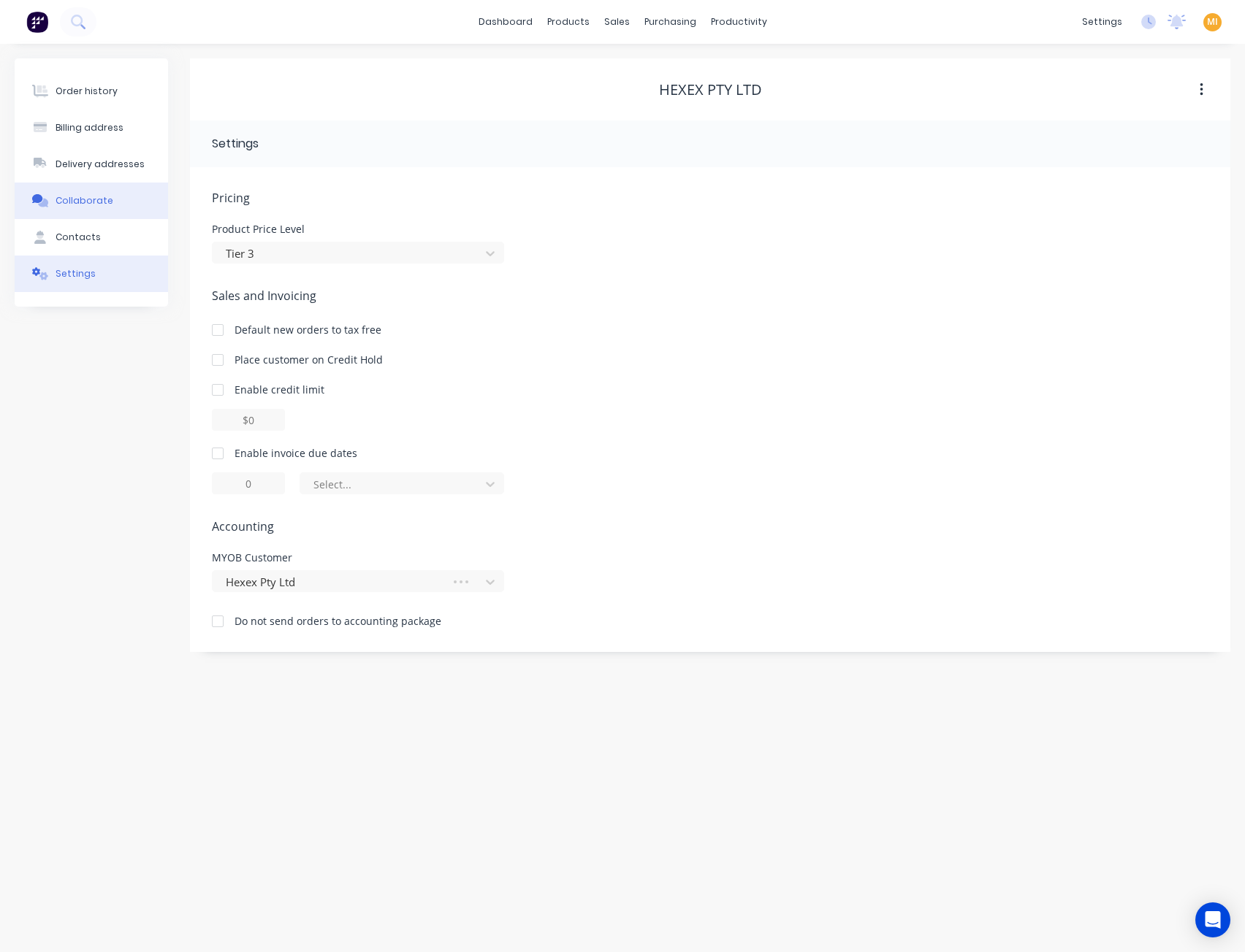
click at [103, 190] on button "Collaborate" at bounding box center [91, 201] width 154 height 36
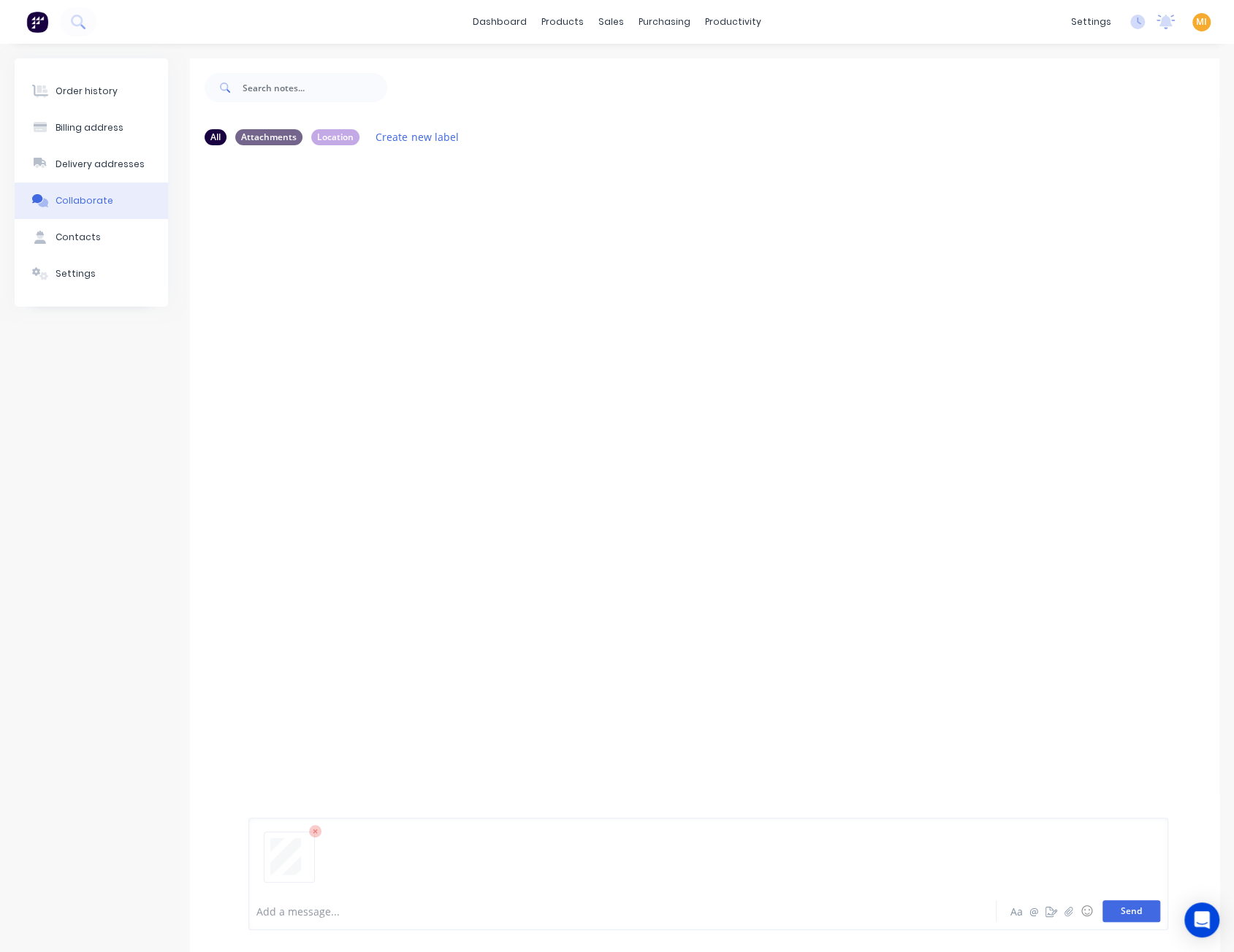
click at [1140, 912] on button "Send" at bounding box center [1131, 911] width 58 height 22
click at [366, 268] on icon "button" at bounding box center [366, 268] width 3 height 13
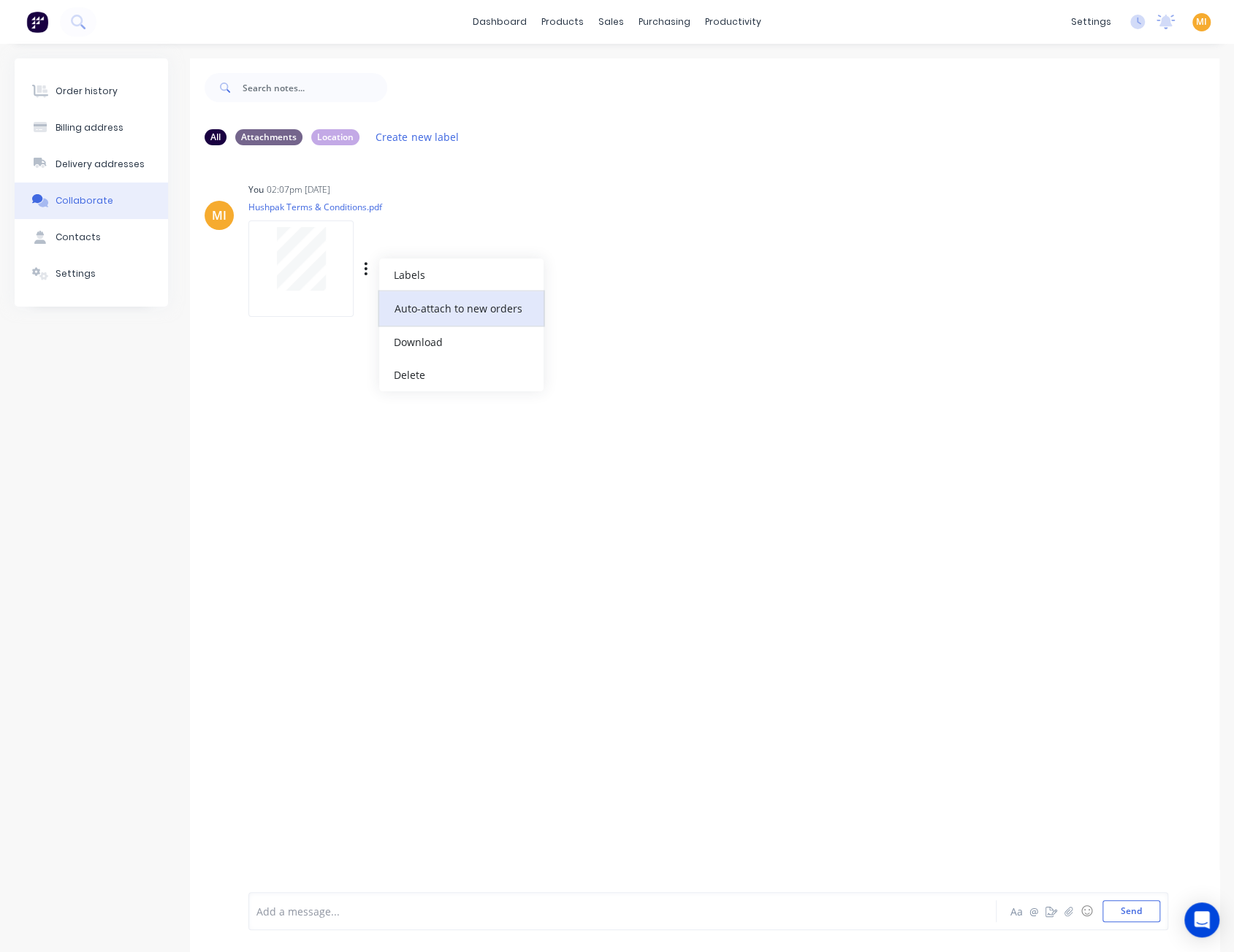
click at [407, 303] on button "Auto-attach to new orders" at bounding box center [461, 309] width 164 height 34
click at [602, 300] on label at bounding box center [602, 300] width 0 height 0
click at [580, 308] on input "checkbox" at bounding box center [573, 307] width 12 height 14
checkbox input "true"
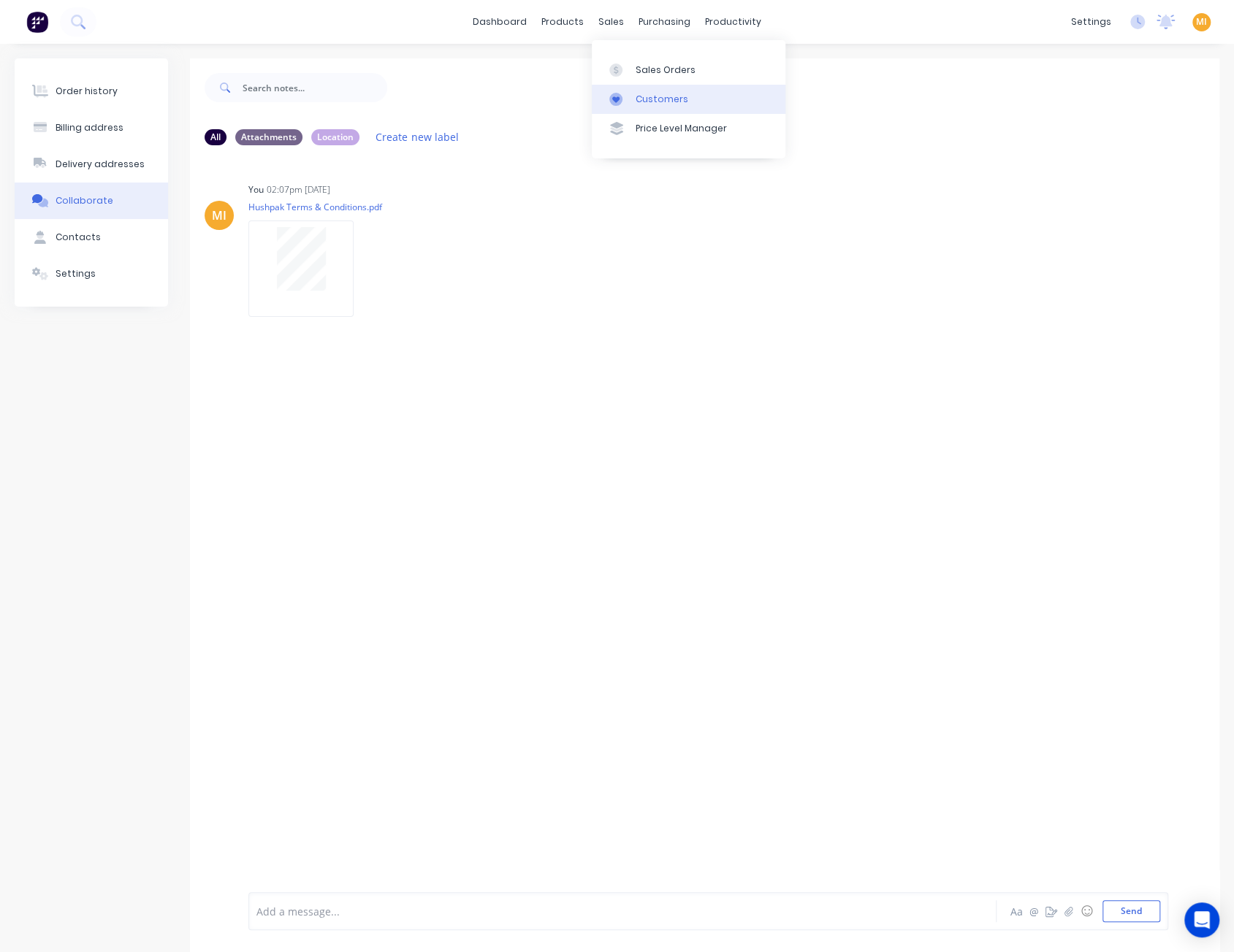
click at [651, 97] on div "Customers" at bounding box center [661, 99] width 52 height 13
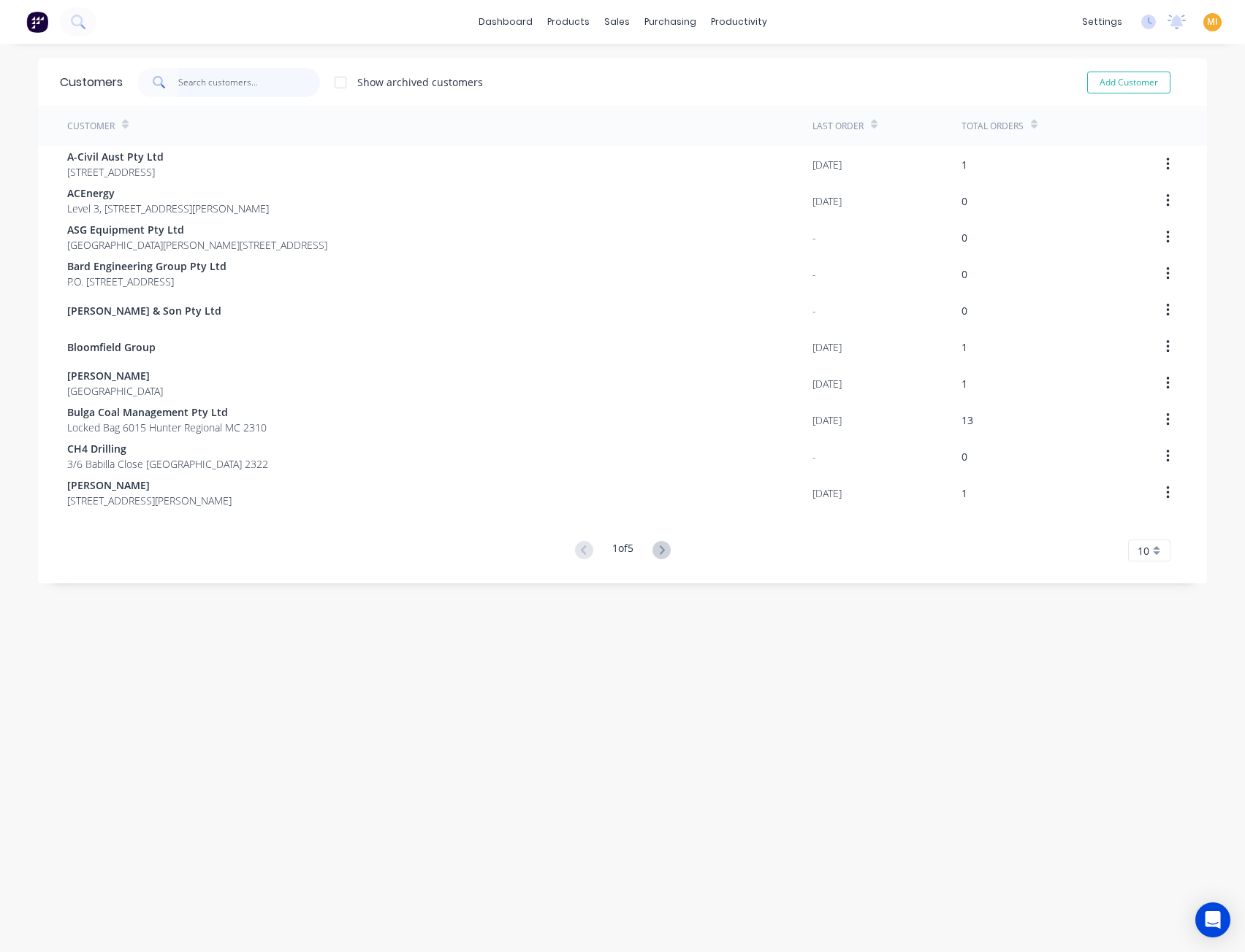
click at [222, 76] on input "text" at bounding box center [249, 83] width 143 height 29
paste input "Yellow Iron Fleet"
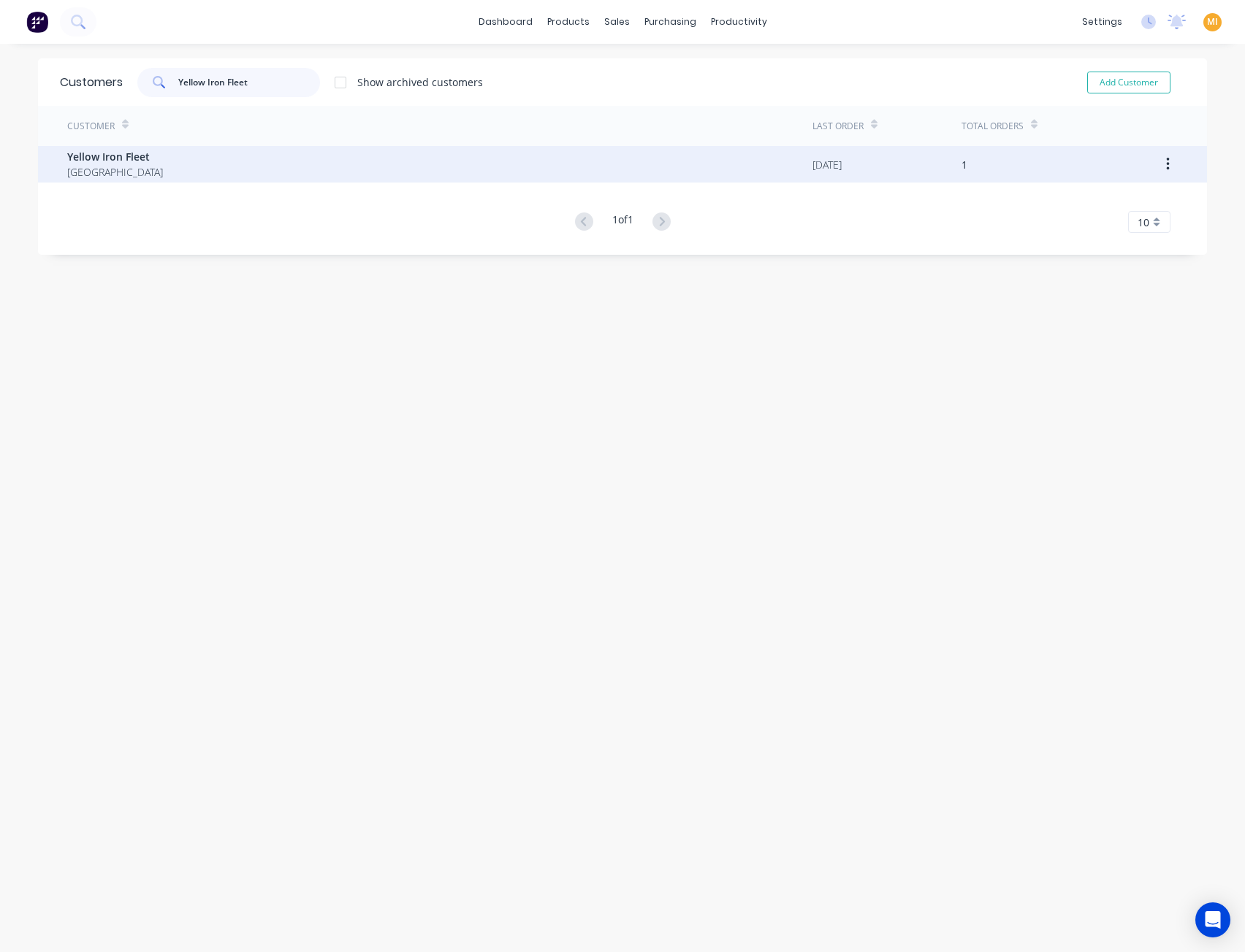
type input "Yellow Iron Fleet"
click at [170, 153] on div "Yellow Iron Fleet Australia" at bounding box center [439, 164] width 745 height 36
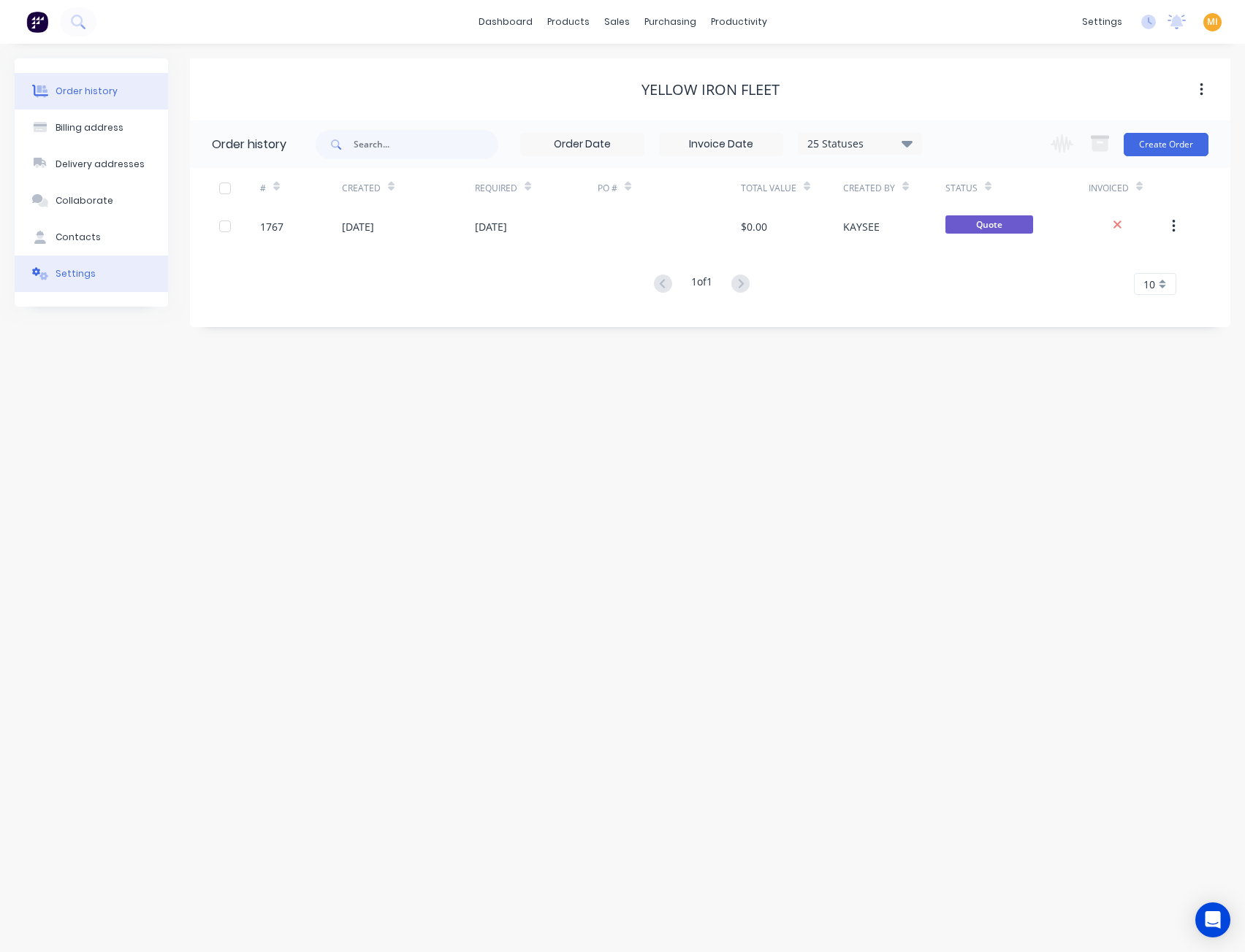
drag, startPoint x: 95, startPoint y: 283, endPoint x: 108, endPoint y: 290, distance: 14.8
click at [95, 284] on button "Settings" at bounding box center [91, 273] width 154 height 36
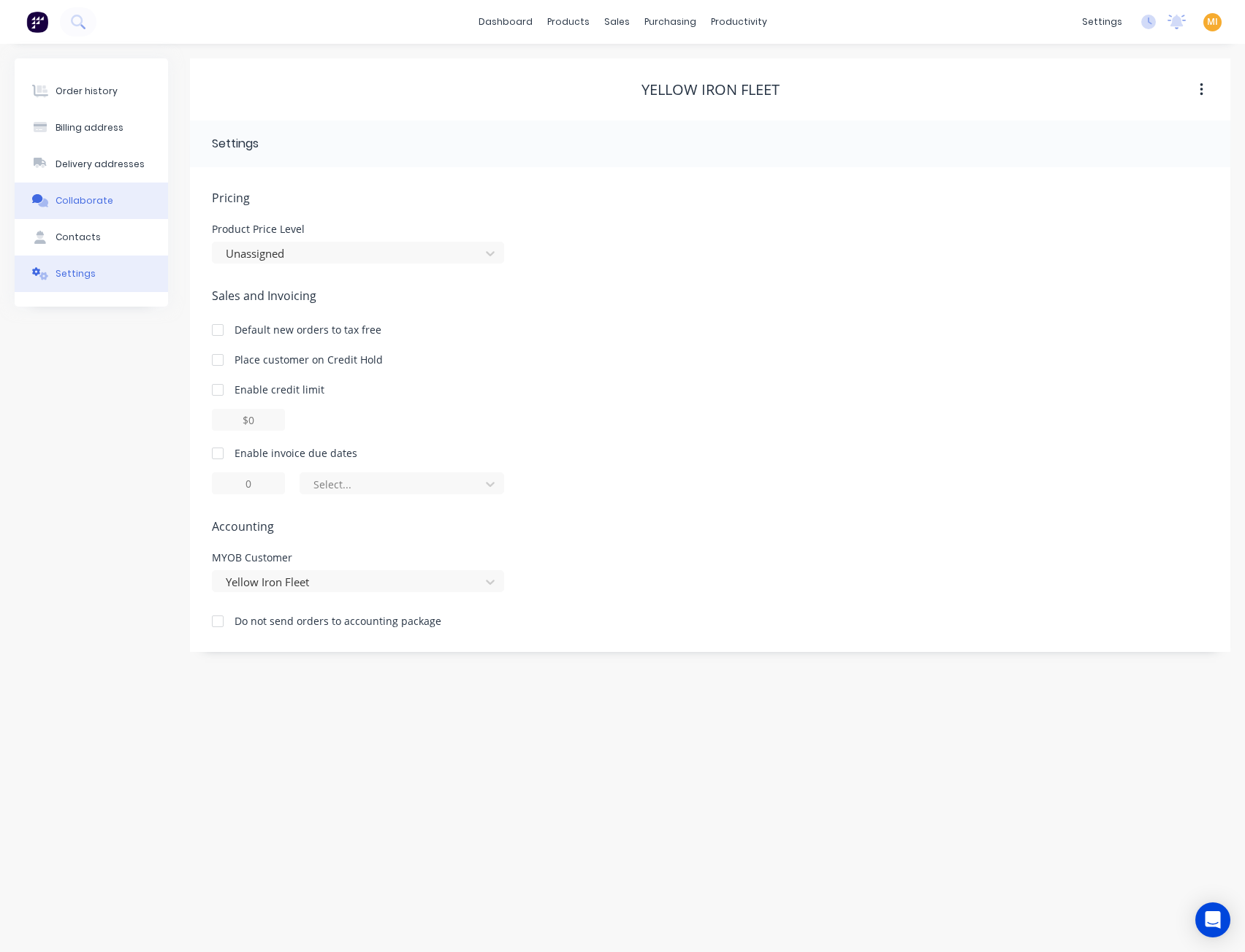
click at [116, 188] on button "Collaborate" at bounding box center [91, 201] width 154 height 36
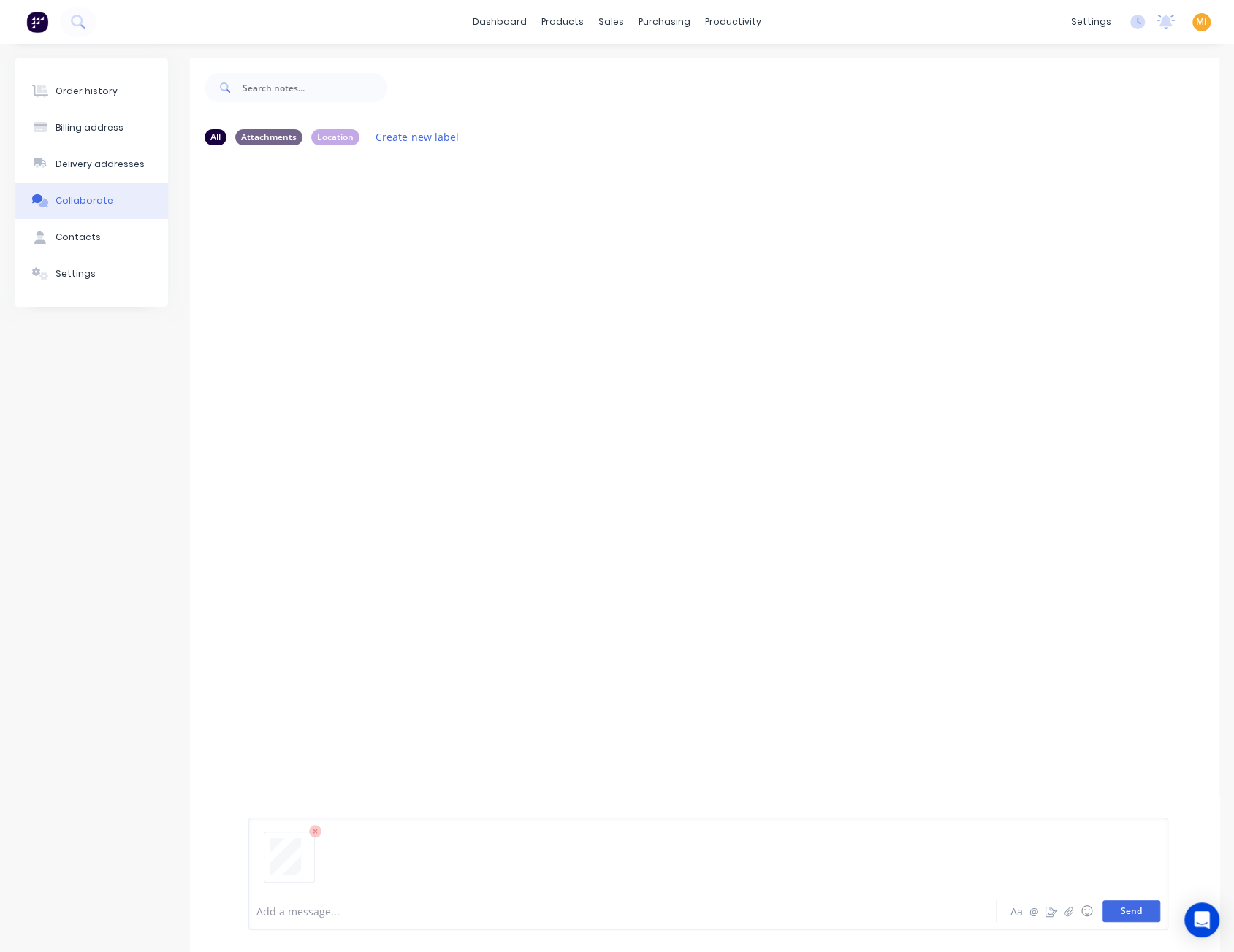
click at [1128, 913] on button "Send" at bounding box center [1131, 911] width 58 height 22
click at [367, 267] on icon "button" at bounding box center [366, 269] width 5 height 17
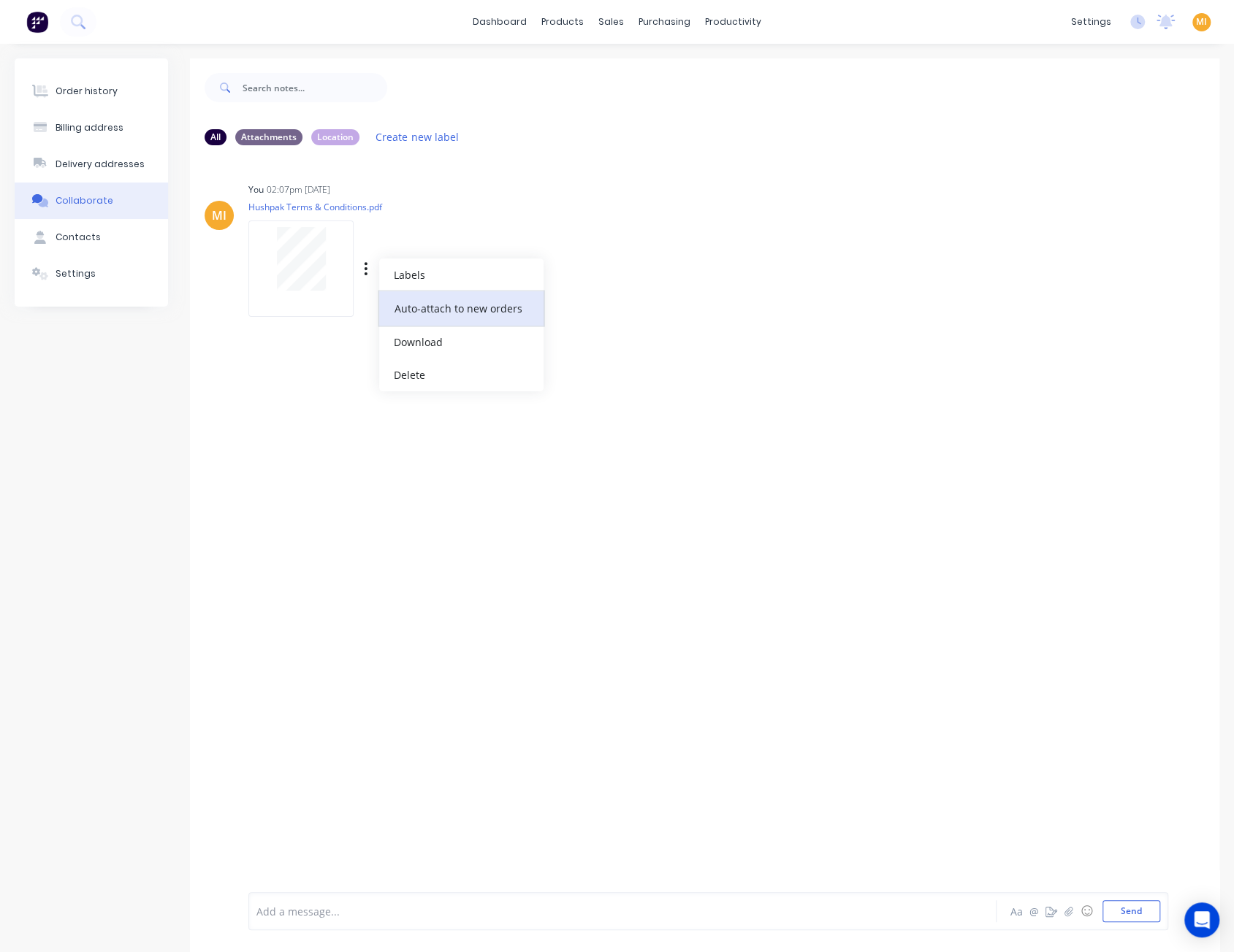
click at [401, 305] on button "Auto-attach to new orders" at bounding box center [461, 309] width 164 height 34
click at [602, 300] on label at bounding box center [602, 300] width 0 height 0
click at [580, 308] on input "checkbox" at bounding box center [573, 307] width 12 height 14
checkbox input "true"
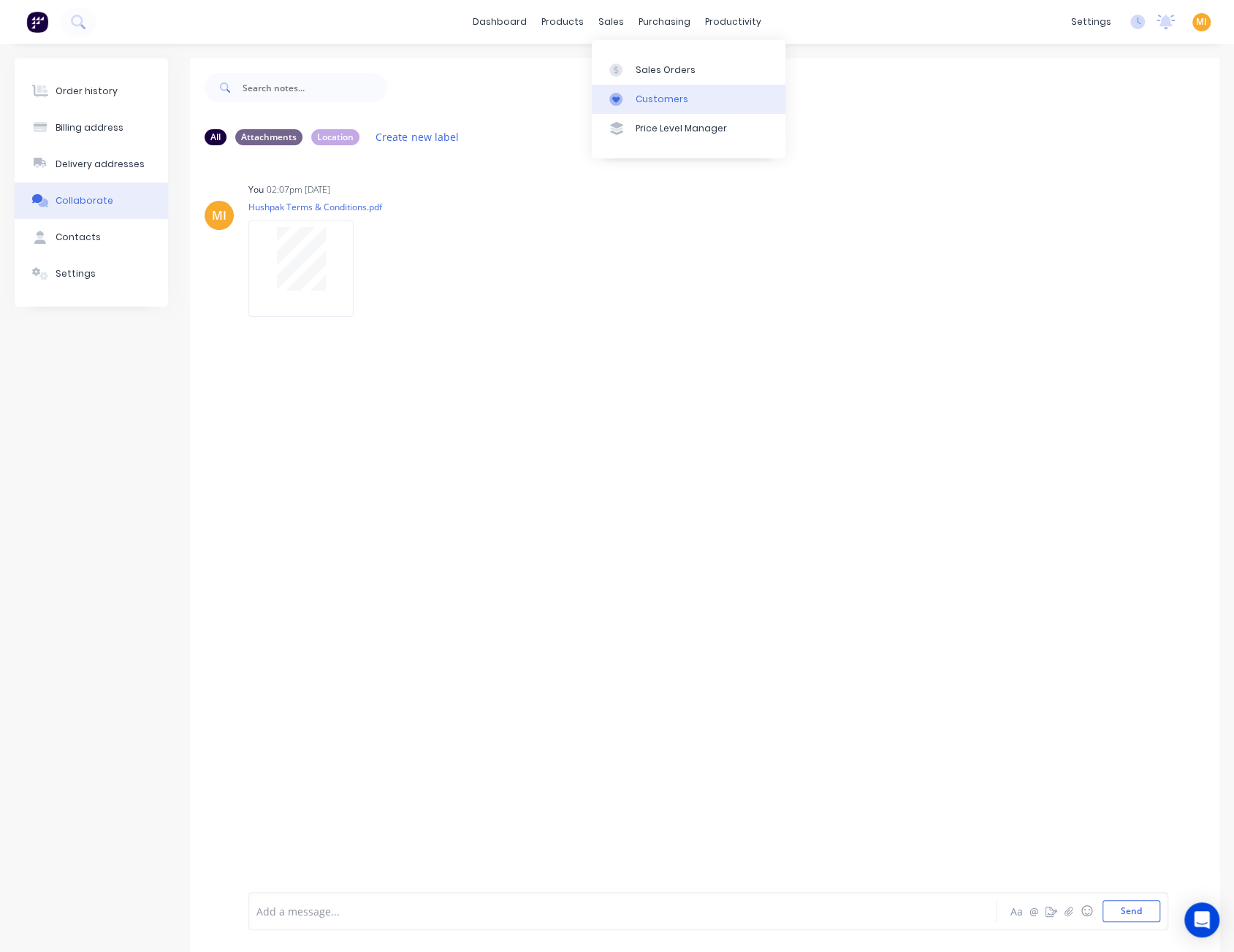
click at [679, 108] on link "Customers" at bounding box center [688, 100] width 194 height 29
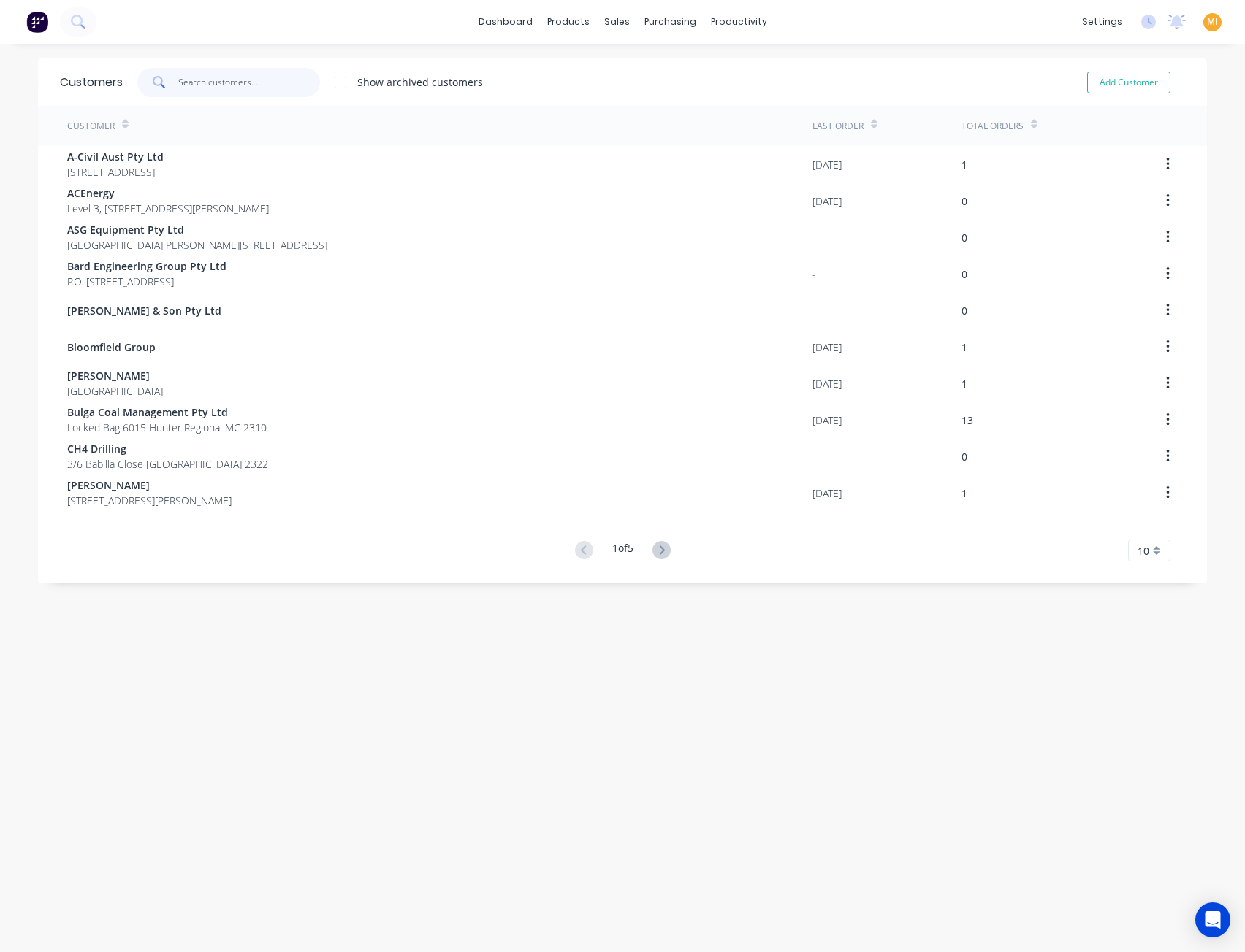
click at [272, 78] on input "text" at bounding box center [249, 83] width 143 height 29
paste input "Yancoal Mt Thorley Warkworth"
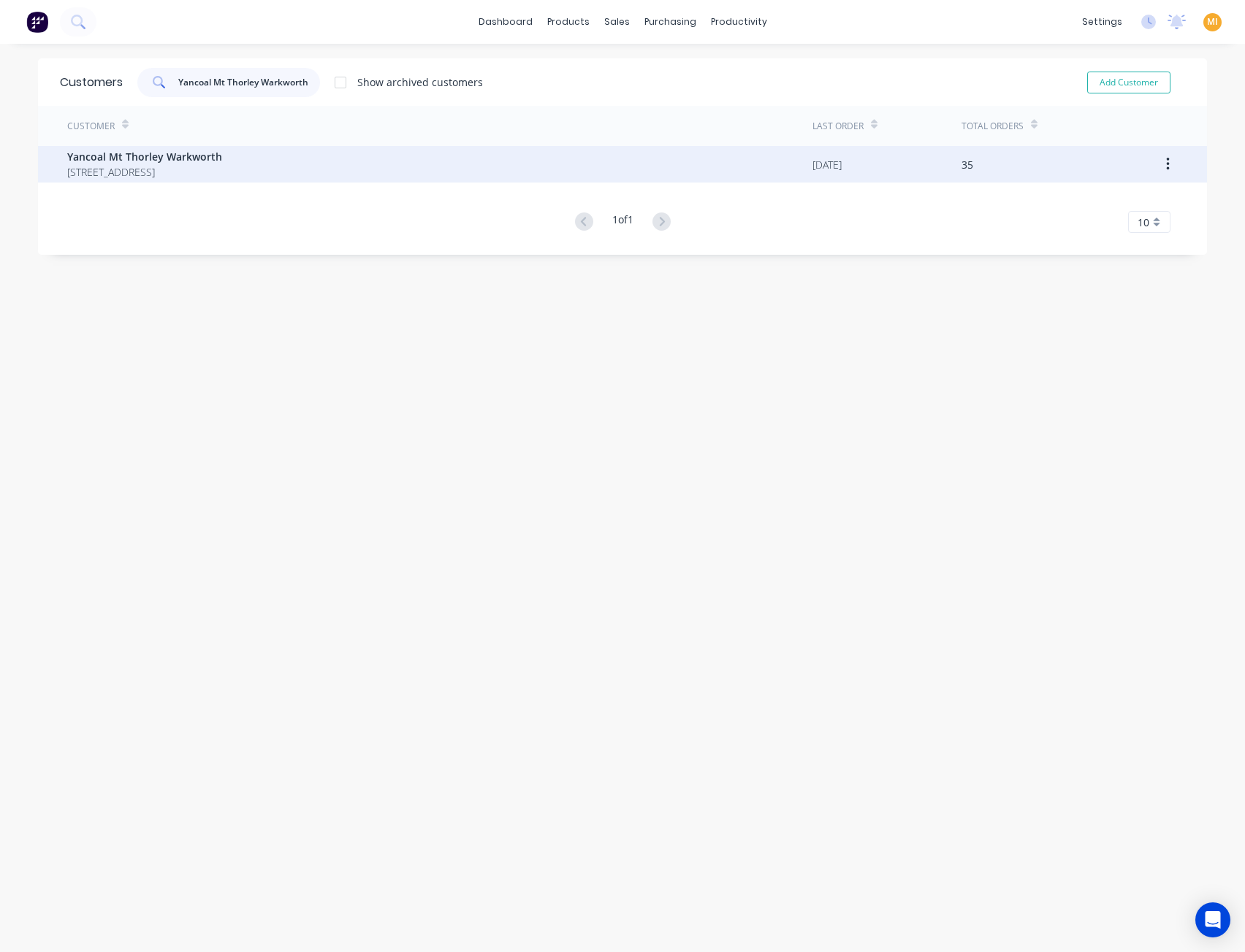
type input "Yancoal Mt Thorley Warkworth"
click at [168, 164] on span "Box 5 L5 / 28 Honeysuckle Drive NEWCASTLE 2300" at bounding box center [144, 172] width 155 height 15
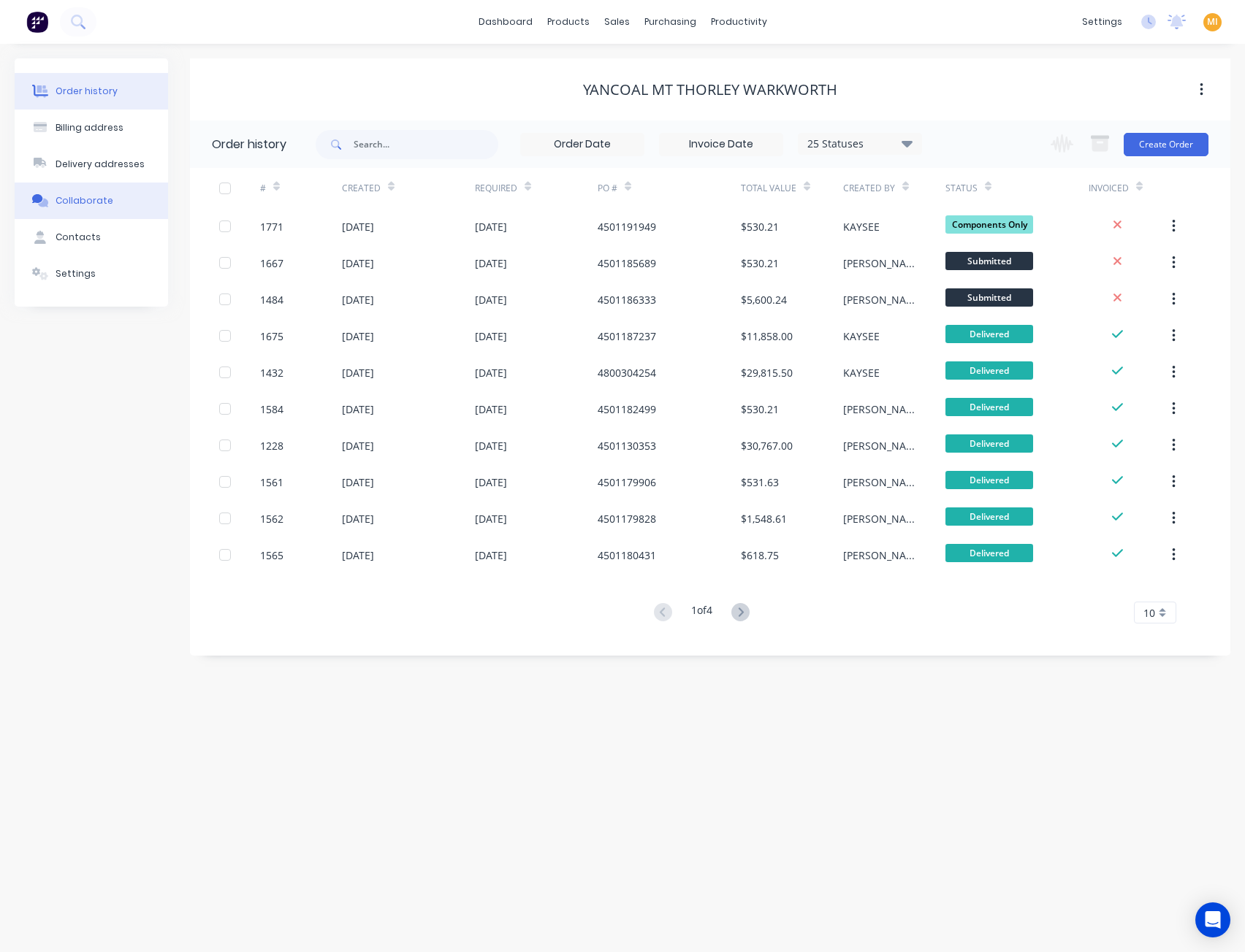
click at [96, 205] on div "Collaborate" at bounding box center [84, 201] width 58 height 13
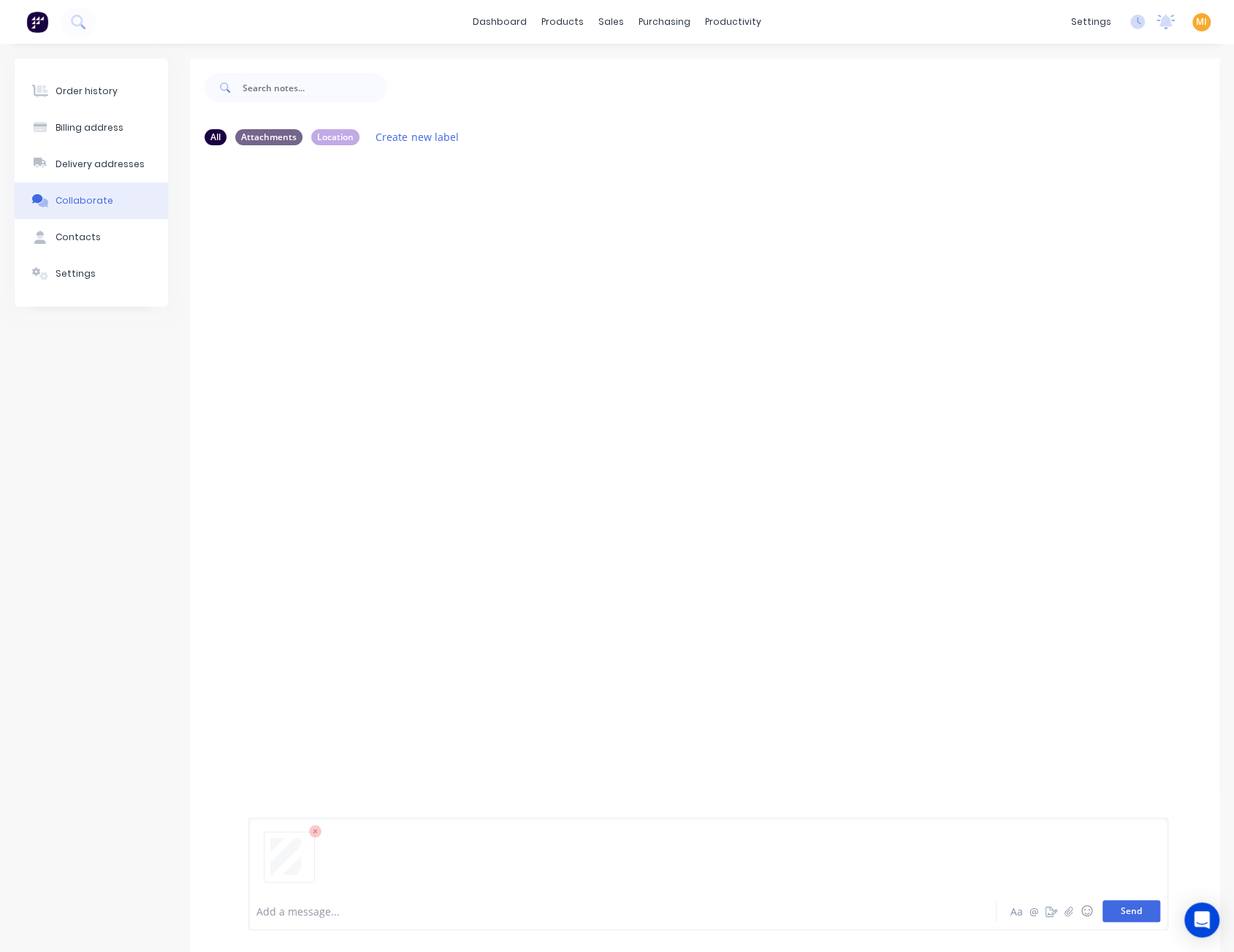
drag, startPoint x: 1141, startPoint y: 920, endPoint x: 1138, endPoint y: 911, distance: 9.5
click at [1141, 918] on button "Send" at bounding box center [1131, 911] width 58 height 22
click at [367, 271] on icon "button" at bounding box center [366, 269] width 5 height 17
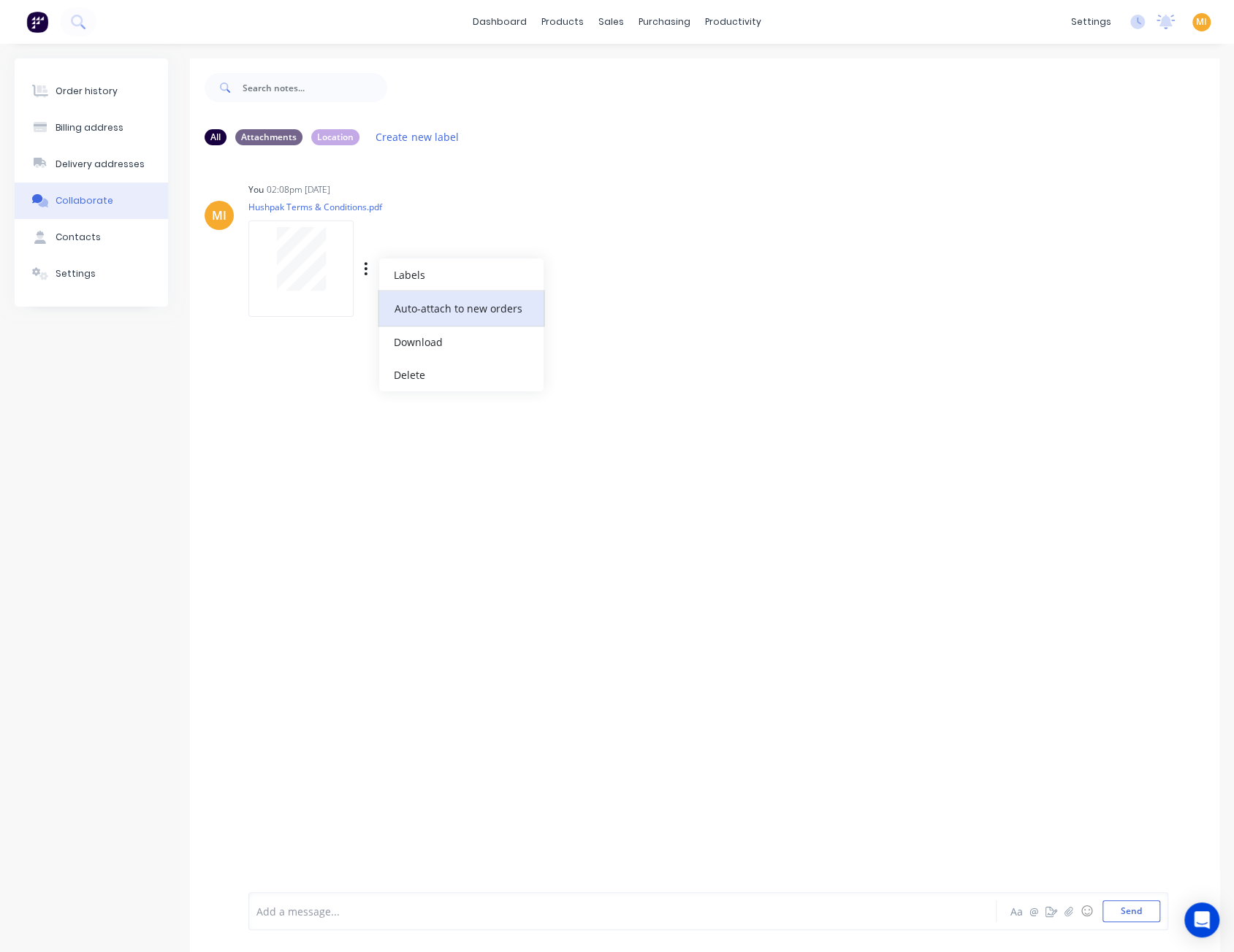
click at [407, 300] on button "Auto-attach to new orders" at bounding box center [461, 309] width 164 height 34
click at [602, 300] on label at bounding box center [602, 300] width 0 height 0
click at [576, 309] on input "checkbox" at bounding box center [573, 307] width 12 height 14
checkbox input "true"
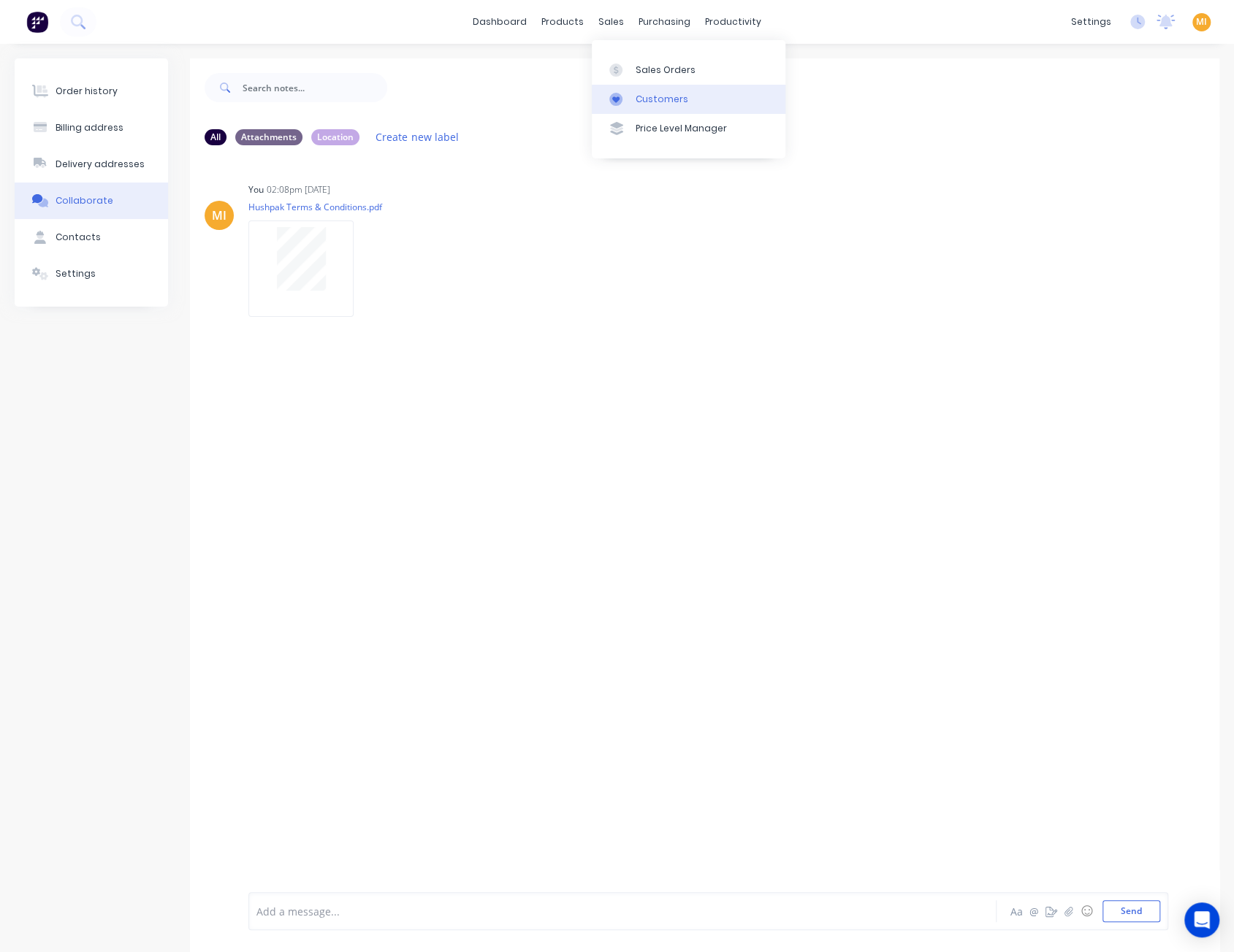
click at [677, 102] on div "Customers" at bounding box center [661, 99] width 52 height 13
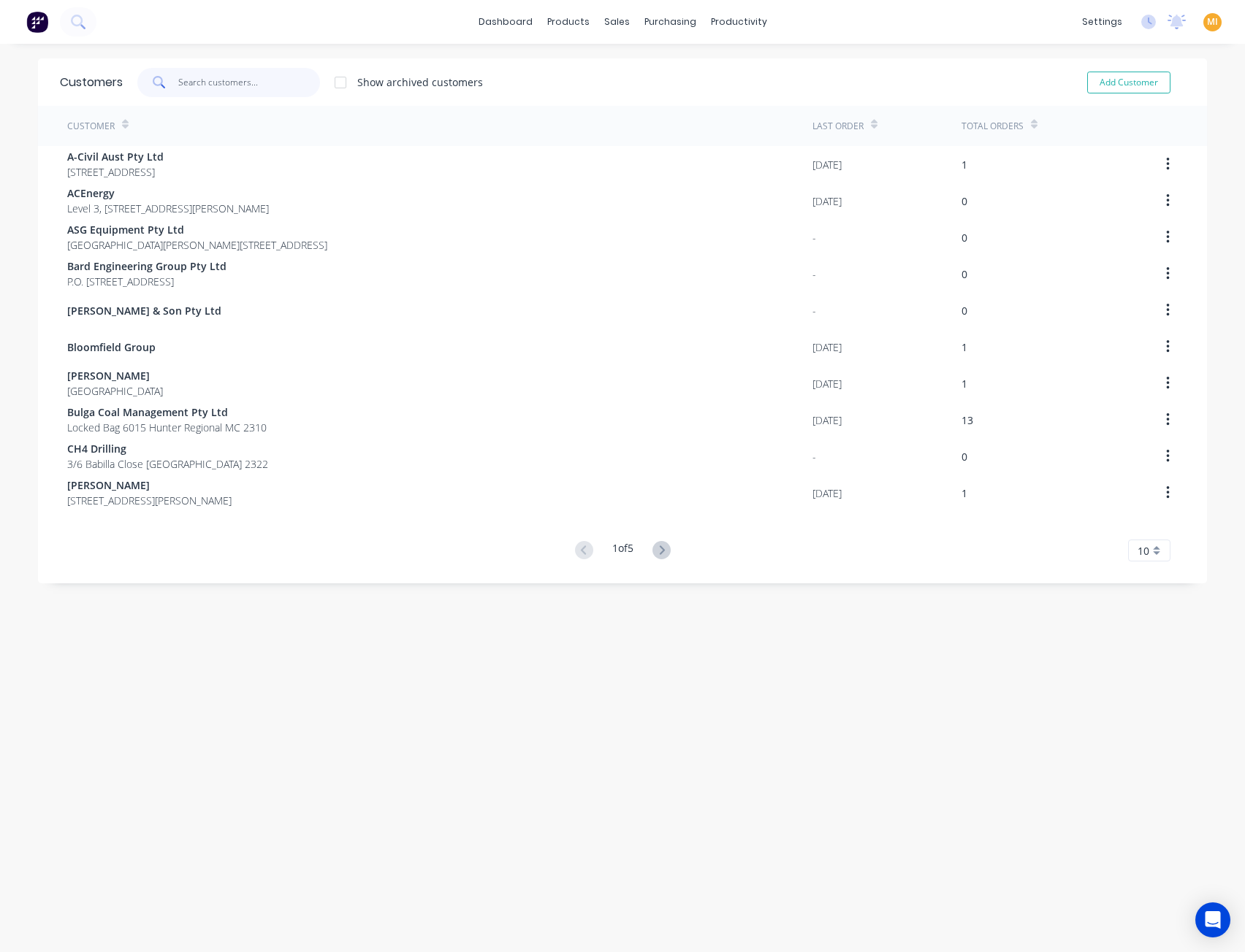
click at [265, 80] on input "text" at bounding box center [249, 83] width 143 height 29
paste input "WesTrac Pty Ltd"
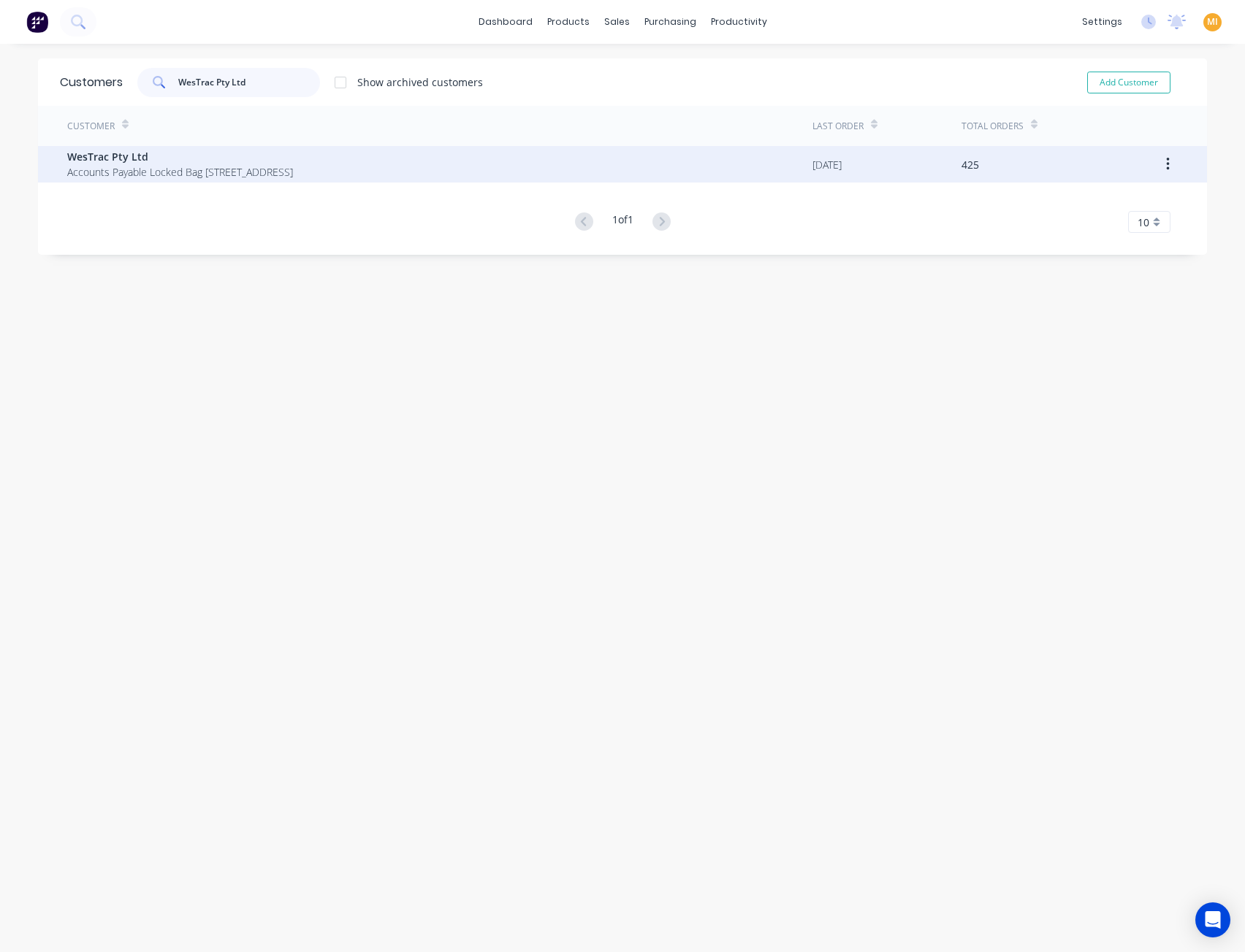
type input "WesTrac Pty Ltd"
click at [211, 157] on span "WesTrac Pty Ltd" at bounding box center [180, 157] width 225 height 15
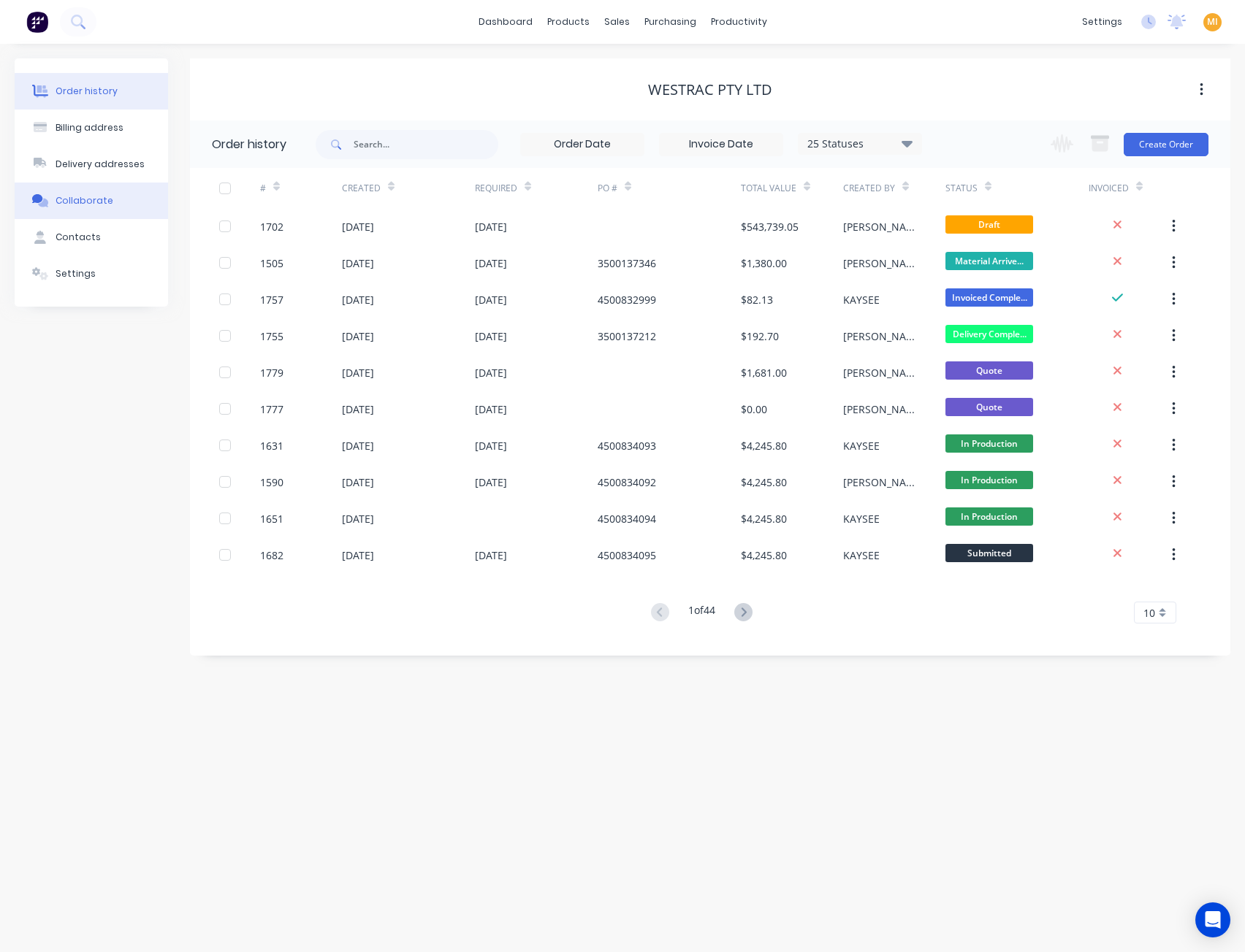
click at [74, 211] on button "Collaborate" at bounding box center [91, 201] width 154 height 36
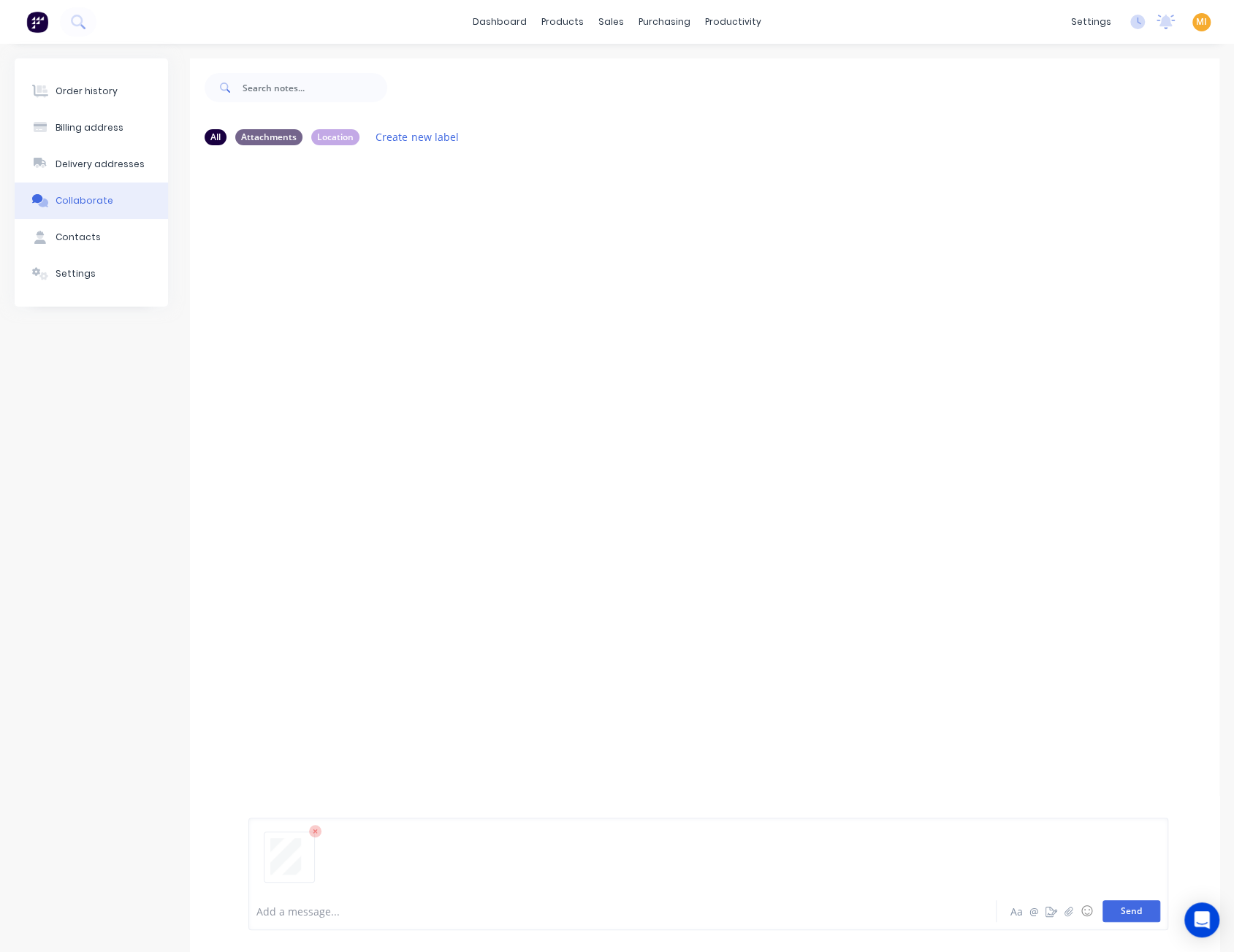
click at [1142, 910] on button "Send" at bounding box center [1131, 911] width 58 height 22
click at [365, 271] on icon "button" at bounding box center [366, 269] width 5 height 17
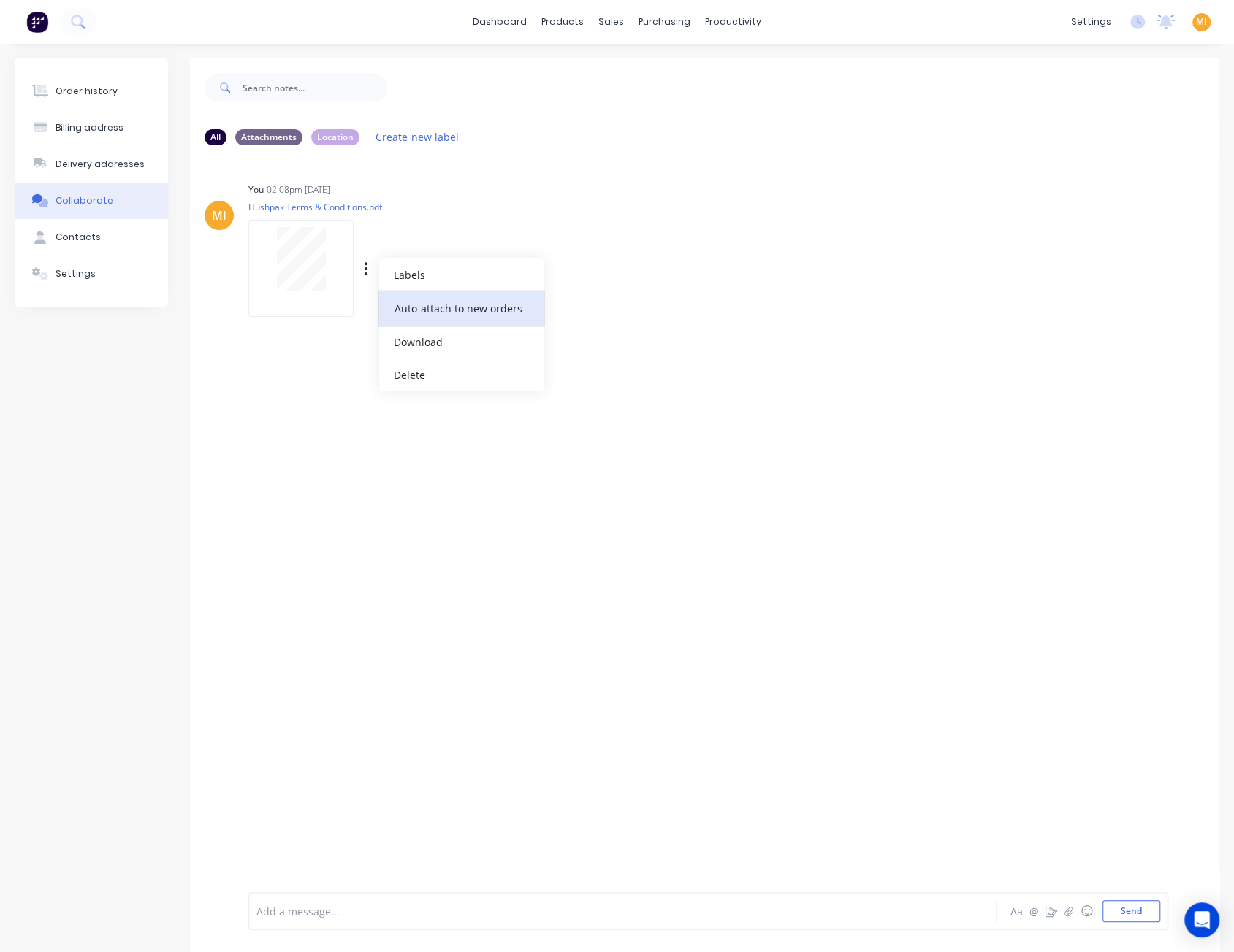
click at [428, 311] on button "Auto-attach to new orders" at bounding box center [461, 309] width 164 height 34
click at [602, 300] on label at bounding box center [602, 300] width 0 height 0
click at [580, 307] on input "checkbox" at bounding box center [573, 307] width 12 height 14
checkbox input "true"
click at [576, 413] on div "MI You 02:08pm 14/08/25 Hushpak Terms & Conditions.pdf Labels Auto-attach to ne…" at bounding box center [705, 522] width 1029 height 731
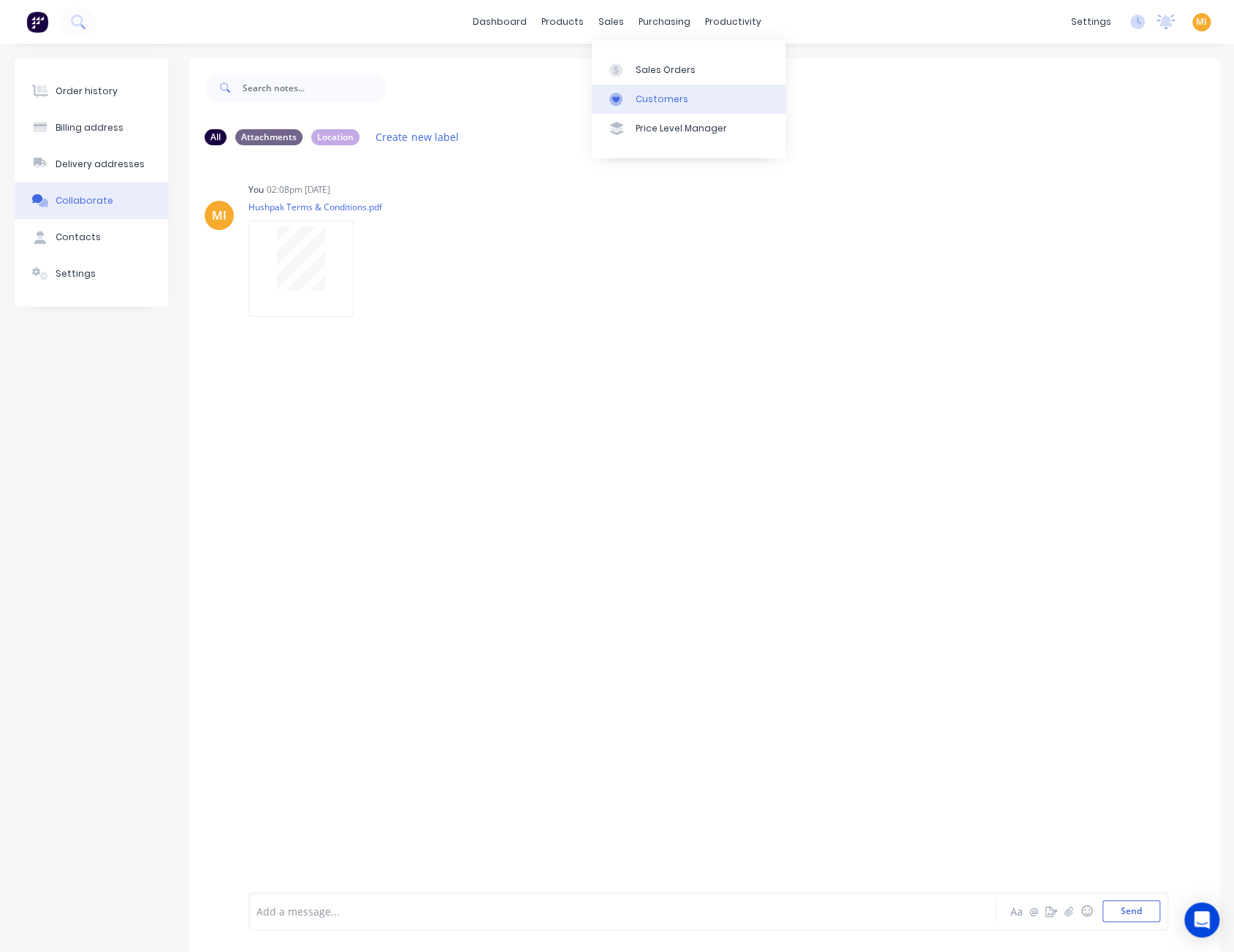
click at [653, 99] on div "Customers" at bounding box center [661, 99] width 52 height 13
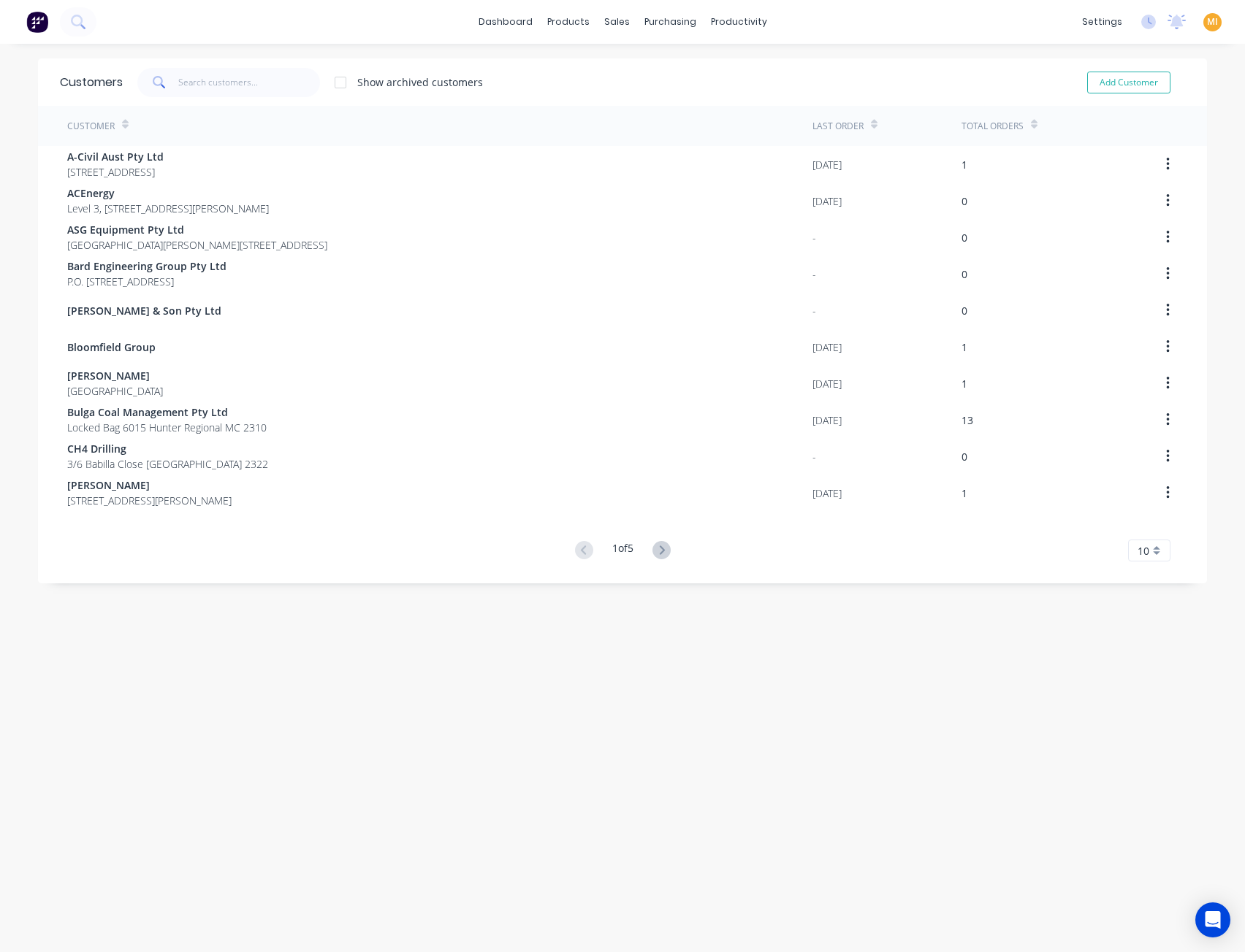
click at [230, 66] on div "Customers Show archived customers Add Customer" at bounding box center [622, 83] width 1169 height 48
click at [219, 90] on input "text" at bounding box center [249, 83] width 143 height 29
paste input "United Wambo"
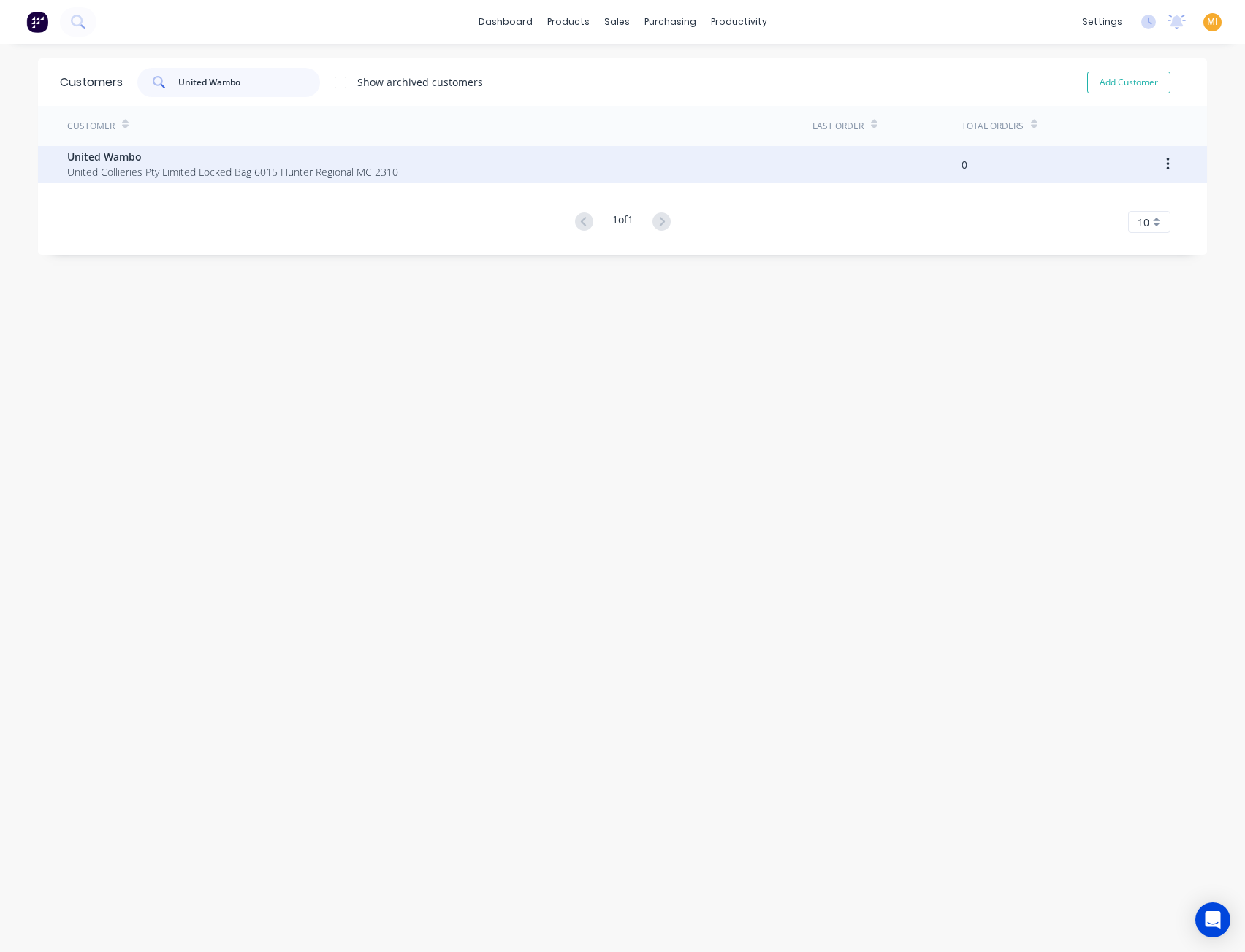
type input "United Wambo"
click at [201, 165] on span "United Collieries Pty Limited Locked Bag 6015 Hunter Regional MC 2310" at bounding box center [232, 172] width 331 height 15
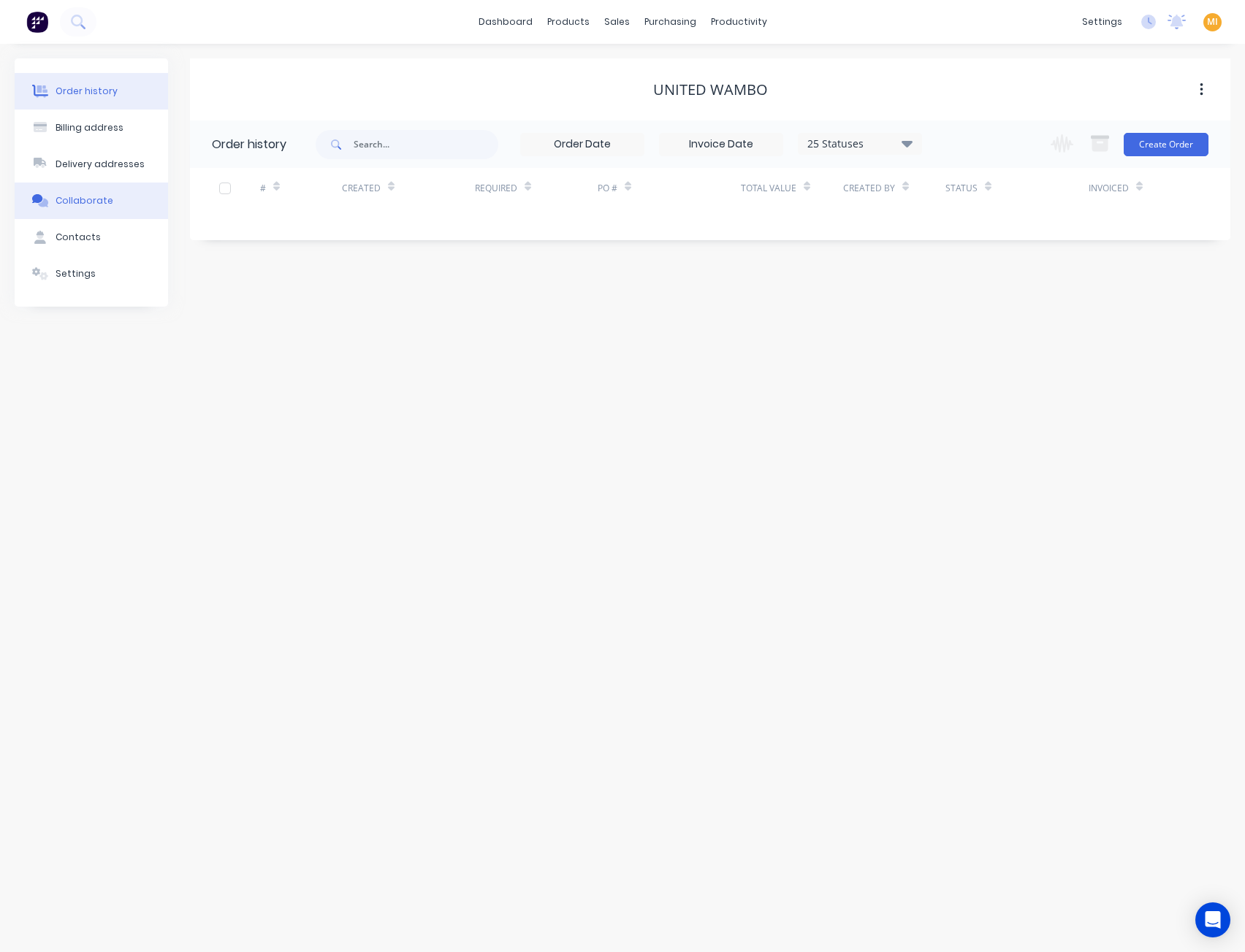
click at [128, 204] on button "Collaborate" at bounding box center [91, 201] width 154 height 36
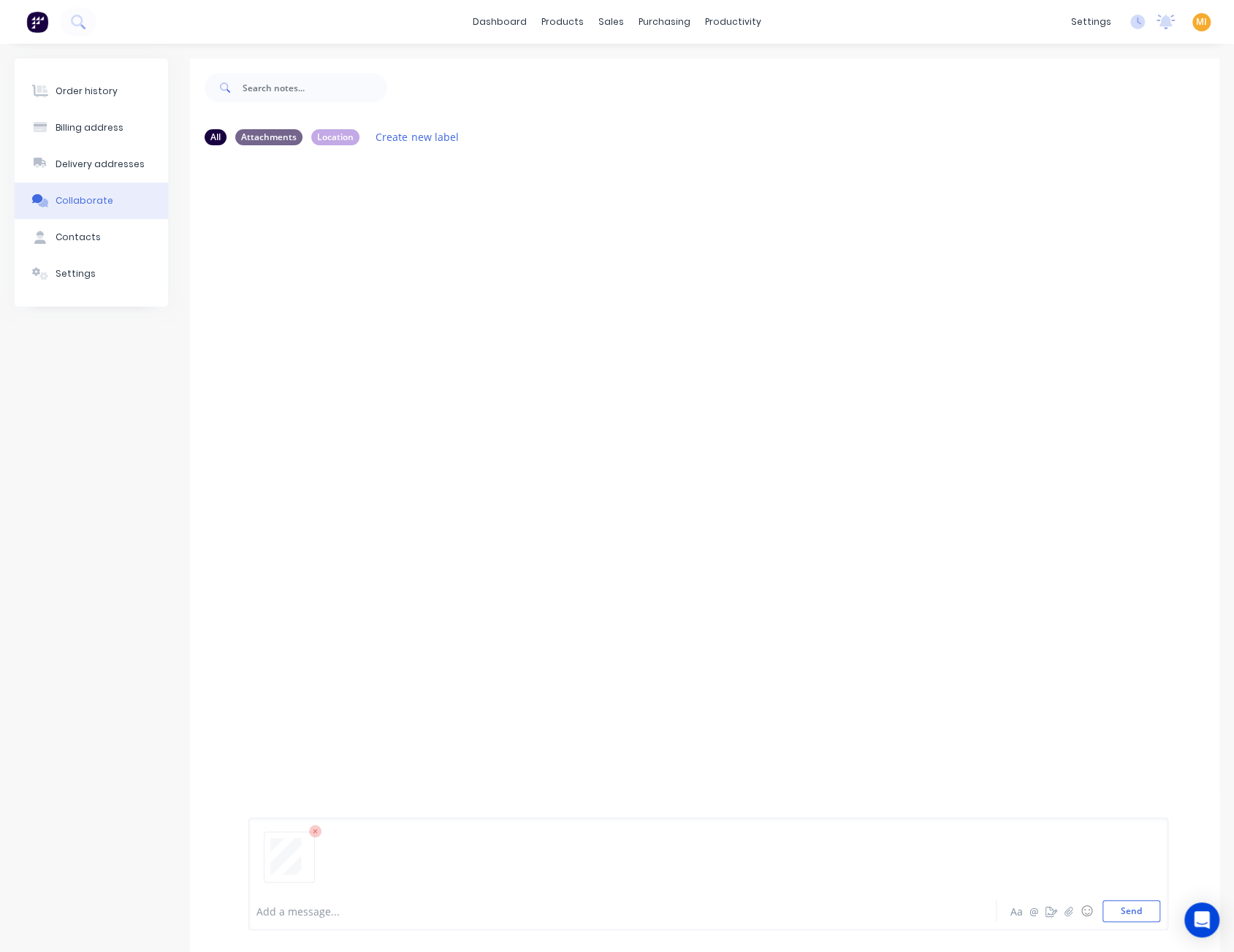
drag, startPoint x: 1127, startPoint y: 908, endPoint x: 1102, endPoint y: 887, distance: 32.6
click at [1115, 896] on div "Add a message... Aa @ ☺ Send" at bounding box center [708, 874] width 920 height 113
drag, startPoint x: 1134, startPoint y: 913, endPoint x: 754, endPoint y: 680, distance: 445.7
click at [1134, 912] on button "Send" at bounding box center [1131, 911] width 58 height 22
click at [367, 271] on icon "button" at bounding box center [366, 269] width 5 height 17
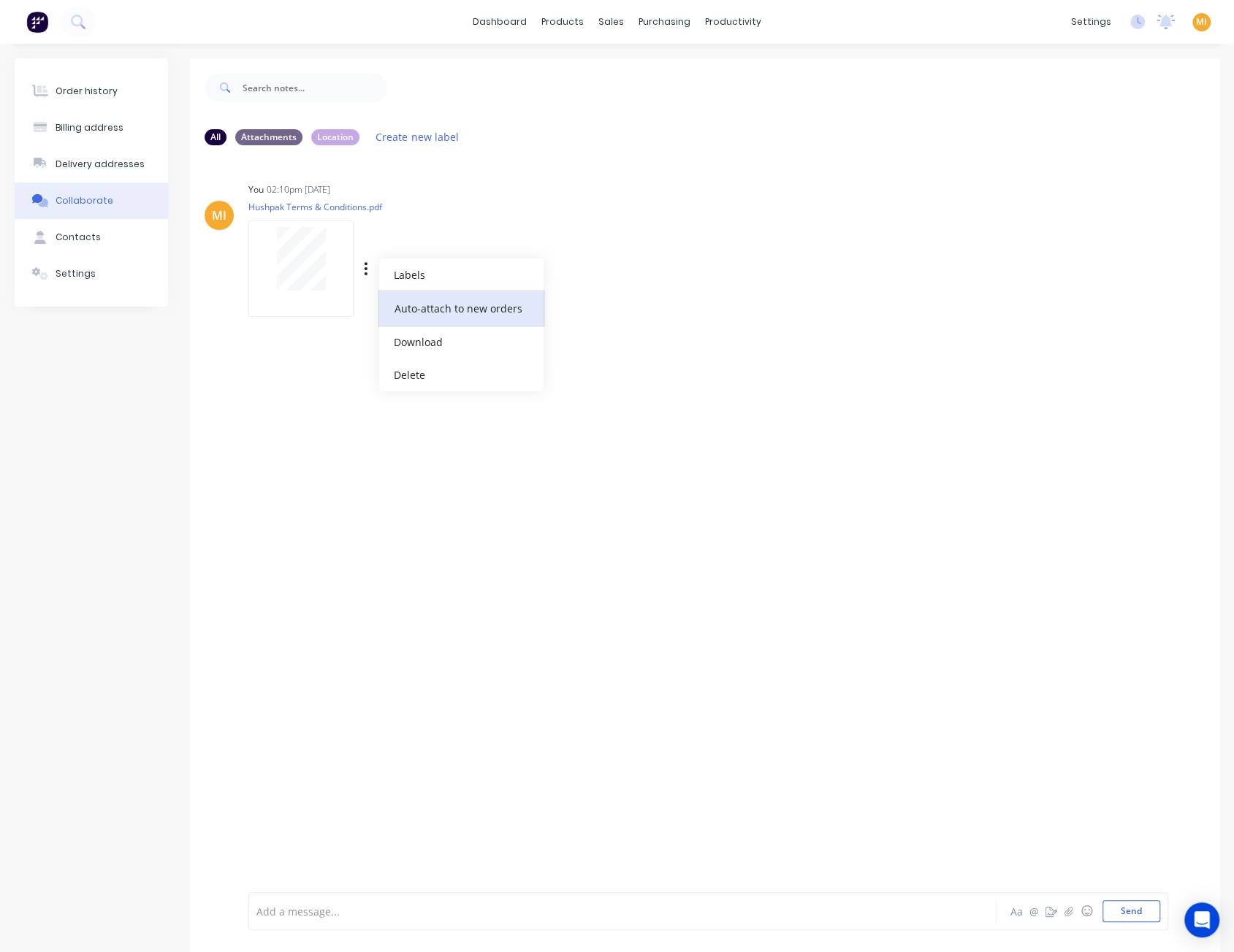
click at [418, 307] on button "Auto-attach to new orders" at bounding box center [461, 309] width 164 height 34
click at [602, 300] on label at bounding box center [602, 300] width 0 height 0
click at [580, 309] on input "checkbox" at bounding box center [573, 307] width 12 height 14
checkbox input "true"
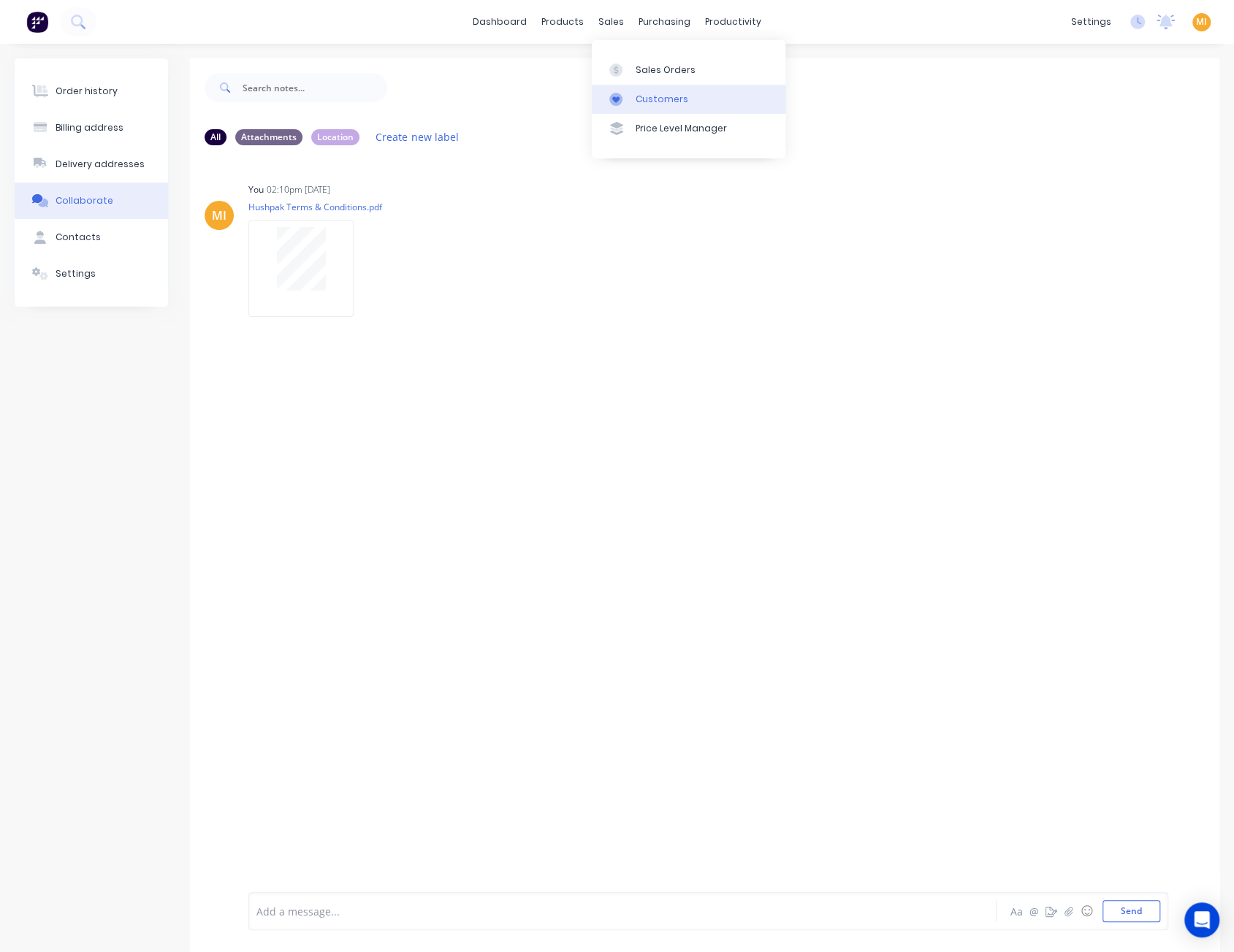
click at [656, 109] on link "Customers" at bounding box center [688, 100] width 194 height 29
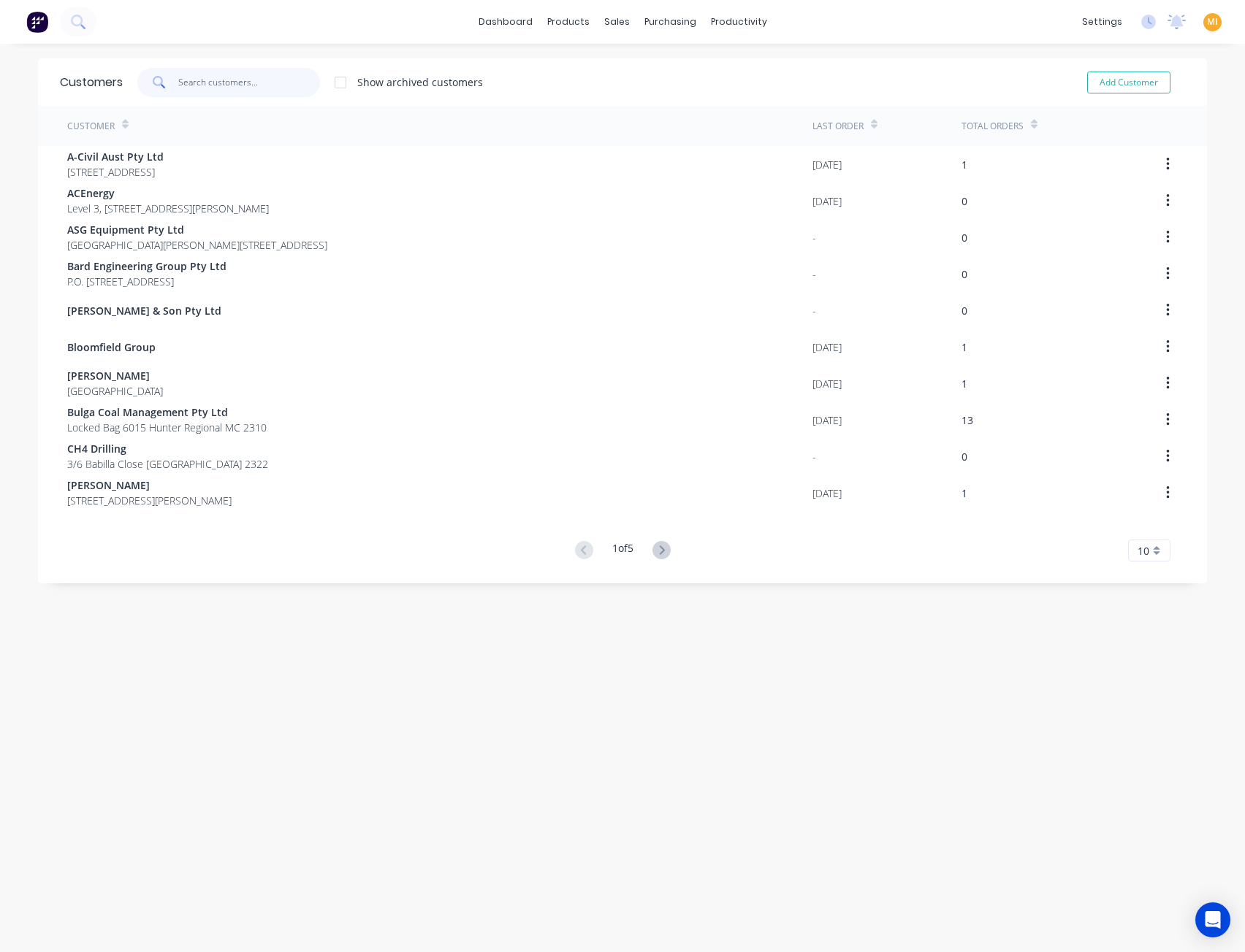
click at [289, 92] on input "text" at bounding box center [249, 83] width 143 height 29
paste input "TW Woods Construction Pty Ltd"
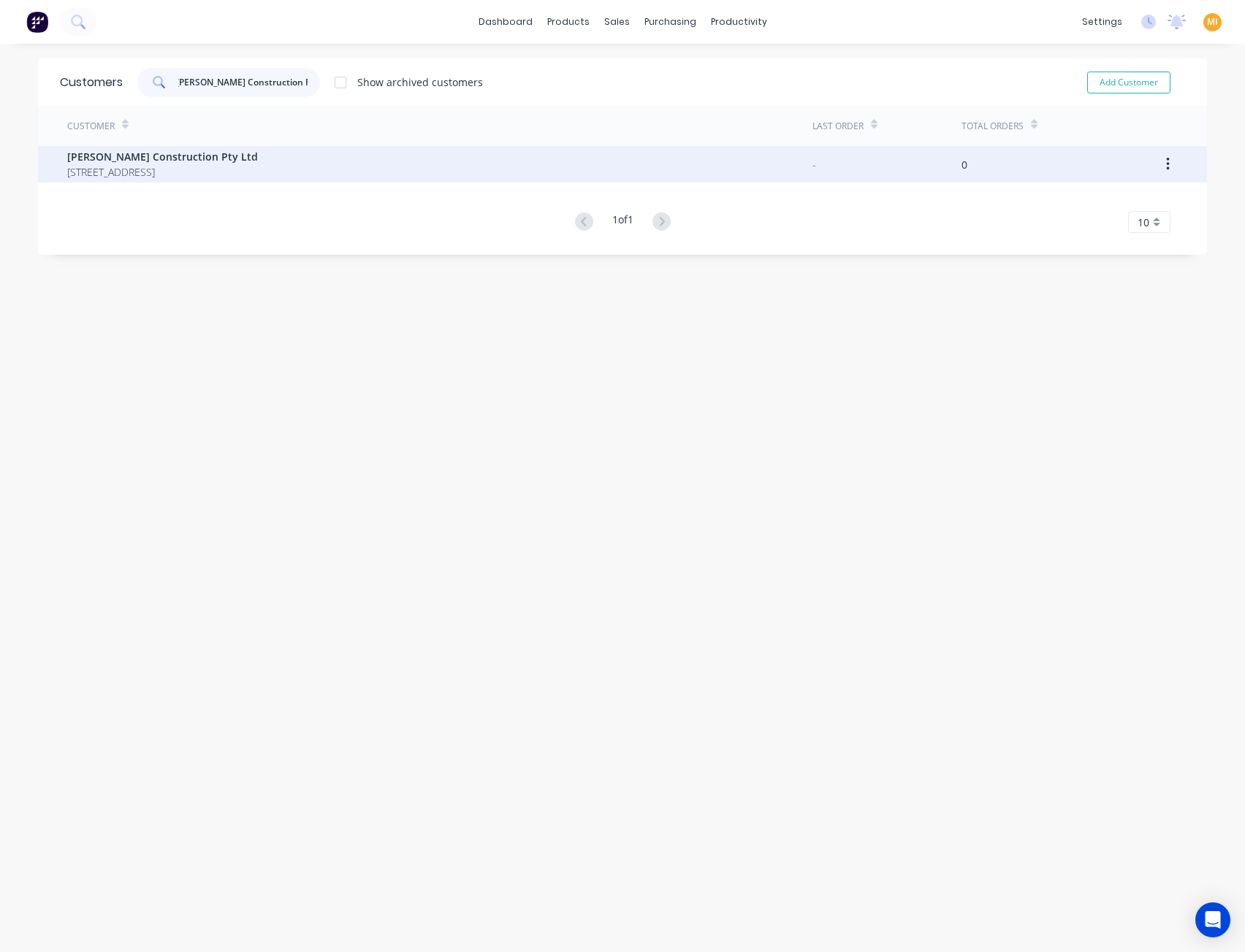
type input "TW Woods Construction Pty Ltd"
click at [221, 155] on div "TW Woods Construction Pty Ltd 521 Tomago Road TOMAGO 2322" at bounding box center [439, 164] width 745 height 36
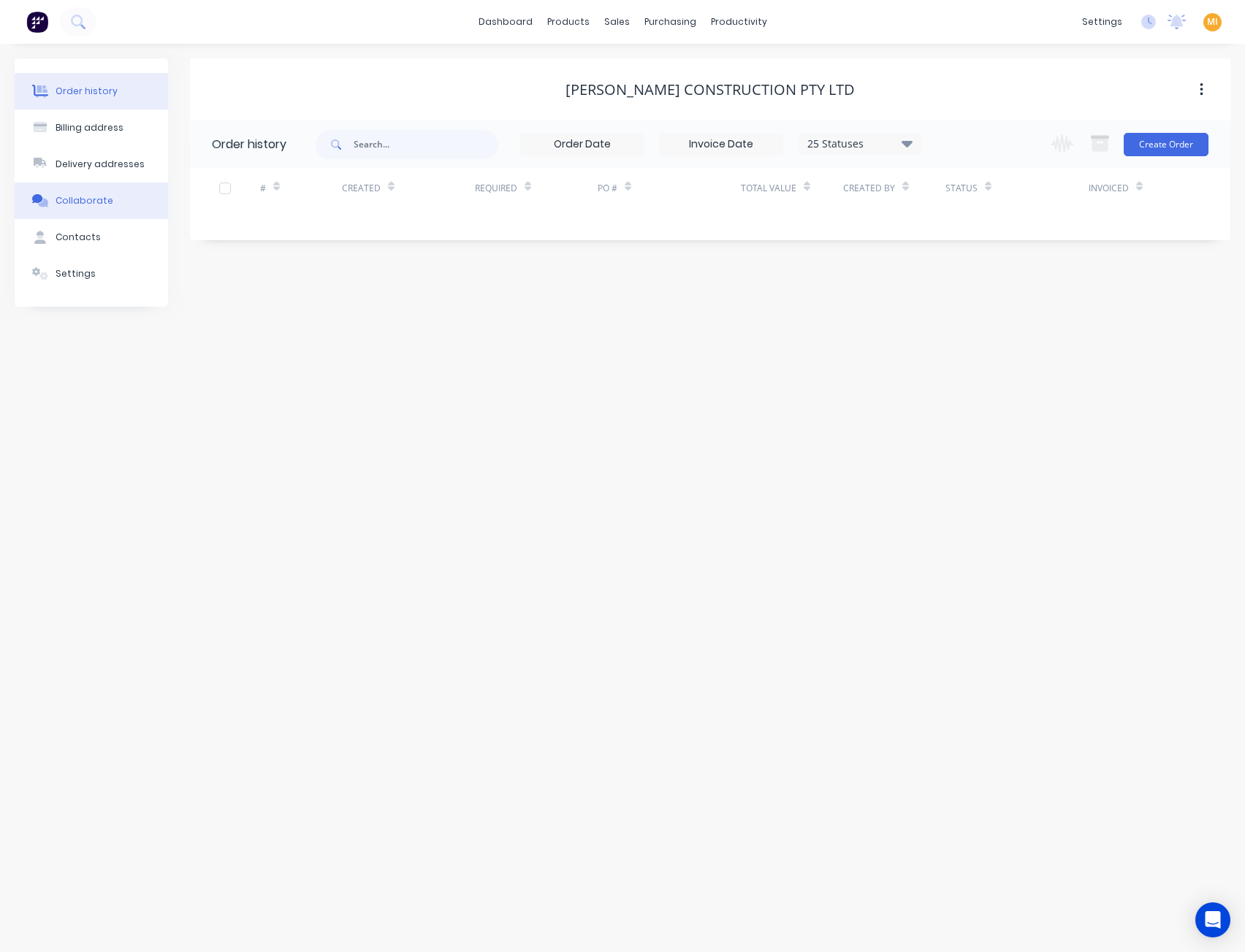
click at [99, 208] on button "Collaborate" at bounding box center [91, 201] width 154 height 36
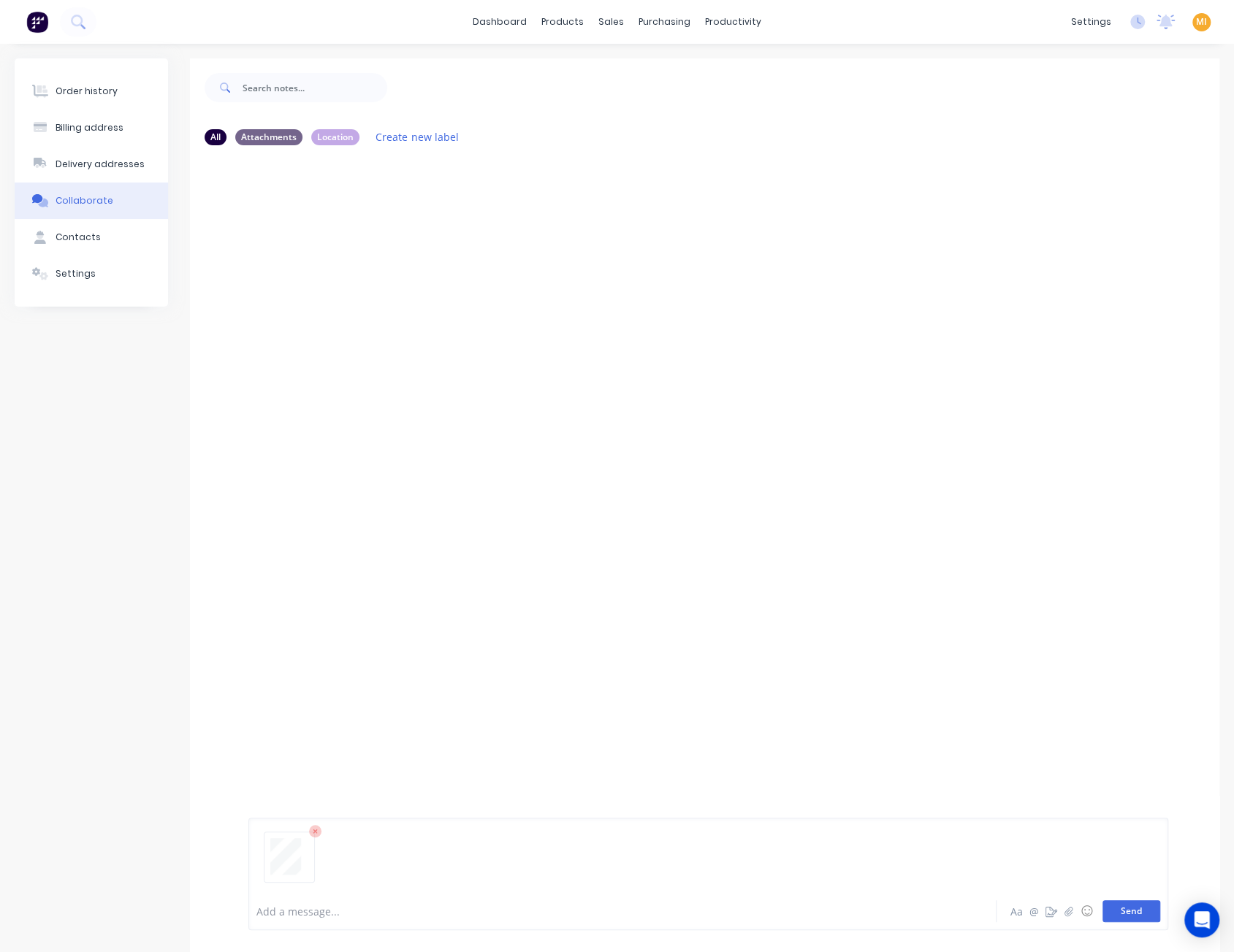
click at [1132, 918] on button "Send" at bounding box center [1131, 911] width 58 height 22
click at [362, 271] on div "Labels Auto-attach to new orders Sales Orders Download Delete" at bounding box center [441, 268] width 164 height 21
click at [364, 266] on icon "button" at bounding box center [366, 269] width 5 height 17
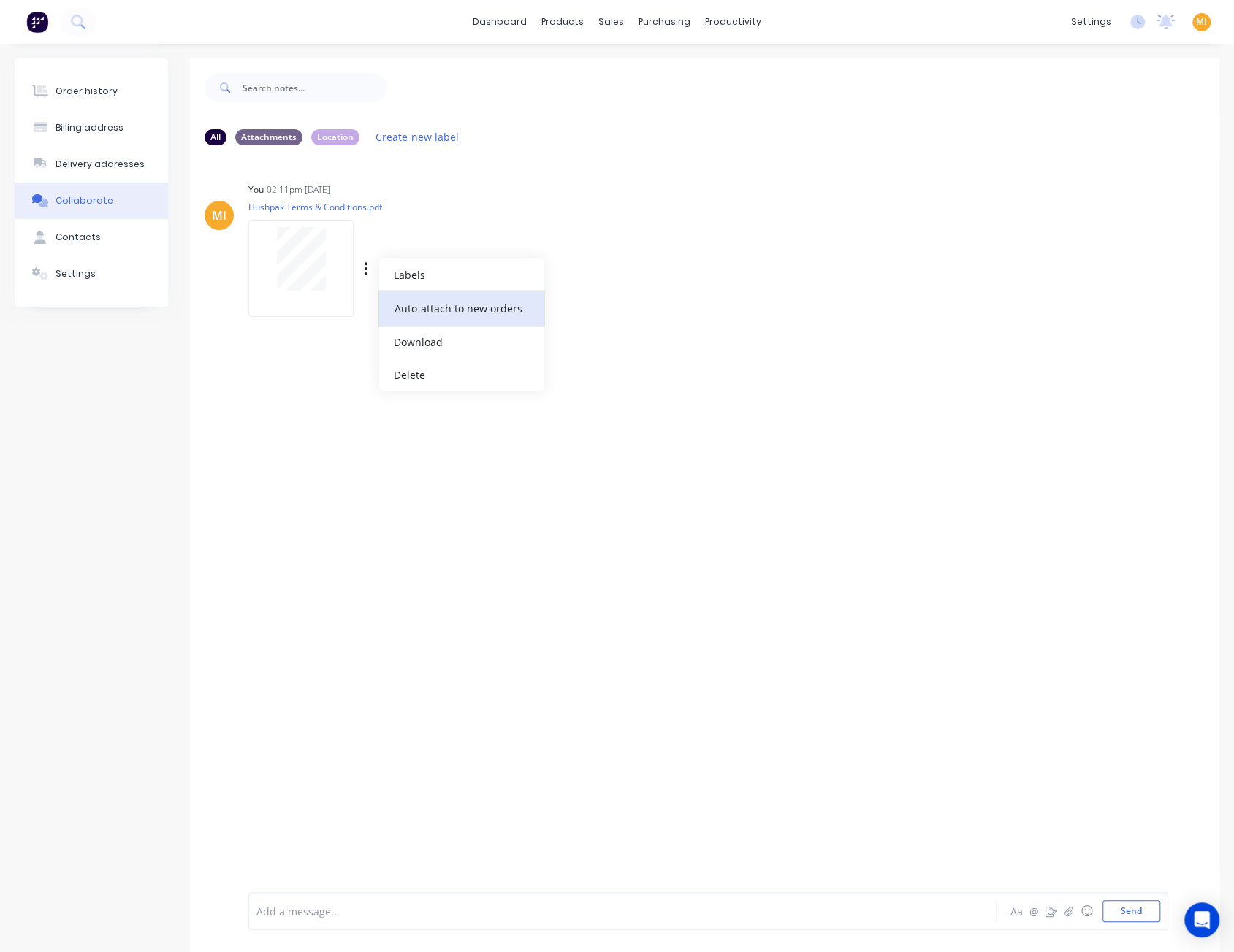
click at [428, 313] on button "Auto-attach to new orders" at bounding box center [461, 309] width 164 height 34
click at [602, 300] on label at bounding box center [602, 300] width 0 height 0
click at [576, 312] on input "checkbox" at bounding box center [573, 307] width 12 height 14
checkbox input "true"
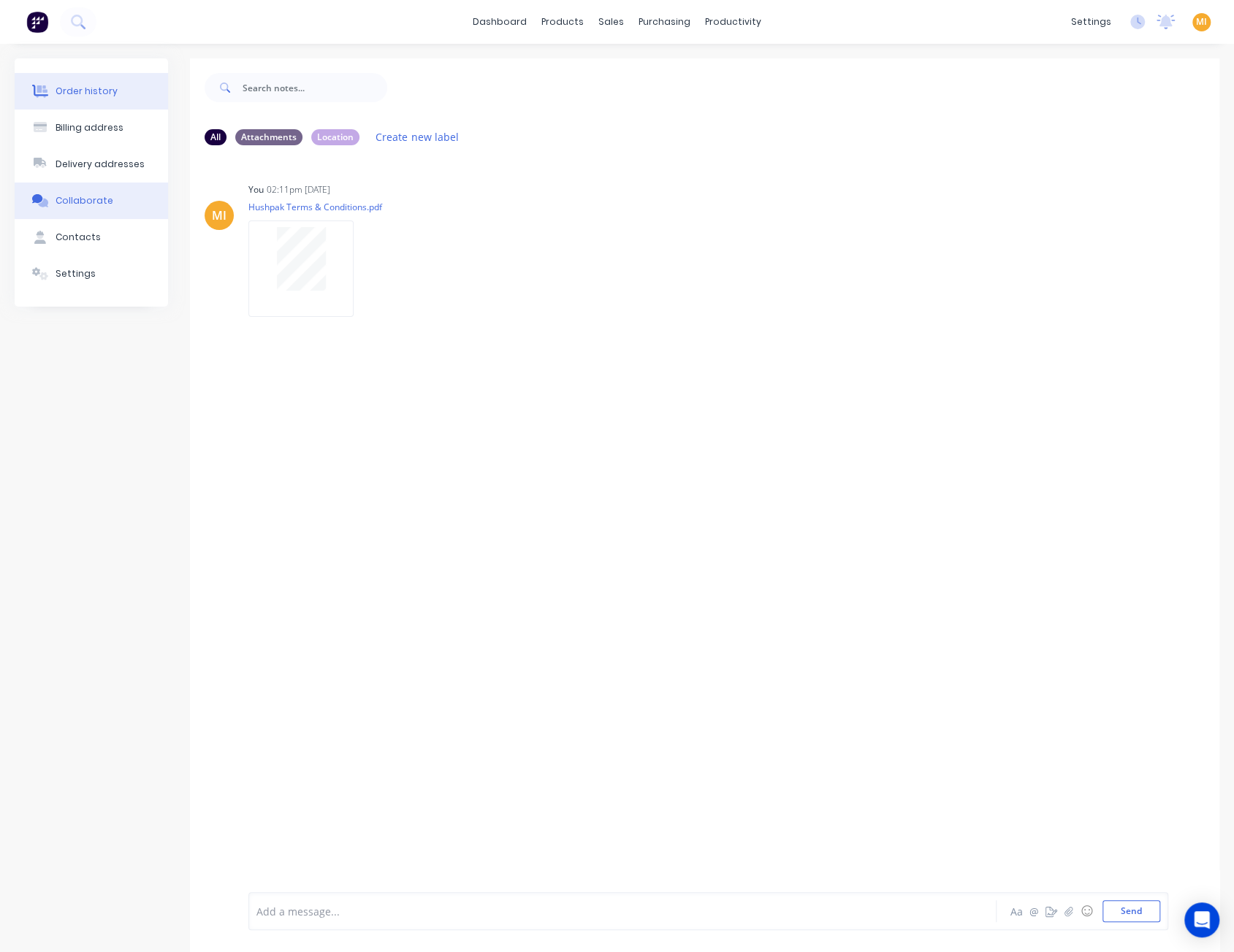
click at [92, 95] on div "Order history" at bounding box center [86, 91] width 62 height 13
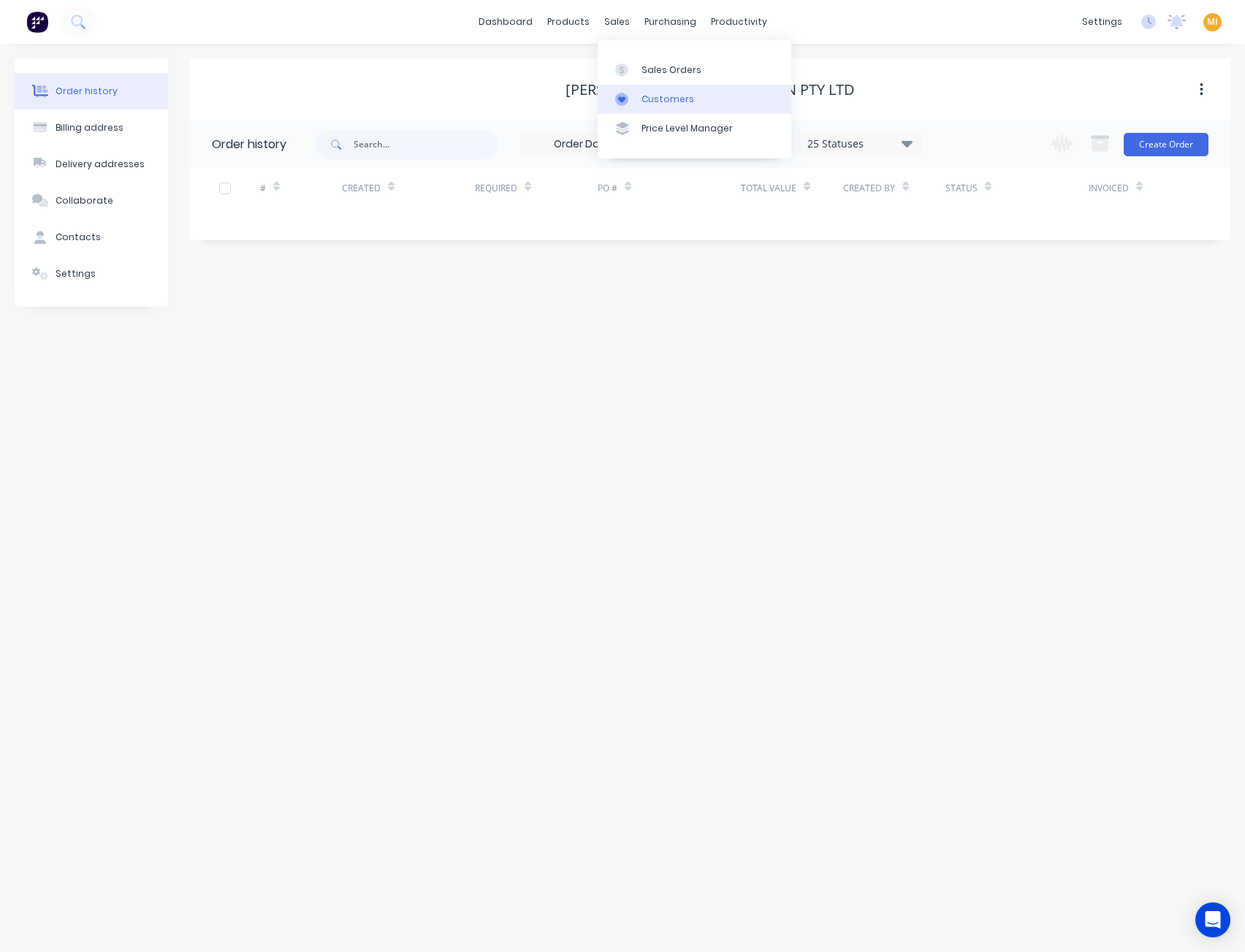
click at [637, 102] on link "Customers" at bounding box center [694, 100] width 194 height 29
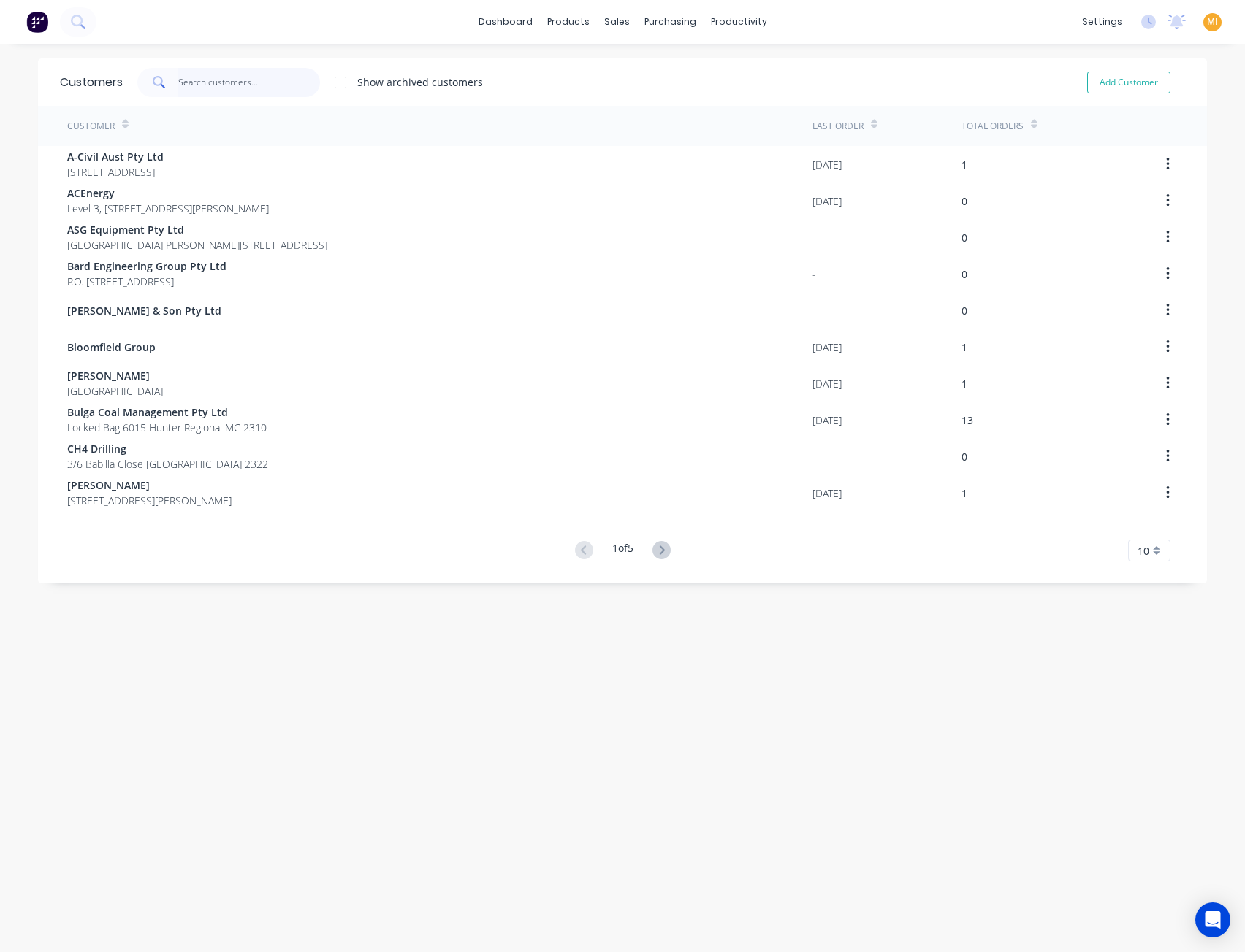
click at [256, 94] on input "text" at bounding box center [249, 83] width 143 height 29
paste input "Thiess Pty Ltd"
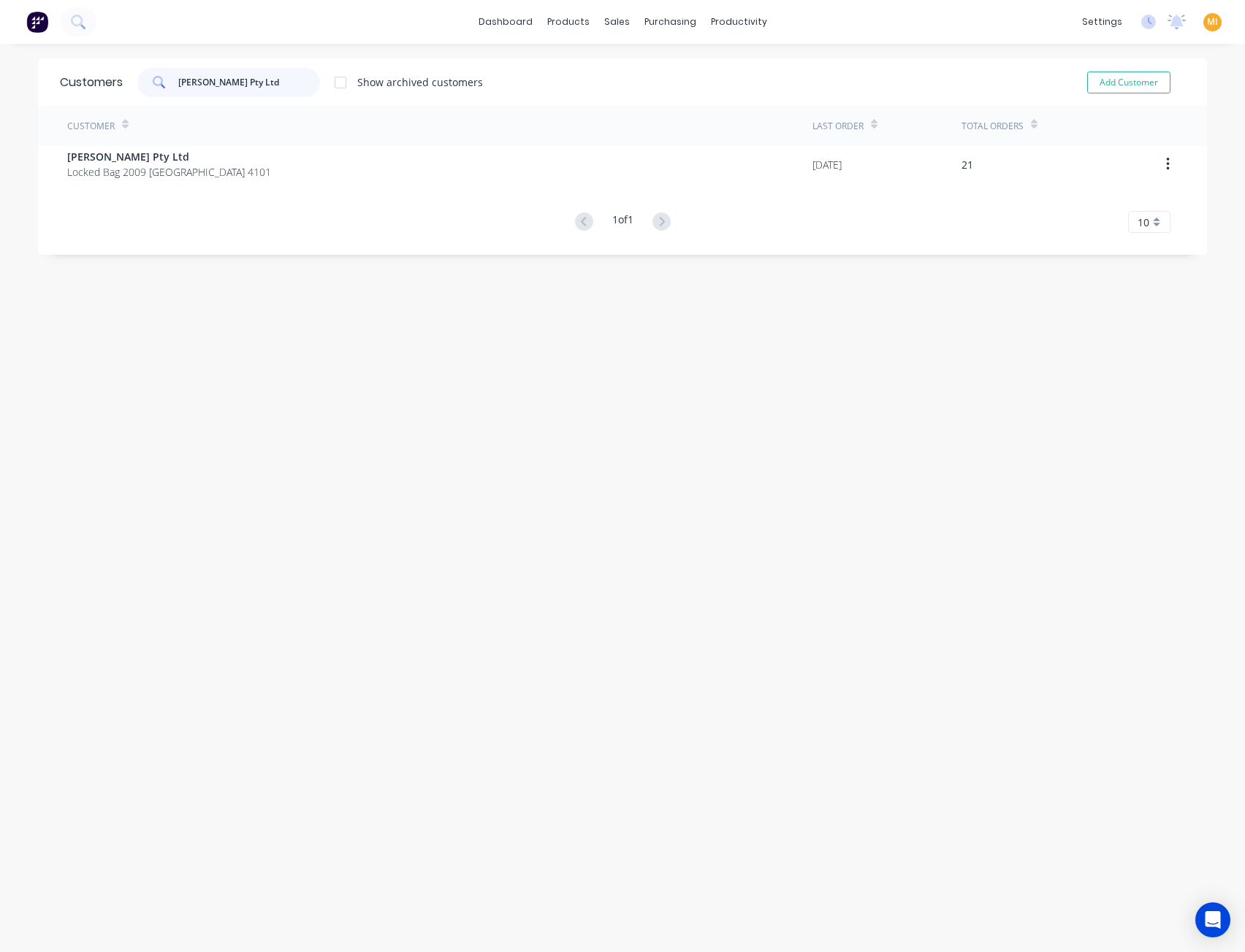
type input "Thiess Pty Ltd"
click at [206, 145] on div "Customer" at bounding box center [439, 126] width 745 height 40
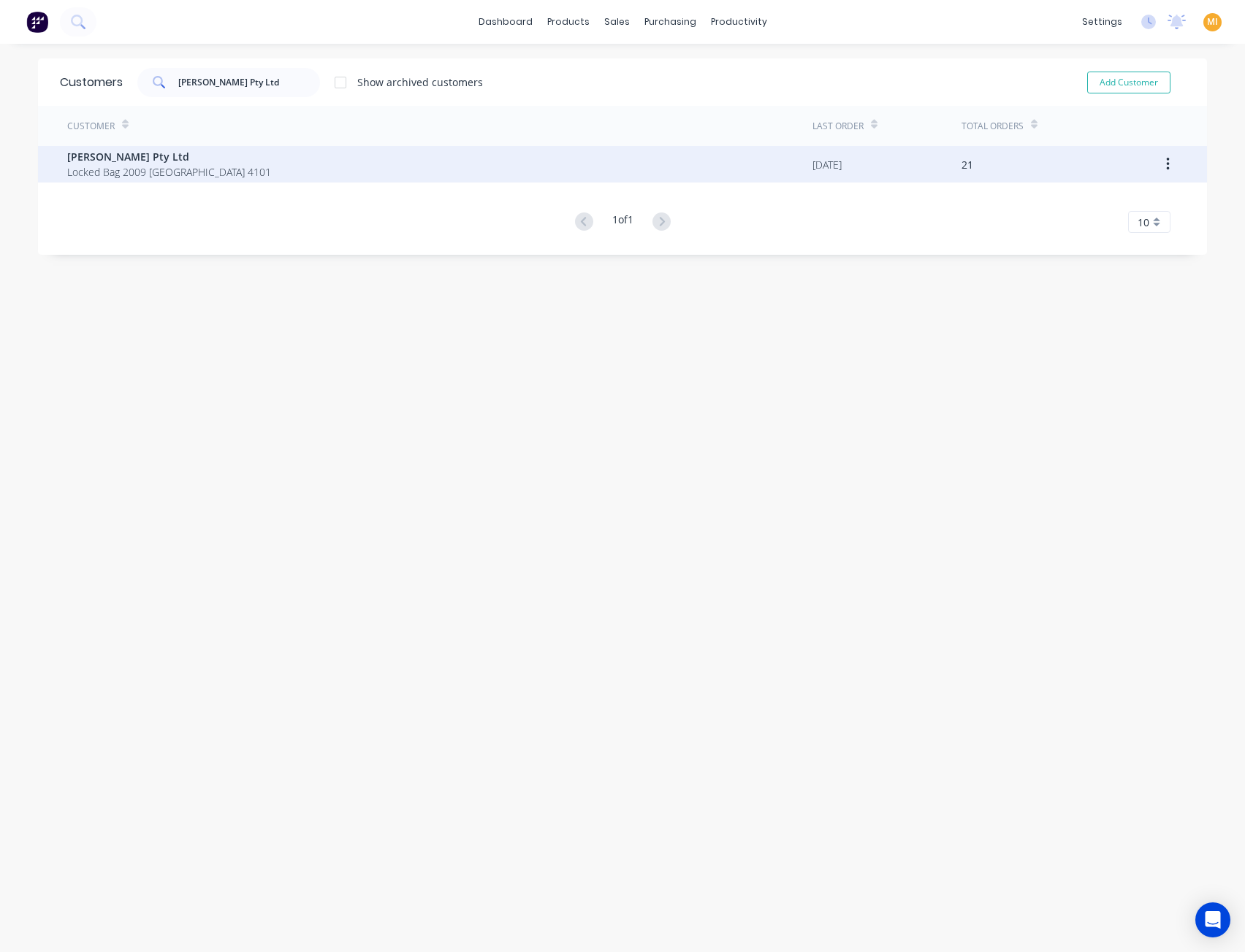
click at [198, 164] on span "Locked Bag 2009 SOUTH BRISBANE 4101" at bounding box center [169, 172] width 204 height 15
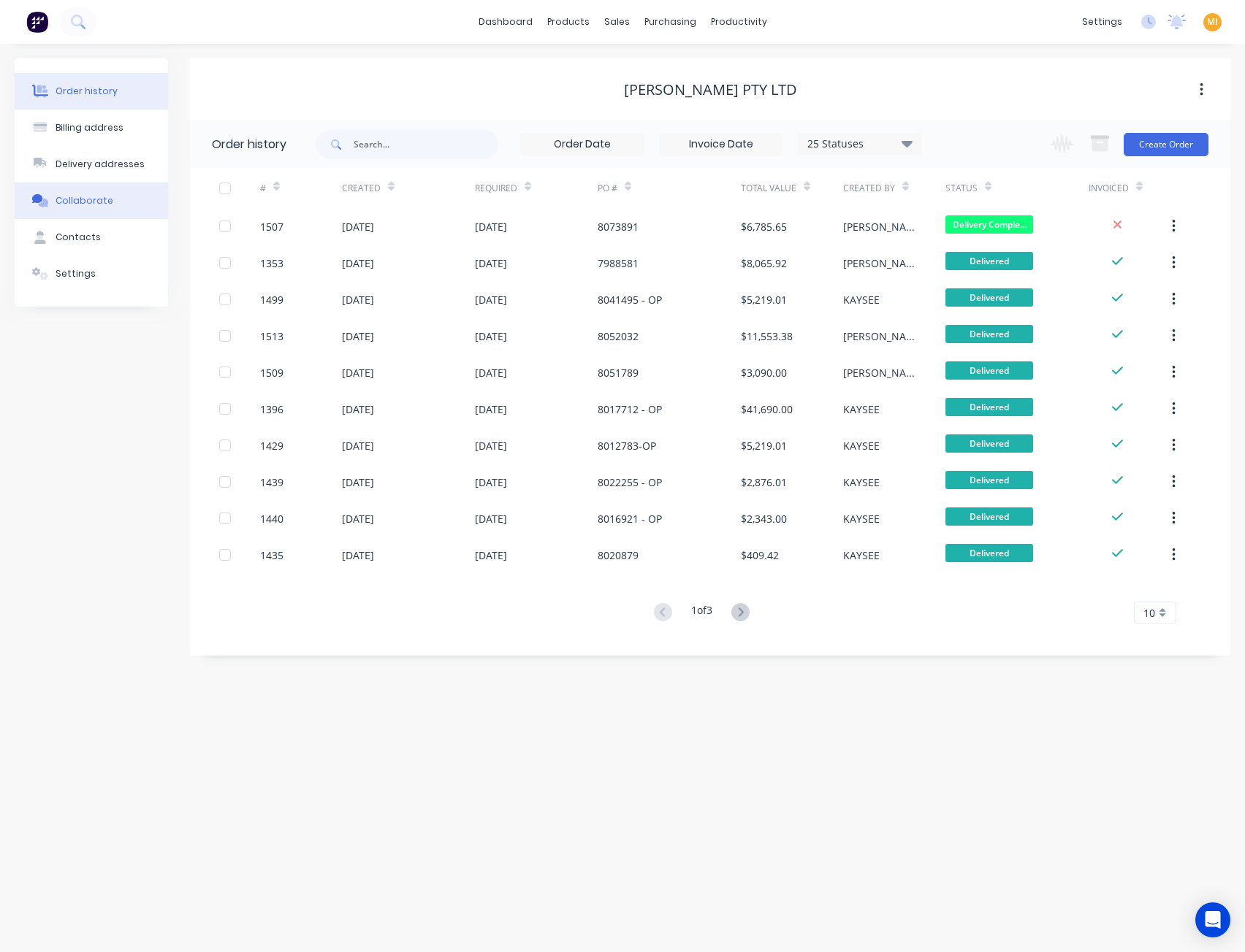
click at [98, 193] on button "Collaborate" at bounding box center [91, 201] width 154 height 36
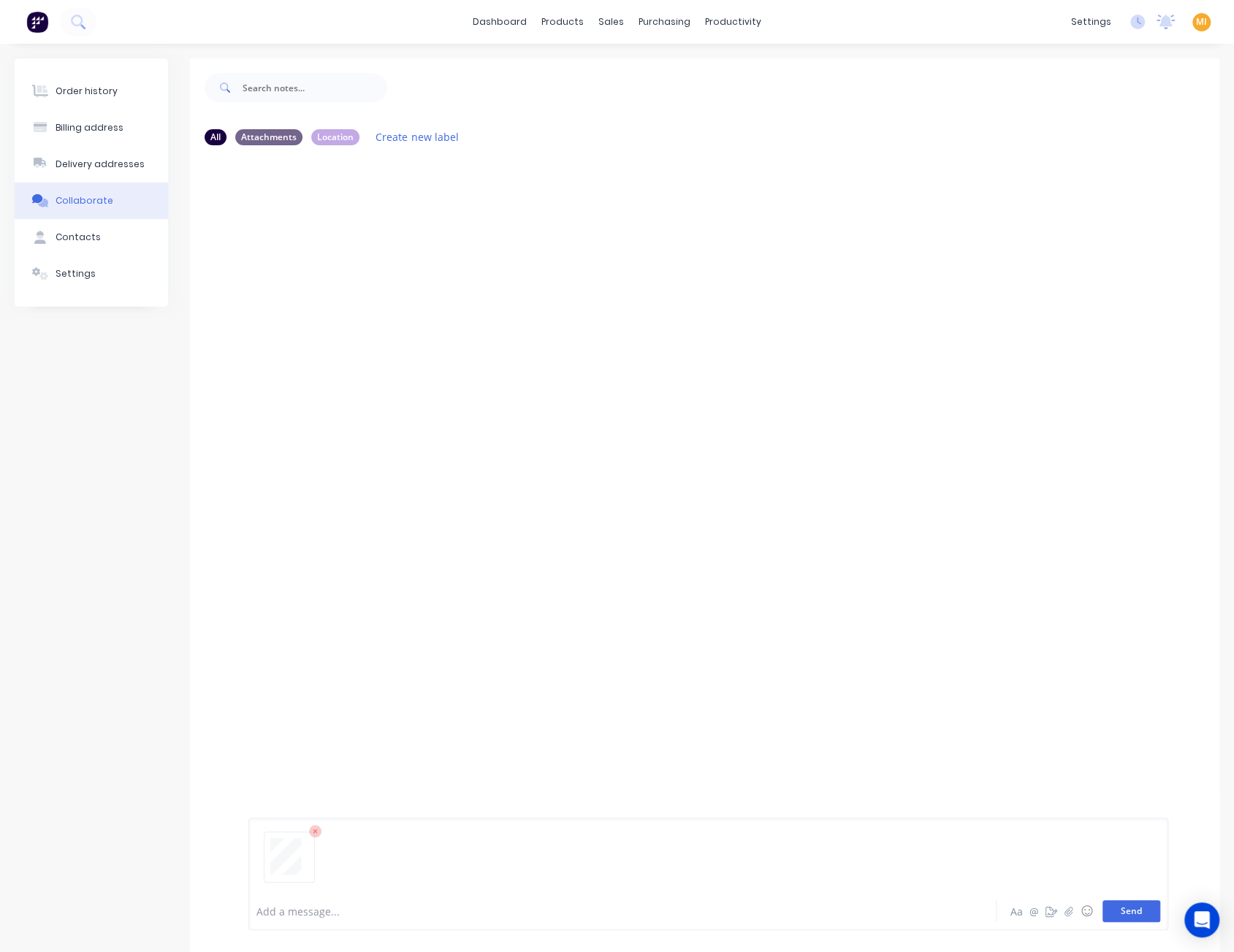
click at [1138, 906] on button "Send" at bounding box center [1131, 911] width 58 height 22
click at [363, 269] on icon "button" at bounding box center [366, 269] width 5 height 17
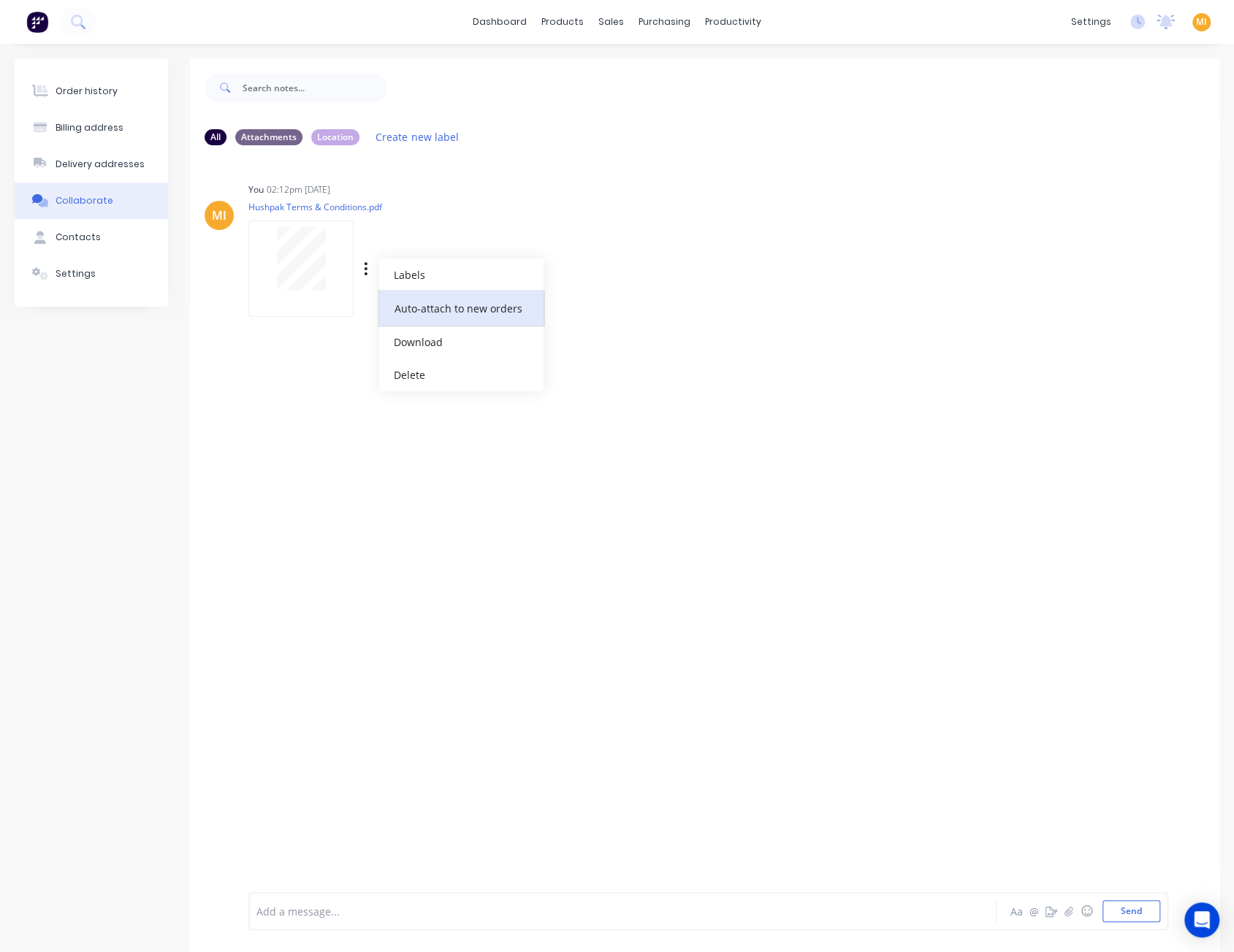
click at [421, 307] on button "Auto-attach to new orders" at bounding box center [461, 309] width 164 height 34
click at [602, 300] on label at bounding box center [602, 300] width 0 height 0
click at [580, 306] on input "checkbox" at bounding box center [573, 307] width 12 height 14
checkbox input "true"
drag, startPoint x: 829, startPoint y: 505, endPoint x: 1242, endPoint y: 395, distance: 427.4
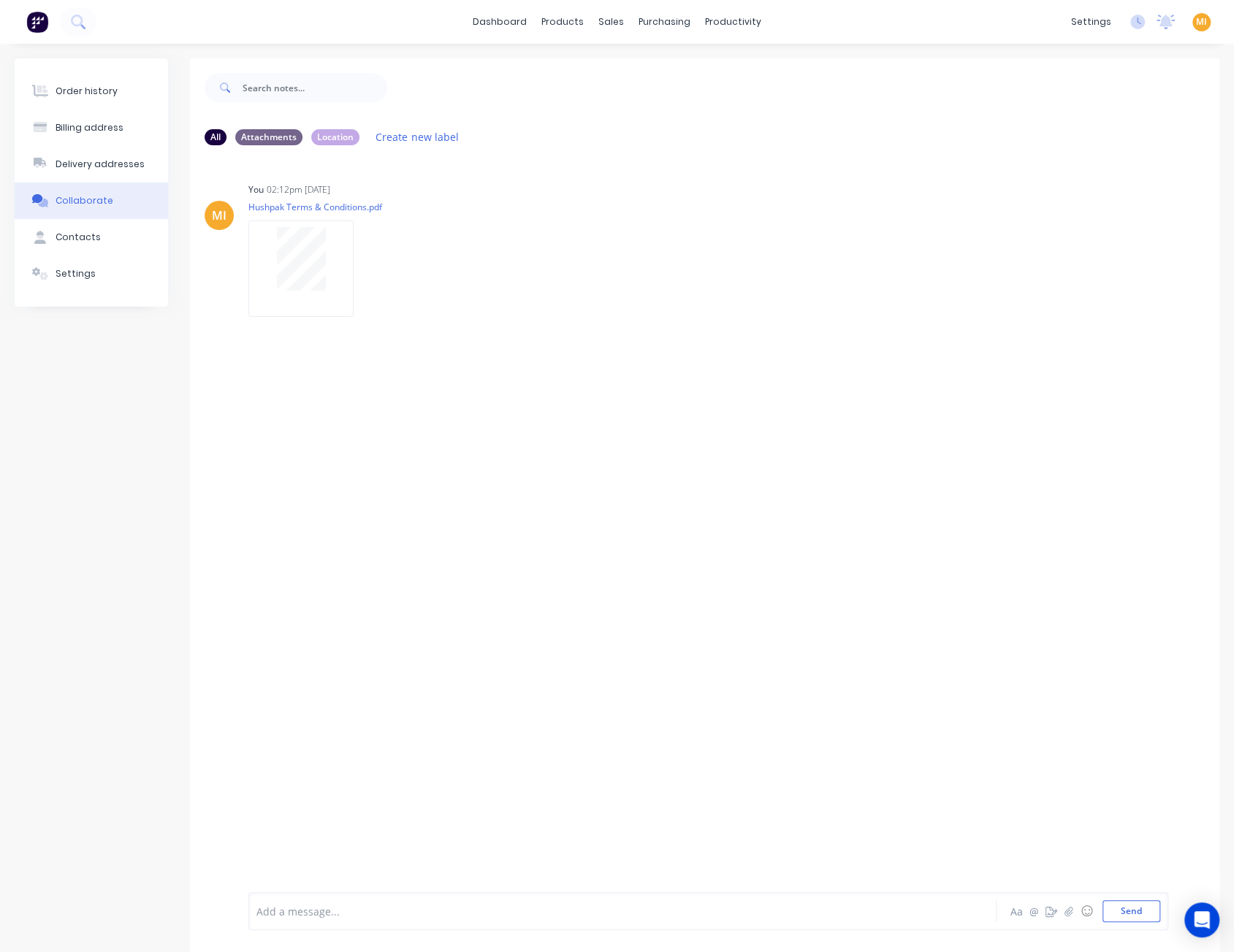
click at [837, 506] on div "MI You 02:12pm 14/08/25 Hushpak Terms & Conditions.pdf Labels Auto-attach to ne…" at bounding box center [705, 522] width 1029 height 731
click at [671, 106] on link "Customers" at bounding box center [688, 100] width 194 height 29
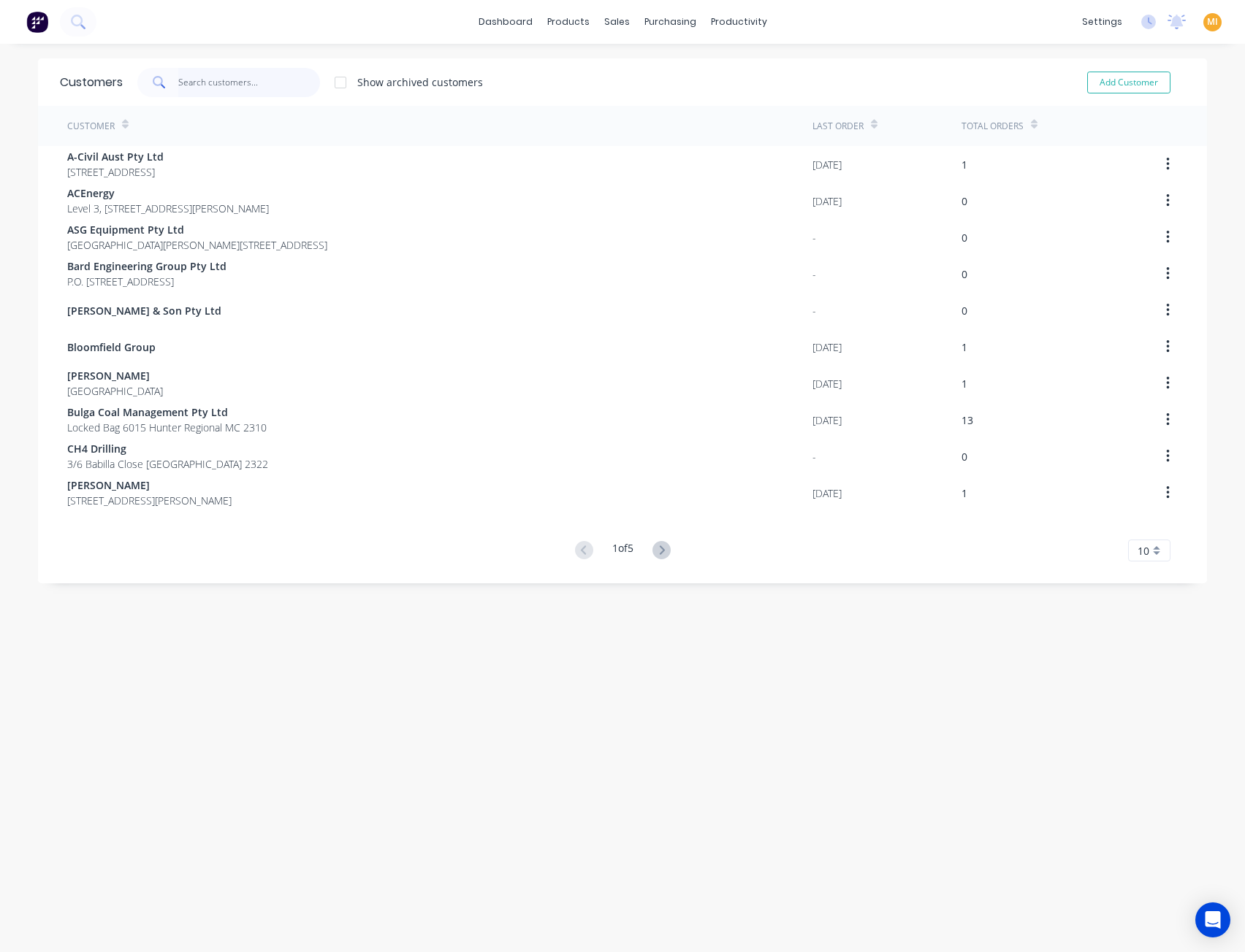
click at [235, 87] on input "text" at bounding box center [249, 83] width 143 height 29
paste input "Thearle Engineering Pty Ltd"
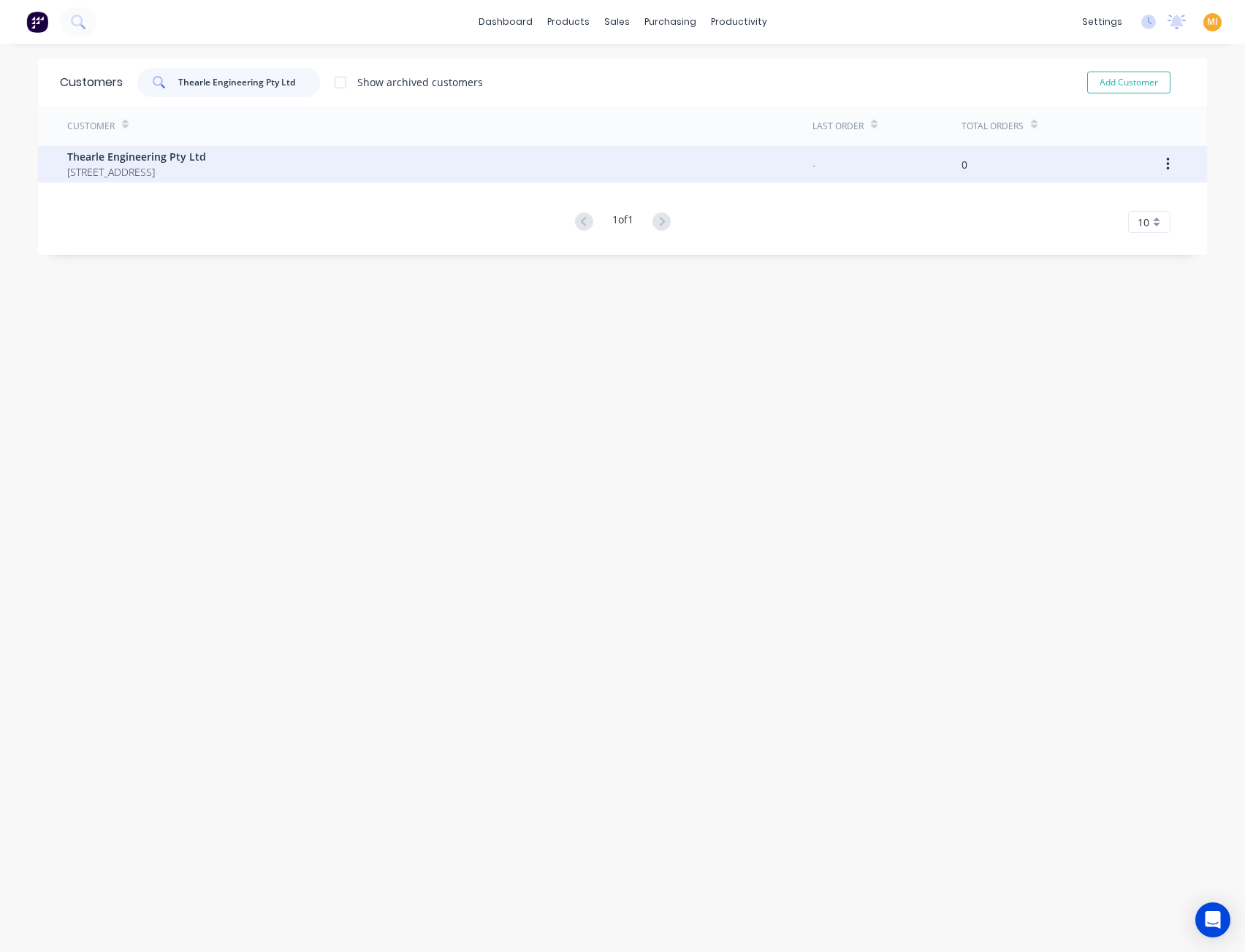
type input "Thearle Engineering Pty Ltd"
click at [172, 176] on span "4/56 Industrial Drive East Maitland 2304" at bounding box center [137, 172] width 139 height 15
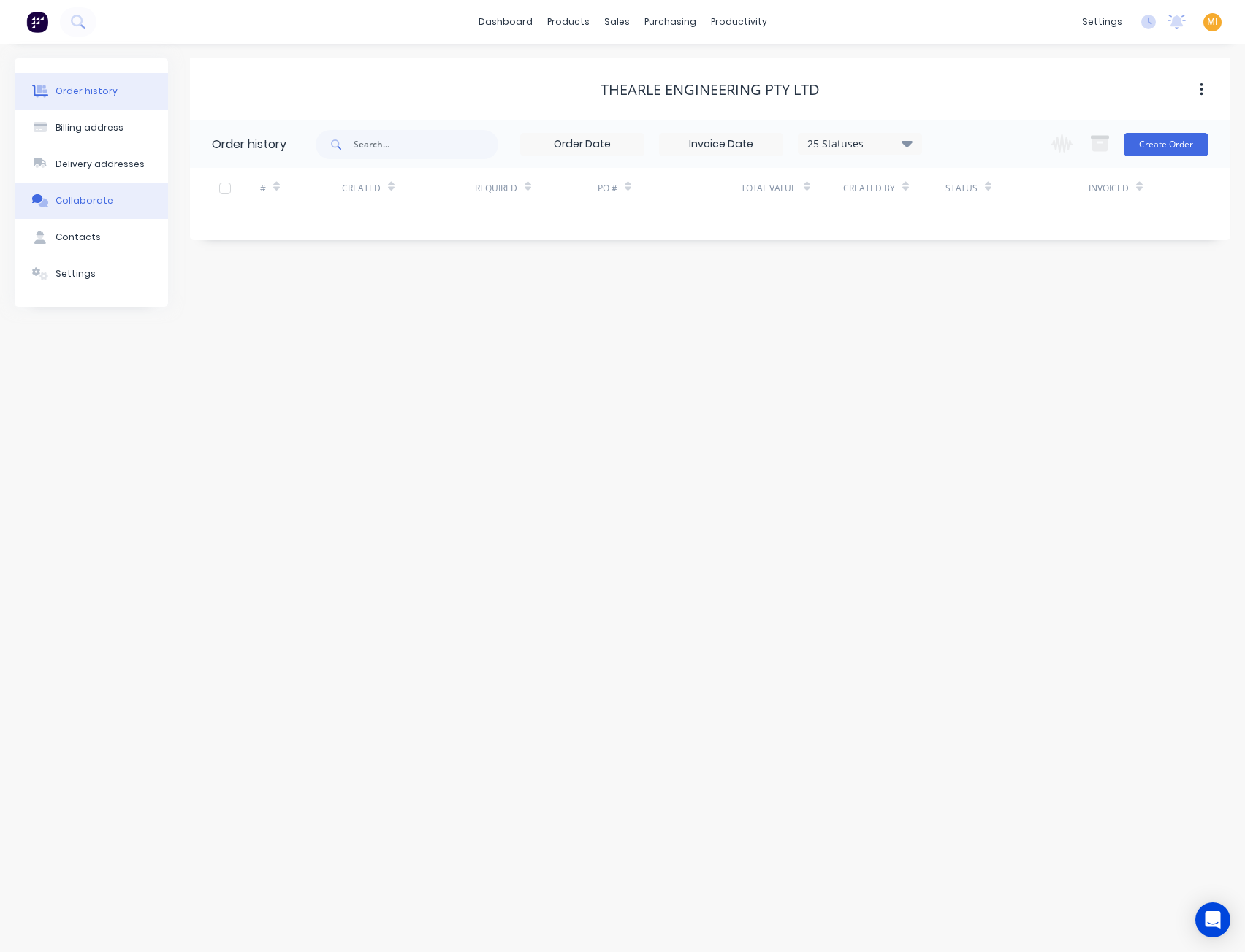
click at [111, 205] on button "Collaborate" at bounding box center [91, 201] width 154 height 36
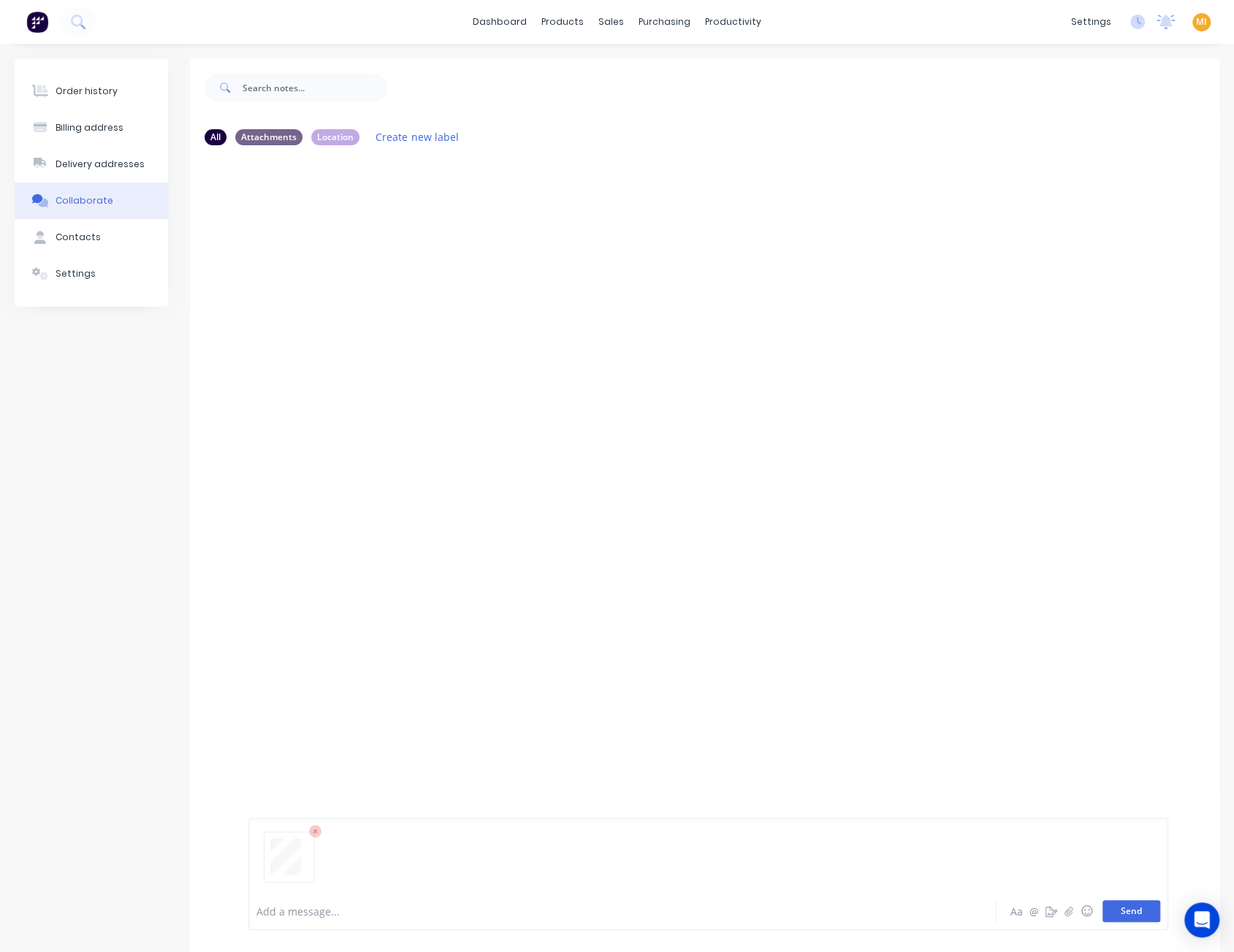
click at [1127, 913] on button "Send" at bounding box center [1131, 911] width 58 height 22
click at [363, 265] on icon "button" at bounding box center [366, 269] width 5 height 17
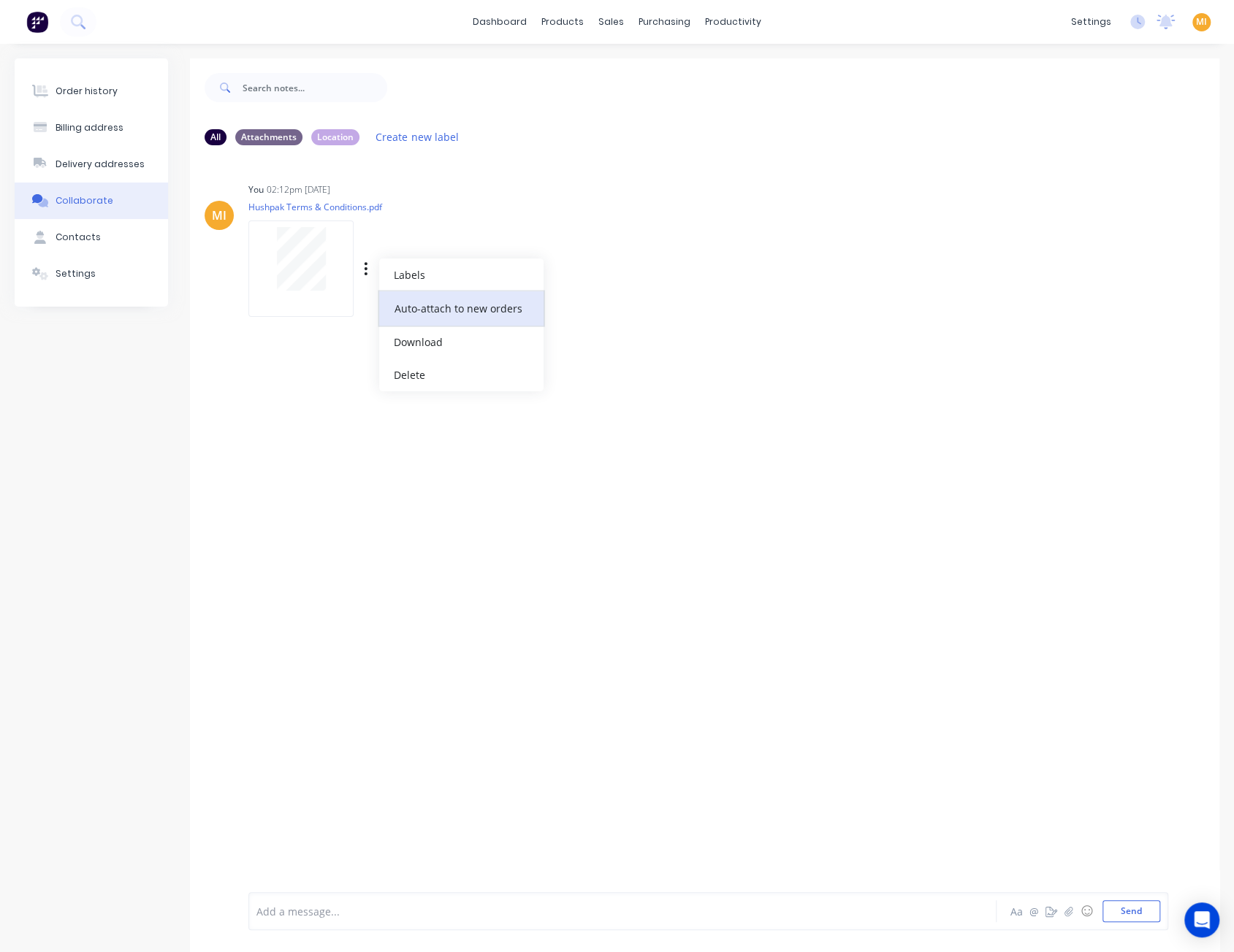
click at [422, 300] on button "Auto-attach to new orders" at bounding box center [461, 309] width 164 height 34
click at [593, 306] on div at bounding box center [584, 308] width 34 height 15
click at [602, 300] on label at bounding box center [602, 300] width 0 height 0
click at [572, 313] on input "checkbox" at bounding box center [573, 307] width 12 height 14
checkbox input "true"
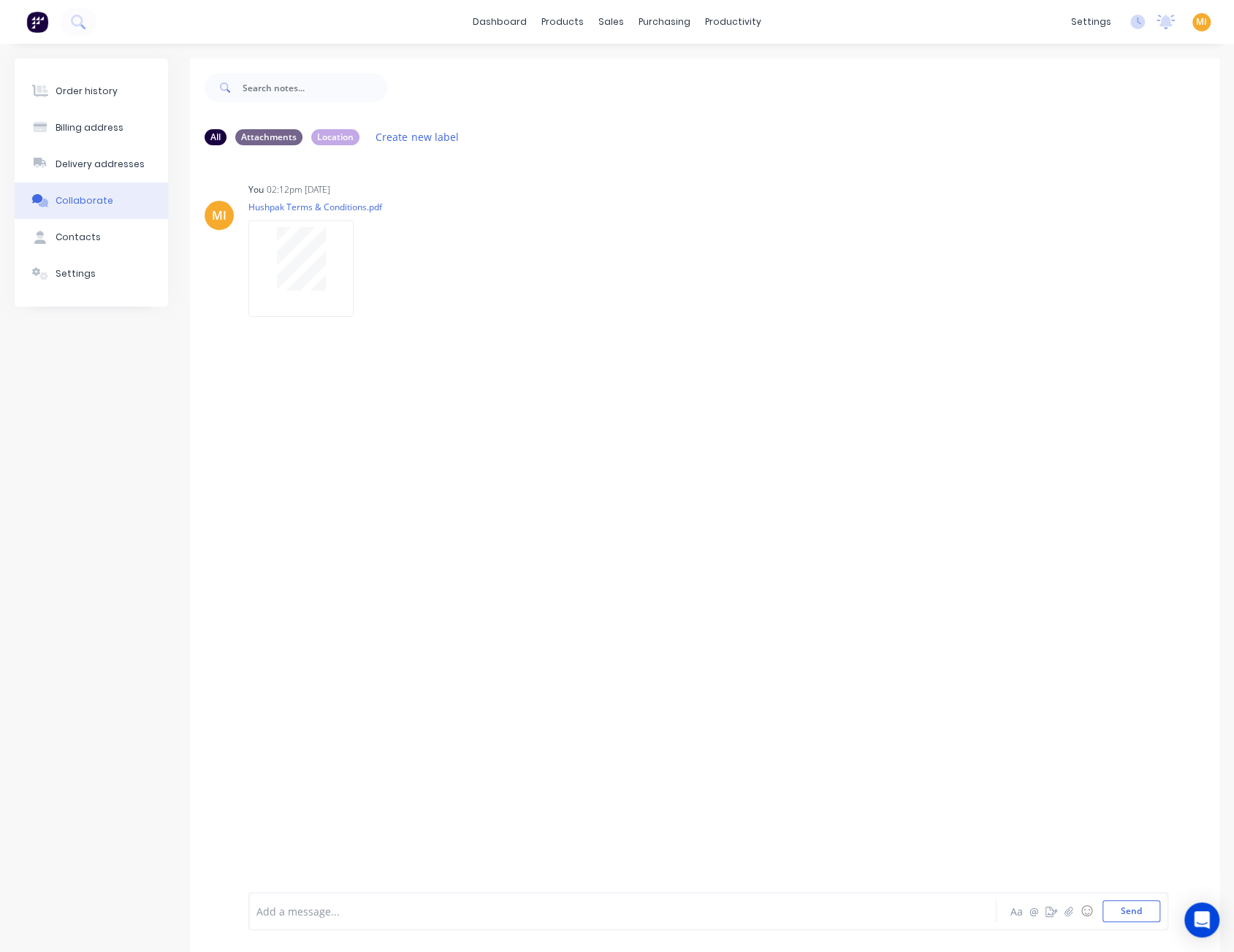
click at [533, 491] on div "MI You 02:12pm 14/08/25 Hushpak Terms & Conditions.pdf Labels Auto-attach to ne…" at bounding box center [705, 522] width 1029 height 731
click at [643, 89] on link "Customers" at bounding box center [688, 100] width 194 height 29
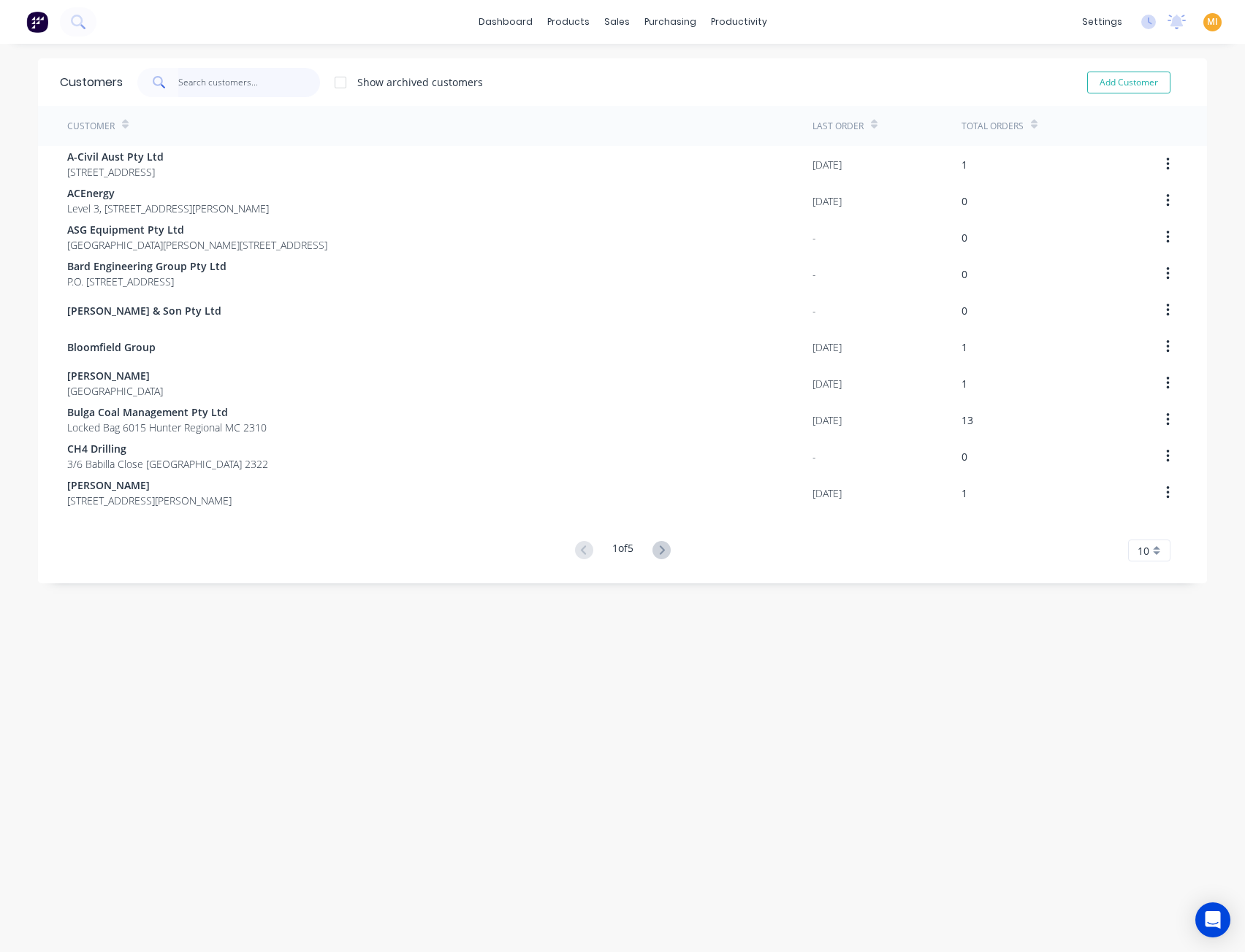
click at [270, 76] on input "text" at bounding box center [249, 83] width 143 height 29
paste input "Tasrail"
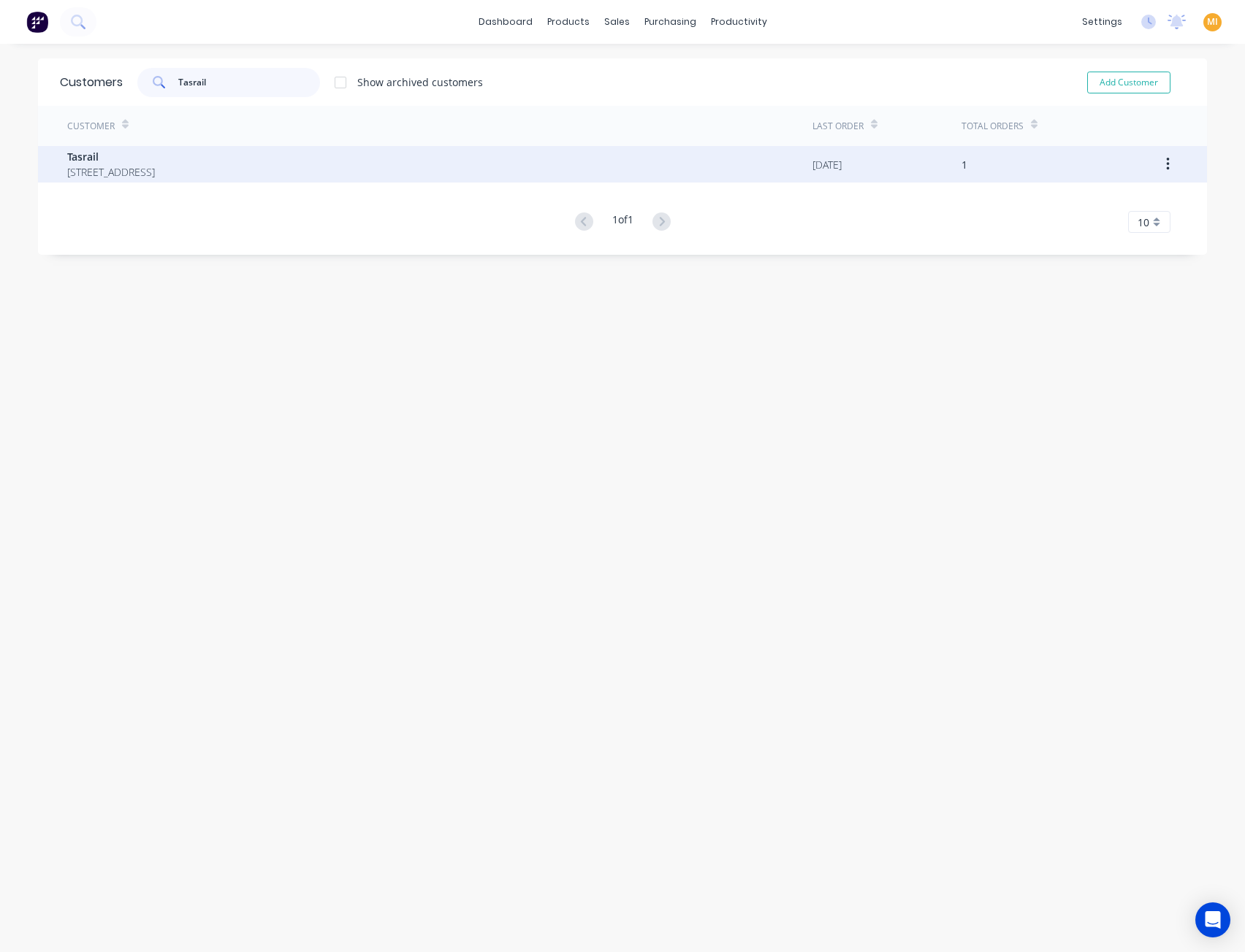
type input "Tasrail"
click at [155, 150] on span "Tasrail" at bounding box center [111, 157] width 88 height 15
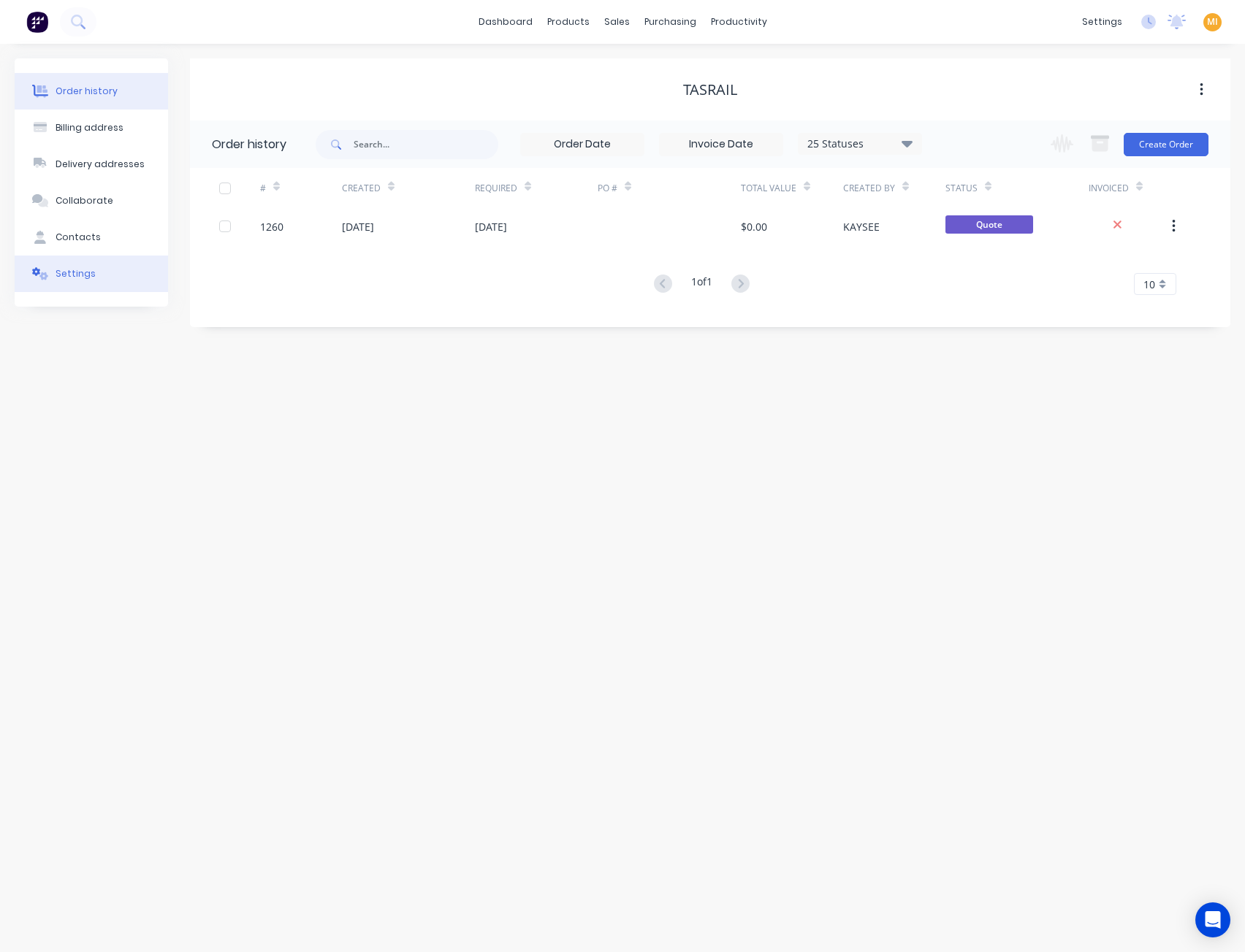
click at [38, 274] on icon at bounding box center [36, 271] width 8 height 8
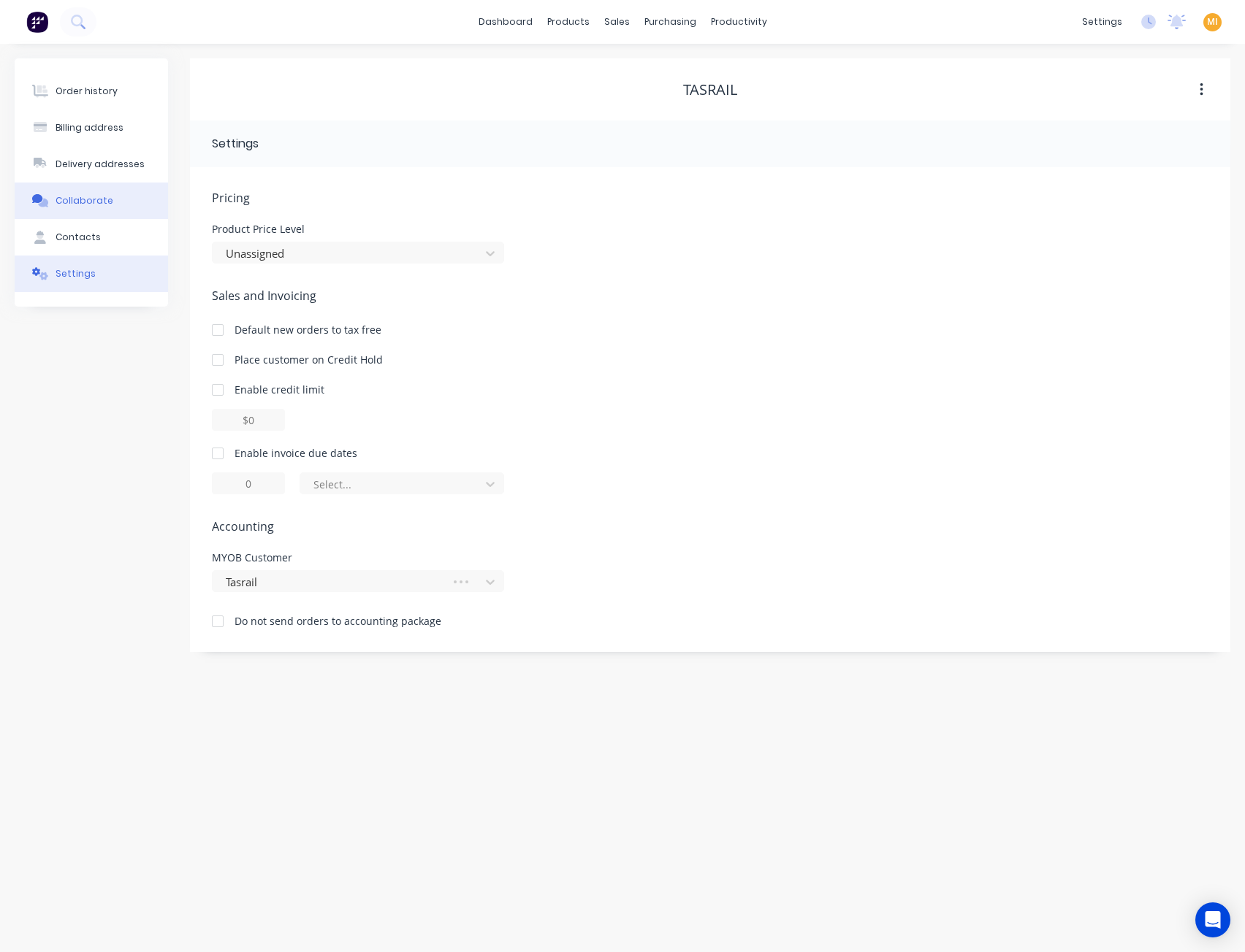
click at [89, 194] on button "Collaborate" at bounding box center [91, 201] width 154 height 36
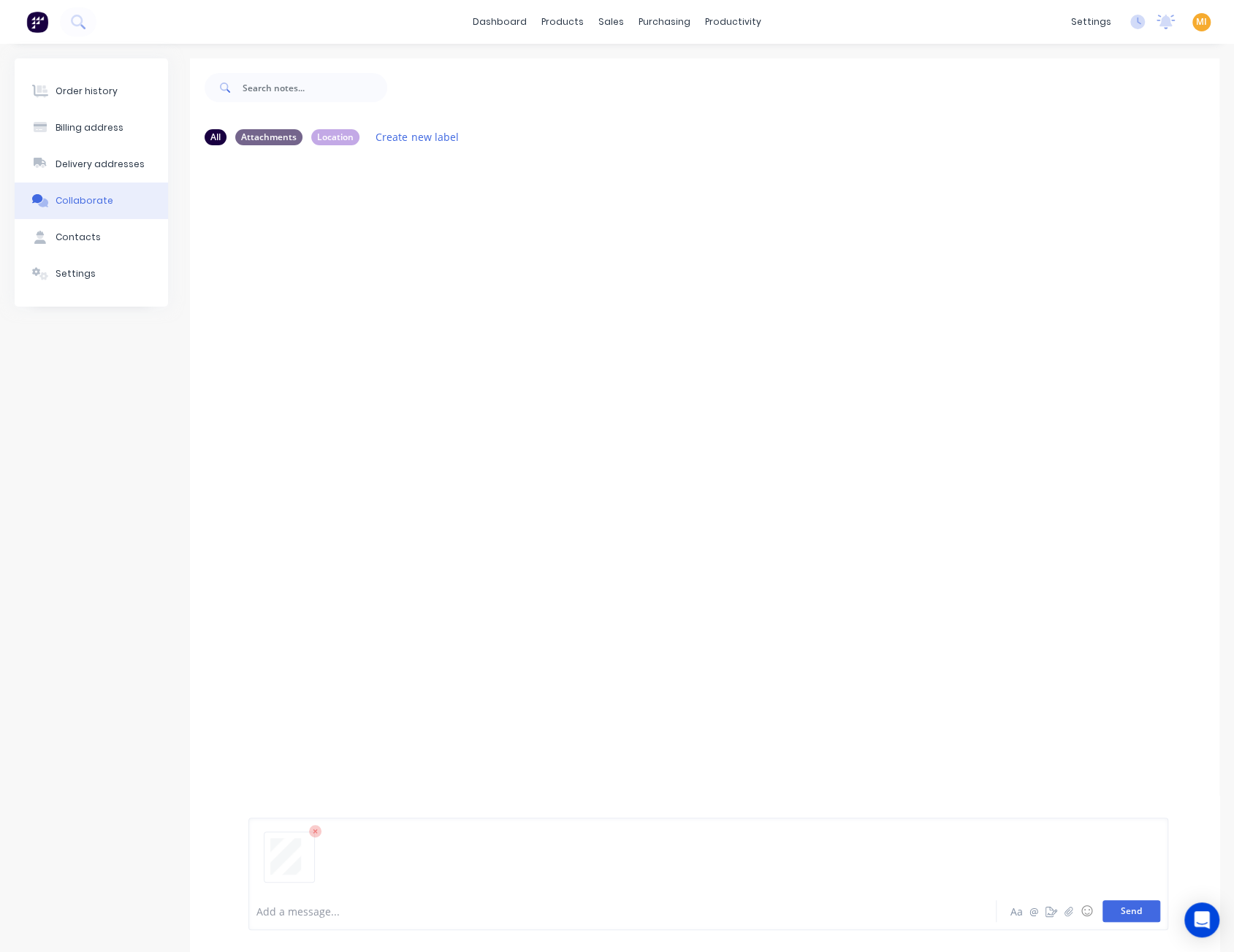
click at [1131, 910] on button "Send" at bounding box center [1131, 911] width 58 height 22
click at [472, 382] on div at bounding box center [705, 522] width 1029 height 731
click at [361, 266] on div "Labels Auto-attach to new orders Sales Orders Download Delete" at bounding box center [441, 268] width 164 height 21
click at [365, 268] on icon "button" at bounding box center [366, 268] width 3 height 13
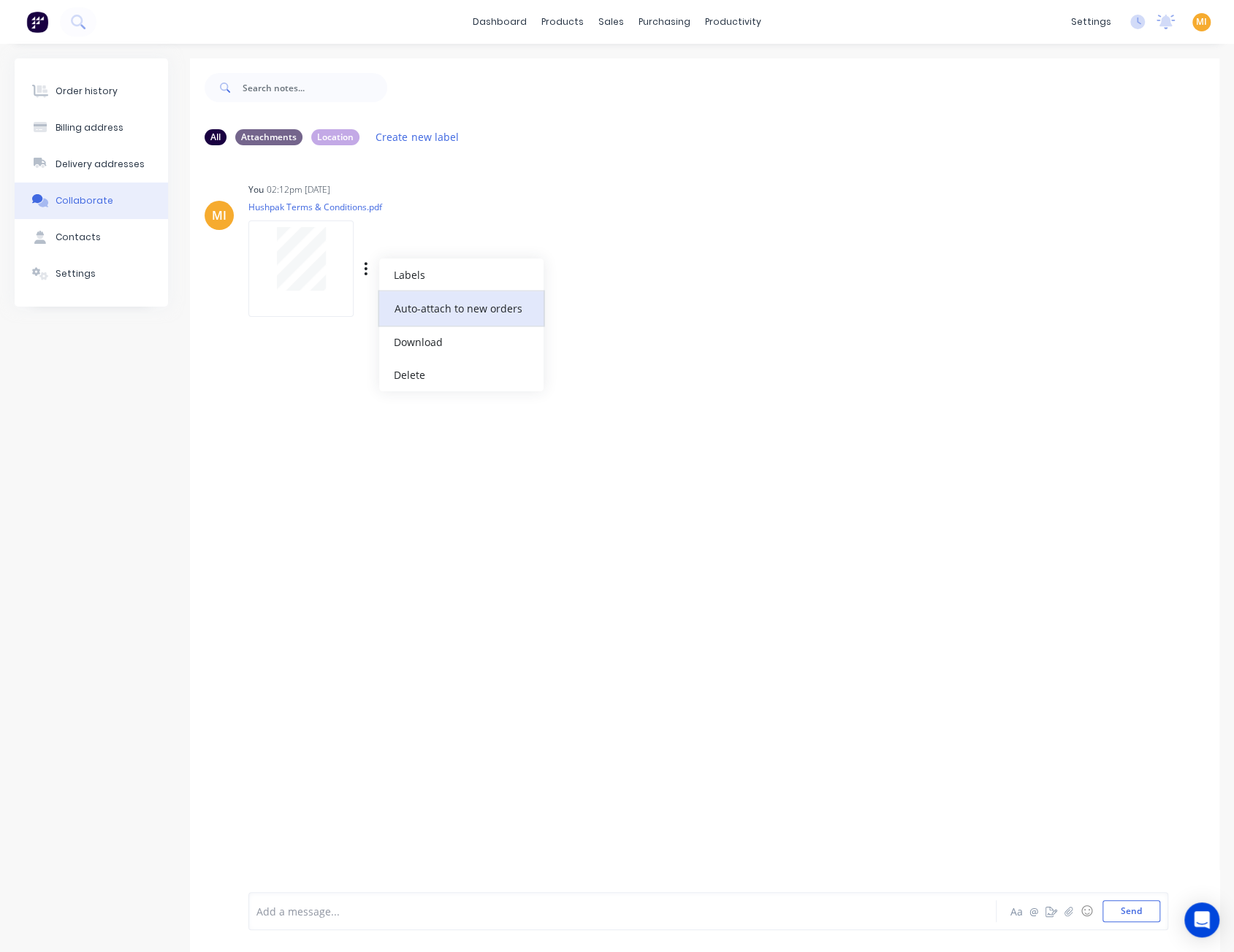
click at [492, 315] on button "Auto-attach to new orders" at bounding box center [461, 309] width 164 height 34
click at [602, 300] on label at bounding box center [602, 300] width 0 height 0
click at [580, 309] on input "checkbox" at bounding box center [573, 307] width 12 height 14
checkbox input "true"
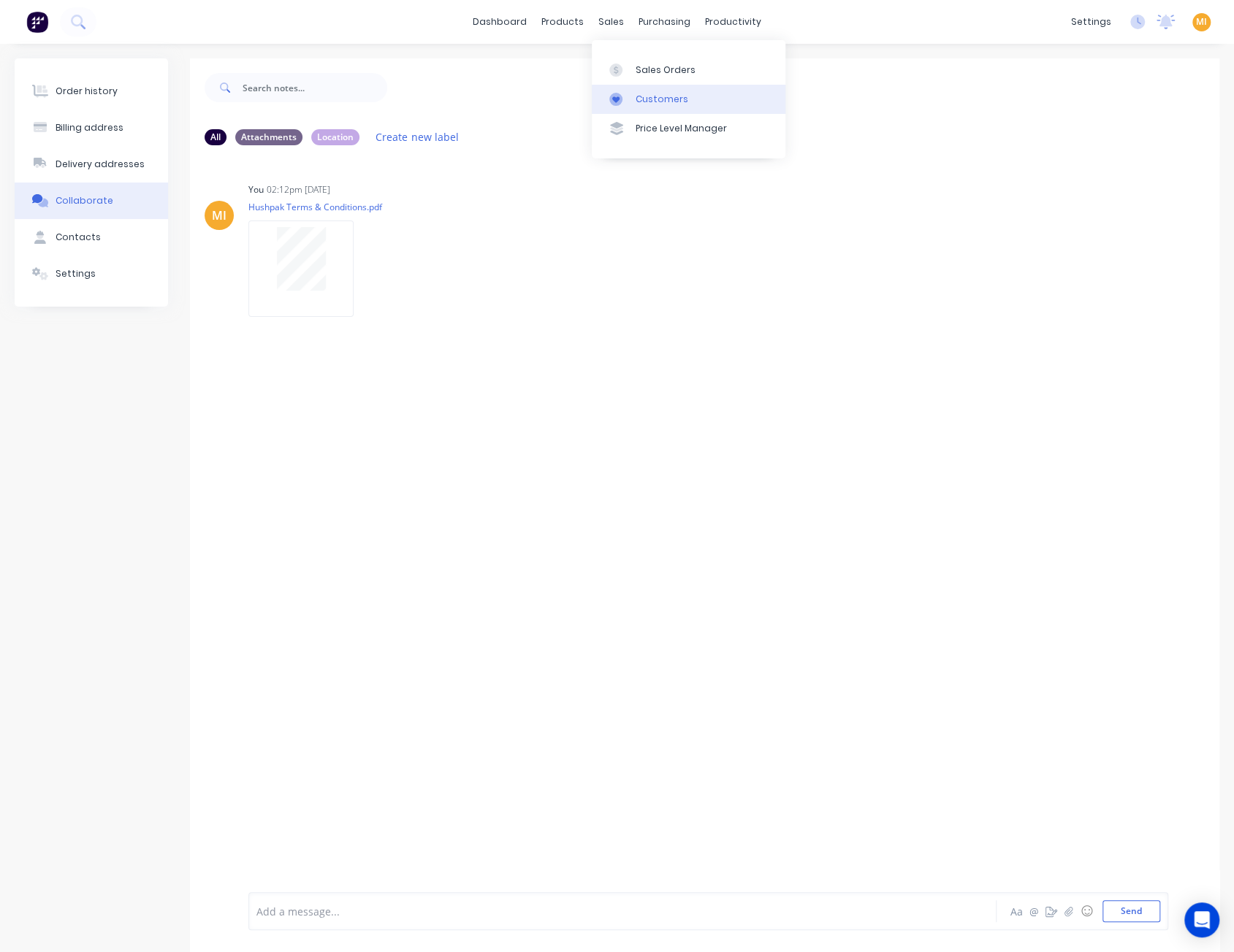
click at [676, 107] on link "Customers" at bounding box center [688, 100] width 194 height 29
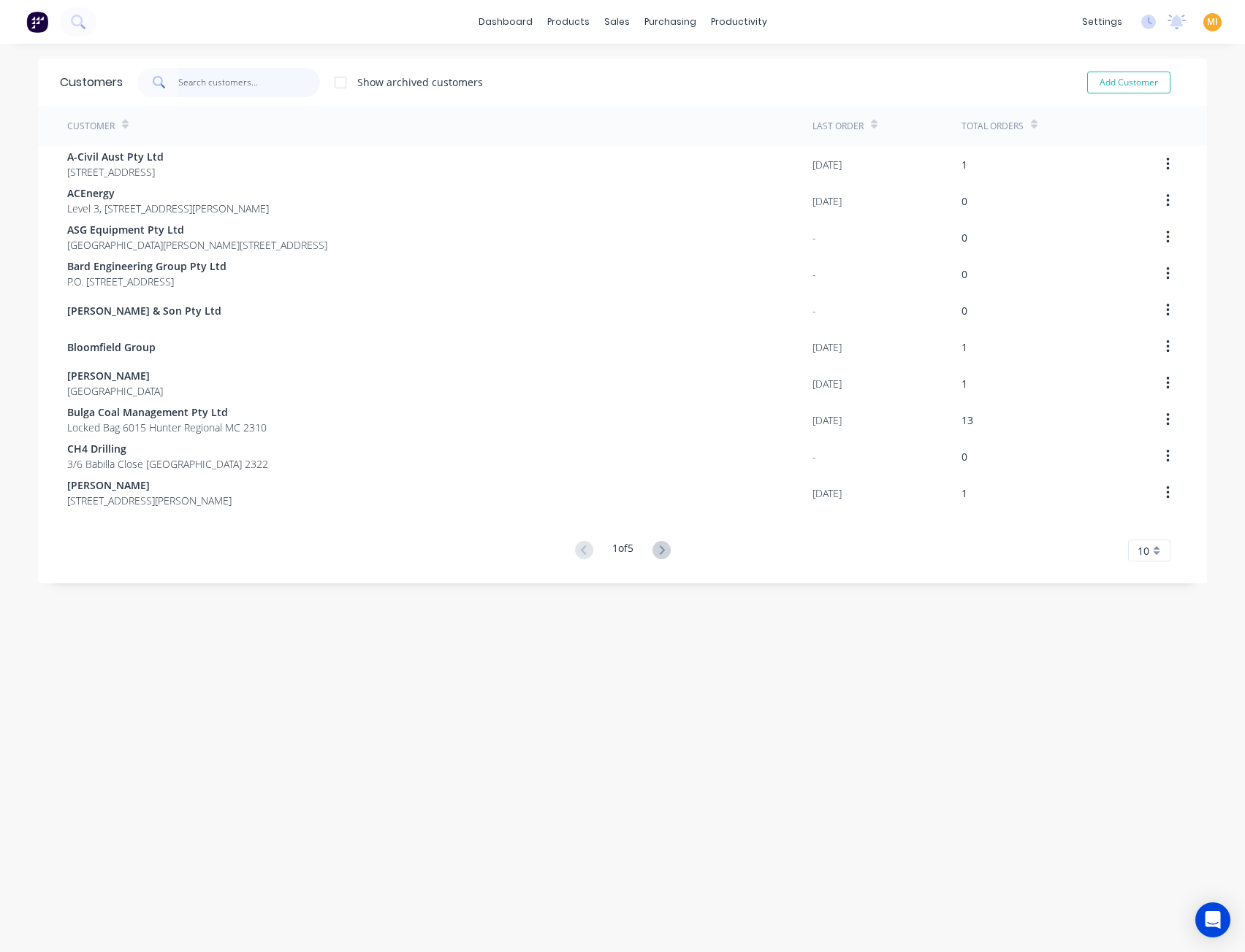
click at [275, 91] on input "text" at bounding box center [249, 83] width 143 height 29
paste input "SMS Mining Services"
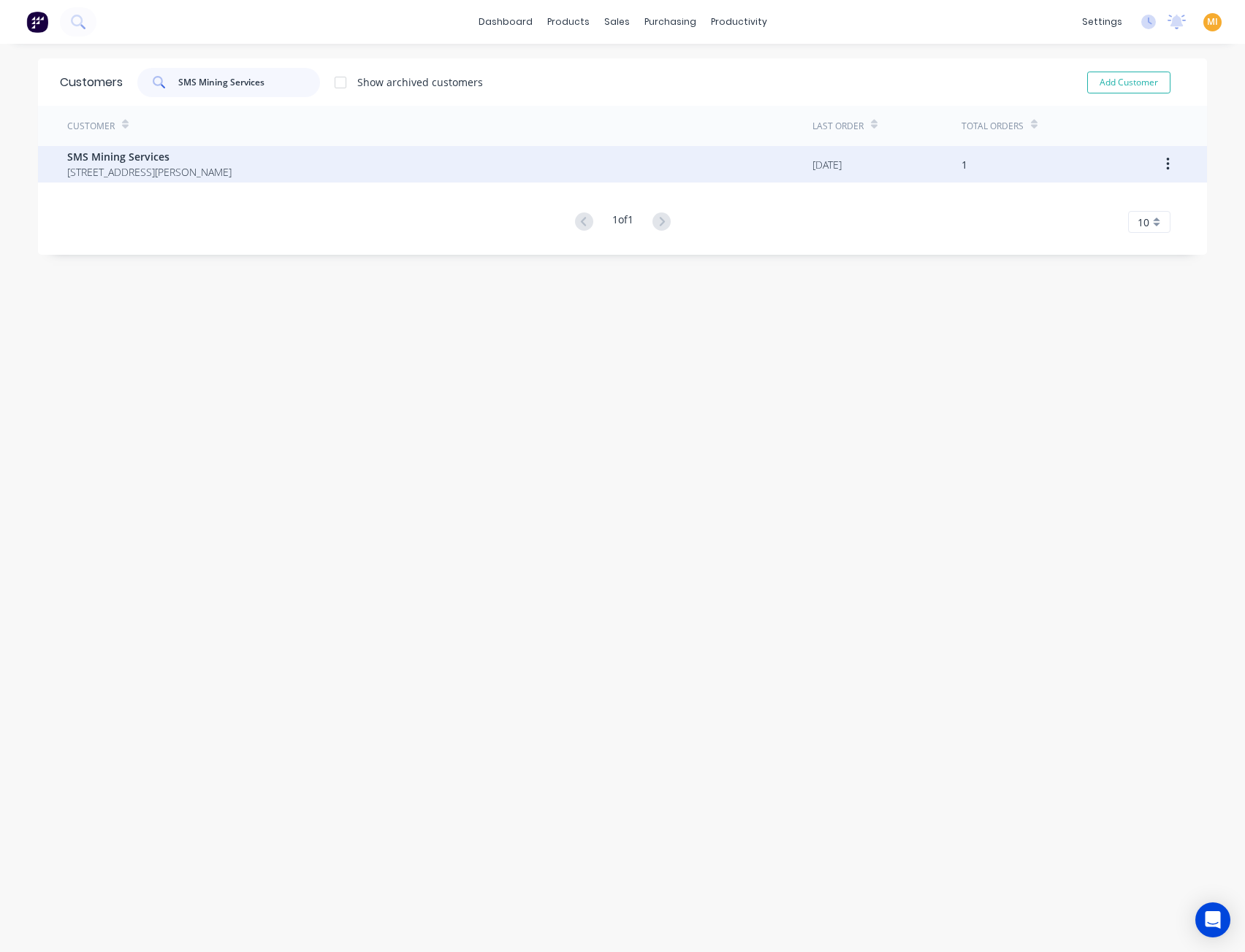
type input "SMS Mining Services"
click at [217, 160] on span "SMS Mining Services" at bounding box center [149, 157] width 164 height 15
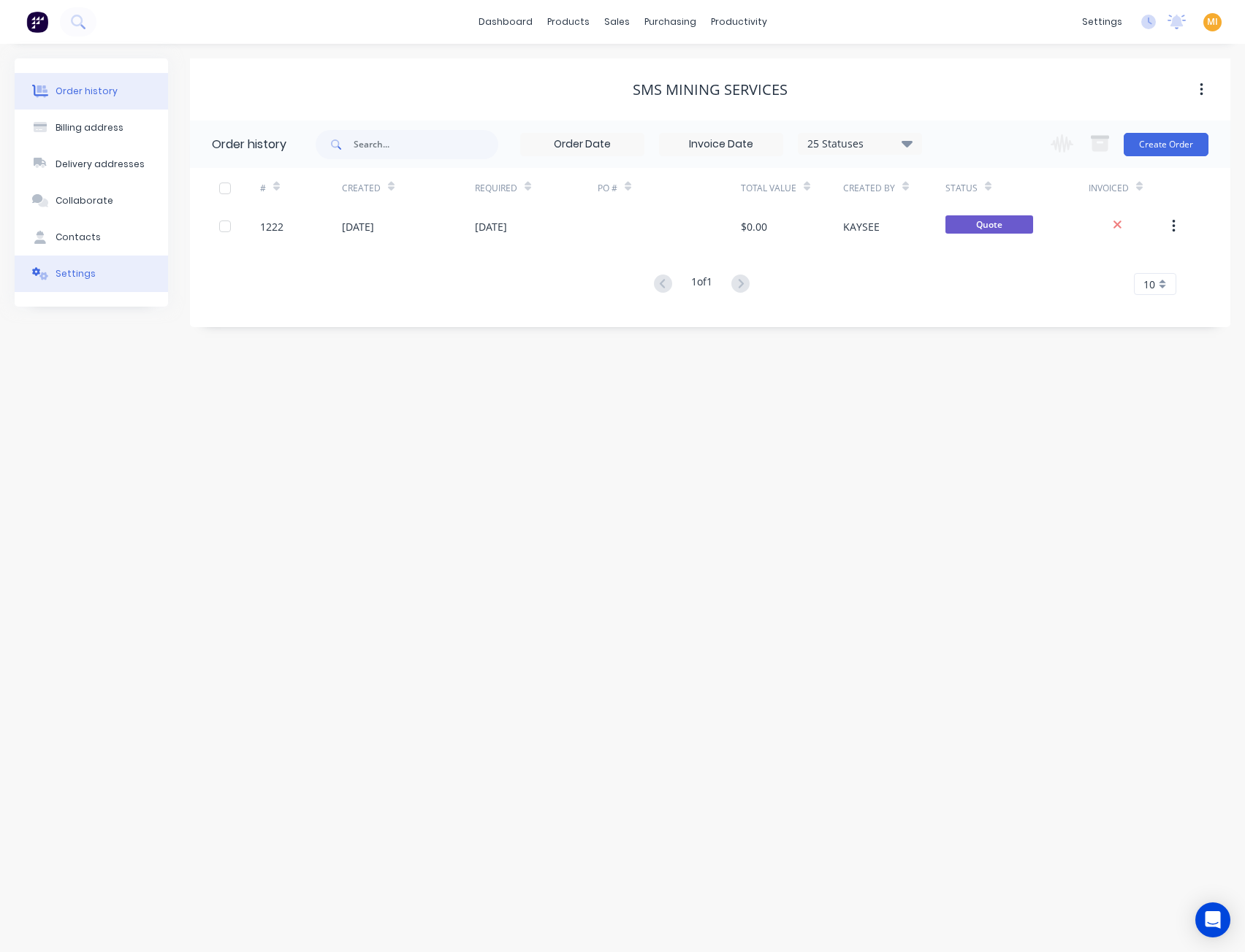
click at [52, 275] on button "Settings" at bounding box center [91, 273] width 154 height 36
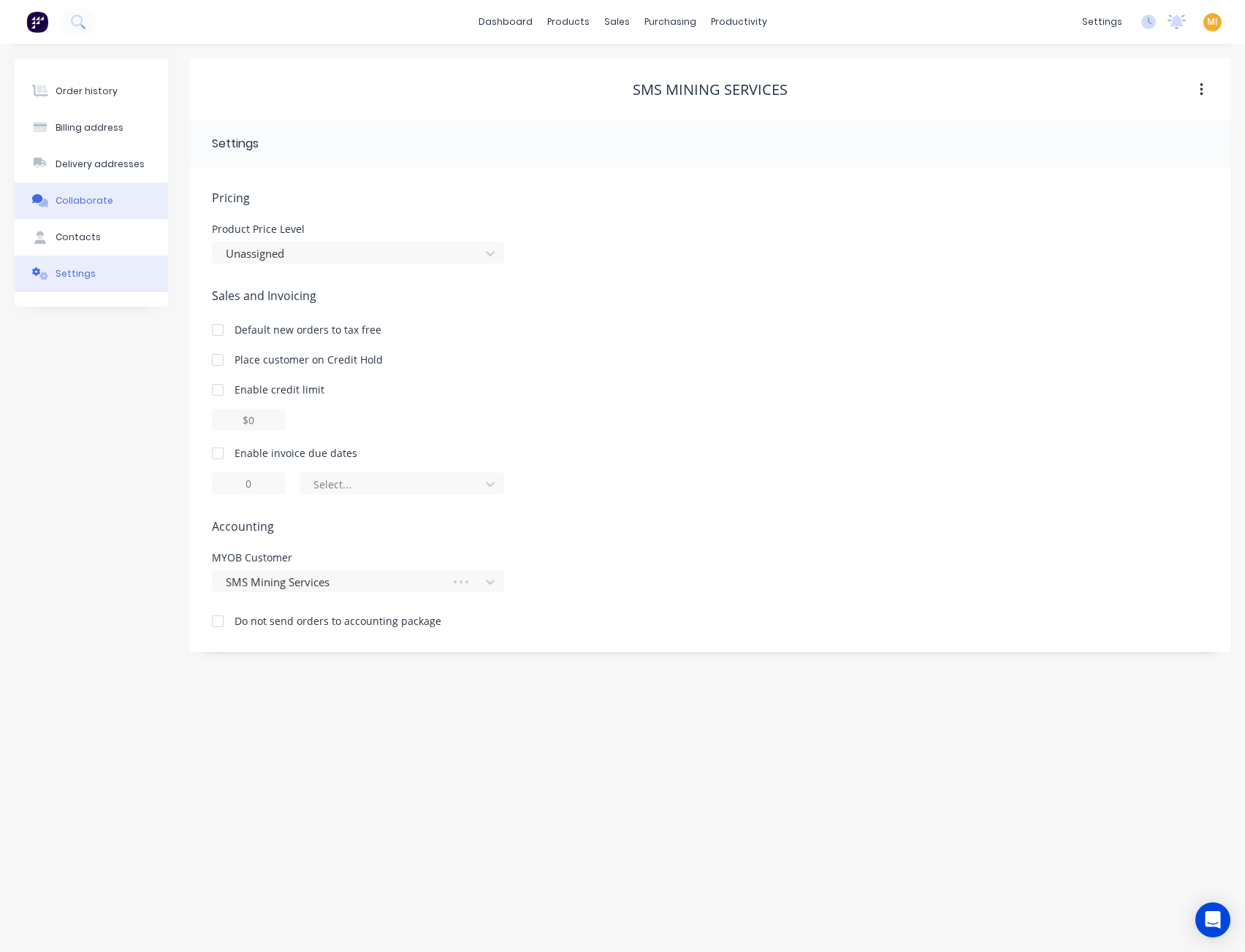
click at [109, 187] on button "Collaborate" at bounding box center [91, 201] width 154 height 36
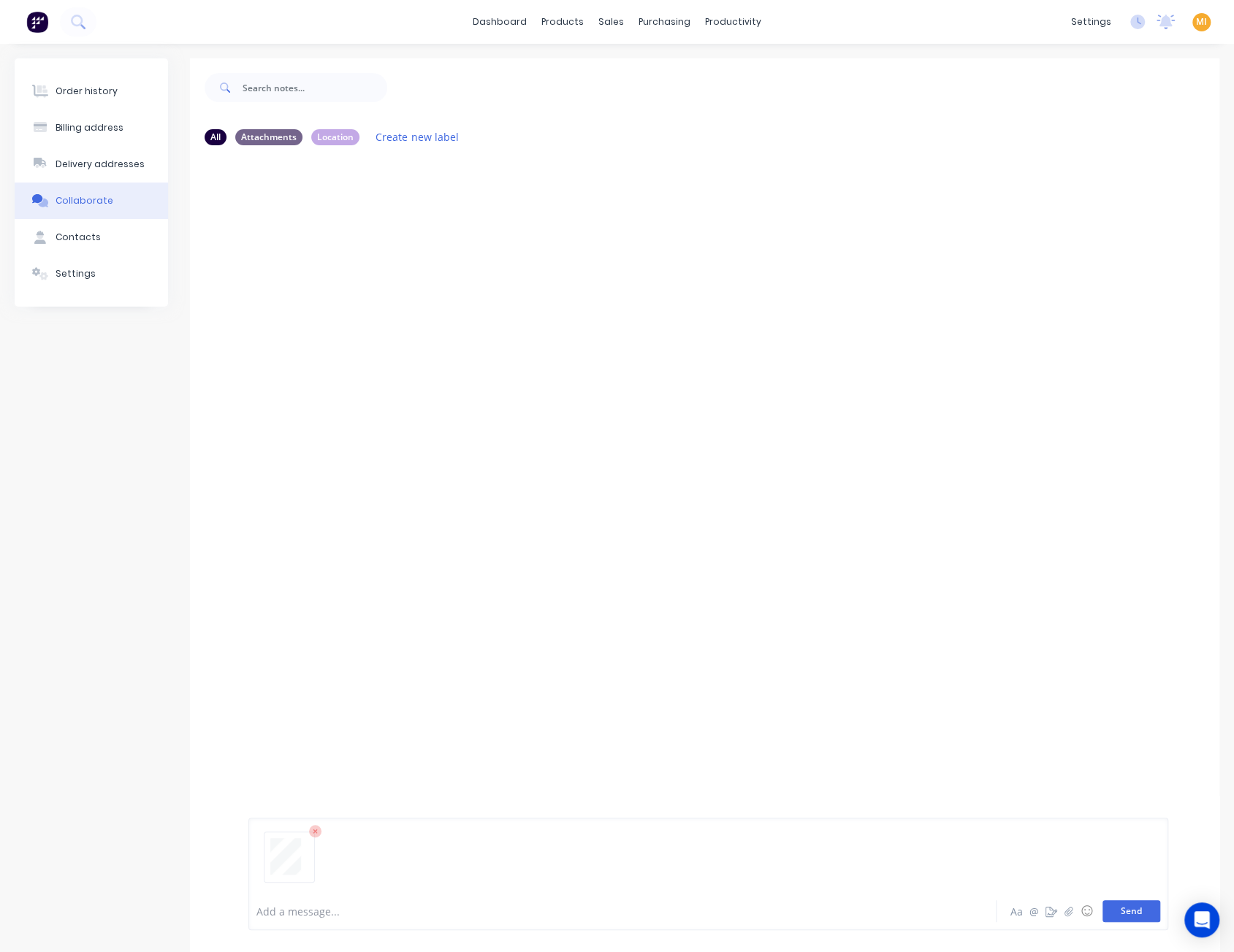
click at [1127, 916] on button "Send" at bounding box center [1131, 911] width 58 height 22
click at [363, 265] on icon "button" at bounding box center [366, 269] width 5 height 17
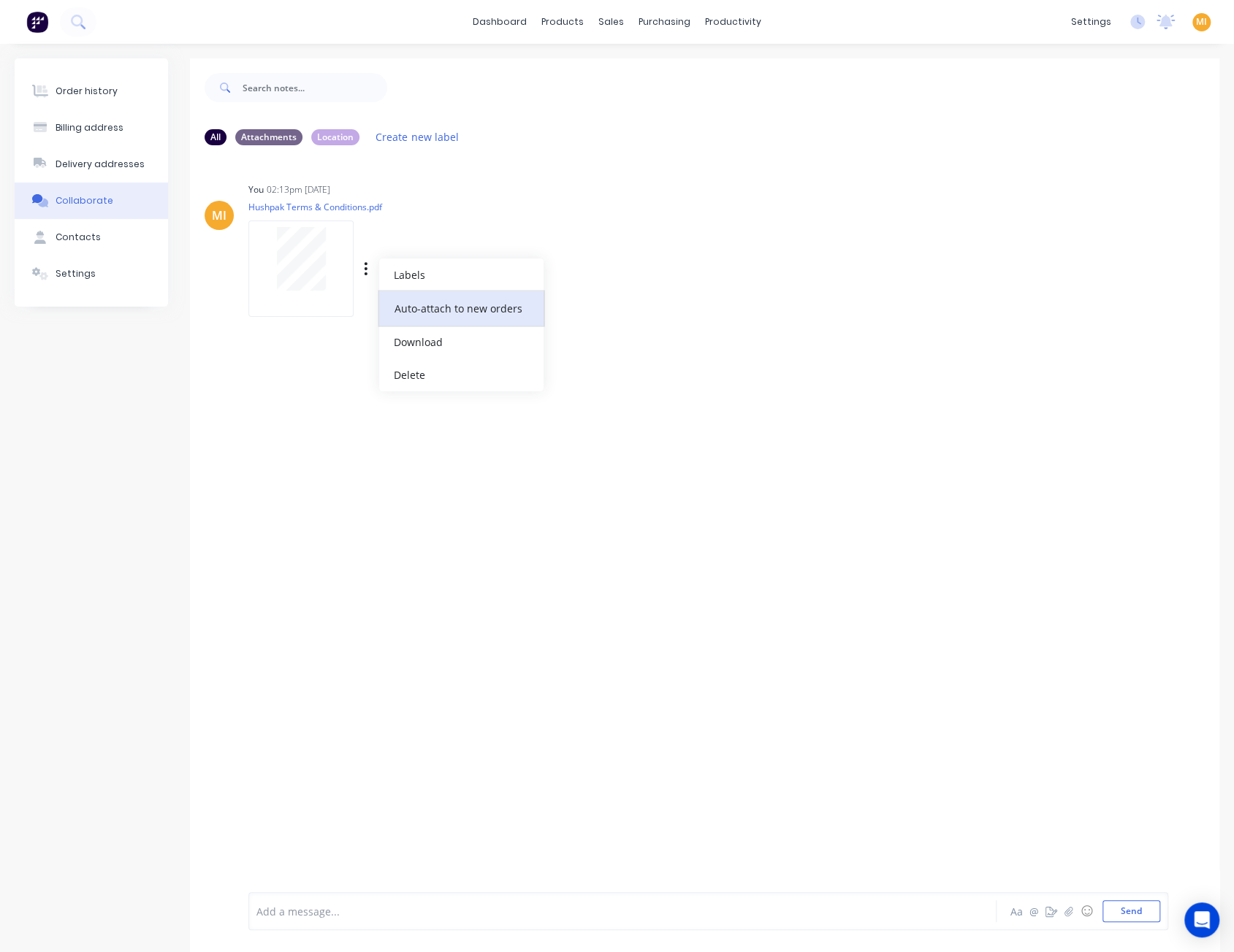
click at [421, 305] on button "Auto-attach to new orders" at bounding box center [461, 309] width 164 height 34
click at [602, 300] on label at bounding box center [602, 300] width 0 height 0
click at [573, 309] on input "checkbox" at bounding box center [573, 307] width 12 height 14
checkbox input "true"
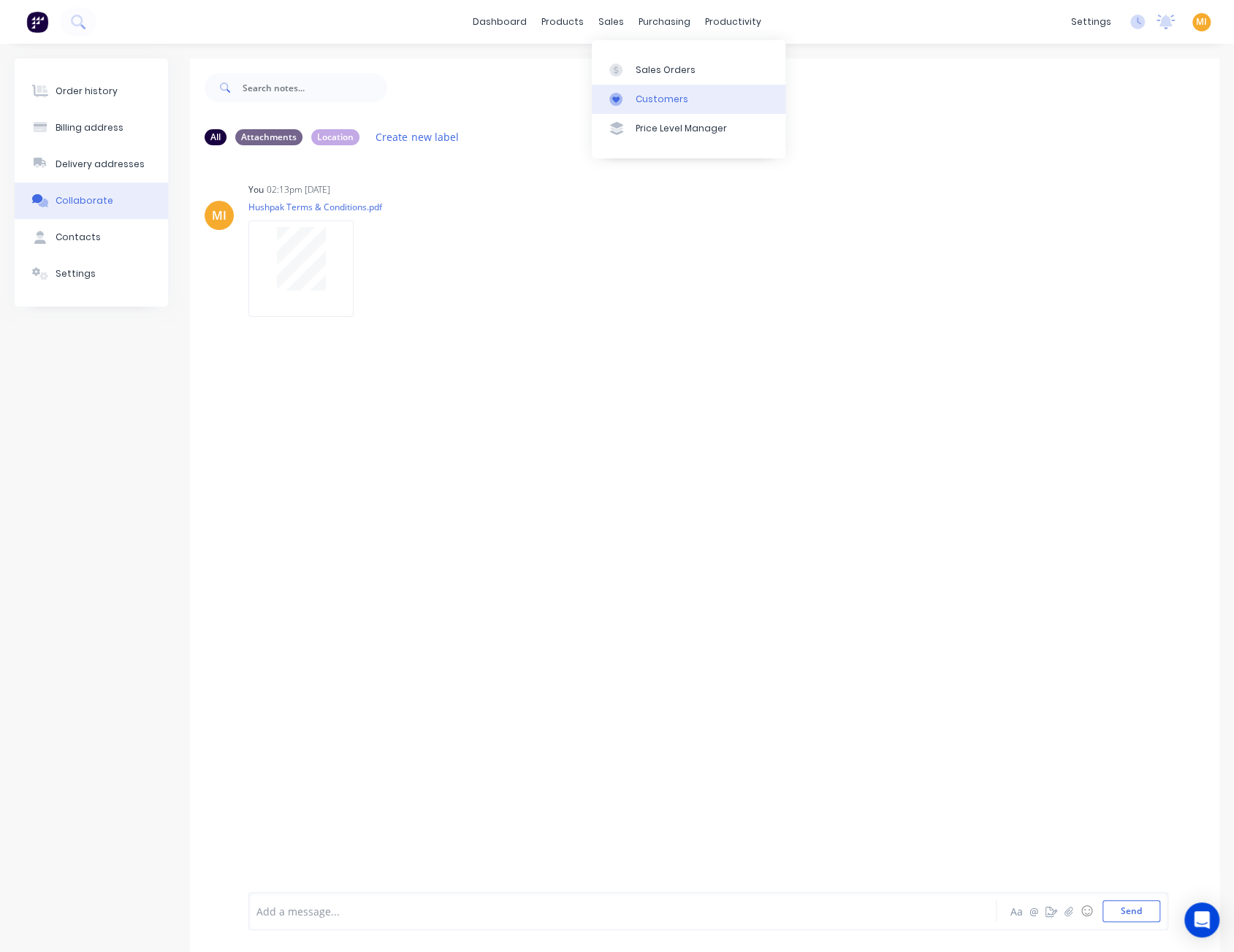
click at [661, 89] on link "Customers" at bounding box center [688, 100] width 194 height 29
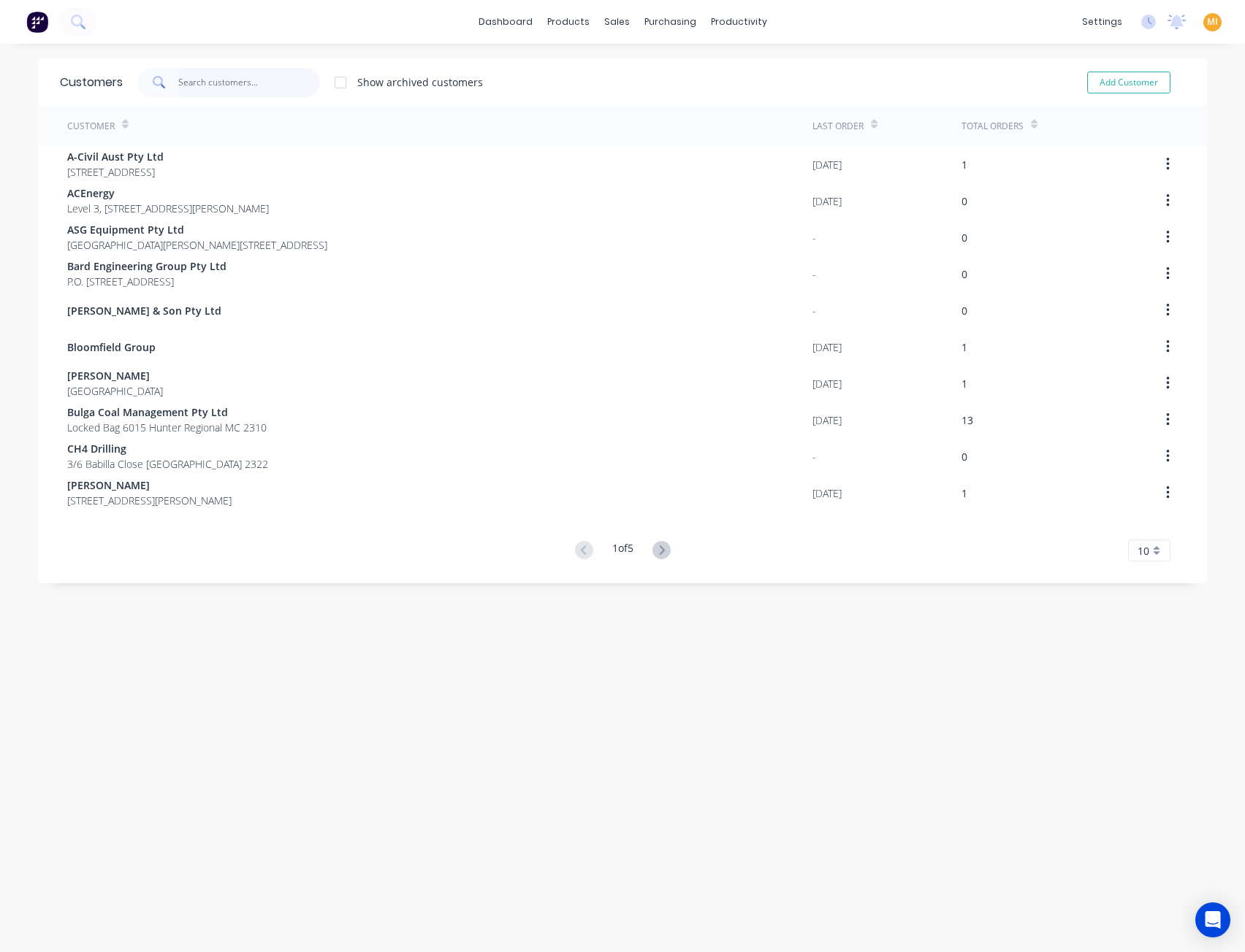
click at [232, 84] on input "text" at bounding box center [249, 83] width 143 height 29
paste input "Precision Oxy"
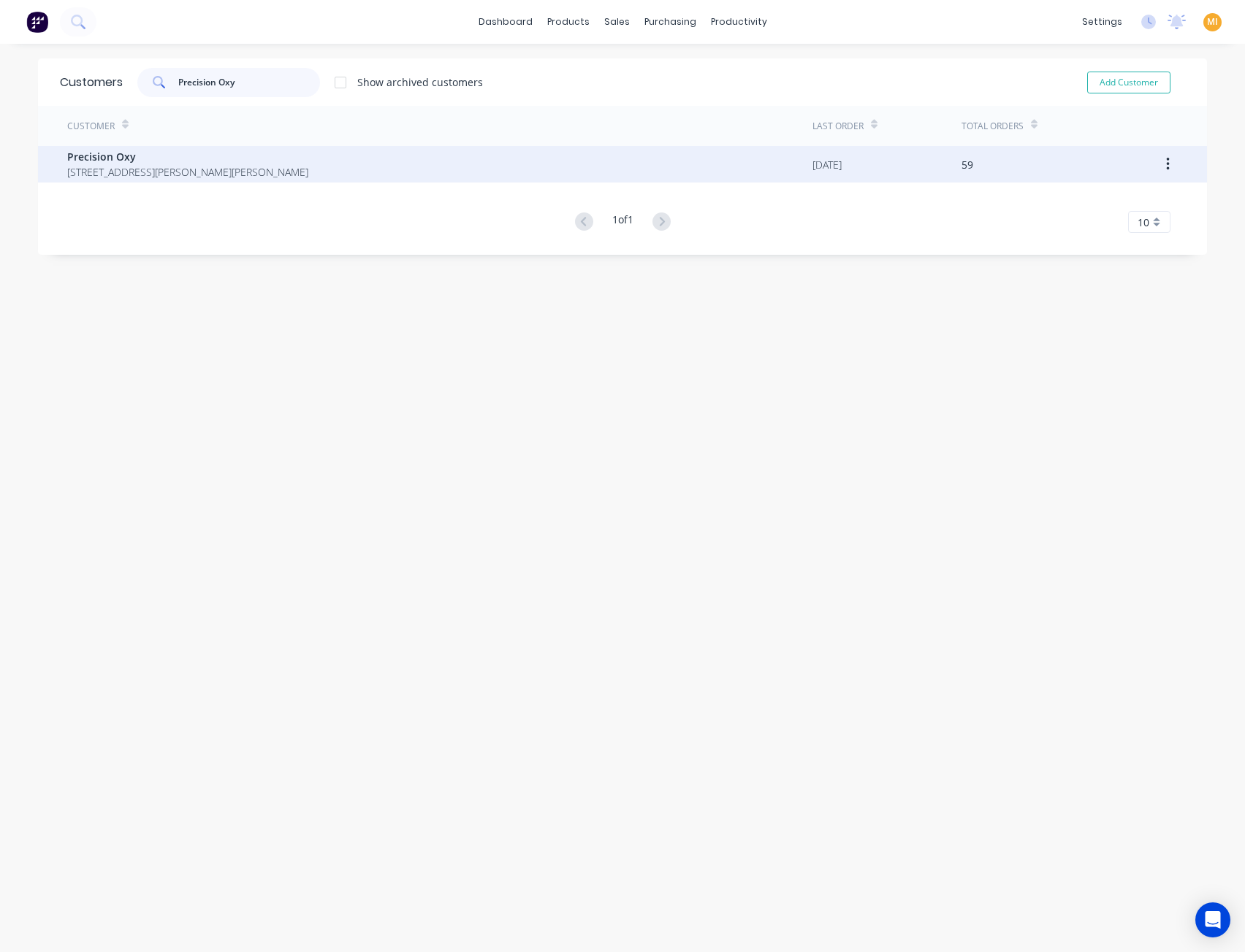
type input "Precision Oxy"
click at [164, 157] on span "Precision Oxy" at bounding box center [188, 157] width 241 height 15
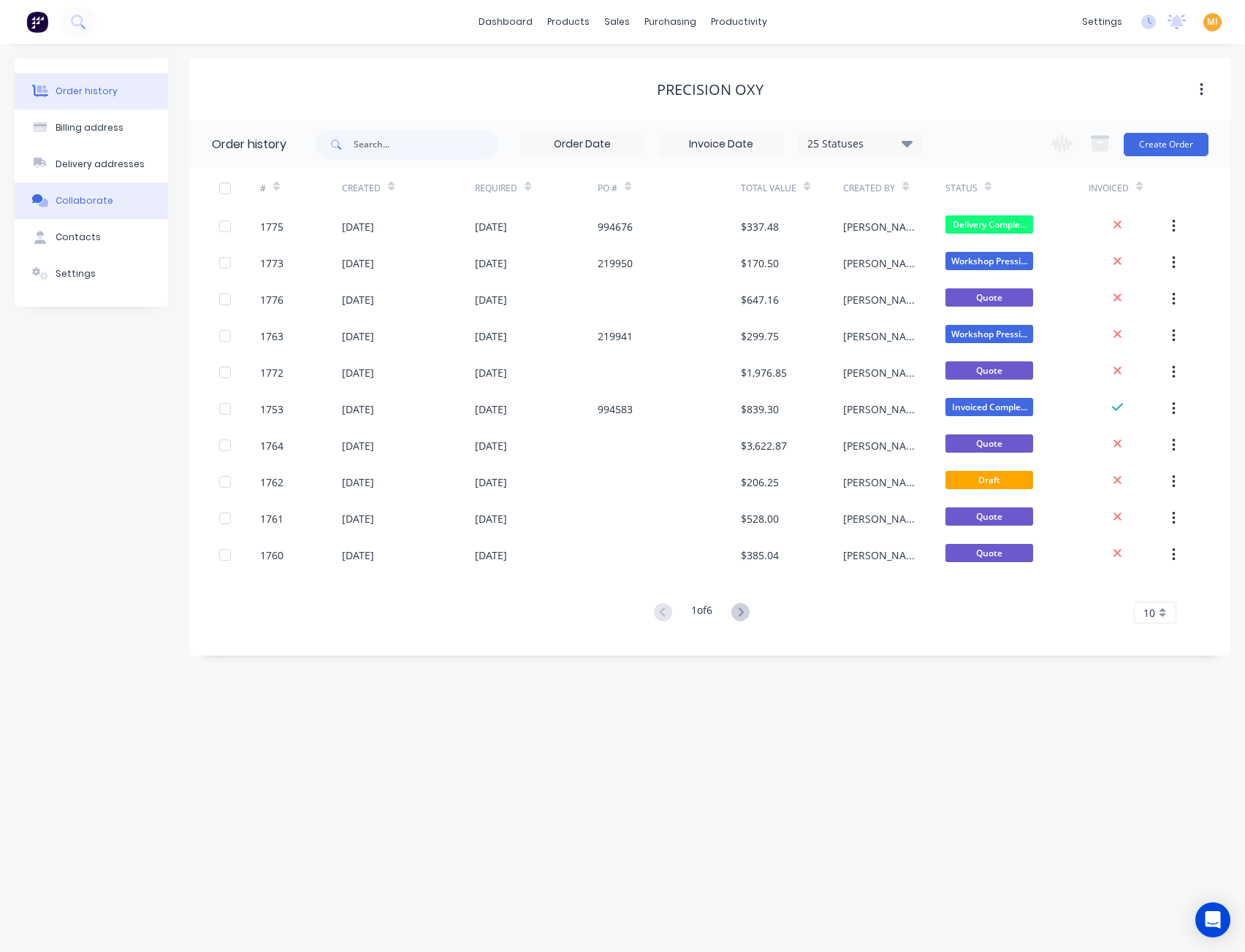
click at [90, 198] on div "Collaborate" at bounding box center [84, 201] width 58 height 13
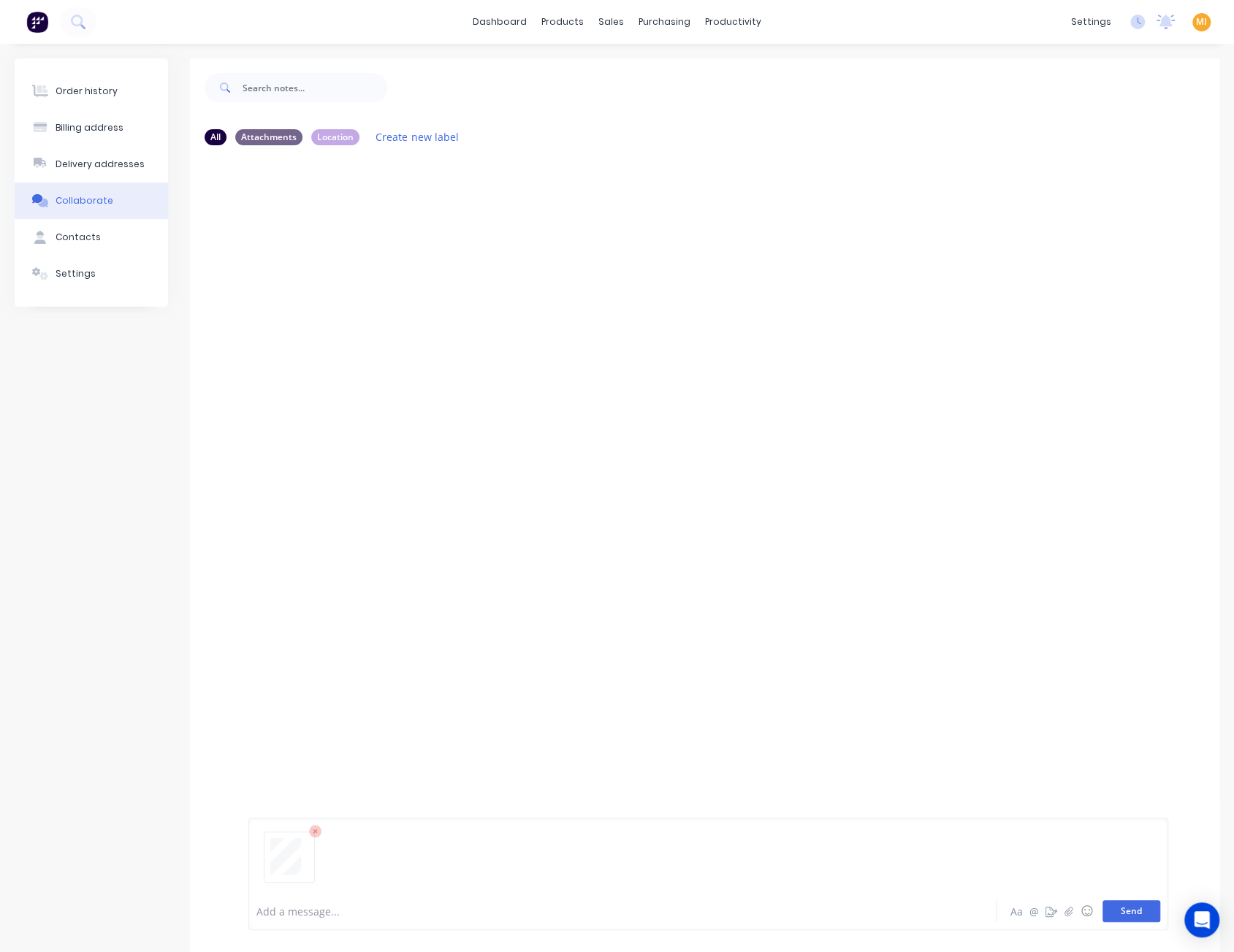
click at [1138, 906] on button "Send" at bounding box center [1131, 911] width 58 height 22
click at [438, 383] on div at bounding box center [705, 522] width 1029 height 731
click at [368, 266] on div "Labels Auto-attach to new orders Sales Orders Download Delete" at bounding box center [441, 268] width 164 height 21
click at [366, 266] on icon "button" at bounding box center [366, 269] width 5 height 17
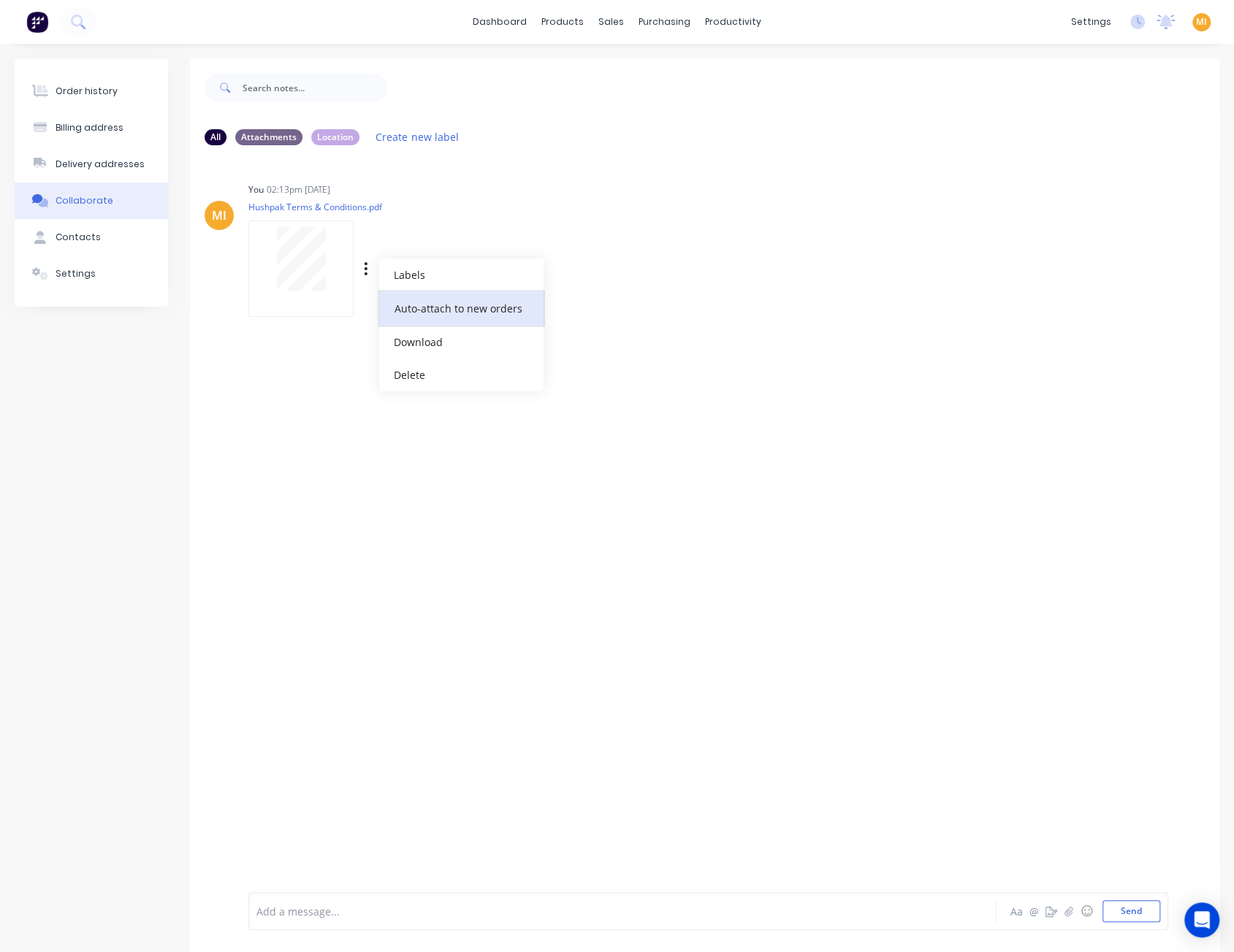
click at [427, 307] on button "Auto-attach to new orders" at bounding box center [461, 309] width 164 height 34
click at [602, 300] on label at bounding box center [602, 300] width 0 height 0
click at [580, 310] on input "checkbox" at bounding box center [573, 307] width 12 height 14
checkbox input "true"
drag, startPoint x: 82, startPoint y: 87, endPoint x: 184, endPoint y: 123, distance: 108.2
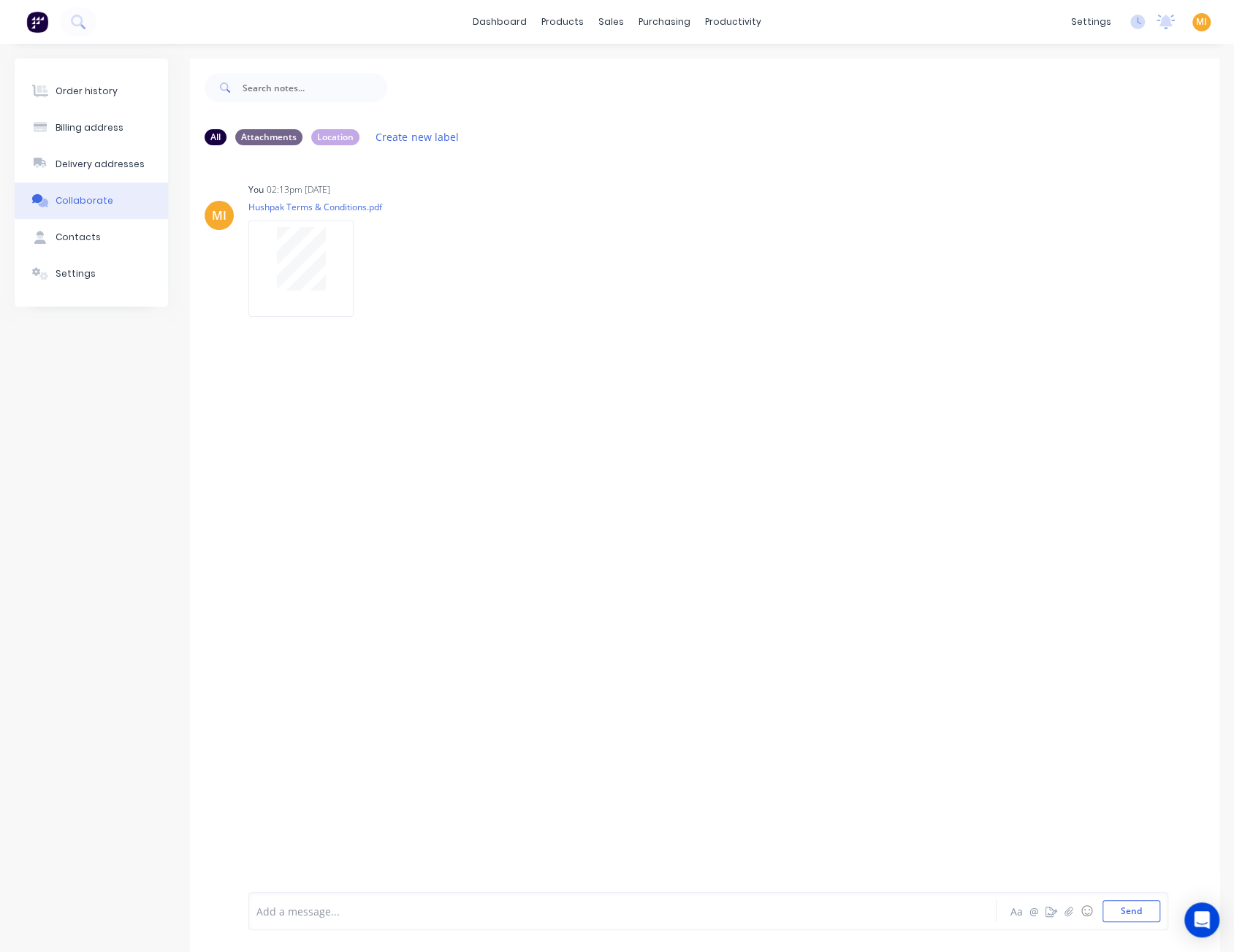
click at [83, 87] on div "Order history" at bounding box center [86, 91] width 62 height 13
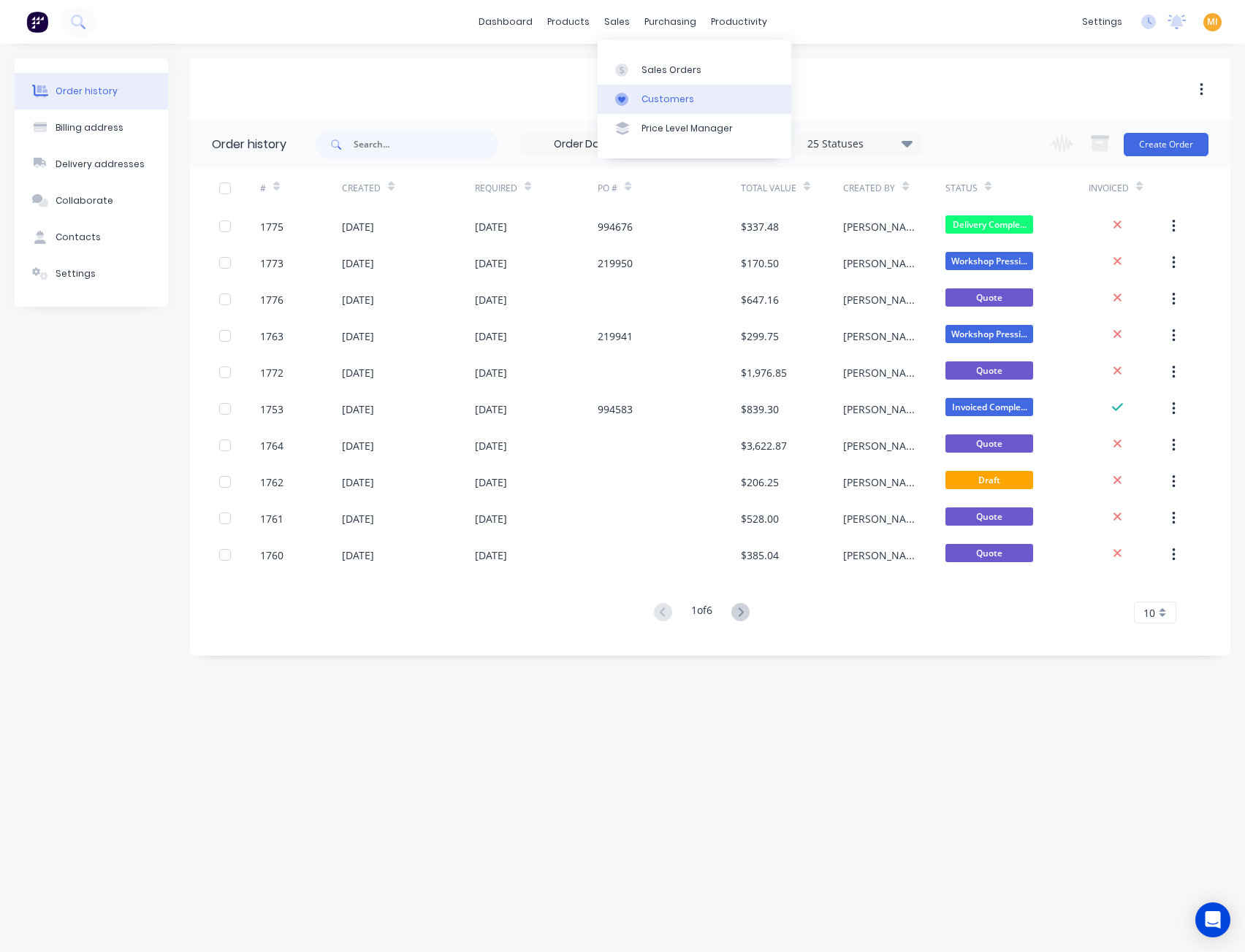
click at [662, 85] on link "Customers" at bounding box center [694, 100] width 194 height 29
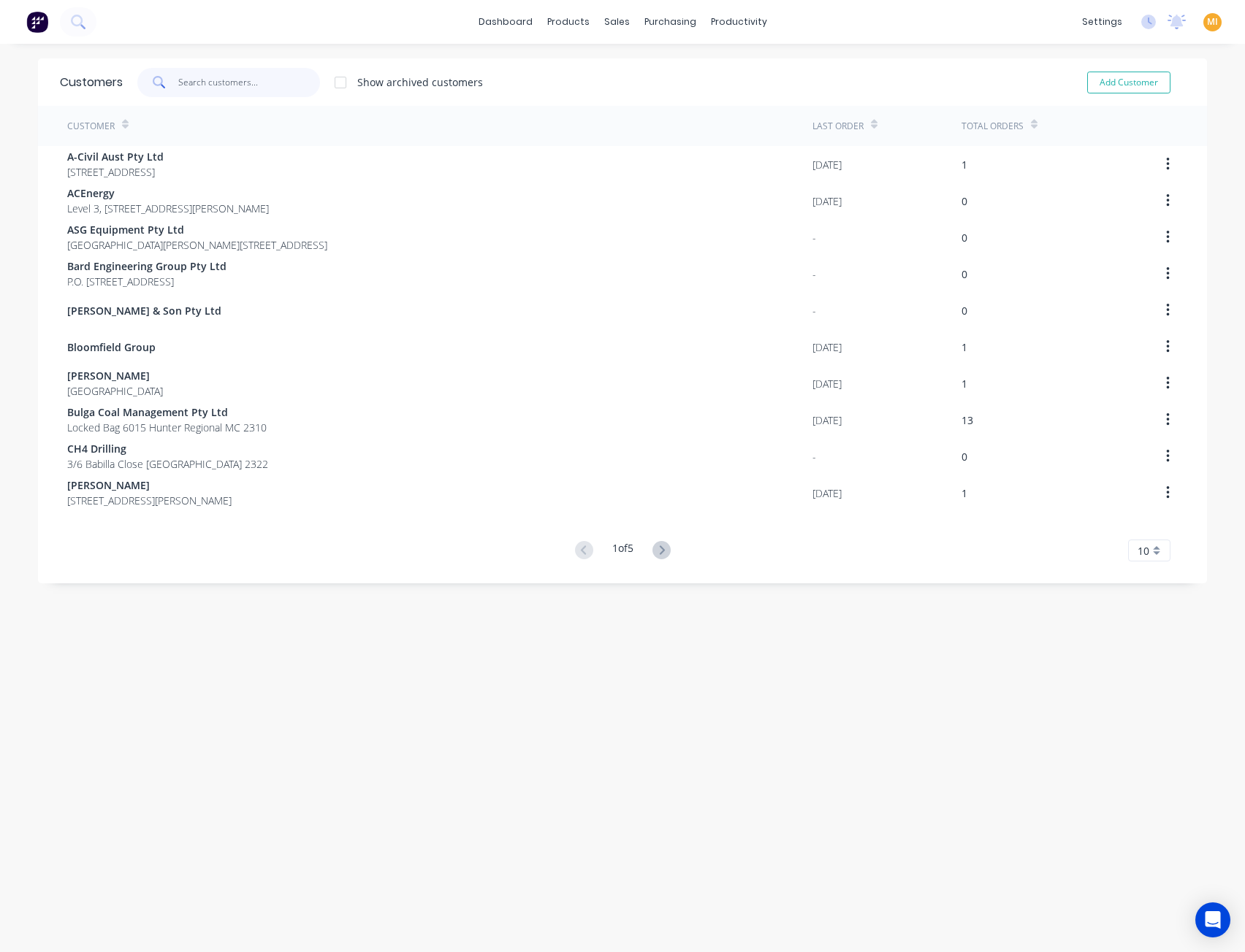
click at [220, 74] on input "text" at bounding box center [249, 83] width 143 height 29
paste input "Novecom Pty Ltd"
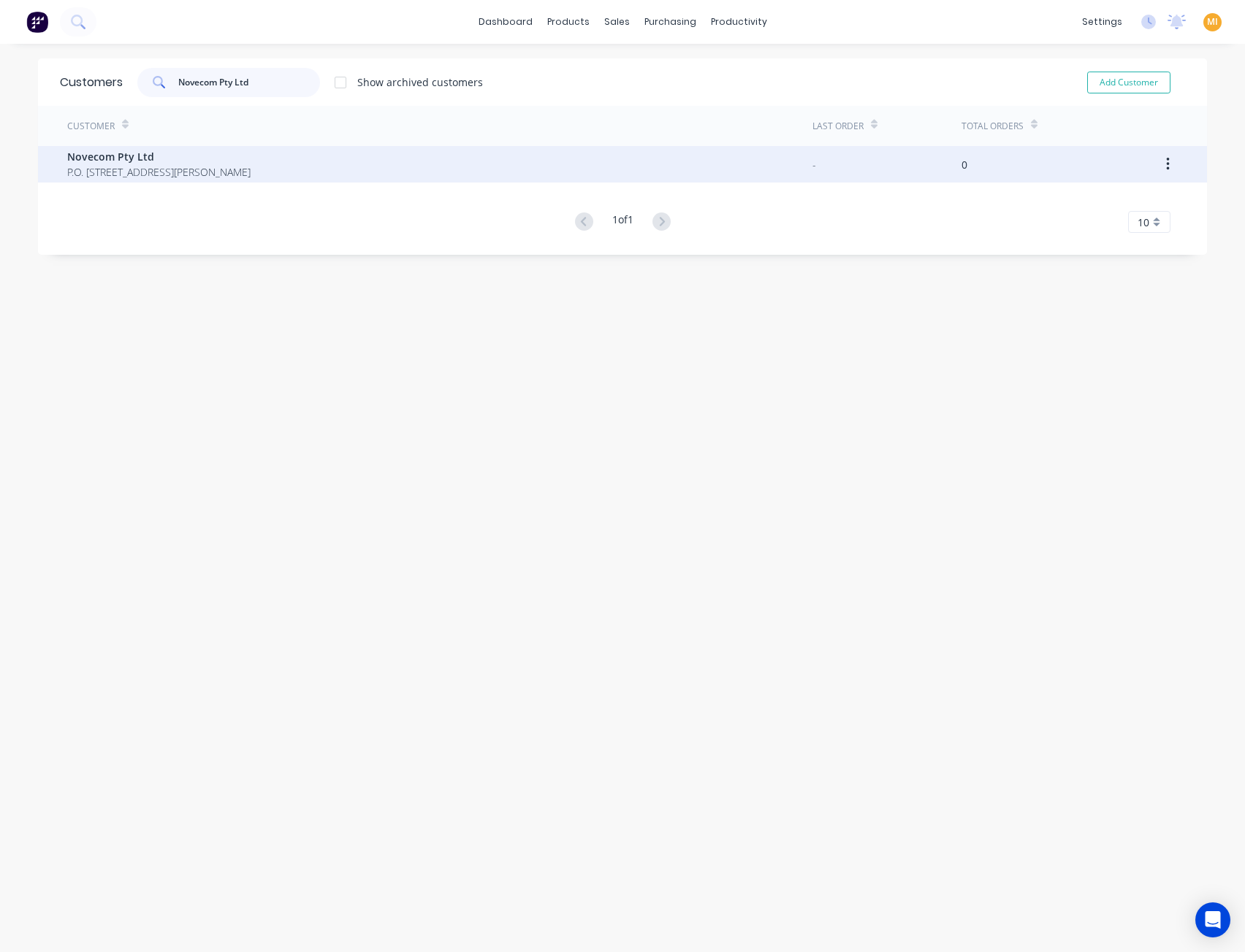
type input "Novecom Pty Ltd"
click at [116, 167] on span "P.O. Box 207 MAYFIELD 2304" at bounding box center [159, 172] width 184 height 15
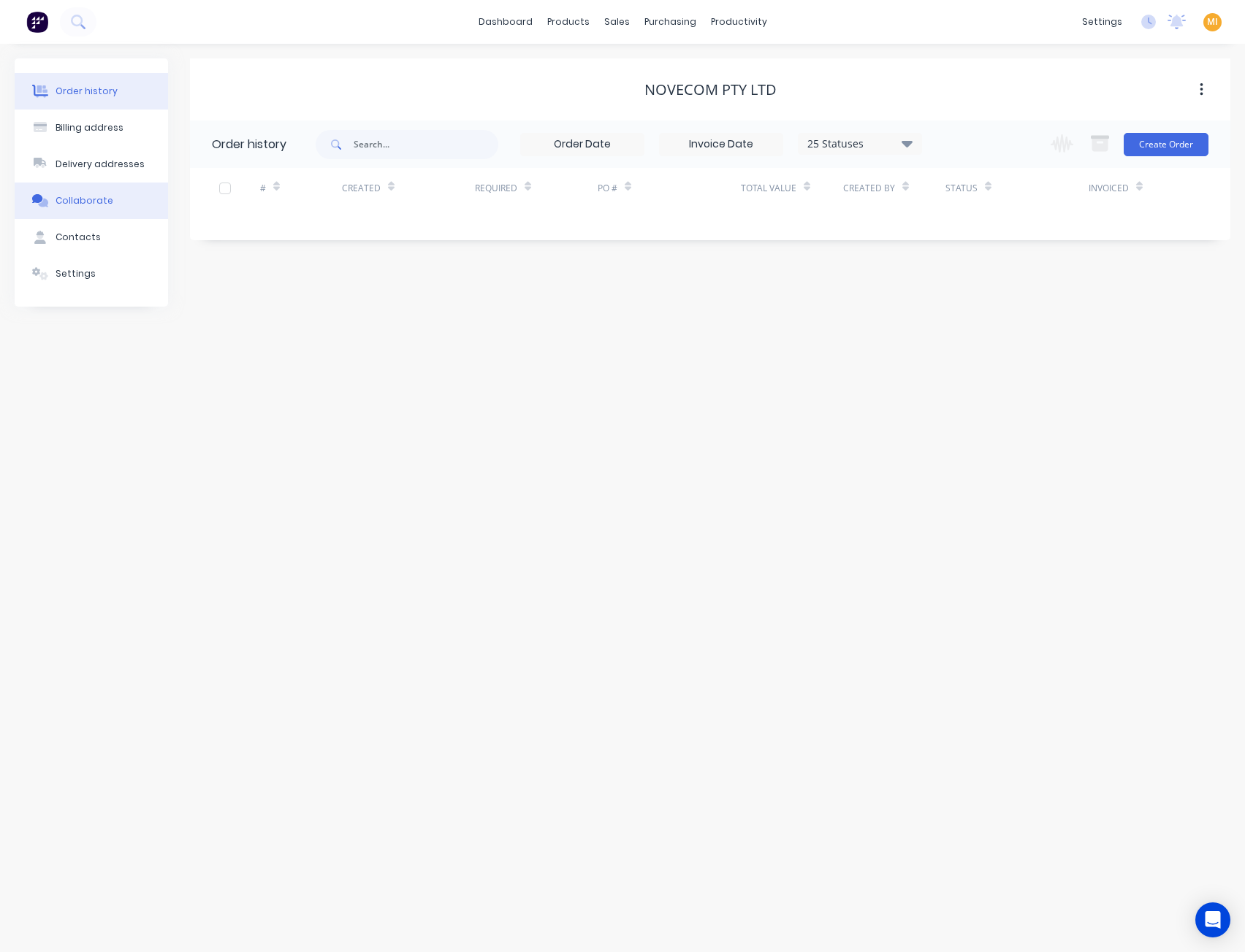
click at [56, 205] on div "Collaborate" at bounding box center [84, 201] width 58 height 13
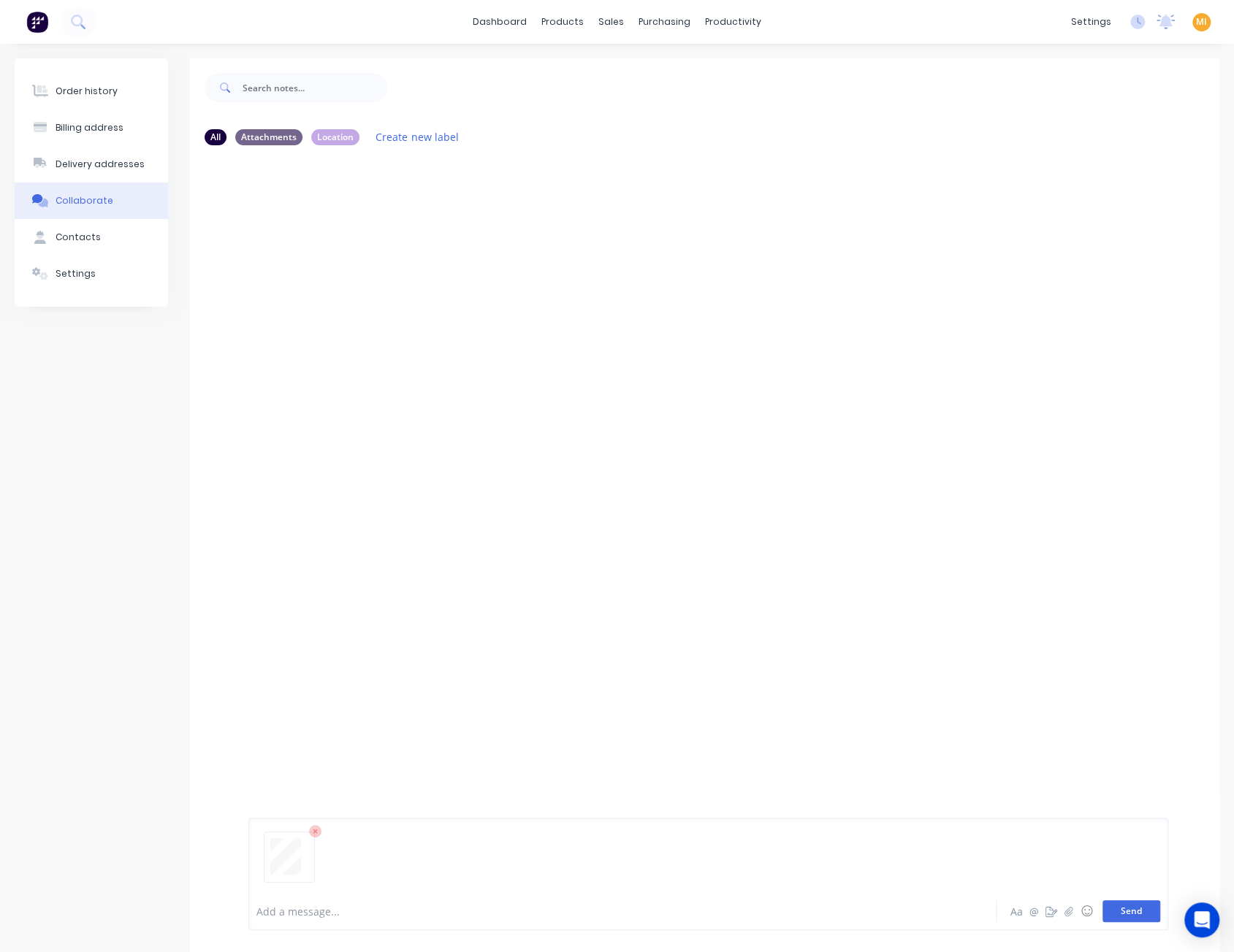
click at [1118, 910] on button "Send" at bounding box center [1131, 911] width 58 height 22
click at [362, 264] on div "Labels Auto-attach to new orders Sales Orders Download Delete" at bounding box center [441, 268] width 164 height 21
click at [366, 265] on icon "button" at bounding box center [366, 269] width 5 height 17
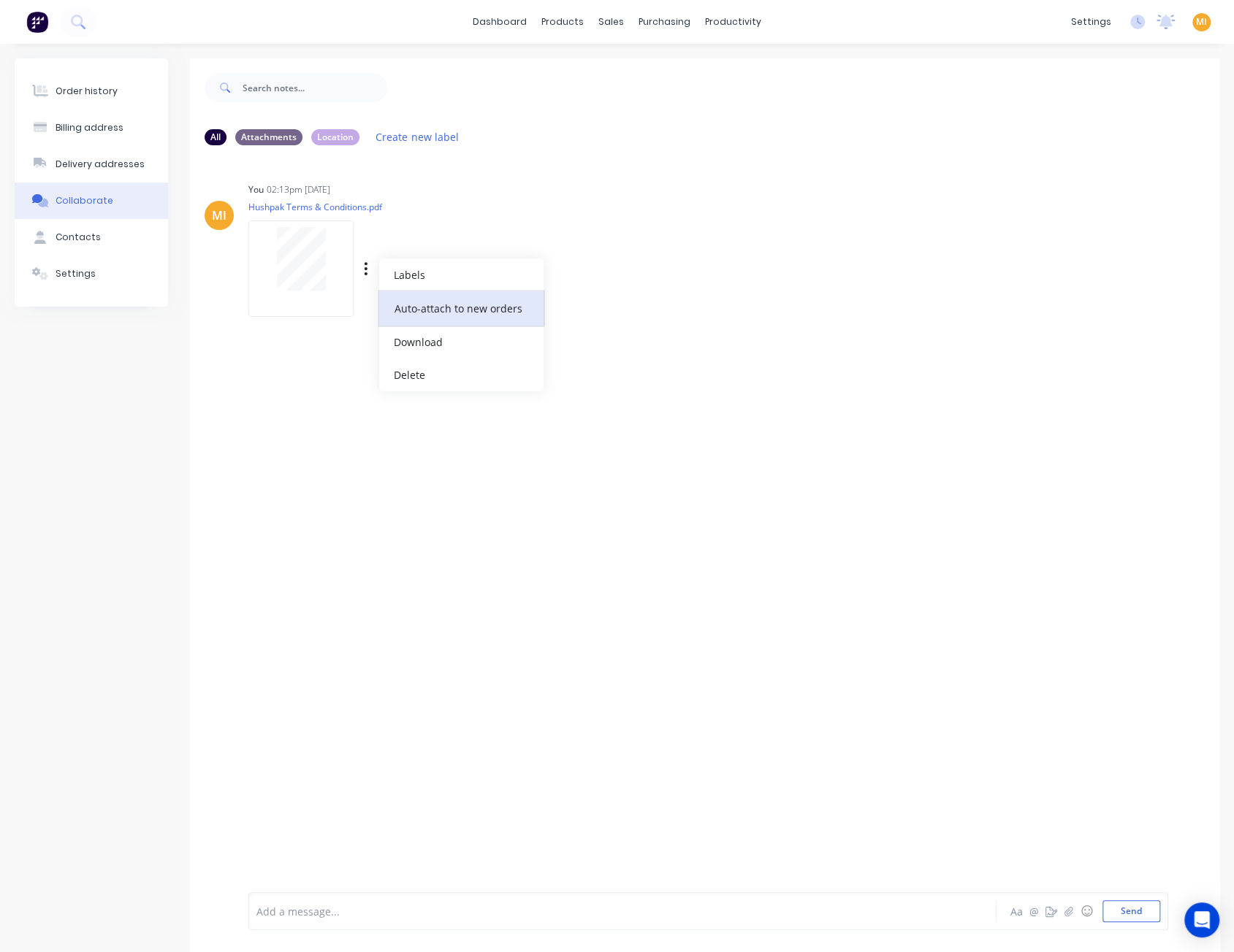
click at [417, 307] on button "Auto-attach to new orders" at bounding box center [461, 309] width 164 height 34
click at [602, 300] on label at bounding box center [602, 300] width 0 height 0
click at [574, 305] on input "checkbox" at bounding box center [573, 307] width 12 height 14
checkbox input "true"
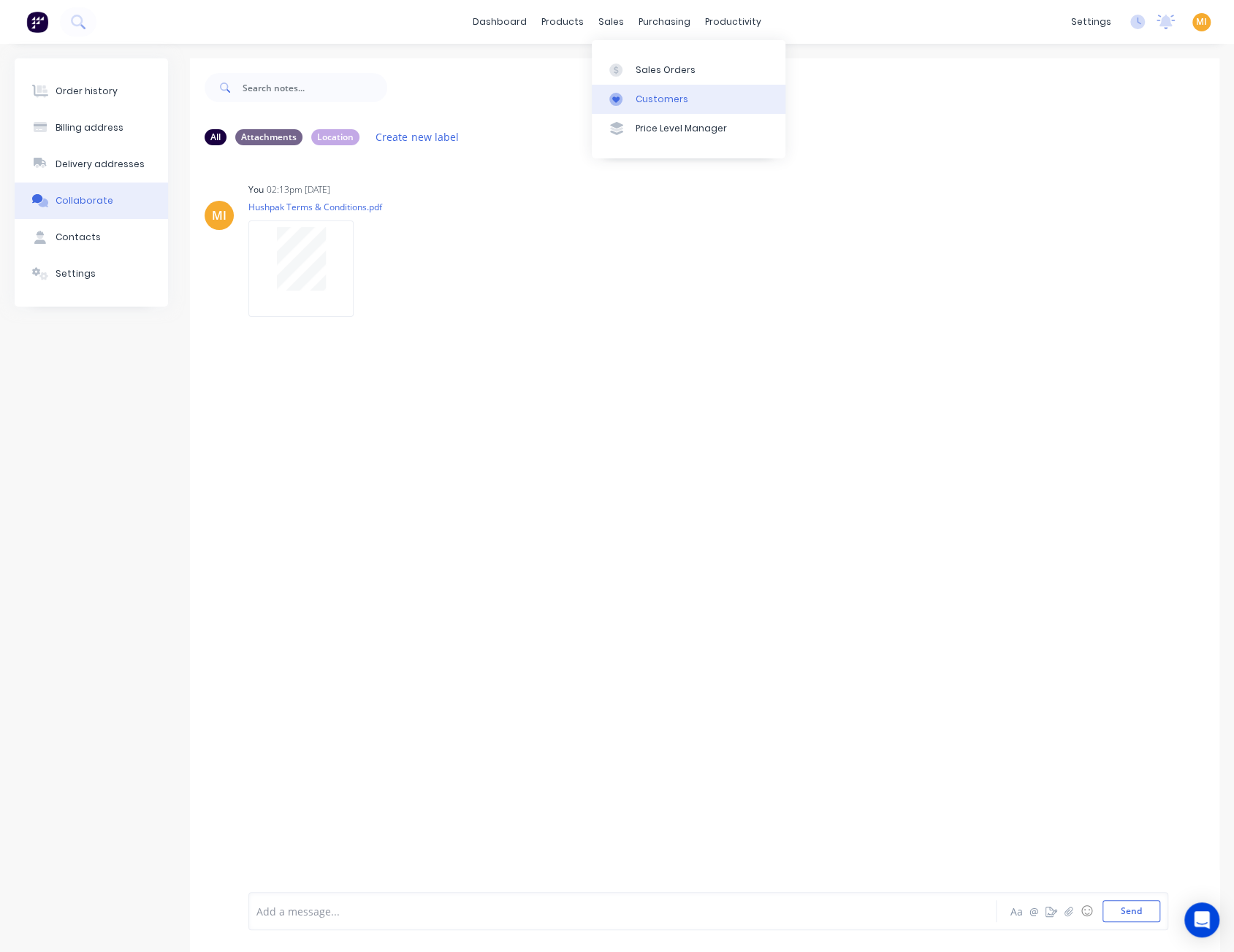
click at [654, 106] on link "Customers" at bounding box center [688, 100] width 194 height 29
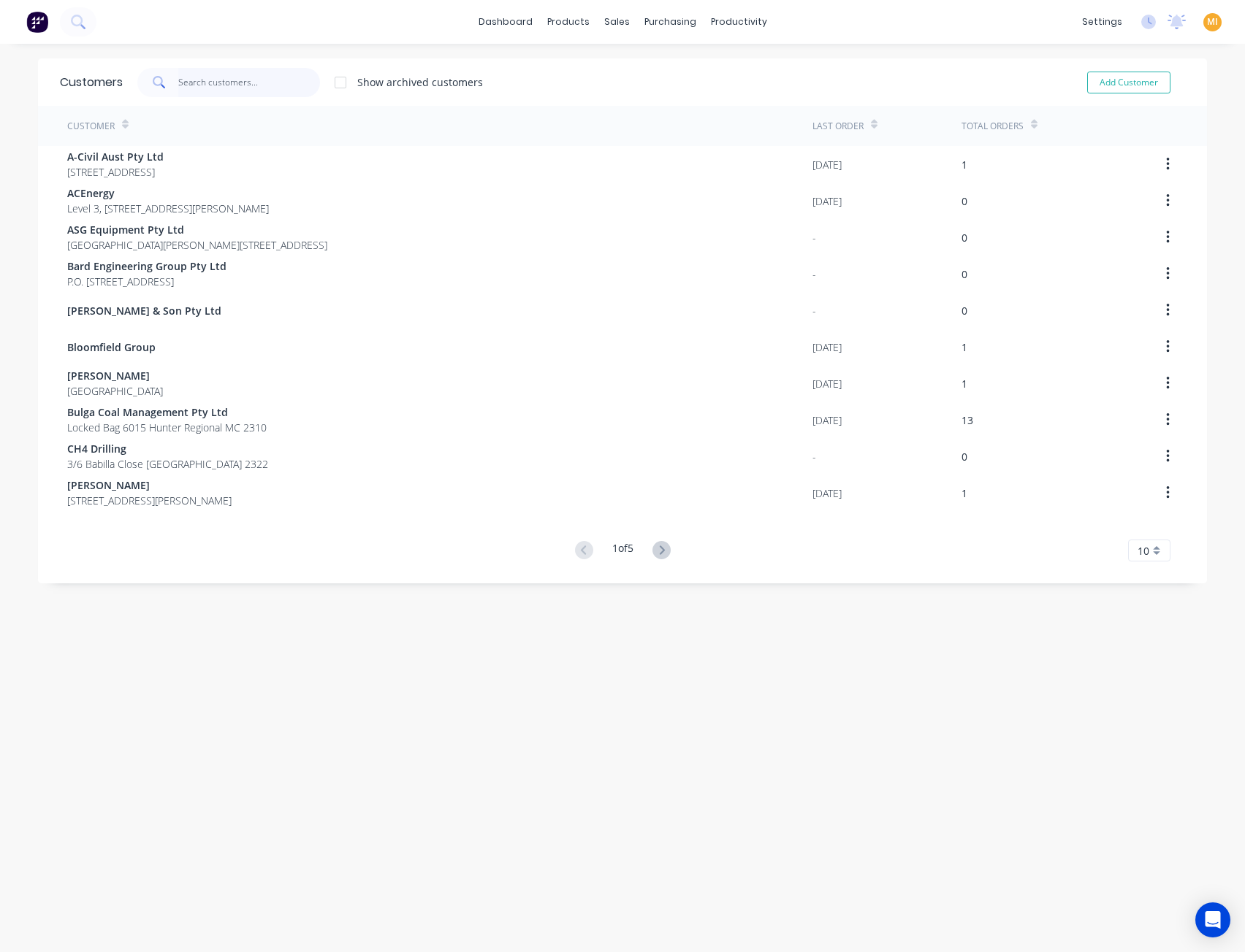
click at [264, 86] on input "text" at bounding box center [249, 83] width 143 height 29
paste input "New Pave Asphalt"
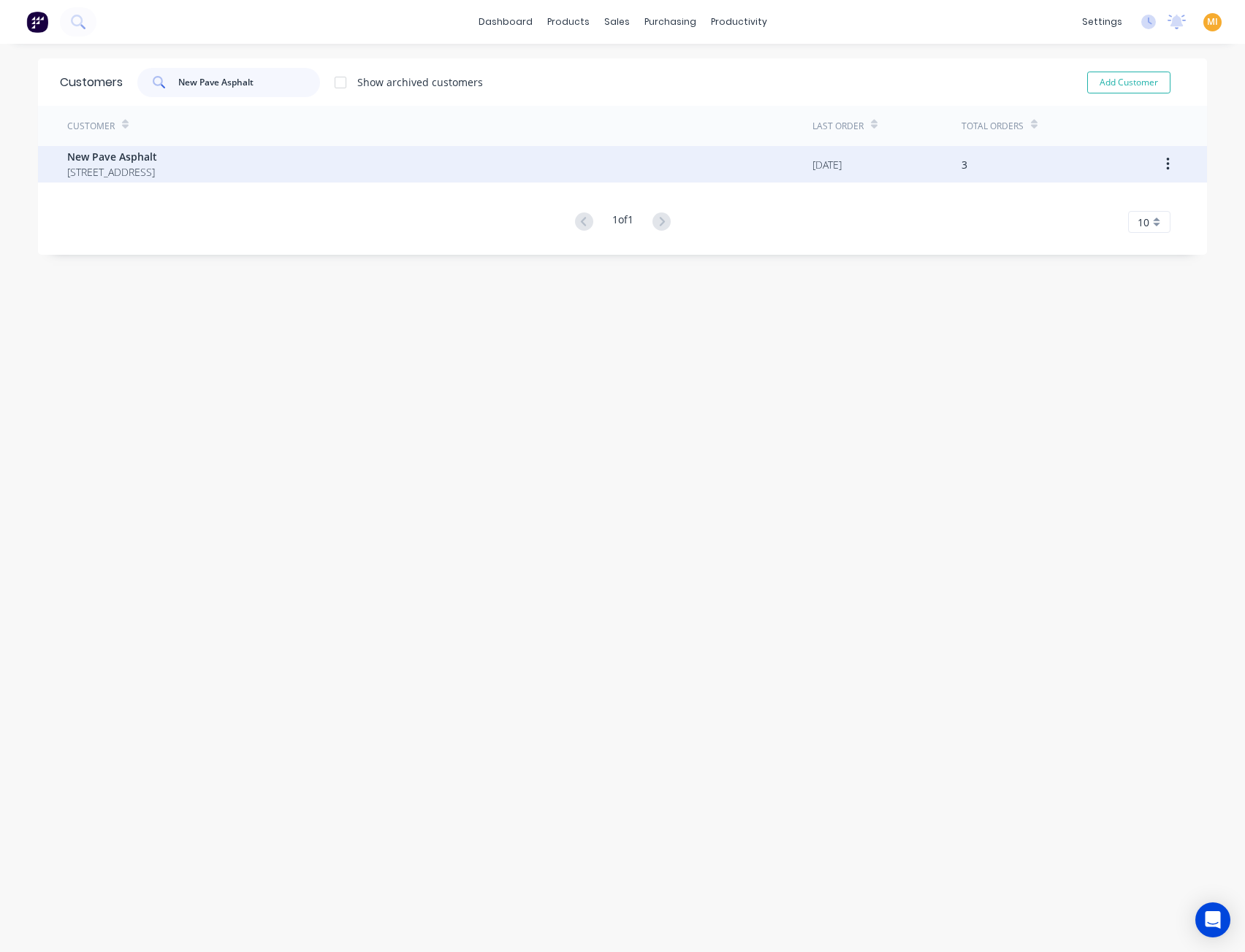
type input "New Pave Asphalt"
click at [157, 164] on span "8 Foresight Ave Tomago New South Wales Australia 2283" at bounding box center [112, 172] width 90 height 15
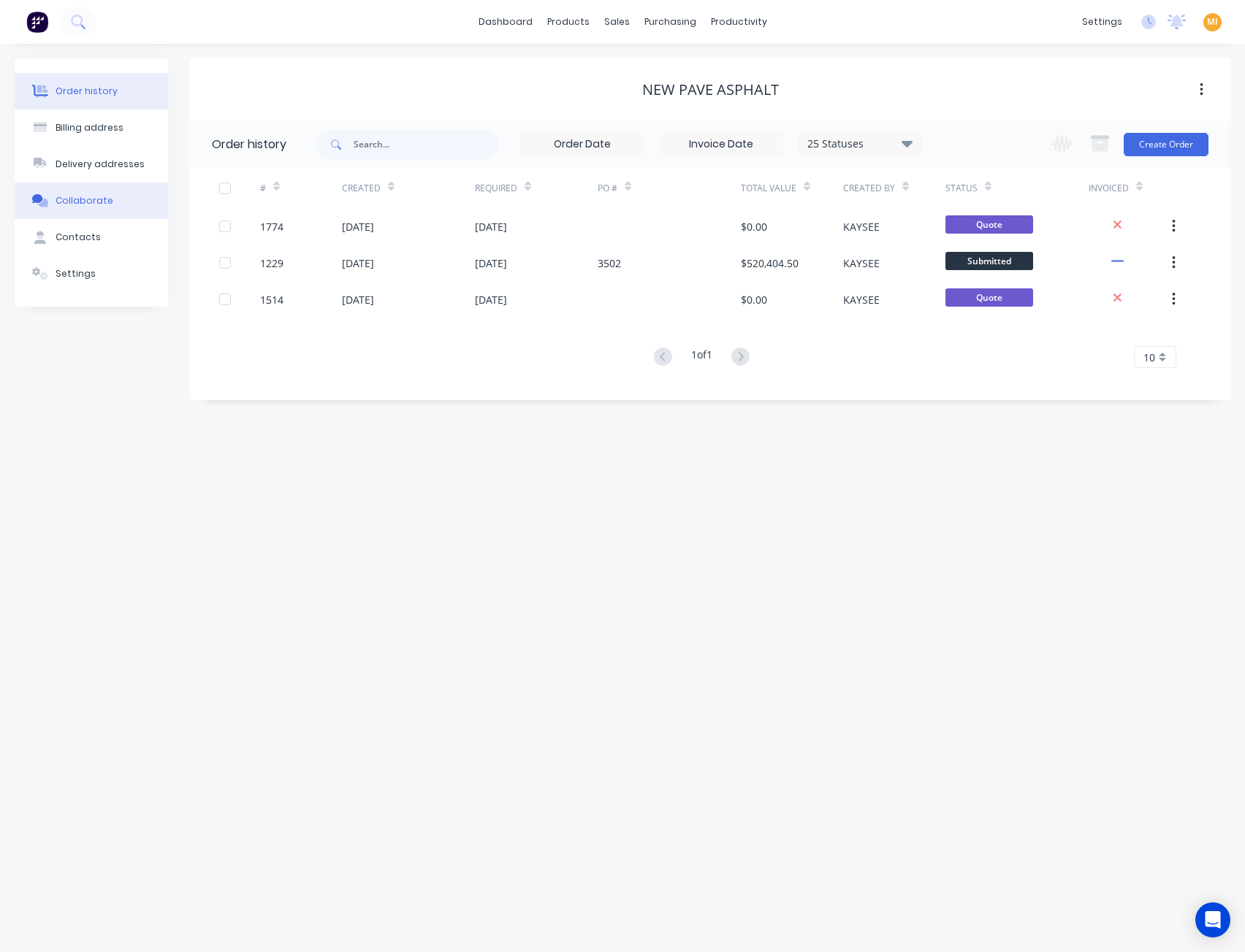
click at [118, 205] on button "Collaborate" at bounding box center [91, 201] width 154 height 36
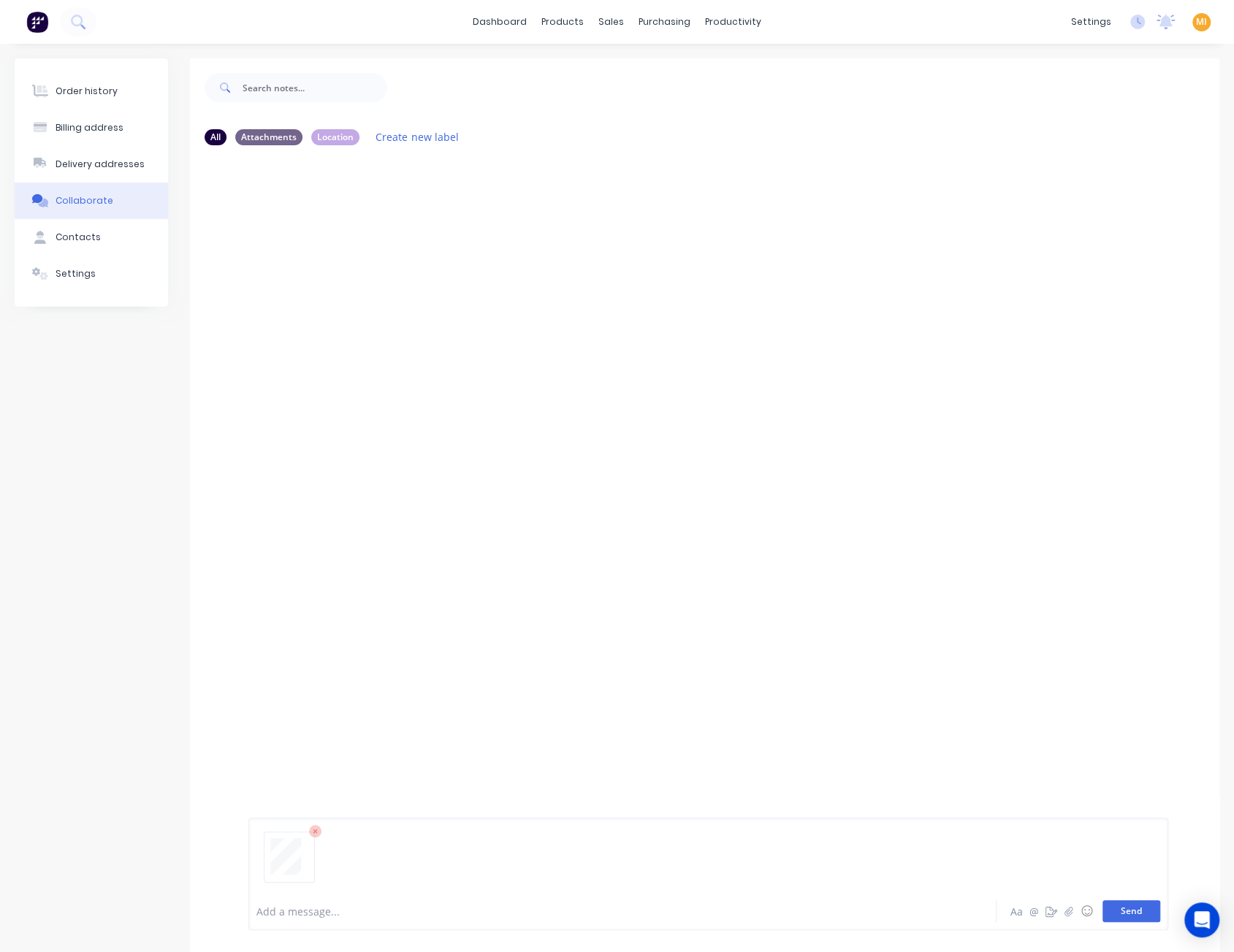
click at [1140, 913] on button "Send" at bounding box center [1131, 911] width 58 height 22
click at [365, 266] on icon "button" at bounding box center [366, 269] width 5 height 17
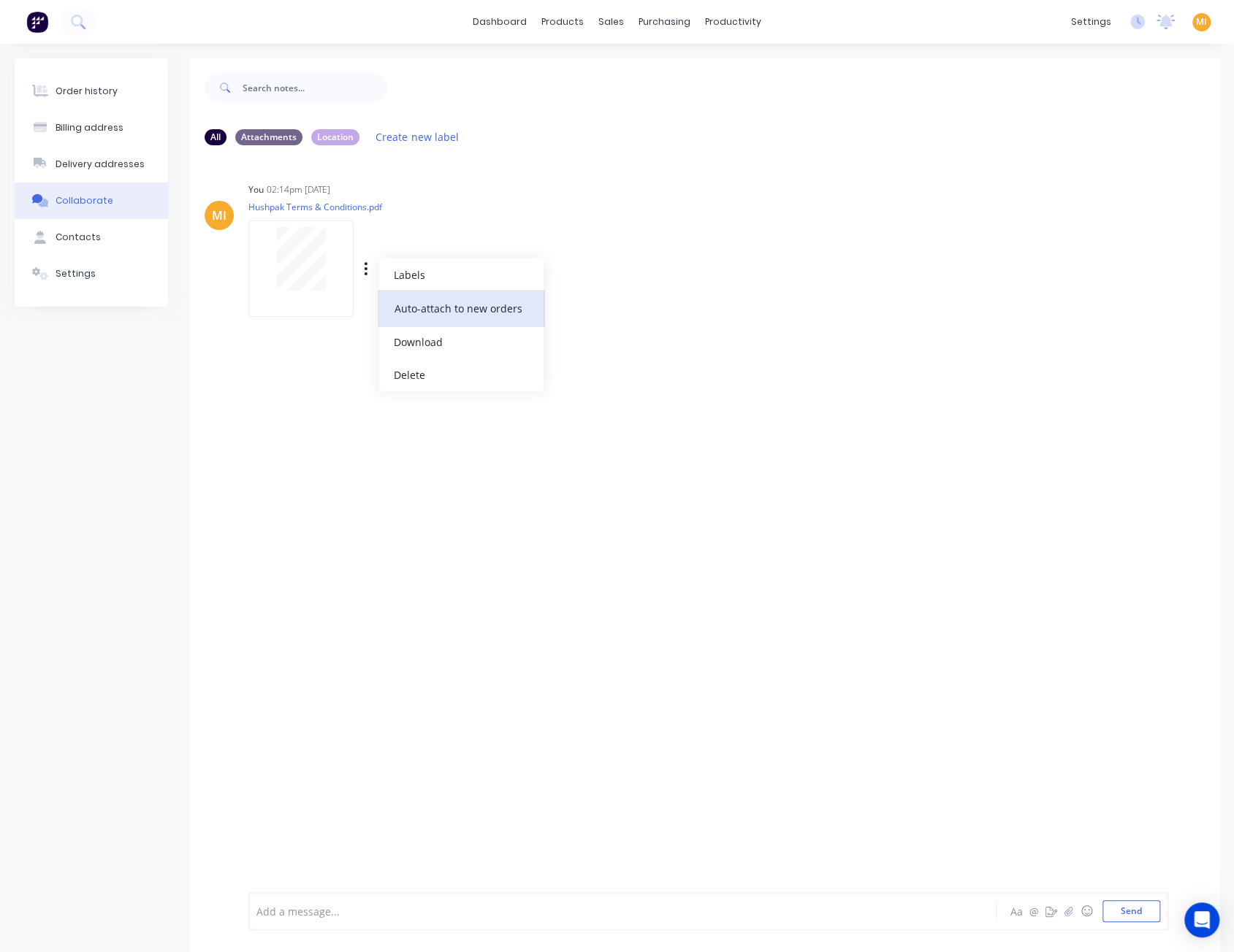
click at [411, 306] on button "Auto-attach to new orders" at bounding box center [461, 309] width 164 height 34
click at [602, 300] on label at bounding box center [602, 300] width 0 height 0
click at [580, 305] on input "checkbox" at bounding box center [573, 307] width 12 height 14
checkbox input "true"
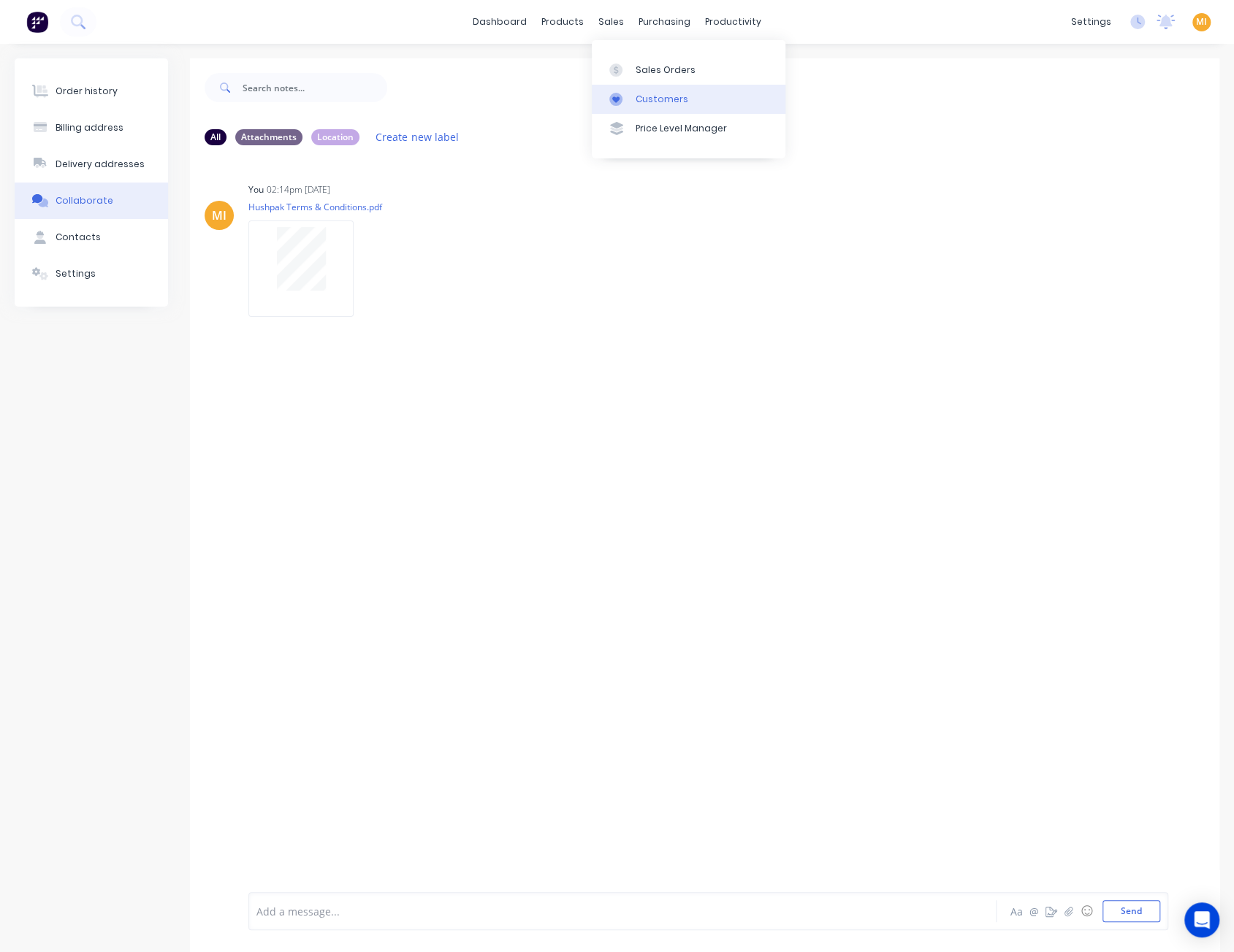
click at [644, 100] on div "Customers" at bounding box center [661, 99] width 52 height 13
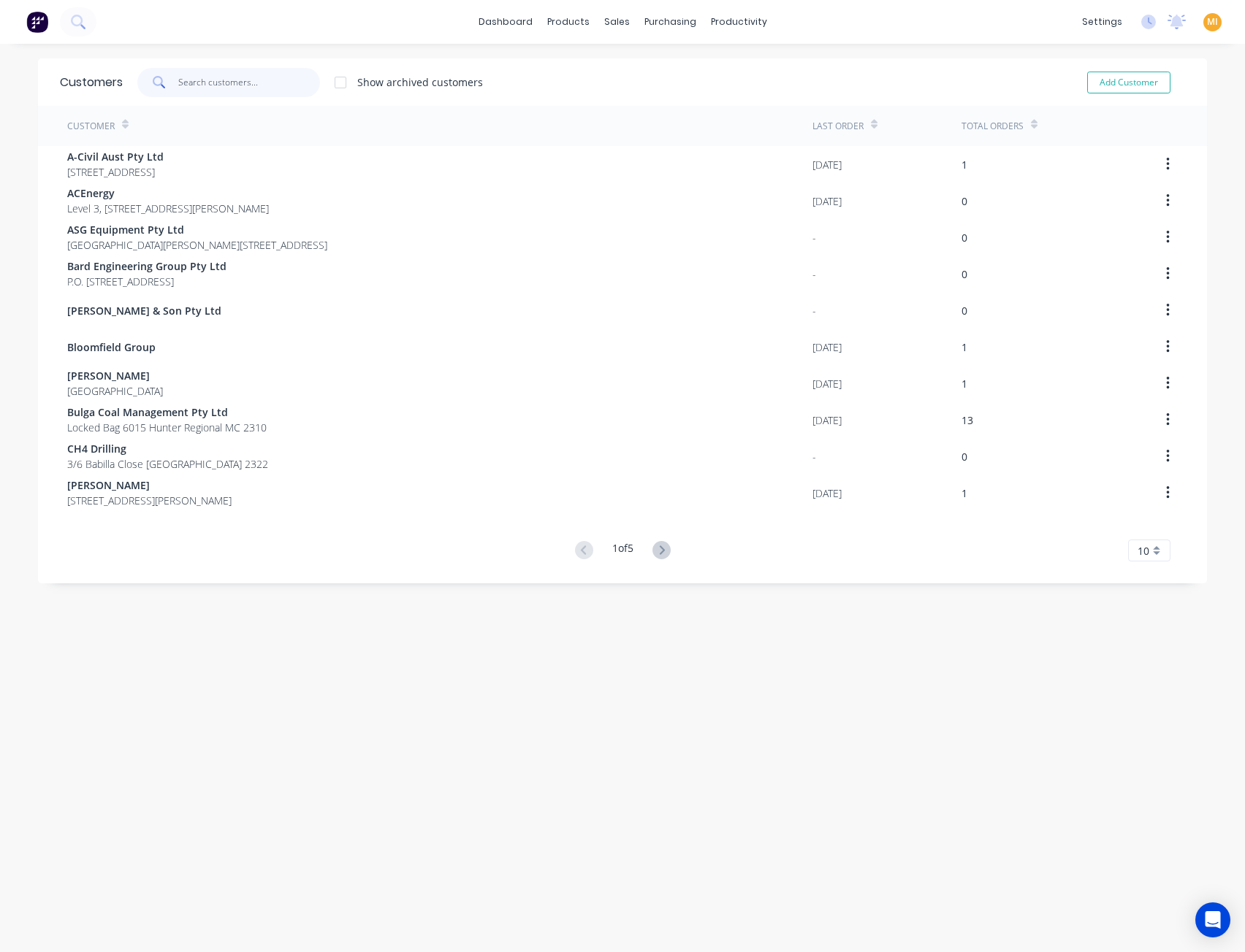
click at [274, 87] on input "text" at bounding box center [249, 83] width 143 height 29
paste input "MTec Mechanical Services Pty Ltd"
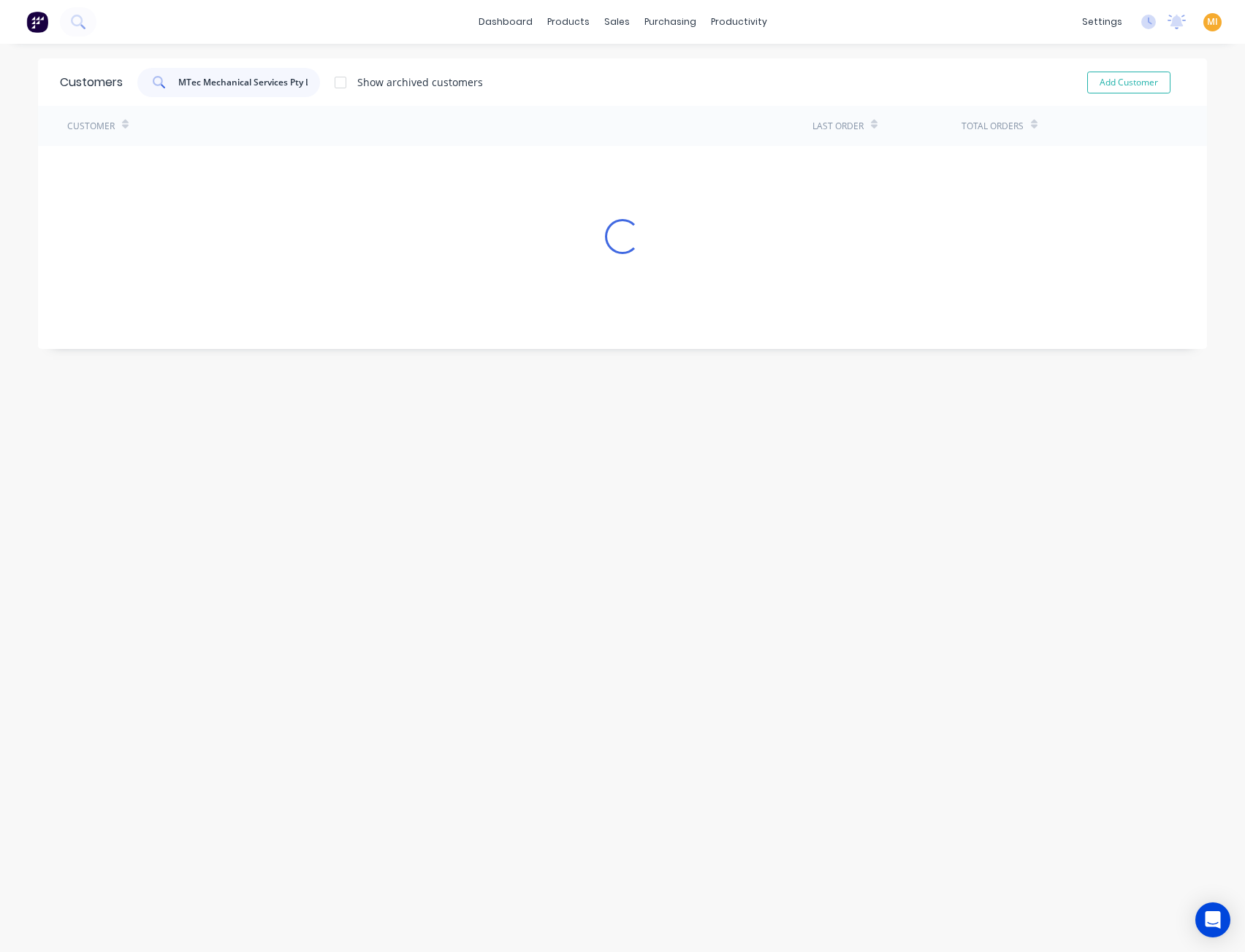
scroll to position [0, 10]
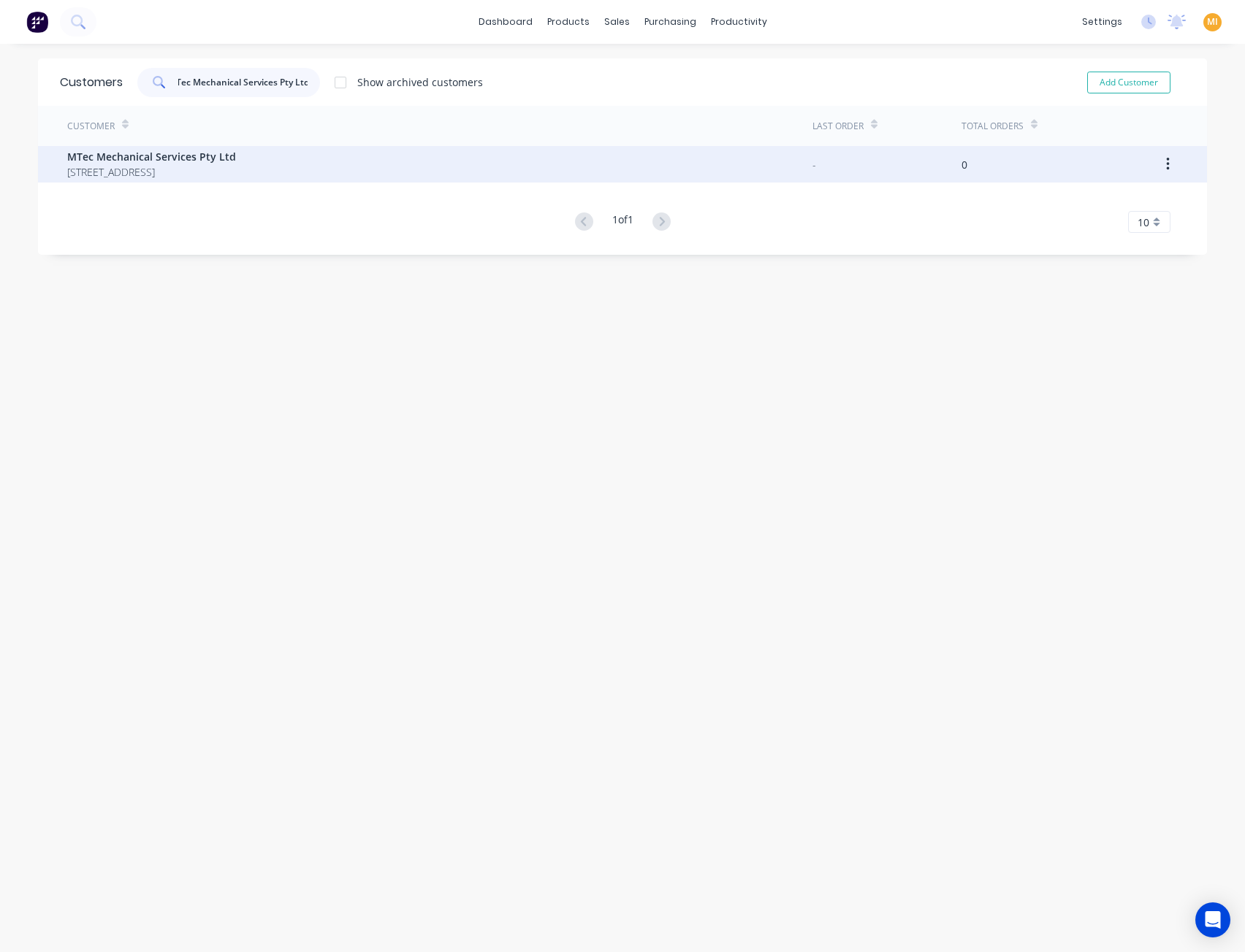
type input "MTec Mechanical Services Pty Ltd"
click at [191, 150] on span "MTec Mechanical Services Pty Ltd" at bounding box center [151, 157] width 169 height 15
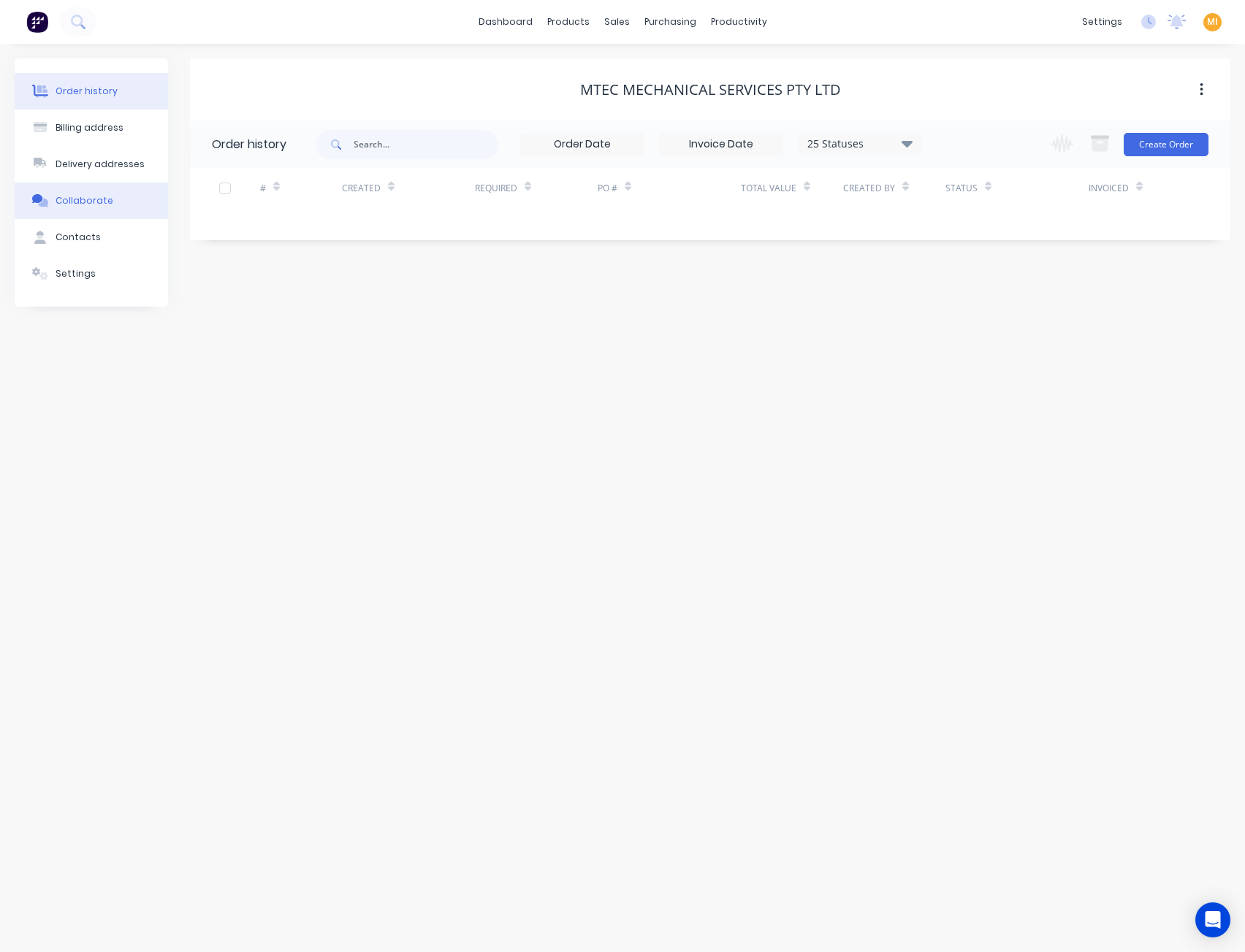
click at [96, 210] on button "Collaborate" at bounding box center [91, 201] width 154 height 36
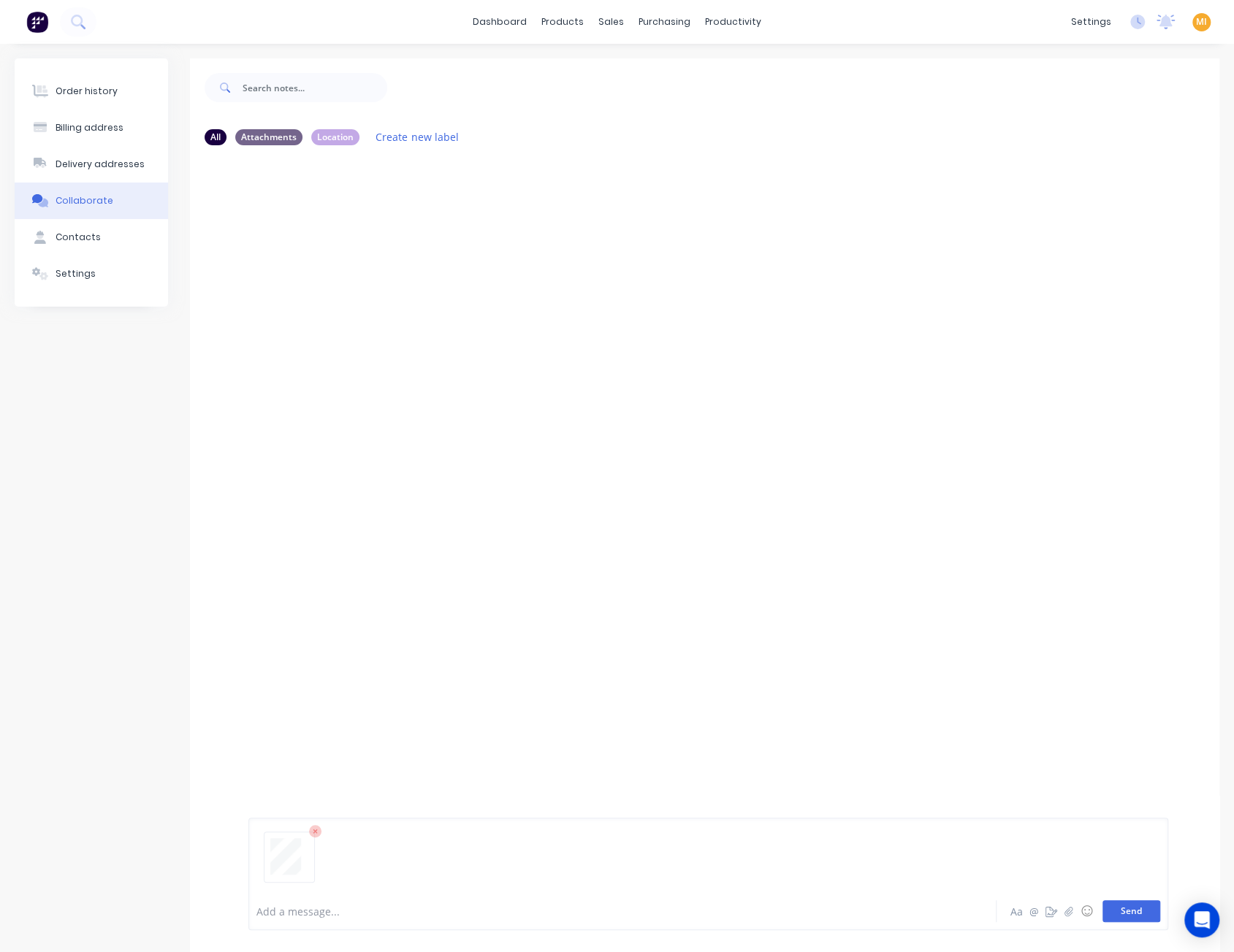
click at [1139, 914] on button "Send" at bounding box center [1131, 911] width 58 height 22
click at [365, 262] on icon "button" at bounding box center [366, 268] width 3 height 13
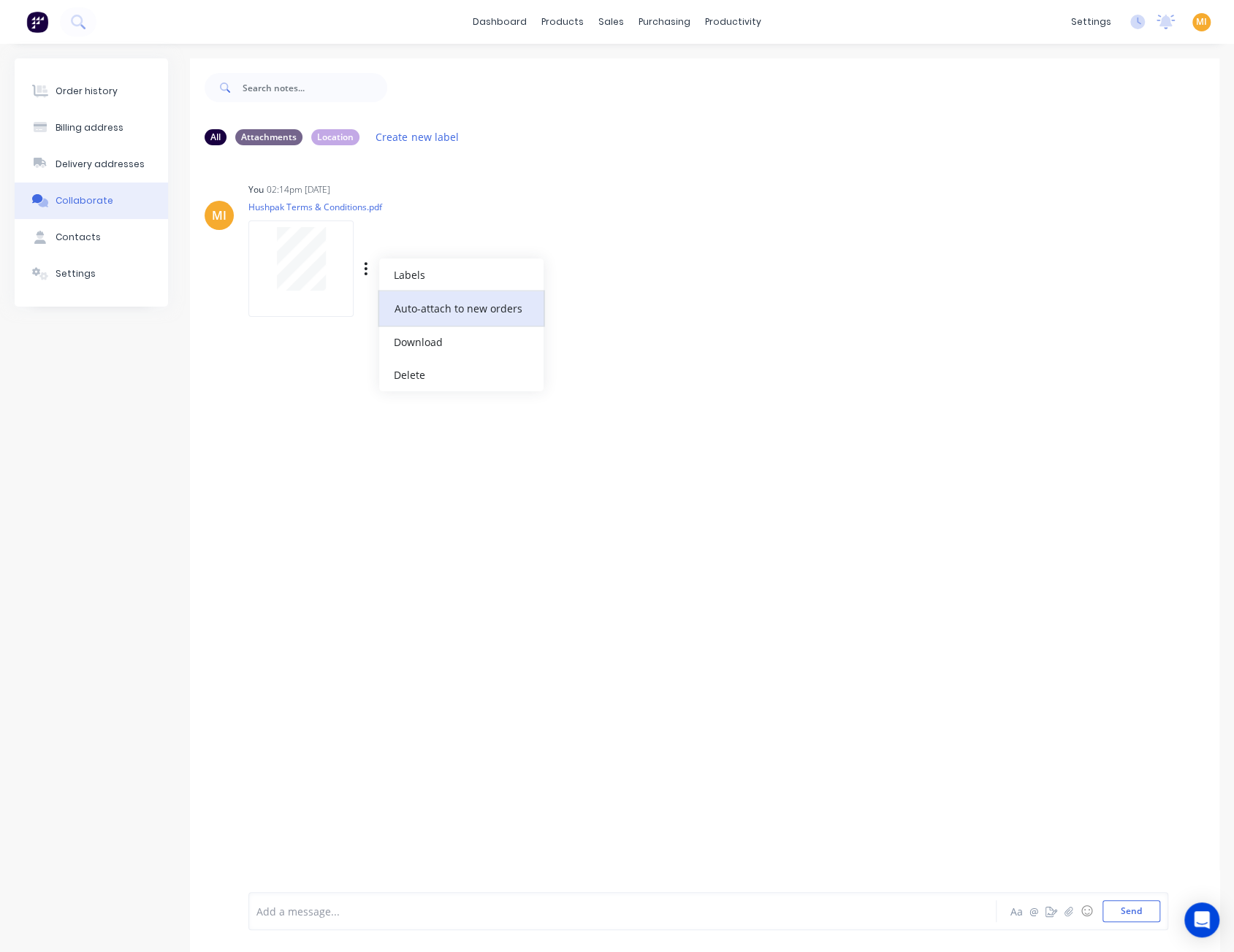
click at [440, 300] on button "Auto-attach to new orders" at bounding box center [461, 309] width 164 height 34
click at [602, 300] on label at bounding box center [602, 300] width 0 height 0
click at [580, 310] on input "checkbox" at bounding box center [573, 307] width 12 height 14
checkbox input "true"
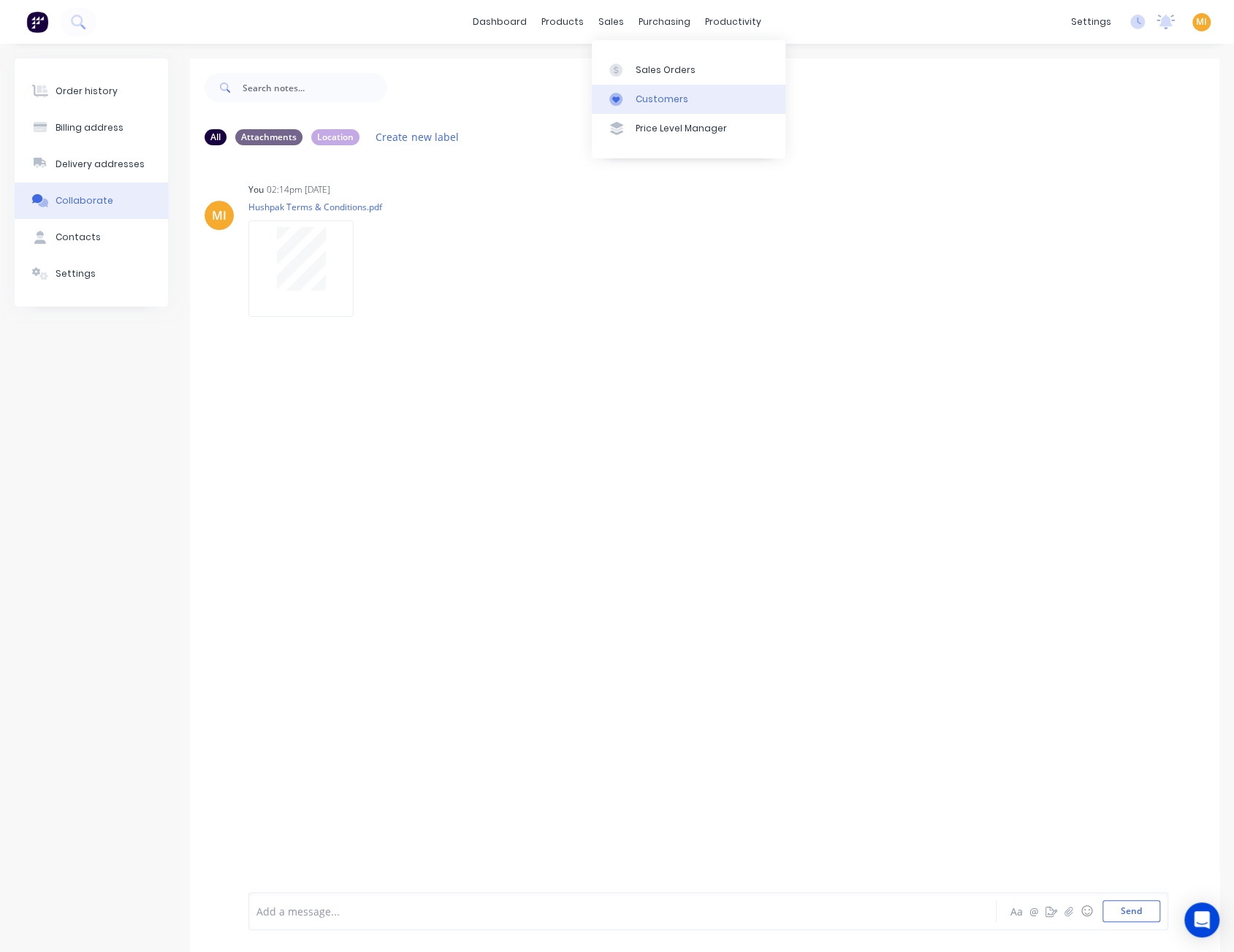
click at [669, 106] on link "Customers" at bounding box center [688, 100] width 194 height 29
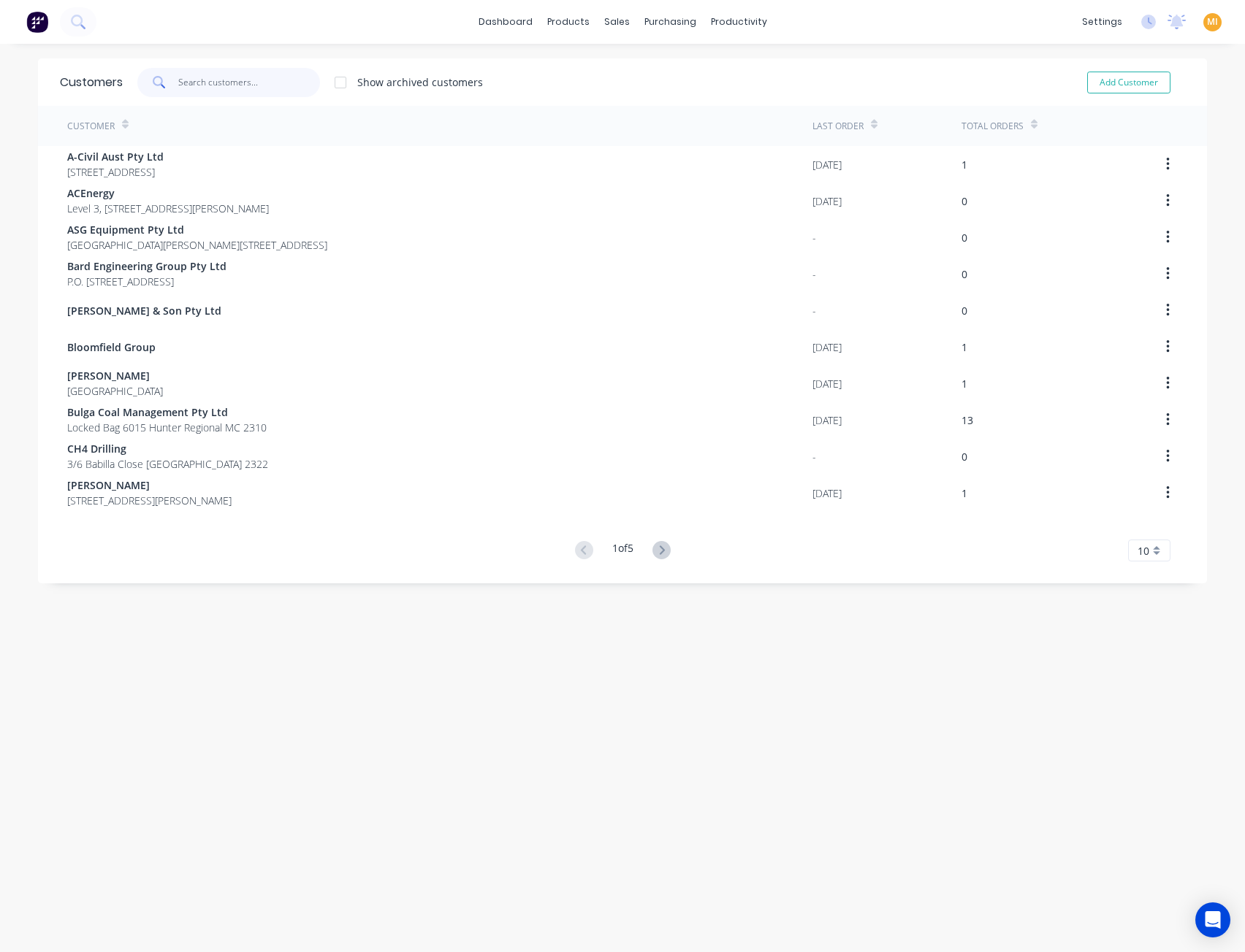
click at [218, 89] on input "text" at bounding box center [249, 83] width 143 height 29
paste input "Mt Owen Open Cut"
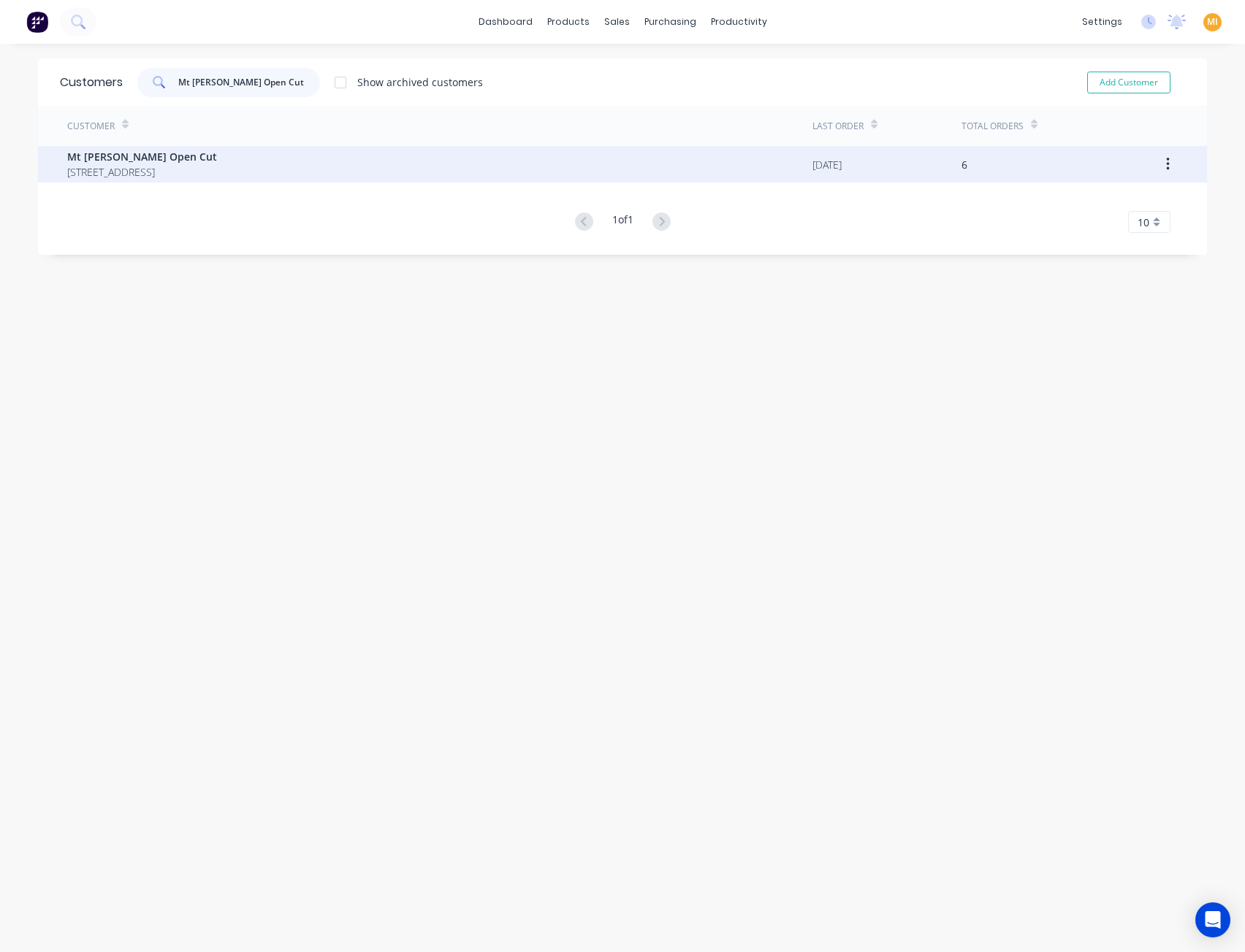
type input "Mt Owen Open Cut"
click at [186, 169] on span "666 Hebden Road Ravensworth New South Wales Australia 2330" at bounding box center [142, 172] width 150 height 15
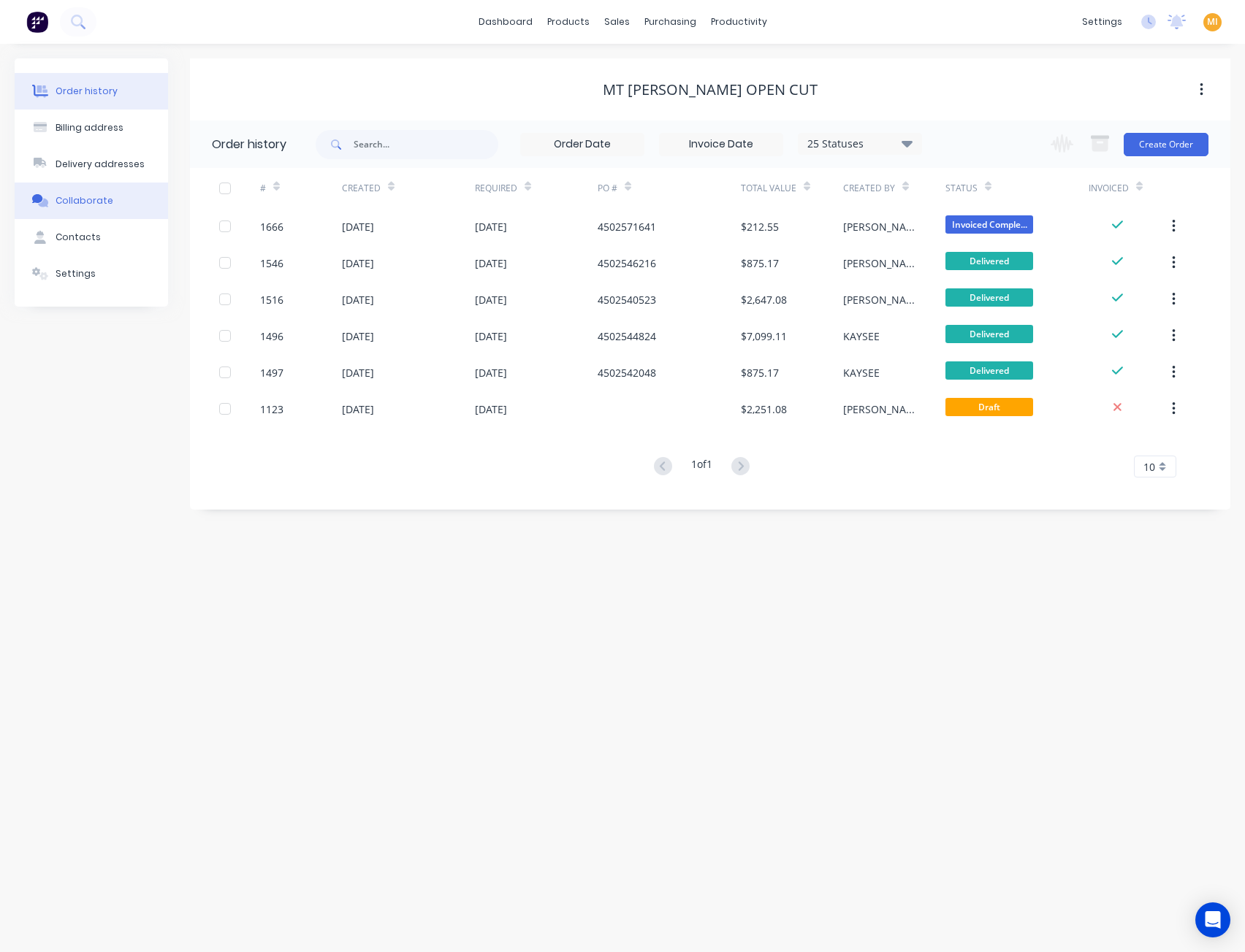
click at [97, 207] on div "Collaborate" at bounding box center [84, 201] width 58 height 13
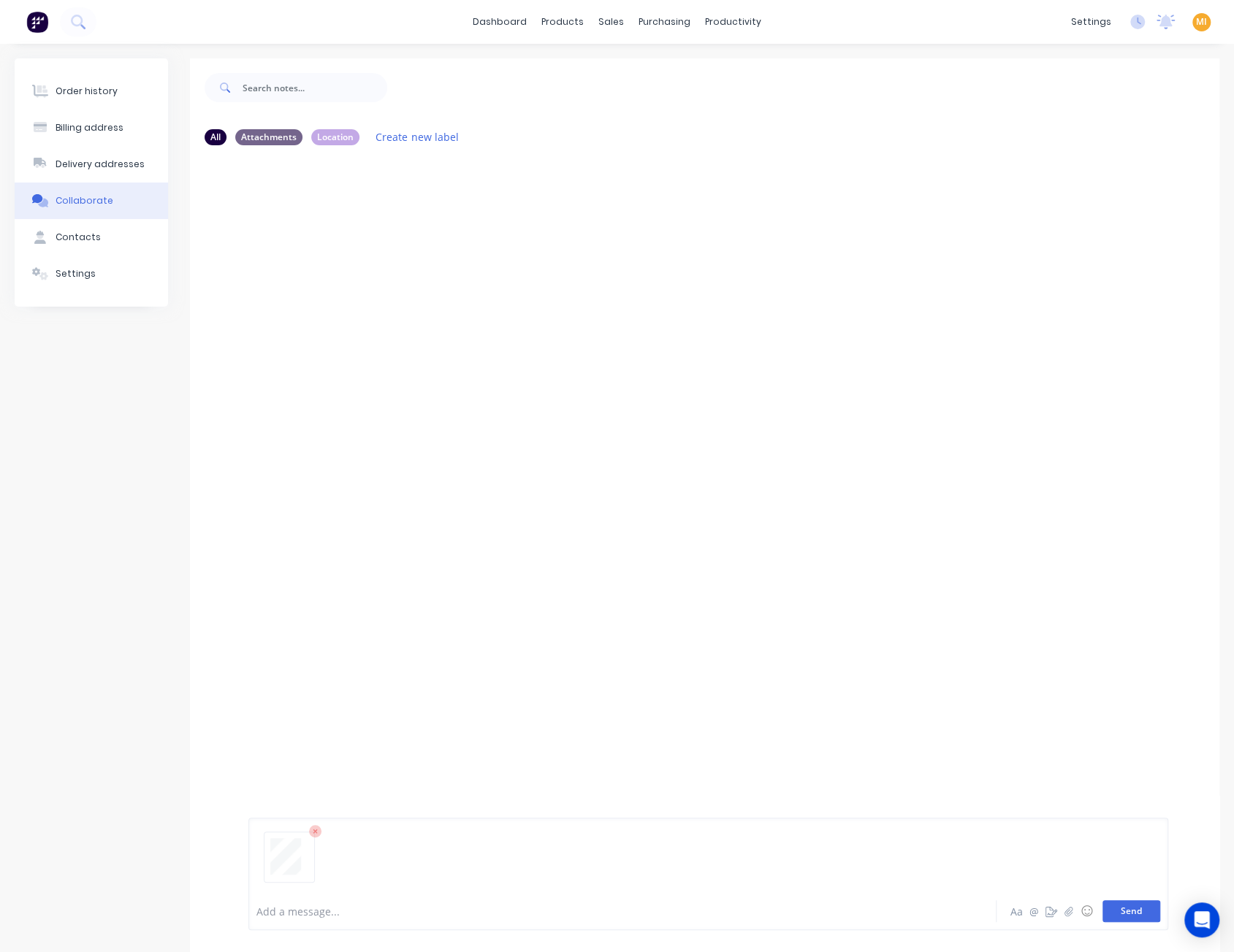
click at [1134, 912] on button "Send" at bounding box center [1131, 911] width 58 height 22
click at [361, 275] on div "Labels Auto-attach to new orders Sales Orders Download Delete" at bounding box center [441, 268] width 164 height 21
click at [363, 271] on button "button" at bounding box center [366, 268] width 6 height 21
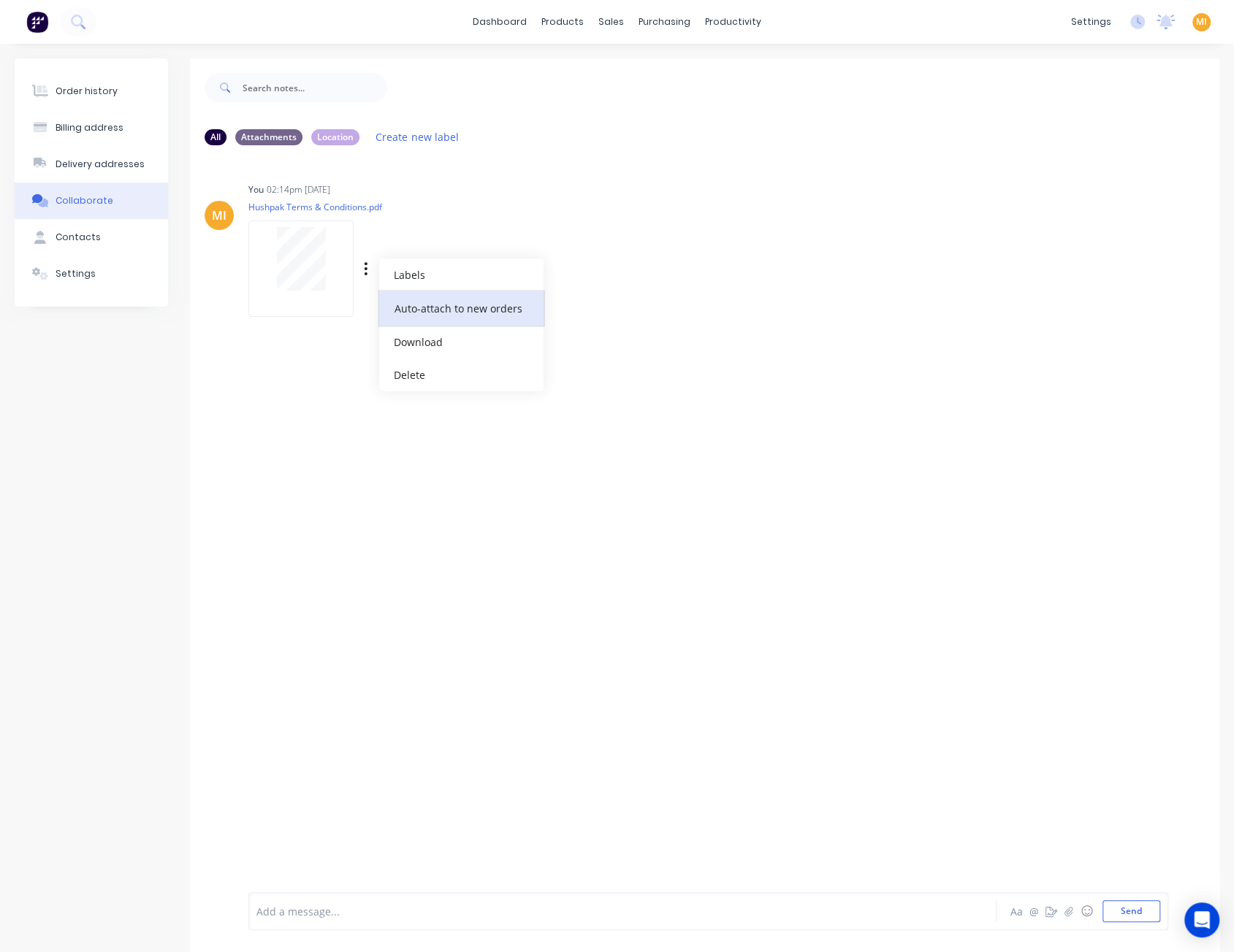
click at [441, 321] on button "Auto-attach to new orders" at bounding box center [461, 309] width 164 height 34
click at [596, 304] on div at bounding box center [584, 308] width 34 height 15
click at [602, 300] on label at bounding box center [602, 300] width 0 height 0
click at [580, 309] on input "checkbox" at bounding box center [573, 307] width 12 height 14
checkbox input "true"
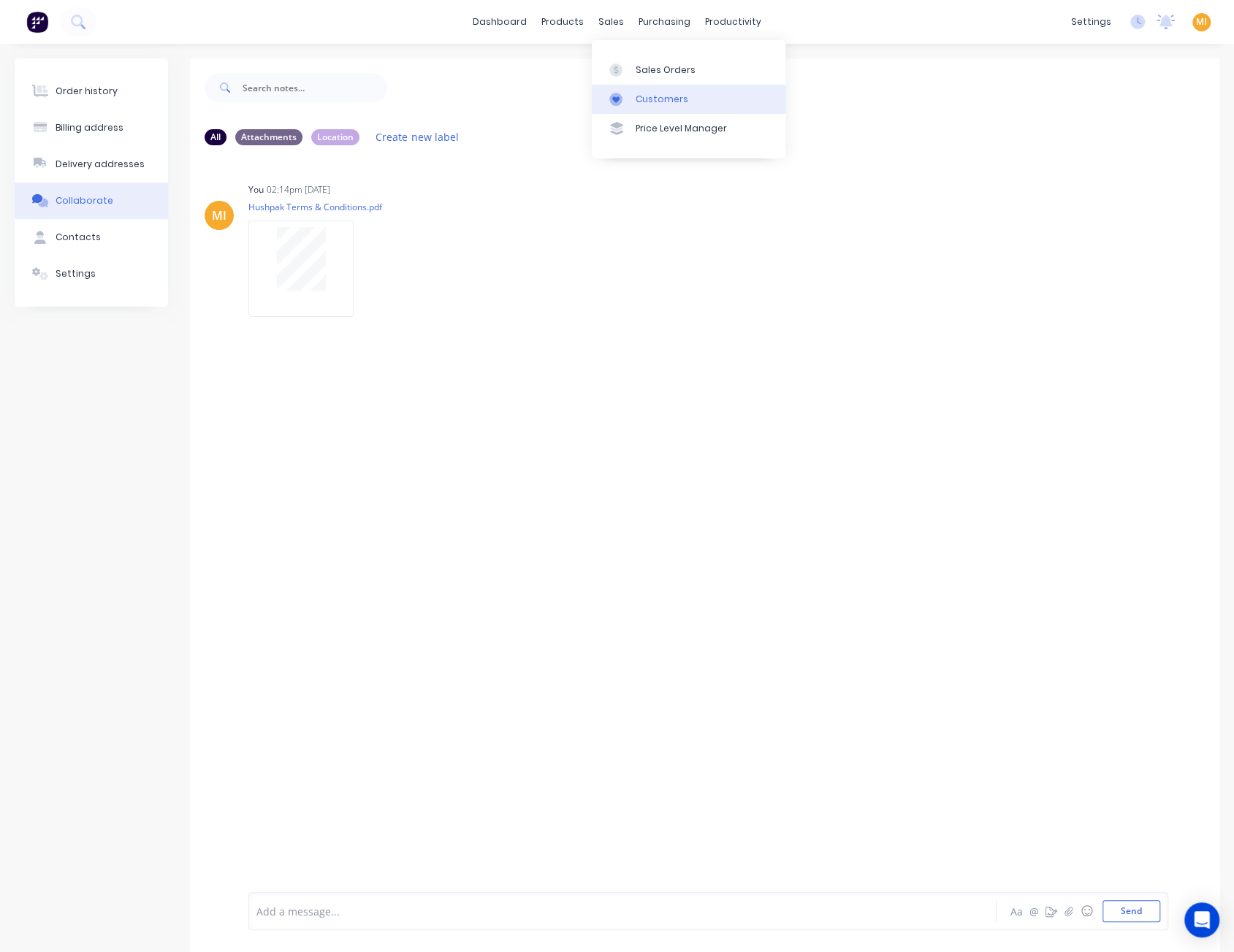
click at [662, 95] on div "Customers" at bounding box center [661, 99] width 52 height 13
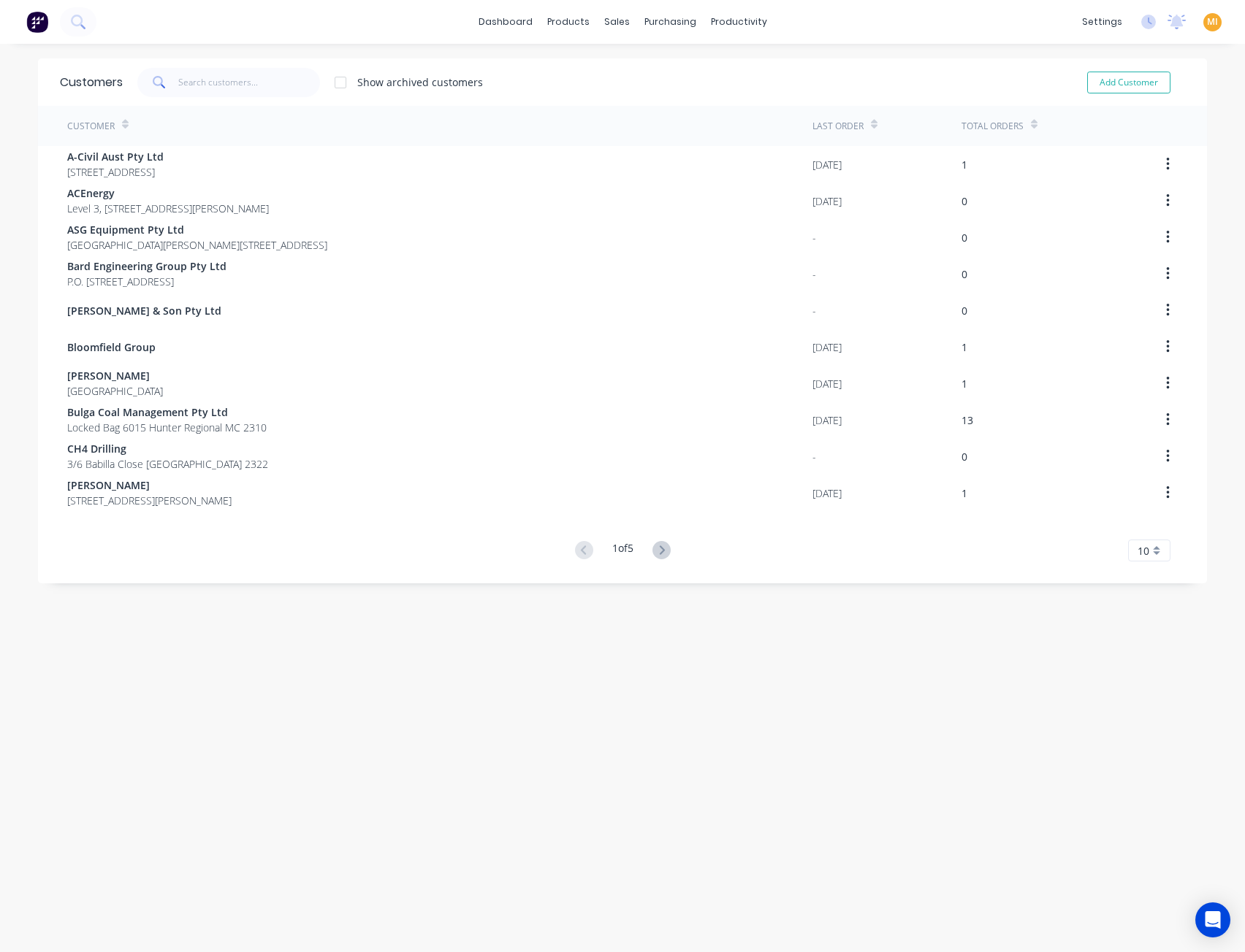
click at [250, 98] on div "Customers Show archived customers Add Customer" at bounding box center [622, 83] width 1169 height 48
click at [257, 87] on input "text" at bounding box center [249, 83] width 143 height 29
paste input "Monadelphous Engineering Pty Ltd"
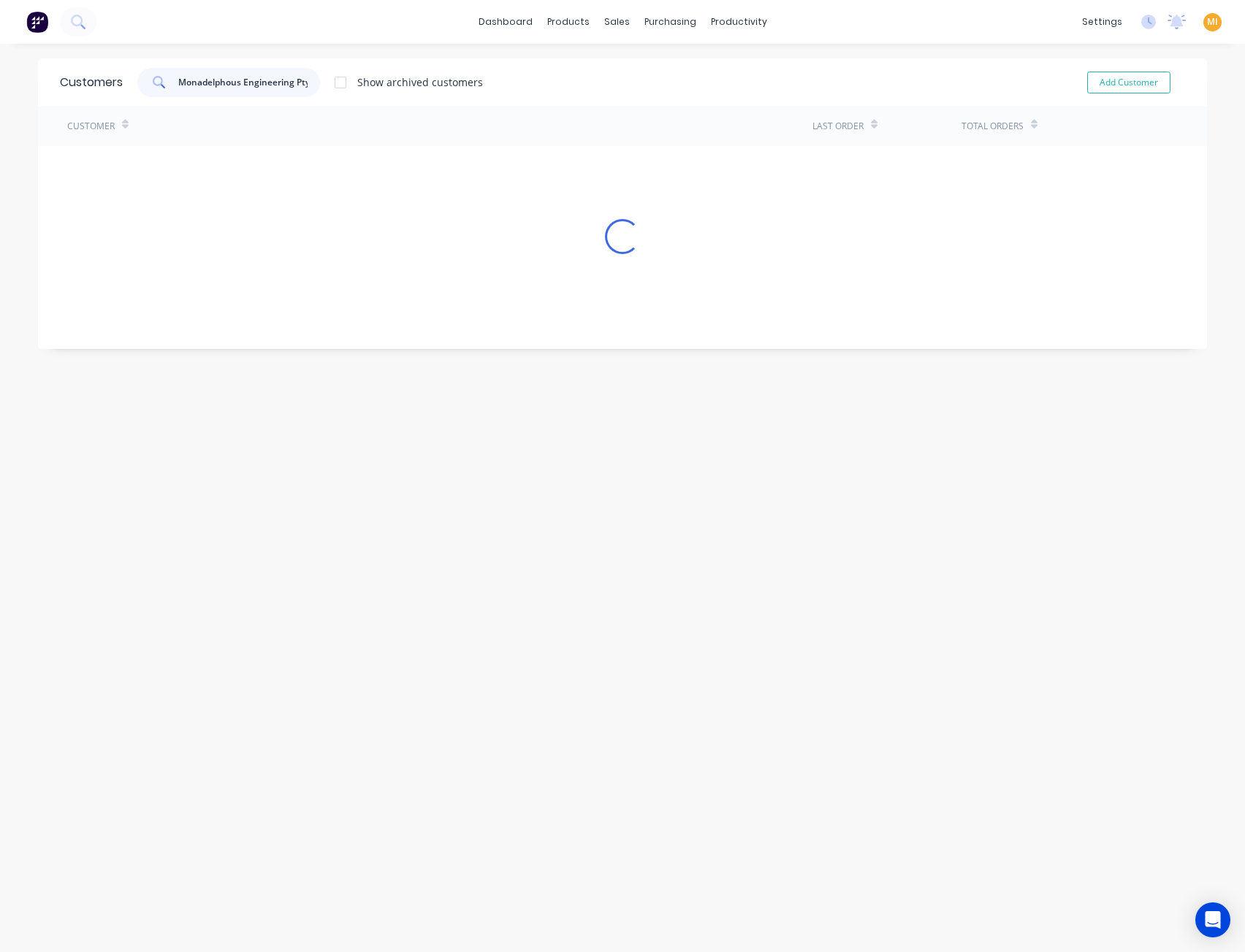
scroll to position [0, 17]
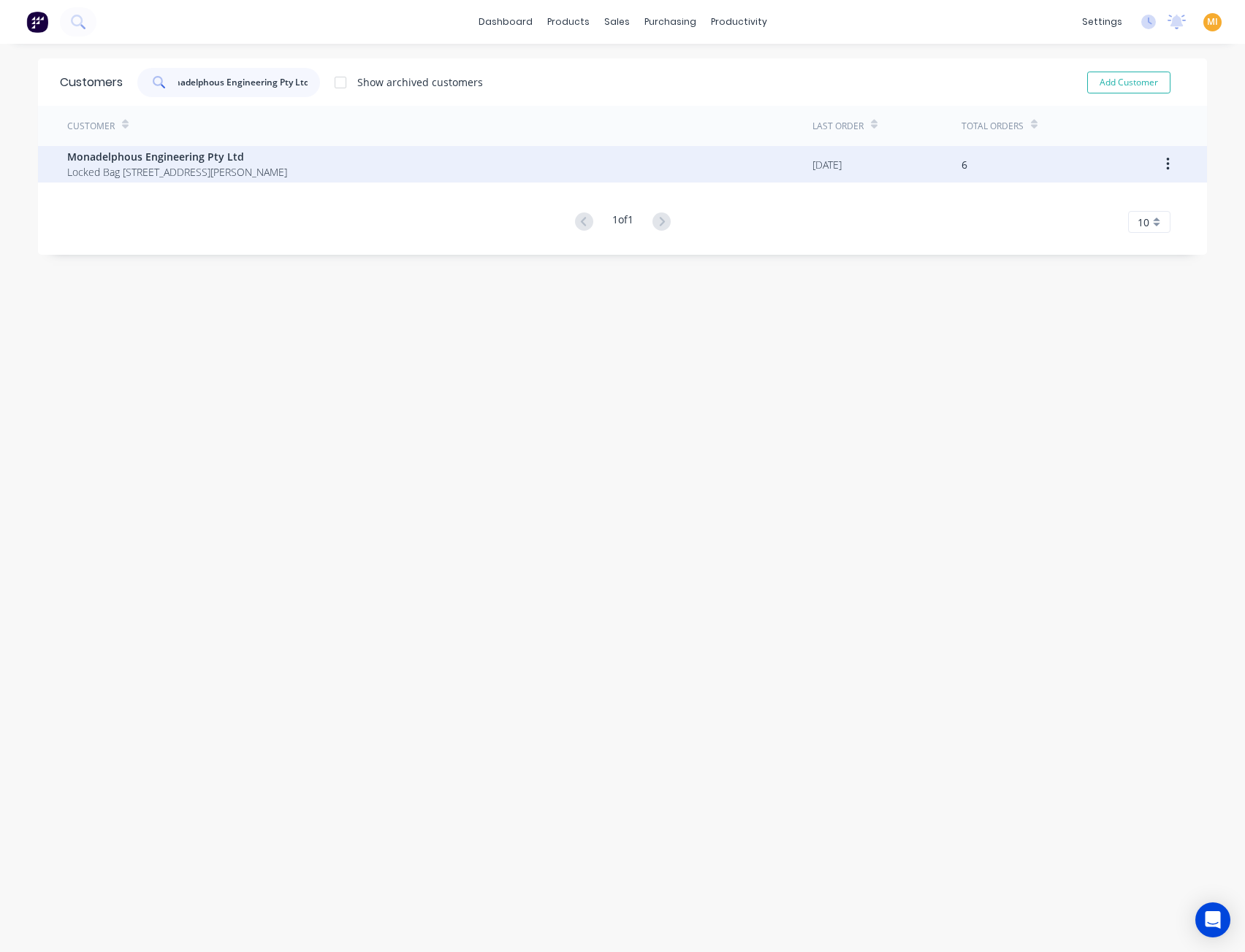
type input "Monadelphous Engineering Pty Ltd"
click at [178, 163] on span "Monadelphous Engineering Pty Ltd" at bounding box center [177, 157] width 220 height 15
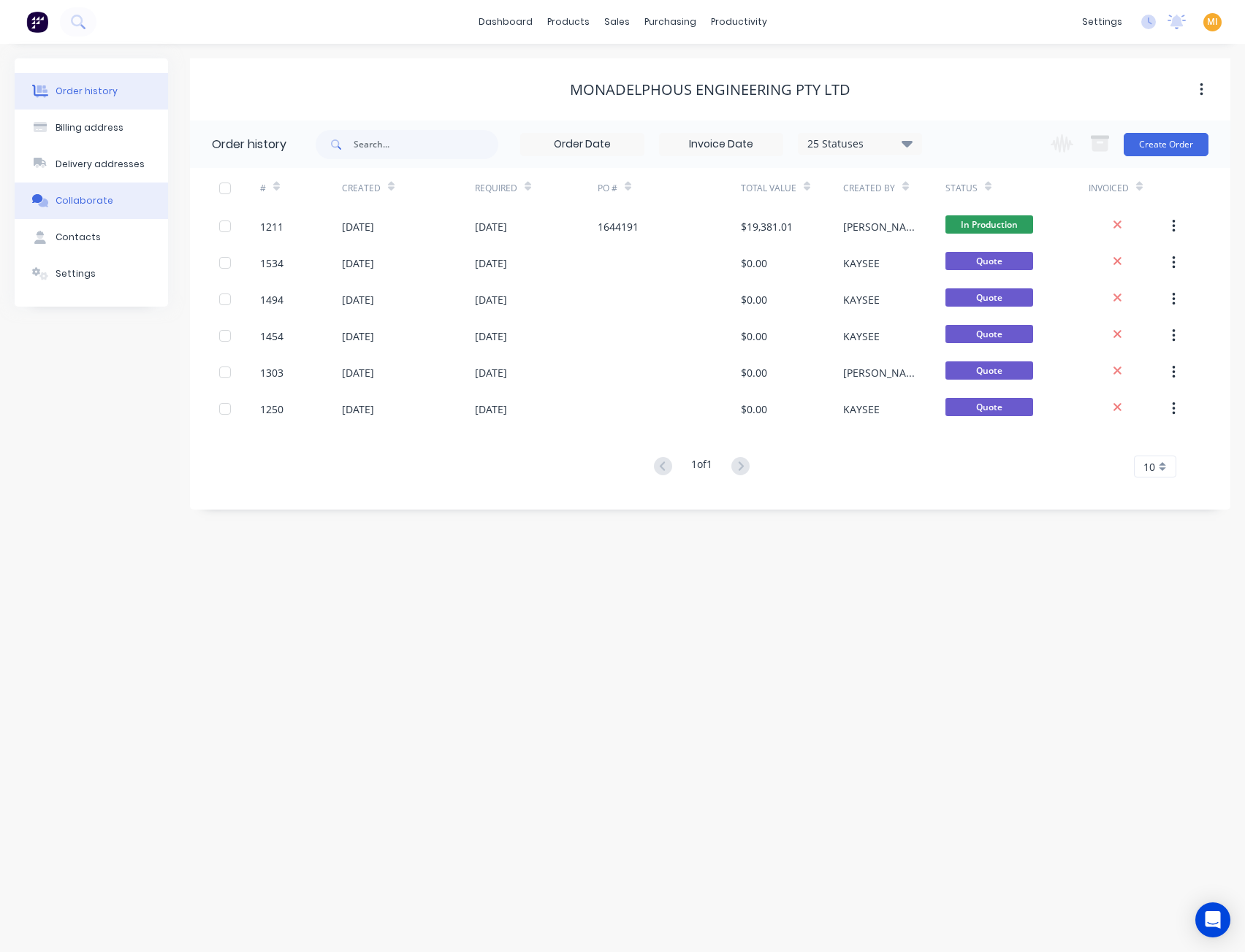
click at [77, 209] on button "Collaborate" at bounding box center [91, 201] width 154 height 36
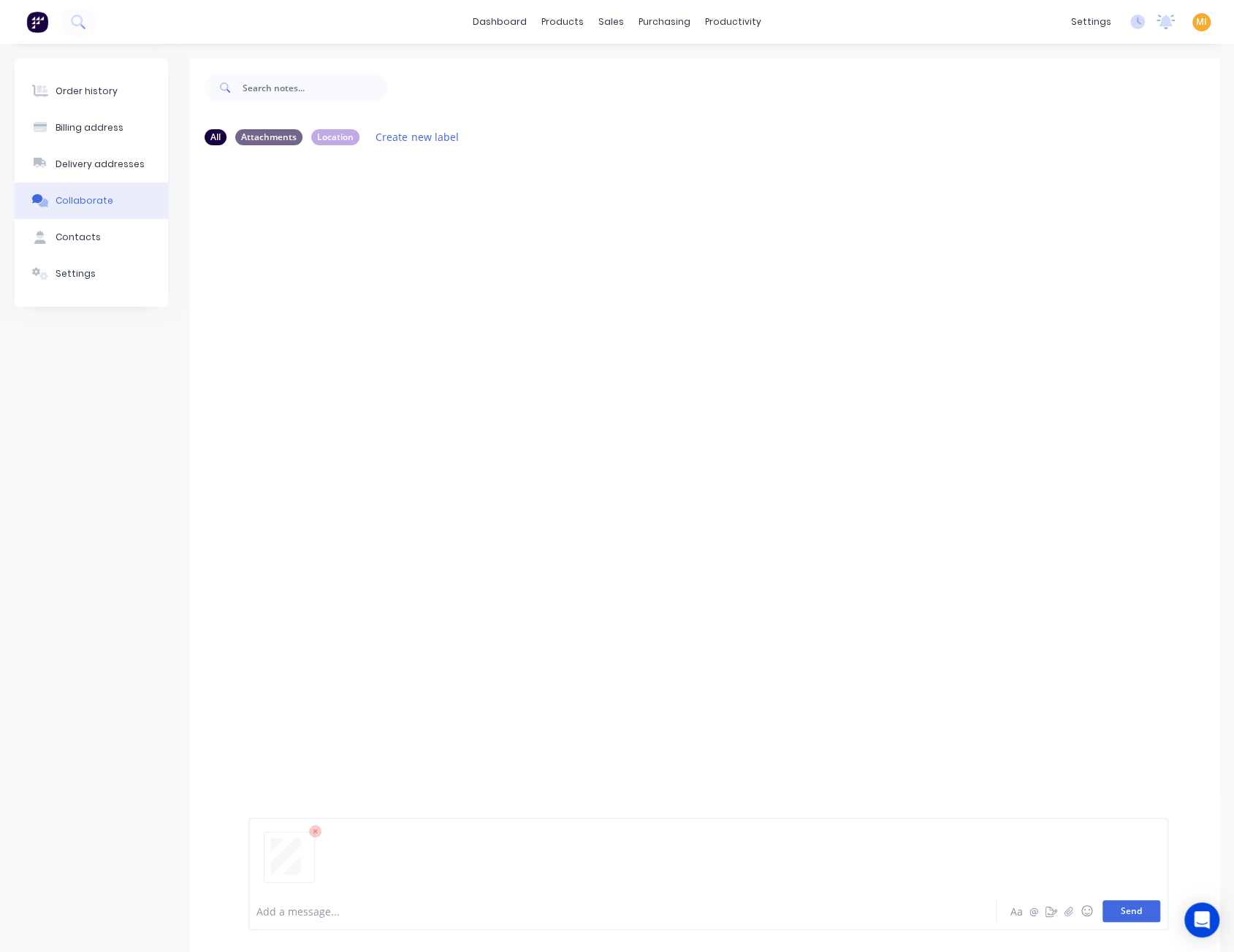
click at [1147, 910] on button "Send" at bounding box center [1131, 911] width 58 height 22
click at [438, 393] on div "MI You 02:15pm 14/08/25 Hushpak Terms & Conditions.pdf Labels Auto-attach to ne…" at bounding box center [705, 522] width 1029 height 731
click at [363, 271] on icon "button" at bounding box center [366, 269] width 5 height 17
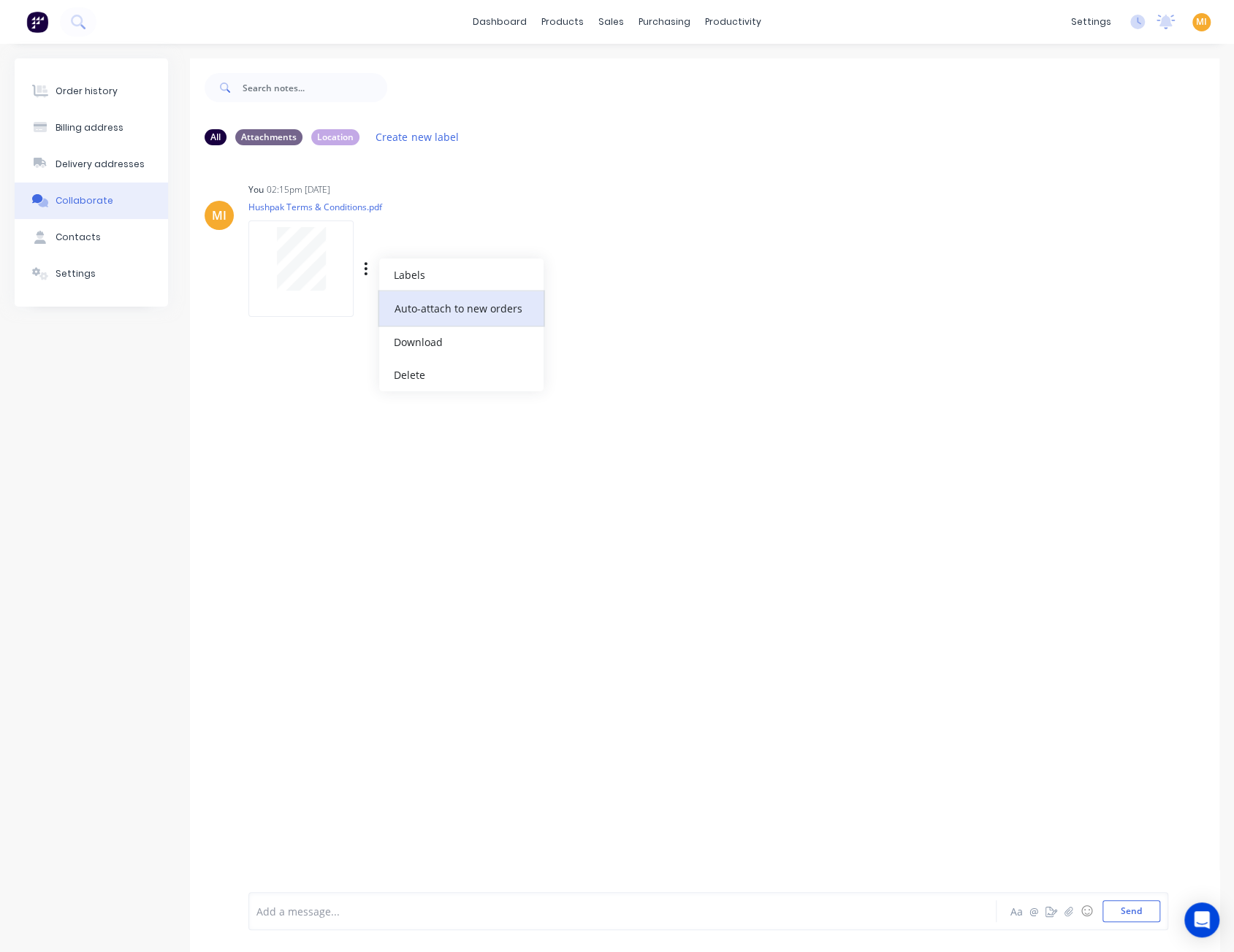
click at [411, 302] on button "Auto-attach to new orders" at bounding box center [461, 309] width 164 height 34
click at [602, 300] on label at bounding box center [602, 300] width 0 height 0
click at [580, 305] on input "checkbox" at bounding box center [573, 307] width 12 height 14
checkbox input "true"
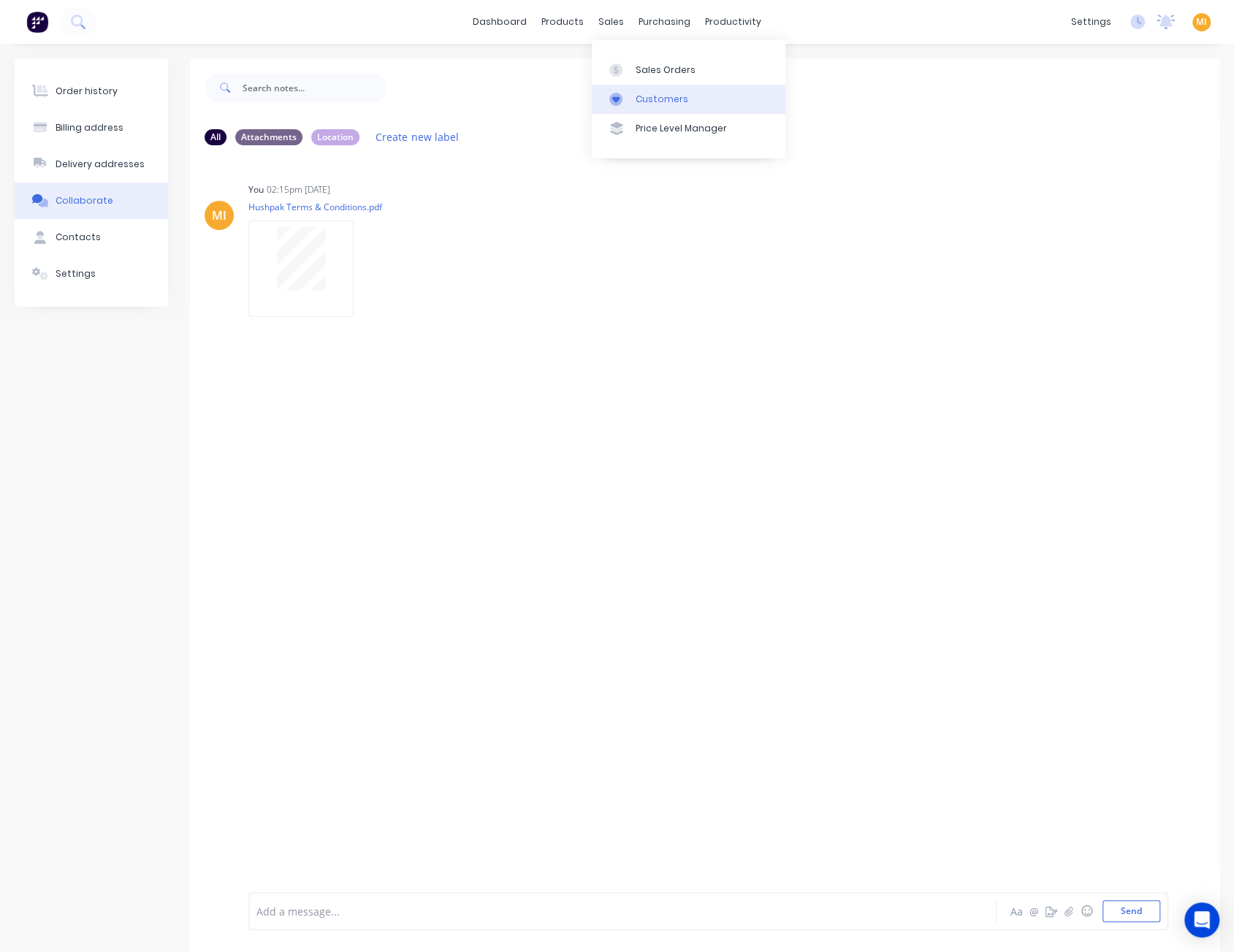
click at [639, 96] on div "Customers" at bounding box center [661, 99] width 52 height 13
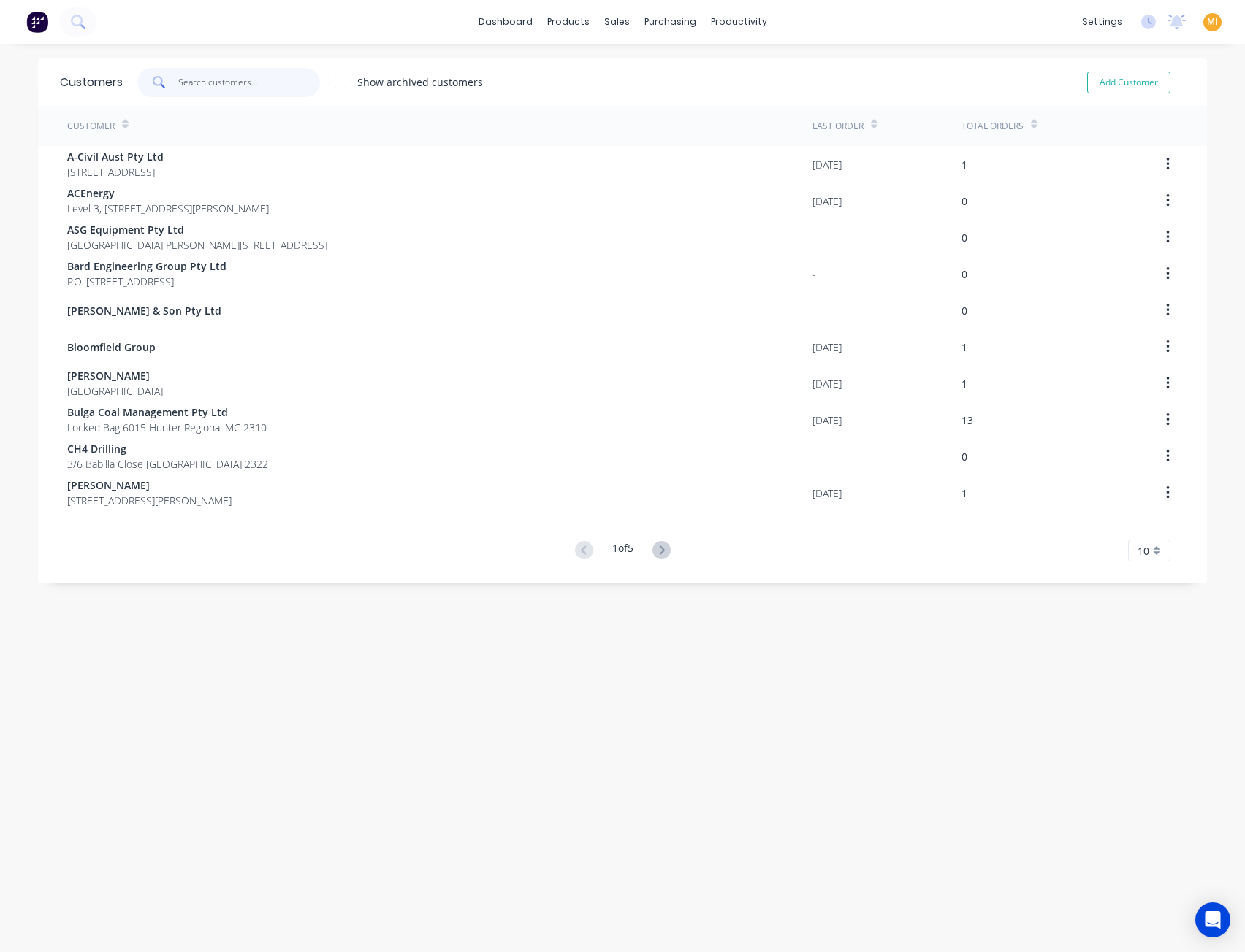
click at [276, 87] on input "text" at bounding box center [249, 83] width 143 height 29
paste input "Mineco Pty Ltd"
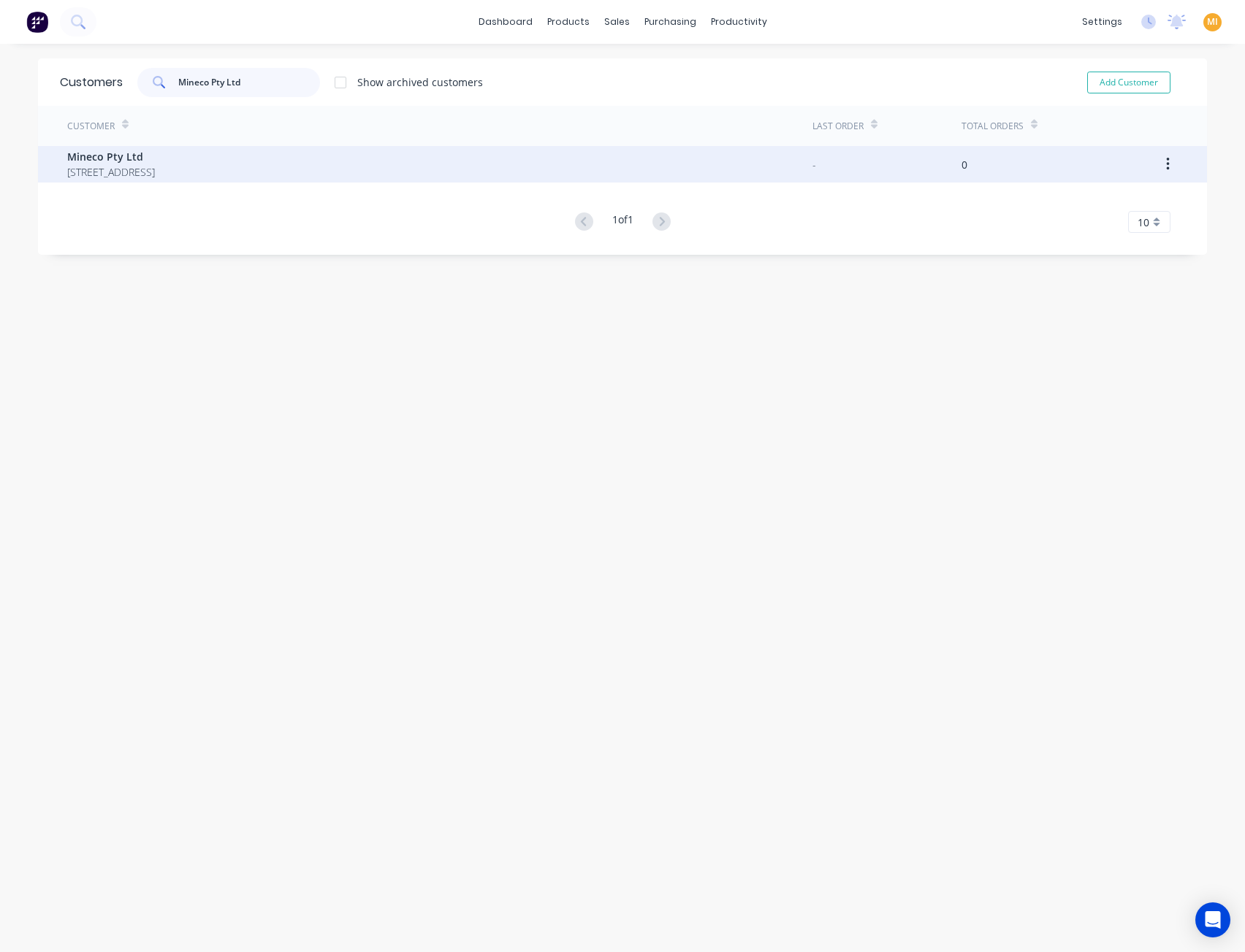
type input "Mineco Pty Ltd"
click at [113, 174] on span "28 Strathmore Road Muswellbrook 2333" at bounding box center [111, 172] width 88 height 15
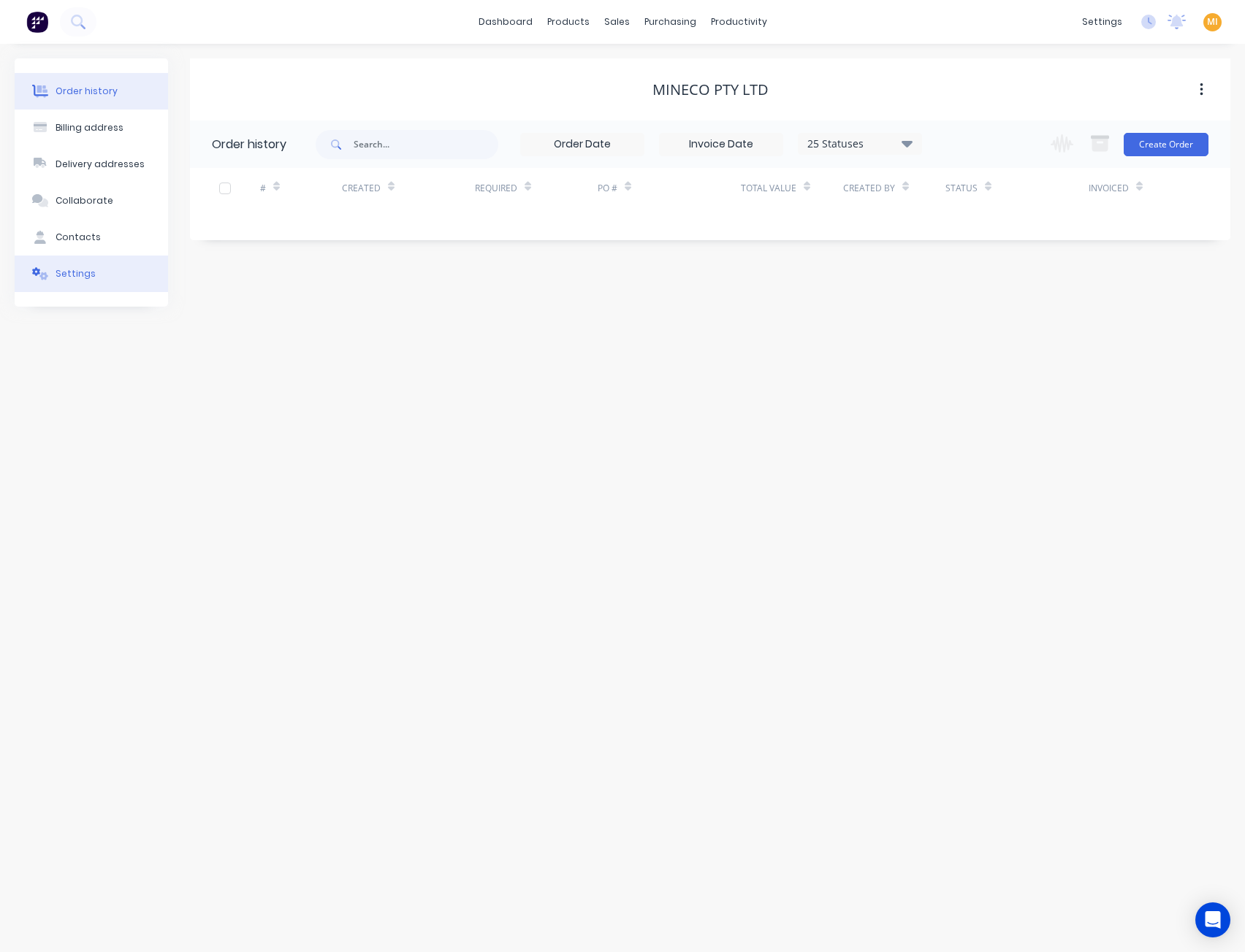
click at [112, 274] on button "Settings" at bounding box center [91, 273] width 154 height 36
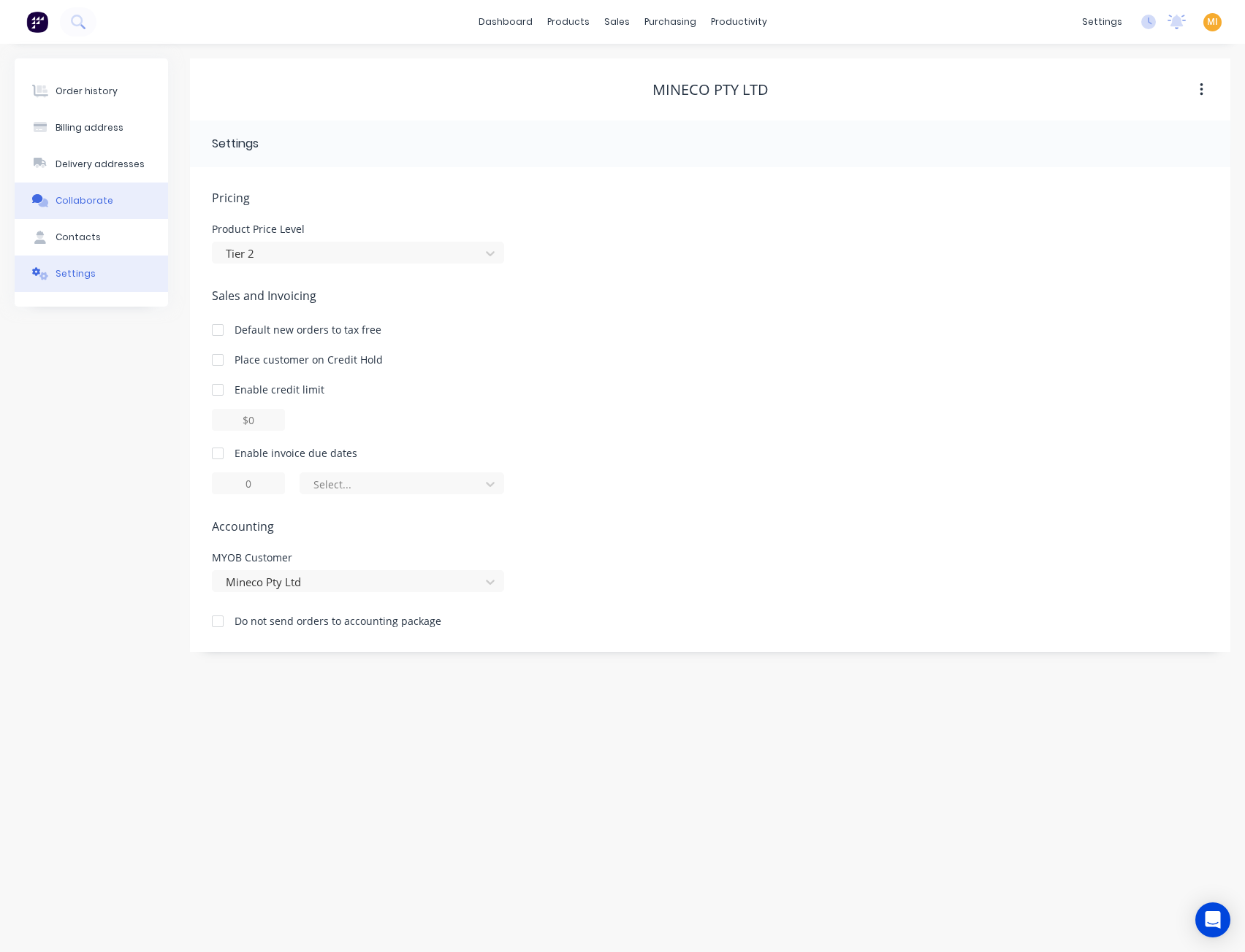
drag, startPoint x: 110, startPoint y: 191, endPoint x: 103, endPoint y: 196, distance: 8.6
click at [110, 191] on button "Collaborate" at bounding box center [91, 201] width 154 height 36
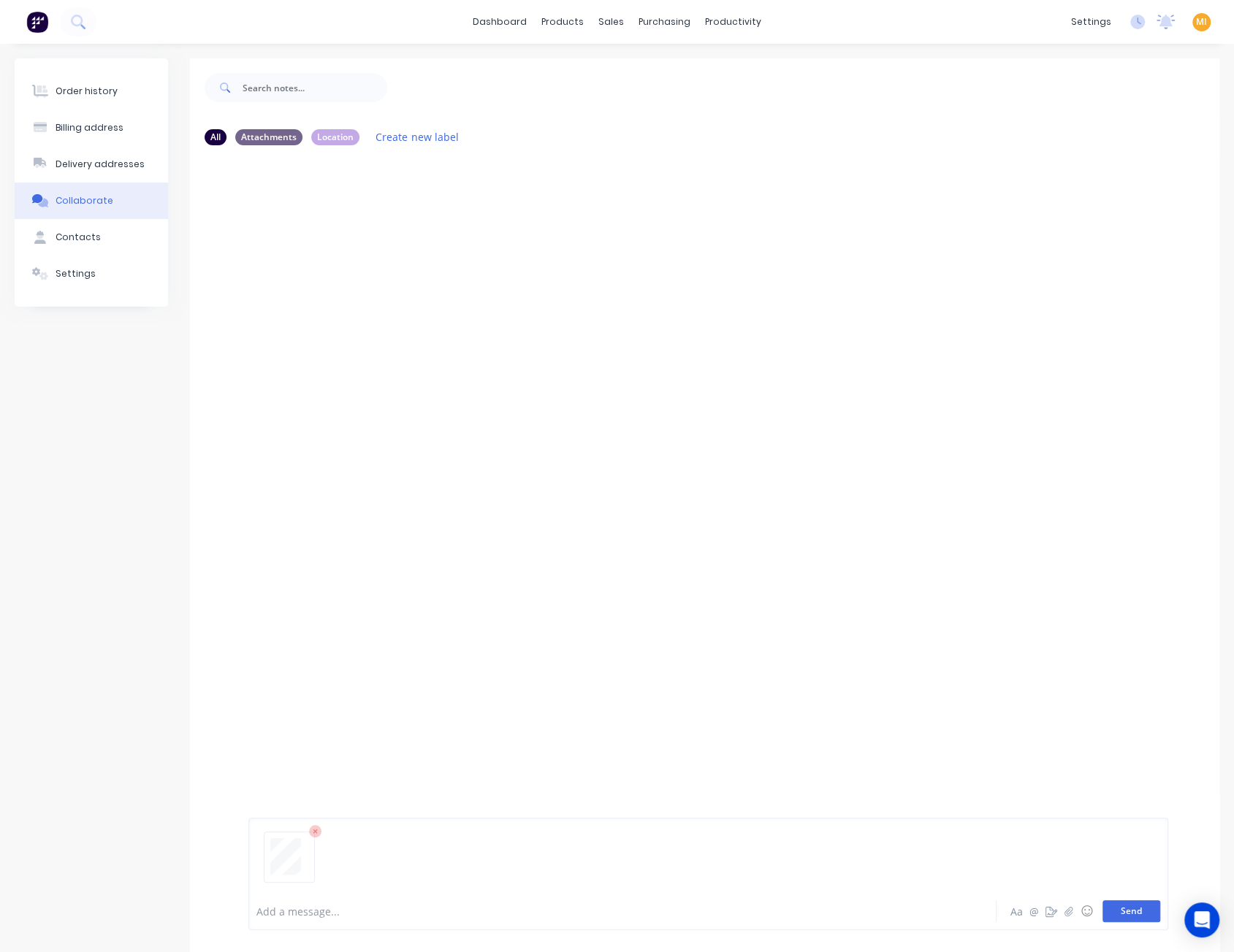
click at [1127, 913] on button "Send" at bounding box center [1131, 911] width 58 height 22
click at [362, 265] on div "Labels Auto-attach to new orders Sales Orders Download Delete" at bounding box center [441, 268] width 164 height 21
click at [367, 272] on icon "button" at bounding box center [366, 269] width 5 height 17
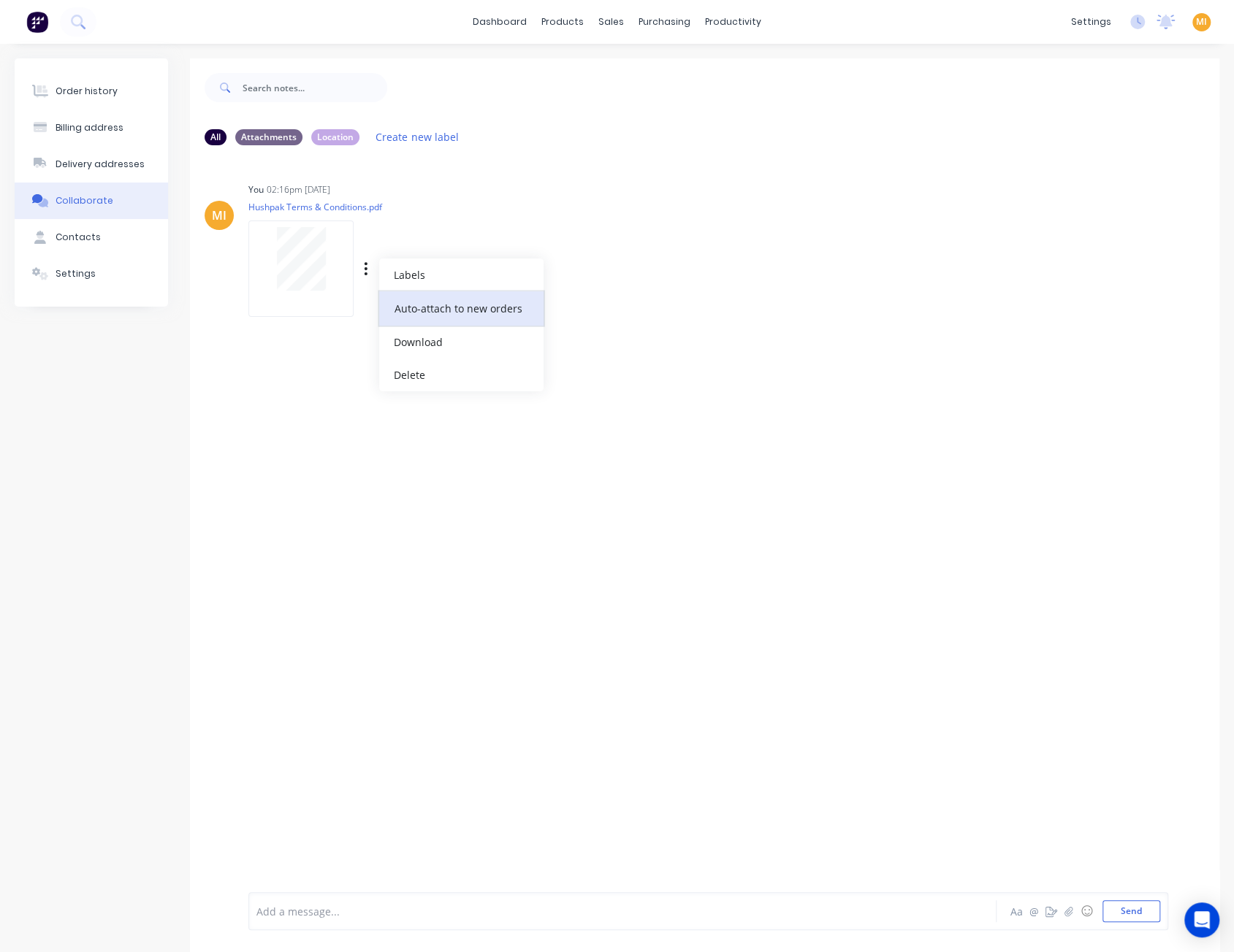
click at [409, 309] on button "Auto-attach to new orders" at bounding box center [461, 309] width 164 height 34
click at [602, 300] on label at bounding box center [602, 300] width 0 height 0
click at [580, 307] on input "checkbox" at bounding box center [573, 307] width 12 height 14
checkbox input "true"
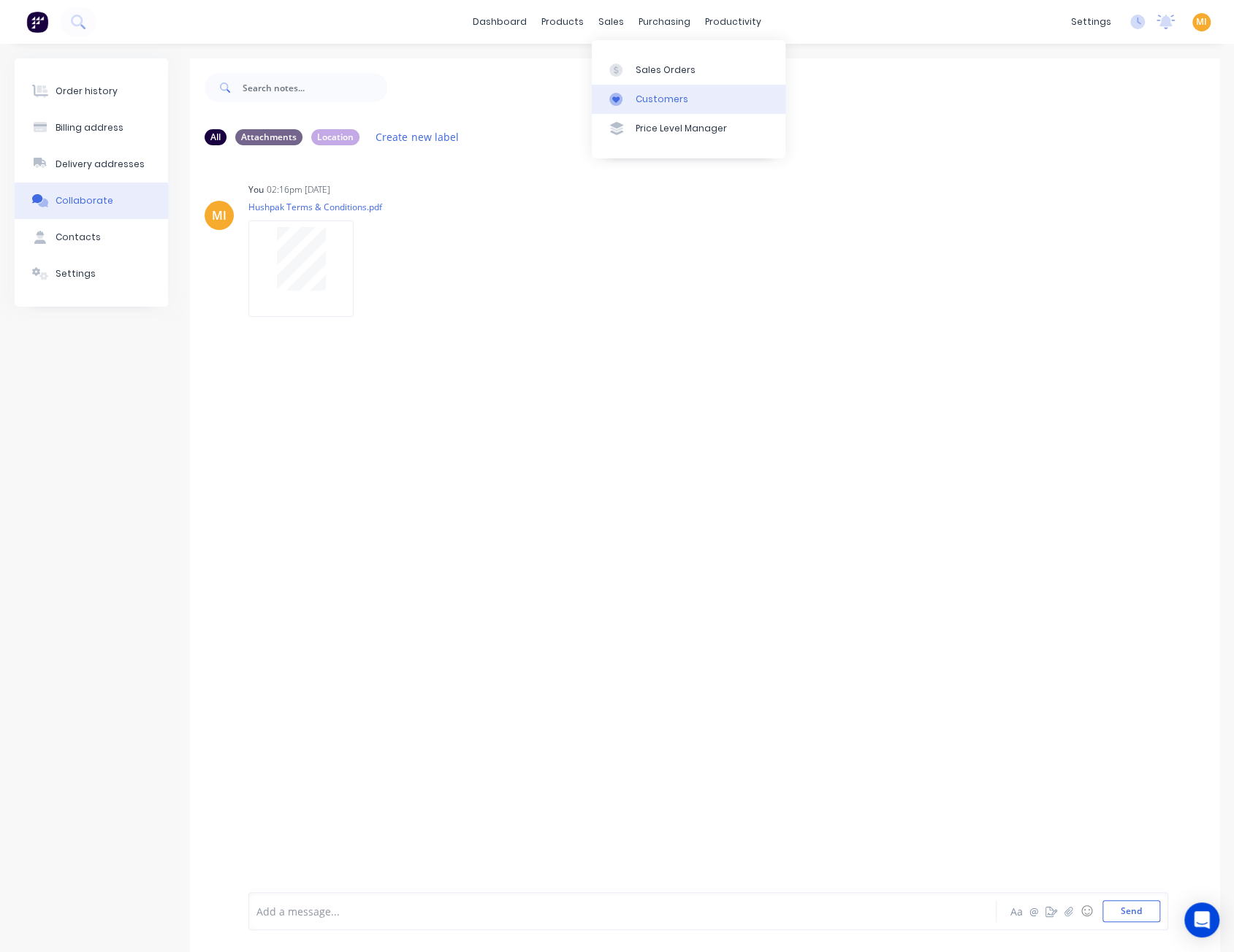
click at [664, 89] on link "Customers" at bounding box center [688, 100] width 194 height 29
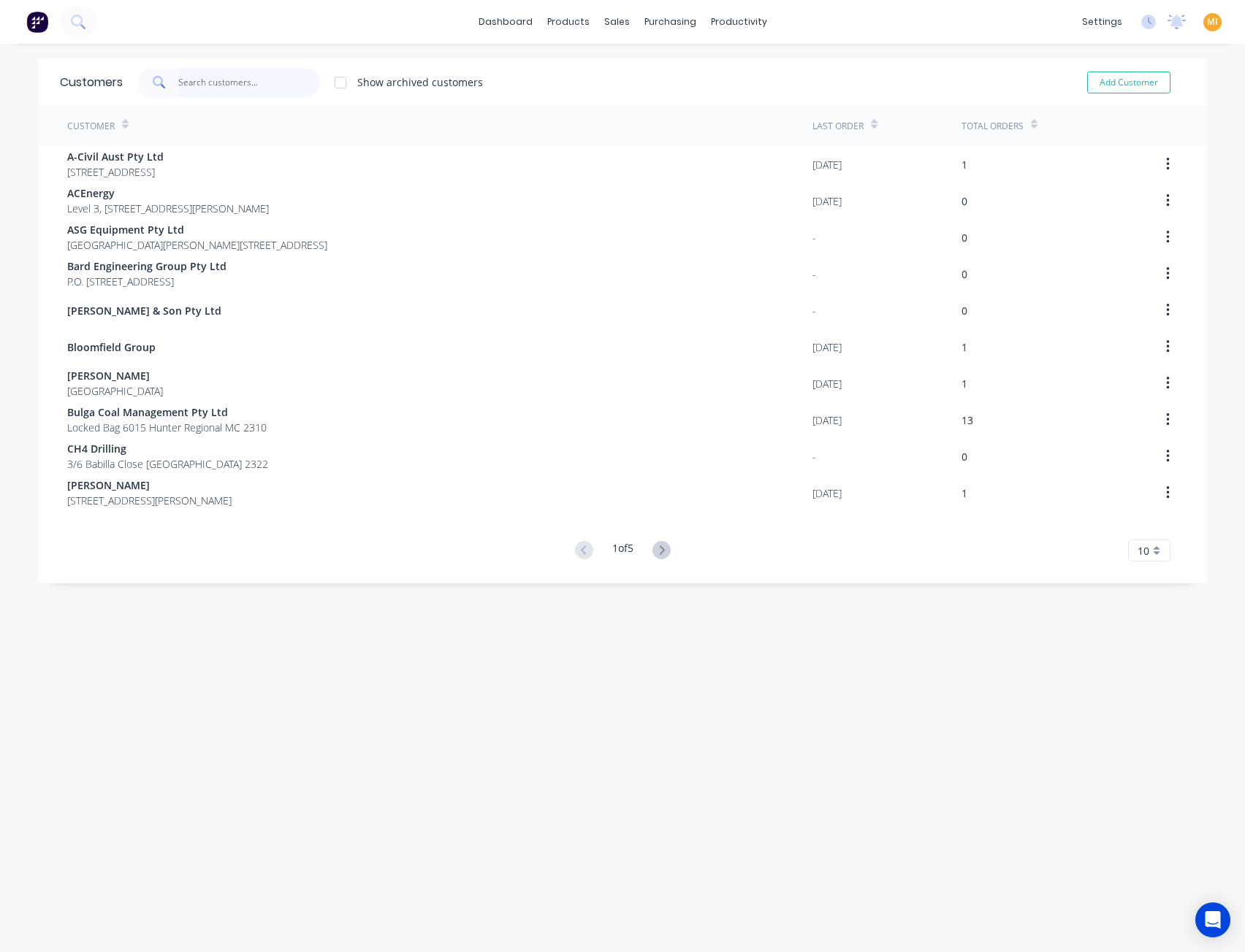
click at [266, 86] on input "text" at bounding box center [249, 83] width 143 height 29
paste input "Mangoola Coal Glencore"
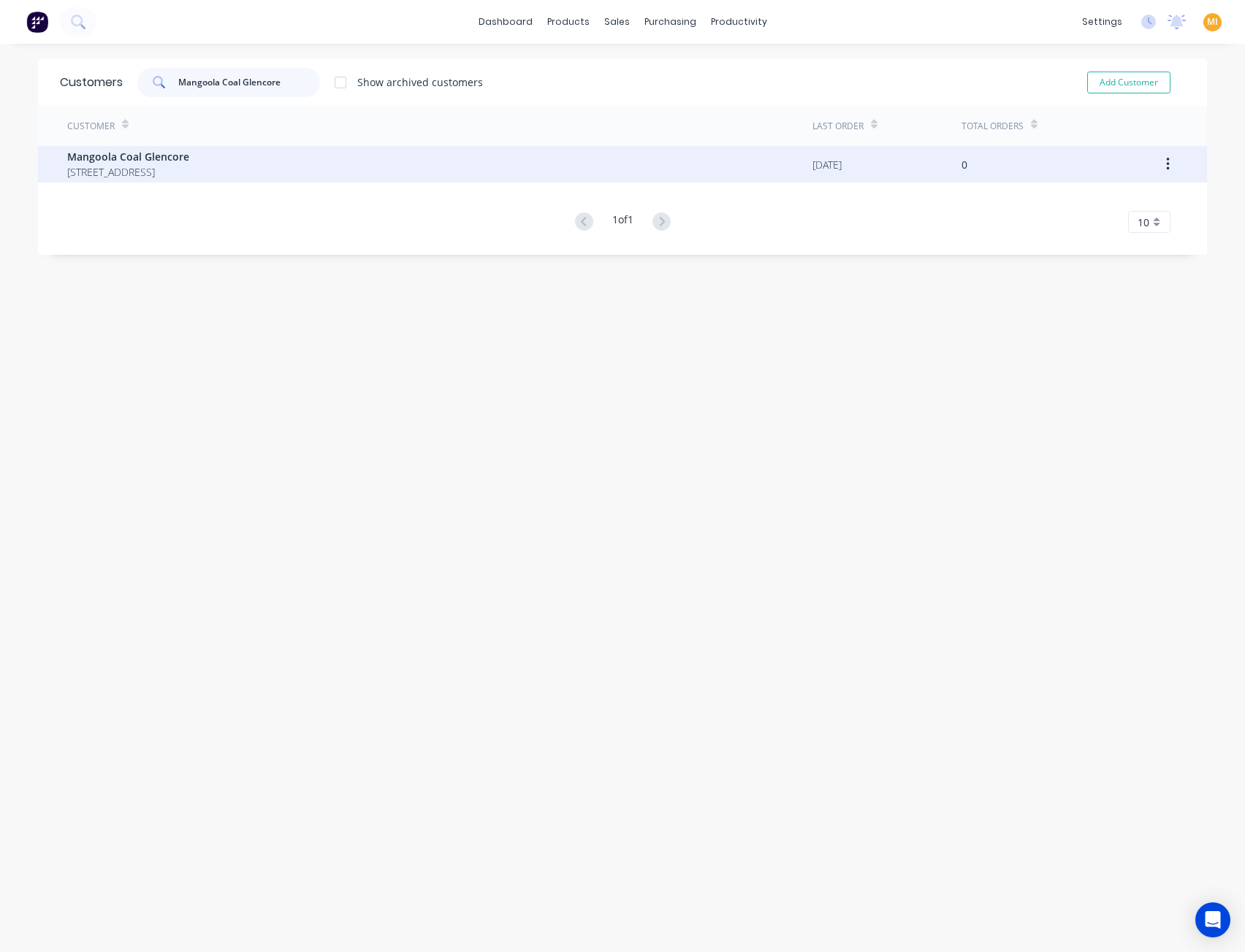
type input "Mangoola Coal Glencore"
click at [189, 163] on span "Mangoola Coal Glencore" at bounding box center [128, 157] width 122 height 15
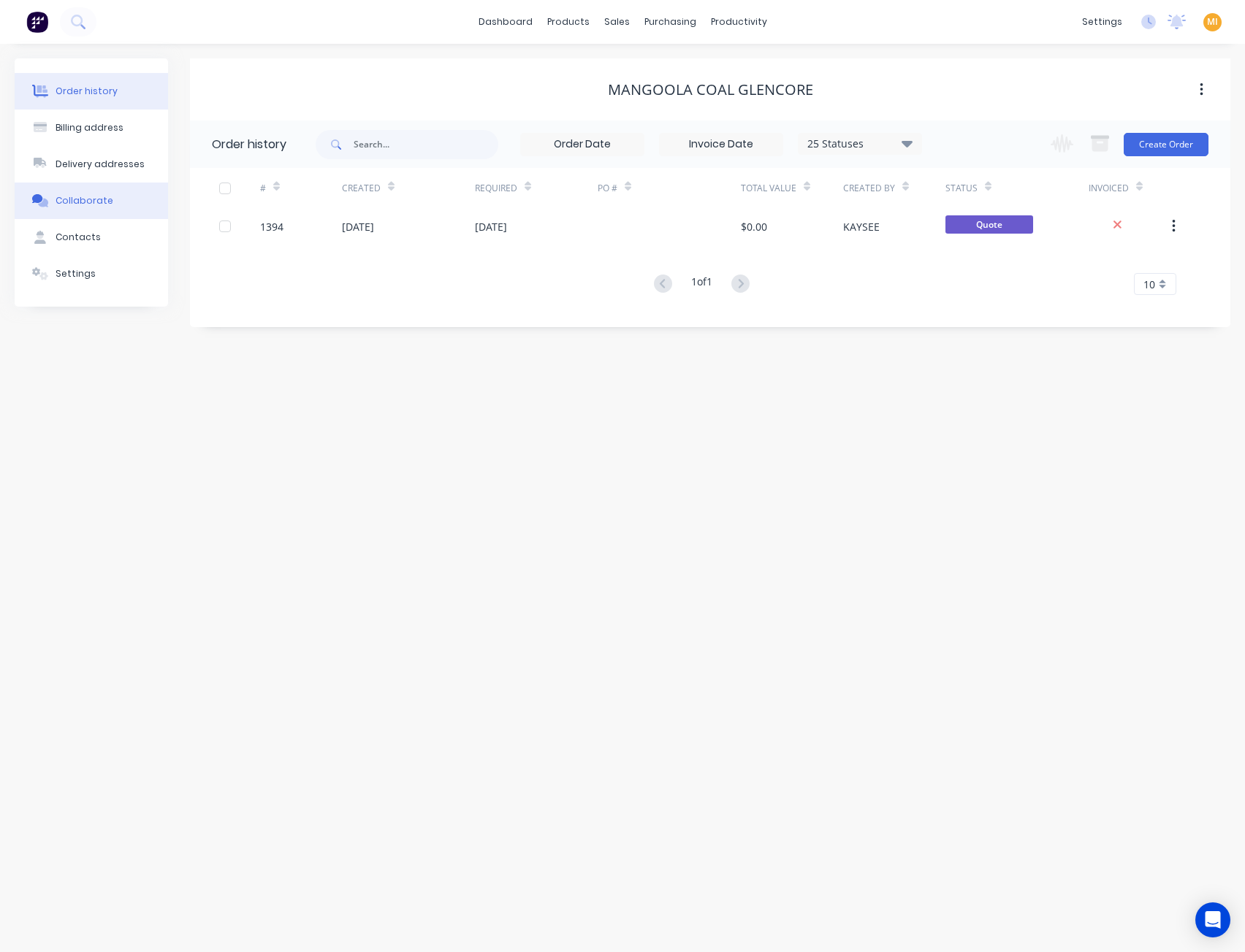
click at [87, 206] on div "Collaborate" at bounding box center [84, 201] width 58 height 13
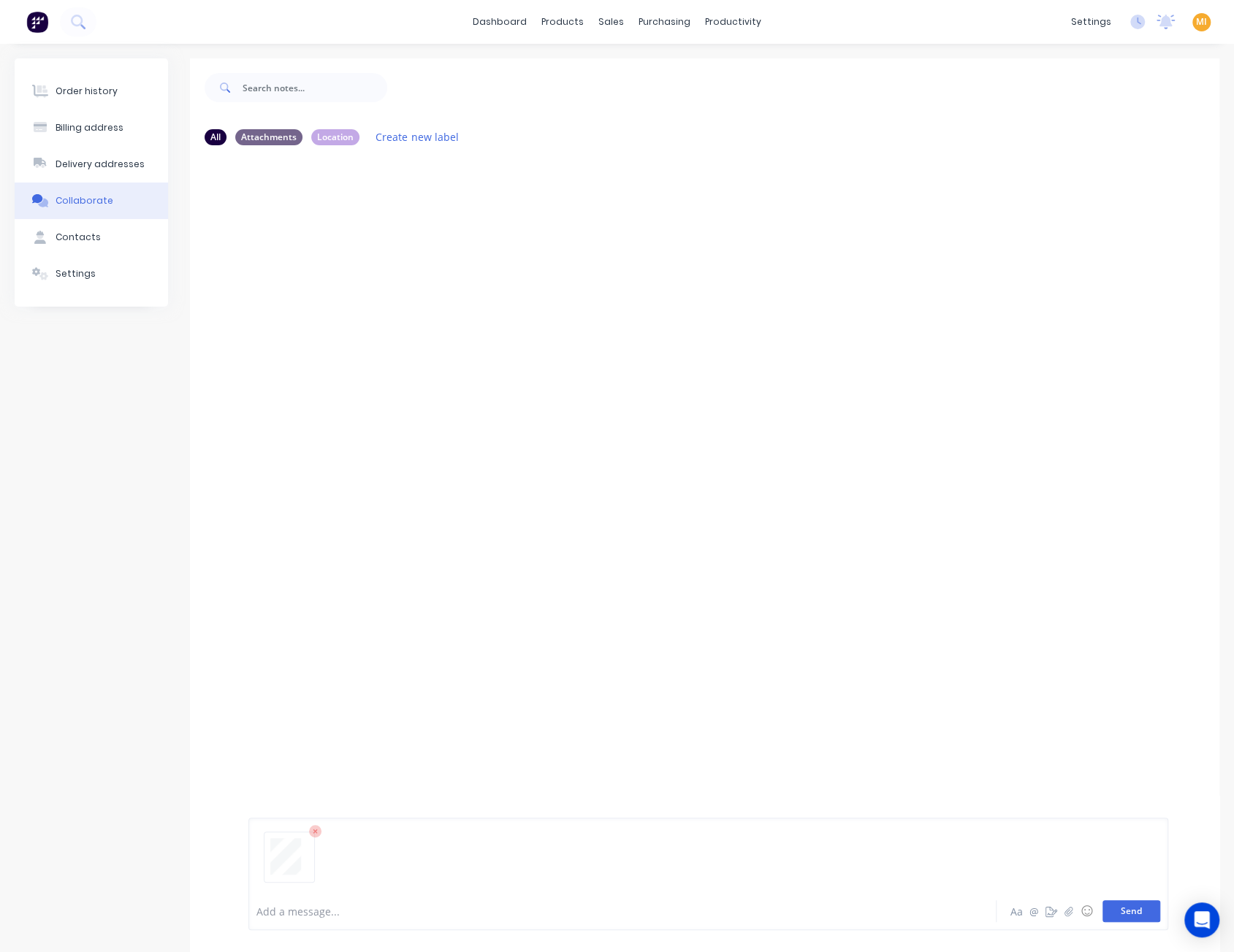
click at [1135, 908] on button "Send" at bounding box center [1131, 911] width 58 height 22
click at [363, 272] on icon "button" at bounding box center [366, 269] width 5 height 17
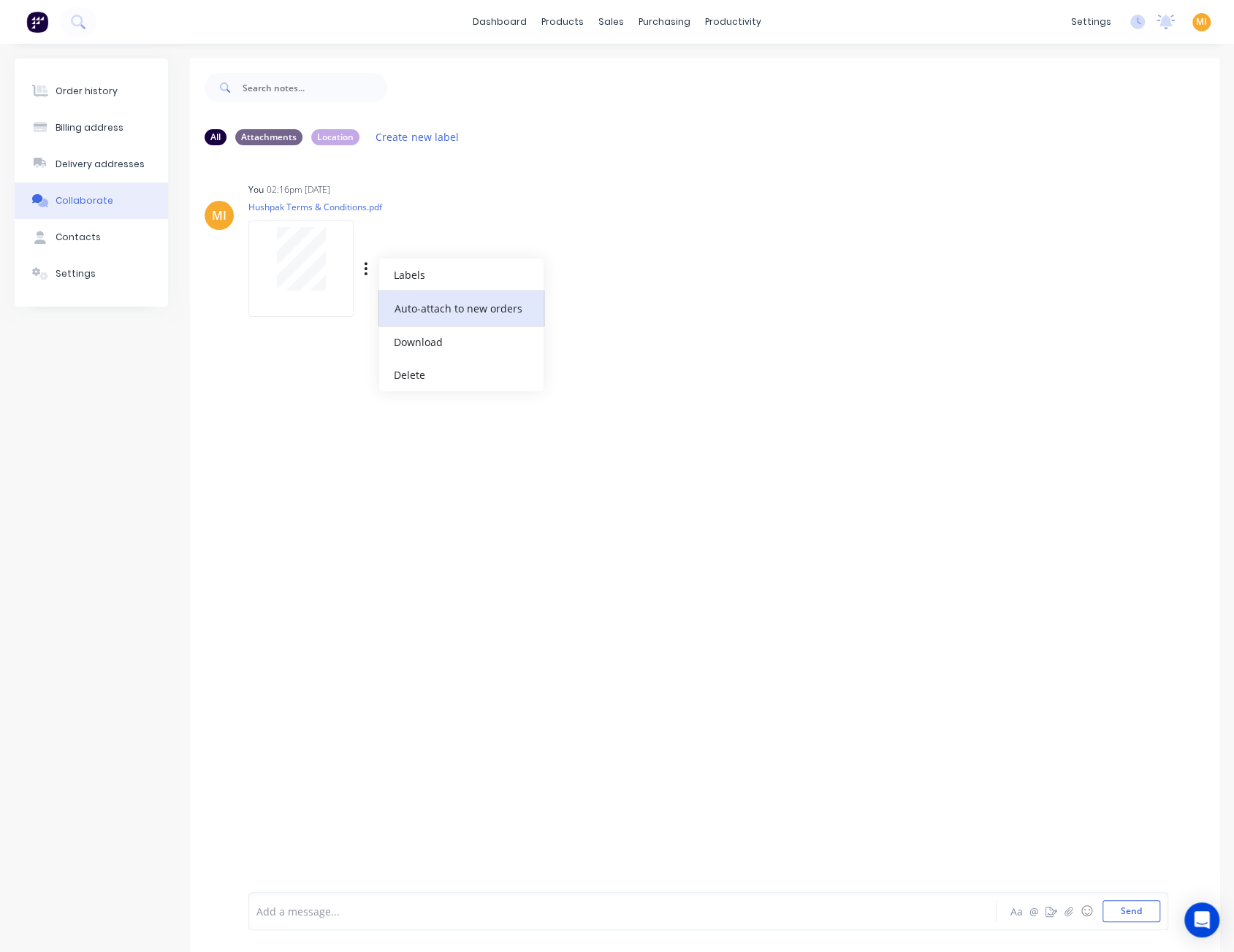
click at [427, 316] on button "Auto-attach to new orders" at bounding box center [461, 309] width 164 height 34
click at [602, 300] on label at bounding box center [602, 300] width 0 height 0
click at [580, 308] on input "checkbox" at bounding box center [573, 307] width 12 height 14
checkbox input "true"
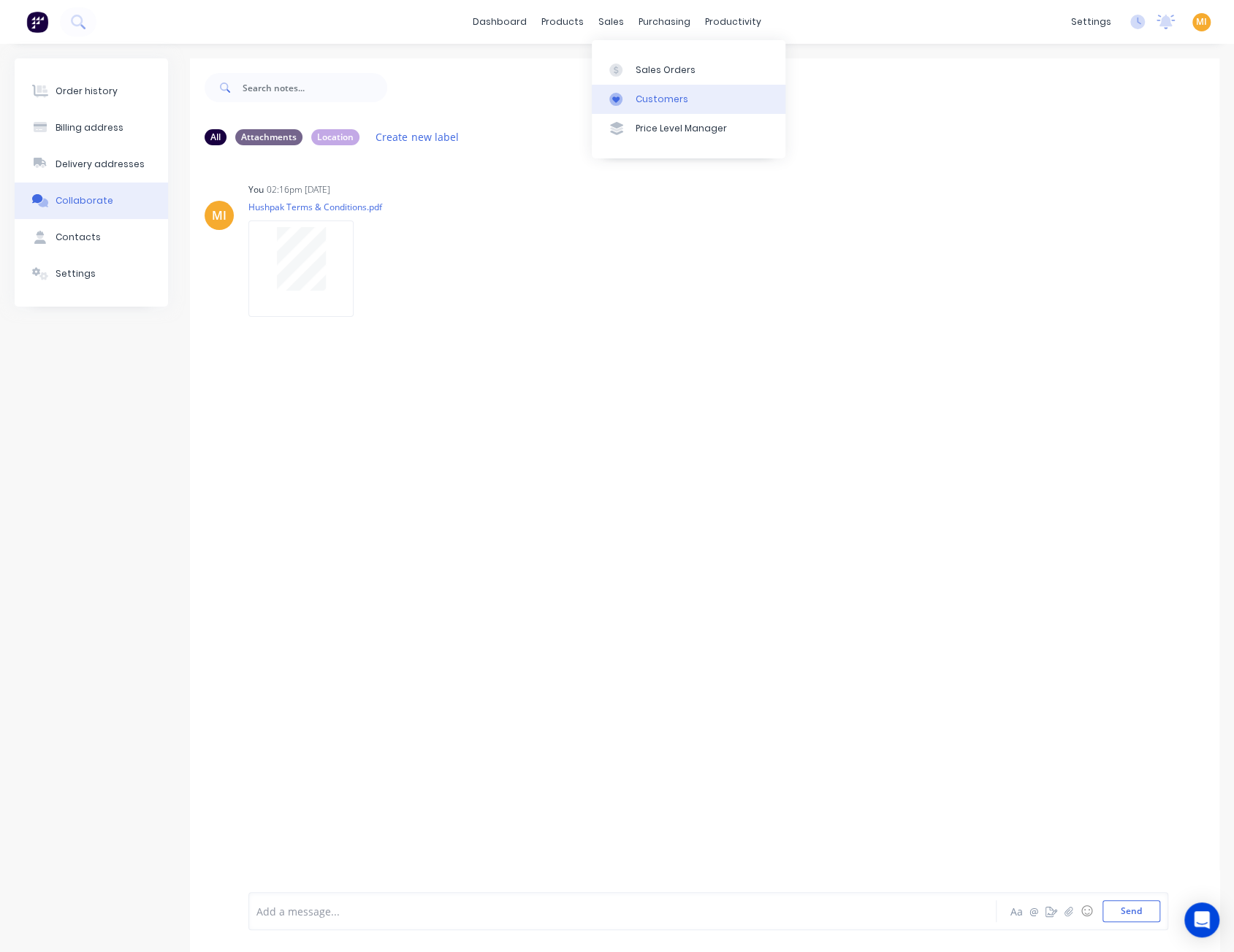
click at [638, 89] on link "Customers" at bounding box center [688, 100] width 194 height 29
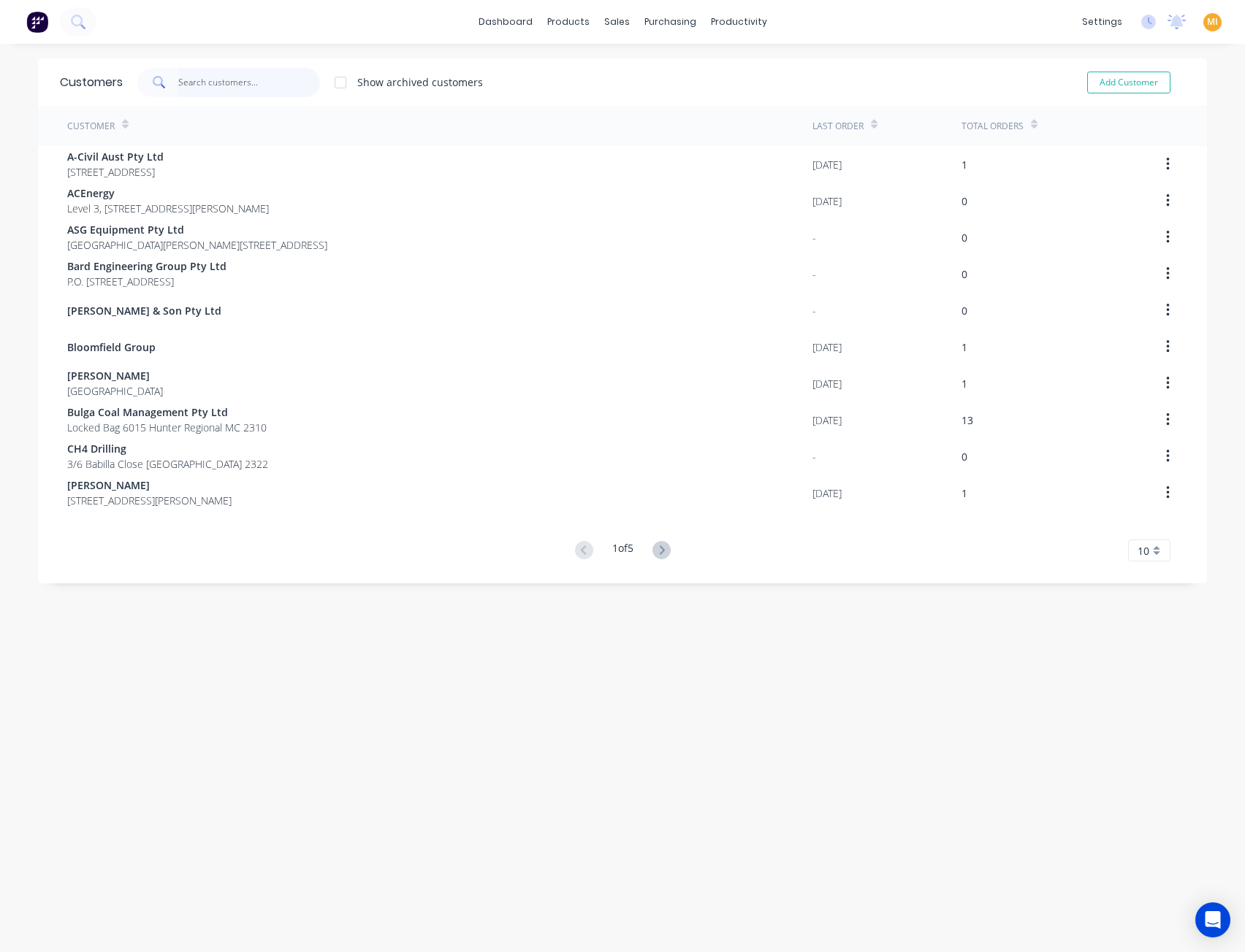
click at [281, 85] on input "text" at bounding box center [249, 83] width 143 height 29
paste input "Macmahon Contractors Pty Ltd"
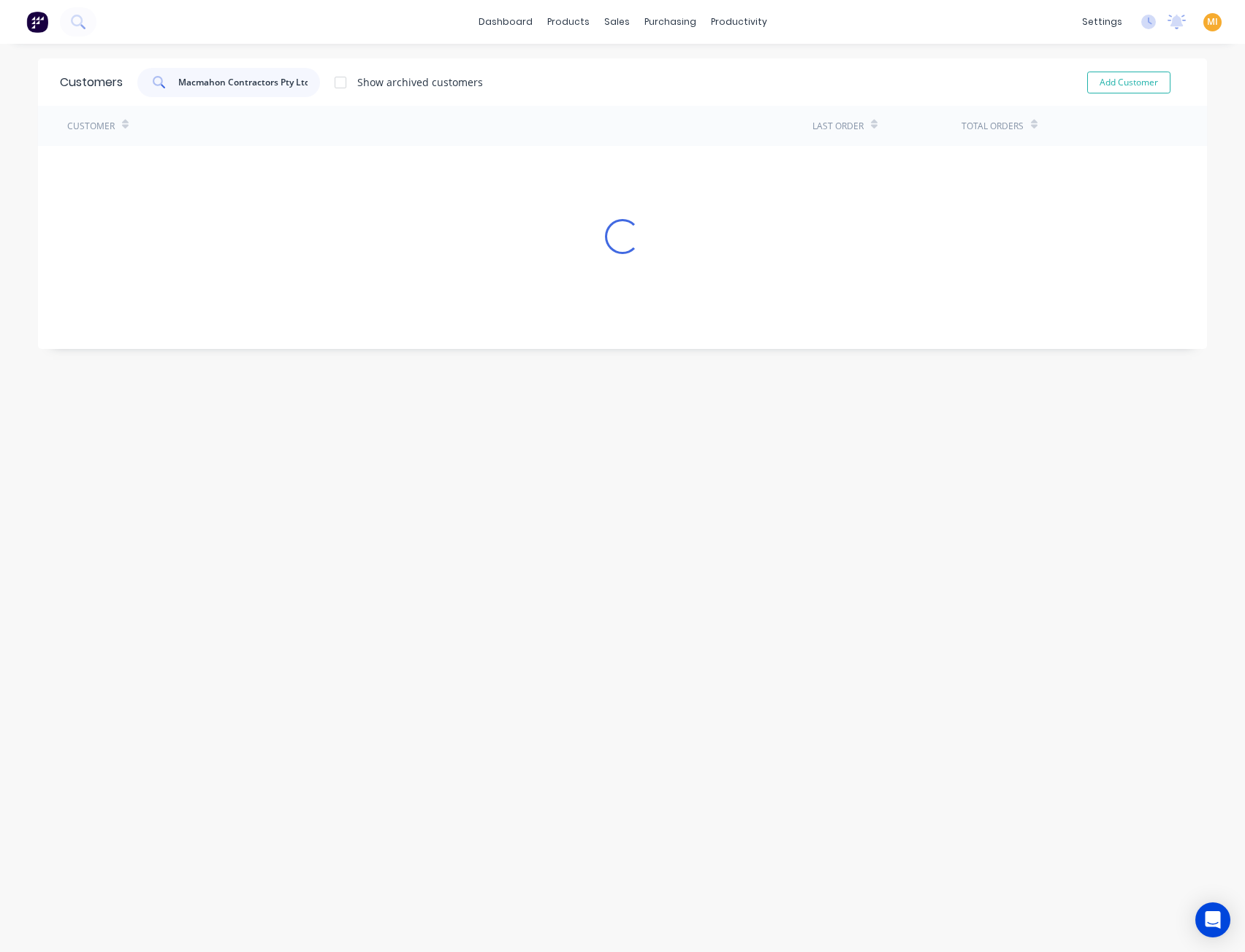
scroll to position [0, 1]
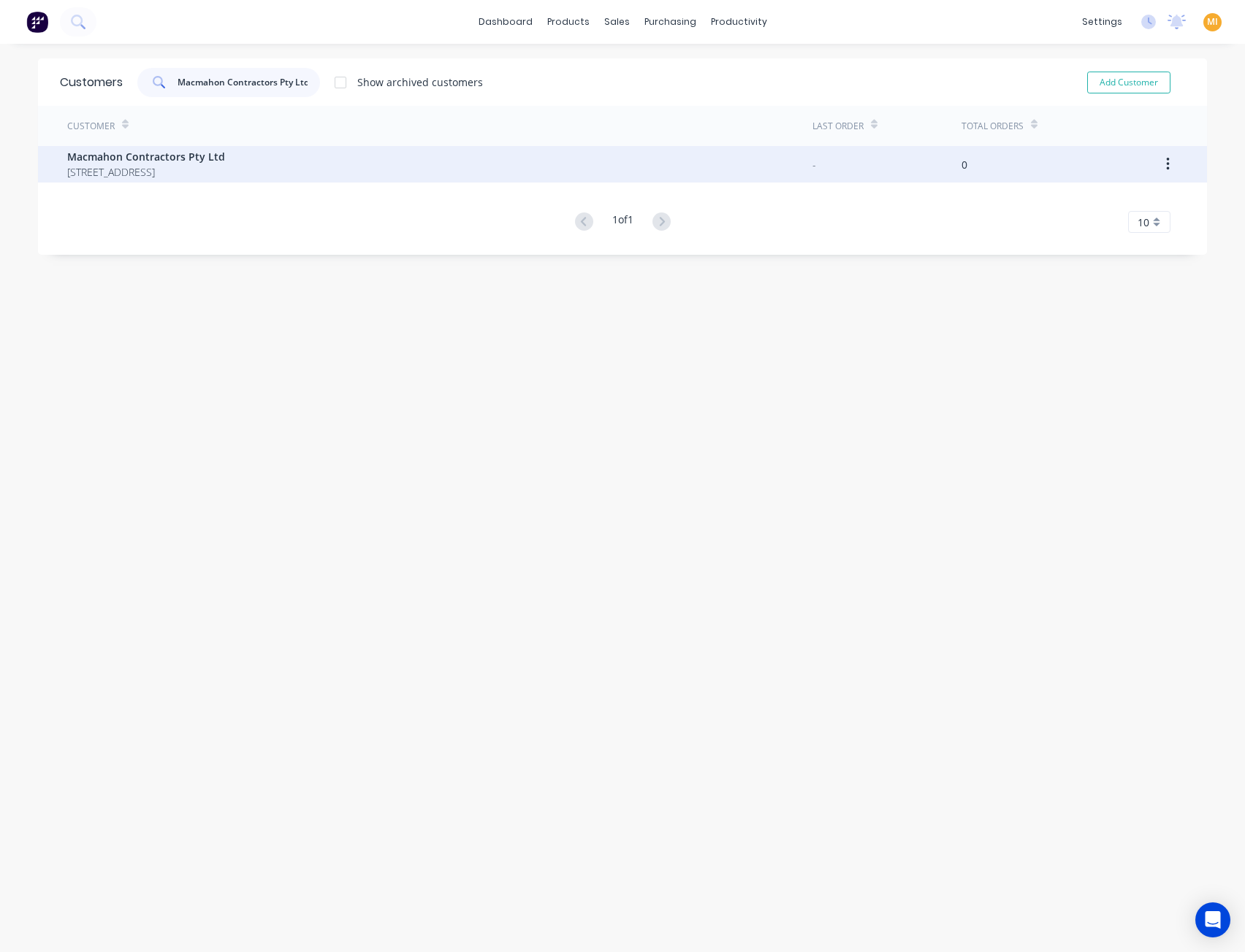
type input "Macmahon Contractors Pty Ltd"
click at [127, 181] on div "Macmahon Contractors Pty Ltd P.O Box 198 Cannington 6987" at bounding box center [439, 164] width 745 height 36
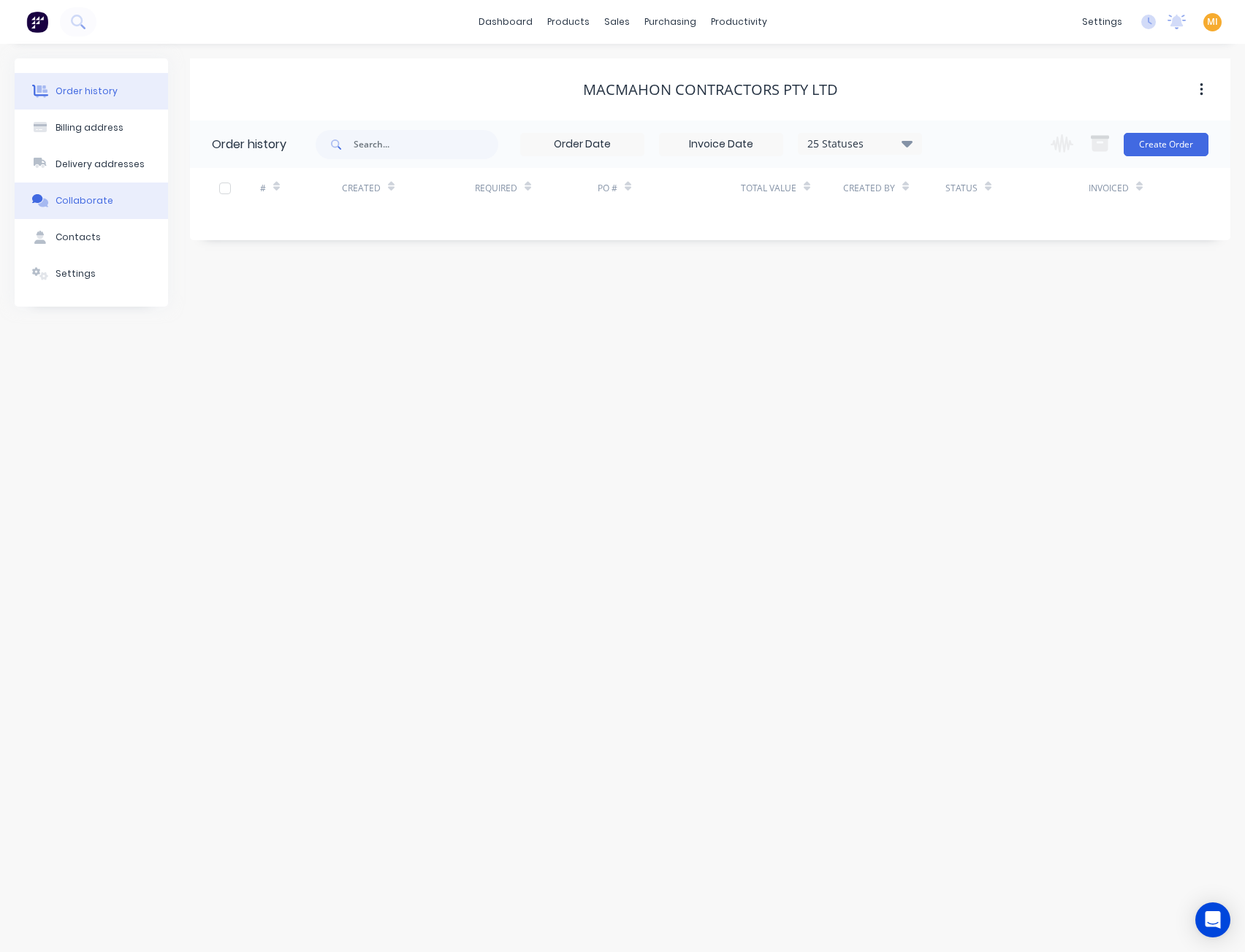
click at [98, 208] on button "Collaborate" at bounding box center [91, 201] width 154 height 36
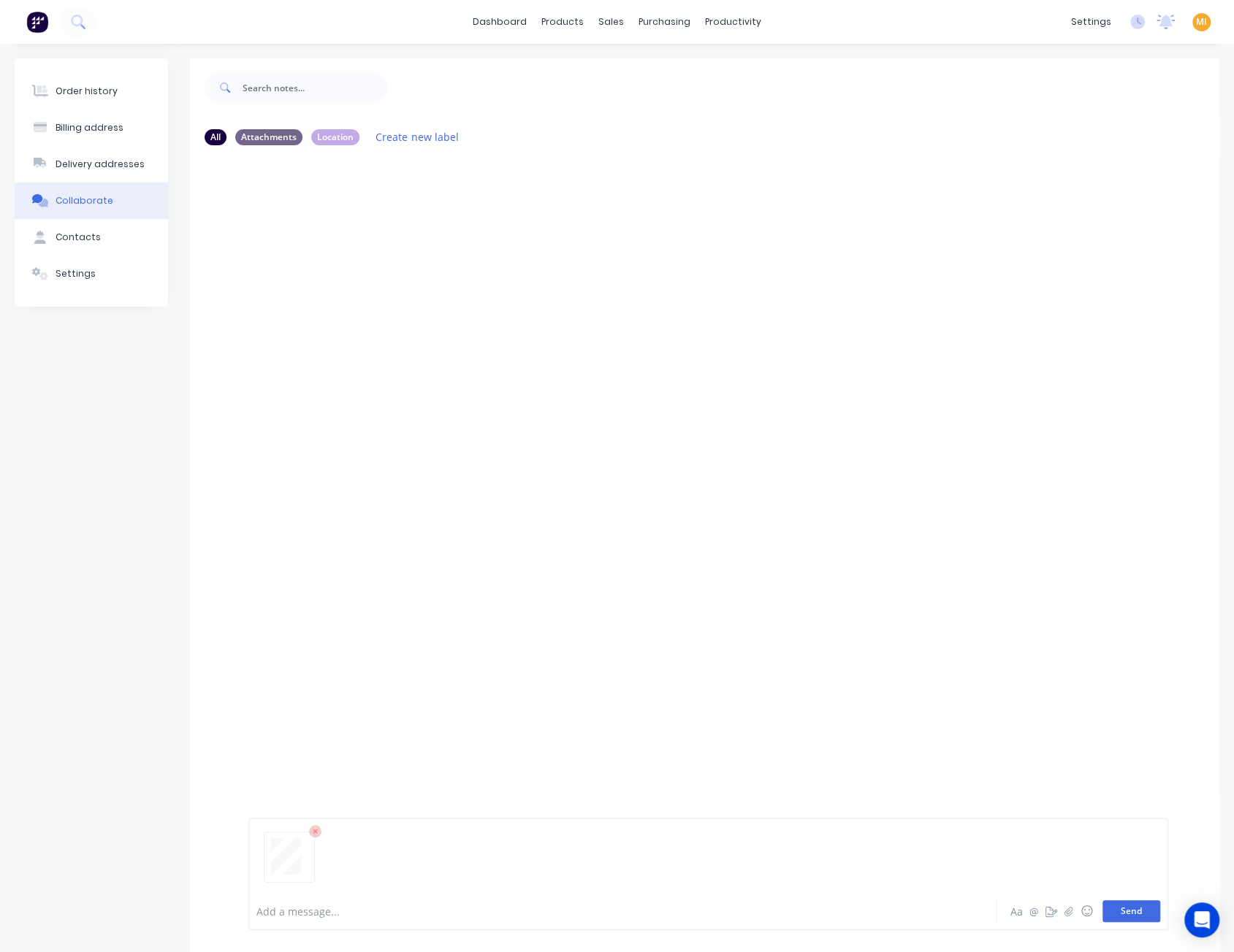
click at [1149, 920] on button "Send" at bounding box center [1131, 911] width 58 height 22
click at [367, 262] on button "button" at bounding box center [366, 268] width 6 height 21
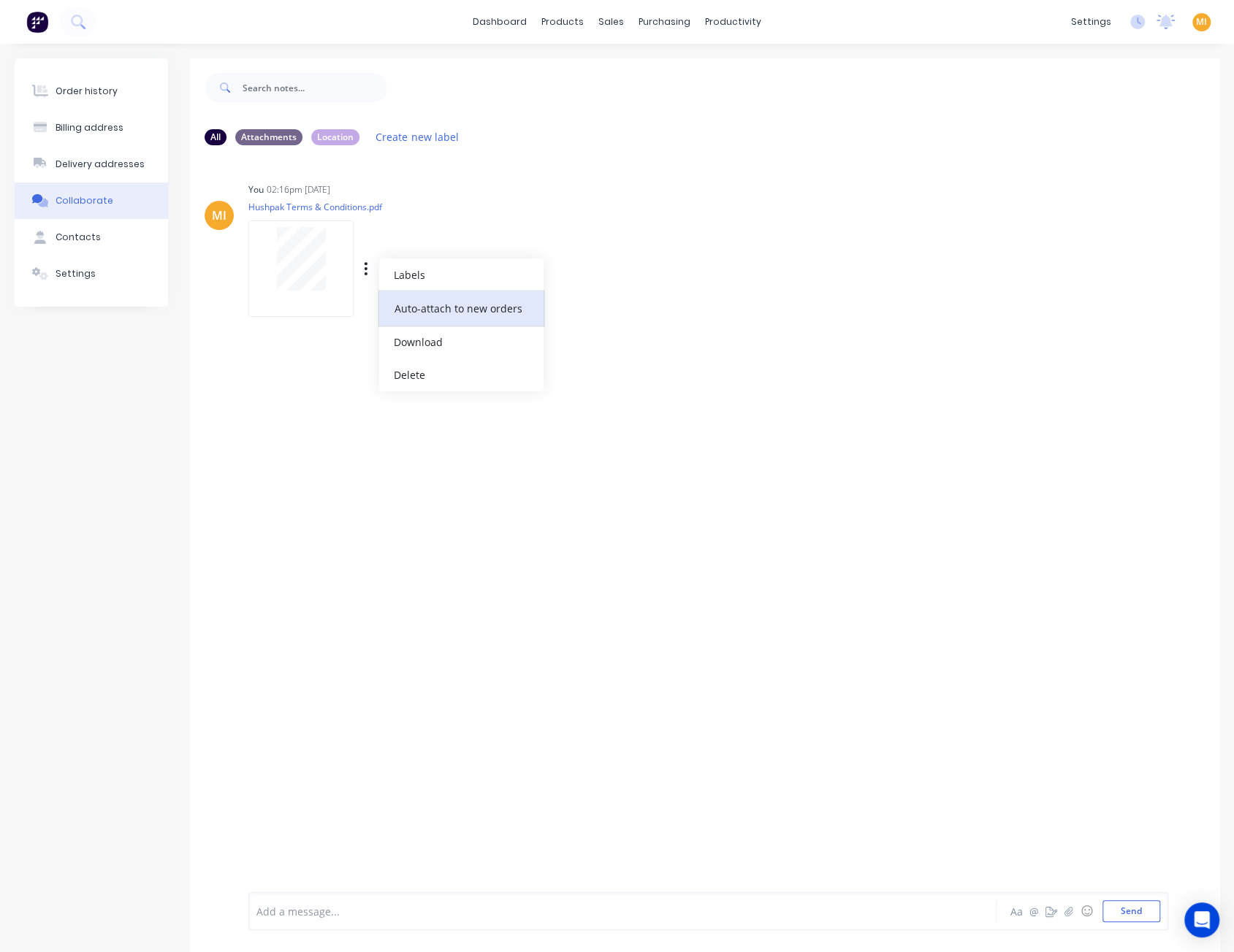
click at [444, 301] on button "Auto-attach to new orders" at bounding box center [461, 309] width 164 height 34
click at [602, 300] on label at bounding box center [602, 300] width 0 height 0
click at [573, 309] on input "checkbox" at bounding box center [573, 307] width 12 height 14
checkbox input "true"
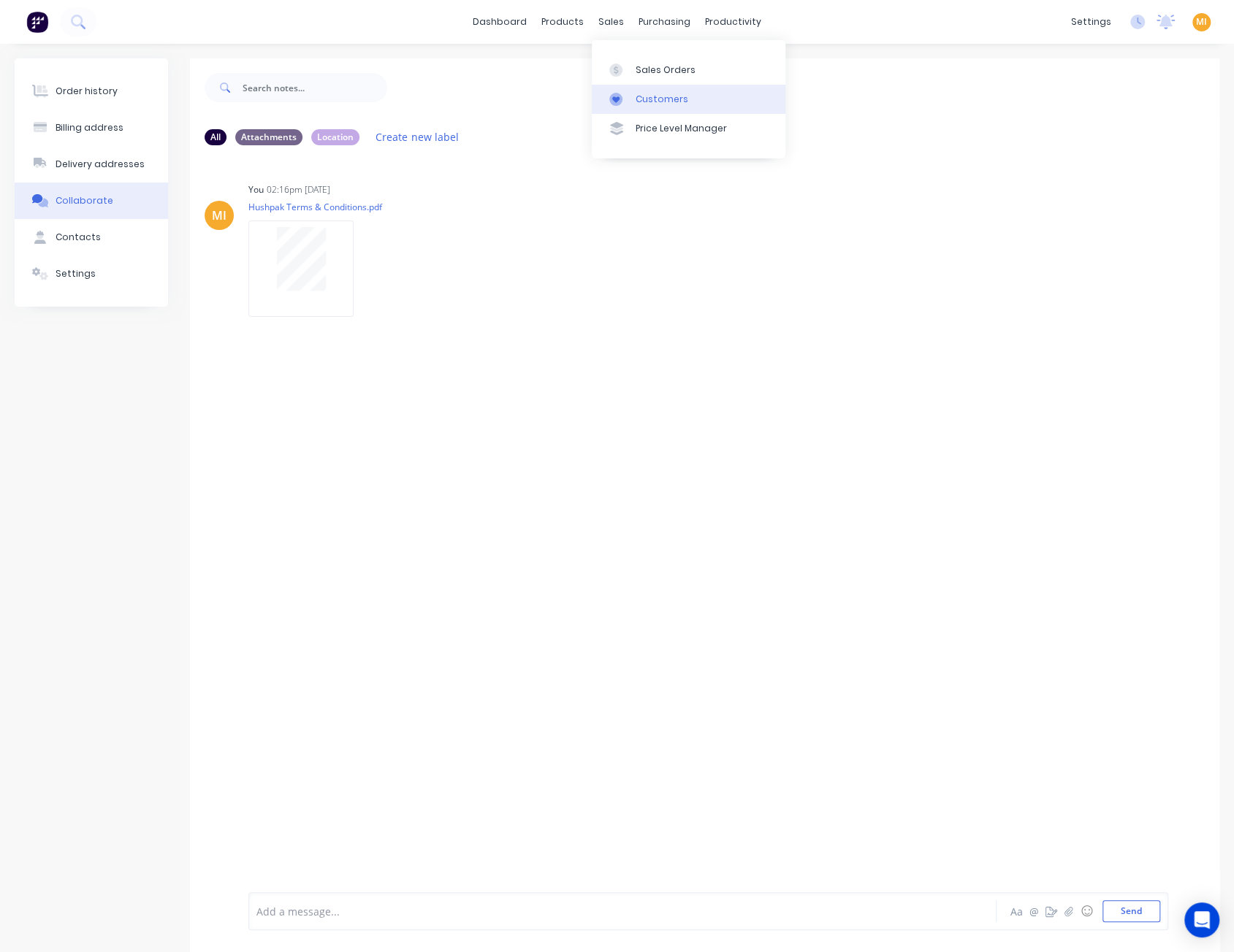
click at [652, 98] on div "Customers" at bounding box center [661, 99] width 52 height 13
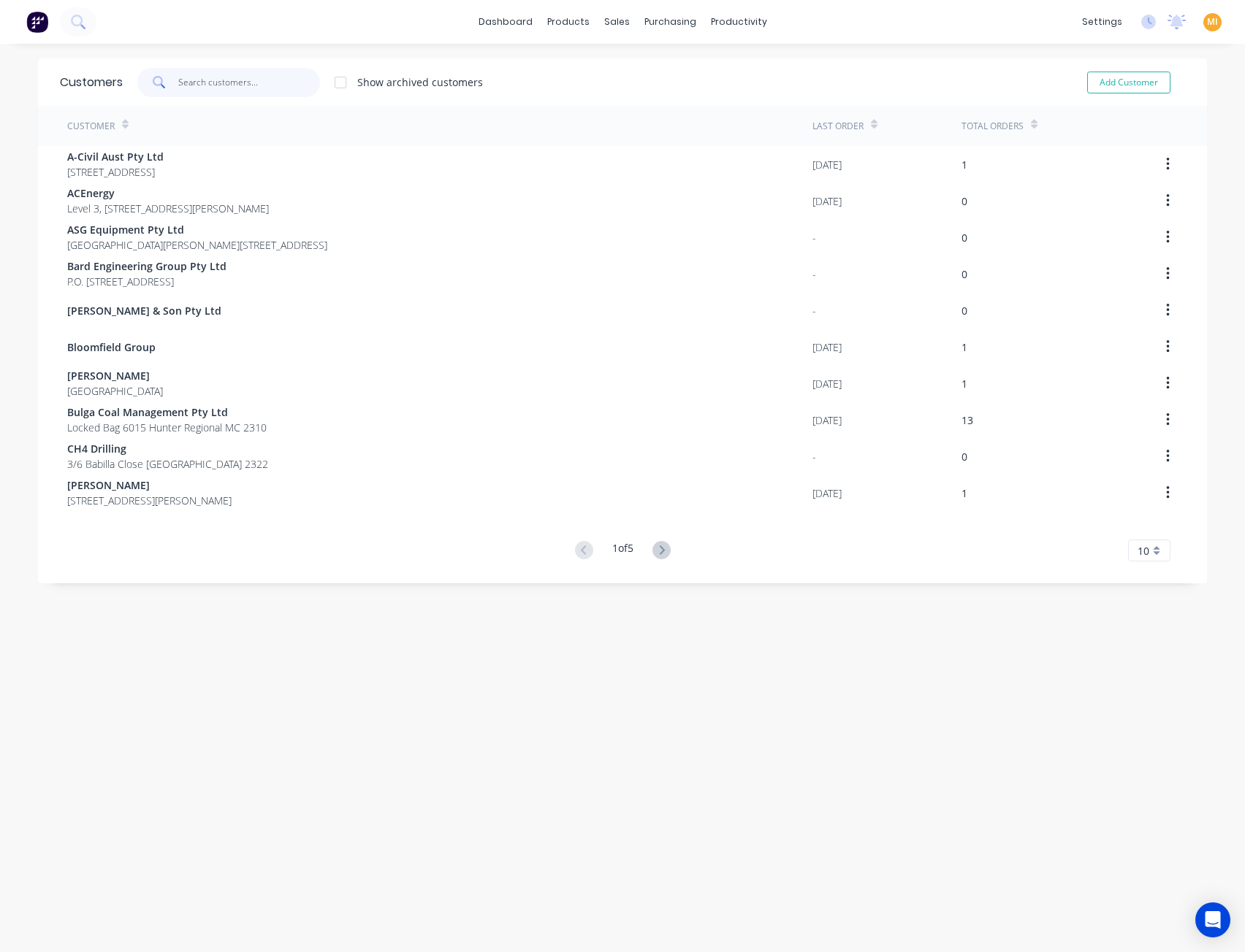
click at [246, 77] on input "text" at bounding box center [249, 83] width 143 height 29
paste input "Macmahon"
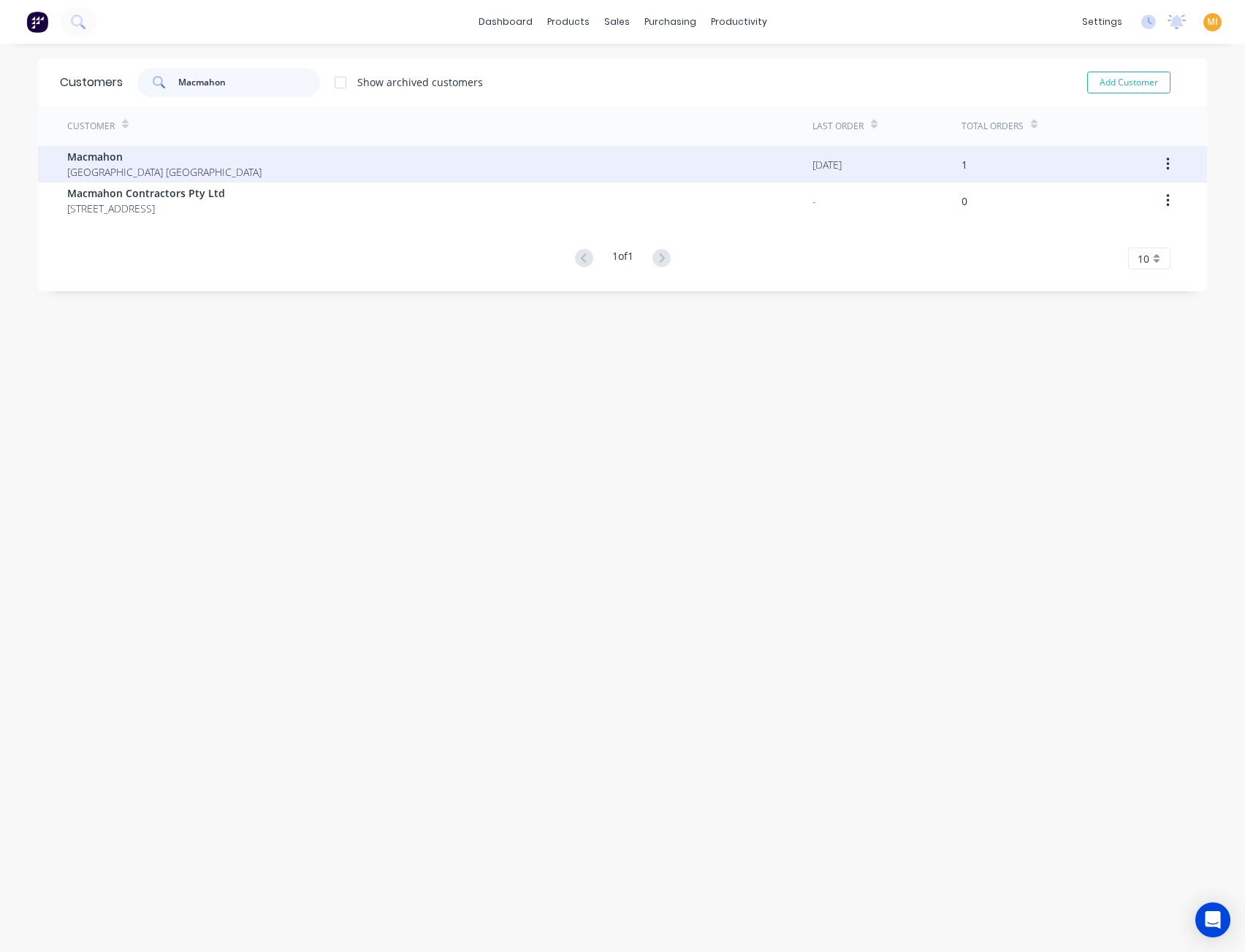
type input "Macmahon"
click at [159, 170] on span "Western Australia Australia" at bounding box center [164, 172] width 195 height 15
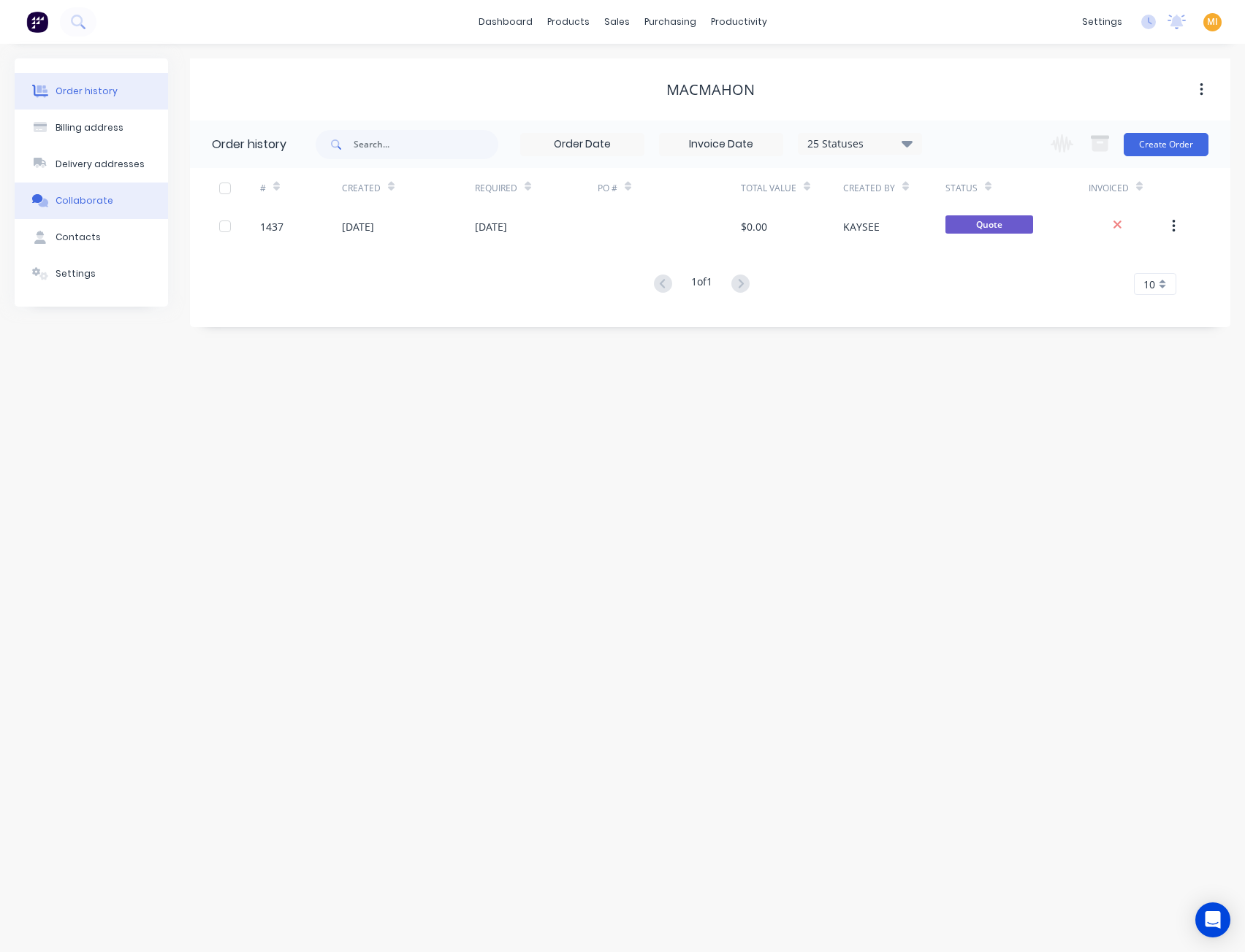
click at [82, 203] on div "Collaborate" at bounding box center [84, 201] width 58 height 13
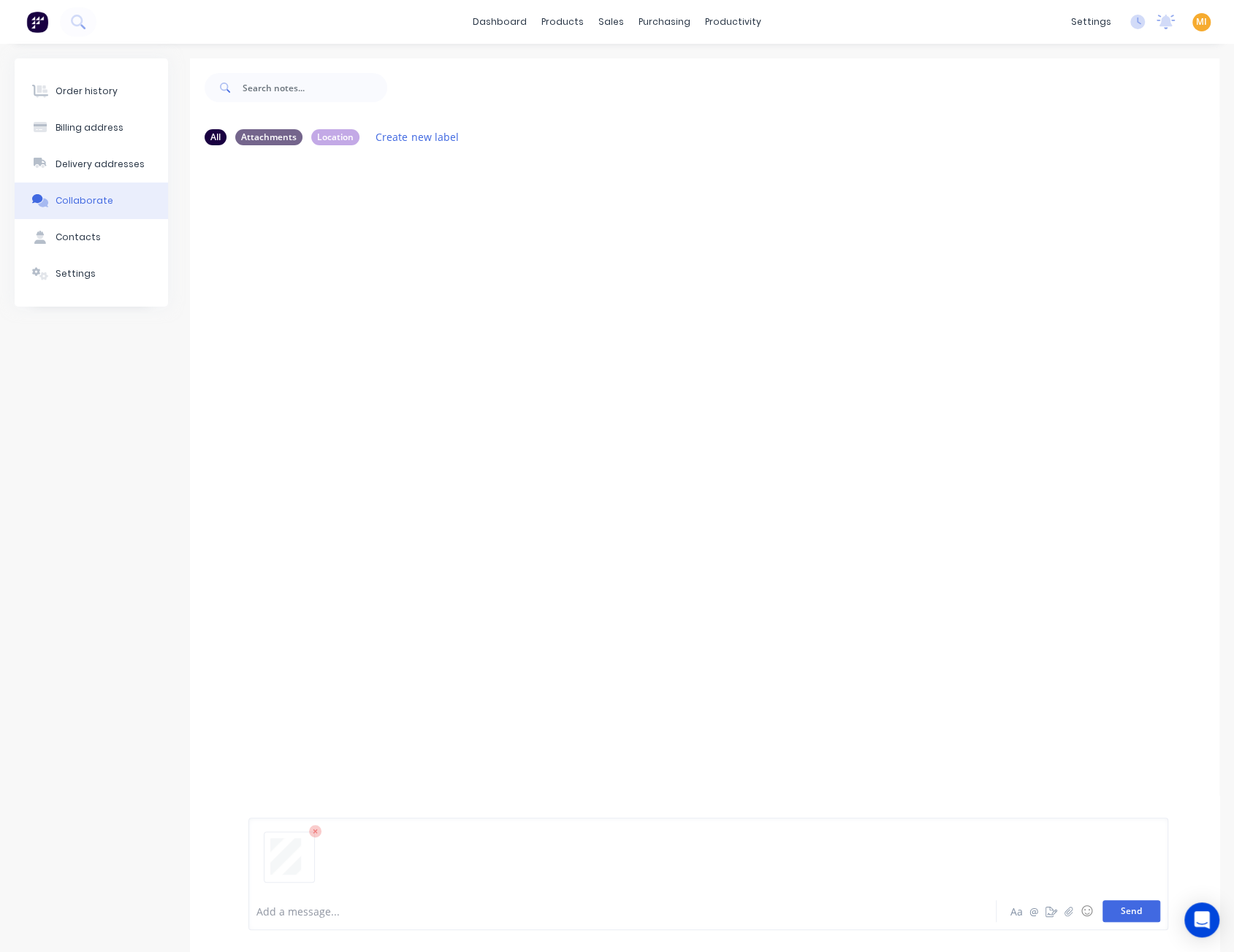
click at [1131, 903] on button "Send" at bounding box center [1131, 911] width 58 height 22
click at [367, 272] on icon "button" at bounding box center [366, 269] width 5 height 17
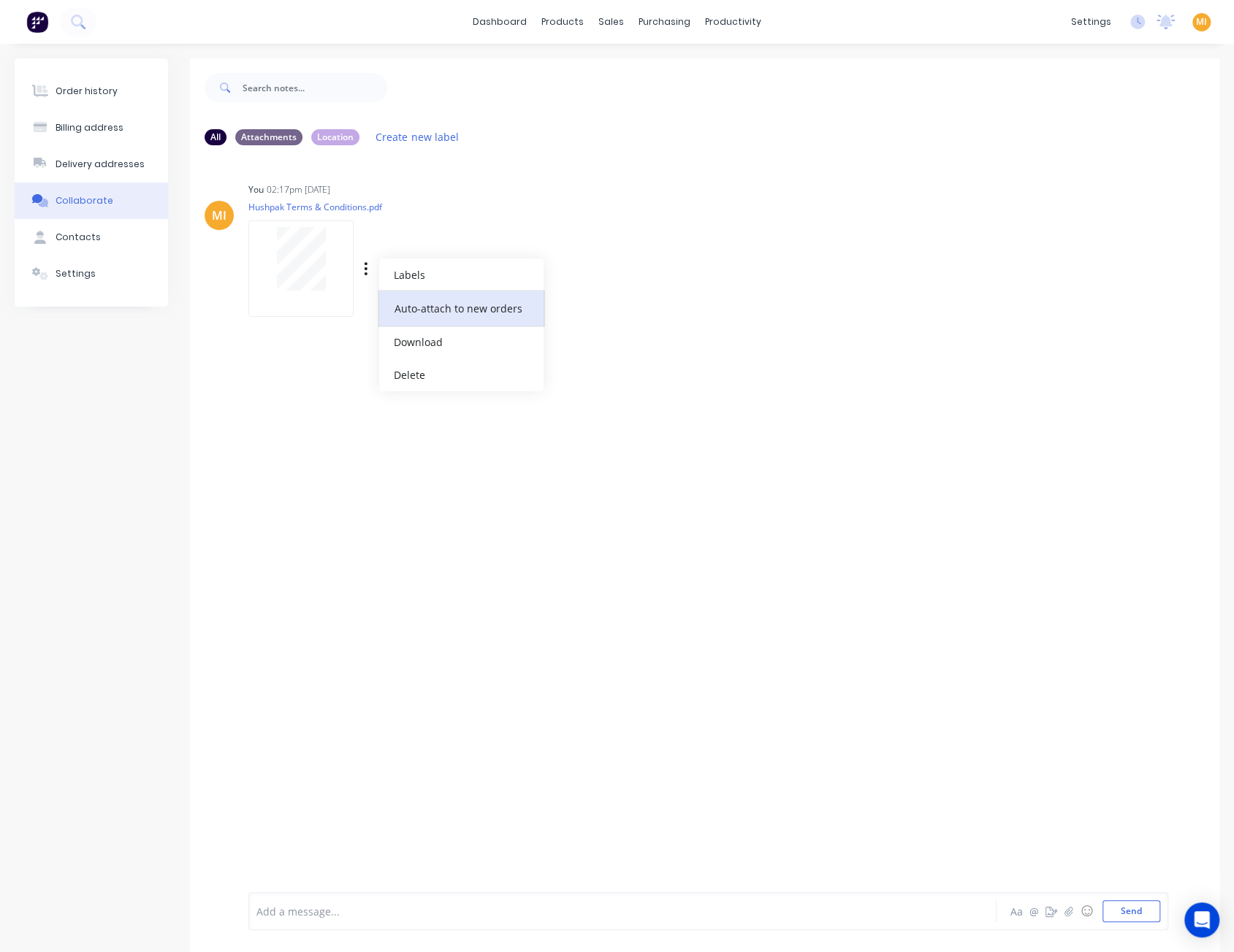
click at [420, 299] on button "Auto-attach to new orders" at bounding box center [461, 309] width 164 height 34
click at [602, 300] on label at bounding box center [602, 300] width 0 height 0
click at [574, 308] on input "checkbox" at bounding box center [573, 307] width 12 height 14
checkbox input "true"
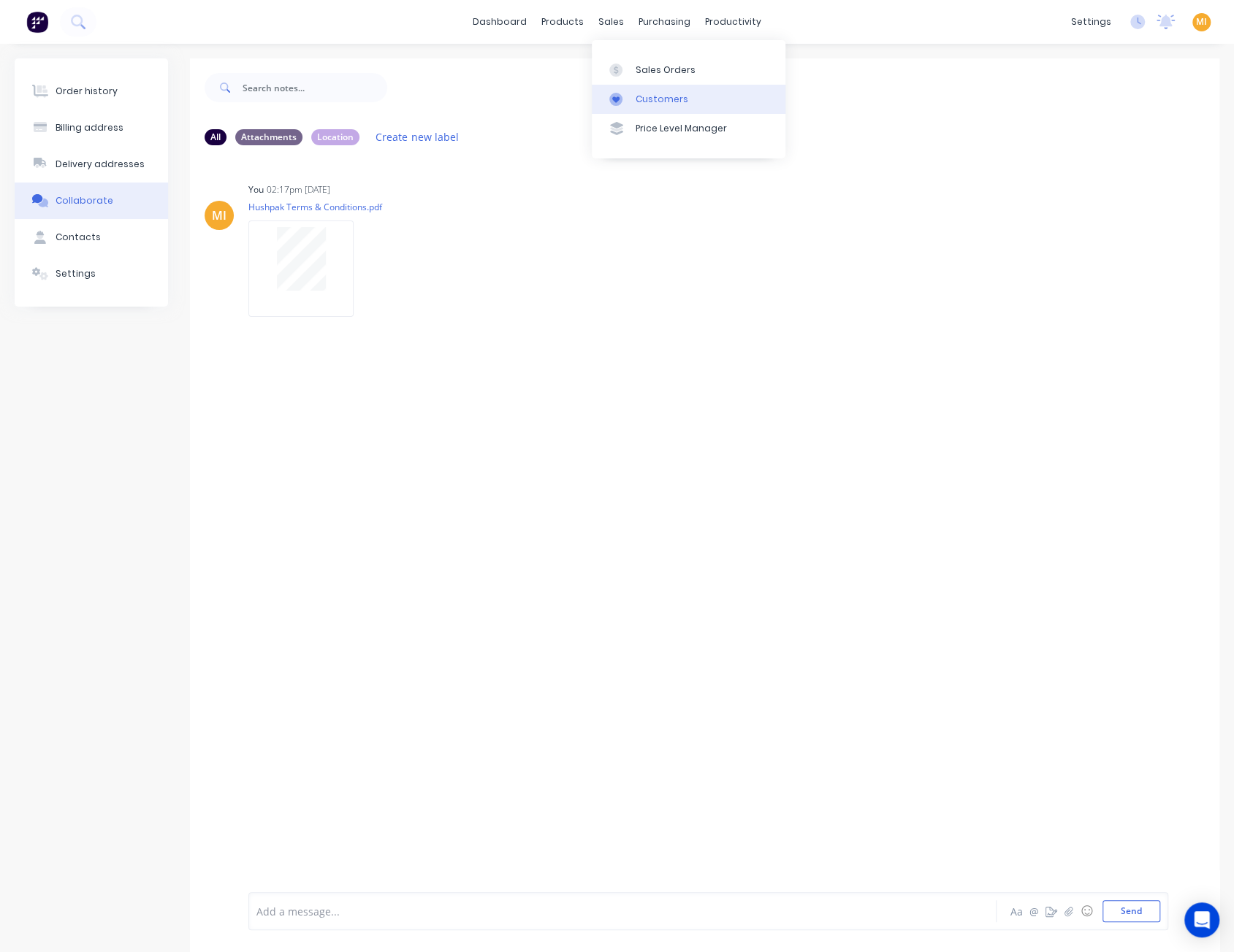
click at [671, 106] on link "Customers" at bounding box center [688, 100] width 194 height 29
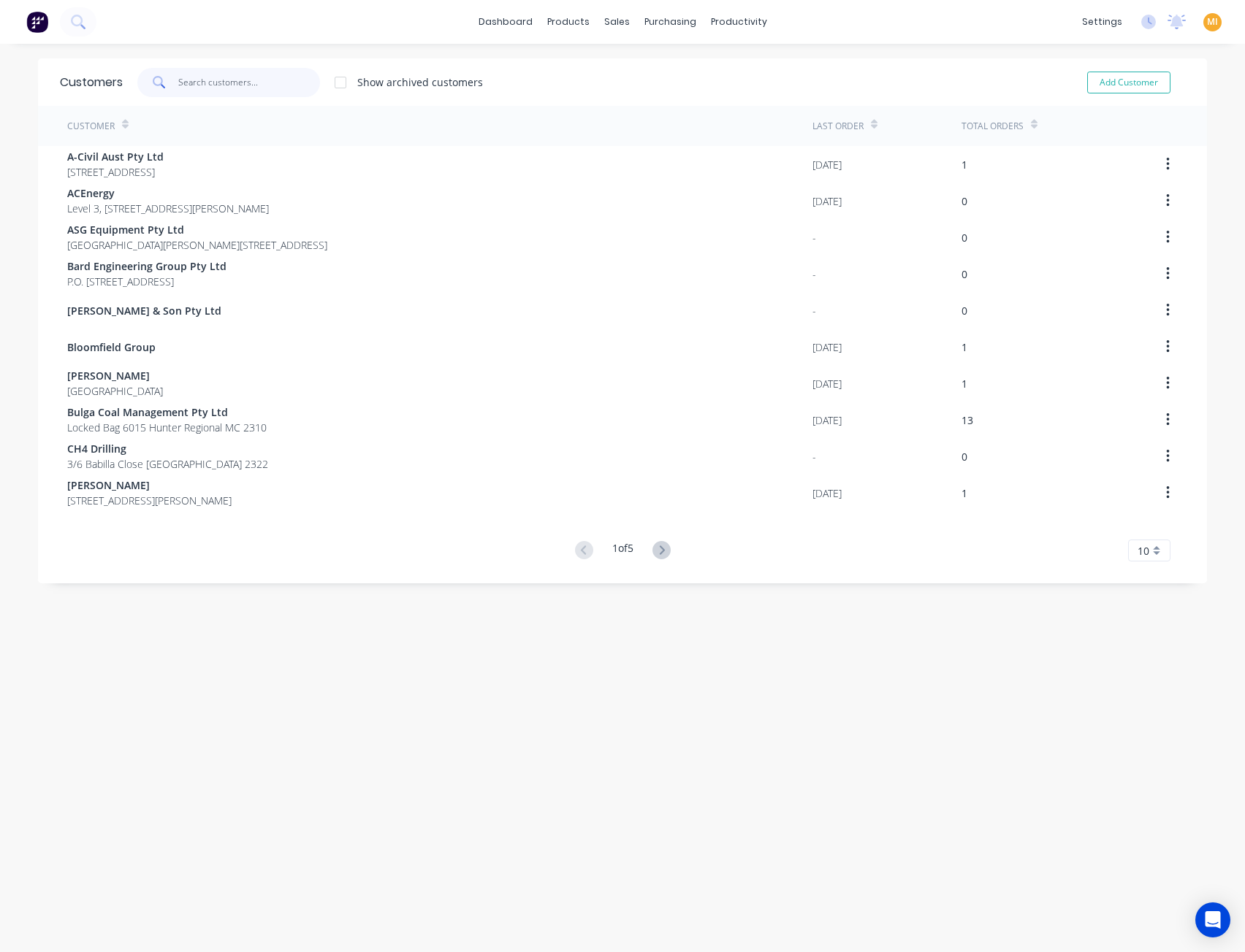
click at [252, 90] on input "text" at bounding box center [249, 83] width 143 height 29
paste input "Komatsu Australia Pty Ltd"
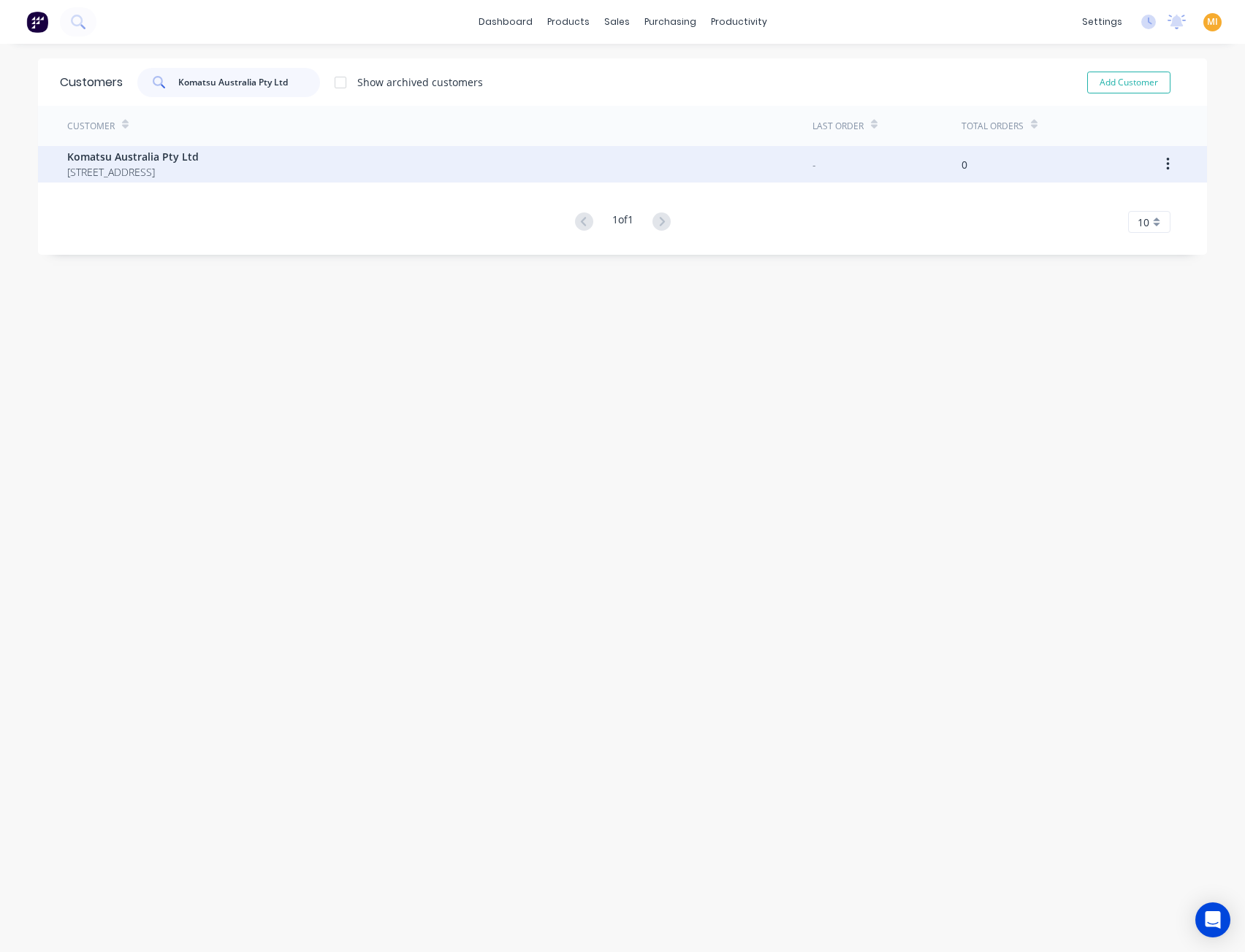
type input "Komatsu Australia Pty Ltd"
click at [178, 182] on div "Komatsu Australia Pty Ltd PO Box 136 FAIRFIELD 2165" at bounding box center [439, 164] width 745 height 36
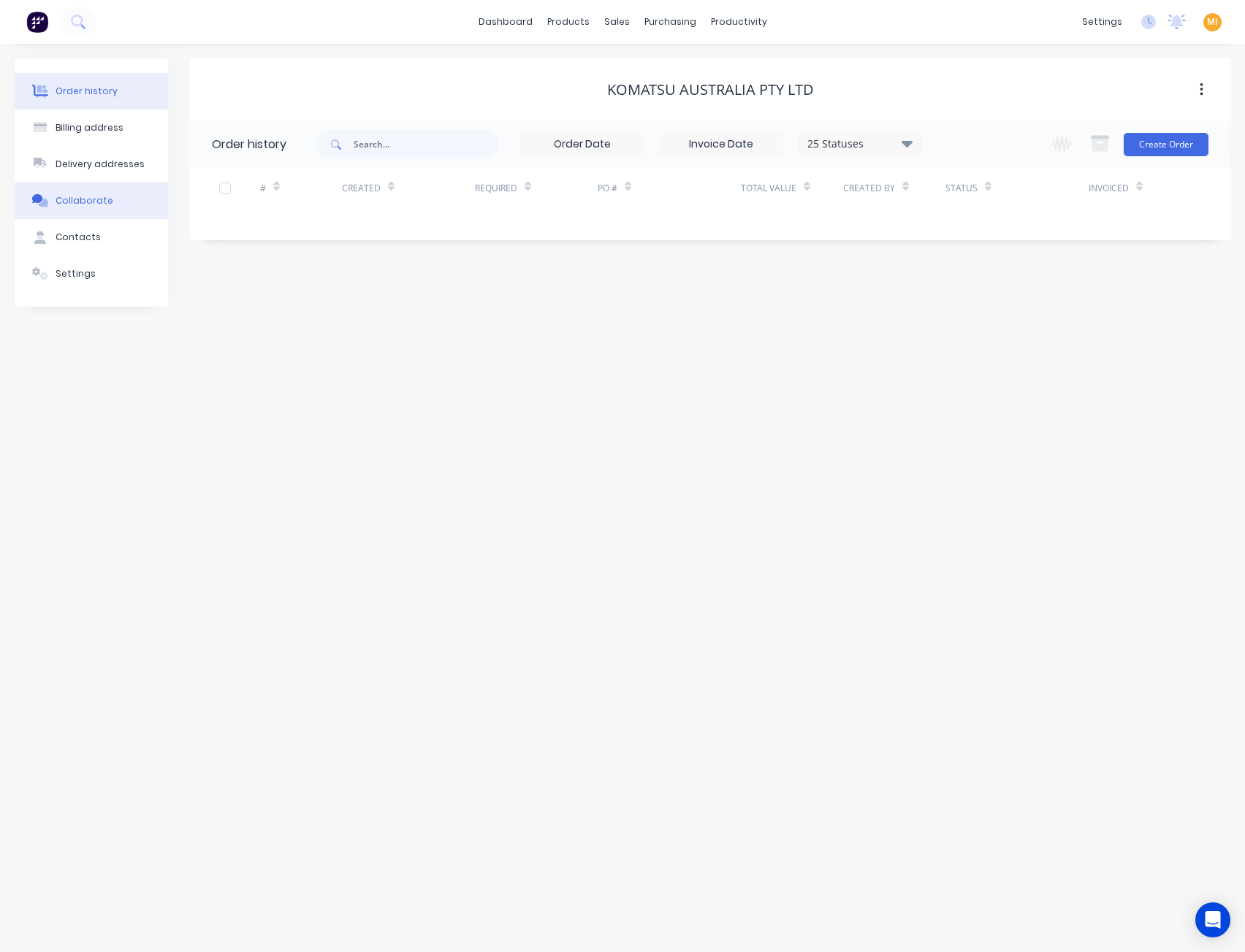
click at [90, 215] on button "Collaborate" at bounding box center [91, 201] width 154 height 36
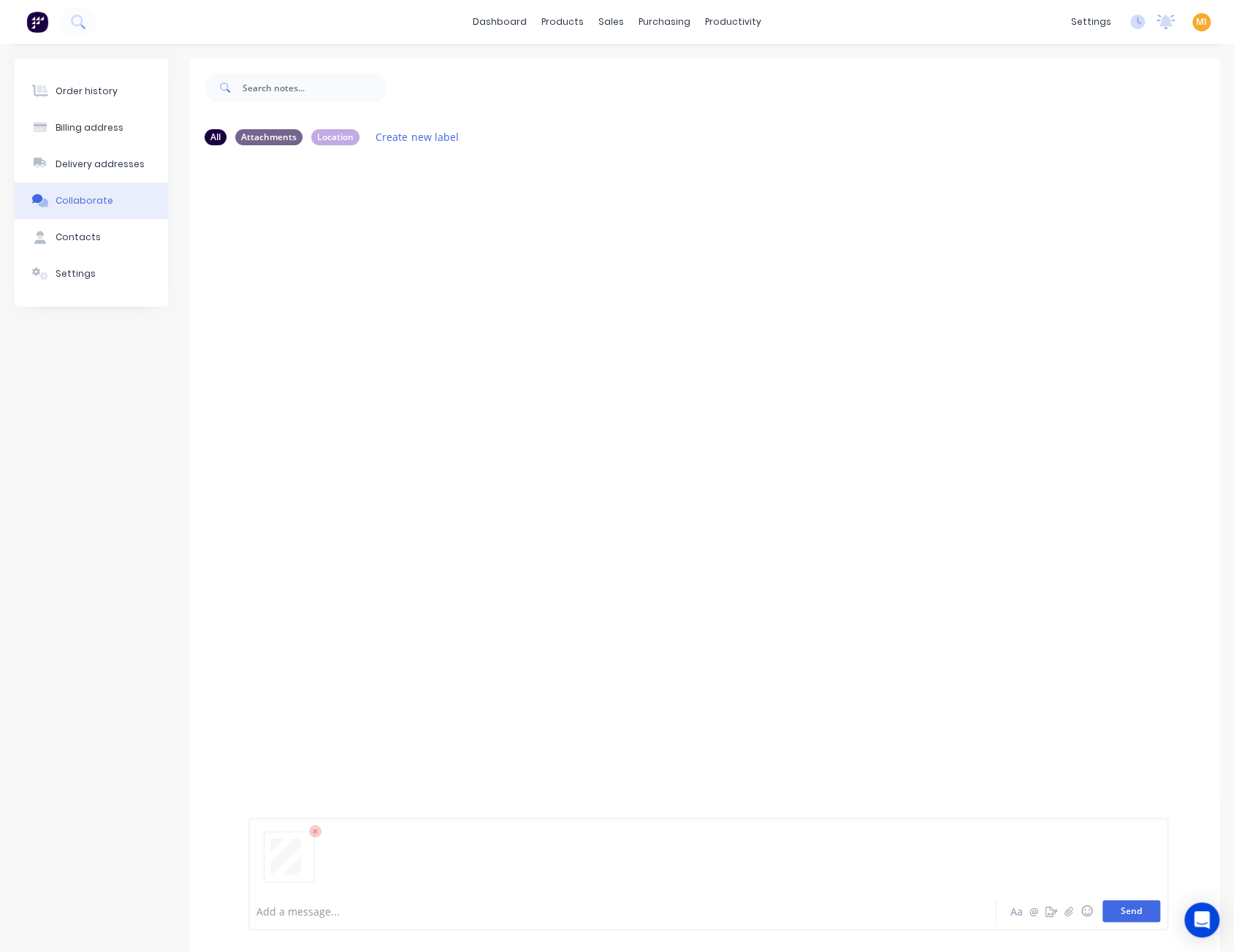
click at [1131, 913] on button "Send" at bounding box center [1131, 911] width 58 height 22
click at [366, 265] on icon "button" at bounding box center [366, 269] width 5 height 17
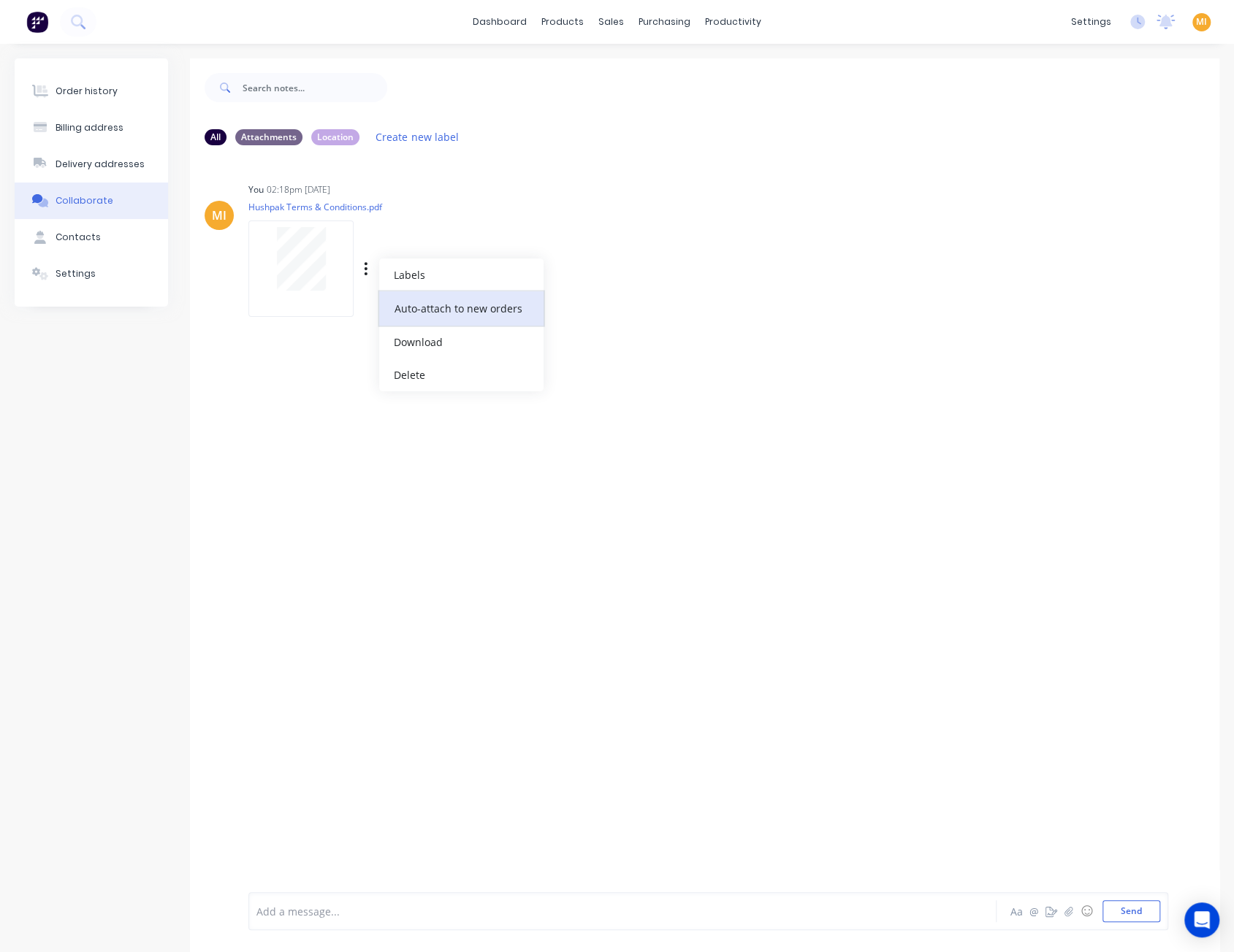
click at [422, 307] on button "Auto-attach to new orders" at bounding box center [461, 309] width 164 height 34
click at [593, 305] on div at bounding box center [584, 308] width 34 height 15
click at [602, 300] on label at bounding box center [602, 300] width 0 height 0
click at [580, 313] on input "checkbox" at bounding box center [573, 307] width 12 height 14
checkbox input "true"
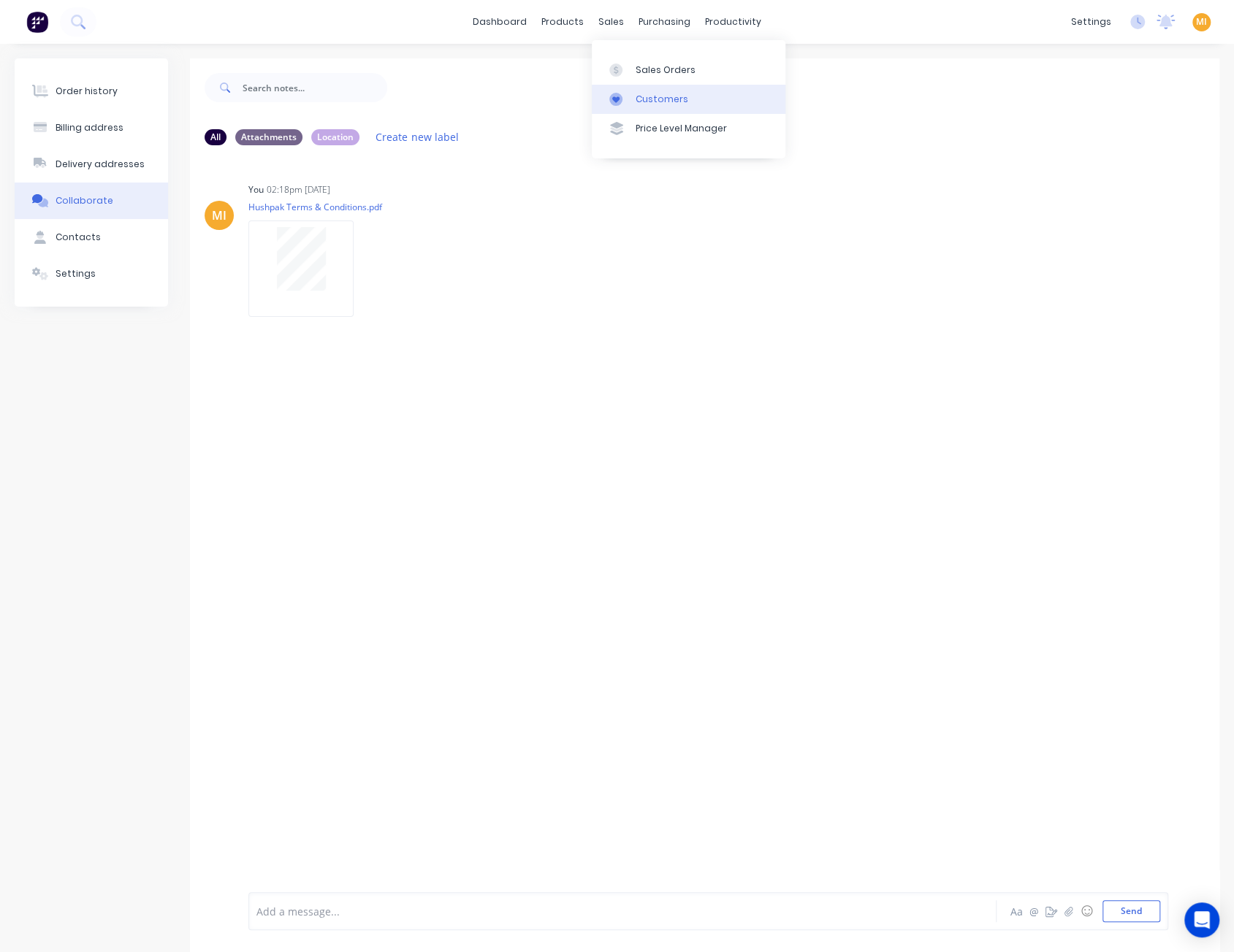
click at [644, 103] on div "Customers" at bounding box center [661, 99] width 52 height 13
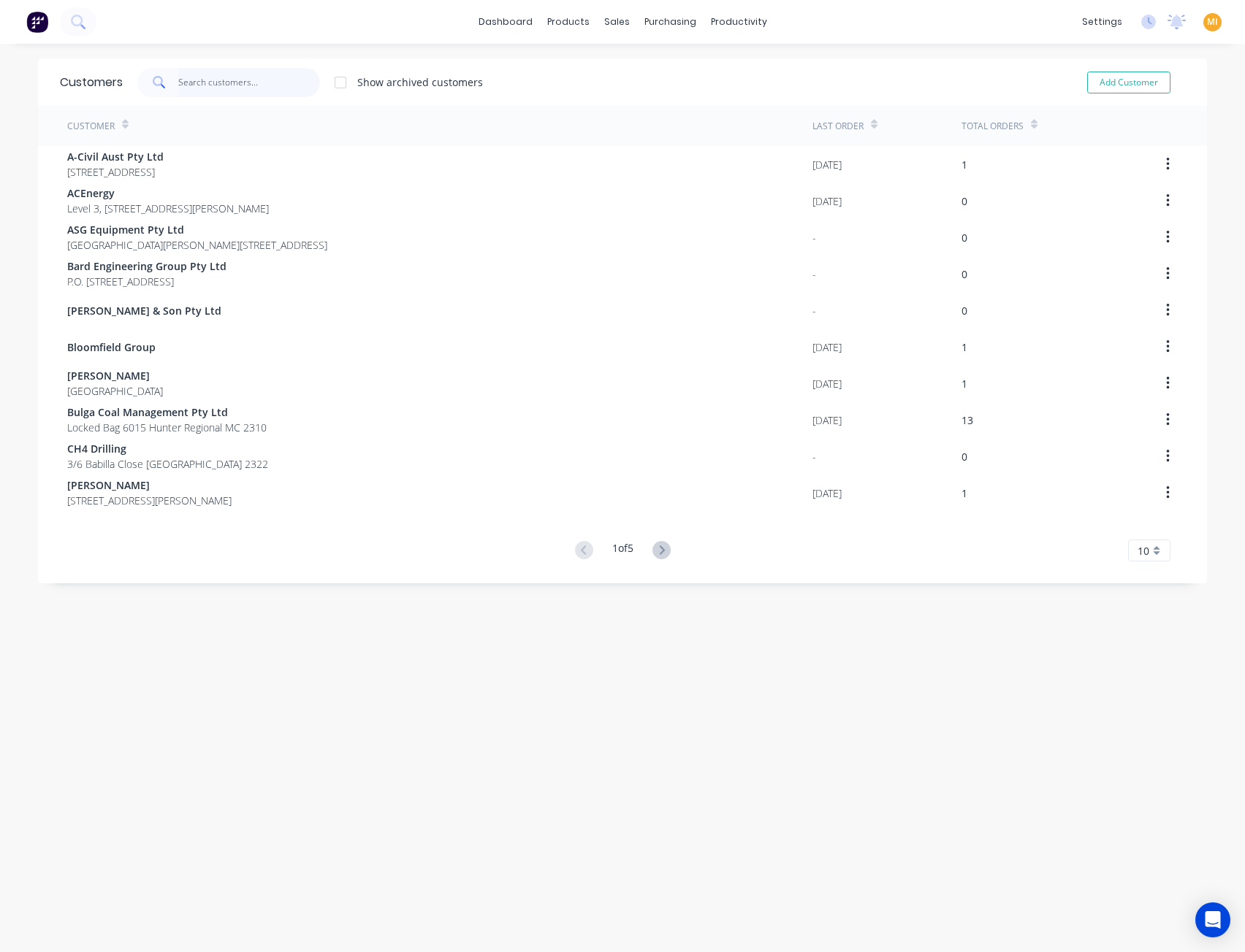
click at [249, 81] on input "text" at bounding box center [249, 83] width 143 height 29
paste input "Kings Engineering"
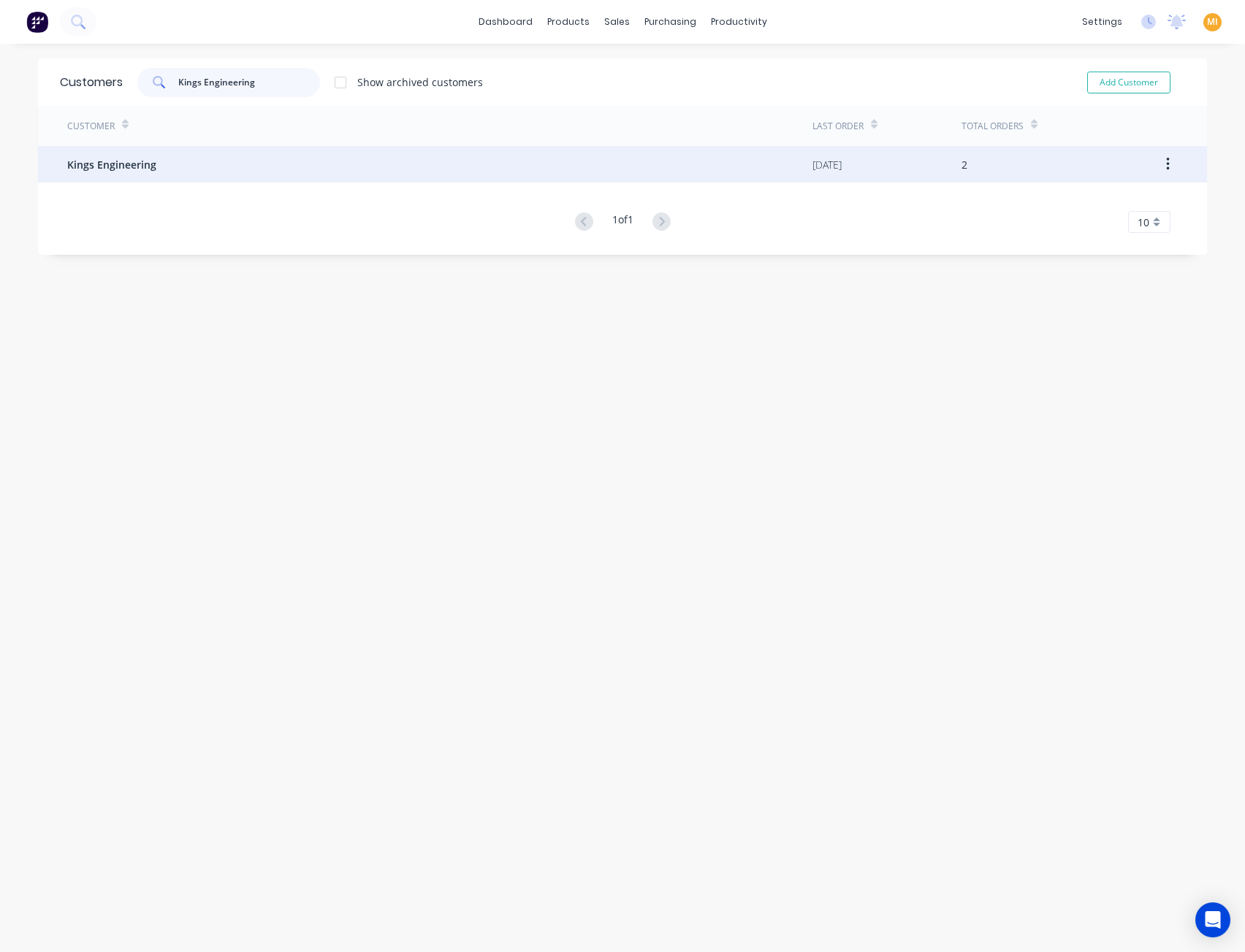
type input "Kings Engineering"
click at [154, 167] on div "Kings Engineering" at bounding box center [439, 164] width 745 height 36
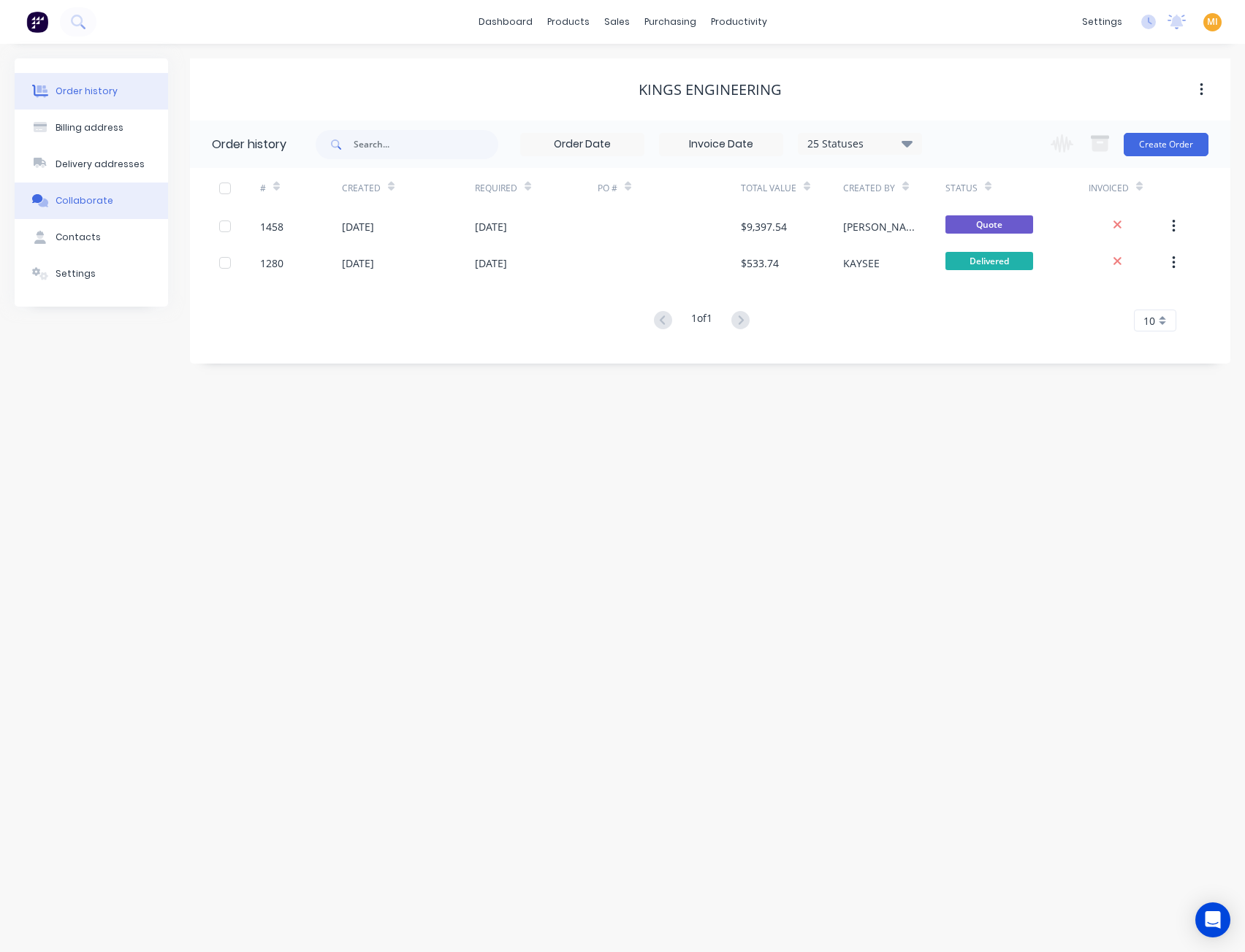
click at [82, 211] on button "Collaborate" at bounding box center [91, 201] width 154 height 36
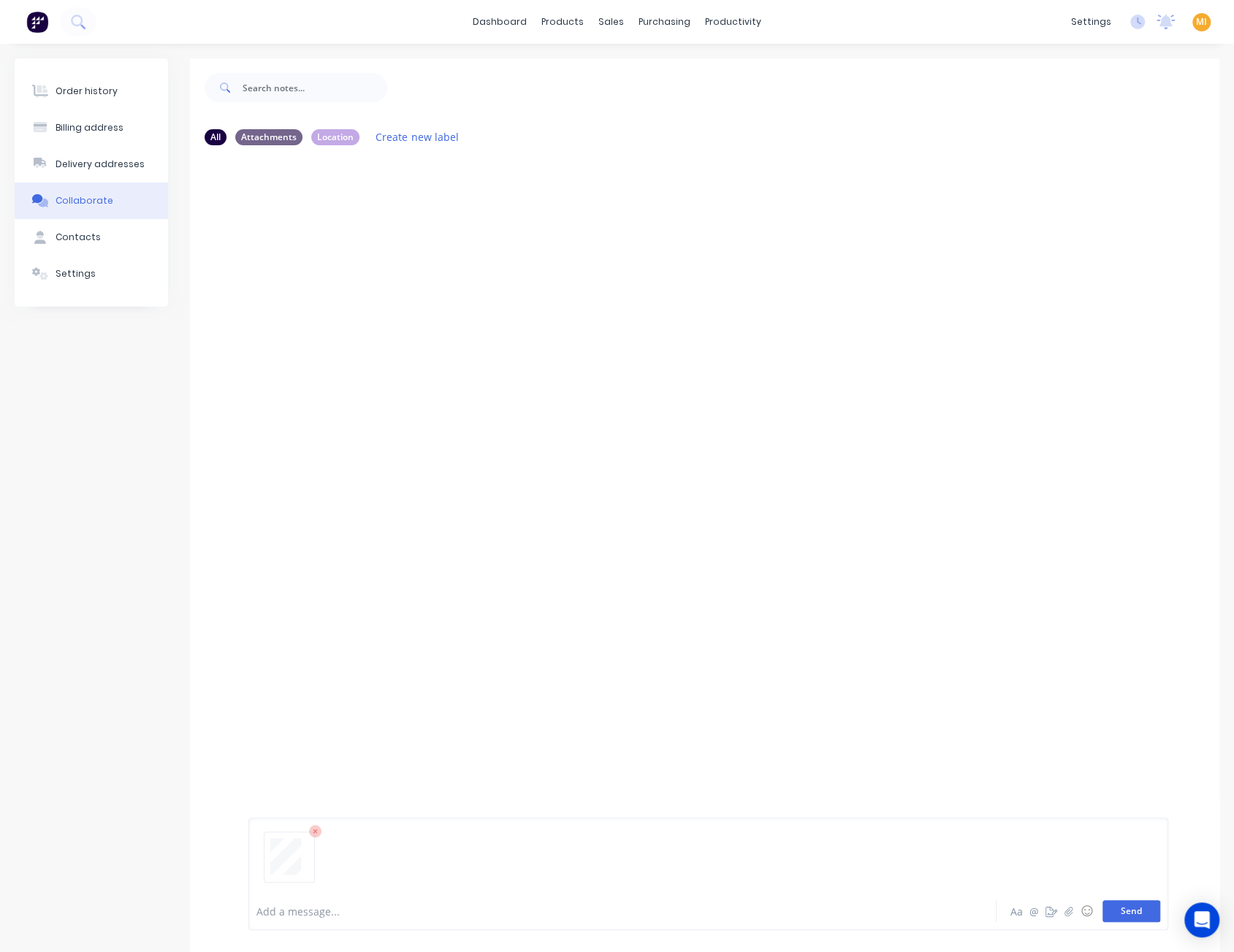
click at [1131, 919] on button "Send" at bounding box center [1131, 911] width 58 height 22
click at [402, 364] on div at bounding box center [705, 522] width 1029 height 731
click at [107, 230] on button "Contacts" at bounding box center [91, 237] width 154 height 36
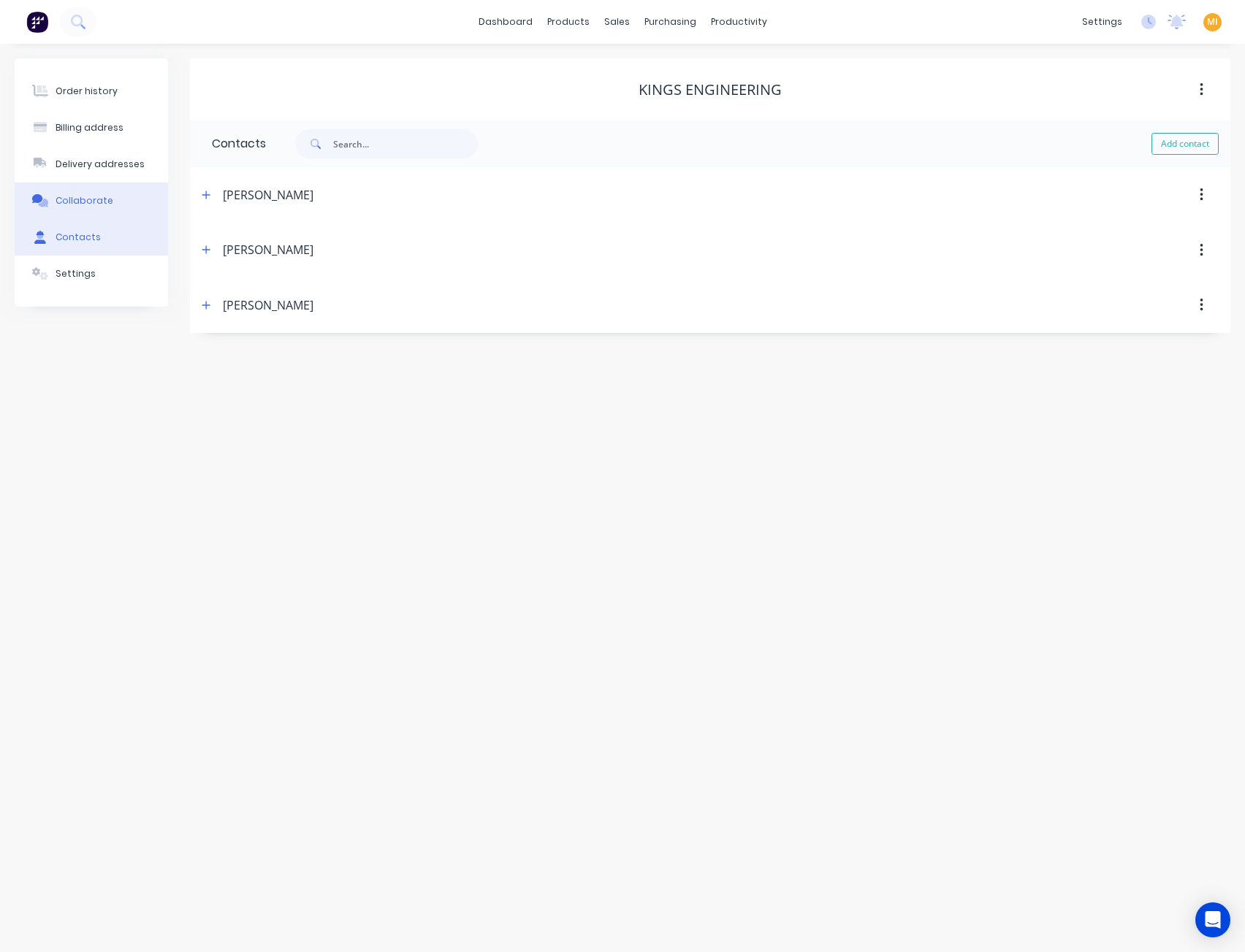
click at [101, 191] on button "Collaborate" at bounding box center [91, 201] width 154 height 36
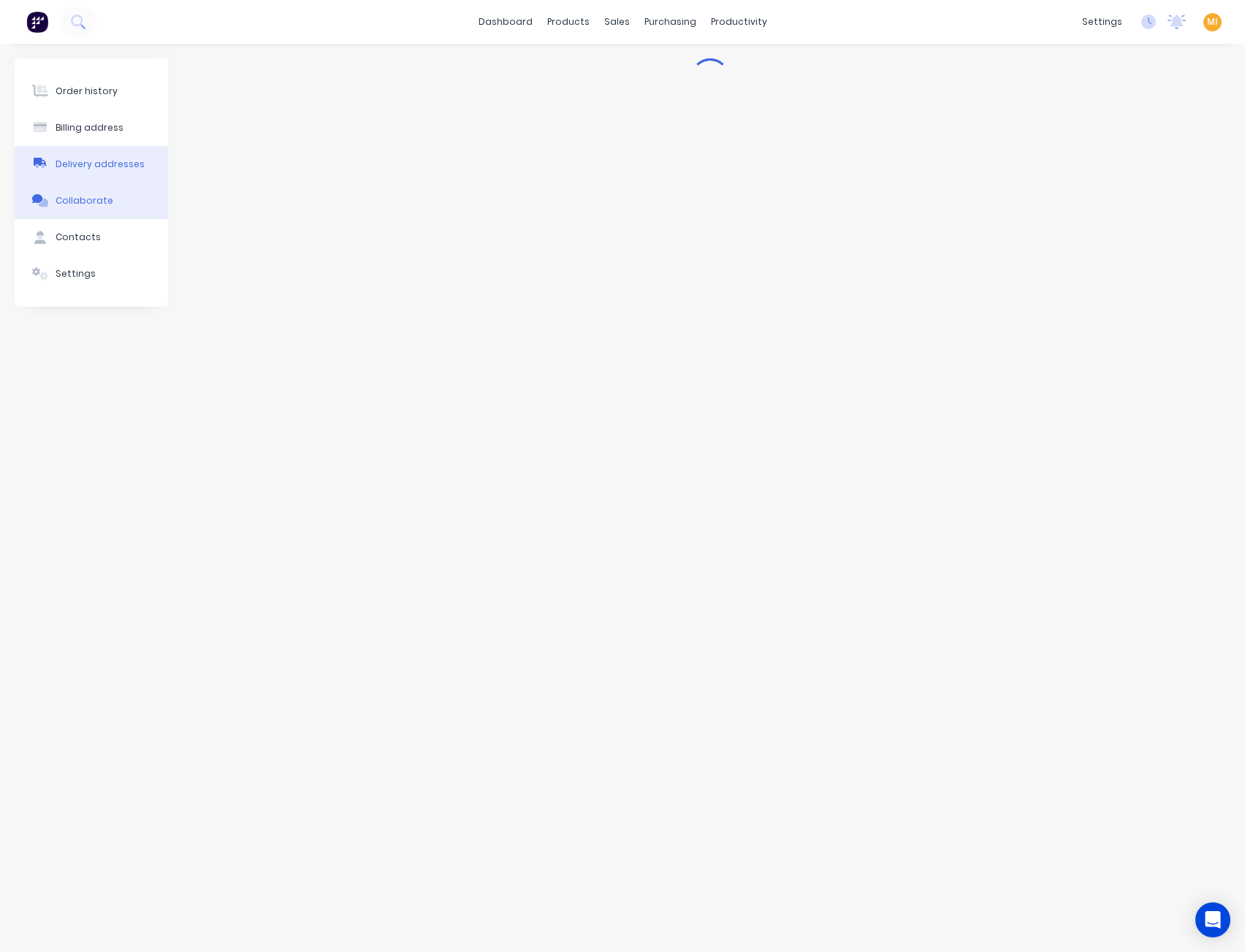
click at [51, 166] on button "Delivery addresses" at bounding box center [91, 164] width 154 height 36
click at [89, 197] on div "Collaborate" at bounding box center [84, 201] width 58 height 13
click at [43, 19] on img at bounding box center [37, 22] width 22 height 22
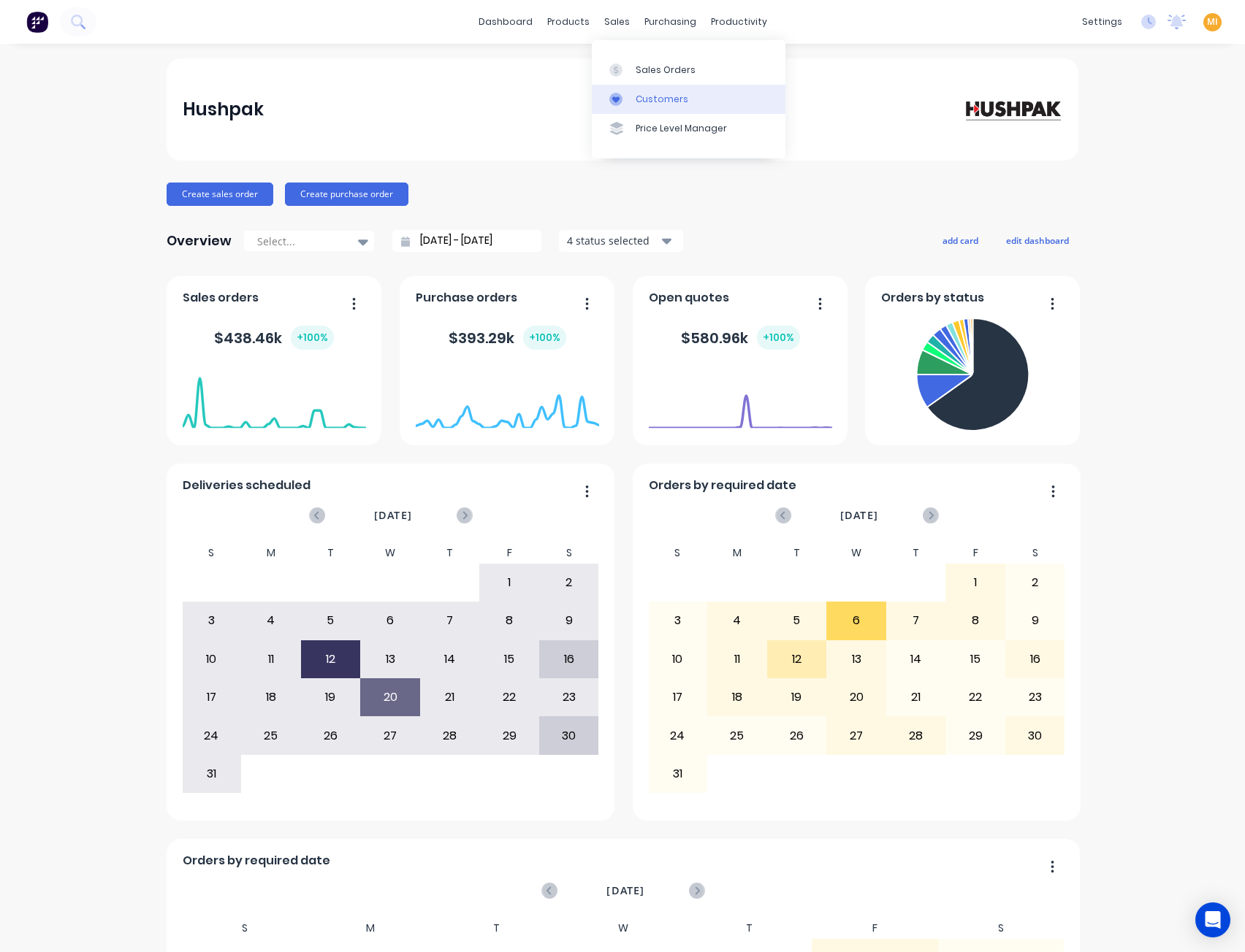
click at [661, 104] on div "Customers" at bounding box center [661, 99] width 52 height 13
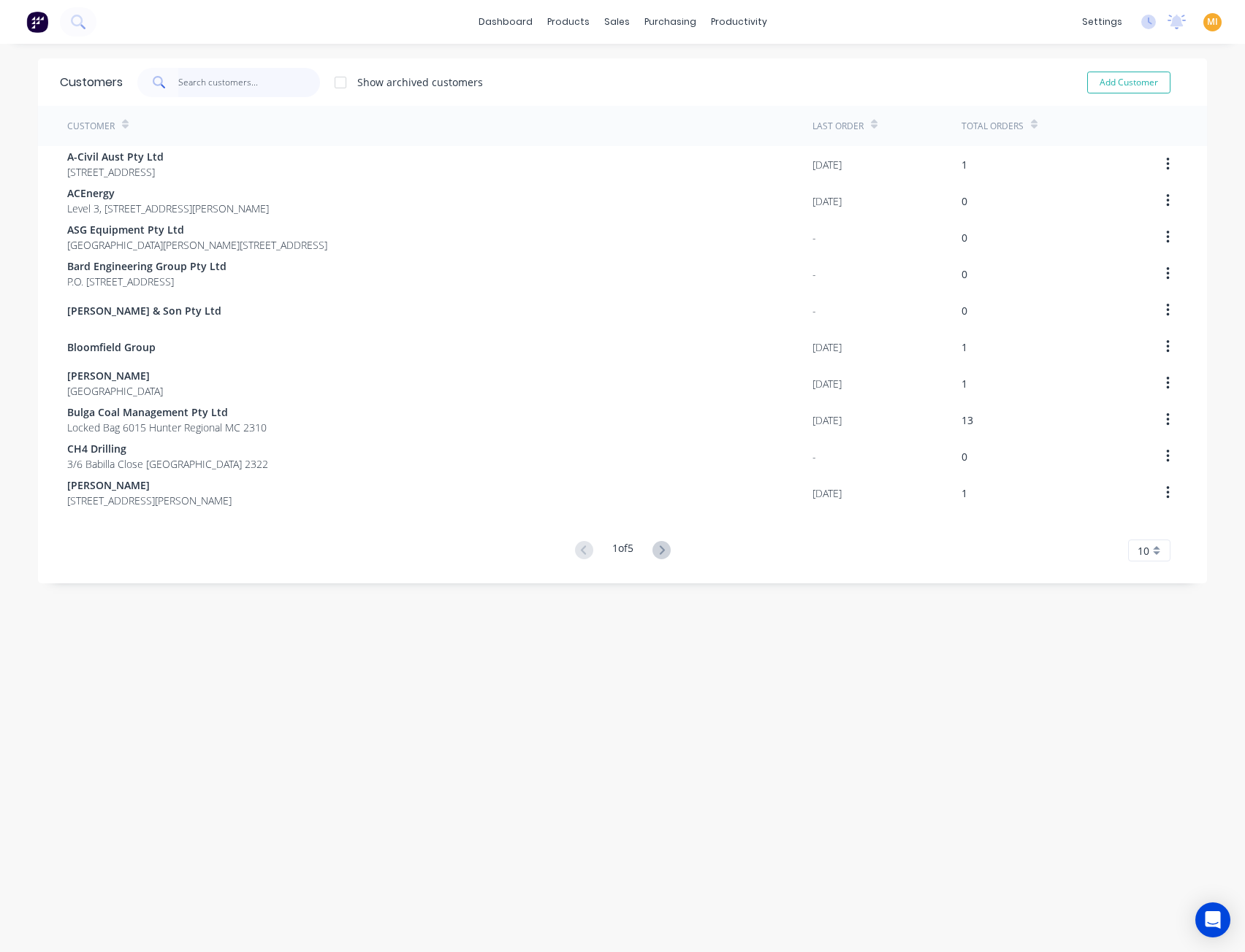
click at [219, 75] on input "text" at bounding box center [249, 83] width 143 height 29
paste input "Kings Engineering"
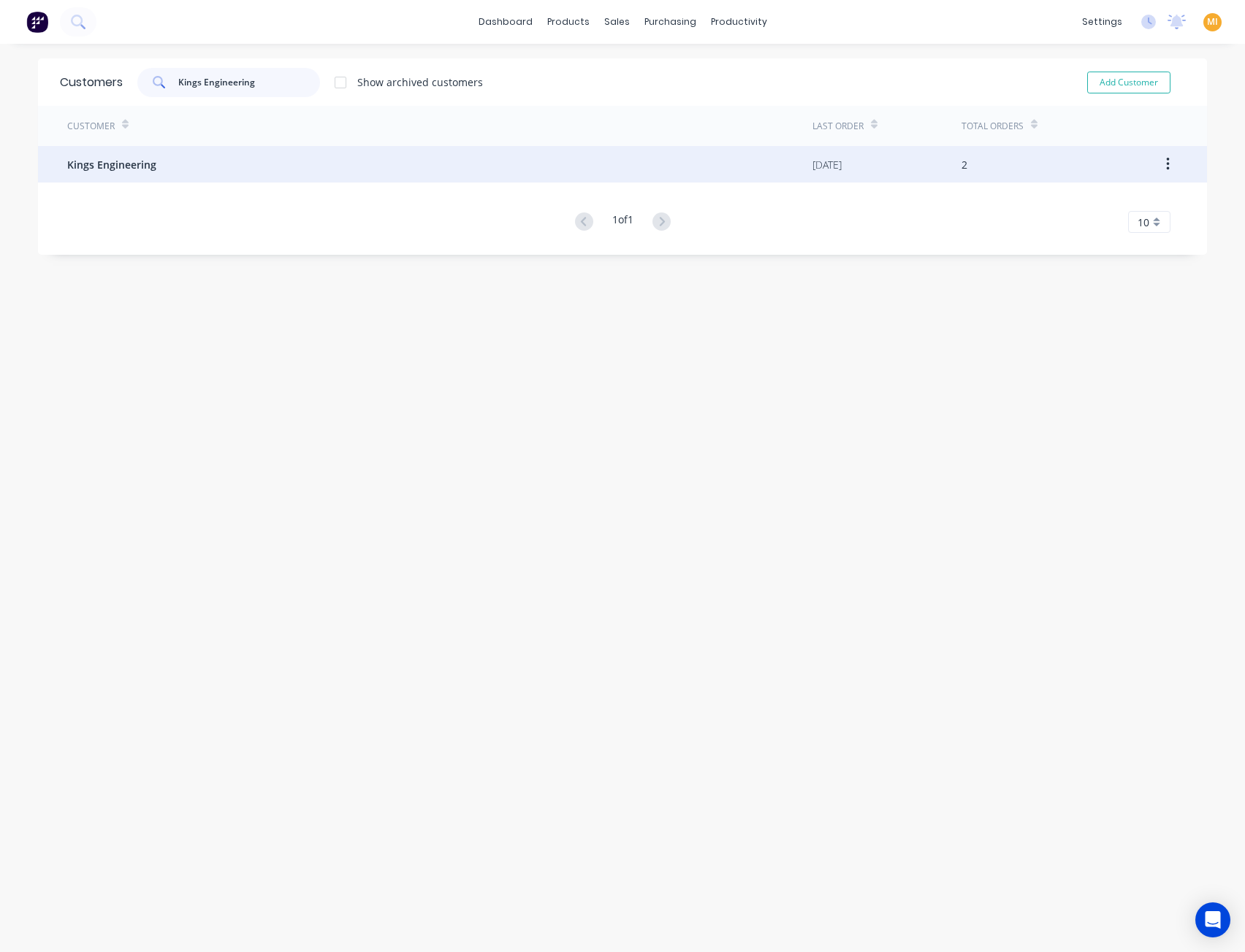
type input "Kings Engineering"
click at [185, 159] on div "Kings Engineering" at bounding box center [439, 164] width 745 height 36
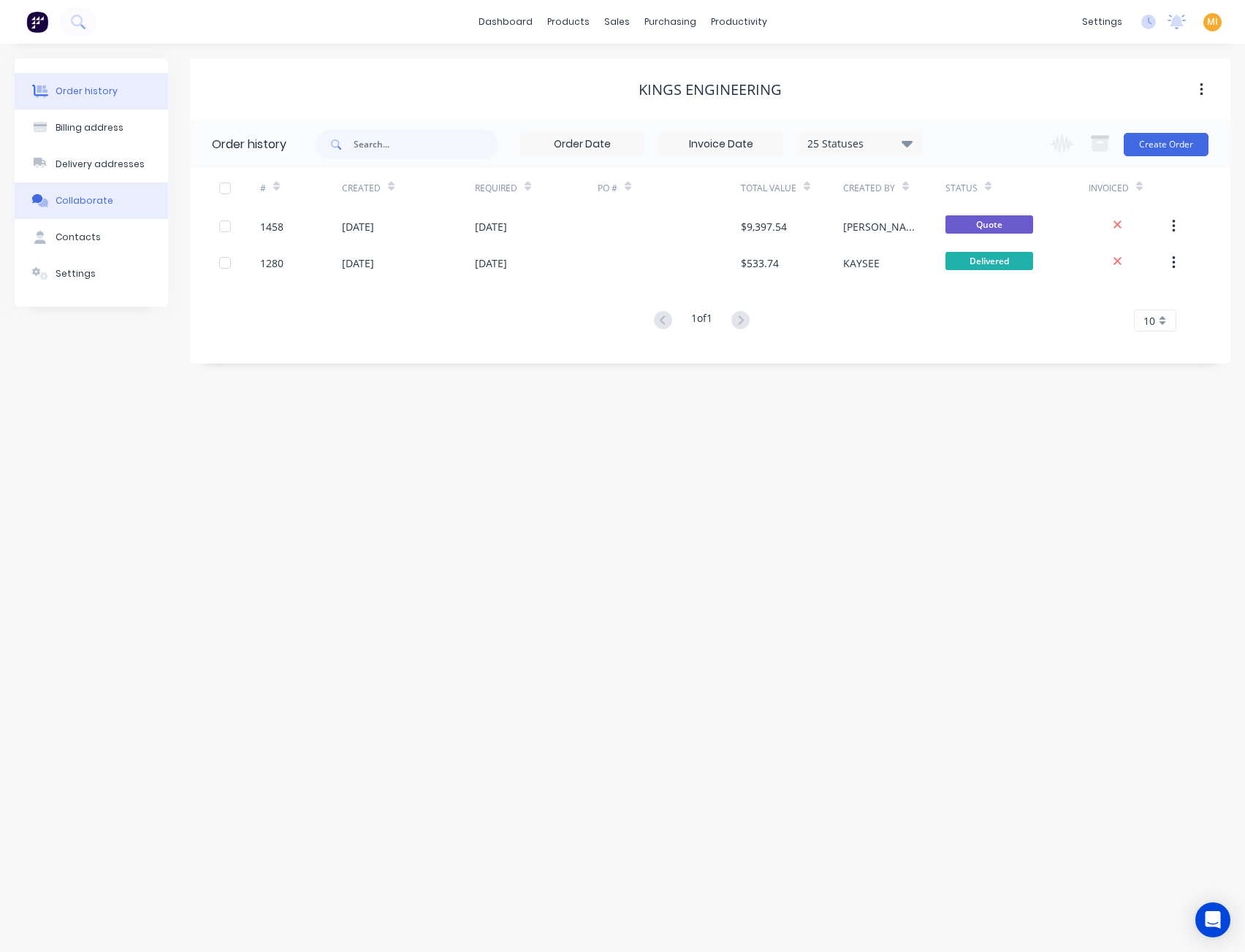
click at [108, 204] on button "Collaborate" at bounding box center [91, 201] width 154 height 36
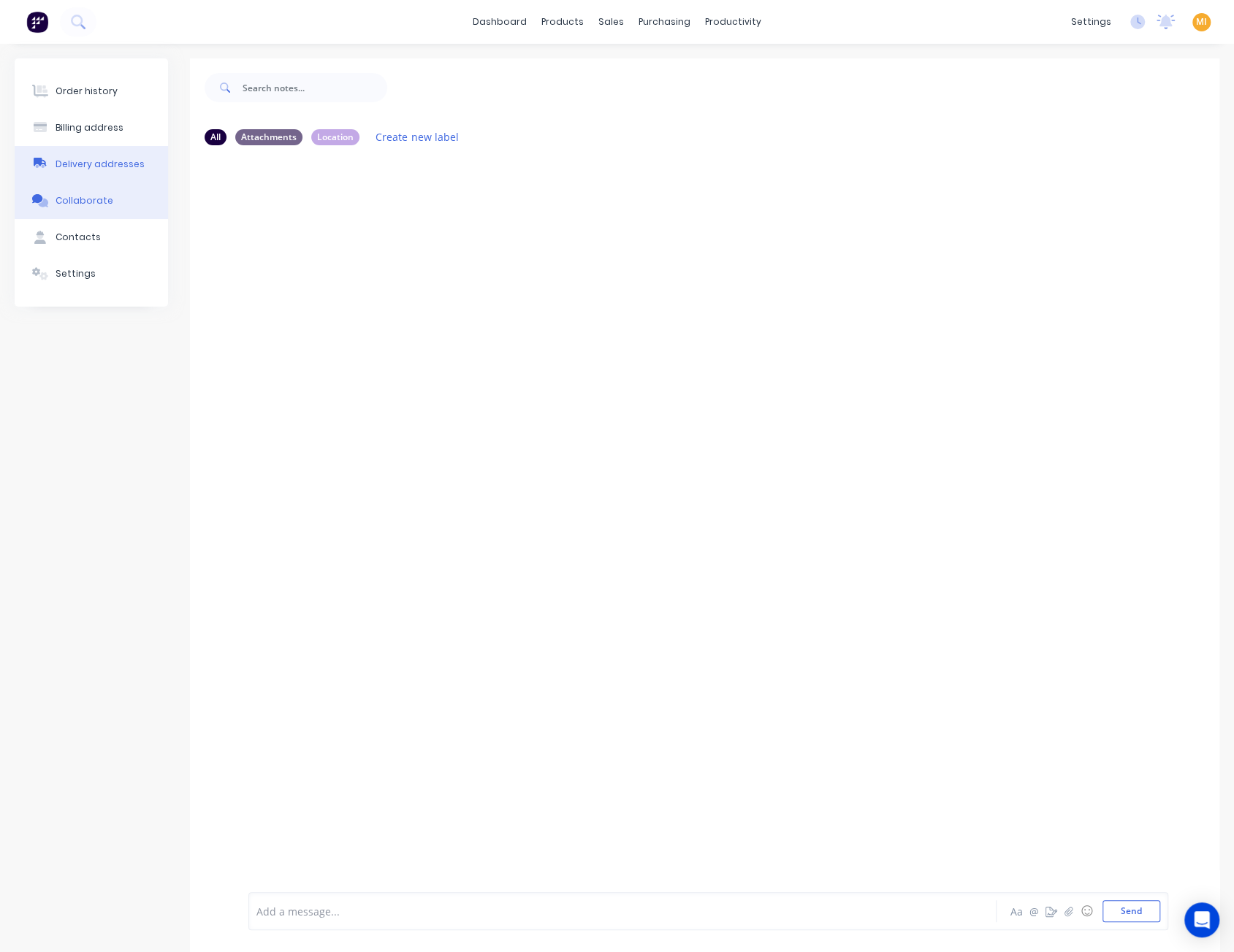
click at [111, 160] on div "Delivery addresses" at bounding box center [100, 164] width 89 height 13
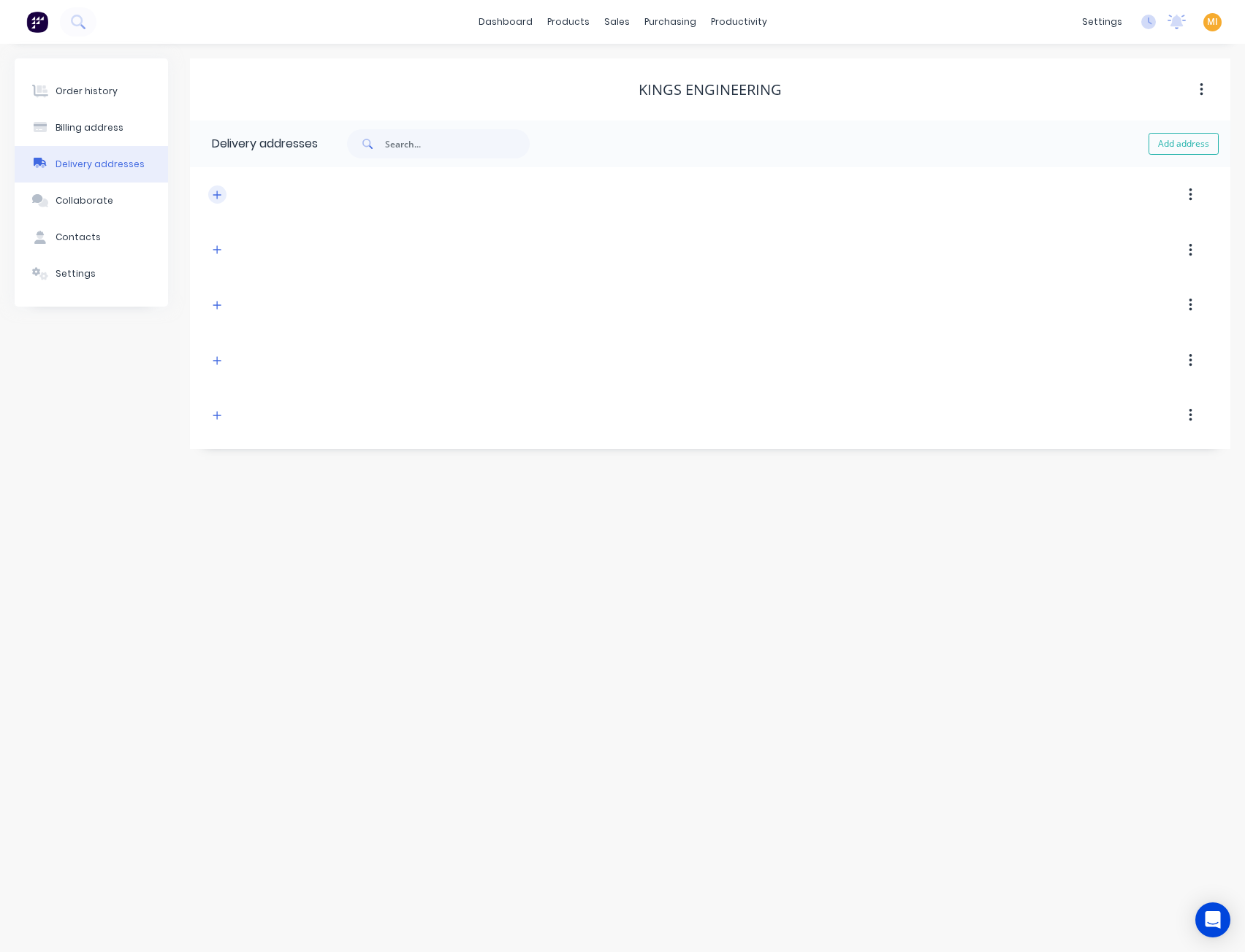
click at [219, 190] on icon "button" at bounding box center [216, 194] width 8 height 10
click at [87, 229] on button "Contacts" at bounding box center [91, 237] width 154 height 36
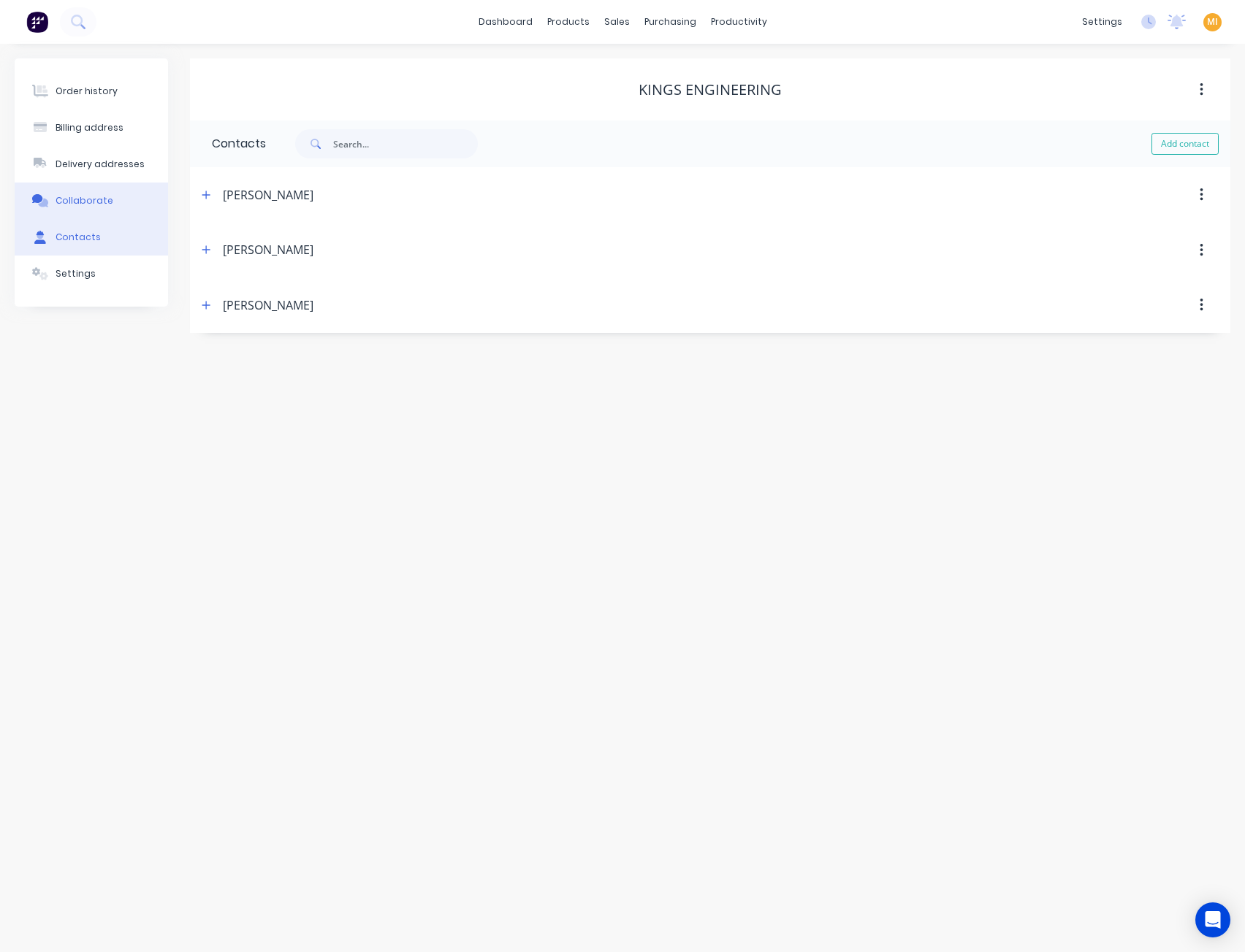
click at [90, 205] on div "Collaborate" at bounding box center [84, 201] width 58 height 13
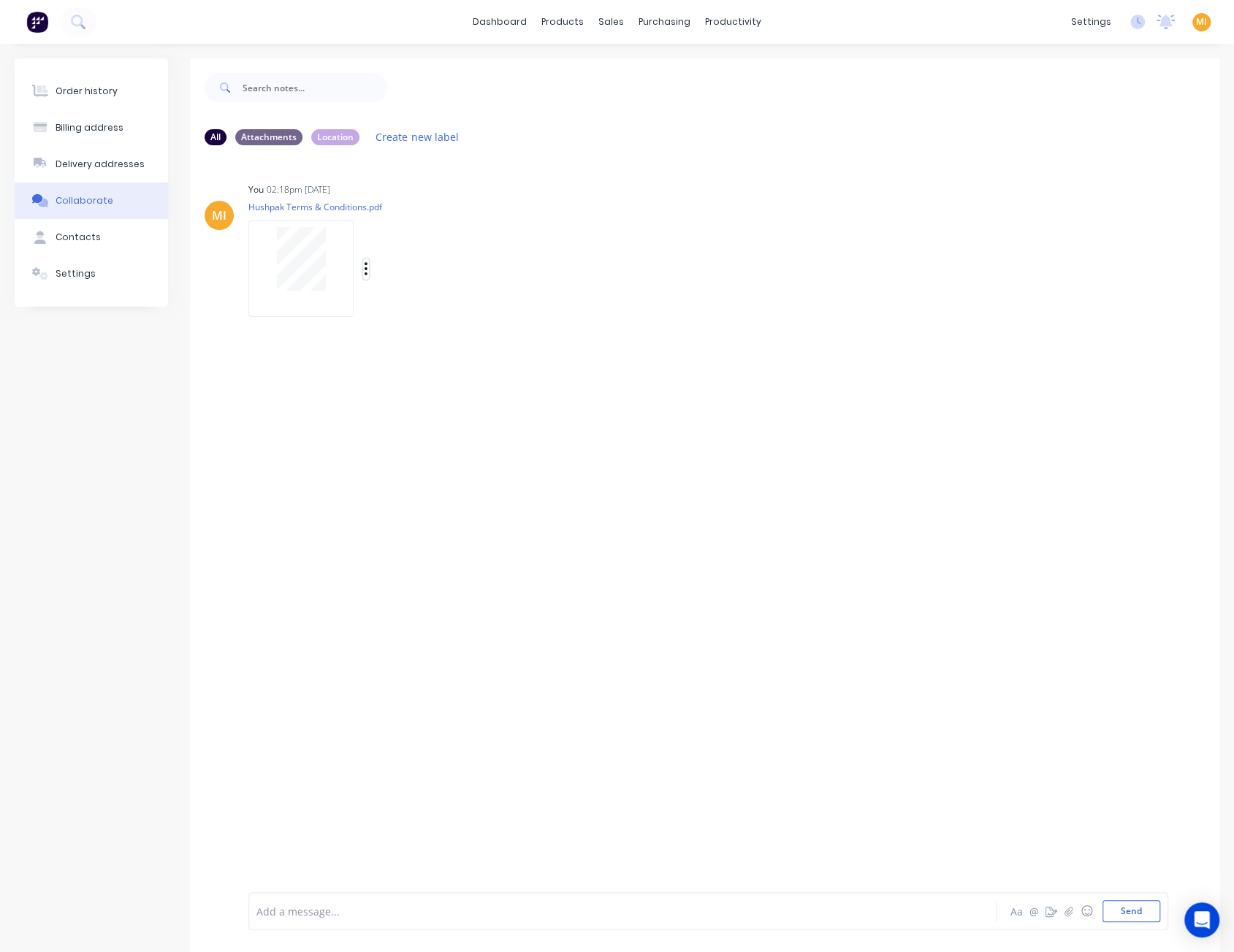
click at [365, 269] on icon "button" at bounding box center [366, 268] width 3 height 13
click at [401, 301] on button "Auto-attach to new orders" at bounding box center [461, 309] width 164 height 34
click at [602, 300] on label at bounding box center [602, 300] width 0 height 0
click at [580, 309] on input "checkbox" at bounding box center [573, 307] width 12 height 14
checkbox input "true"
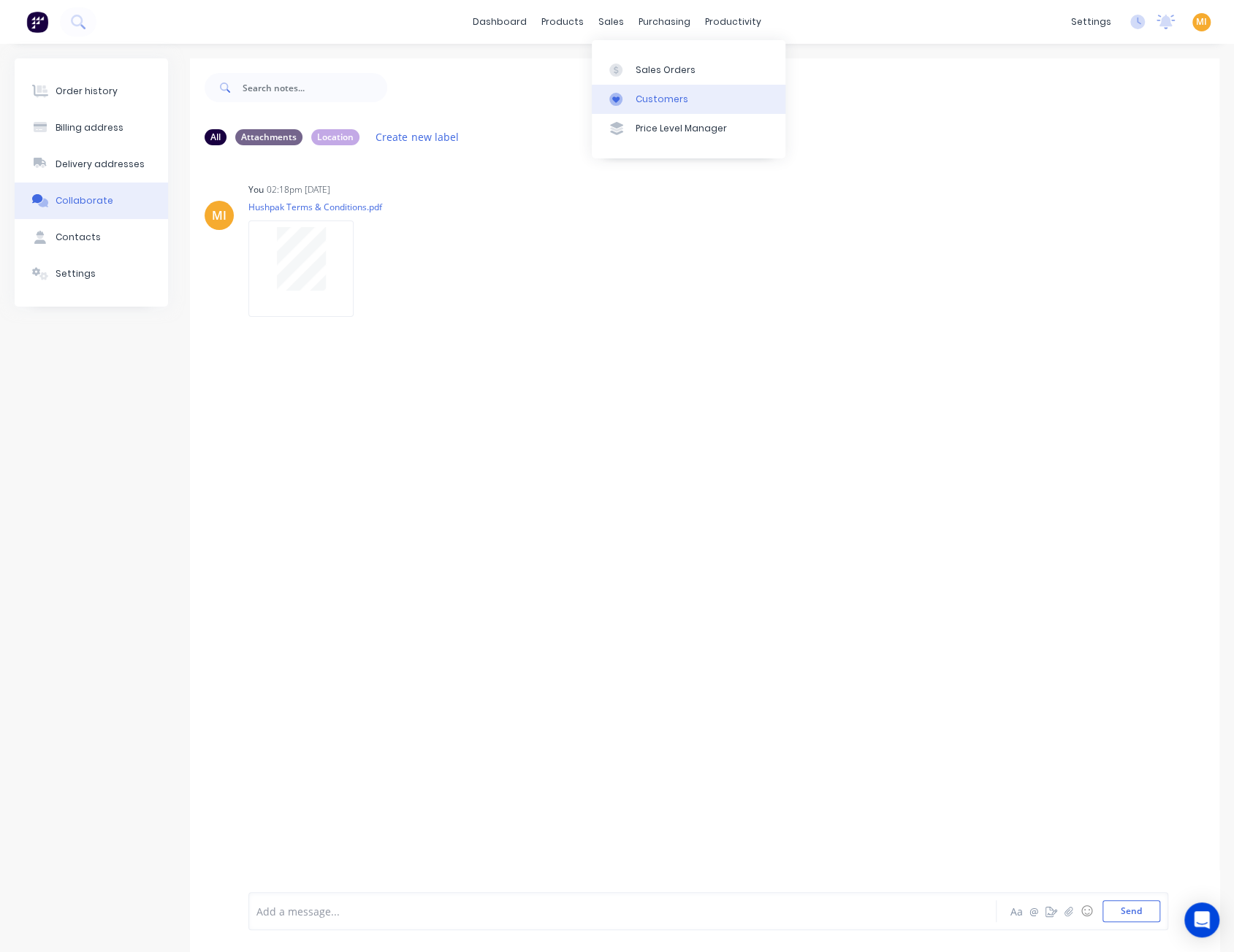
click at [631, 89] on link "Customers" at bounding box center [688, 100] width 194 height 29
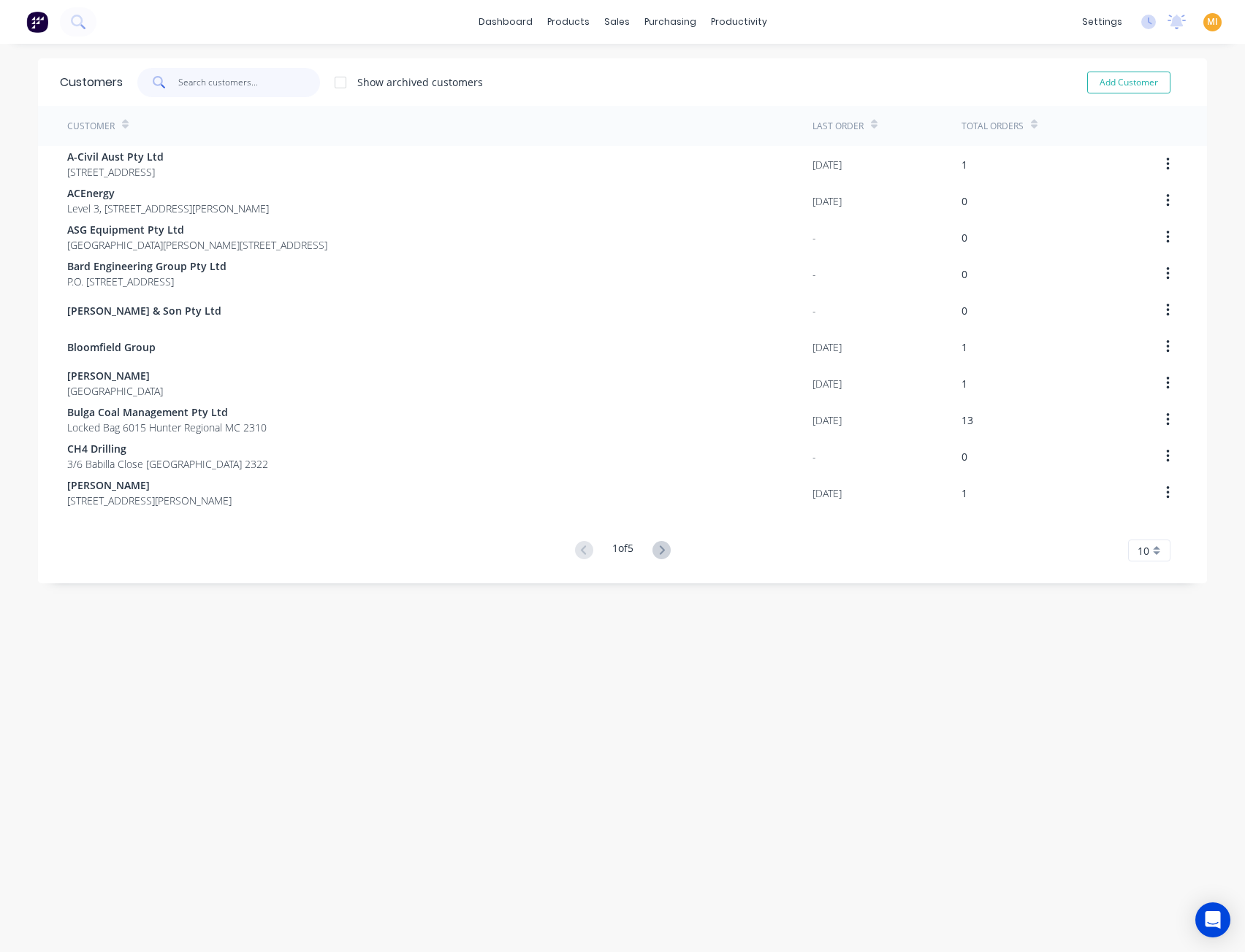
click at [265, 83] on input "text" at bounding box center [249, 83] width 143 height 29
paste input "John Holland Pty Ltd"
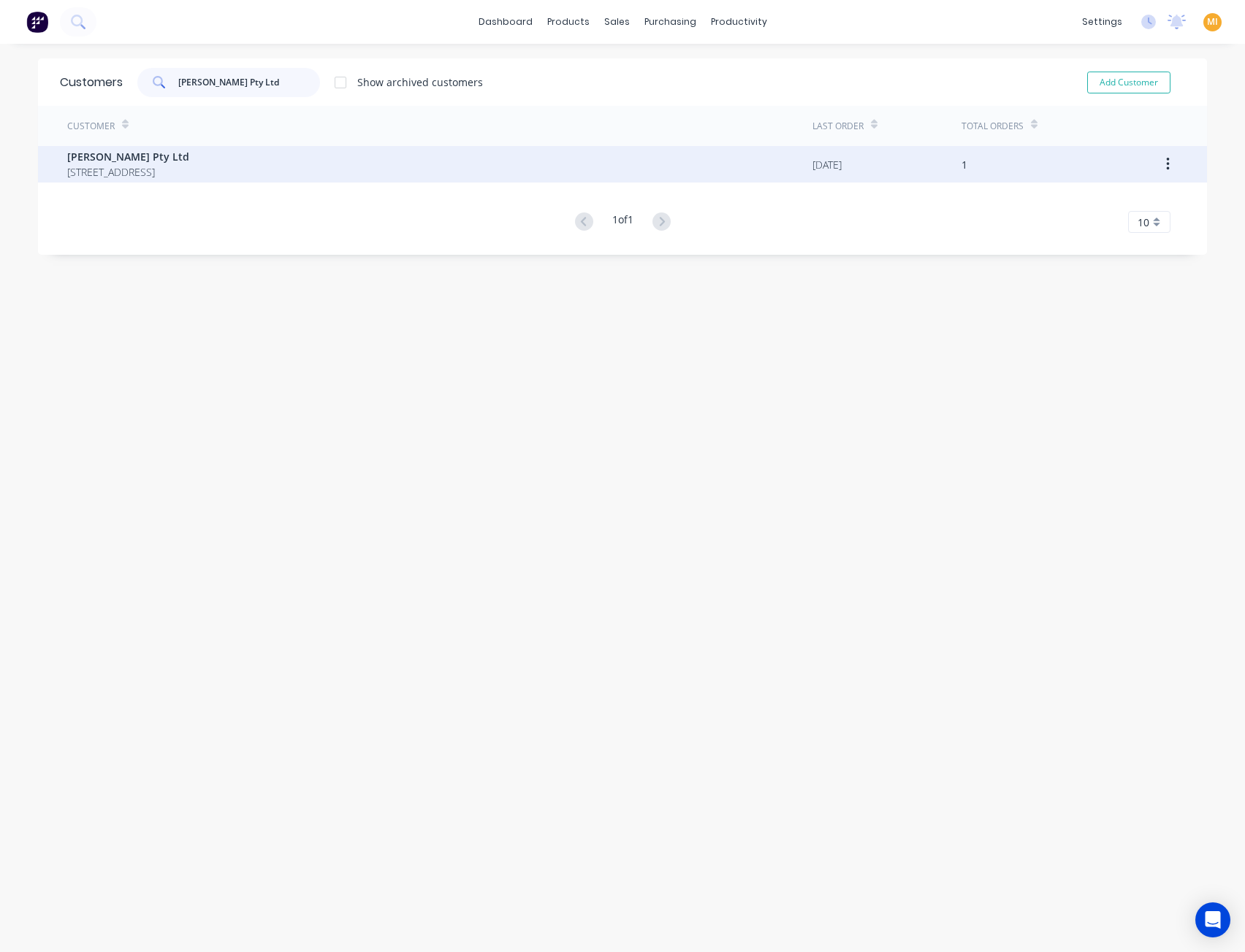
type input "John Holland Pty Ltd"
click at [279, 173] on div "John Holland Pty Ltd 1/342 Hunter Street NEWCASTLE 2300" at bounding box center [439, 164] width 745 height 36
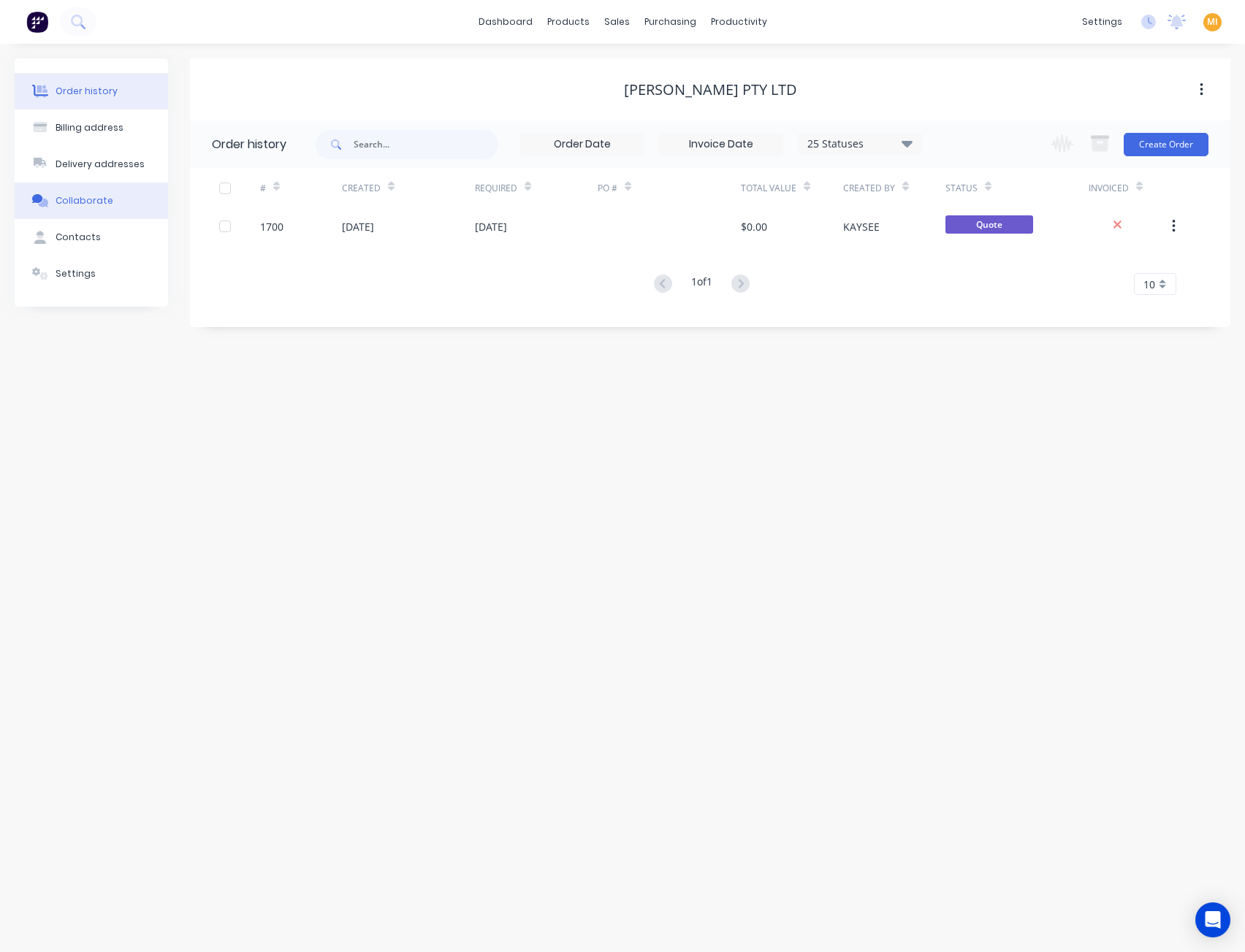
click at [90, 208] on button "Collaborate" at bounding box center [91, 201] width 154 height 36
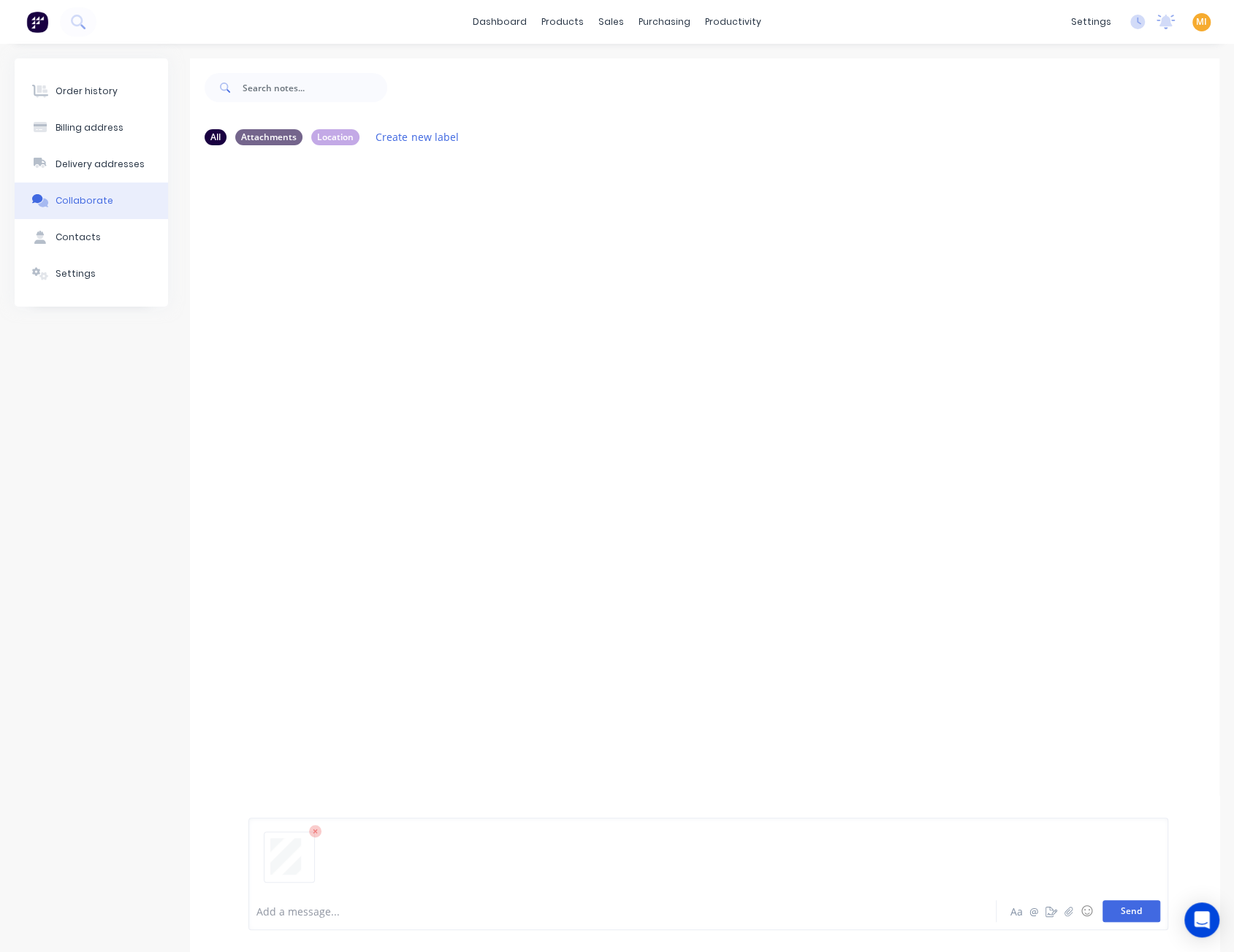
click at [1129, 910] on button "Send" at bounding box center [1131, 911] width 58 height 22
click at [365, 264] on icon "button" at bounding box center [366, 268] width 3 height 13
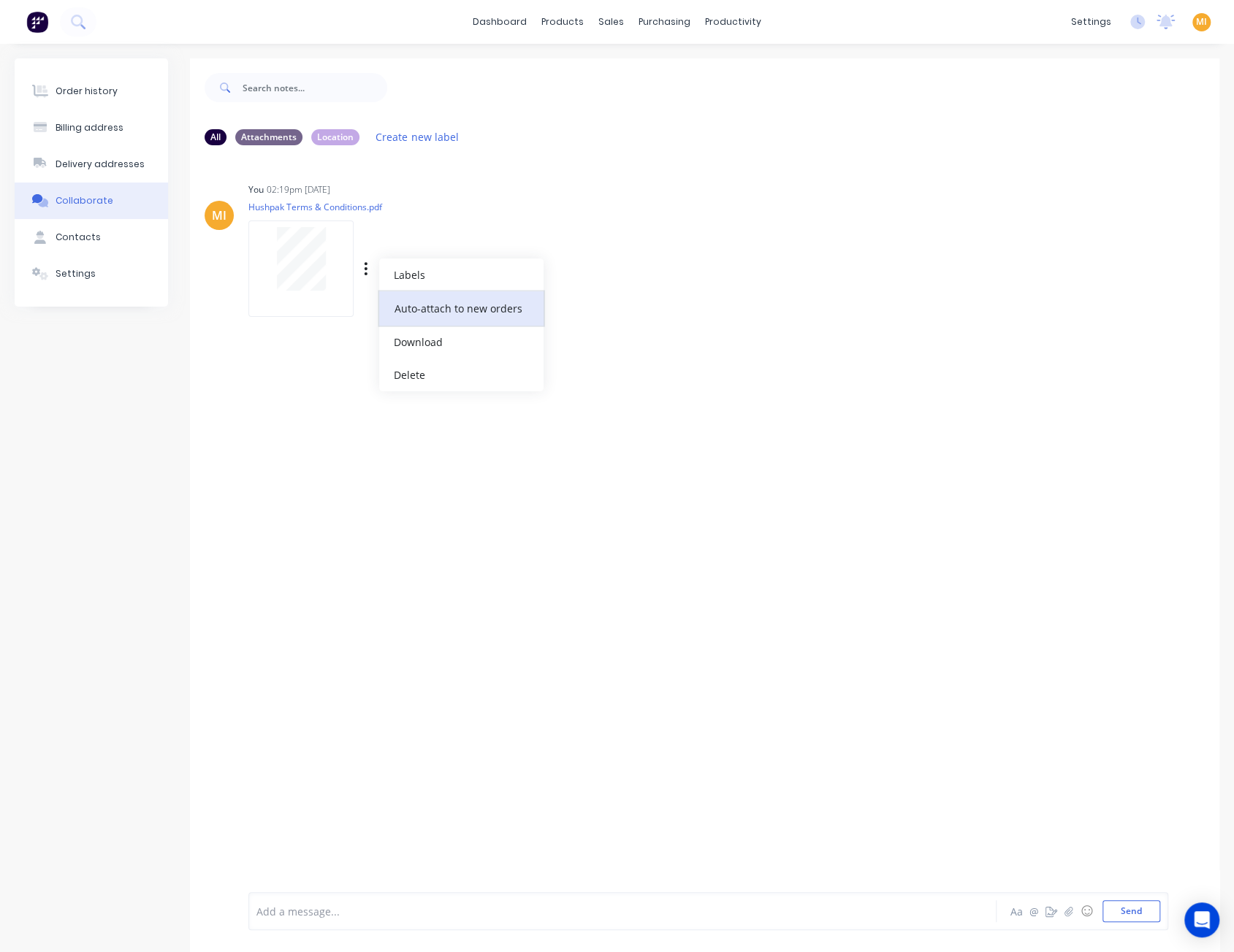
click at [455, 316] on button "Auto-attach to new orders" at bounding box center [461, 309] width 164 height 34
click at [602, 300] on label at bounding box center [602, 300] width 0 height 0
click at [580, 307] on input "checkbox" at bounding box center [573, 307] width 12 height 14
checkbox input "true"
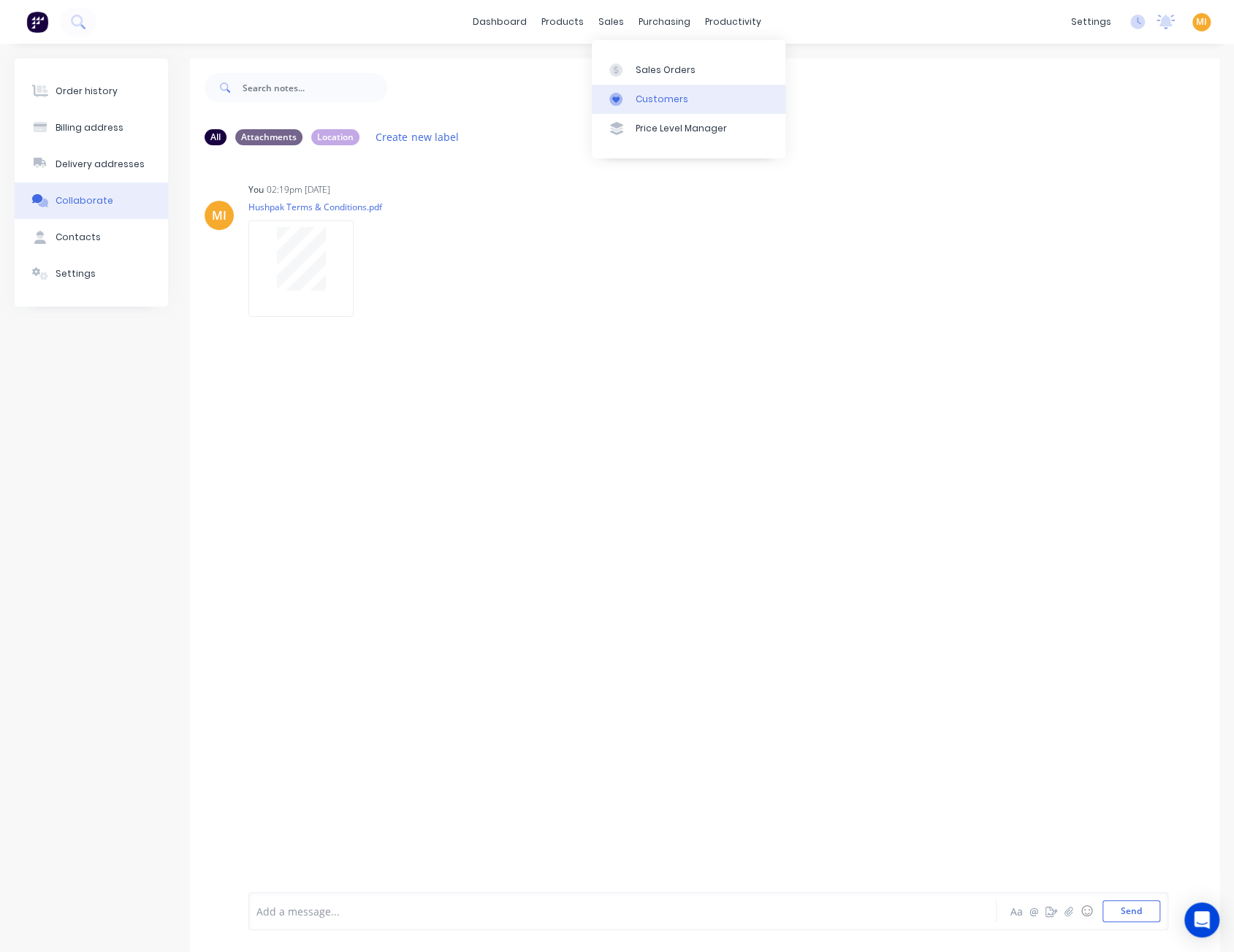
click at [651, 101] on div "Customers" at bounding box center [661, 99] width 52 height 13
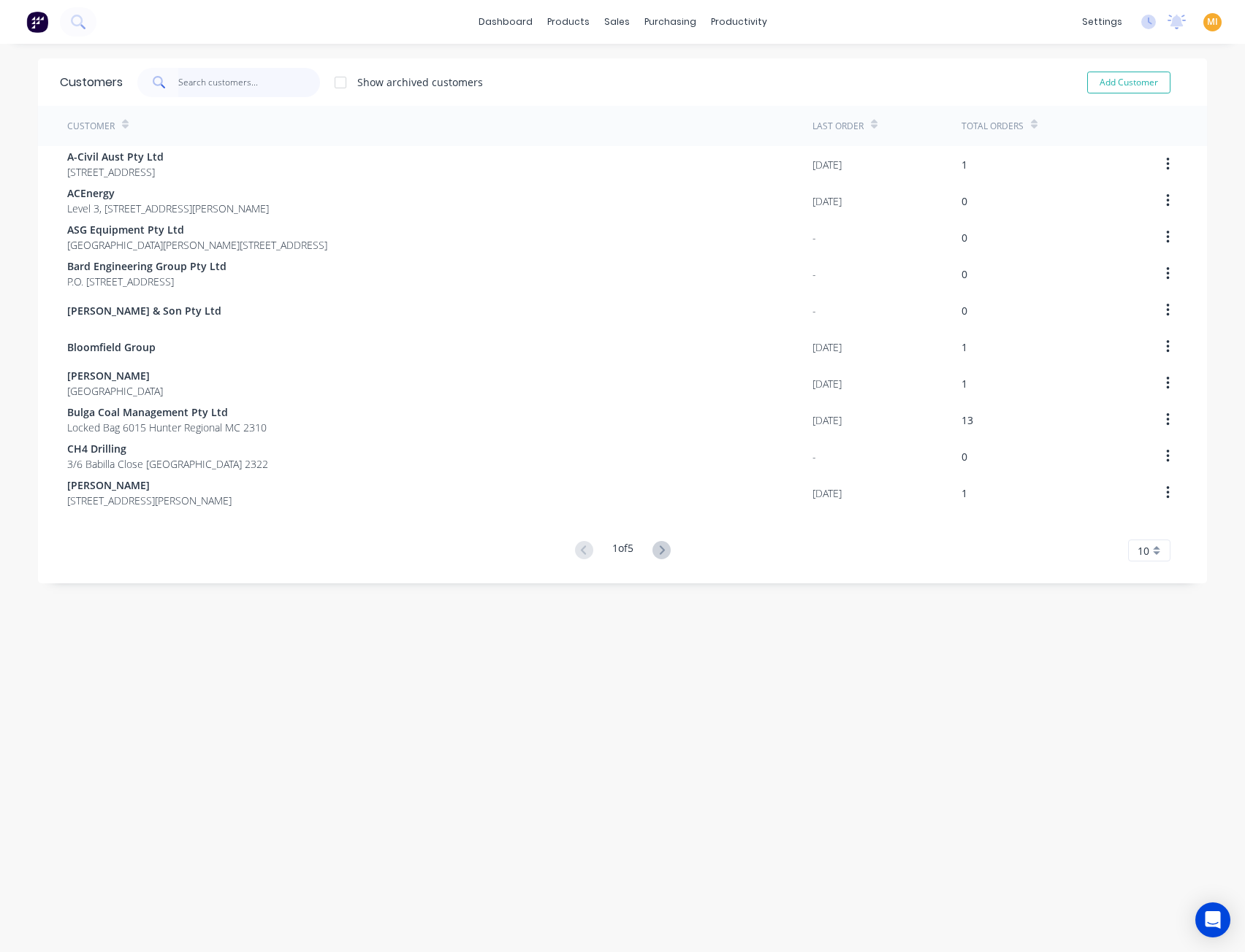
click at [231, 87] on input "text" at bounding box center [249, 83] width 143 height 29
paste input "Hushpak Engineering"
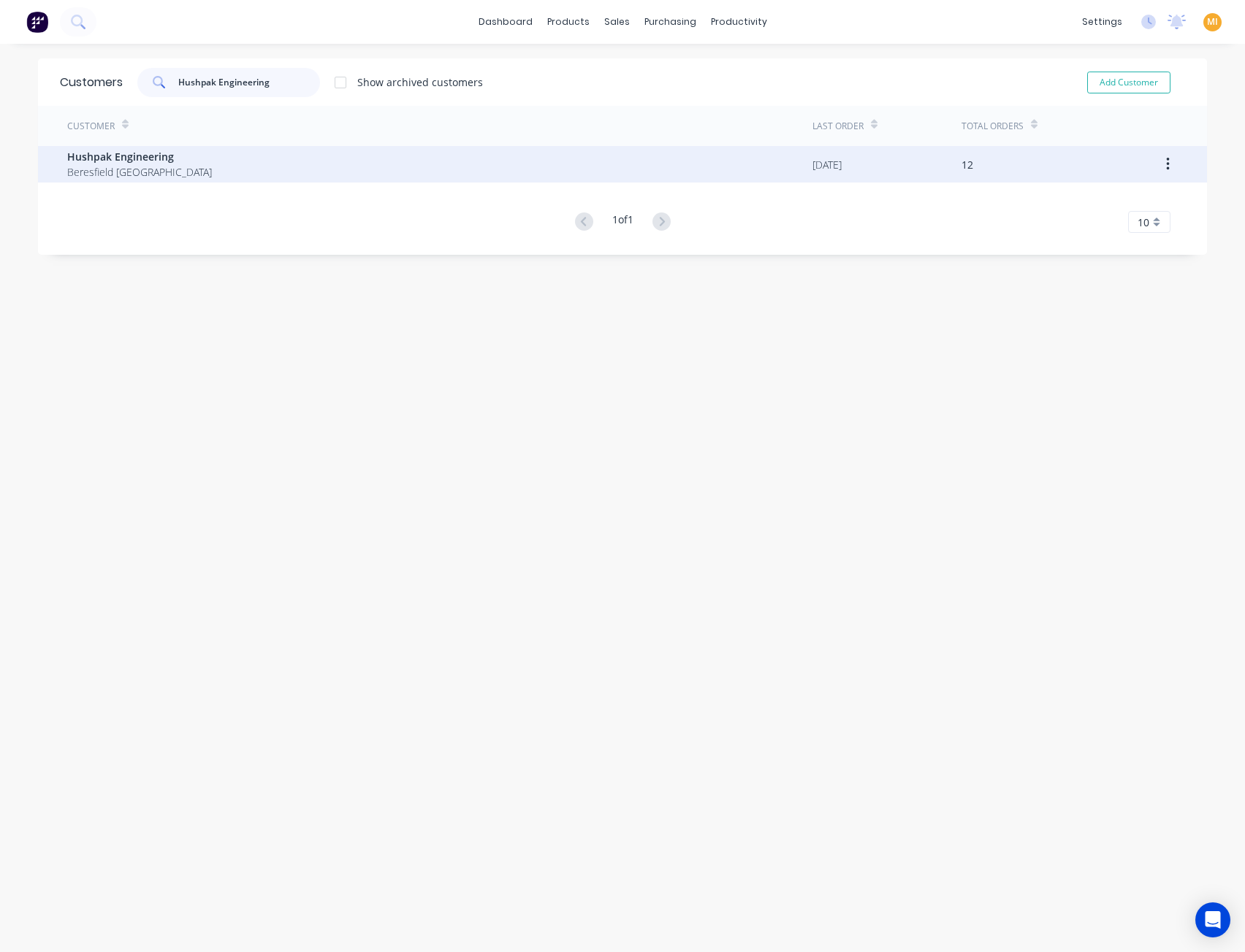
type input "Hushpak Engineering"
click at [152, 160] on span "Hushpak Engineering" at bounding box center [139, 157] width 144 height 15
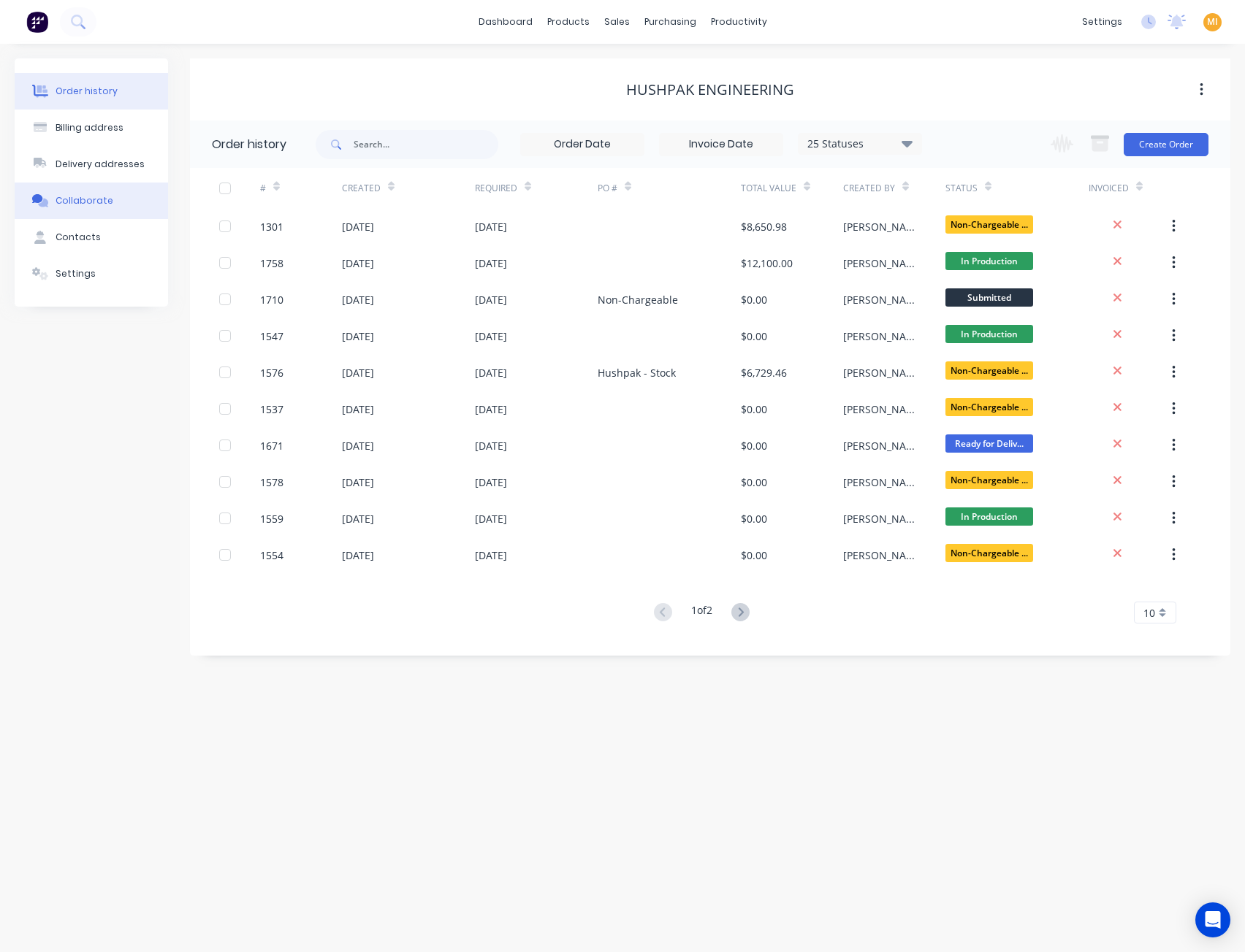
click at [117, 203] on button "Collaborate" at bounding box center [91, 201] width 154 height 36
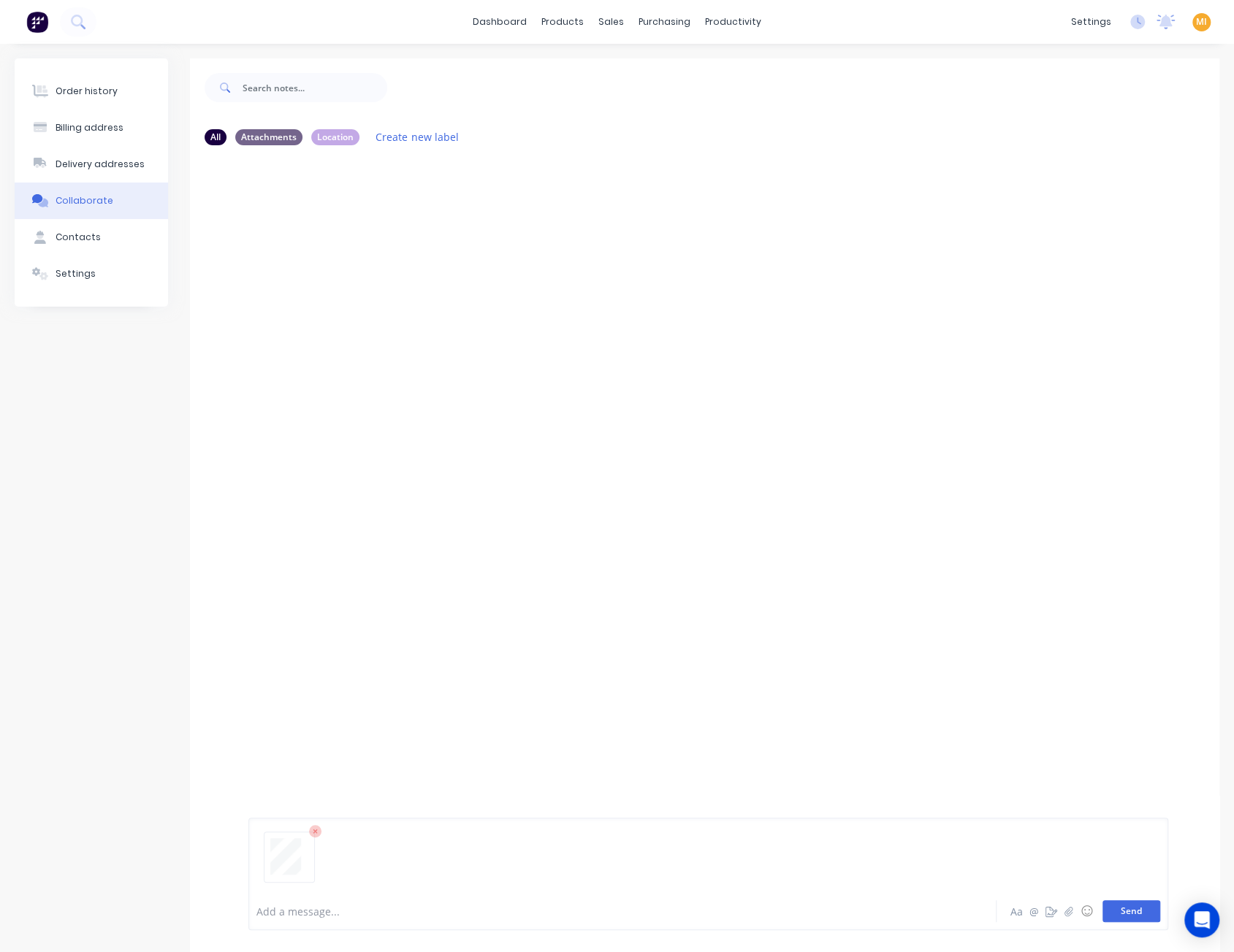
click at [1134, 913] on button "Send" at bounding box center [1131, 911] width 58 height 22
click at [367, 269] on icon "button" at bounding box center [366, 268] width 3 height 13
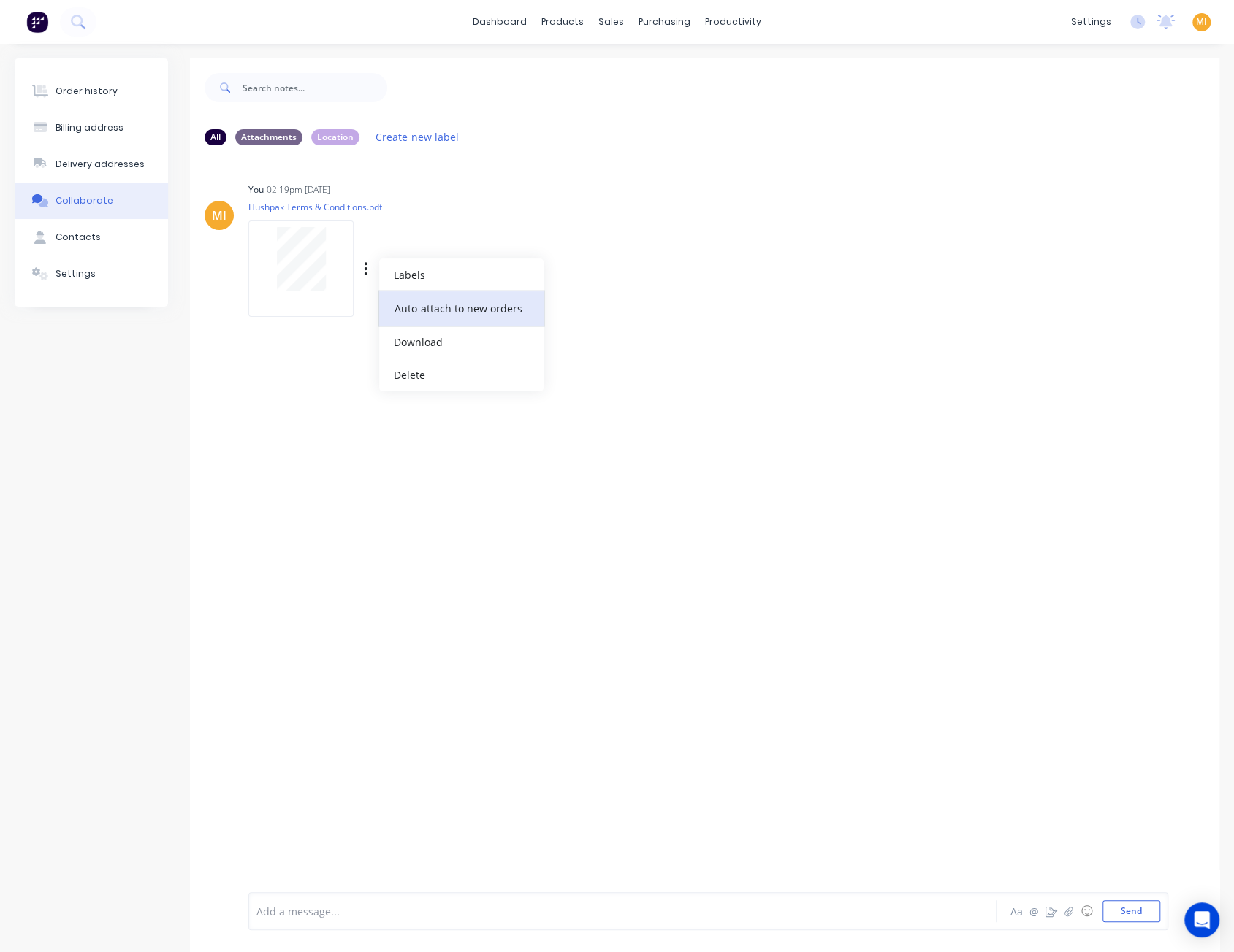
click at [407, 305] on button "Auto-attach to new orders" at bounding box center [461, 309] width 164 height 34
click at [602, 300] on label at bounding box center [602, 300] width 0 height 0
click at [574, 305] on input "checkbox" at bounding box center [573, 307] width 12 height 14
checkbox input "true"
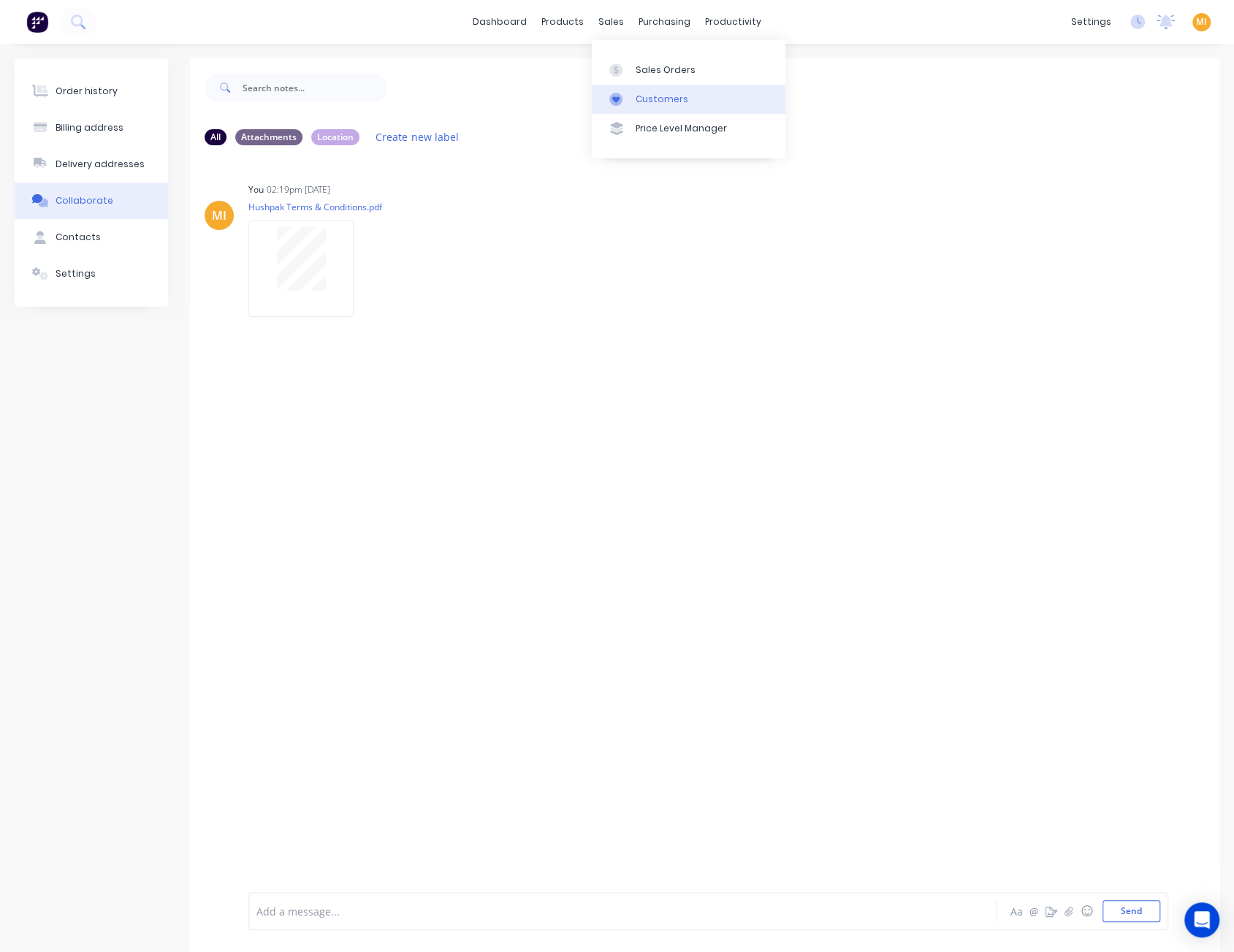
click at [648, 96] on div "Customers" at bounding box center [661, 99] width 52 height 13
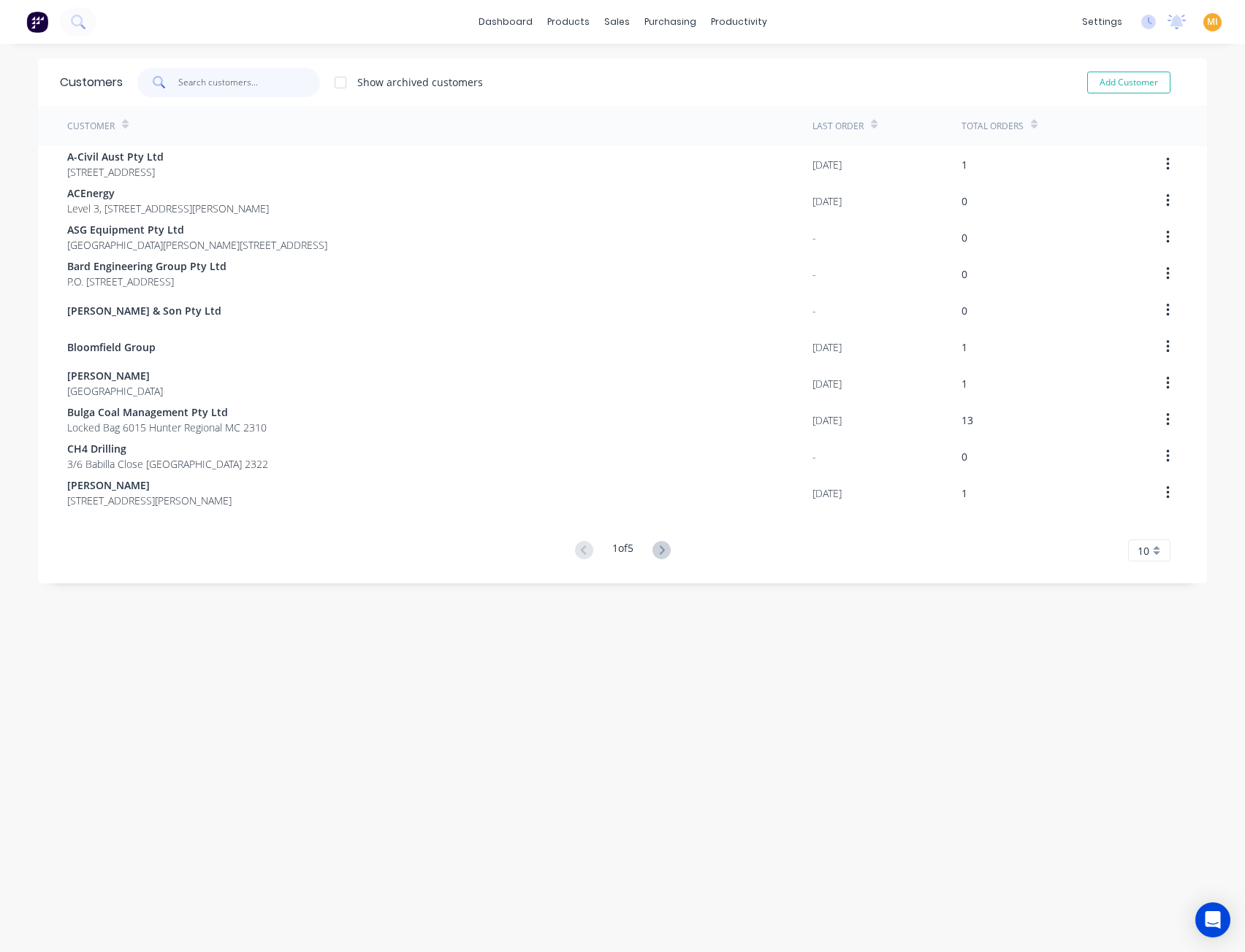
click at [226, 88] on input "text" at bounding box center [249, 83] width 143 height 29
paste input "Hunter Valley Energy Coal (BHP-HVEC)"
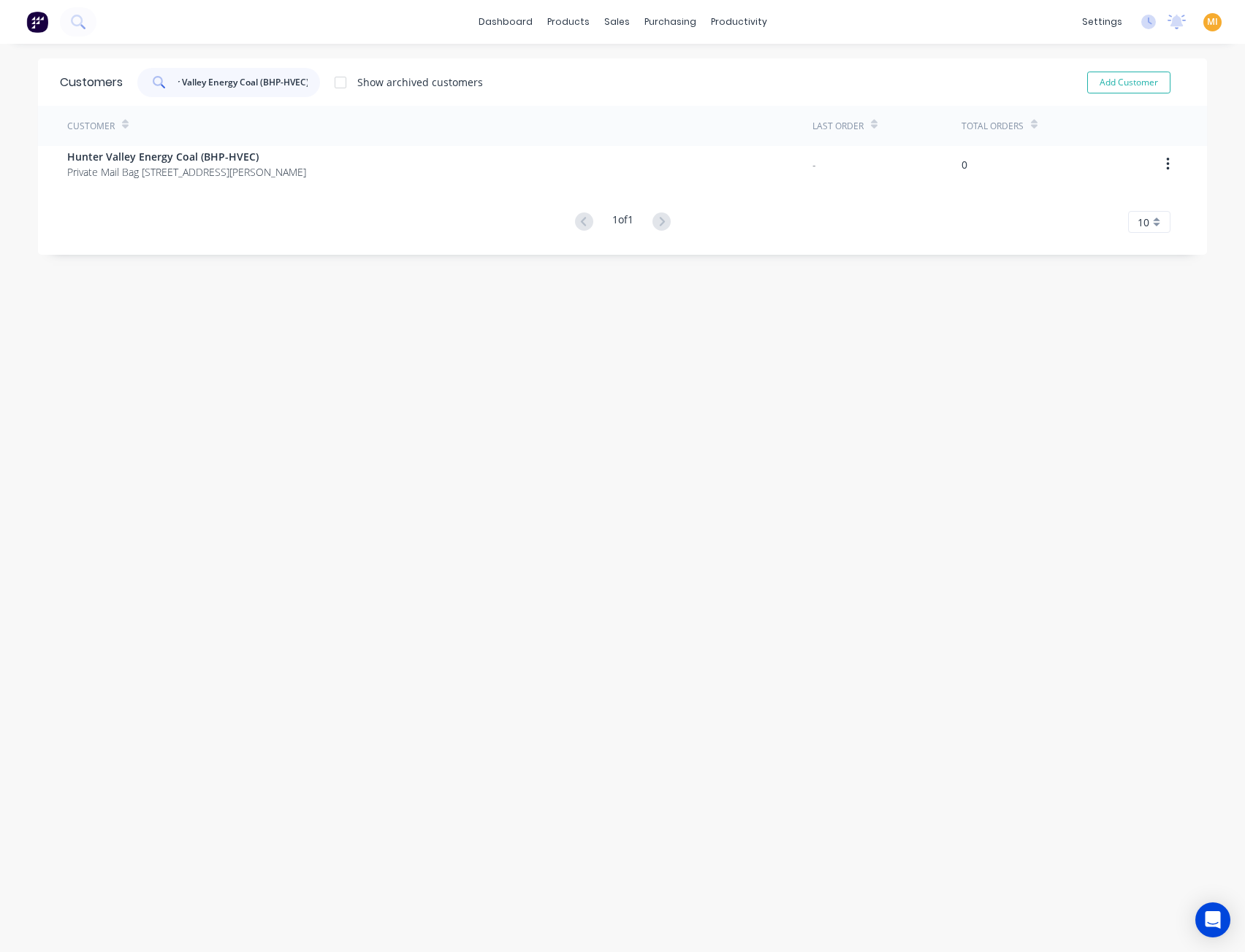
type input "Hunter Valley Energy Coal (BHP-HVEC)"
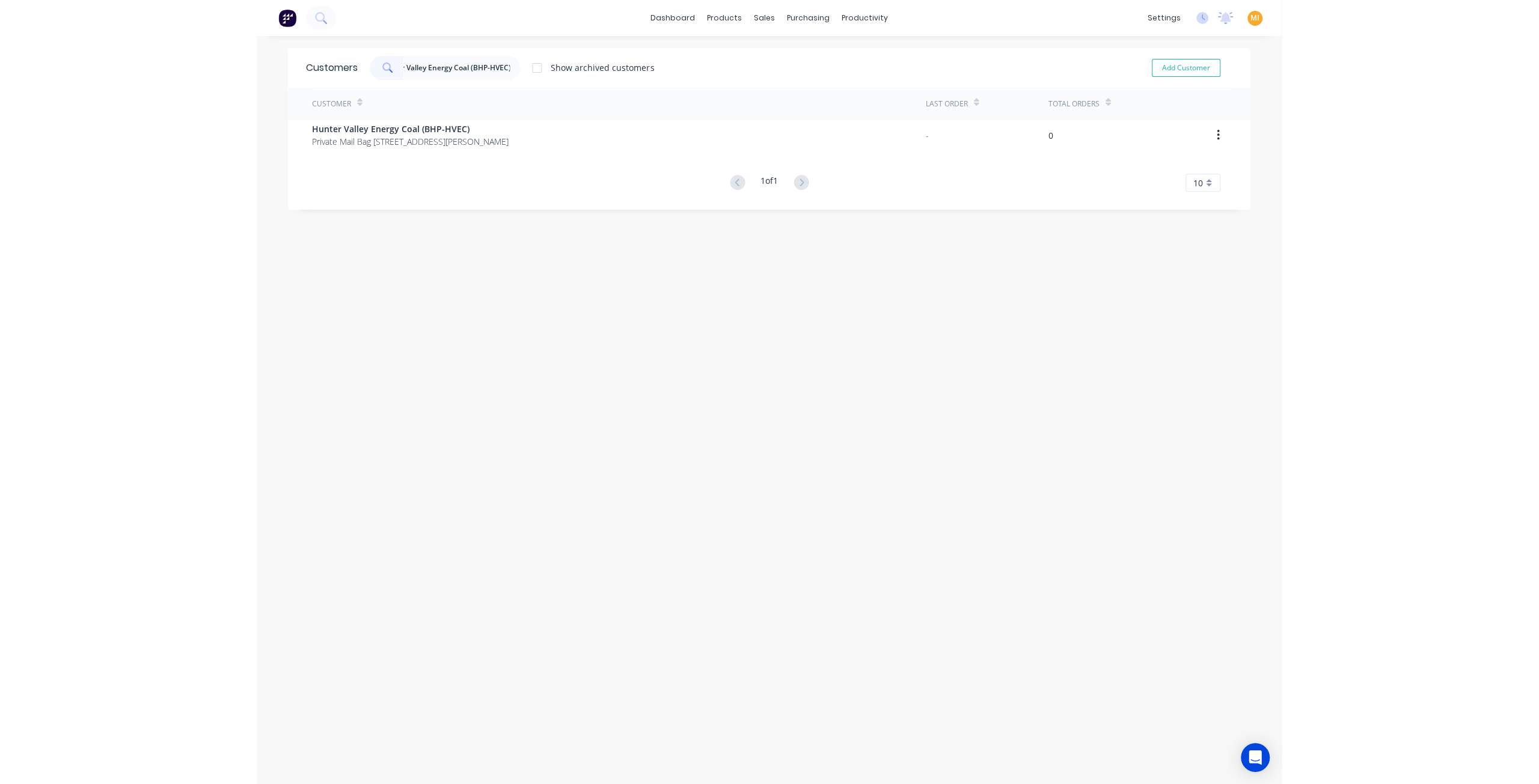
scroll to position [0, 0]
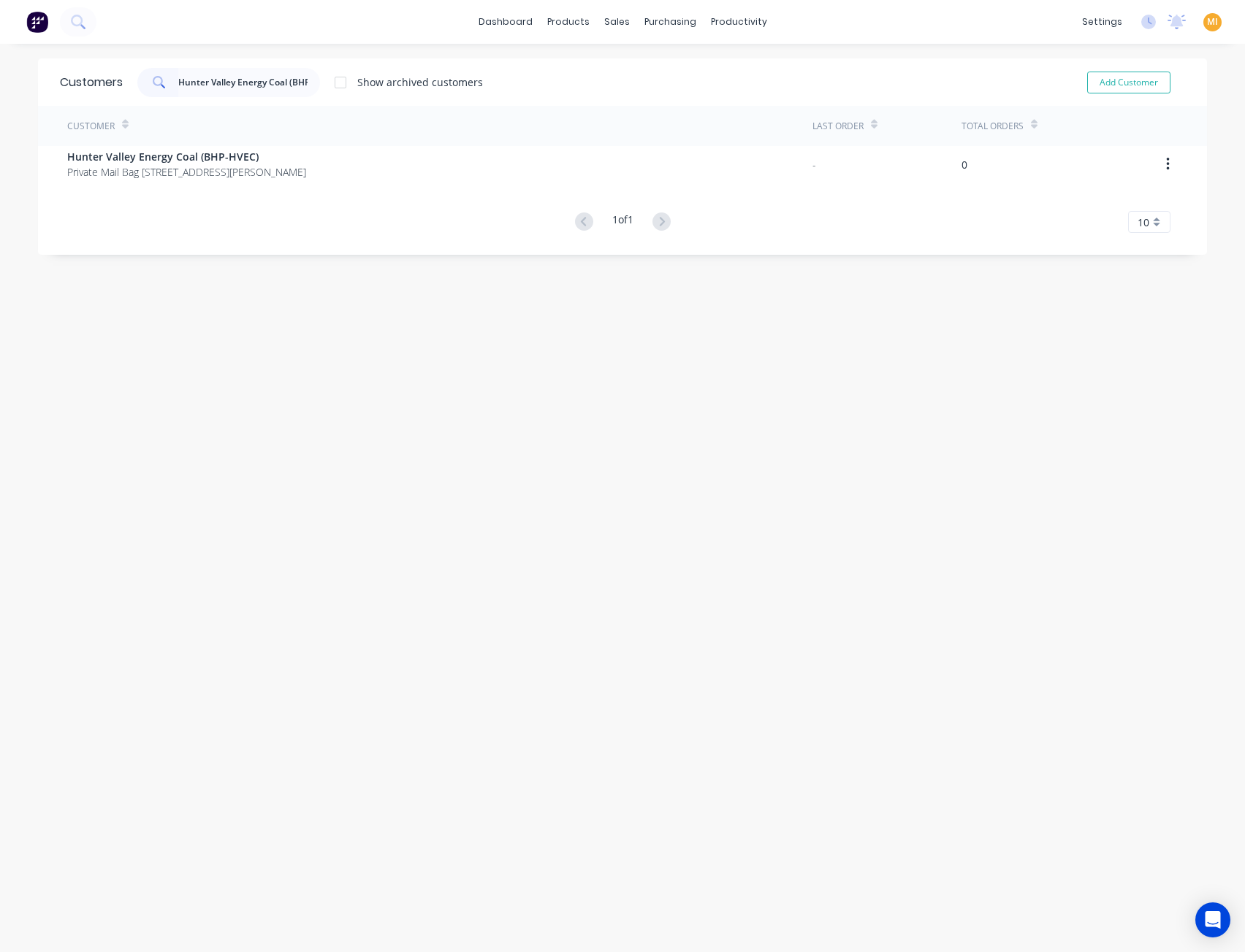
click at [198, 135] on div "Customer" at bounding box center [439, 126] width 745 height 40
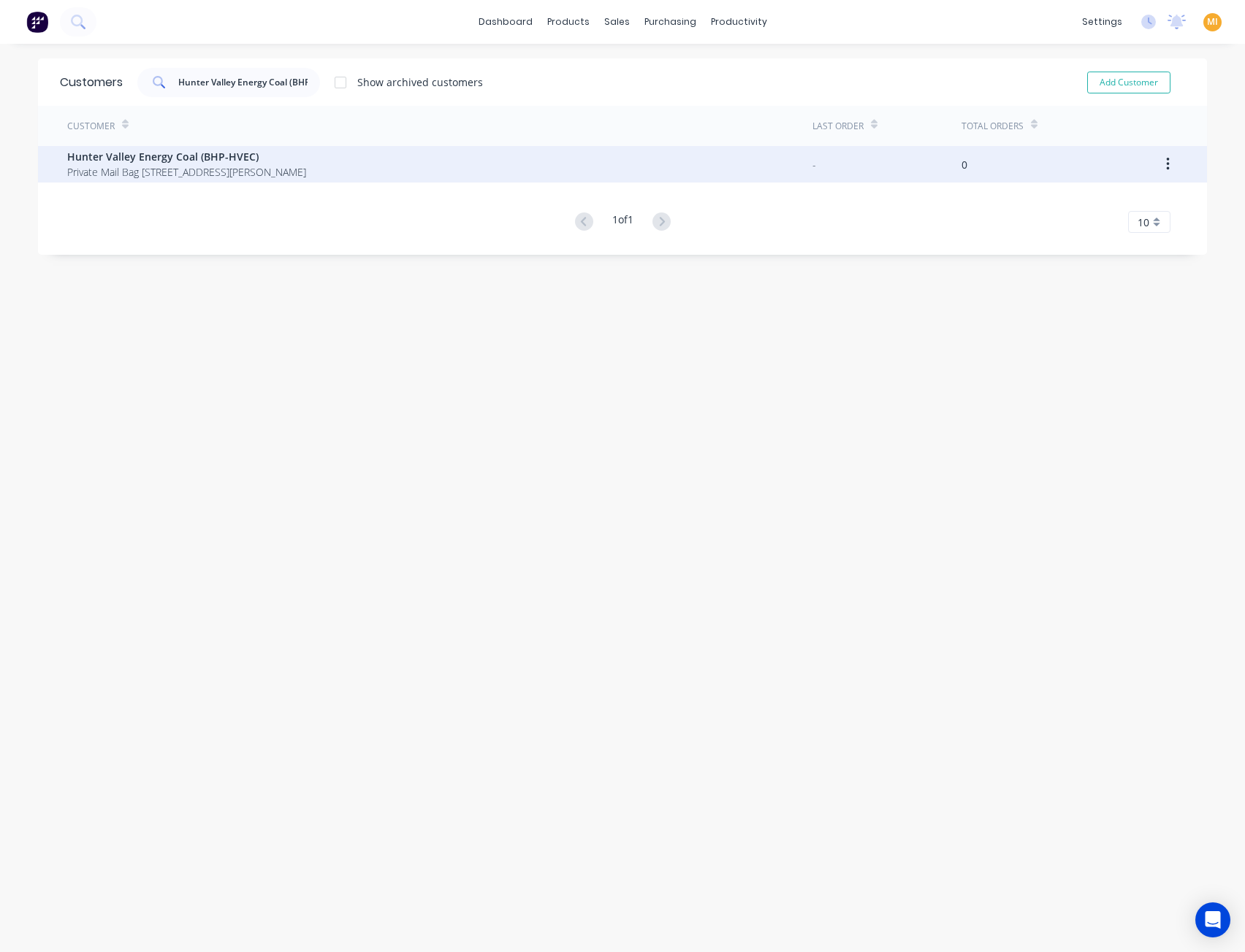
click at [194, 158] on span "Hunter Valley Energy Coal (BHP-HVEC)" at bounding box center [187, 157] width 239 height 15
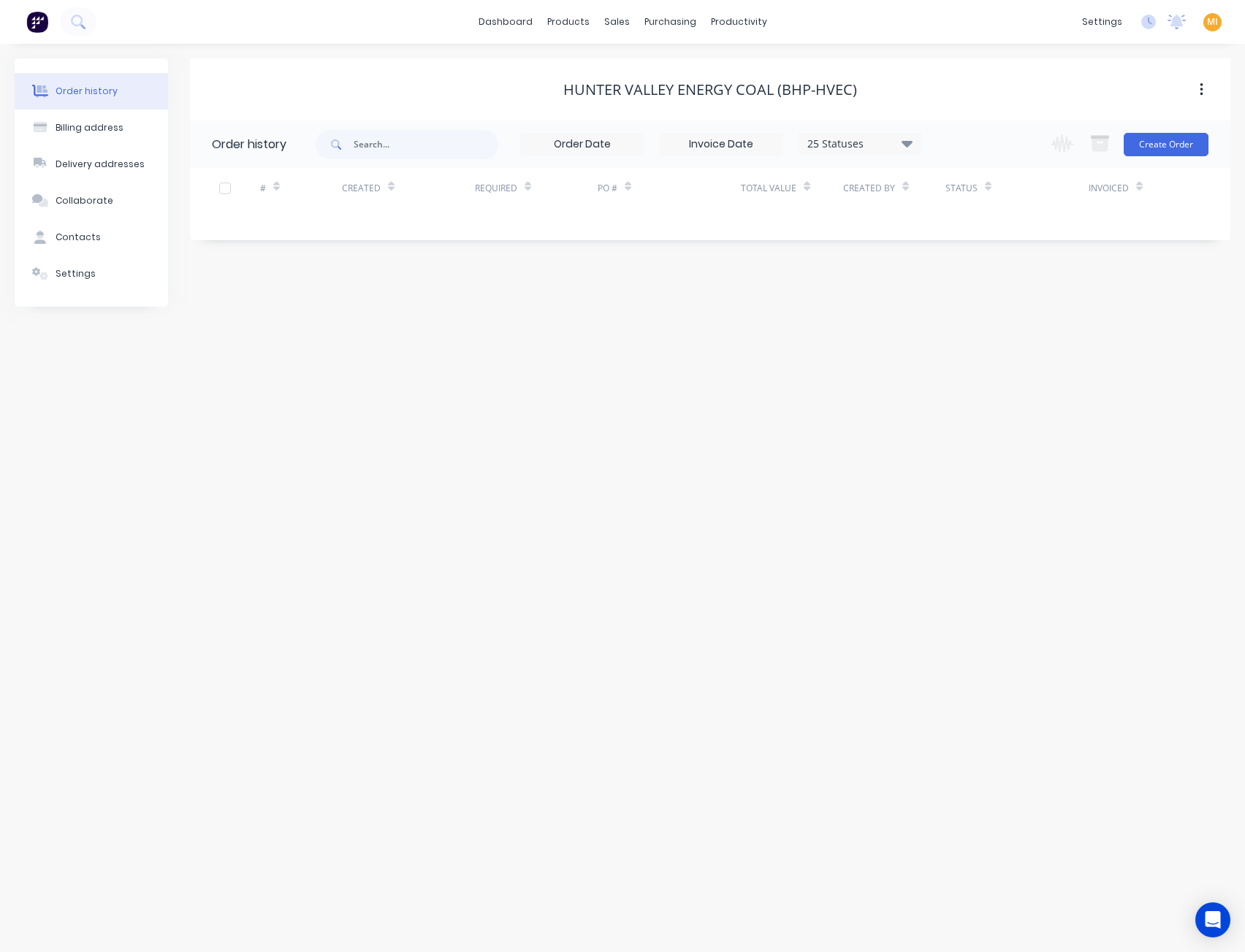
click at [100, 197] on div "Collaborate" at bounding box center [84, 201] width 58 height 13
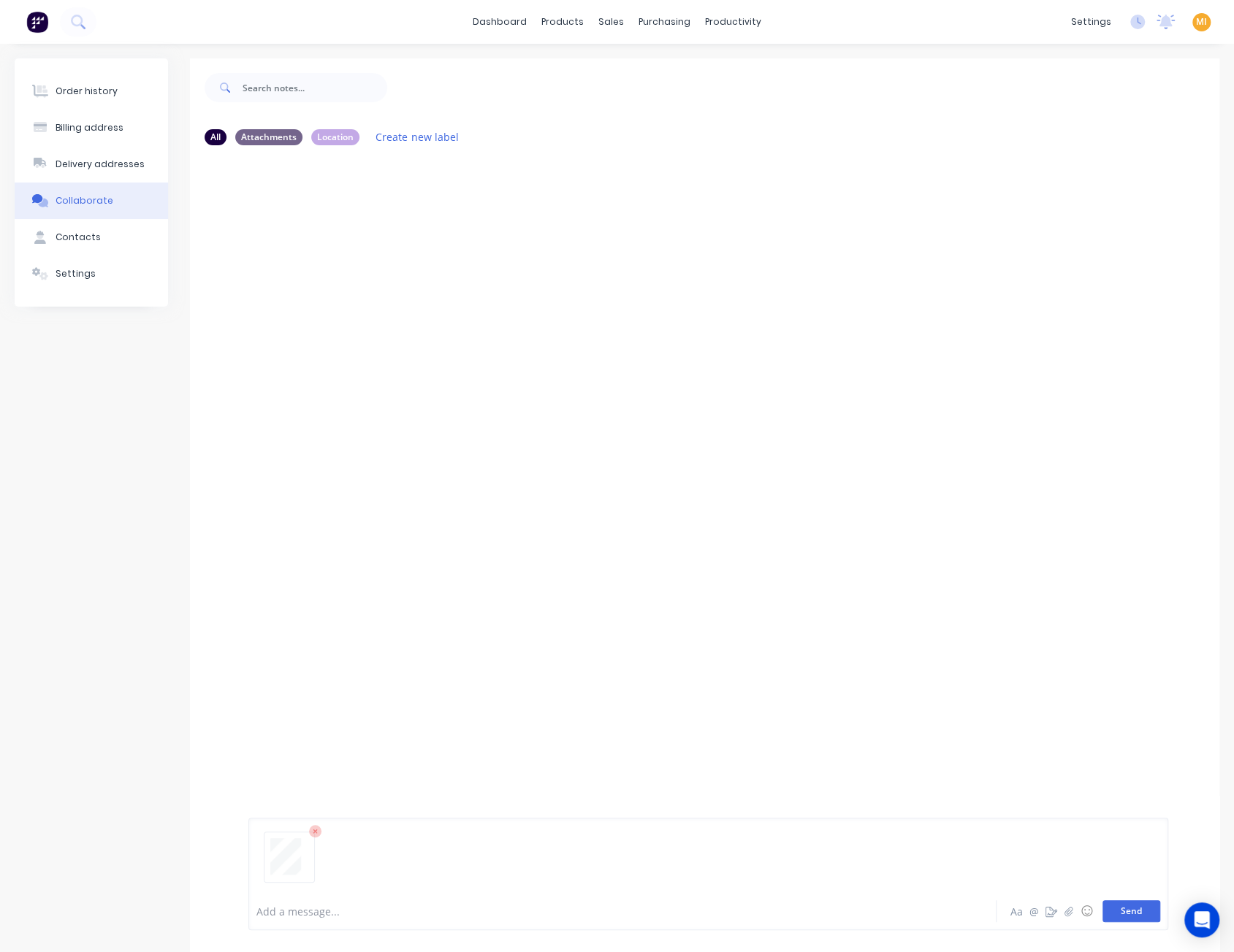
click at [1134, 910] on button "Send" at bounding box center [1131, 911] width 58 height 22
click at [363, 266] on button "button" at bounding box center [366, 268] width 6 height 21
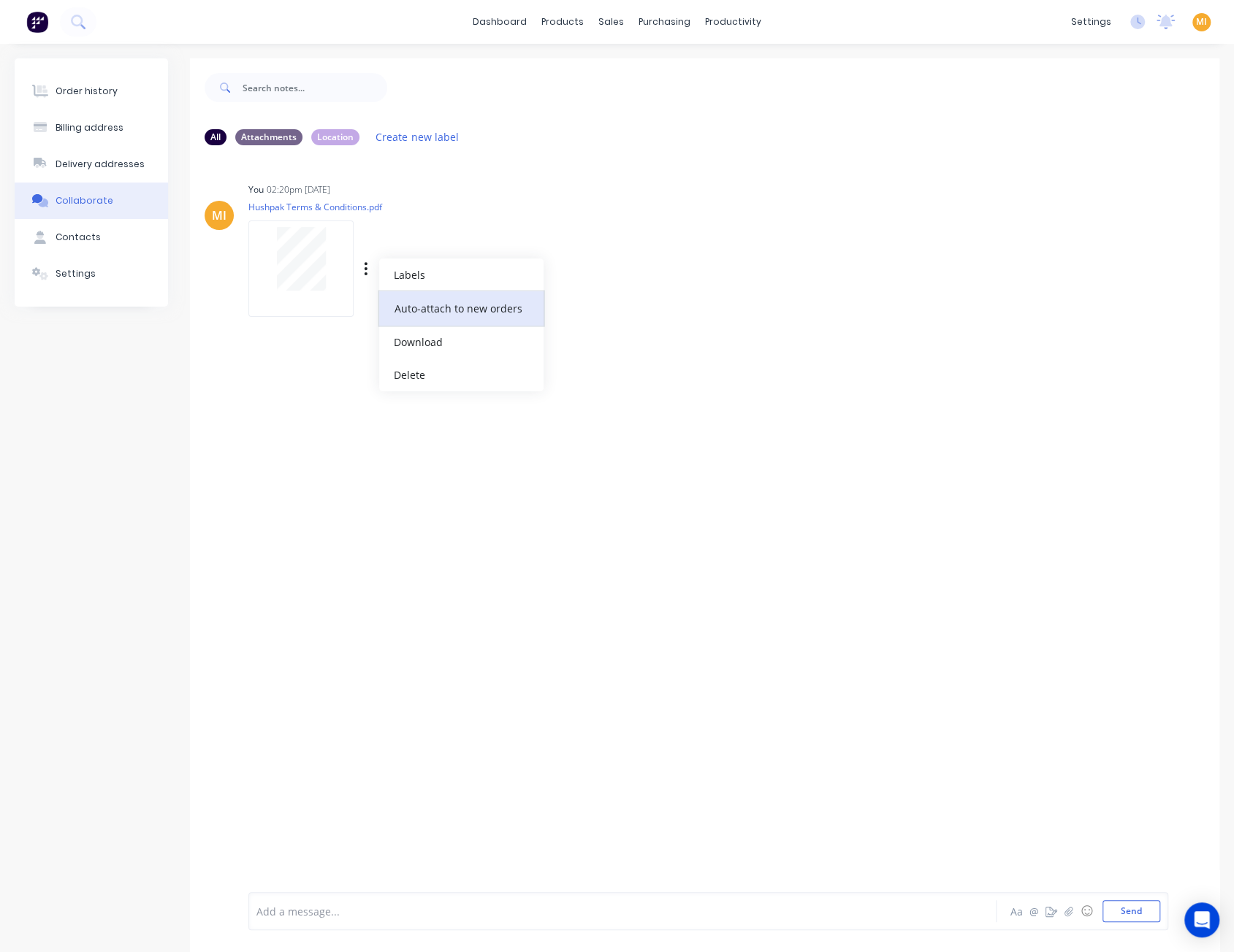
click at [430, 321] on button "Auto-attach to new orders" at bounding box center [461, 309] width 164 height 34
click at [602, 300] on label at bounding box center [602, 300] width 0 height 0
click at [578, 307] on input "checkbox" at bounding box center [573, 307] width 12 height 14
checkbox input "true"
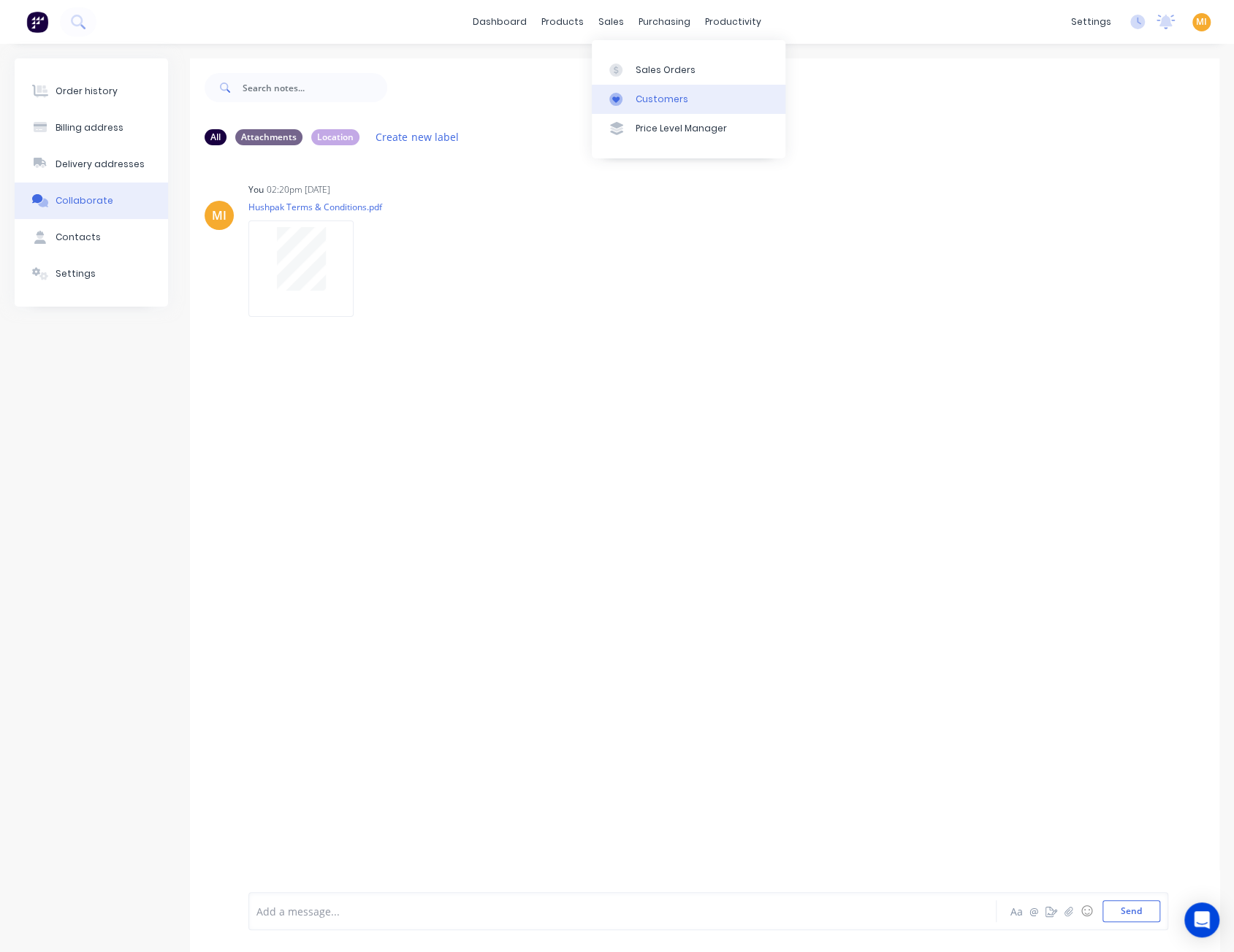
click at [666, 94] on div "Customers" at bounding box center [661, 99] width 52 height 13
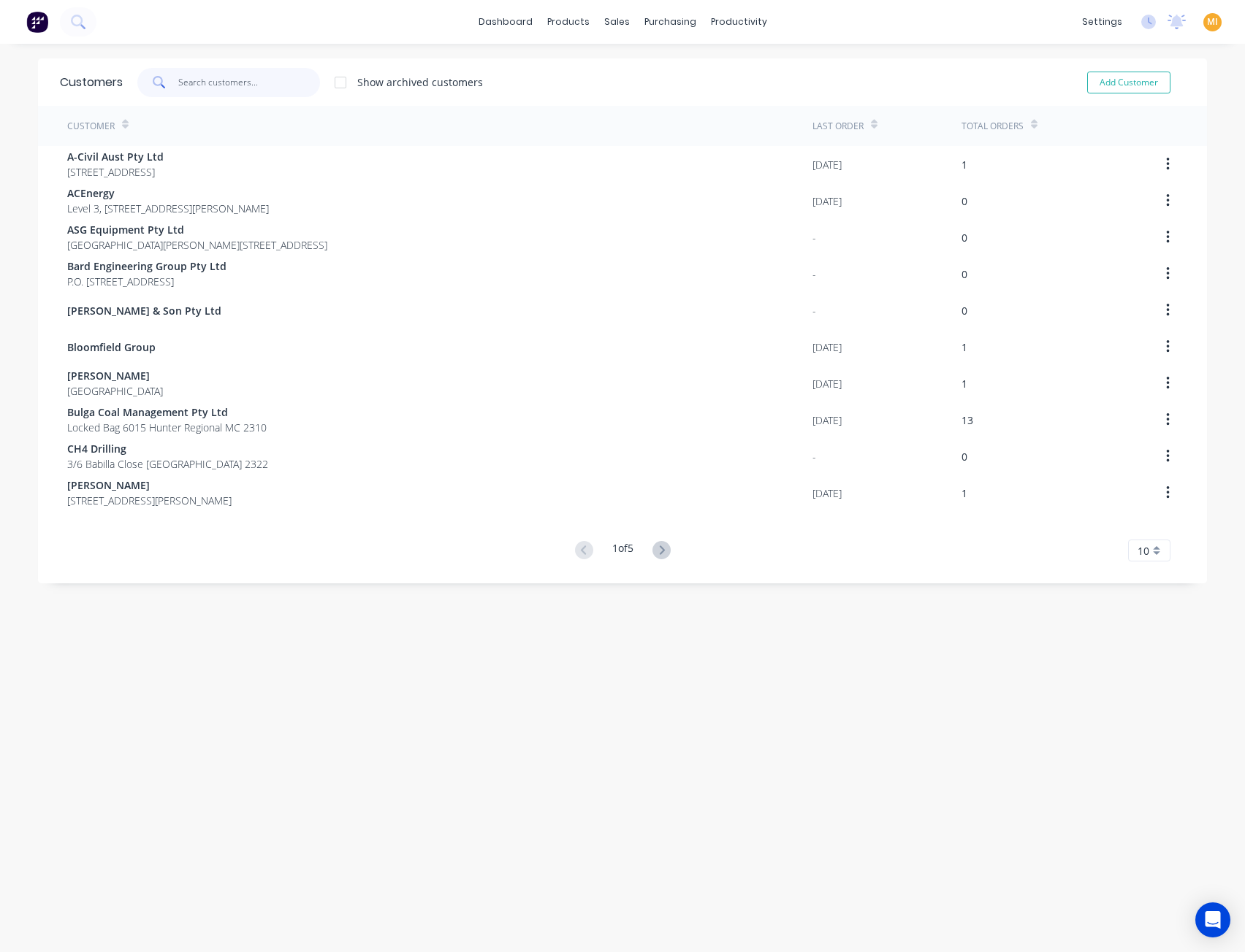
click at [245, 87] on input "text" at bounding box center [249, 83] width 143 height 29
paste input "High Density Civil Pty Ltd"
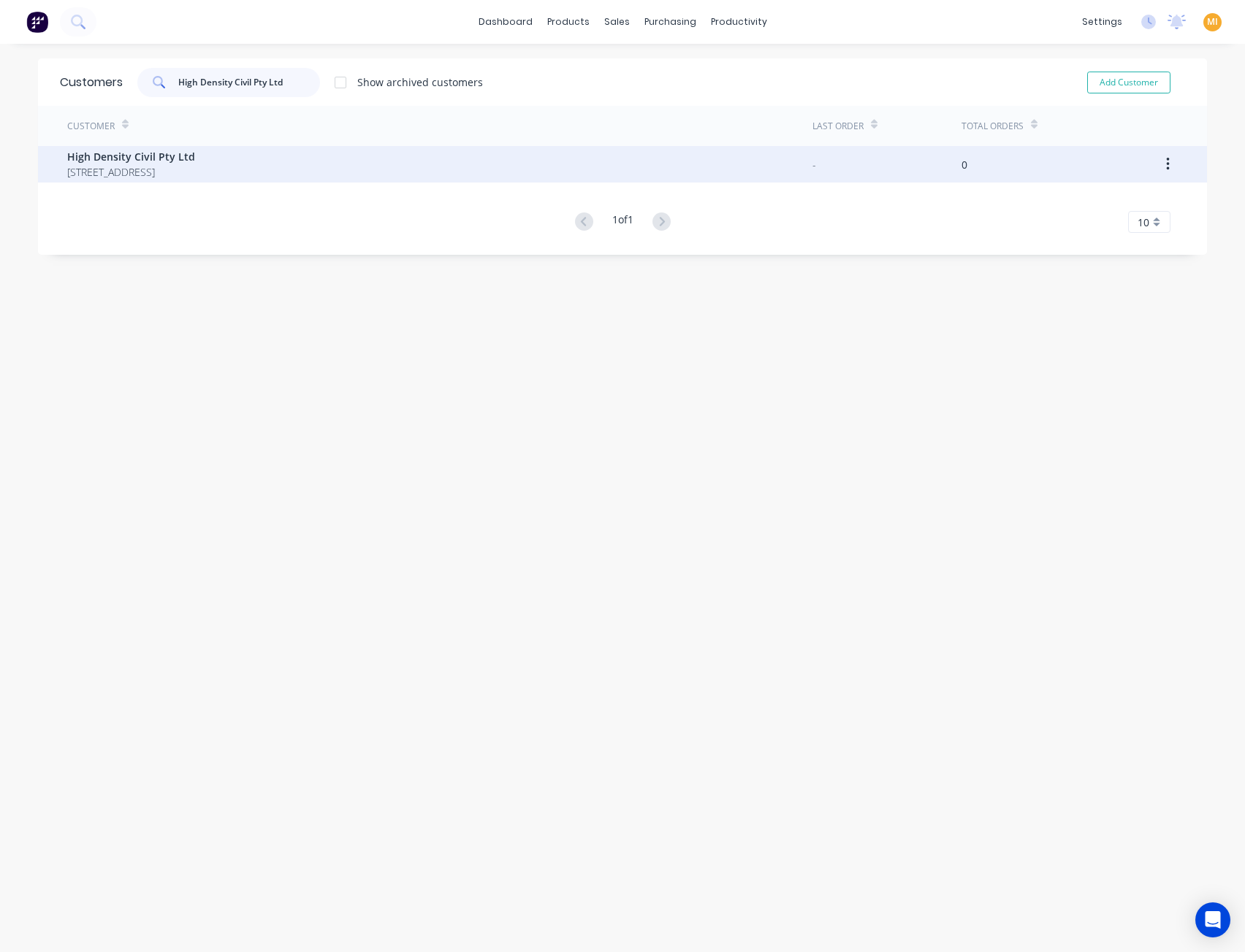
type input "High Density Civil Pty Ltd"
click at [85, 171] on span "216 Kaveneys Road JEIR 2582" at bounding box center [131, 172] width 128 height 15
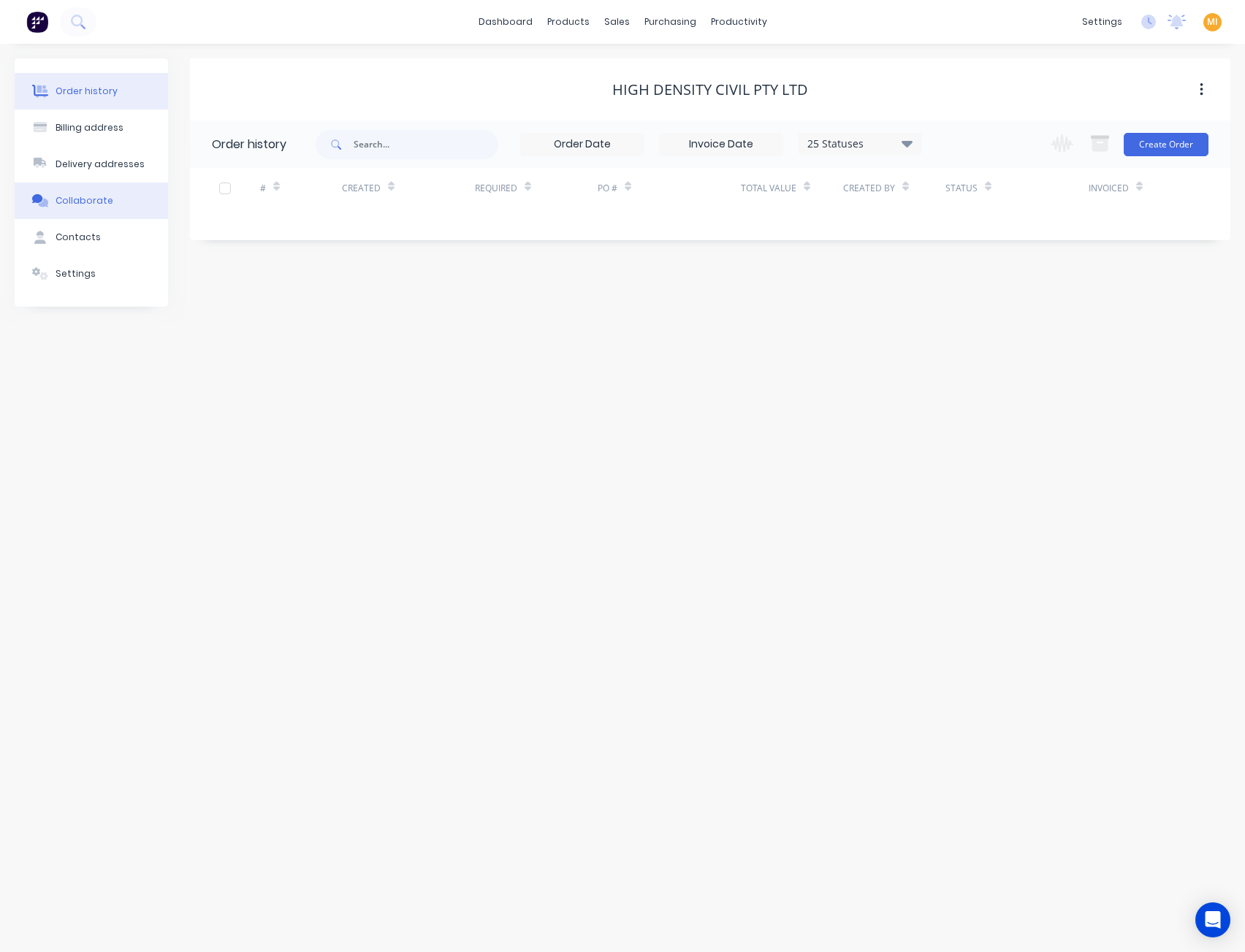
click at [110, 207] on button "Collaborate" at bounding box center [91, 201] width 154 height 36
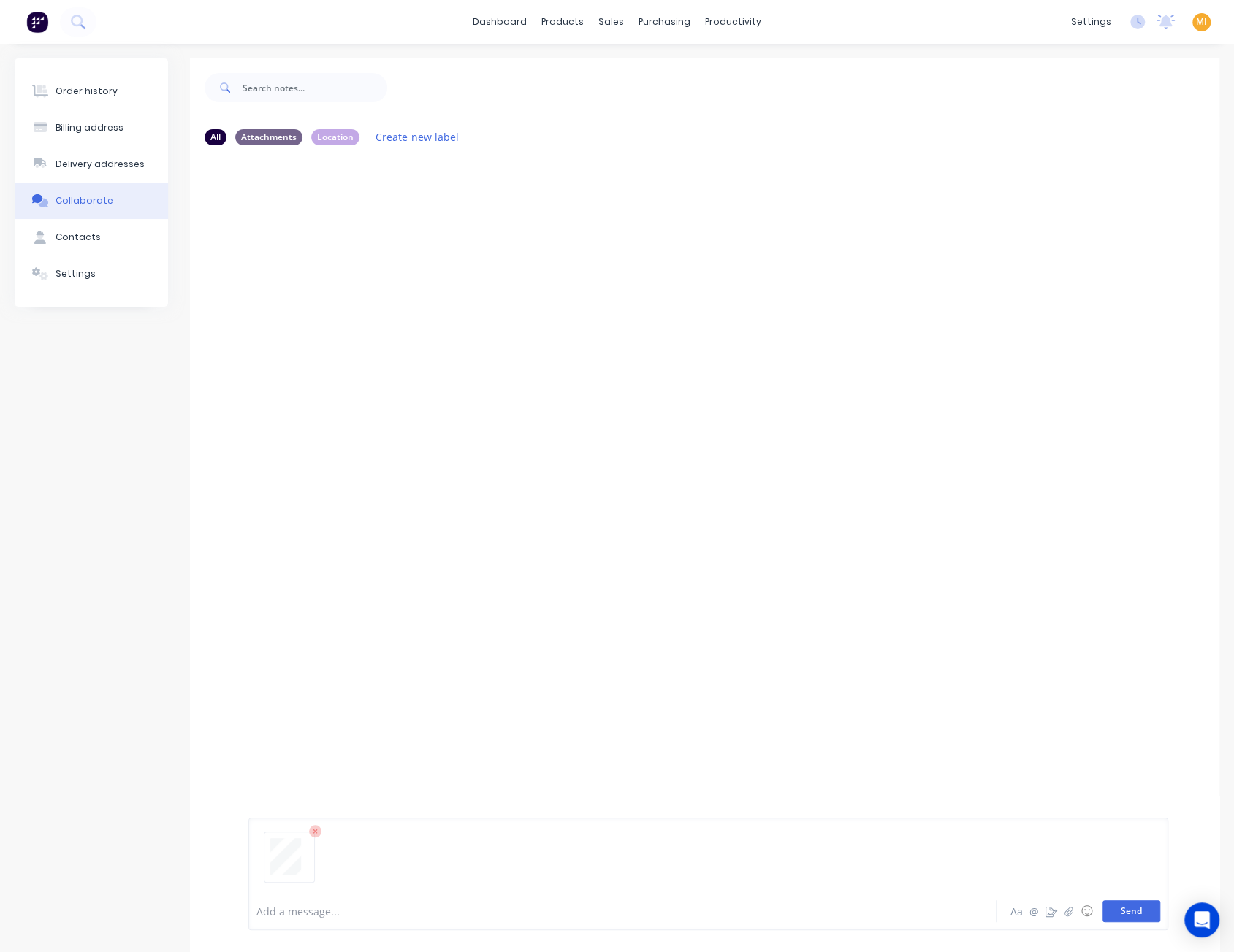
click at [1136, 908] on button "Send" at bounding box center [1131, 911] width 58 height 22
click at [368, 268] on div "Labels Auto-attach to new orders Sales Orders Download Delete" at bounding box center [441, 268] width 164 height 21
click at [363, 265] on icon "button" at bounding box center [366, 269] width 5 height 17
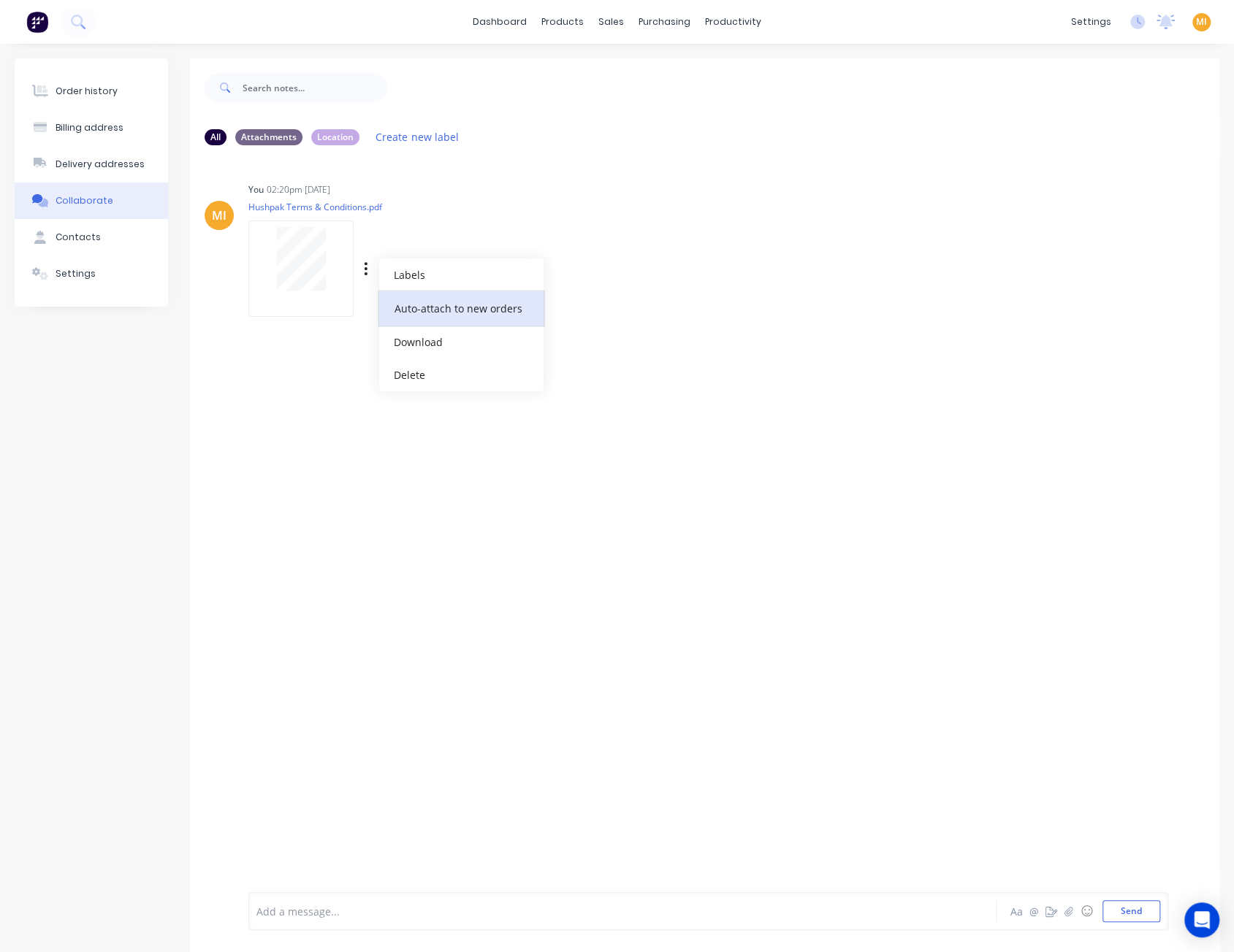
click at [407, 304] on button "Auto-attach to new orders" at bounding box center [461, 309] width 164 height 34
click at [602, 300] on label at bounding box center [602, 300] width 0 height 0
click at [580, 307] on input "checkbox" at bounding box center [573, 307] width 12 height 14
checkbox input "true"
drag, startPoint x: 712, startPoint y: 480, endPoint x: 852, endPoint y: 477, distance: 140.0
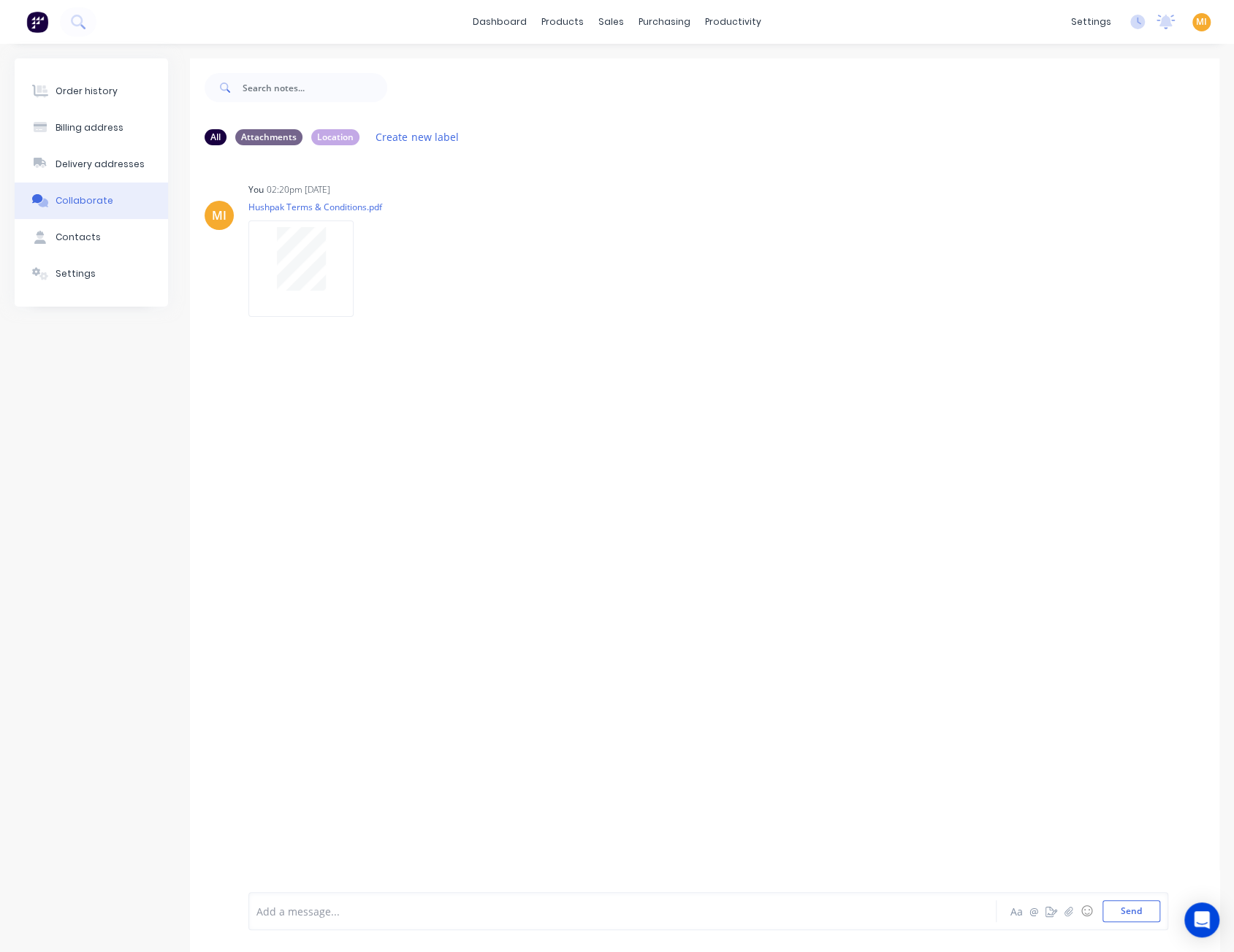
click at [713, 480] on div "MI You 02:20pm 14/08/25 Hushpak Terms & Conditions.pdf Labels Auto-attach to ne…" at bounding box center [705, 522] width 1029 height 731
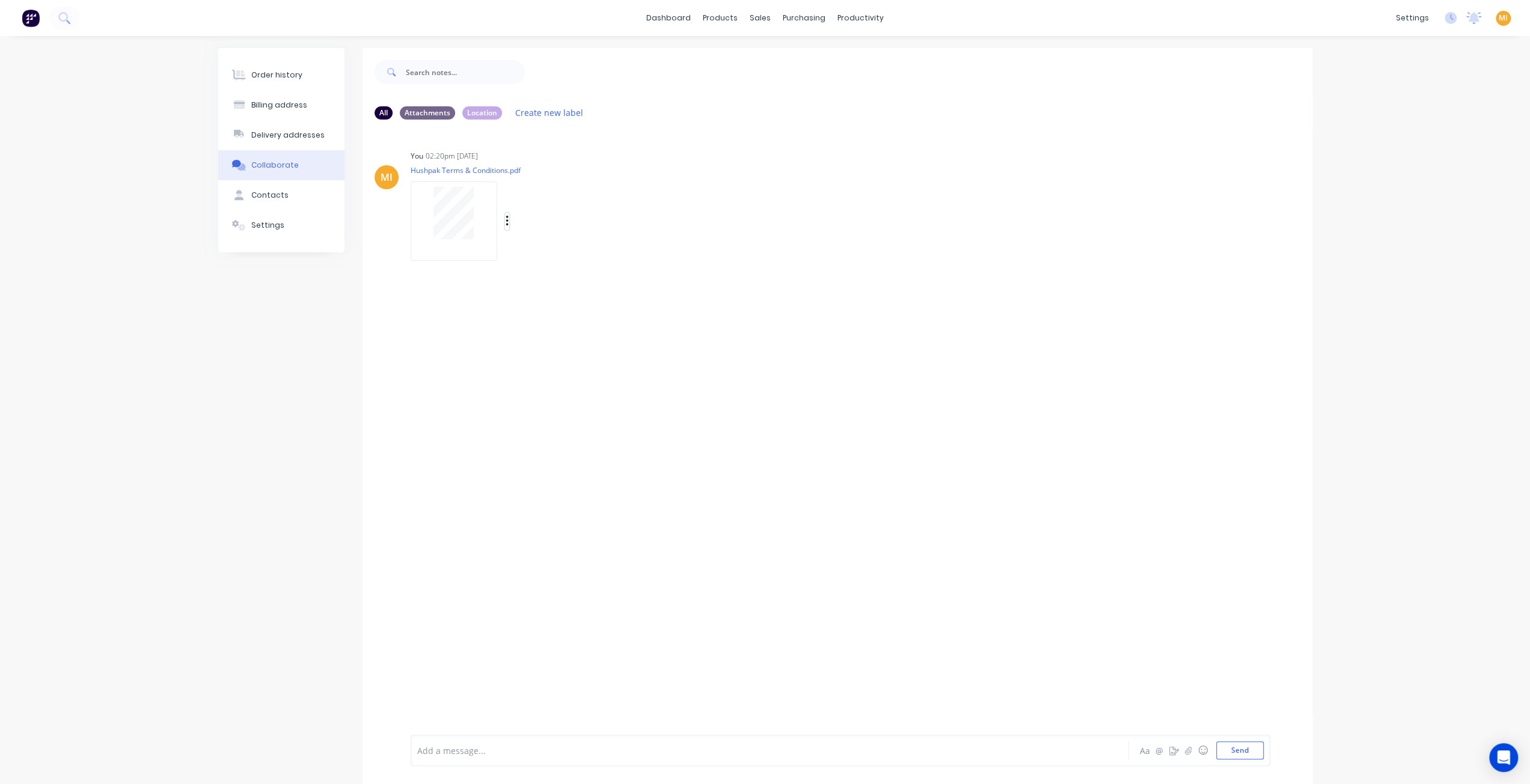
click at [505, 227] on button "button" at bounding box center [507, 221] width 5 height 17
click at [548, 248] on button "Auto-attach to new orders" at bounding box center [585, 254] width 135 height 28
drag, startPoint x: 331, startPoint y: 411, endPoint x: 71, endPoint y: 60, distance: 436.8
click at [329, 409] on div "Order history Billing address Delivery addresses Collaborate Contacts Settings" at bounding box center [281, 423] width 126 height 751
click at [39, 13] on img at bounding box center [30, 18] width 18 height 18
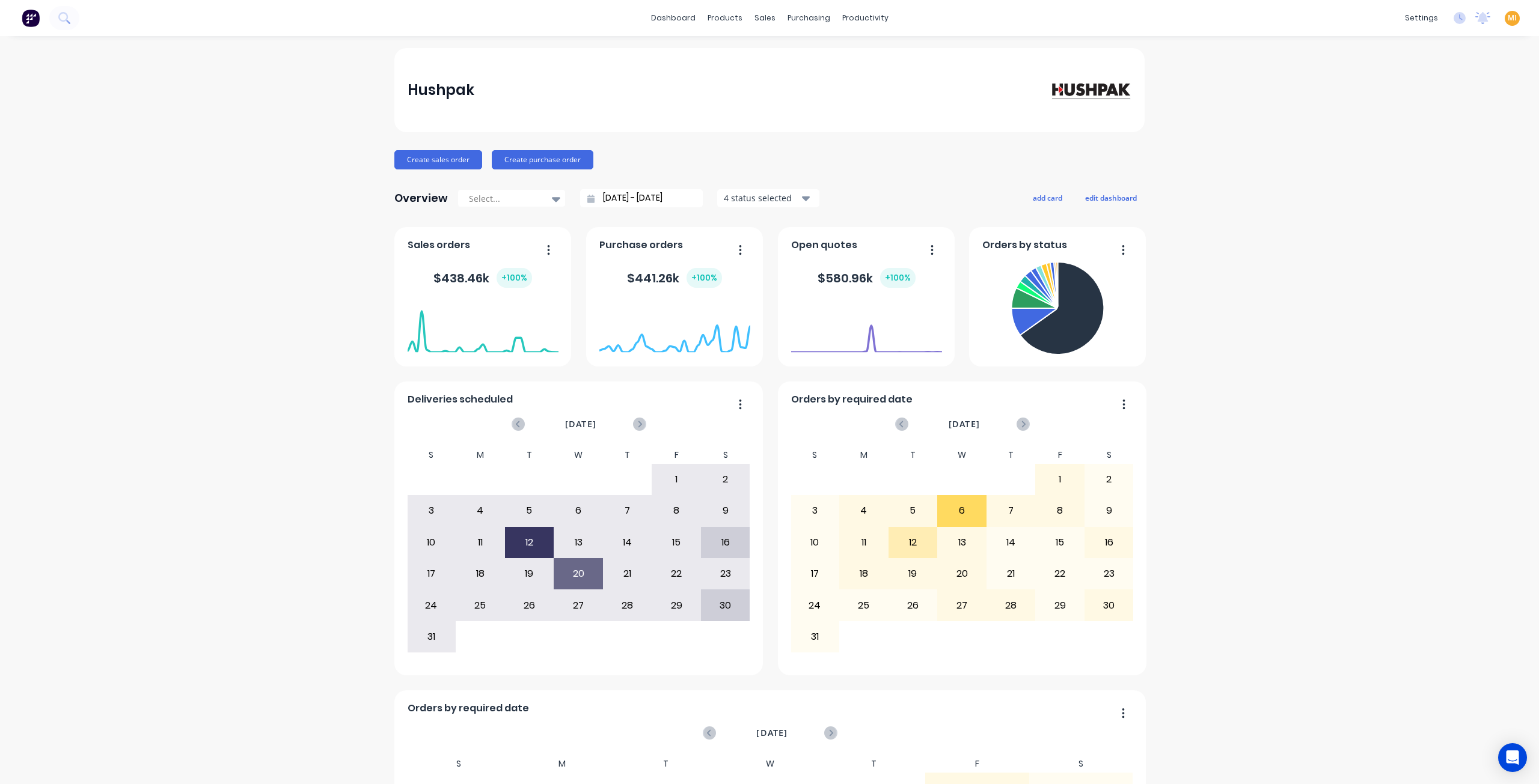
click at [1024, 17] on span "MI" at bounding box center [1512, 18] width 9 height 11
click at [1024, 157] on button "Sign out" at bounding box center [1437, 151] width 159 height 24
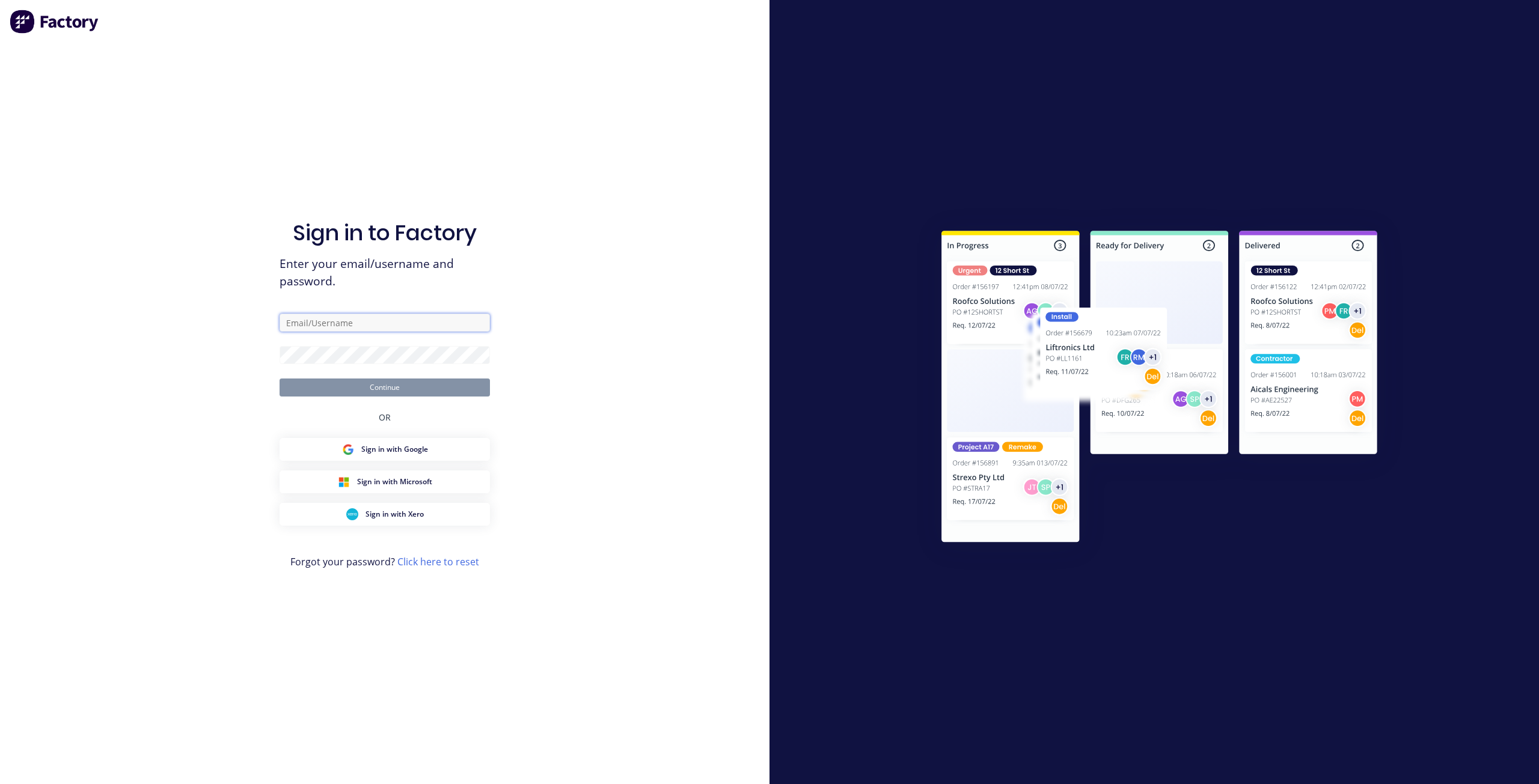
click at [386, 322] on input "text" at bounding box center [384, 322] width 210 height 18
click at [0, 783] on com-1password-button at bounding box center [0, 784] width 0 height 0
type input "[EMAIL_ADDRESS][DOMAIN_NAME]"
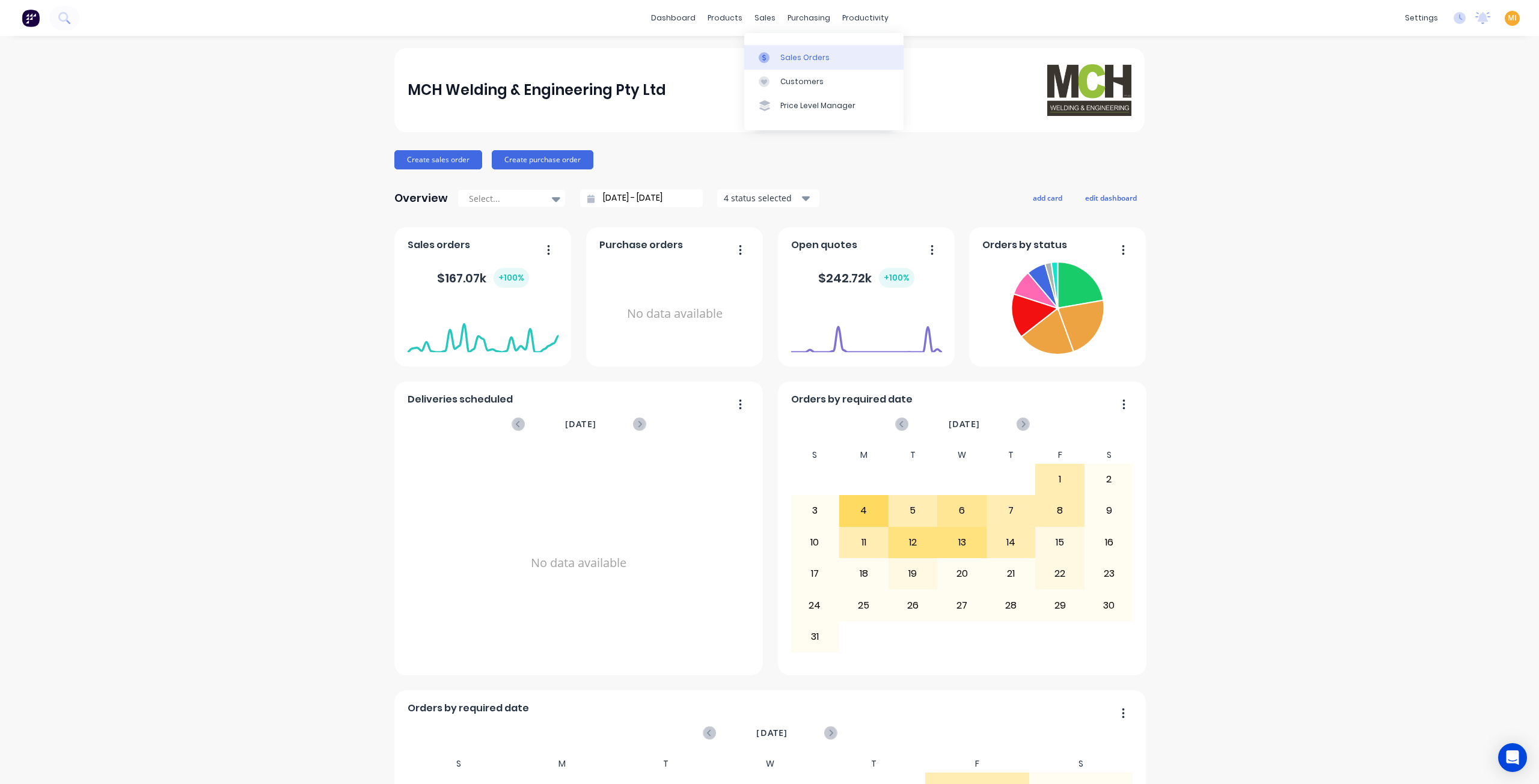
click at [776, 56] on div at bounding box center [767, 57] width 18 height 11
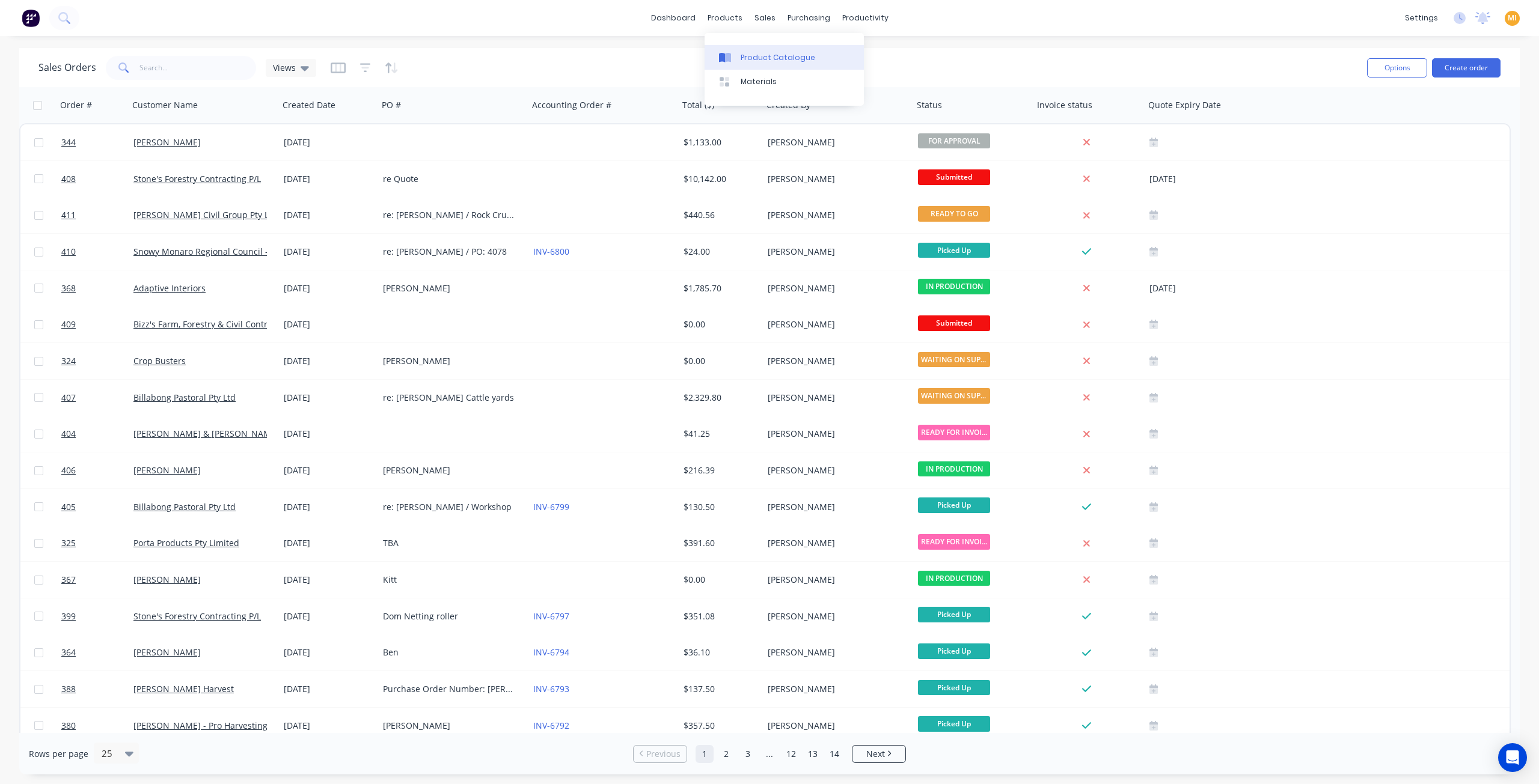
click at [746, 50] on link "Product Catalogue" at bounding box center [784, 57] width 159 height 24
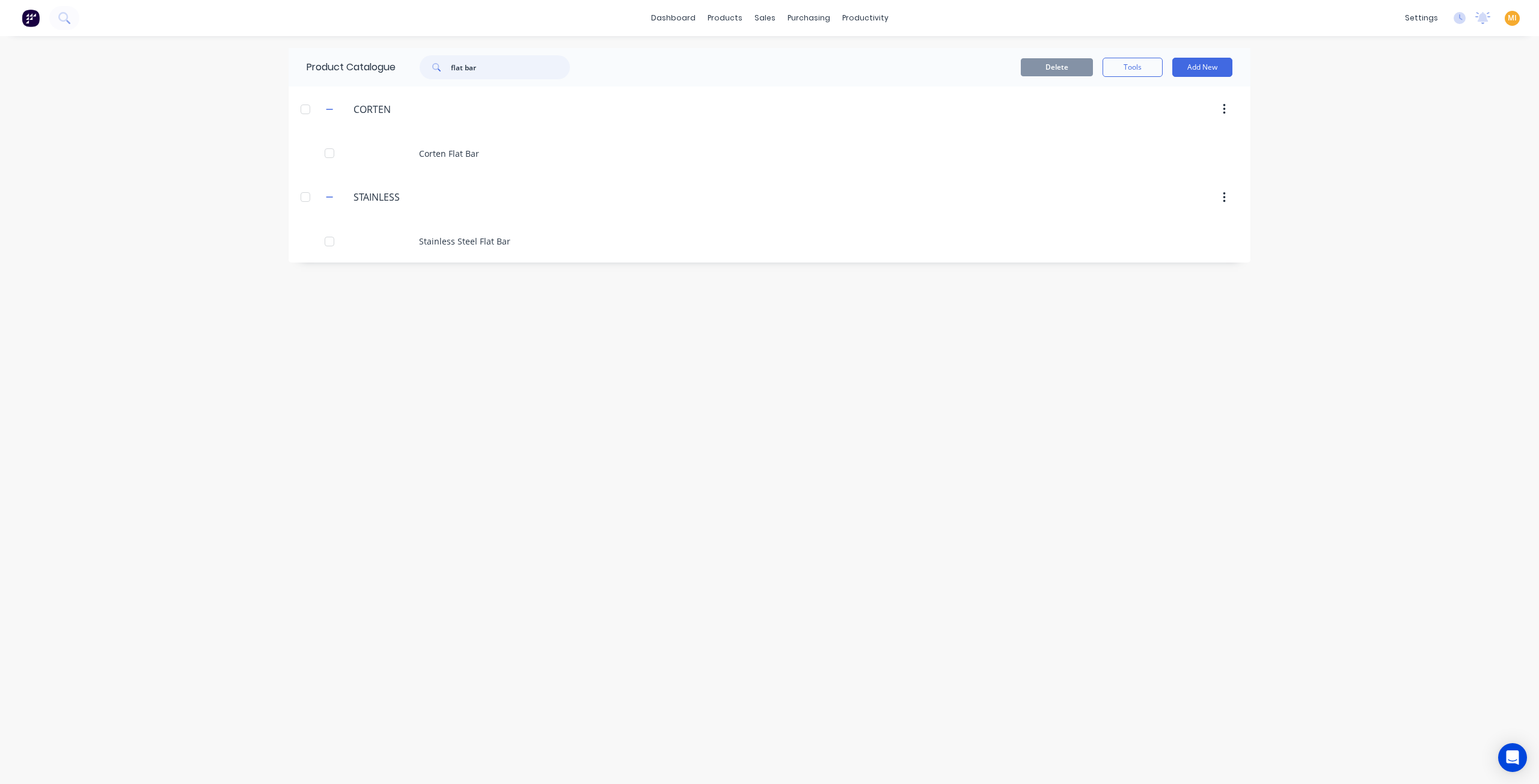
drag, startPoint x: 504, startPoint y: 69, endPoint x: 384, endPoint y: 37, distance: 124.2
click at [384, 37] on div "dashboard products sales purchasing productivity dashboard products Product Cat…" at bounding box center [769, 392] width 1539 height 784
click at [331, 105] on button "button" at bounding box center [330, 106] width 15 height 15
click at [326, 149] on icon "button" at bounding box center [329, 145] width 7 height 8
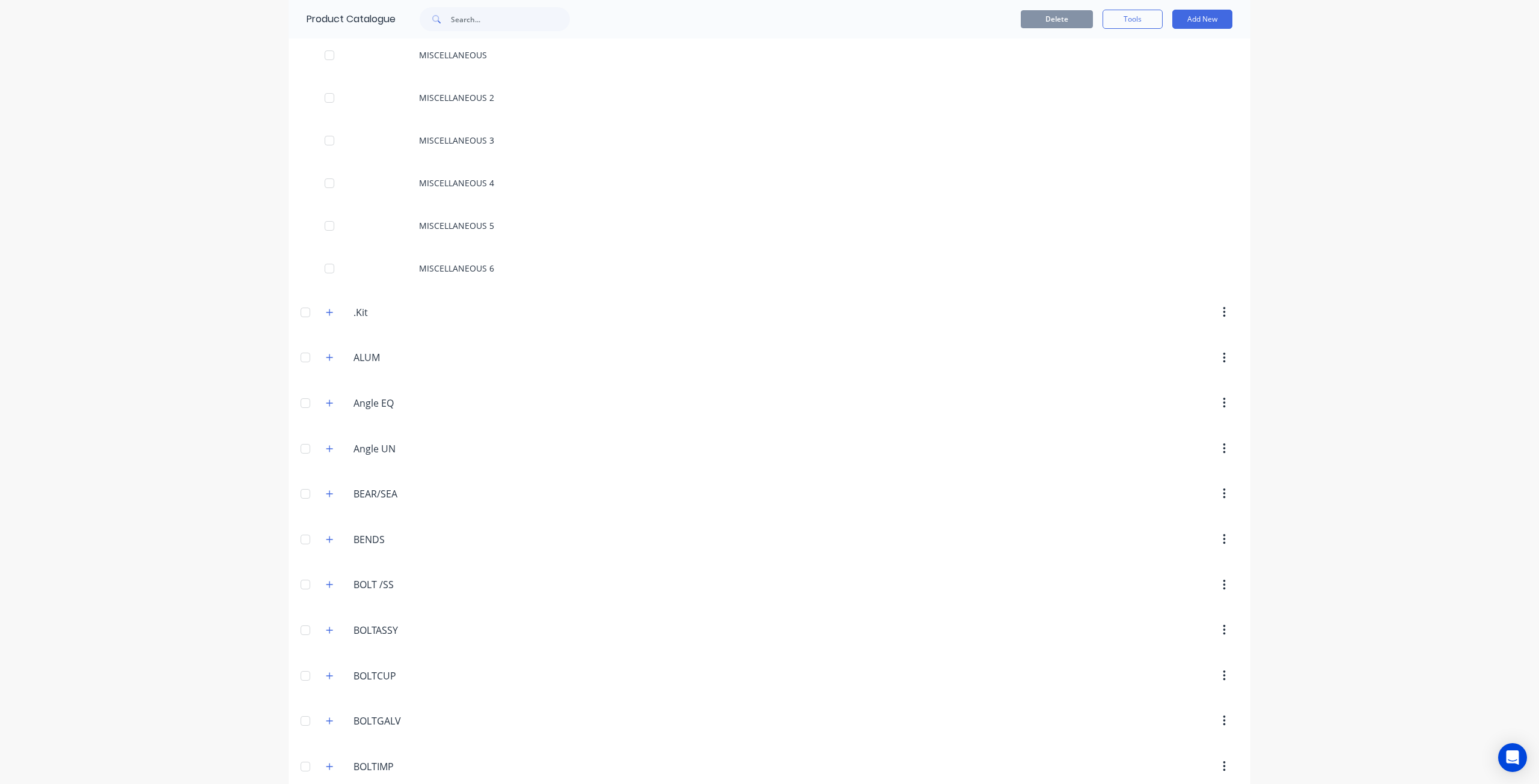
scroll to position [241, 0]
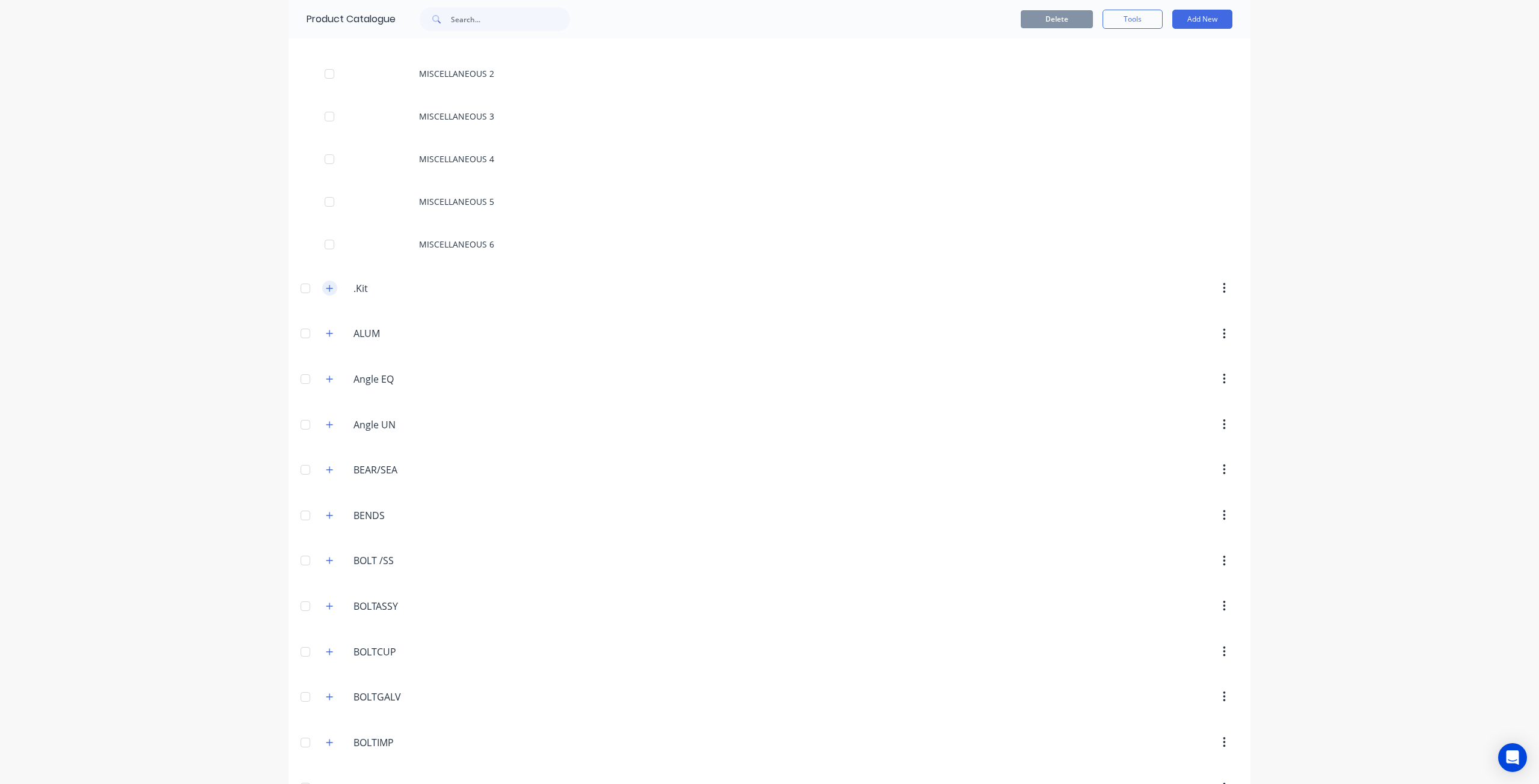
click at [326, 284] on icon "button" at bounding box center [329, 288] width 7 height 8
click at [326, 417] on icon "button" at bounding box center [329, 418] width 7 height 8
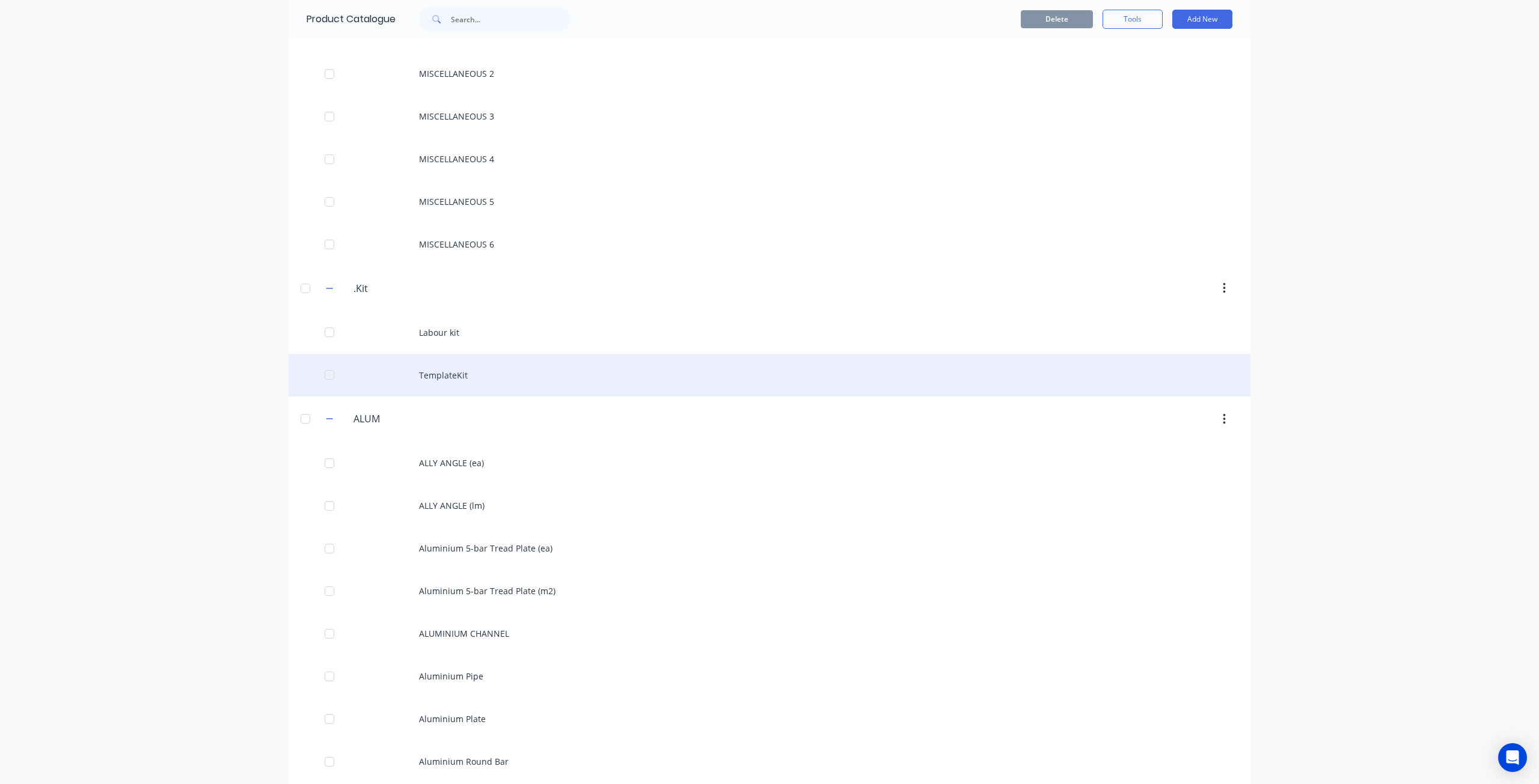
scroll to position [541, 0]
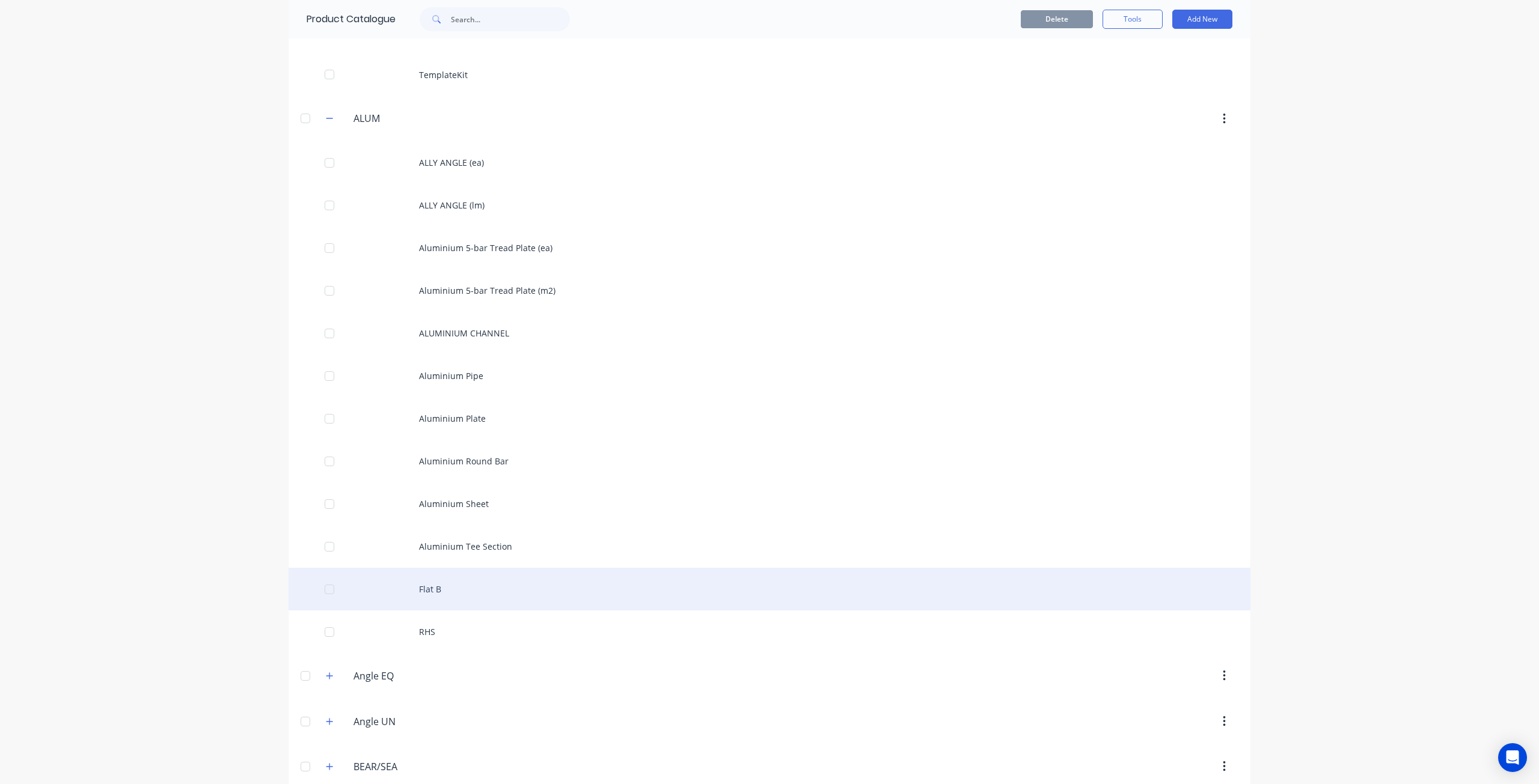
click at [495, 587] on div "Flat B" at bounding box center [769, 588] width 962 height 43
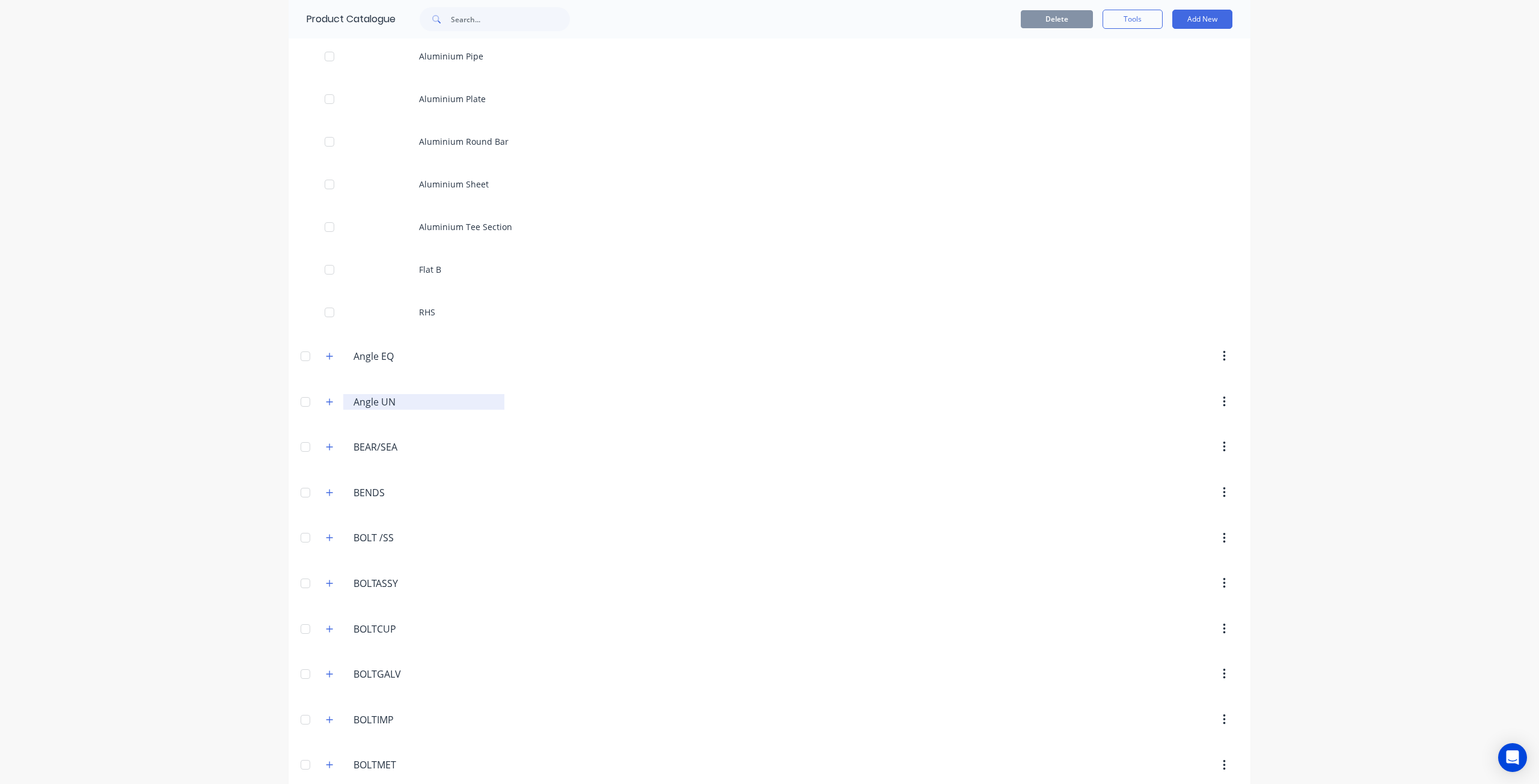
scroll to position [901, 0]
click at [325, 319] on button "button" at bounding box center [330, 316] width 15 height 15
click at [326, 448] on icon "button" at bounding box center [329, 446] width 7 height 8
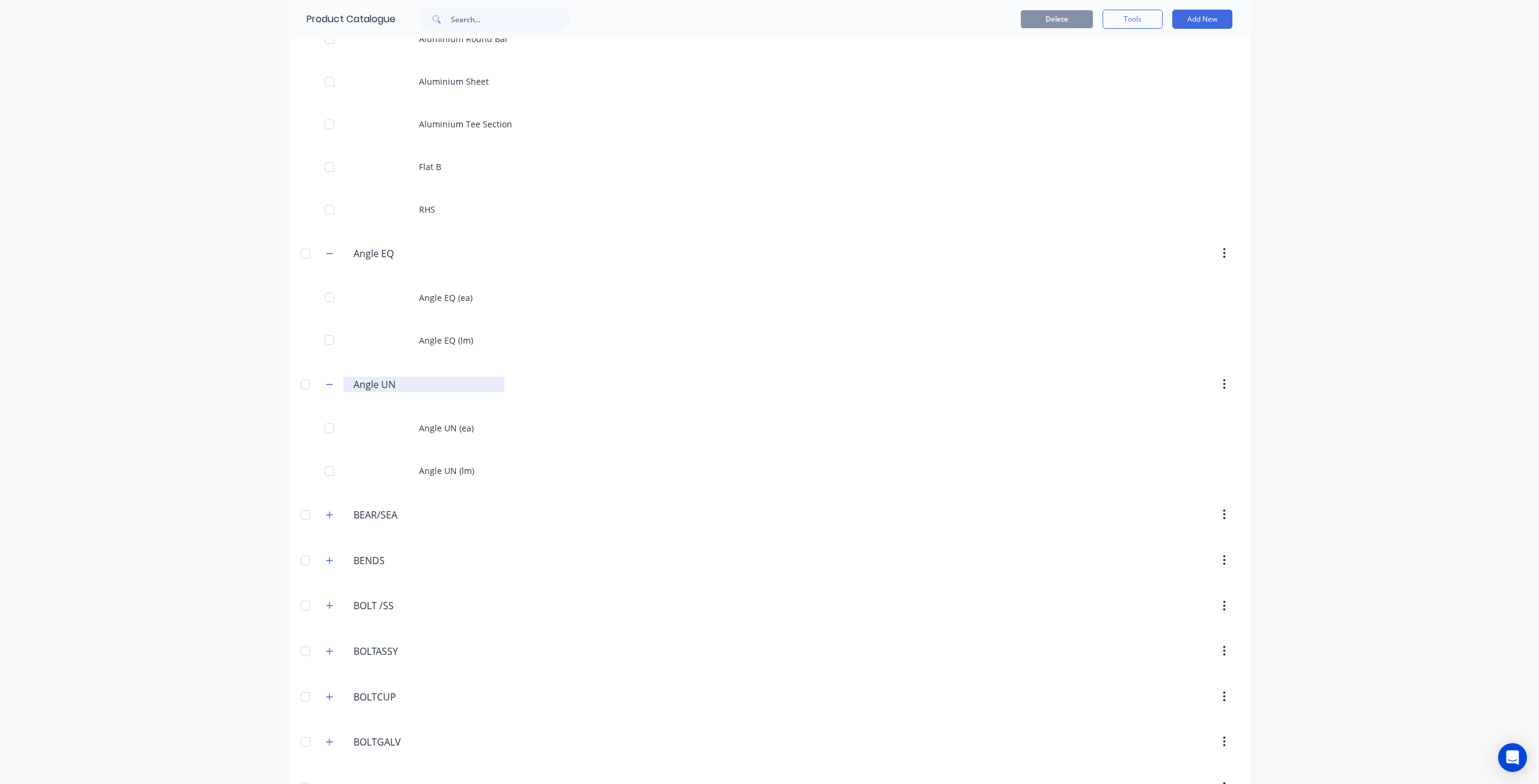
scroll to position [1082, 0]
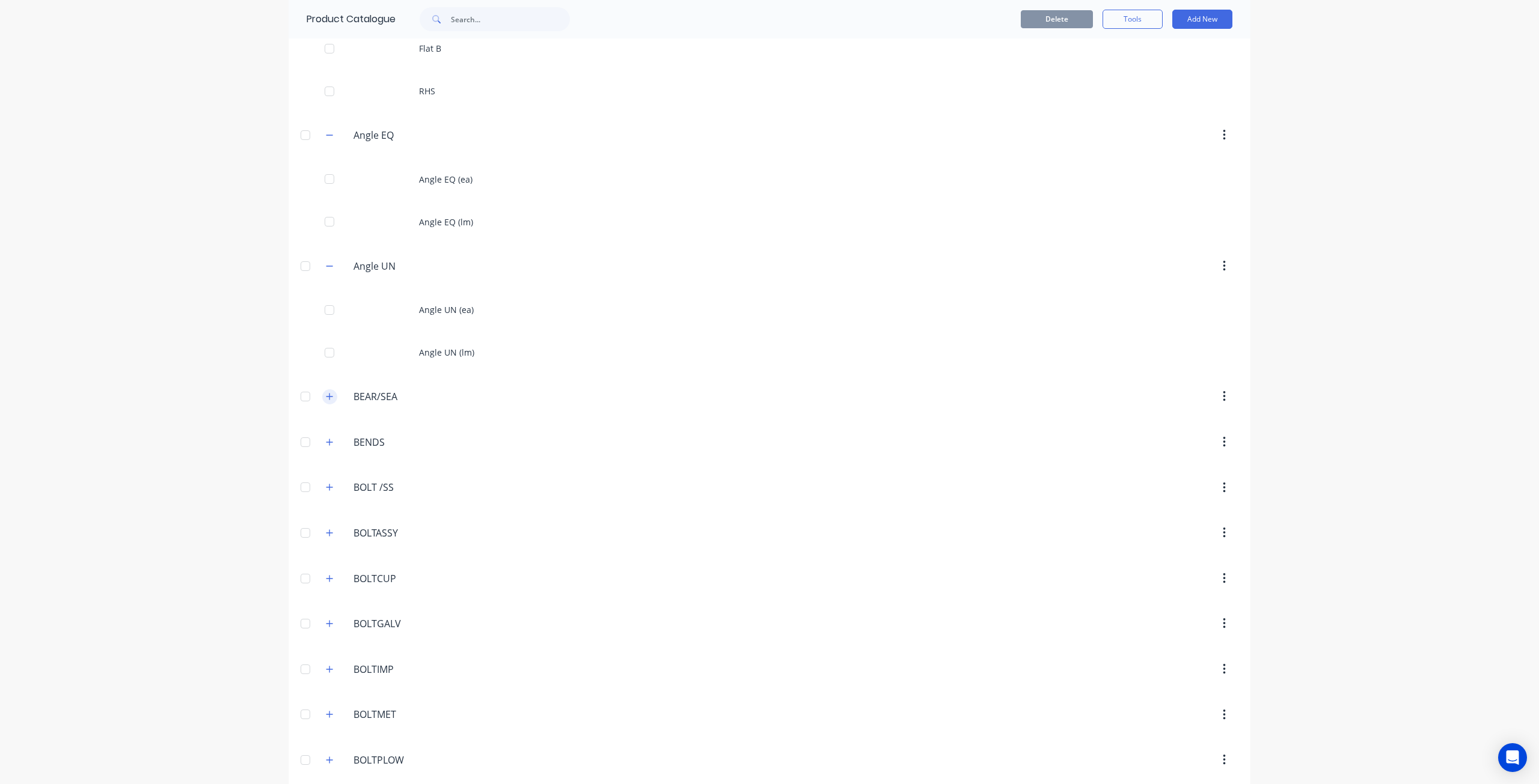
click at [326, 394] on icon "button" at bounding box center [329, 396] width 7 height 8
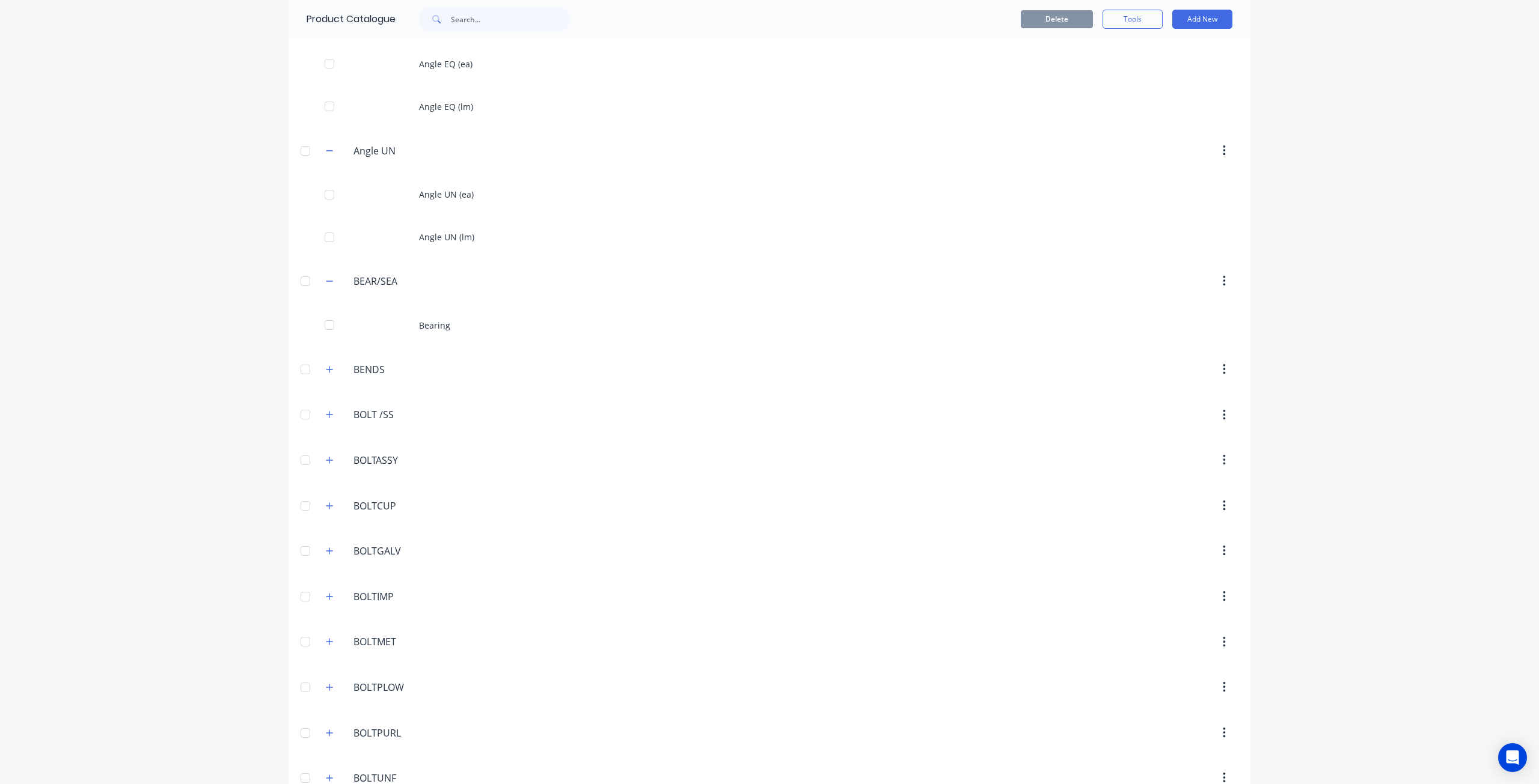
scroll to position [1202, 0]
click at [331, 364] on button "button" at bounding box center [330, 364] width 15 height 15
click at [326, 449] on icon "button" at bounding box center [329, 452] width 7 height 8
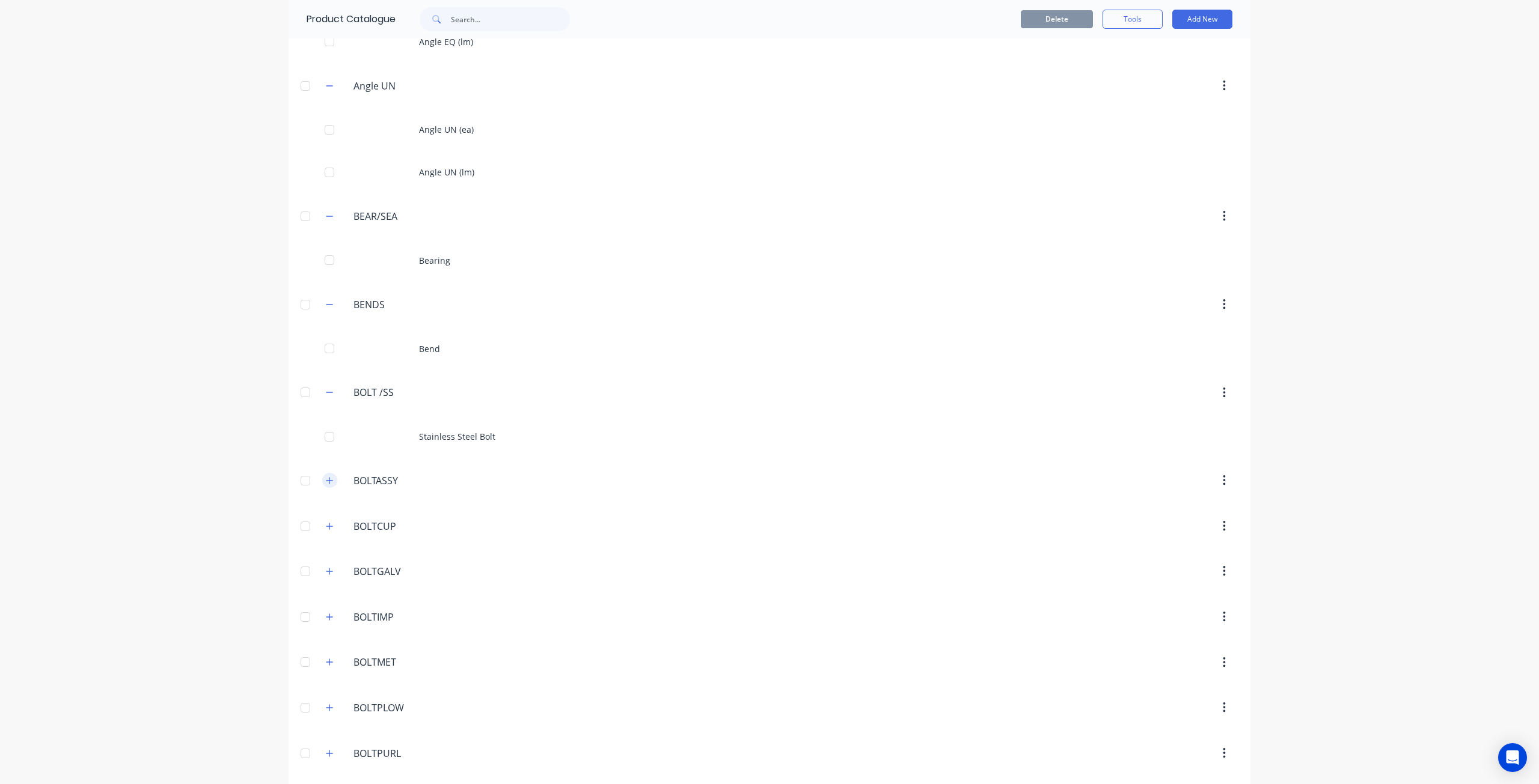
click at [326, 479] on icon "button" at bounding box center [329, 481] width 7 height 8
click at [326, 389] on icon "button" at bounding box center [329, 389] width 7 height 8
click at [326, 472] on icon "button" at bounding box center [329, 476] width 7 height 8
click at [327, 563] on icon "button" at bounding box center [329, 564] width 7 height 8
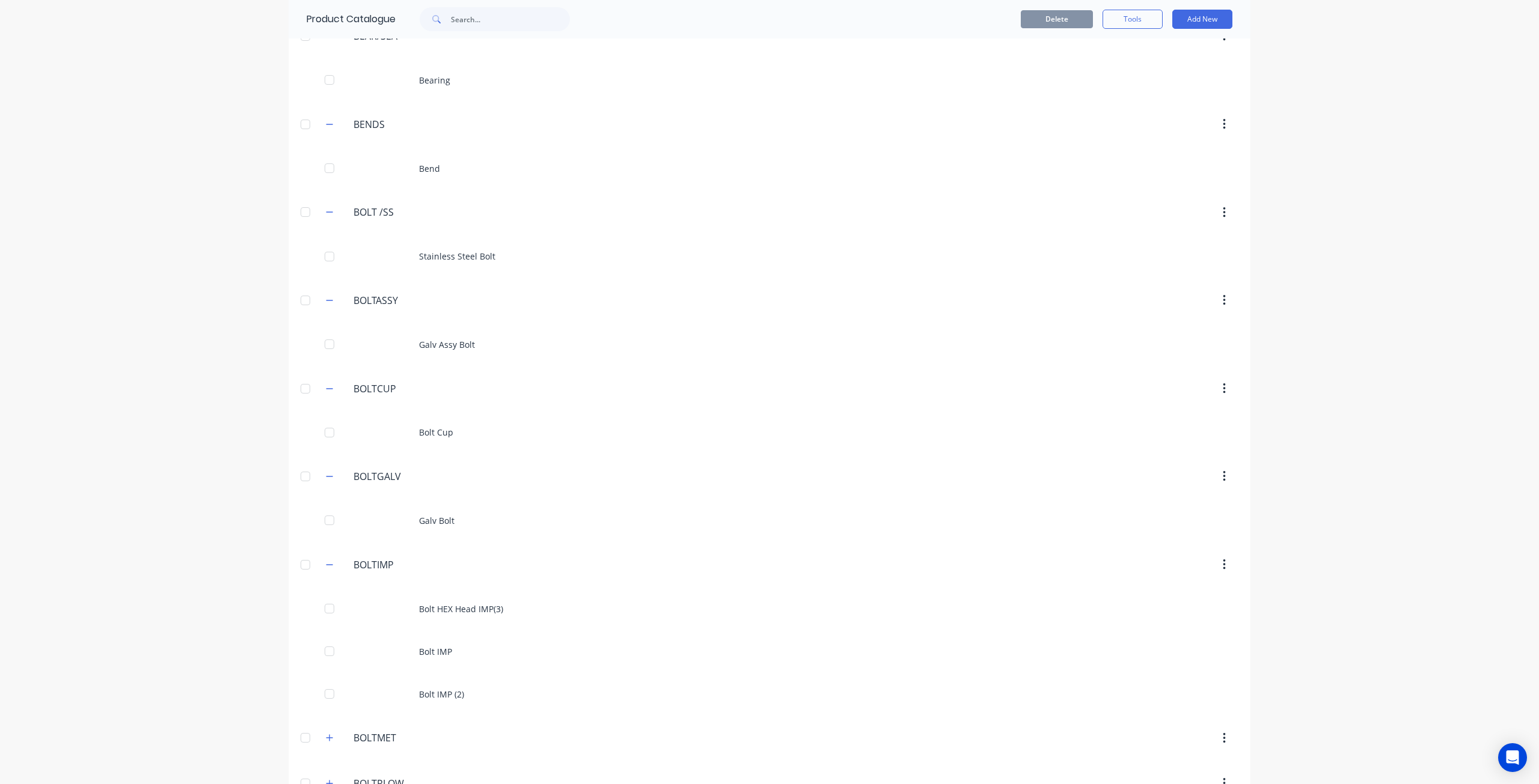
scroll to position [1682, 0]
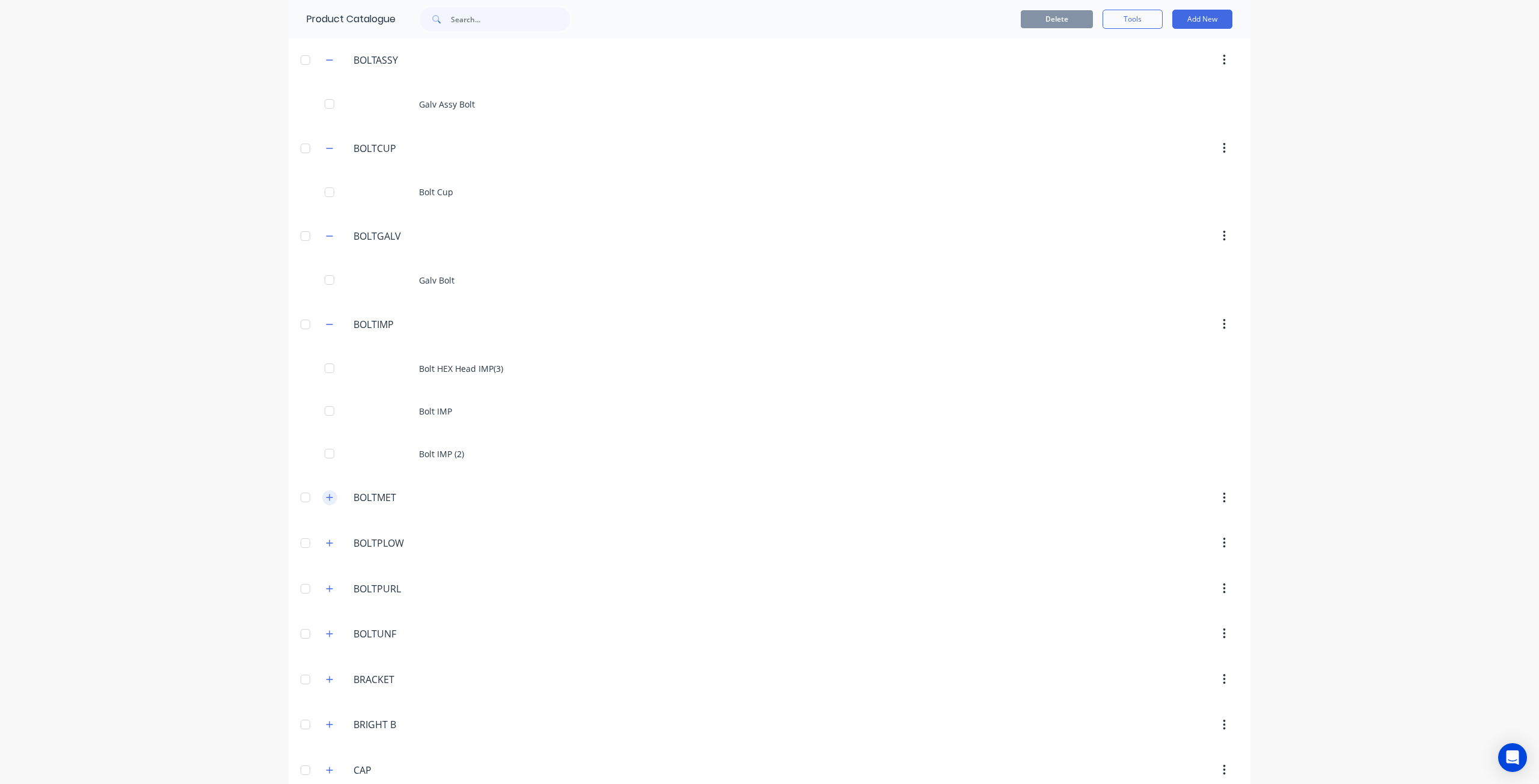
click at [326, 493] on icon "button" at bounding box center [329, 497] width 7 height 8
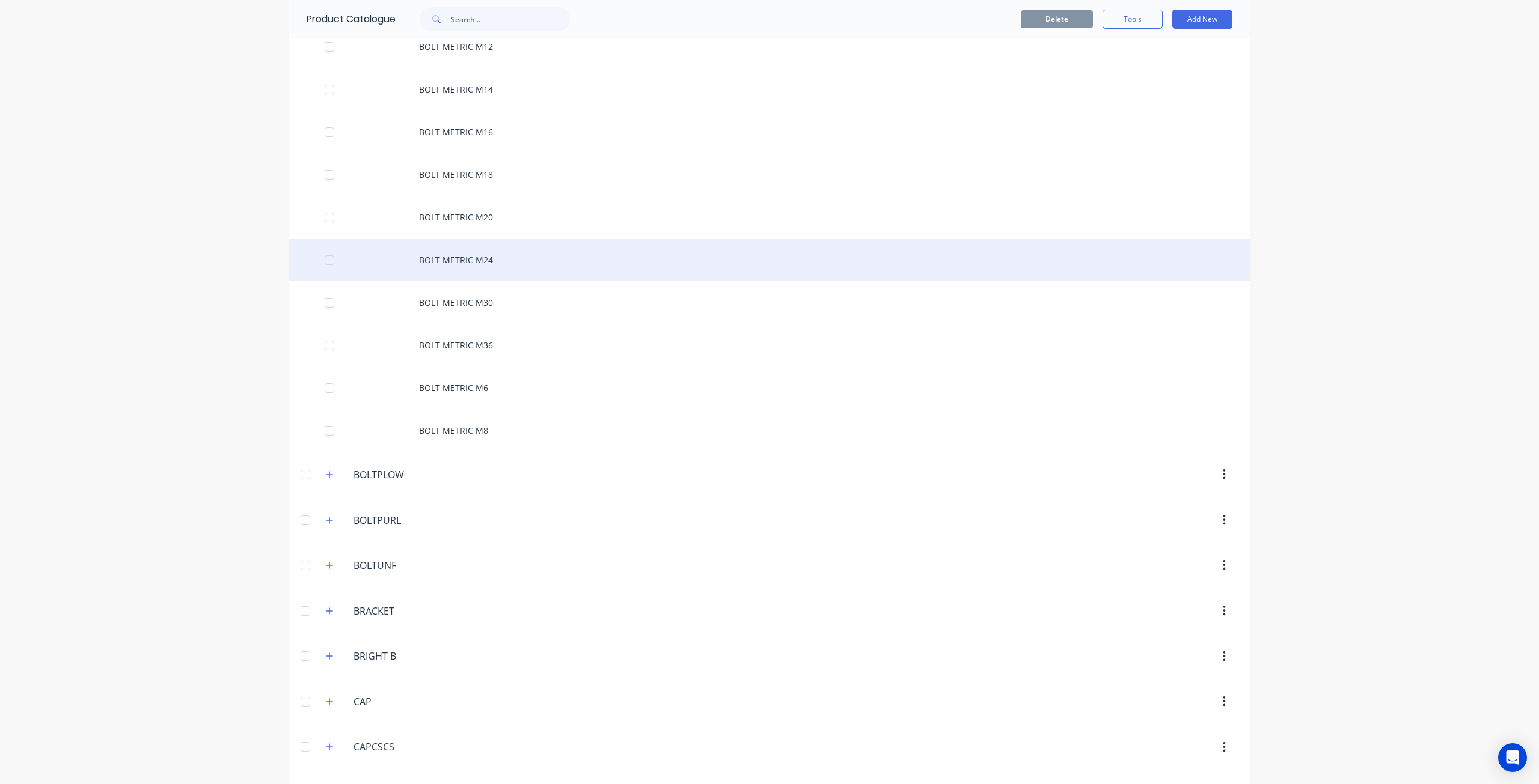
scroll to position [2343, 0]
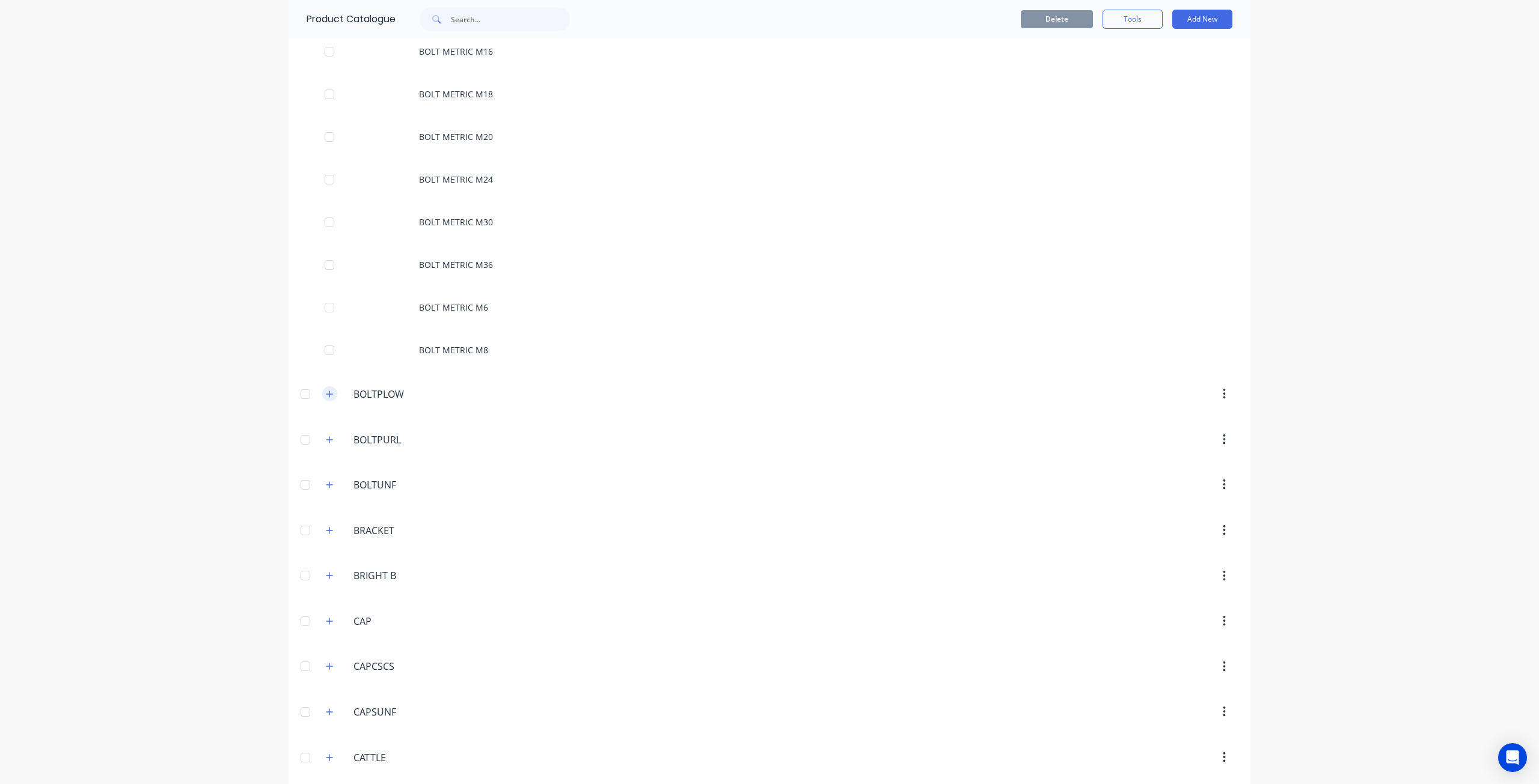
click at [326, 394] on button "button" at bounding box center [330, 394] width 15 height 15
click at [327, 478] on icon "button" at bounding box center [329, 482] width 7 height 8
click at [326, 566] on icon "button" at bounding box center [329, 570] width 7 height 8
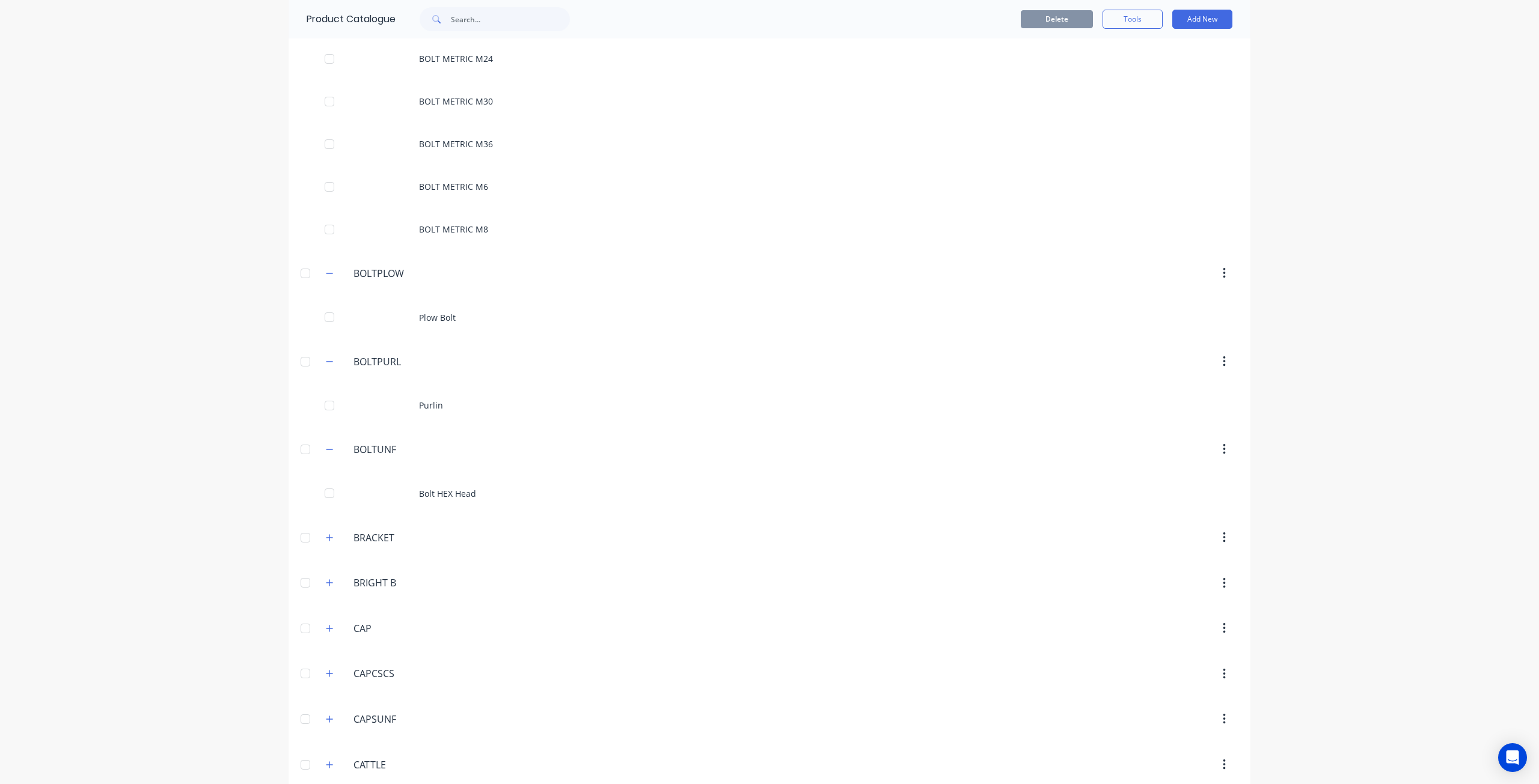
scroll to position [2584, 0]
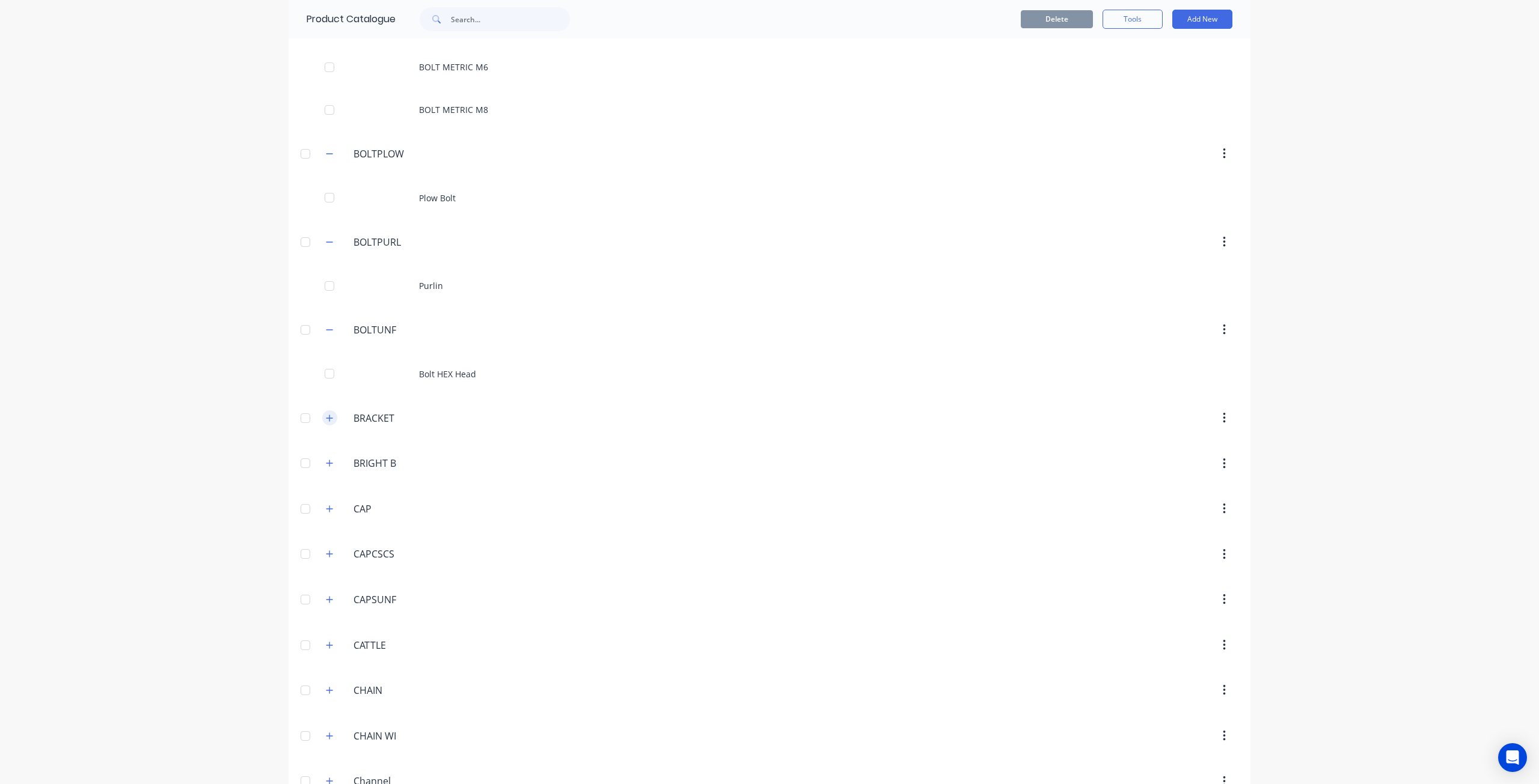
click at [326, 414] on icon "button" at bounding box center [329, 418] width 7 height 8
click at [326, 502] on icon "button" at bounding box center [329, 505] width 7 height 8
click at [324, 587] on button "button" at bounding box center [330, 594] width 15 height 15
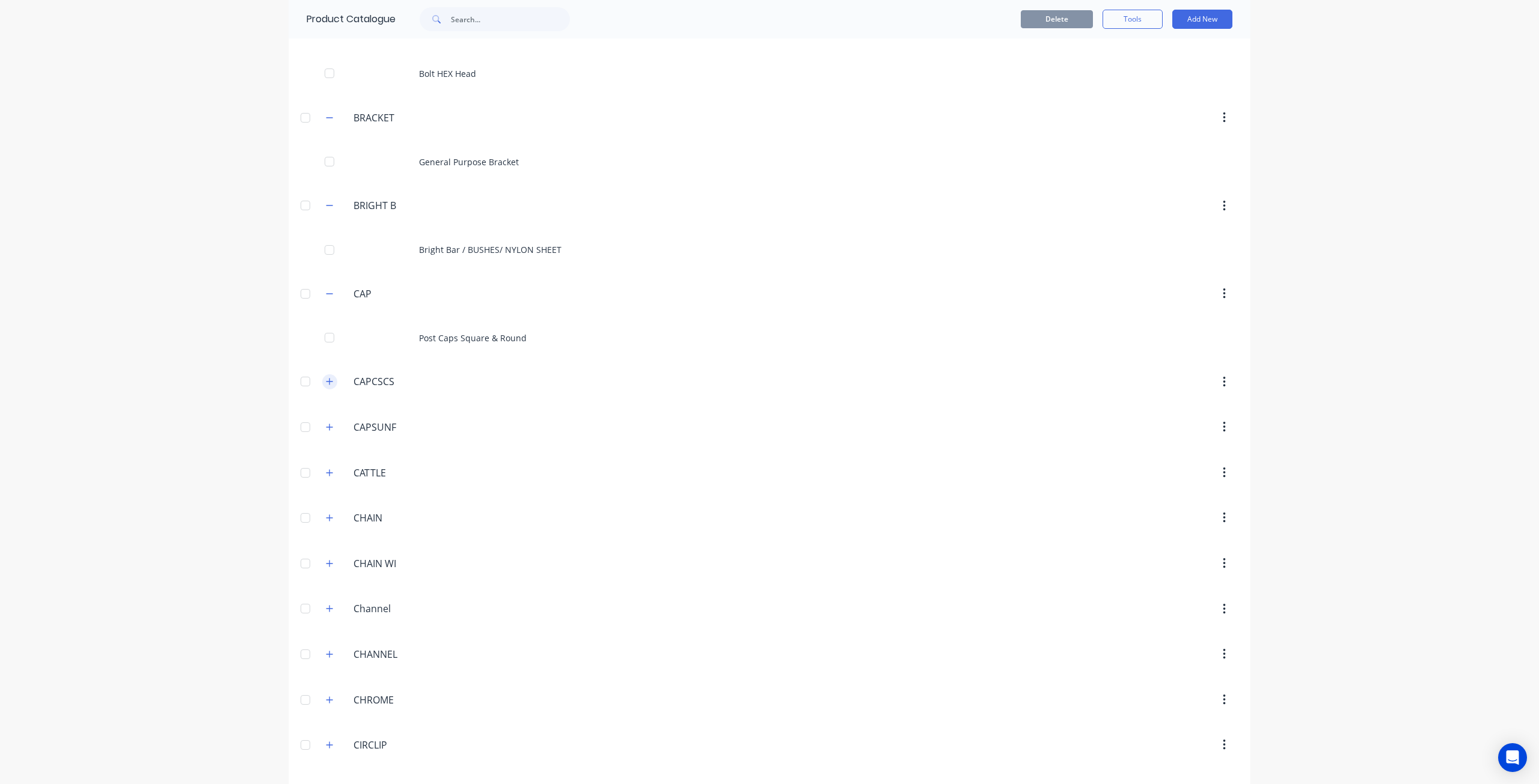
click at [330, 375] on button "button" at bounding box center [330, 382] width 15 height 15
click at [327, 466] on icon "button" at bounding box center [329, 470] width 7 height 8
drag, startPoint x: 320, startPoint y: 553, endPoint x: 323, endPoint y: 545, distance: 8.5
click at [322, 552] on button "button" at bounding box center [330, 558] width 15 height 15
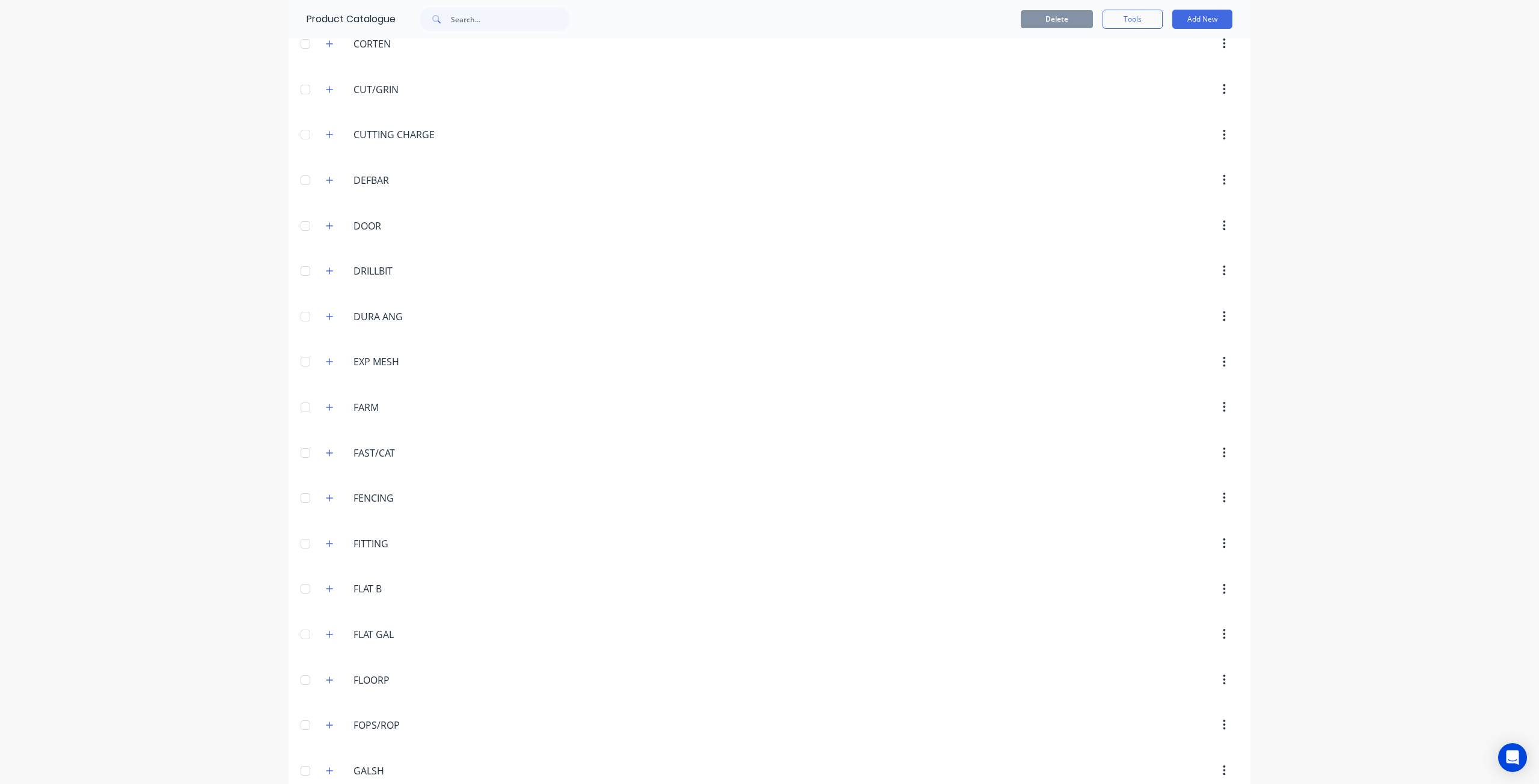
scroll to position [4206, 0]
click at [326, 404] on icon "button" at bounding box center [329, 408] width 7 height 8
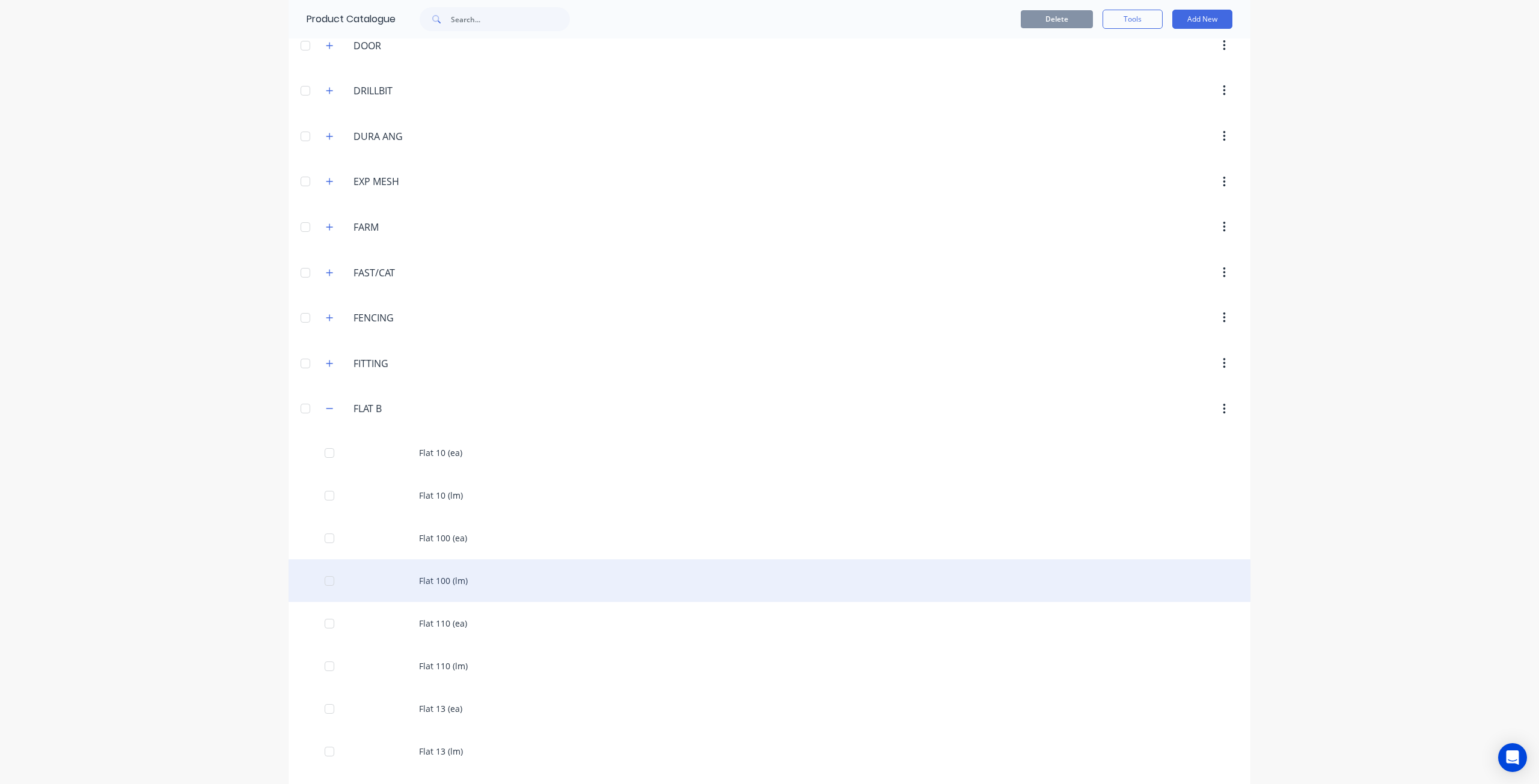
click at [474, 559] on div "Flat 100 (lm)" at bounding box center [769, 580] width 962 height 43
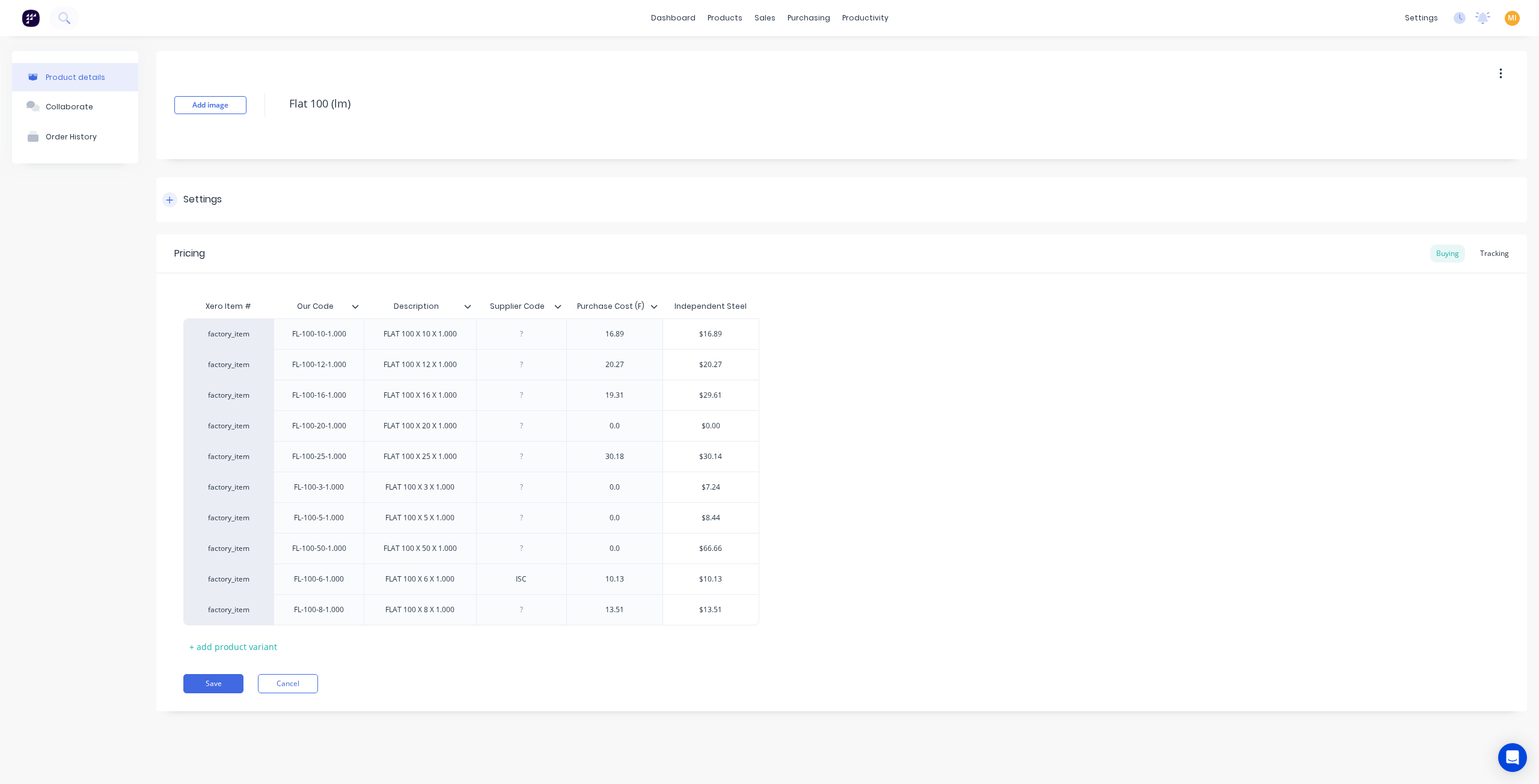
click at [239, 199] on div "Settings" at bounding box center [842, 199] width 1371 height 45
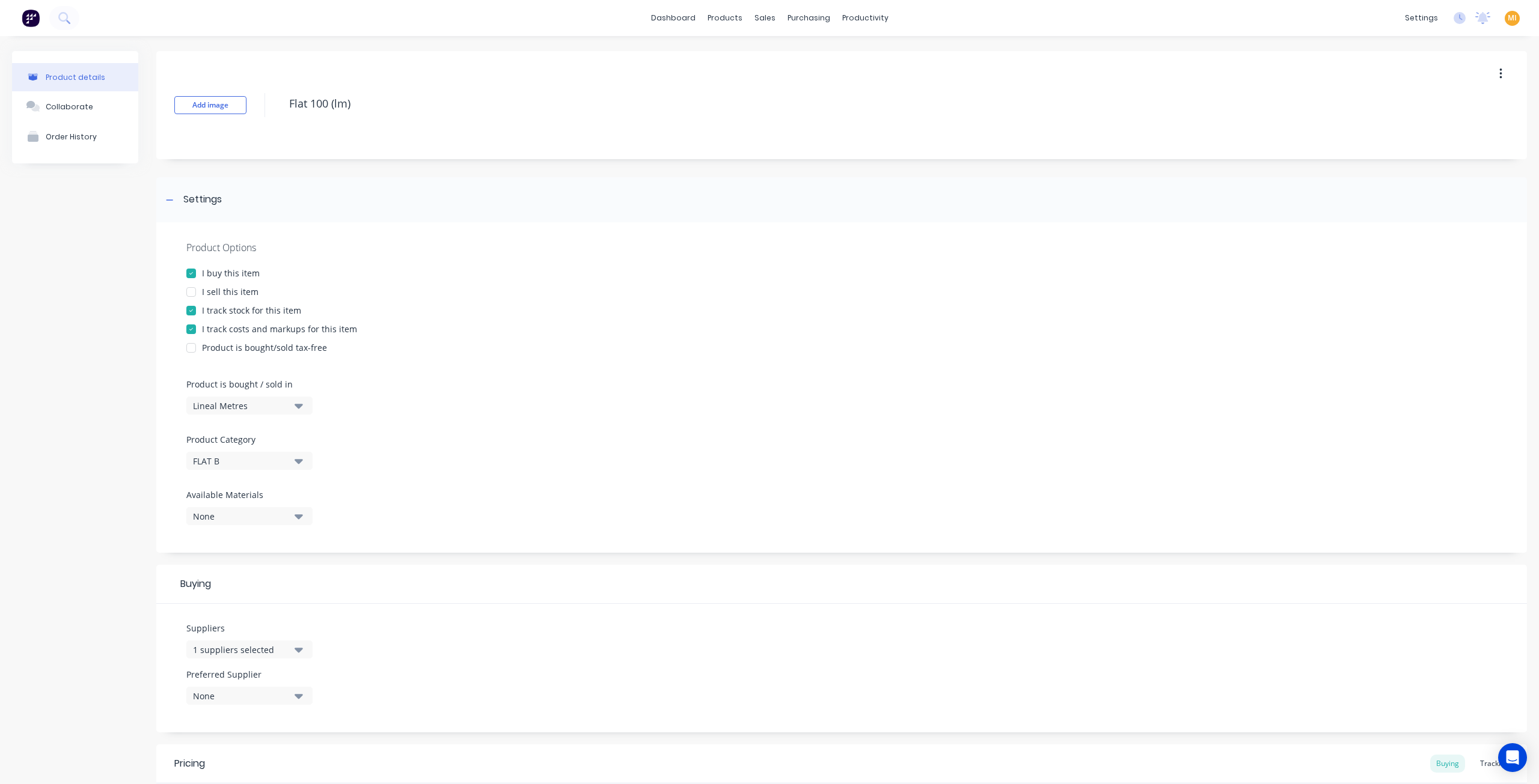
click at [190, 288] on div at bounding box center [191, 292] width 24 height 24
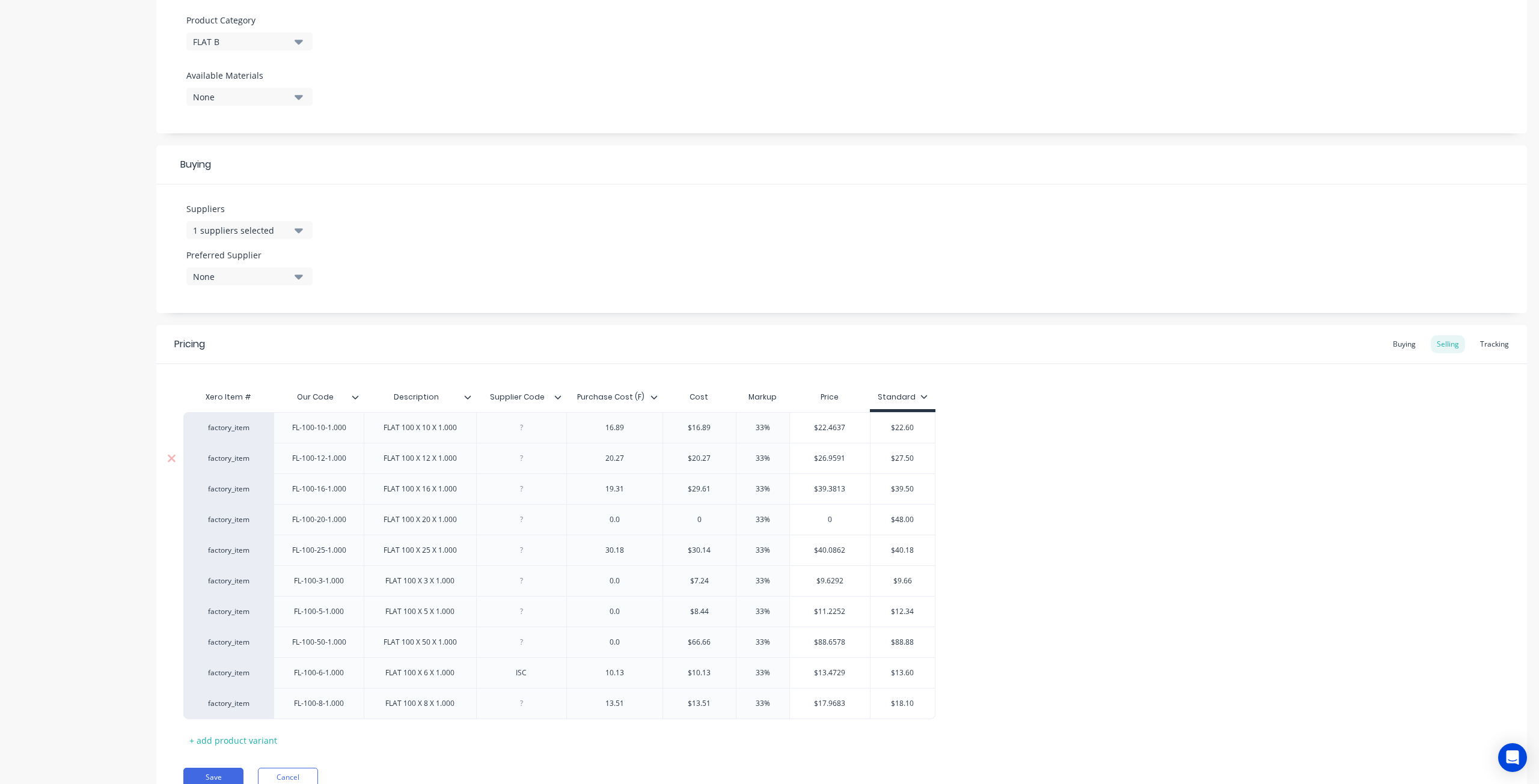
scroll to position [470, 0]
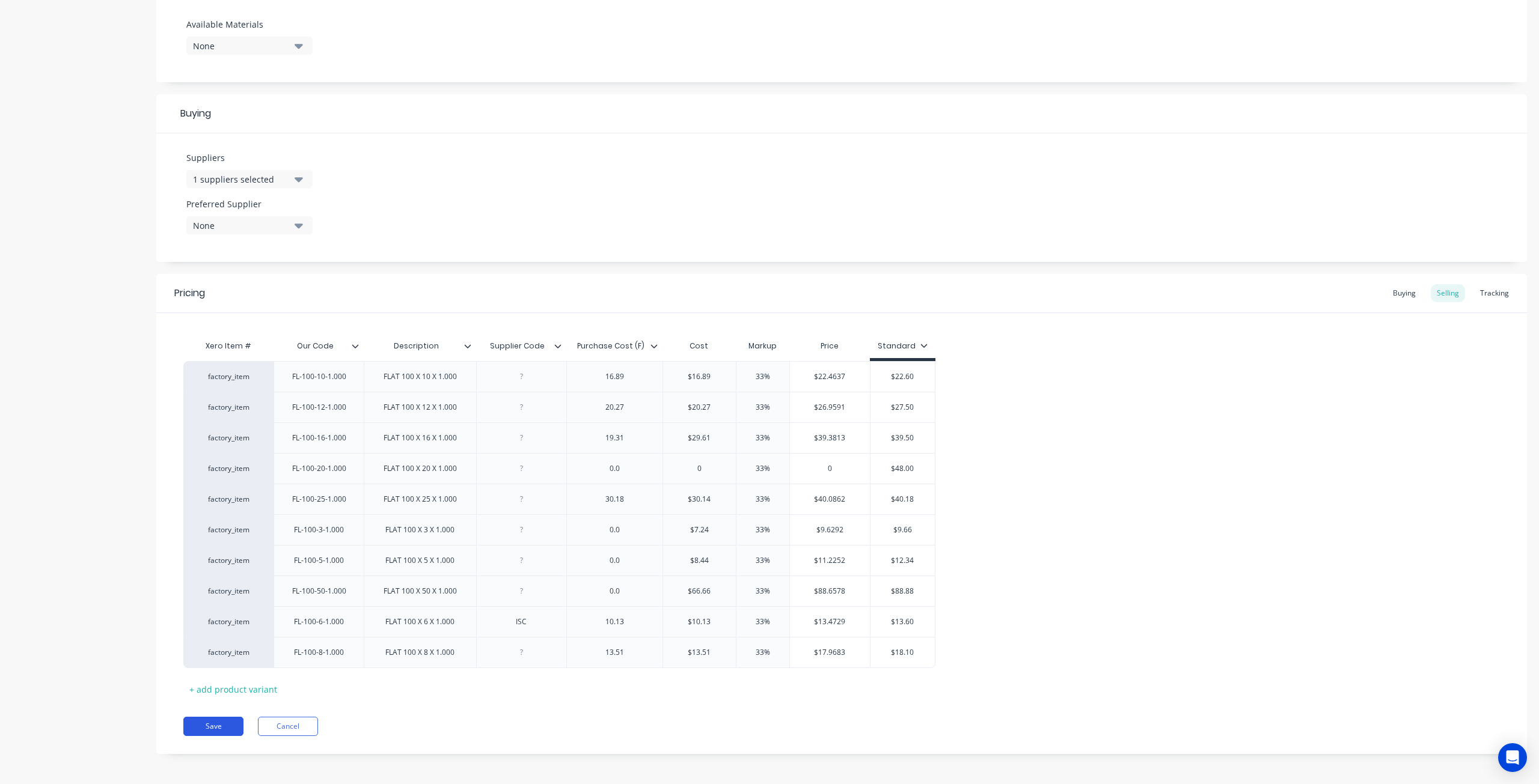
click at [218, 721] on button "Save" at bounding box center [213, 726] width 60 height 19
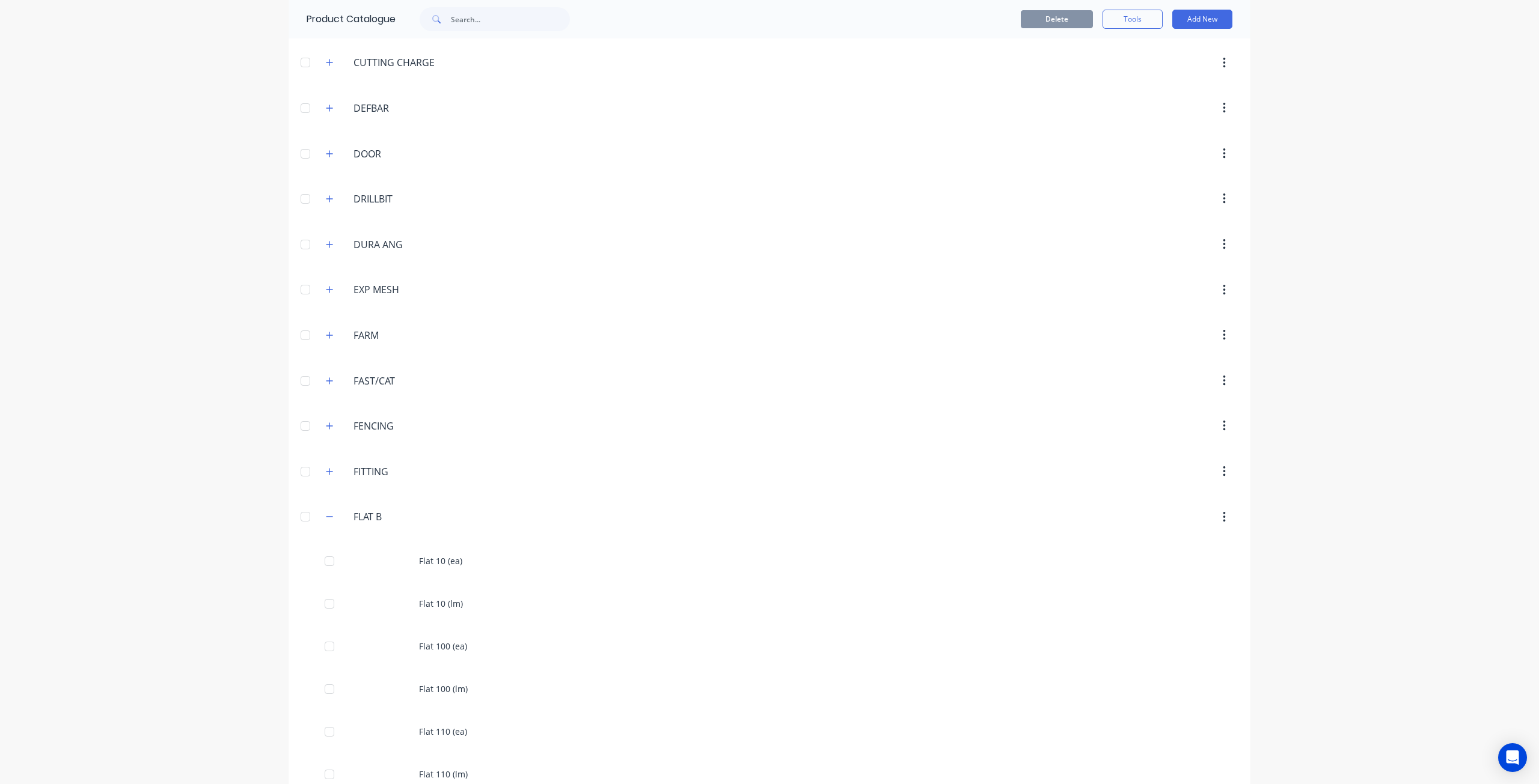
scroll to position [4206, 0]
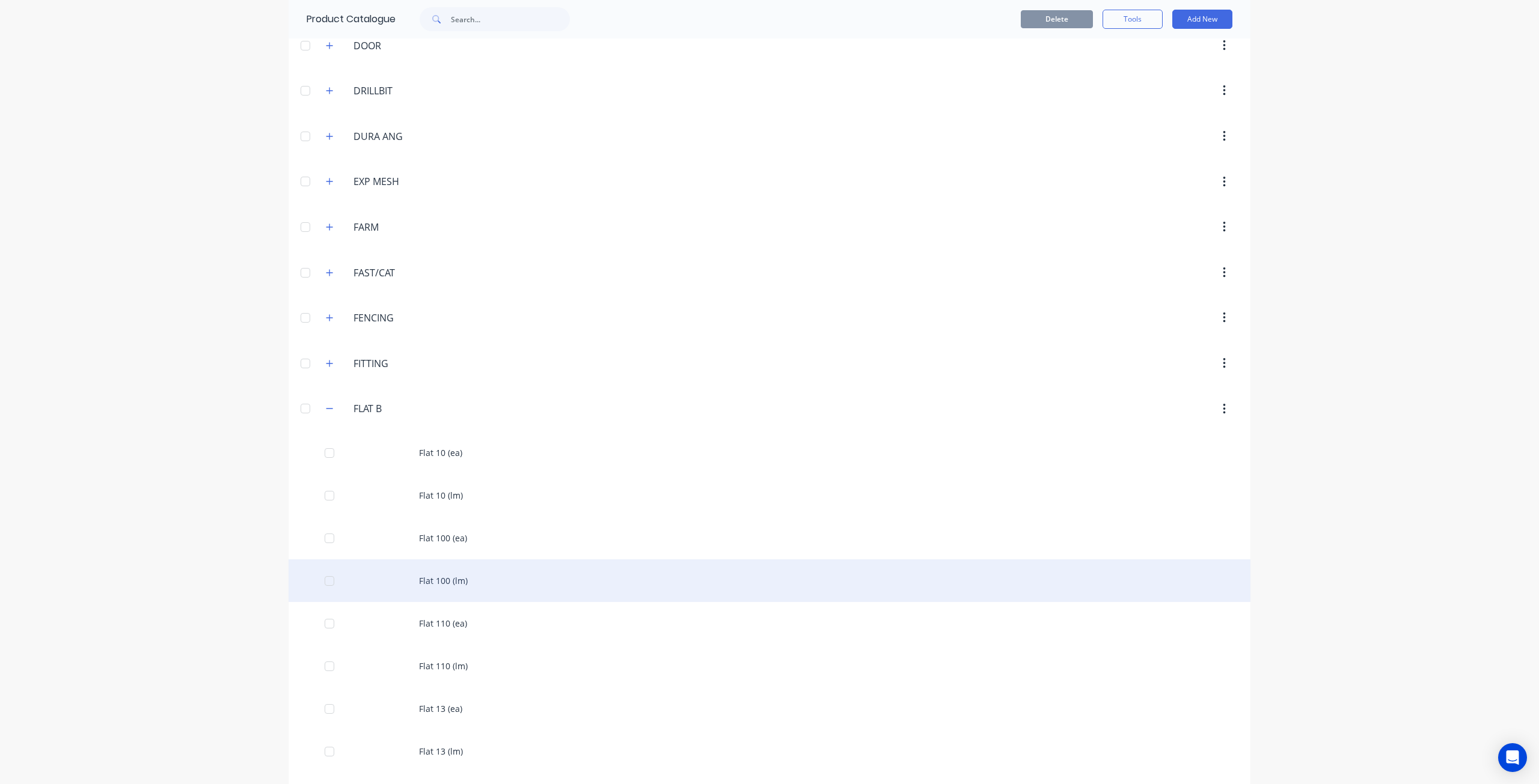
click at [497, 559] on div "Flat 100 (lm)" at bounding box center [769, 580] width 962 height 43
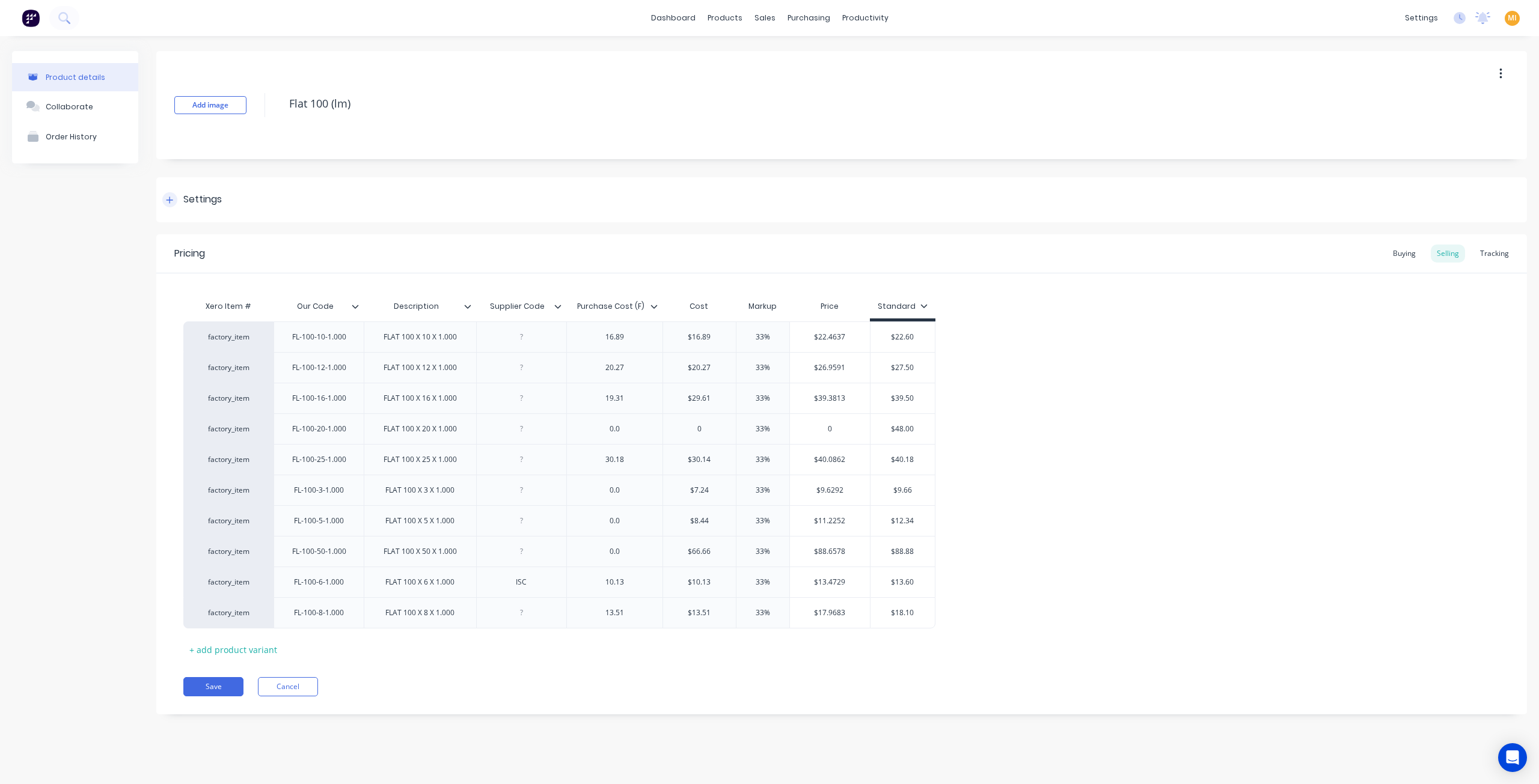
click at [218, 205] on div "Settings" at bounding box center [203, 200] width 39 height 15
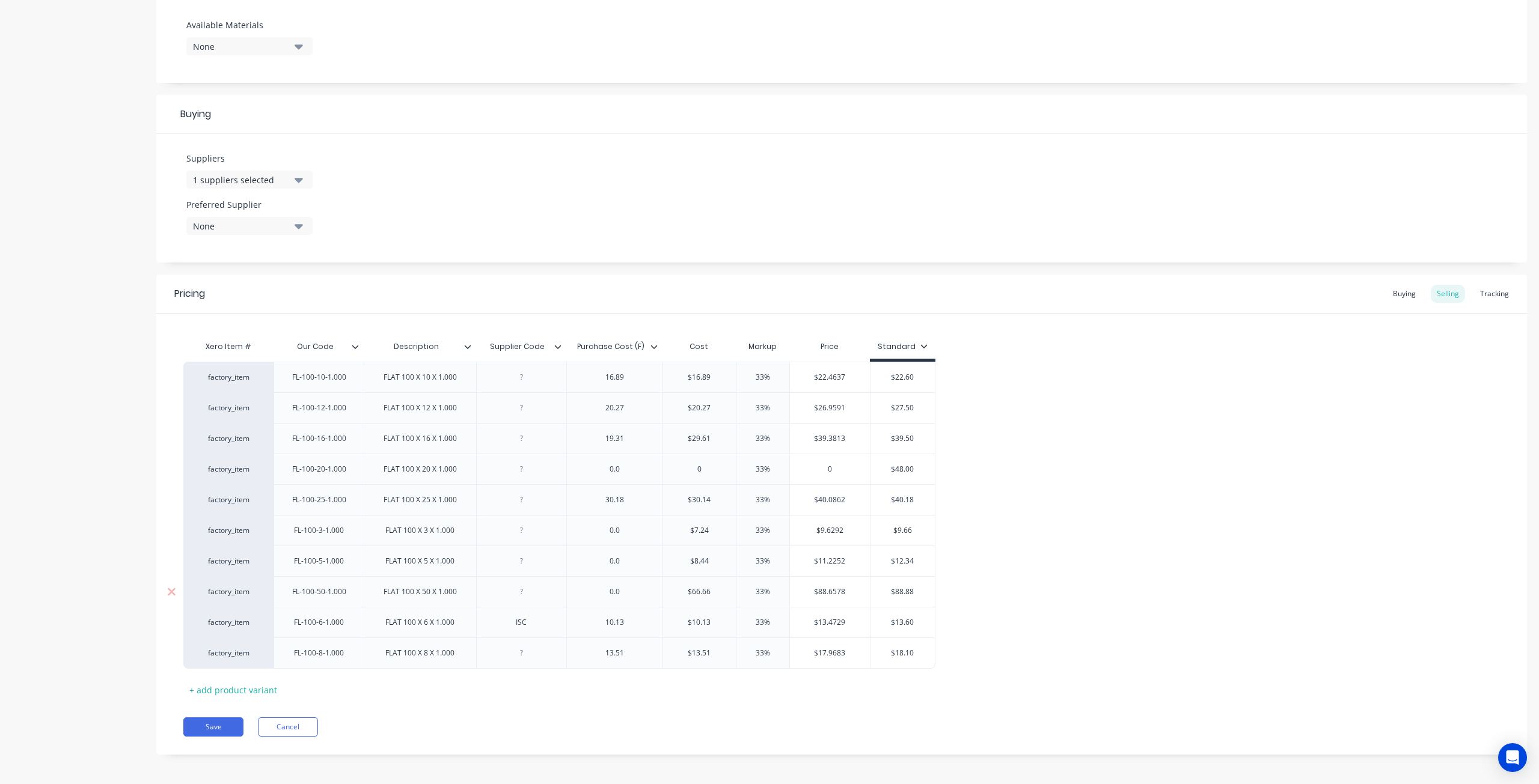
scroll to position [470, 0]
click at [1404, 295] on div "Buying" at bounding box center [1404, 293] width 35 height 18
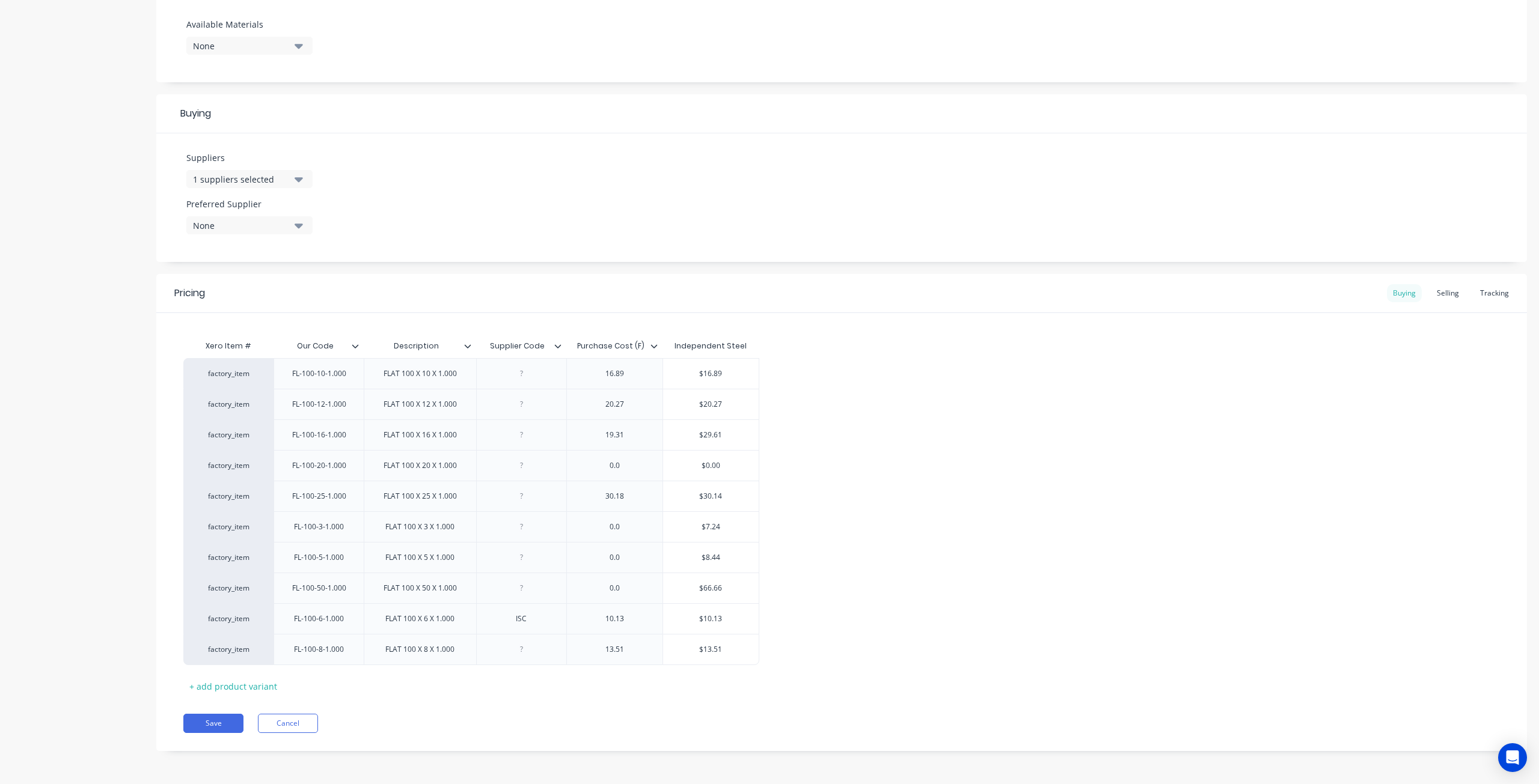
scroll to position [467, 0]
click at [1451, 302] on div "Selling" at bounding box center [1448, 296] width 34 height 18
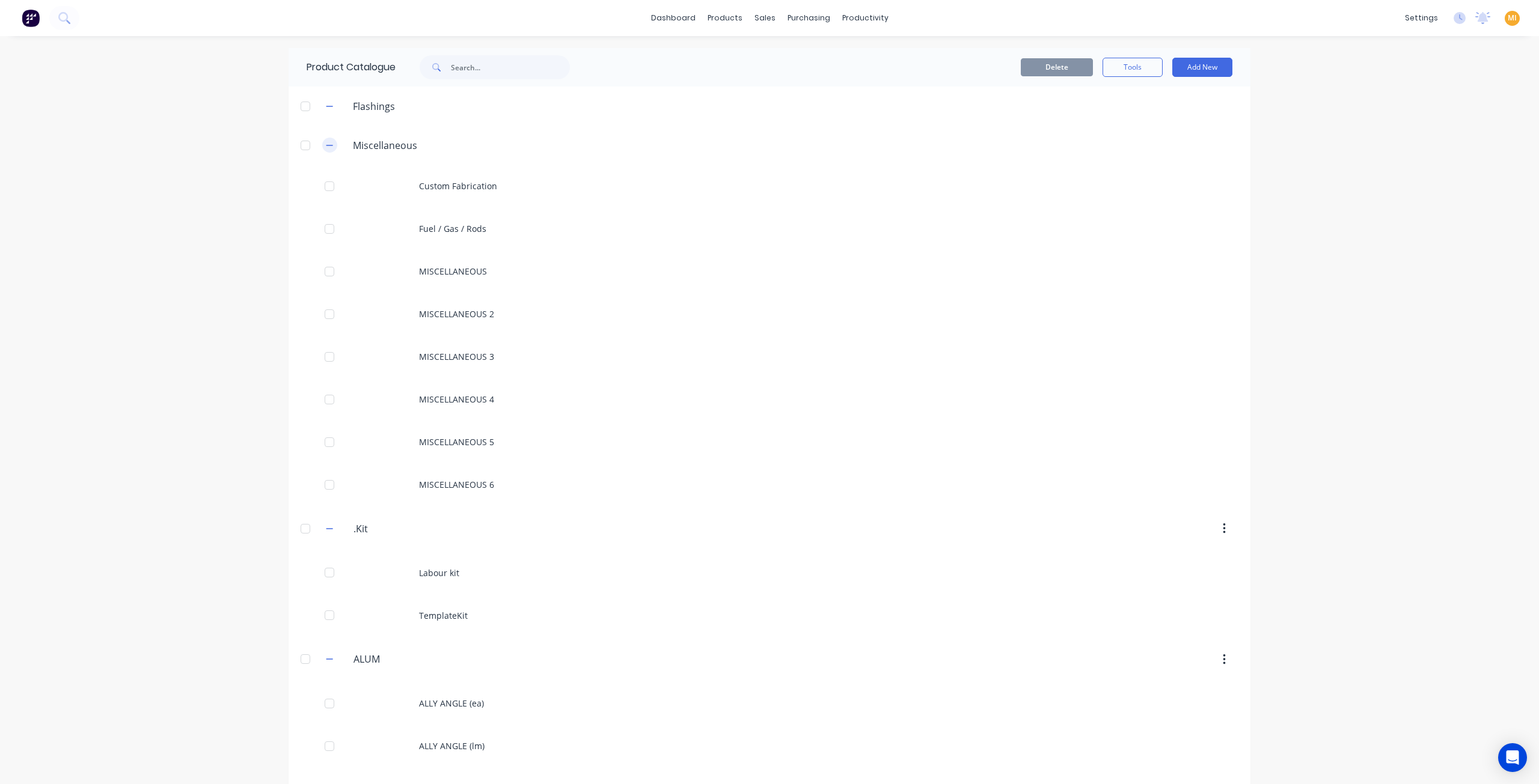
click at [326, 141] on icon "button" at bounding box center [329, 145] width 7 height 8
click at [323, 194] on button "button" at bounding box center [330, 187] width 15 height 15
drag, startPoint x: 330, startPoint y: 230, endPoint x: 323, endPoint y: 243, distance: 14.8
click at [329, 230] on button "button" at bounding box center [330, 233] width 15 height 15
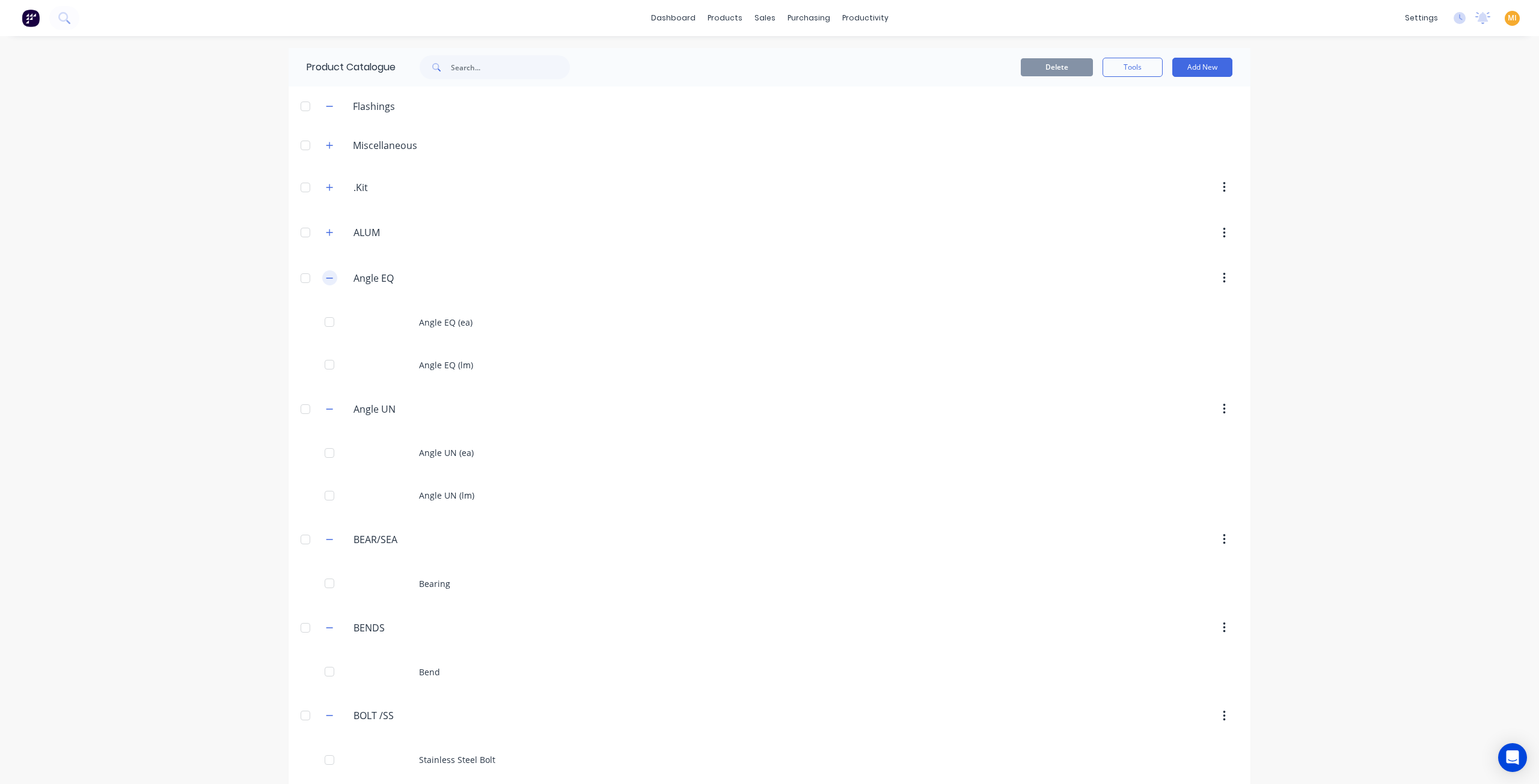
click at [326, 281] on icon "button" at bounding box center [329, 278] width 7 height 8
click at [326, 323] on icon "button" at bounding box center [329, 324] width 7 height 8
click at [326, 366] on icon "button" at bounding box center [329, 369] width 7 height 8
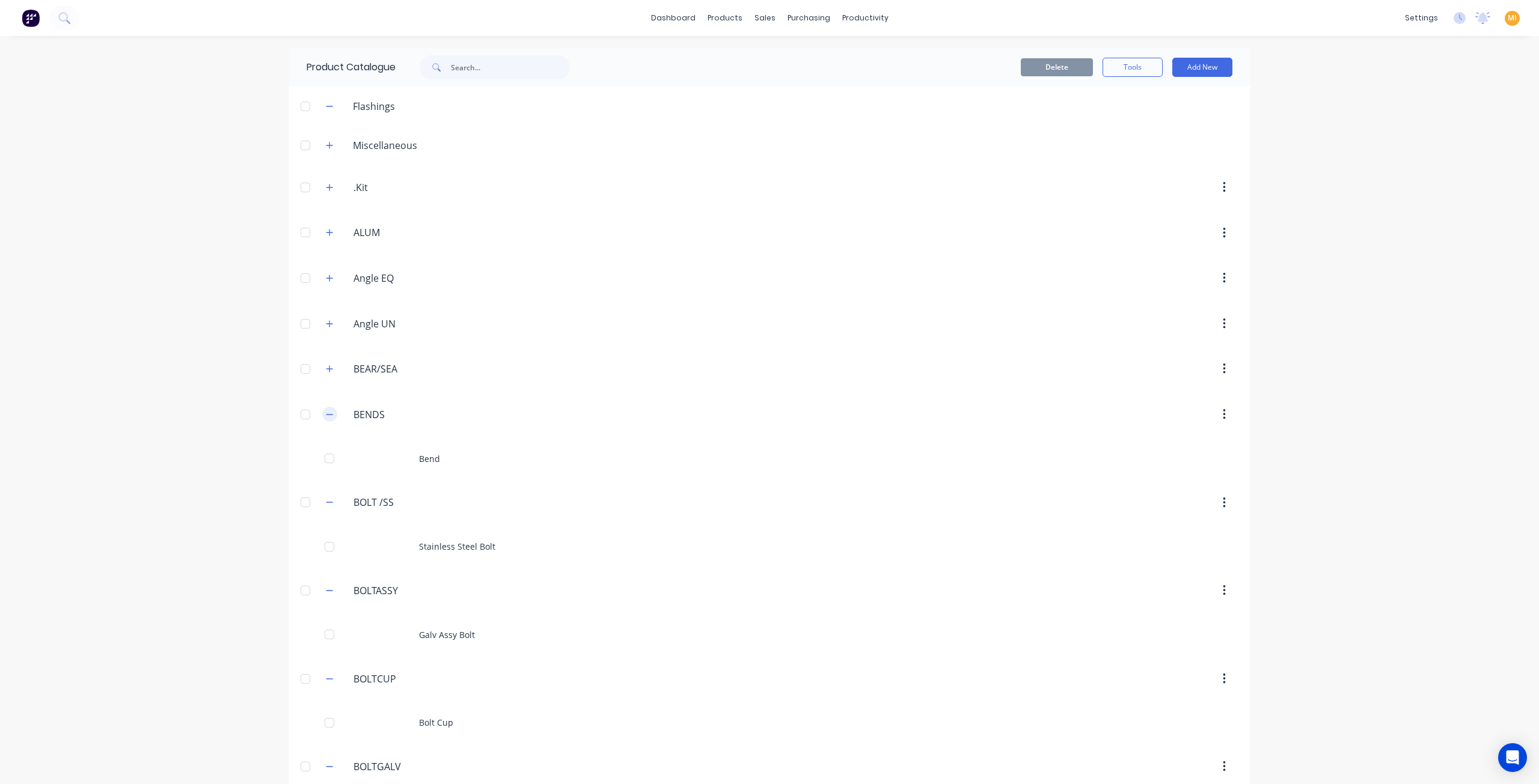
click at [326, 411] on icon "button" at bounding box center [329, 414] width 7 height 8
click at [322, 453] on span at bounding box center [330, 460] width 15 height 15
click at [327, 461] on icon "button" at bounding box center [329, 459] width 7 height 8
click at [328, 501] on icon "button" at bounding box center [329, 505] width 7 height 8
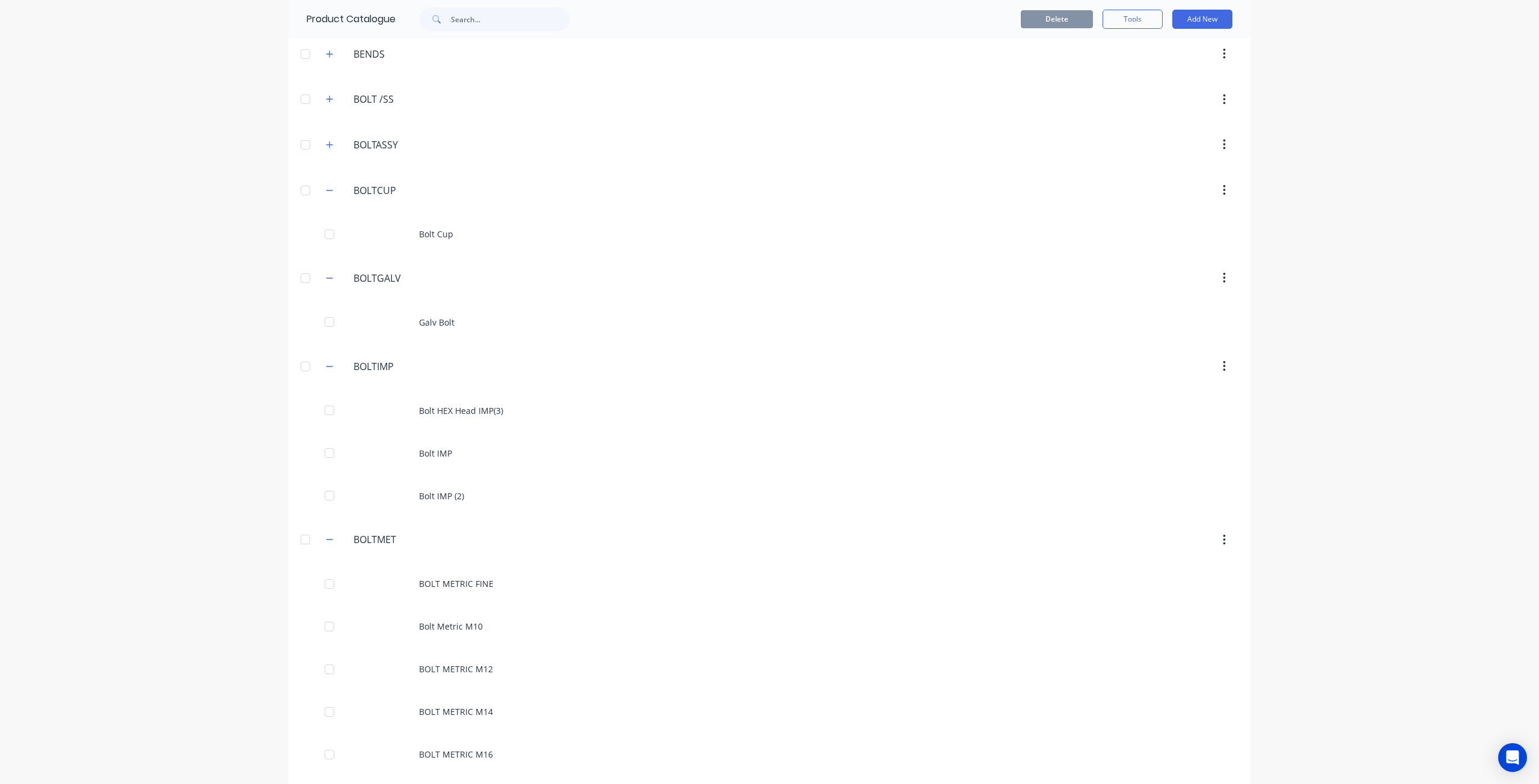
scroll to position [721, 0]
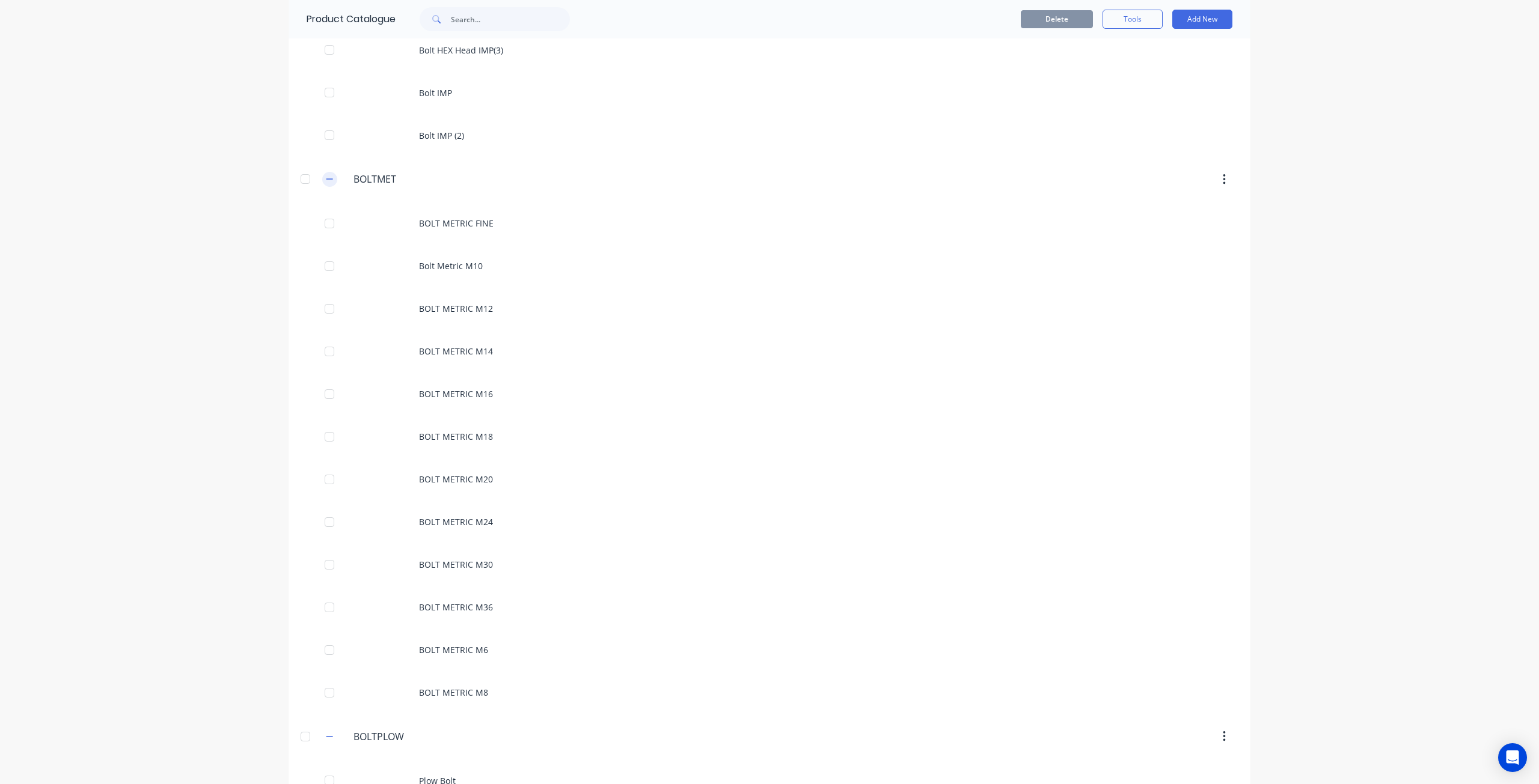
click at [330, 172] on button "button" at bounding box center [330, 180] width 15 height 15
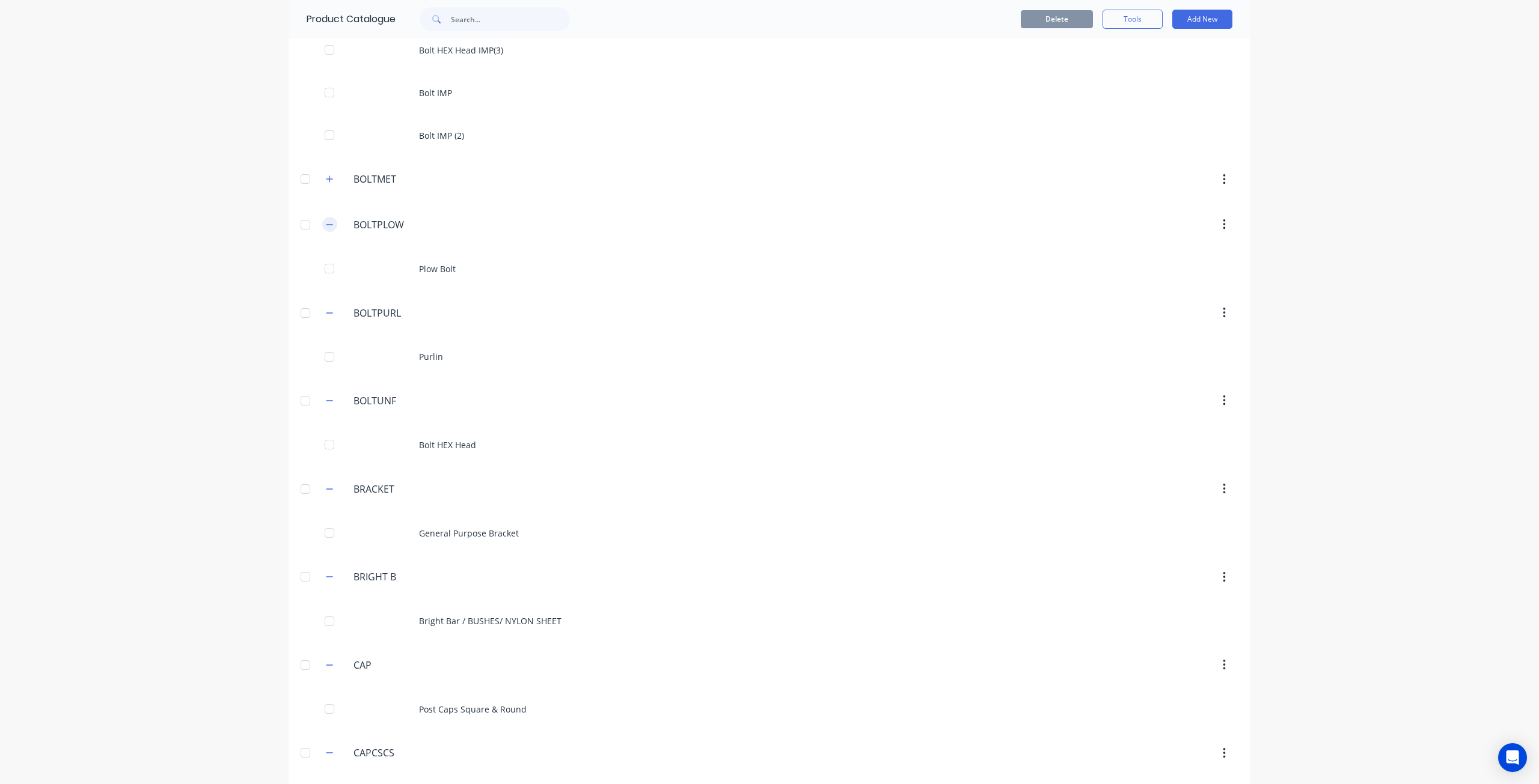
click at [326, 223] on icon "button" at bounding box center [329, 224] width 7 height 8
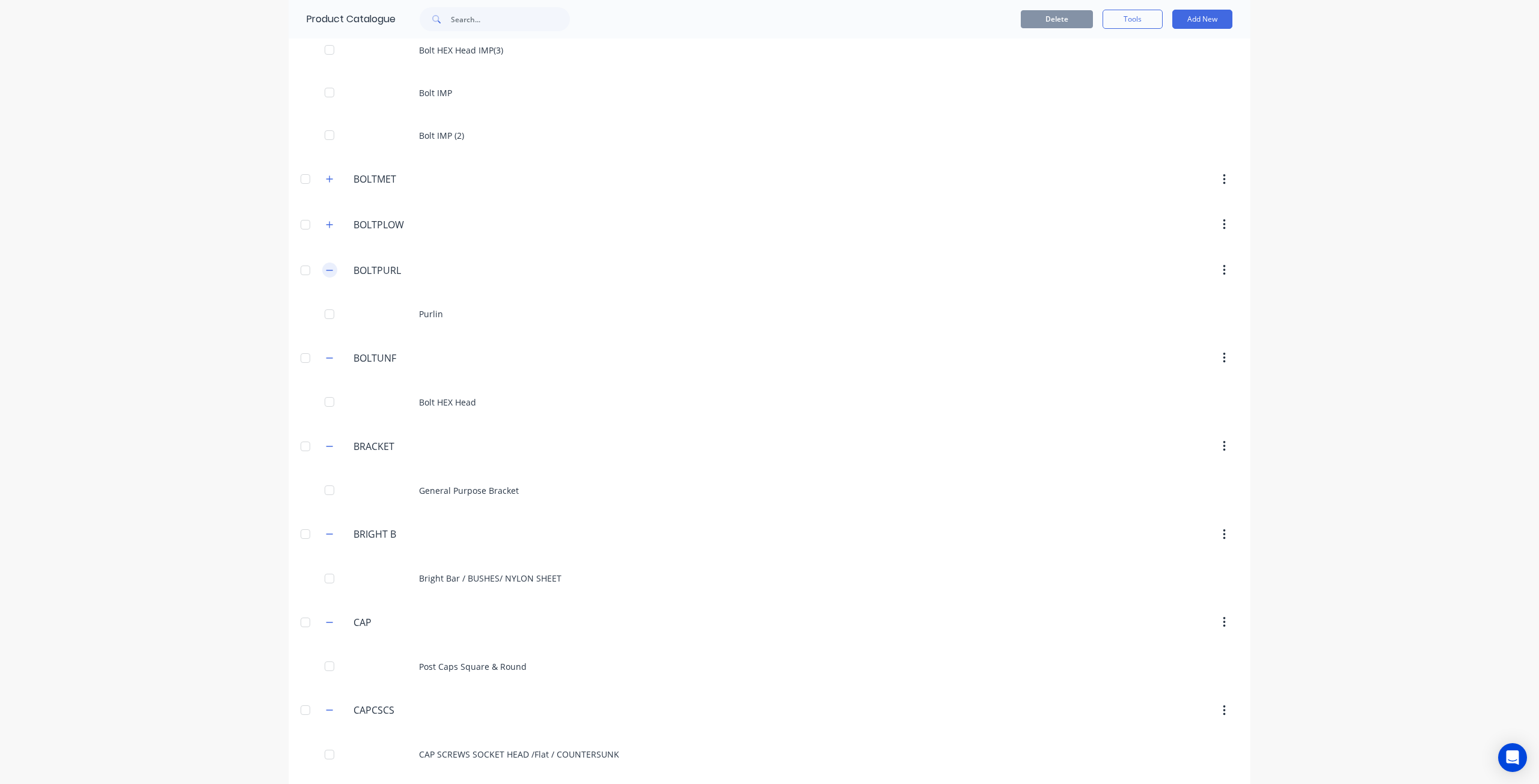
click at [326, 266] on icon "button" at bounding box center [329, 270] width 7 height 8
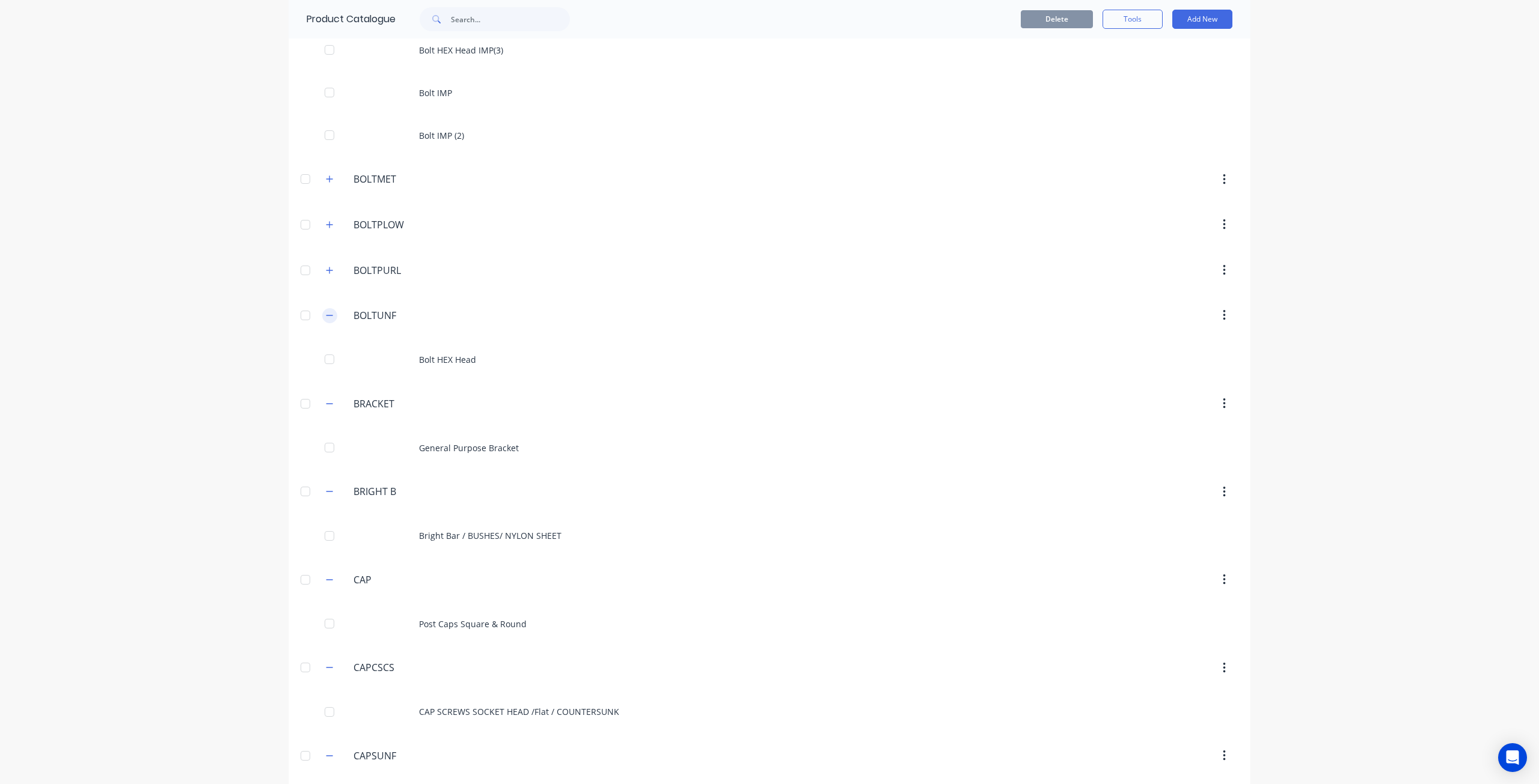
click at [324, 315] on button "button" at bounding box center [330, 316] width 15 height 15
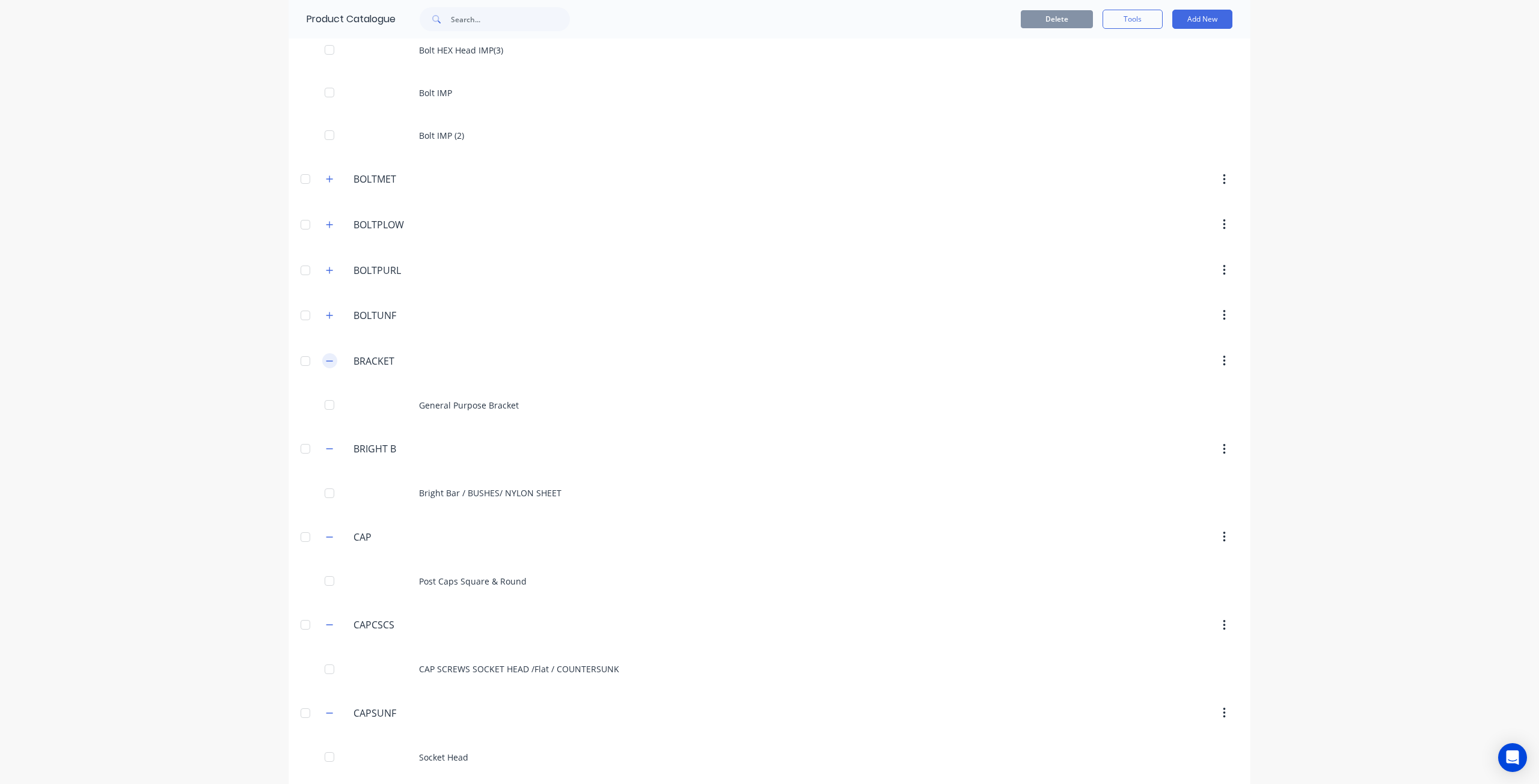
click at [328, 357] on icon "button" at bounding box center [329, 361] width 7 height 8
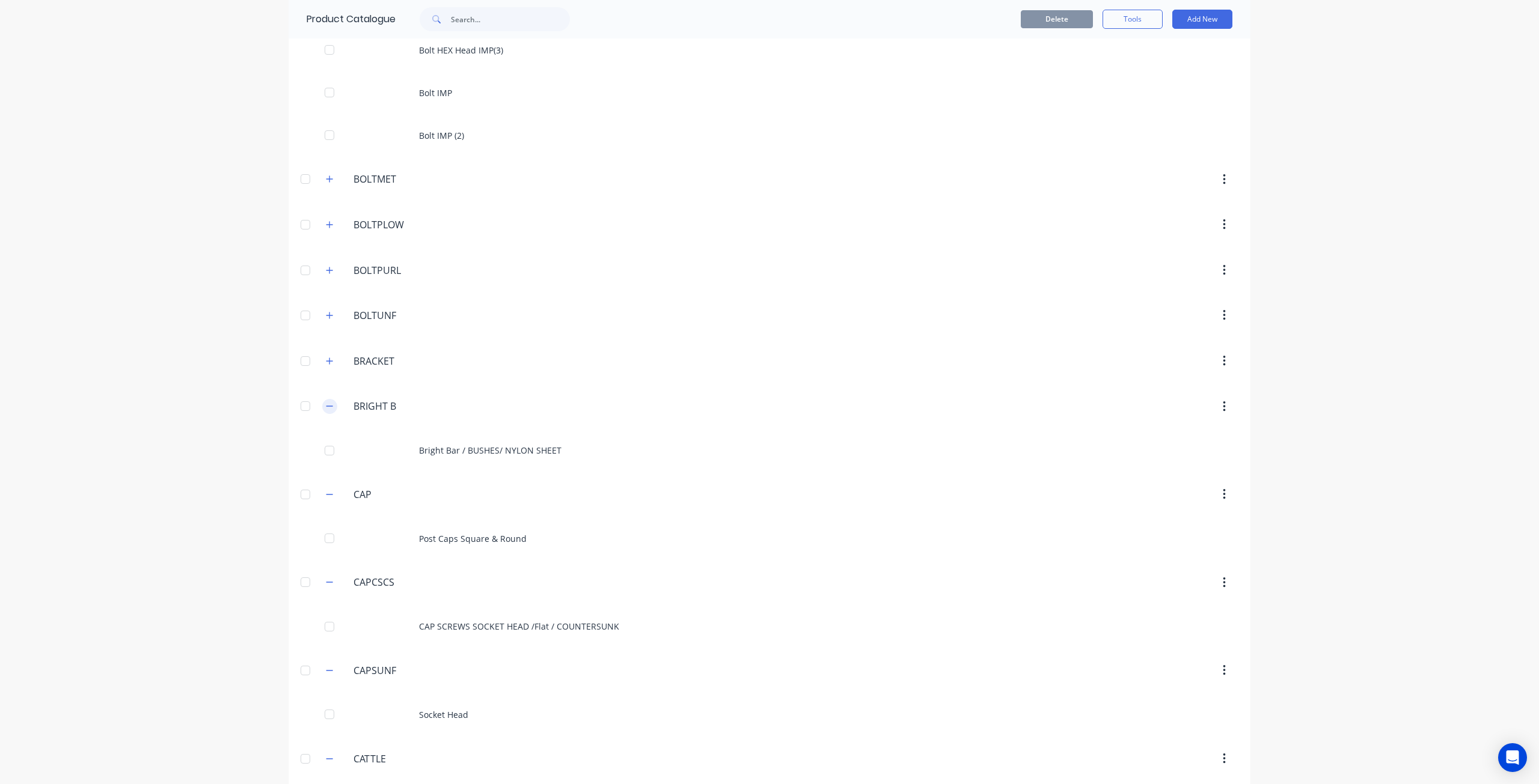
click at [329, 401] on button "button" at bounding box center [330, 406] width 15 height 15
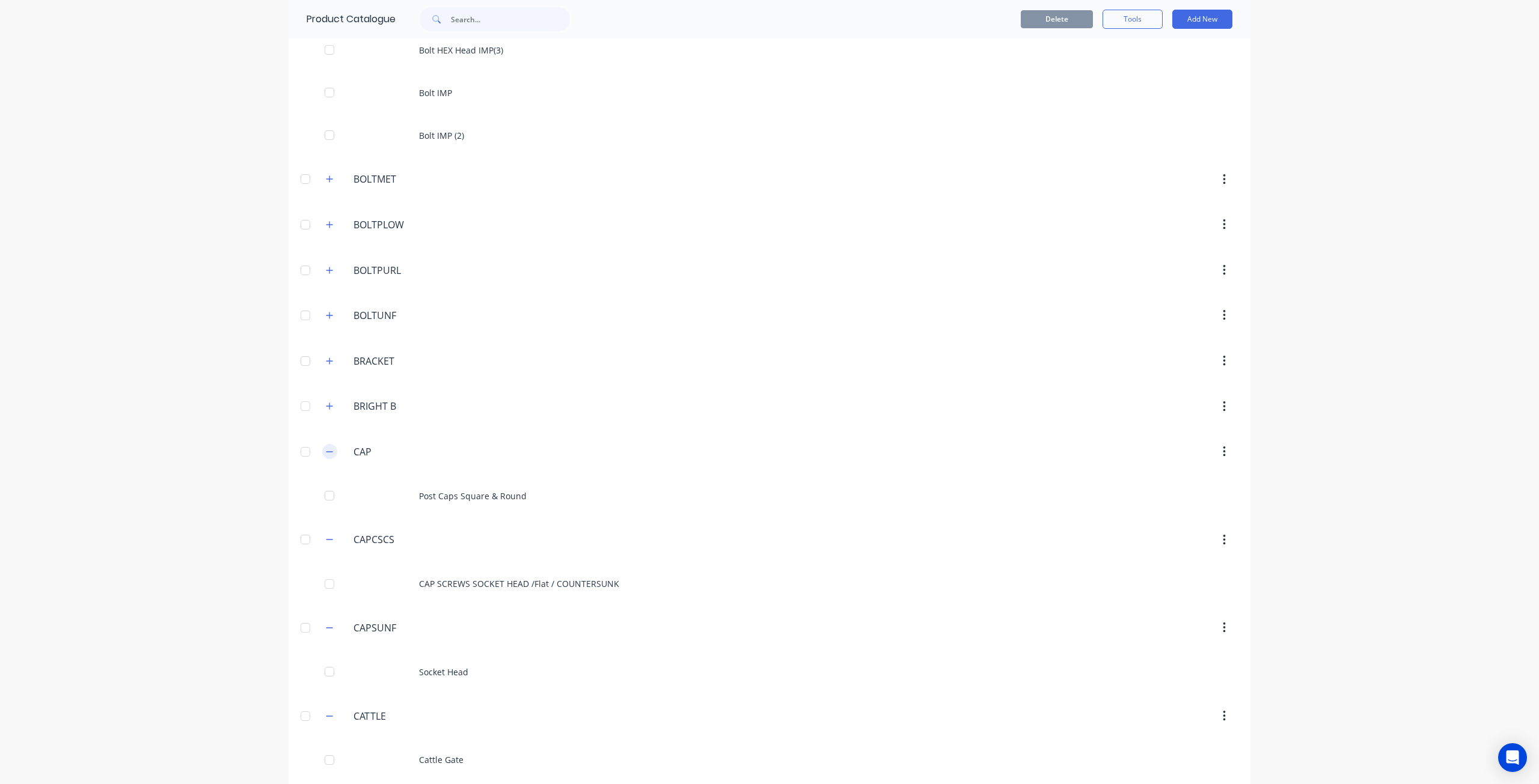
click at [330, 444] on button "button" at bounding box center [330, 451] width 15 height 15
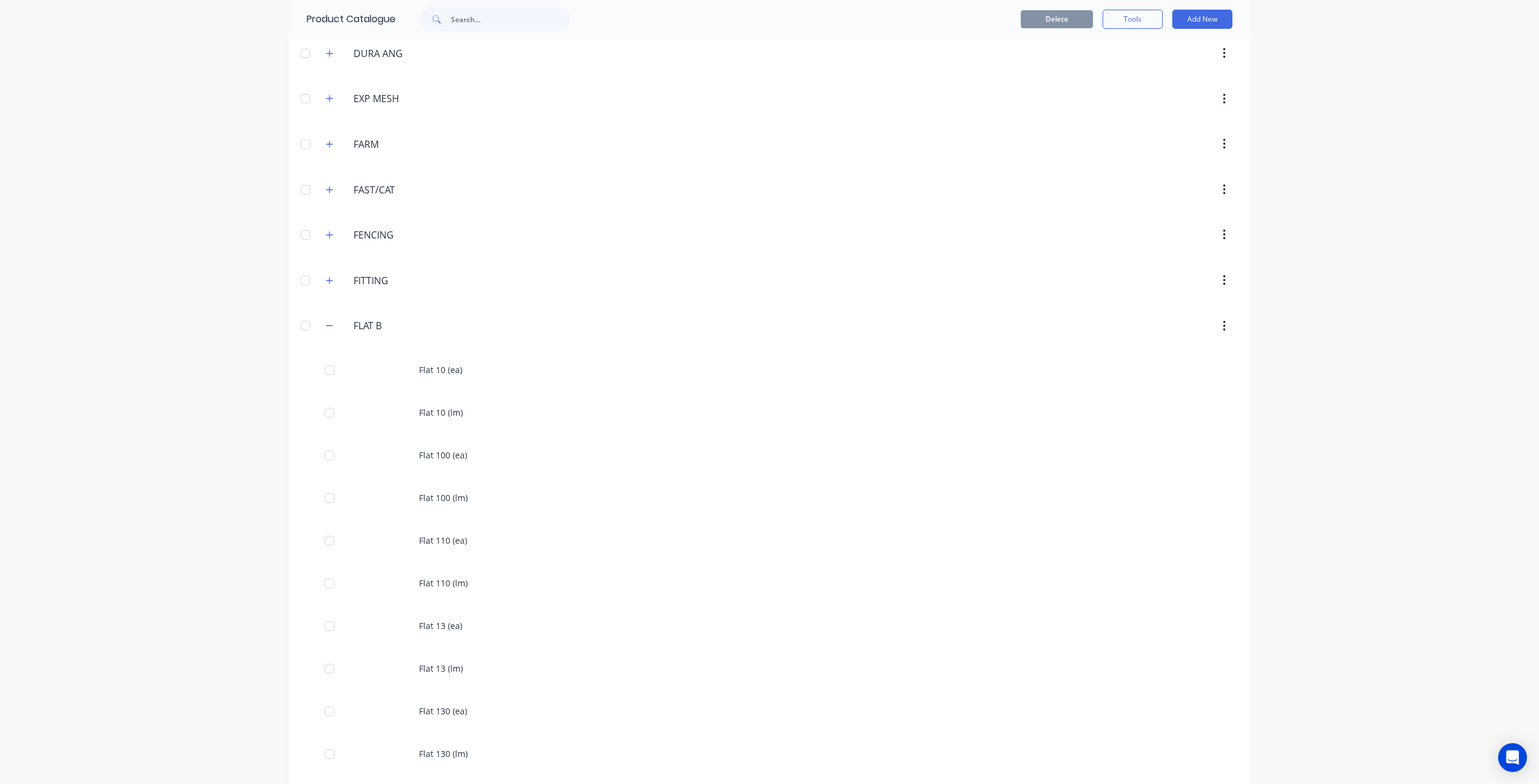
scroll to position [2403, 0]
click at [325, 156] on button "button" at bounding box center [330, 164] width 15 height 15
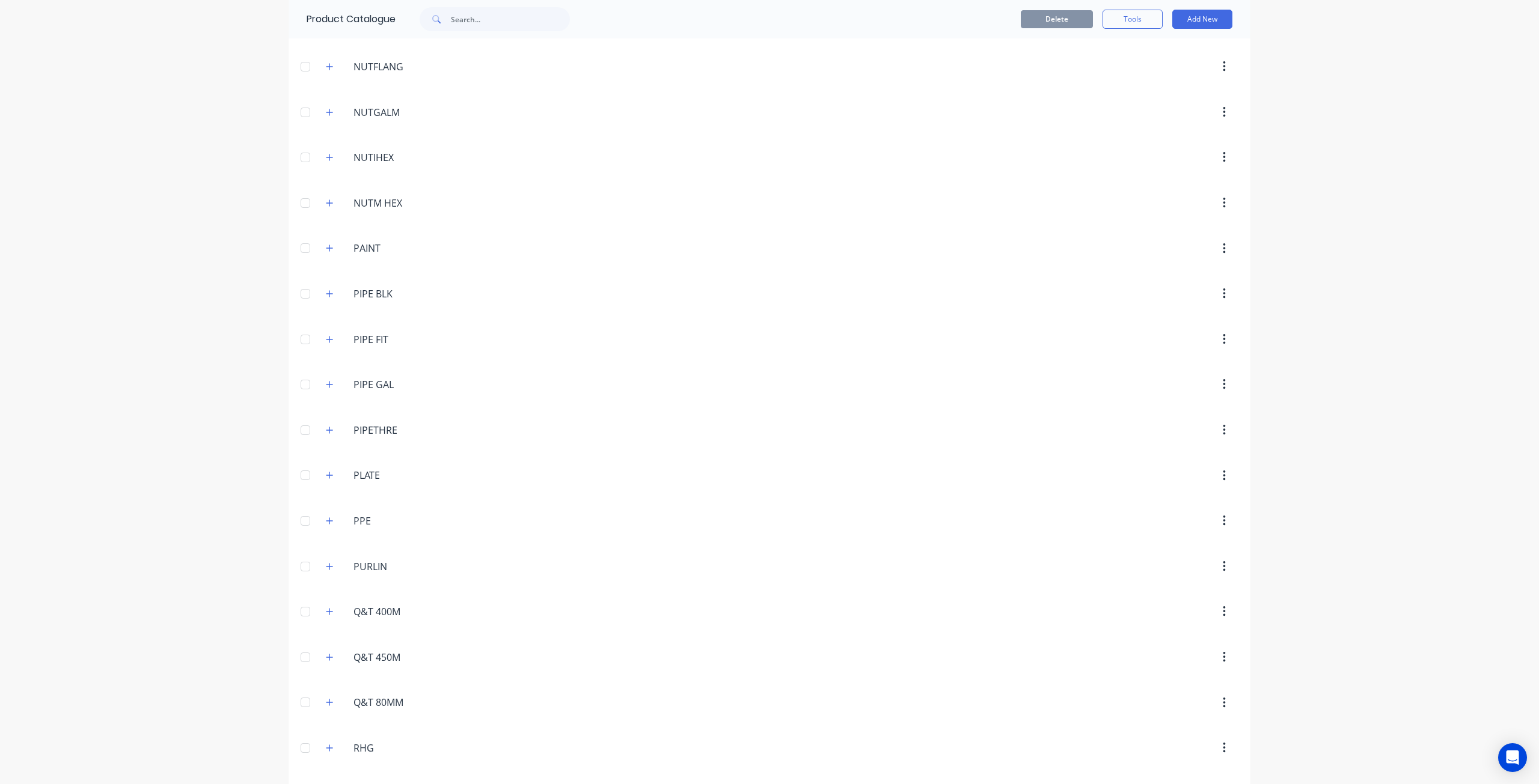
scroll to position [3785, 0]
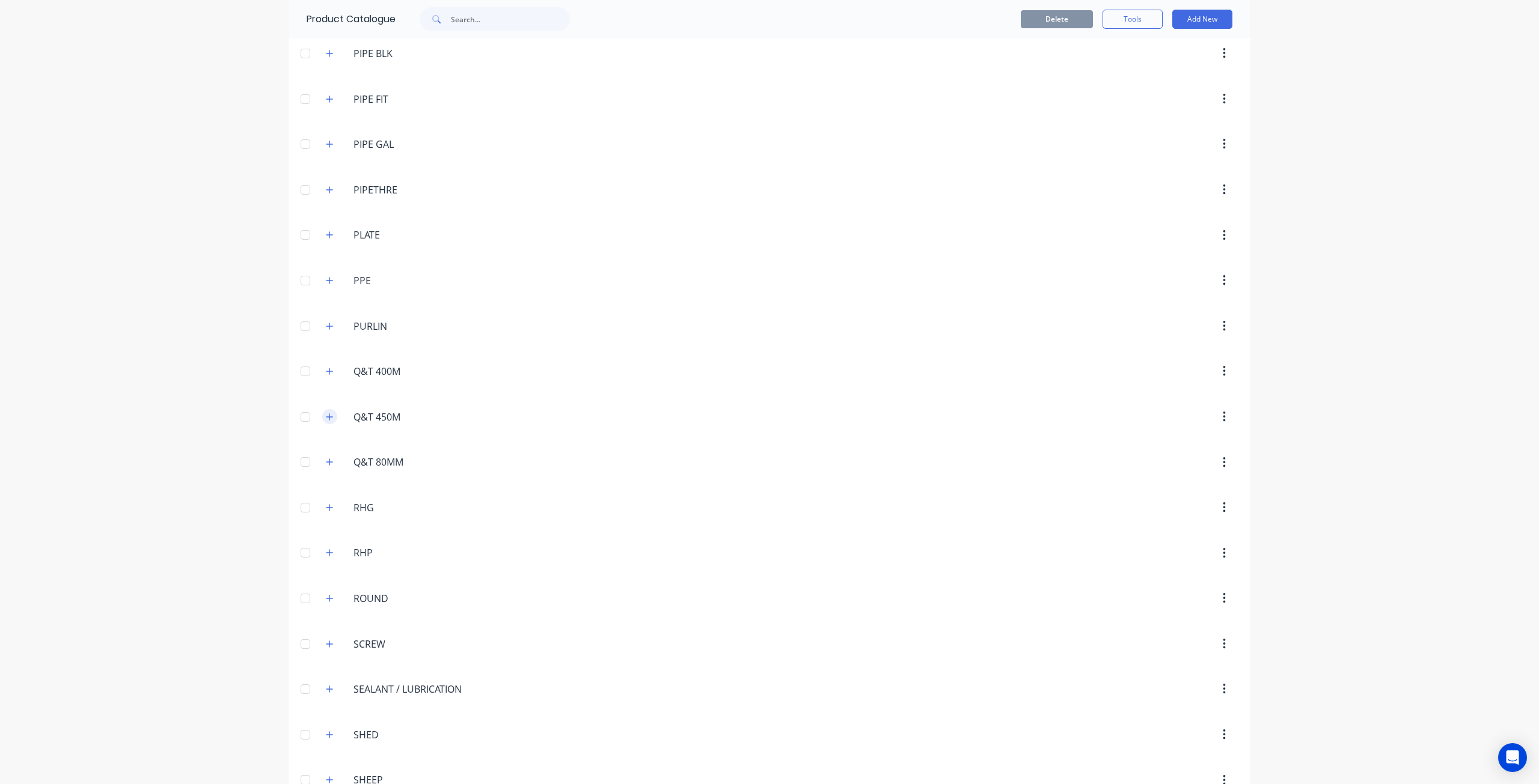
click at [326, 413] on icon "button" at bounding box center [329, 416] width 7 height 8
click at [322, 364] on button "button" at bounding box center [330, 372] width 15 height 15
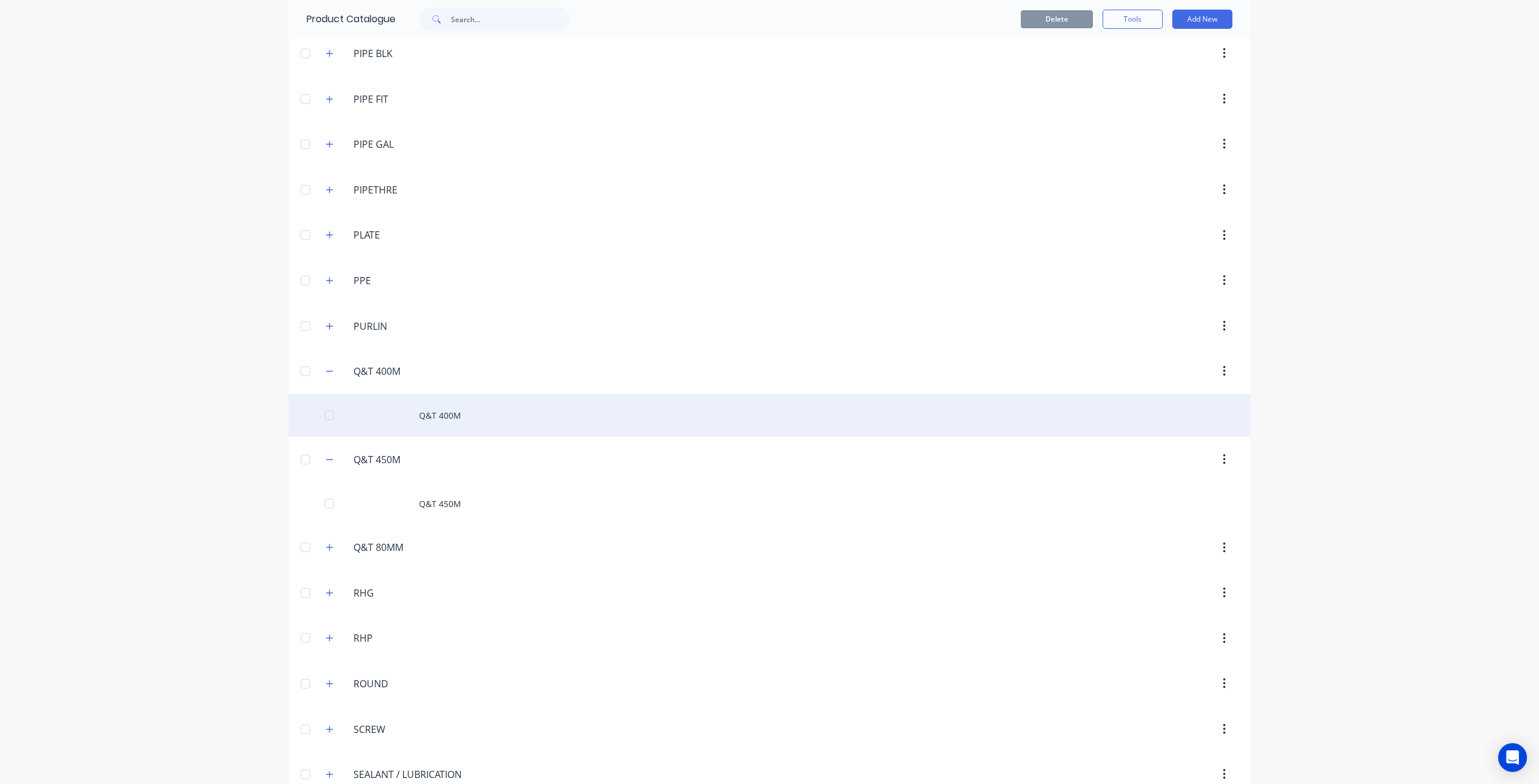
click at [428, 394] on div "Q&T 400M" at bounding box center [769, 415] width 962 height 43
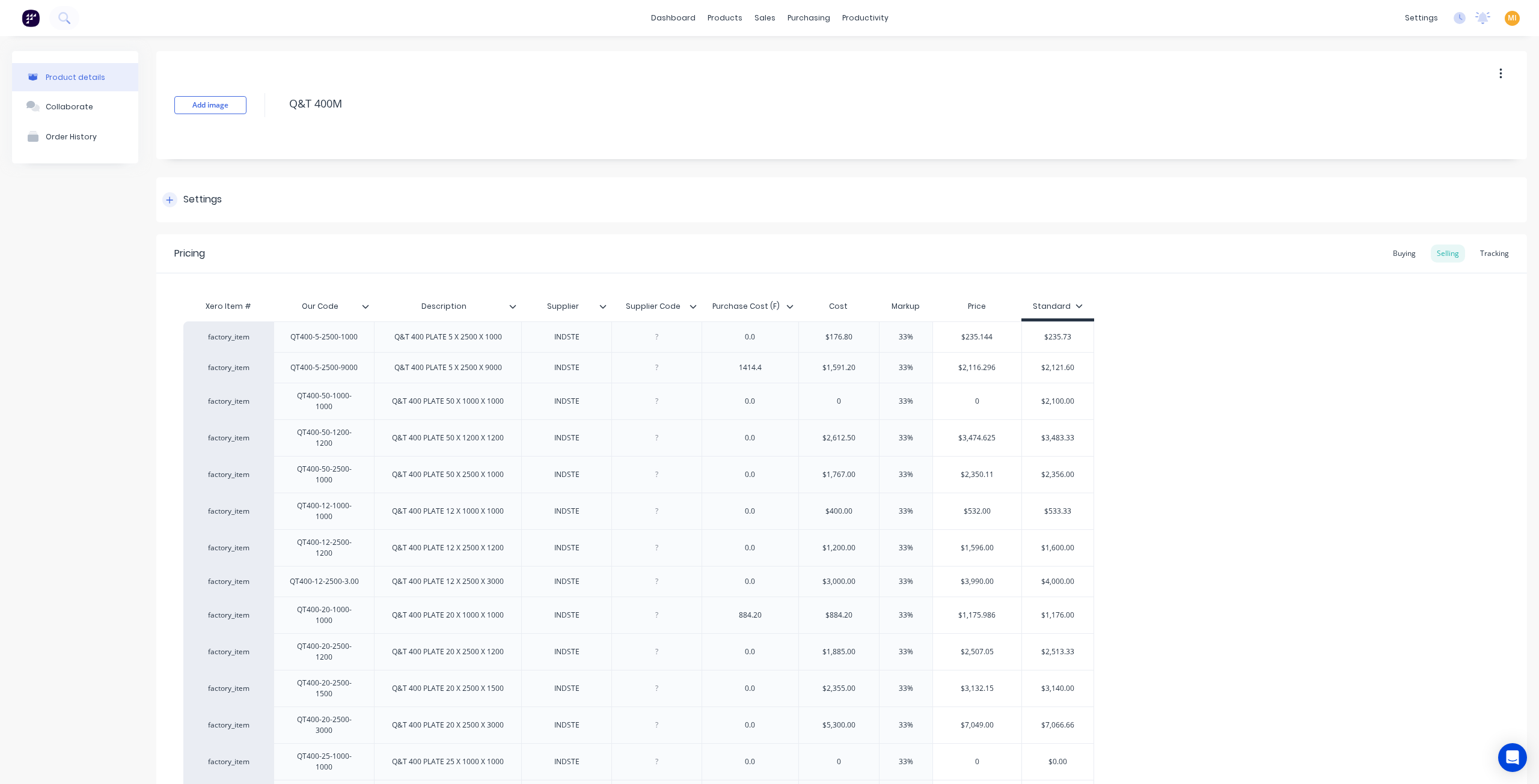
drag, startPoint x: 210, startPoint y: 188, endPoint x: 217, endPoint y: 197, distance: 11.4
click at [210, 188] on div "Settings" at bounding box center [842, 199] width 1371 height 45
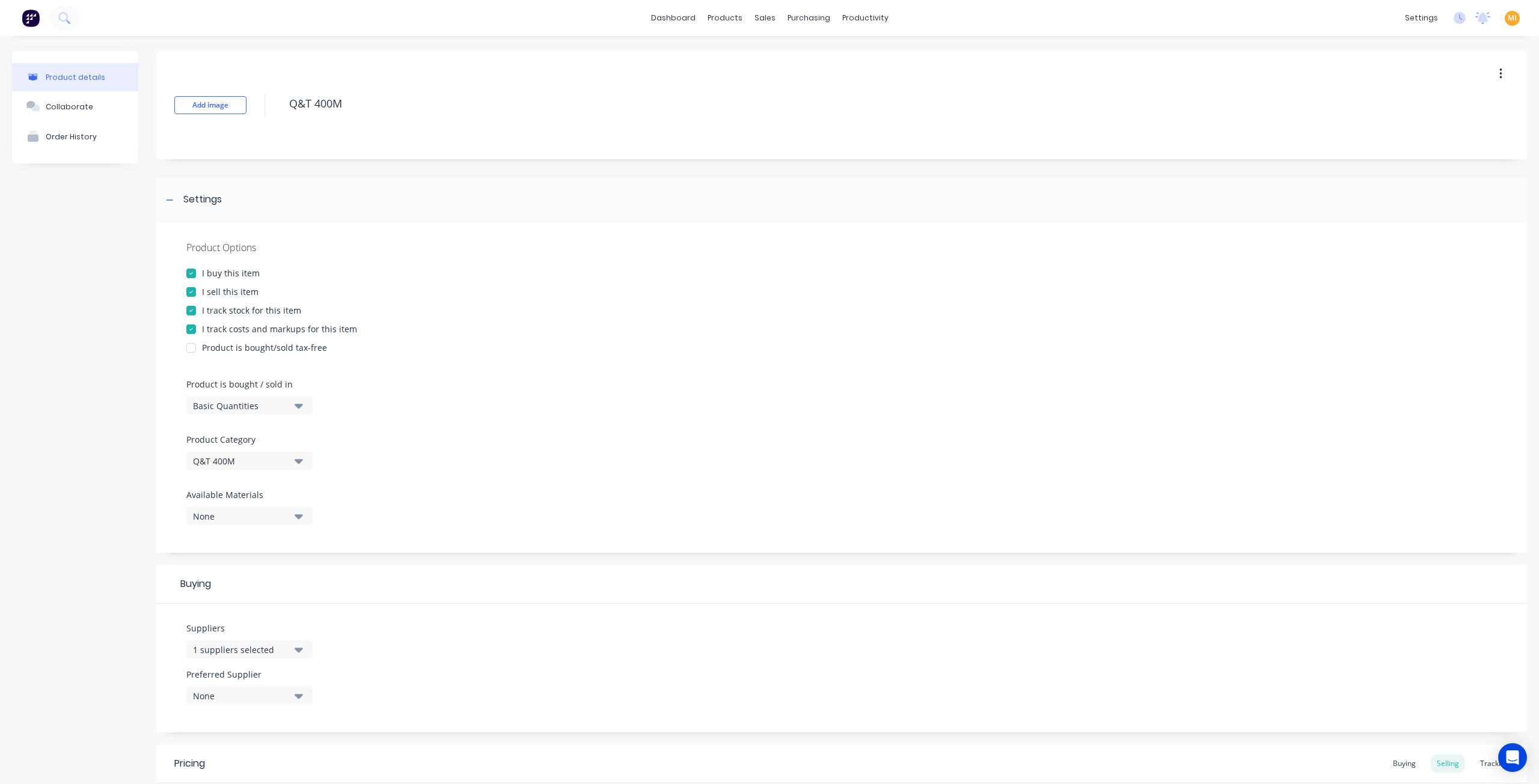
click at [253, 416] on div "Product Options I buy this item I sell this item I track stock for this item I …" at bounding box center [842, 387] width 1371 height 331
click at [257, 410] on div "Basic Quantities" at bounding box center [241, 406] width 96 height 13
drag, startPoint x: 257, startPoint y: 508, endPoint x: 353, endPoint y: 497, distance: 96.6
click at [270, 512] on div "Square Metres" at bounding box center [276, 508] width 180 height 24
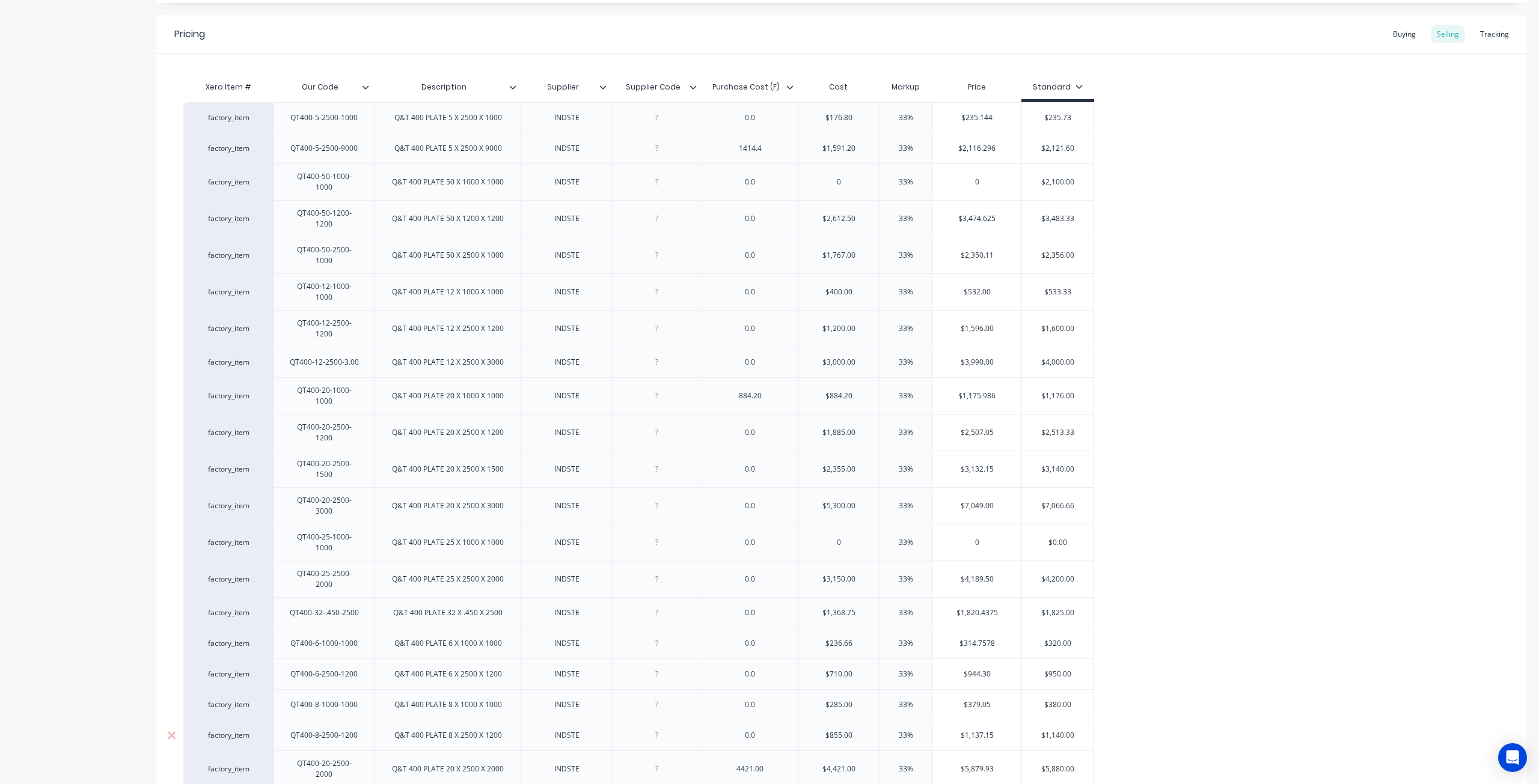
scroll to position [781, 0]
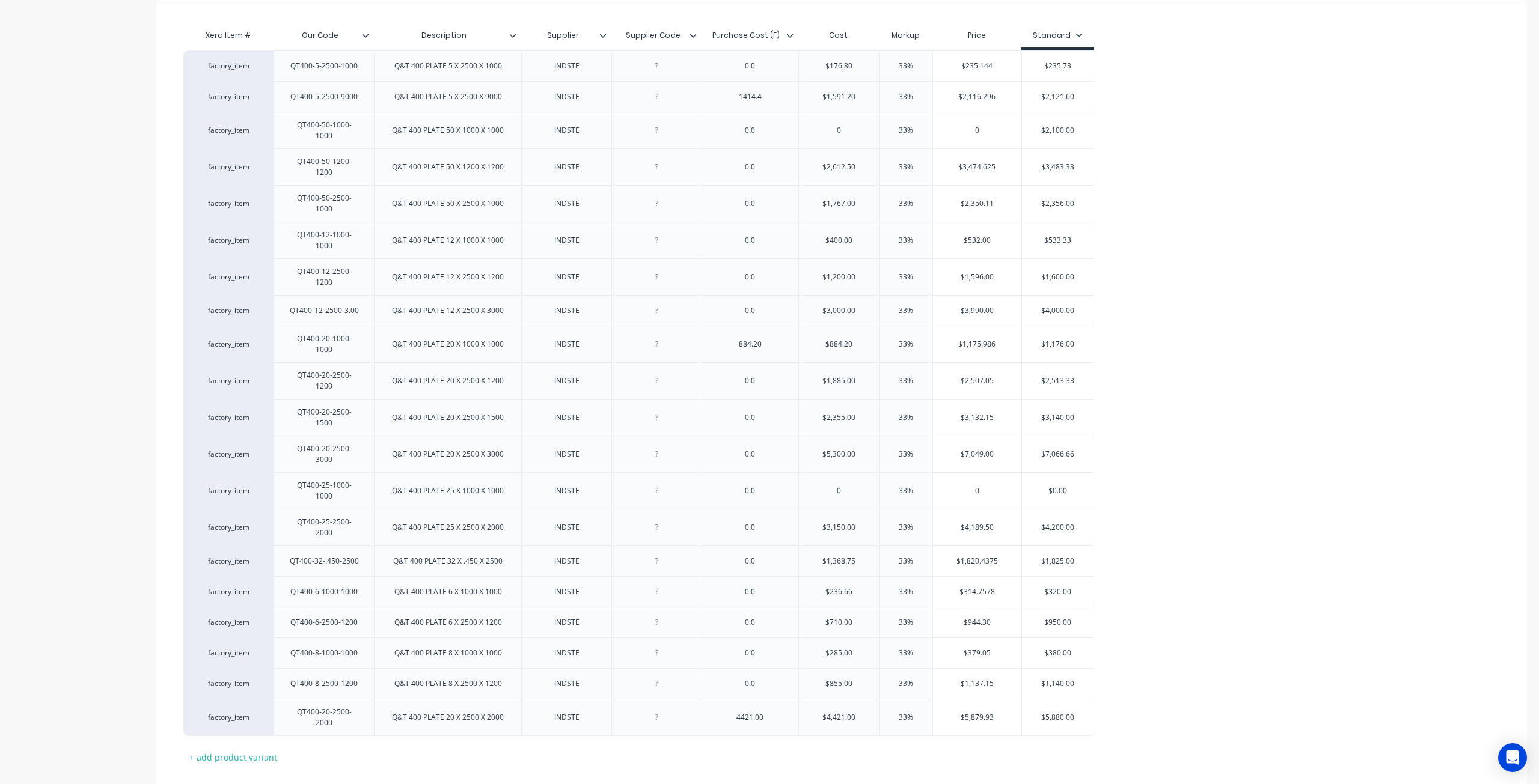
click at [217, 783] on button "Save" at bounding box center [213, 794] width 60 height 19
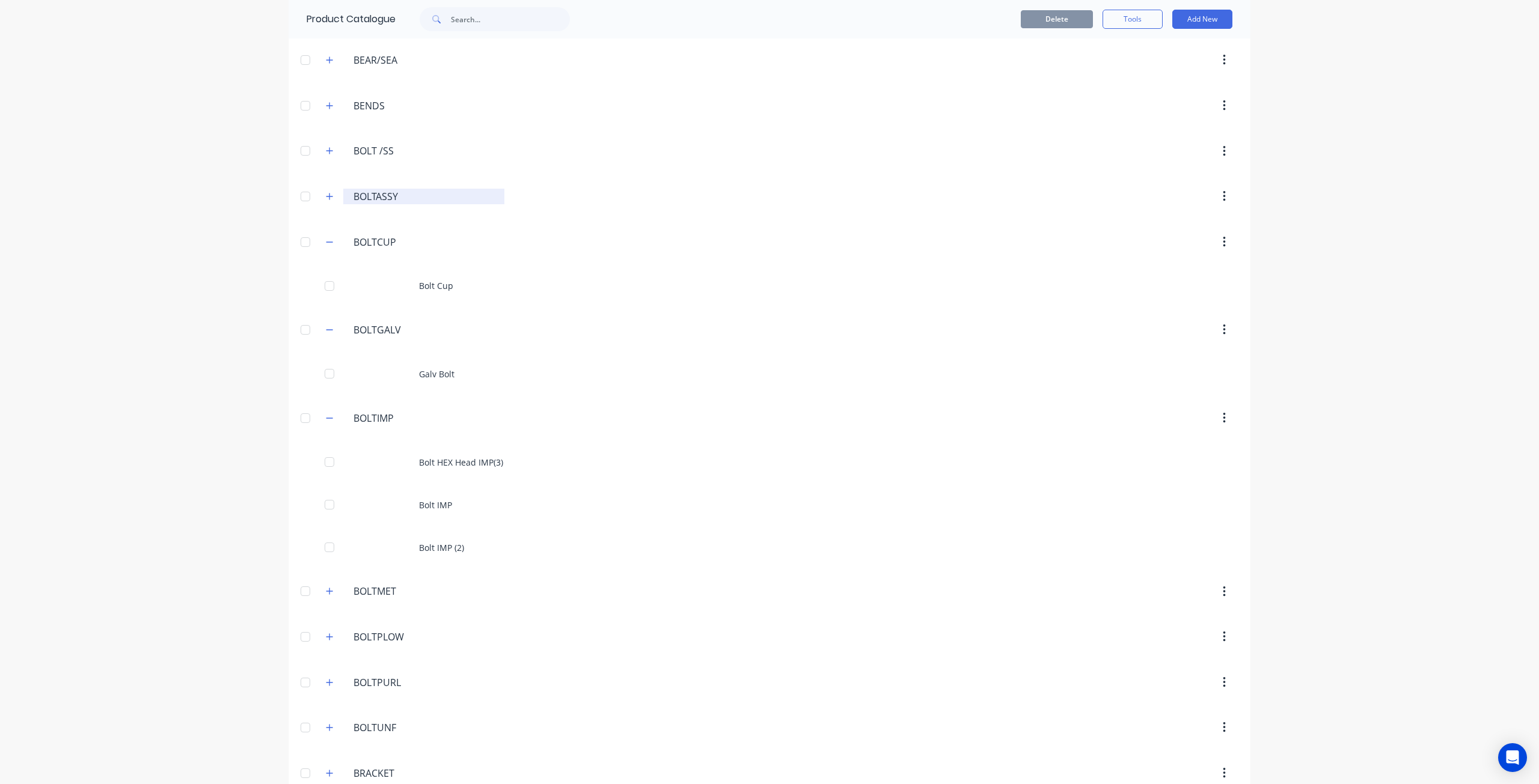
scroll to position [241, 0]
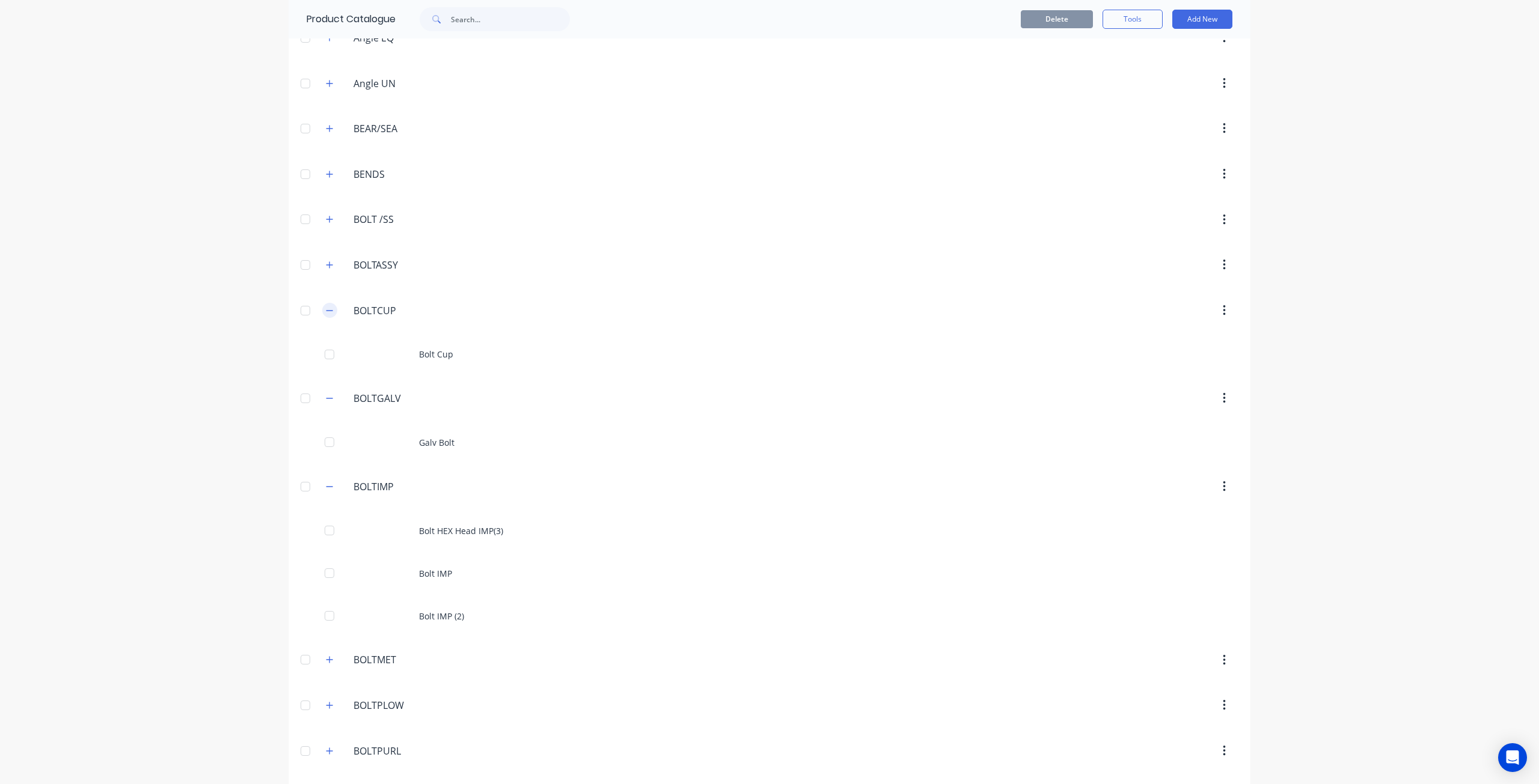
click at [328, 307] on icon "button" at bounding box center [329, 310] width 7 height 8
click at [328, 352] on icon "button" at bounding box center [329, 355] width 7 height 8
drag, startPoint x: 328, startPoint y: 396, endPoint x: 333, endPoint y: 404, distance: 9.4
click at [328, 397] on icon "button" at bounding box center [329, 401] width 7 height 8
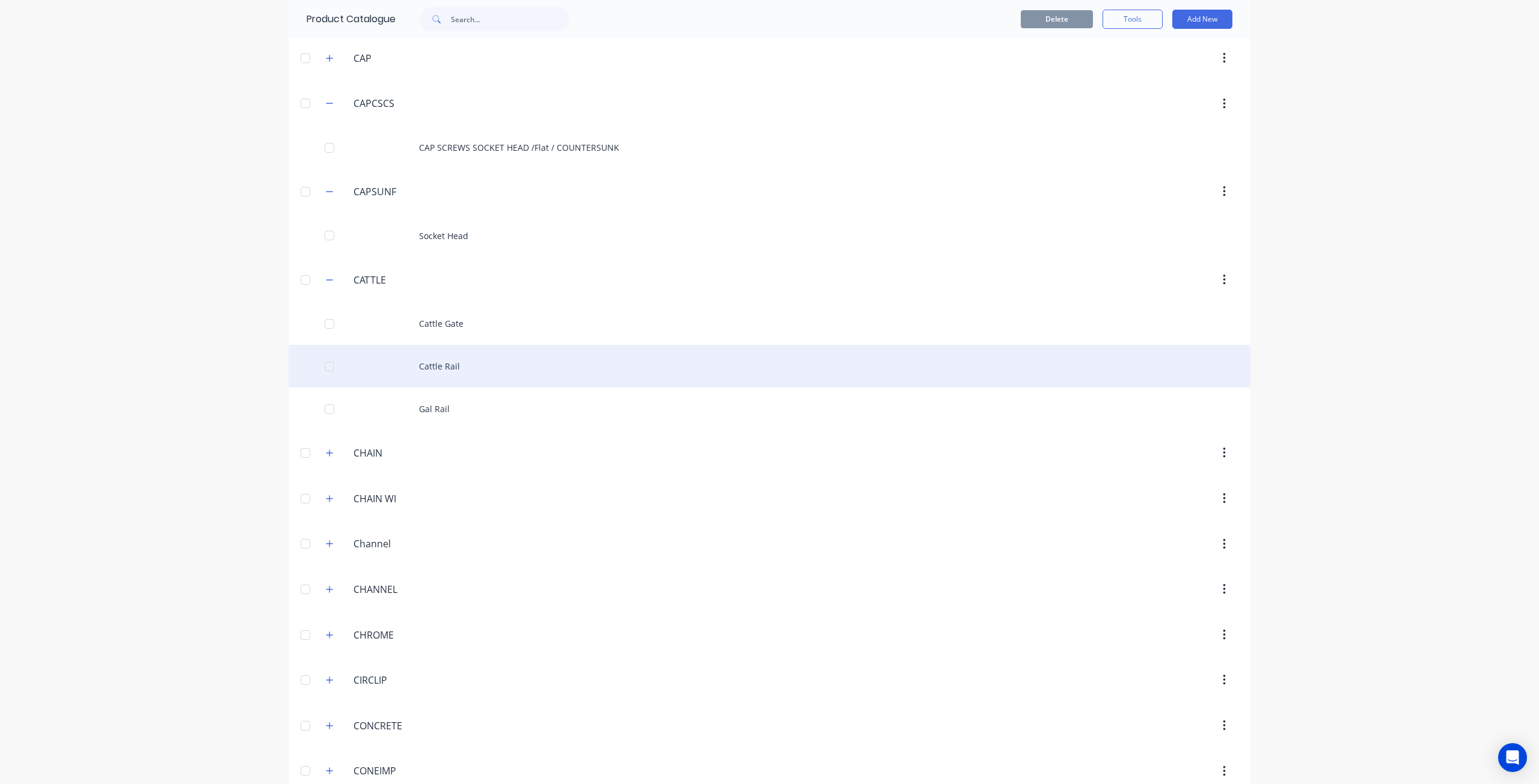
scroll to position [721, 0]
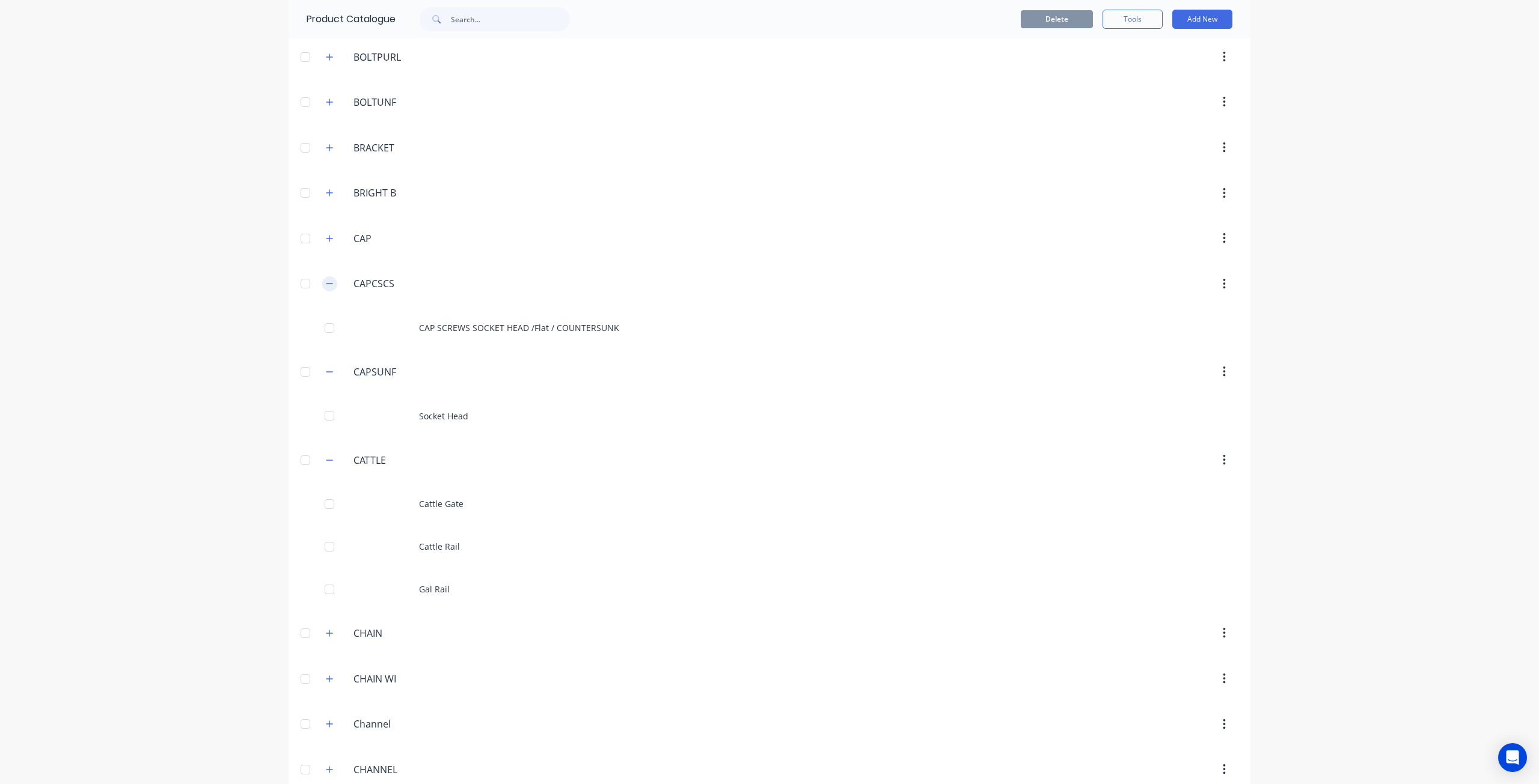
click at [327, 279] on icon "button" at bounding box center [329, 283] width 7 height 8
drag, startPoint x: 328, startPoint y: 319, endPoint x: 326, endPoint y: 337, distance: 18.1
click at [328, 325] on icon "button" at bounding box center [329, 329] width 7 height 8
click at [326, 371] on icon "button" at bounding box center [329, 375] width 7 height 8
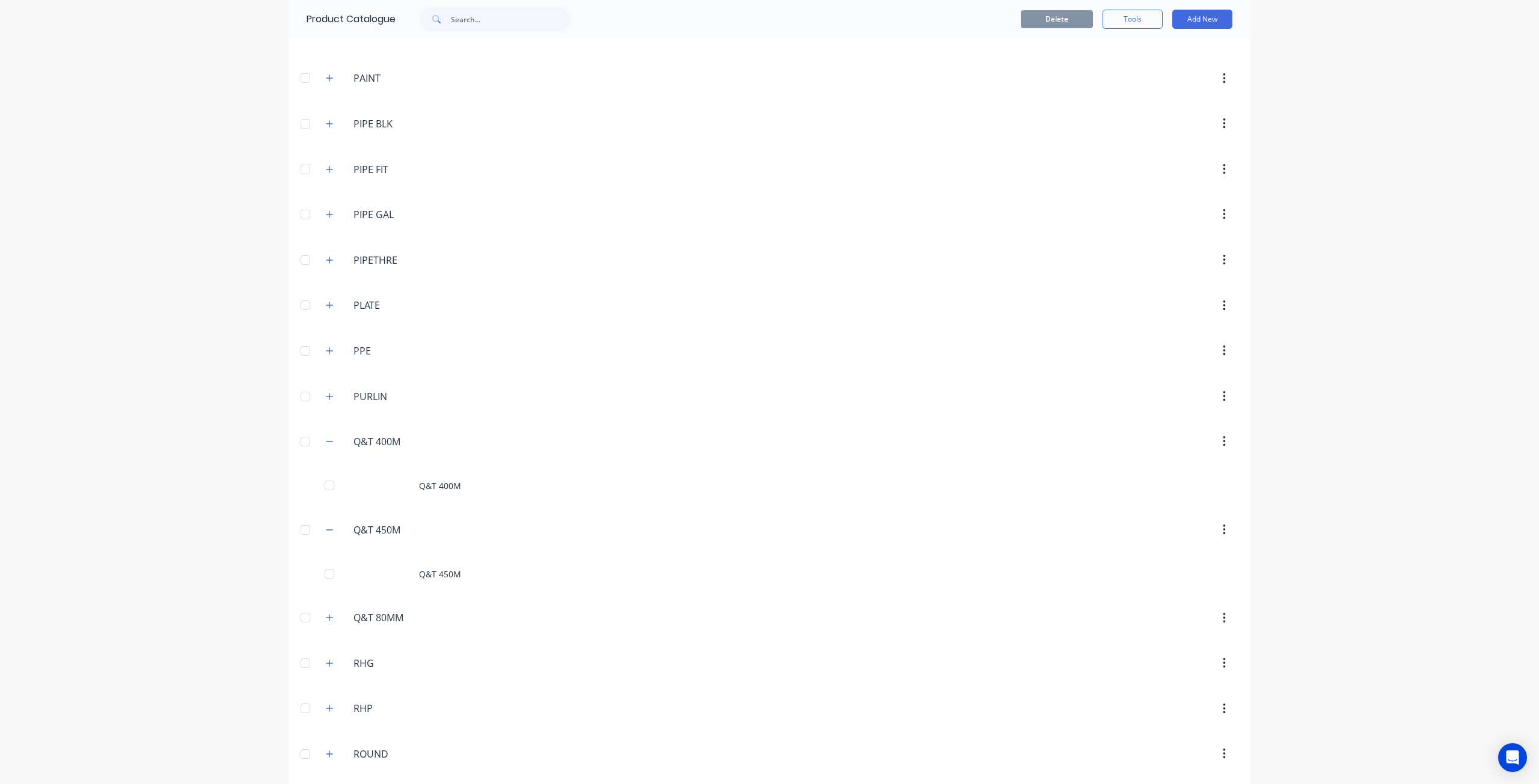
scroll to position [3365, 0]
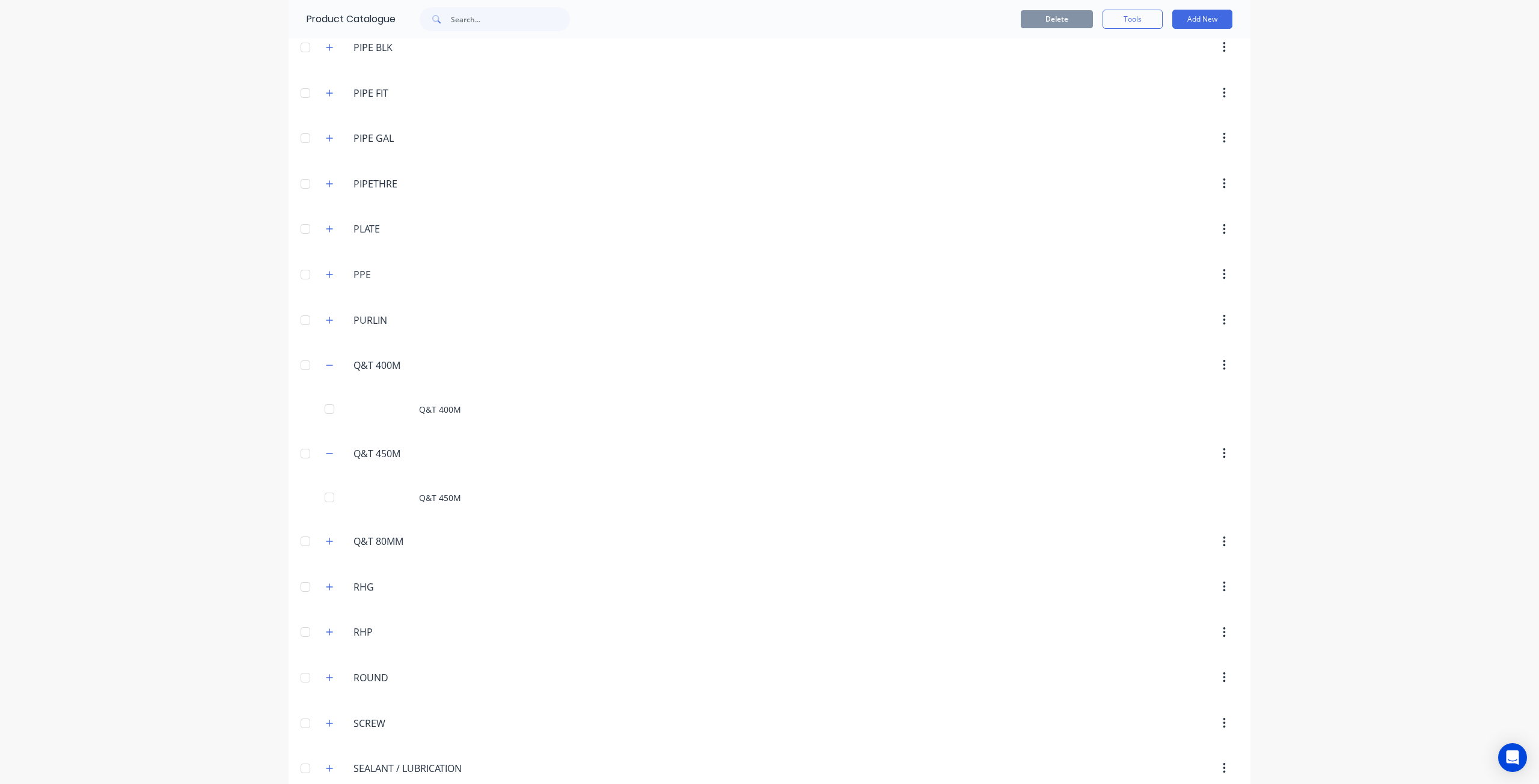
drag, startPoint x: 323, startPoint y: 512, endPoint x: 357, endPoint y: 526, distance: 36.8
click at [326, 537] on icon "button" at bounding box center [329, 541] width 7 height 8
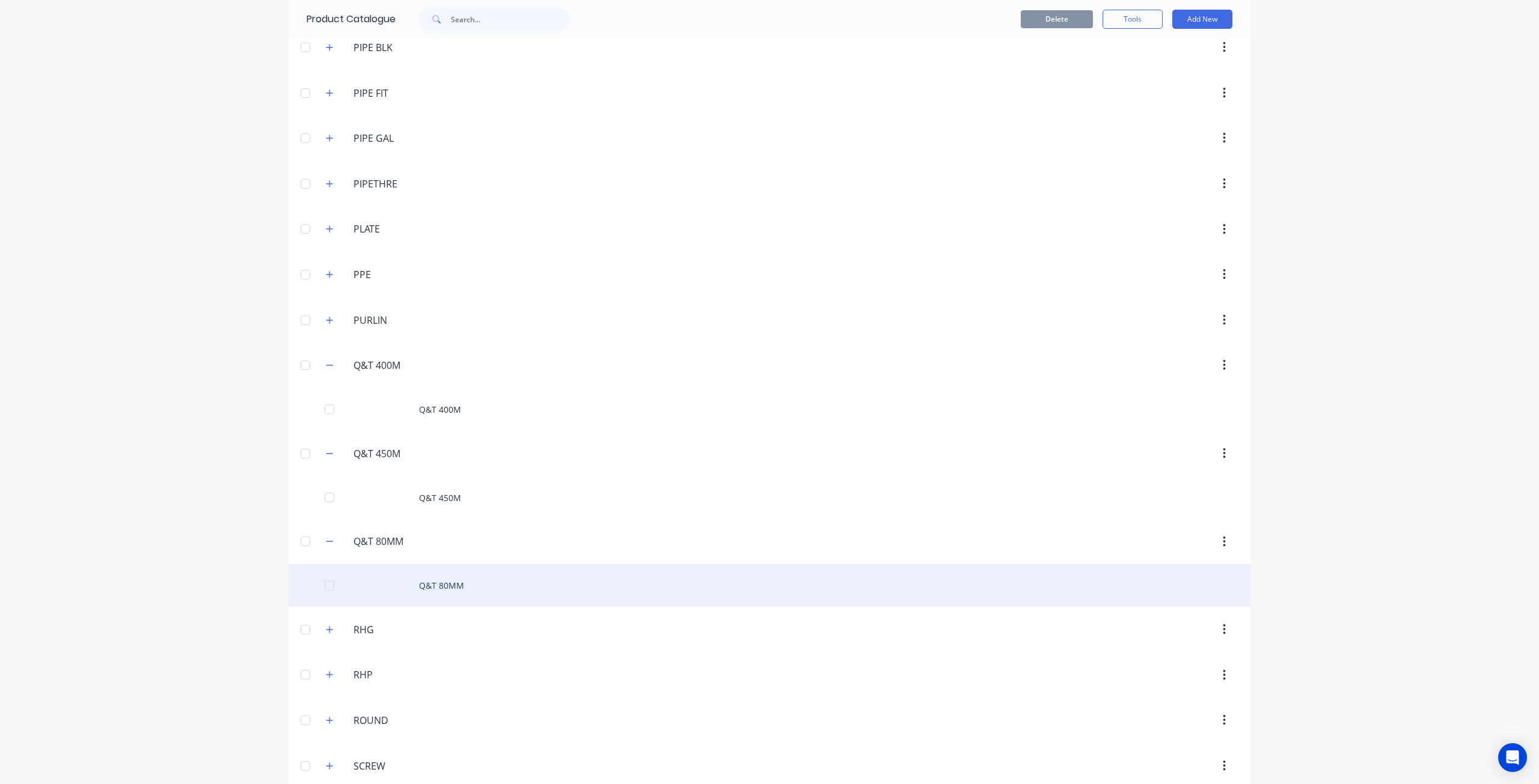
click at [443, 564] on div "Q&T 80MM" at bounding box center [769, 585] width 962 height 43
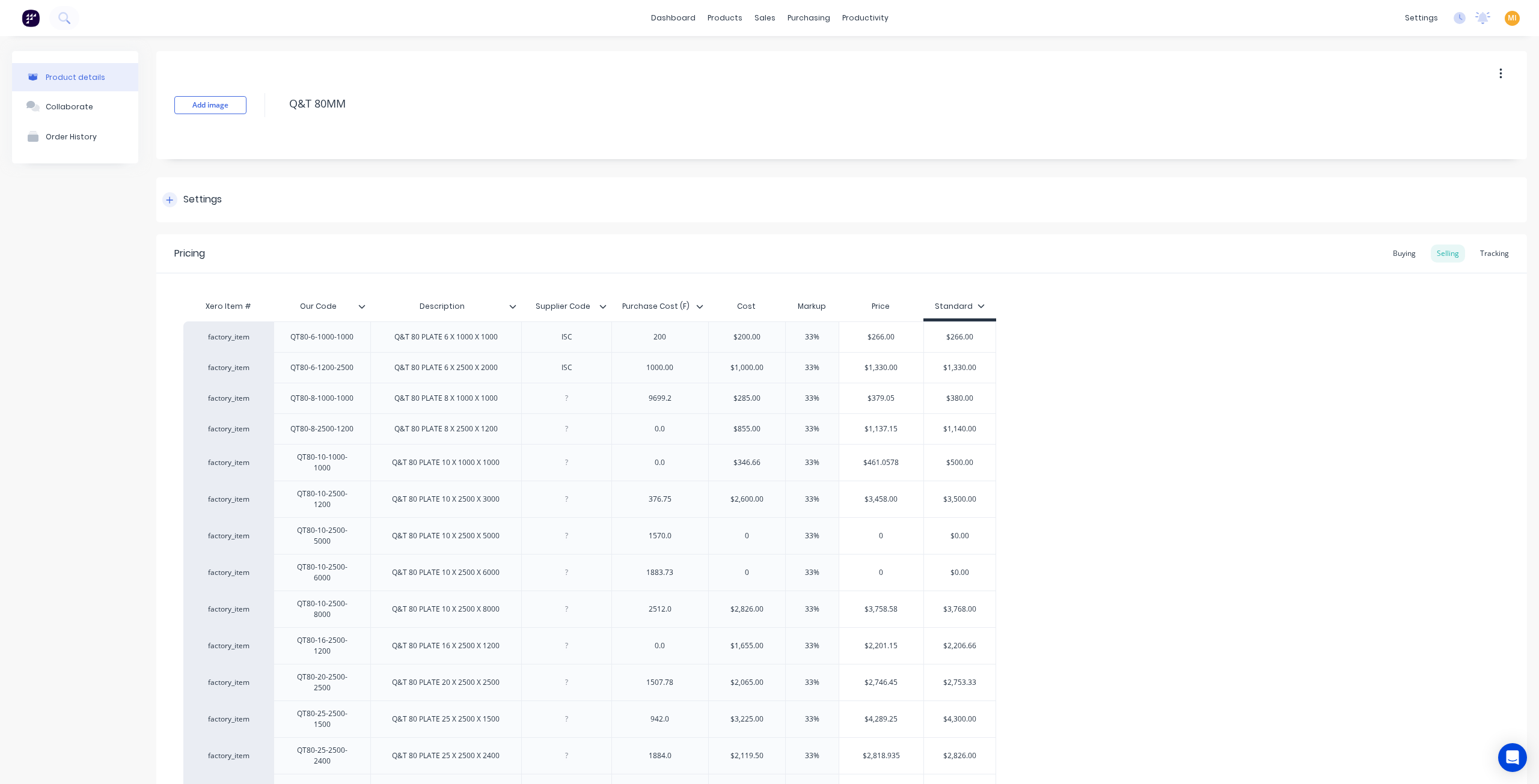
click at [200, 193] on div "Settings" at bounding box center [203, 200] width 39 height 15
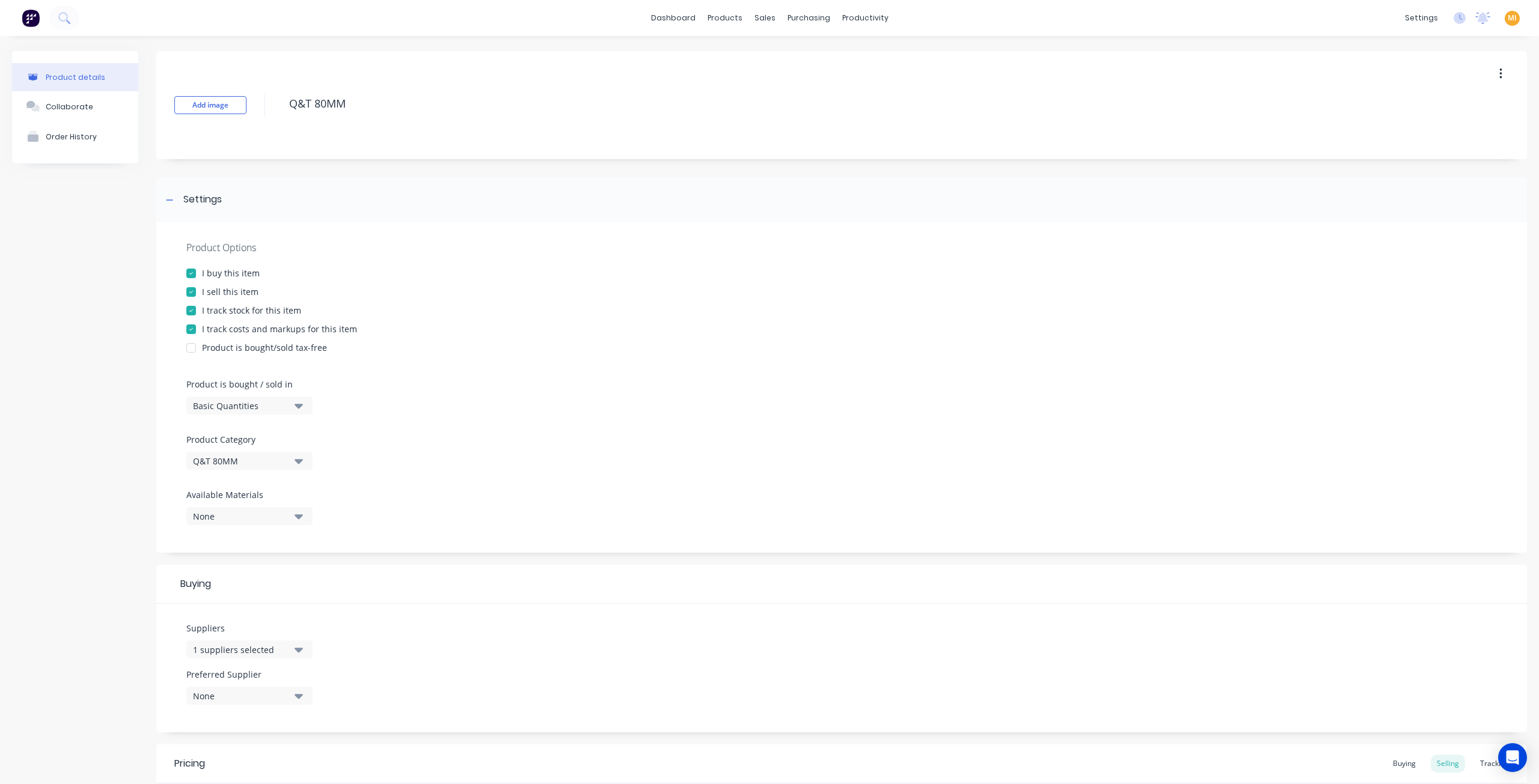
click at [274, 394] on div "Product is bought / sold in Basic Quantities" at bounding box center [246, 396] width 120 height 37
click at [271, 400] on div "Basic Quantities" at bounding box center [241, 406] width 96 height 13
drag, startPoint x: 246, startPoint y: 507, endPoint x: 447, endPoint y: 473, distance: 203.9
click at [250, 504] on div "Square Metres" at bounding box center [276, 508] width 180 height 24
type textarea "x"
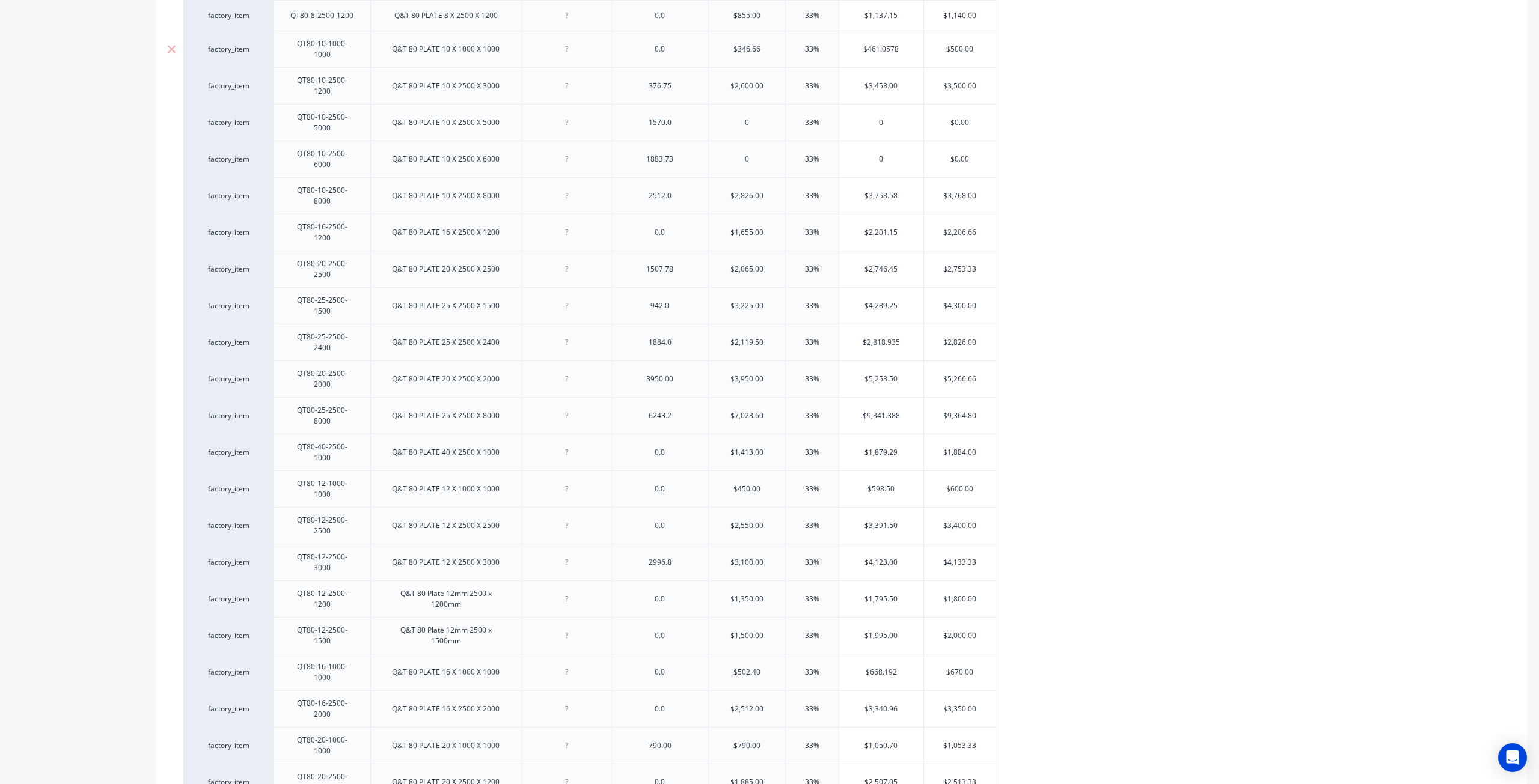
scroll to position [961, 0]
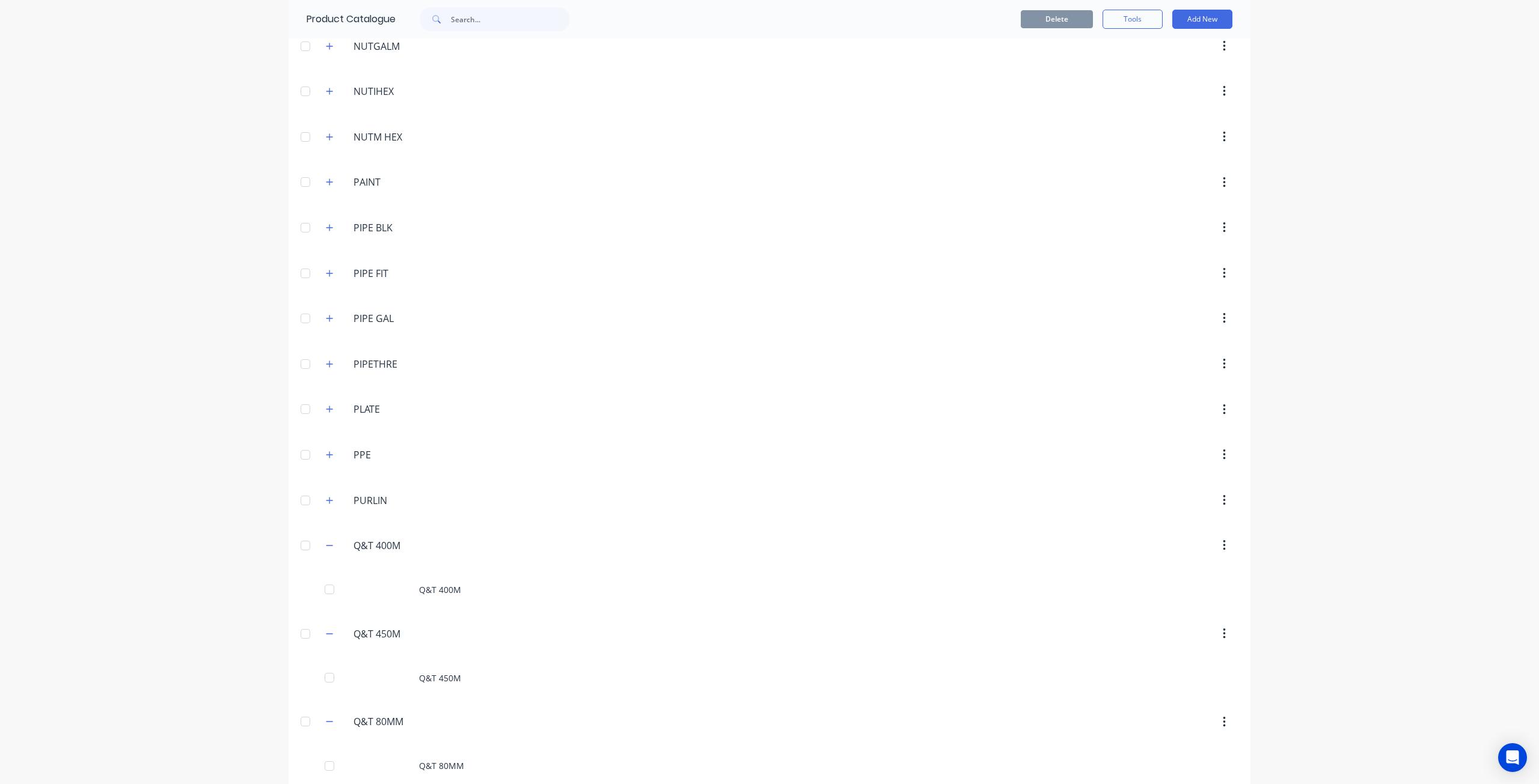
scroll to position [3485, 0]
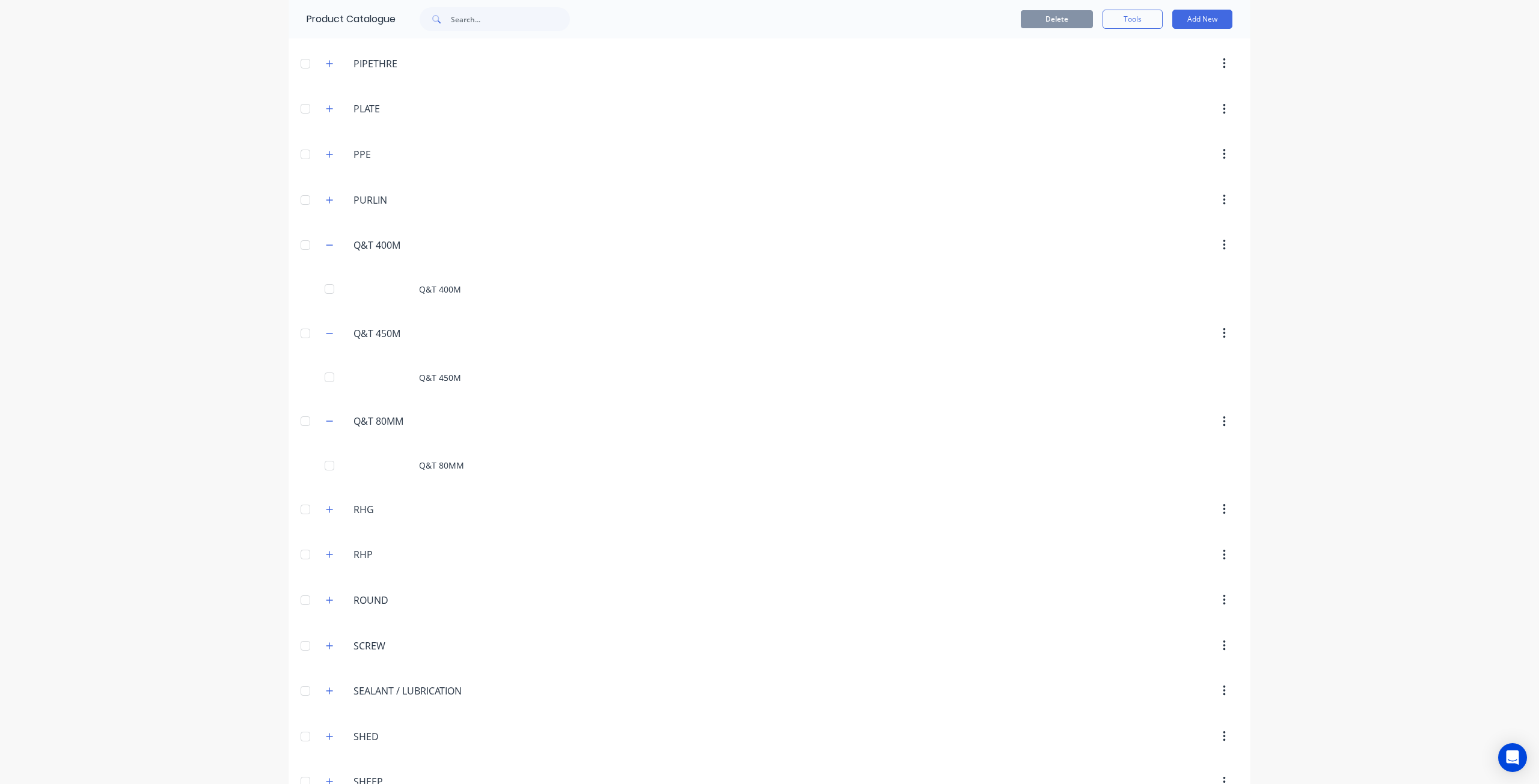
drag, startPoint x: 399, startPoint y: 216, endPoint x: 199, endPoint y: 185, distance: 202.4
click at [199, 185] on div "dashboard products sales purchasing productivity dashboard products Product Cat…" at bounding box center [769, 392] width 1539 height 784
click at [366, 238] on input "Q&T 400M" at bounding box center [424, 245] width 142 height 15
drag, startPoint x: 368, startPoint y: 213, endPoint x: 342, endPoint y: 212, distance: 26.0
click at [343, 237] on div "Q&T.400M Q&T 400M" at bounding box center [424, 245] width 161 height 16
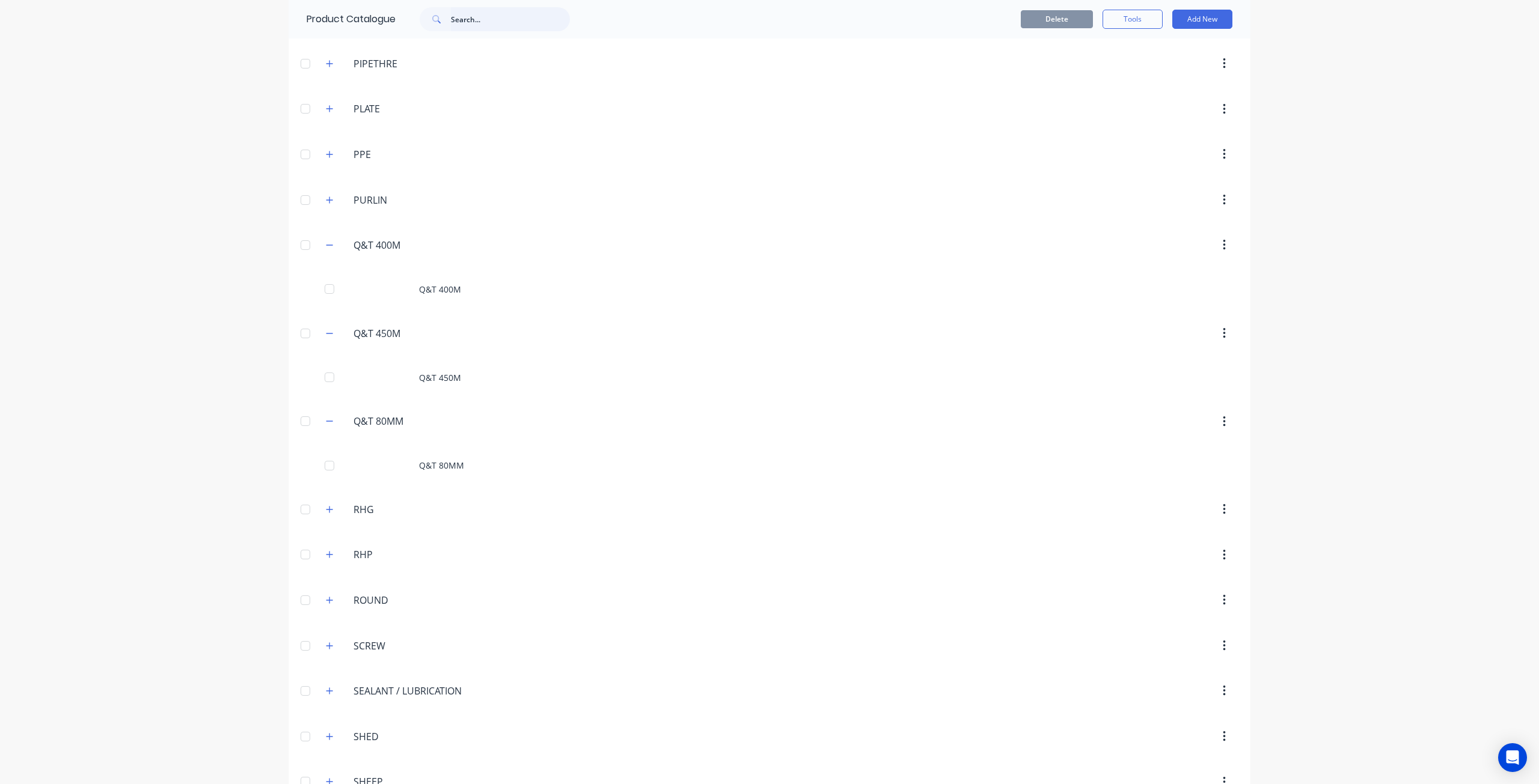
click at [480, 23] on input "text" at bounding box center [510, 19] width 119 height 24
paste input "Q&T"
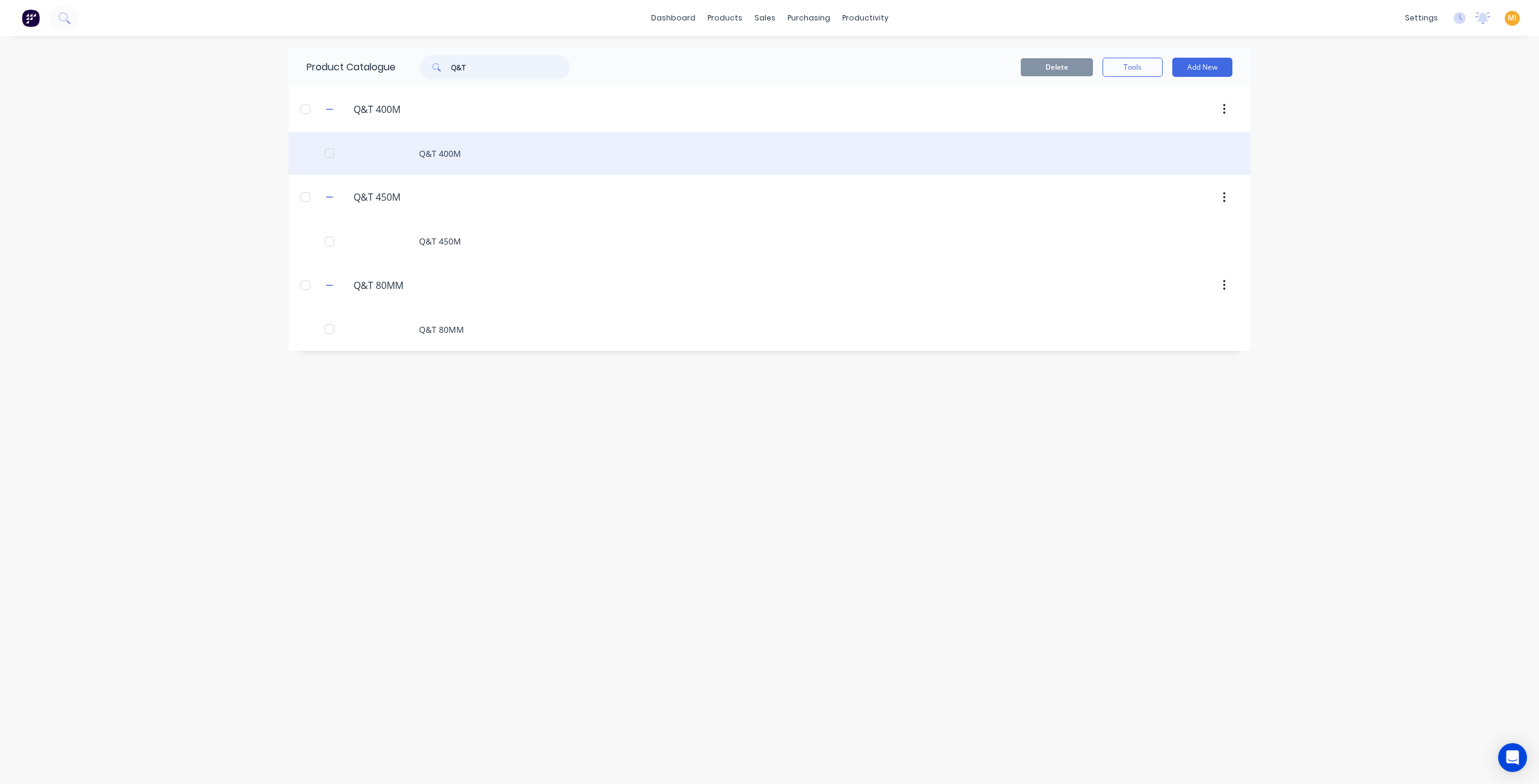
type input "Q&T"
click at [466, 166] on div "Q&T 400M" at bounding box center [769, 153] width 962 height 43
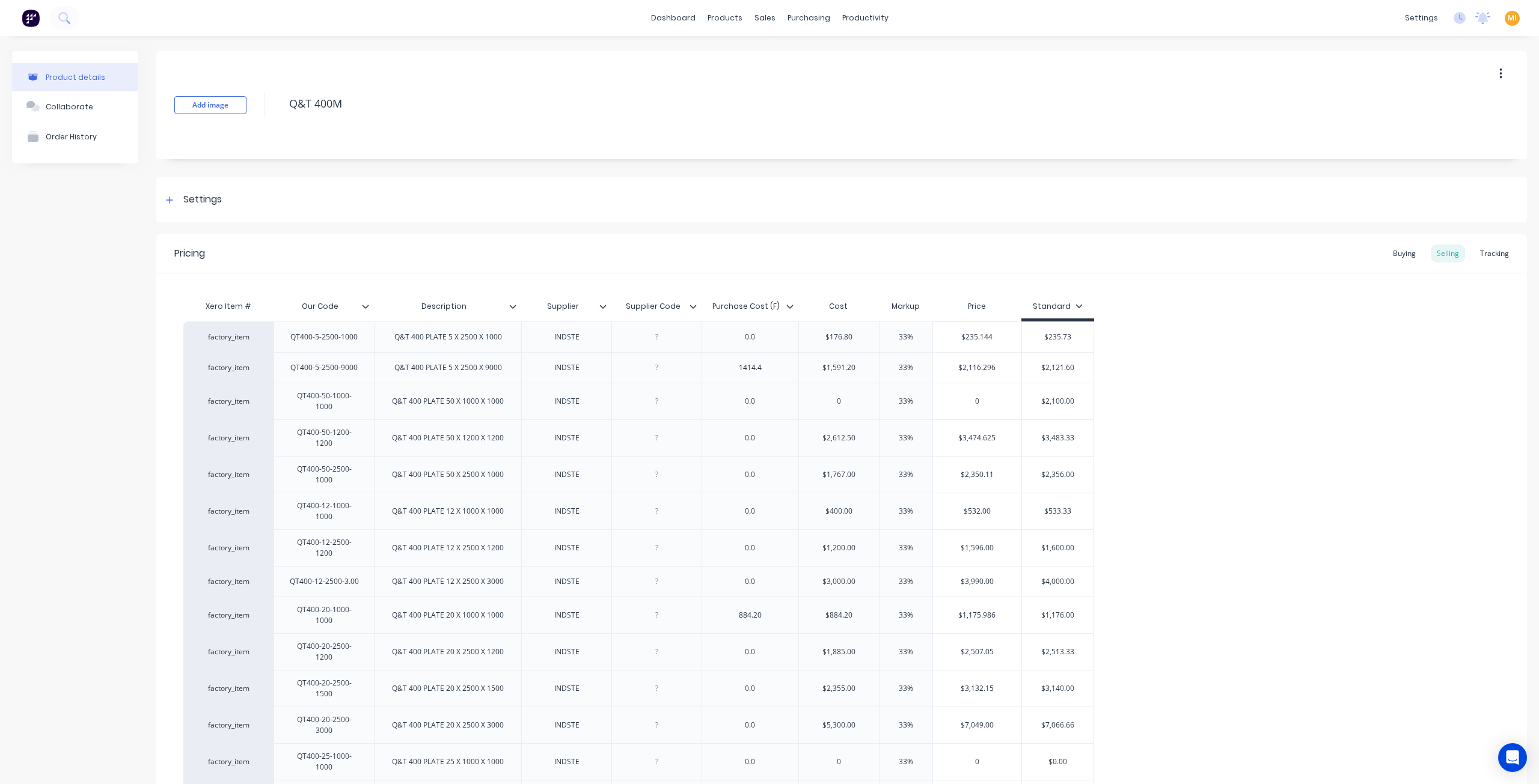
click at [1497, 74] on button "button" at bounding box center [1501, 74] width 28 height 22
click at [1453, 110] on span "Duplicate" at bounding box center [1456, 105] width 90 height 13
click at [206, 209] on div "Settings" at bounding box center [842, 199] width 1371 height 45
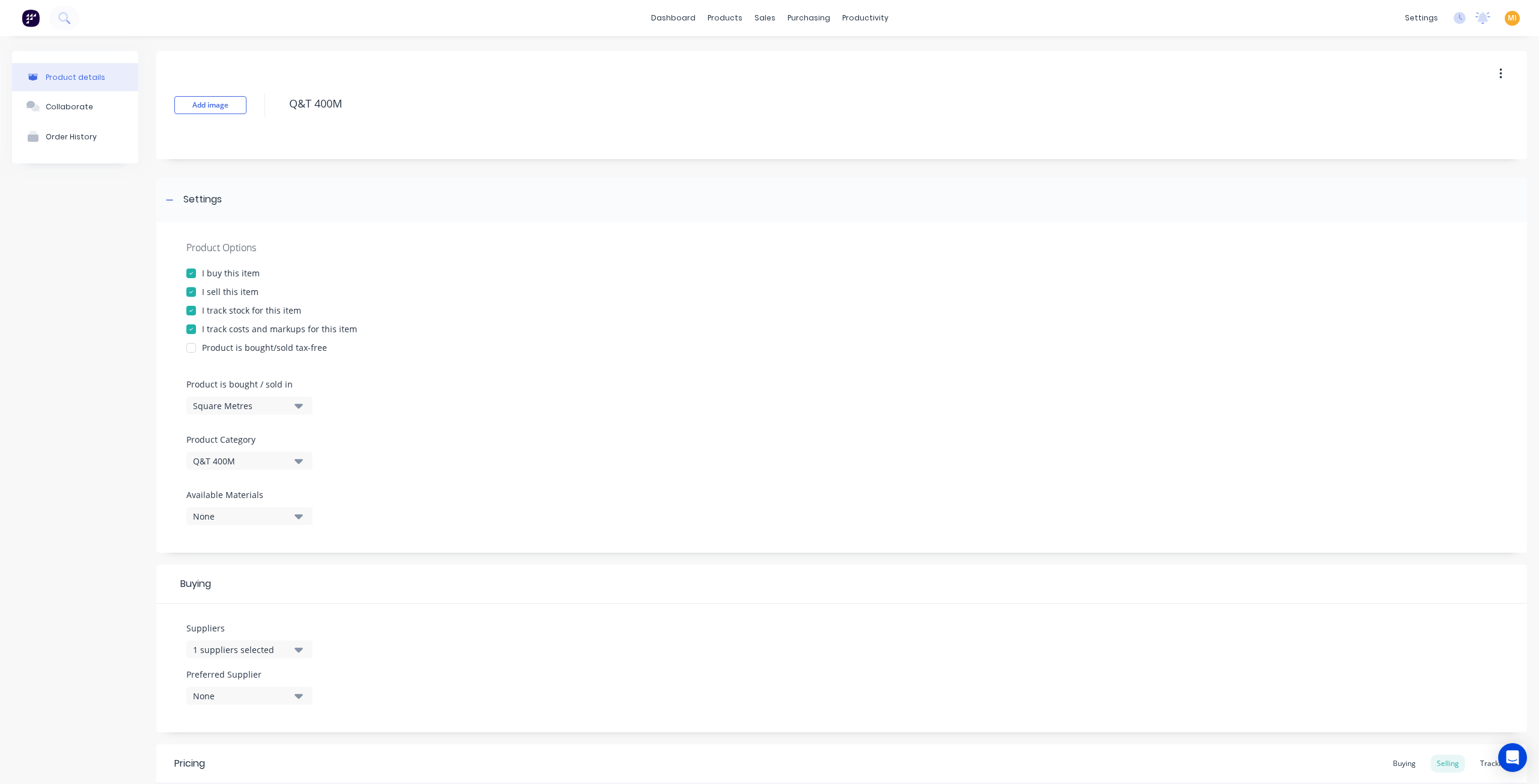
click at [253, 408] on div "Square Metres" at bounding box center [241, 406] width 96 height 13
click at [253, 432] on div "Basic Quantities" at bounding box center [276, 435] width 180 height 24
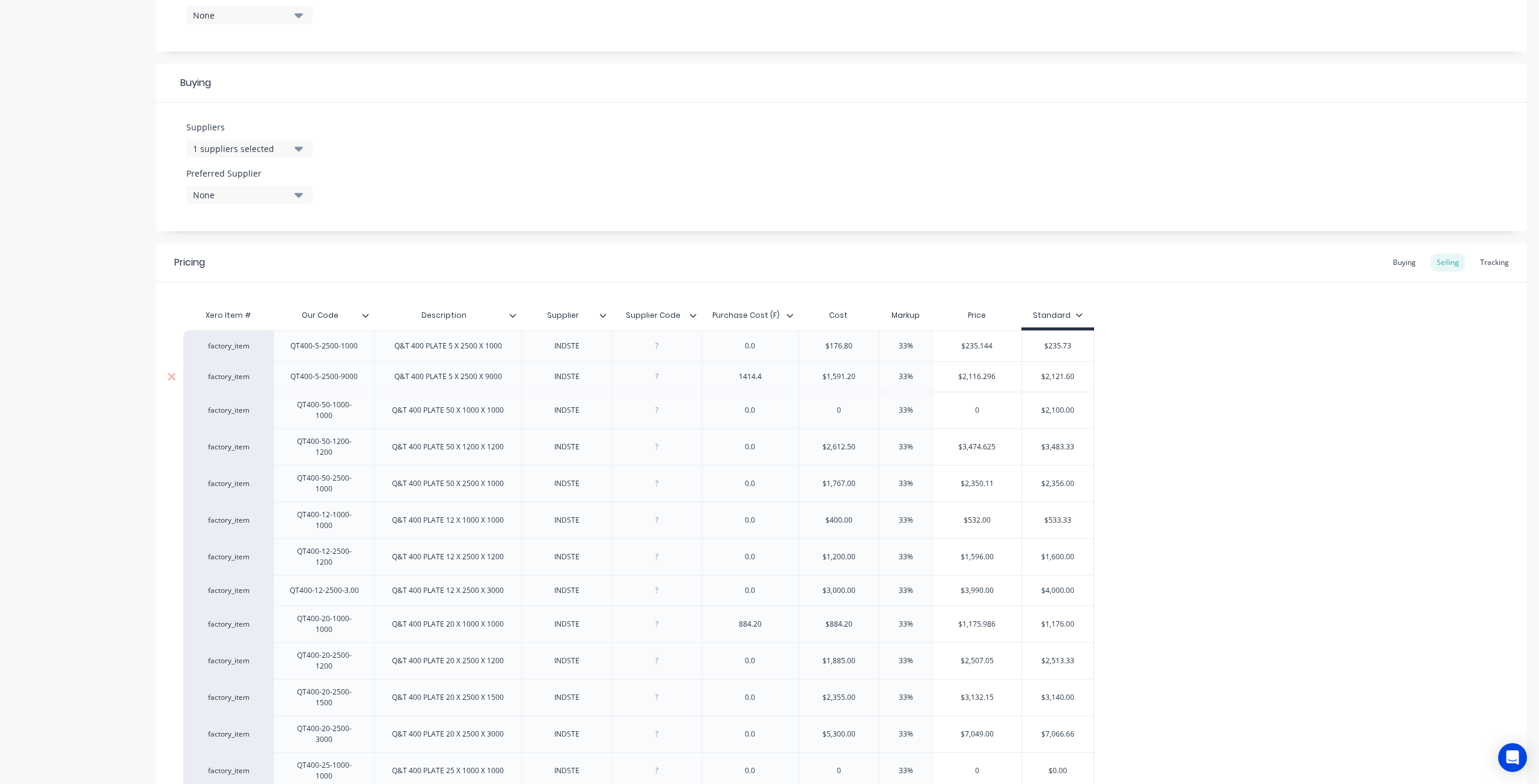
scroll to position [541, 0]
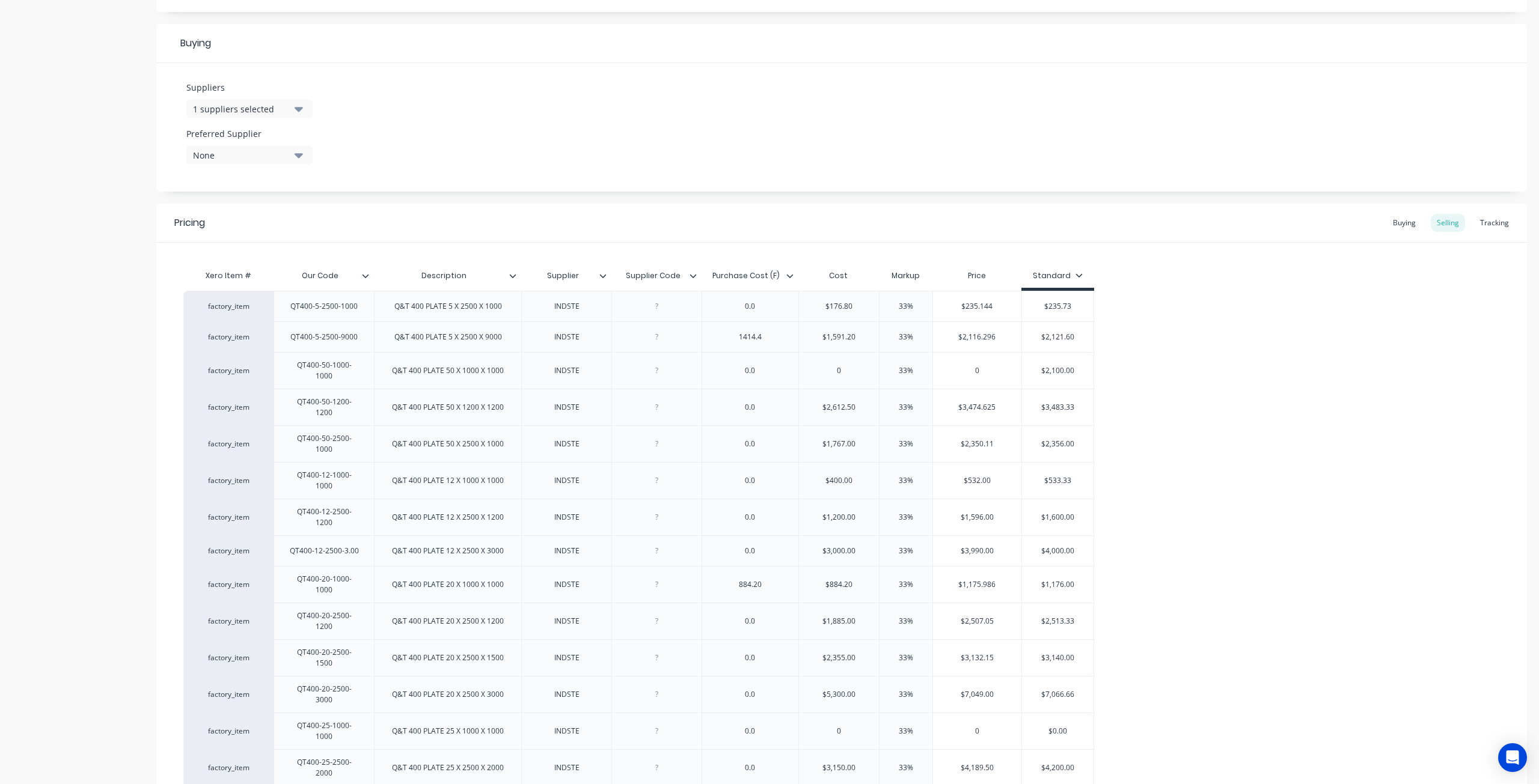
click at [119, 442] on div "Product details Collaborate Order History" at bounding box center [75, 295] width 126 height 1570
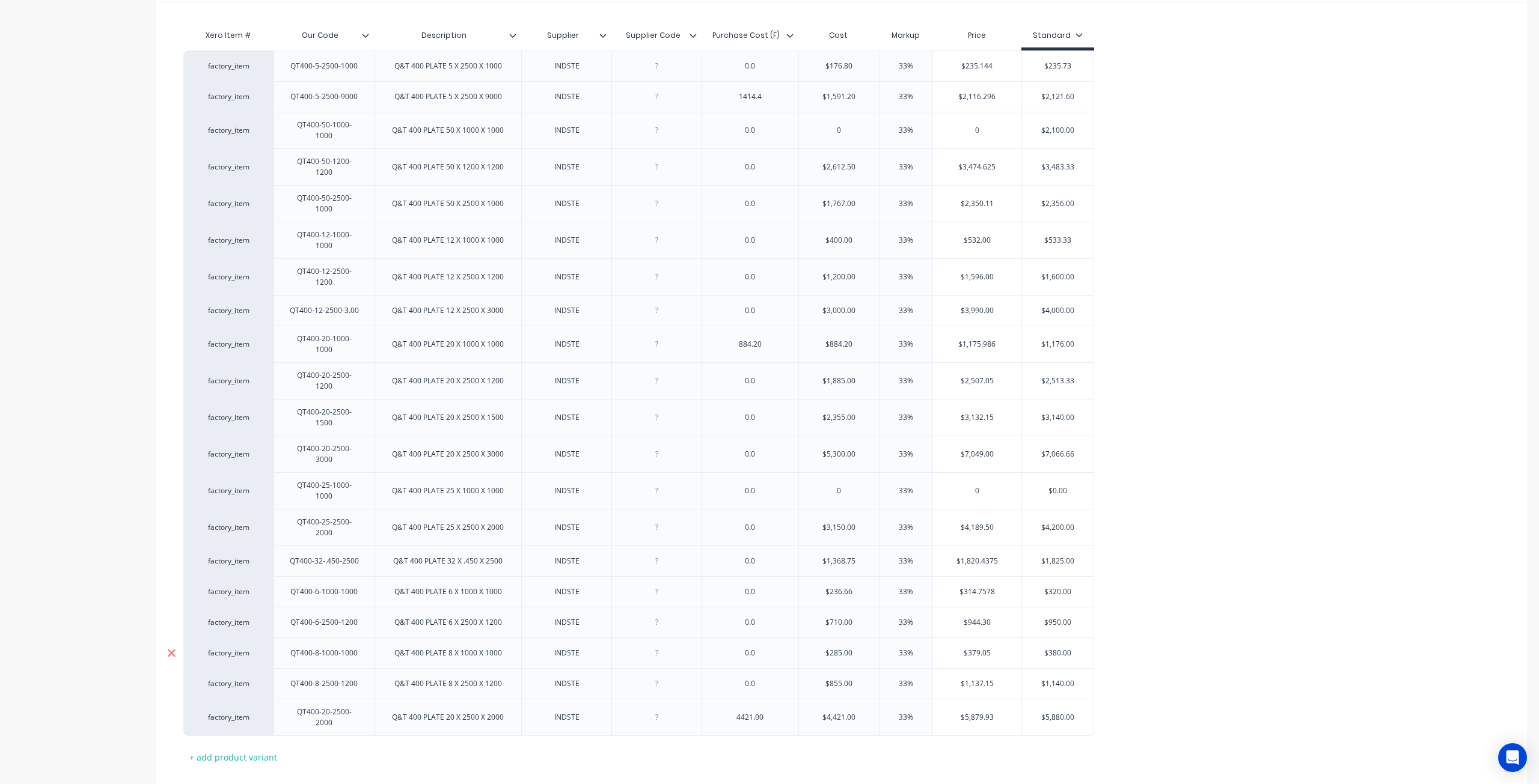
click at [172, 649] on icon at bounding box center [171, 653] width 8 height 8
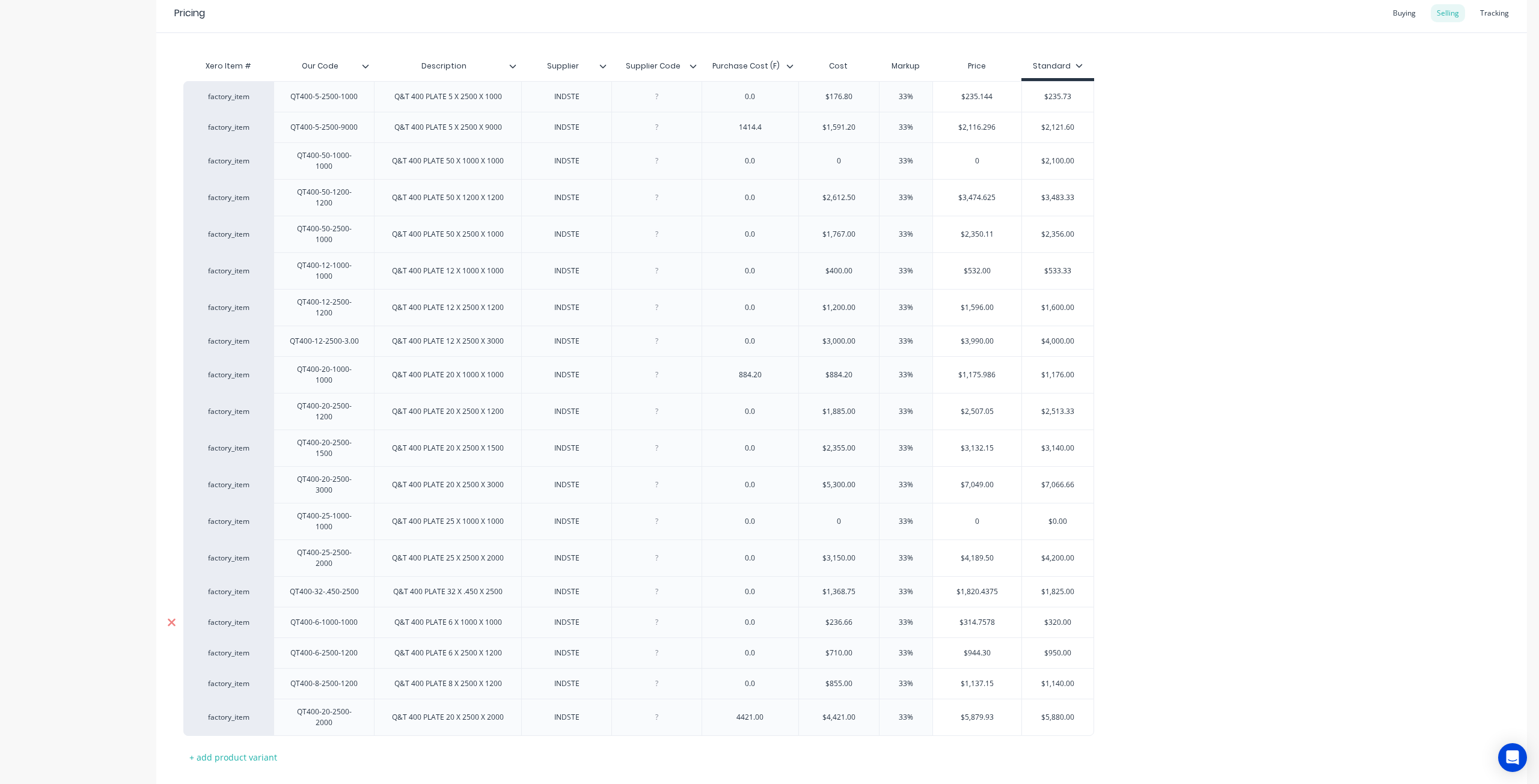
click at [170, 618] on icon at bounding box center [171, 622] width 8 height 8
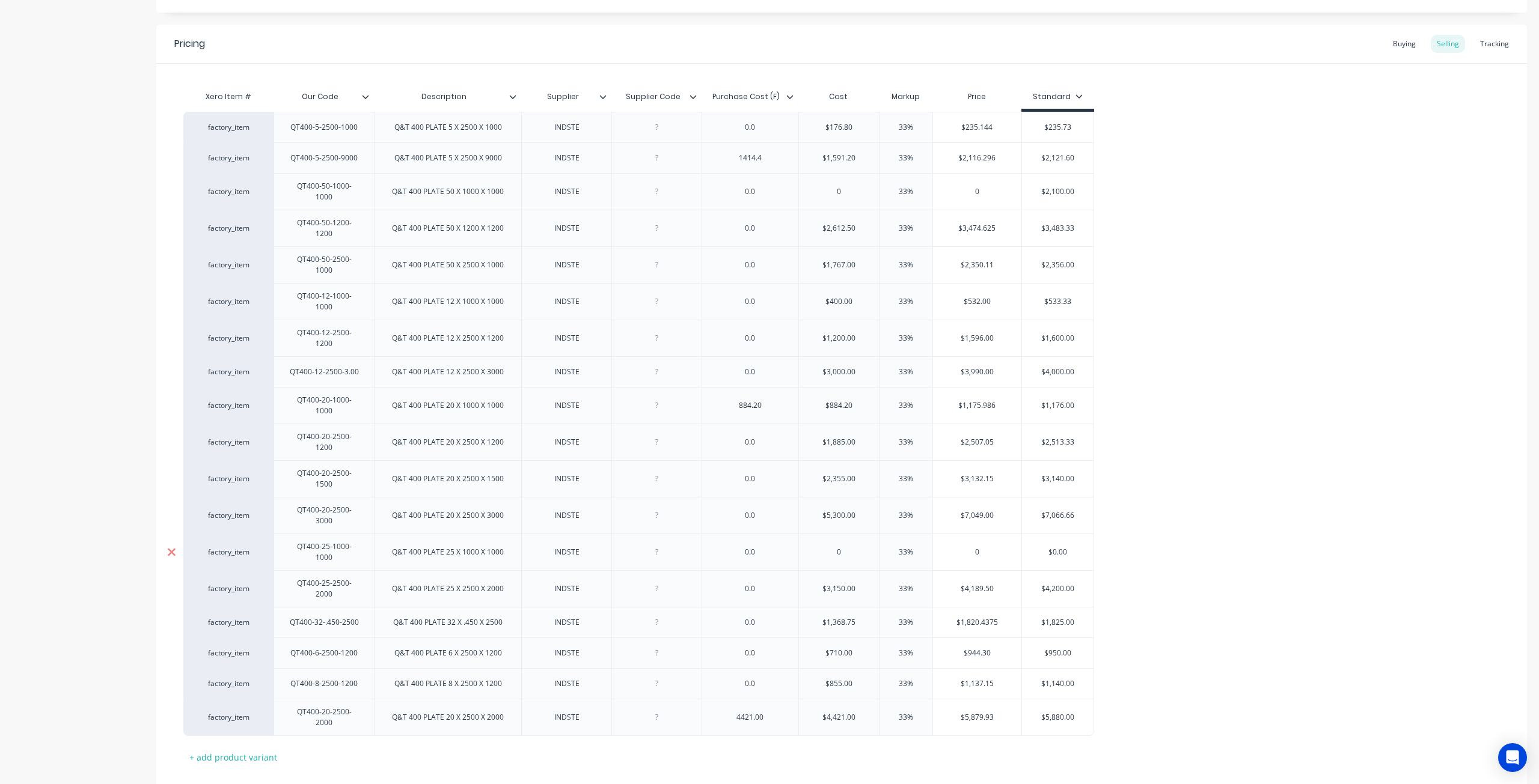
click at [172, 546] on icon at bounding box center [171, 552] width 9 height 12
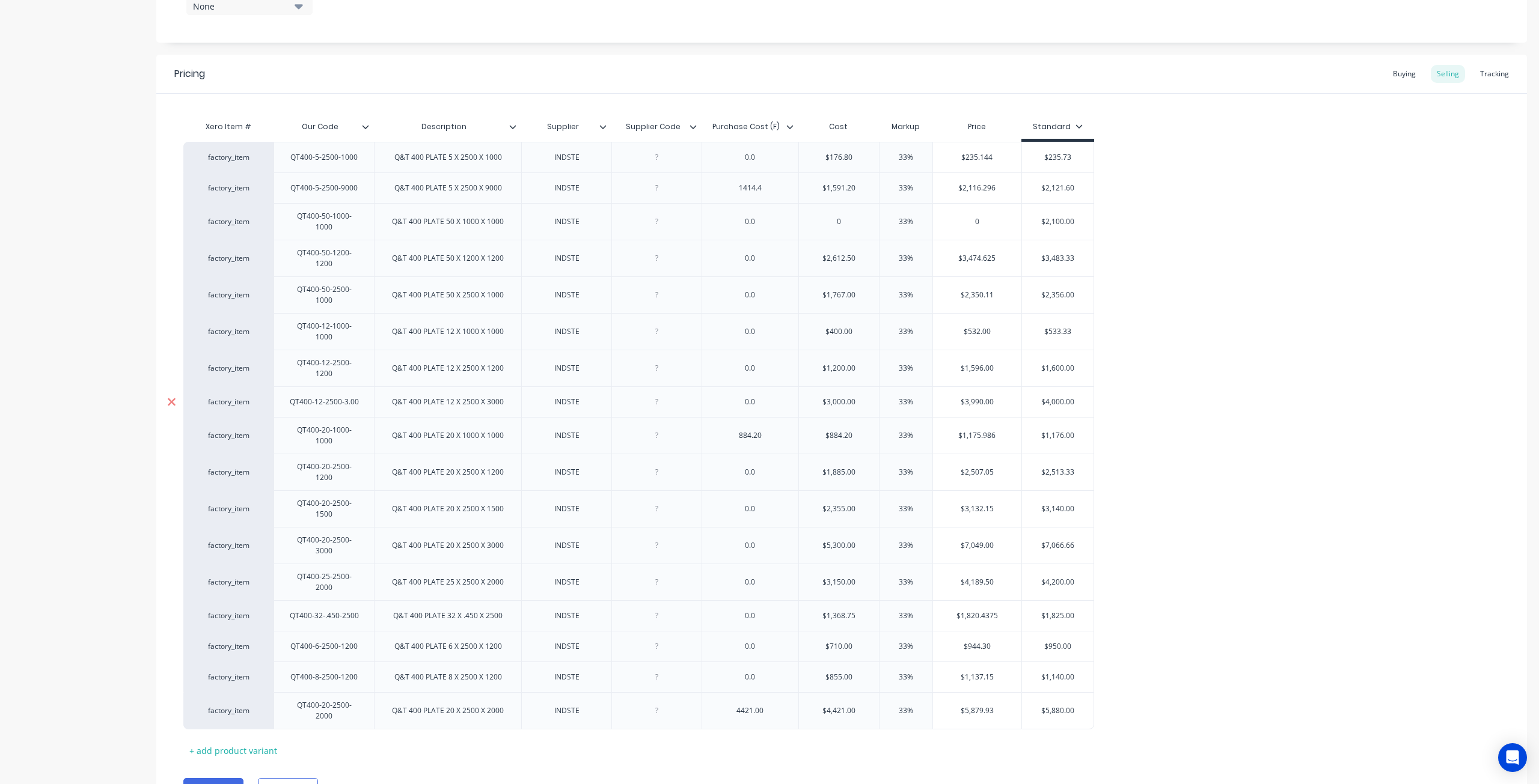
click at [178, 421] on div at bounding box center [171, 435] width 30 height 30
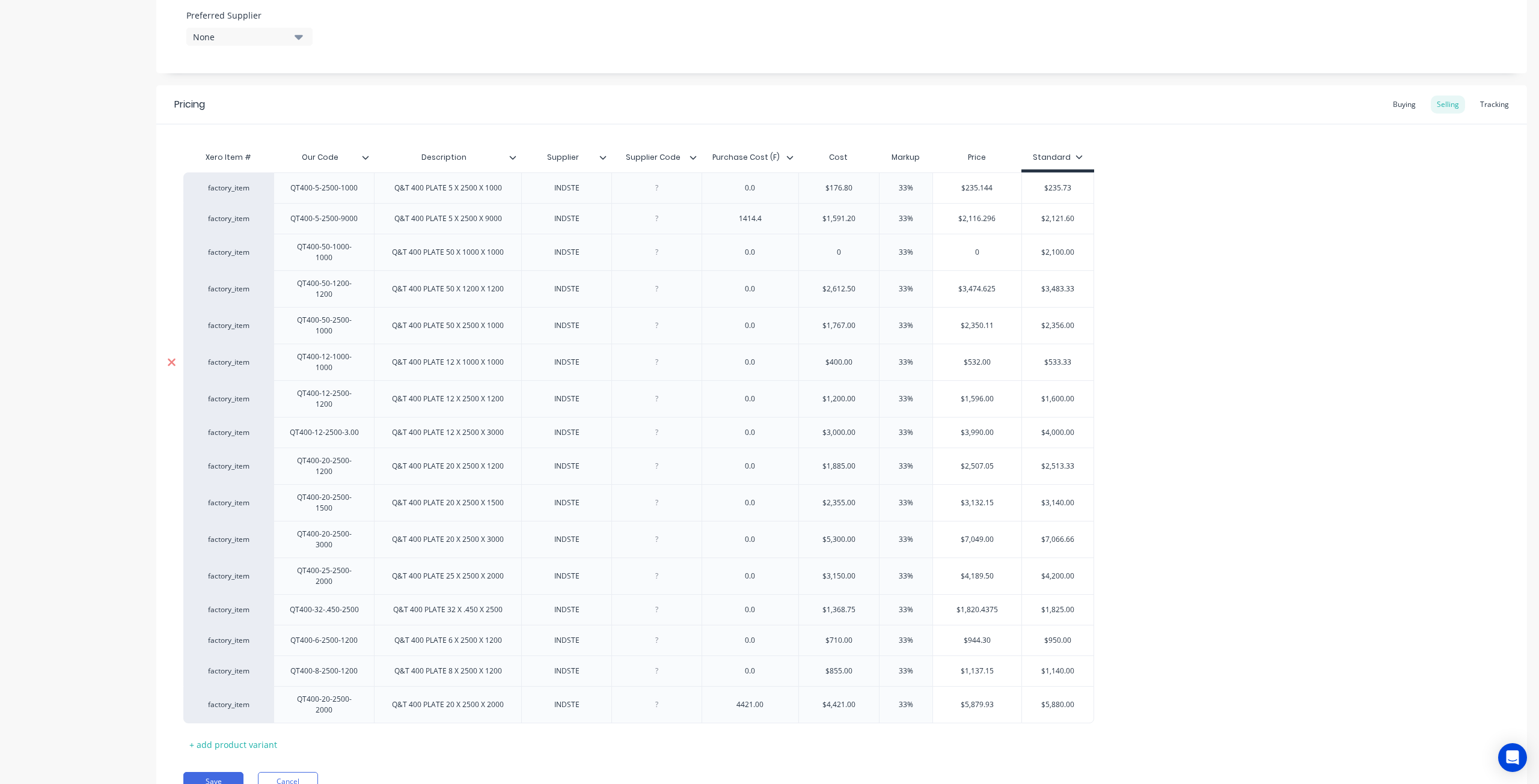
click at [167, 356] on icon at bounding box center [171, 362] width 9 height 12
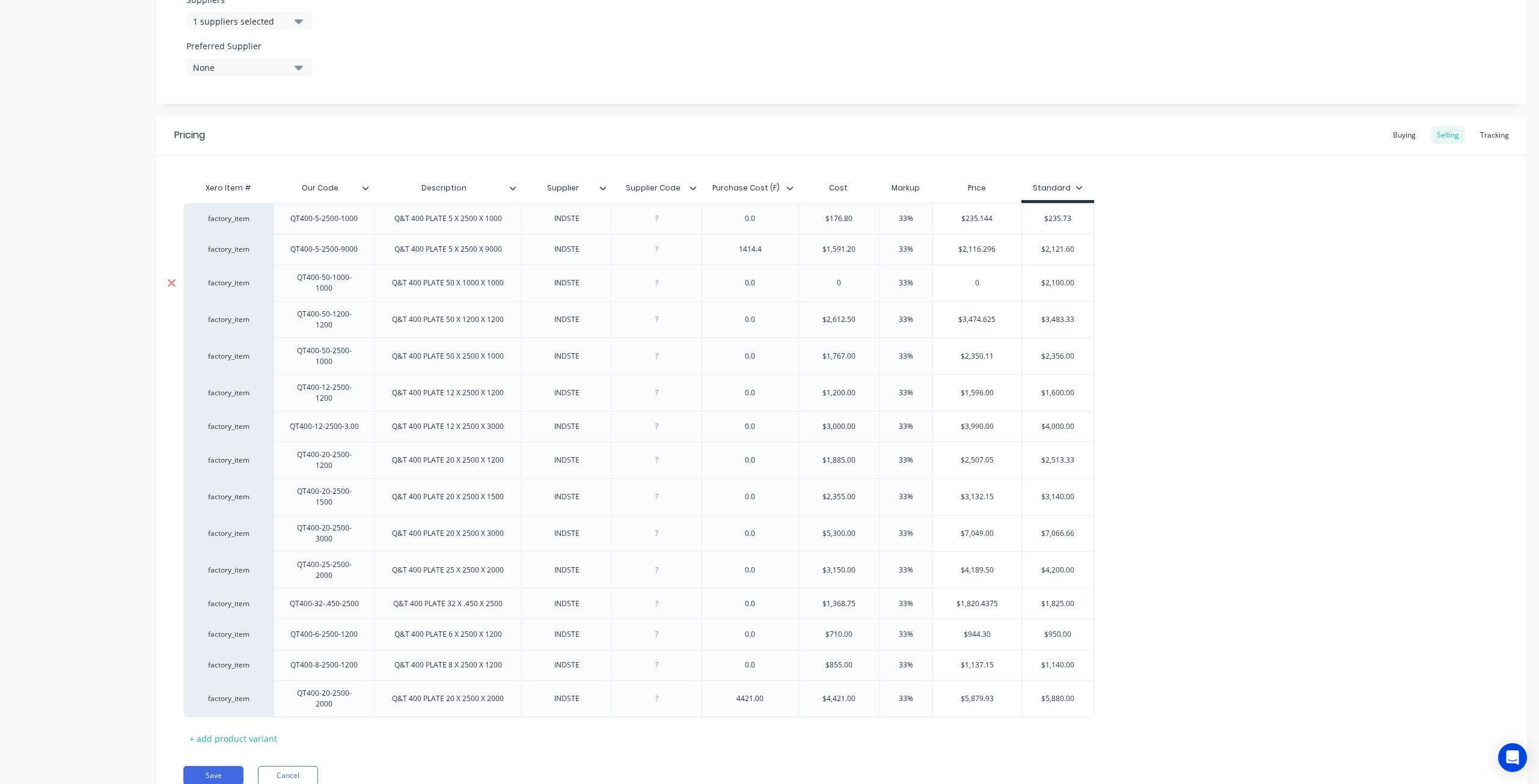
click at [174, 277] on icon at bounding box center [171, 282] width 9 height 12
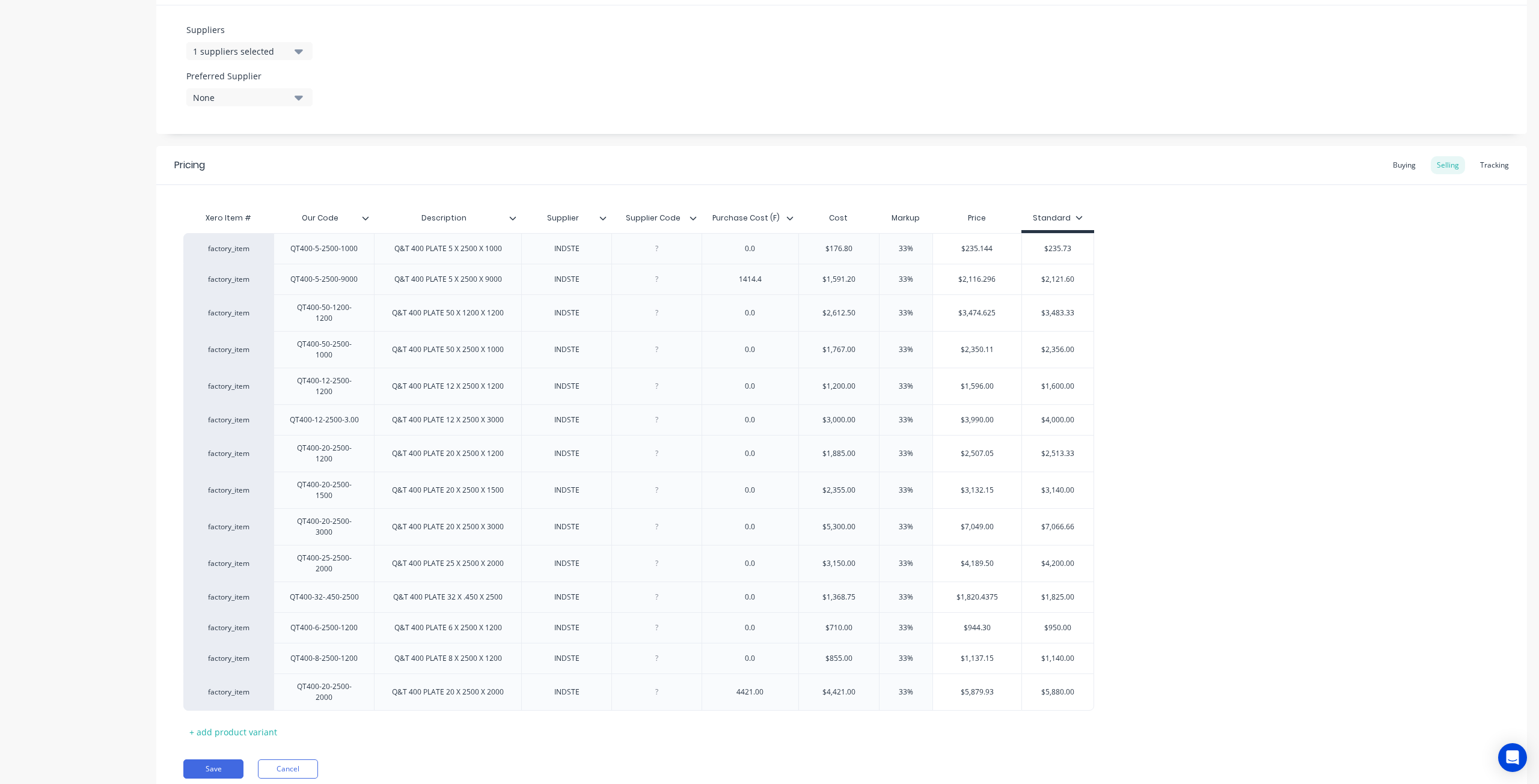
click at [127, 395] on div "Product details Collaborate Order History" at bounding box center [75, 134] width 126 height 1362
click at [213, 759] on button "Save" at bounding box center [213, 769] width 60 height 19
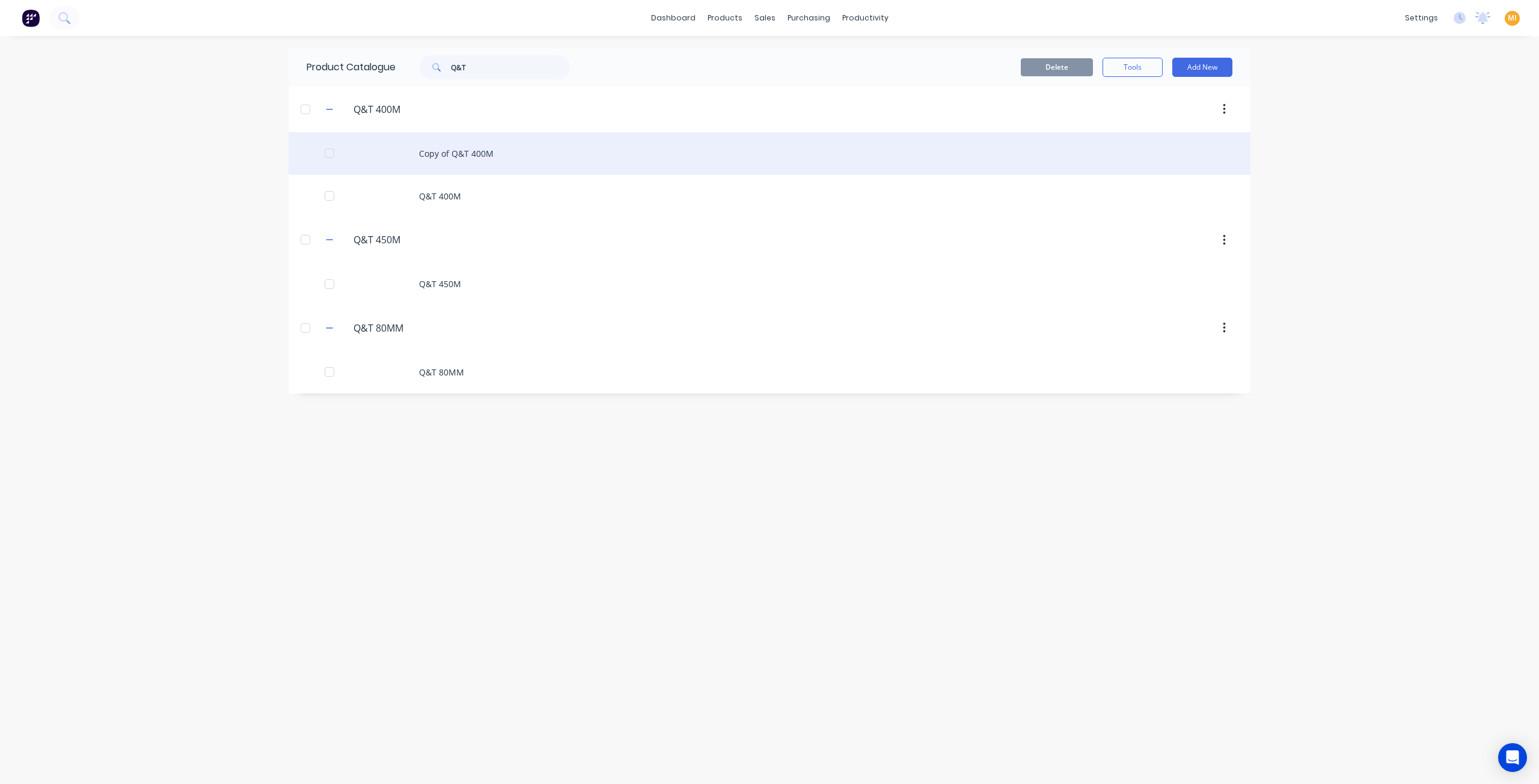
click at [486, 145] on div "Copy of Q&T 400M" at bounding box center [769, 153] width 962 height 43
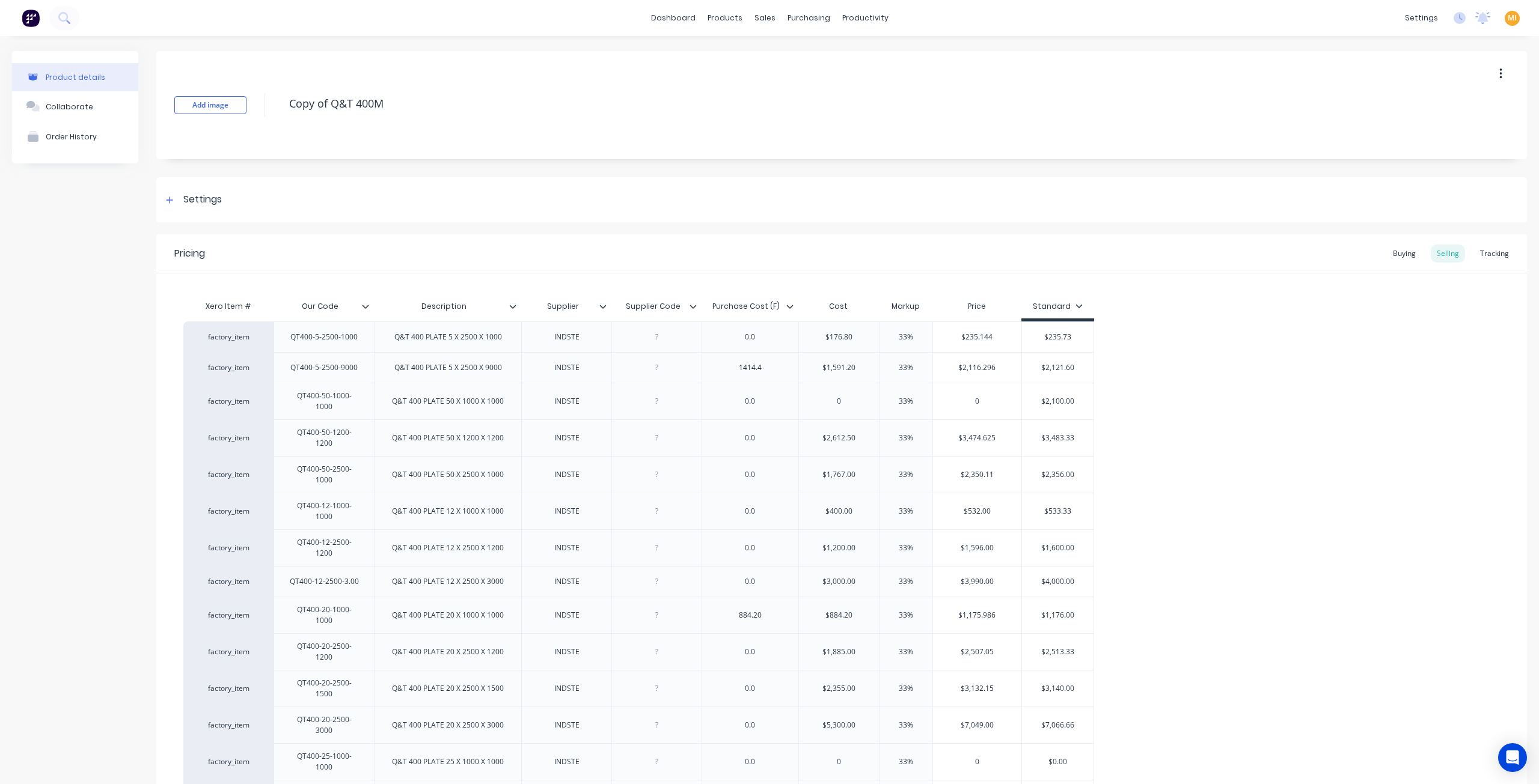
drag, startPoint x: 331, startPoint y: 100, endPoint x: 253, endPoint y: 90, distance: 78.6
click at [253, 90] on div "Add image Copy of Q&T 400M" at bounding box center [842, 105] width 1371 height 108
type textarea "x"
type textarea "Q&T 400M"
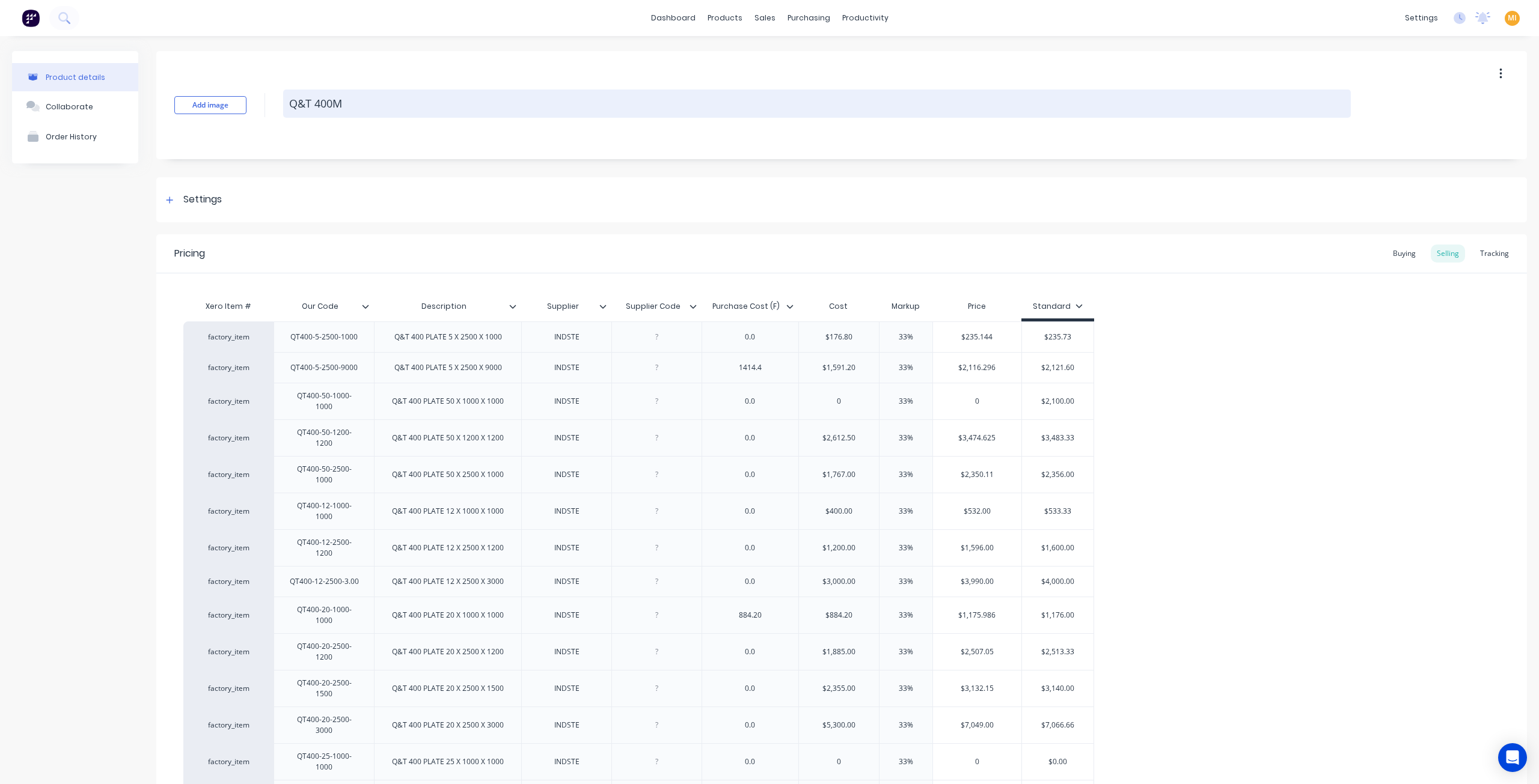
click at [375, 95] on textarea "Q&T 400M" at bounding box center [817, 103] width 1068 height 28
type textarea "x"
type textarea "Q&T 400M"
type textarea "x"
type textarea "Q&T 400M ("
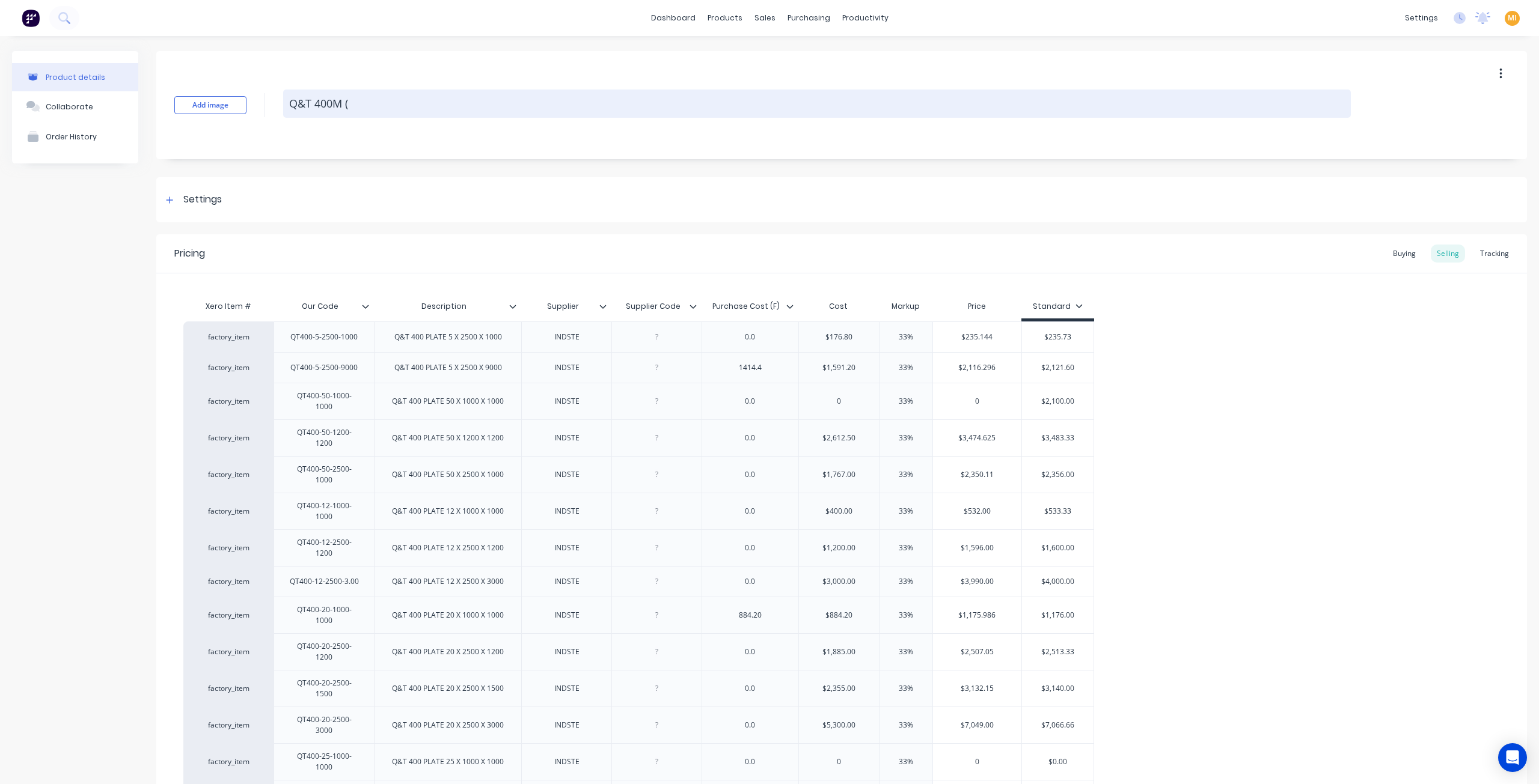
type textarea "x"
type textarea "Q&T 400M (s"
type textarea "x"
type textarea "Q&T 400M ("
type textarea "x"
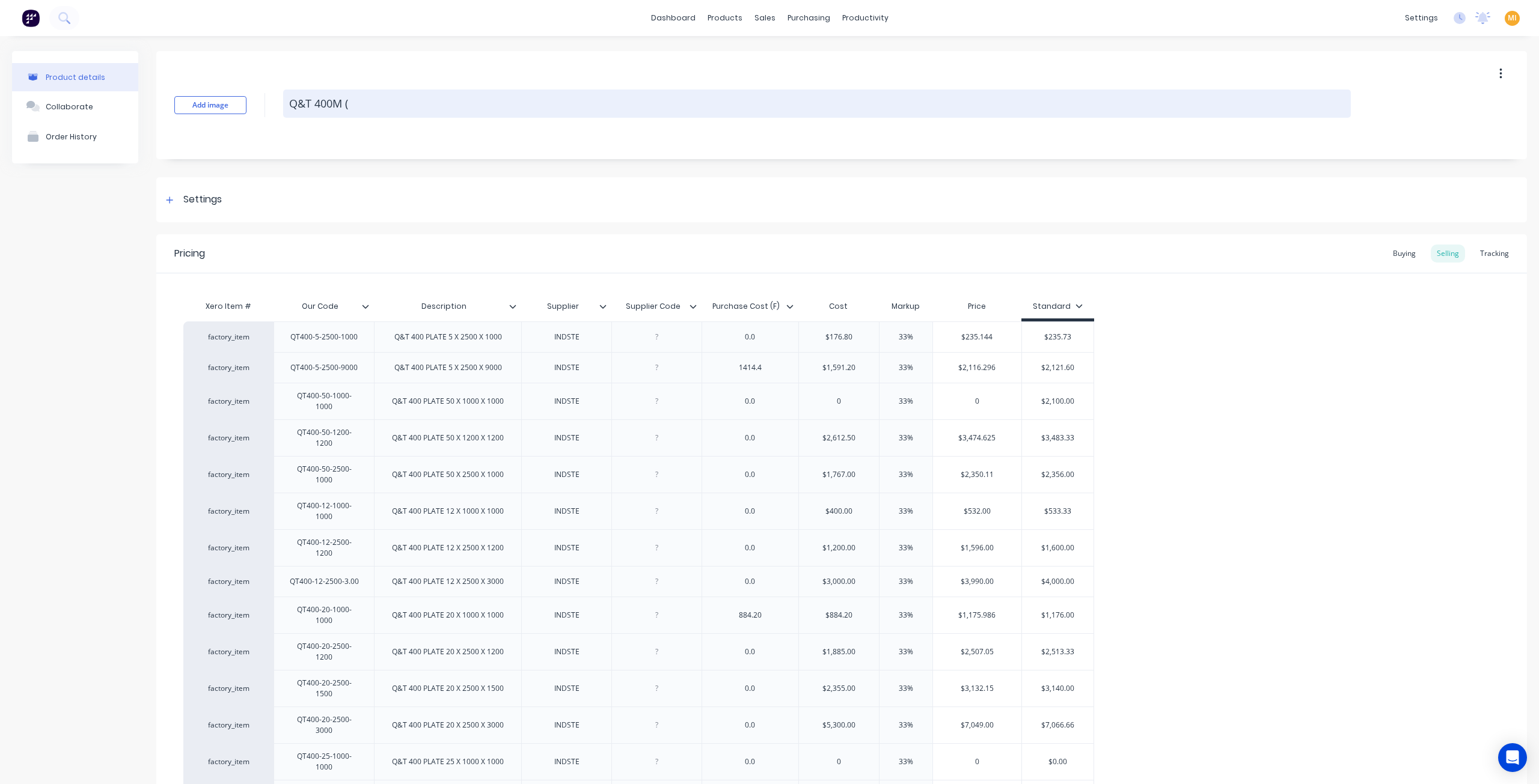
type textarea "Q&T 400M (m"
type textarea "x"
type textarea "Q&T 400M (m2"
type textarea "x"
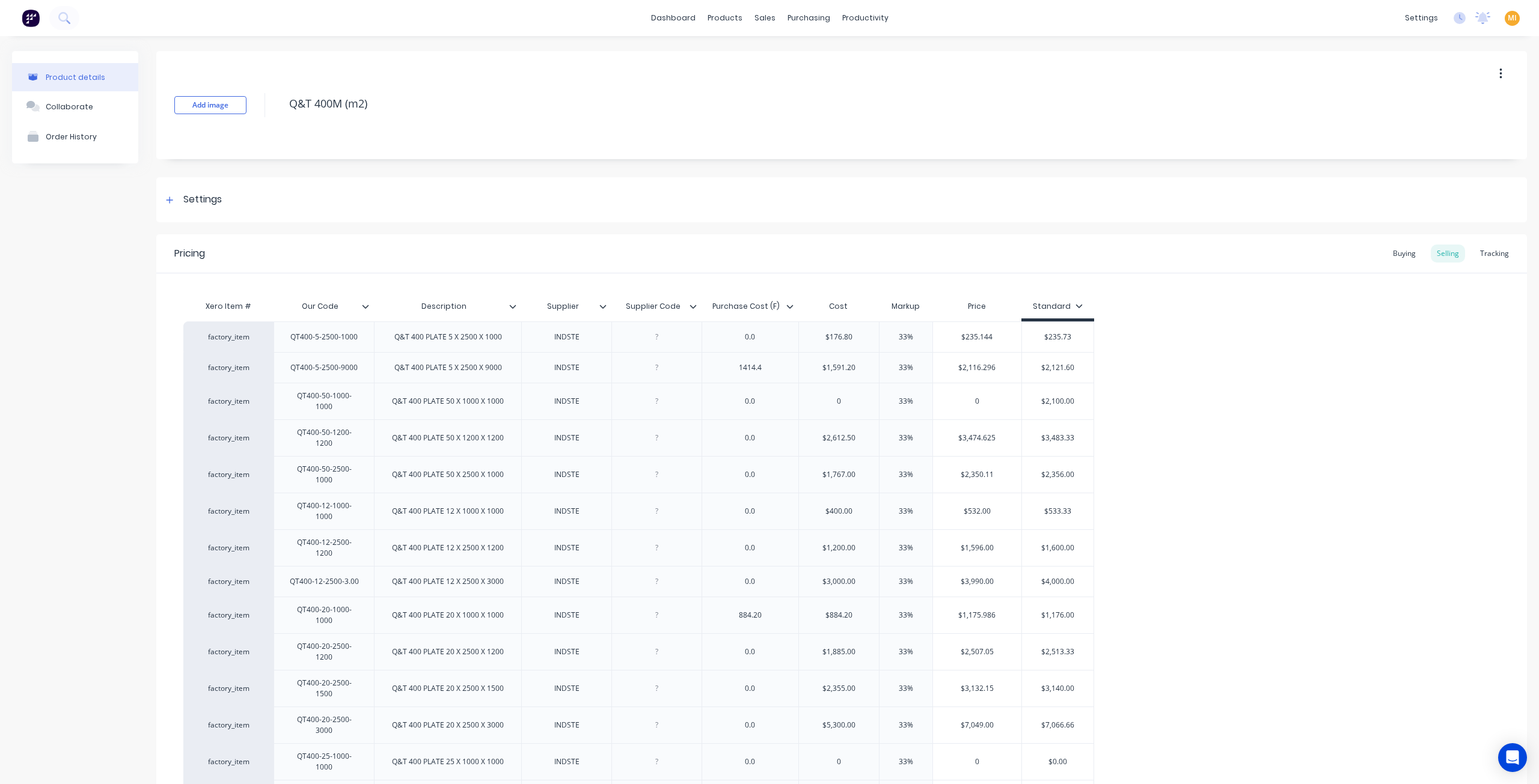
type textarea "Q&T 400M (m2)"
type textarea "x"
type textarea "Q&T 400M (m2)"
click at [74, 326] on div "Product details Collaborate Order History" at bounding box center [75, 581] width 126 height 1060
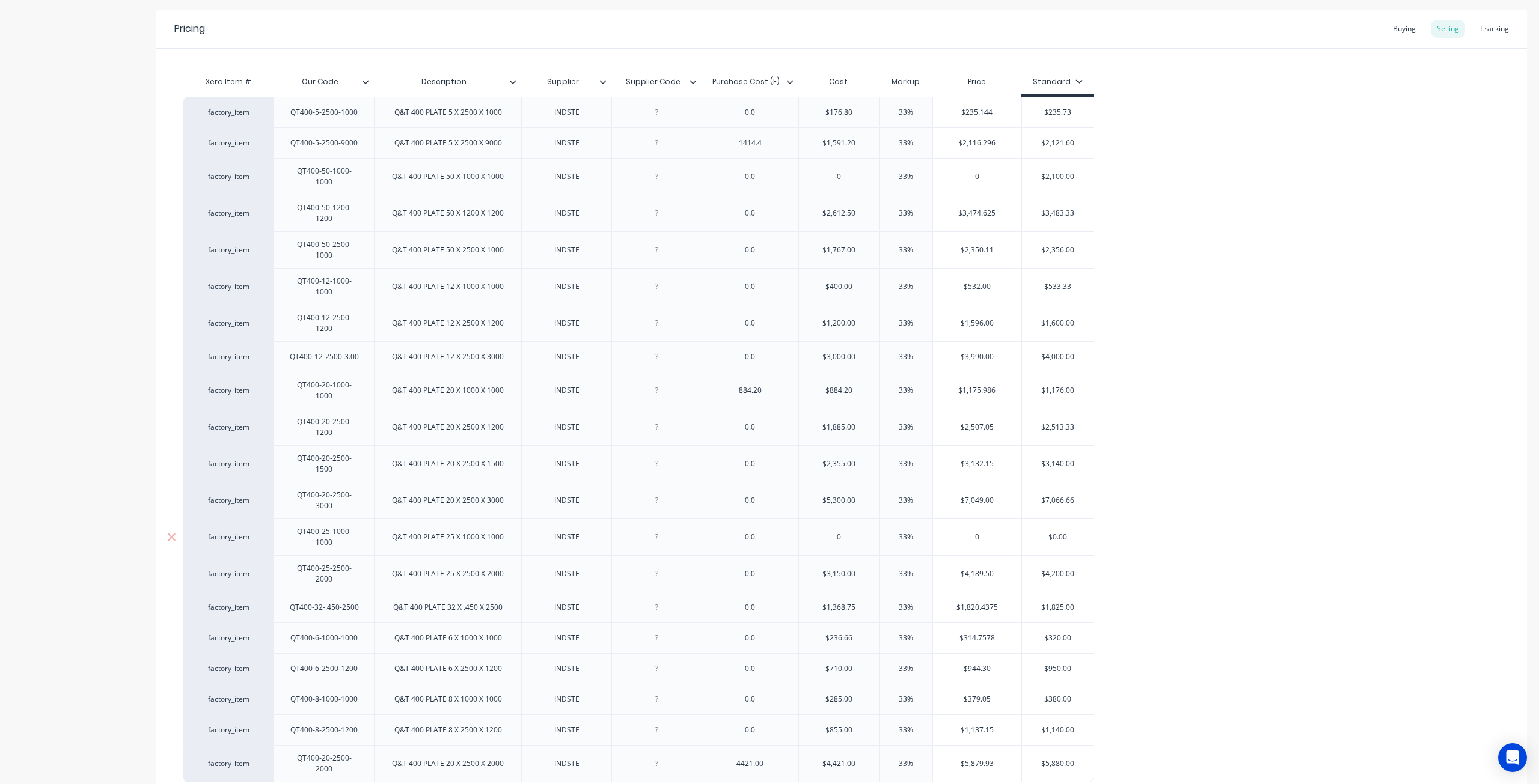
scroll to position [271, 0]
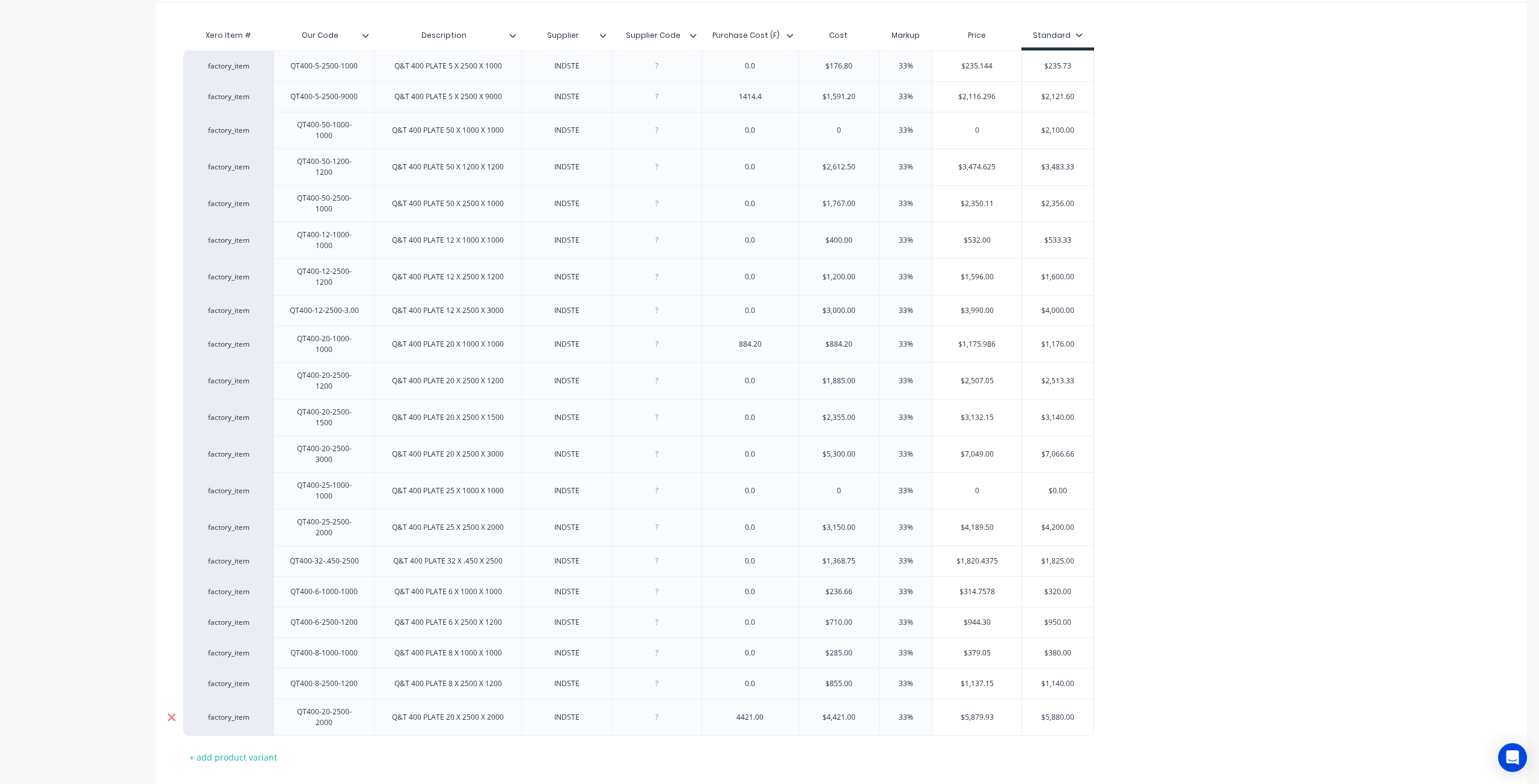
click at [172, 712] on icon at bounding box center [171, 717] width 9 height 12
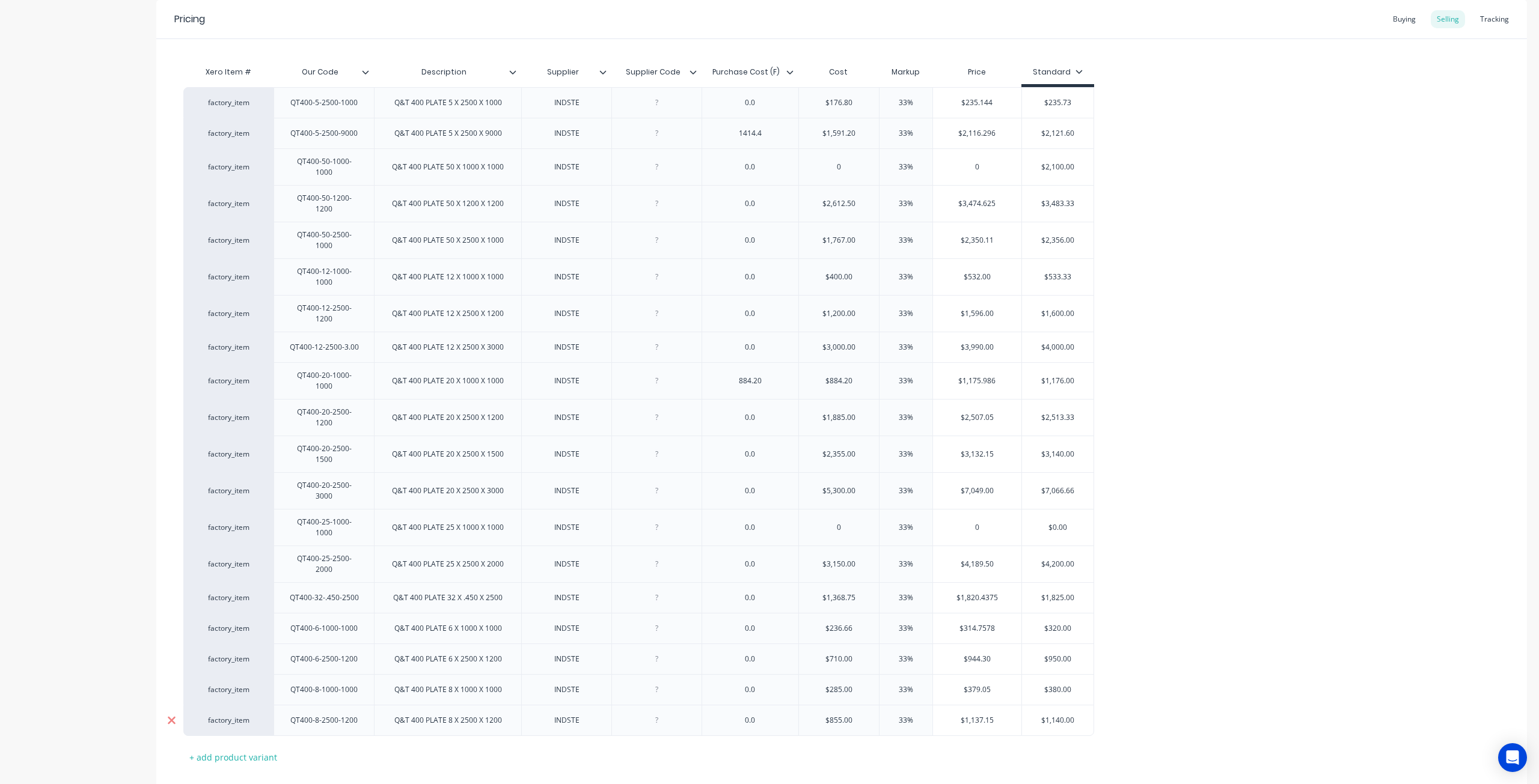
click at [171, 714] on icon at bounding box center [171, 720] width 9 height 12
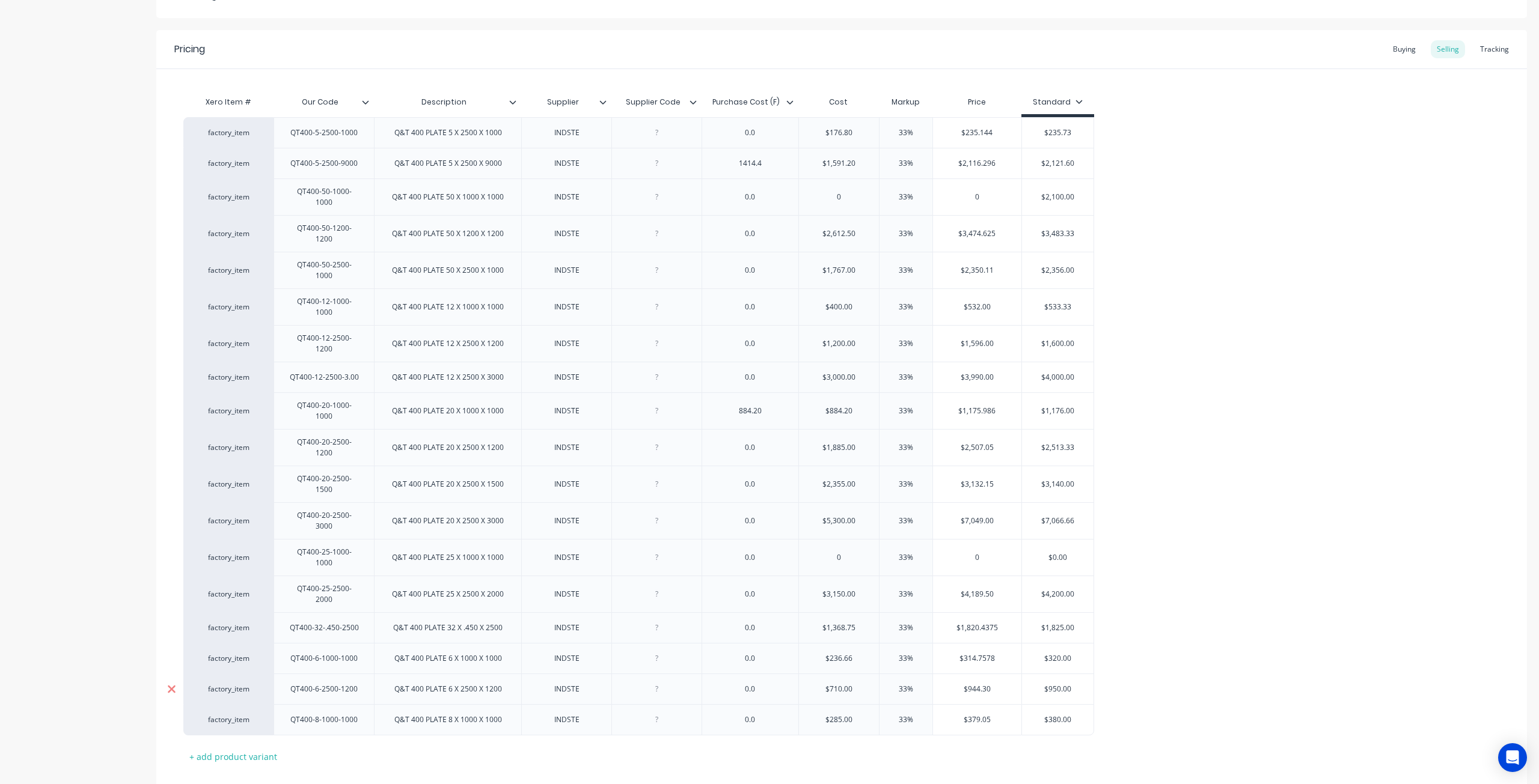
click at [168, 683] on icon at bounding box center [171, 689] width 9 height 12
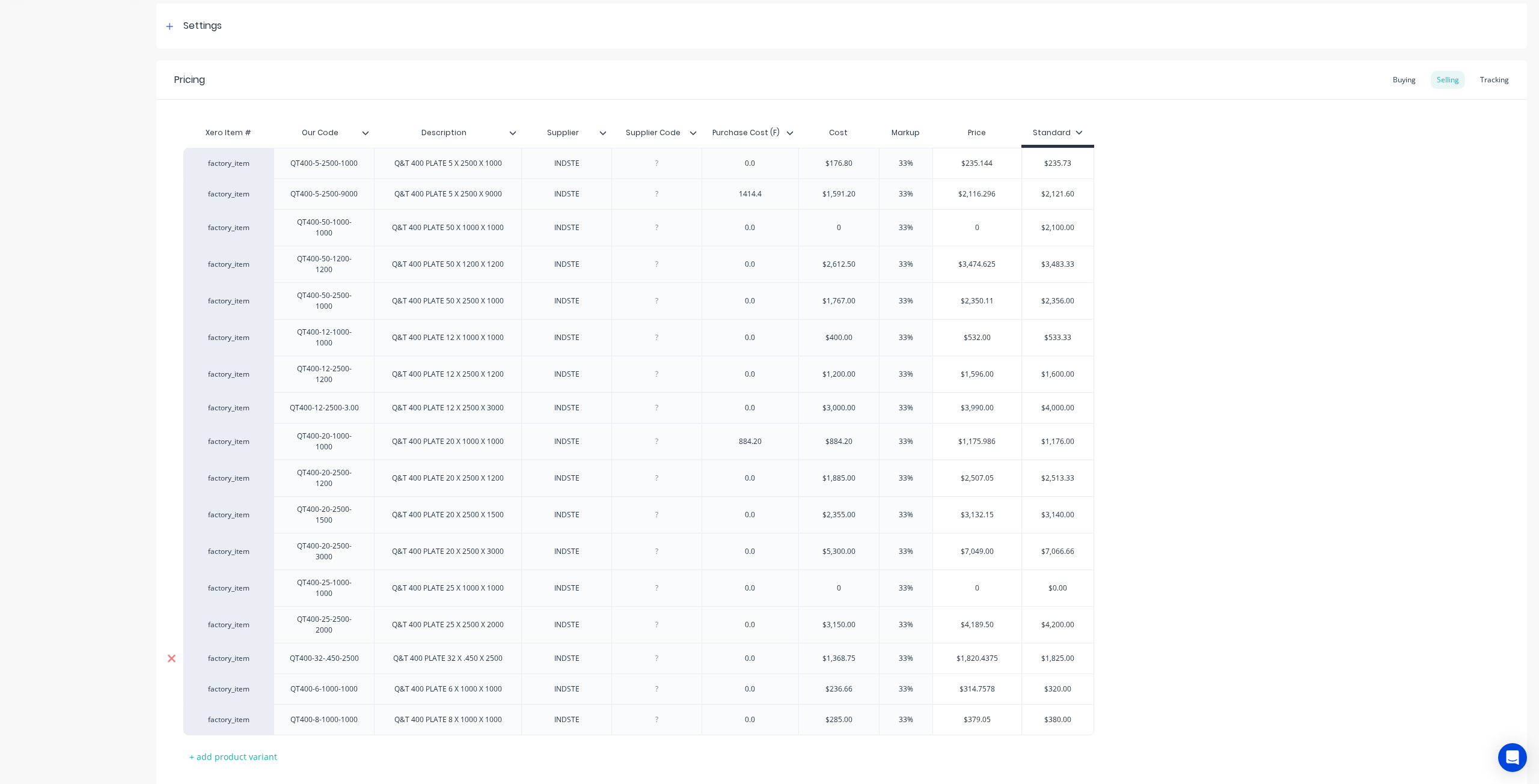
click at [174, 653] on icon at bounding box center [171, 658] width 9 height 12
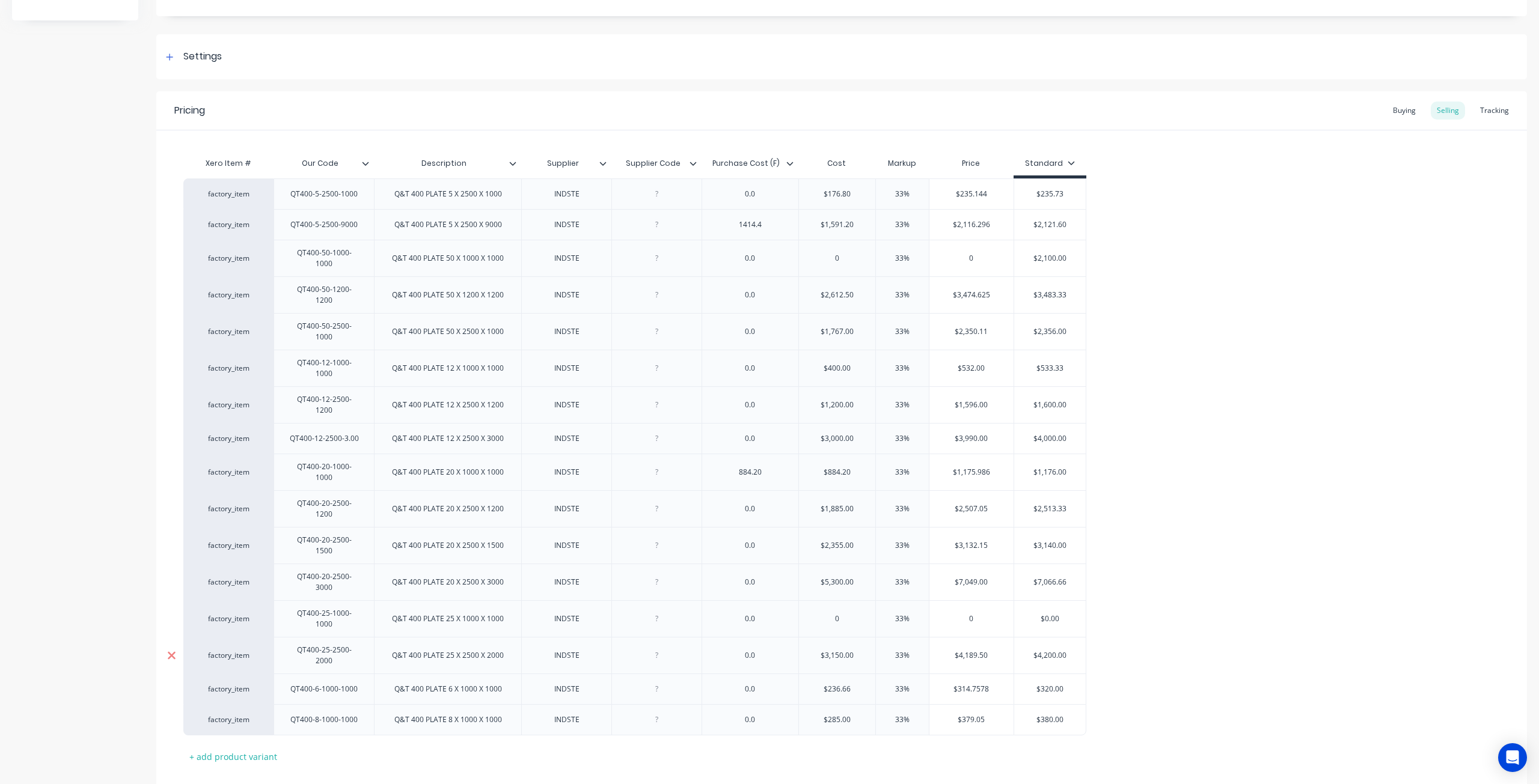
click at [175, 649] on icon at bounding box center [171, 655] width 9 height 12
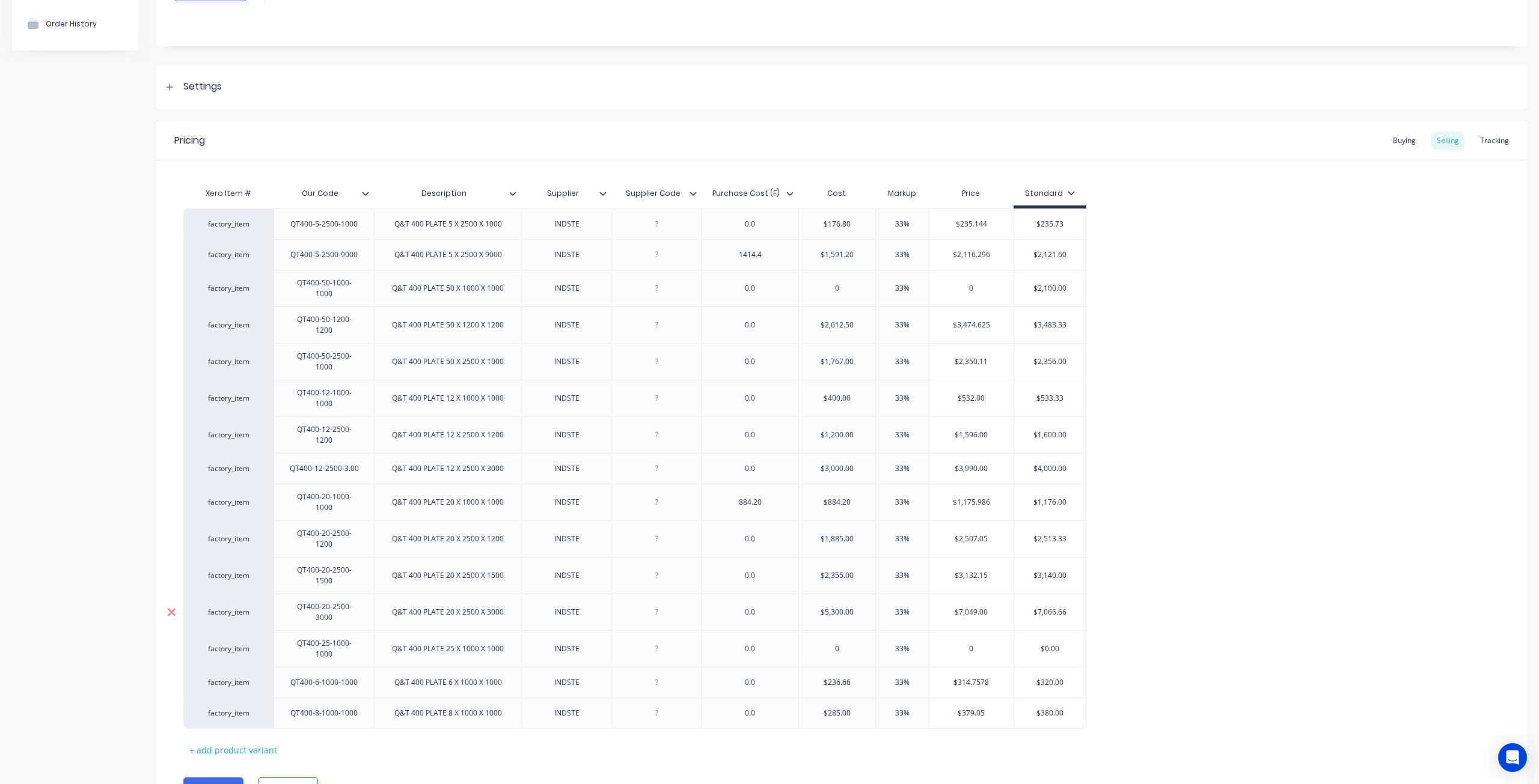
click at [182, 597] on div at bounding box center [171, 612] width 30 height 30
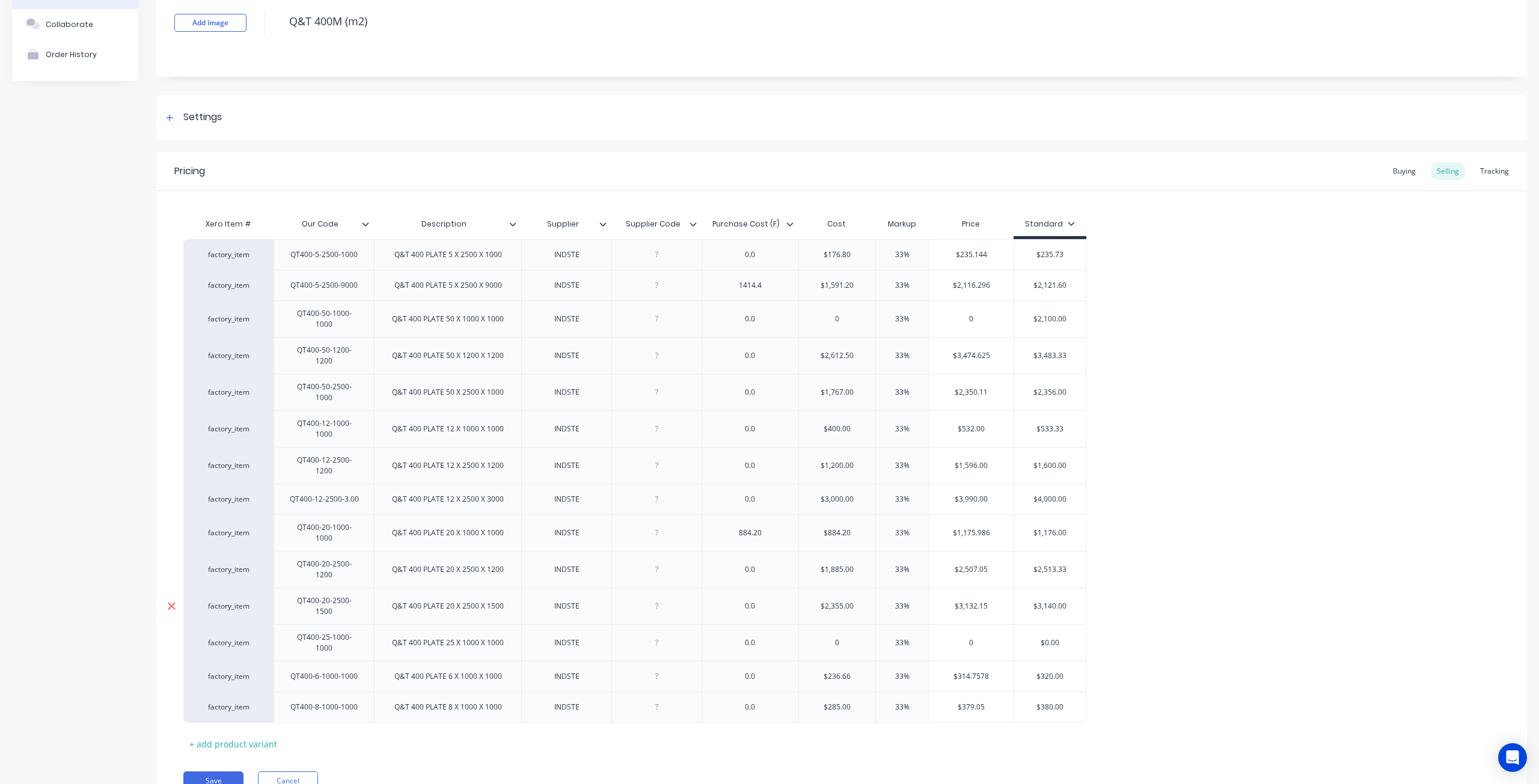
click at [174, 601] on icon at bounding box center [171, 606] width 9 height 12
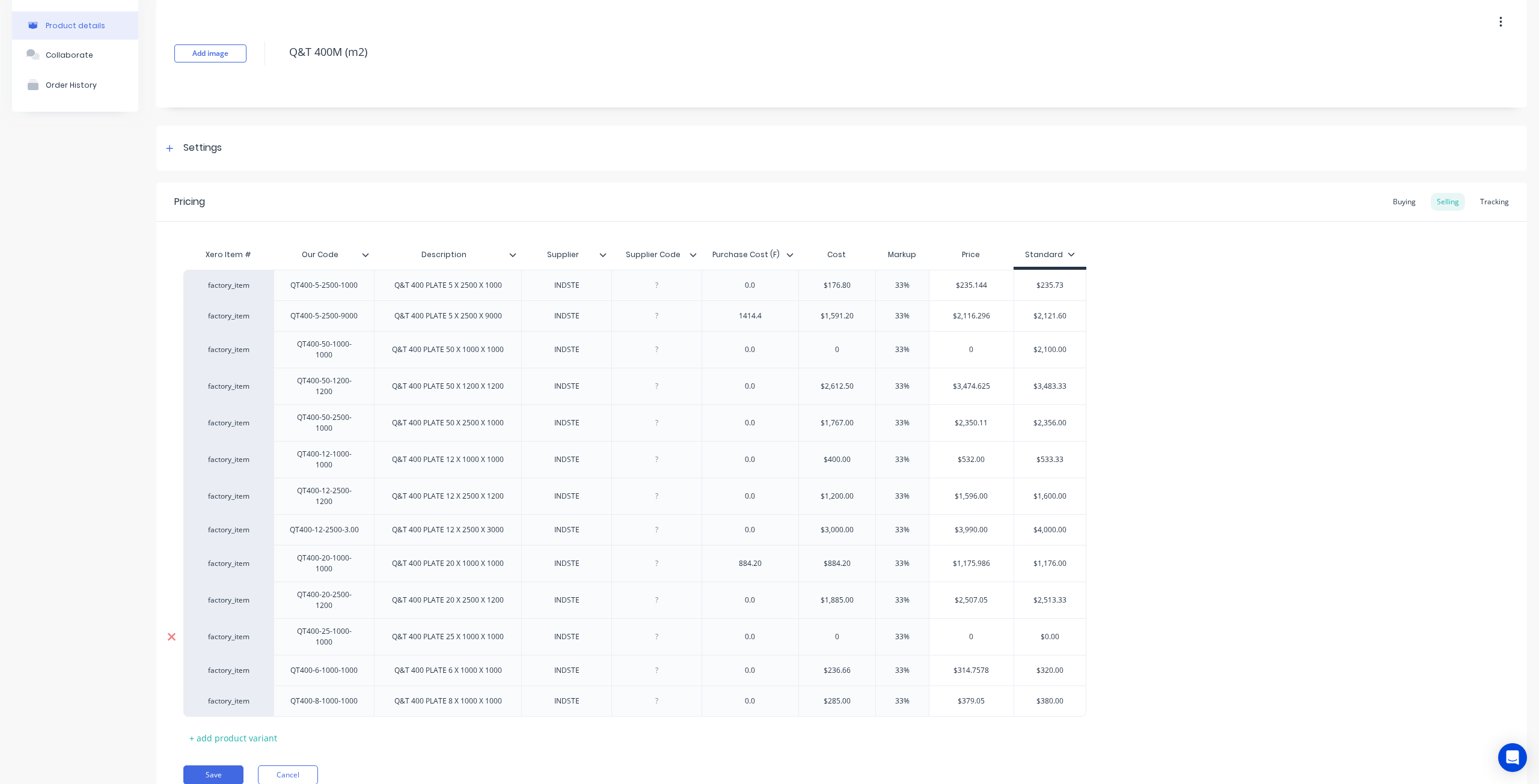
click at [174, 594] on icon at bounding box center [171, 600] width 9 height 12
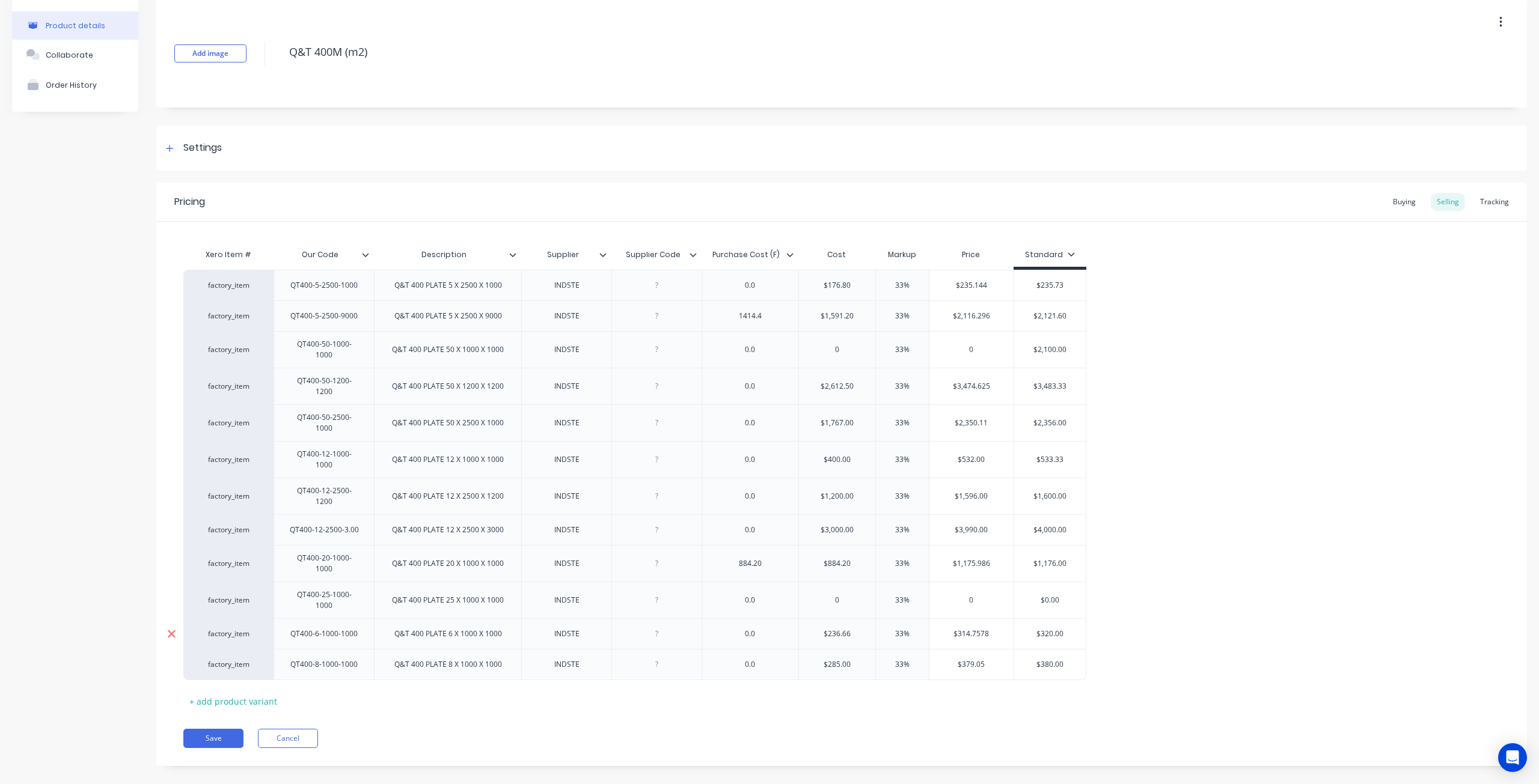
scroll to position [22, 0]
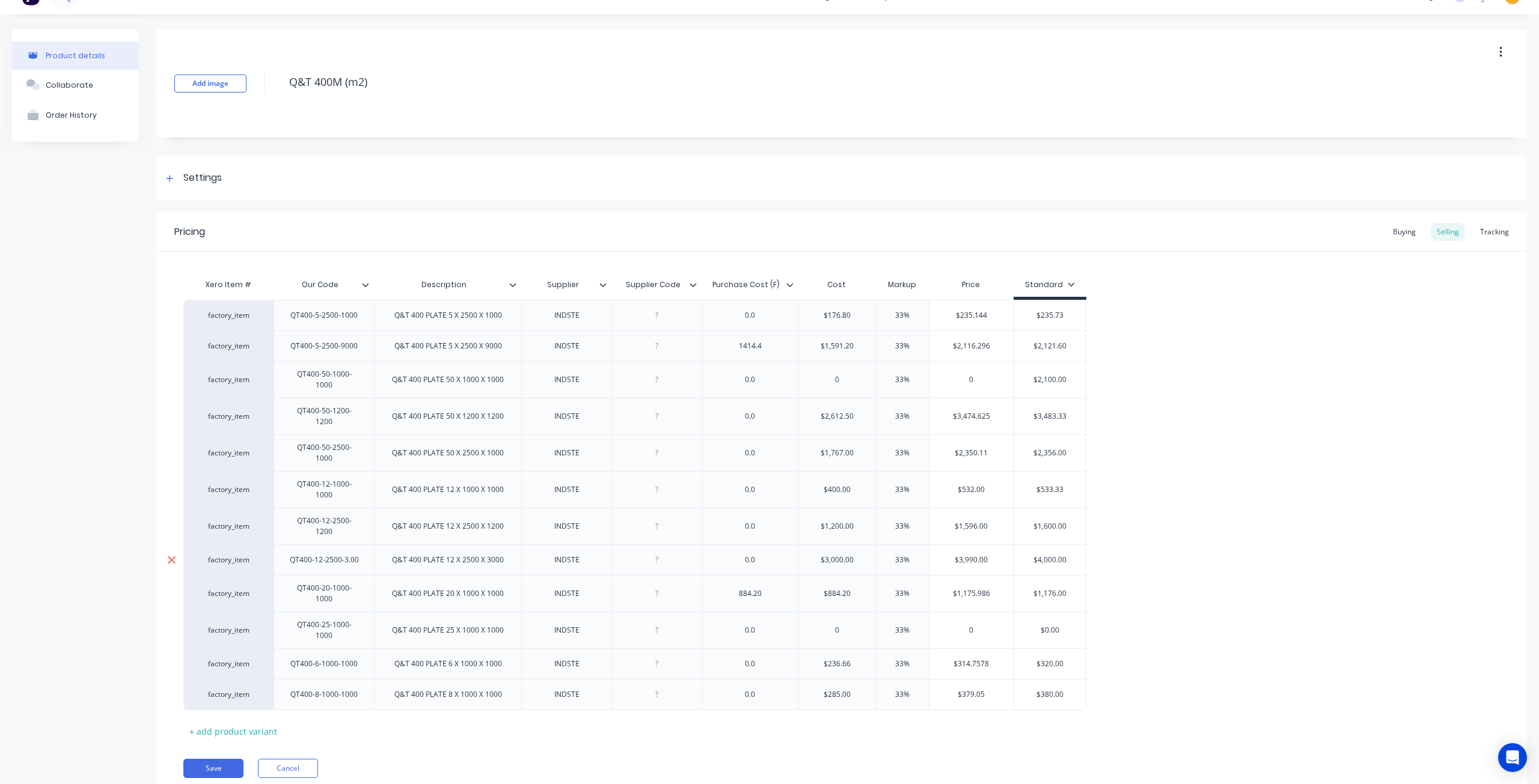
click at [170, 556] on icon at bounding box center [171, 560] width 8 height 8
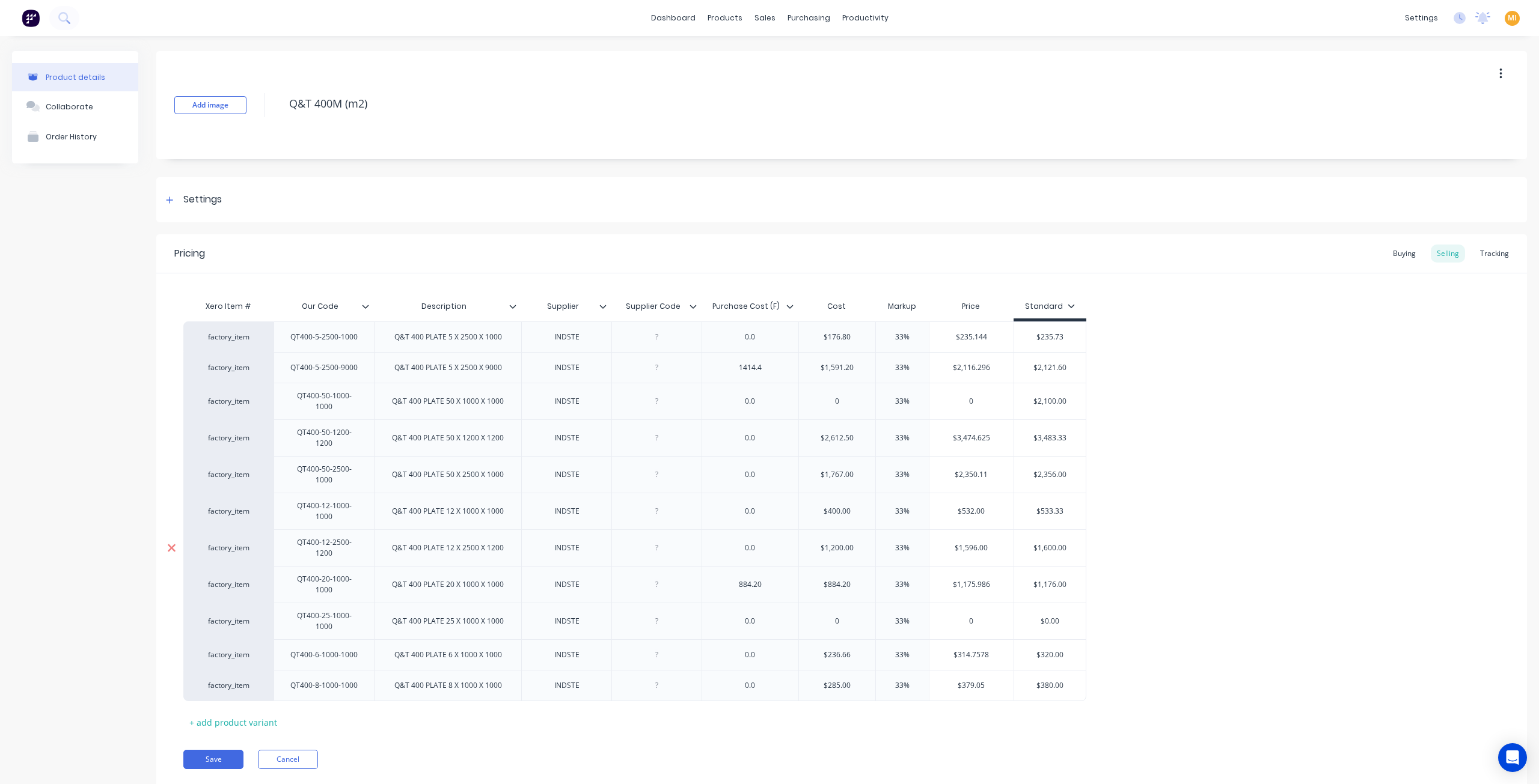
click at [170, 544] on icon at bounding box center [171, 548] width 8 height 8
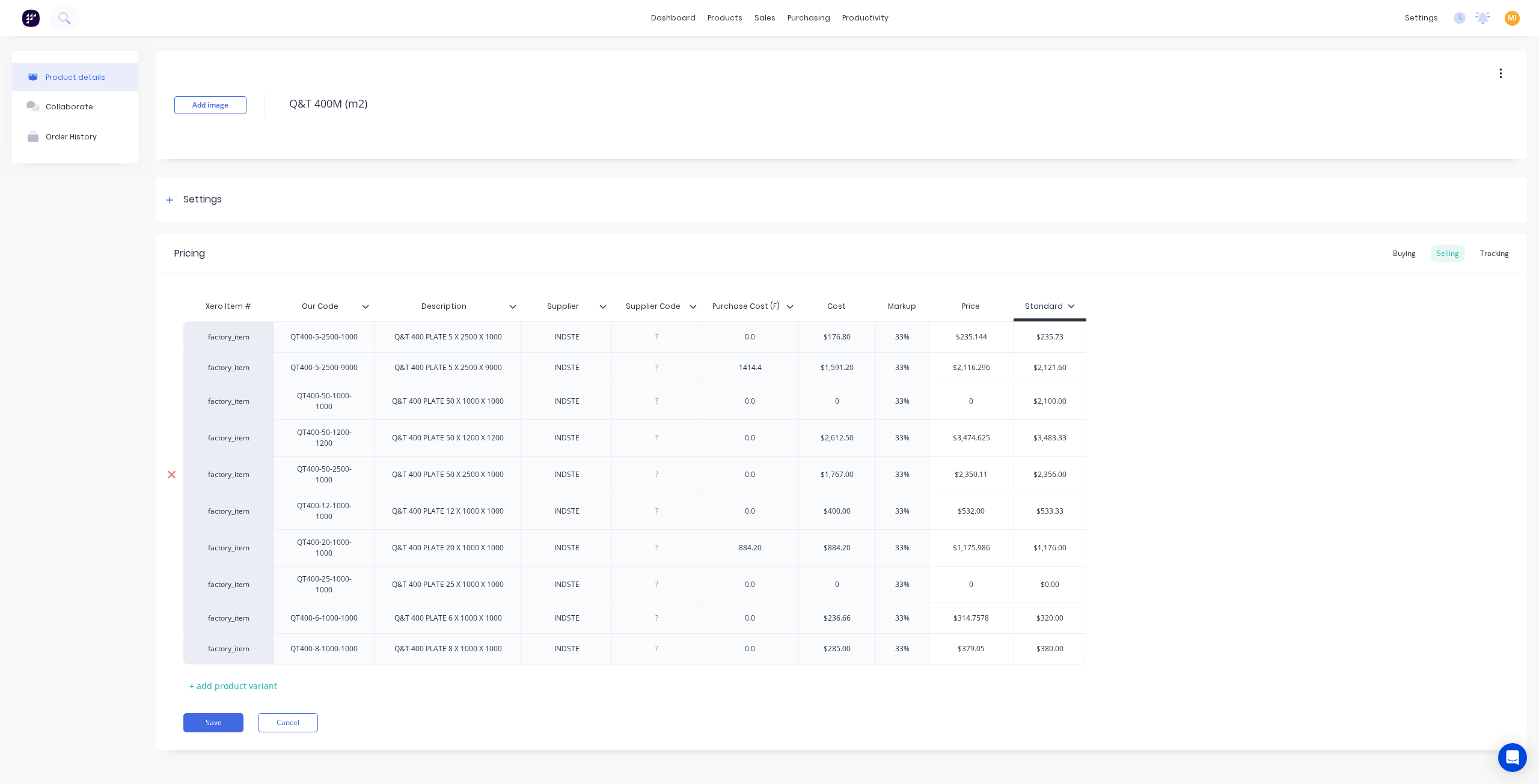
click at [169, 468] on icon at bounding box center [171, 474] width 9 height 12
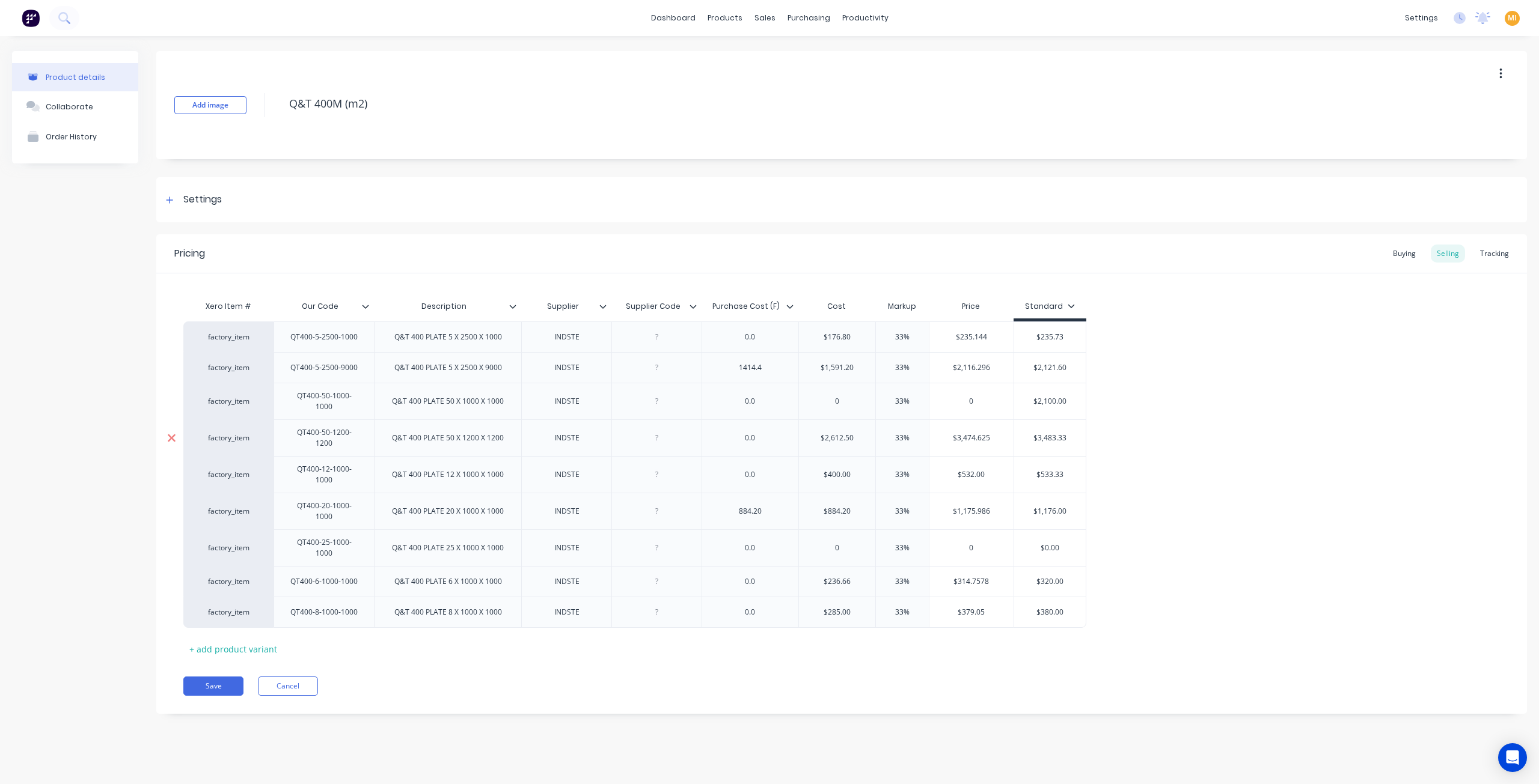
click at [168, 434] on icon at bounding box center [171, 437] width 8 height 8
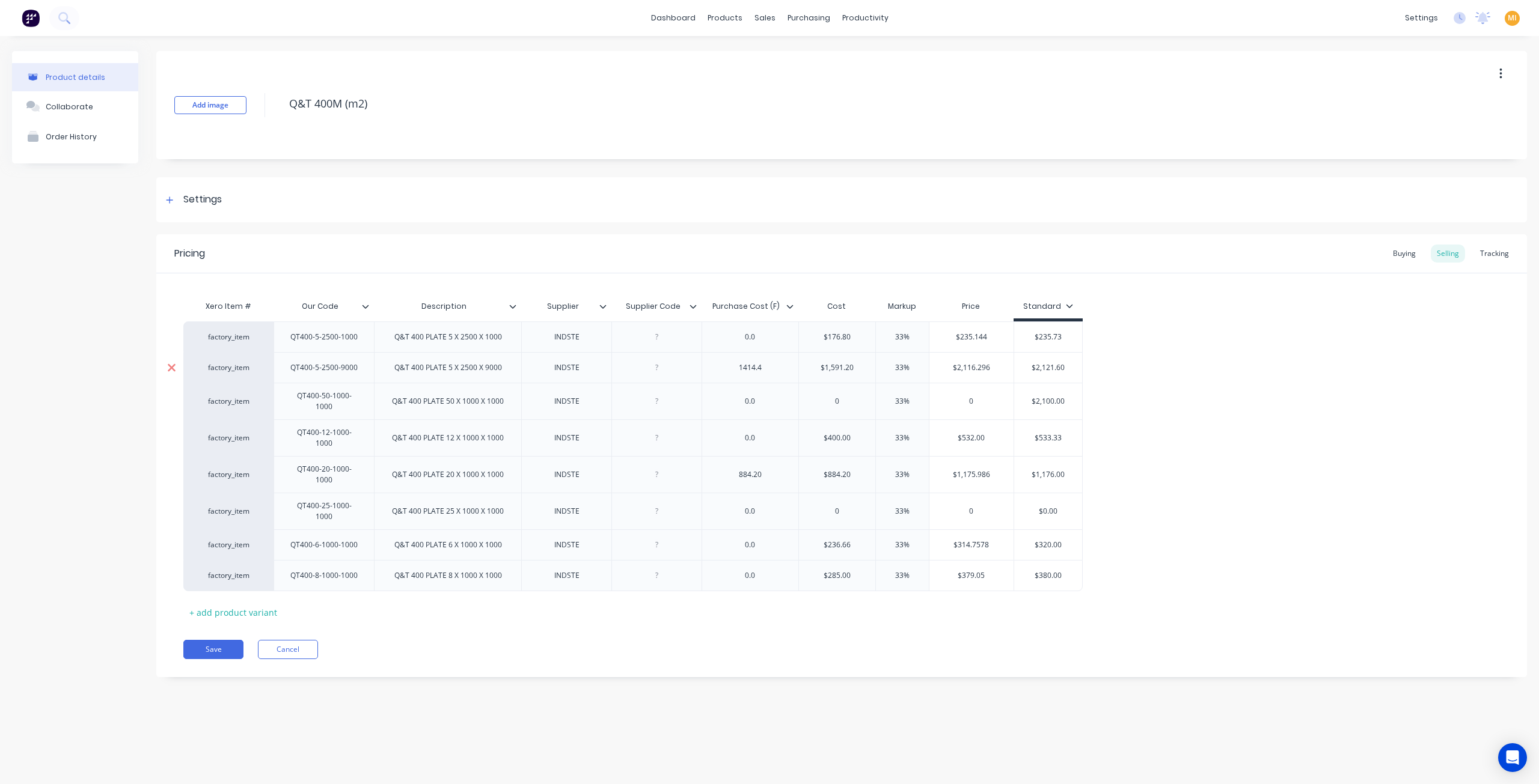
click at [176, 369] on div at bounding box center [171, 368] width 30 height 30
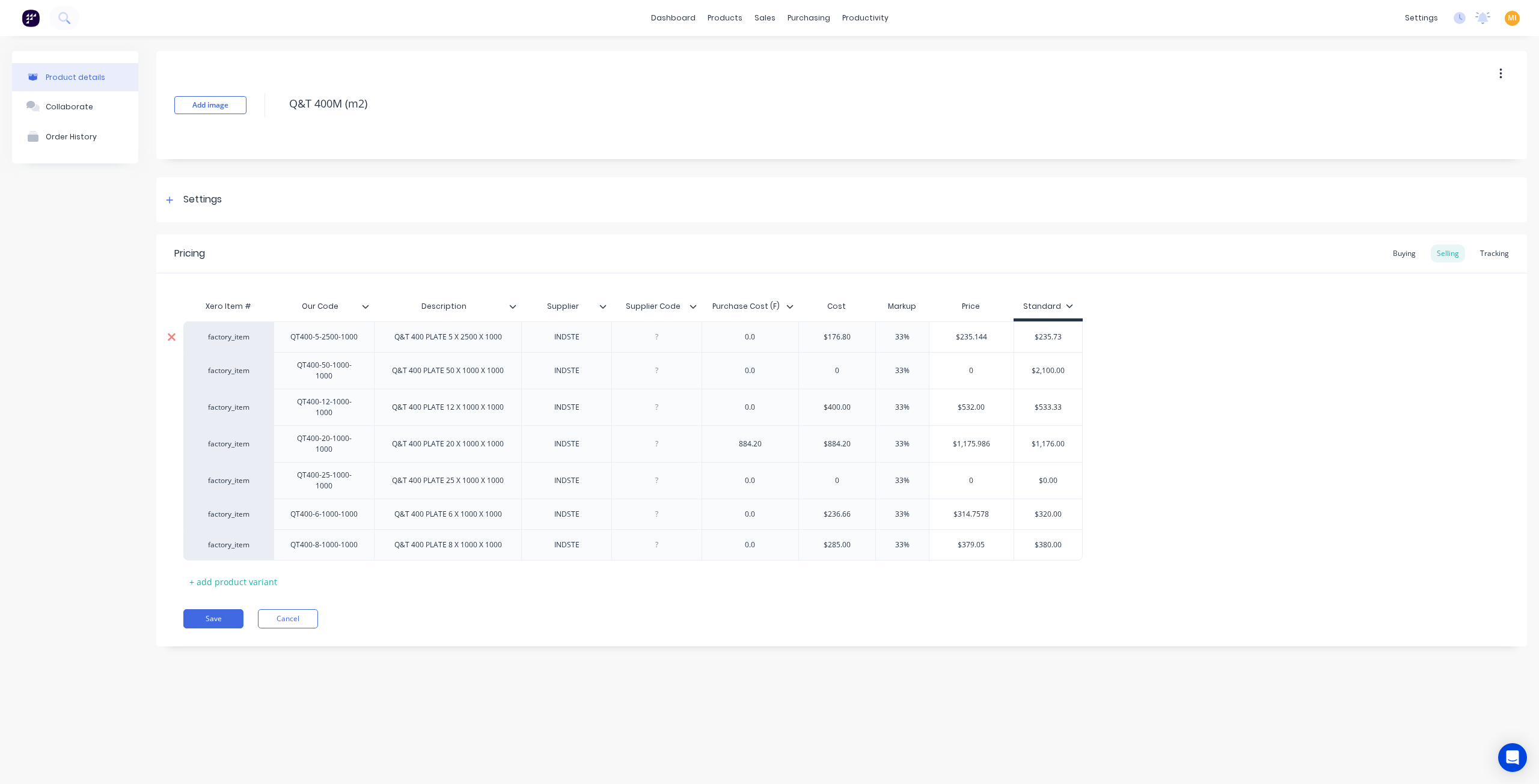
click at [168, 336] on icon at bounding box center [171, 337] width 9 height 12
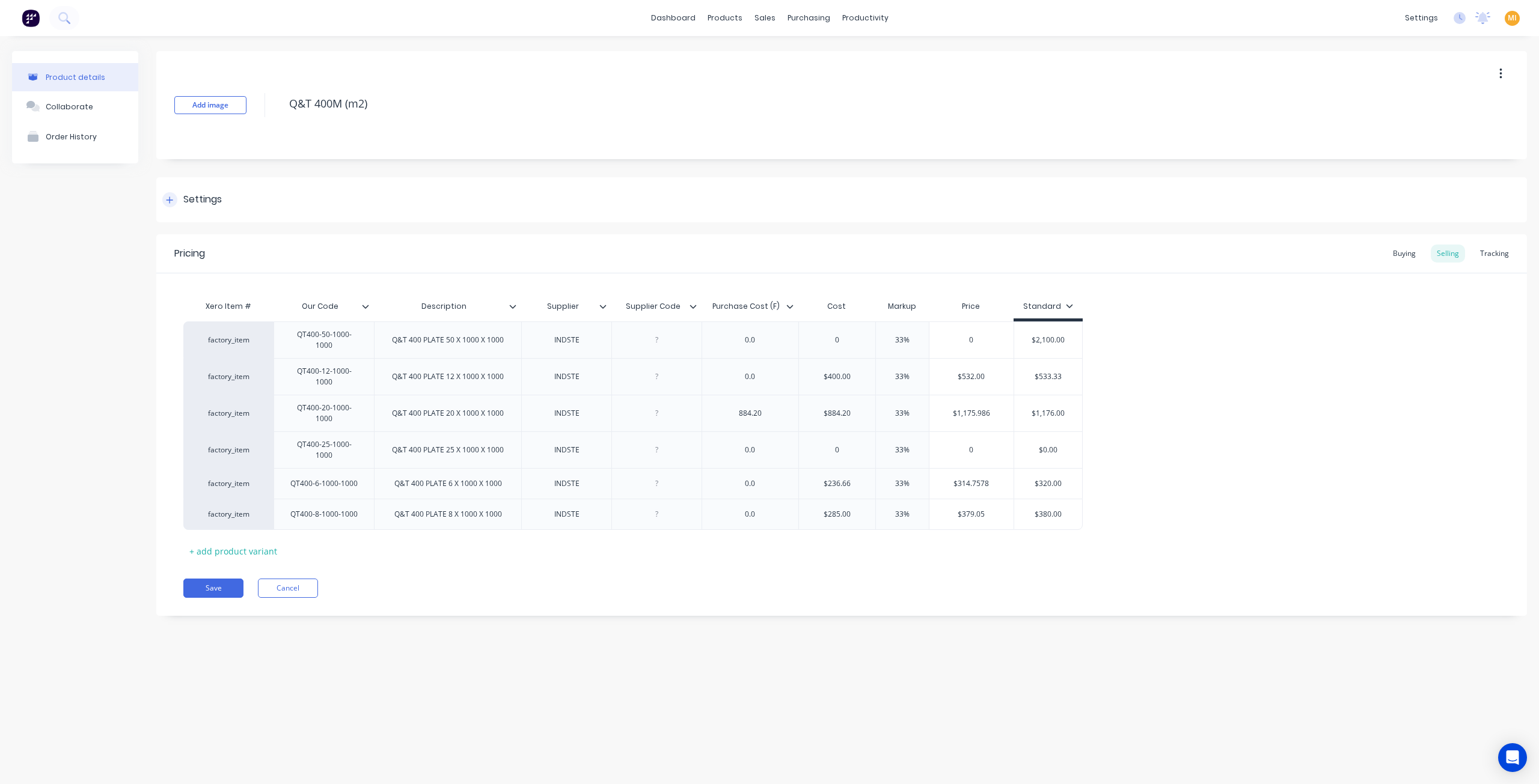
click at [225, 208] on div "Settings" at bounding box center [842, 199] width 1371 height 45
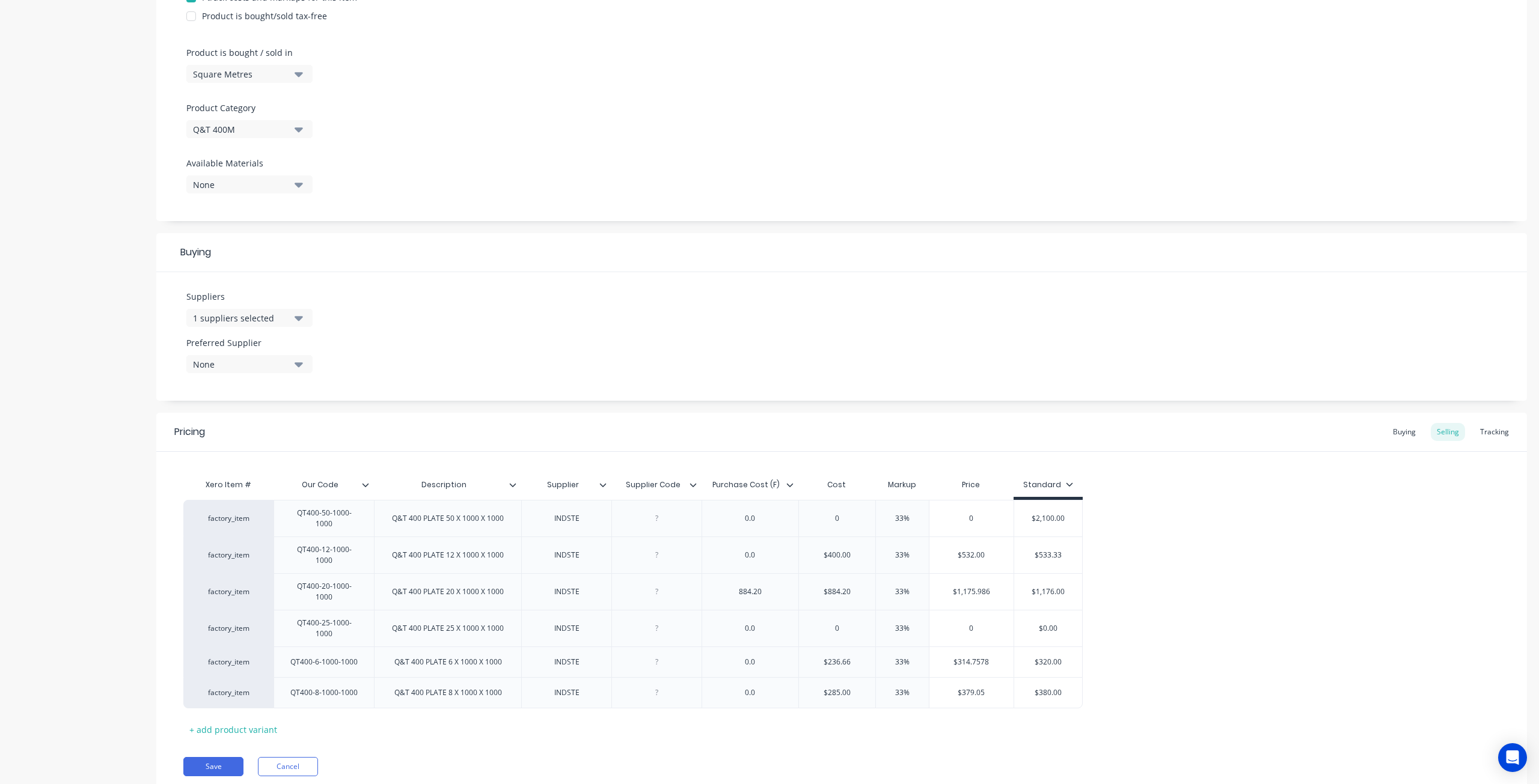
scroll to position [349, 0]
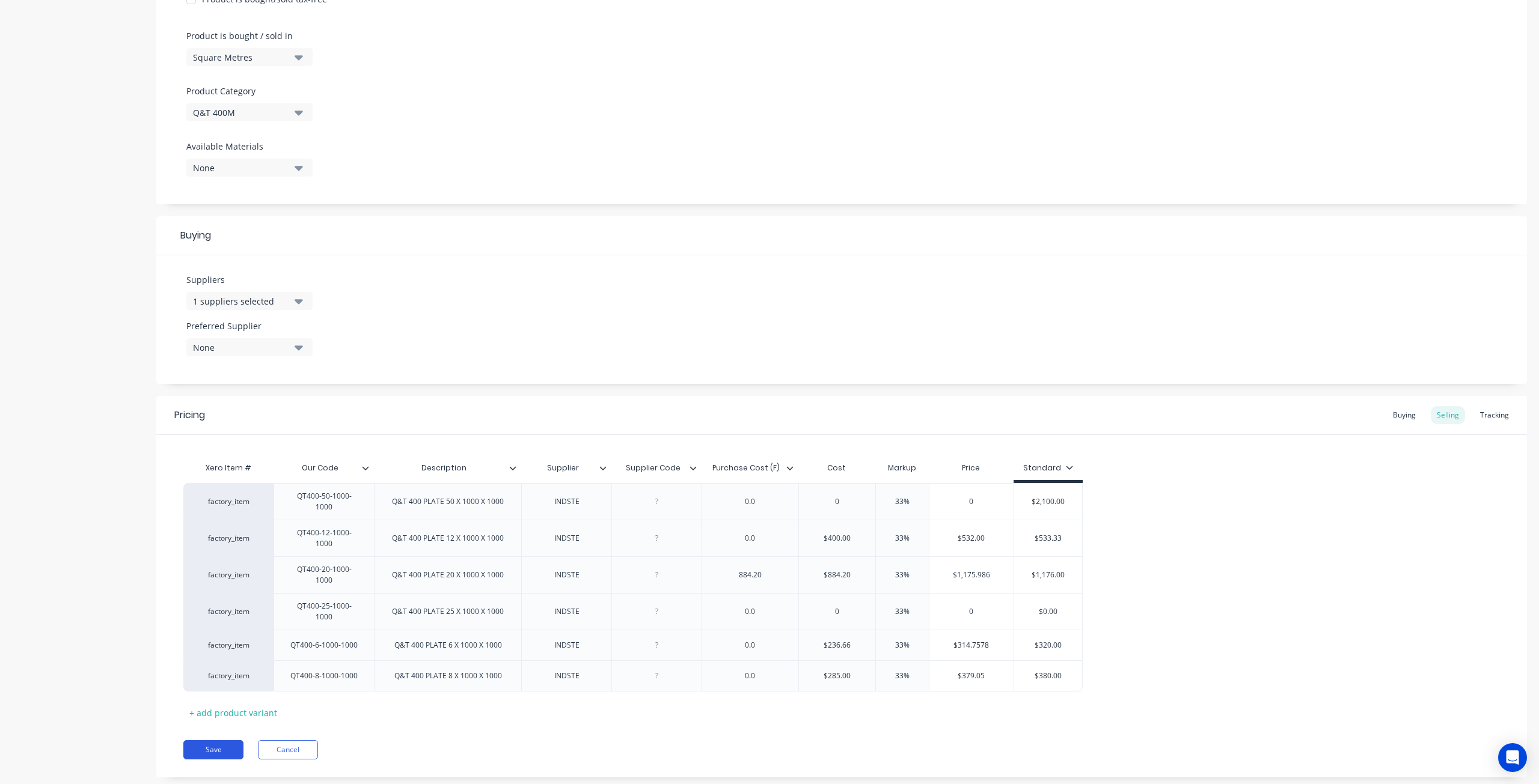
click at [221, 740] on button "Save" at bounding box center [213, 750] width 60 height 19
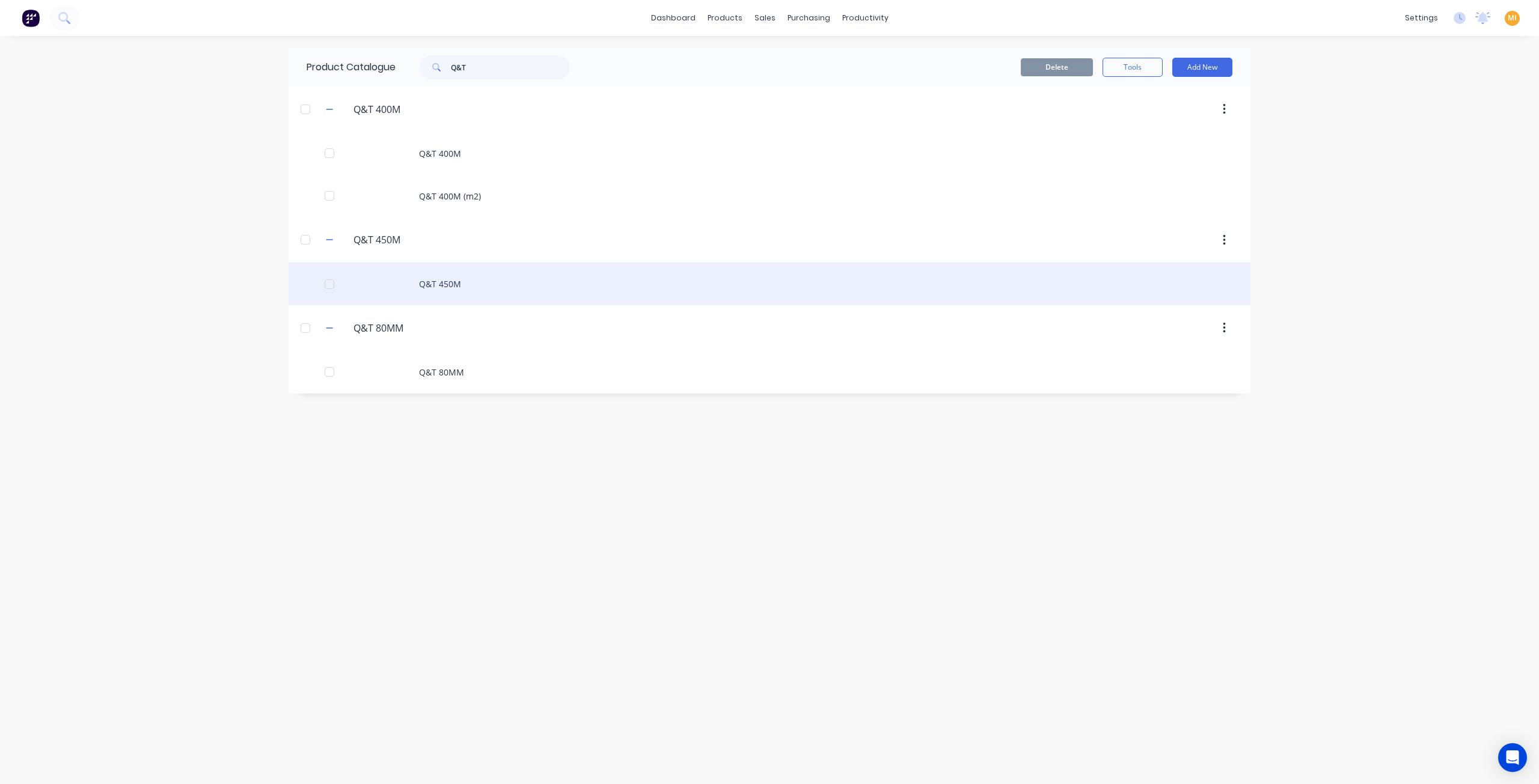
click at [454, 285] on div "Q&T 450M" at bounding box center [769, 284] width 962 height 43
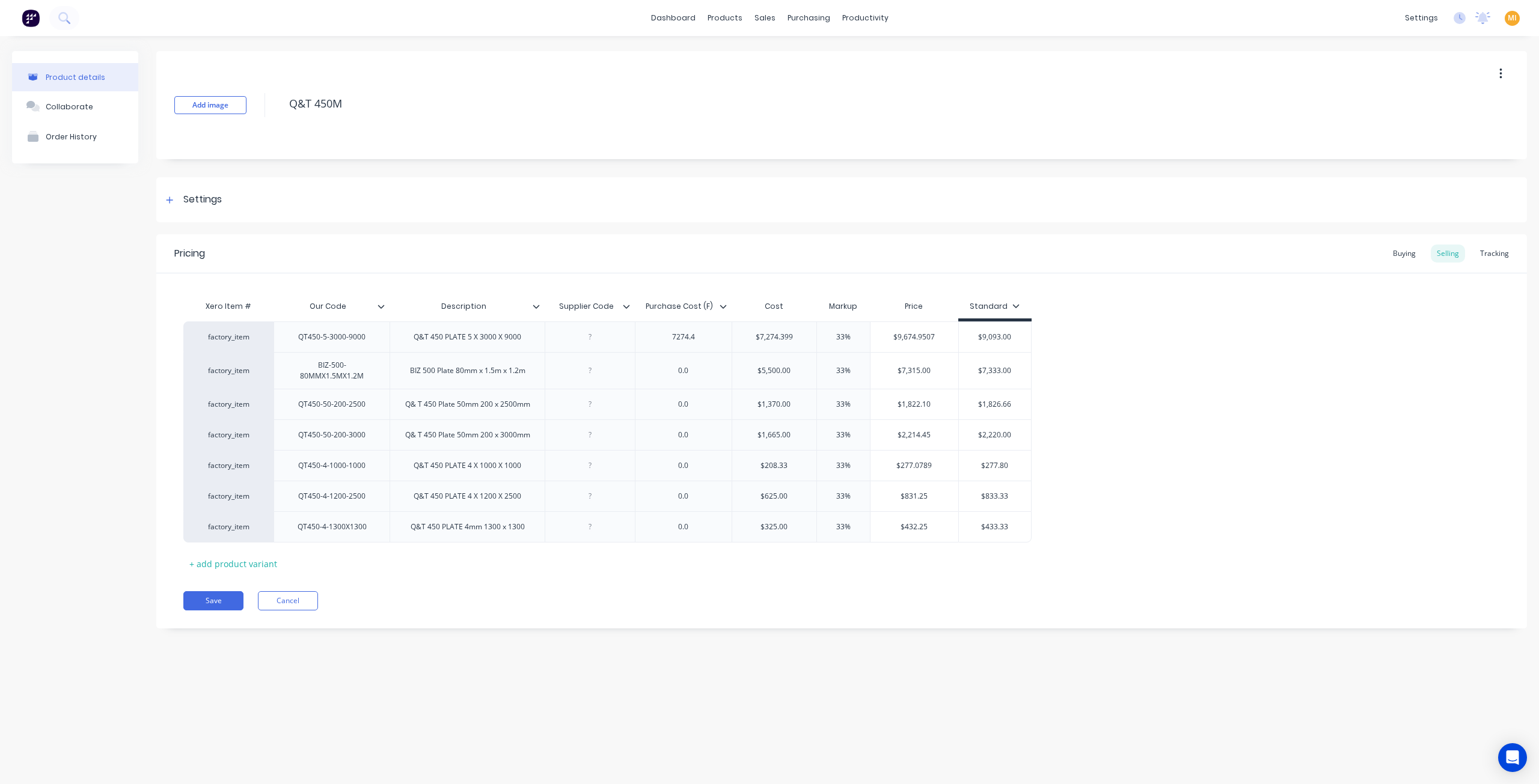
click at [1503, 74] on button "button" at bounding box center [1501, 74] width 28 height 22
click at [1453, 105] on span "Duplicate" at bounding box center [1456, 105] width 90 height 13
click at [167, 464] on icon at bounding box center [171, 465] width 9 height 12
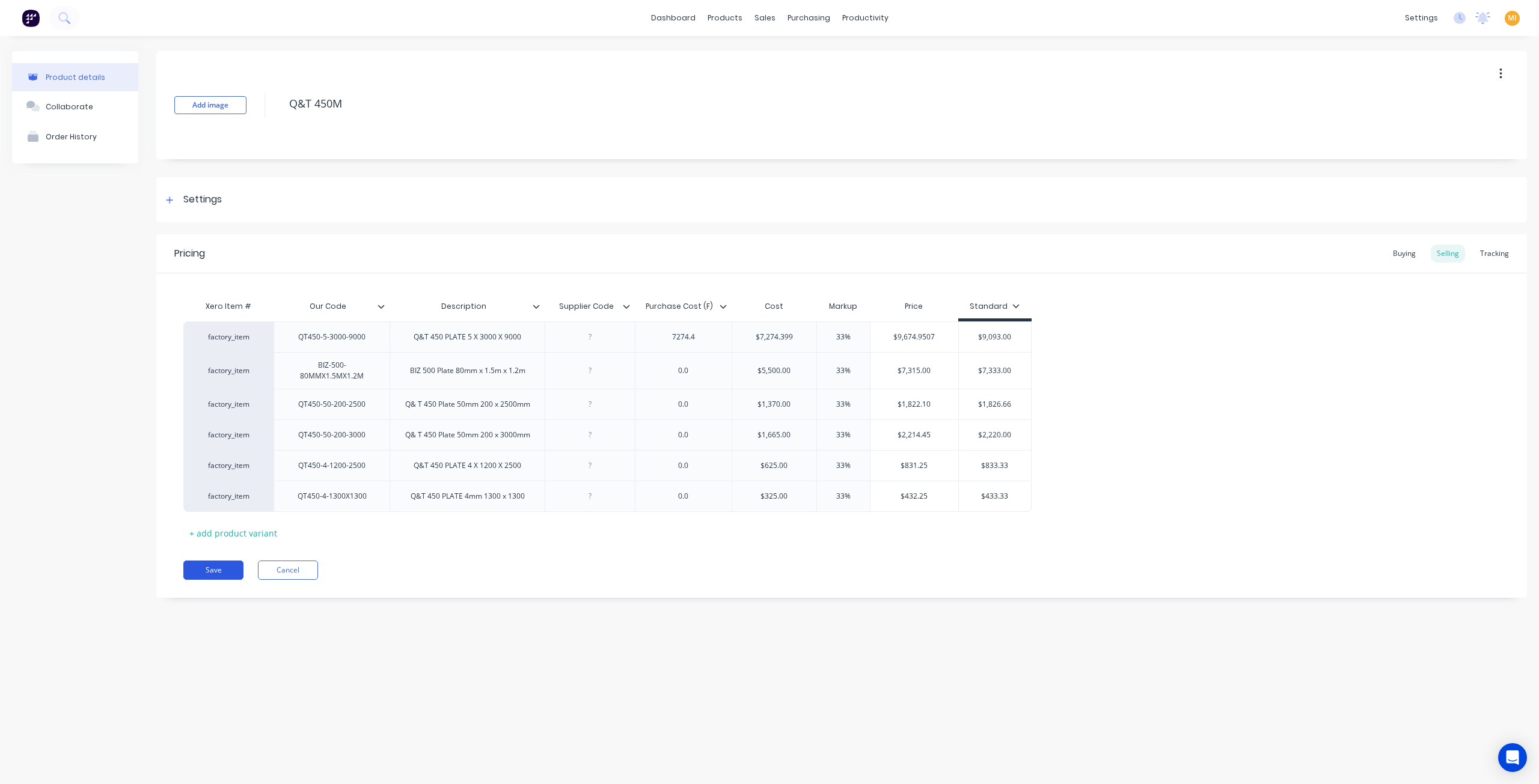
click at [228, 566] on button "Save" at bounding box center [213, 570] width 60 height 19
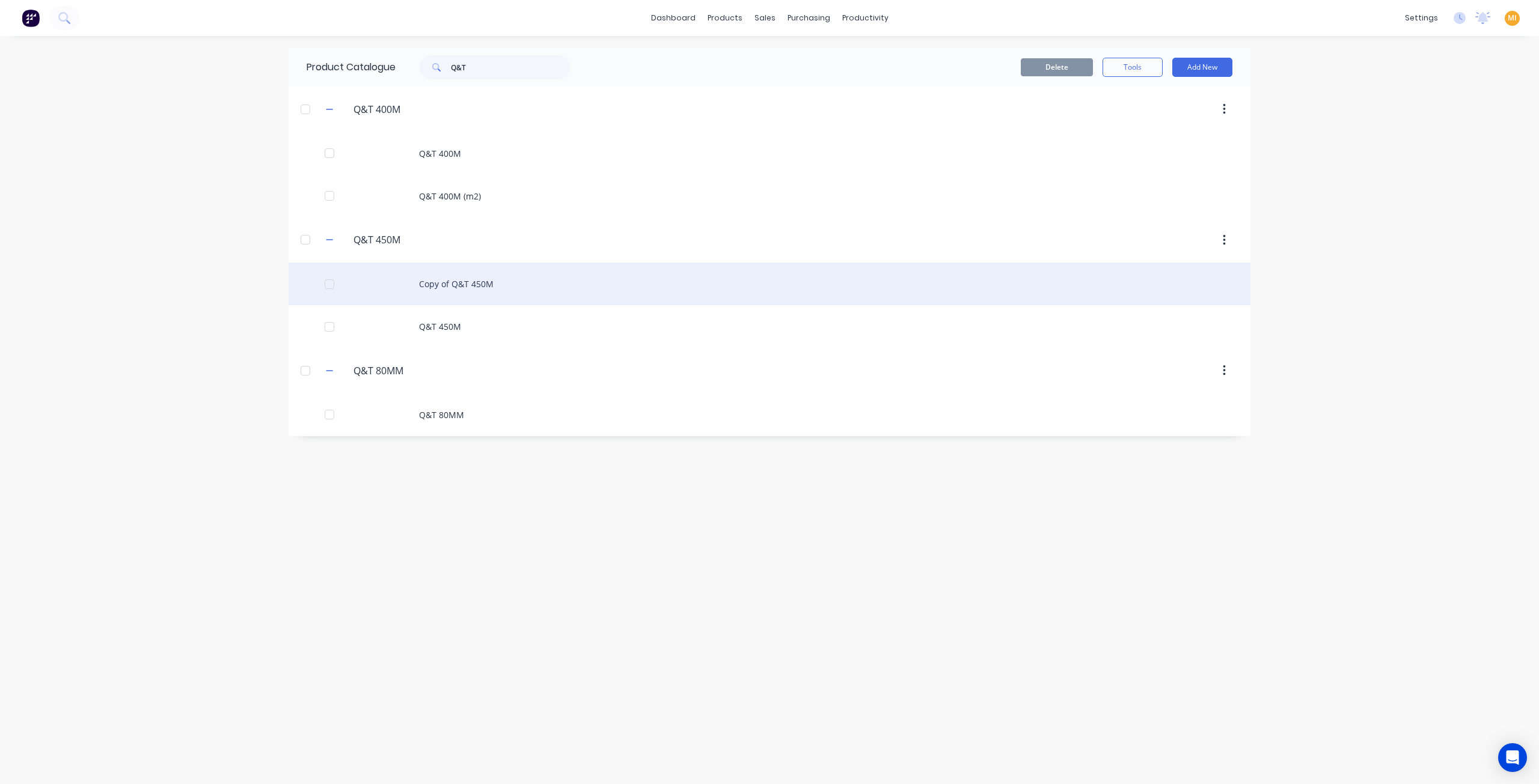
click at [458, 296] on div "Copy of Q&T 450M" at bounding box center [769, 284] width 962 height 43
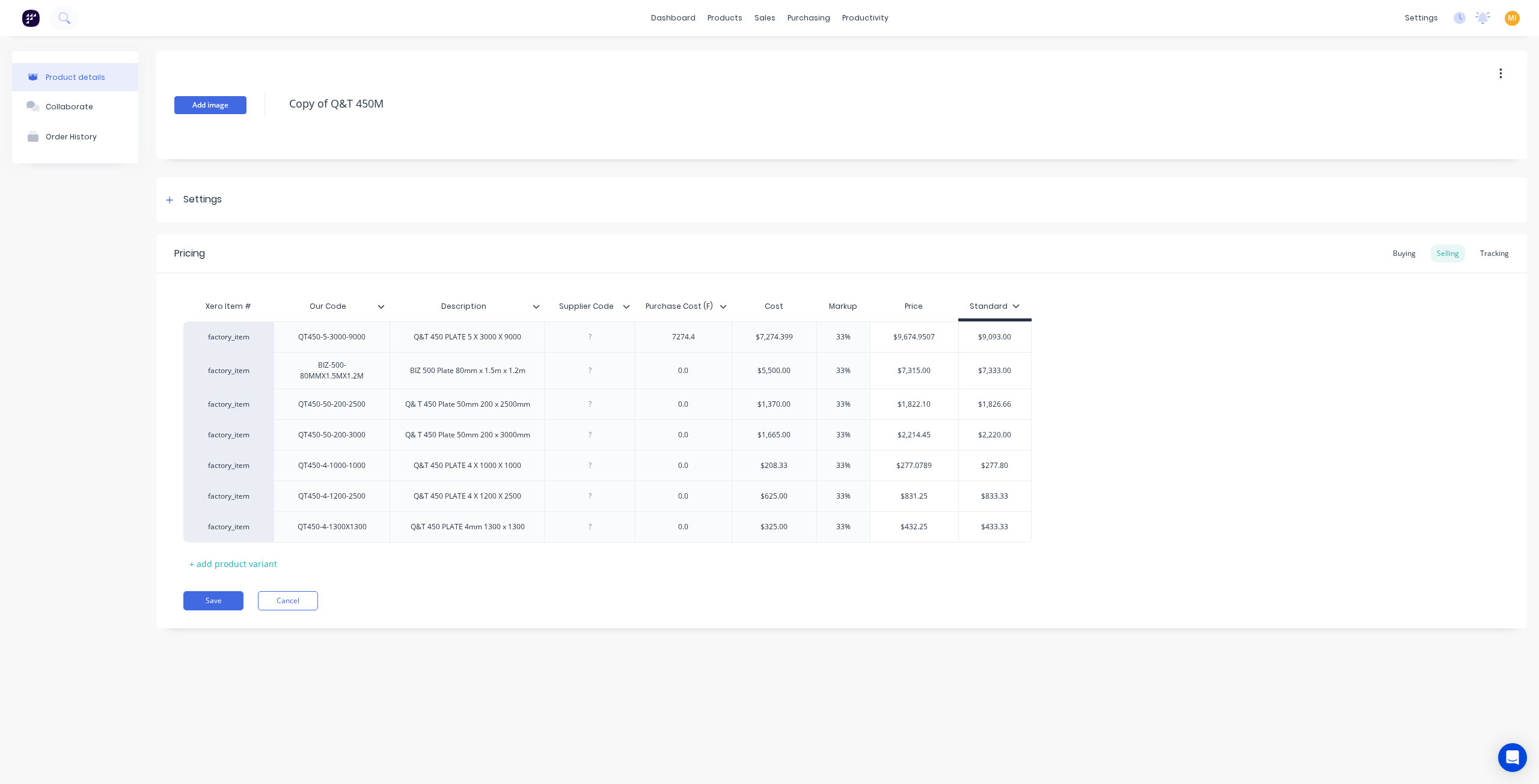
drag, startPoint x: 331, startPoint y: 107, endPoint x: 213, endPoint y: 104, distance: 118.0
click at [213, 104] on div "Add image Copy of Q&T 450M" at bounding box center [842, 105] width 1371 height 108
type textarea "x"
type textarea "Q&T 450M"
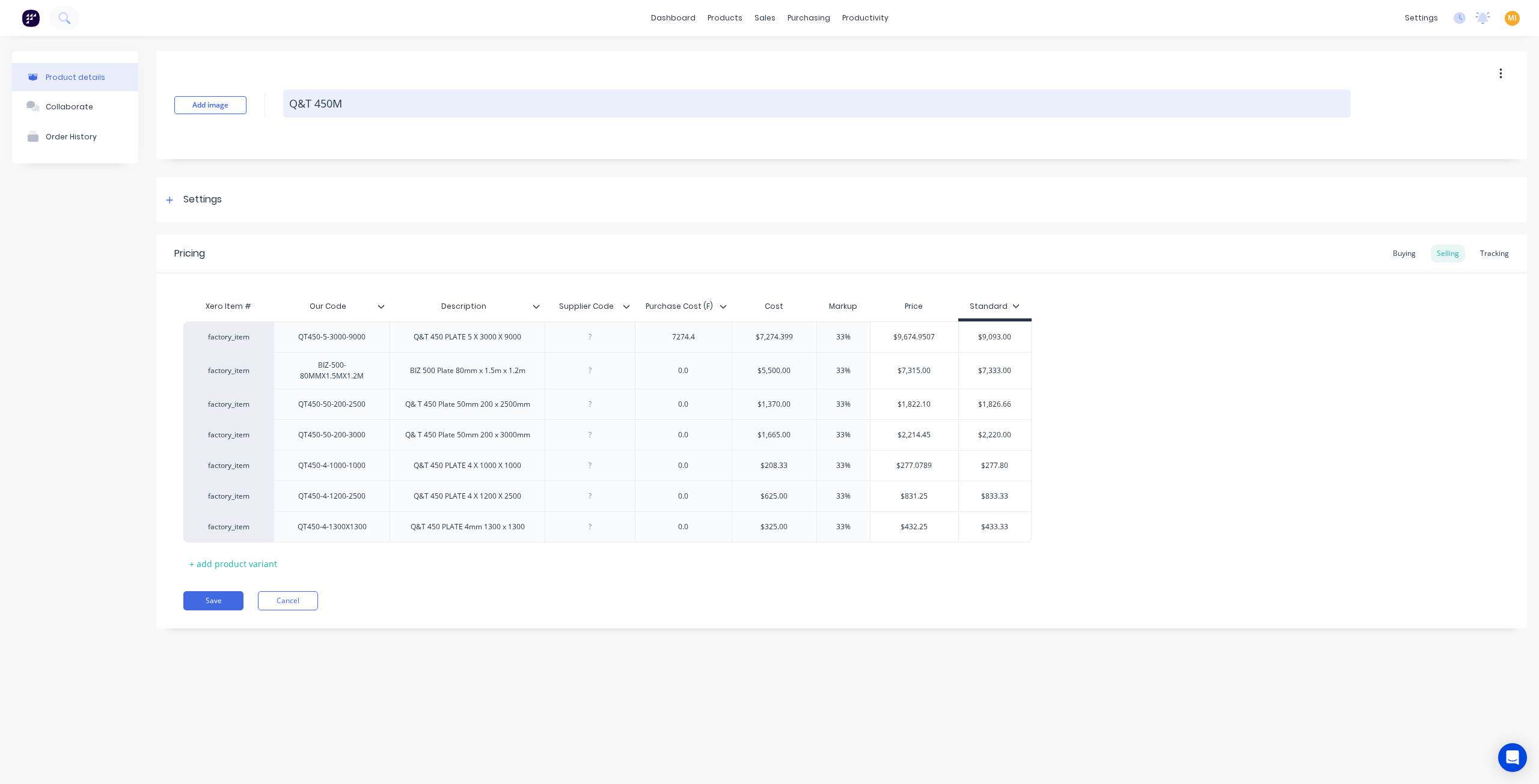
click at [456, 115] on textarea "Q&T 450M" at bounding box center [817, 103] width 1068 height 28
type textarea "x"
type textarea "Q&T 450M"
type textarea "x"
type textarea "Q&T 450M ("
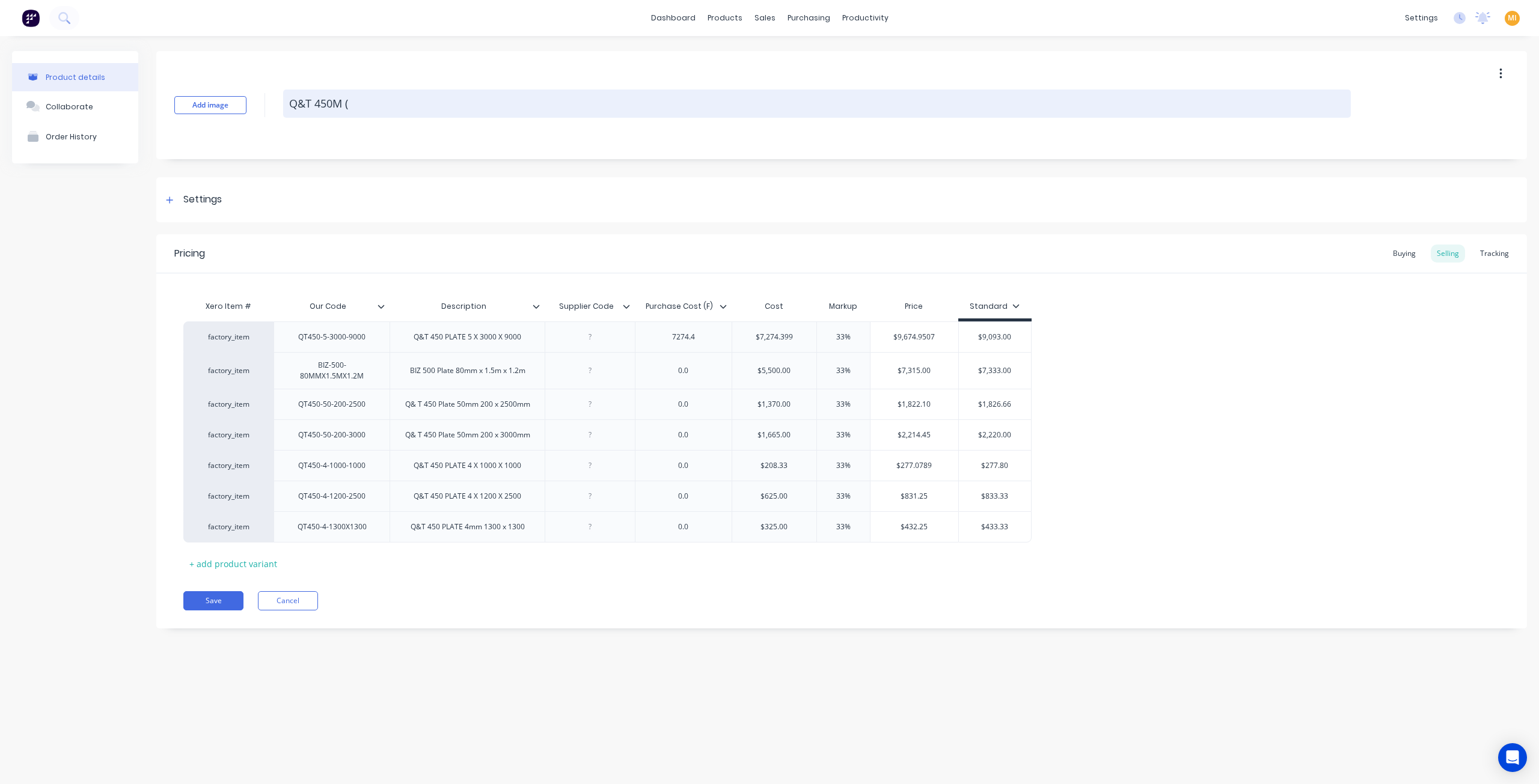
type textarea "x"
type textarea "Q&T 450M (m"
type textarea "x"
type textarea "Q&T 450M (m2"
type textarea "x"
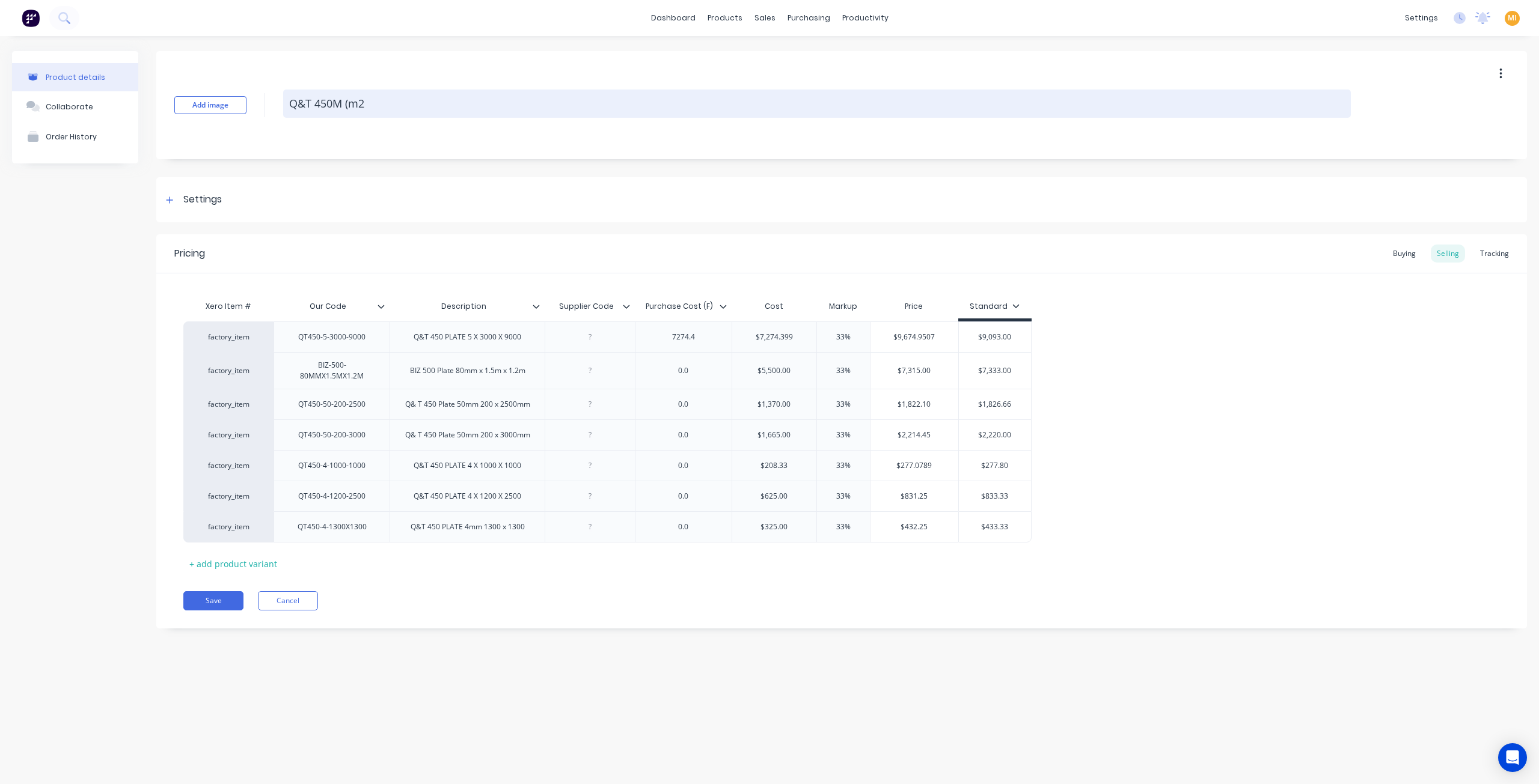
type textarea "Q&T 450M (m2)"
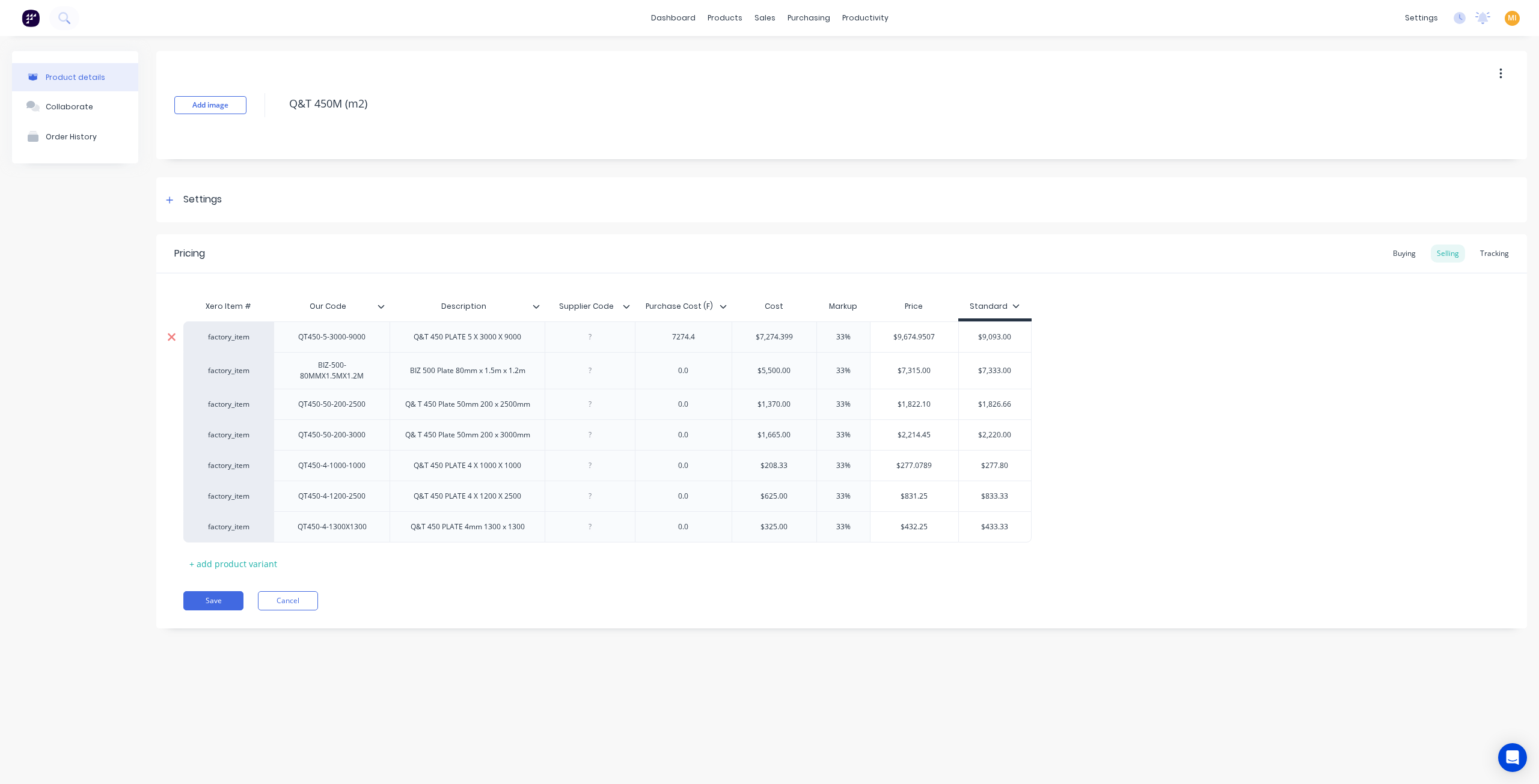
click at [176, 342] on div at bounding box center [171, 336] width 30 height 30
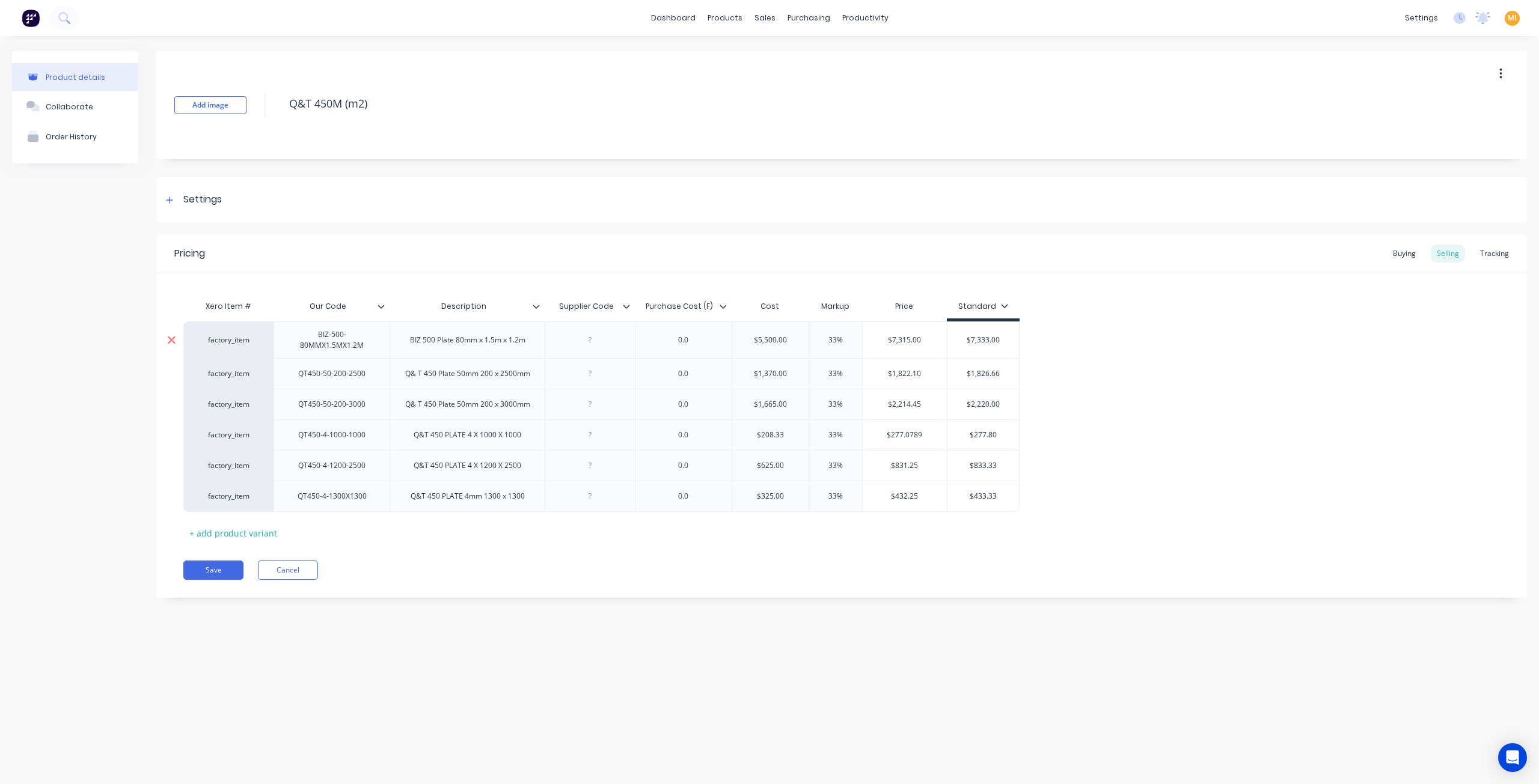
click at [176, 342] on div at bounding box center [171, 340] width 30 height 30
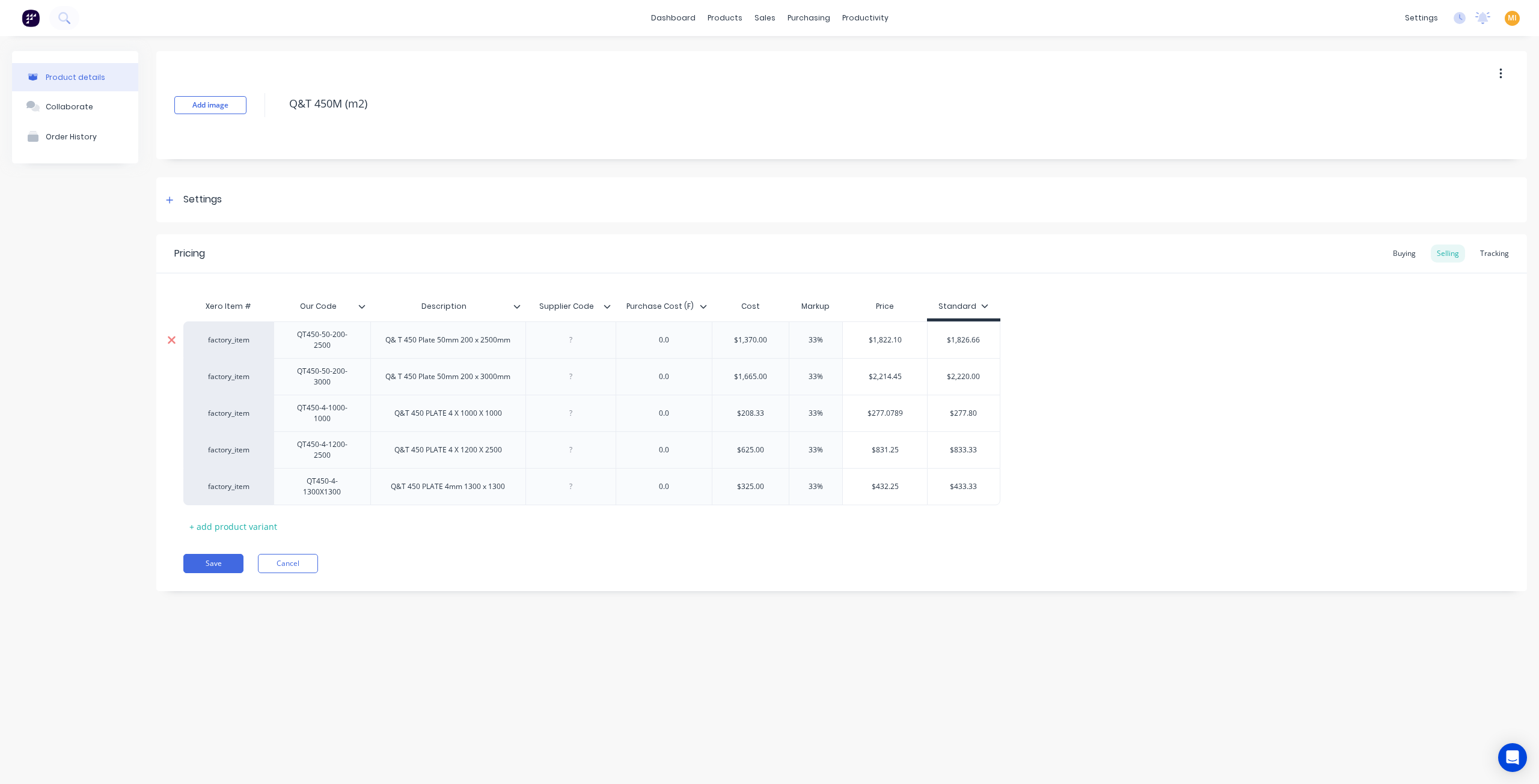
click at [176, 342] on div at bounding box center [171, 340] width 30 height 30
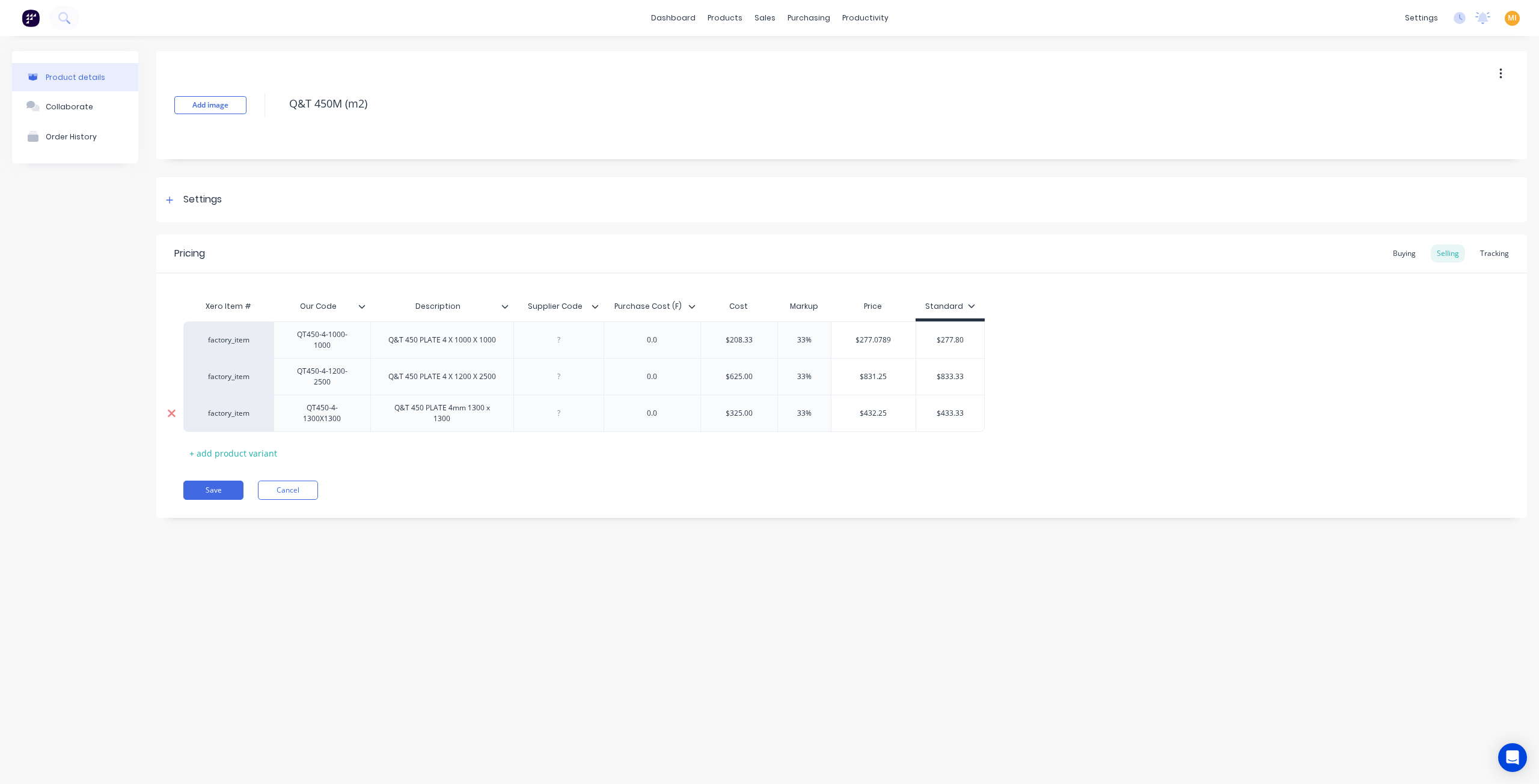
click at [175, 399] on div at bounding box center [171, 413] width 30 height 30
click at [175, 371] on icon at bounding box center [171, 376] width 9 height 12
type textarea "x"
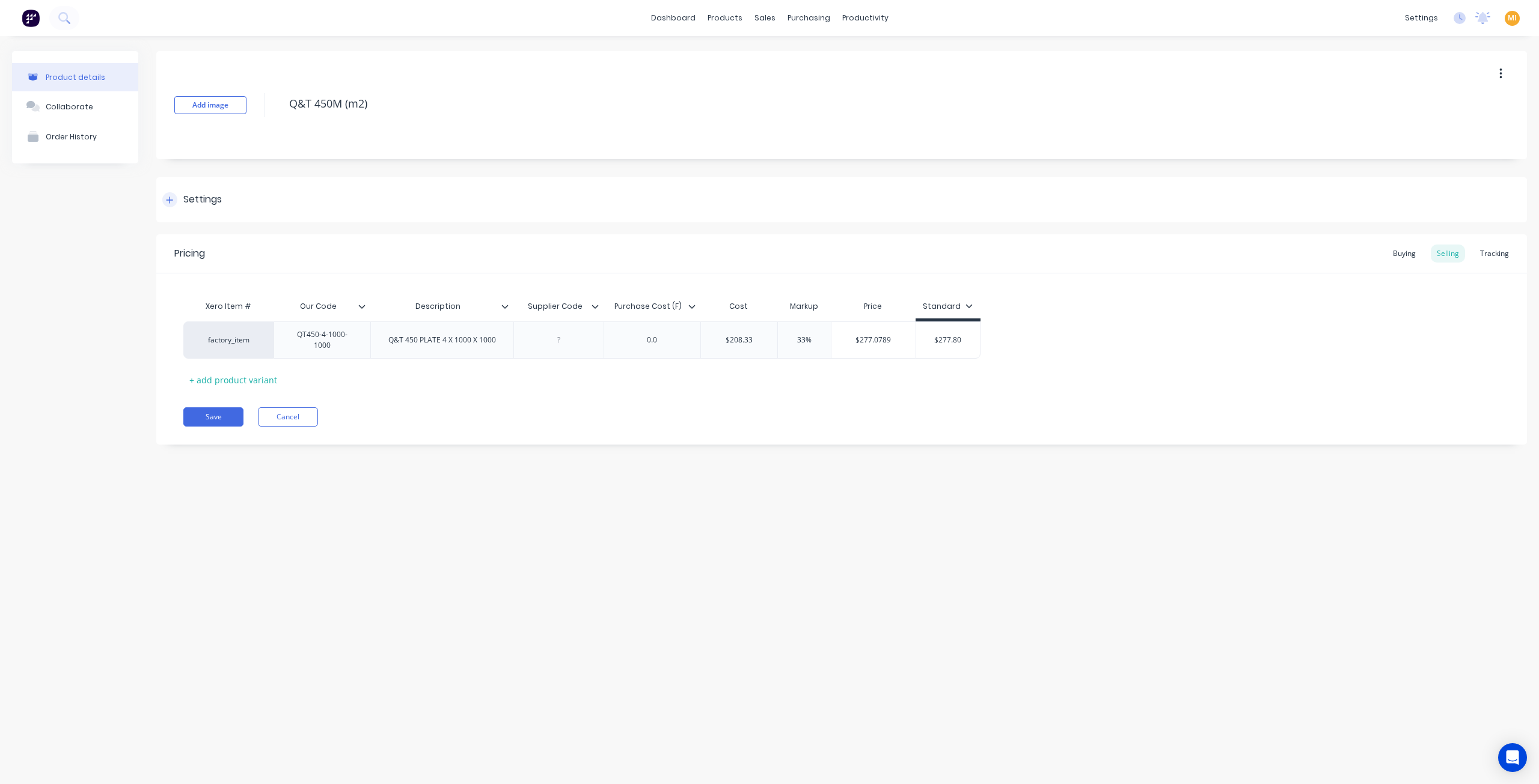
type textarea "Q&T 450M (m2)"
type textarea "x"
type textarea "Q&T 450M (m2)"
click at [217, 197] on div "Settings" at bounding box center [203, 200] width 39 height 15
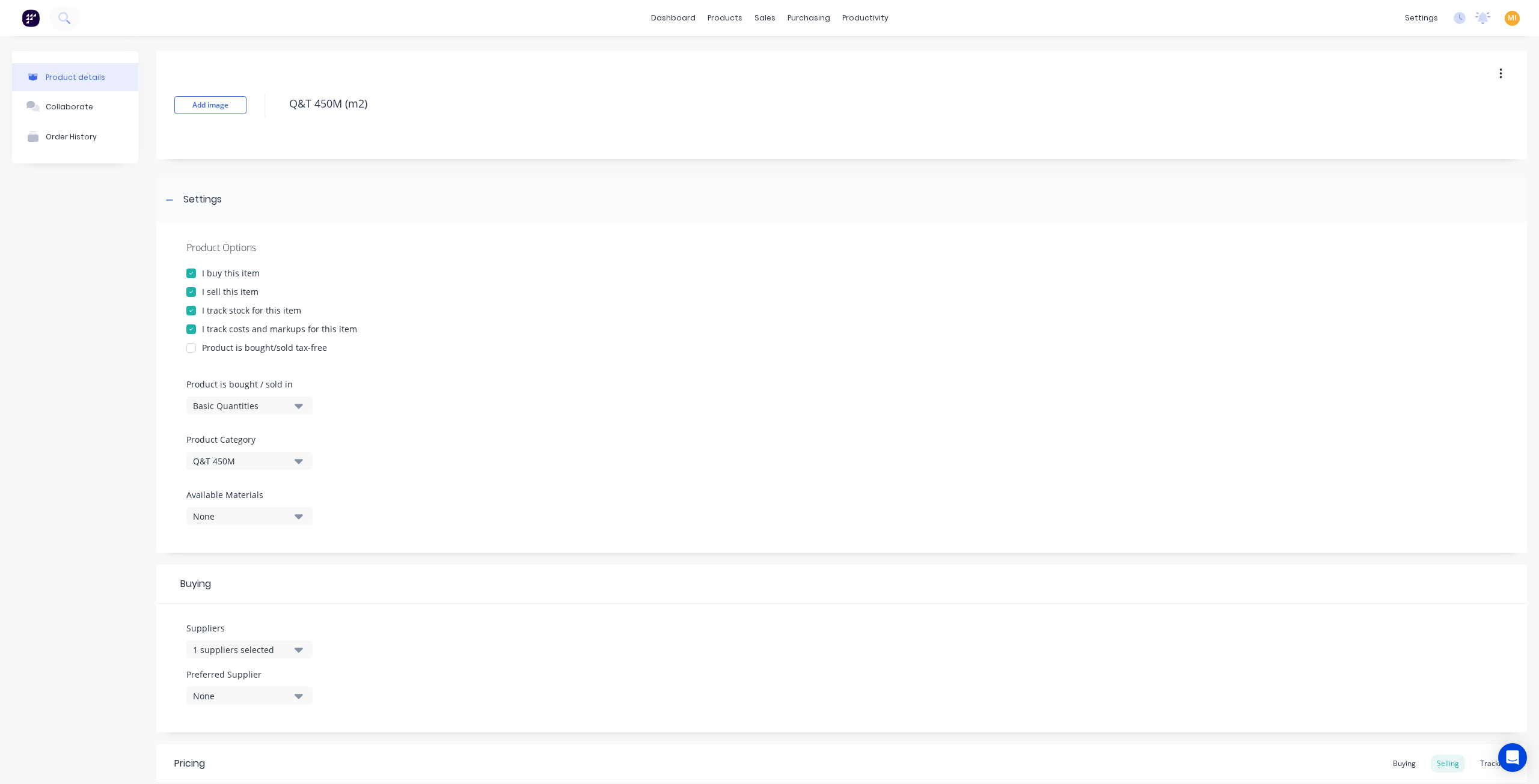
click at [256, 409] on div "Basic Quantities" at bounding box center [241, 406] width 96 height 13
drag, startPoint x: 241, startPoint y: 500, endPoint x: 260, endPoint y: 509, distance: 21.0
click at [241, 500] on div "Square Metres" at bounding box center [276, 508] width 180 height 24
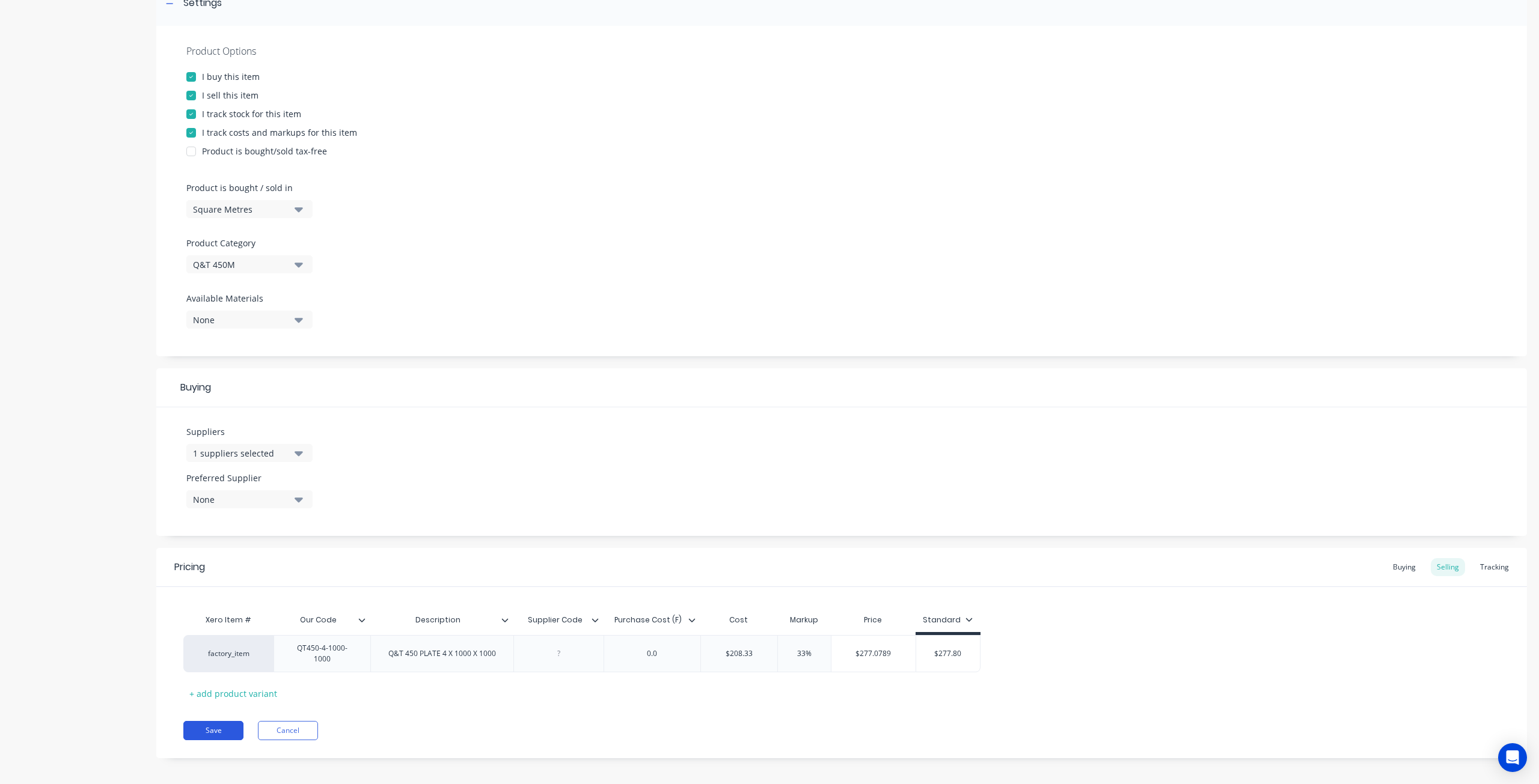
click at [218, 726] on button "Save" at bounding box center [213, 731] width 60 height 19
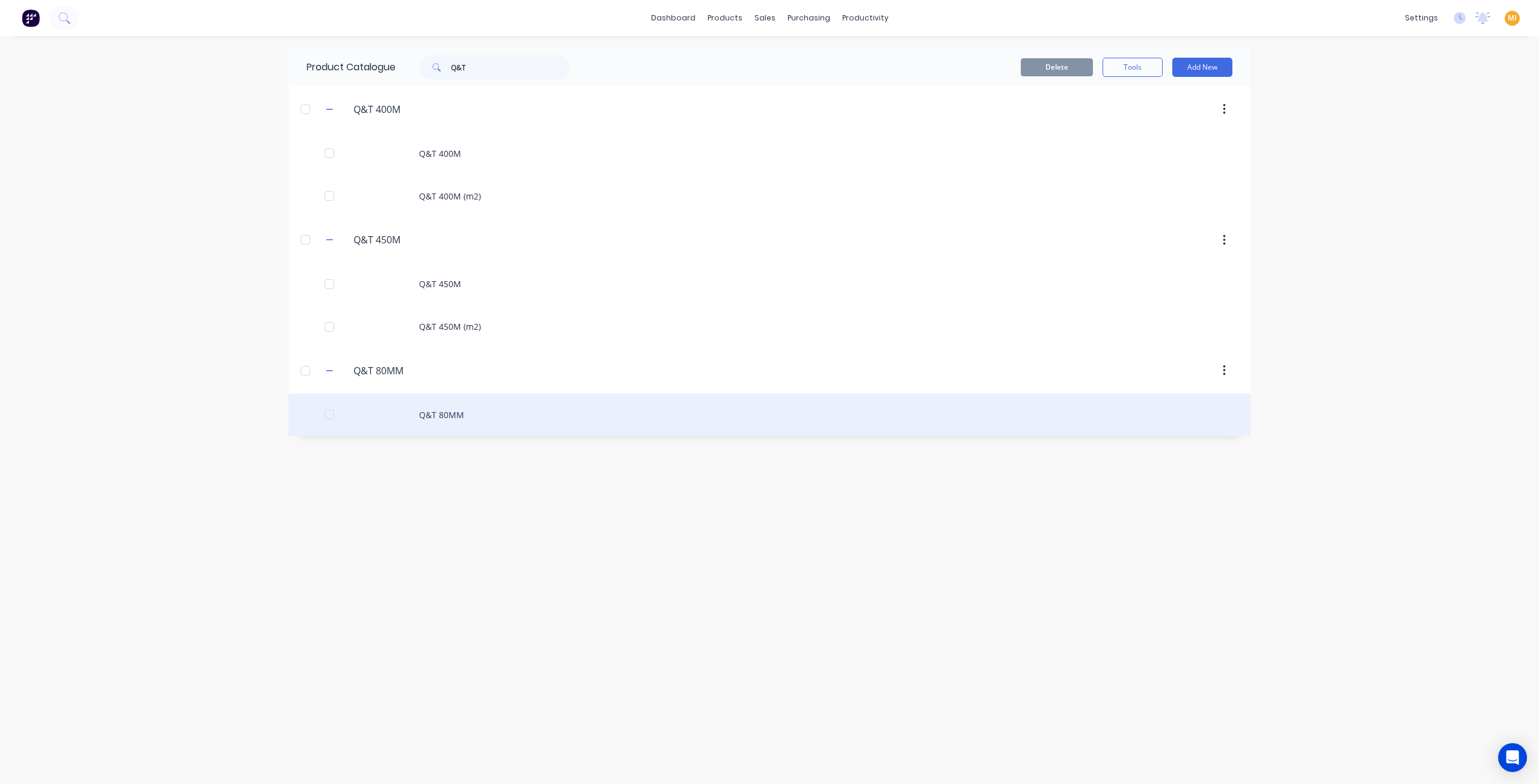
click at [408, 418] on div "Q&T 80MM" at bounding box center [769, 415] width 962 height 43
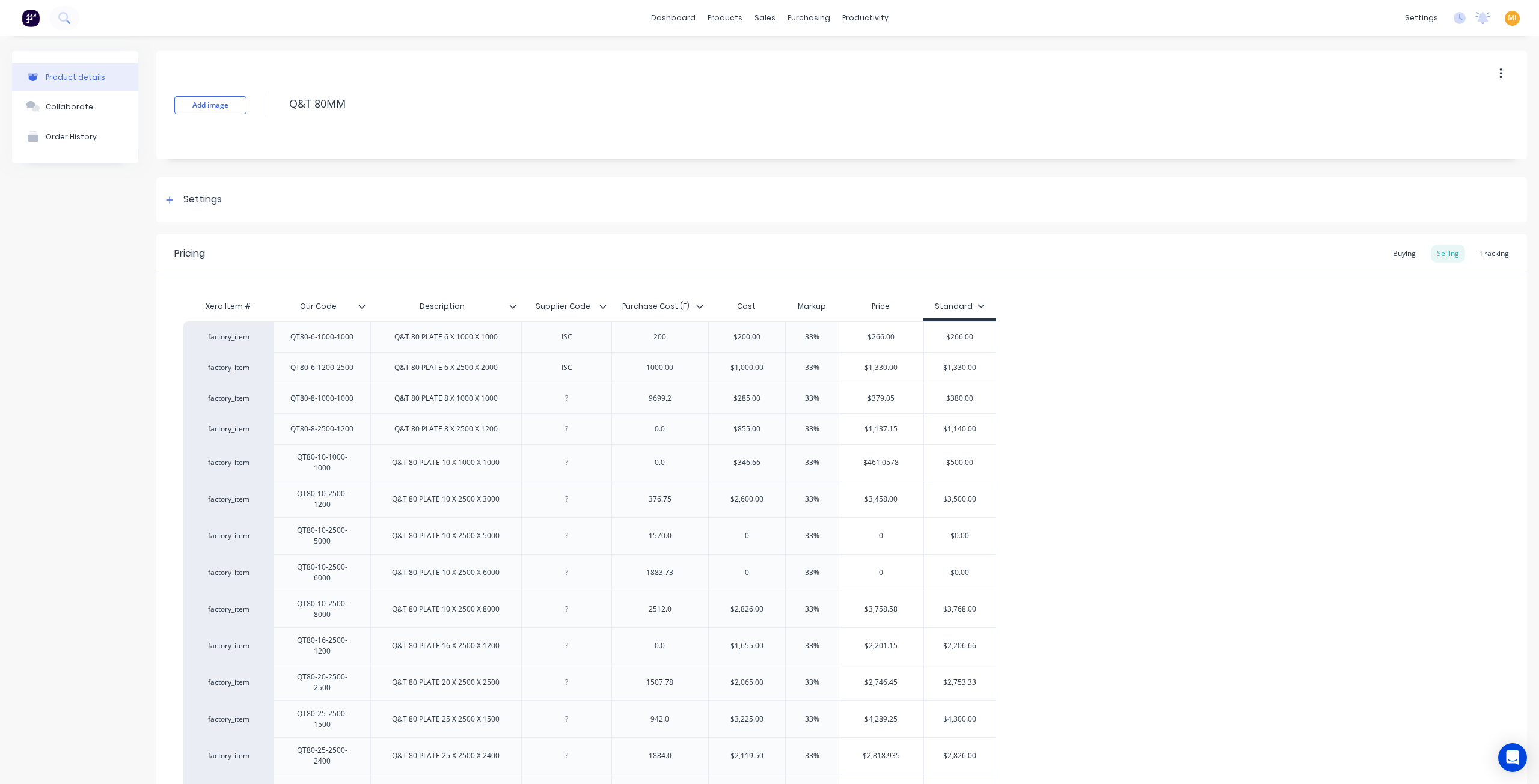
click at [1488, 74] on button "button" at bounding box center [1501, 74] width 28 height 22
click at [1466, 96] on div "Duplicate" at bounding box center [1458, 105] width 93 height 17
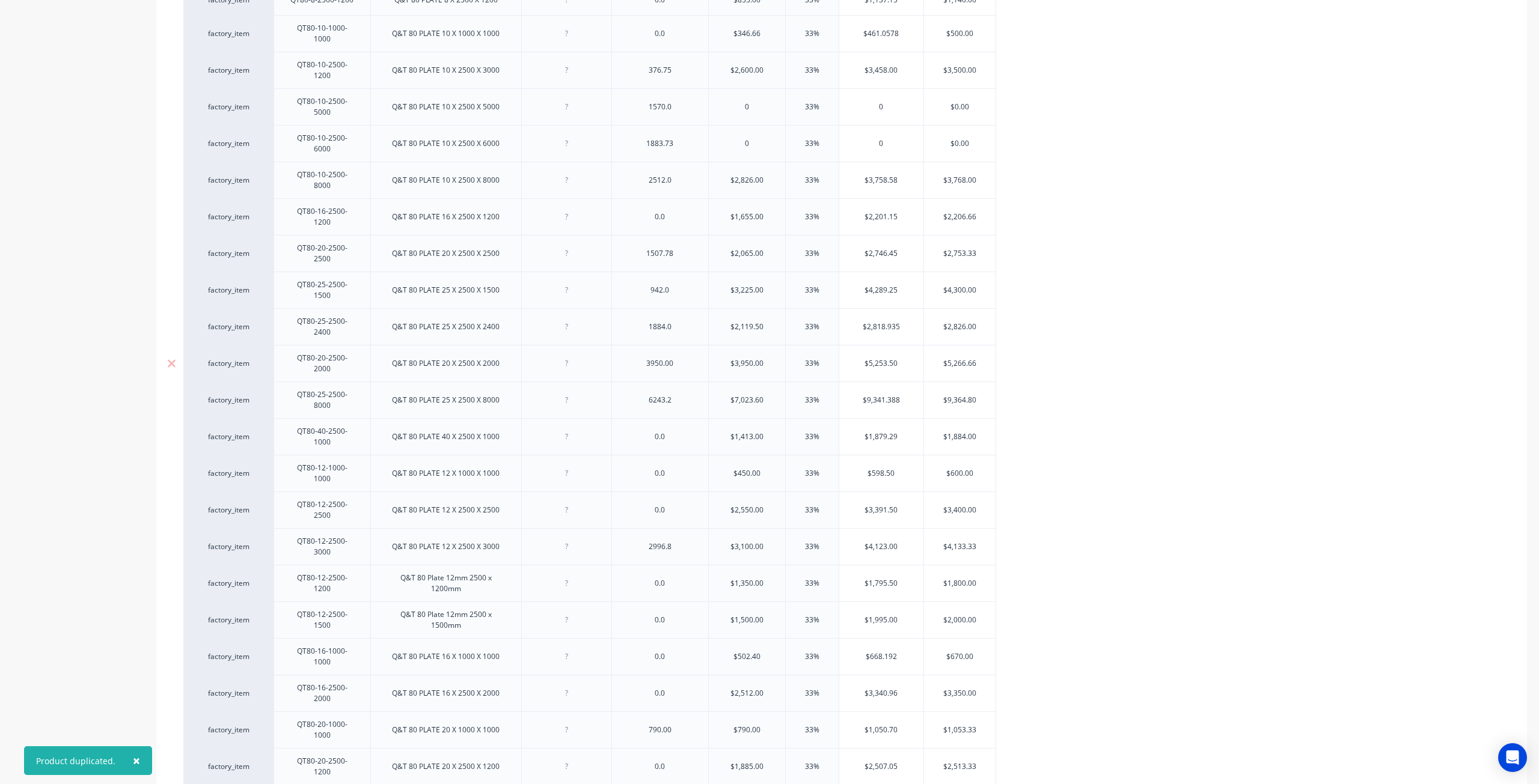
scroll to position [460, 0]
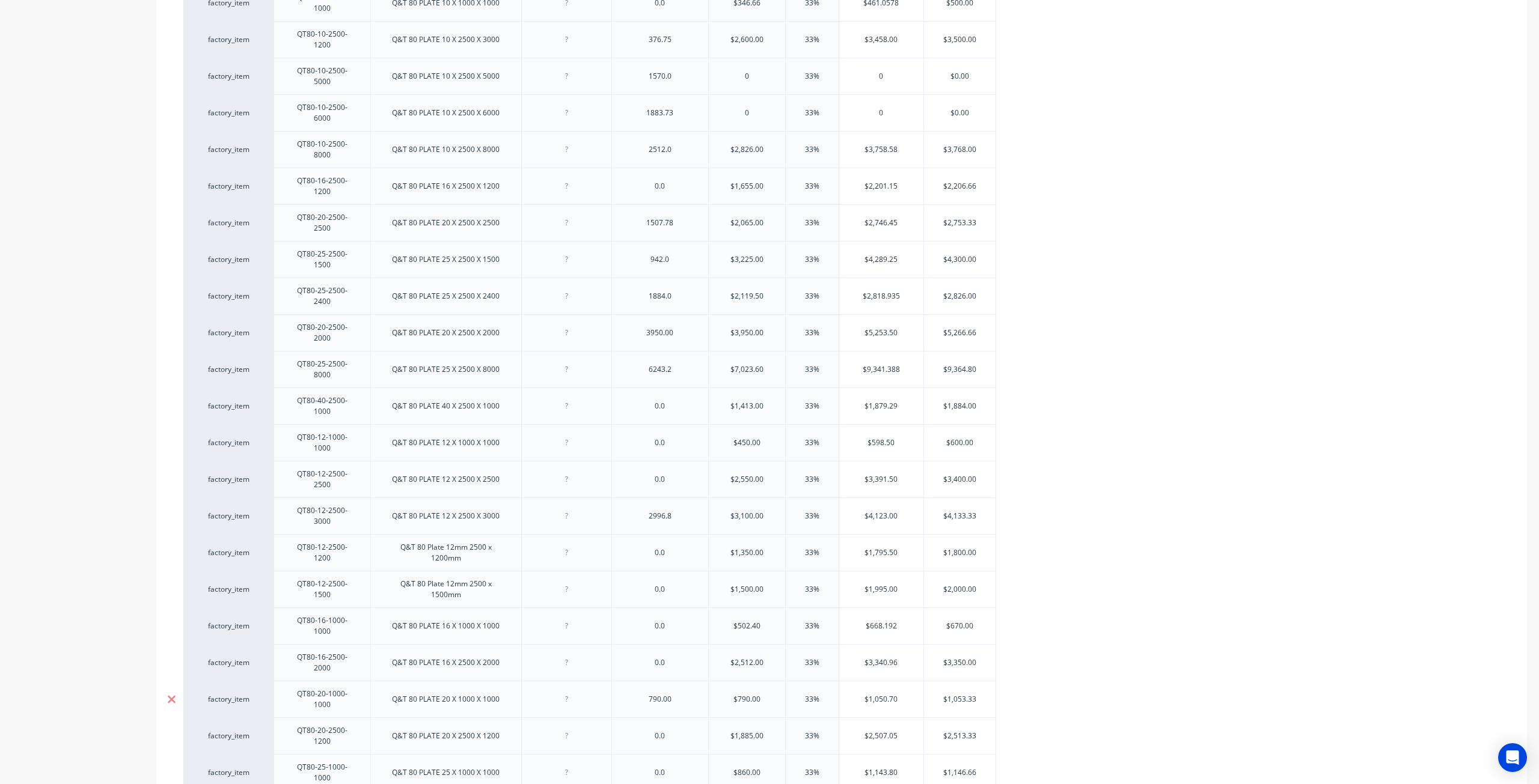
drag, startPoint x: 167, startPoint y: 642, endPoint x: 181, endPoint y: 618, distance: 27.8
click at [167, 758] on div at bounding box center [171, 773] width 30 height 30
click at [166, 715] on div at bounding box center [171, 729] width 30 height 30
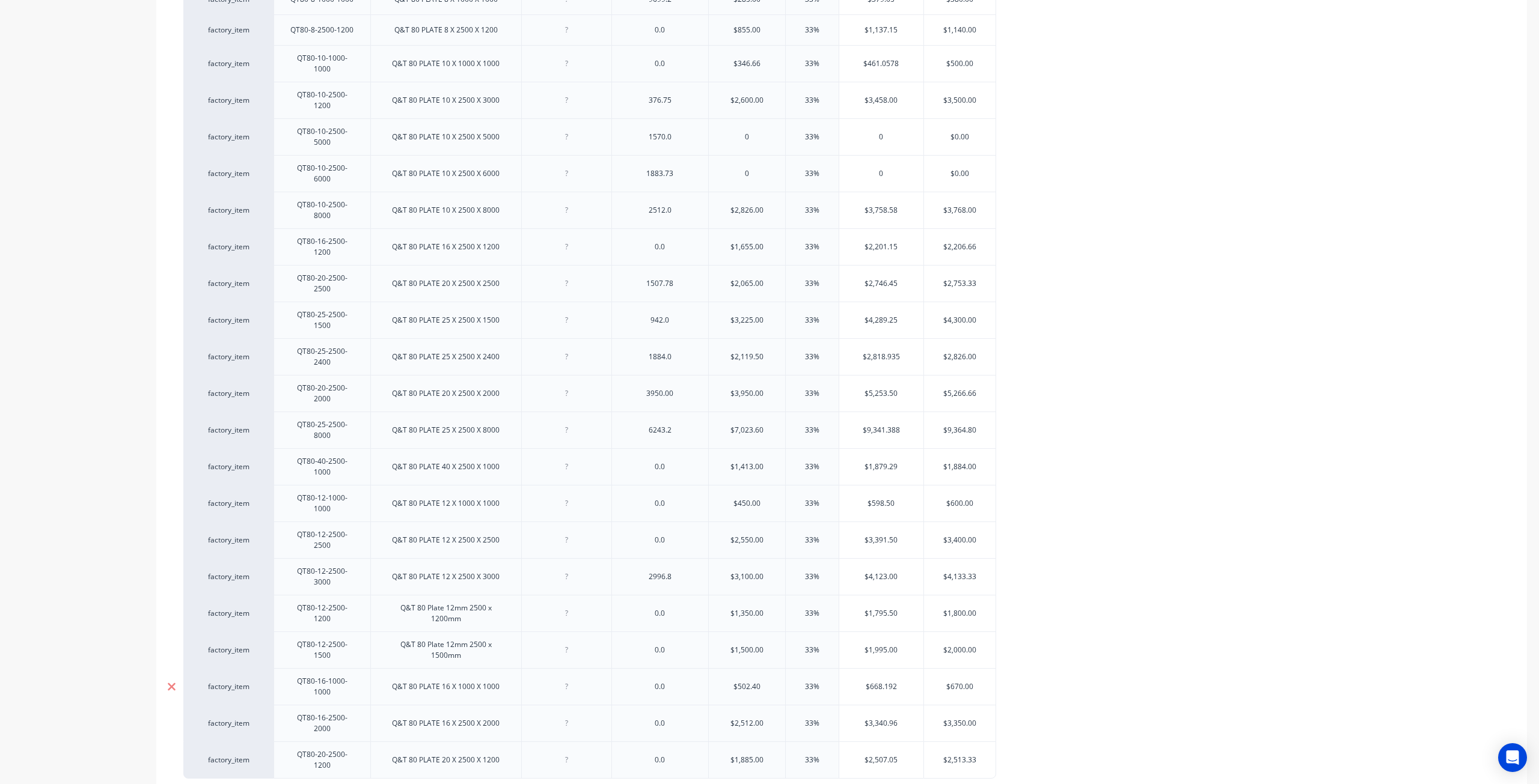
click at [178, 672] on div at bounding box center [171, 686] width 30 height 30
click at [172, 530] on icon at bounding box center [171, 534] width 8 height 8
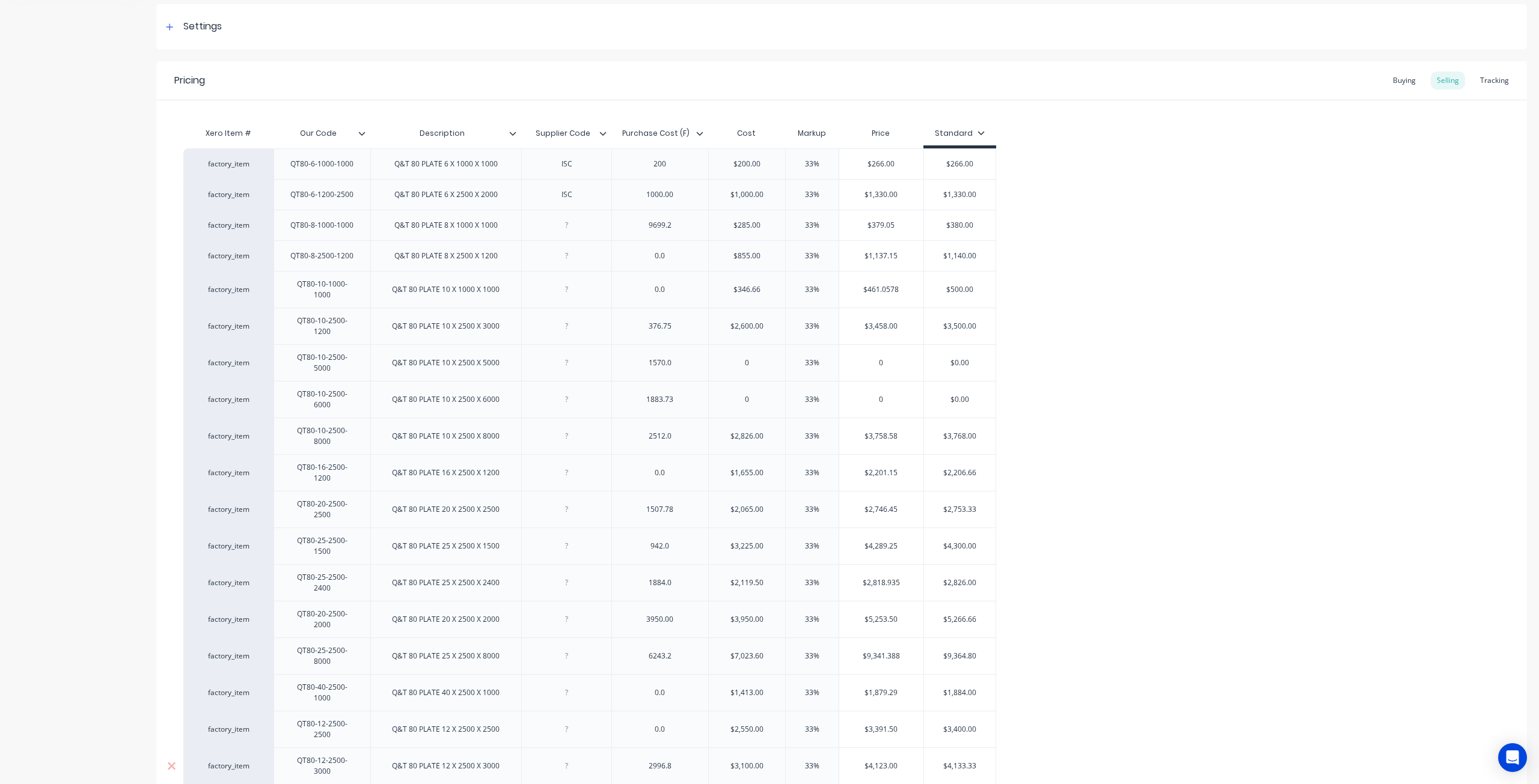
scroll to position [97, 0]
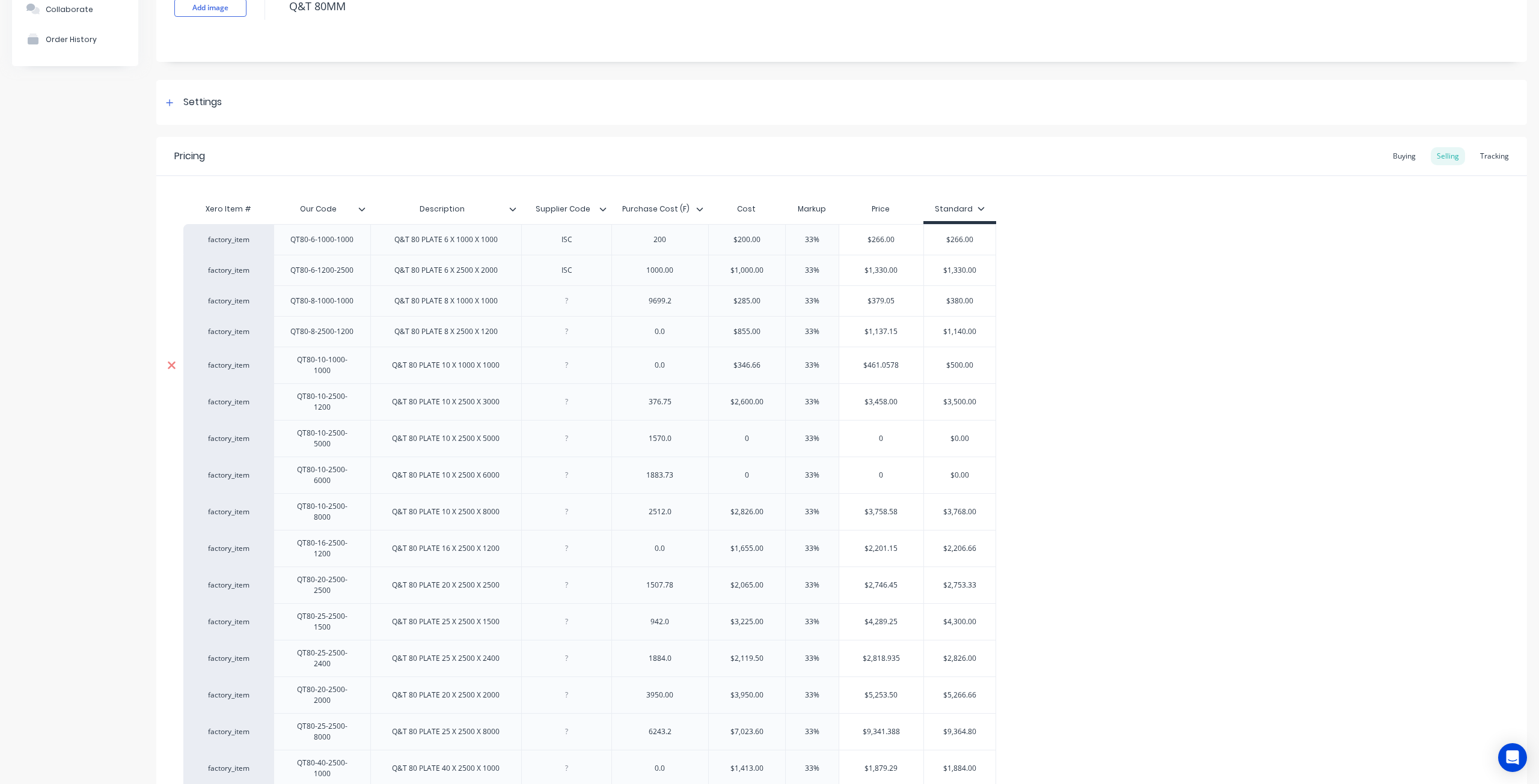
click at [171, 361] on icon at bounding box center [171, 365] width 8 height 8
click at [168, 298] on icon at bounding box center [171, 301] width 9 height 12
click at [178, 241] on div at bounding box center [171, 239] width 30 height 30
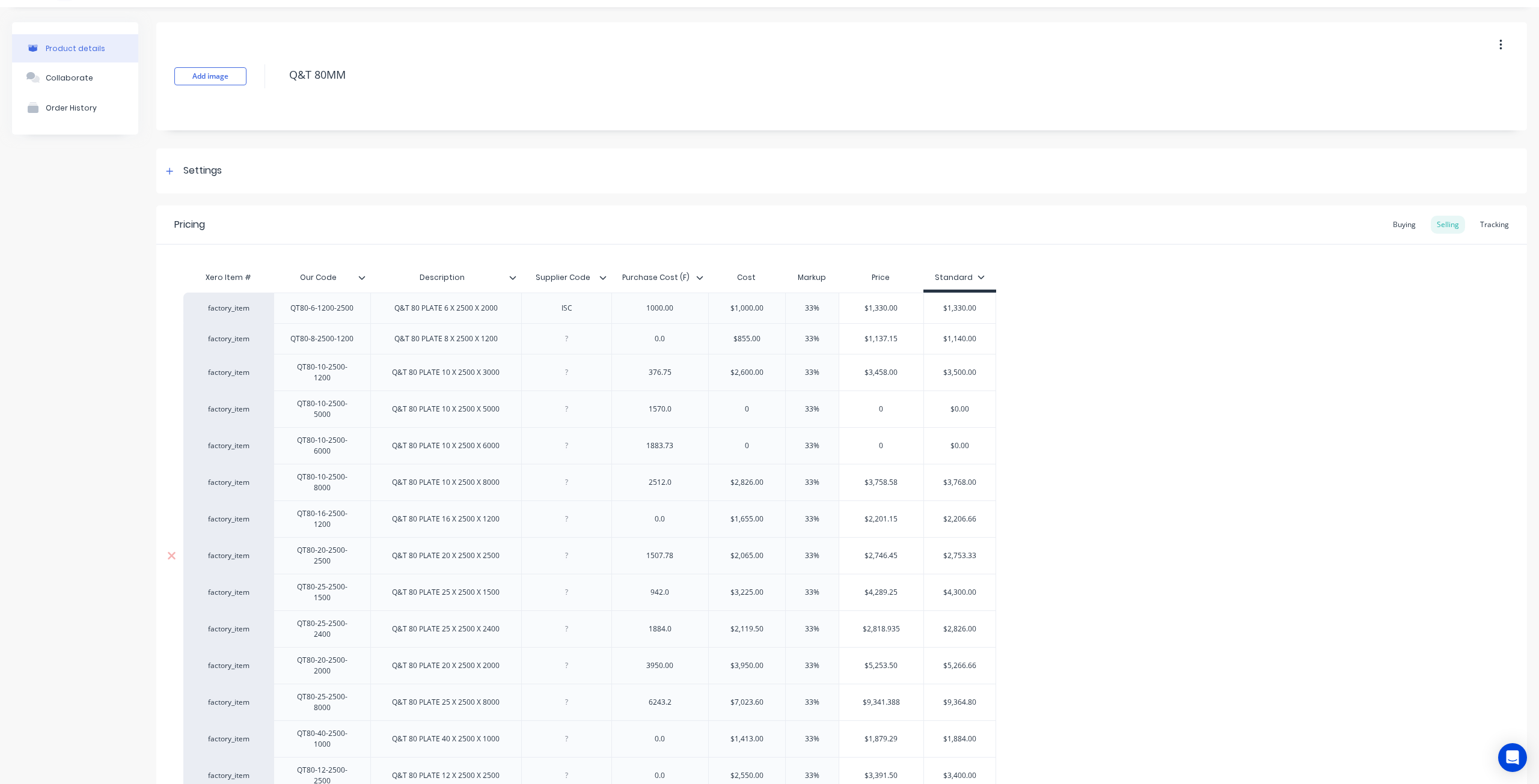
scroll to position [0, 0]
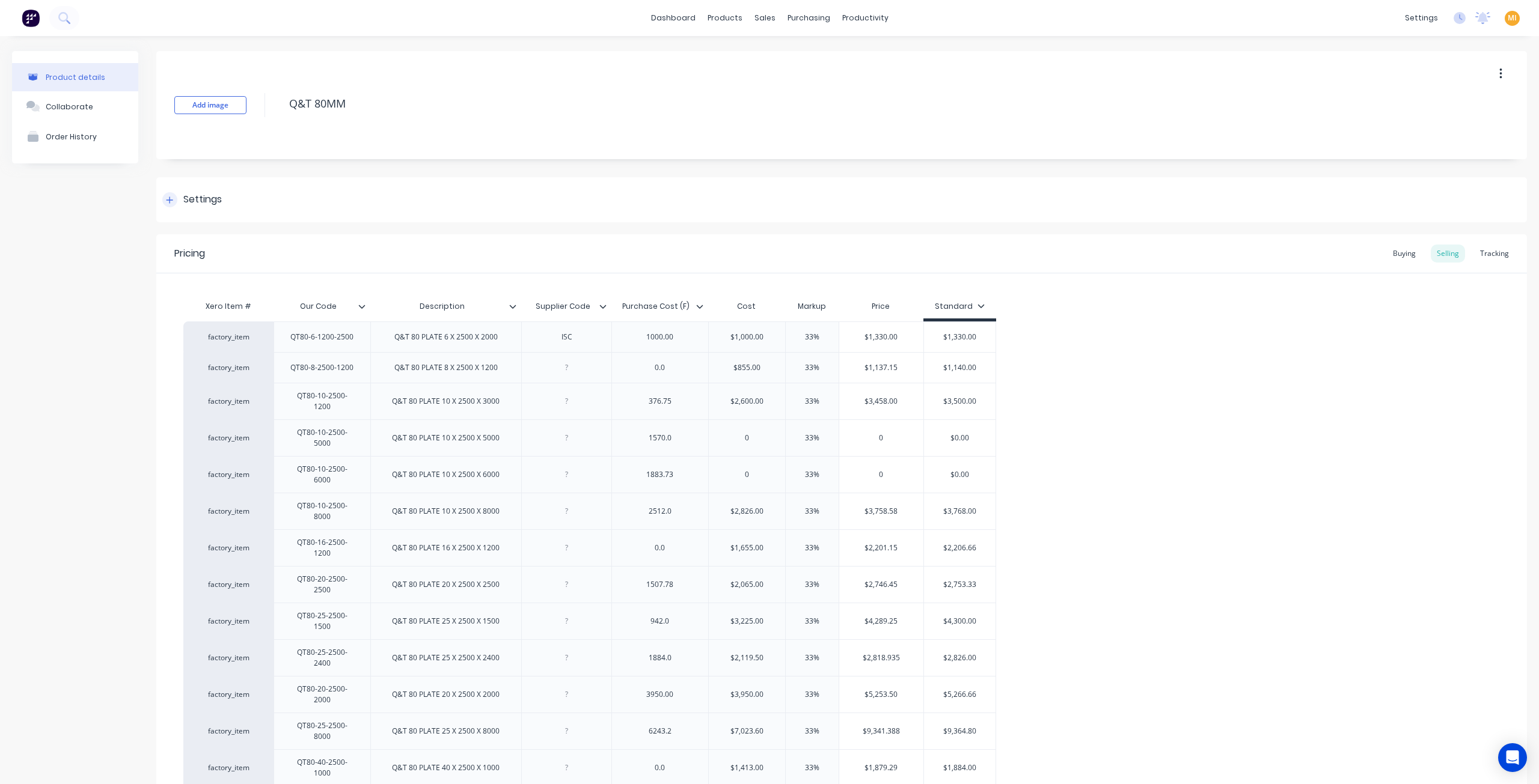
click at [208, 189] on div "Settings" at bounding box center [842, 199] width 1371 height 45
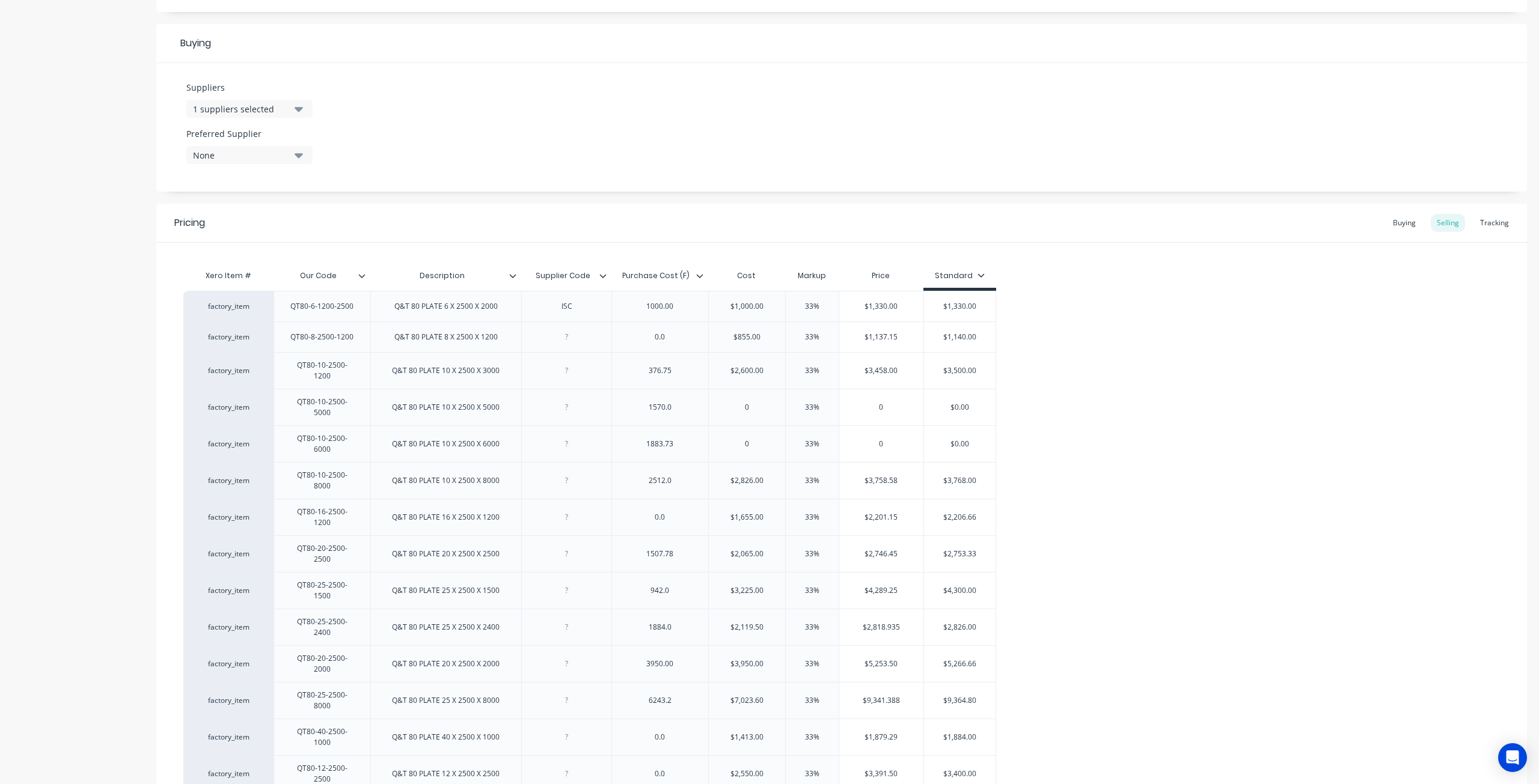
scroll to position [757, 0]
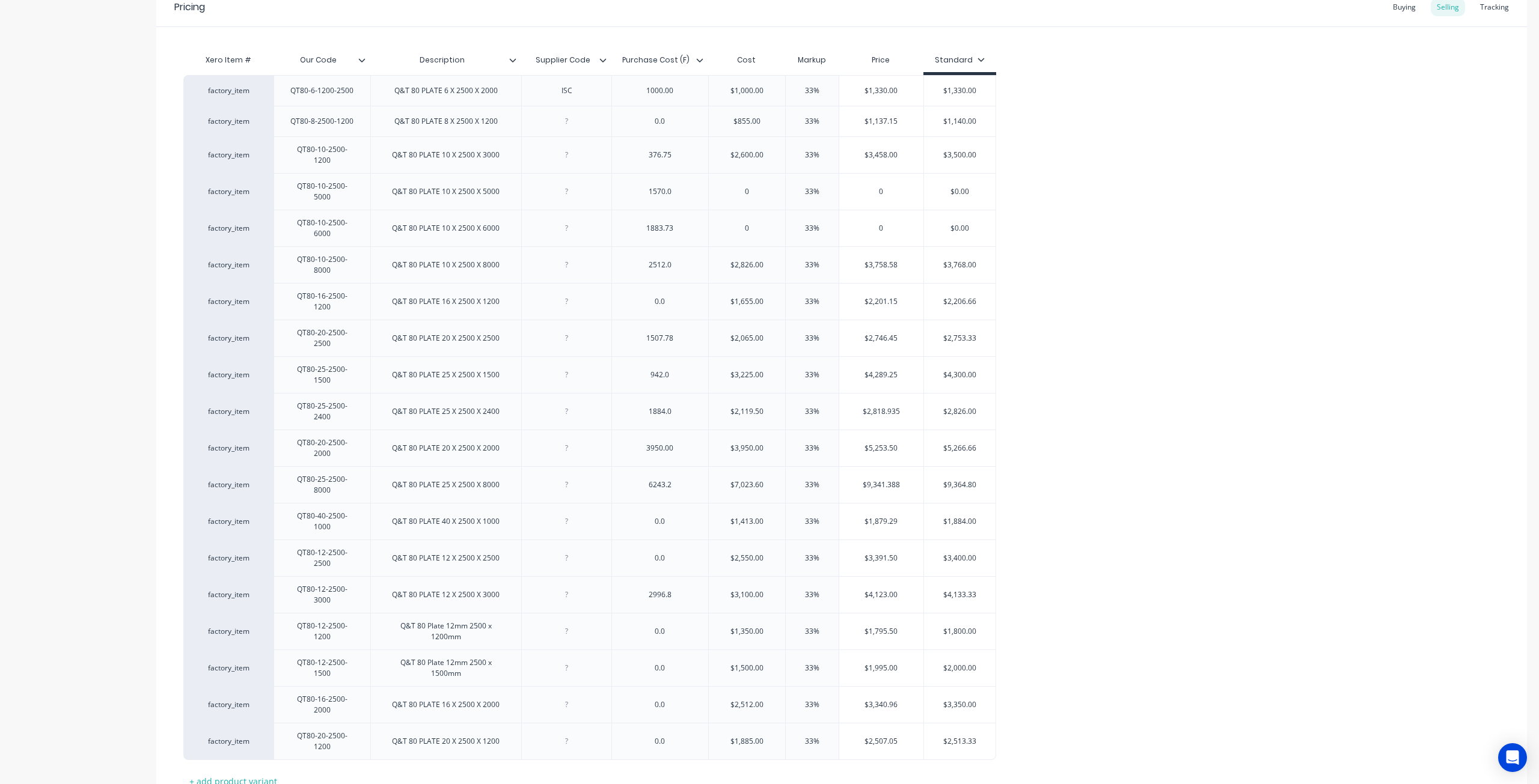
click at [224, 713] on div "Pricing Buying Selling Tracking Xero Item # Our Code Description Supplier Code …" at bounding box center [842, 417] width 1371 height 858
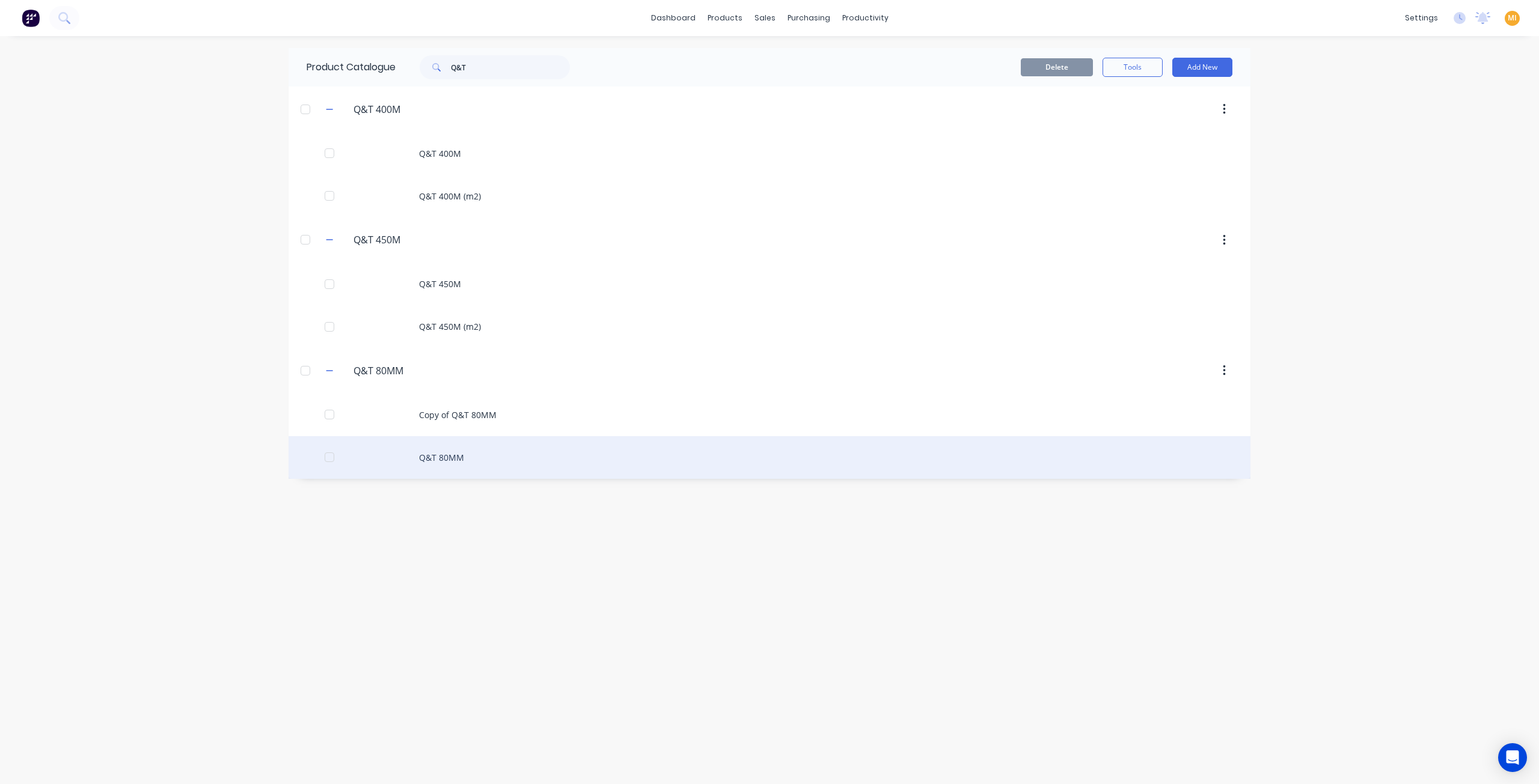
click at [482, 446] on div "Q&T 80MM" at bounding box center [769, 457] width 962 height 43
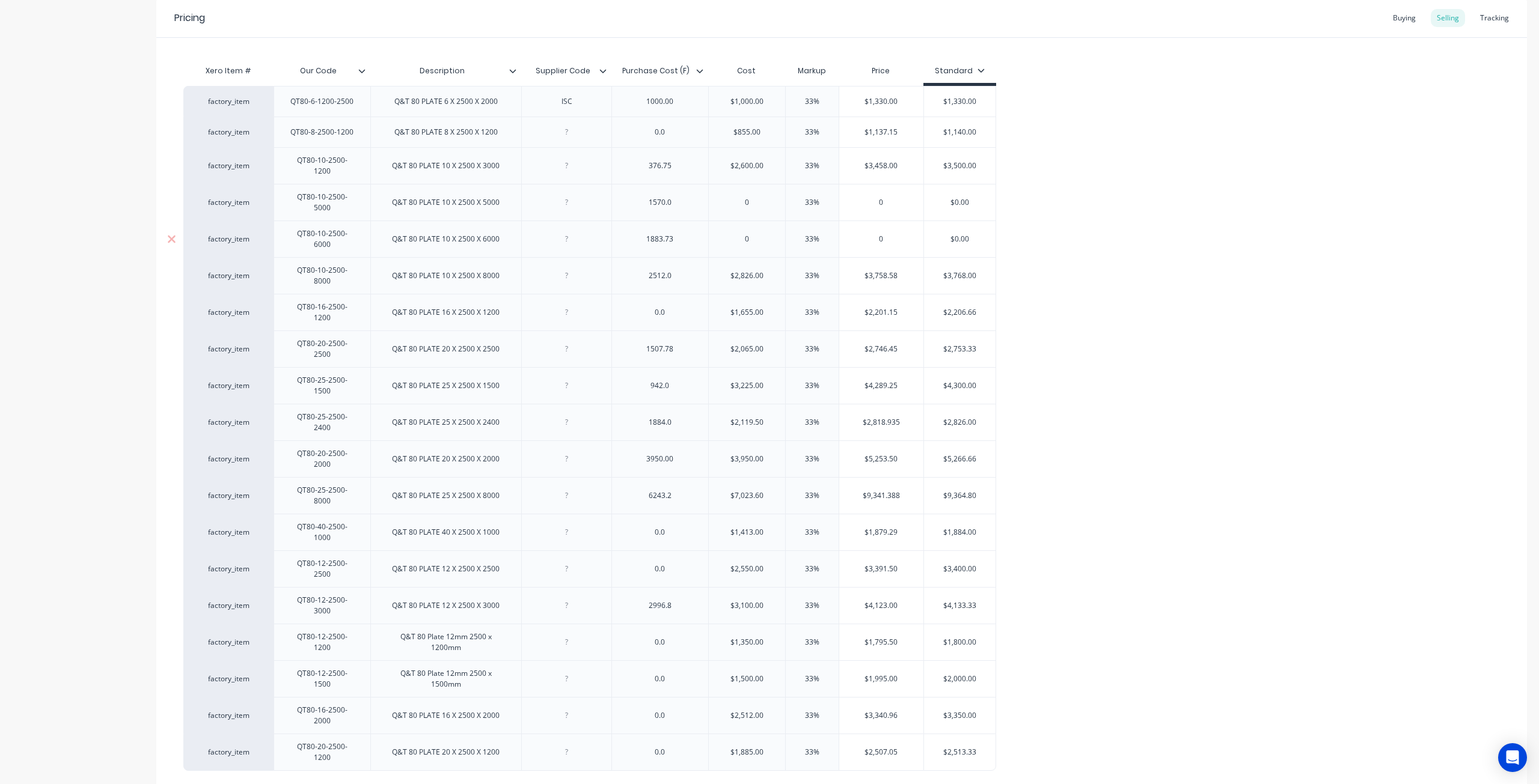
scroll to position [241, 0]
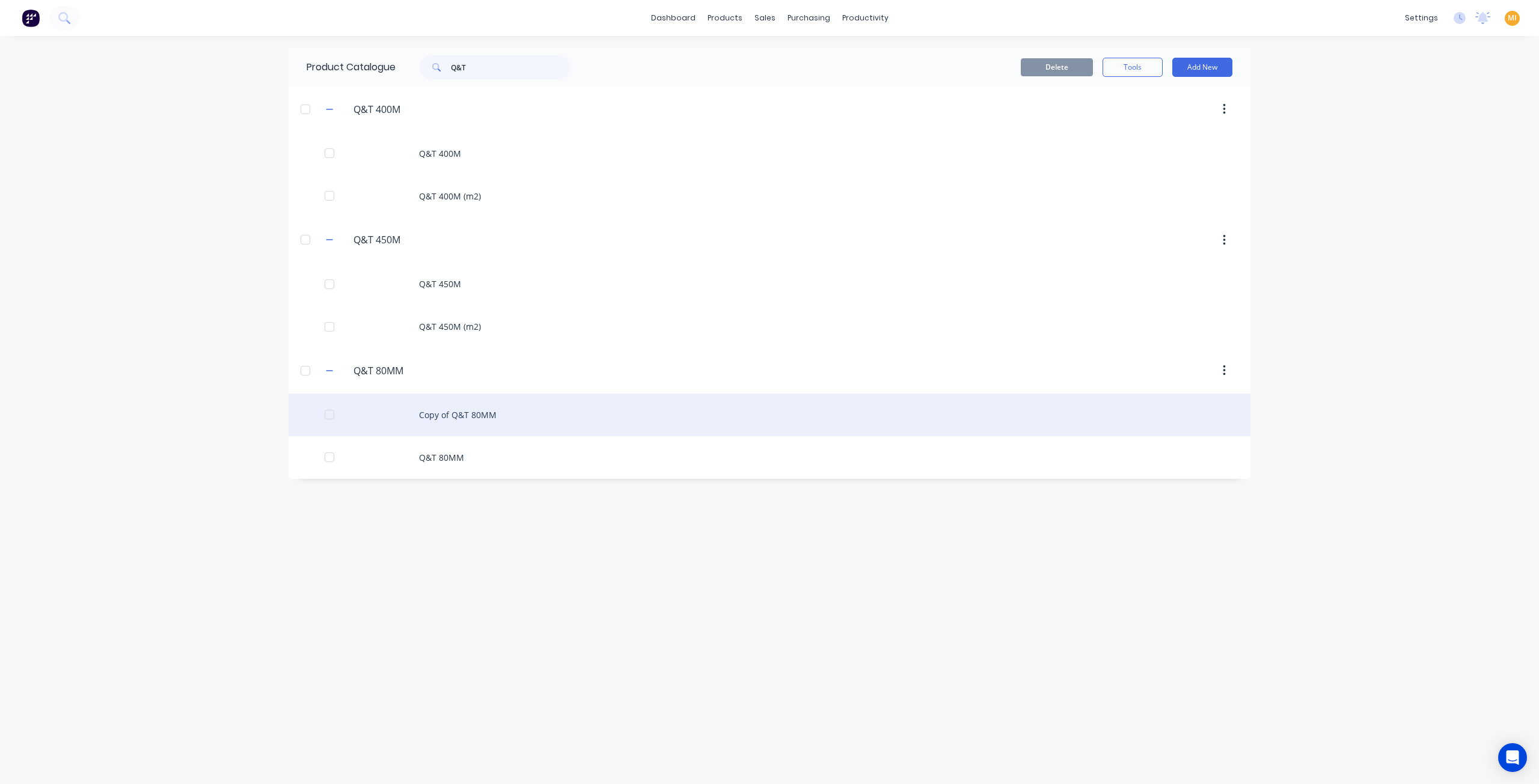
click at [498, 413] on div "Copy of Q&T 80MM" at bounding box center [769, 415] width 962 height 43
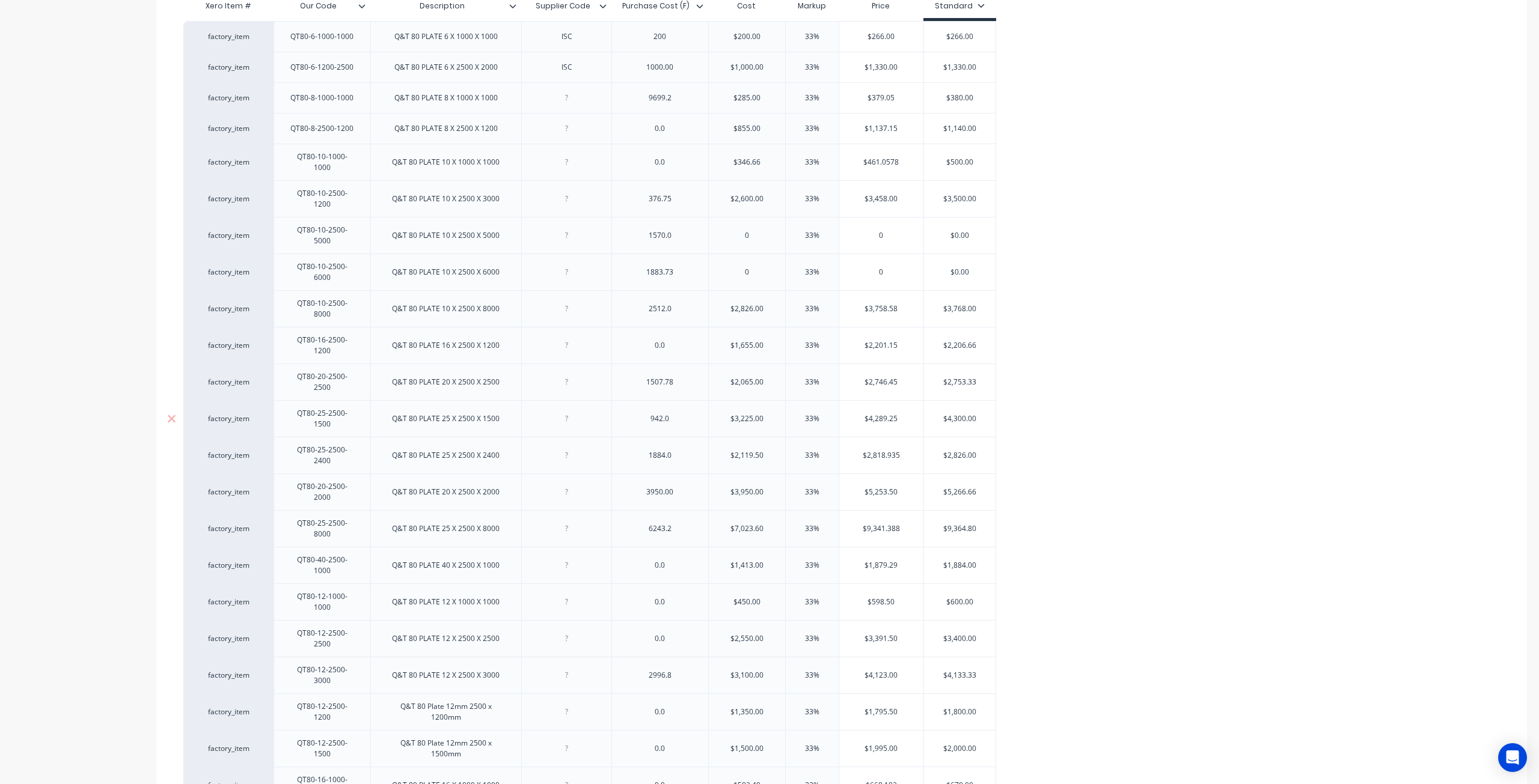
scroll to position [460, 0]
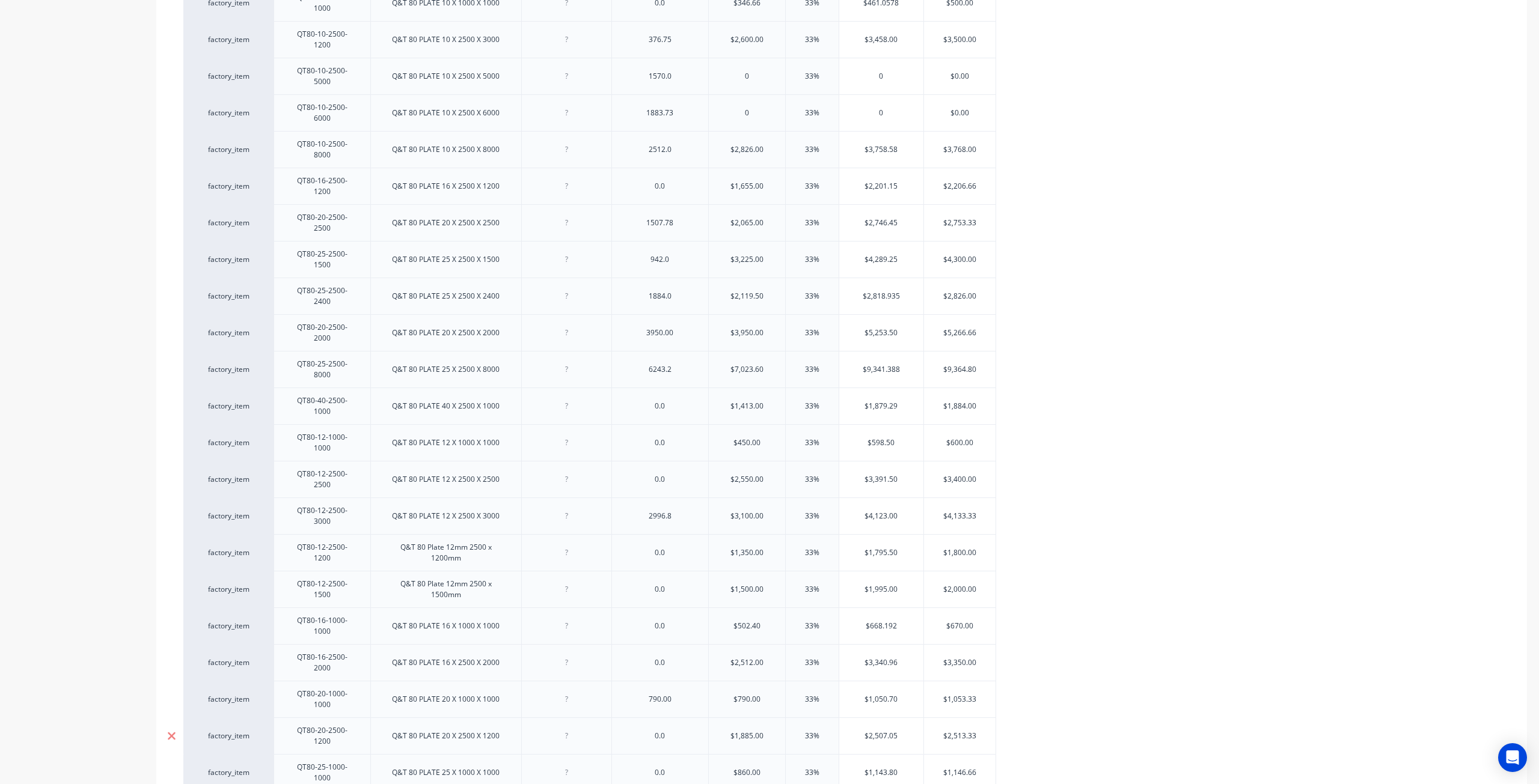
click at [175, 730] on icon at bounding box center [171, 736] width 9 height 12
click at [172, 689] on icon at bounding box center [171, 693] width 8 height 8
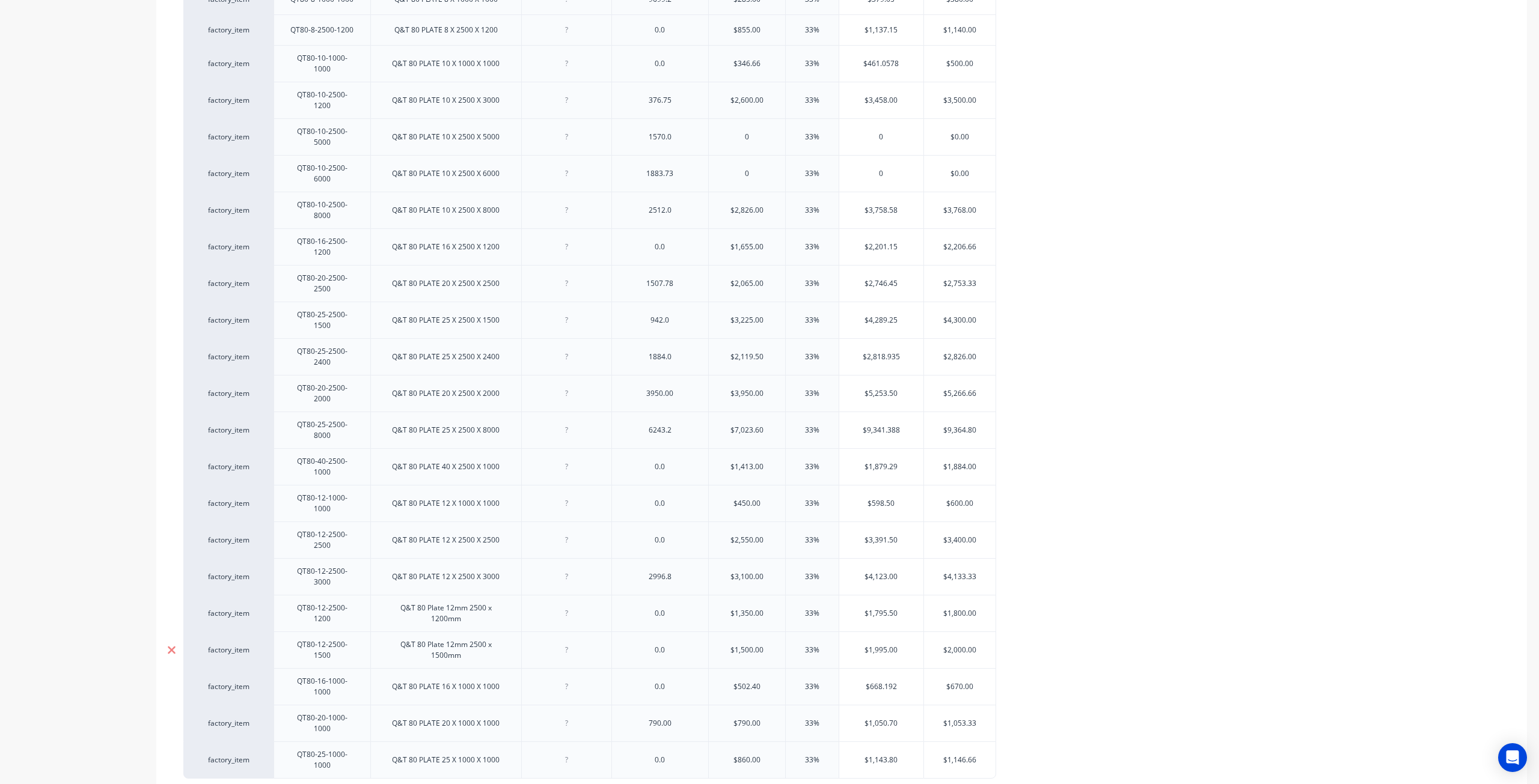
click at [170, 644] on icon at bounding box center [171, 650] width 9 height 12
click at [172, 635] on div at bounding box center [171, 649] width 30 height 30
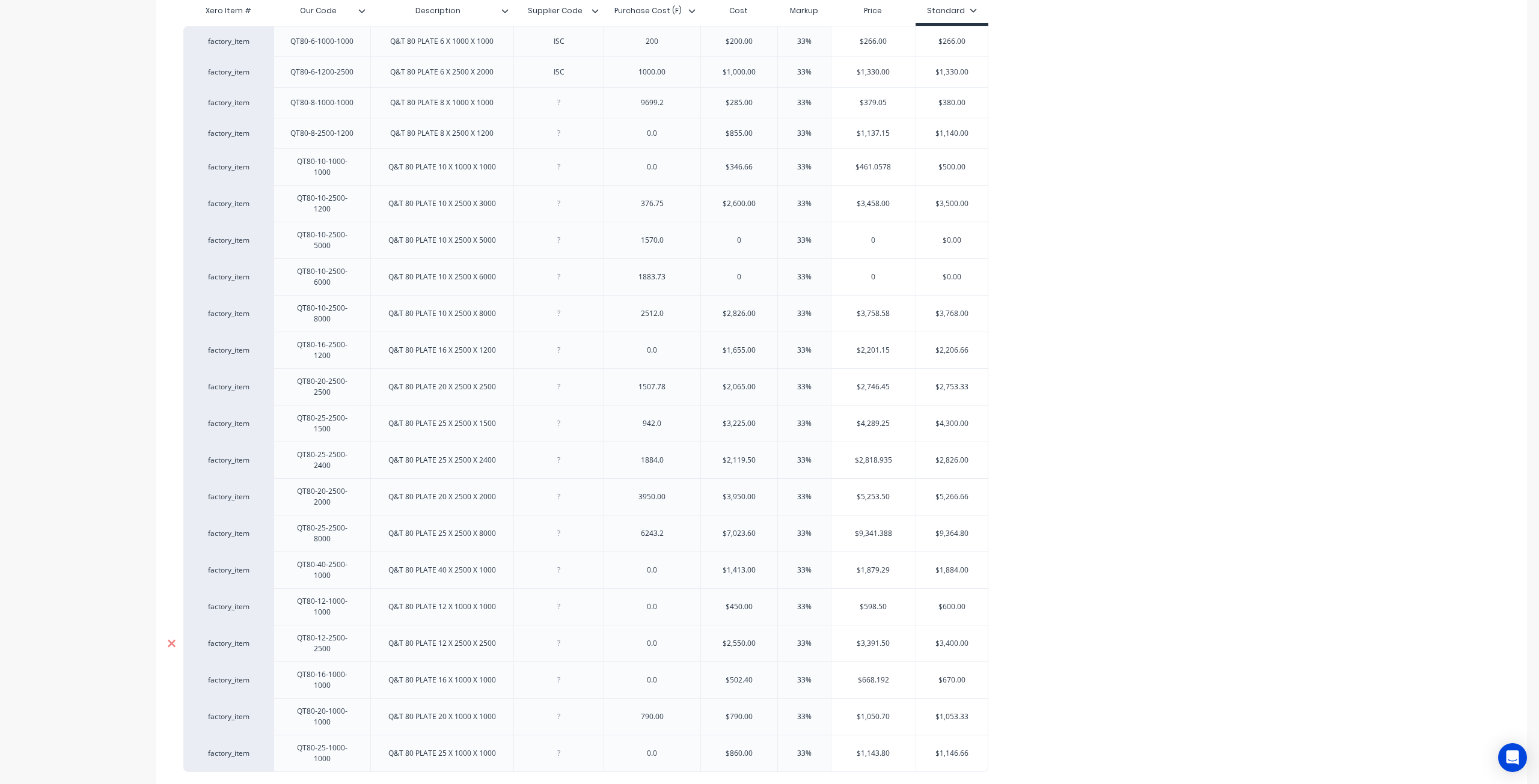
click at [170, 628] on div at bounding box center [171, 643] width 30 height 30
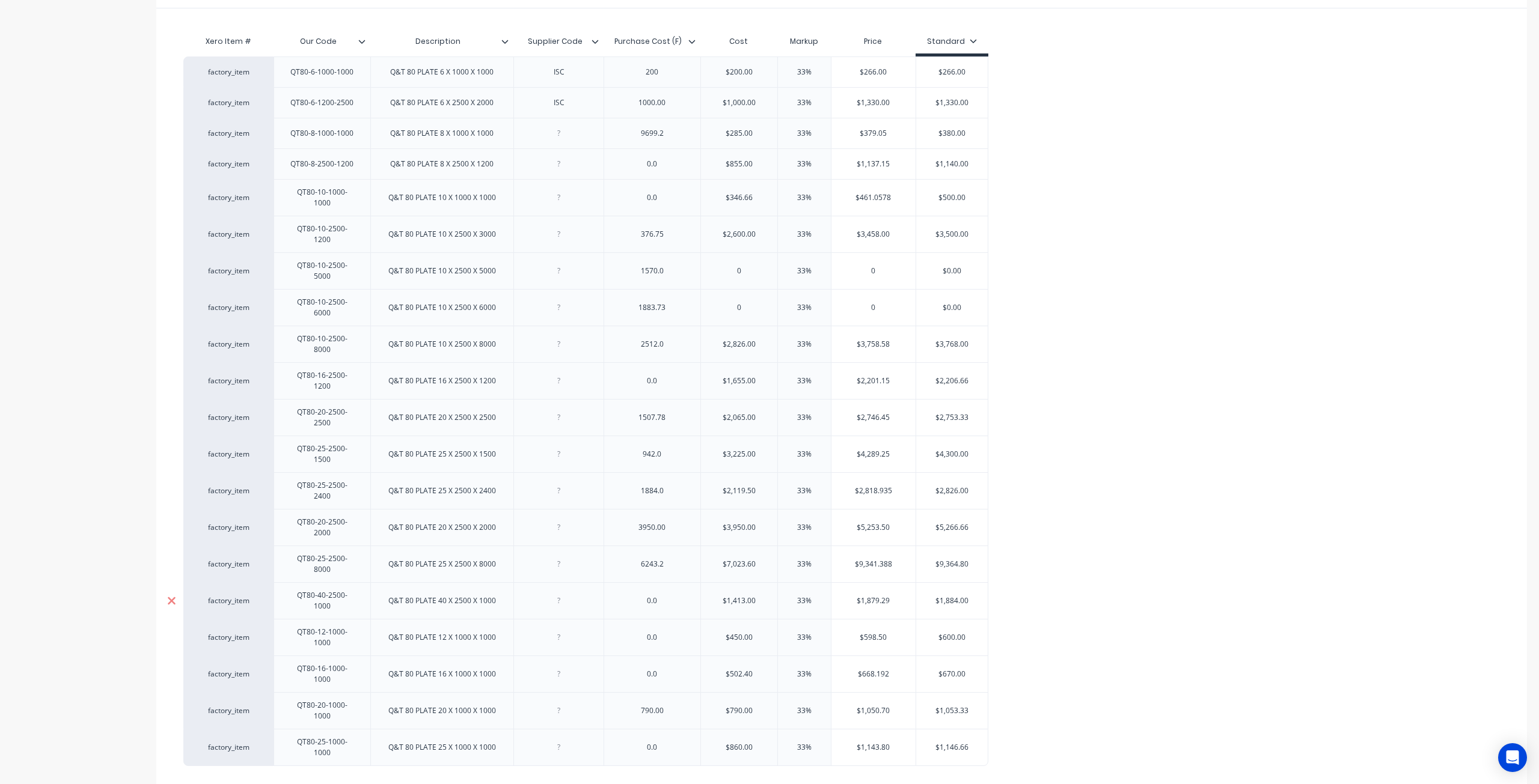
click at [170, 595] on icon at bounding box center [171, 601] width 9 height 12
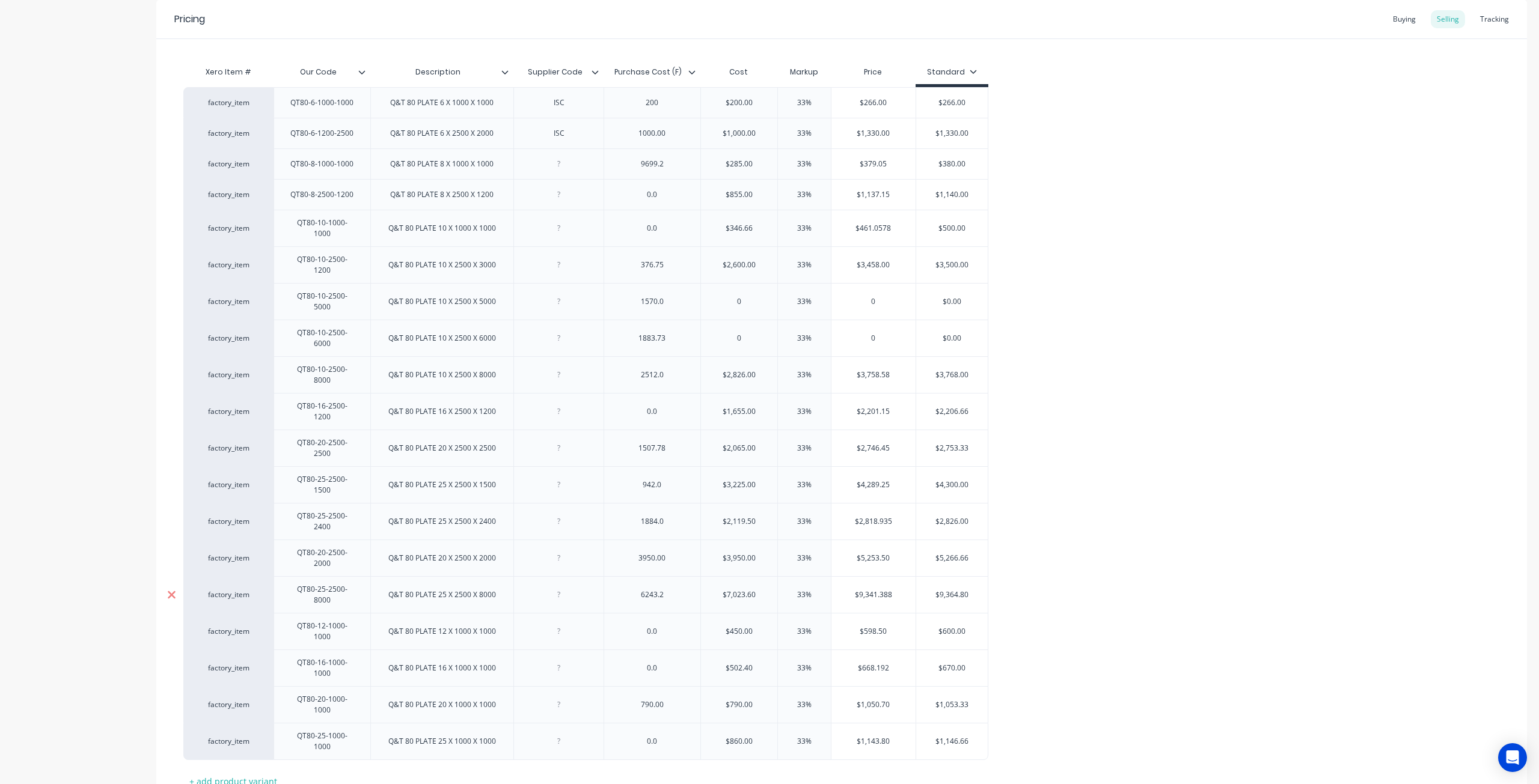
click at [170, 589] on icon at bounding box center [171, 595] width 9 height 12
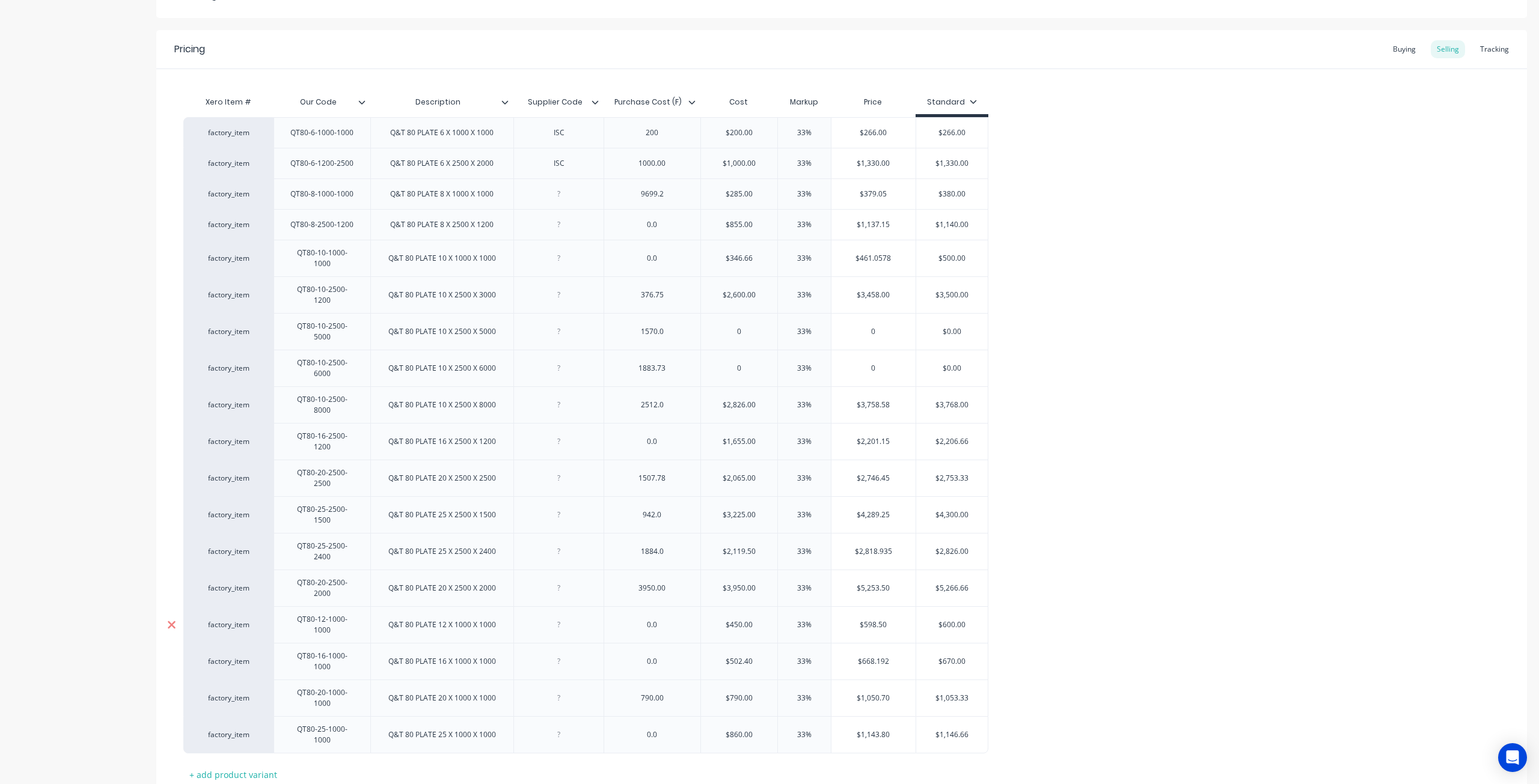
click at [170, 582] on icon at bounding box center [171, 588] width 9 height 12
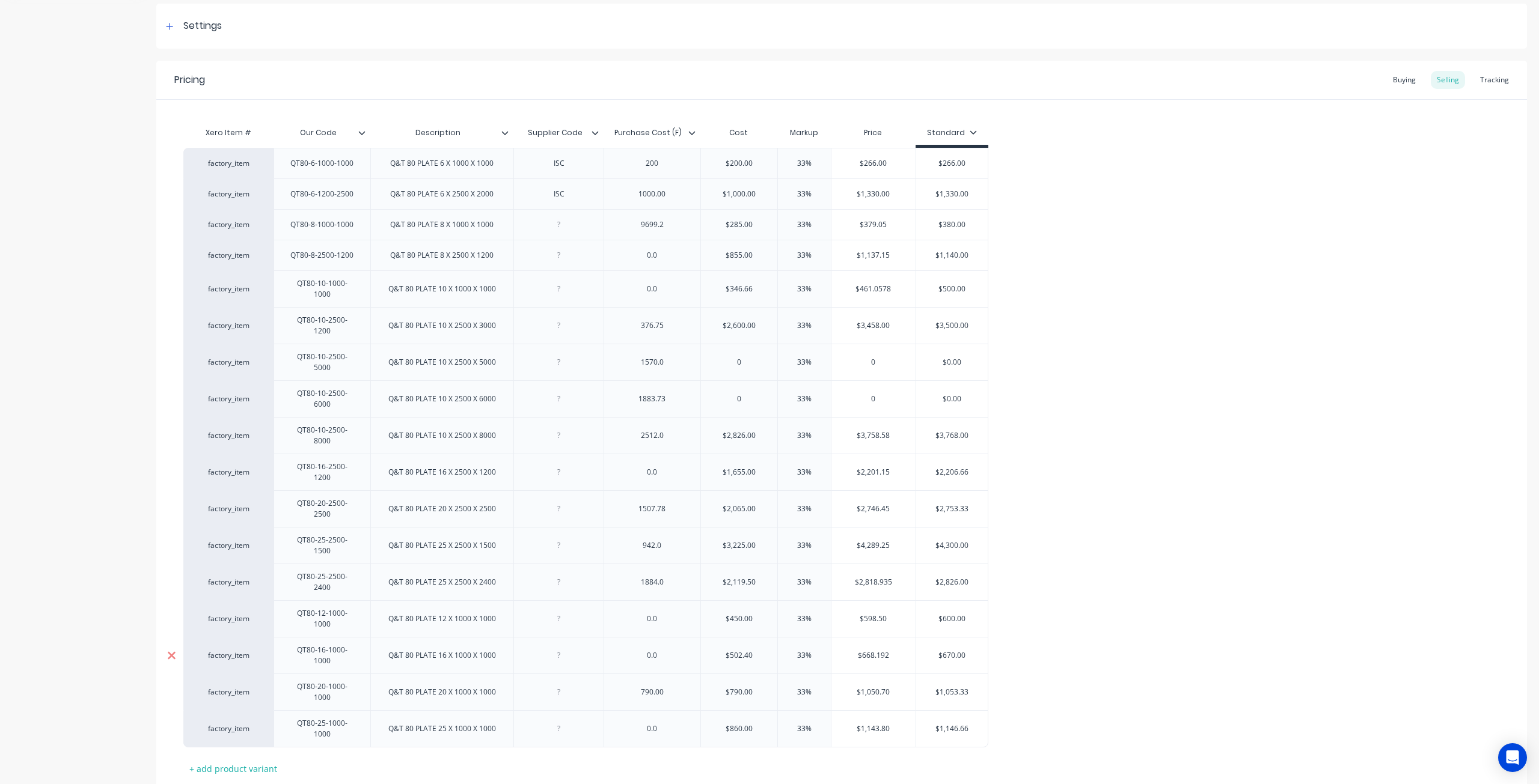
click at [170, 576] on icon at bounding box center [171, 582] width 9 height 12
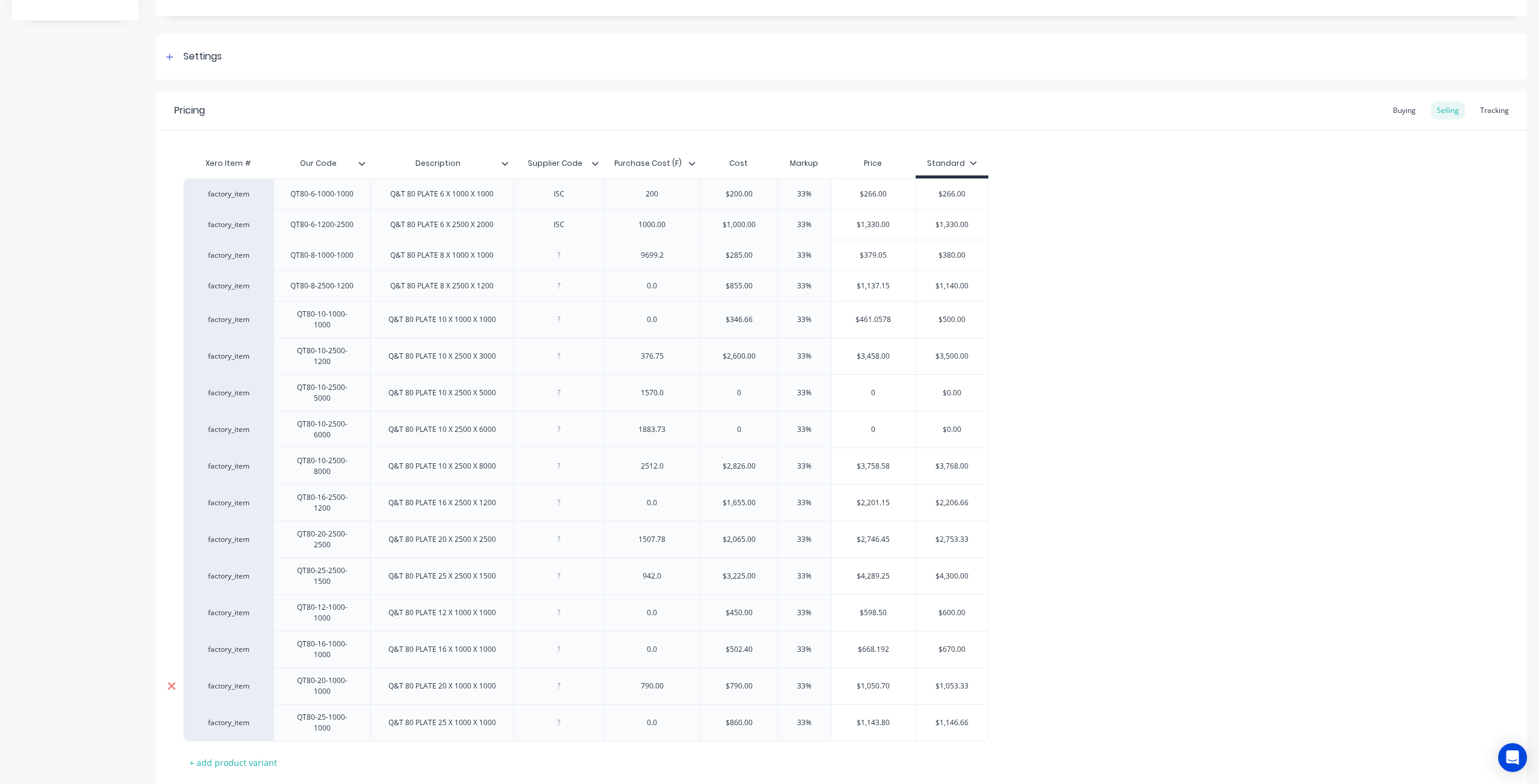
click at [170, 570] on icon at bounding box center [171, 576] width 9 height 12
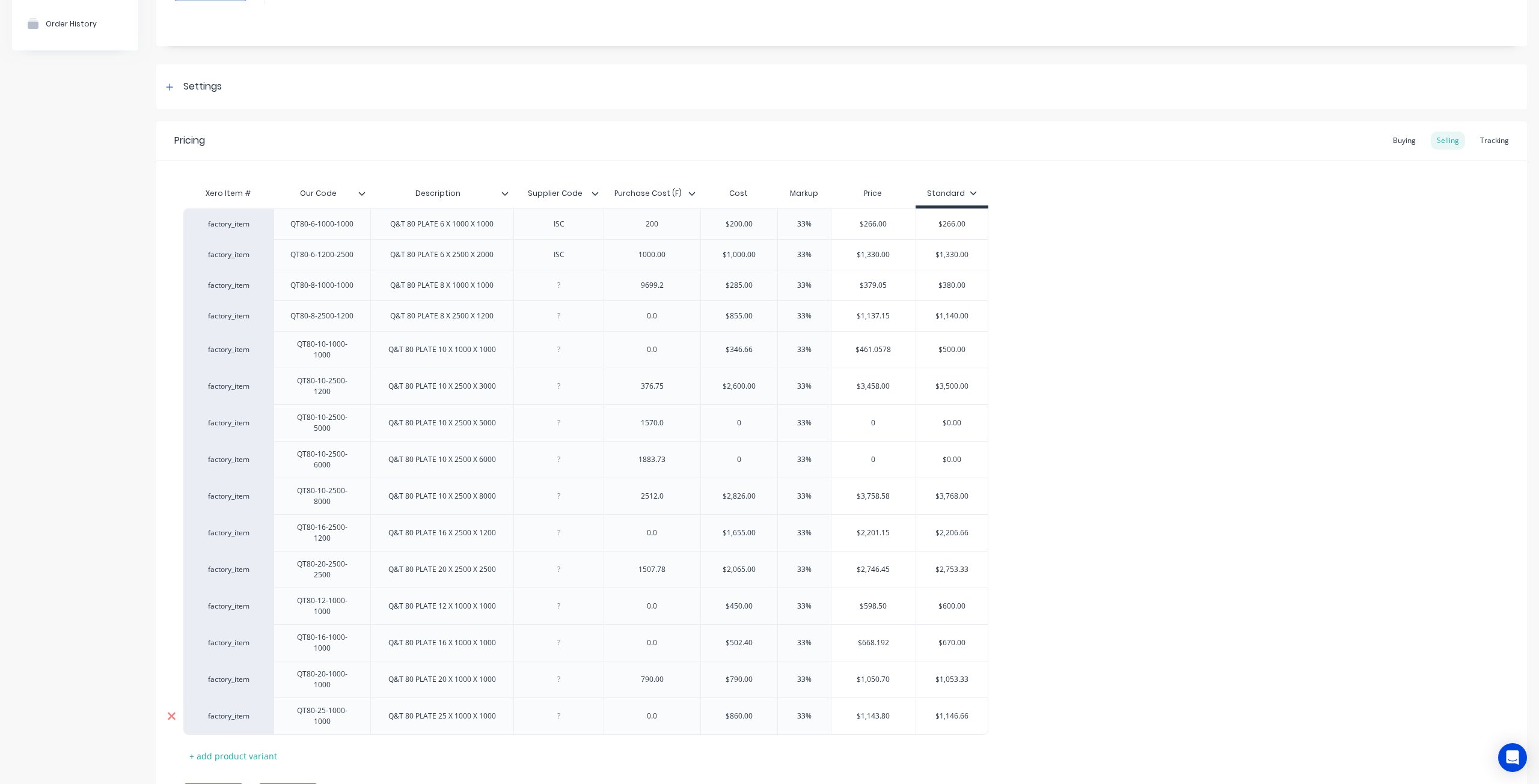
click at [170, 564] on icon at bounding box center [171, 569] width 9 height 12
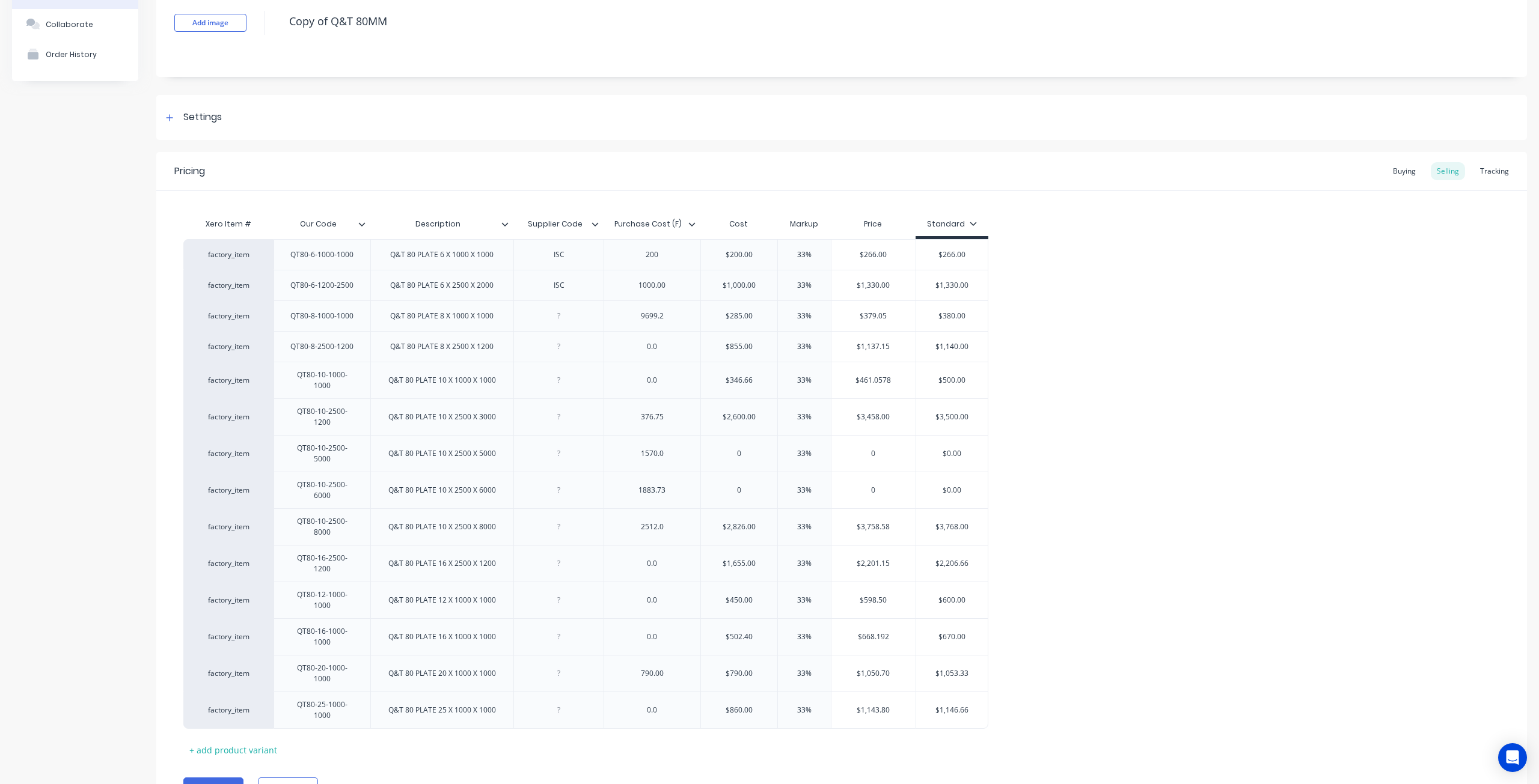
click at [170, 557] on icon at bounding box center [171, 563] width 9 height 12
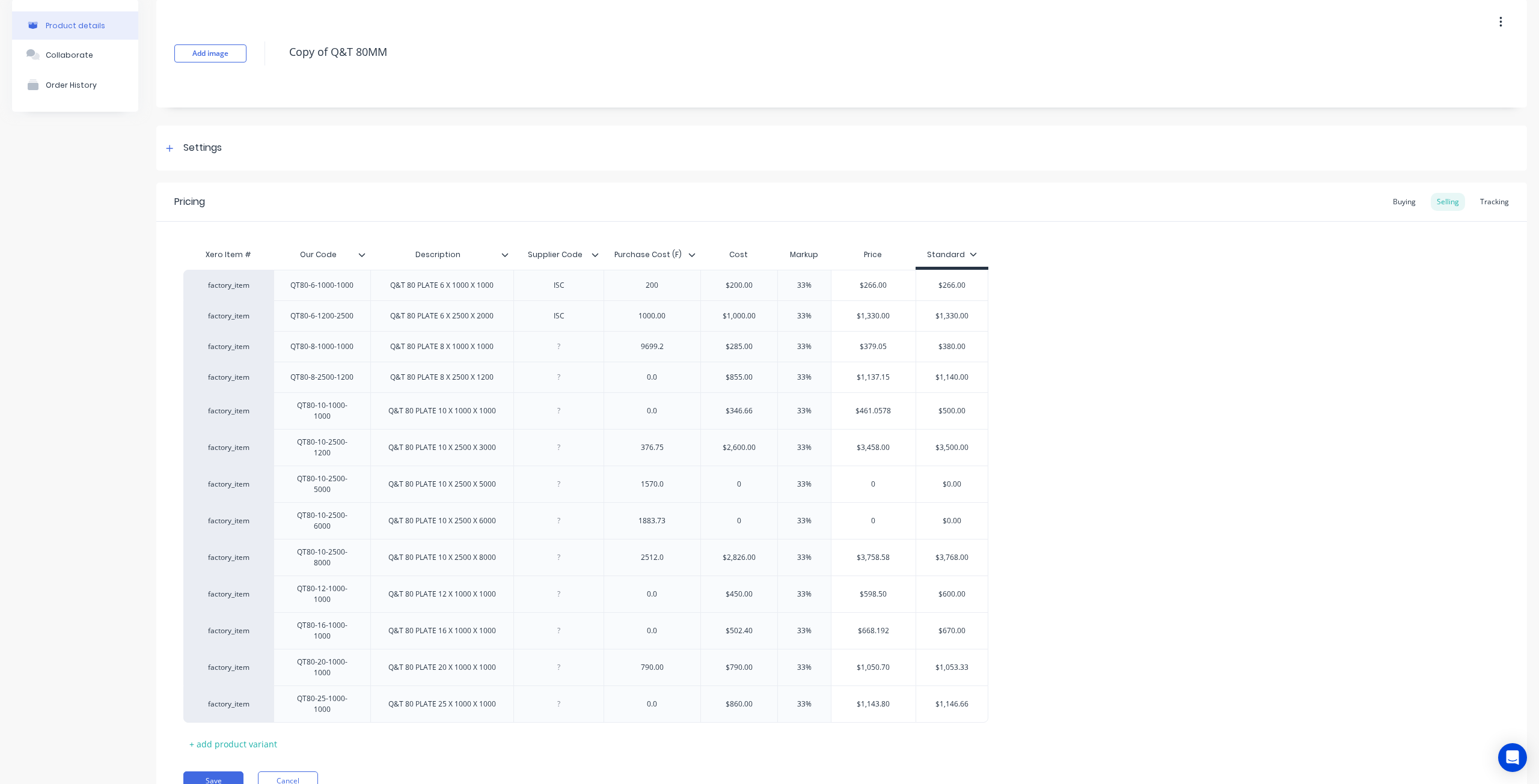
click at [170, 552] on icon at bounding box center [171, 557] width 9 height 12
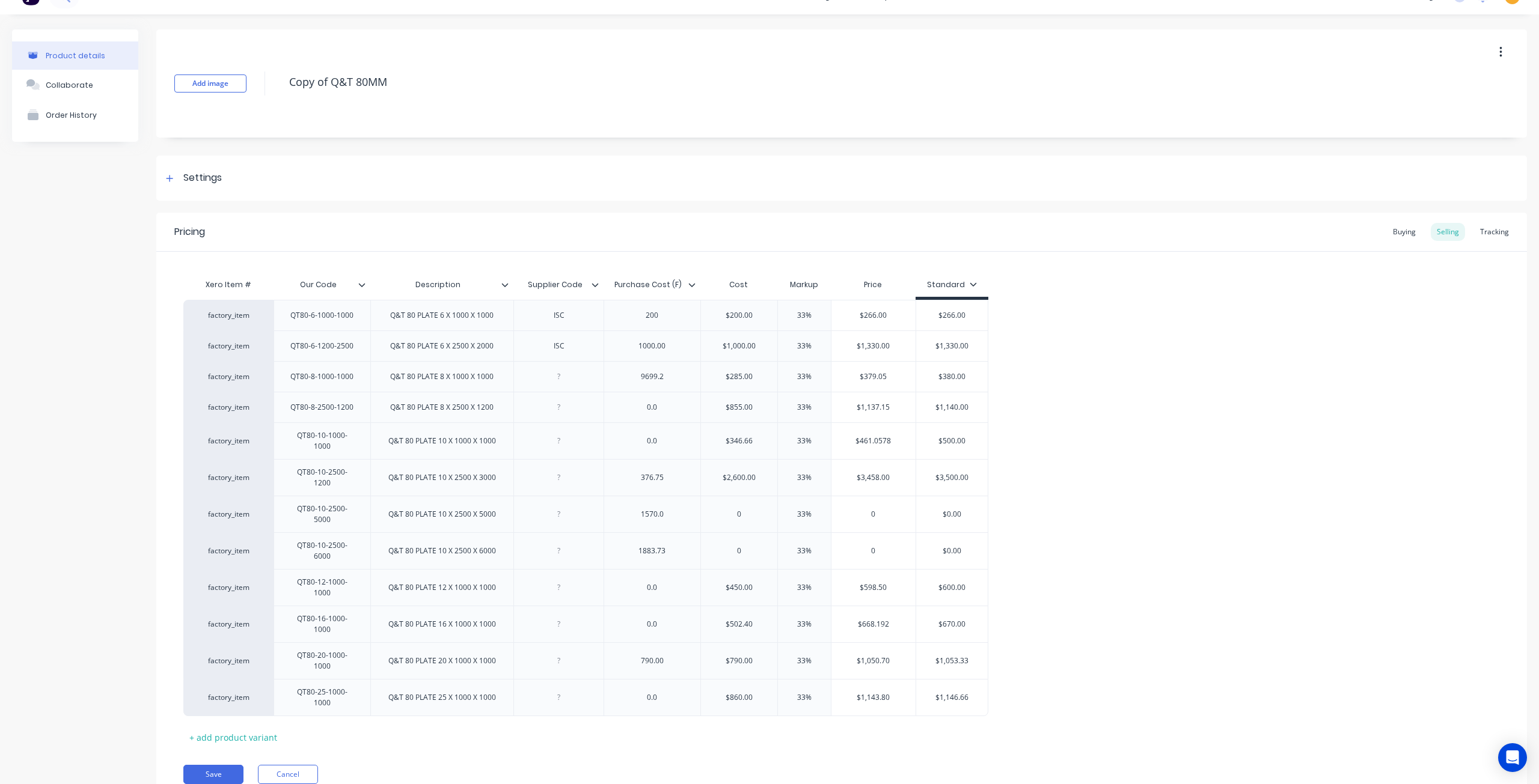
click at [170, 545] on icon at bounding box center [171, 550] width 9 height 12
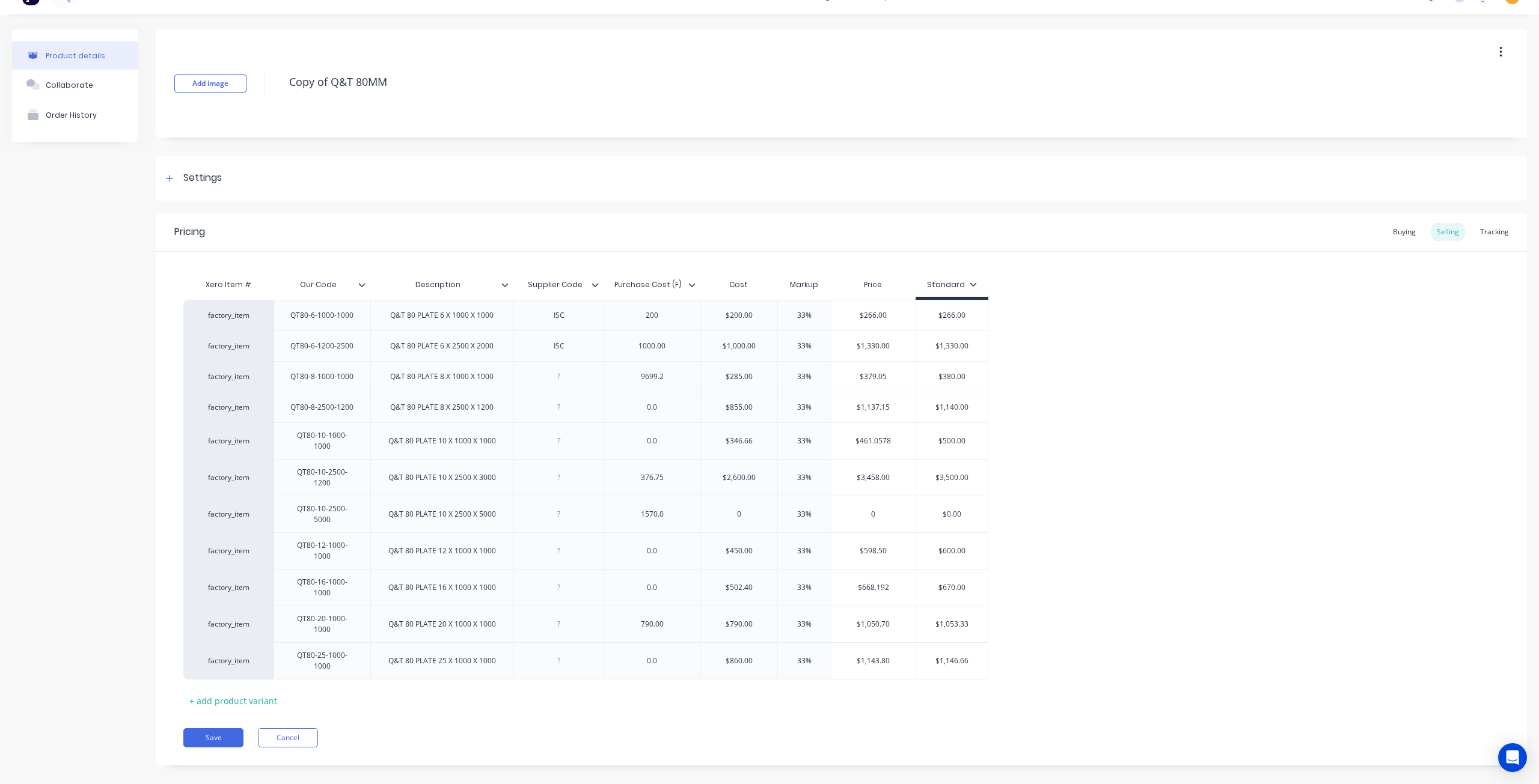
scroll to position [0, 0]
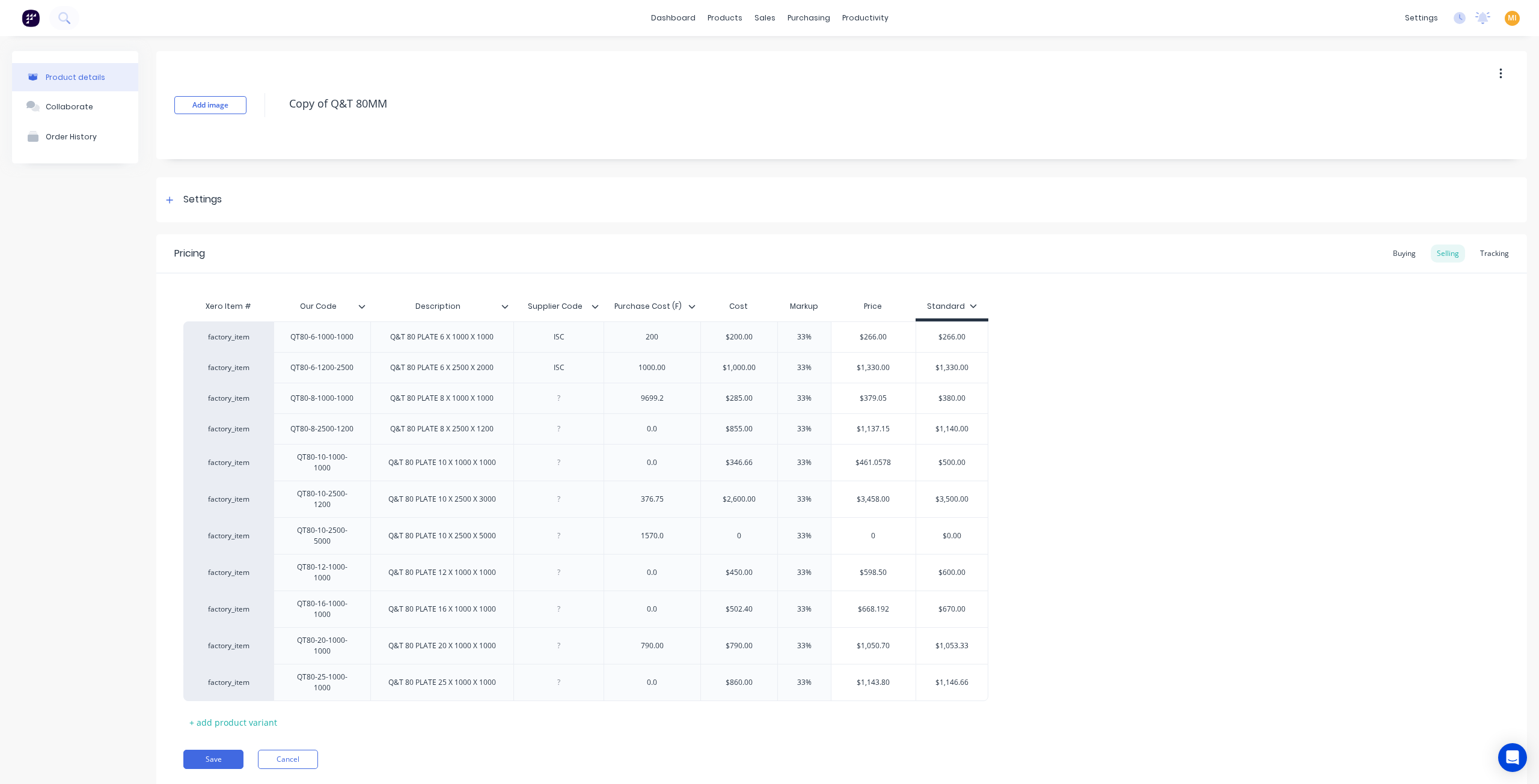
click at [170, 530] on icon at bounding box center [171, 536] width 9 height 12
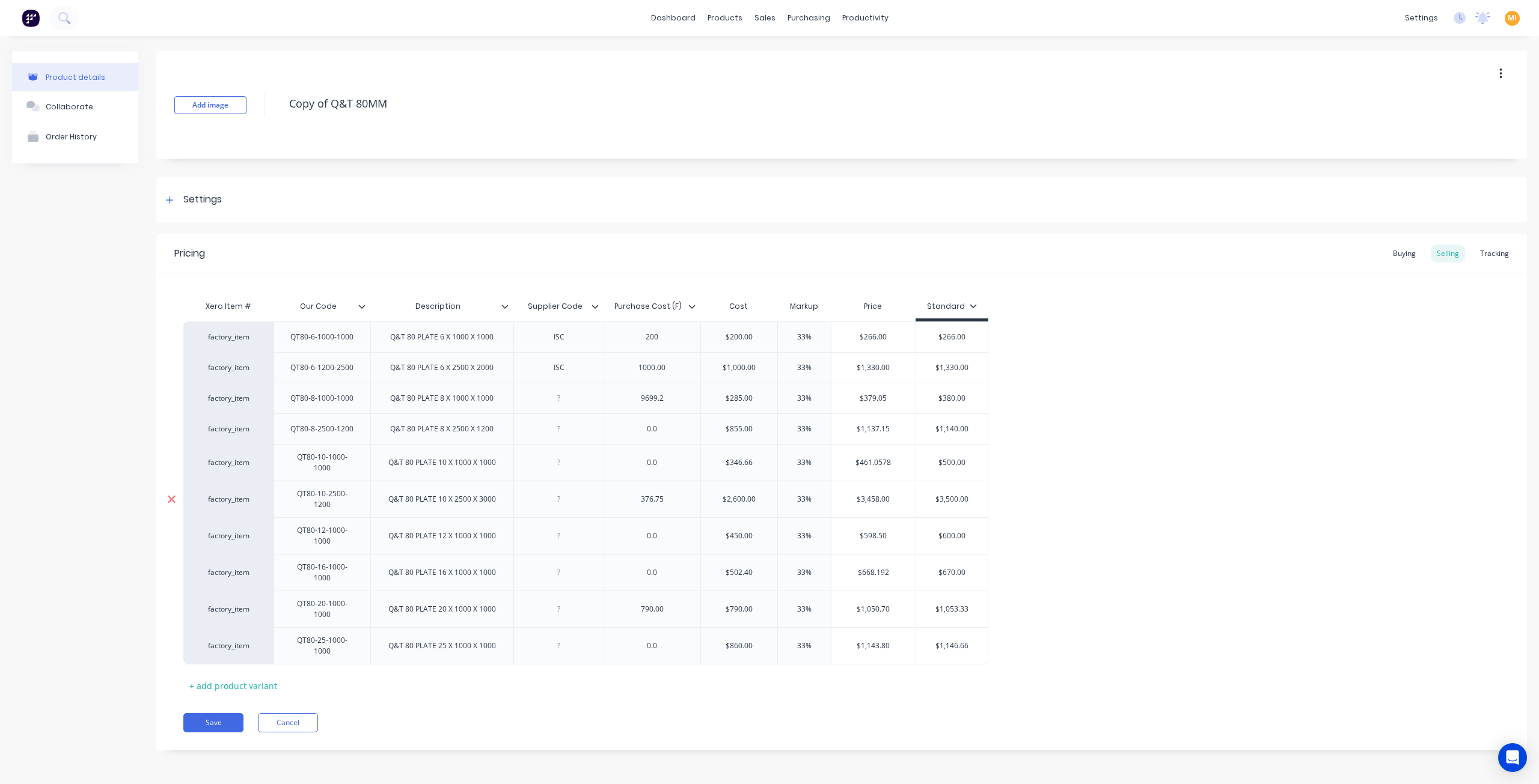
click at [173, 493] on icon at bounding box center [171, 499] width 9 height 12
click at [171, 430] on icon at bounding box center [171, 429] width 9 height 12
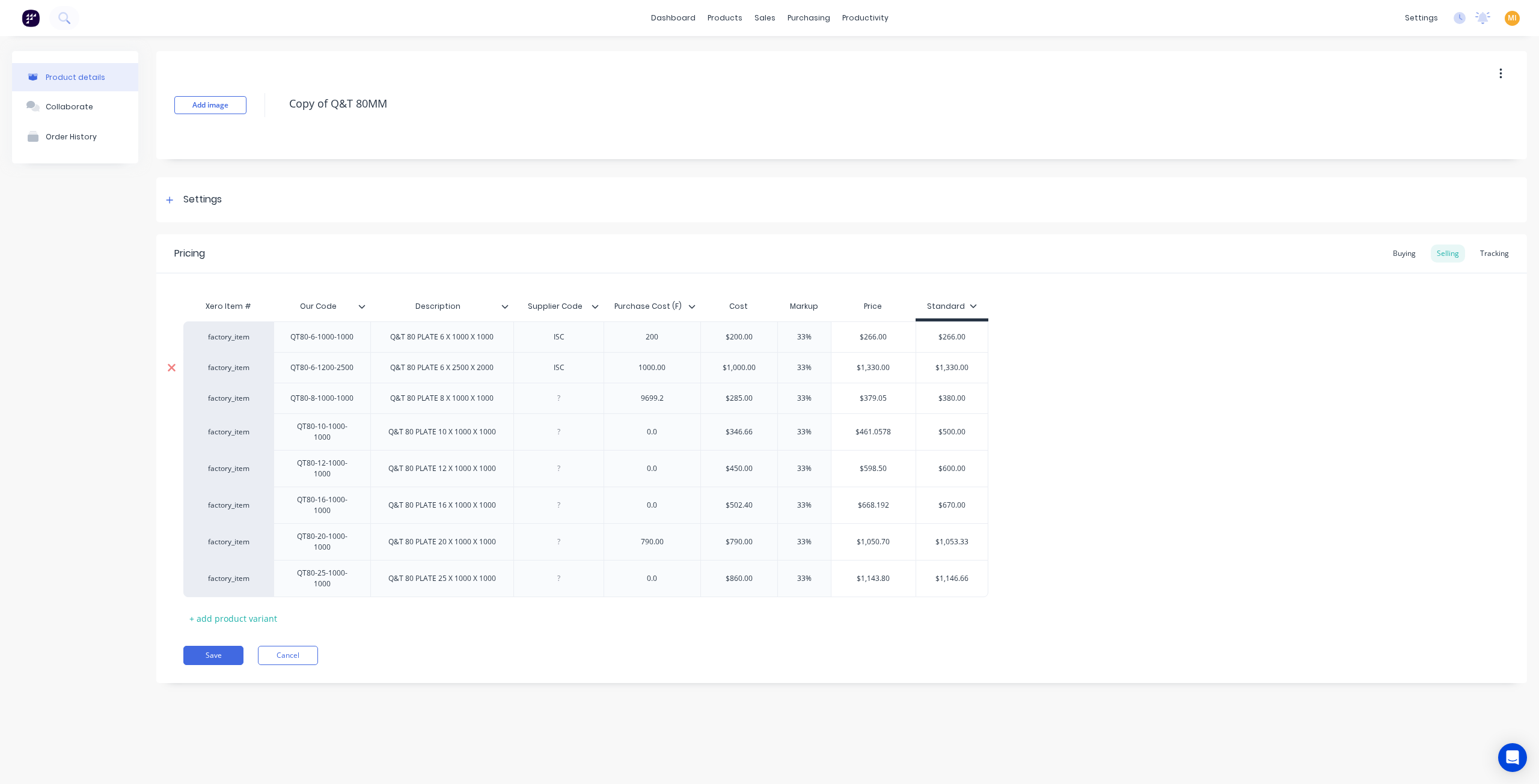
drag, startPoint x: 171, startPoint y: 366, endPoint x: 203, endPoint y: 220, distance: 149.5
click at [171, 366] on icon at bounding box center [171, 368] width 8 height 8
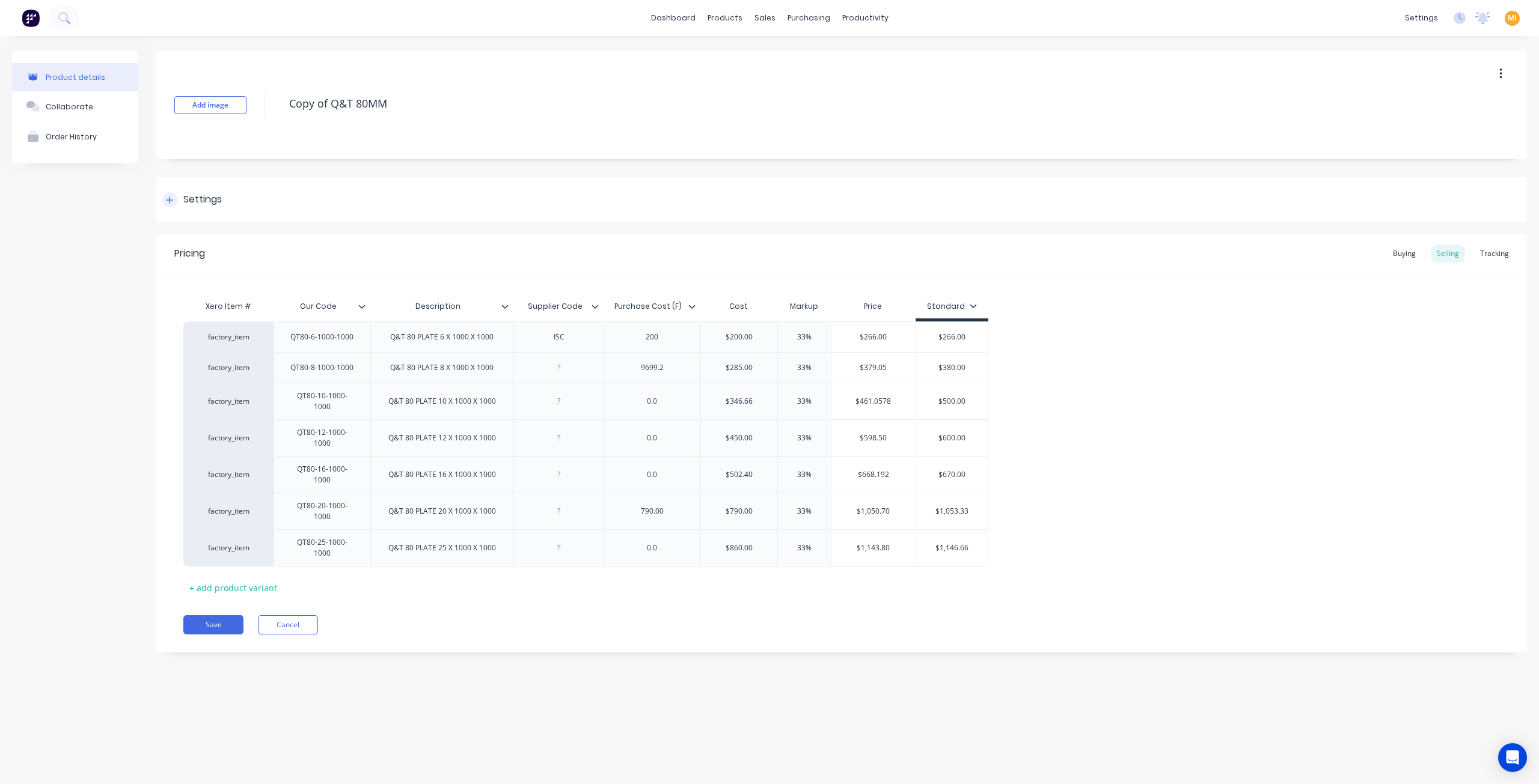
click at [198, 209] on div "Settings" at bounding box center [842, 199] width 1371 height 45
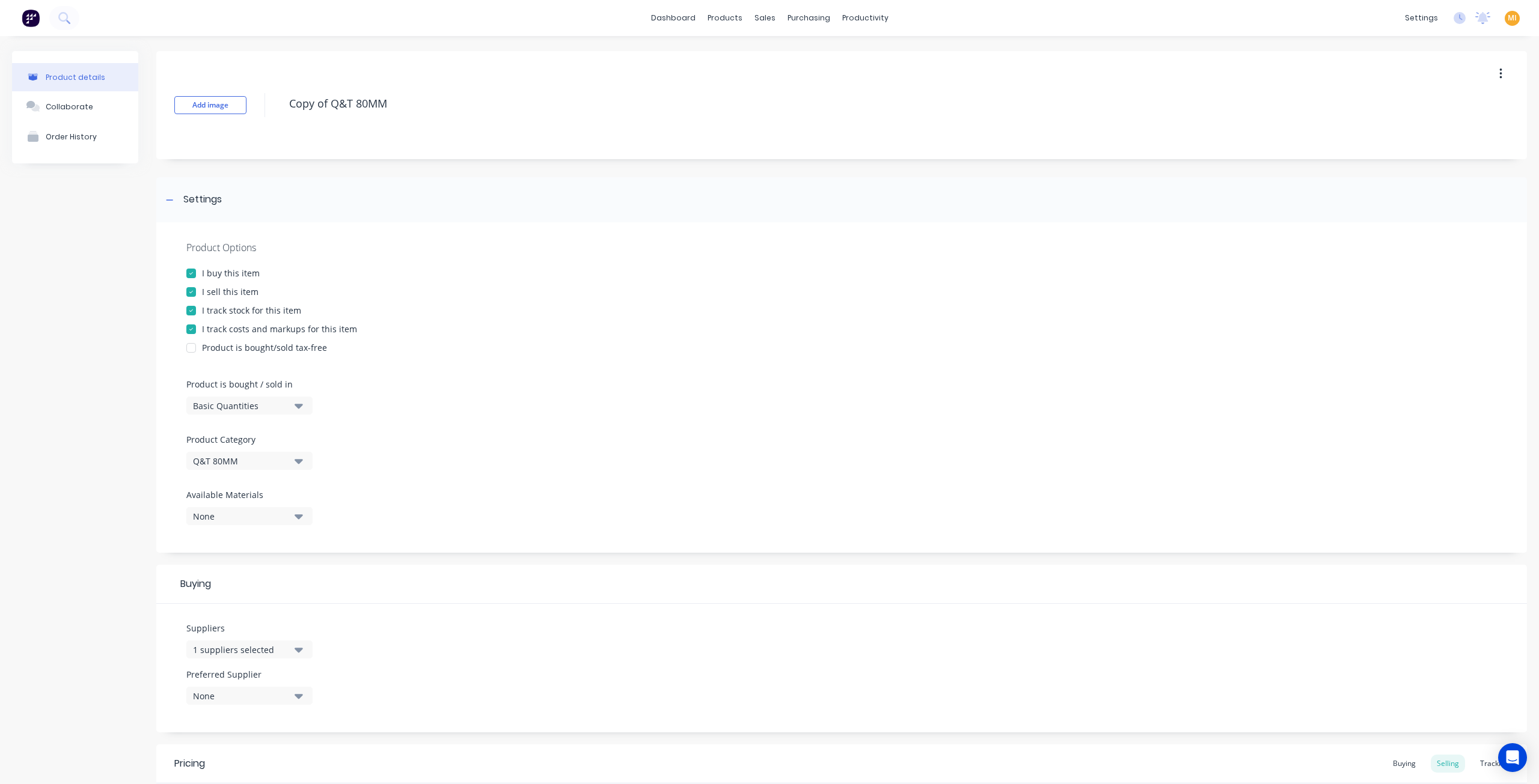
click at [279, 404] on div "Basic Quantities" at bounding box center [241, 406] width 96 height 13
click at [253, 508] on div "Square Metres" at bounding box center [276, 508] width 180 height 24
drag, startPoint x: 330, startPoint y: 104, endPoint x: 235, endPoint y: 90, distance: 96.0
click at [235, 90] on div "Add image Copy of Q&T 80MM" at bounding box center [842, 105] width 1371 height 108
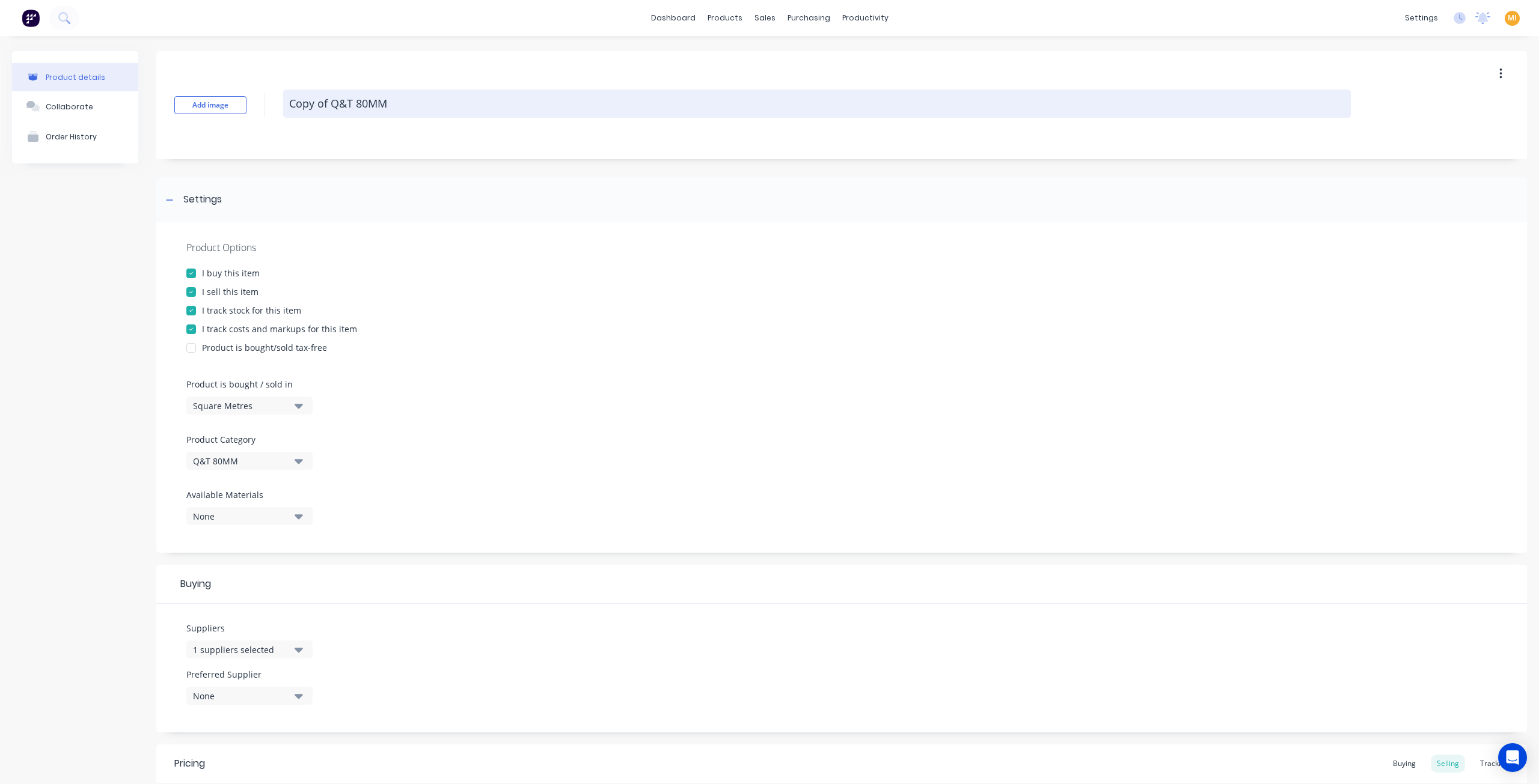
type textarea "x"
type textarea "Q&T 80MM"
click at [405, 104] on textarea "Q&T 80MM" at bounding box center [817, 103] width 1068 height 28
type textarea "x"
type textarea "Q&T 80MM"
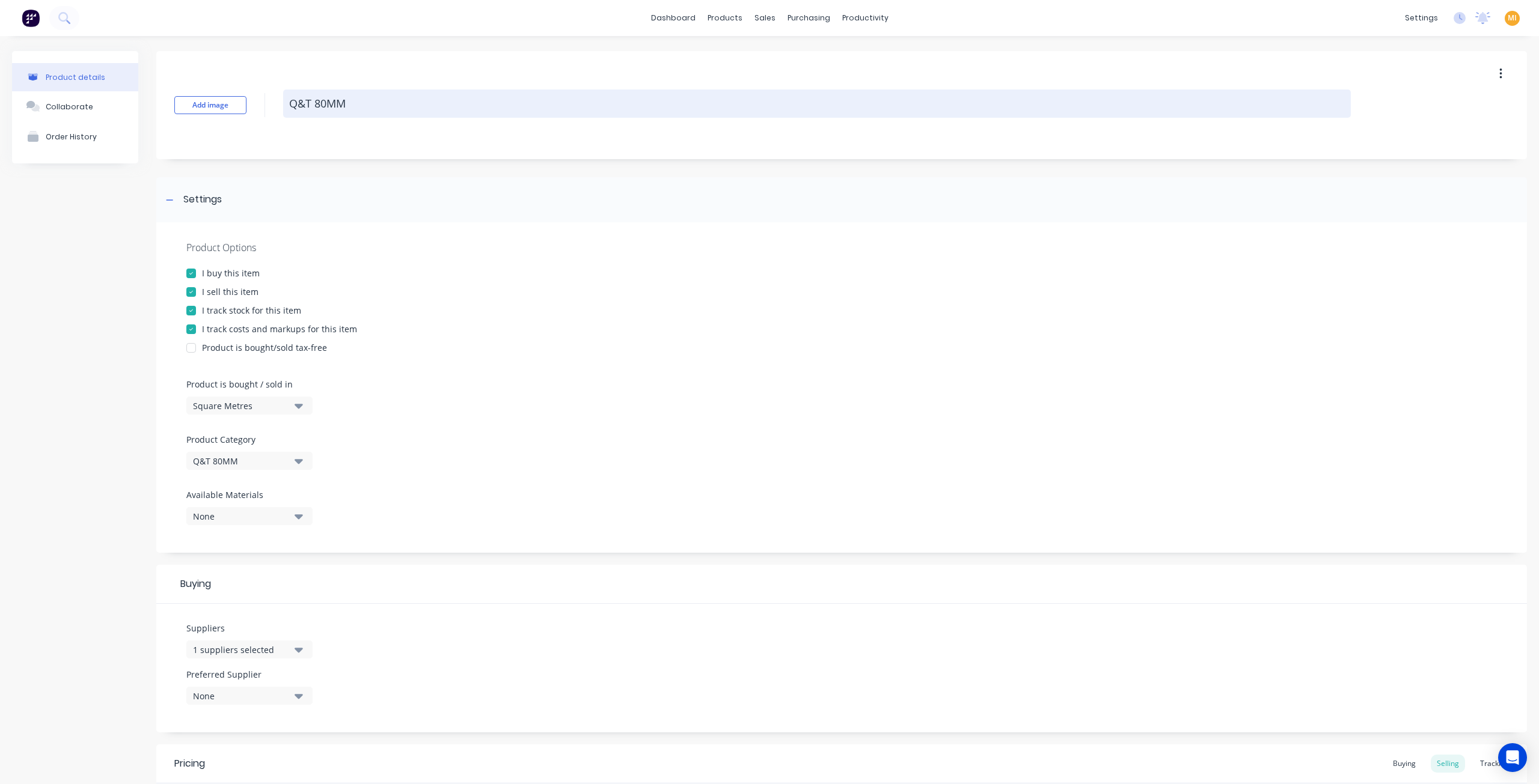
type textarea "x"
type textarea "Q&T 80MM ("
type textarea "x"
type textarea "Q&T 80MM (m"
type textarea "x"
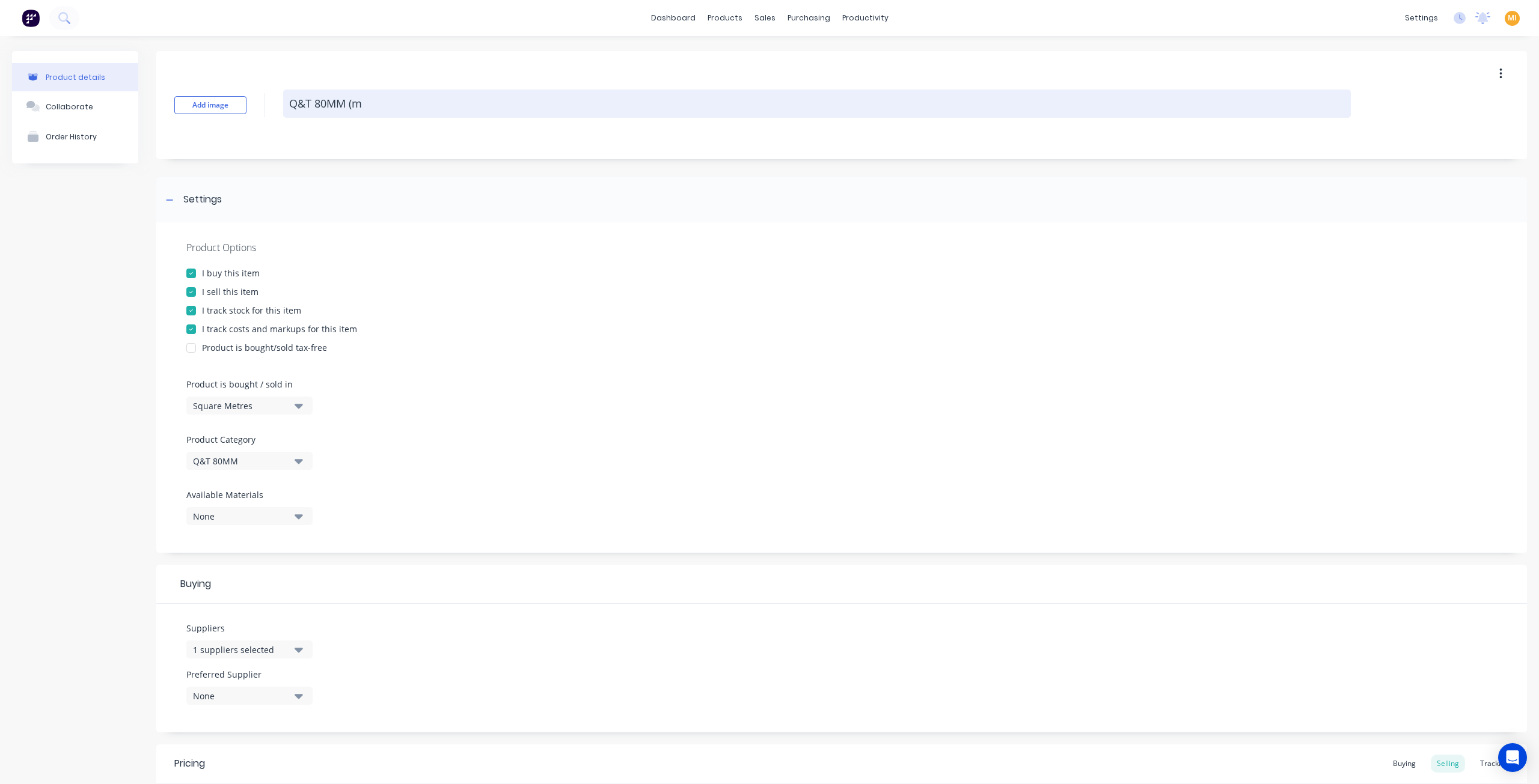
type textarea "Q&T 80MM (m2"
type textarea "x"
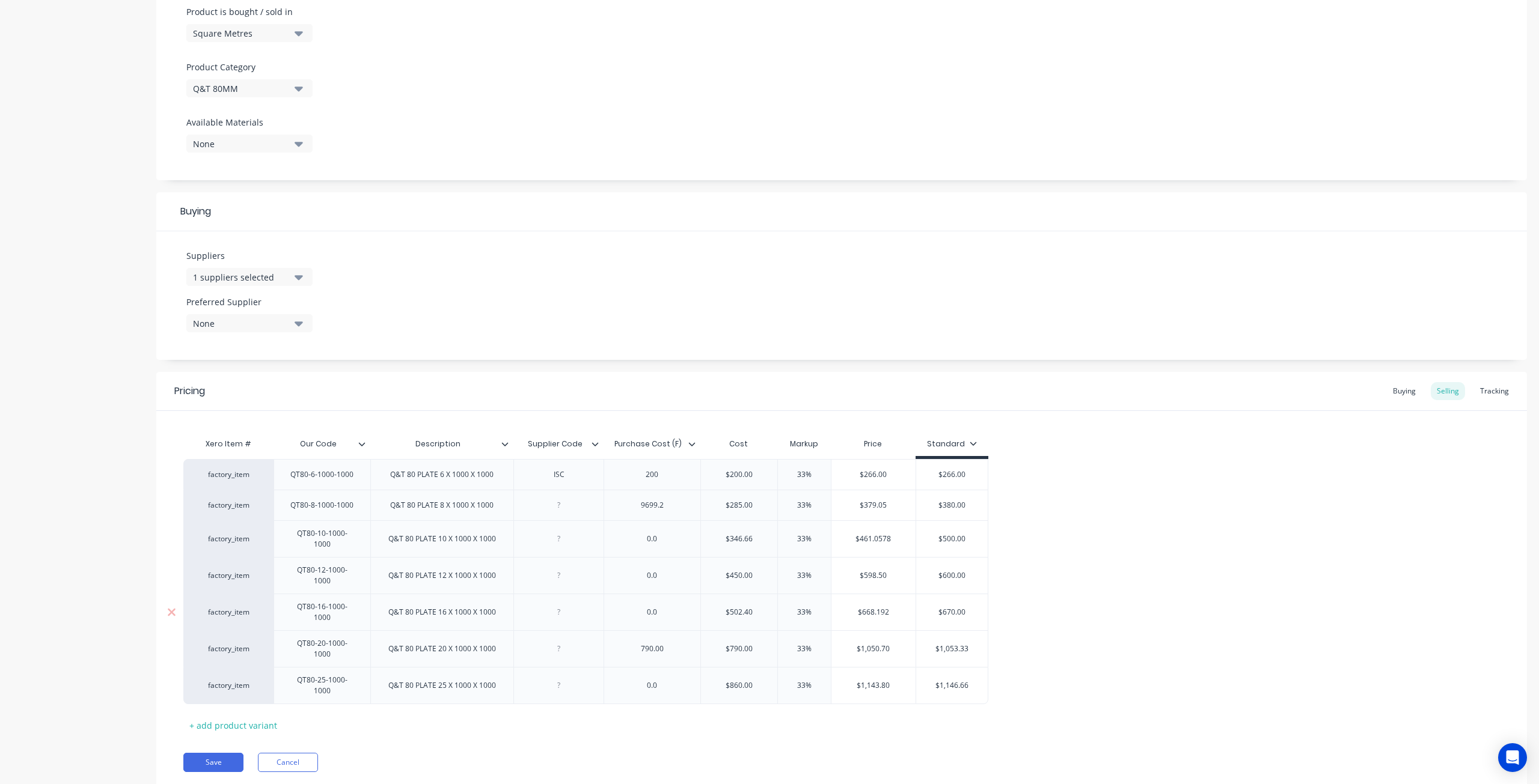
scroll to position [379, 0]
type textarea "Q&T 80MM (m2)"
type textarea "x"
type textarea "Q&T 80MM (m2)"
click at [208, 747] on button "Save" at bounding box center [213, 756] width 60 height 19
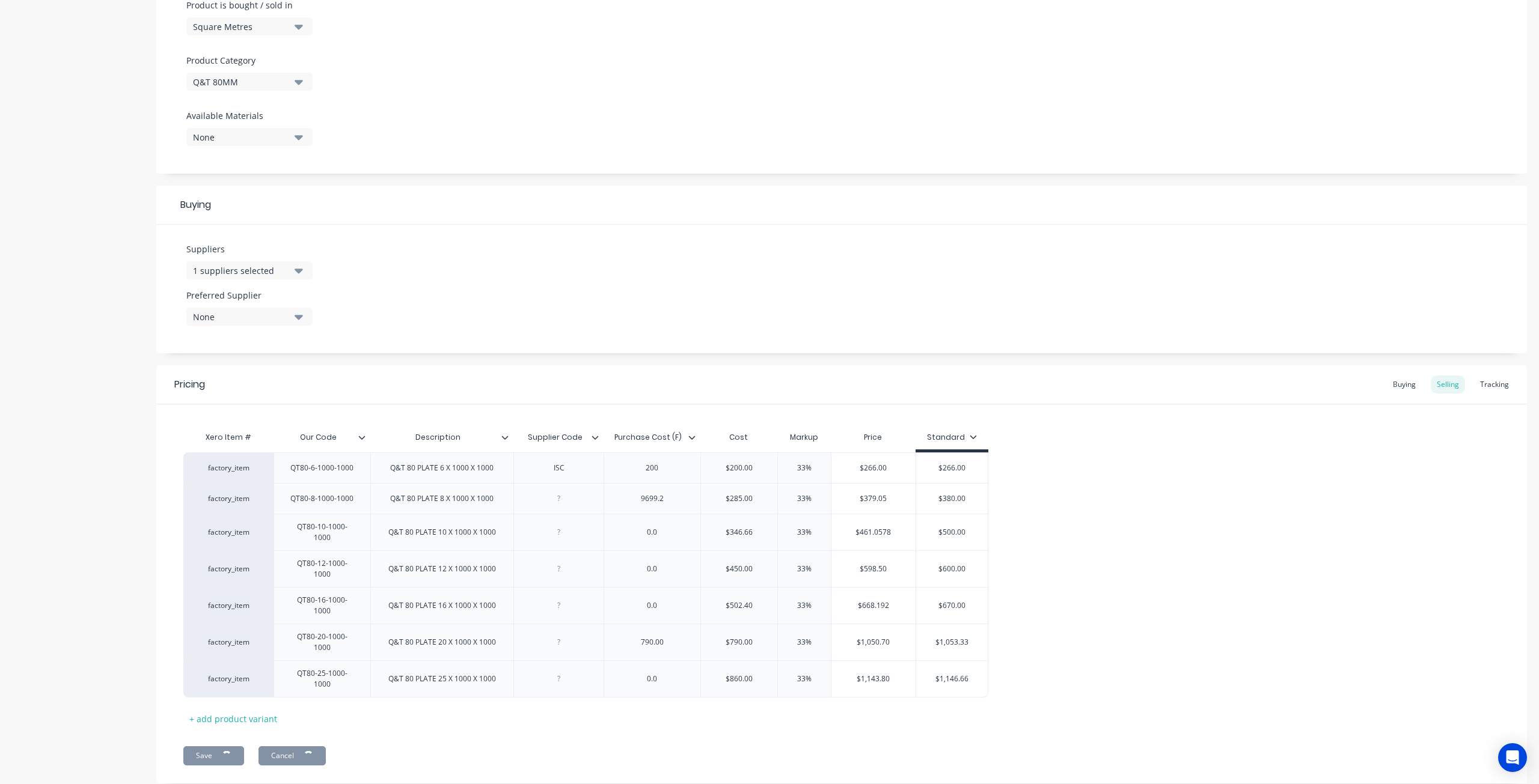
type textarea "x"
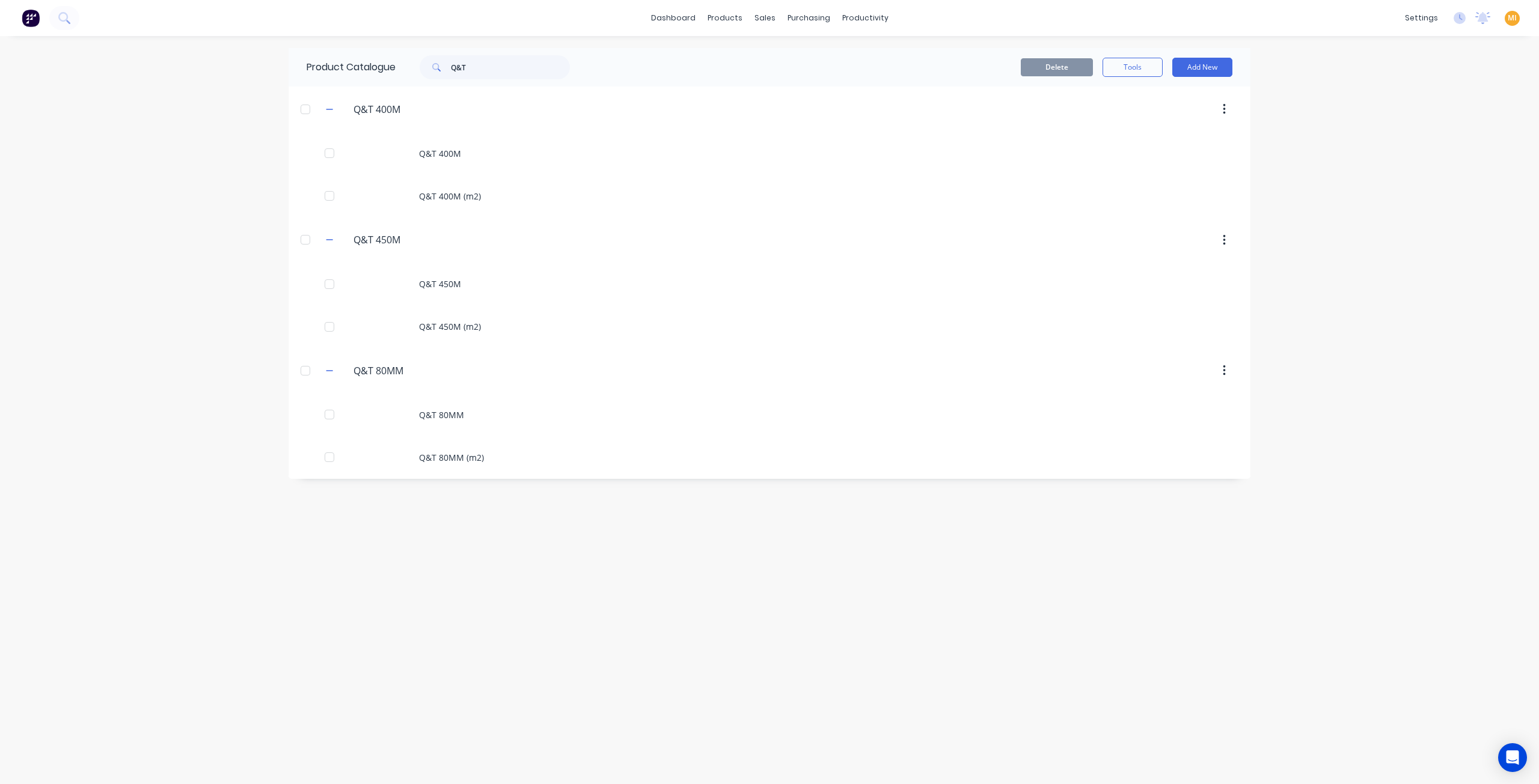
click at [29, 21] on img at bounding box center [30, 18] width 18 height 18
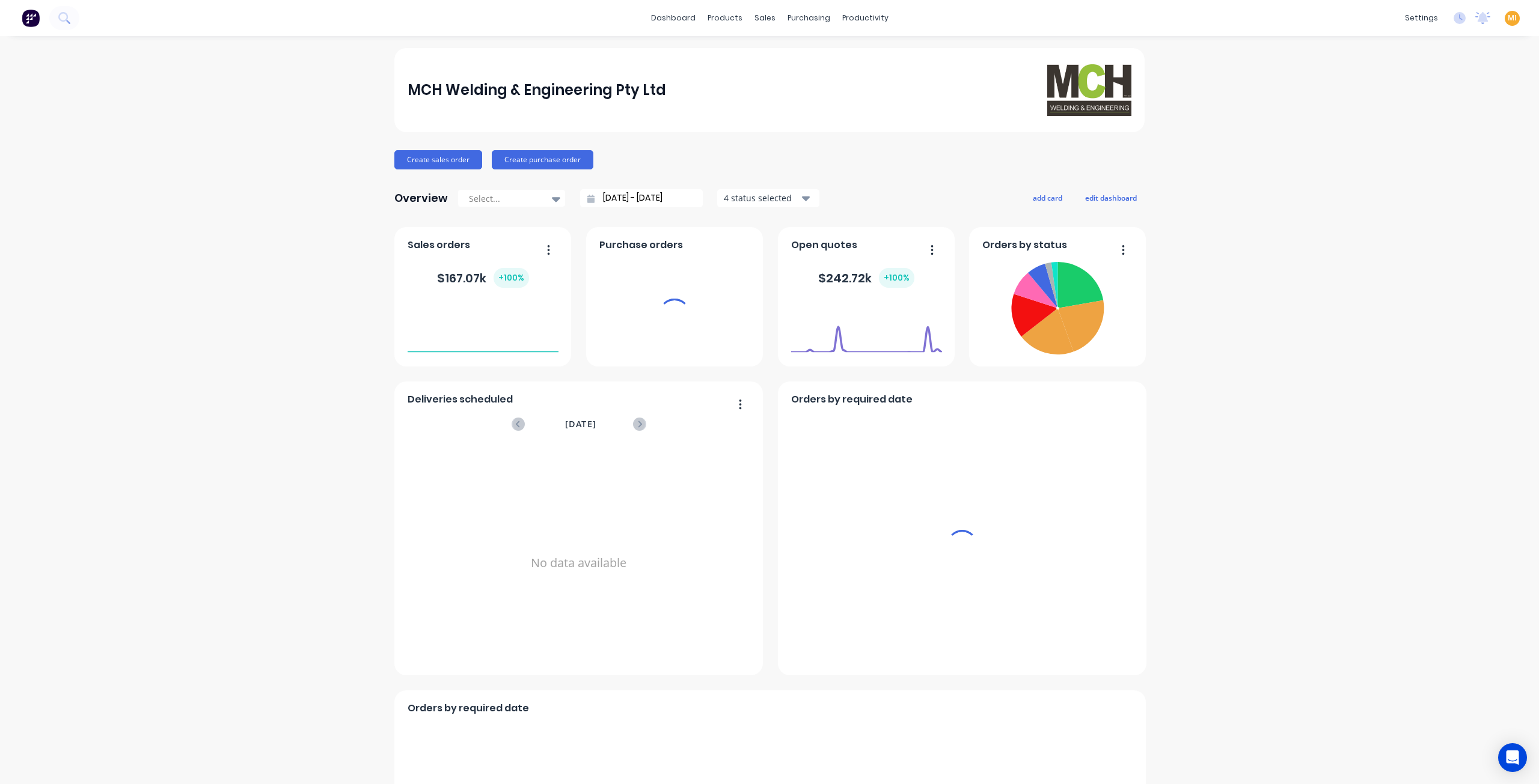
click at [1508, 17] on span "MI" at bounding box center [1512, 18] width 9 height 11
click at [1476, 150] on div "Sign out" at bounding box center [1492, 150] width 32 height 11
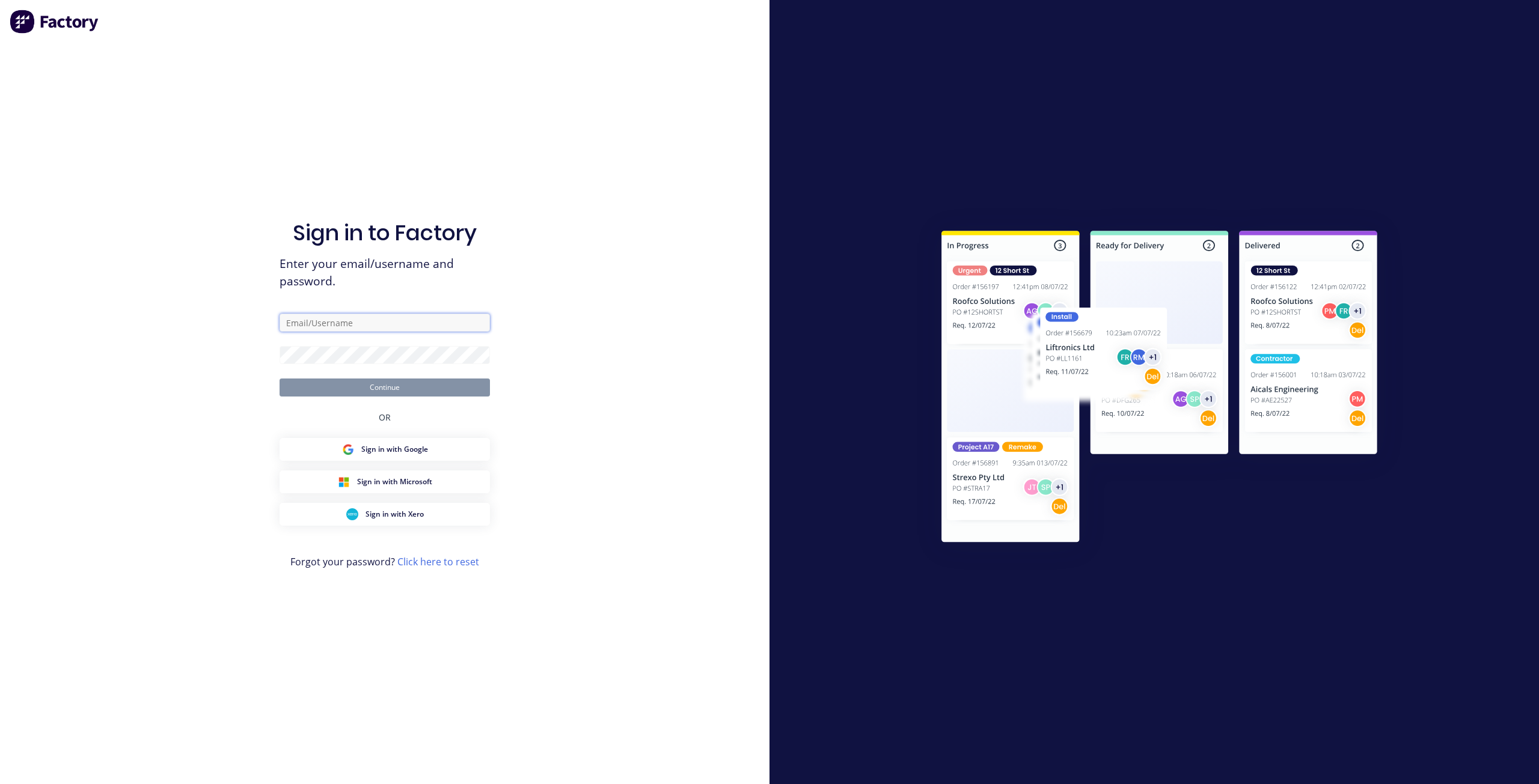
click at [354, 326] on input "text" at bounding box center [384, 322] width 210 height 18
type input "[EMAIL_ADDRESS][DOMAIN_NAME]"
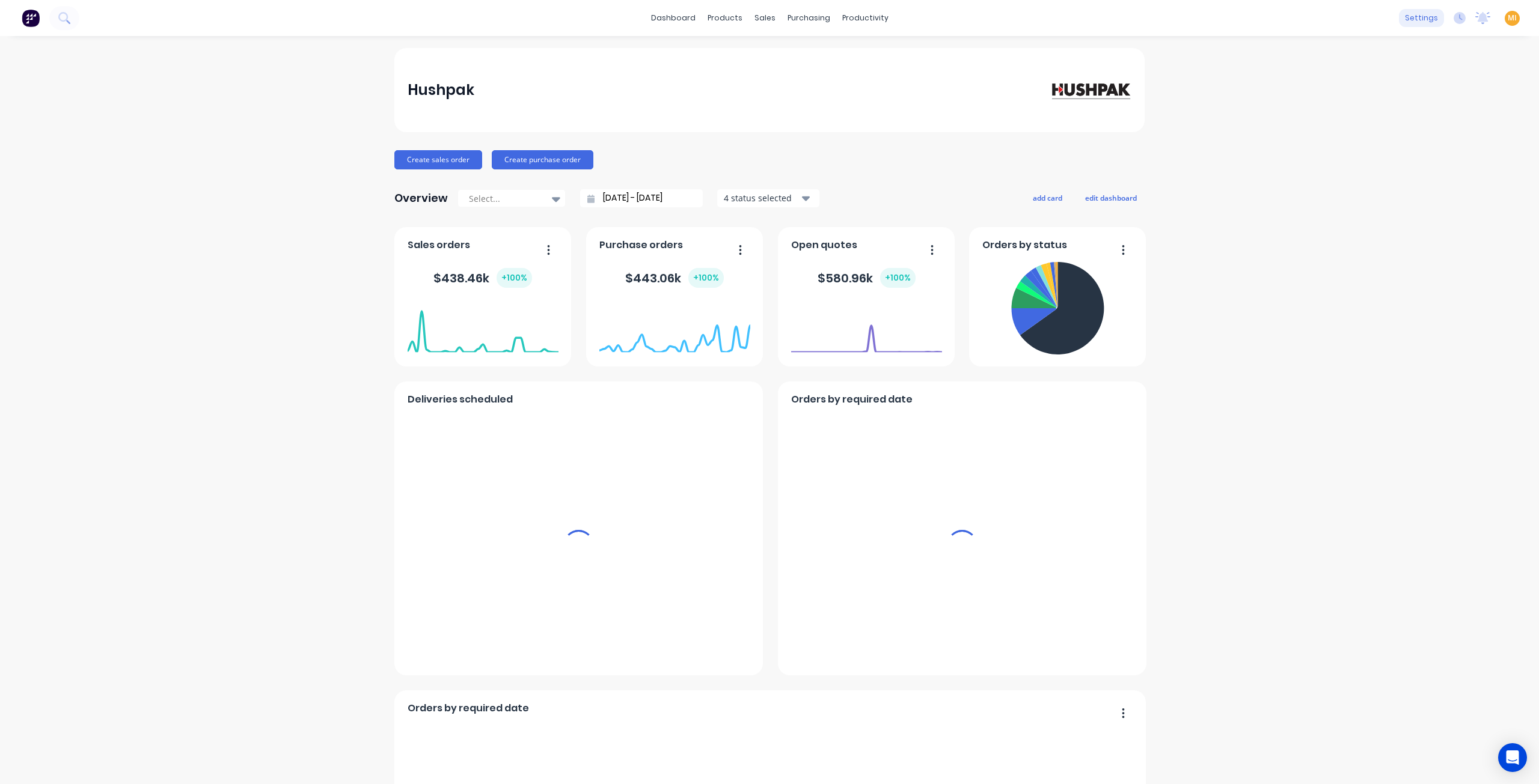
click at [1410, 20] on div "settings" at bounding box center [1421, 18] width 45 height 18
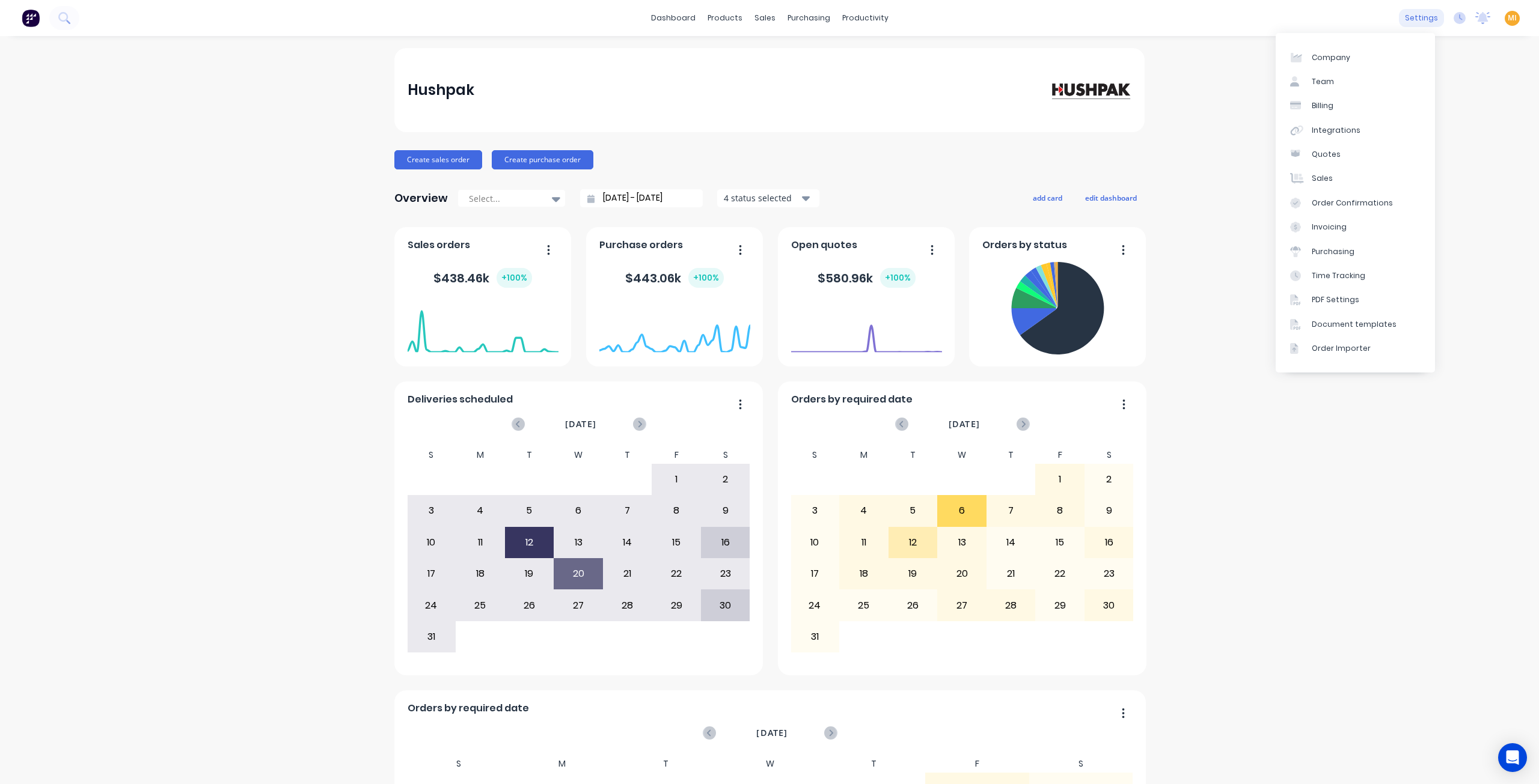
click at [1407, 10] on div "settings" at bounding box center [1421, 18] width 45 height 18
click at [1335, 322] on div "Document templates" at bounding box center [1354, 324] width 84 height 11
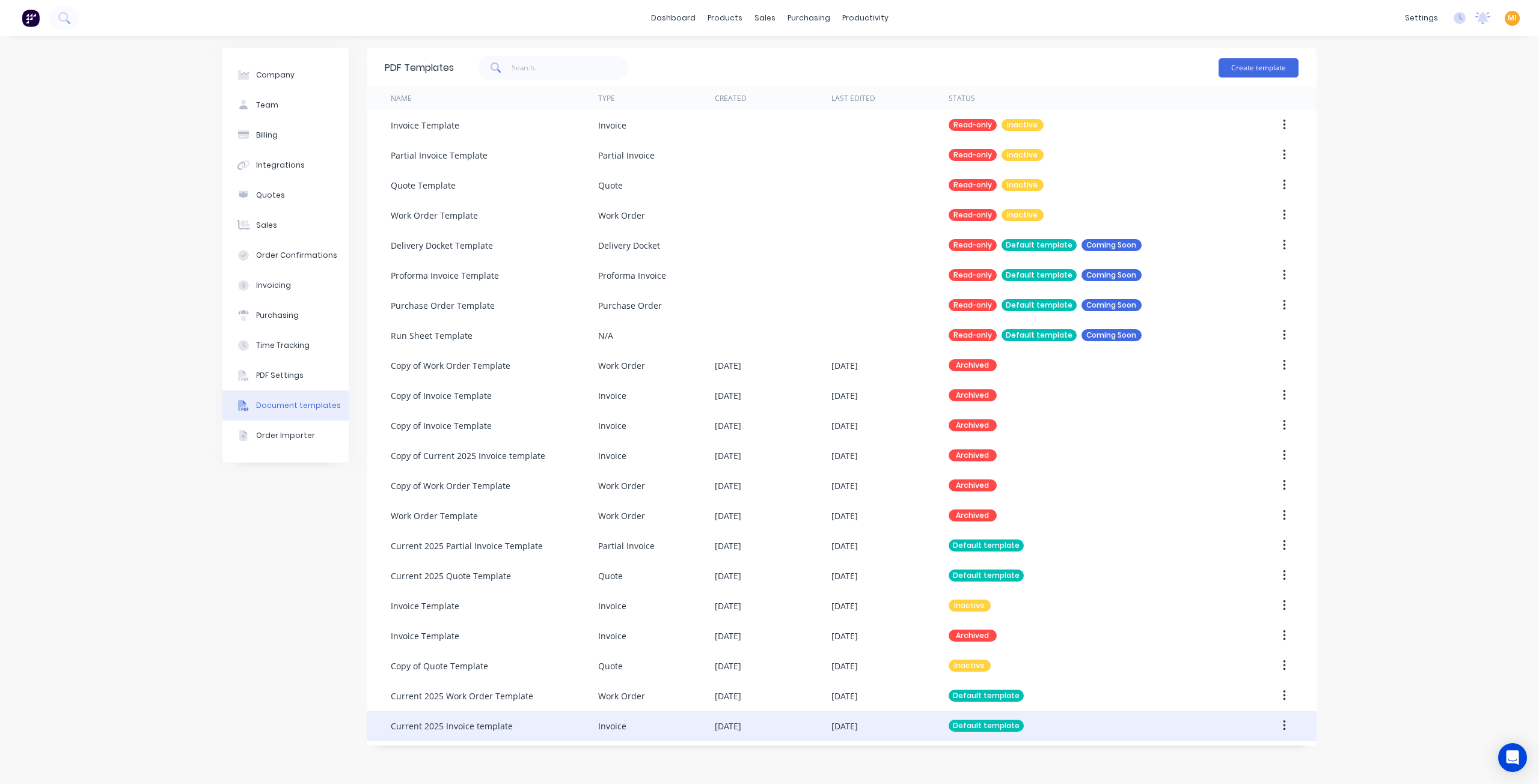
click at [849, 726] on div "14 Aug 2025" at bounding box center [845, 726] width 27 height 13
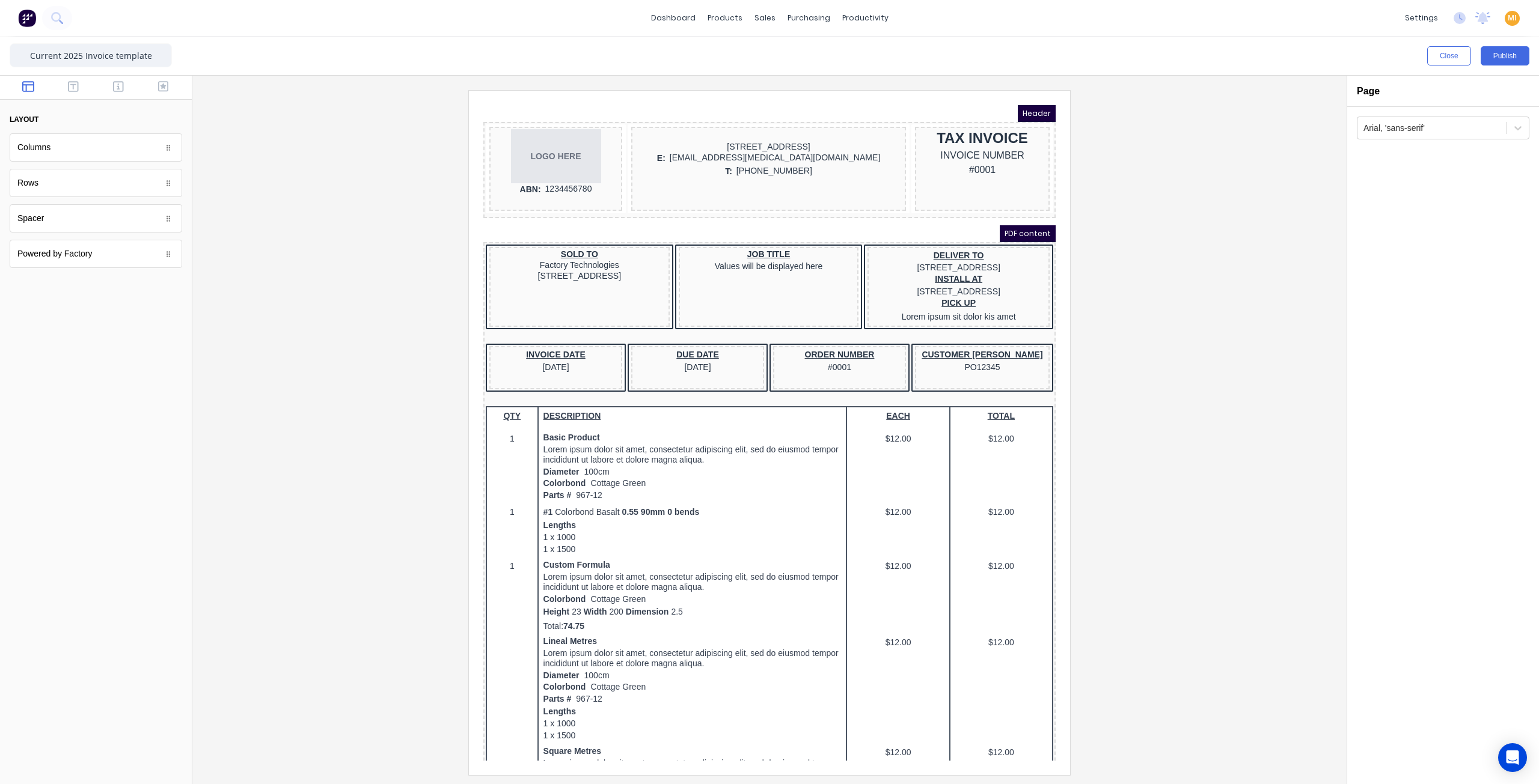
click at [34, 18] on img at bounding box center [27, 18] width 18 height 18
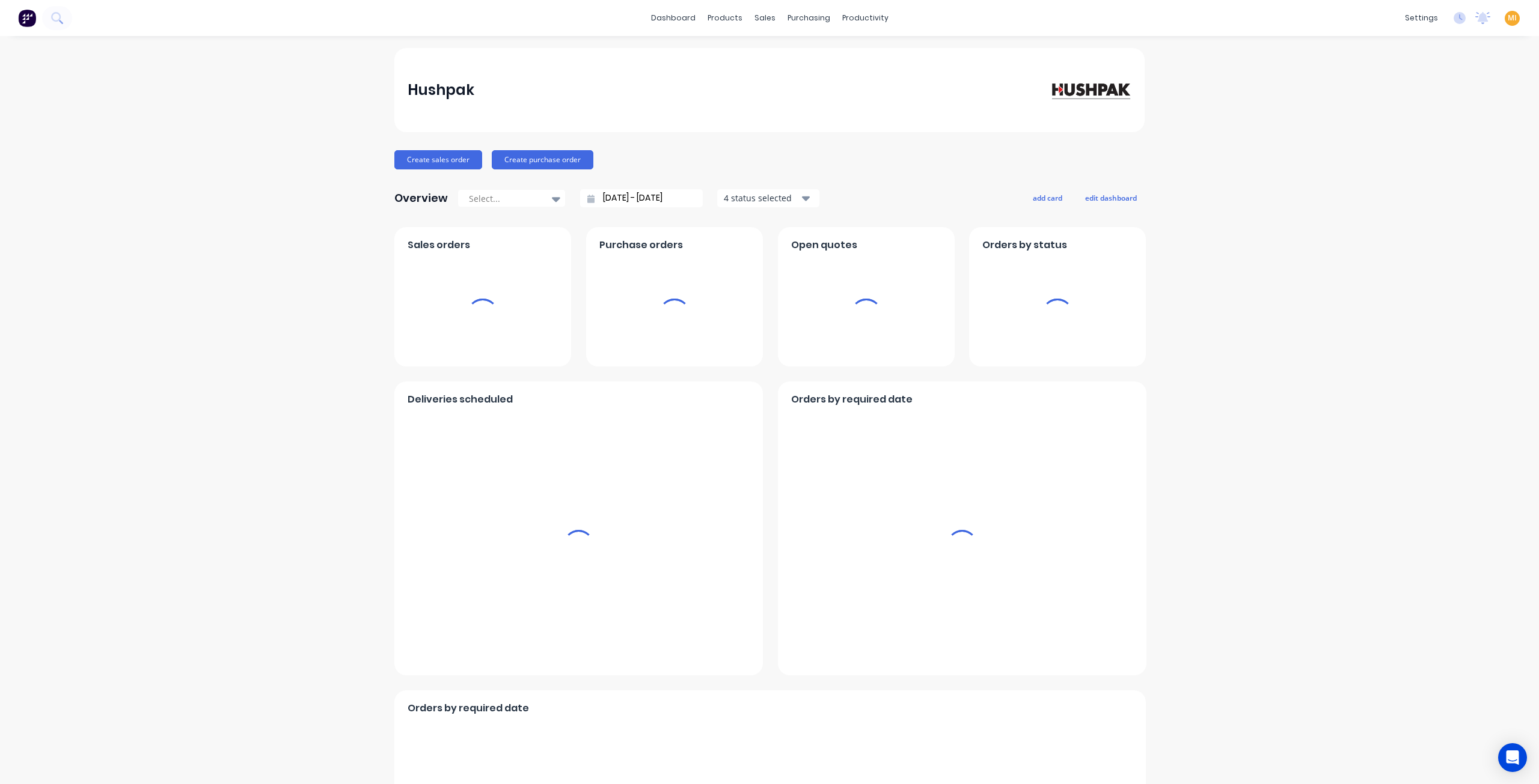
click at [1508, 15] on span "MI" at bounding box center [1512, 18] width 9 height 11
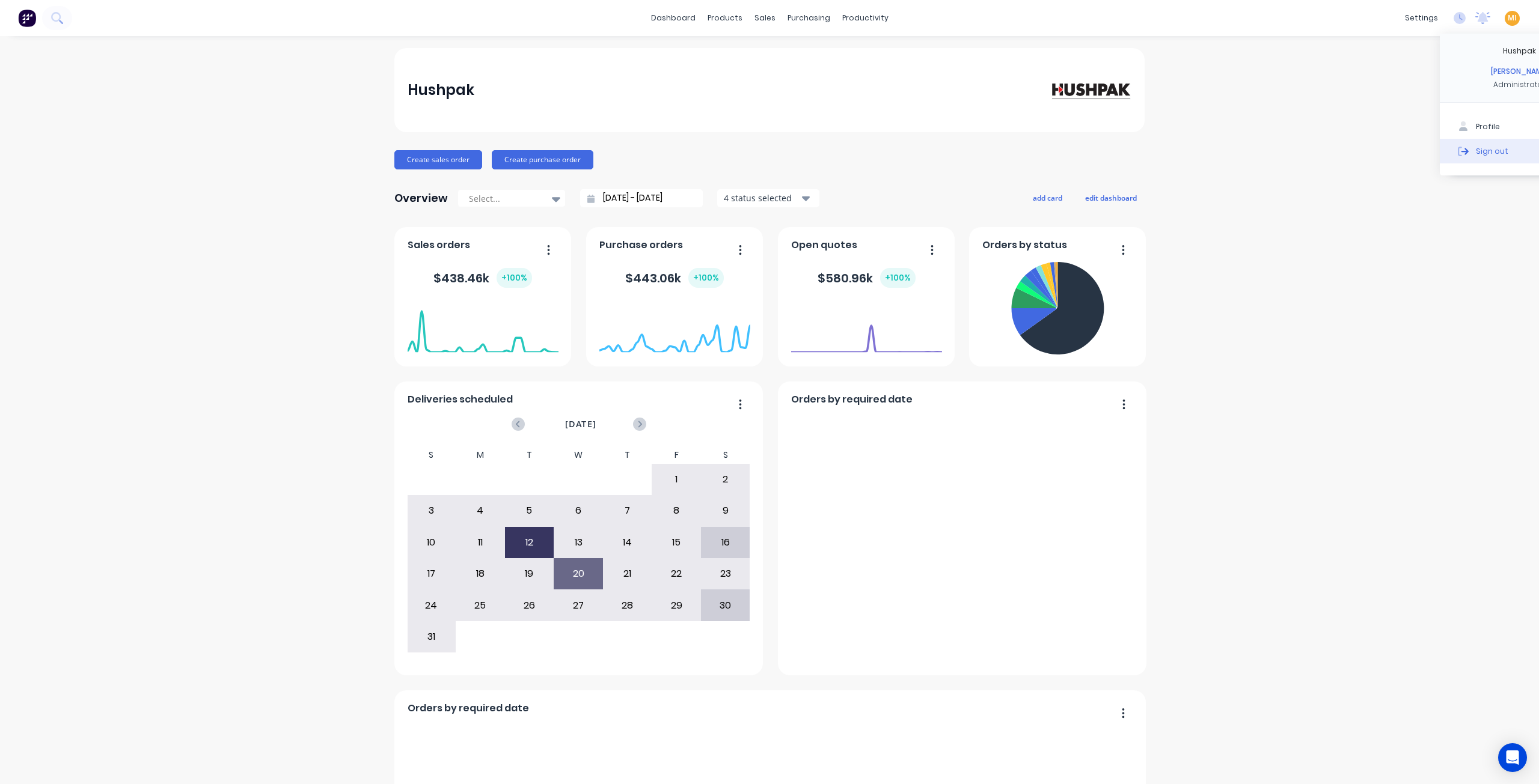
click at [1441, 147] on button "Sign out" at bounding box center [1519, 151] width 159 height 24
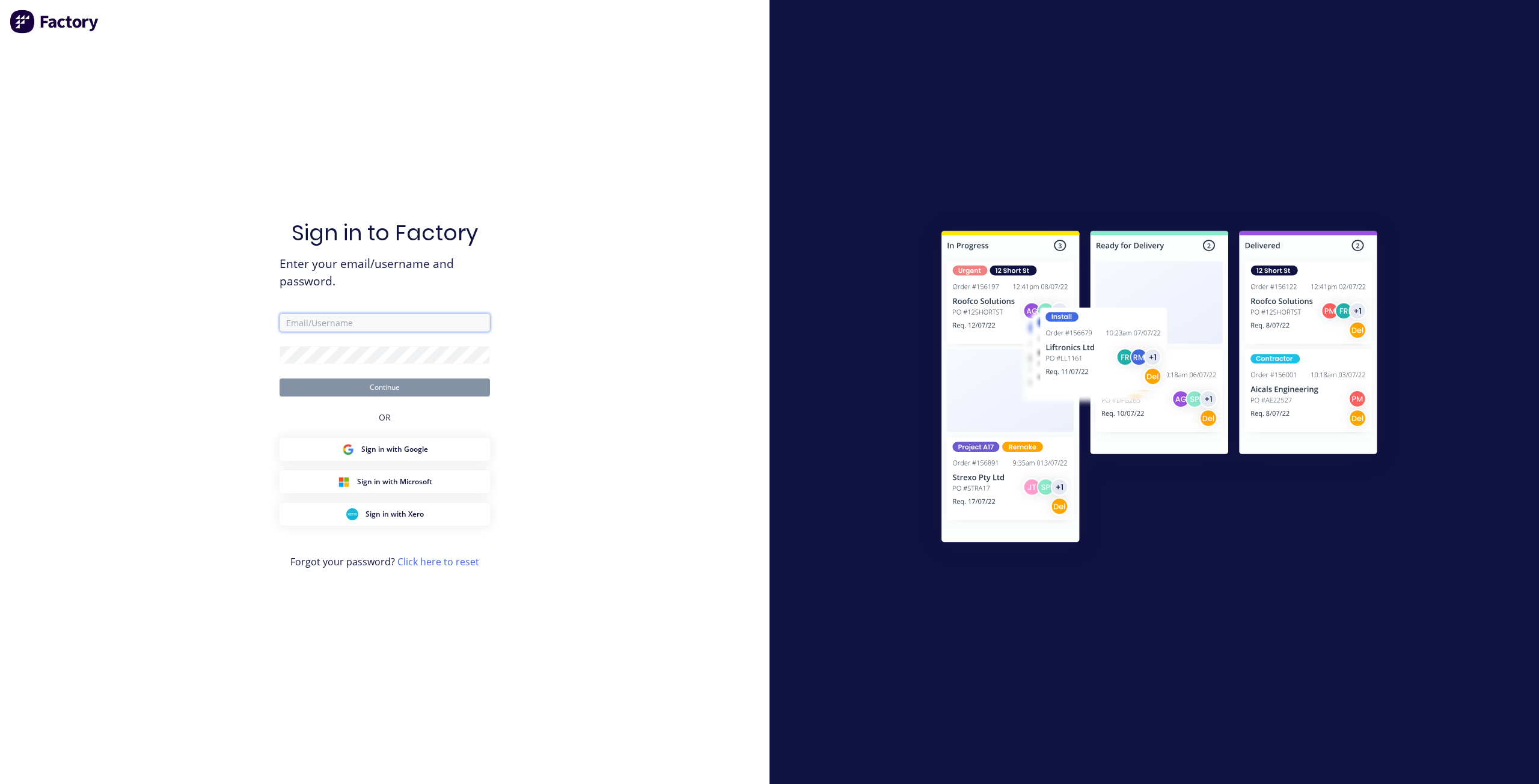
click at [309, 320] on input "text" at bounding box center [384, 322] width 210 height 18
type input "[EMAIL_ADDRESS][DOMAIN_NAME]"
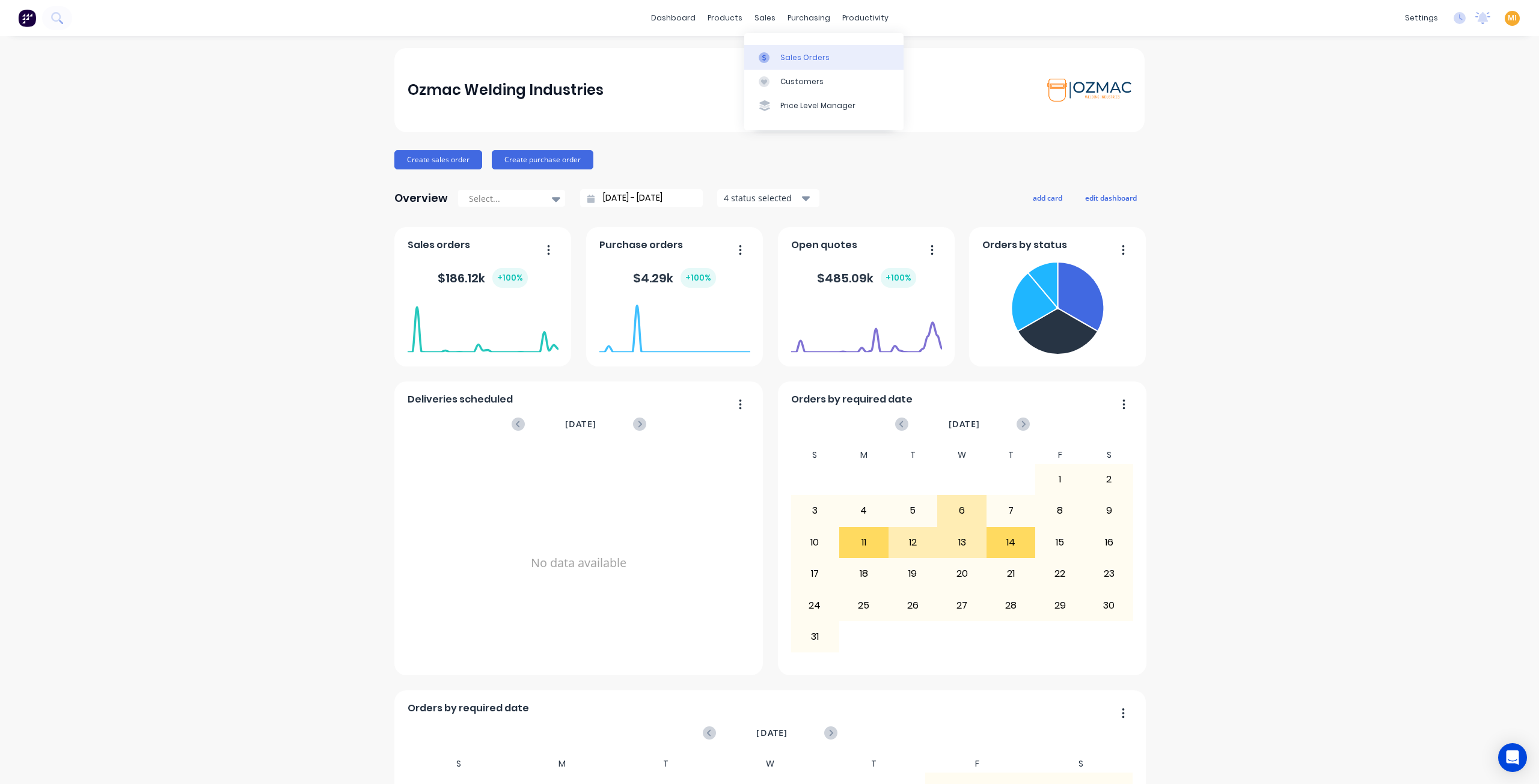
click at [788, 68] on link "Sales Orders" at bounding box center [824, 57] width 159 height 24
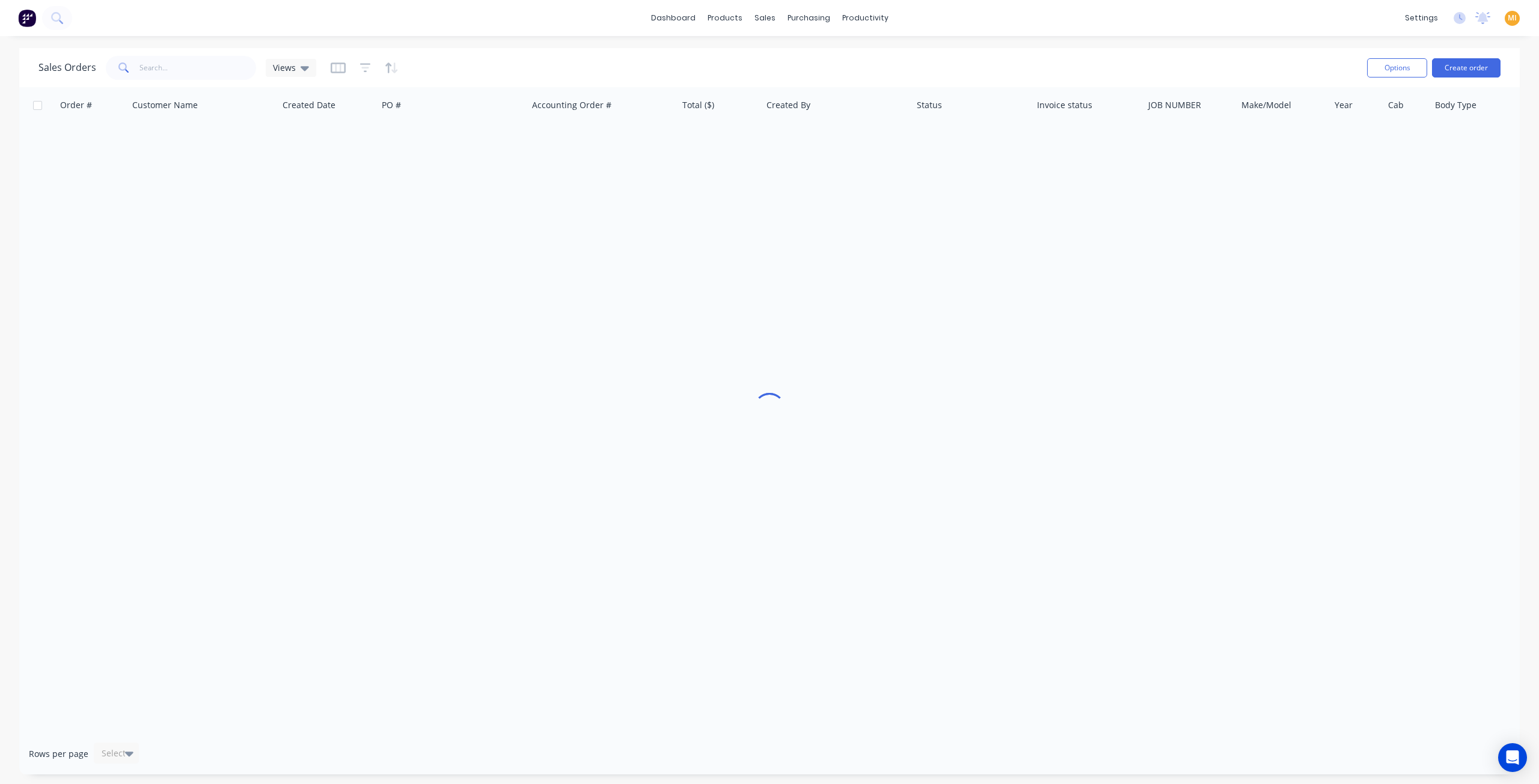
click at [164, 53] on div "Sales Orders Views" at bounding box center [698, 67] width 1319 height 29
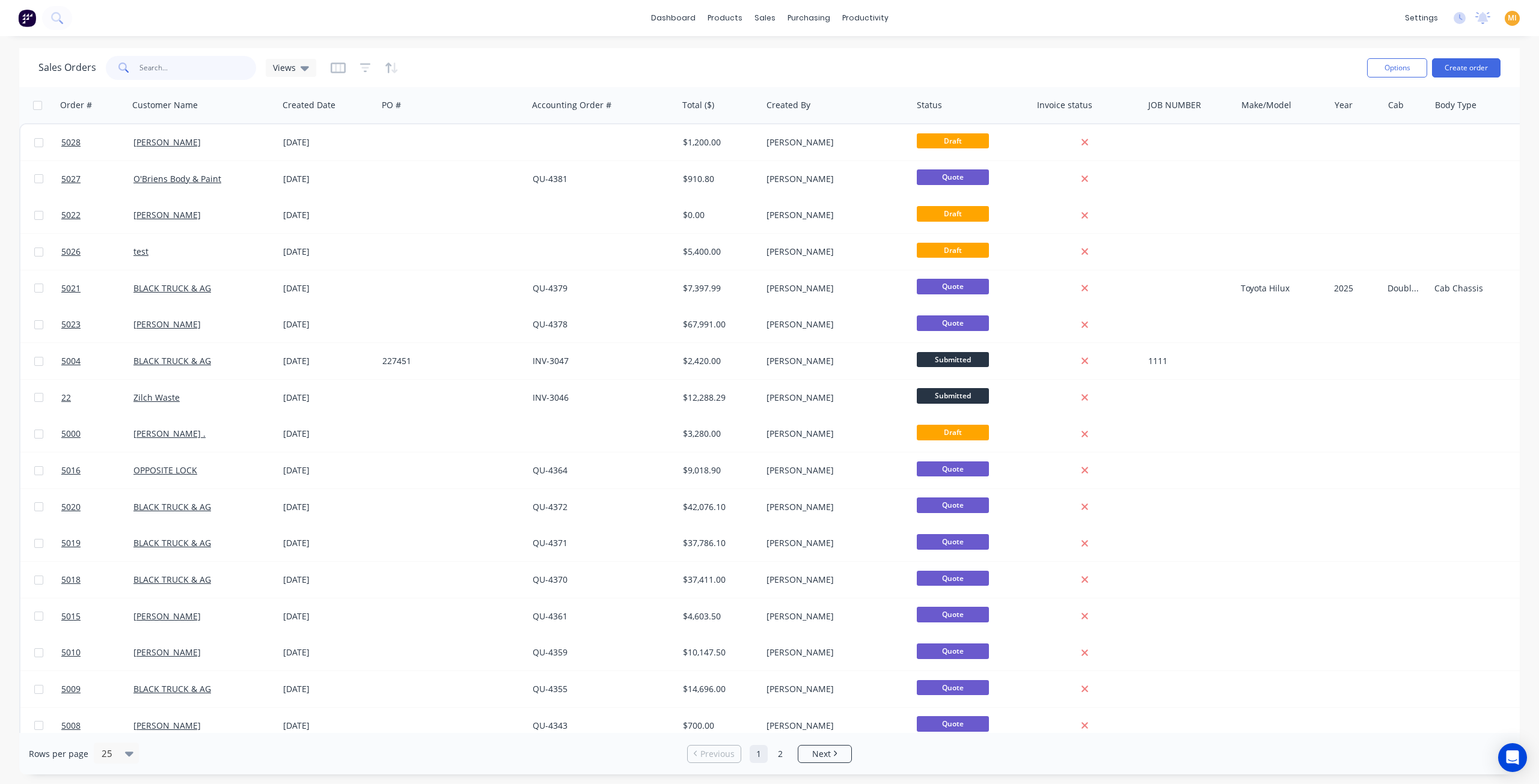
click at [165, 70] on input "text" at bounding box center [198, 68] width 118 height 24
paste input "5028"
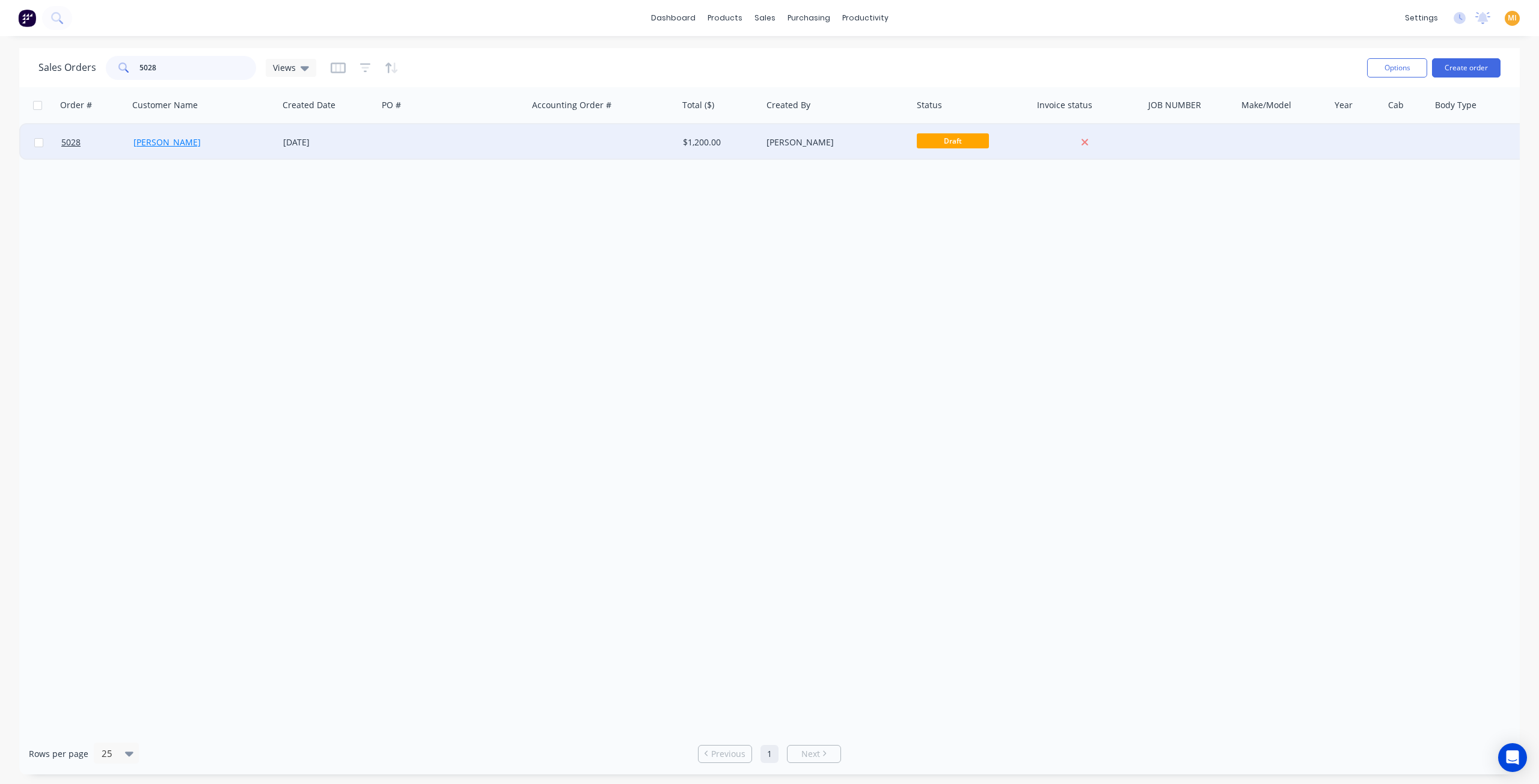
type input "5028"
click at [152, 137] on link "[PERSON_NAME]" at bounding box center [167, 142] width 67 height 11
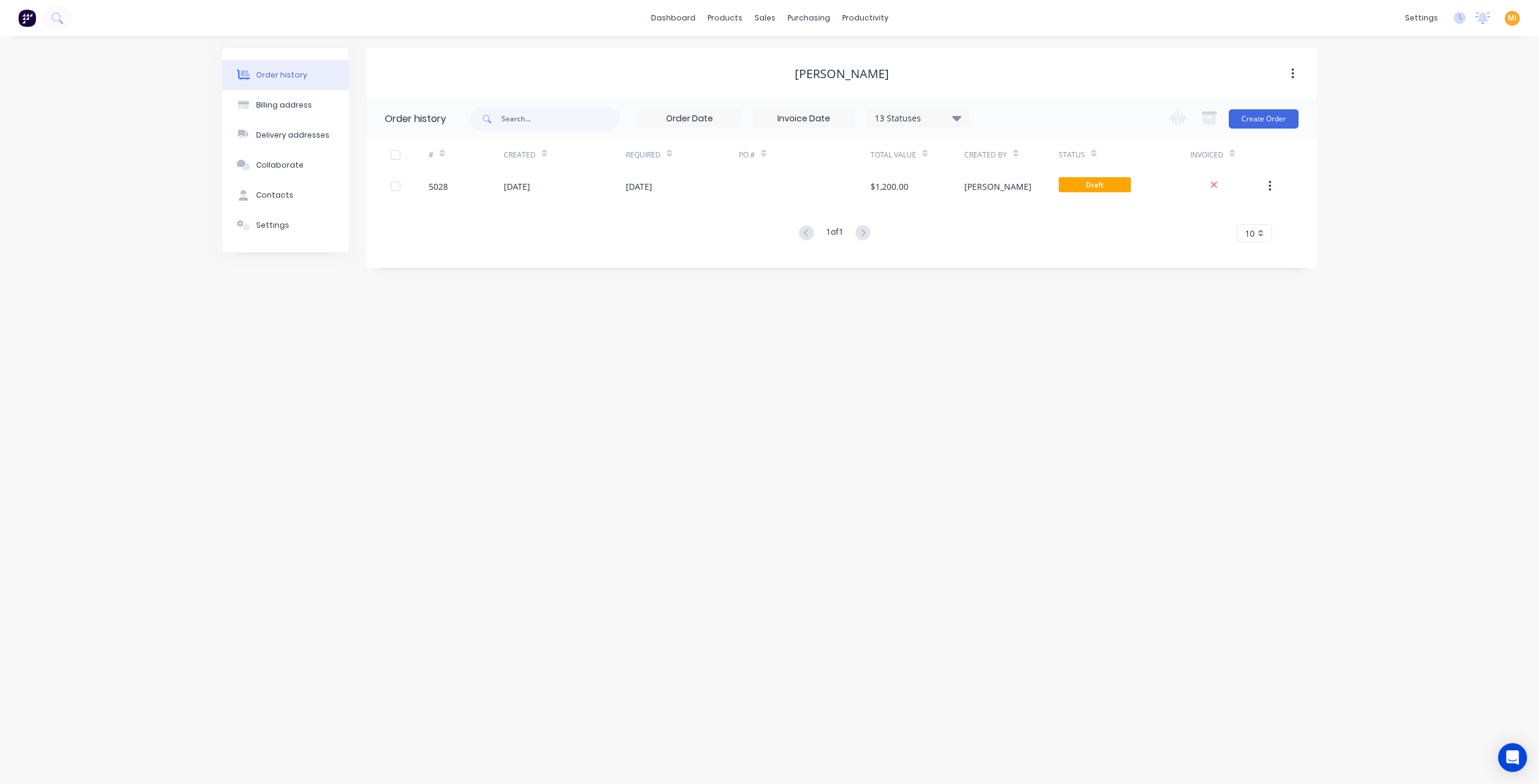
click at [288, 241] on div "Order history Billing address Delivery addresses Collaborate Contacts Settings" at bounding box center [285, 150] width 126 height 204
click at [283, 225] on div "Settings" at bounding box center [272, 225] width 33 height 11
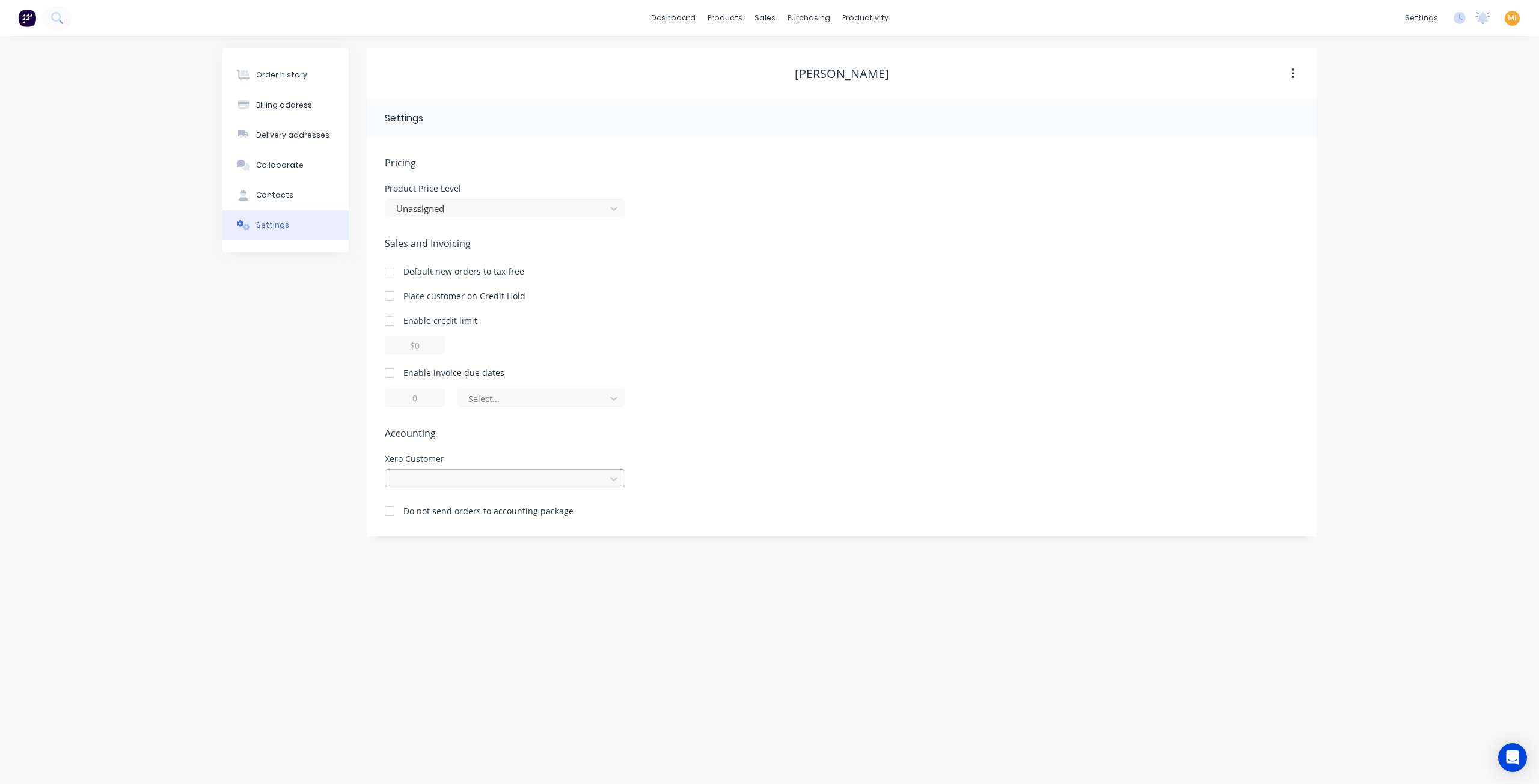
click at [483, 477] on div at bounding box center [497, 479] width 205 height 15
type input "t"
click at [276, 78] on div "Order history" at bounding box center [281, 75] width 51 height 11
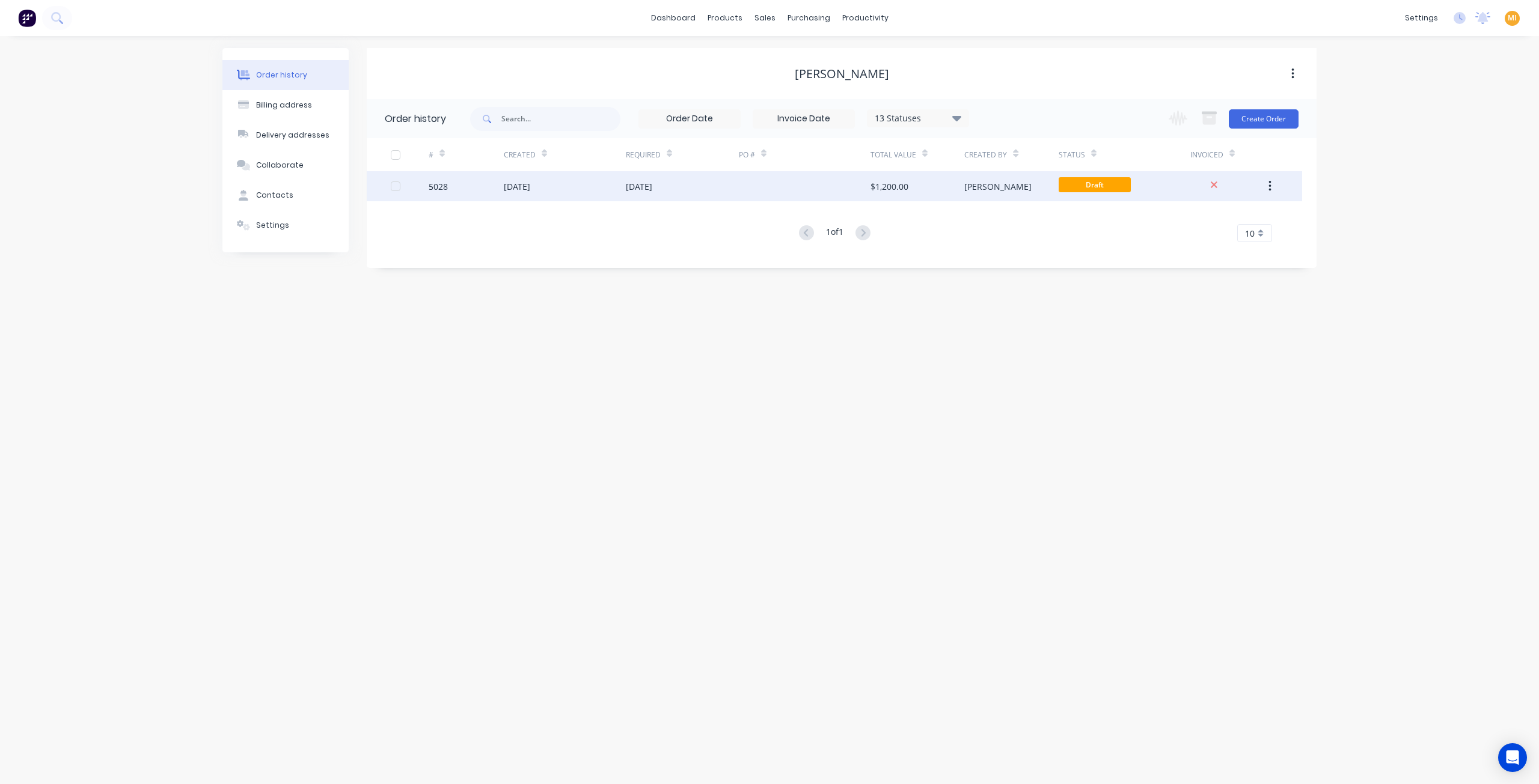
click at [575, 190] on div "[DATE]" at bounding box center [565, 186] width 122 height 30
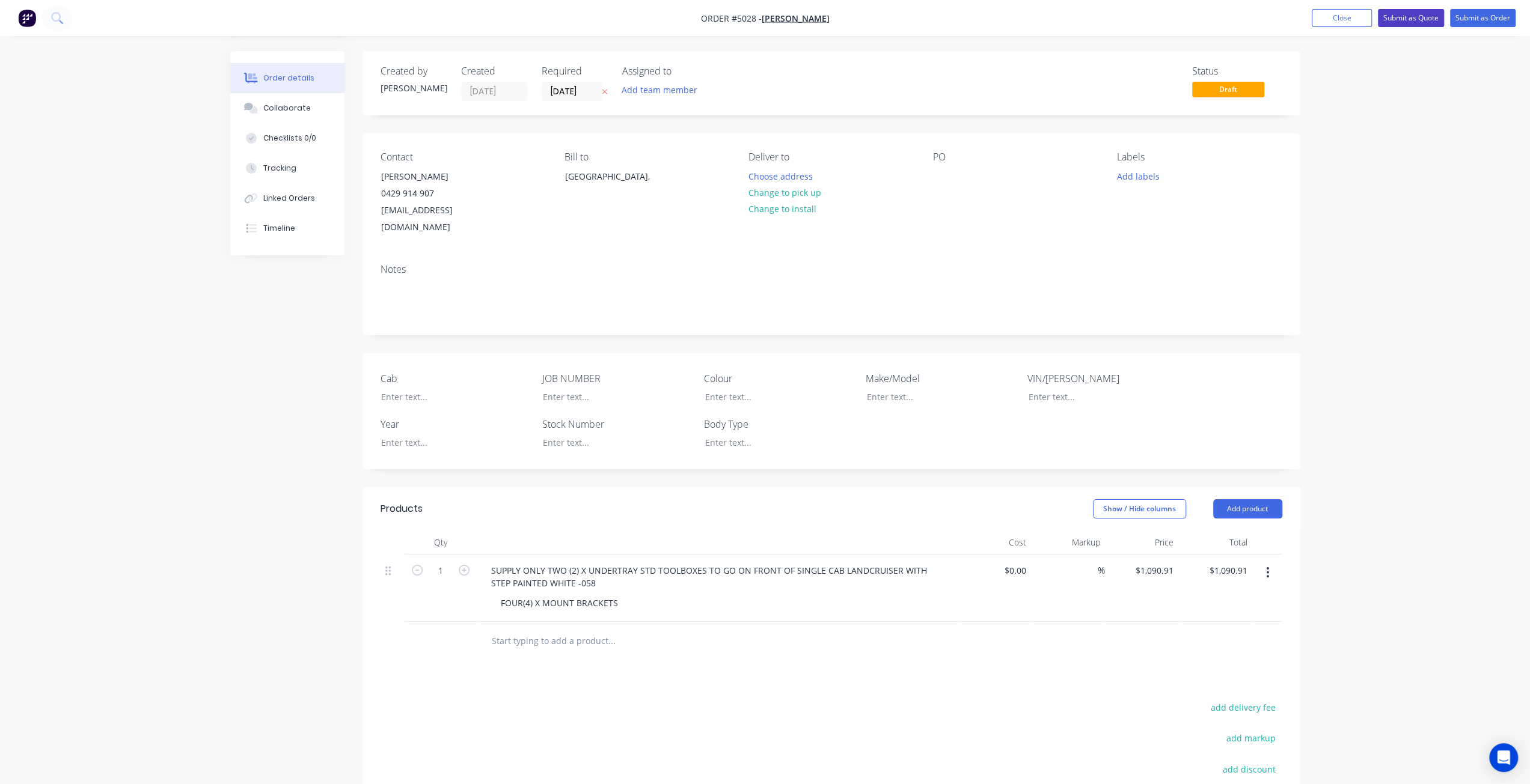
click at [1411, 18] on button "Submit as Quote" at bounding box center [1411, 18] width 66 height 18
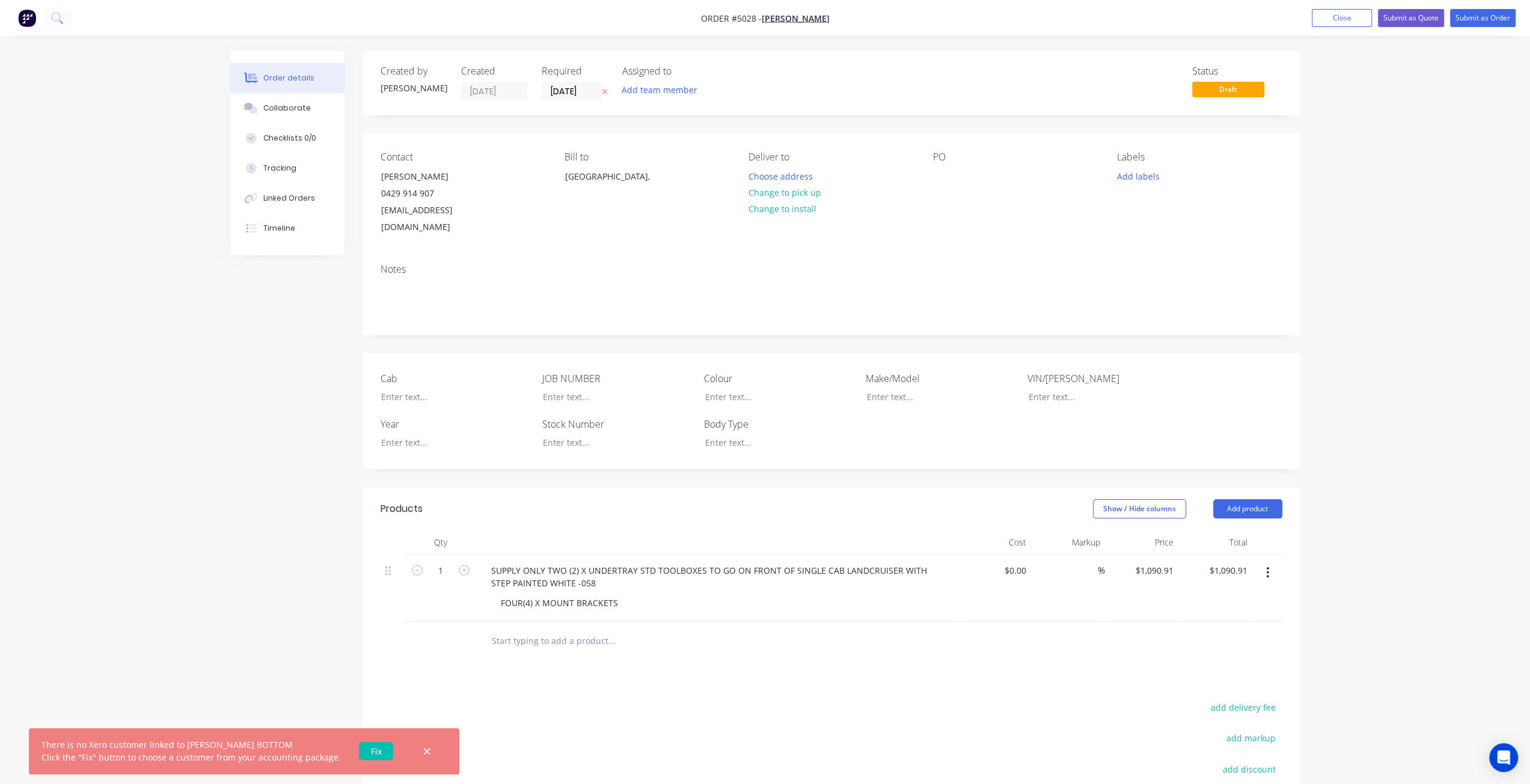
click at [369, 751] on link "Fix" at bounding box center [376, 751] width 34 height 18
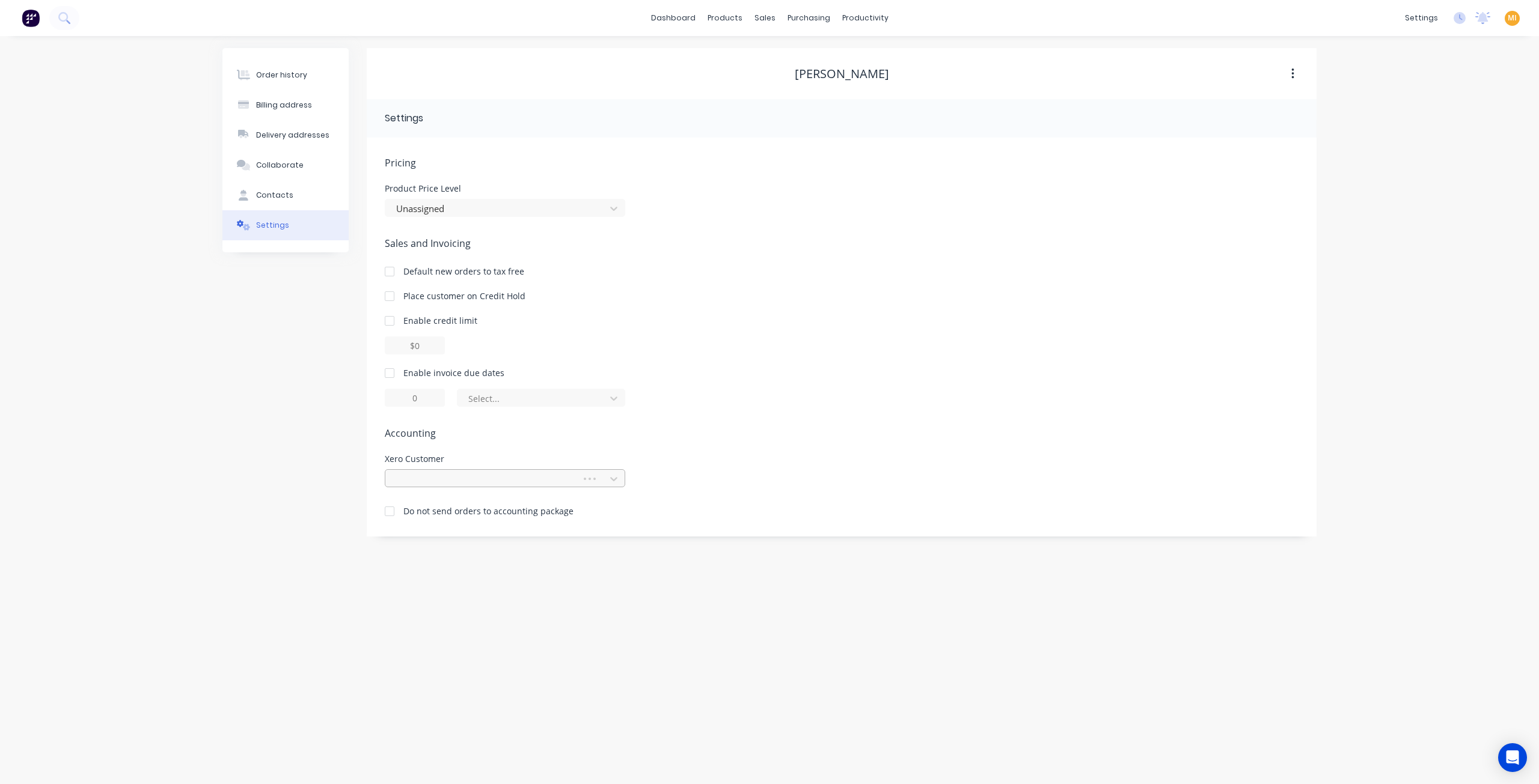
click at [454, 476] on div at bounding box center [485, 479] width 180 height 15
type input "[PERSON_NAME]"
click at [1390, 104] on link "Integrations" at bounding box center [1364, 106] width 159 height 24
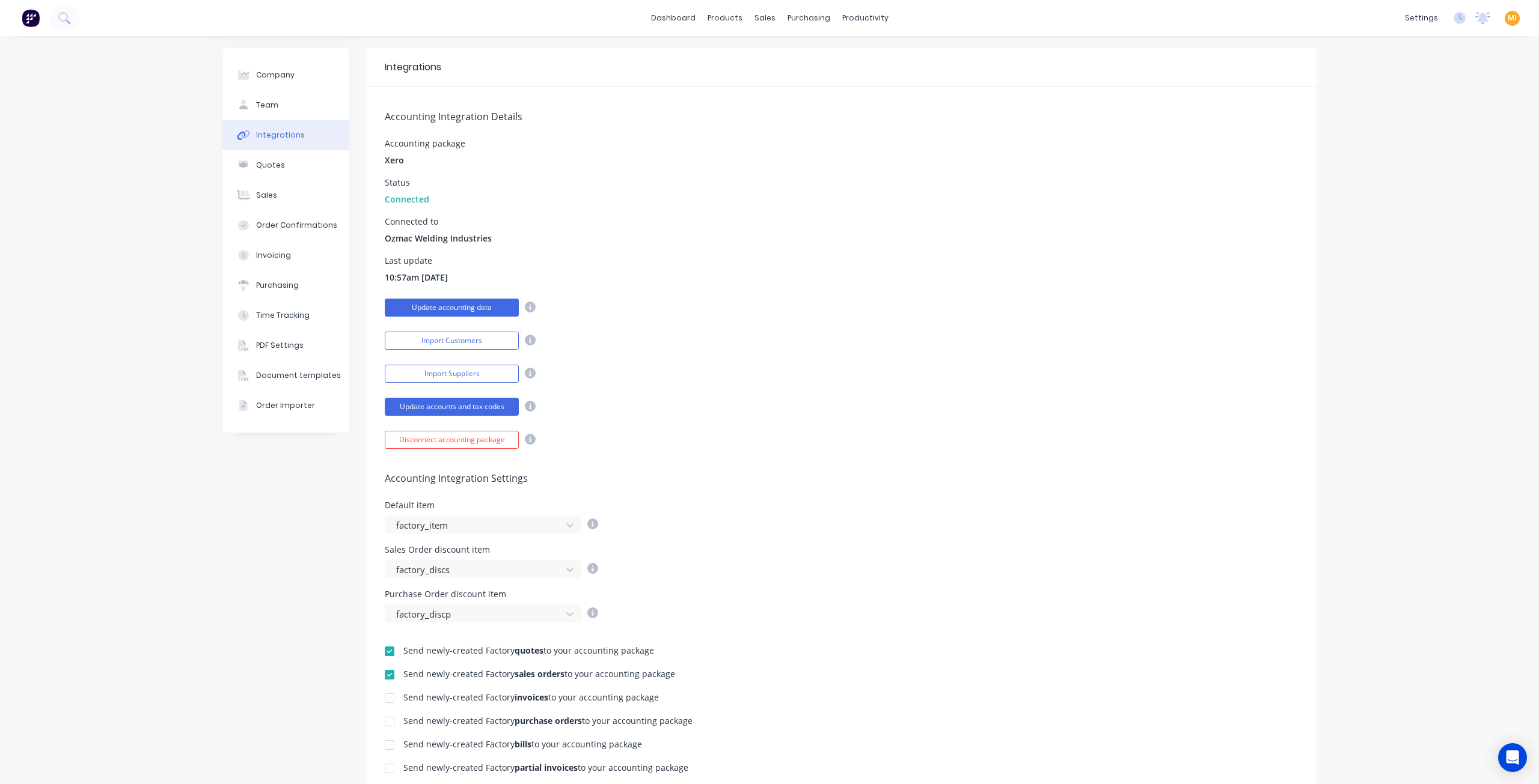
click at [487, 309] on button "Update accounting data" at bounding box center [452, 307] width 134 height 18
click at [792, 85] on div "Customers" at bounding box center [802, 81] width 43 height 11
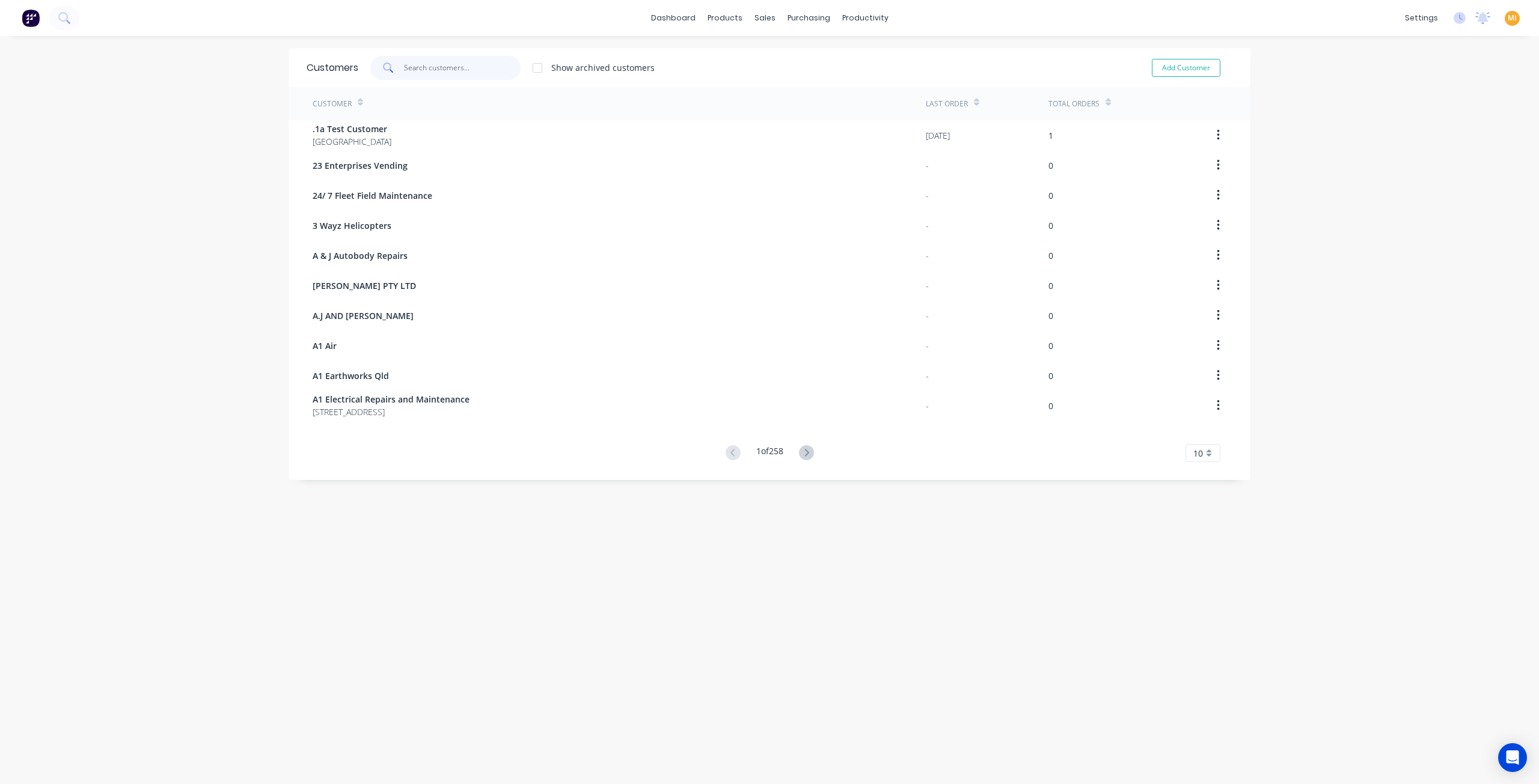
click at [444, 63] on input "text" at bounding box center [462, 68] width 118 height 24
paste input "t"
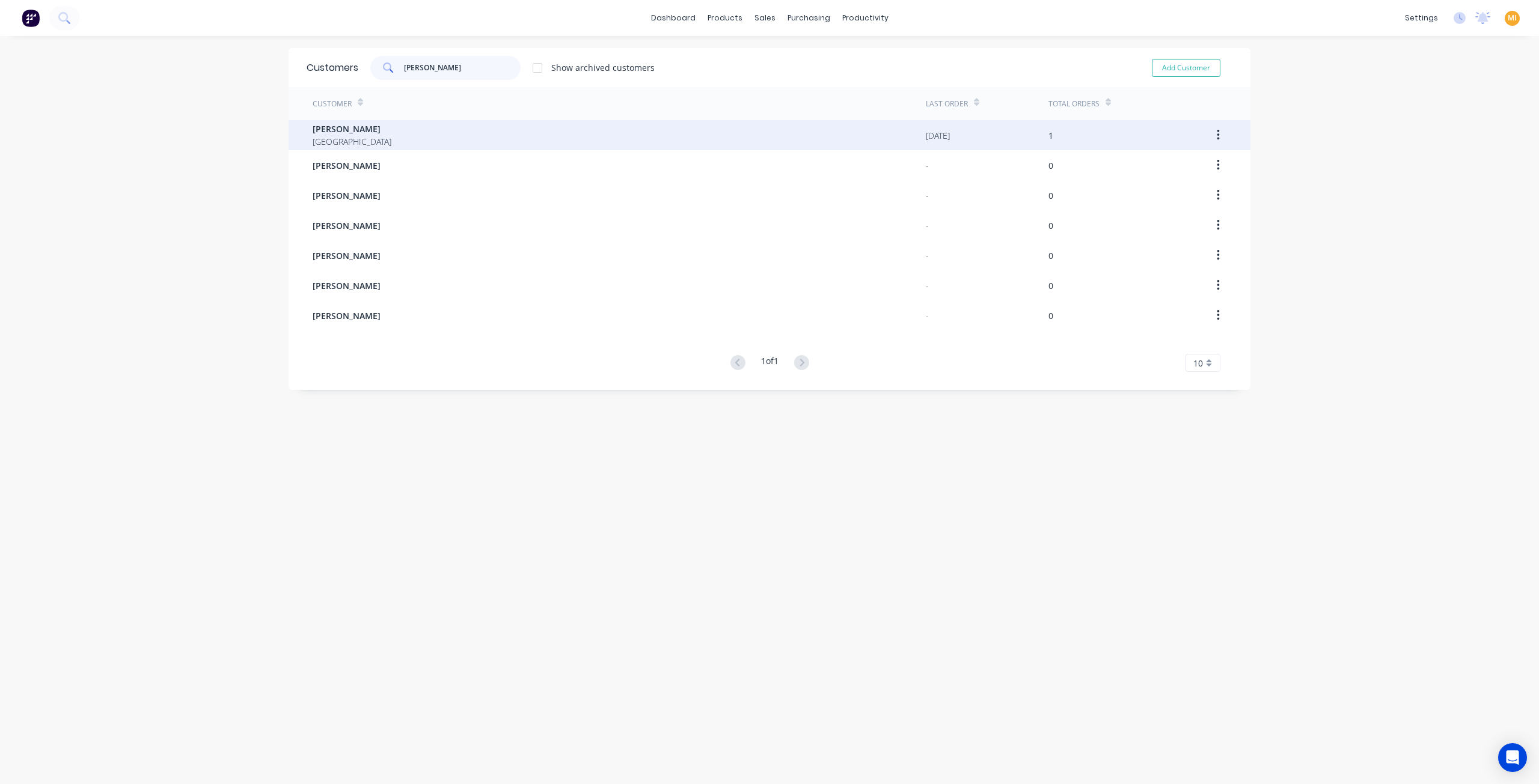
type input "[PERSON_NAME]"
click at [408, 147] on div "[PERSON_NAME] BOTTOM [GEOGRAPHIC_DATA]" at bounding box center [619, 135] width 613 height 30
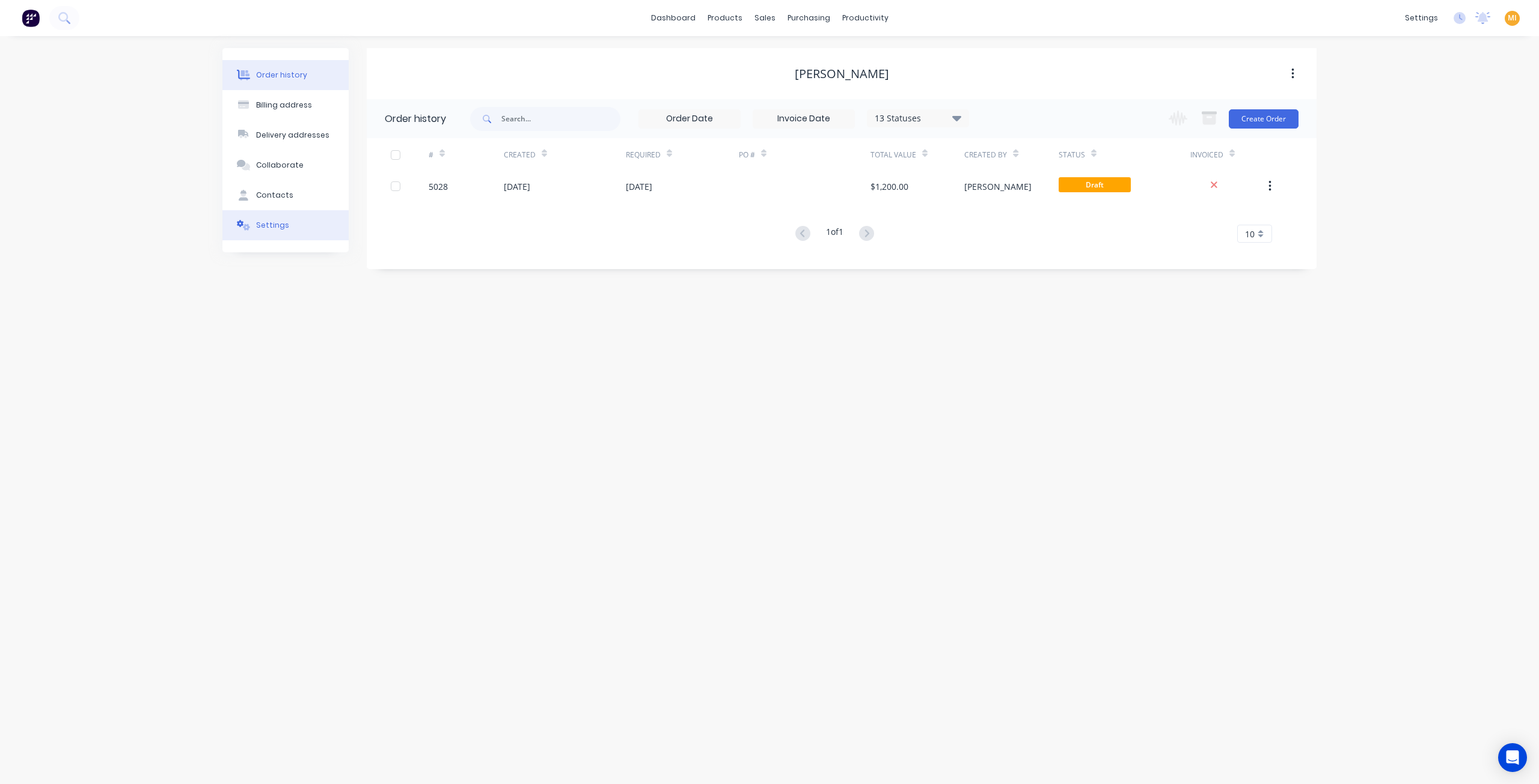
click at [290, 232] on button "Settings" at bounding box center [285, 225] width 126 height 30
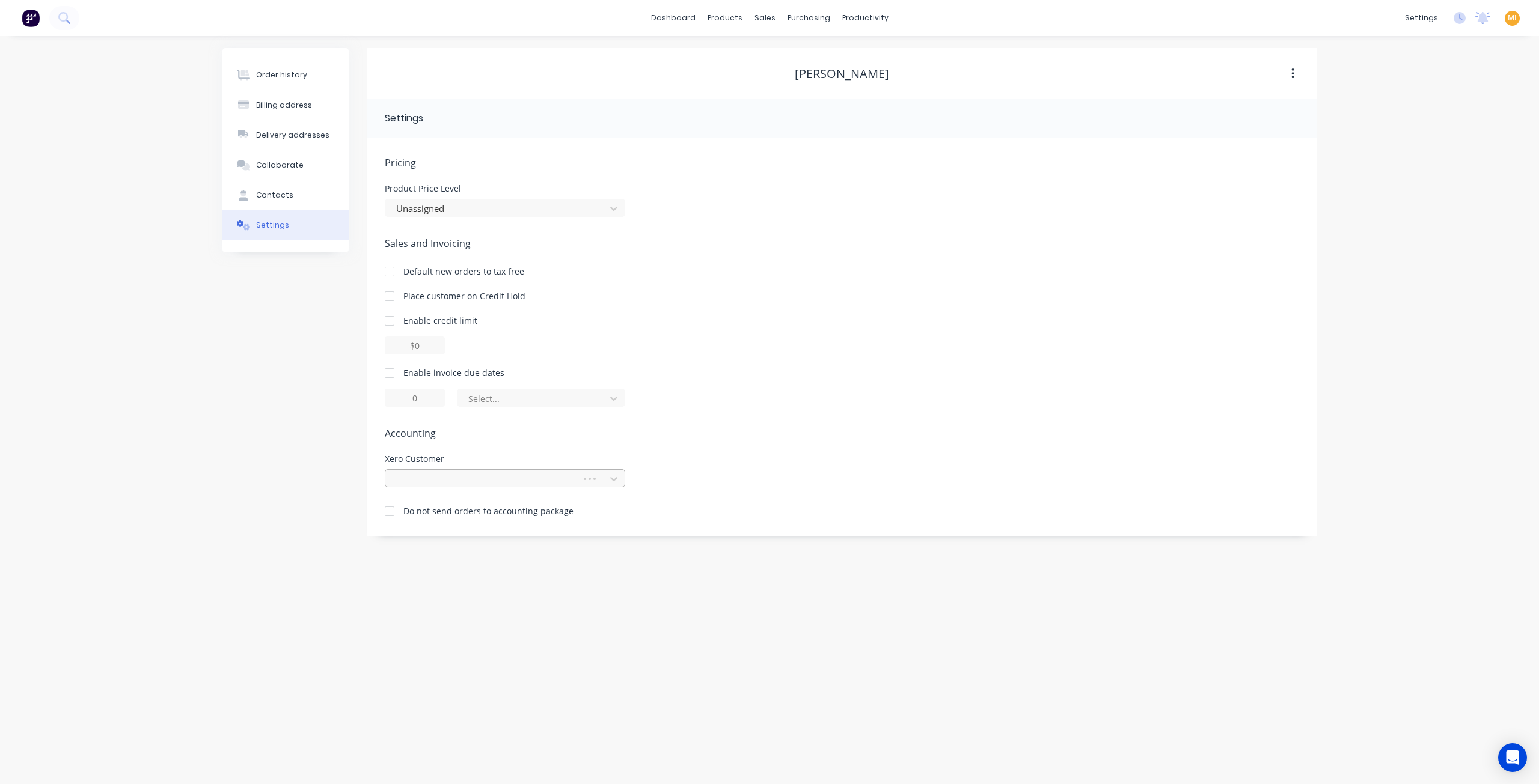
click at [448, 486] on div at bounding box center [485, 479] width 187 height 18
type input "[PERSON_NAME]"
click at [445, 508] on div "[PERSON_NAME]" at bounding box center [505, 505] width 241 height 22
click at [396, 580] on div "Order history Billing address Delivery addresses Collaborate Contacts Settings …" at bounding box center [769, 410] width 1539 height 748
click at [1373, 109] on link "Integrations" at bounding box center [1364, 106] width 159 height 24
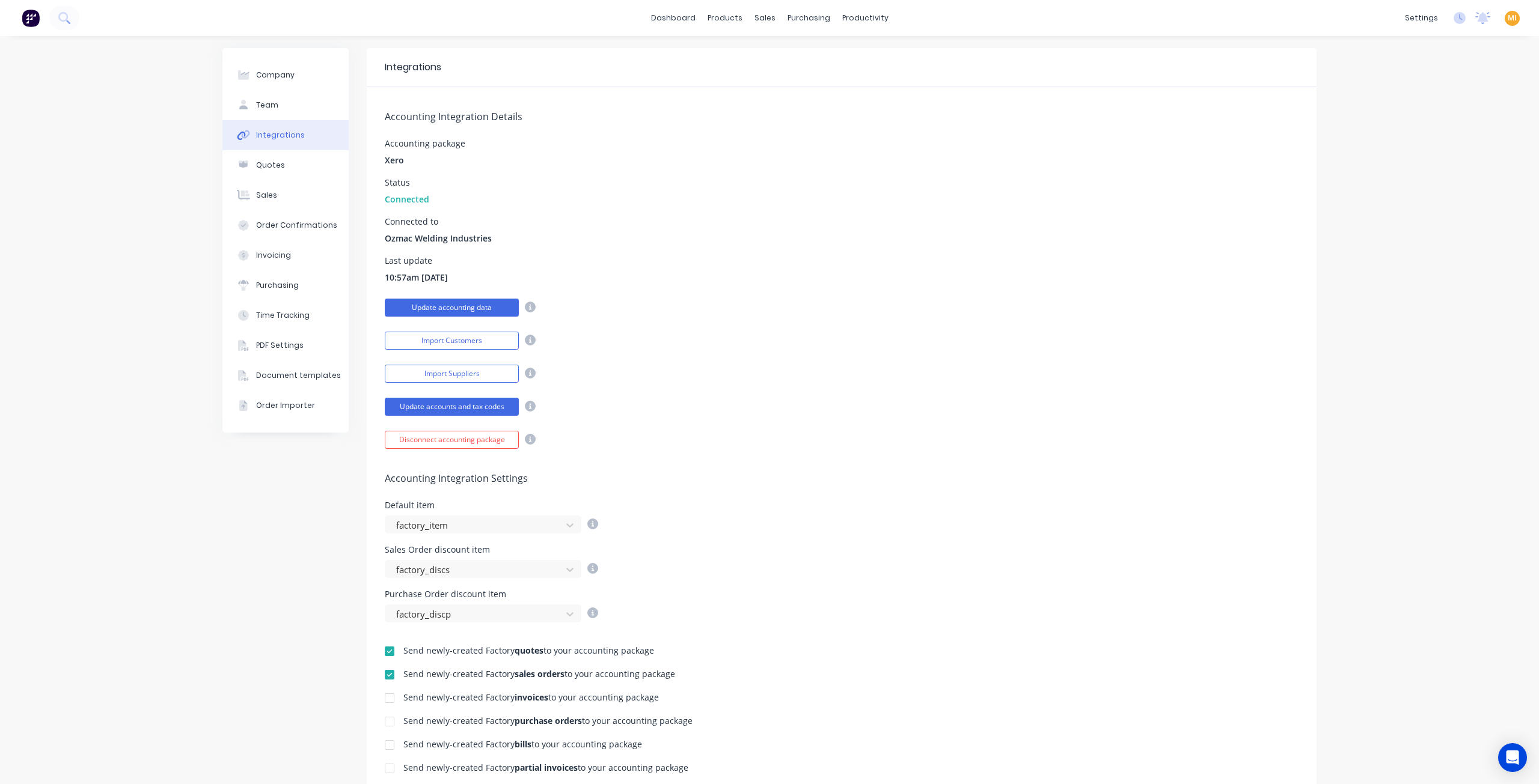
click at [437, 310] on button "Update accounting data" at bounding box center [452, 307] width 134 height 18
click at [889, 313] on div "Next update available at 10:58am" at bounding box center [842, 306] width 914 height 21
click at [35, 15] on img at bounding box center [30, 18] width 18 height 18
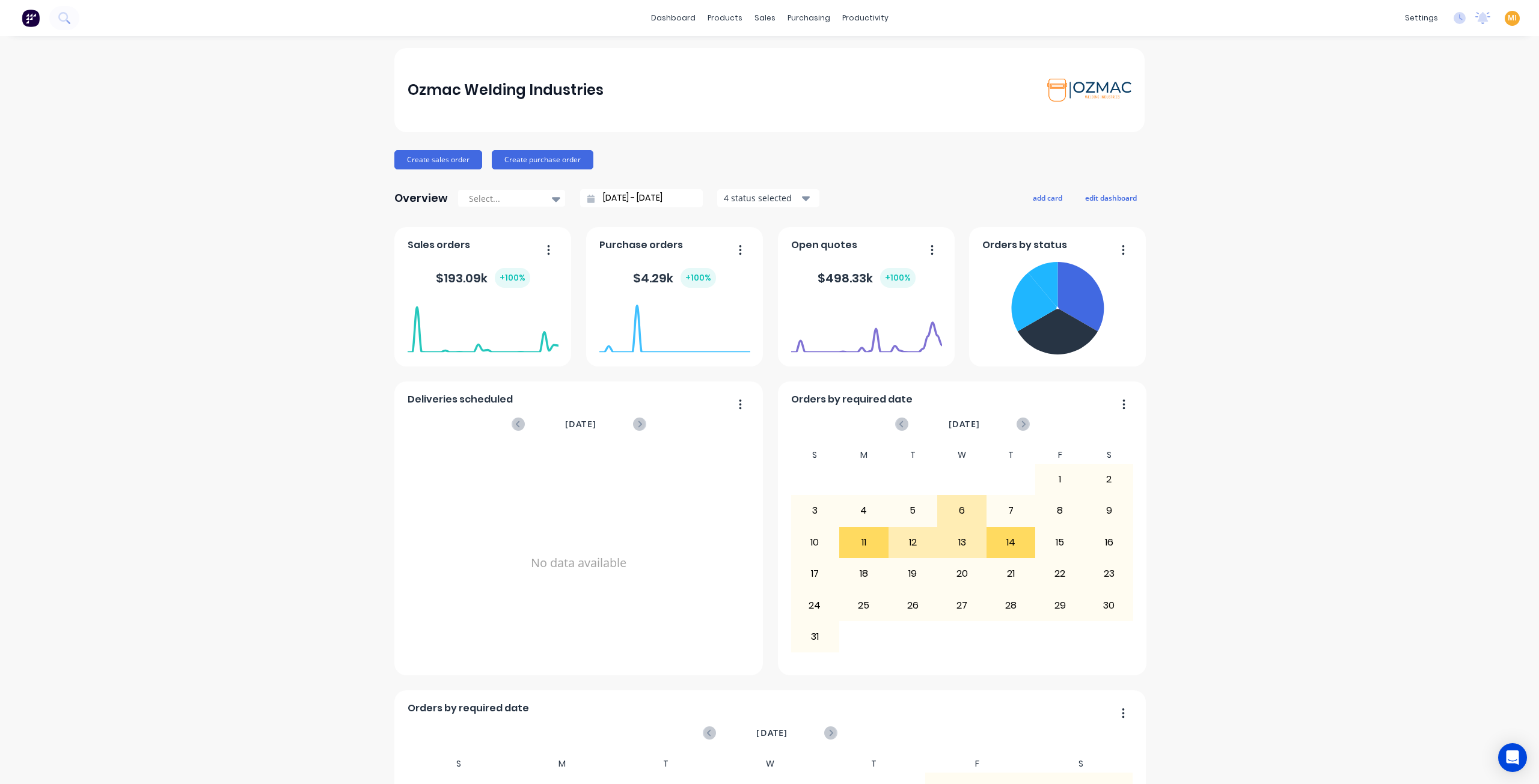
click at [1508, 20] on span "MI" at bounding box center [1512, 18] width 9 height 11
click at [1409, 151] on div "Sign out" at bounding box center [1409, 150] width 32 height 11
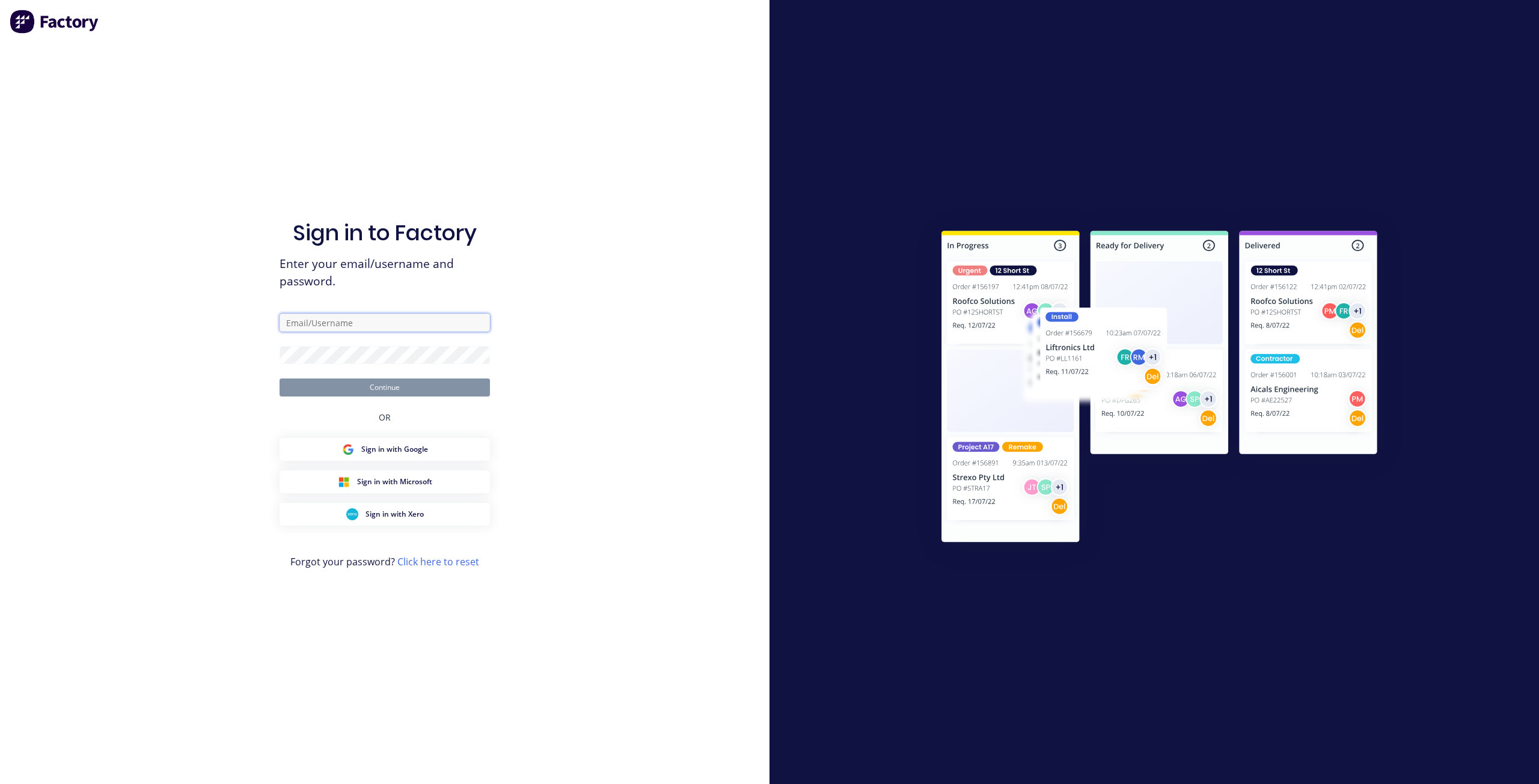
click at [327, 321] on input "text" at bounding box center [384, 322] width 210 height 18
type input "[EMAIL_ADDRESS][DOMAIN_NAME]"
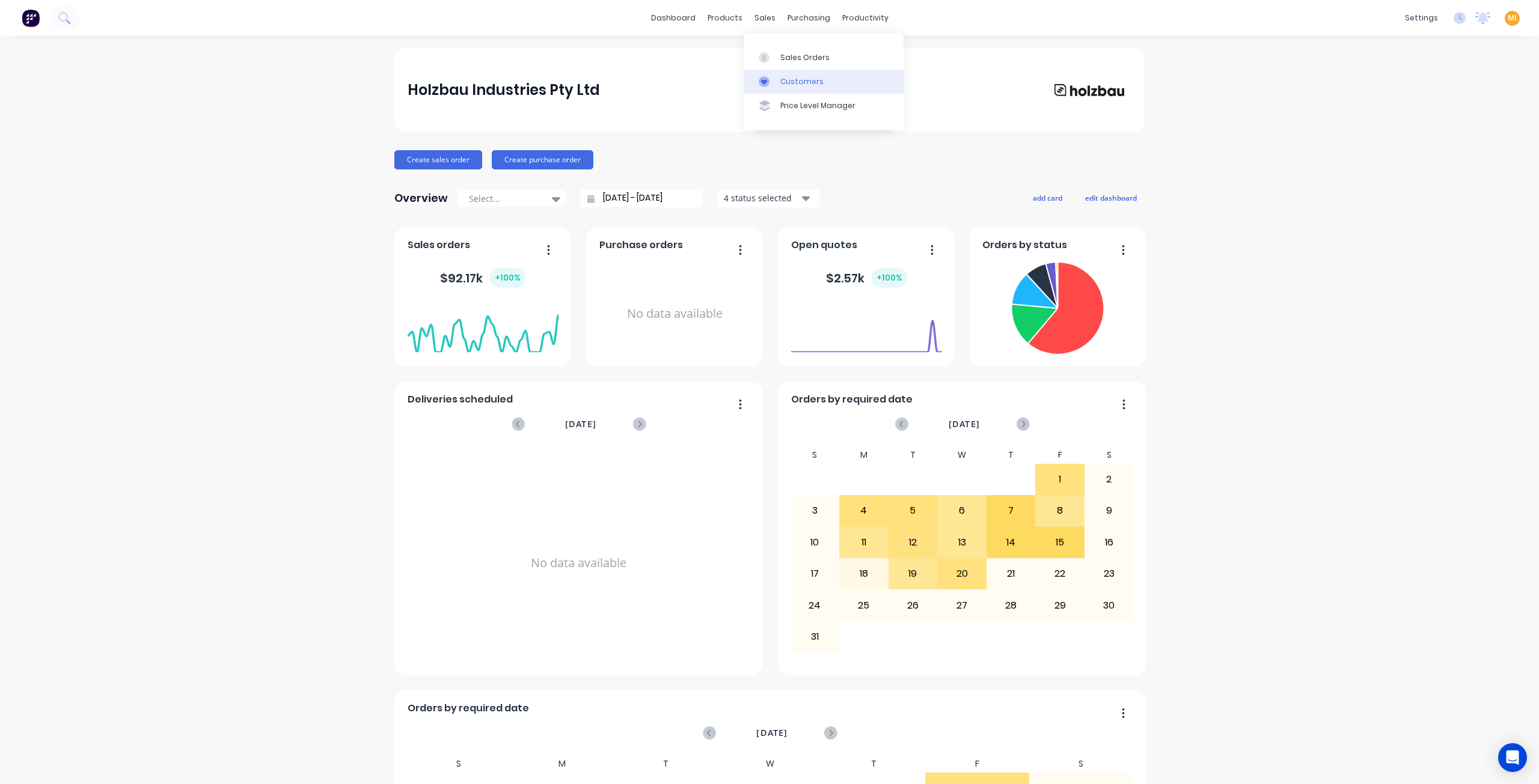
click at [786, 79] on div "Customers" at bounding box center [802, 81] width 43 height 11
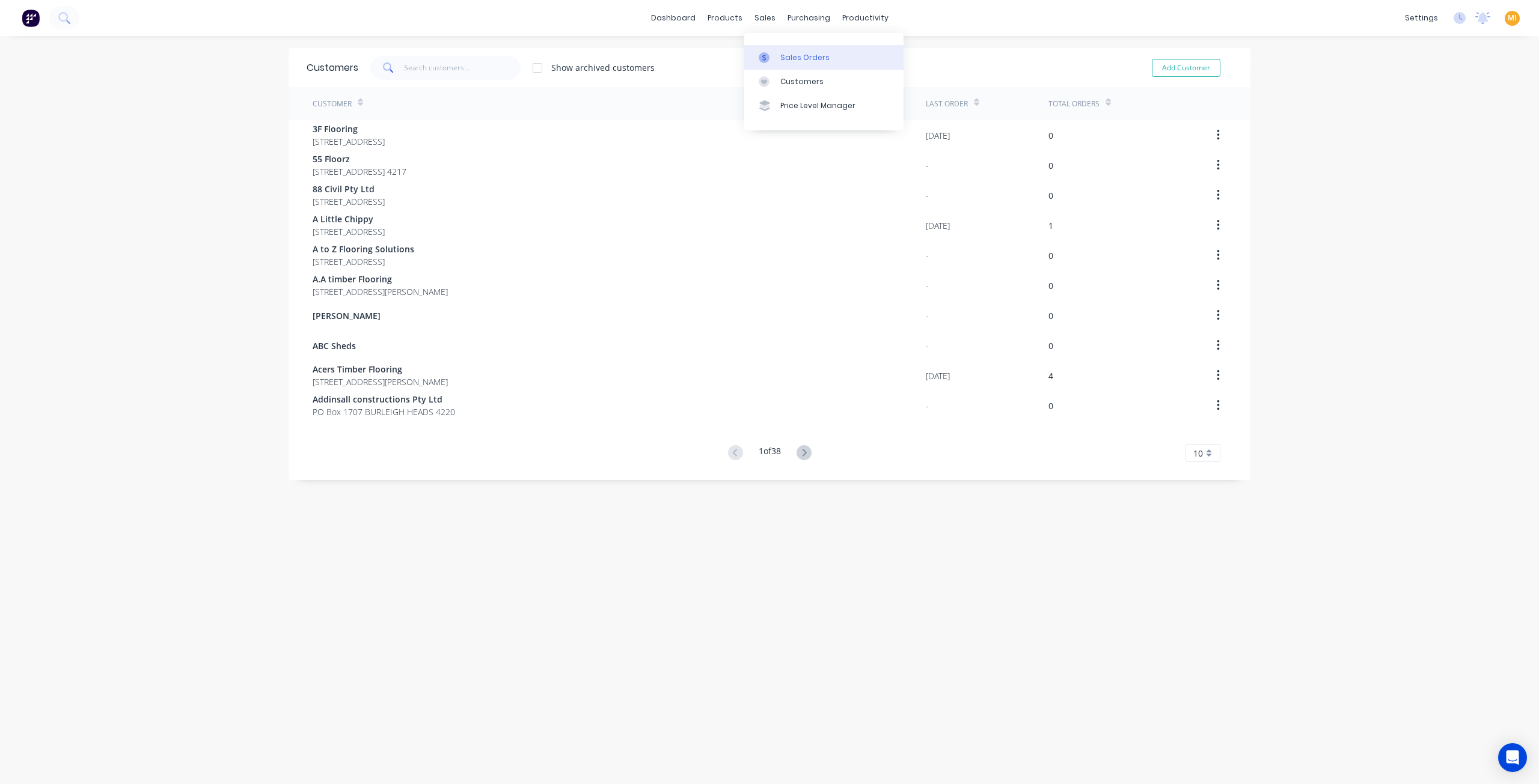
click at [801, 59] on div "Sales Orders" at bounding box center [805, 57] width 50 height 11
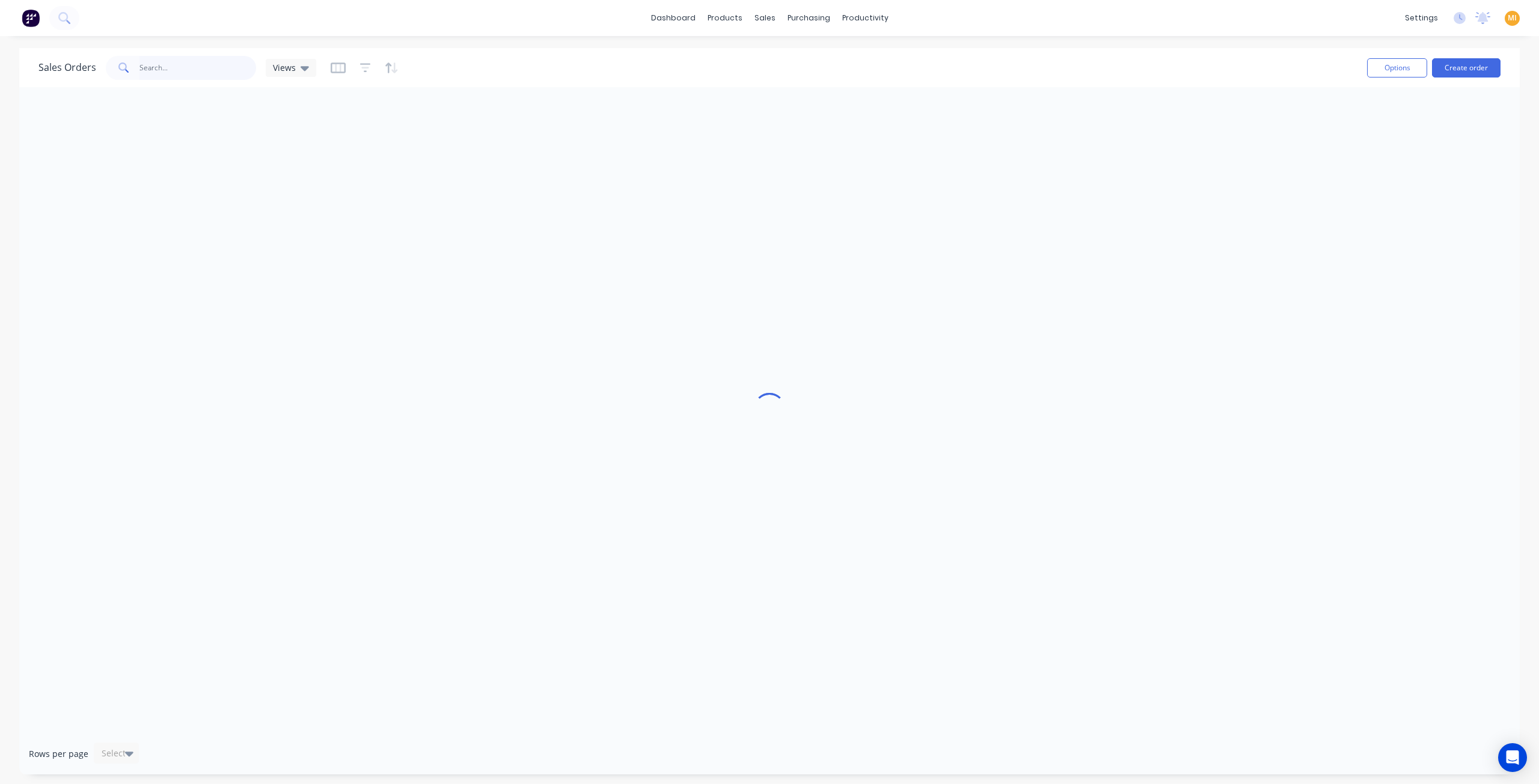
click at [218, 70] on input "text" at bounding box center [198, 68] width 118 height 24
paste input "80301"
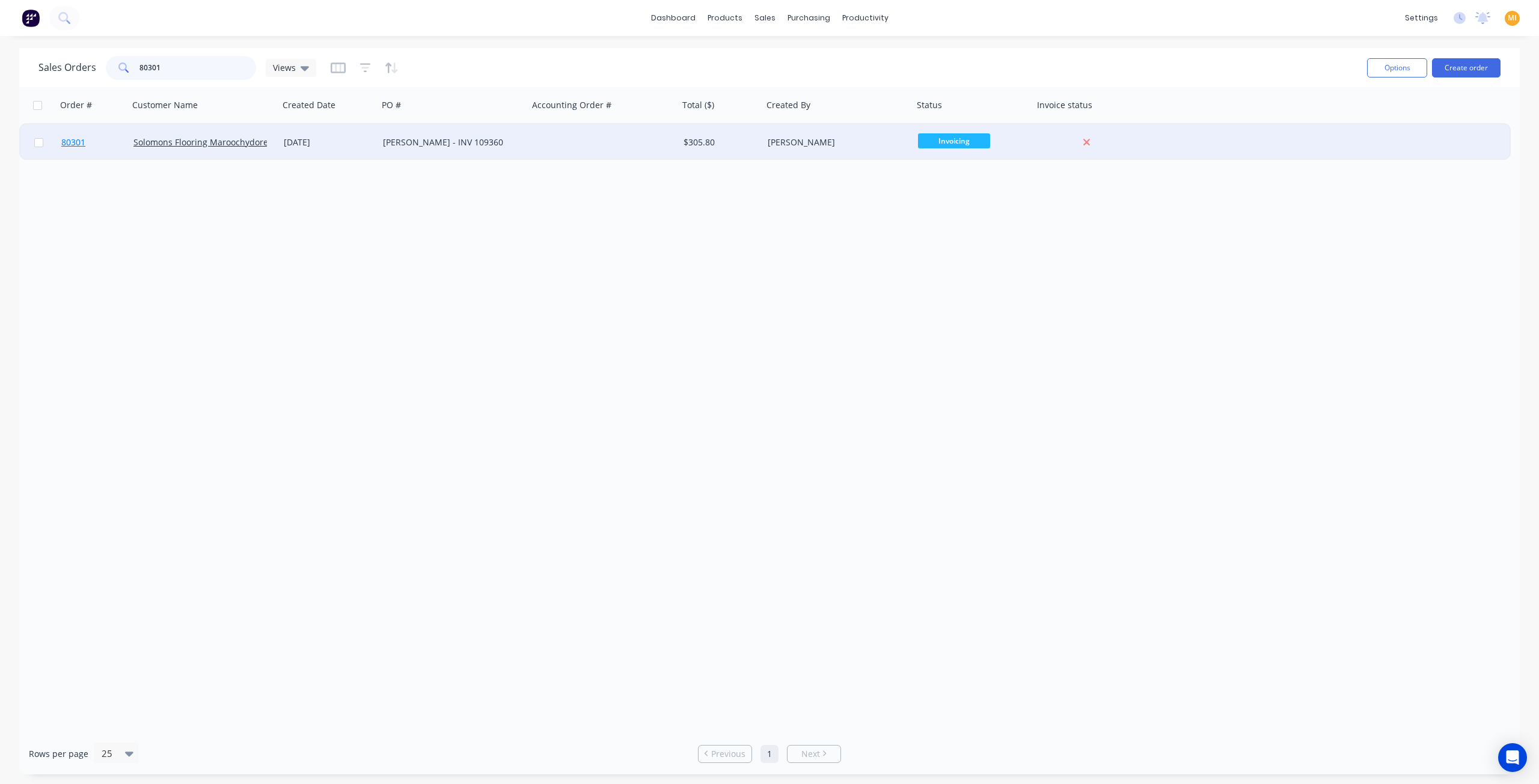
type input "80301"
click at [94, 145] on link "80301" at bounding box center [98, 142] width 72 height 36
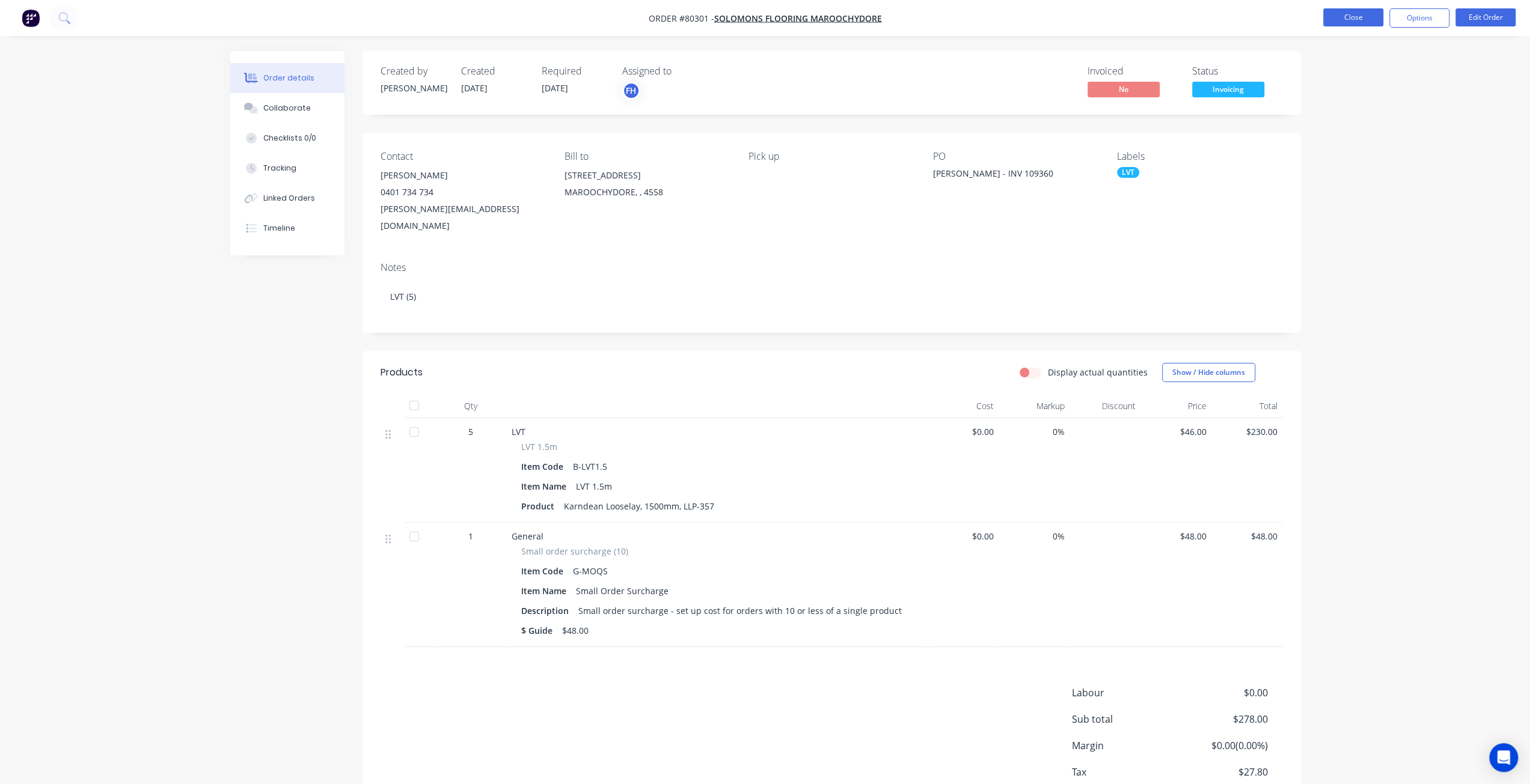
click at [1346, 17] on button "Close" at bounding box center [1353, 17] width 60 height 18
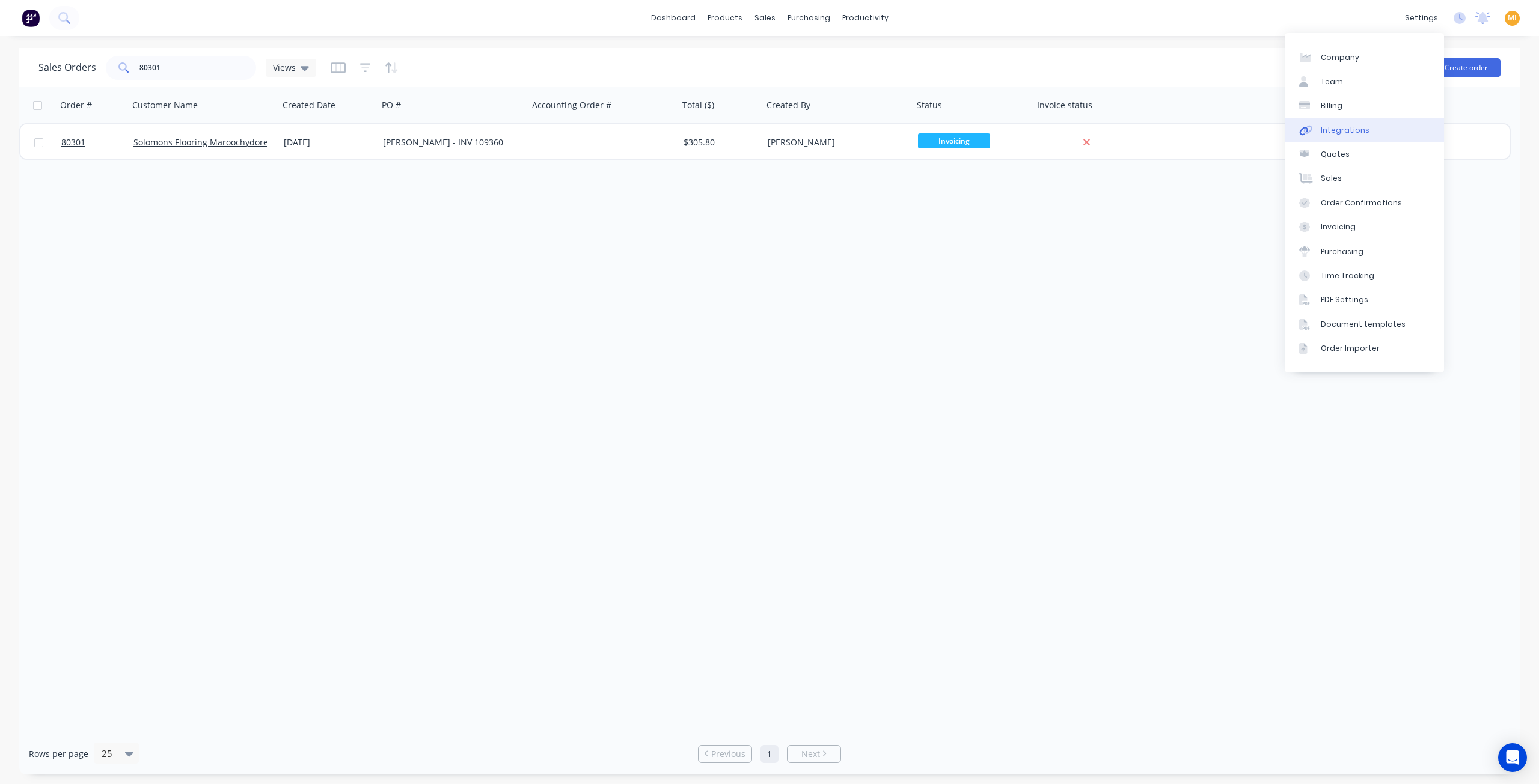
click at [1357, 130] on div "Integrations" at bounding box center [1345, 130] width 49 height 11
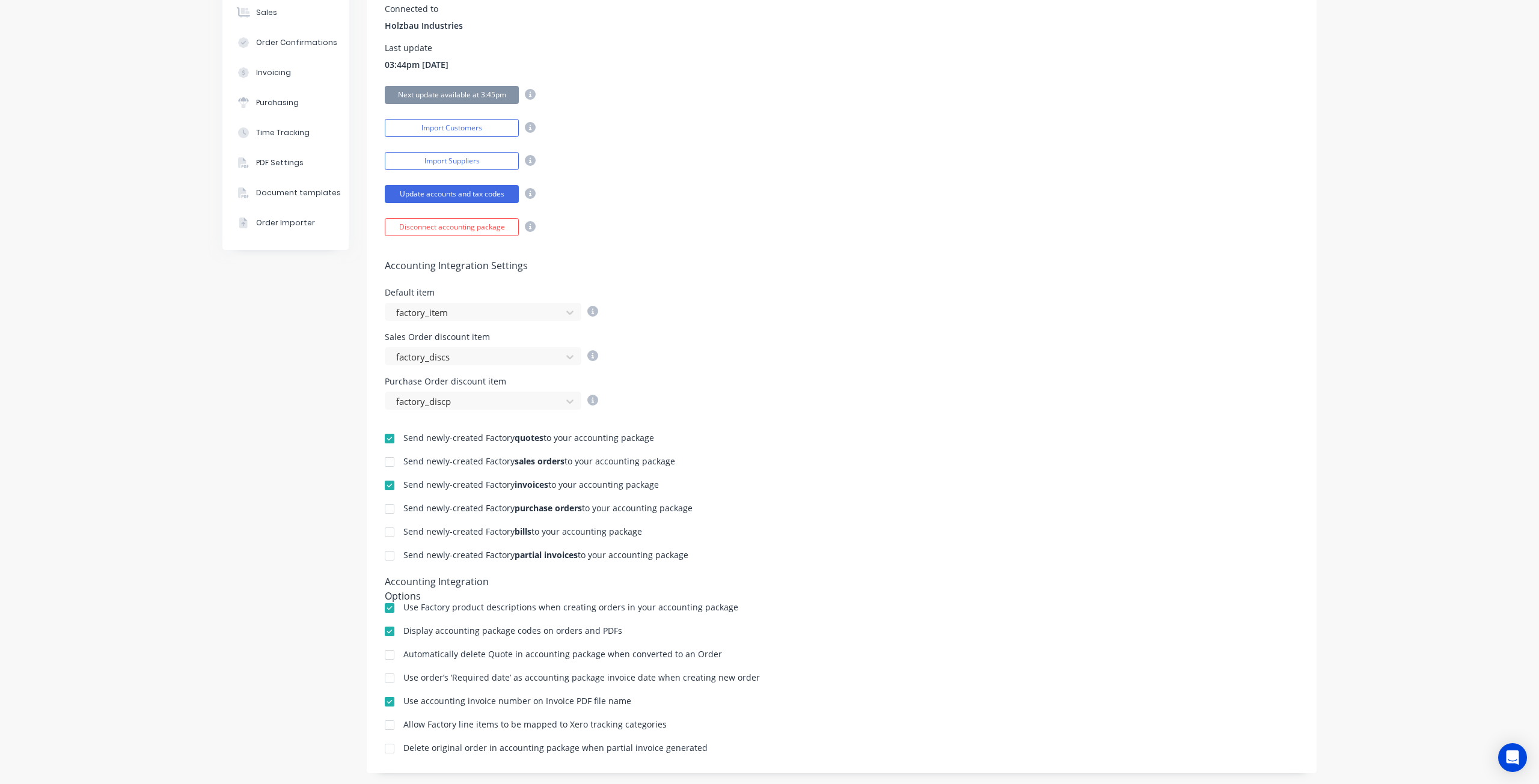
scroll to position [230, 0]
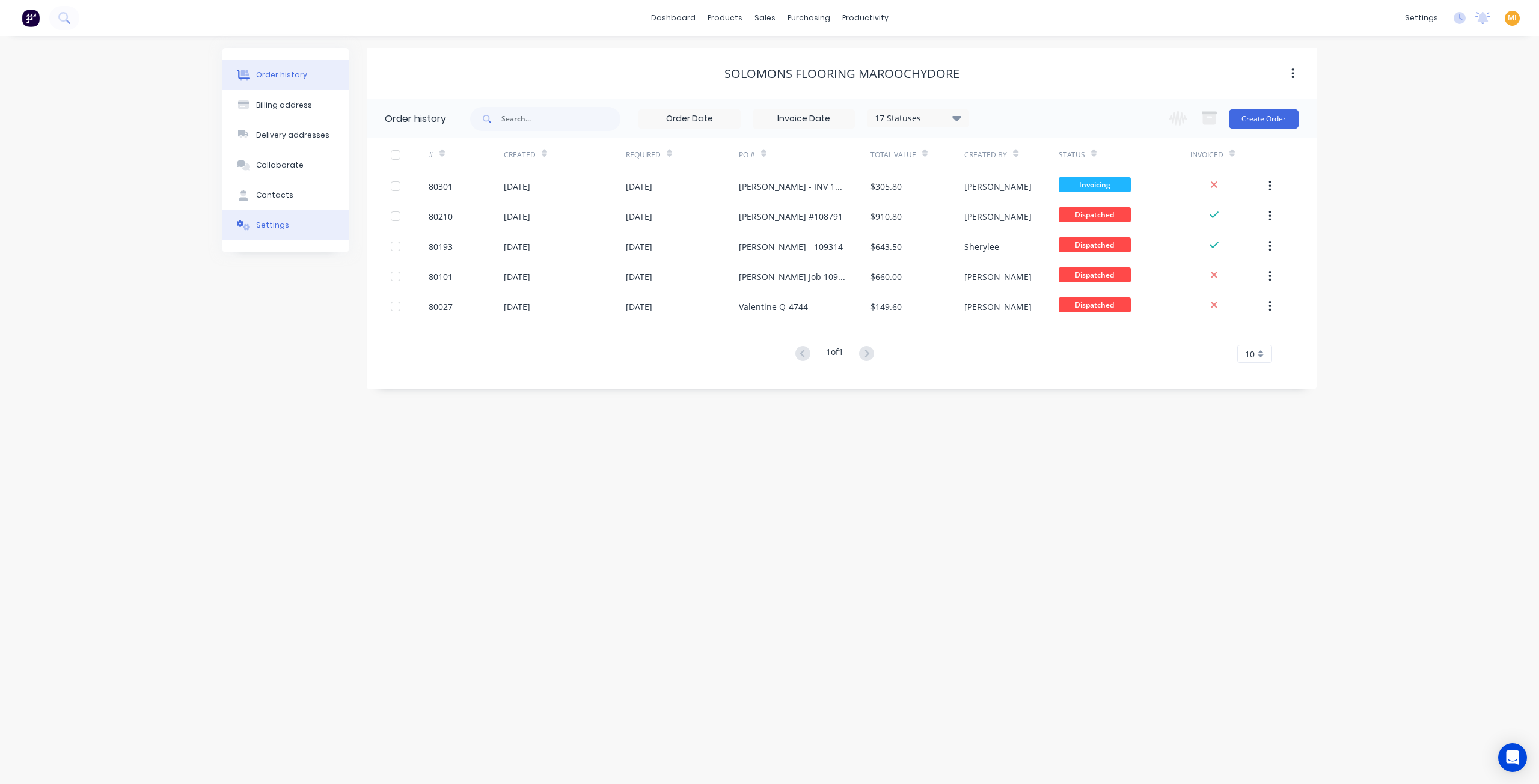
click at [268, 226] on div "Settings" at bounding box center [272, 225] width 33 height 11
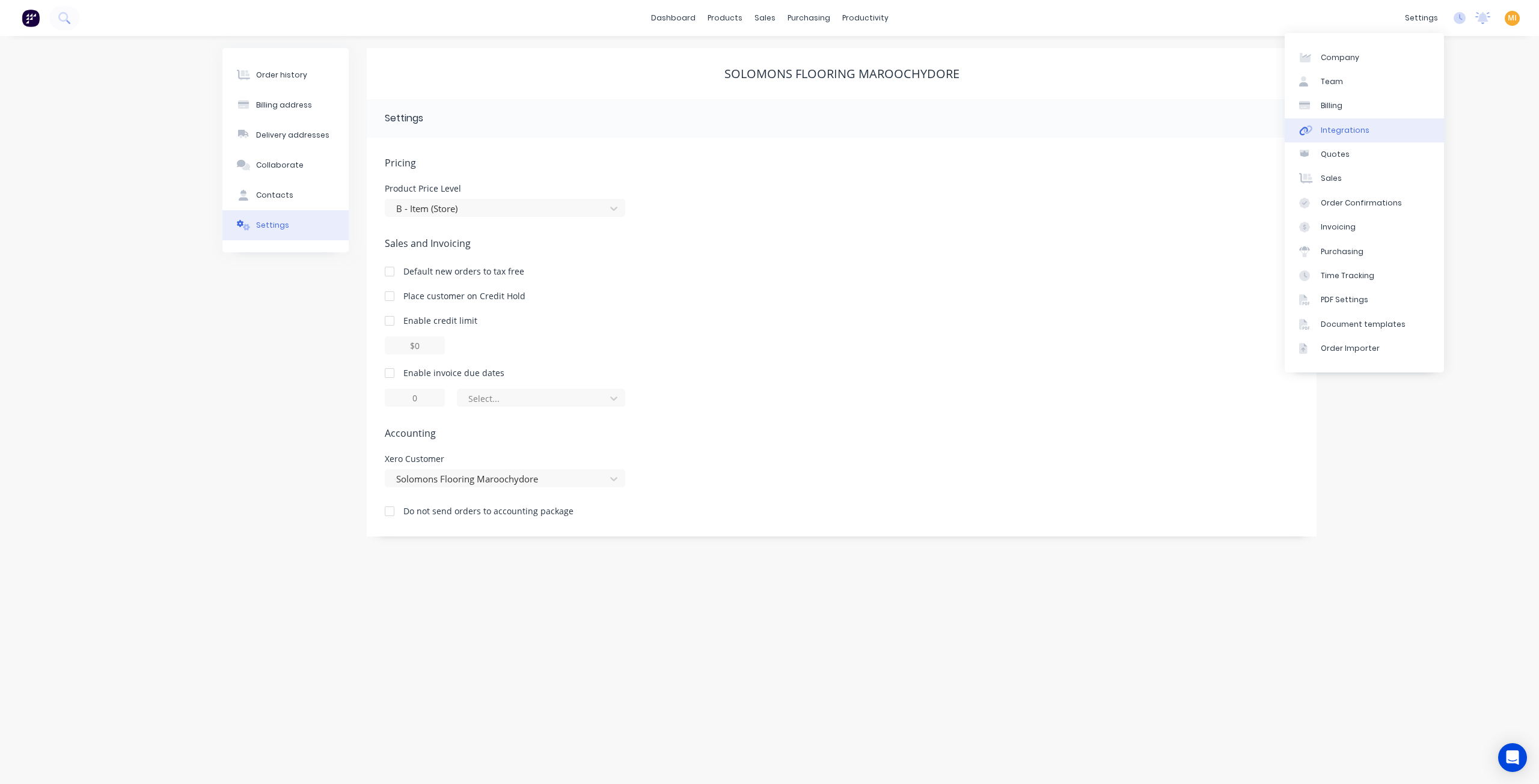
click at [1352, 131] on div "Integrations" at bounding box center [1345, 130] width 49 height 11
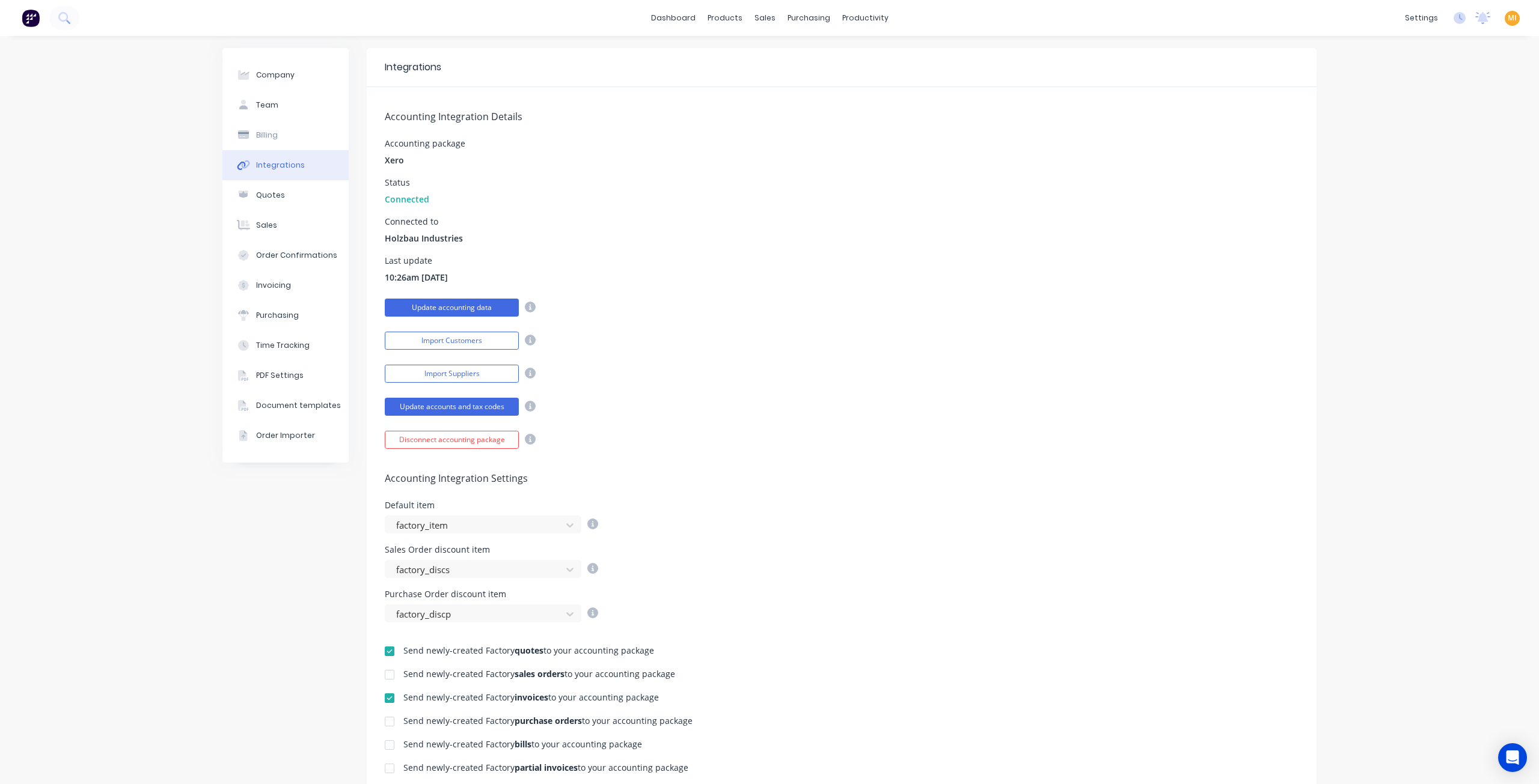
click at [450, 308] on button "Update accounting data" at bounding box center [452, 307] width 134 height 18
click at [433, 398] on button "Update accounts and tax codes" at bounding box center [452, 407] width 134 height 18
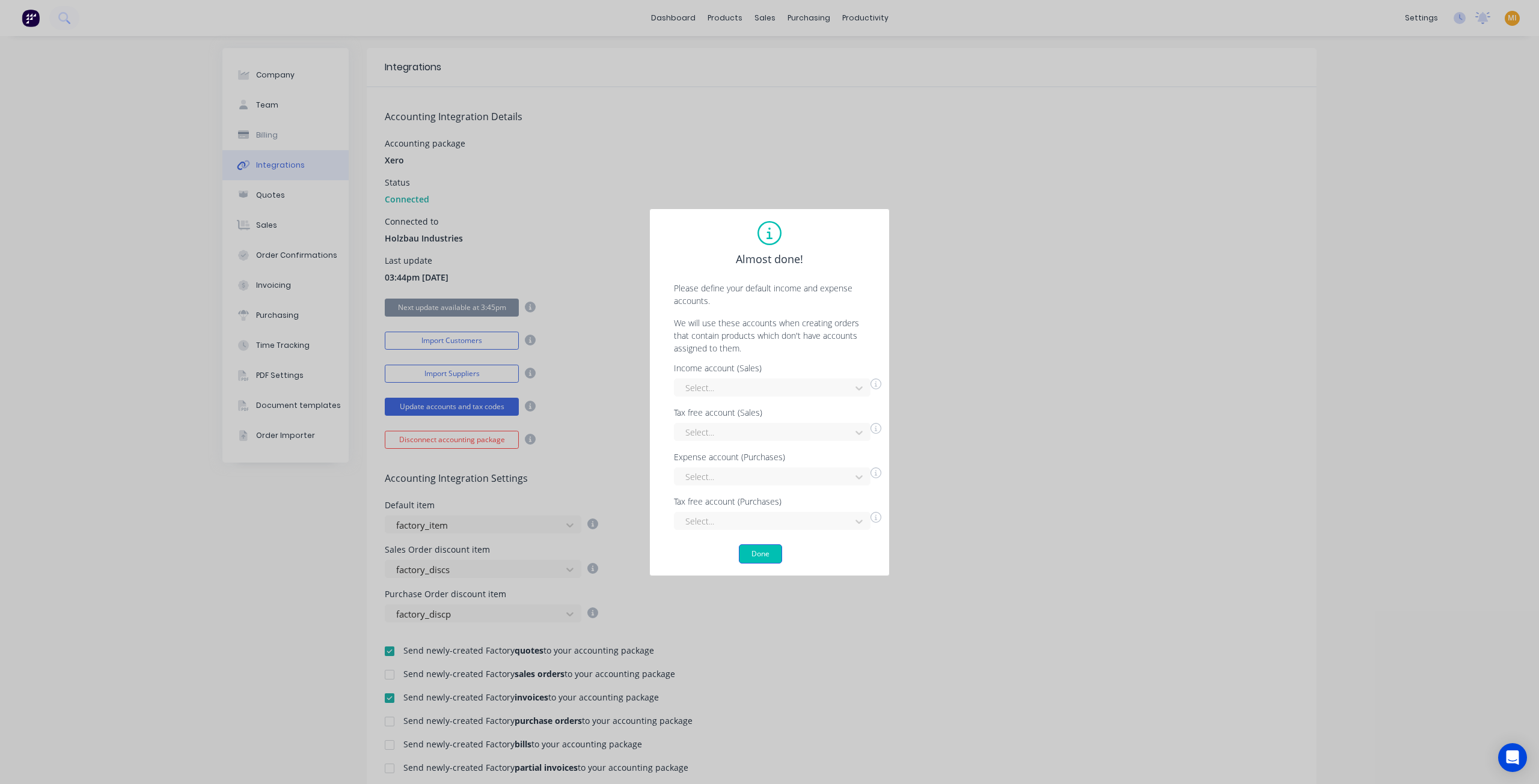
click at [761, 559] on button "Done" at bounding box center [760, 554] width 43 height 19
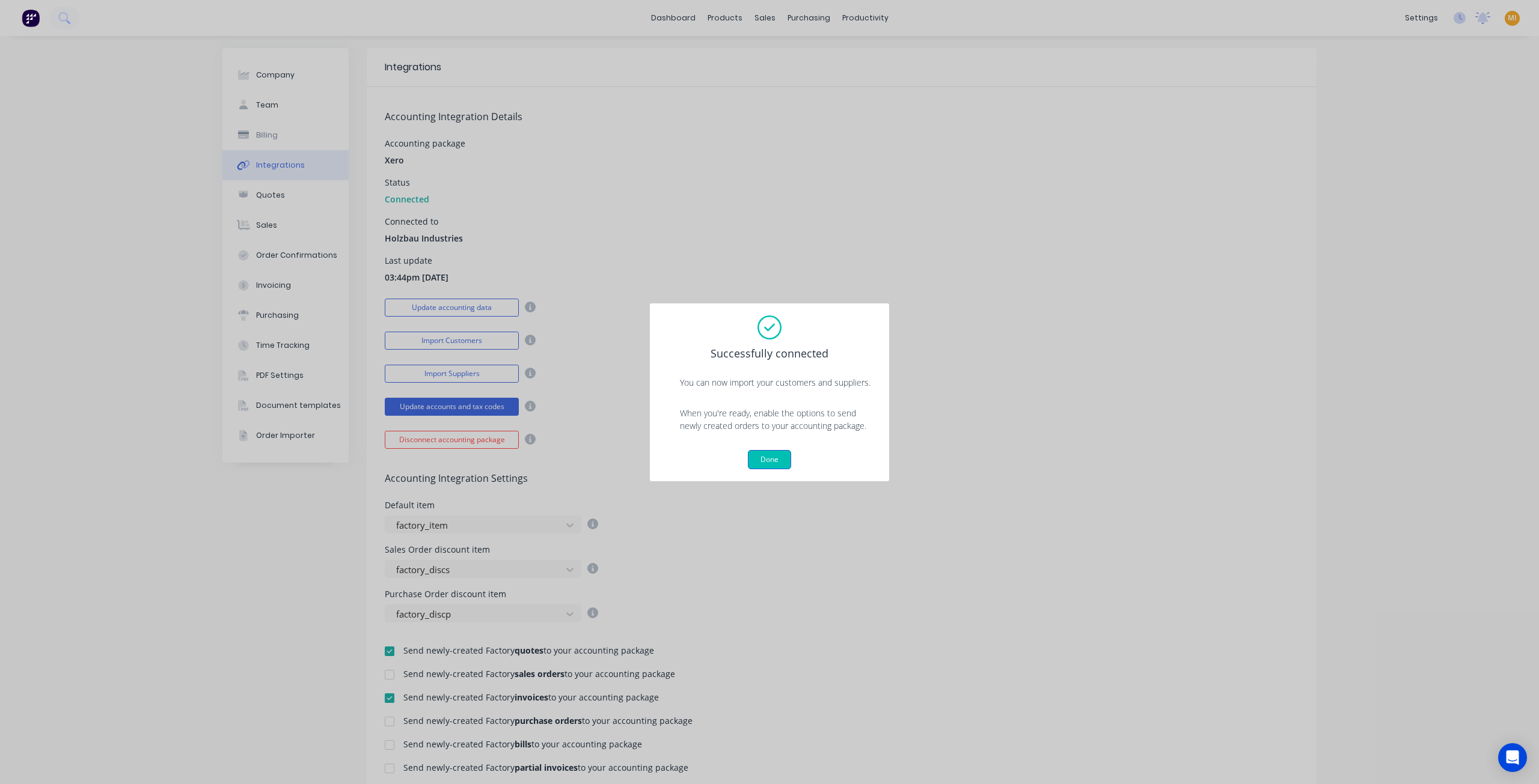
click at [767, 459] on button "Done" at bounding box center [769, 460] width 43 height 19
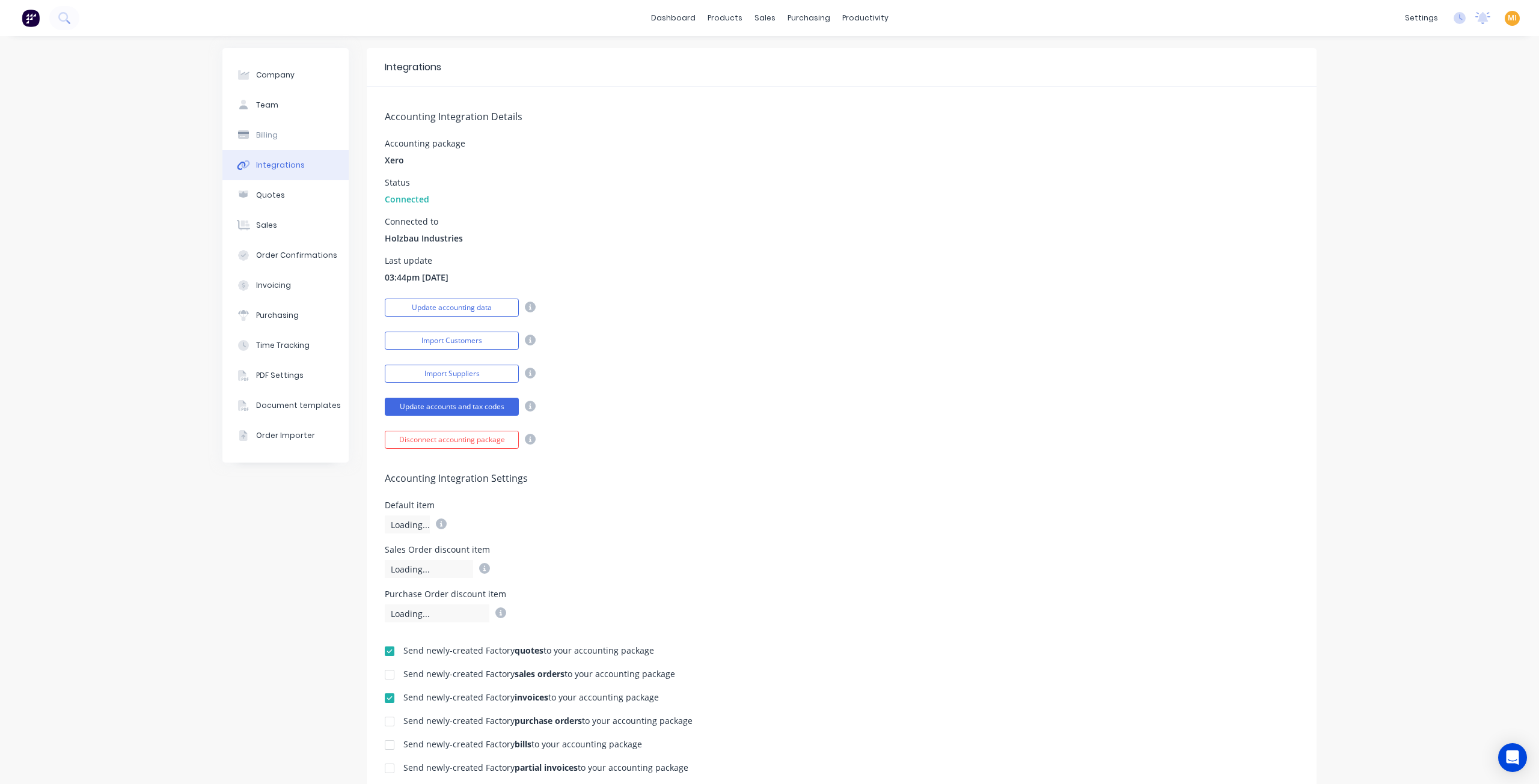
click at [21, 16] on button at bounding box center [30, 18] width 25 height 24
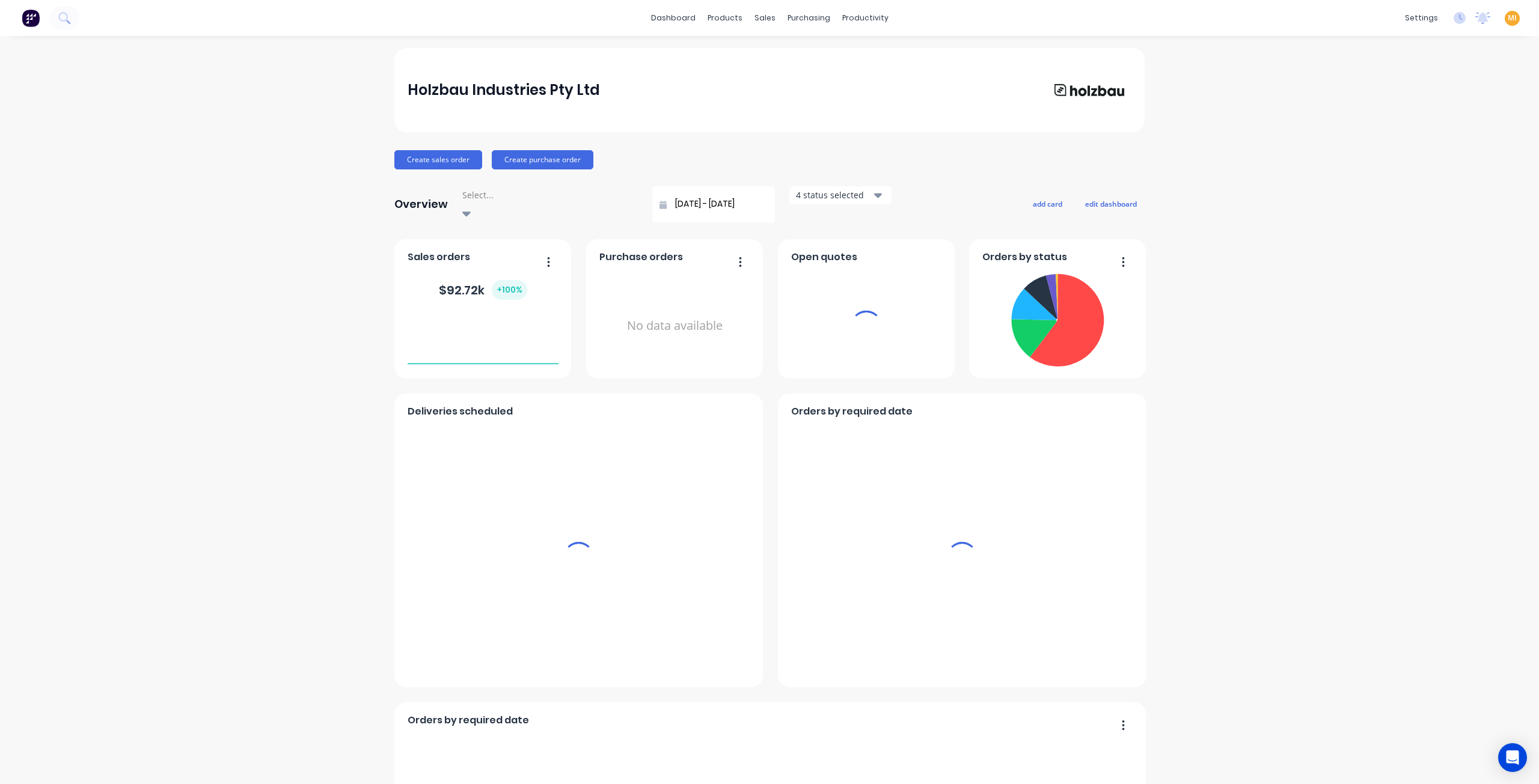
click at [1508, 17] on span "MI" at bounding box center [1512, 18] width 9 height 11
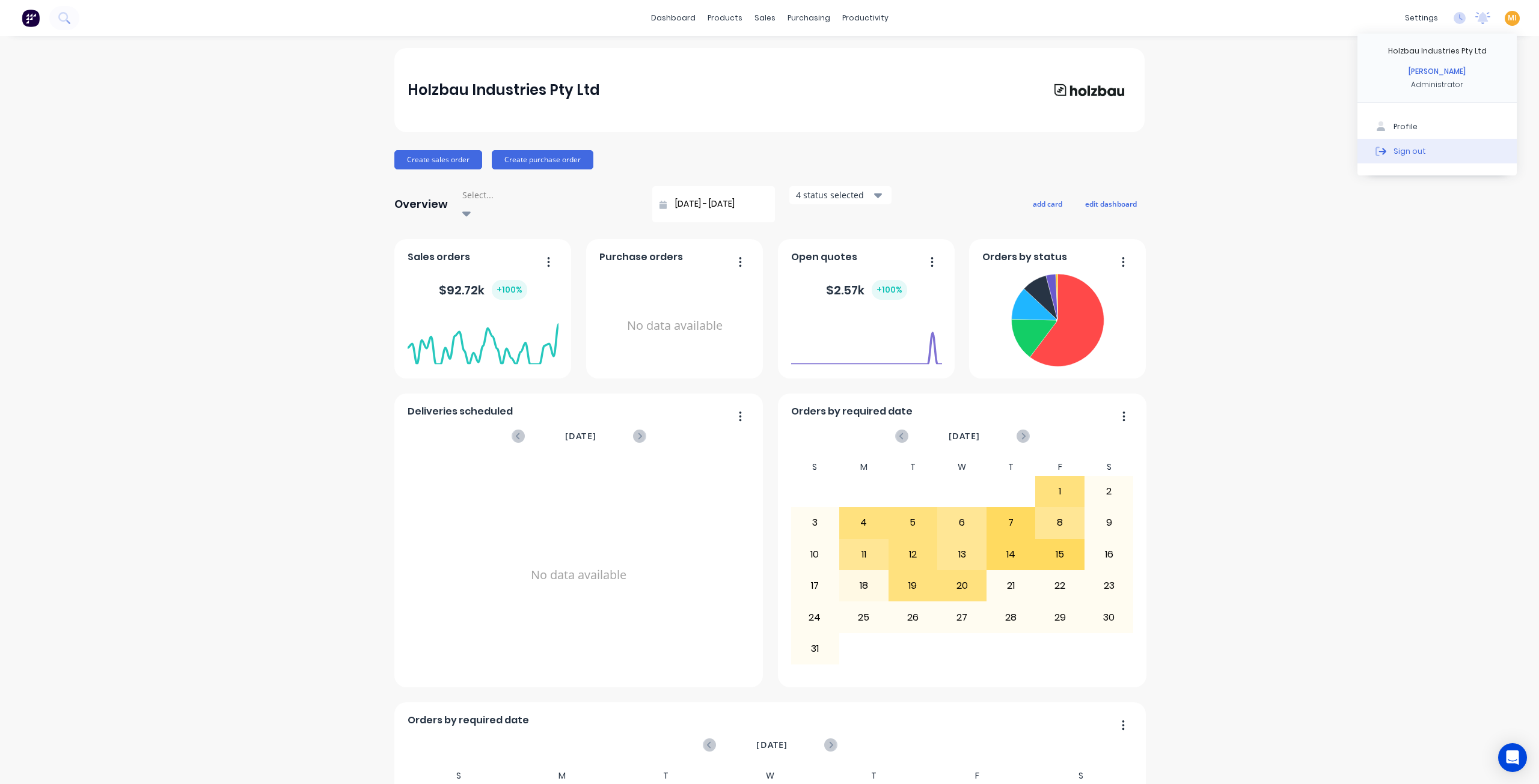
click at [1456, 151] on button "Sign out" at bounding box center [1437, 151] width 159 height 24
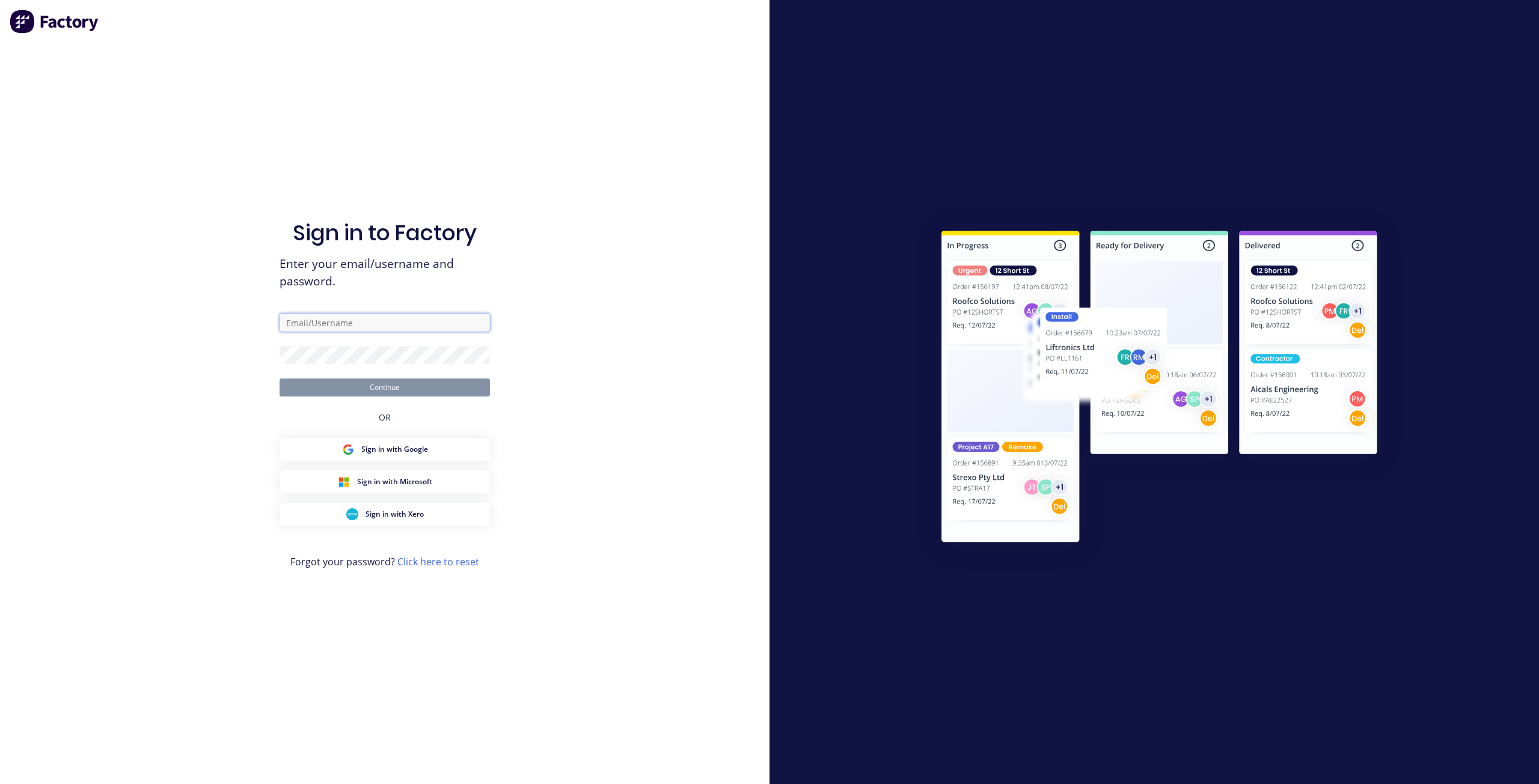
click at [314, 331] on input "text" at bounding box center [384, 322] width 210 height 18
type input "[EMAIL_ADDRESS][DOMAIN_NAME]"
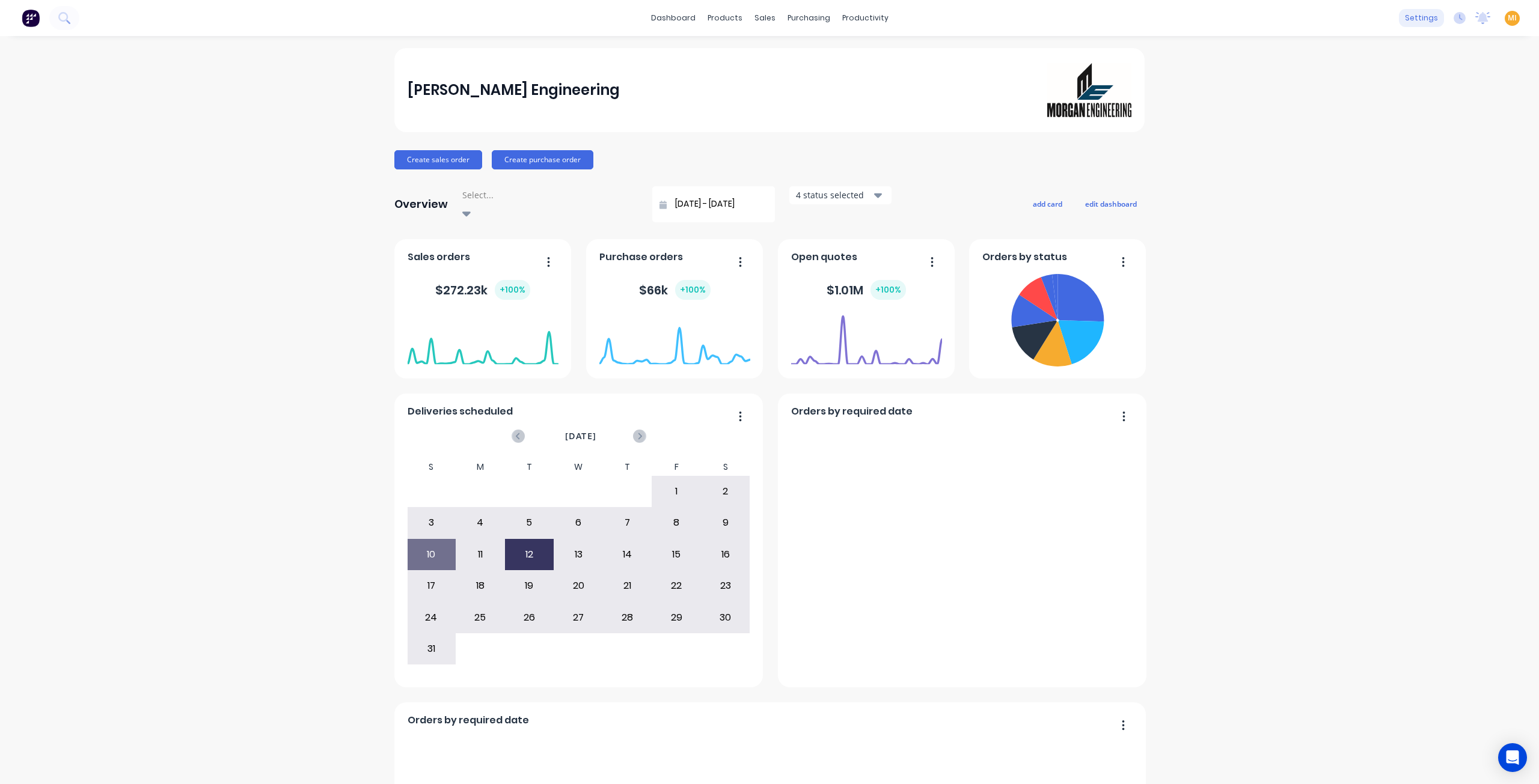
click at [1412, 18] on div "settings" at bounding box center [1421, 18] width 45 height 18
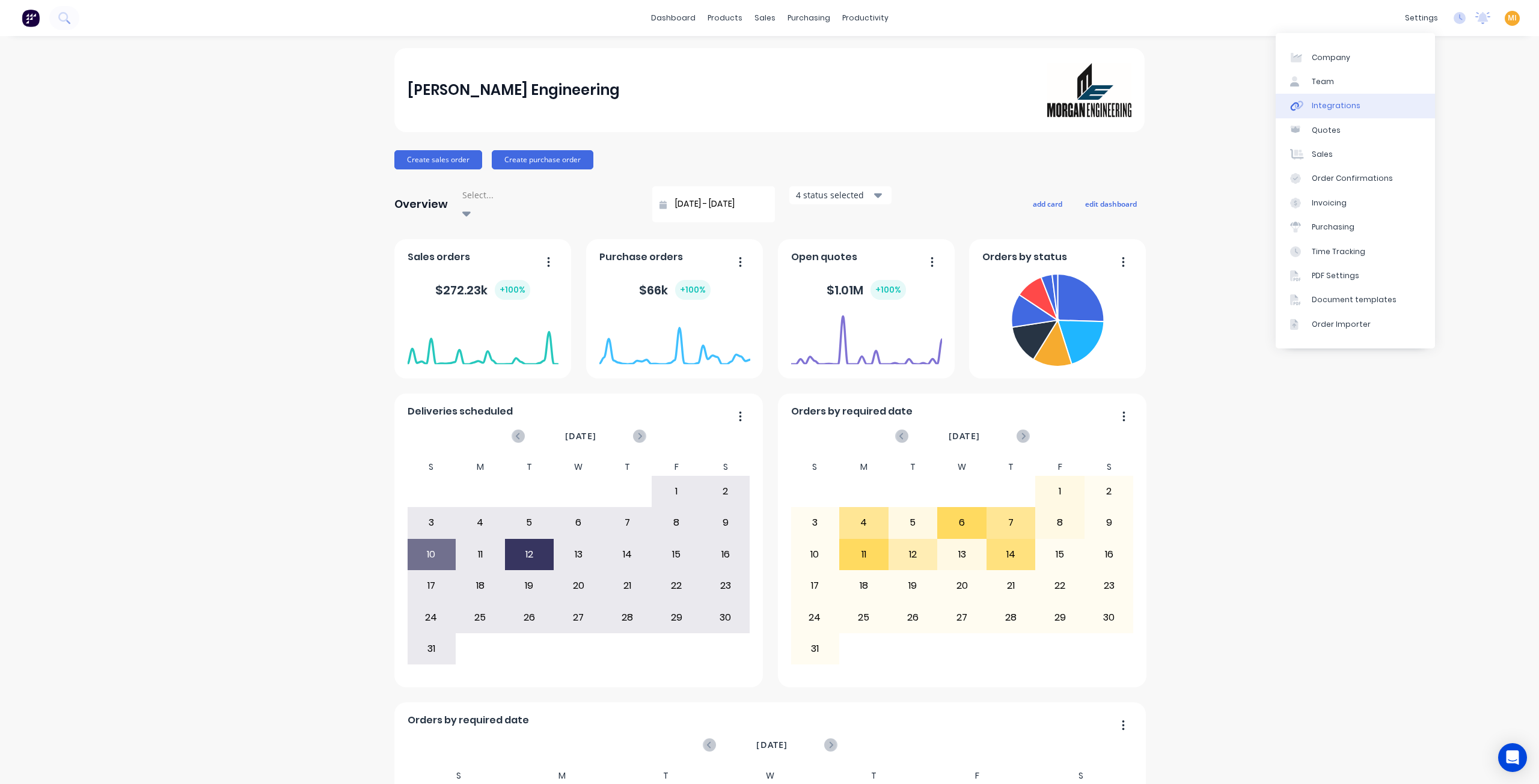
click at [1337, 108] on div "Integrations" at bounding box center [1336, 105] width 49 height 11
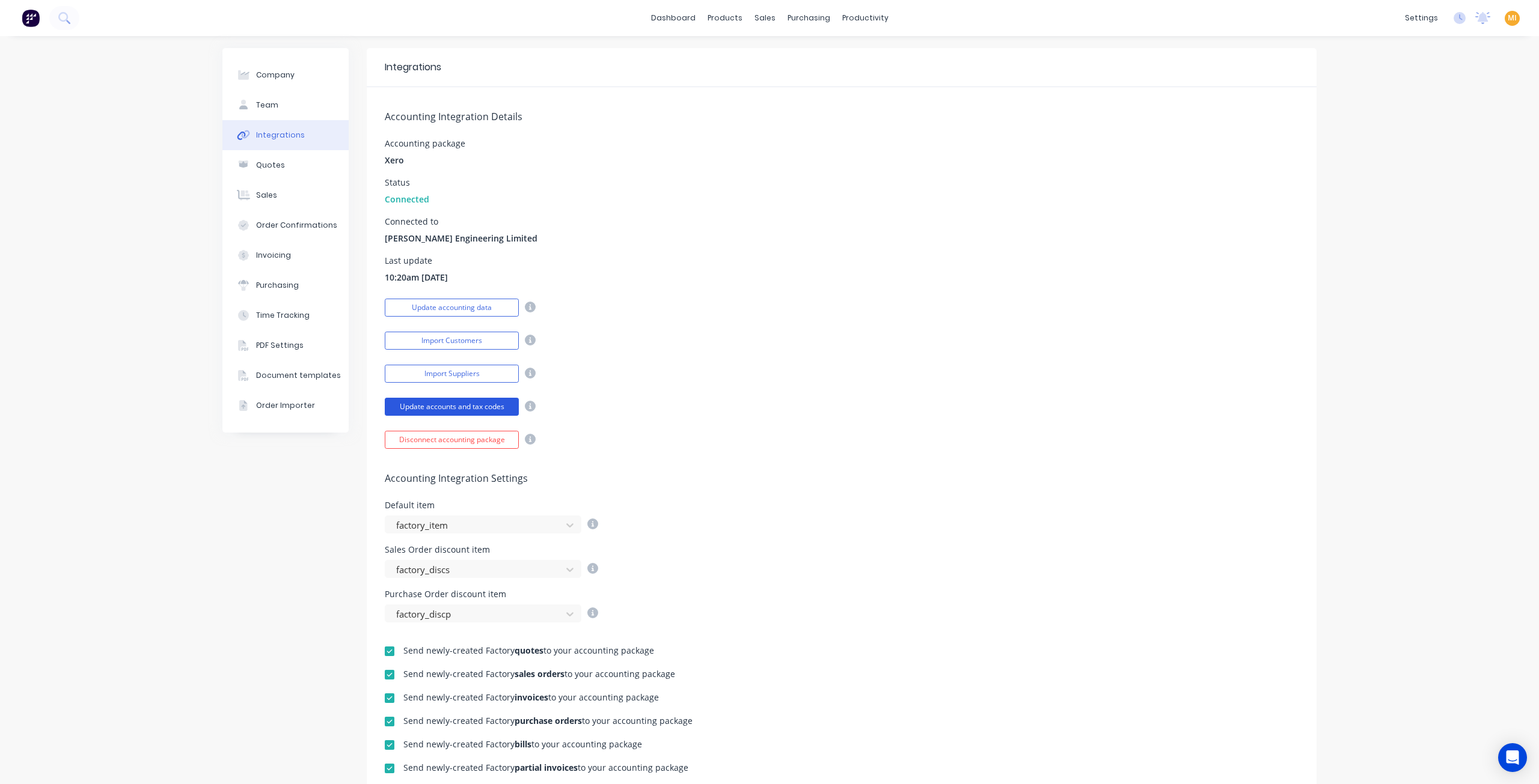
click at [441, 407] on button "Update accounts and tax codes" at bounding box center [452, 407] width 134 height 18
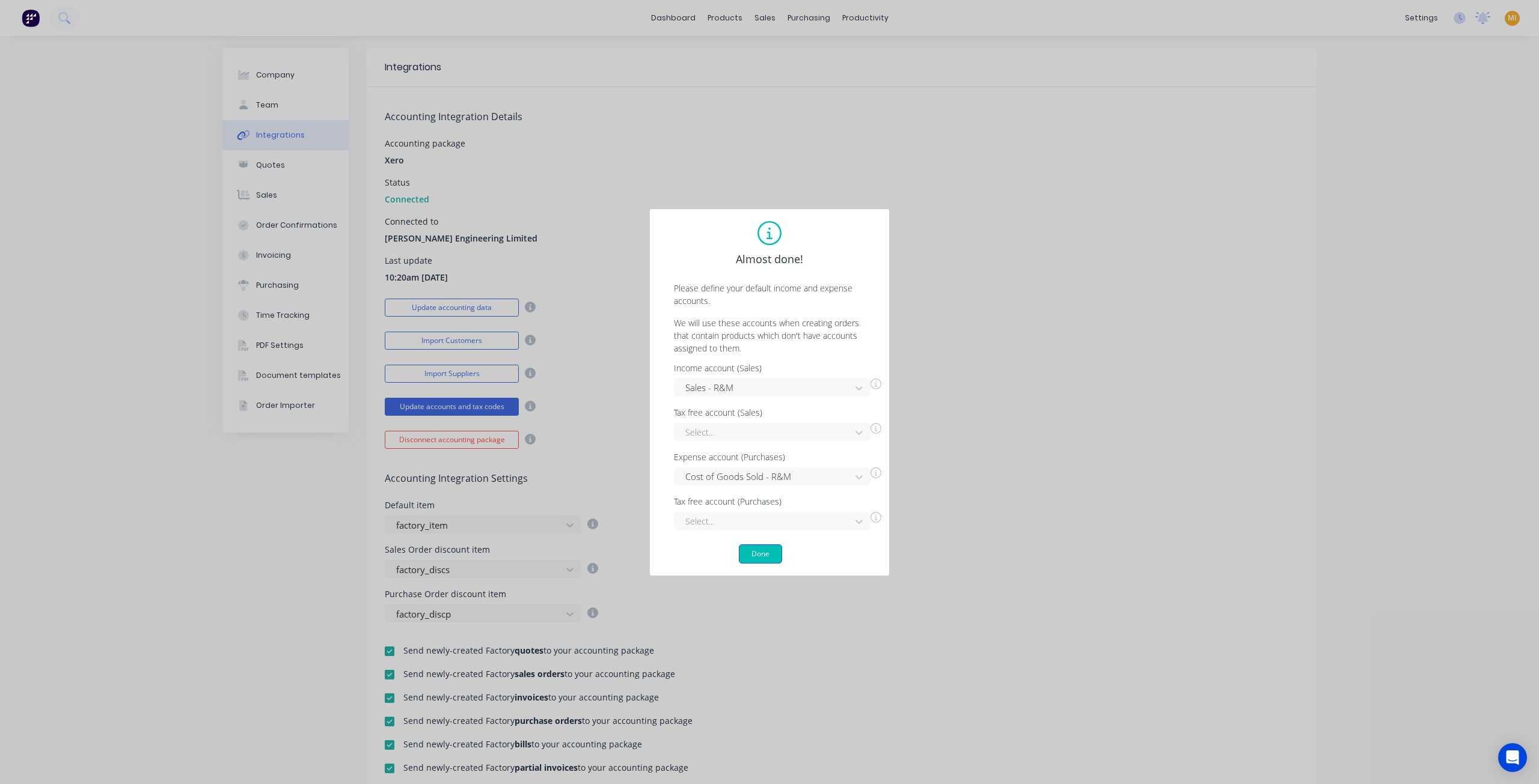
click at [763, 556] on button "Done" at bounding box center [760, 554] width 43 height 19
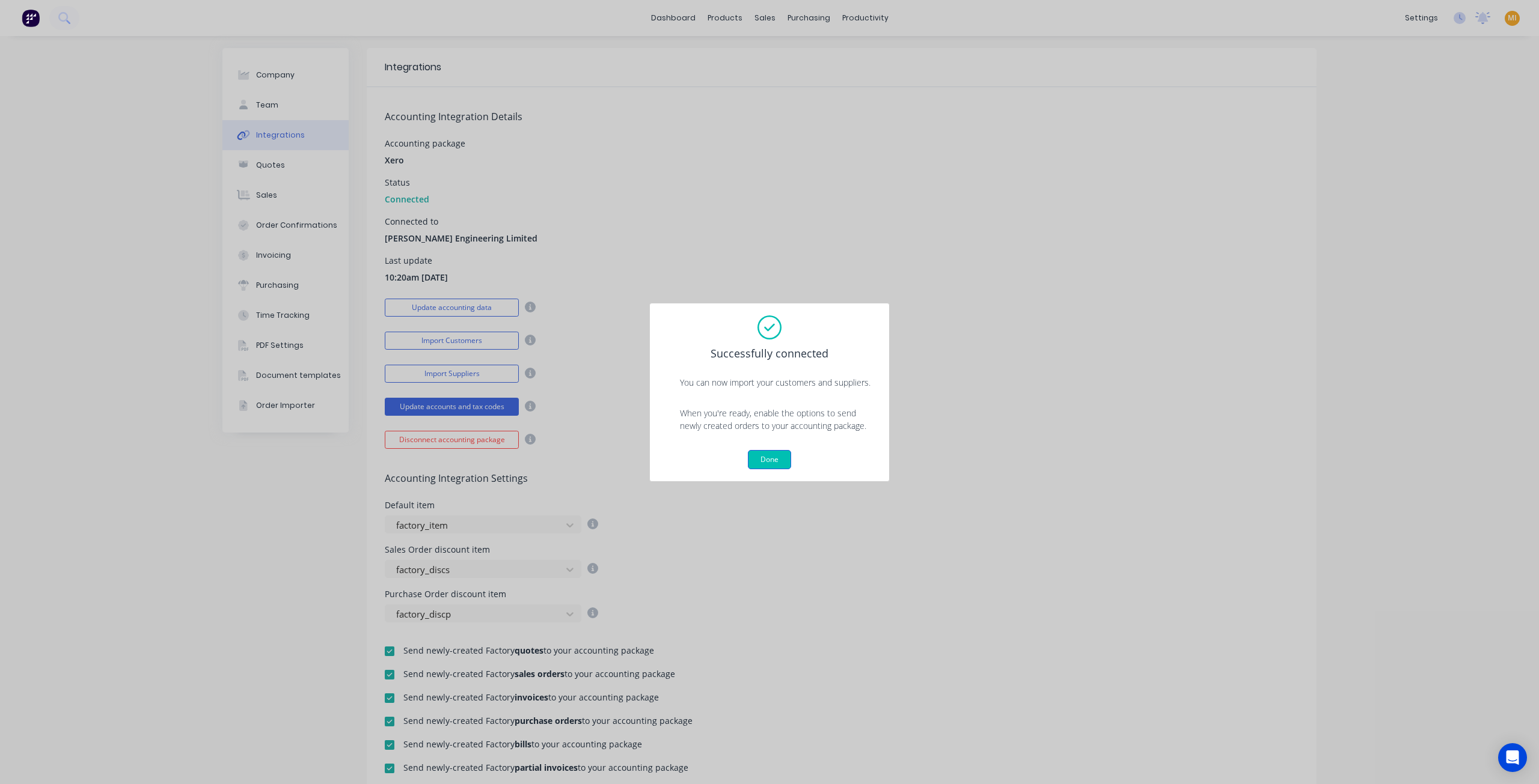
click at [762, 460] on button "Done" at bounding box center [769, 460] width 43 height 19
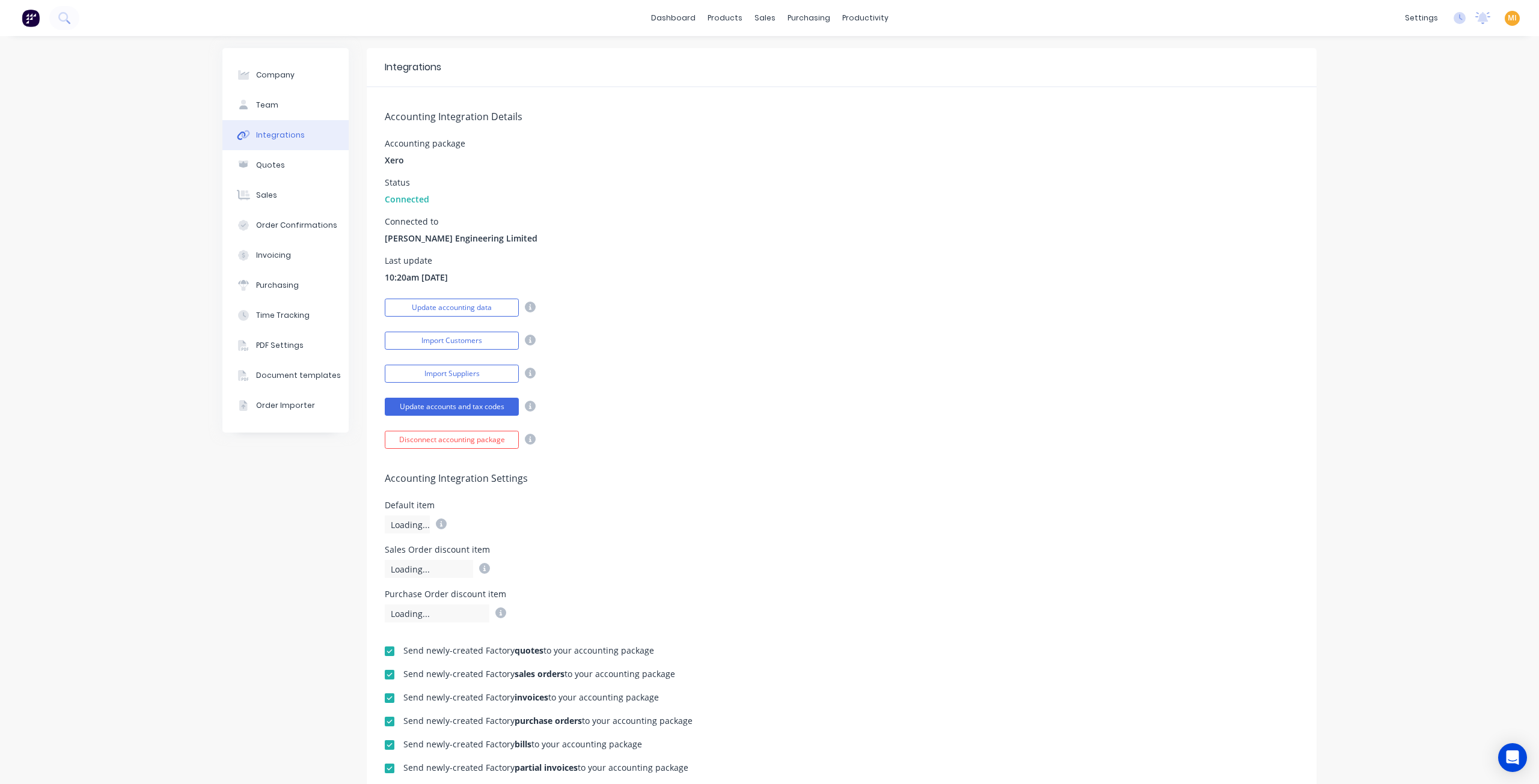
click at [1508, 17] on span "MI" at bounding box center [1512, 18] width 9 height 11
click at [1416, 150] on button "Sign out" at bounding box center [1437, 151] width 159 height 24
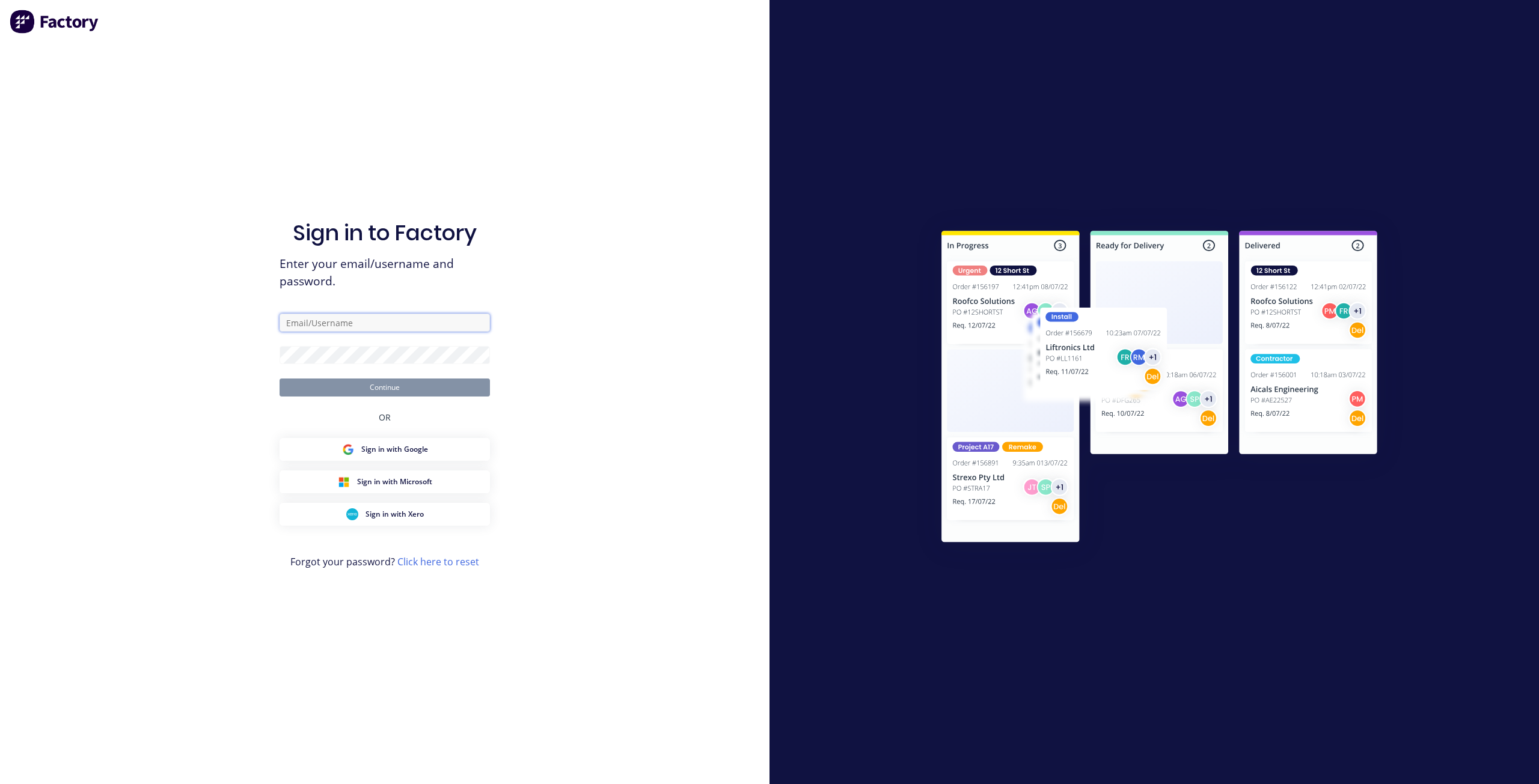
click at [344, 330] on input "text" at bounding box center [384, 322] width 210 height 18
type input "[EMAIL_ADDRESS][DOMAIN_NAME]"
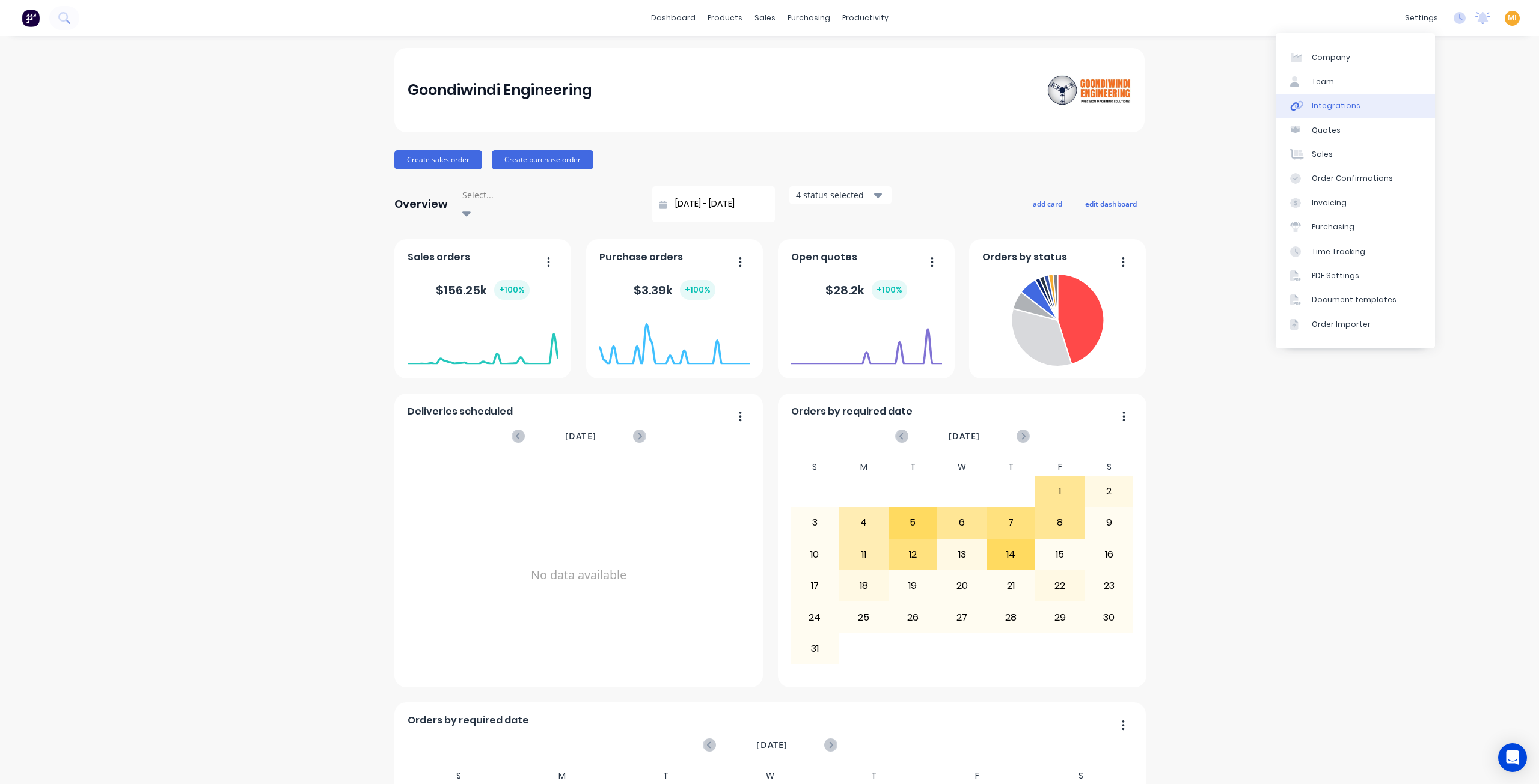
click at [1365, 109] on link "Integrations" at bounding box center [1355, 106] width 159 height 24
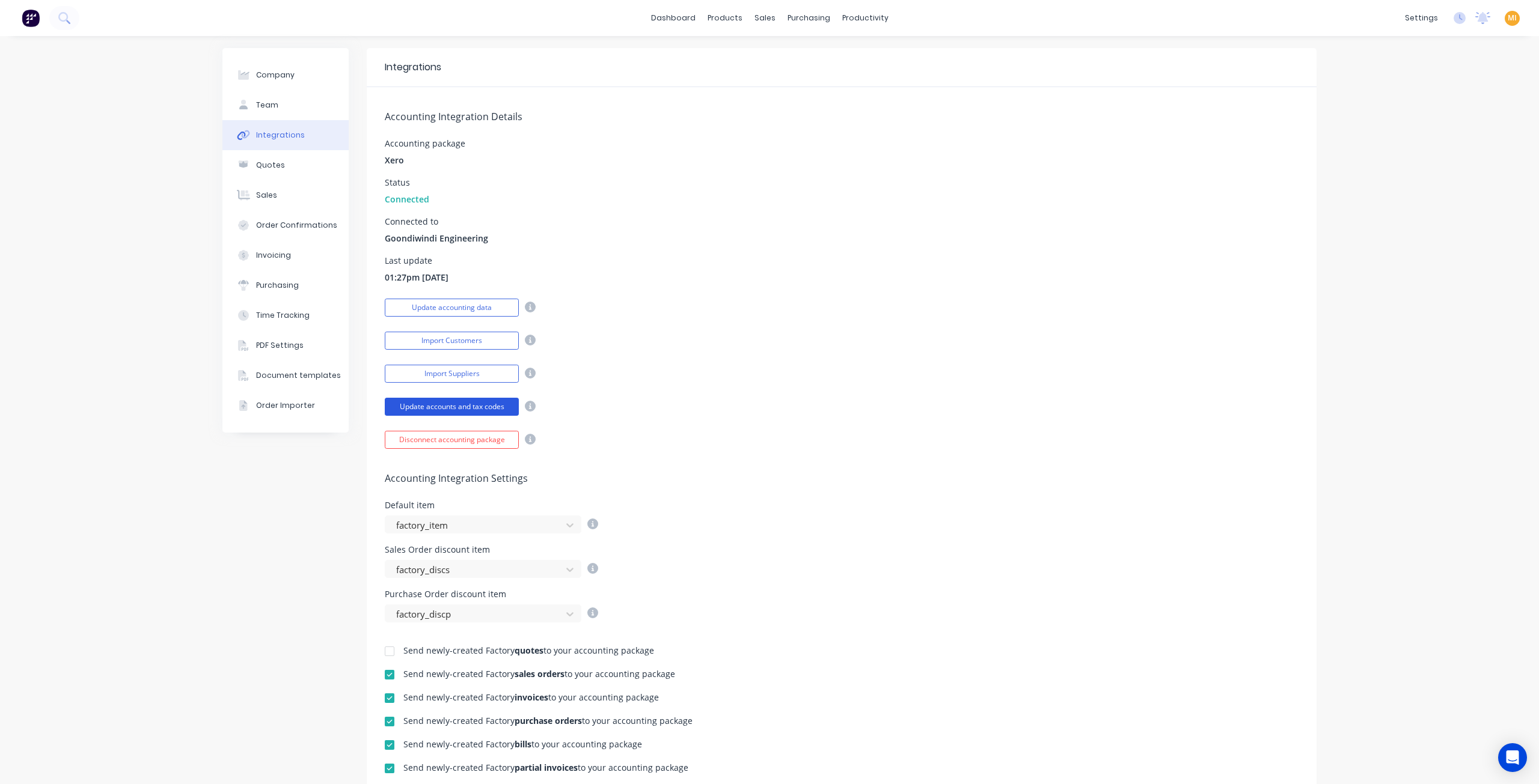
click at [481, 406] on button "Update accounts and tax codes" at bounding box center [452, 407] width 134 height 18
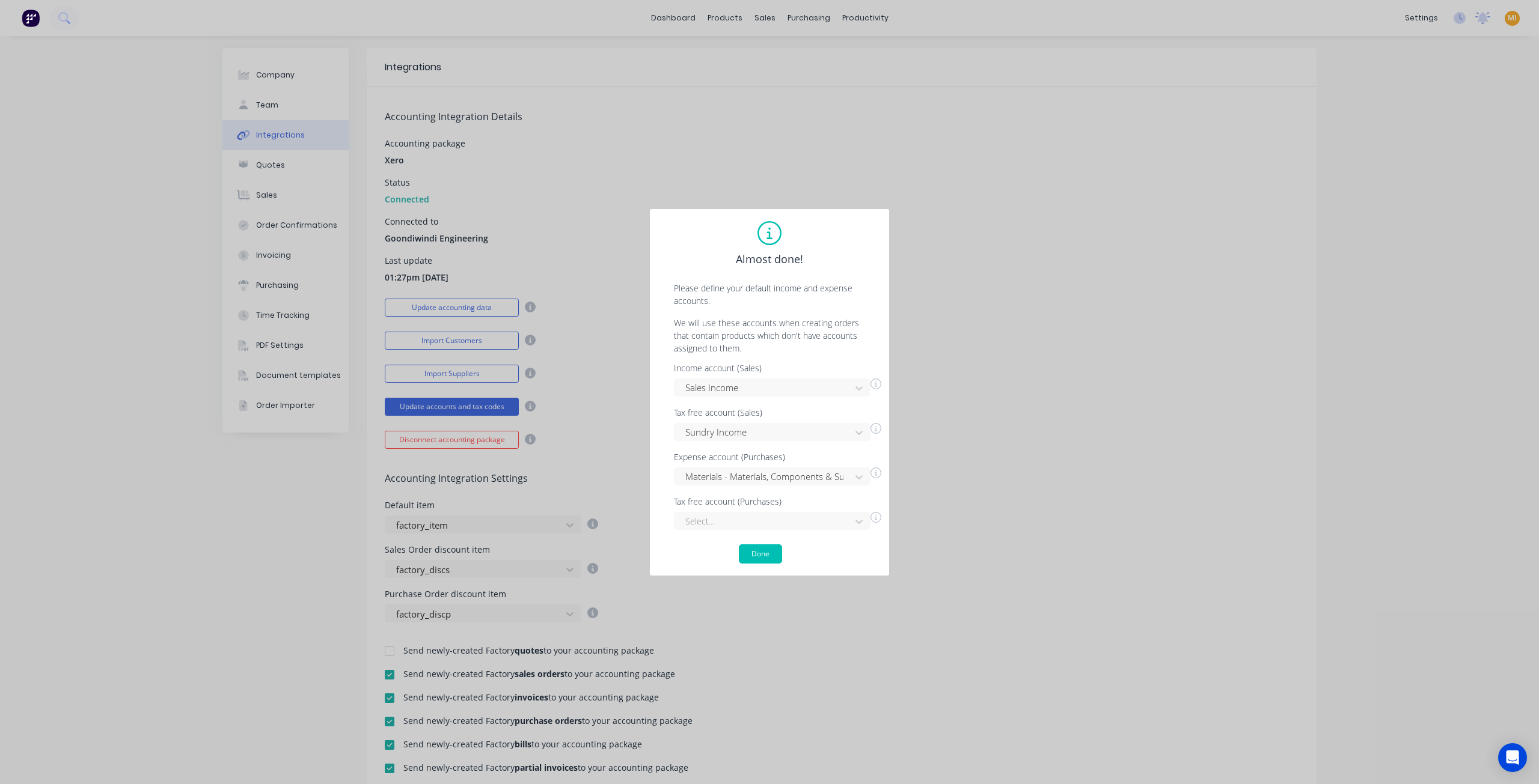
drag, startPoint x: 241, startPoint y: 500, endPoint x: 448, endPoint y: 505, distance: 207.1
click at [240, 500] on div "Almost done! Please define your default income and expense accounts. We will us…" at bounding box center [769, 392] width 1539 height 784
click at [767, 556] on button "Done" at bounding box center [760, 554] width 43 height 19
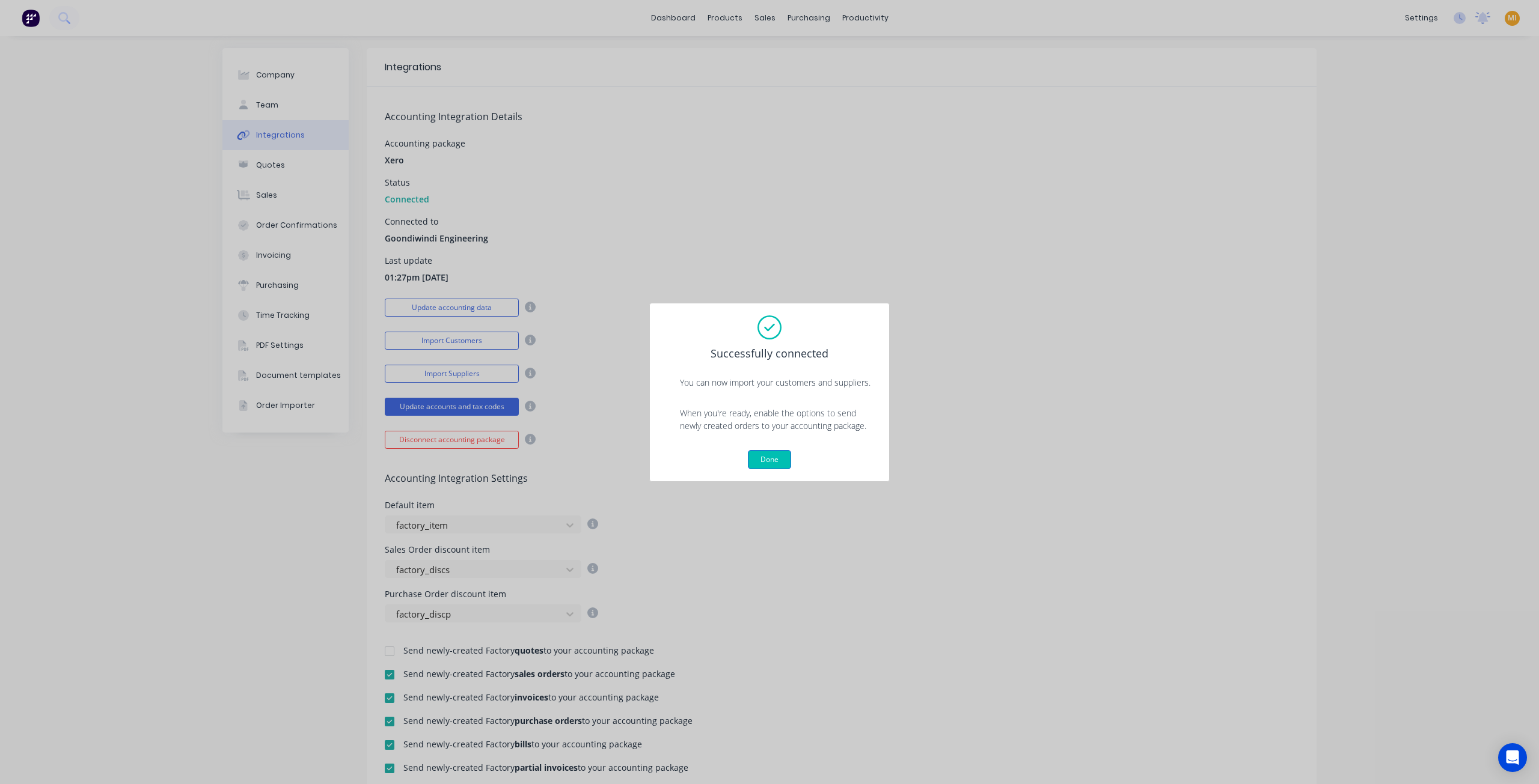
click at [768, 458] on button "Done" at bounding box center [769, 460] width 43 height 19
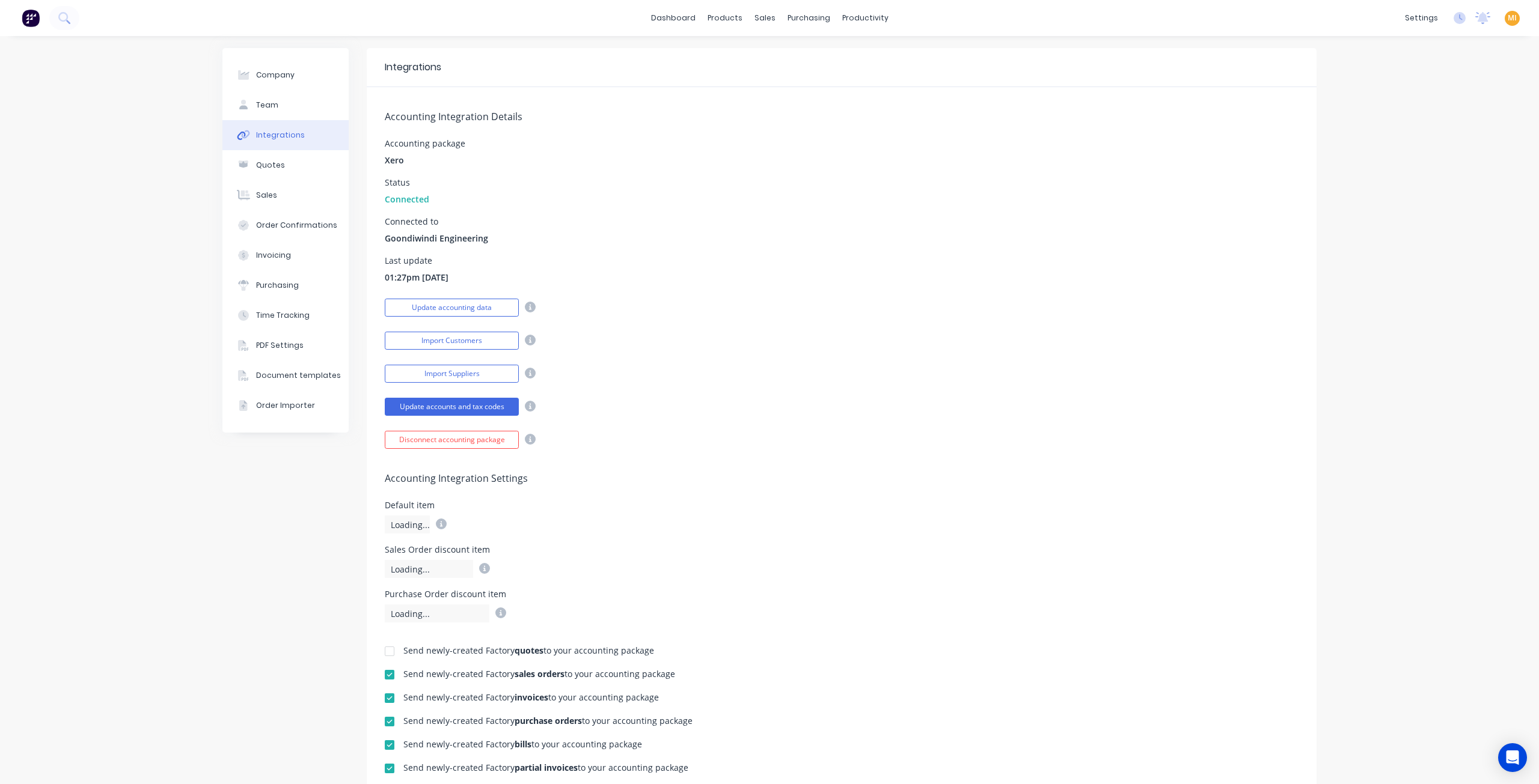
click at [1508, 18] on span "MI" at bounding box center [1512, 18] width 9 height 11
click at [1455, 153] on button "Sign out" at bounding box center [1437, 151] width 159 height 24
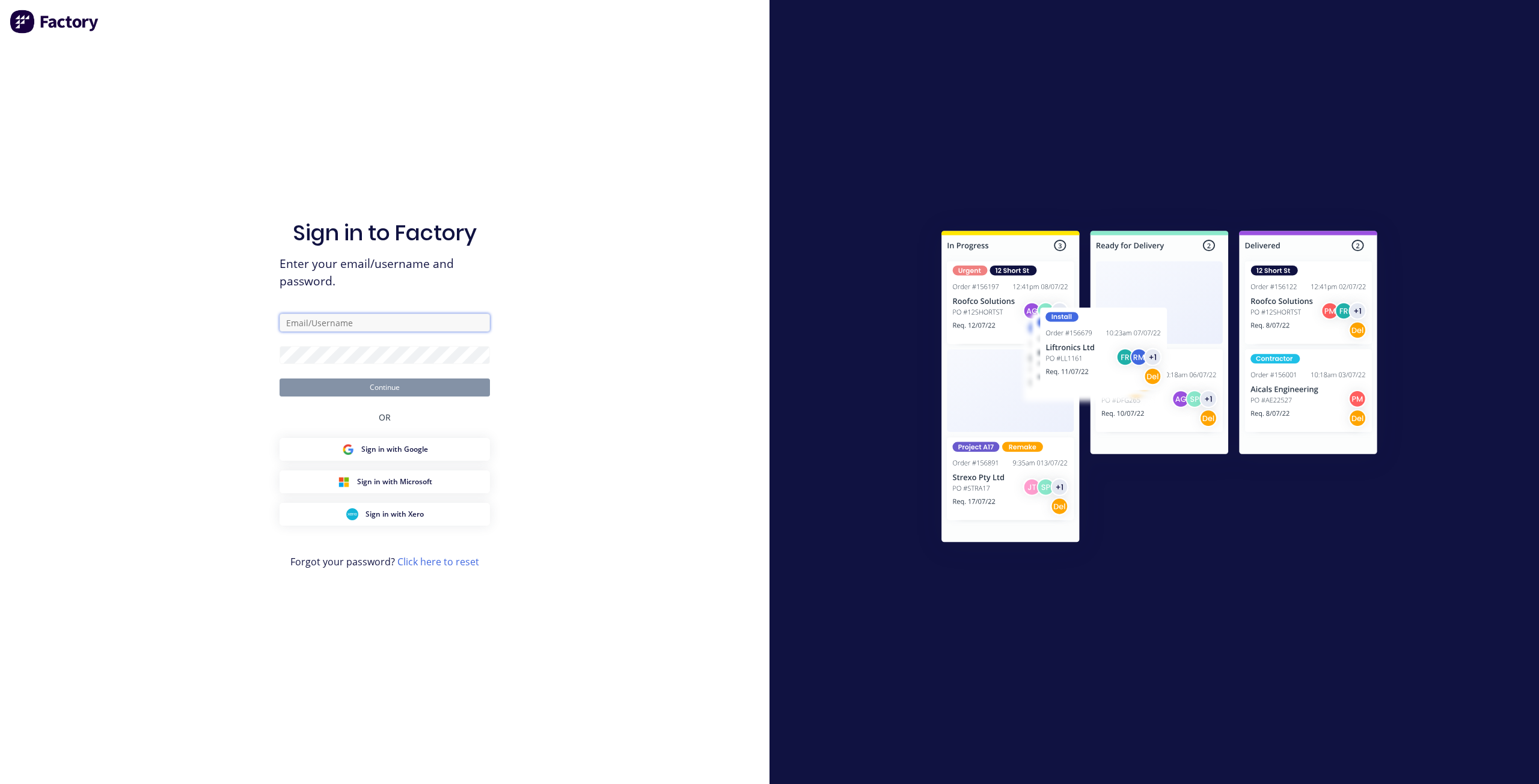
click at [398, 319] on input "text" at bounding box center [384, 322] width 210 height 18
type input "[EMAIL_ADDRESS][DOMAIN_NAME]"
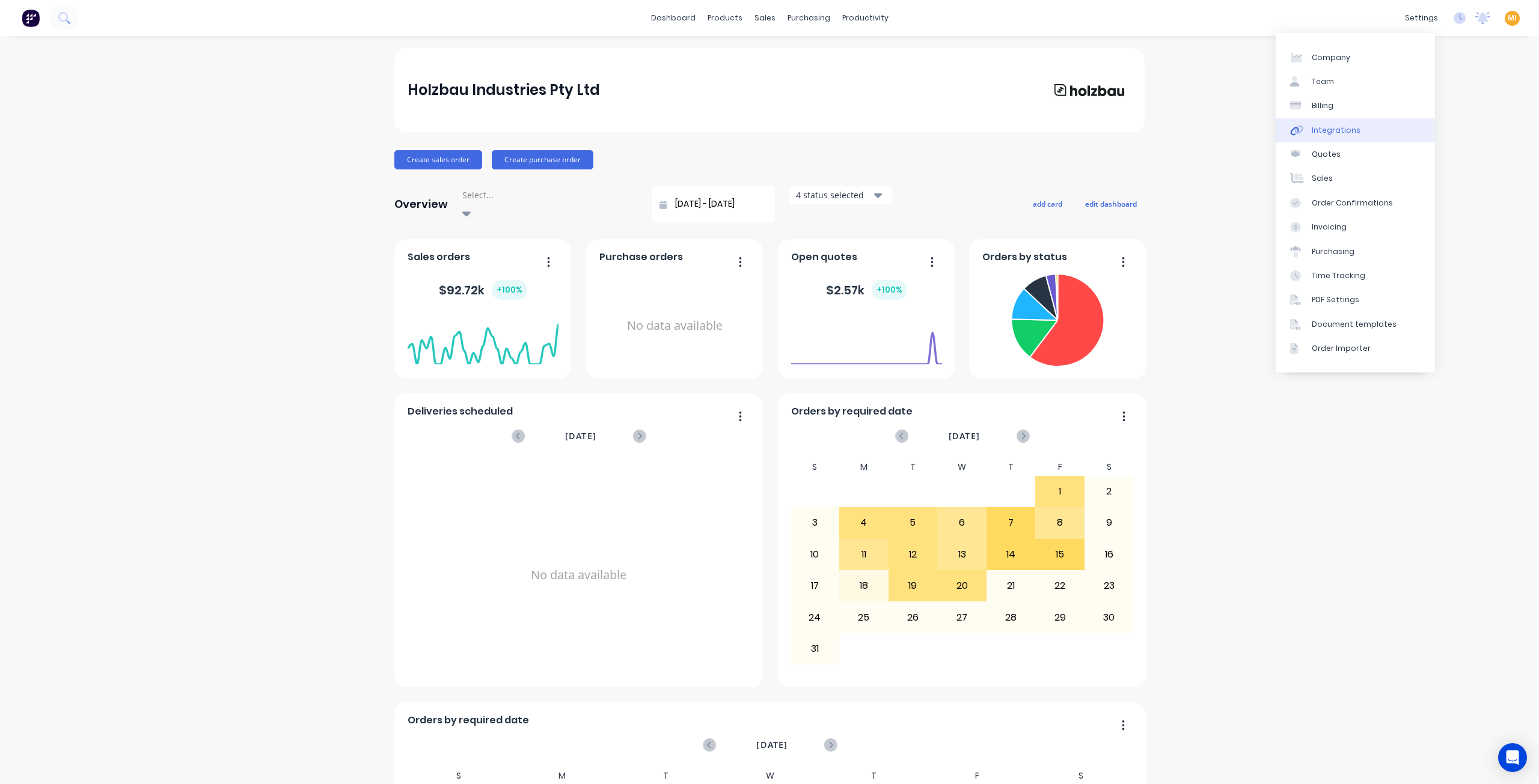
click at [1354, 140] on link "Integrations" at bounding box center [1355, 130] width 159 height 24
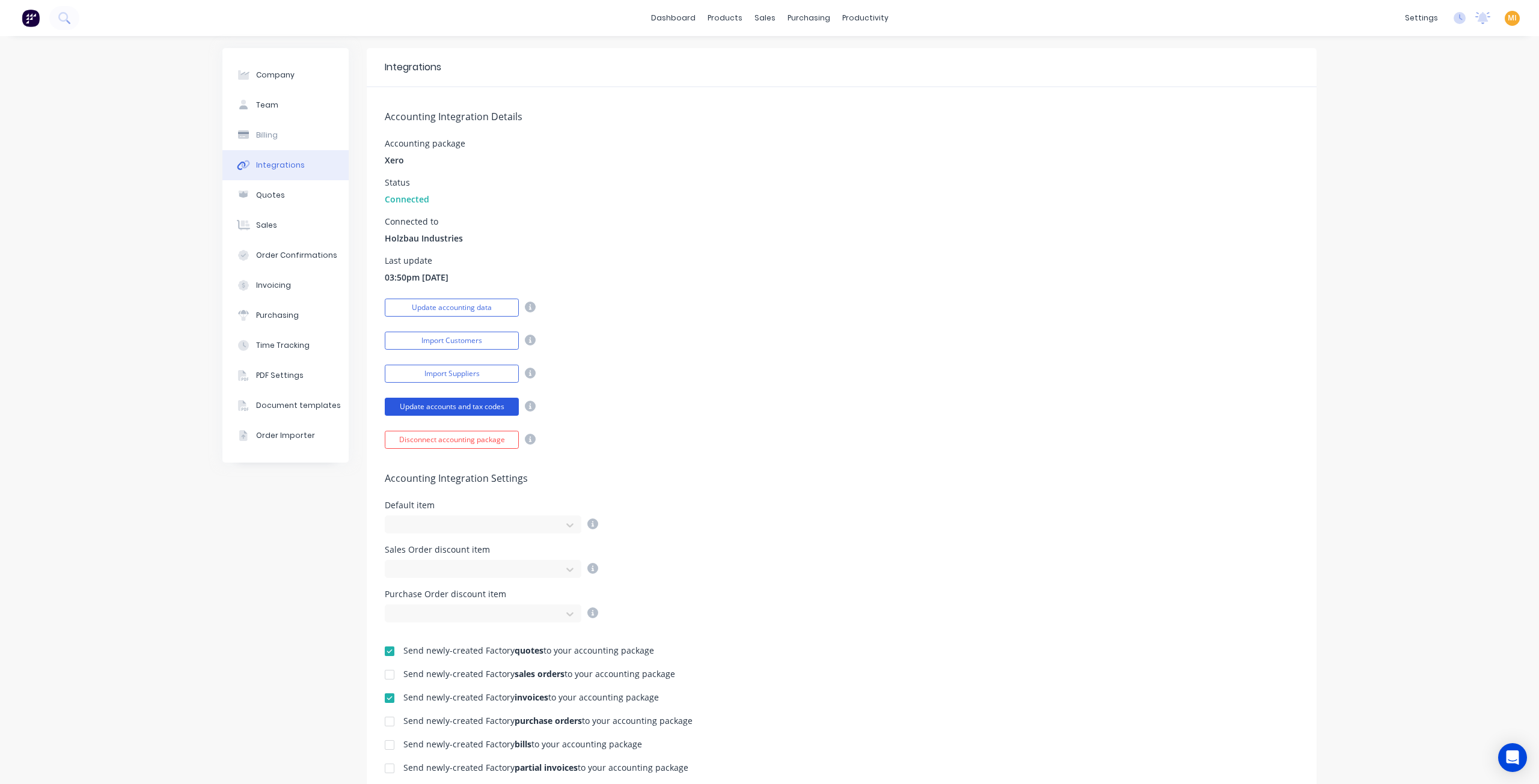
click at [438, 409] on button "Update accounts and tax codes" at bounding box center [452, 407] width 134 height 18
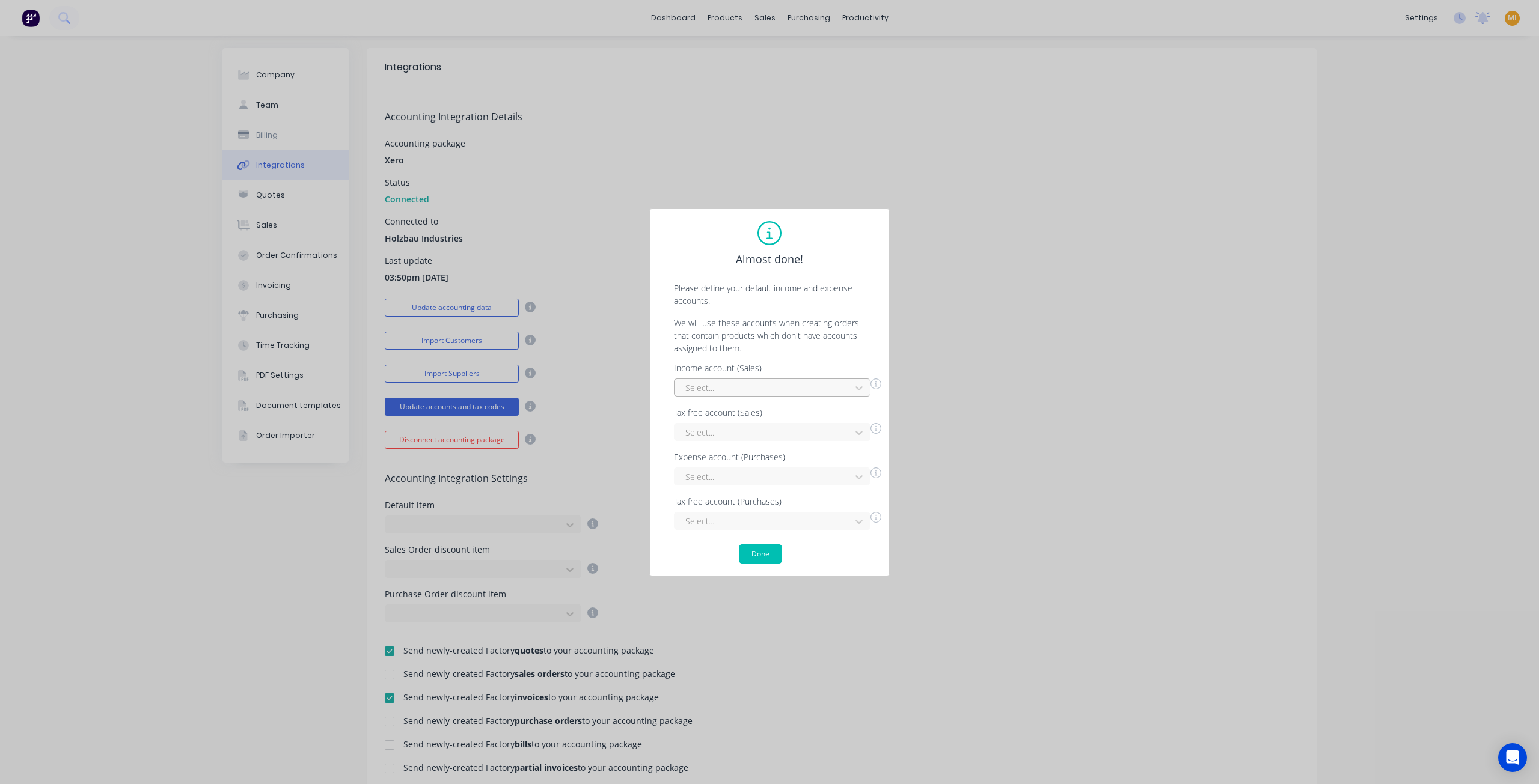
click at [740, 385] on div at bounding box center [764, 388] width 161 height 15
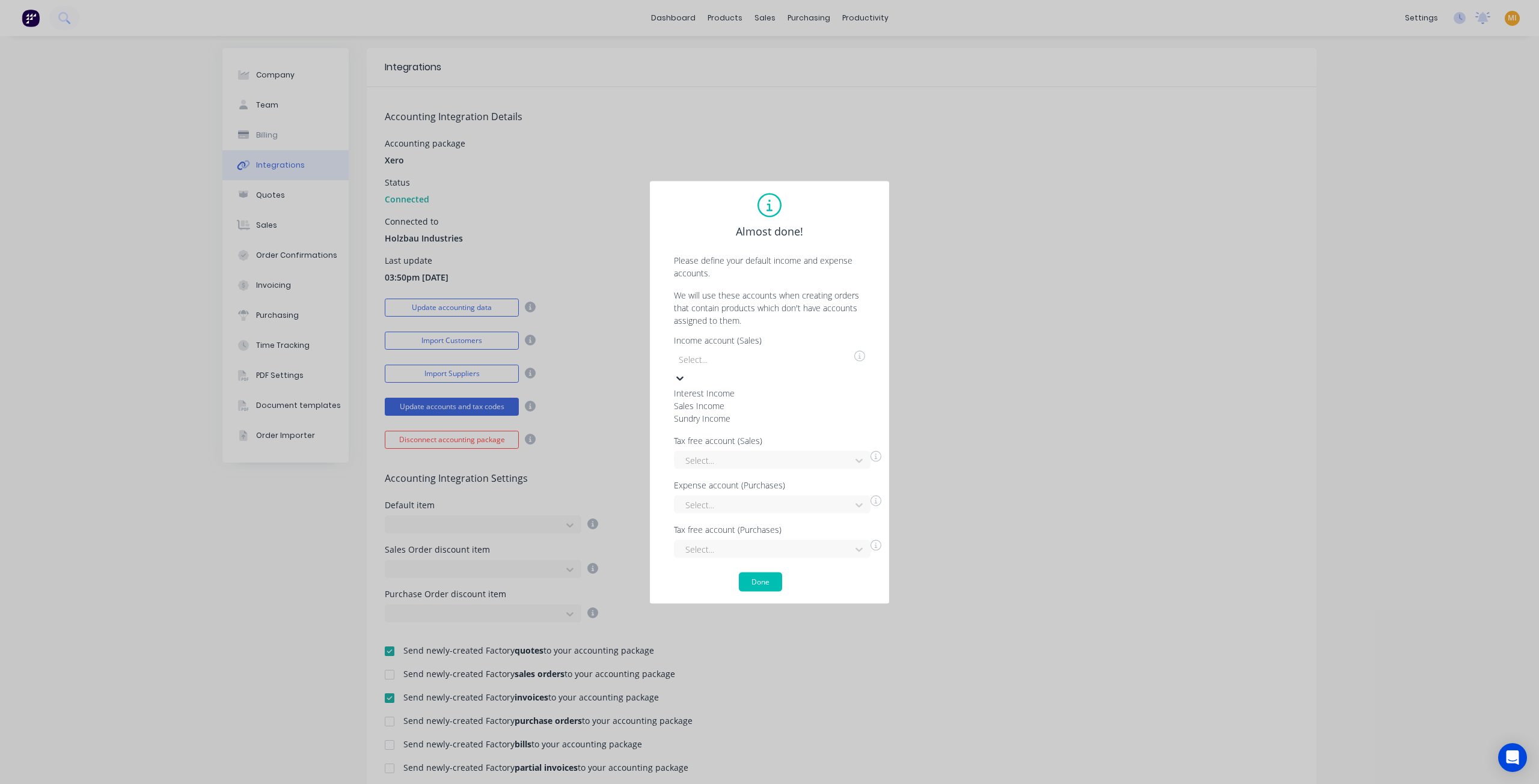
click at [817, 361] on div "Almost done! Please define your default income and expense accounts. We will us…" at bounding box center [769, 392] width 215 height 399
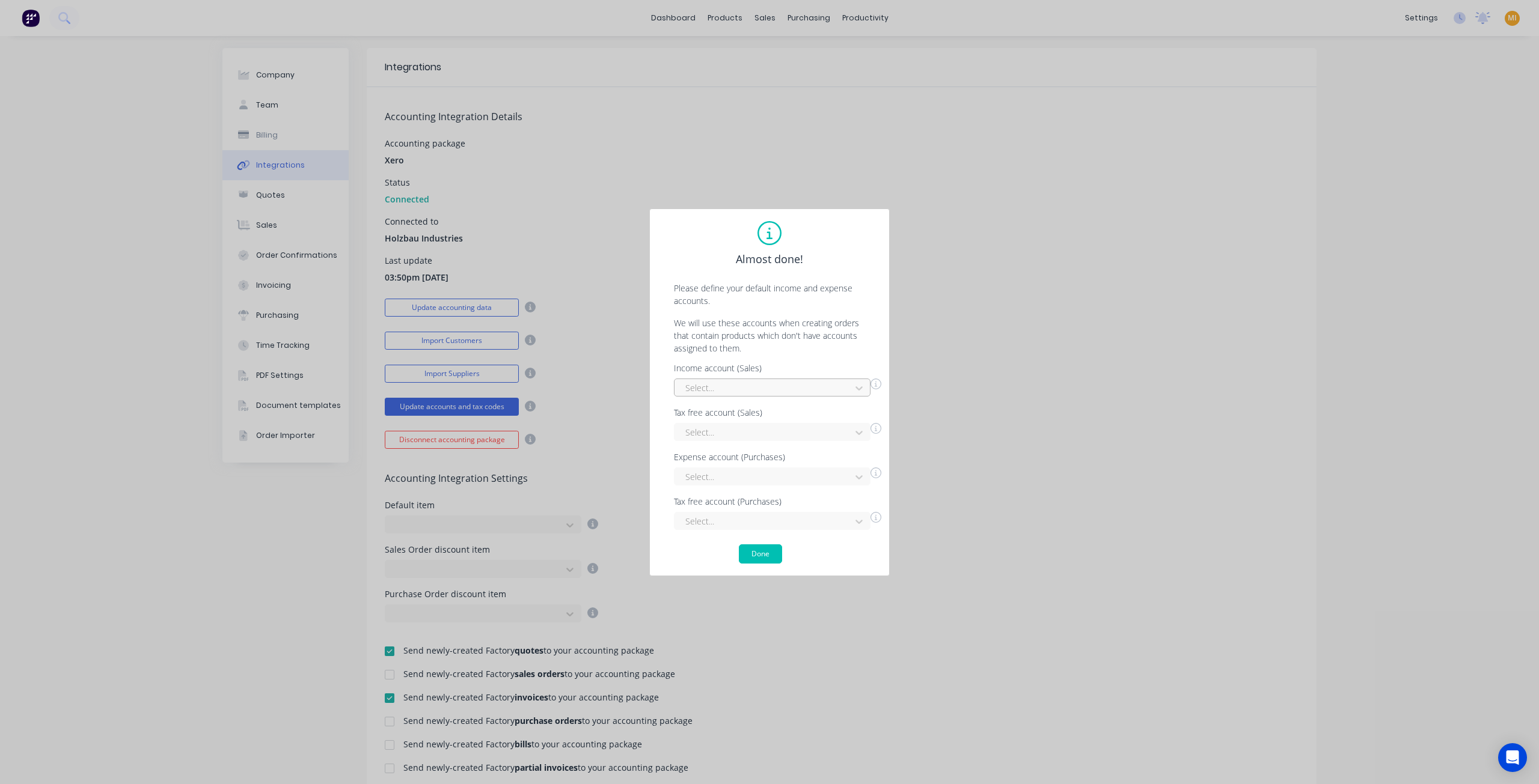
click at [715, 389] on div at bounding box center [764, 388] width 161 height 15
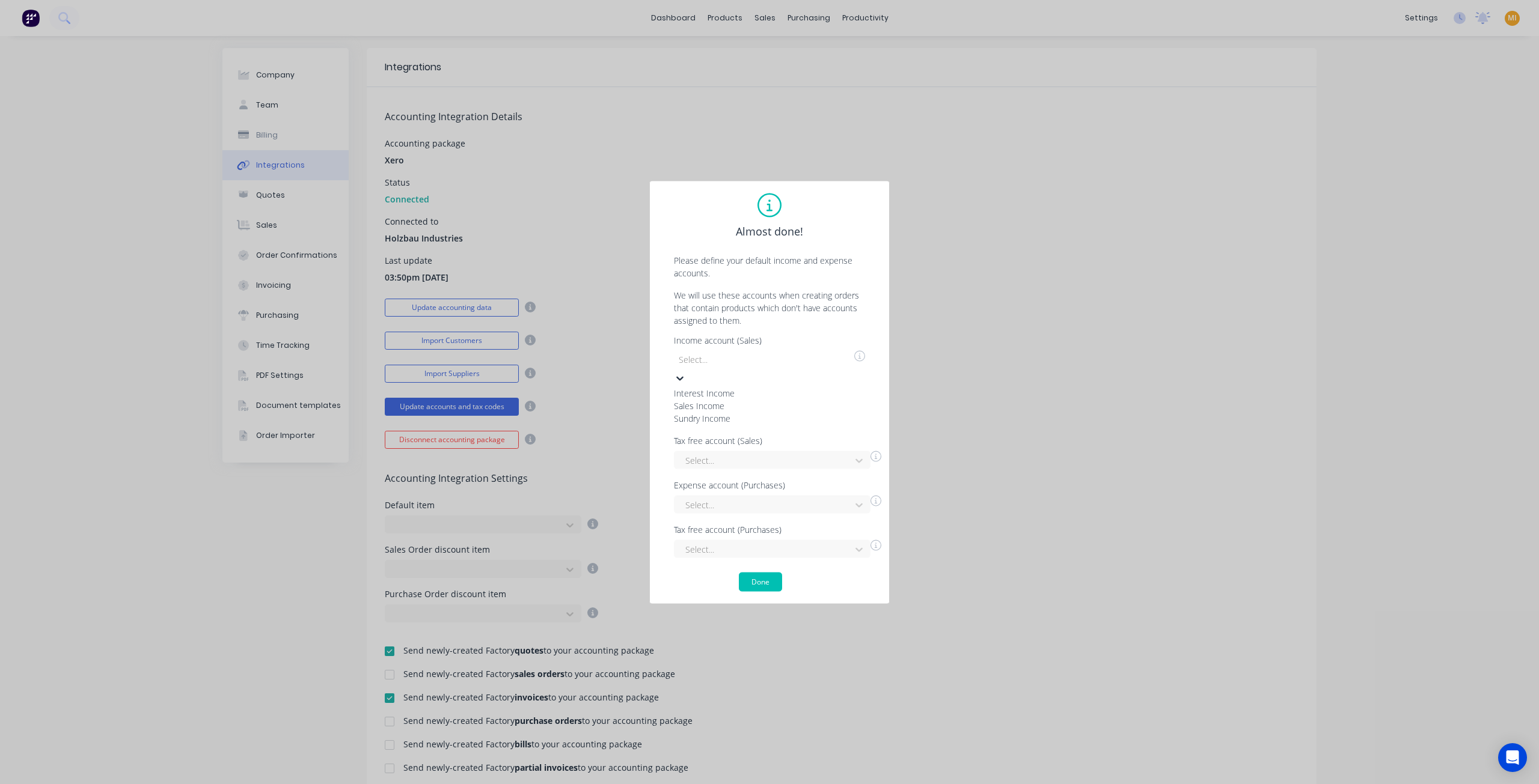
click at [746, 367] on div at bounding box center [764, 360] width 173 height 15
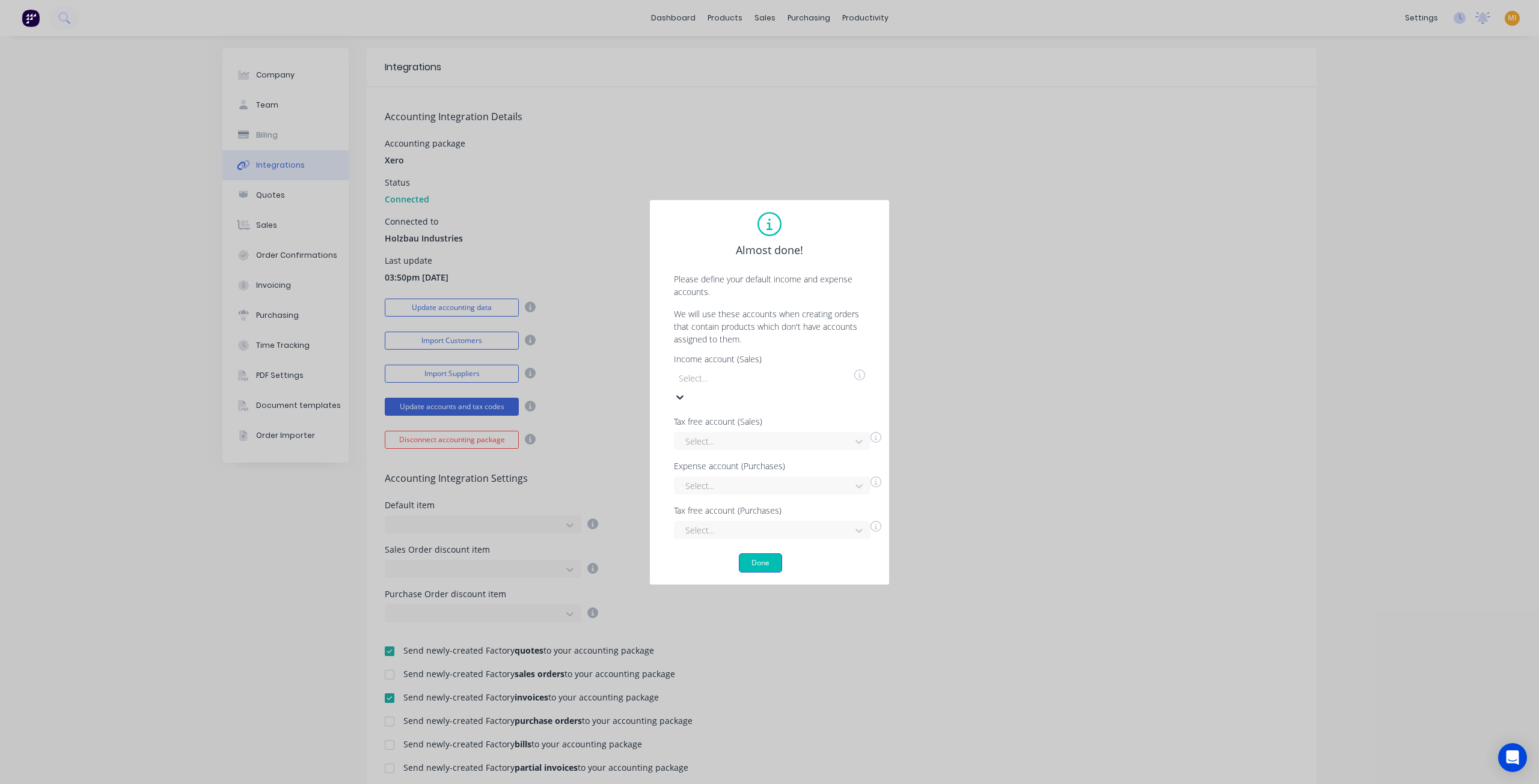
click at [762, 562] on div "Almost done! Please define your default income and expense accounts. We will us…" at bounding box center [769, 392] width 241 height 386
click at [765, 553] on button "Done" at bounding box center [760, 554] width 43 height 19
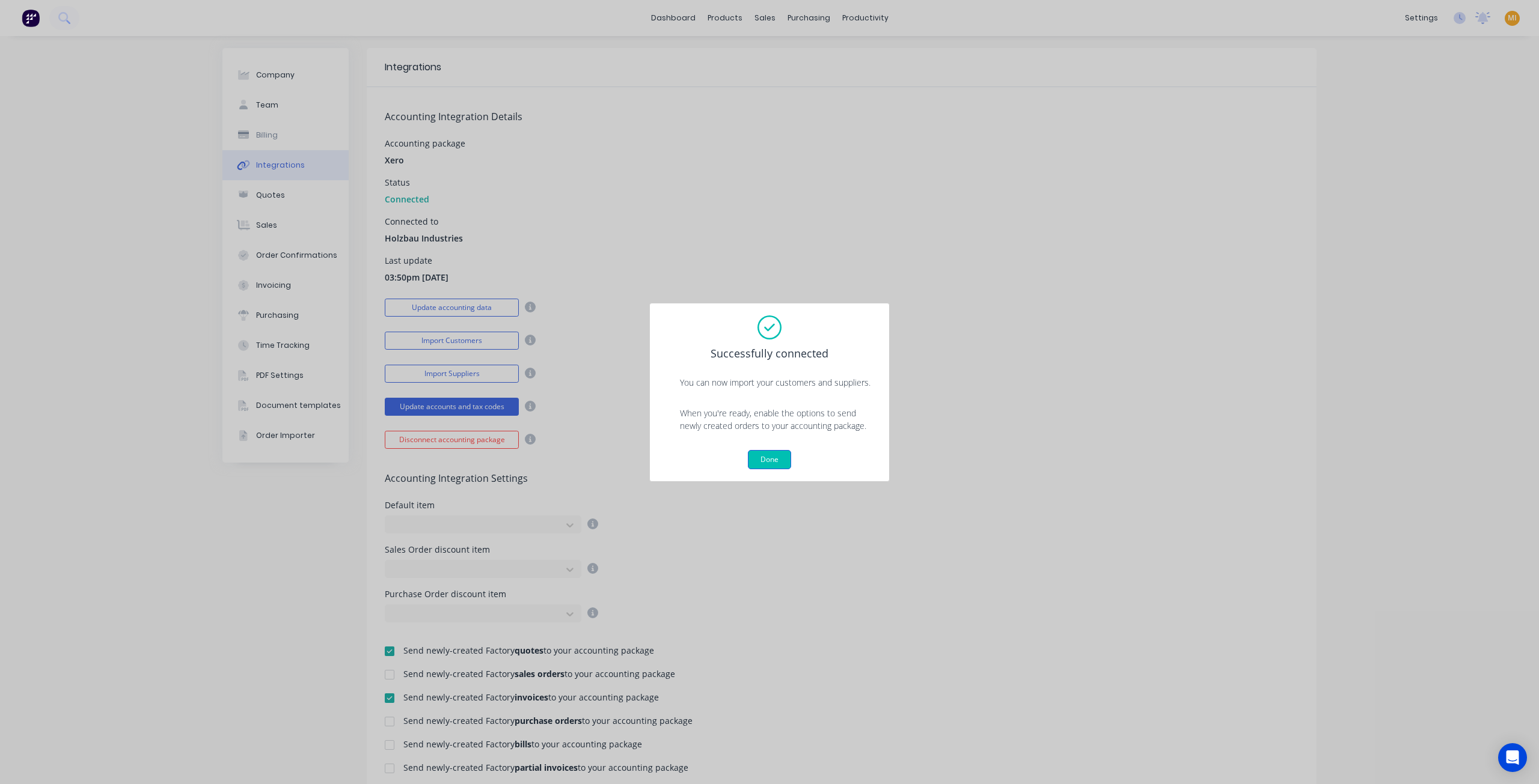
click at [766, 458] on button "Done" at bounding box center [769, 460] width 43 height 19
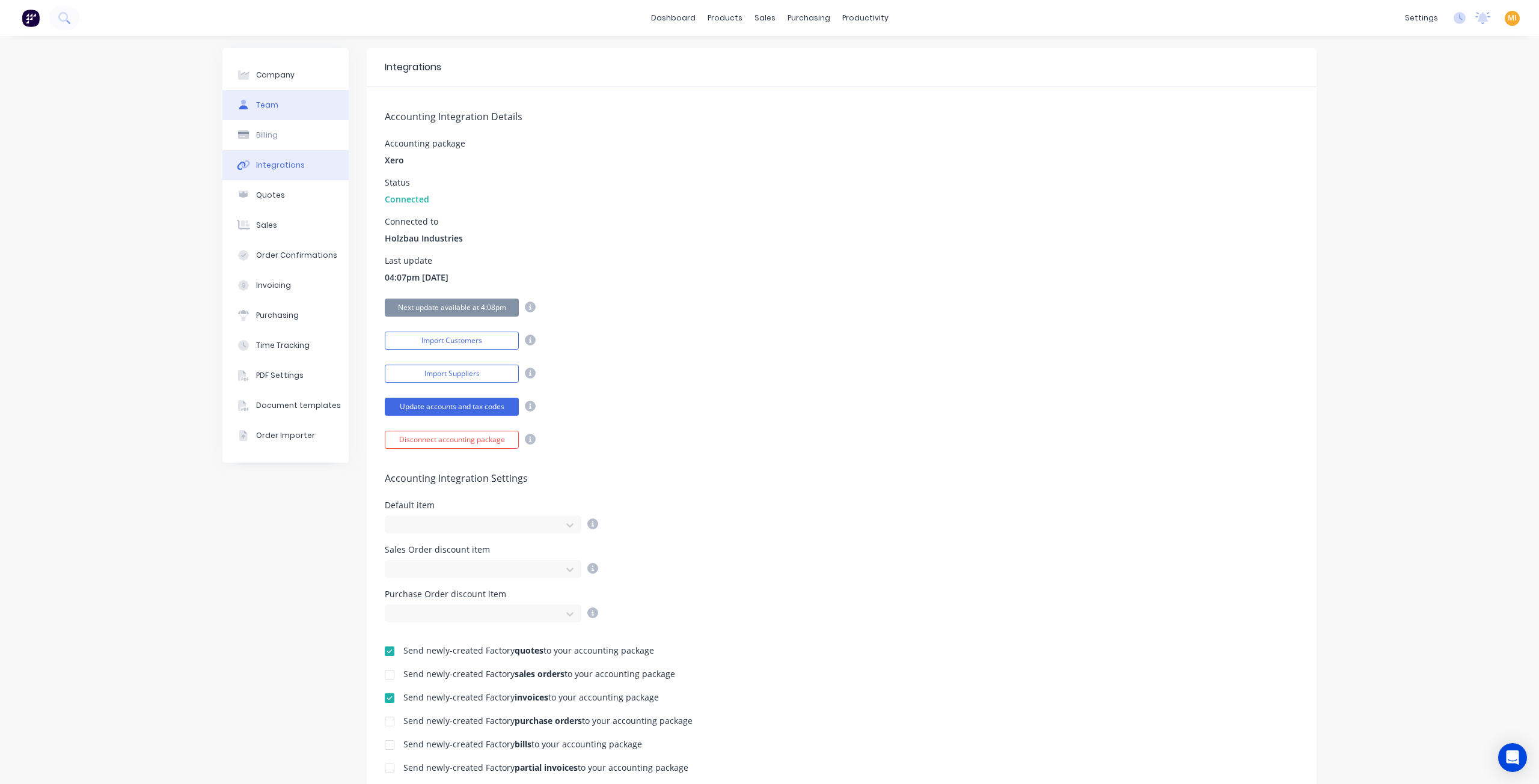
click at [250, 109] on button "Team" at bounding box center [285, 105] width 126 height 30
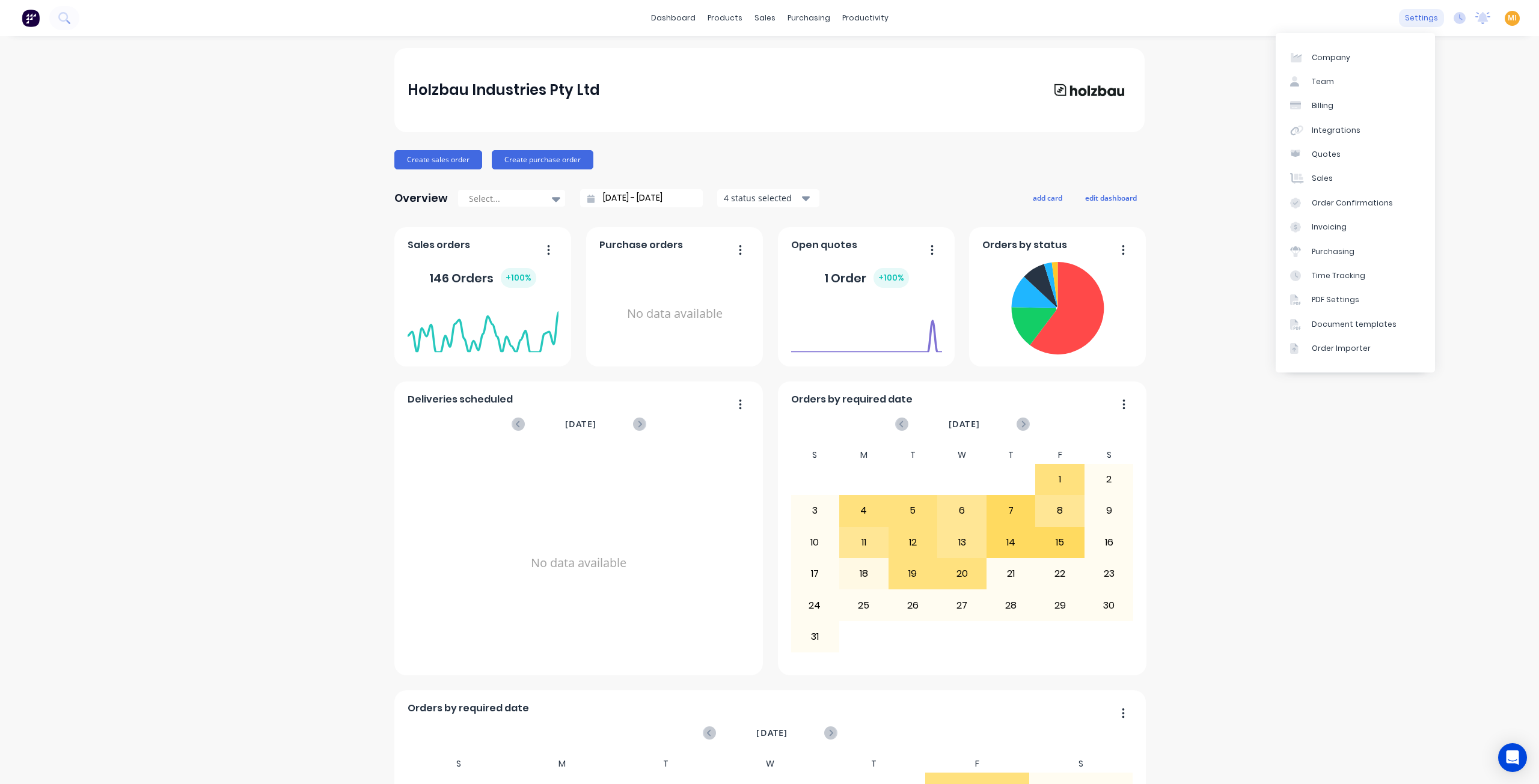
click at [1416, 22] on div "settings" at bounding box center [1421, 18] width 45 height 18
click at [1349, 123] on link "Integrations" at bounding box center [1355, 130] width 159 height 24
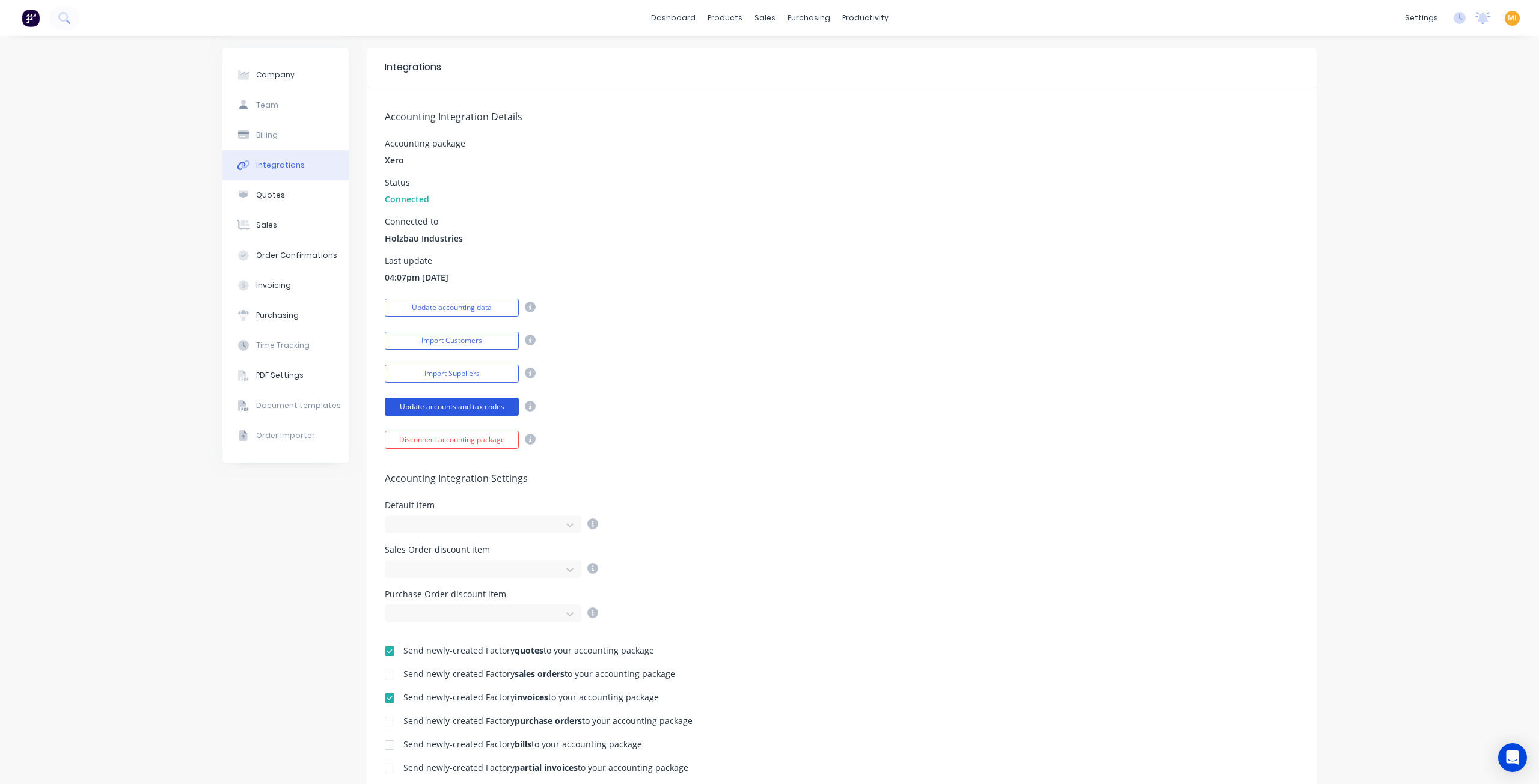
click at [468, 408] on button "Update accounts and tax codes" at bounding box center [452, 407] width 134 height 18
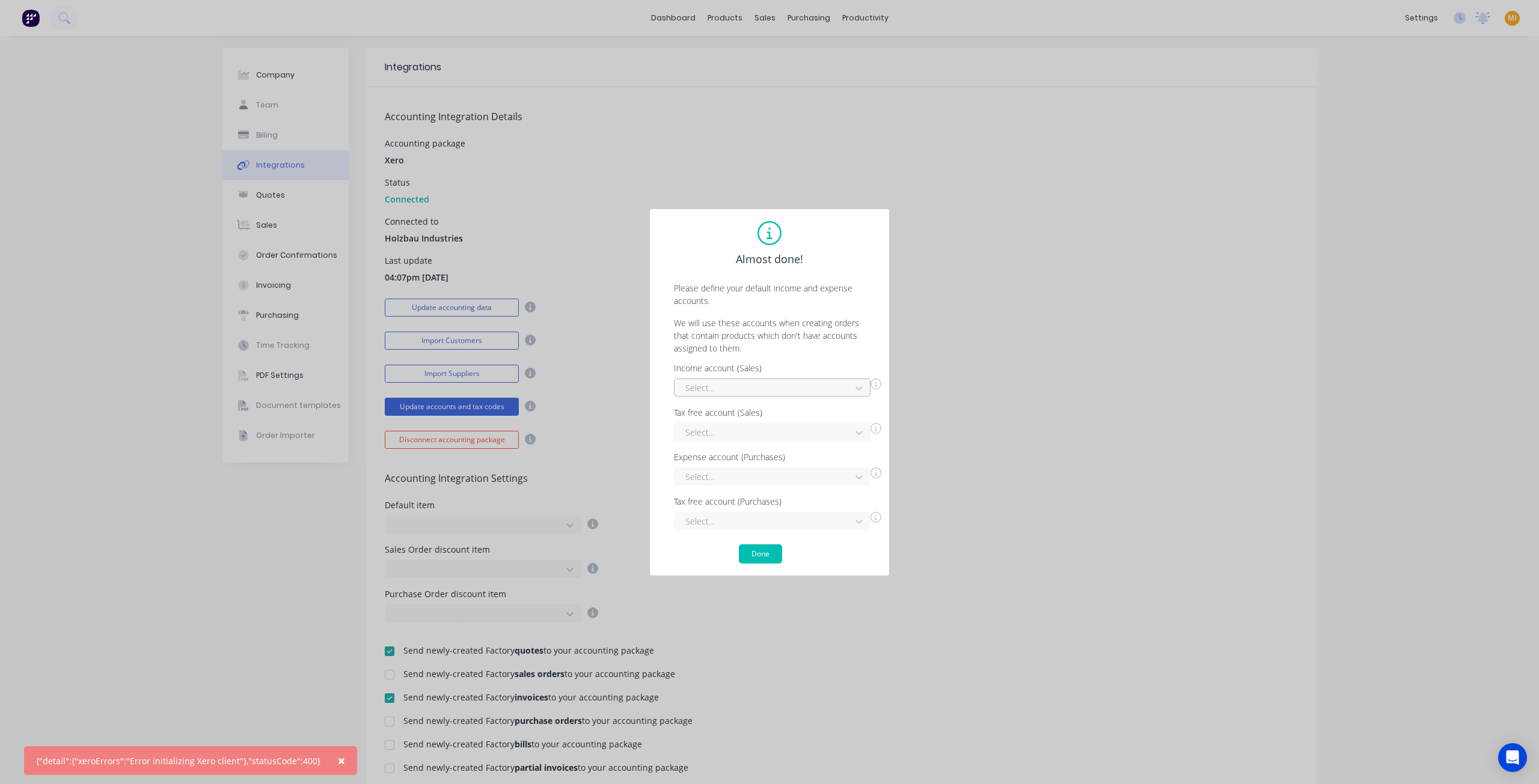
click at [760, 390] on div at bounding box center [764, 388] width 161 height 15
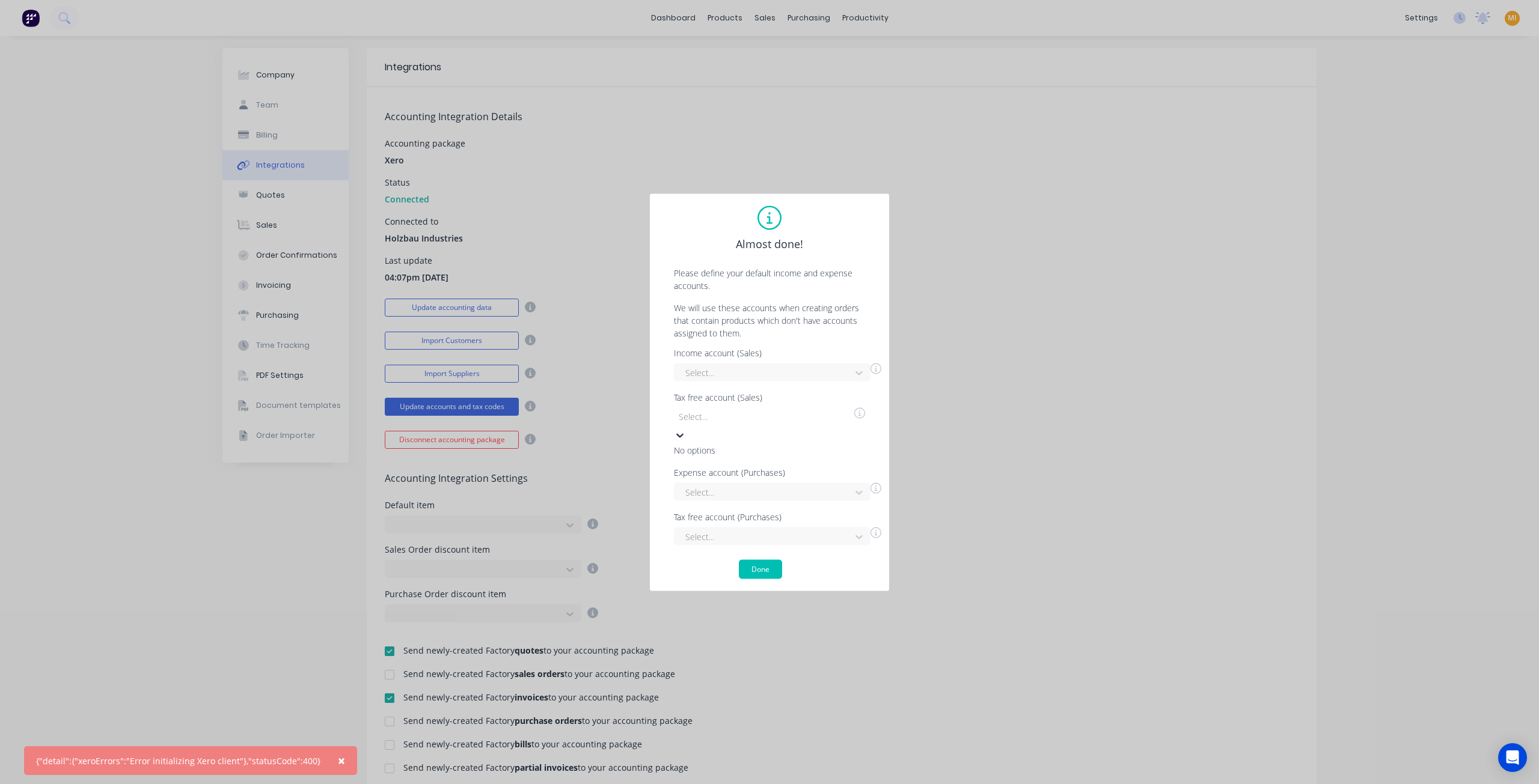
click at [735, 424] on div at bounding box center [764, 417] width 173 height 15
click at [701, 468] on div at bounding box center [764, 462] width 173 height 15
drag, startPoint x: 810, startPoint y: 524, endPoint x: 821, endPoint y: 533, distance: 14.2
click at [812, 529] on div at bounding box center [764, 537] width 161 height 15
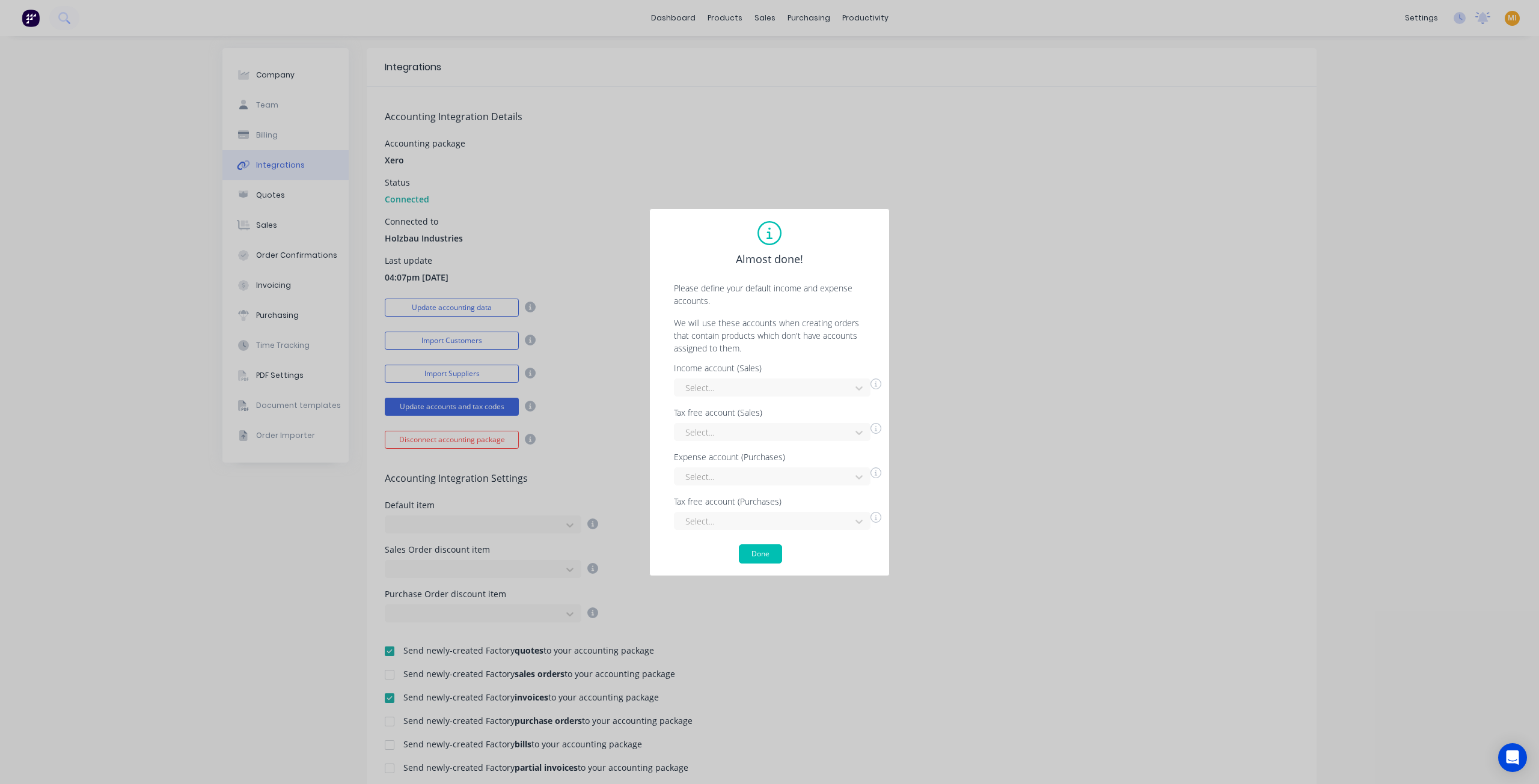
click at [1041, 509] on div "Almost done! Please define your default income and expense accounts. We will us…" at bounding box center [769, 392] width 1539 height 784
click at [765, 556] on button "Done" at bounding box center [760, 554] width 43 height 19
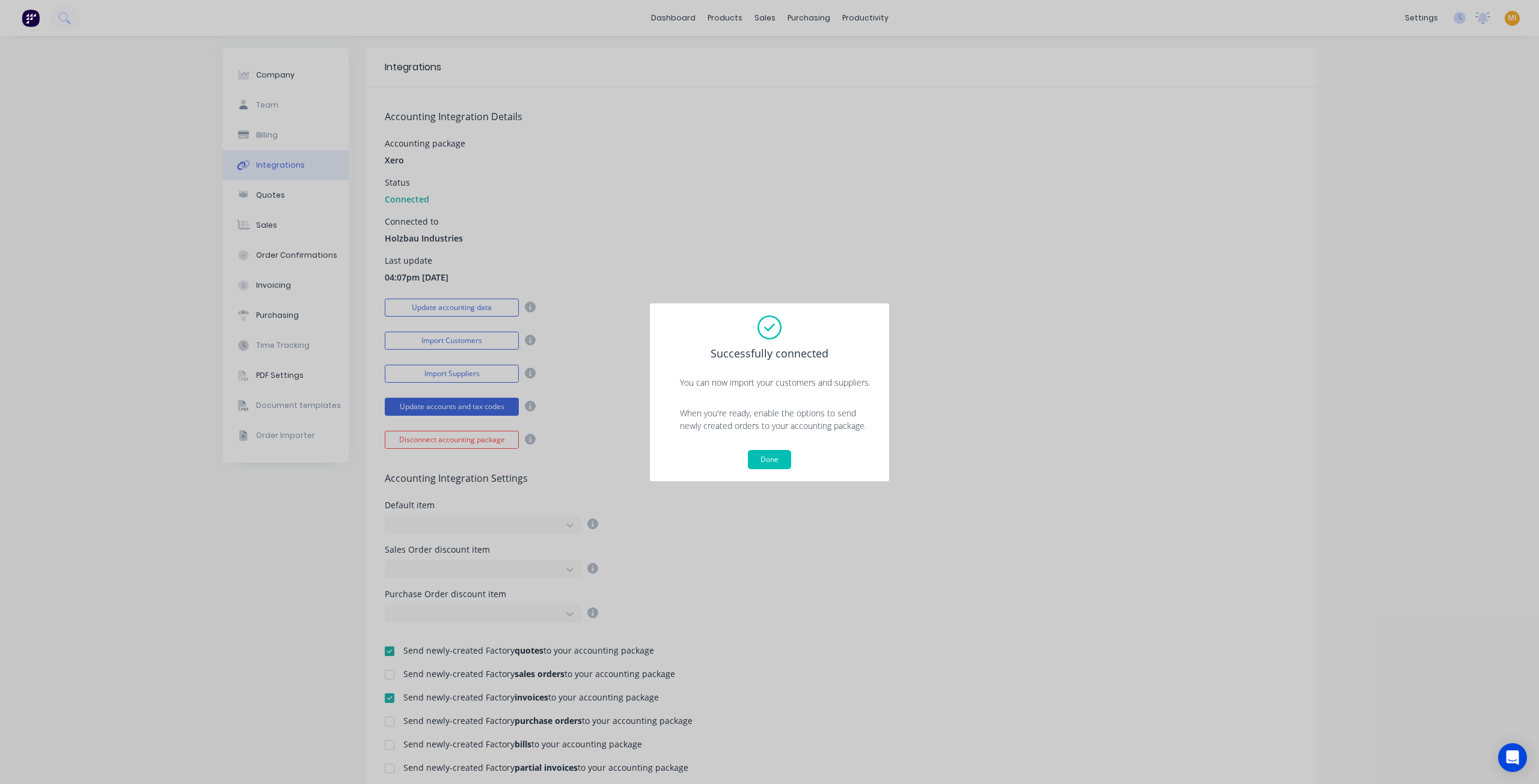
drag, startPoint x: 778, startPoint y: 467, endPoint x: 447, endPoint y: 324, distance: 360.6
click at [775, 463] on button "Done" at bounding box center [769, 460] width 43 height 19
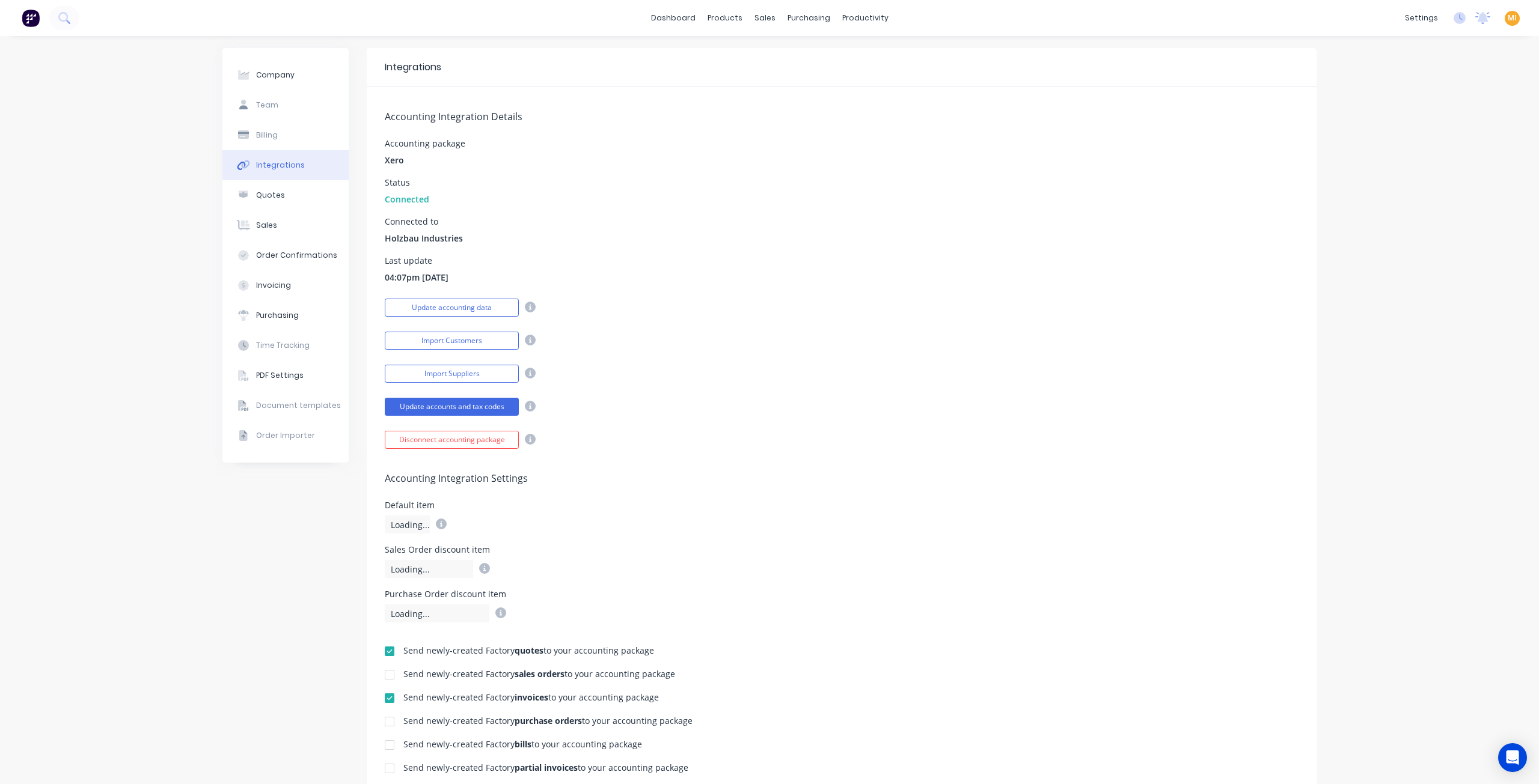
click at [27, 17] on img at bounding box center [30, 18] width 18 height 18
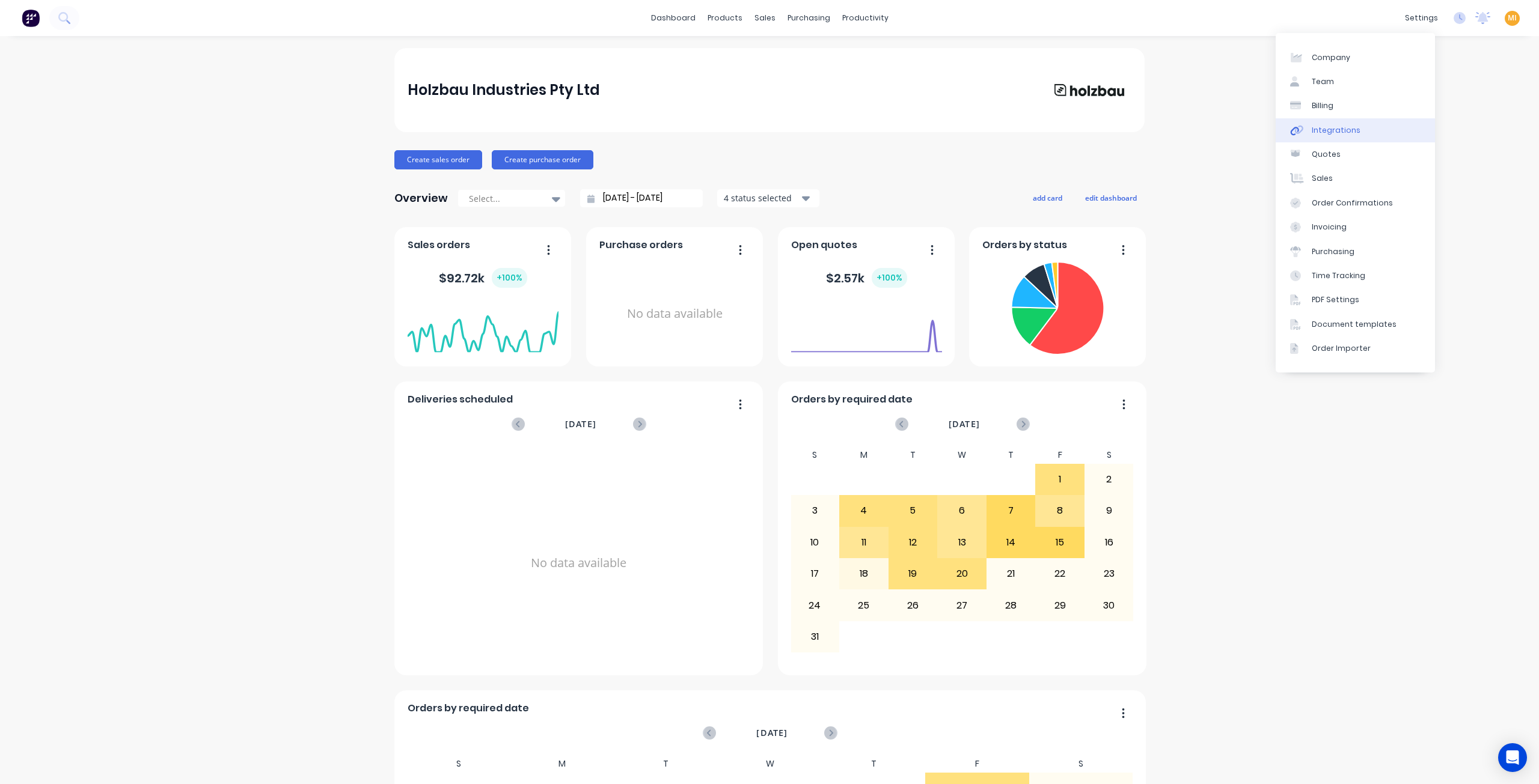
click at [1352, 121] on link "Integrations" at bounding box center [1355, 130] width 159 height 24
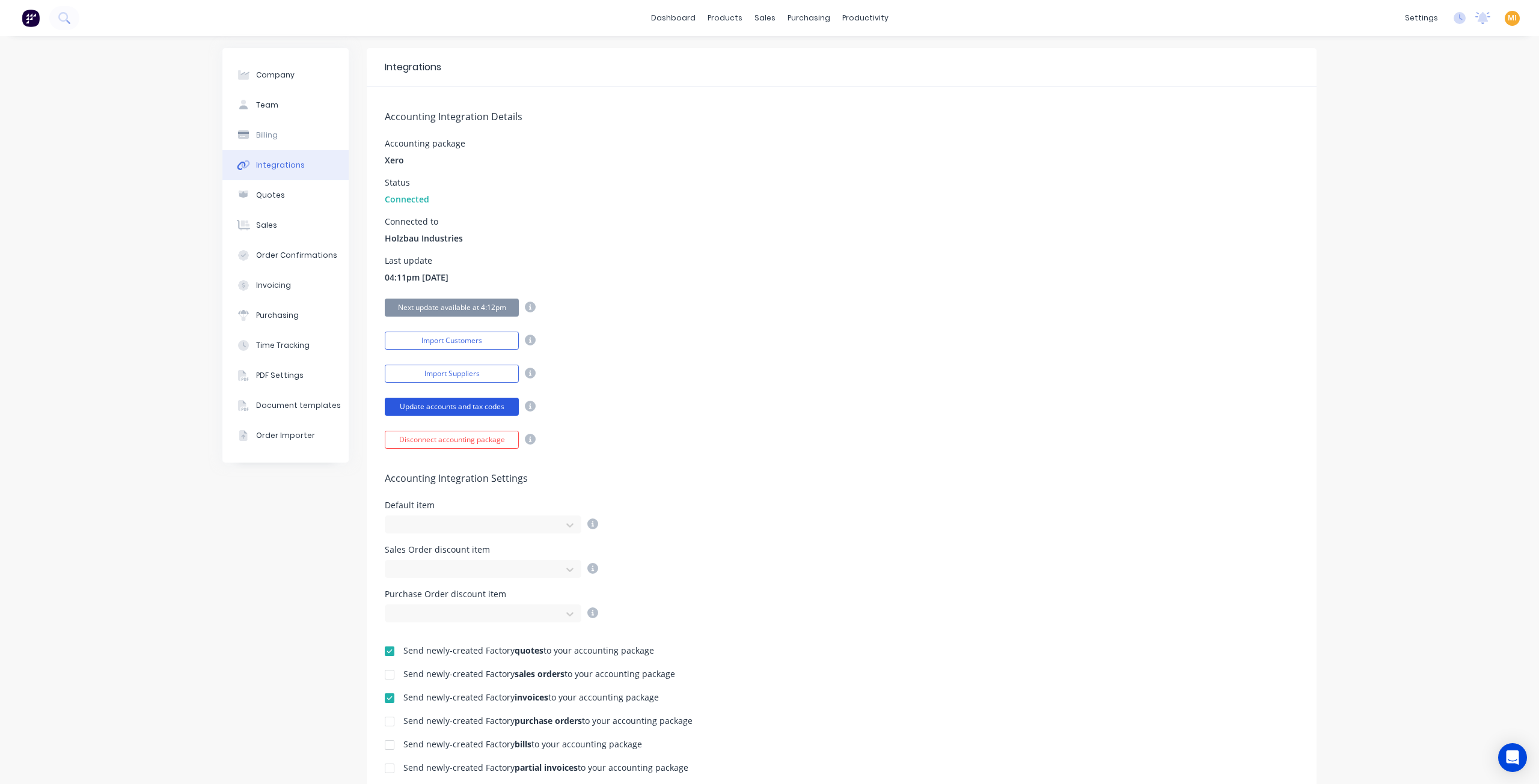
click at [473, 401] on button "Update accounts and tax codes" at bounding box center [452, 407] width 134 height 18
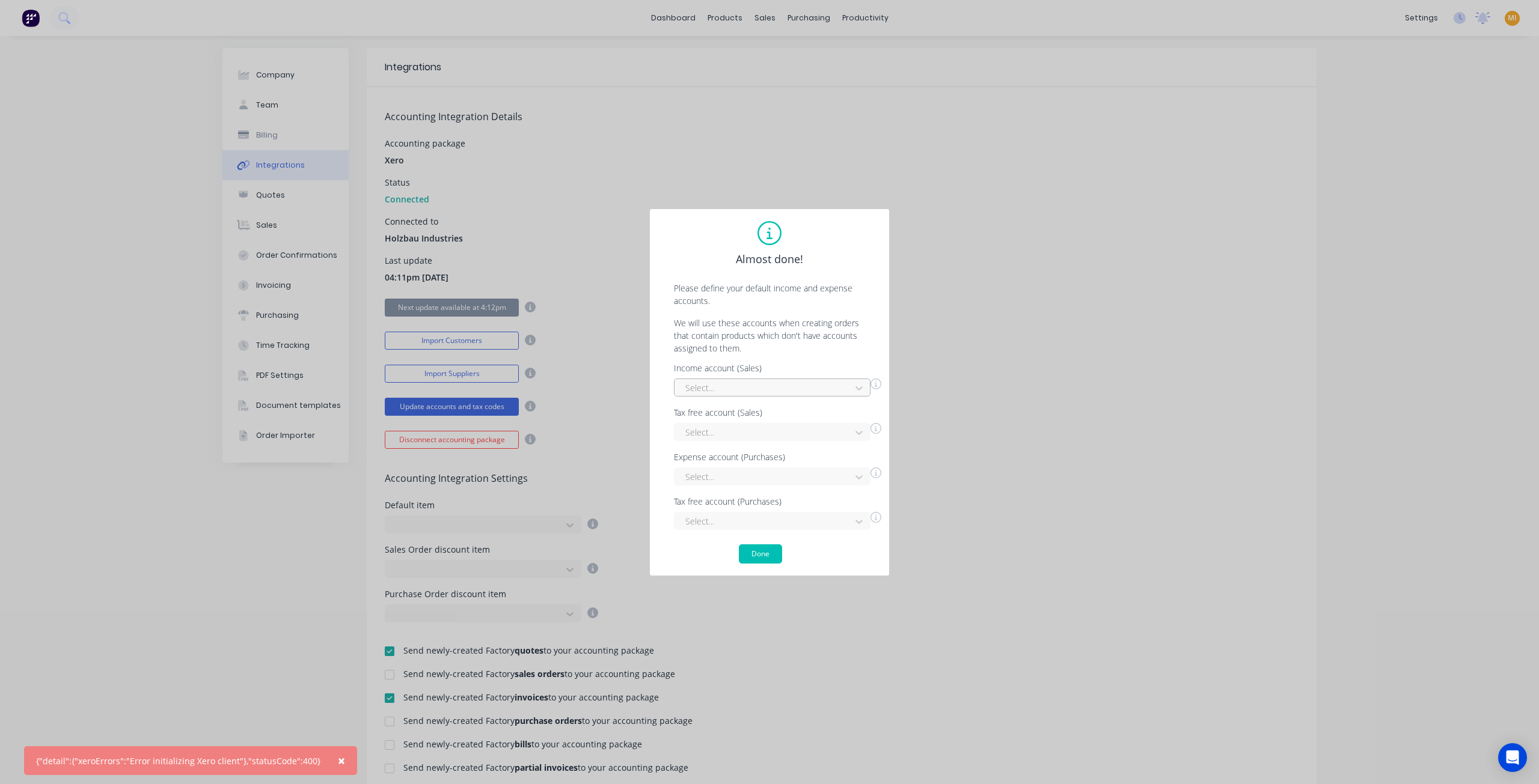
click at [727, 385] on div at bounding box center [764, 388] width 161 height 15
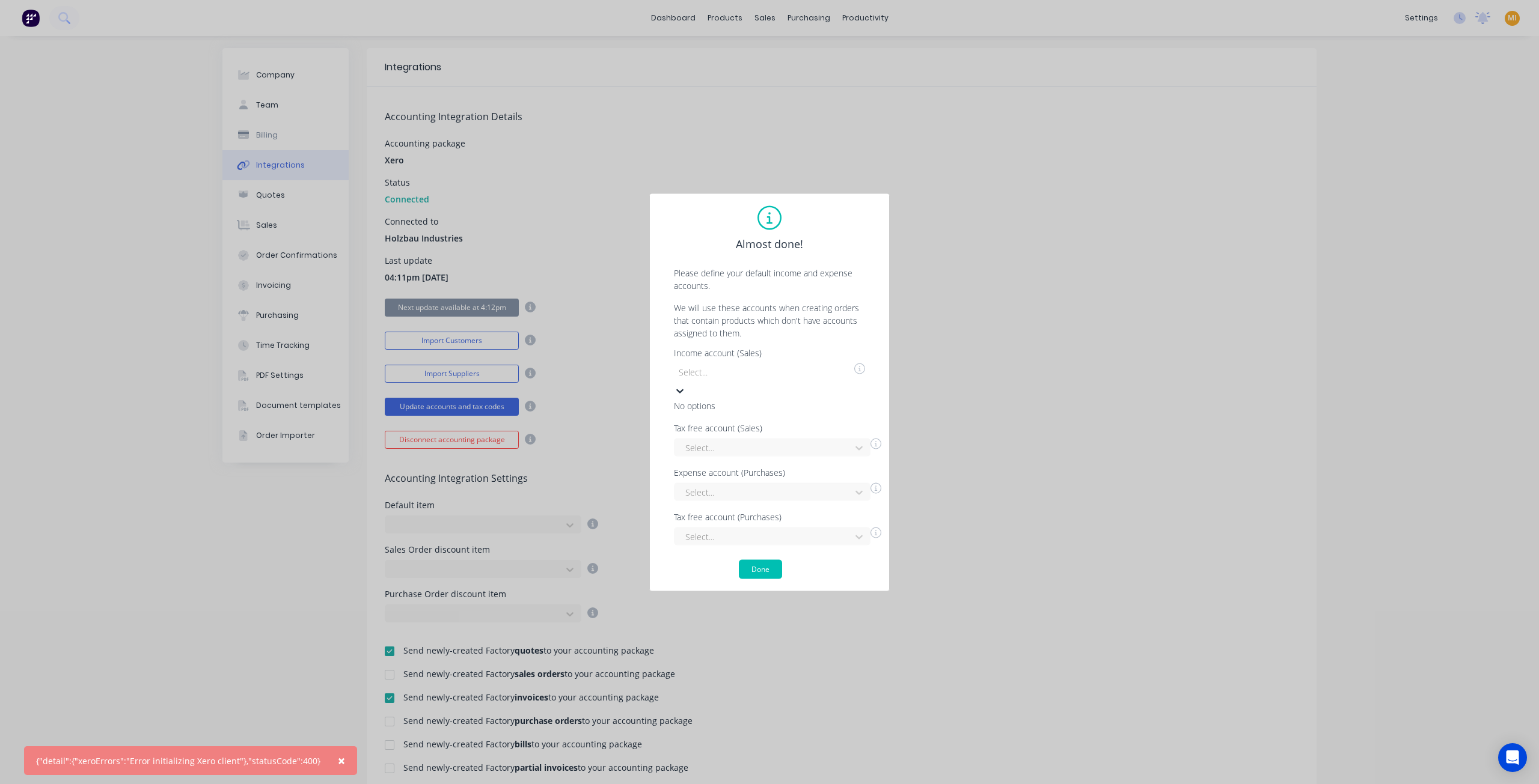
click at [746, 411] on div "No options" at bounding box center [764, 405] width 180 height 13
click at [747, 441] on div at bounding box center [764, 448] width 161 height 15
click at [729, 485] on div at bounding box center [764, 493] width 161 height 15
click at [734, 513] on div at bounding box center [764, 506] width 173 height 15
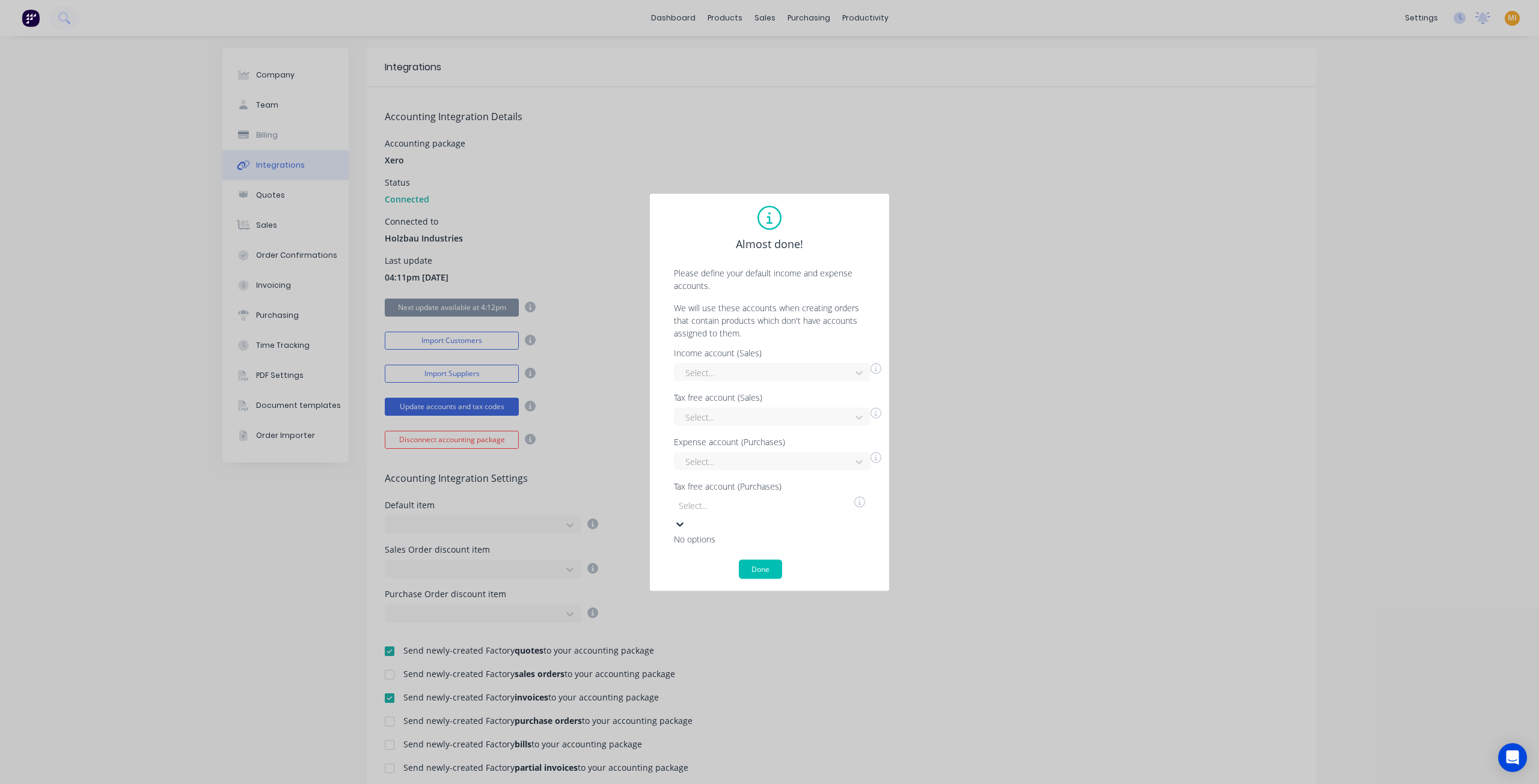
drag, startPoint x: 241, startPoint y: 721, endPoint x: 507, endPoint y: 668, distance: 271.2
click at [241, 721] on div "Almost done! Please define your default income and expense accounts. We will us…" at bounding box center [769, 392] width 1539 height 784
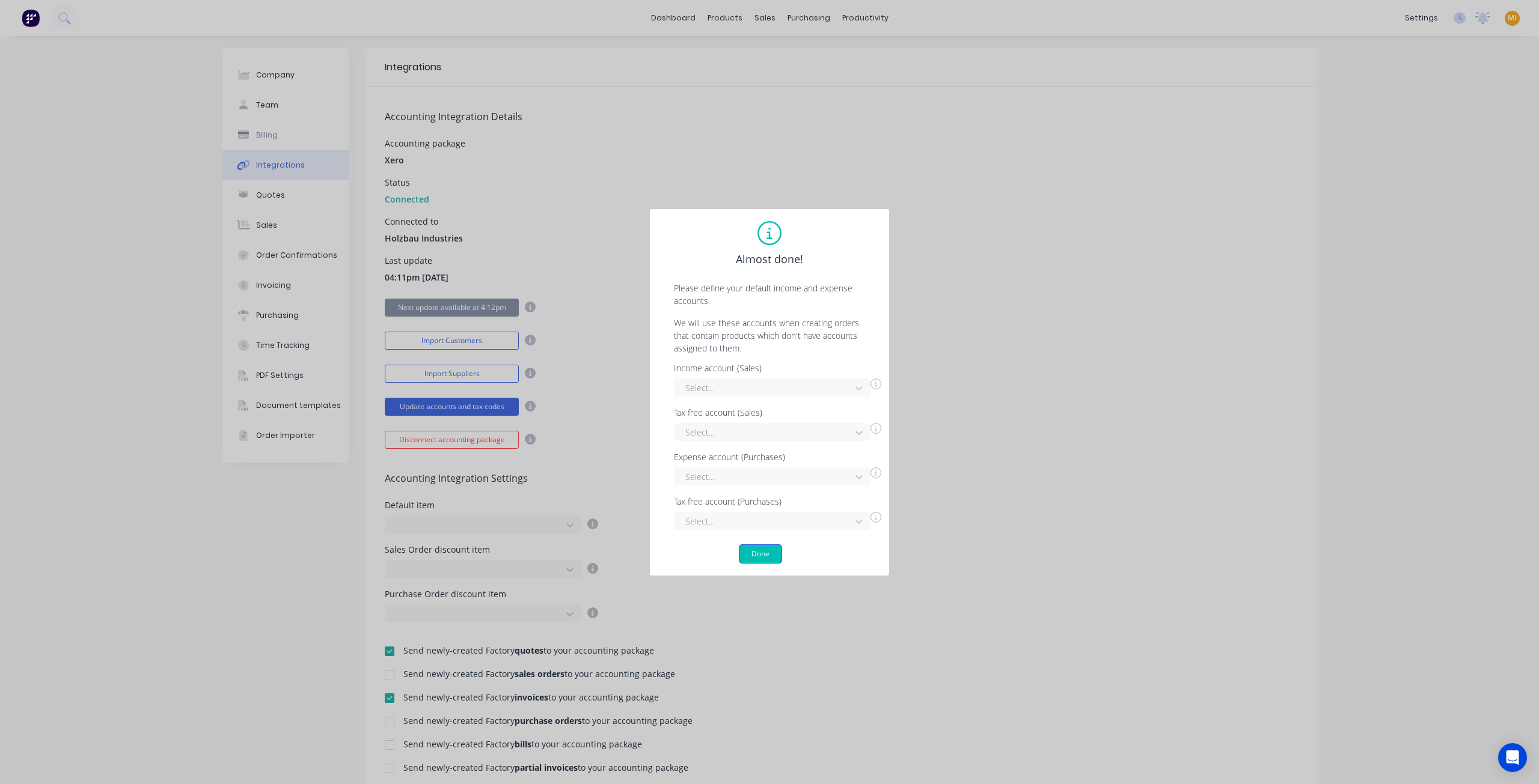
click at [765, 552] on button "Done" at bounding box center [760, 554] width 43 height 19
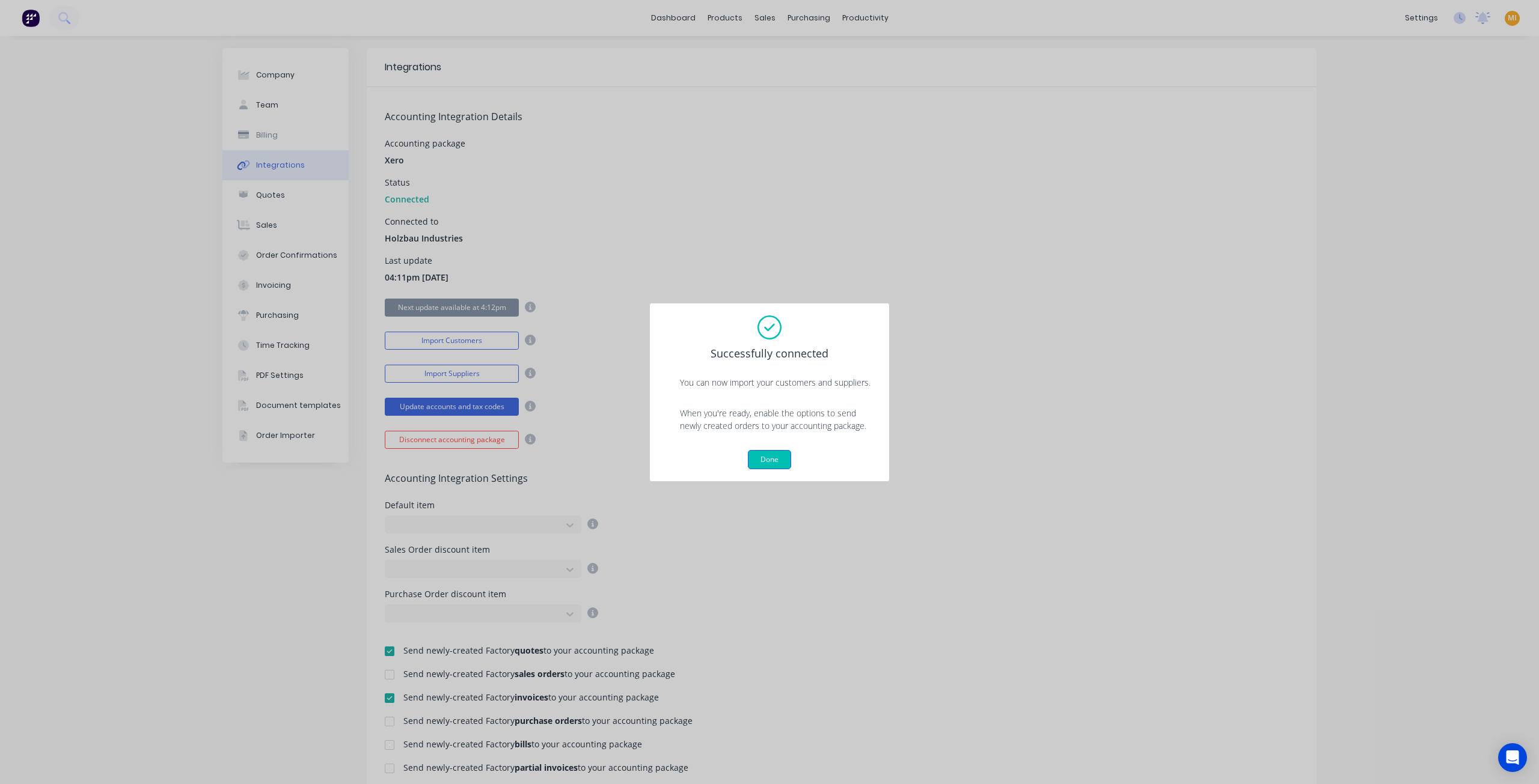
click at [776, 457] on button "Done" at bounding box center [769, 460] width 43 height 19
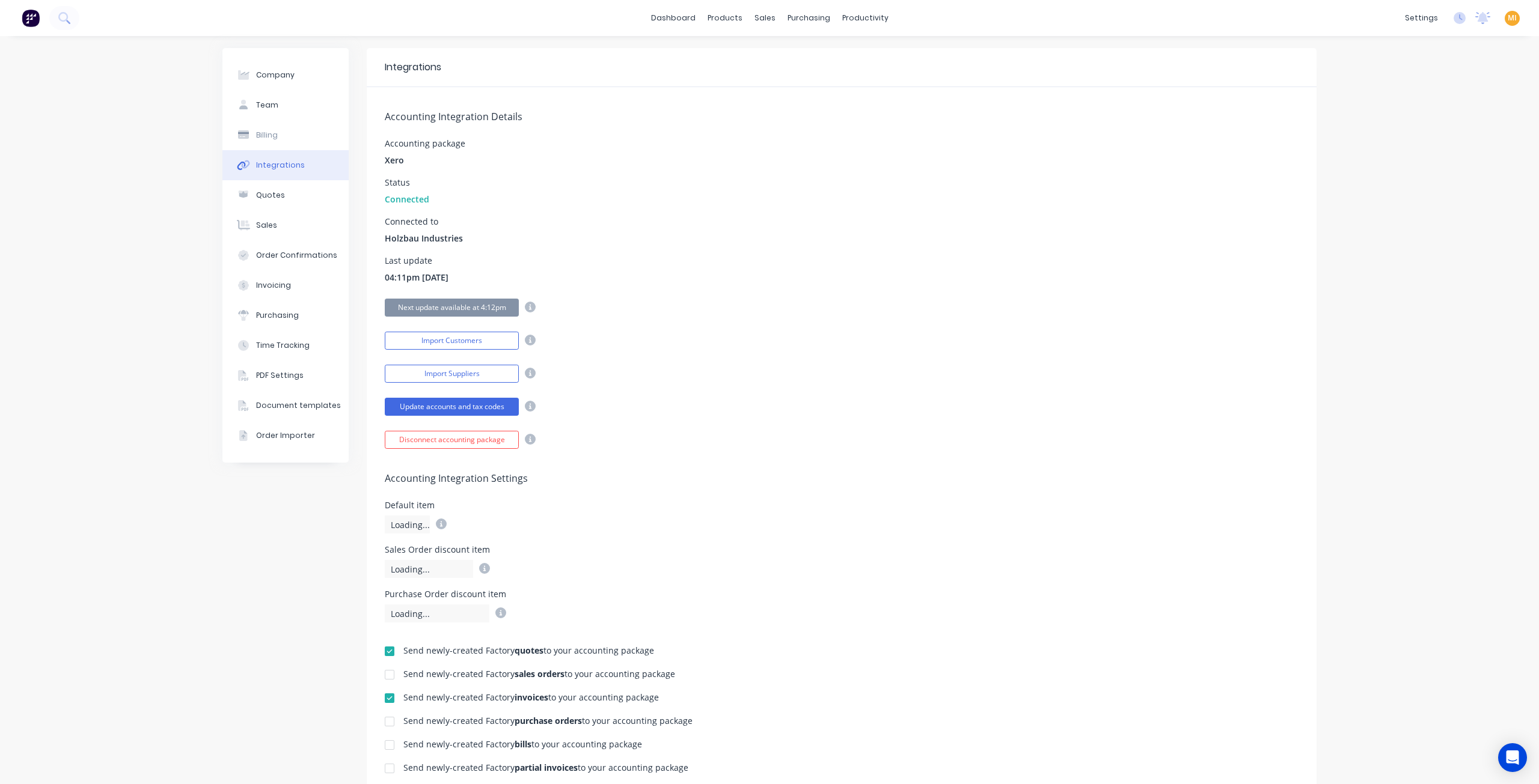
click at [27, 13] on img at bounding box center [30, 18] width 18 height 18
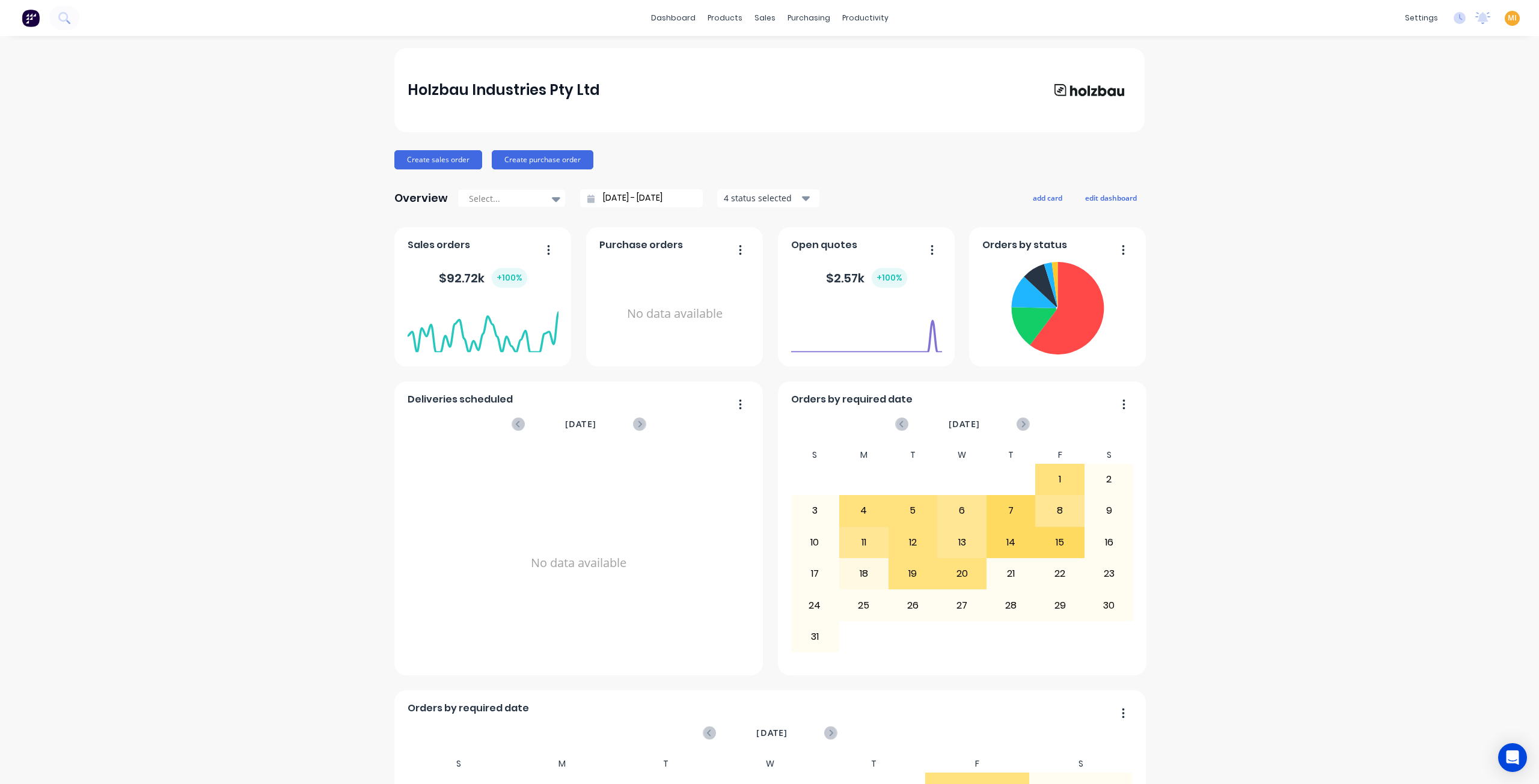
click at [1508, 18] on span "MI" at bounding box center [1512, 18] width 9 height 11
click at [1415, 150] on button "Sign out" at bounding box center [1437, 151] width 159 height 24
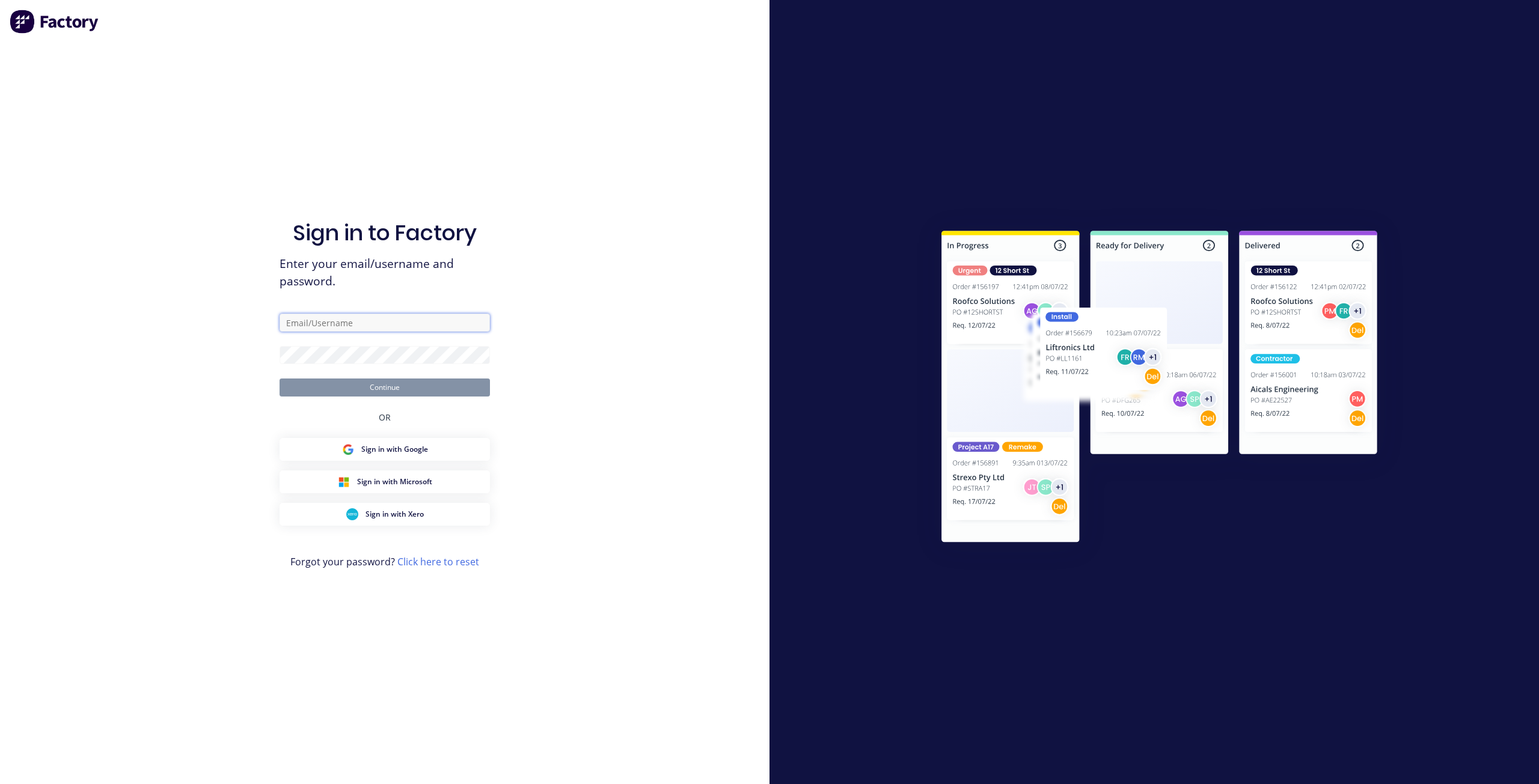
click at [397, 323] on input "text" at bounding box center [384, 322] width 210 height 18
type input "[EMAIL_ADDRESS][DOMAIN_NAME]"
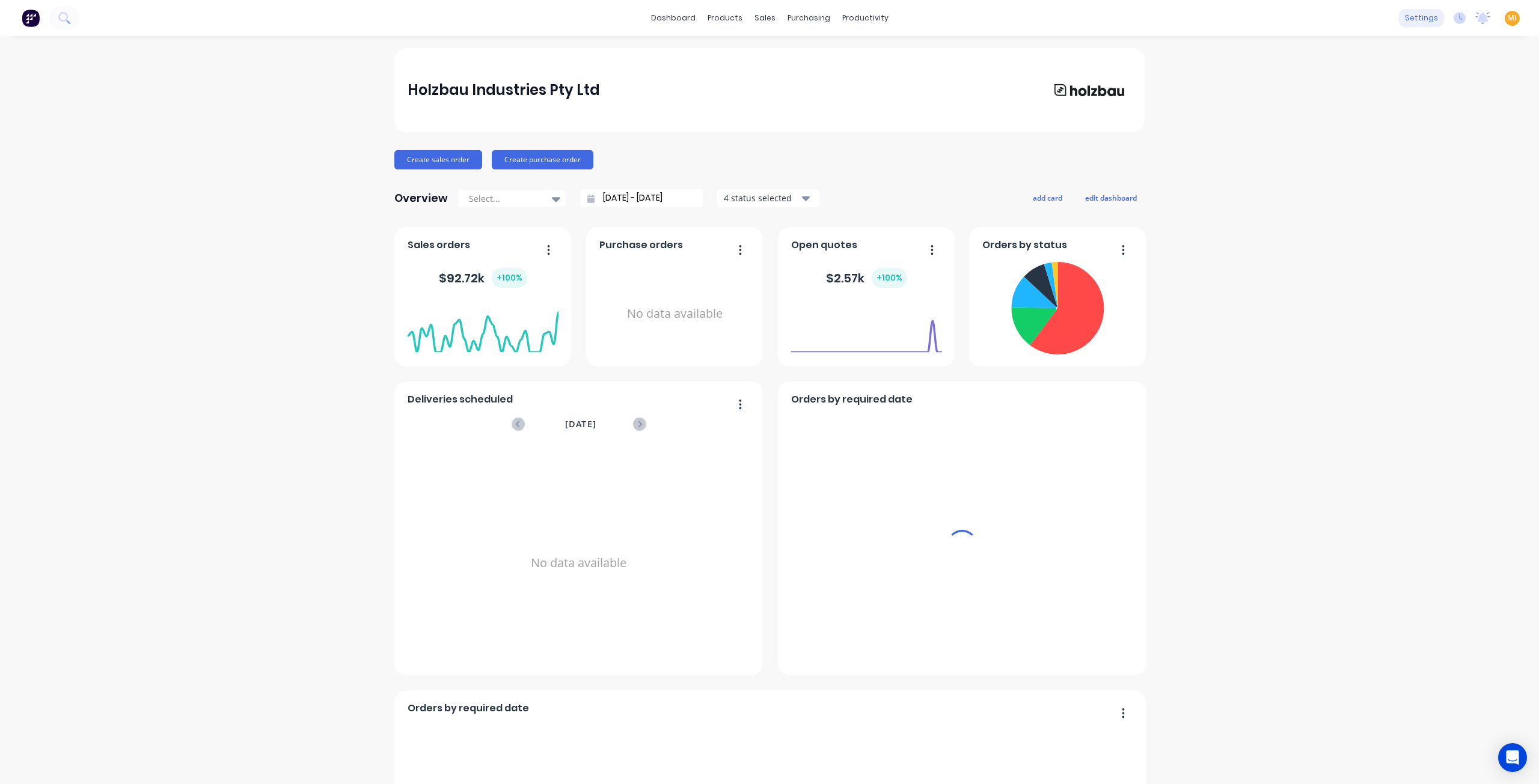
click at [1408, 20] on div "settings" at bounding box center [1421, 18] width 45 height 18
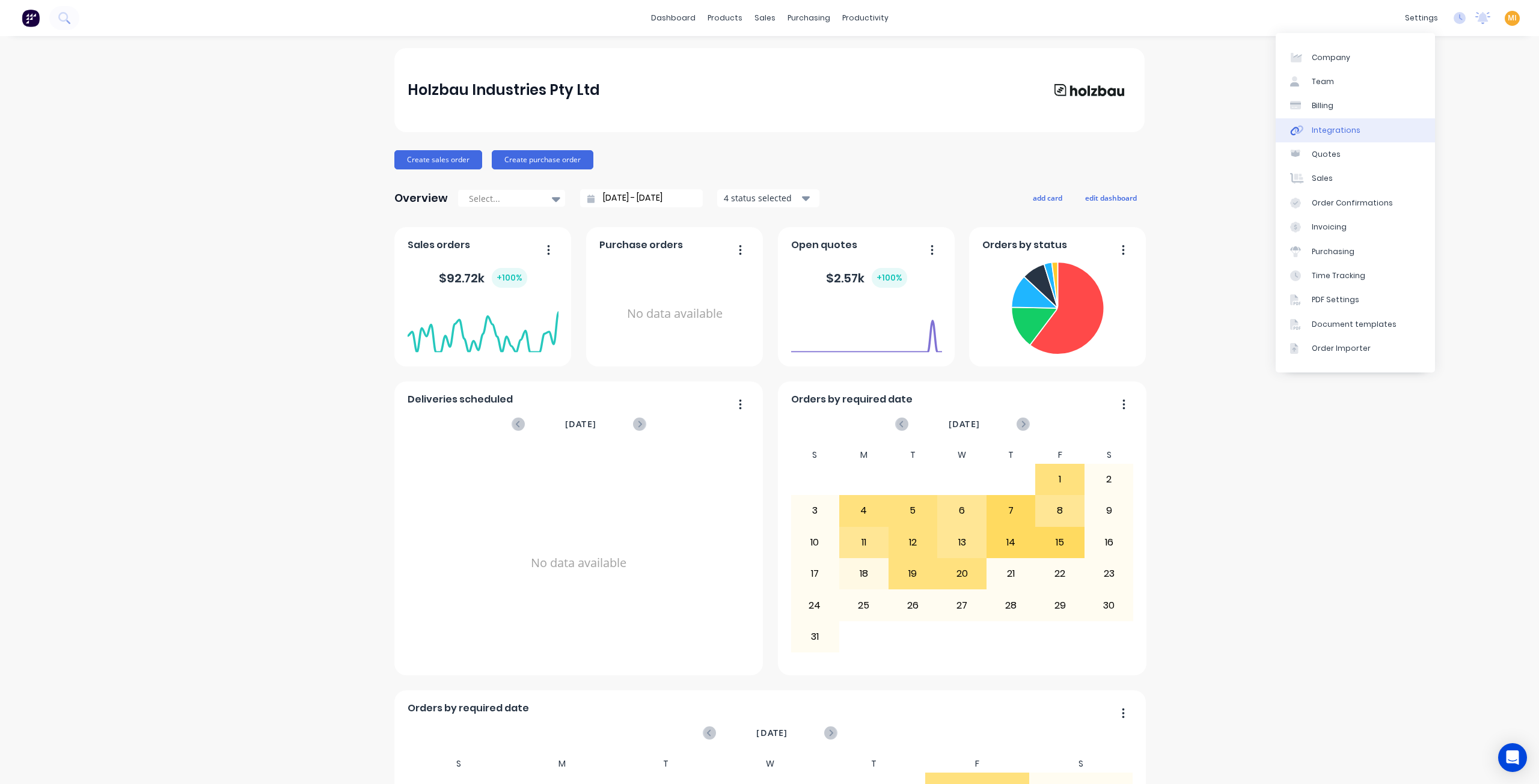
click at [1350, 136] on link "Integrations" at bounding box center [1355, 130] width 159 height 24
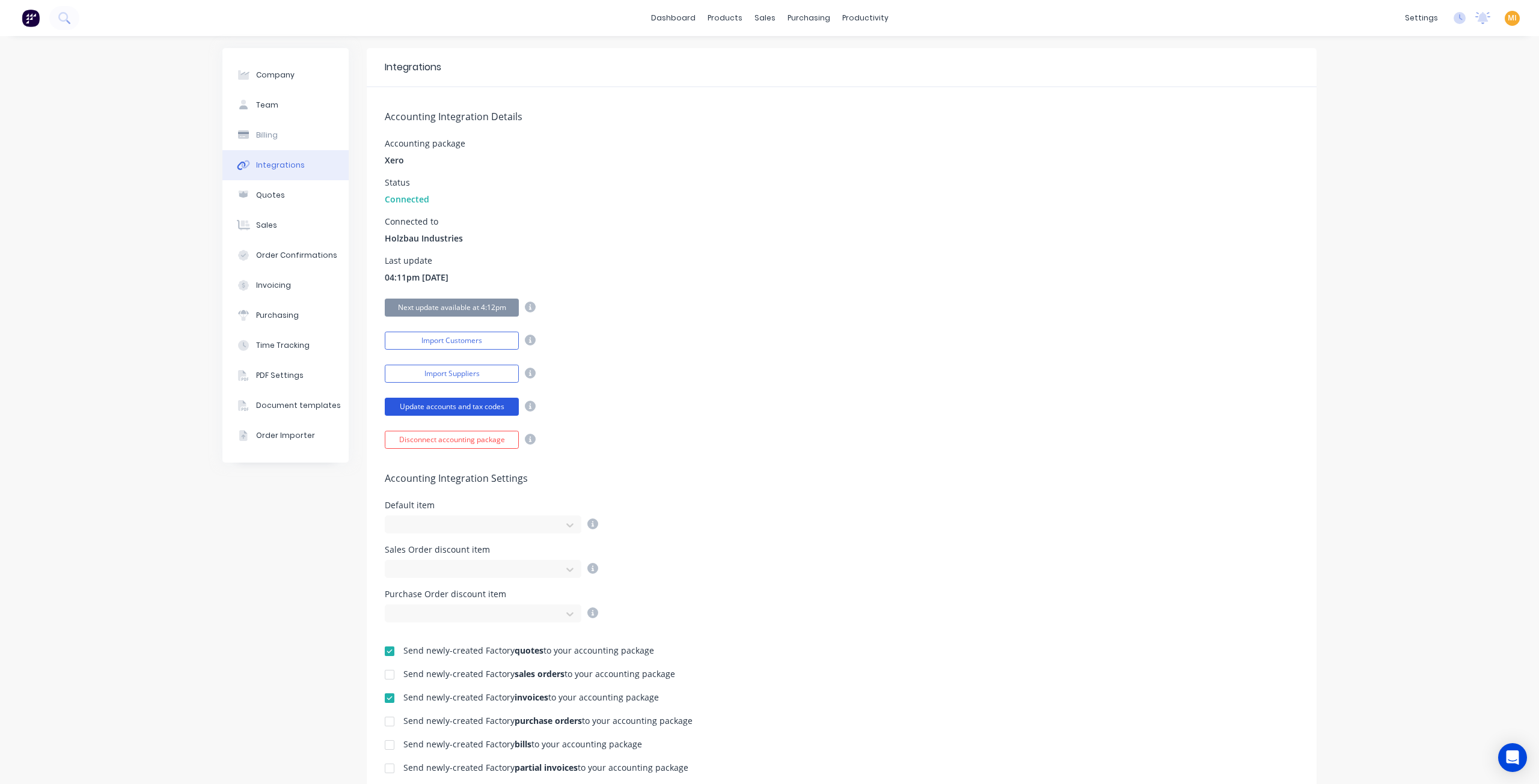
click at [445, 410] on button "Update accounts and tax codes" at bounding box center [452, 407] width 134 height 18
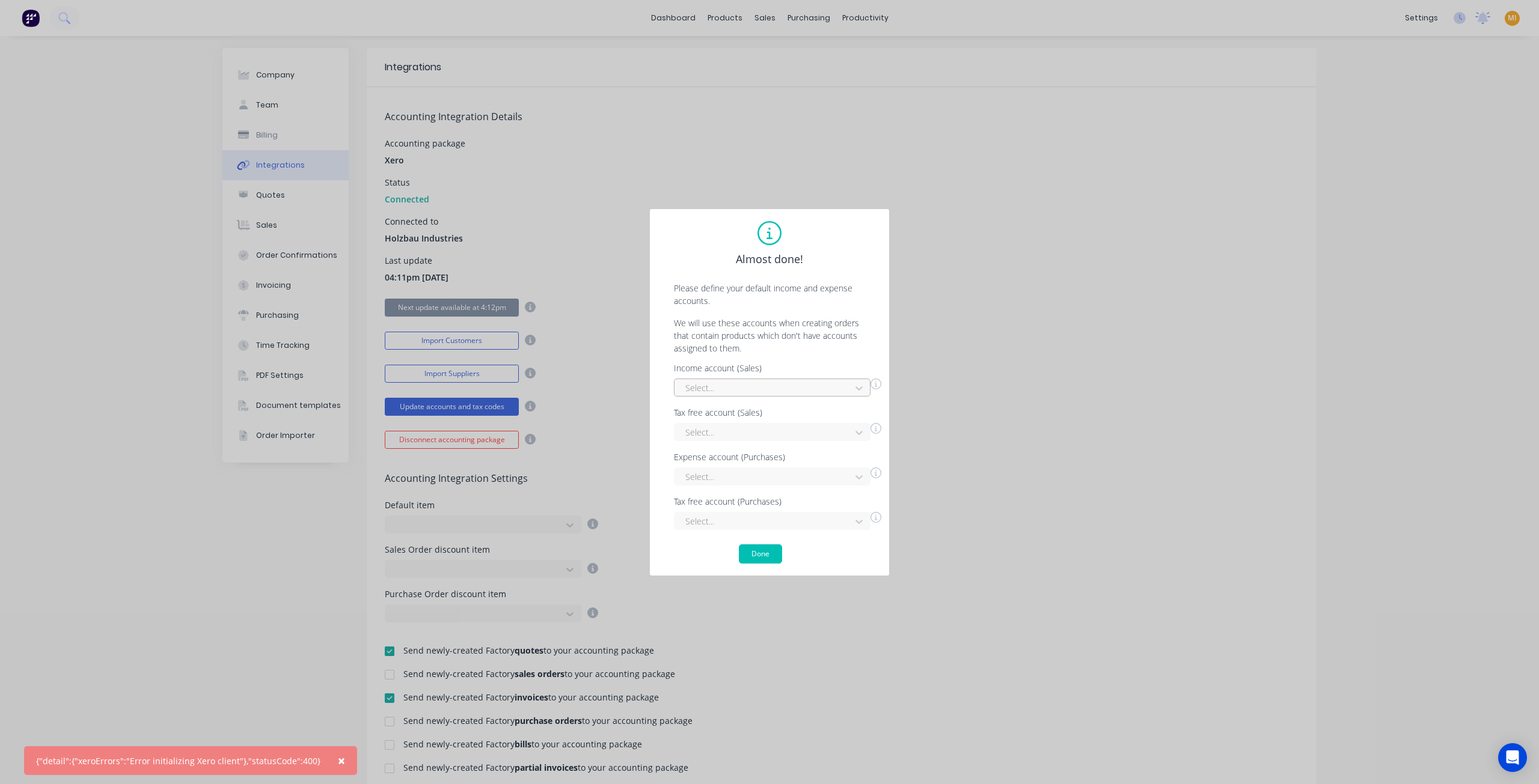
click at [702, 381] on div at bounding box center [764, 388] width 161 height 15
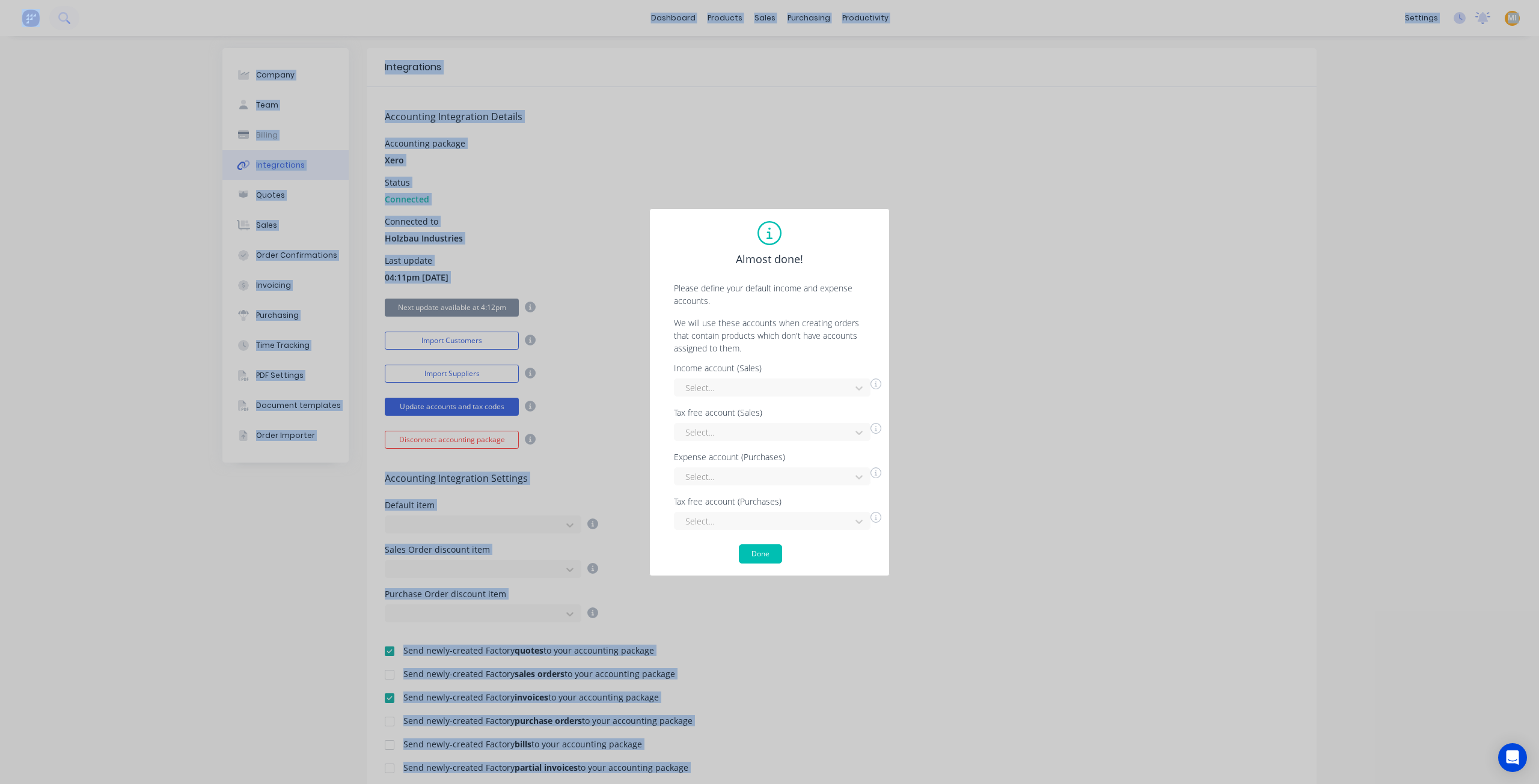
drag, startPoint x: 125, startPoint y: 759, endPoint x: 231, endPoint y: 758, distance: 106.0
click at [210, 746] on div "Almost done! Please define your default income and expense accounts. We will us…" at bounding box center [769, 392] width 1539 height 784
